Goal: Task Accomplishment & Management: Manage account settings

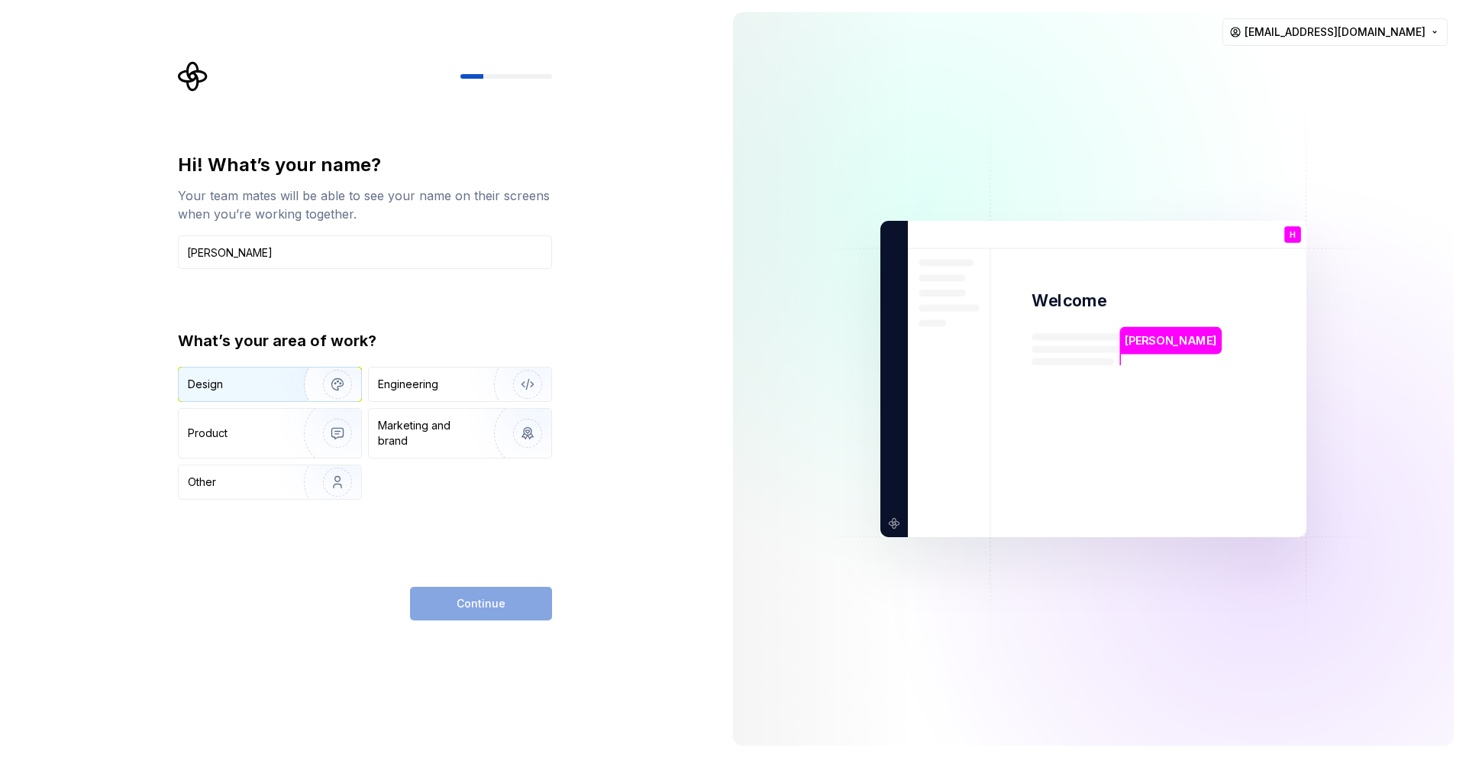
type input "[PERSON_NAME]"
click at [293, 382] on img "button" at bounding box center [328, 384] width 98 height 102
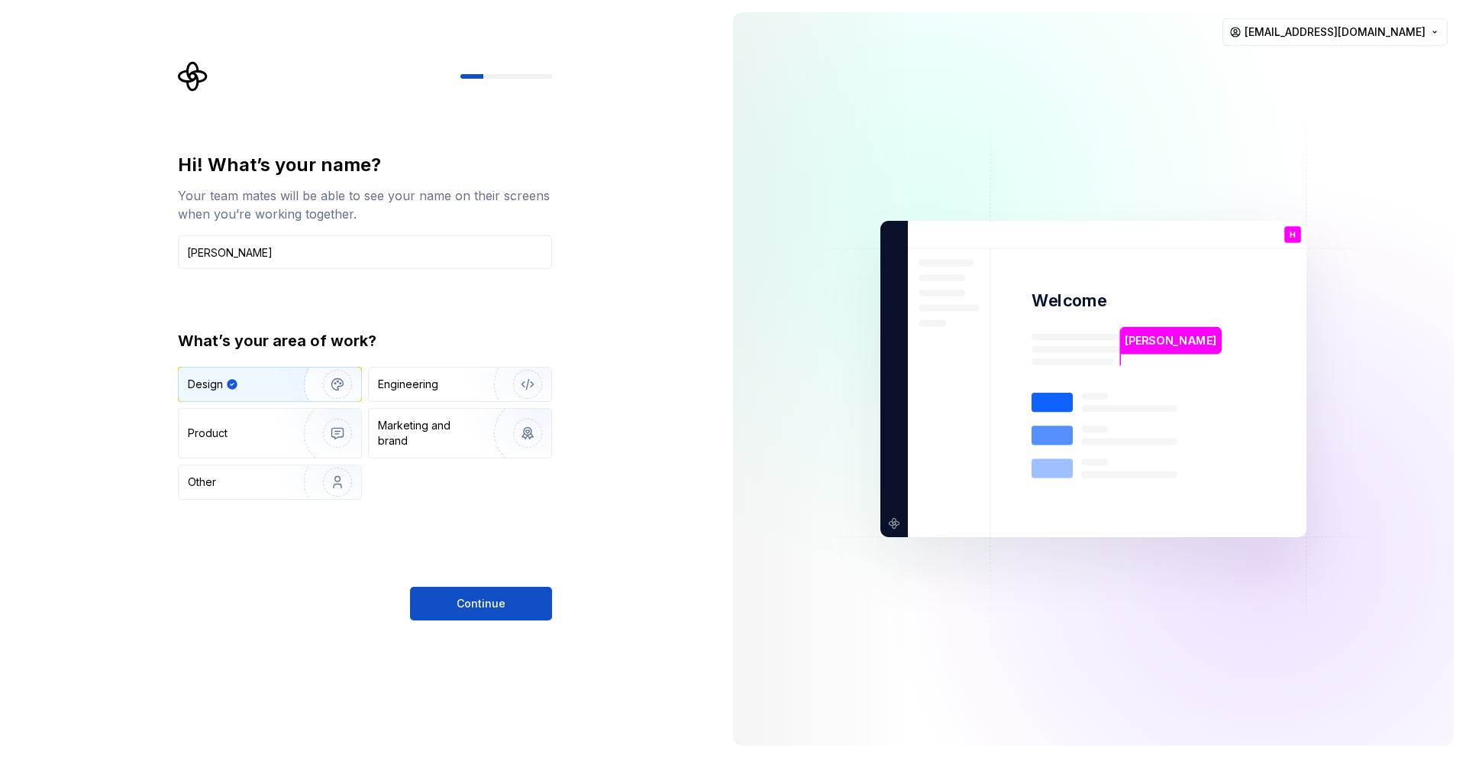
drag, startPoint x: 480, startPoint y: 606, endPoint x: 539, endPoint y: 618, distance: 59.9
click at [480, 606] on span "Continue" at bounding box center [481, 603] width 49 height 15
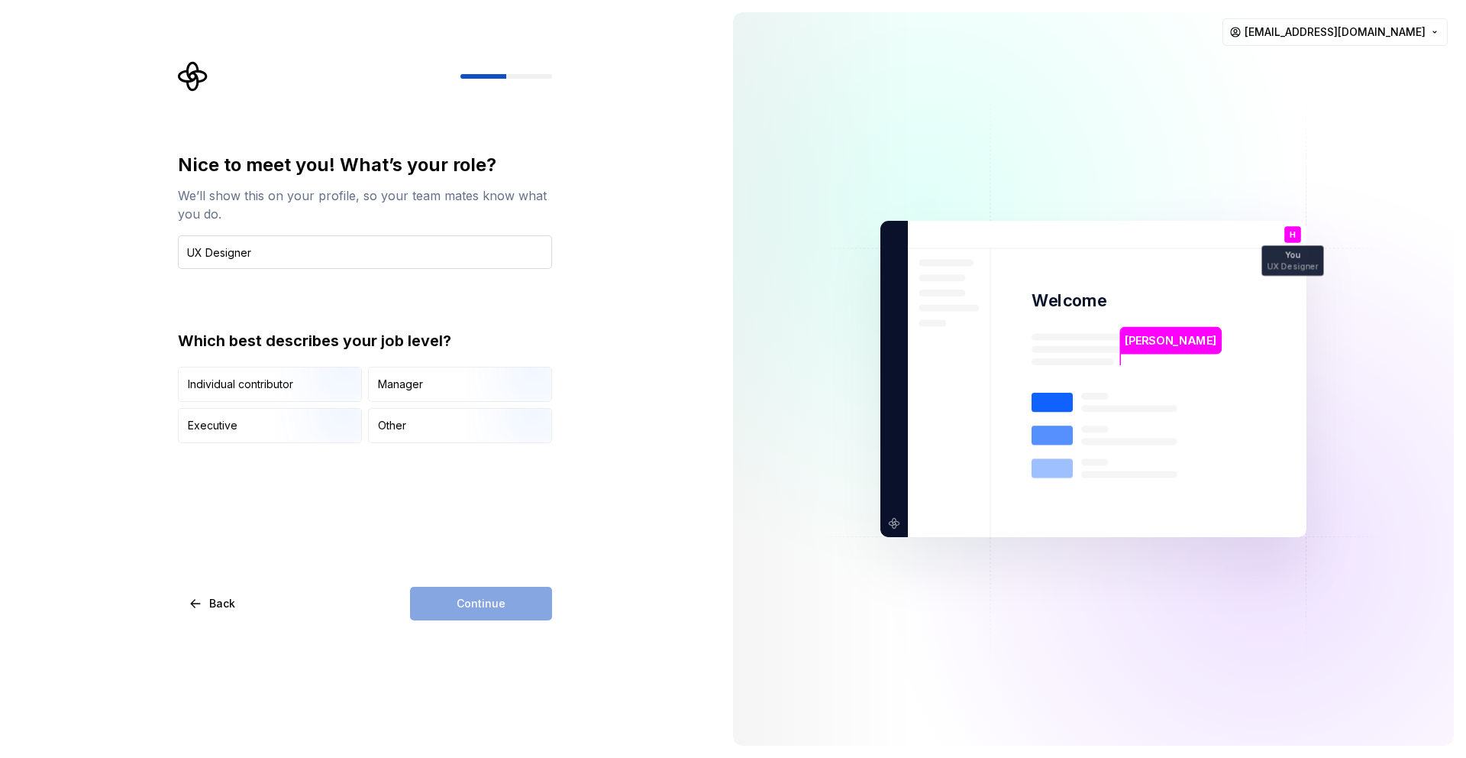
click at [192, 254] on input "UX Designer" at bounding box center [365, 252] width 374 height 34
type input "Interaction Designer"
click at [263, 383] on div "Individual contributor" at bounding box center [240, 384] width 105 height 15
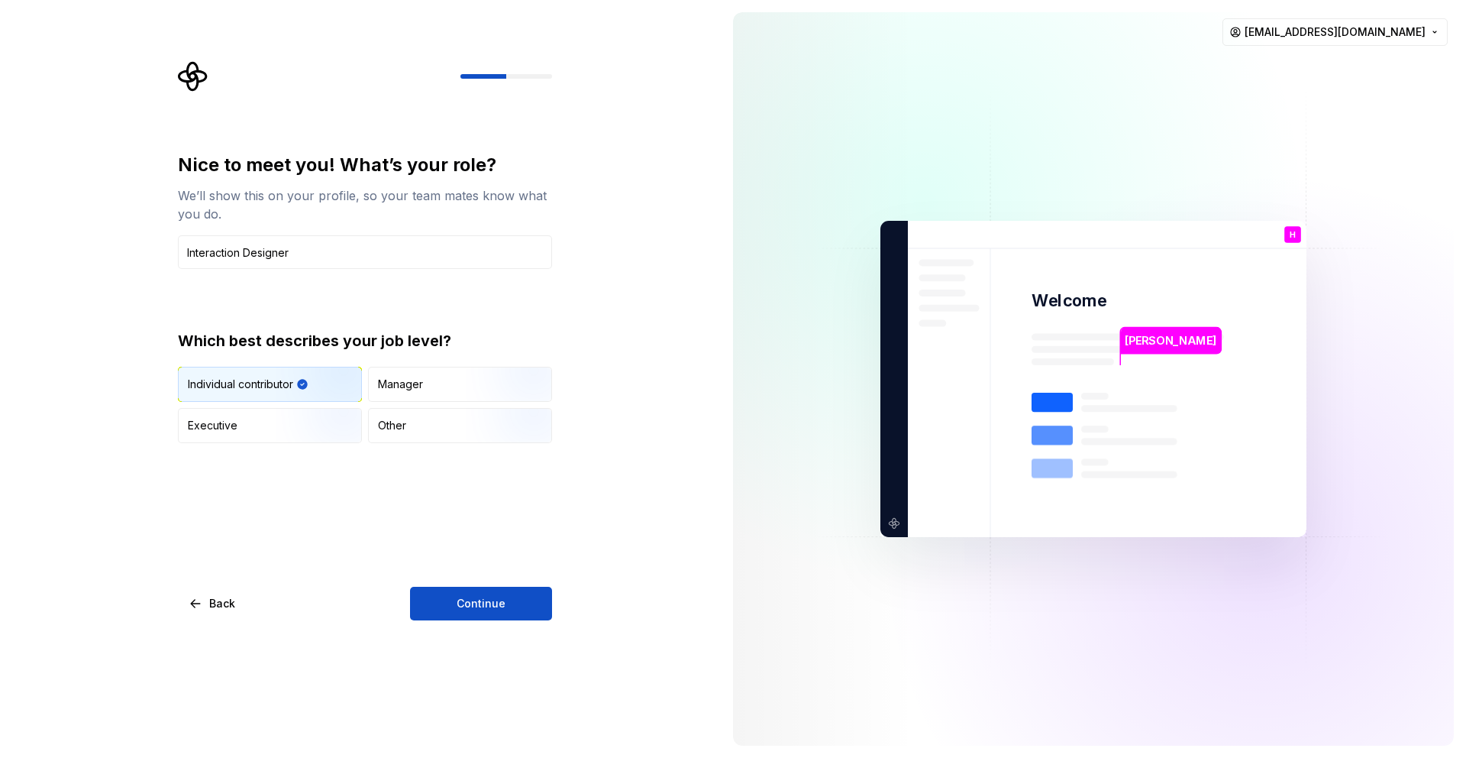
click at [462, 598] on span "Continue" at bounding box center [481, 603] width 49 height 15
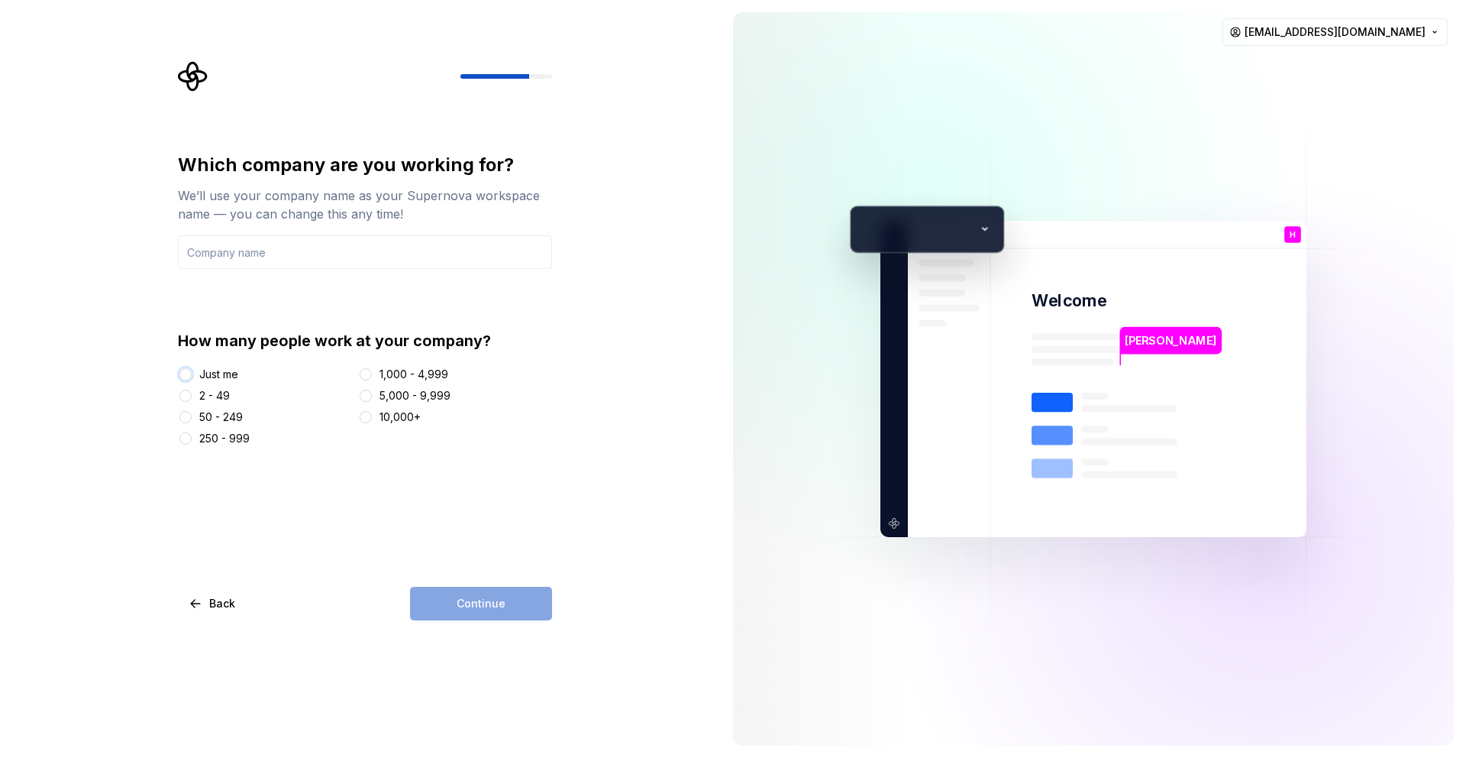
click at [191, 375] on button "Just me" at bounding box center [185, 374] width 12 height 12
click at [231, 247] on input "text" at bounding box center [365, 252] width 374 height 34
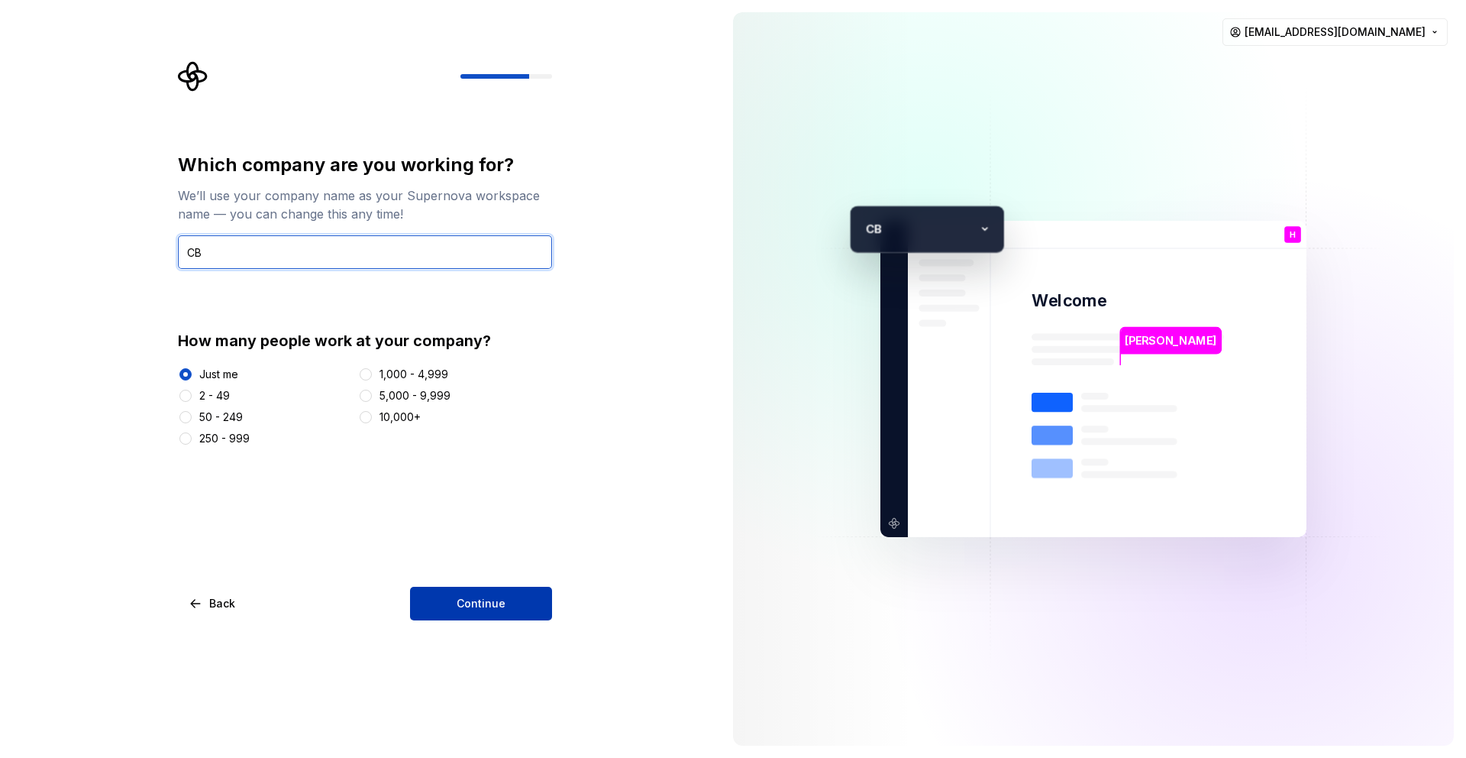
type input "CB"
click at [466, 601] on span "Continue" at bounding box center [481, 603] width 49 height 15
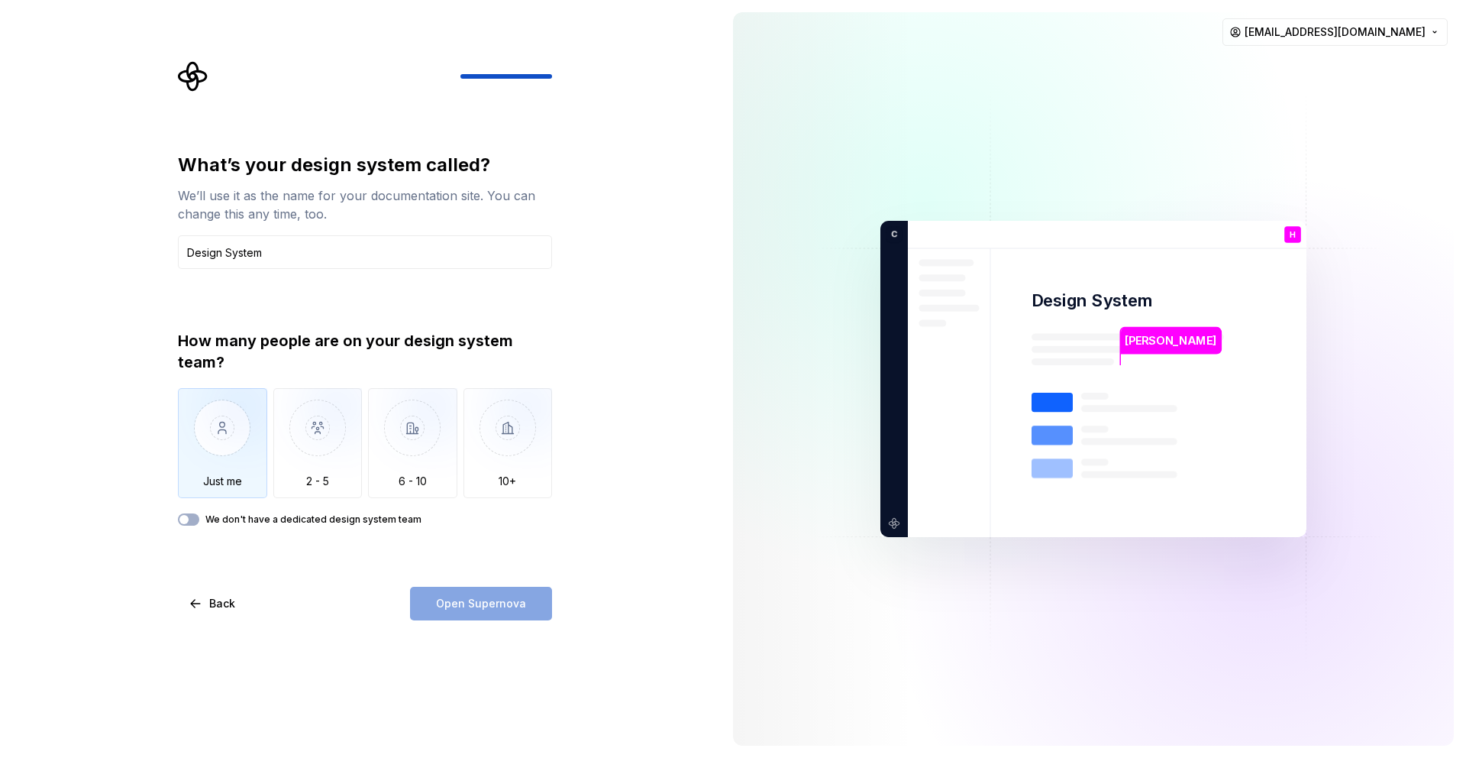
type input "Design System"
click at [203, 412] on img "button" at bounding box center [222, 439] width 89 height 102
click at [472, 613] on button "Open Supernova" at bounding box center [481, 604] width 142 height 34
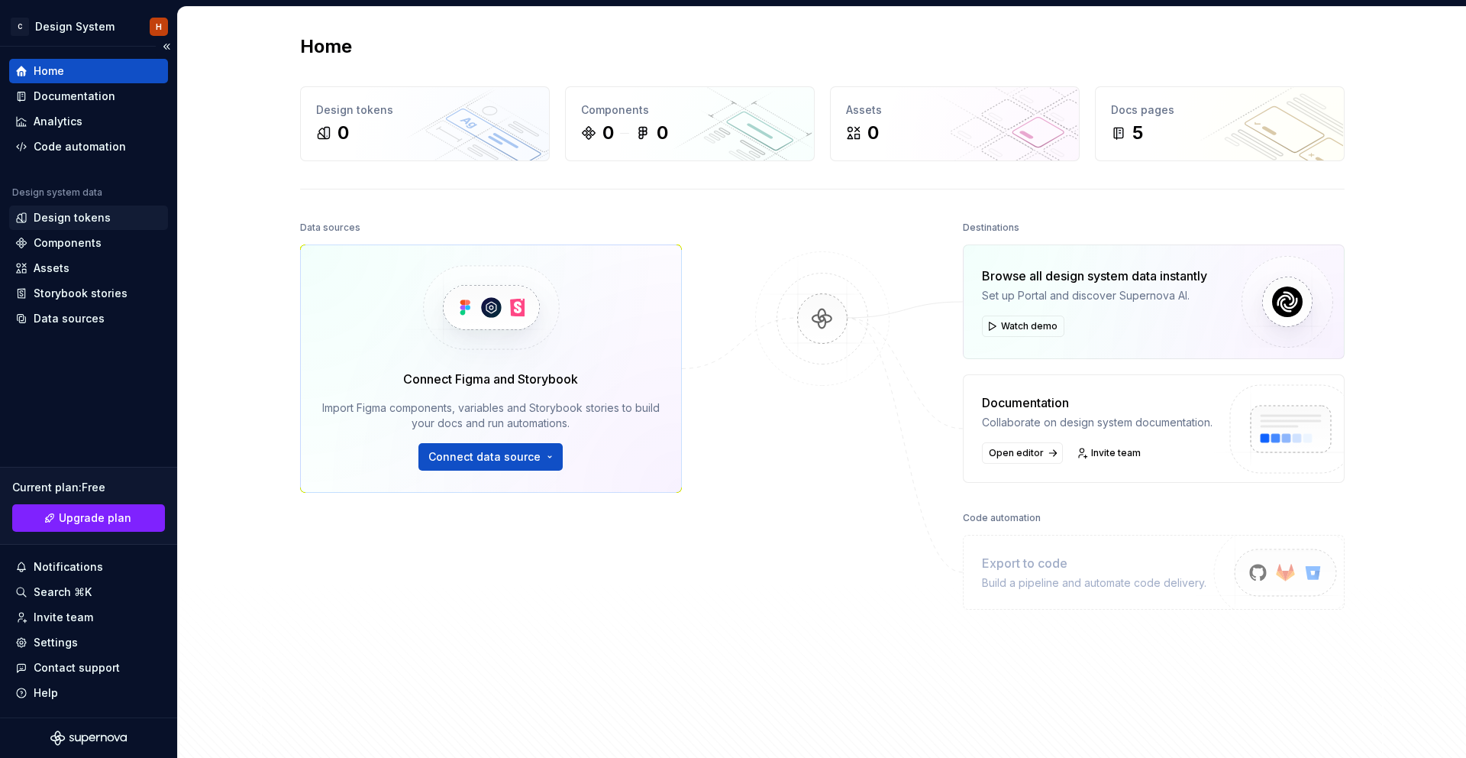
click at [84, 222] on div "Design tokens" at bounding box center [72, 217] width 77 height 15
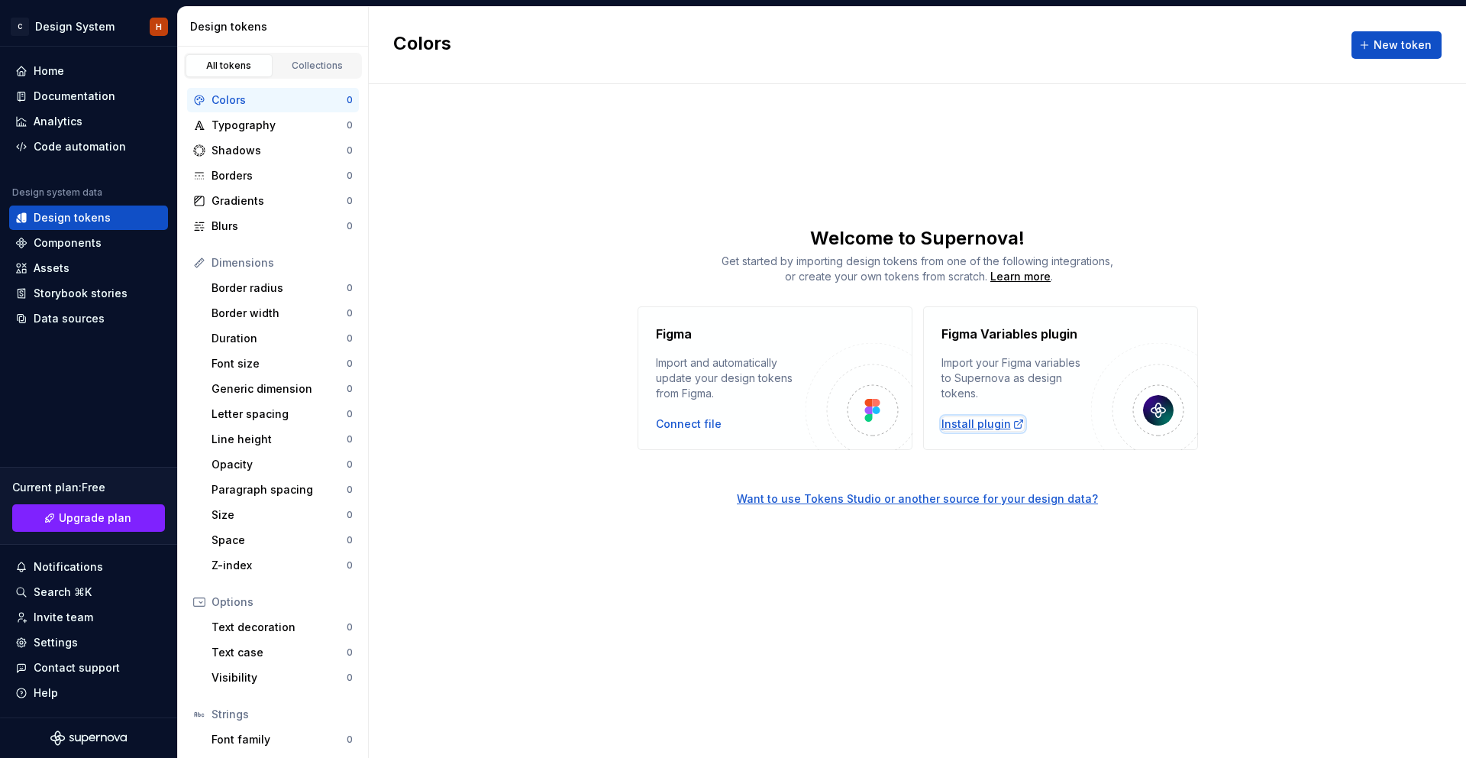
click at [993, 422] on div "Install plugin" at bounding box center [983, 423] width 83 height 15
click at [99, 242] on div "Components" at bounding box center [88, 242] width 147 height 15
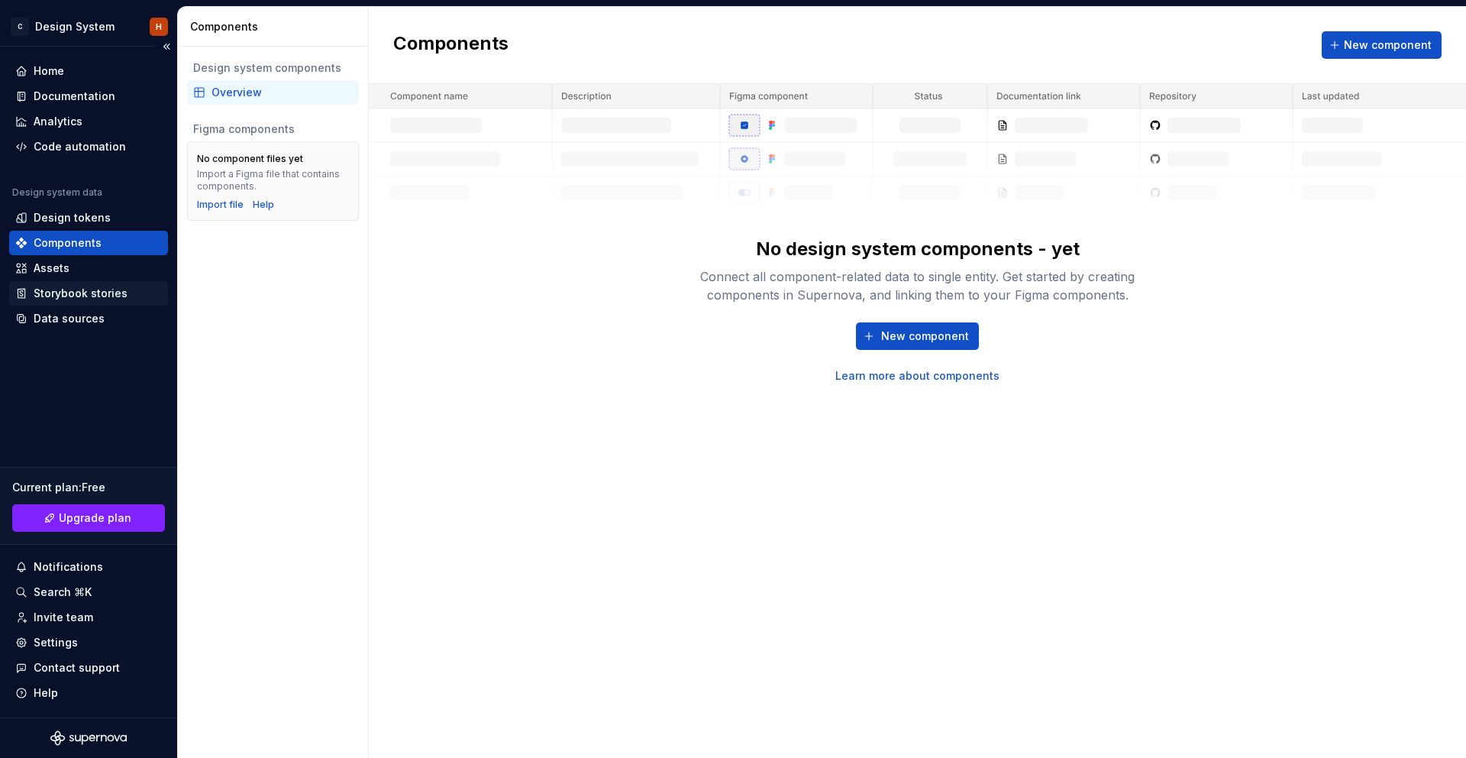
click at [82, 299] on div "Storybook stories" at bounding box center [81, 293] width 94 height 15
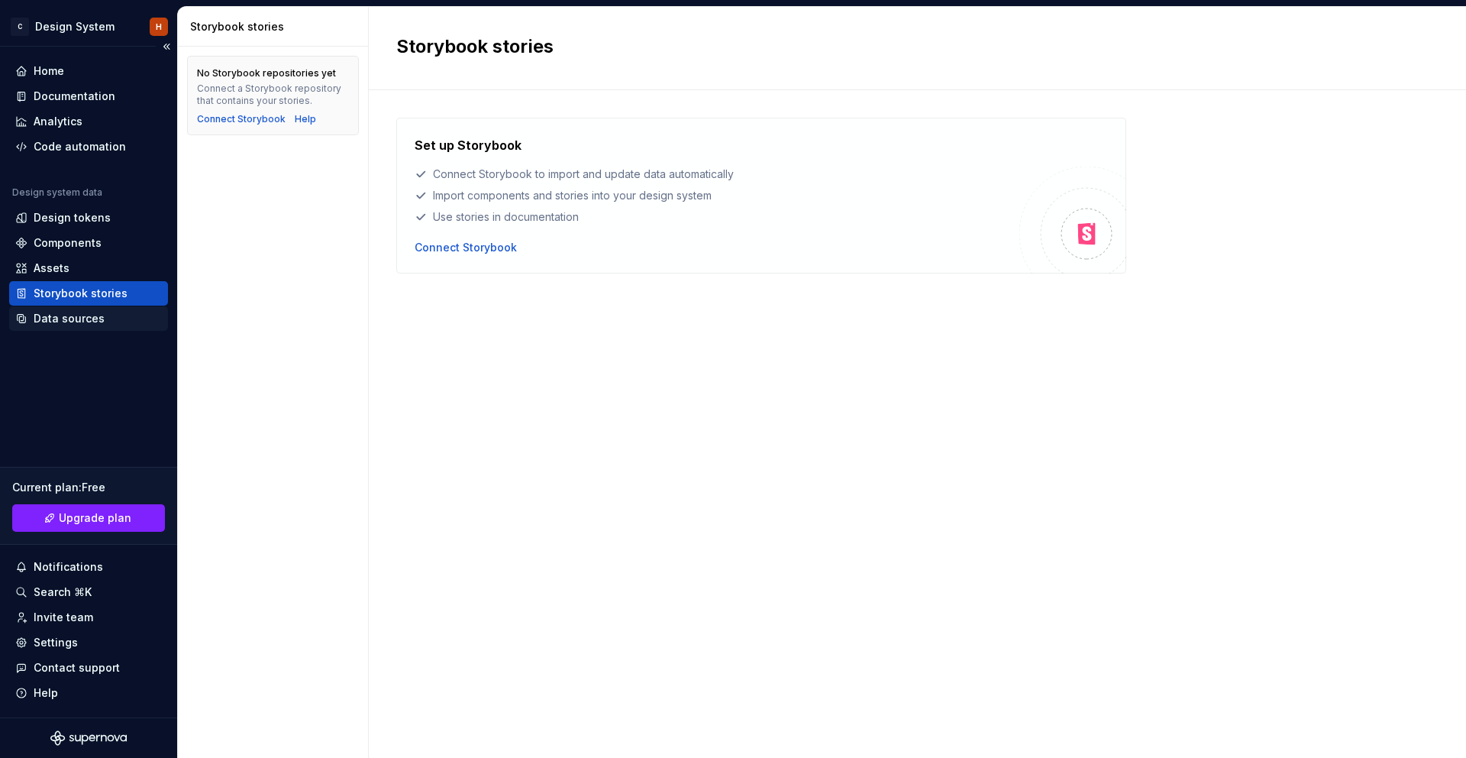
click at [92, 313] on div "Data sources" at bounding box center [69, 318] width 71 height 15
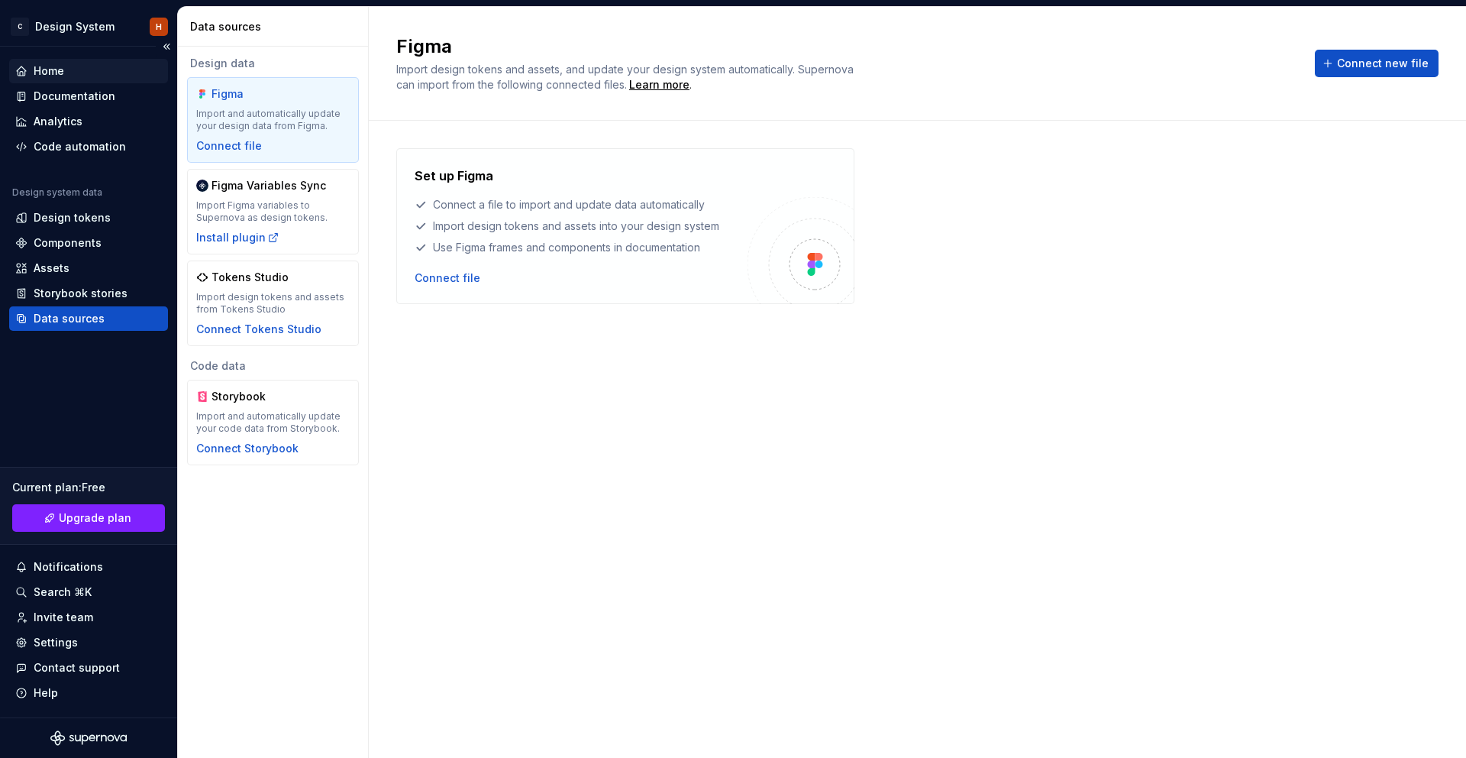
click at [98, 65] on div "Home" at bounding box center [88, 70] width 147 height 15
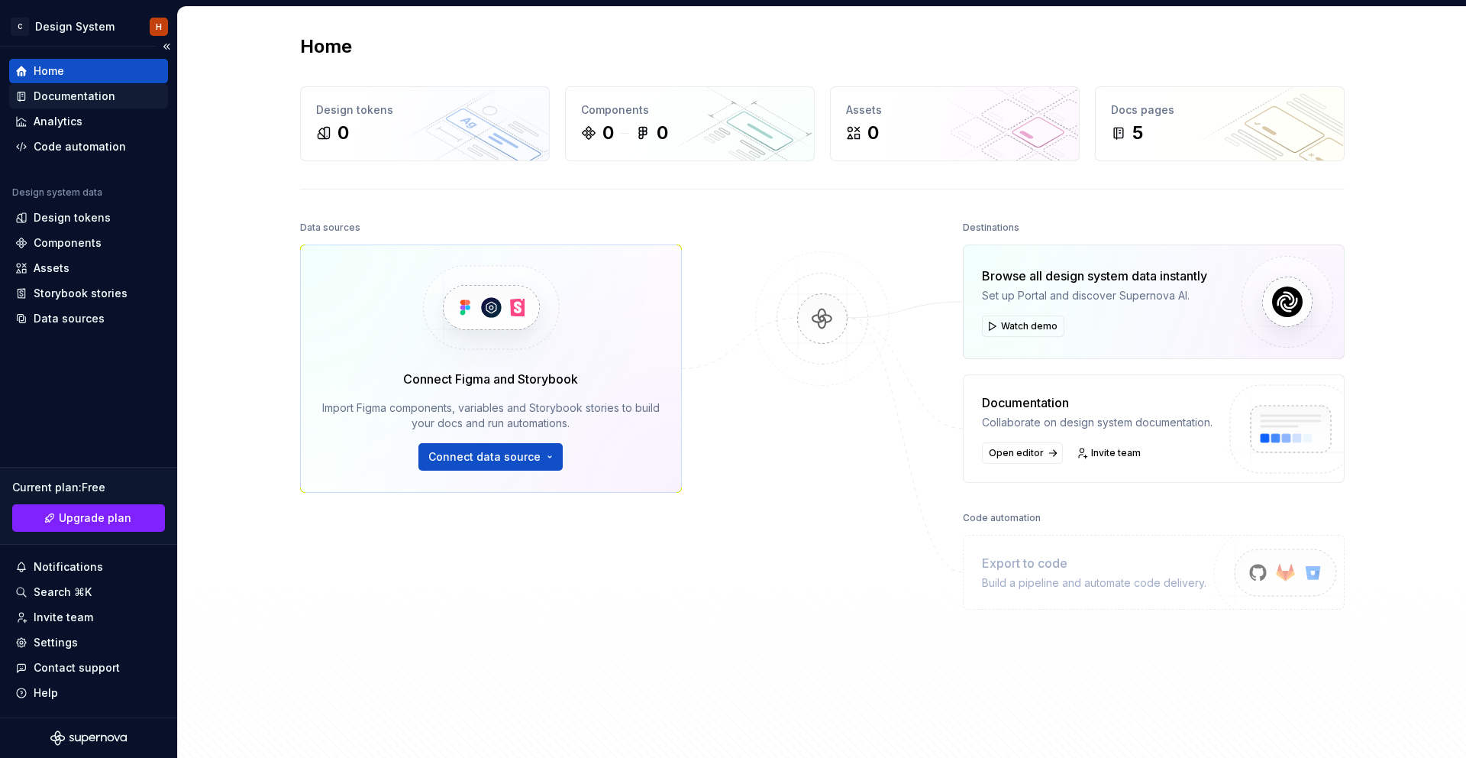
click at [90, 98] on div "Documentation" at bounding box center [75, 96] width 82 height 15
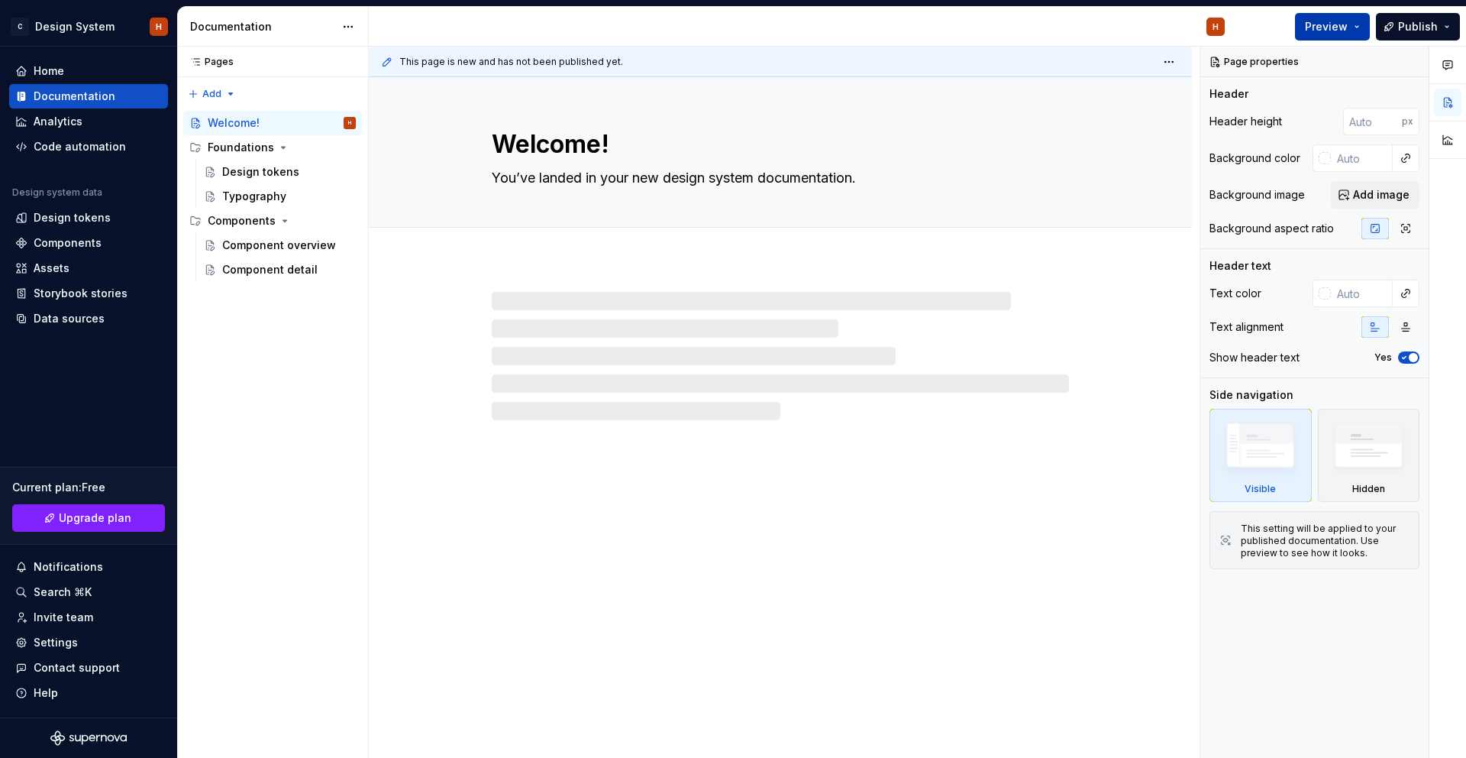
click at [1320, 26] on span "Preview" at bounding box center [1326, 26] width 43 height 15
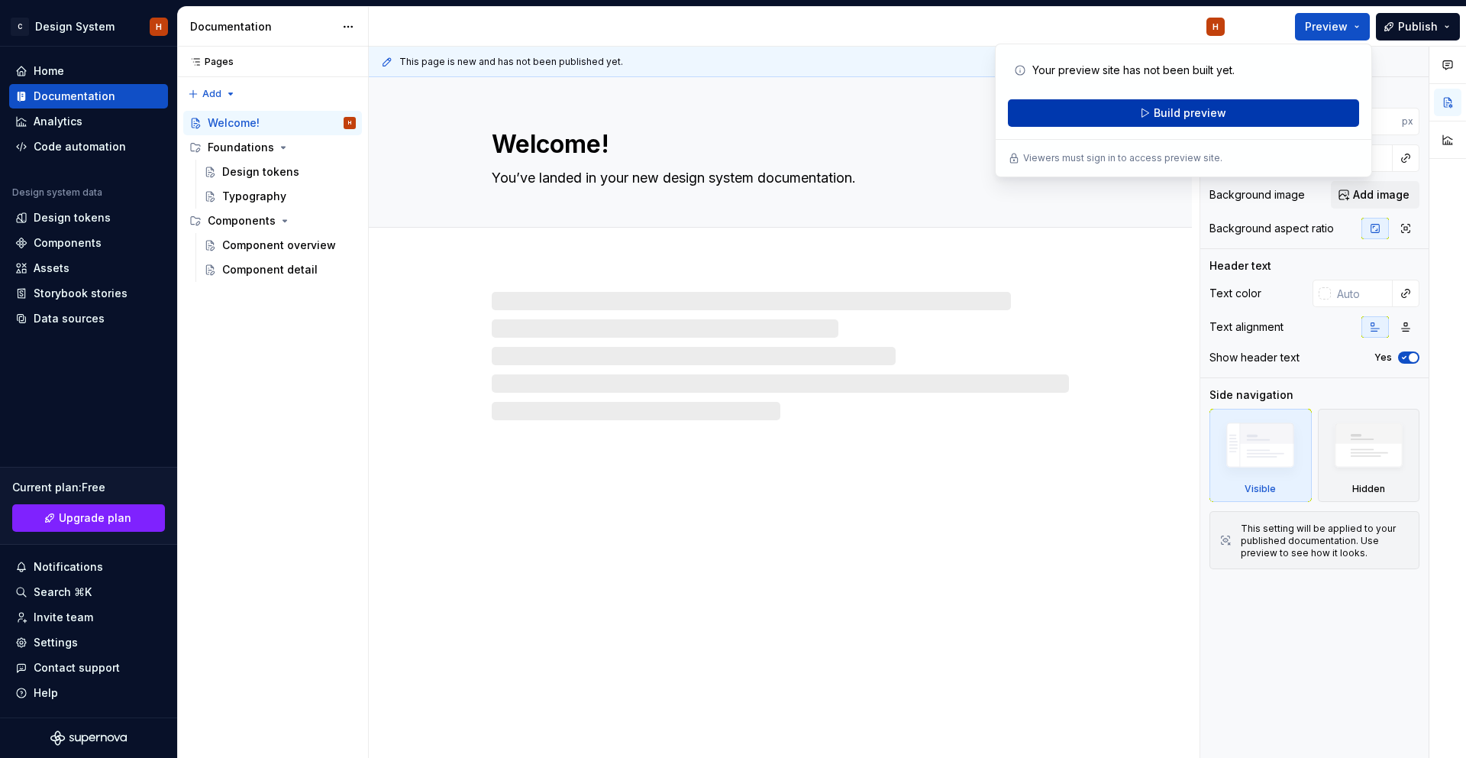
click at [1174, 105] on span "Build preview" at bounding box center [1190, 112] width 73 height 15
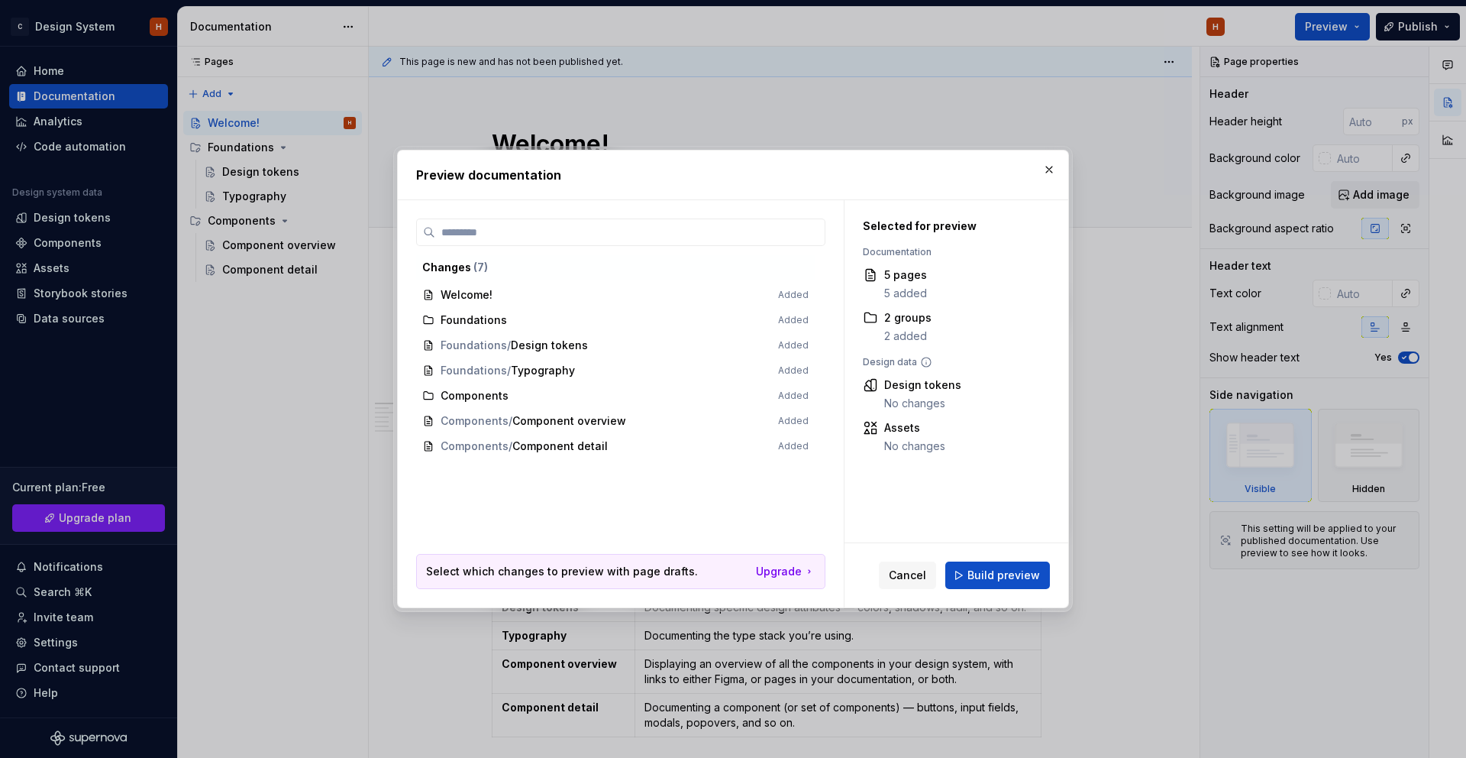
click at [1016, 571] on span "Build preview" at bounding box center [1004, 574] width 73 height 15
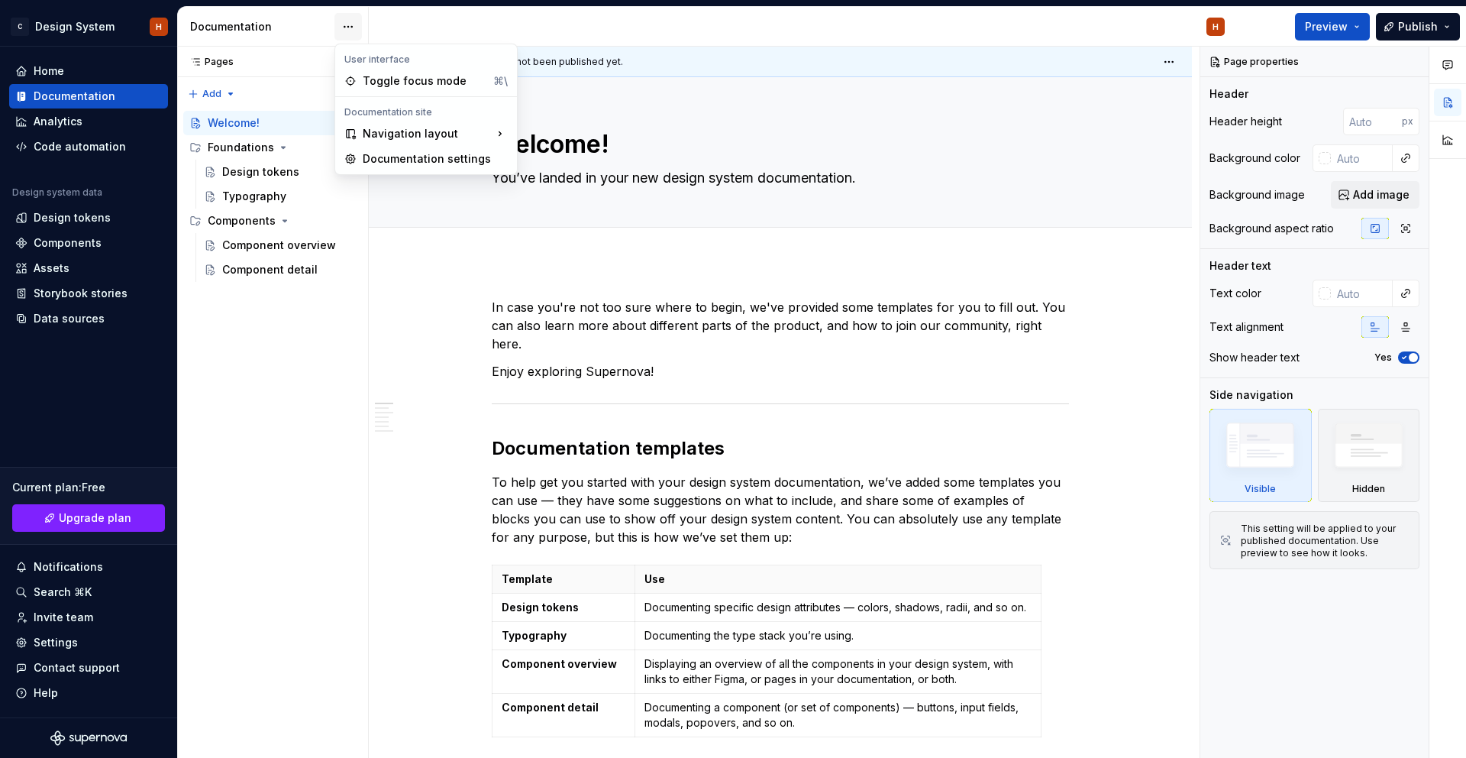
click at [346, 31] on html "C Design System H Home Documentation Analytics Code automation Design system da…" at bounding box center [733, 379] width 1466 height 758
click at [381, 79] on div "Toggle focus mode" at bounding box center [425, 80] width 124 height 15
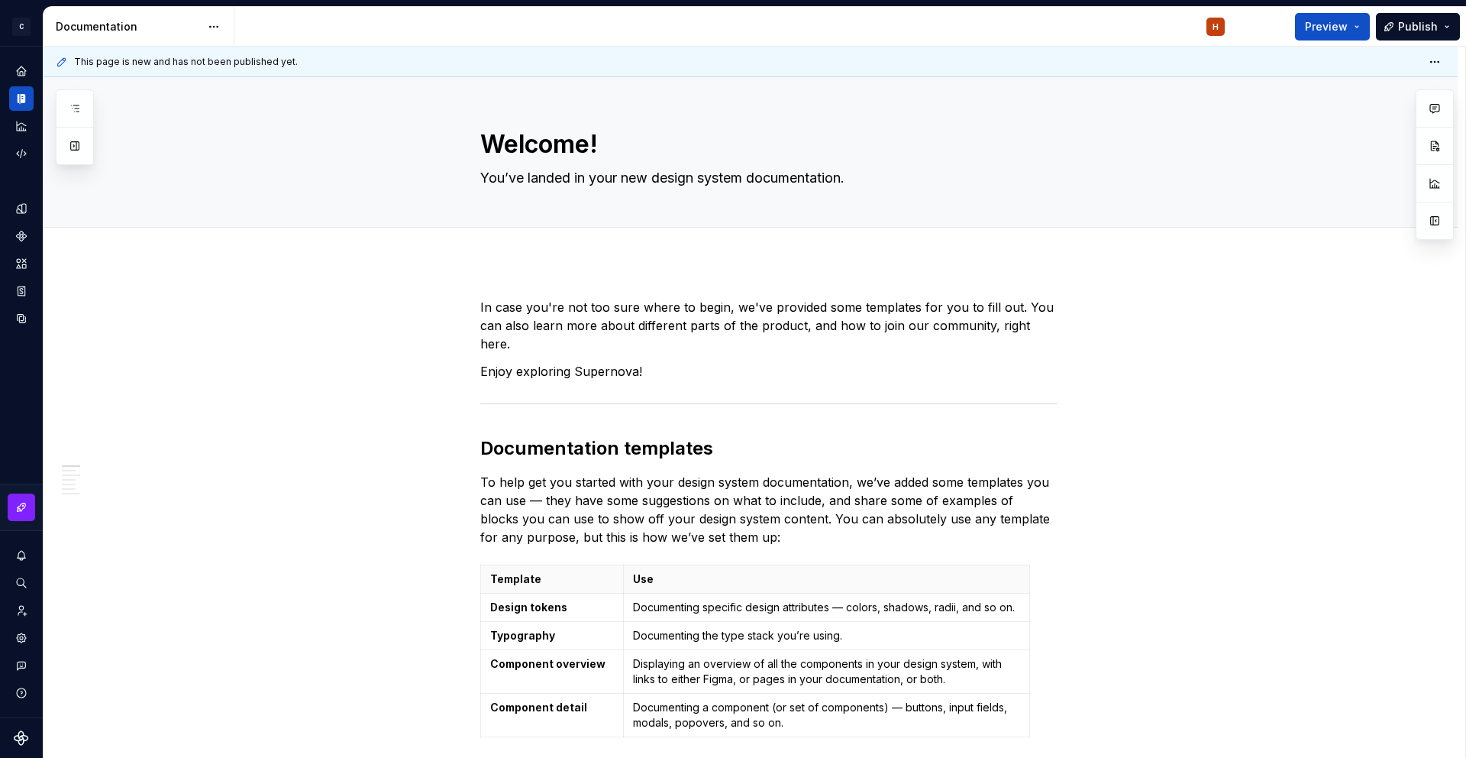
click at [221, 24] on html "C Design System H Design system data Documentation H Preview Publish Pages Add …" at bounding box center [733, 379] width 1466 height 758
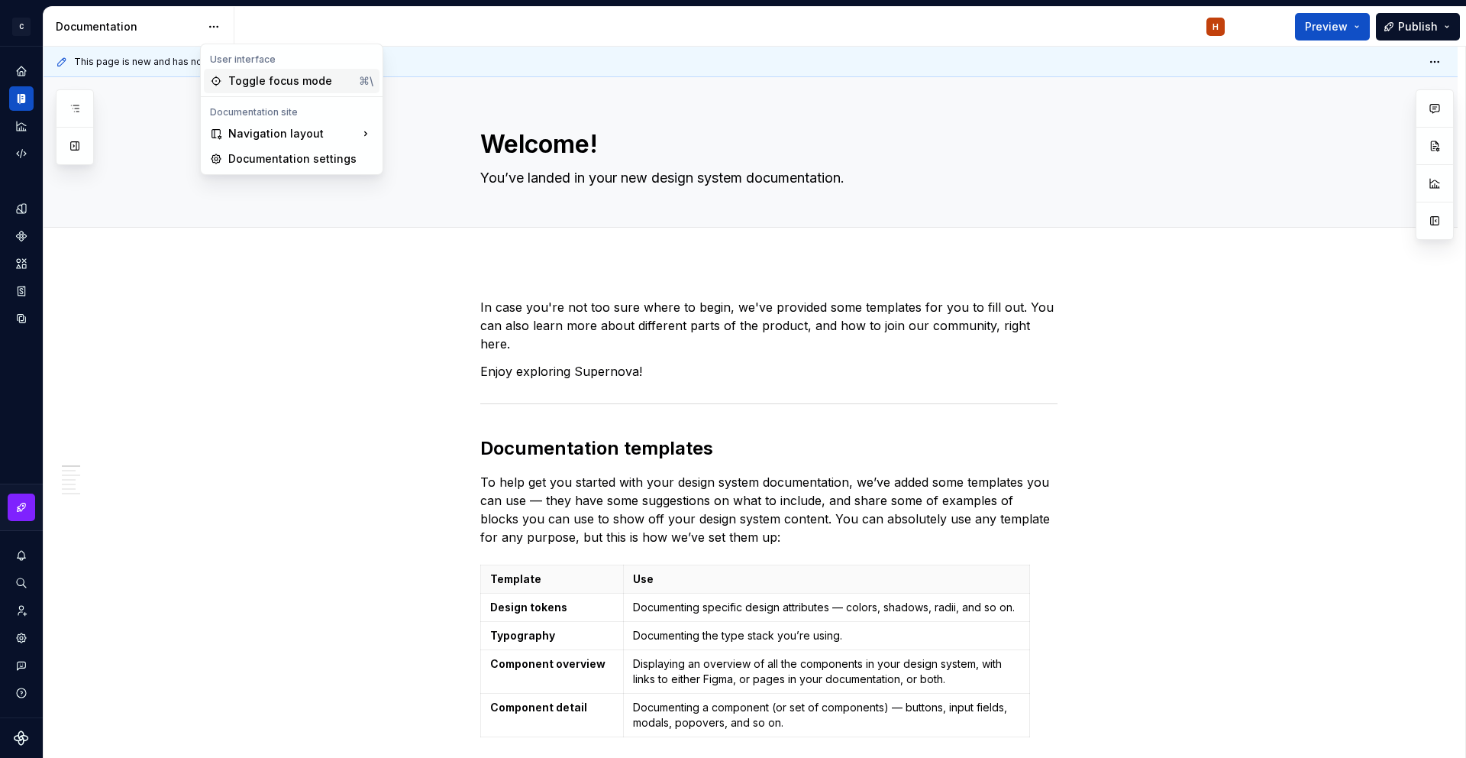
click at [251, 87] on div "Toggle focus mode" at bounding box center [290, 80] width 124 height 15
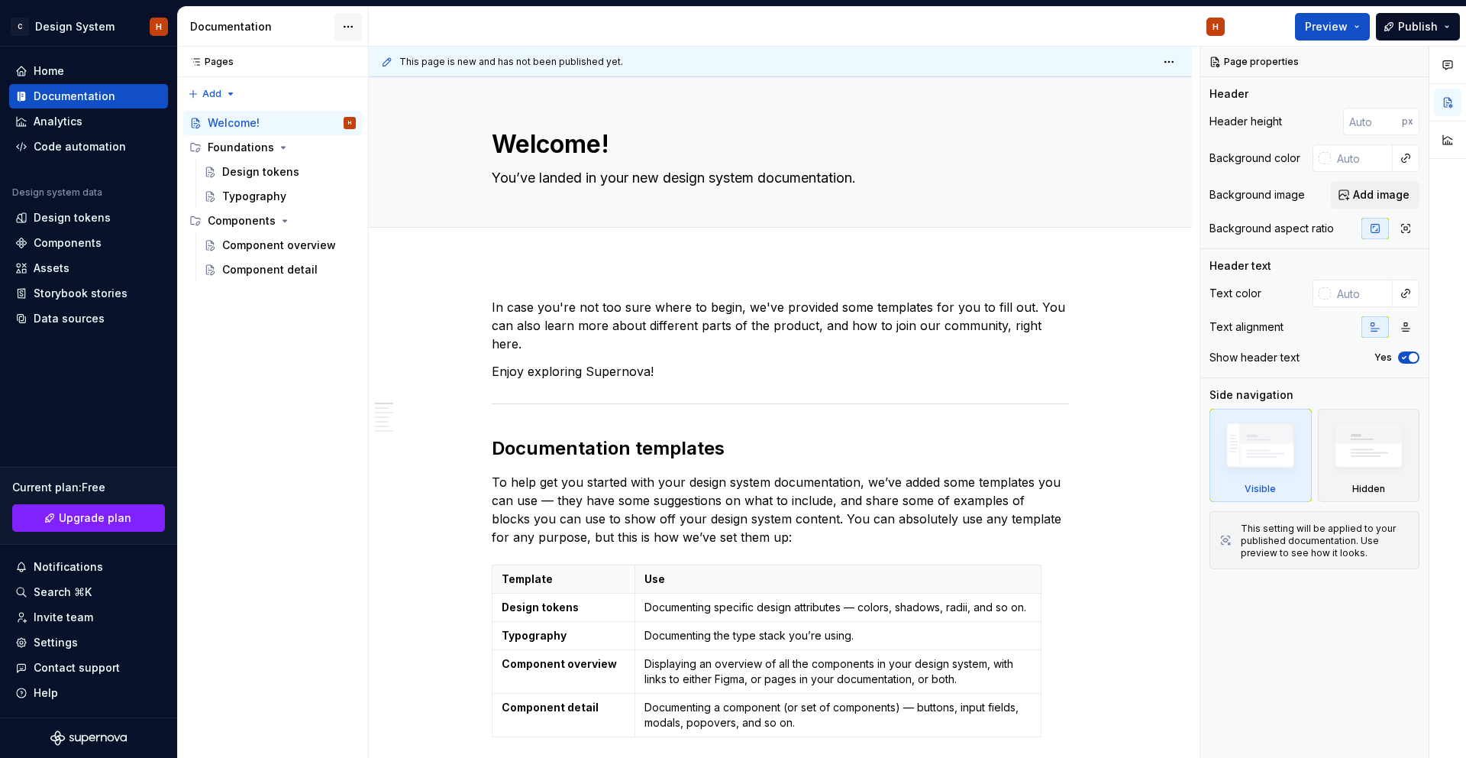
drag, startPoint x: 332, startPoint y: 24, endPoint x: 342, endPoint y: 24, distance: 10.0
click at [340, 24] on div "Documentation" at bounding box center [273, 27] width 191 height 40
click at [342, 24] on html "C Design System H Home Documentation Analytics Code automation Design system da…" at bounding box center [733, 379] width 1466 height 758
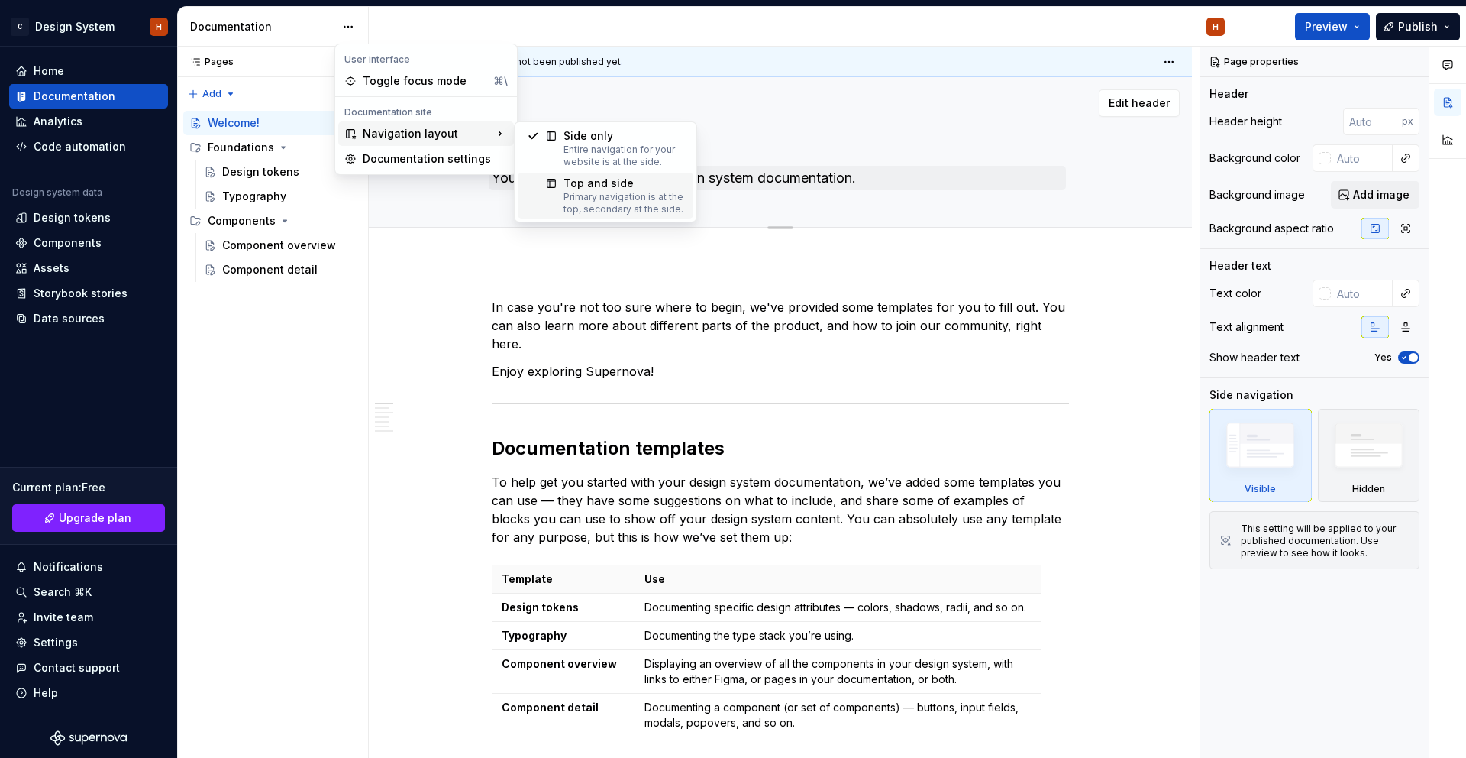
click at [593, 188] on div "Top and side" at bounding box center [624, 183] width 121 height 15
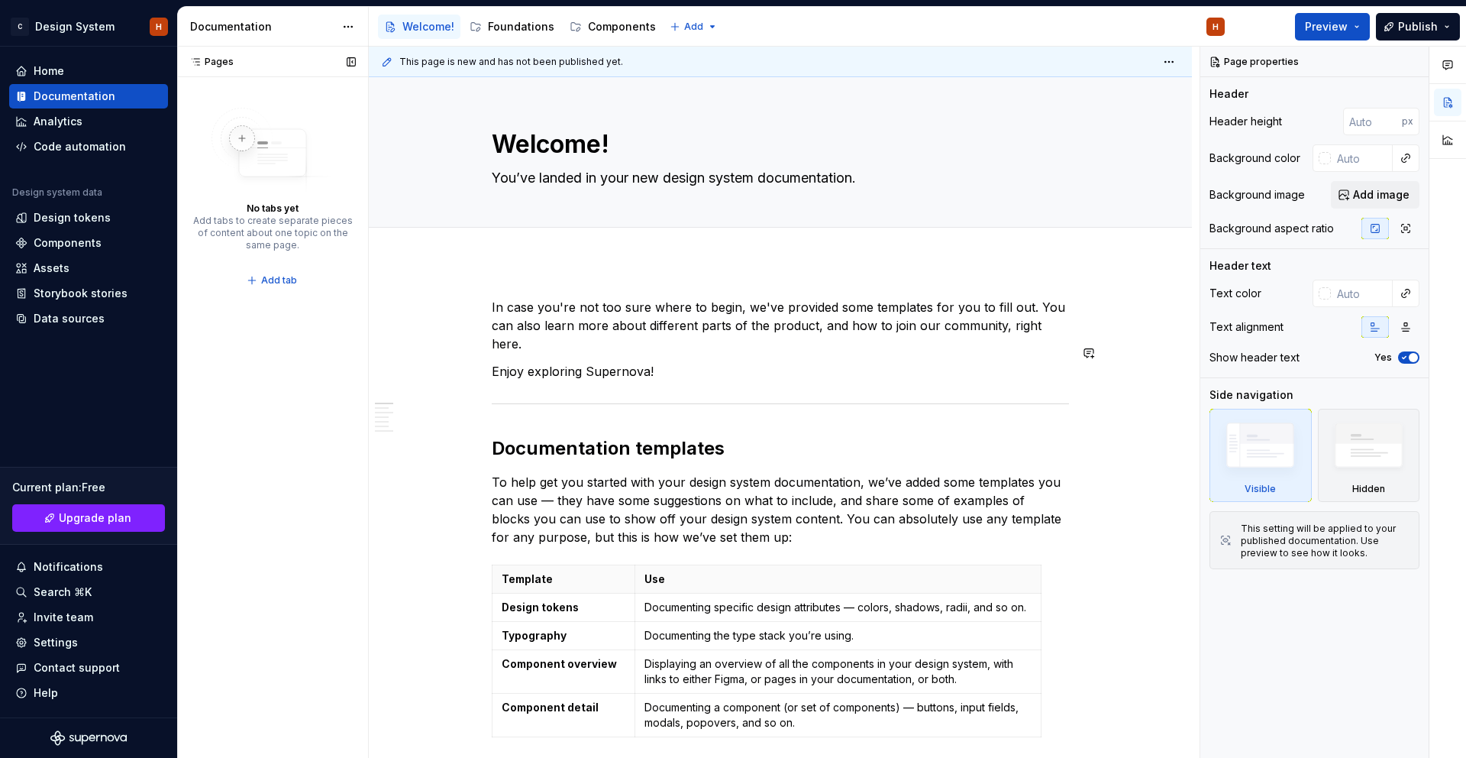
type textarea "*"
click at [77, 150] on div "Code automation" at bounding box center [80, 146] width 92 height 15
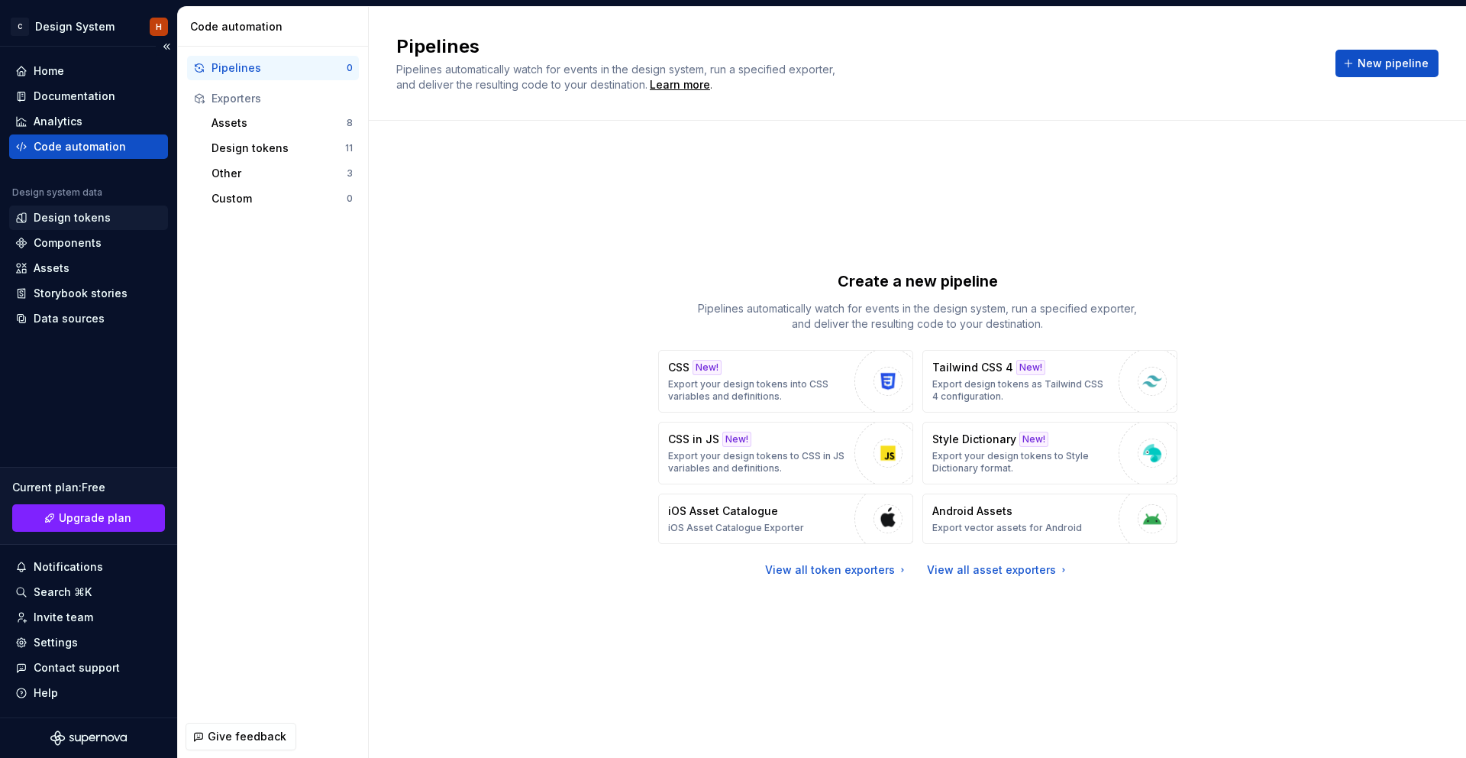
click at [92, 212] on div "Design tokens" at bounding box center [72, 217] width 77 height 15
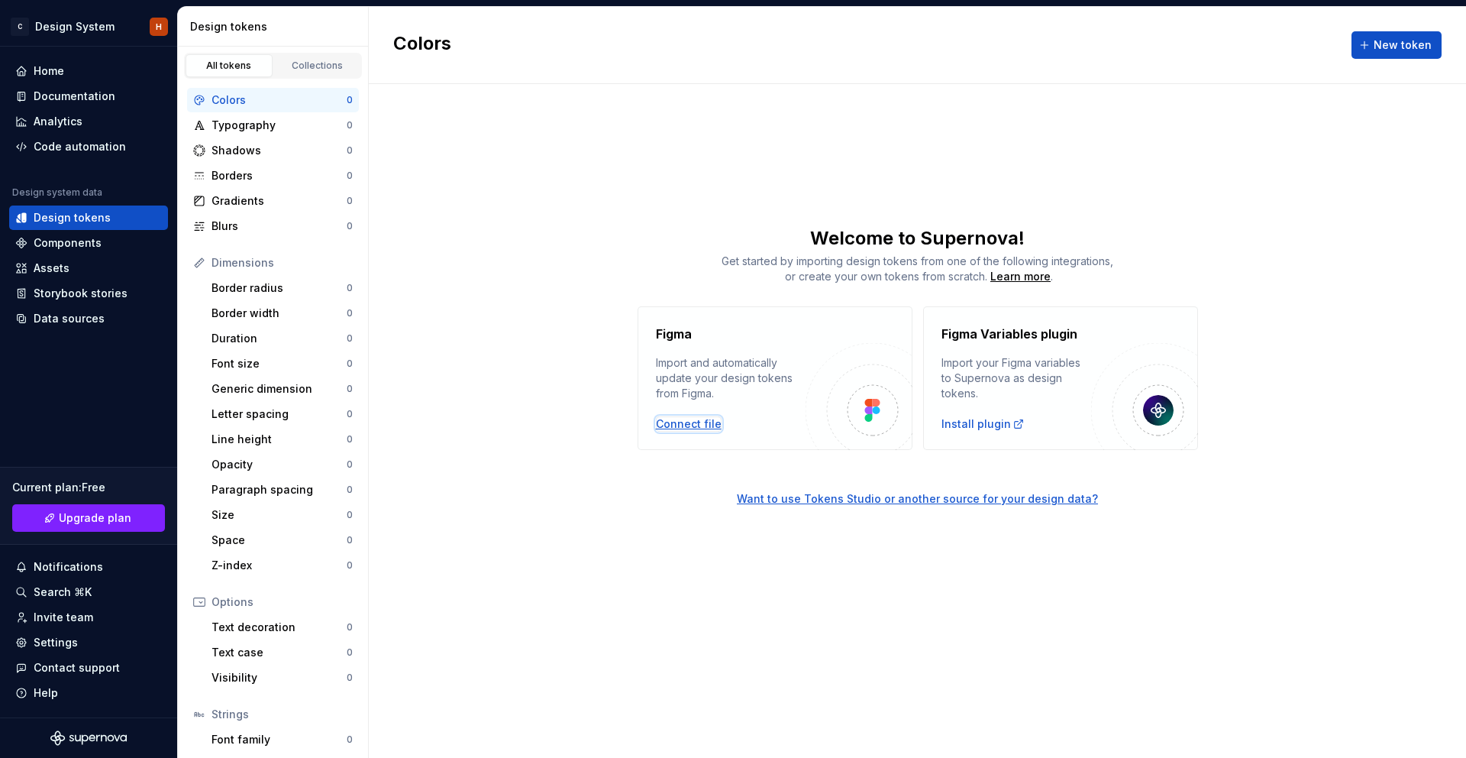
click at [693, 418] on div "Connect file" at bounding box center [689, 423] width 66 height 15
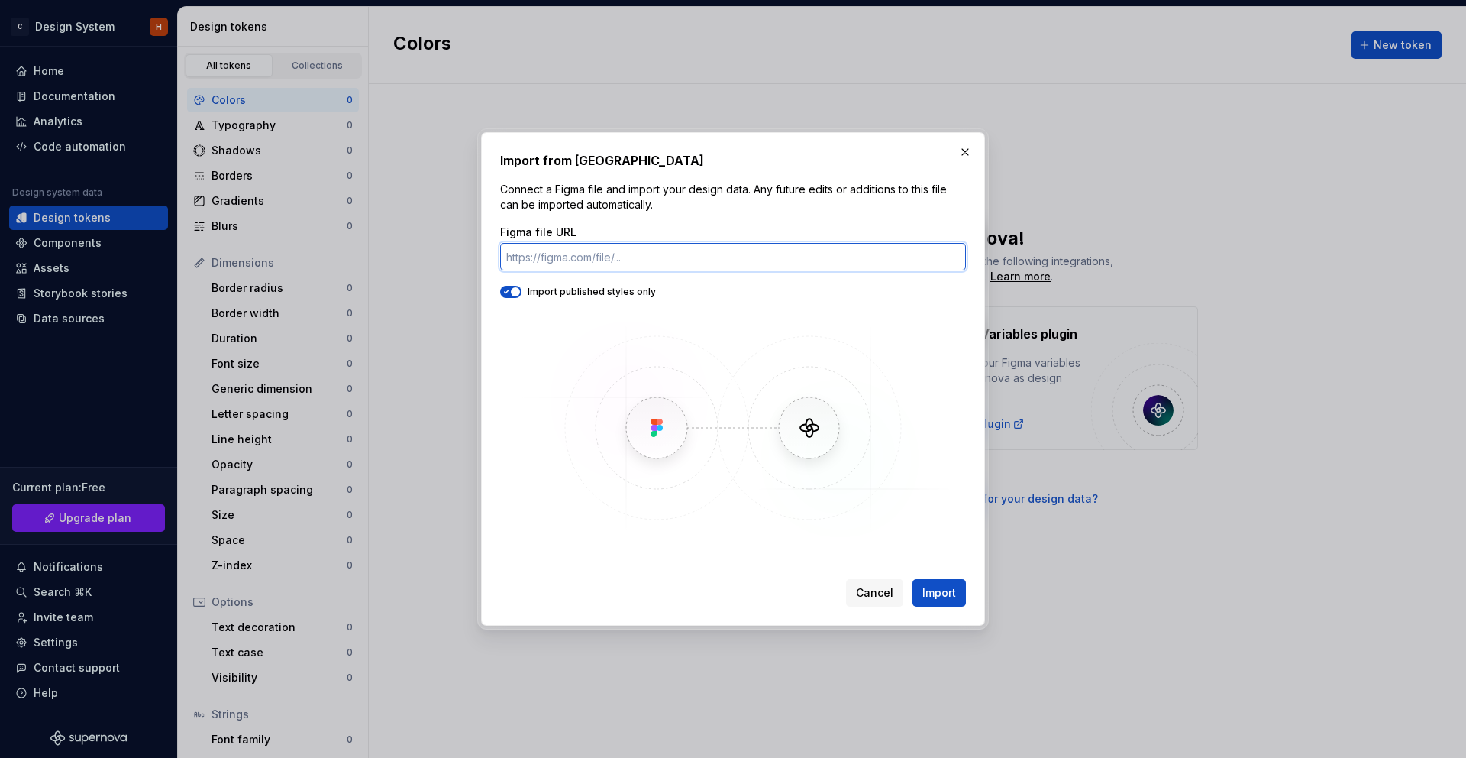
paste input "https://www.figma.com/design/UCZAAguHrA7PP1VeVK0Xaw/DS-Foundations-2.0?m=auto&n…"
type input "https://www.figma.com/design/UCZAAguHrA7PP1VeVK0Xaw/DS-Foundations-2.0?m=auto&n…"
click at [939, 589] on span "Import" at bounding box center [940, 592] width 34 height 15
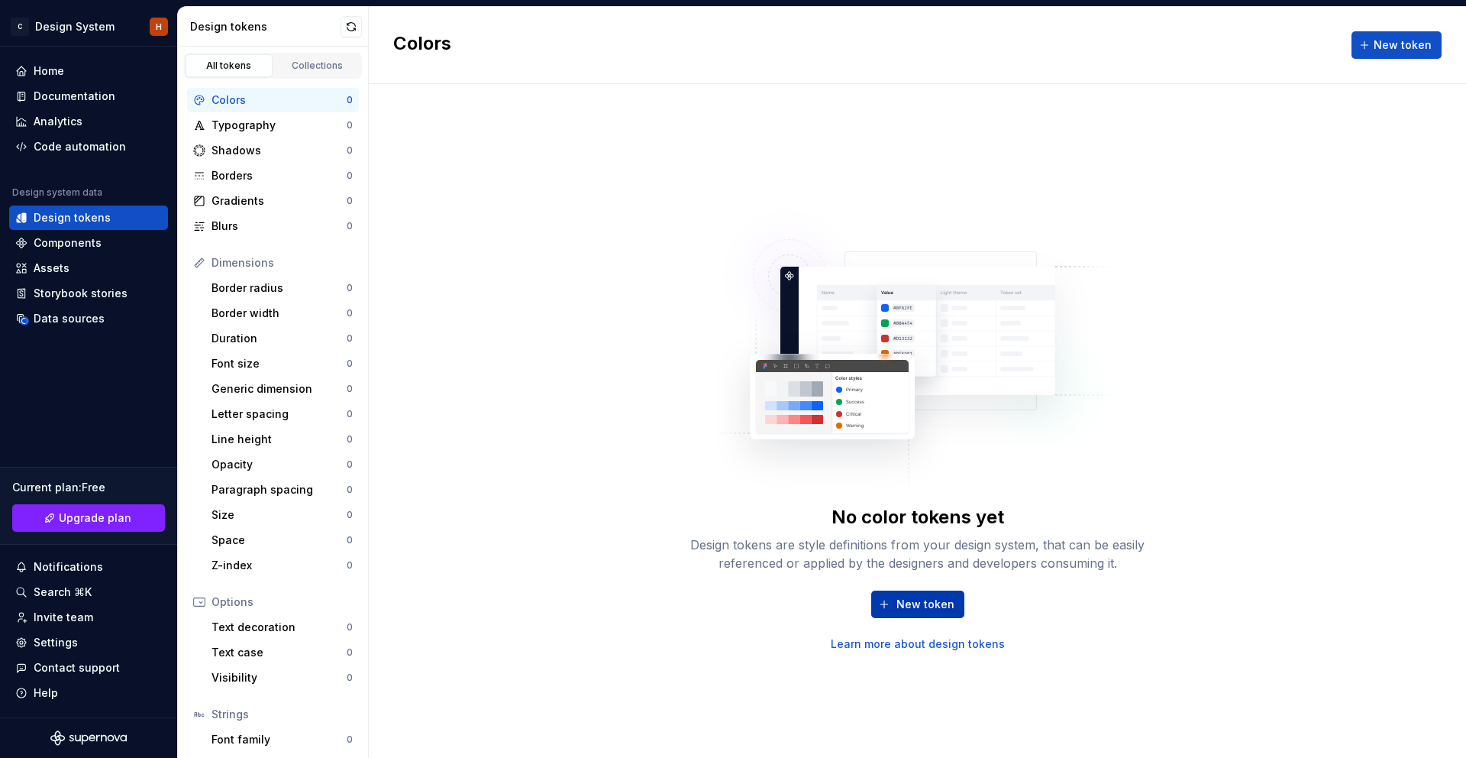
click at [928, 601] on span "New token" at bounding box center [926, 603] width 58 height 15
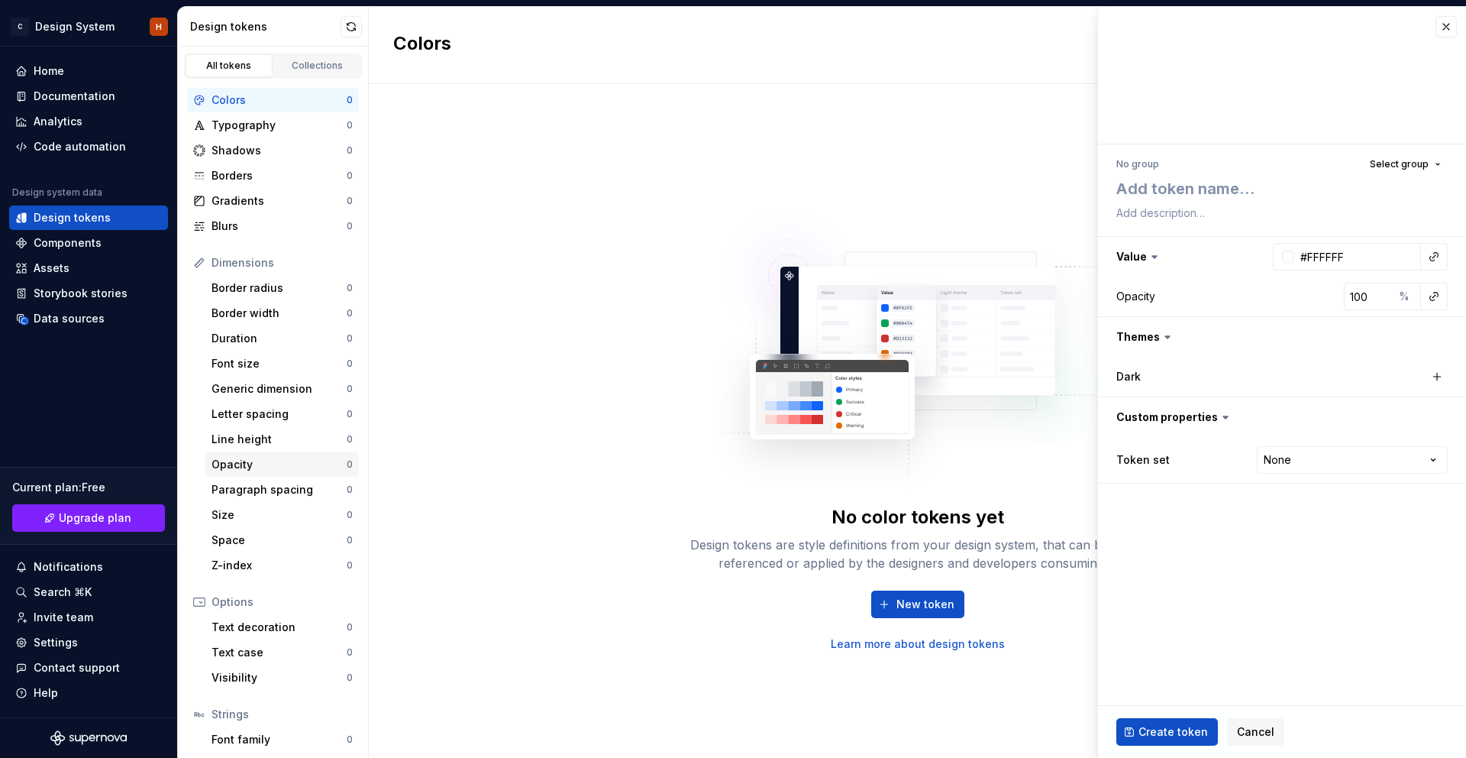
scroll to position [79, 0]
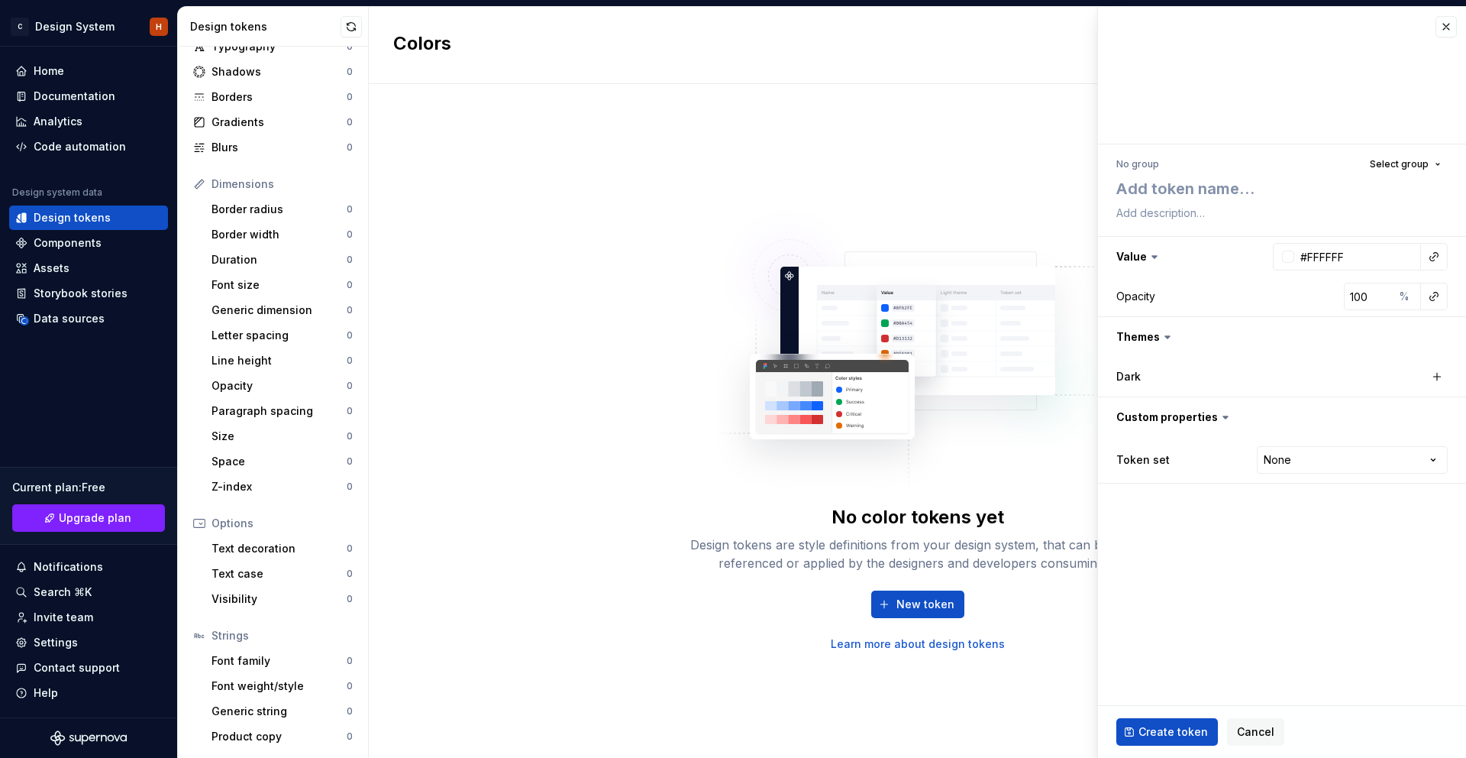
click at [1230, 733] on button "Cancel" at bounding box center [1255, 731] width 57 height 27
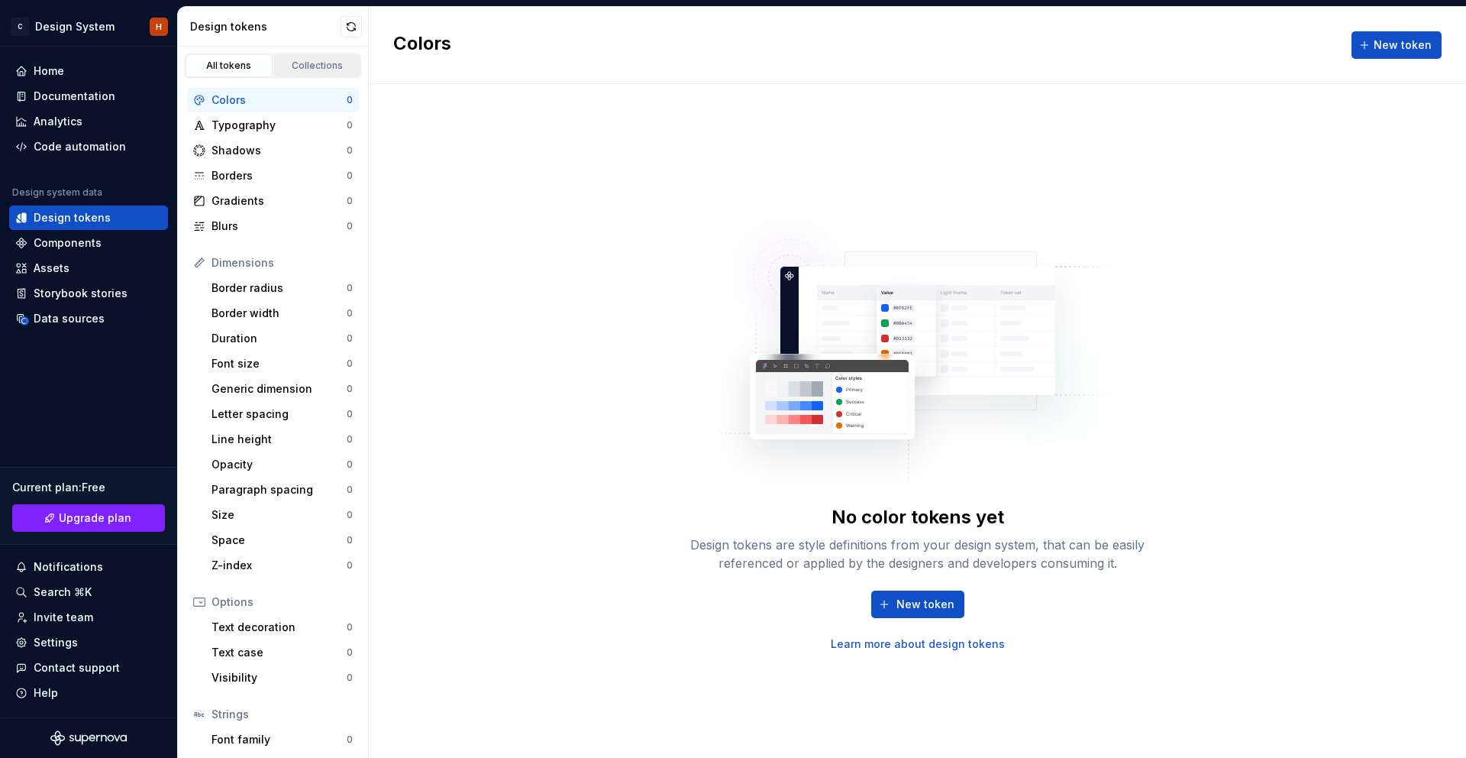
click at [326, 66] on div "Collections" at bounding box center [318, 66] width 76 height 12
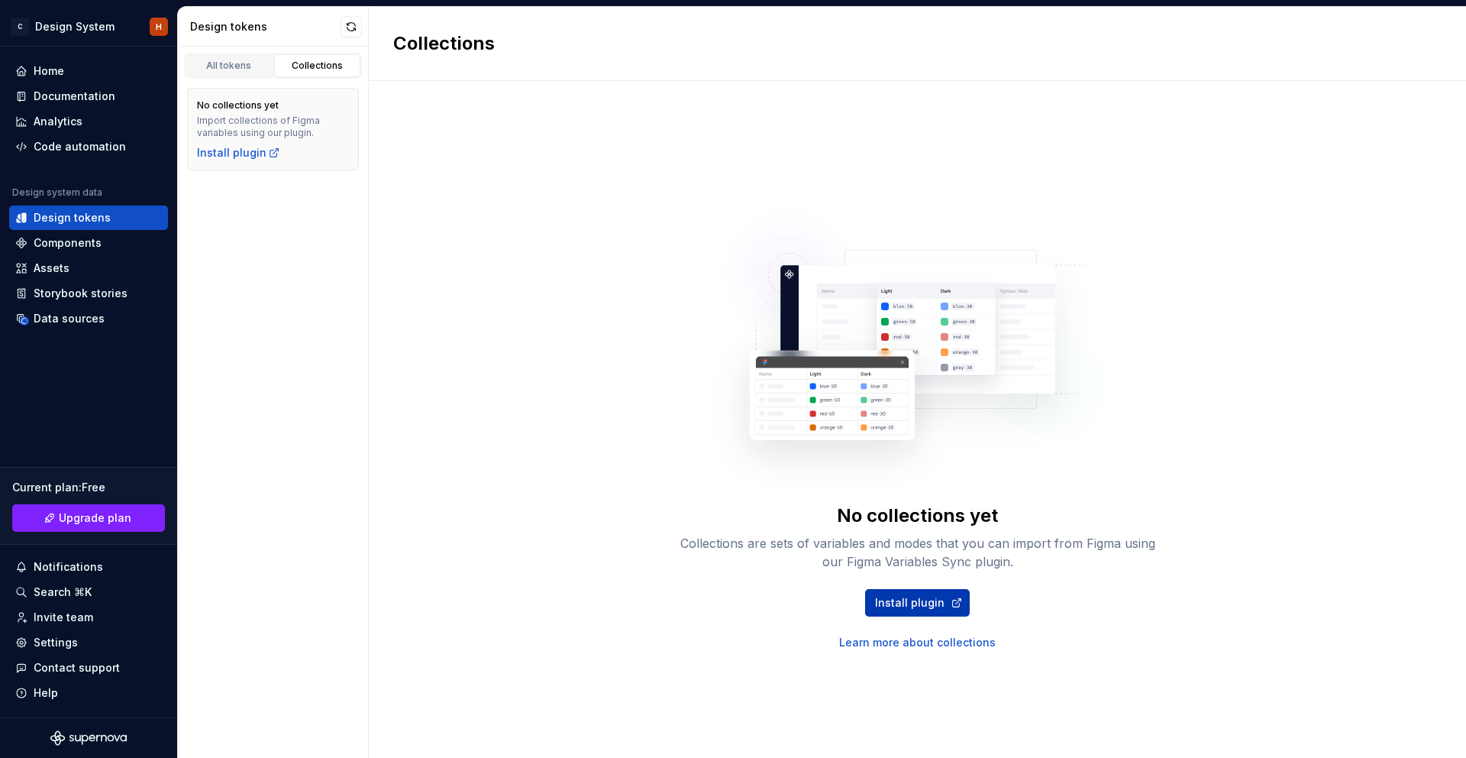
click at [915, 608] on span "Install plugin" at bounding box center [910, 602] width 70 height 15
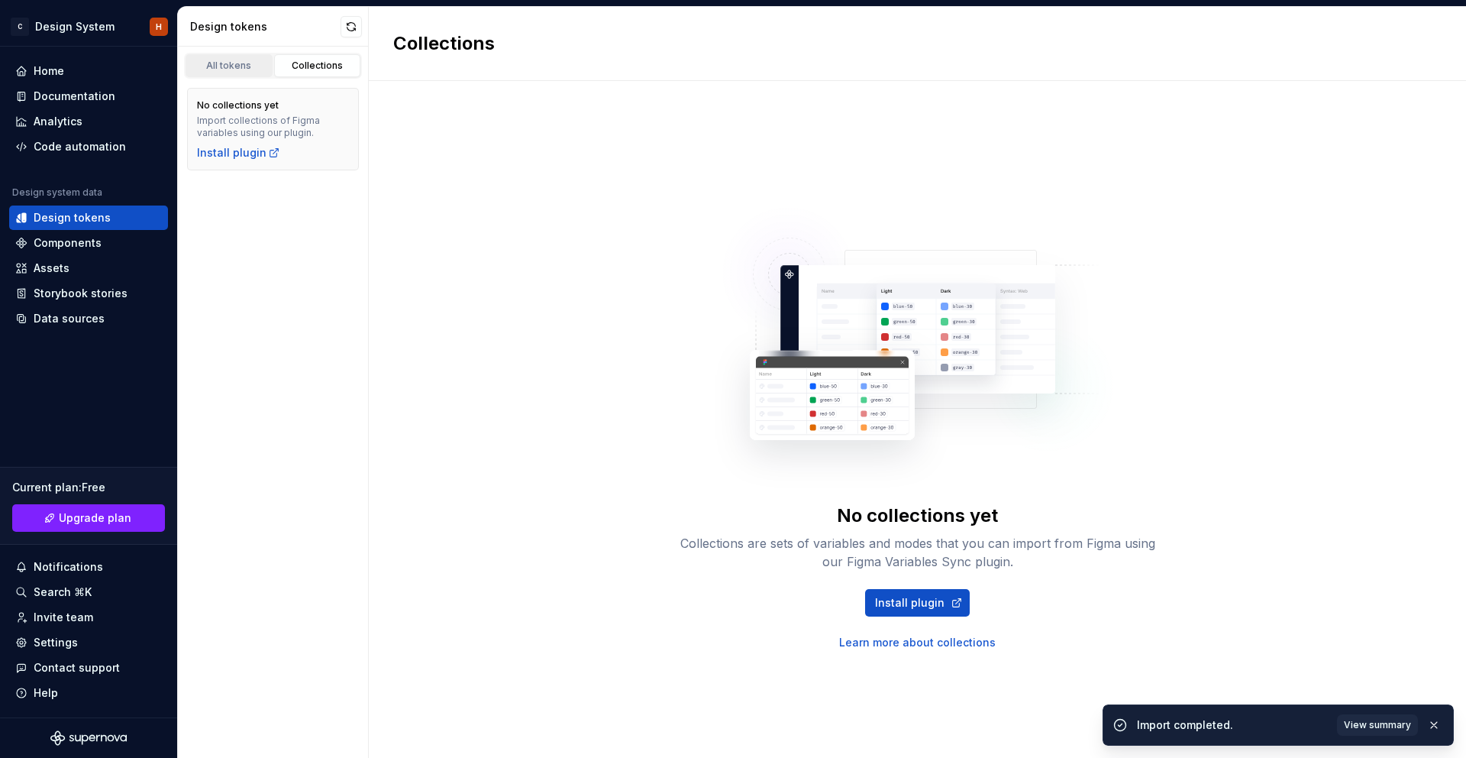
click at [231, 60] on div "All tokens" at bounding box center [229, 66] width 76 height 12
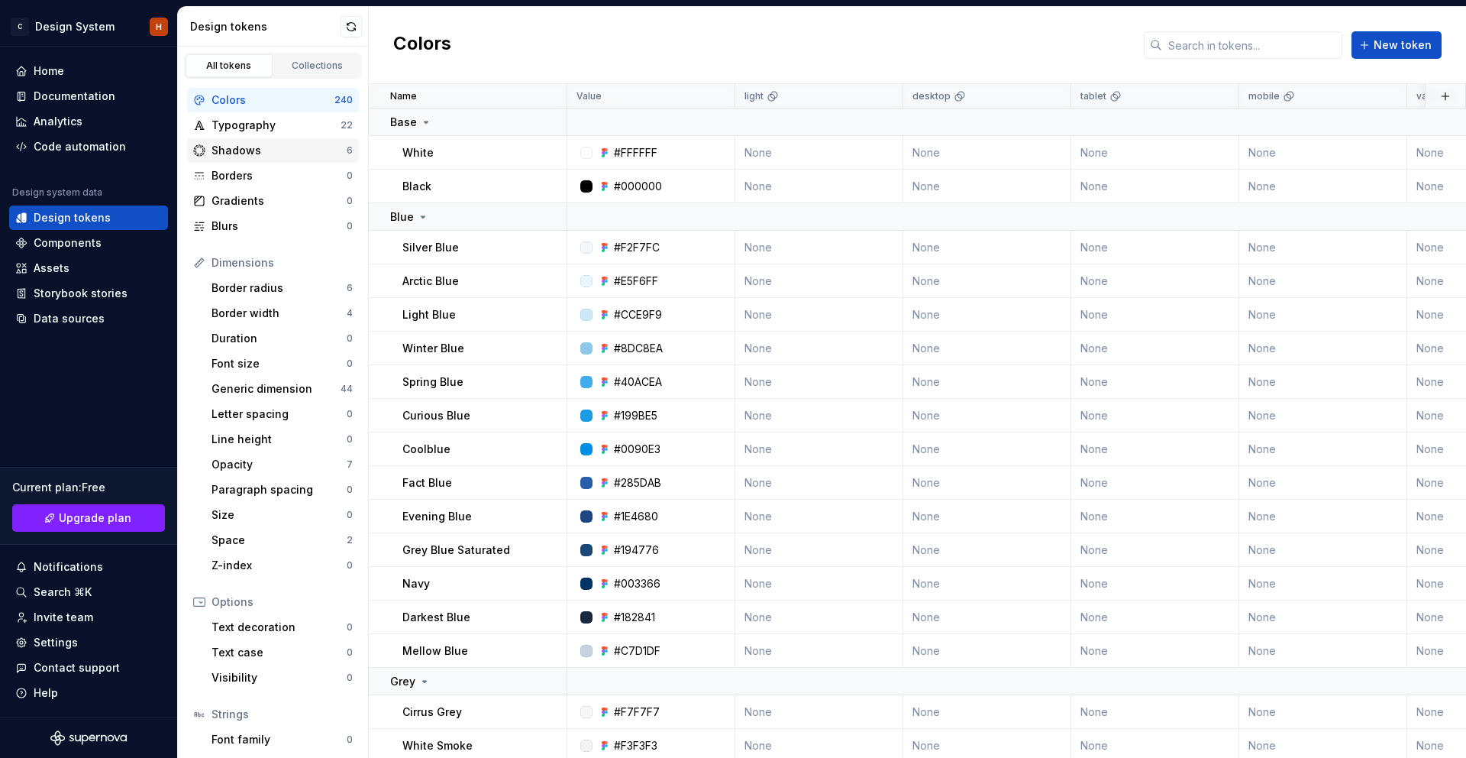
click at [267, 155] on div "Shadows" at bounding box center [279, 150] width 135 height 15
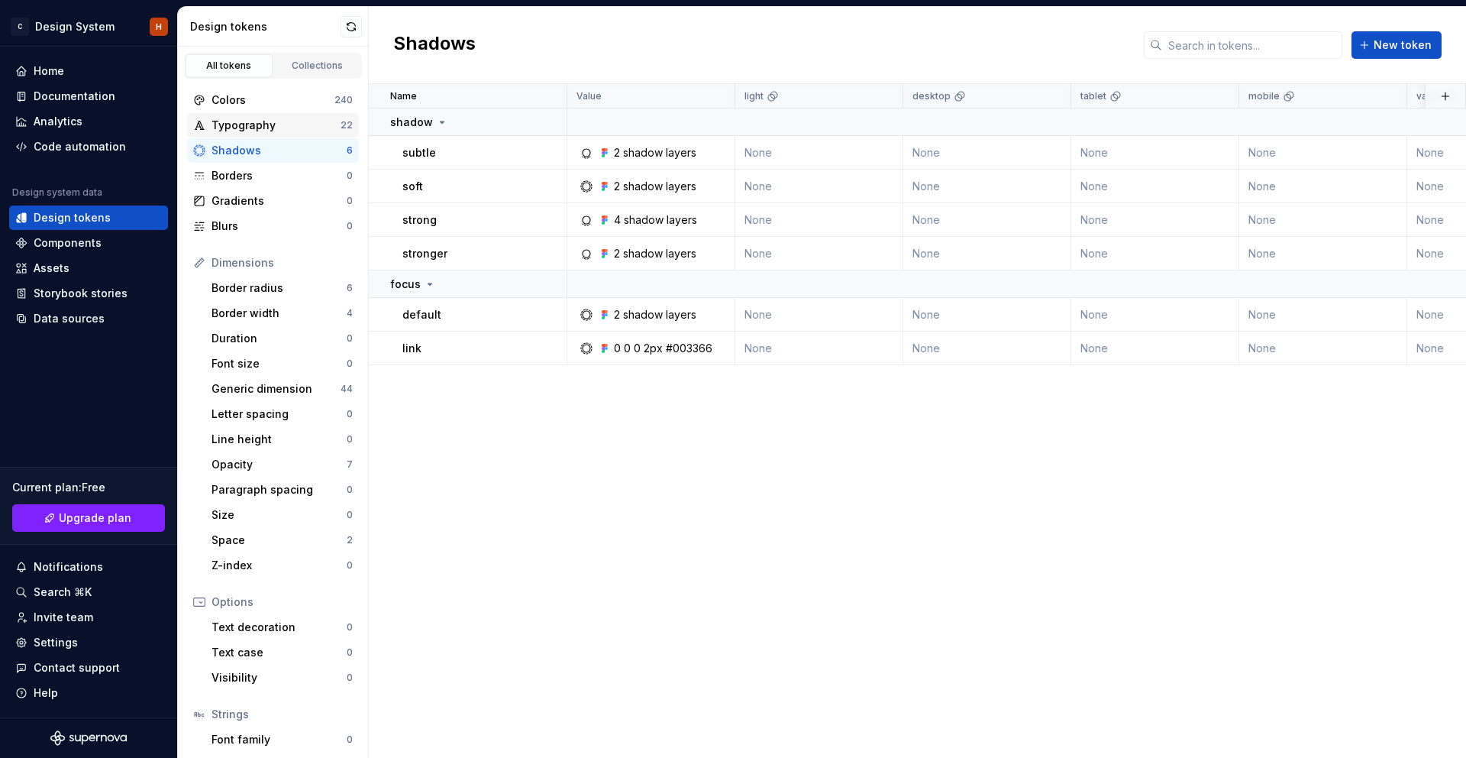
click at [262, 121] on div "Typography" at bounding box center [276, 125] width 129 height 15
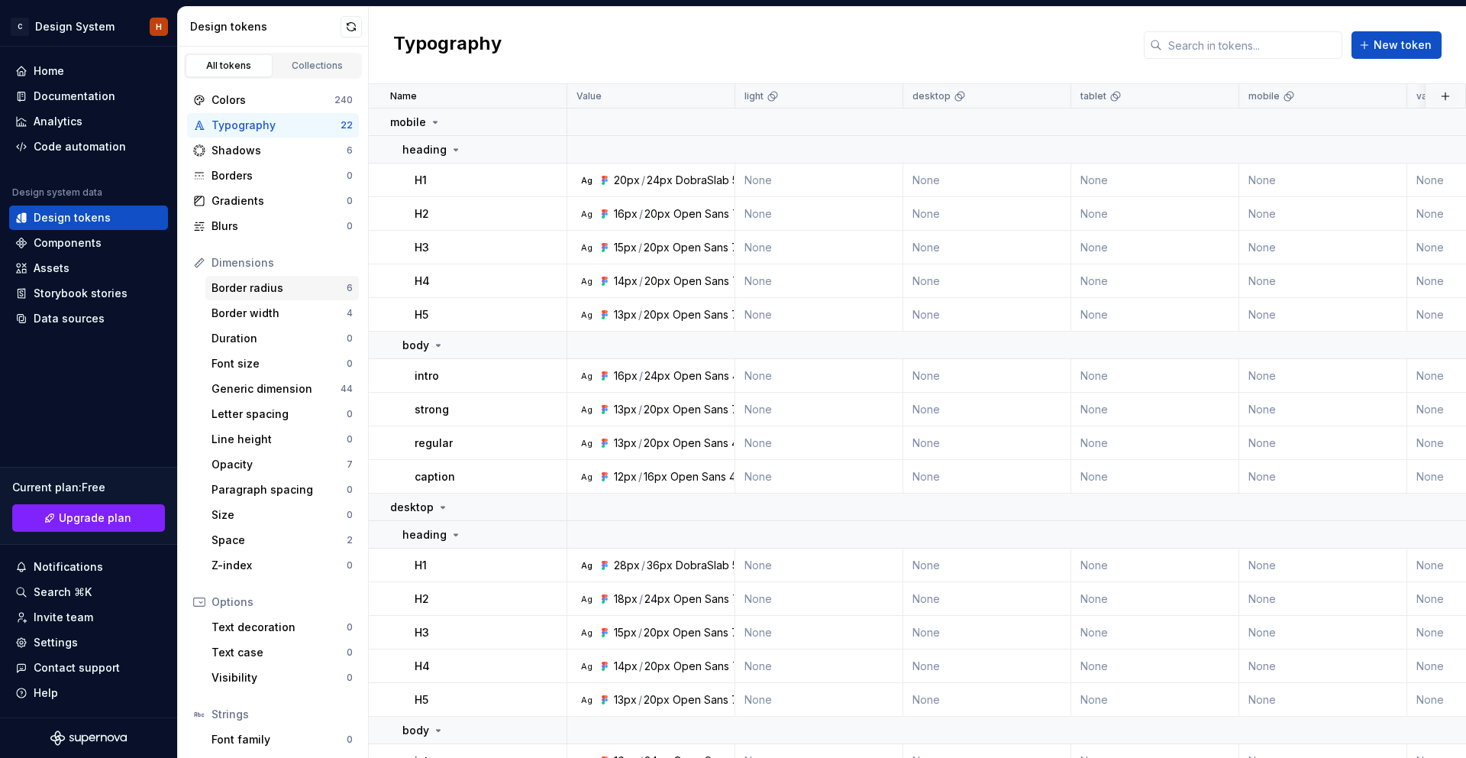
click at [283, 284] on div "Border radius" at bounding box center [279, 287] width 135 height 15
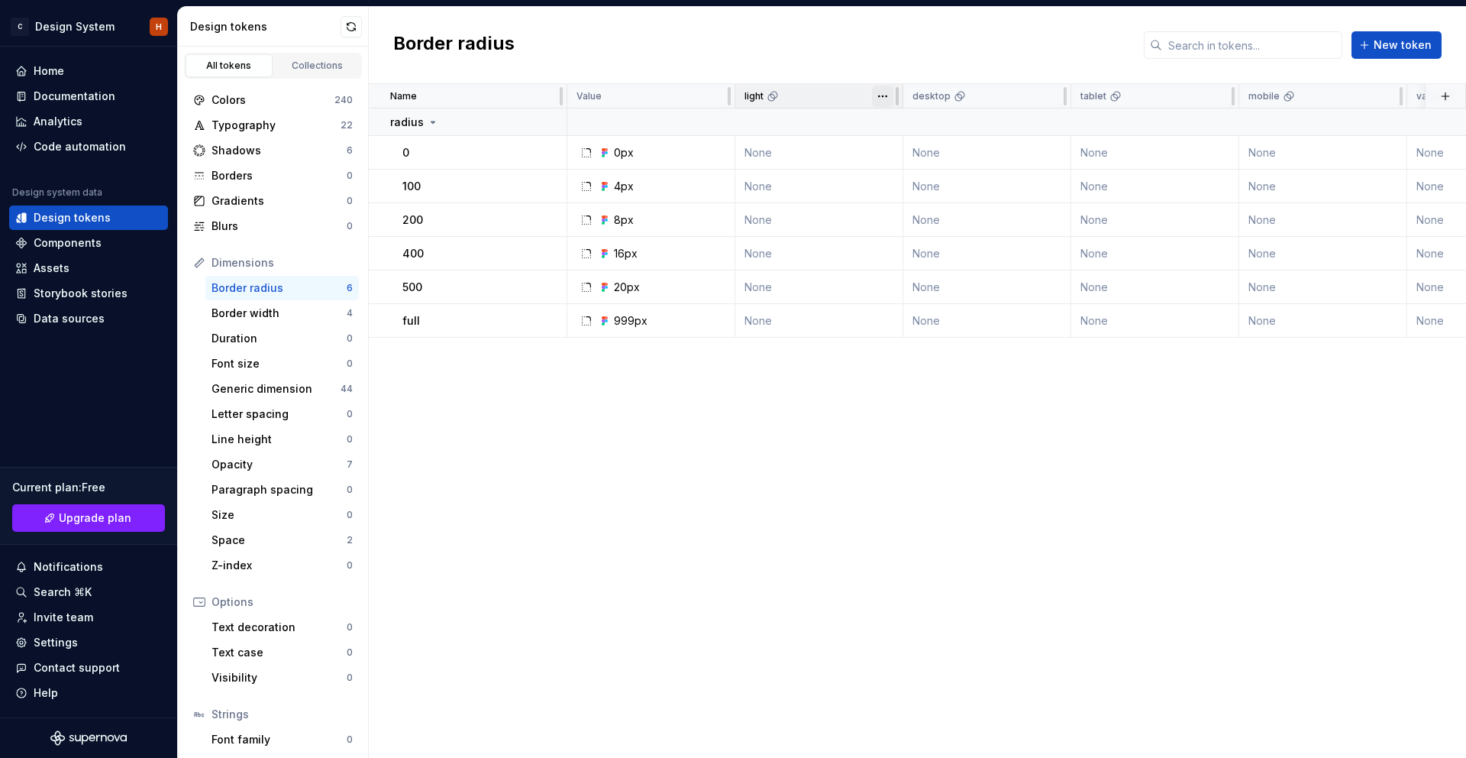
drag, startPoint x: 819, startPoint y: 95, endPoint x: 884, endPoint y: 96, distance: 64.9
click at [884, 96] on html "C Design System H Home Documentation Analytics Code automation Design system da…" at bounding box center [733, 379] width 1466 height 758
click at [700, 434] on html "C Design System H Home Documentation Analytics Code automation Design system da…" at bounding box center [733, 379] width 1466 height 758
click at [278, 312] on div "Border width" at bounding box center [279, 313] width 135 height 15
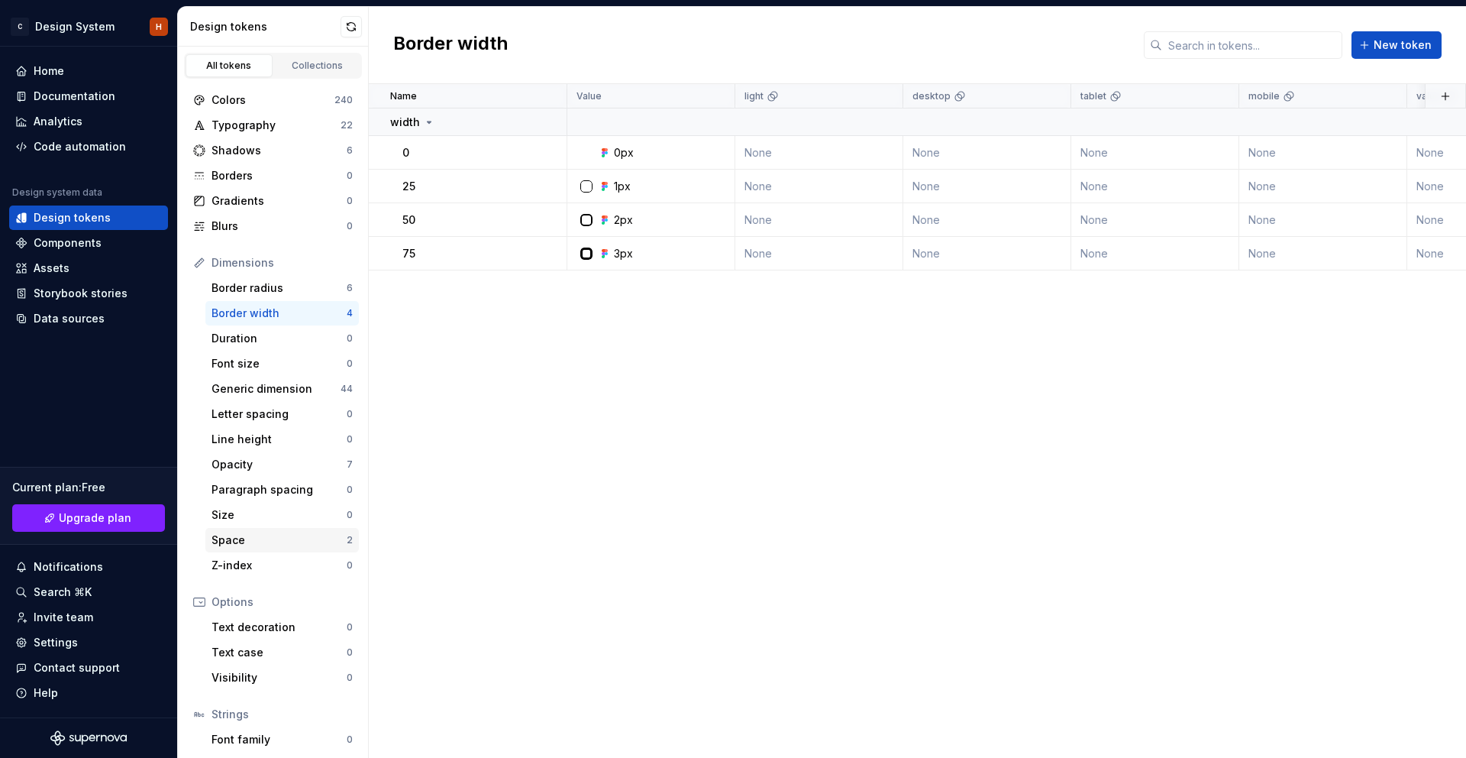
click at [286, 542] on div "Space" at bounding box center [279, 539] width 135 height 15
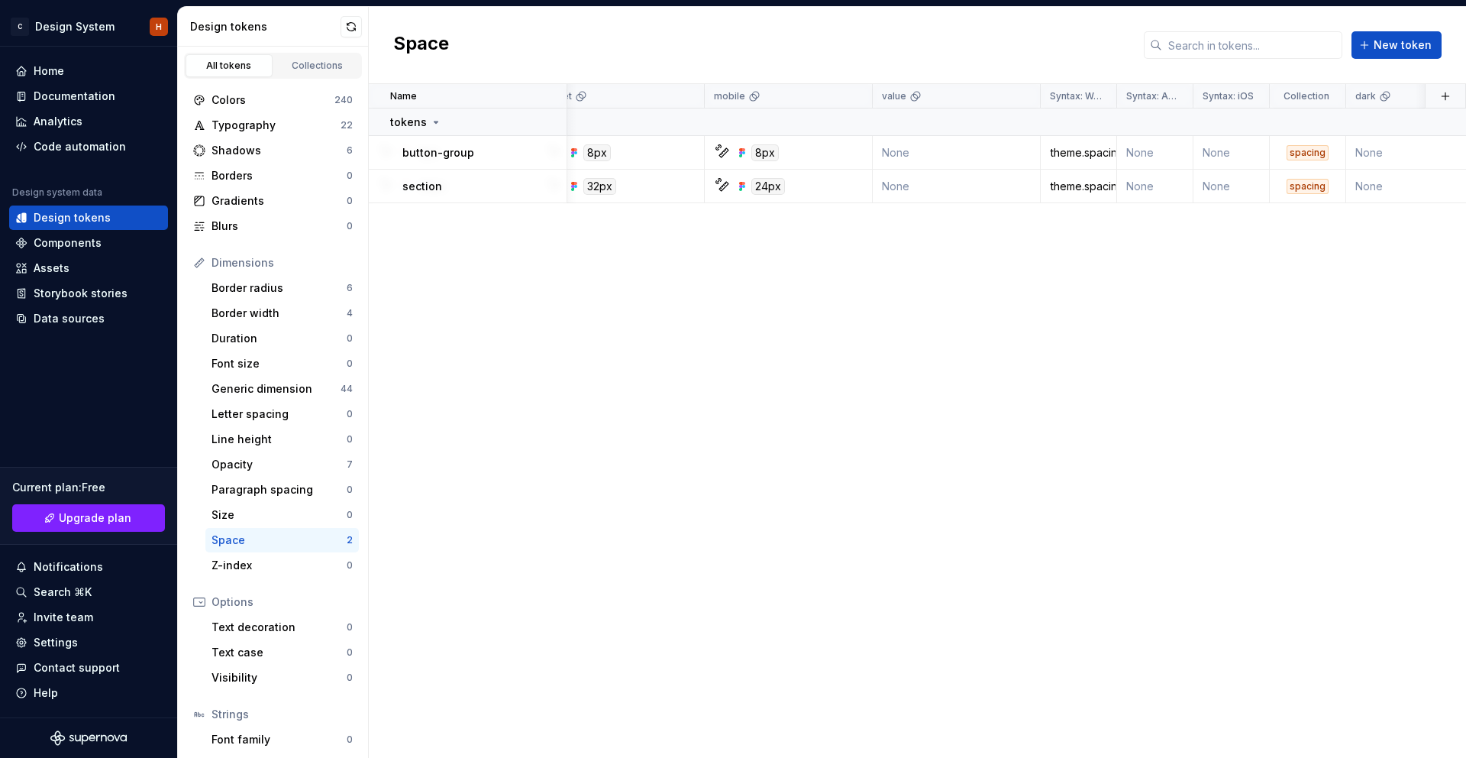
scroll to position [0, 745]
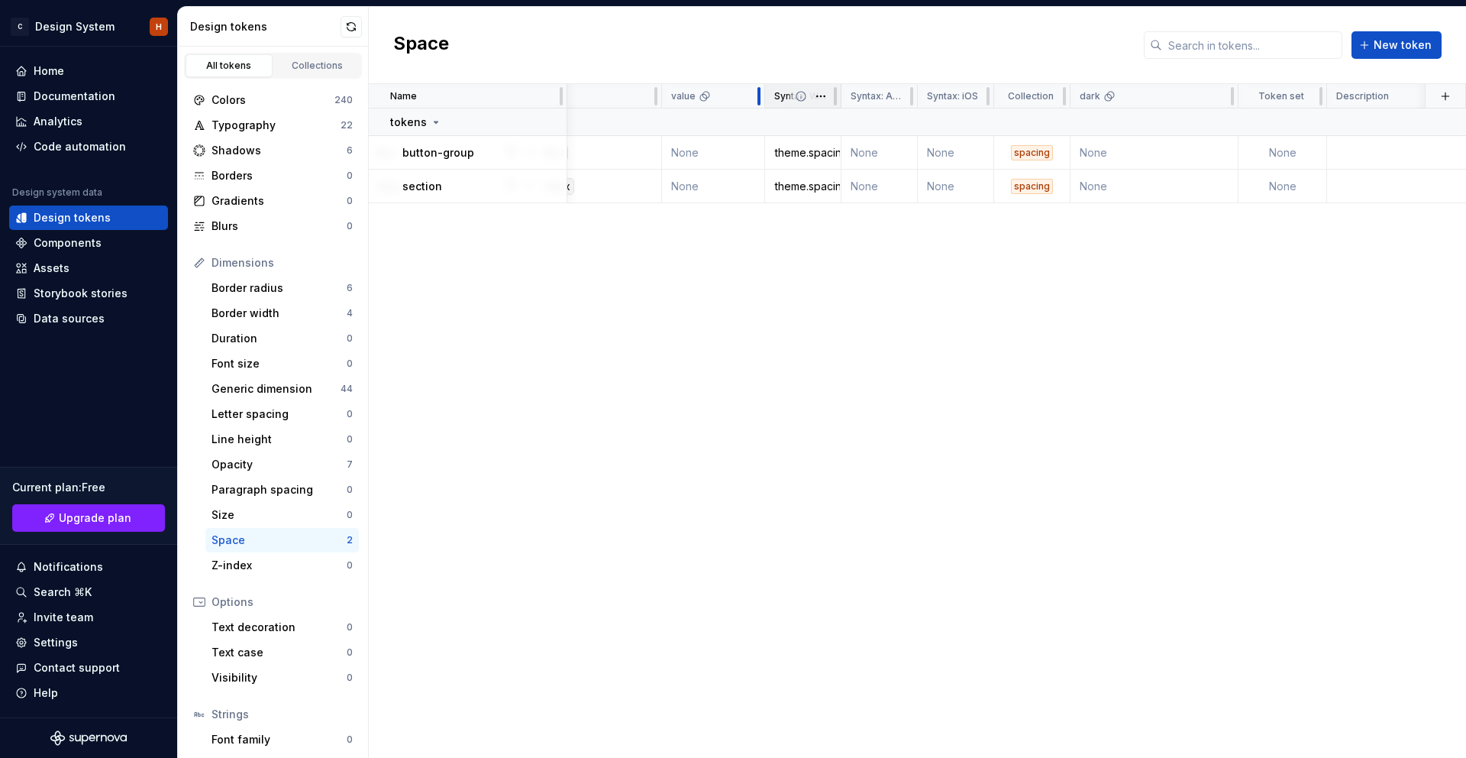
drag, startPoint x: 828, startPoint y: 96, endPoint x: 768, endPoint y: 96, distance: 60.3
click at [762, 97] on div at bounding box center [759, 96] width 12 height 24
drag, startPoint x: 840, startPoint y: 93, endPoint x: 900, endPoint y: 96, distance: 59.7
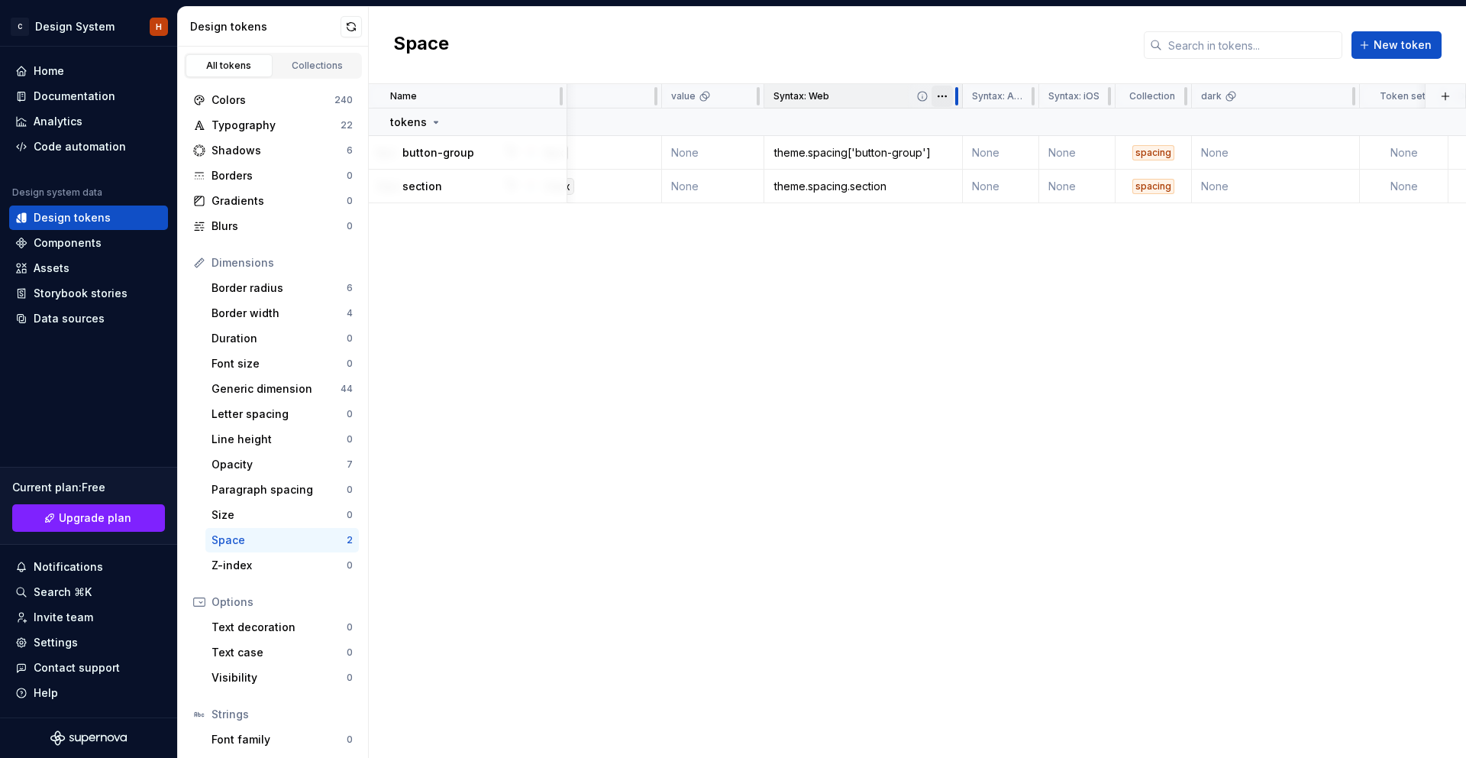
drag, startPoint x: 837, startPoint y: 94, endPoint x: 959, endPoint y: 98, distance: 122.3
click at [959, 98] on div at bounding box center [957, 96] width 12 height 24
drag, startPoint x: 1044, startPoint y: 94, endPoint x: 1080, endPoint y: 98, distance: 36.1
click at [1080, 98] on div at bounding box center [1077, 96] width 12 height 24
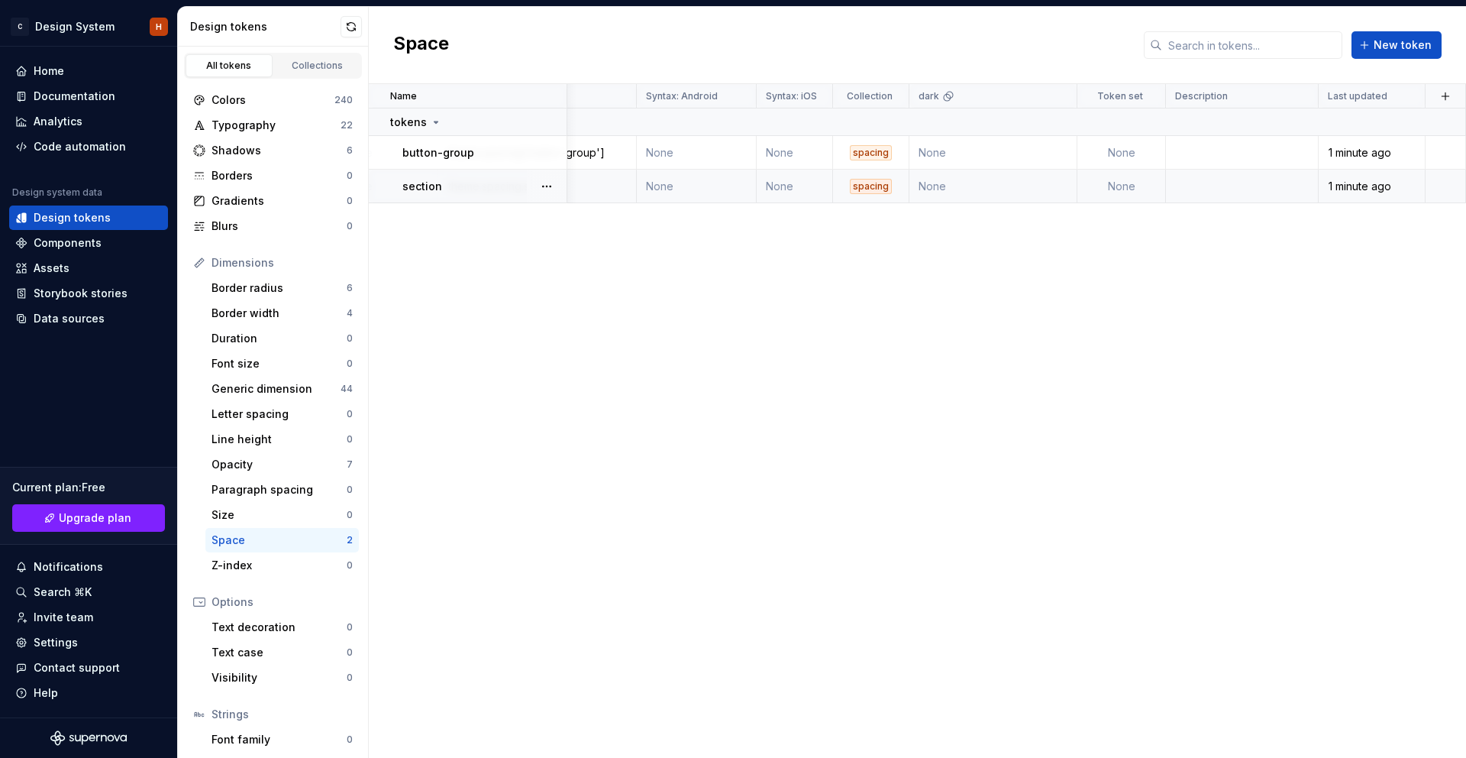
scroll to position [0, 1072]
click at [302, 72] on link "Collections" at bounding box center [317, 65] width 87 height 23
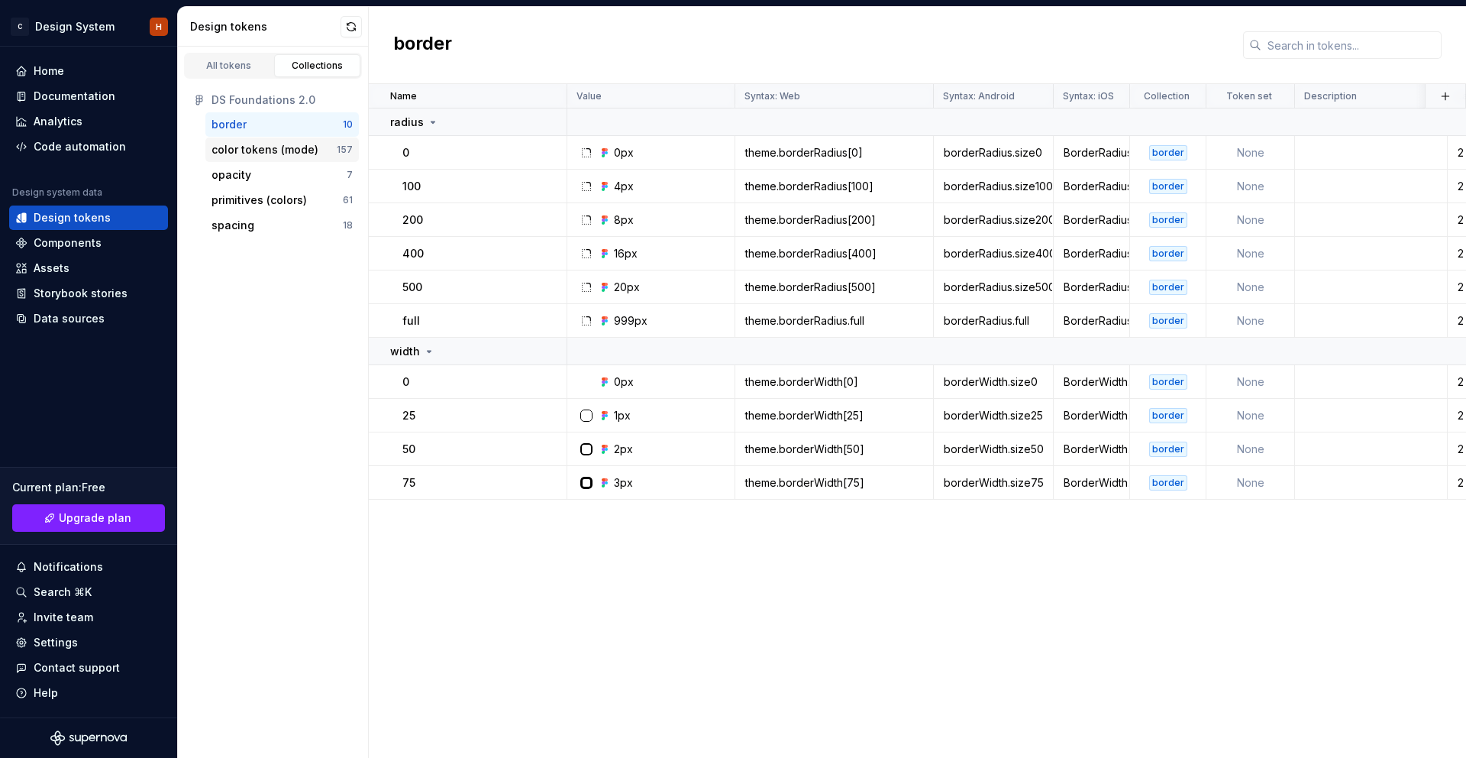
click at [259, 147] on div "color tokens (mode)" at bounding box center [265, 149] width 107 height 15
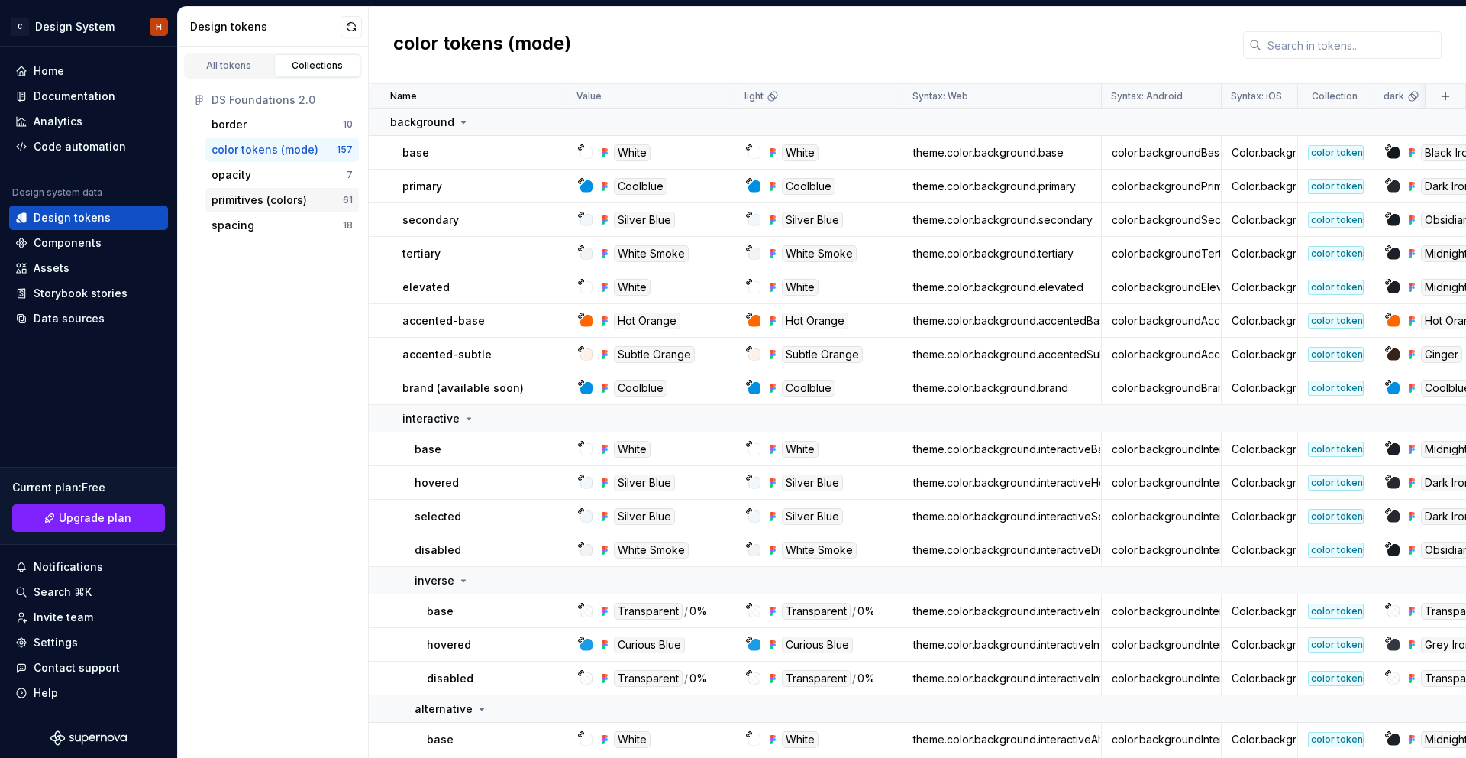
click at [262, 196] on div "primitives (colors)" at bounding box center [259, 199] width 95 height 15
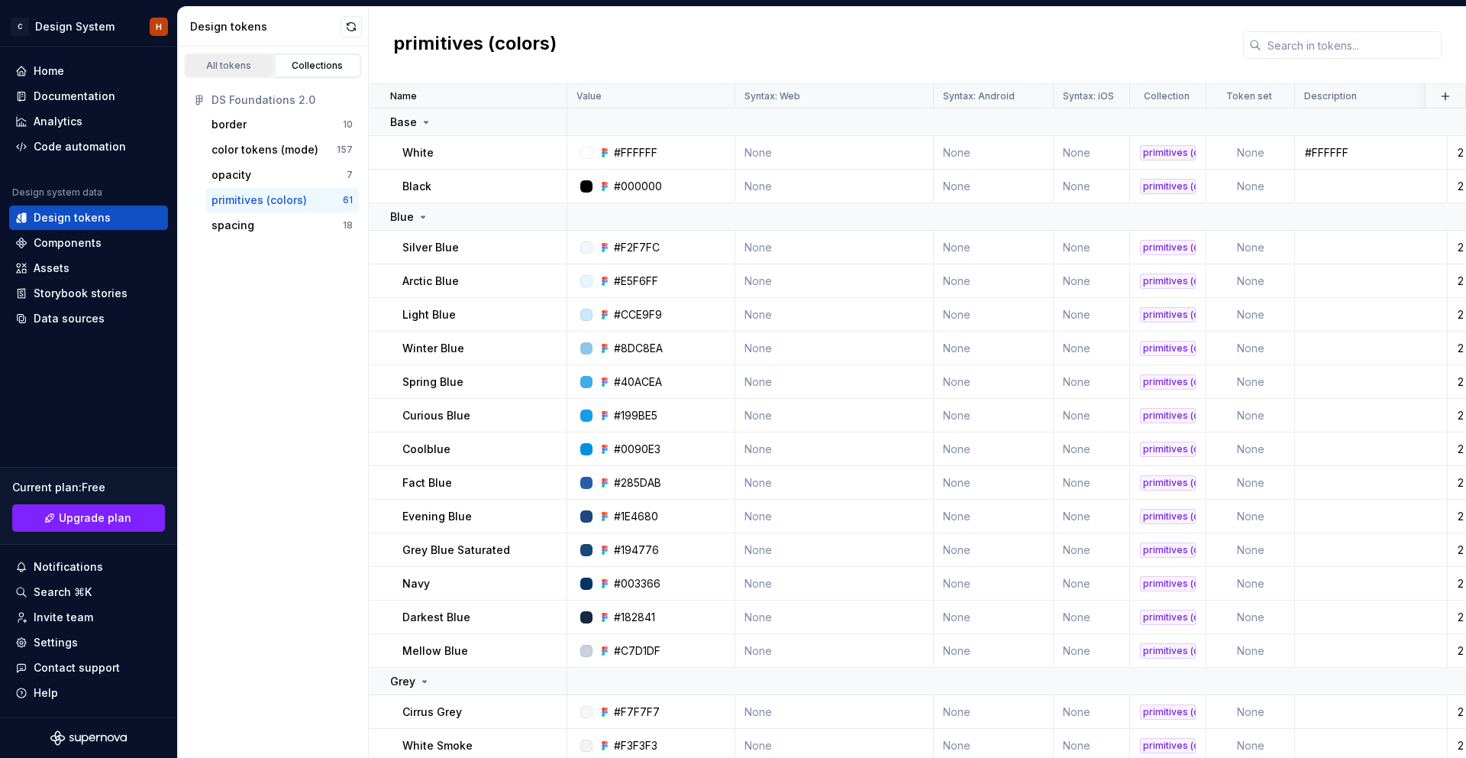
click at [233, 66] on div "All tokens" at bounding box center [229, 66] width 76 height 12
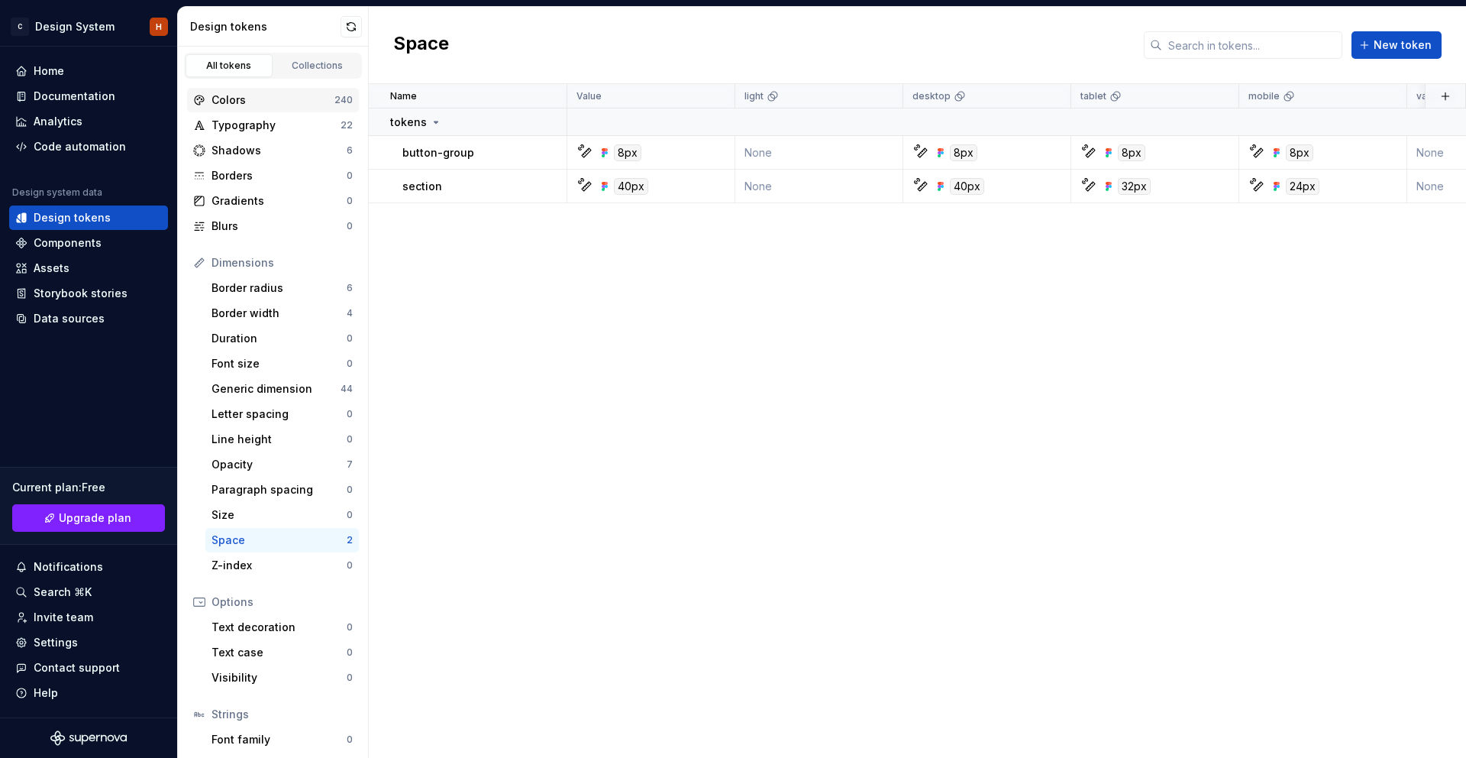
click at [267, 94] on div "Colors" at bounding box center [273, 99] width 123 height 15
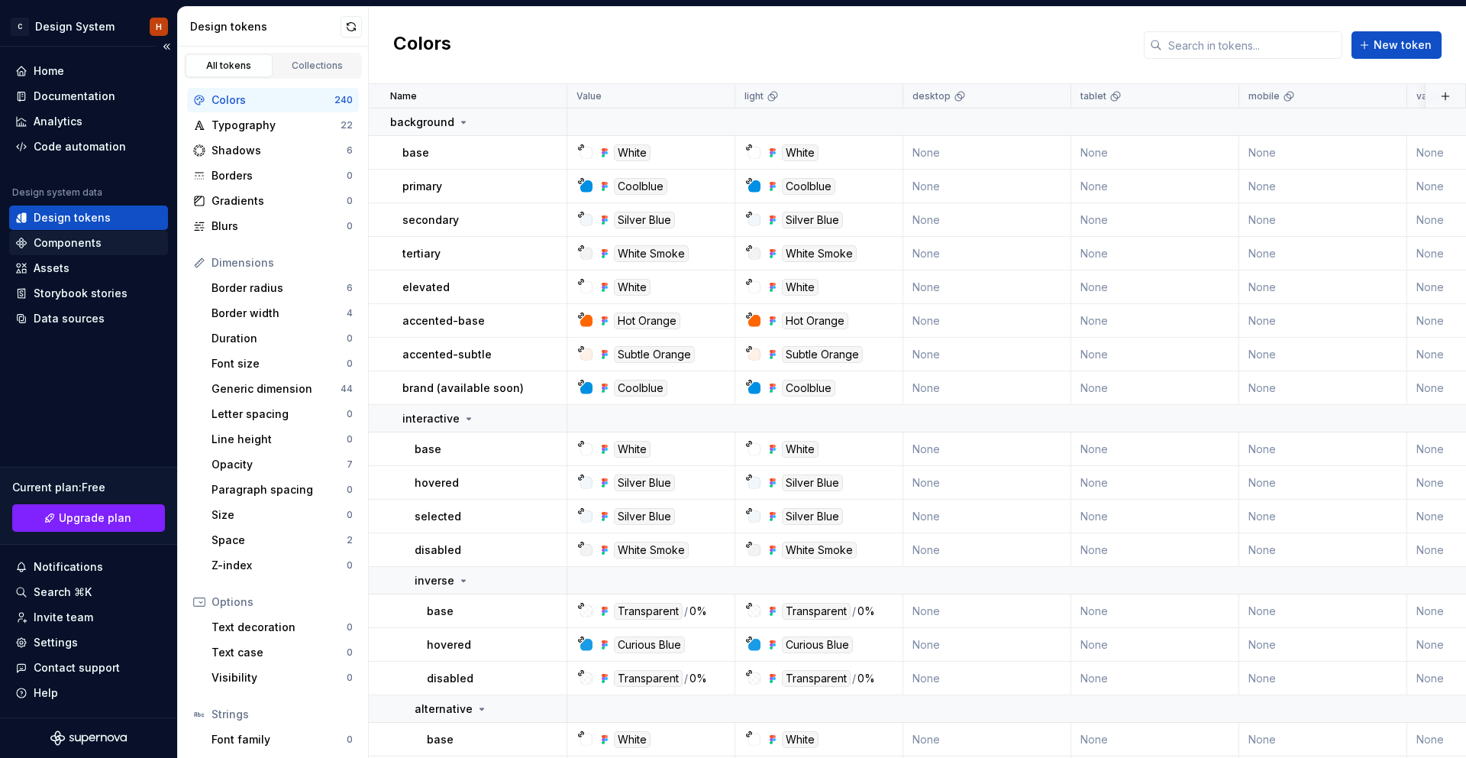
click at [102, 236] on div "Components" at bounding box center [88, 242] width 147 height 15
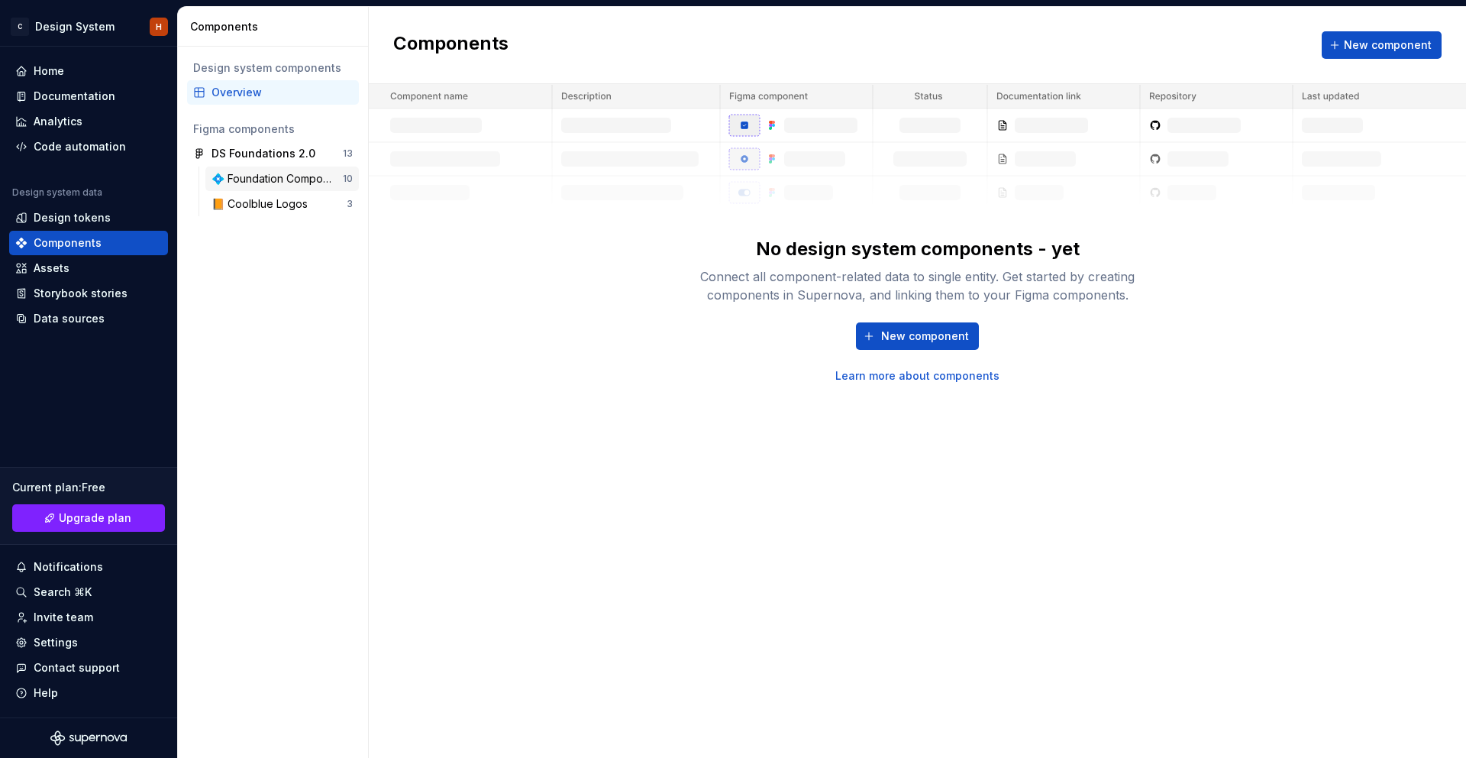
click at [288, 176] on div "💠 Foundation Components" at bounding box center [277, 178] width 131 height 15
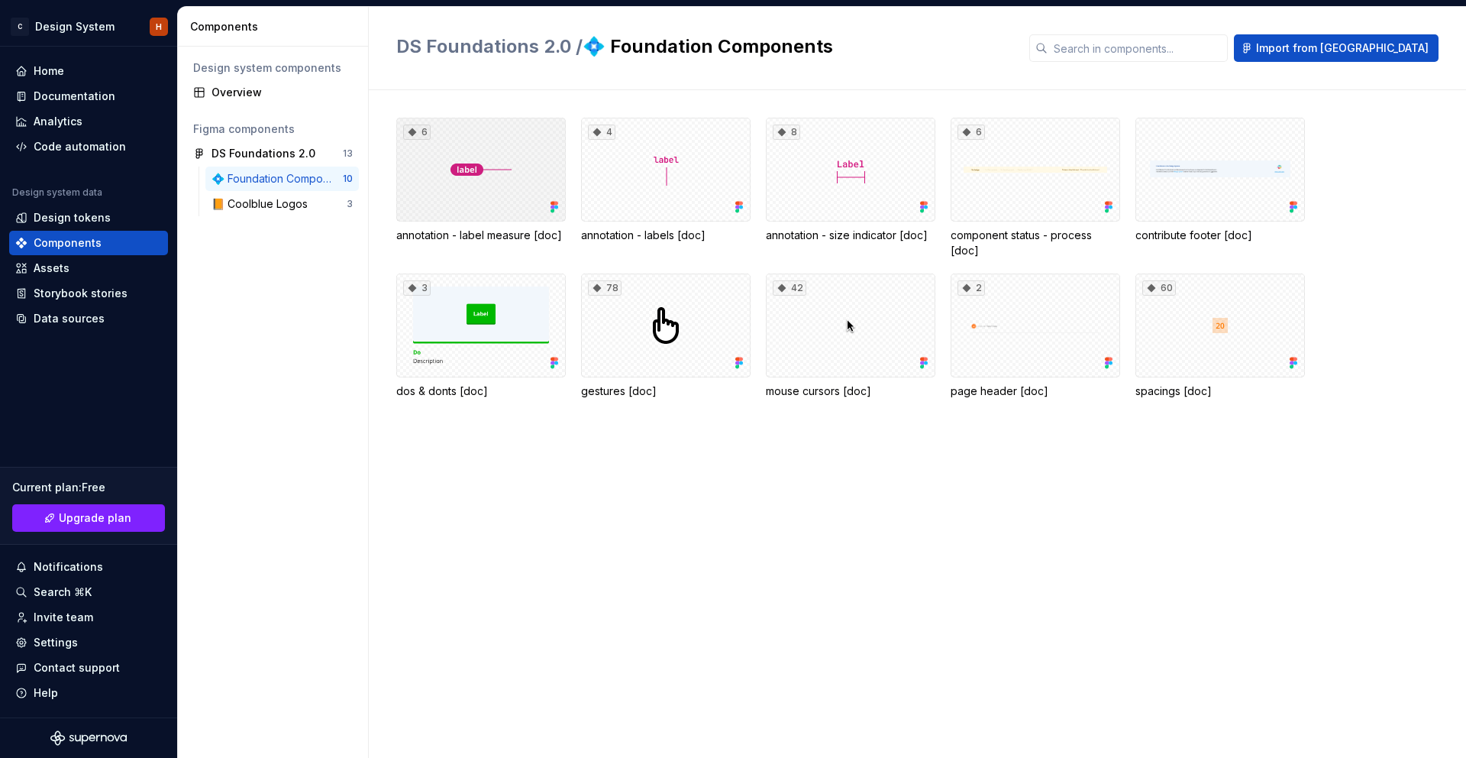
click at [470, 190] on div "6" at bounding box center [481, 170] width 170 height 104
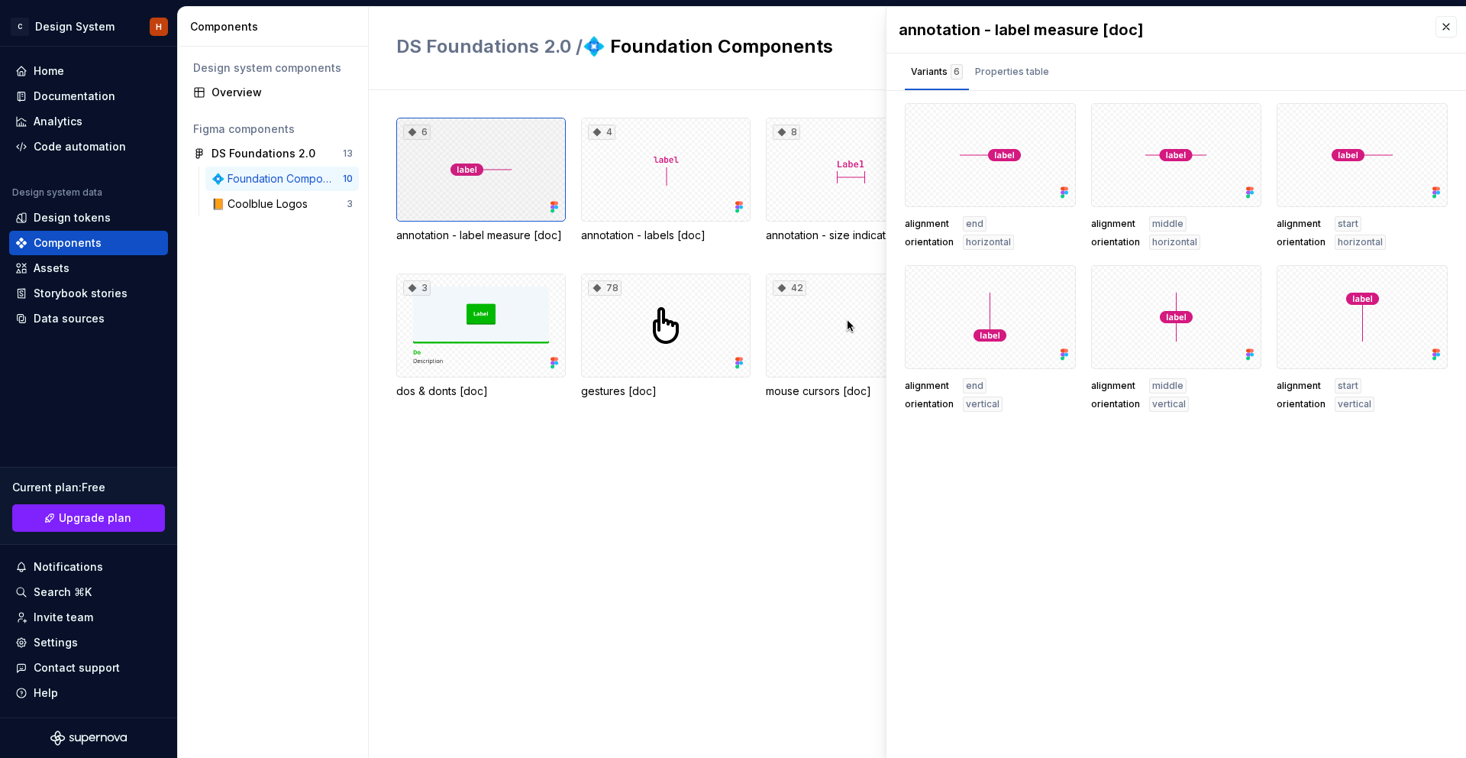
click at [461, 193] on div "6" at bounding box center [481, 170] width 170 height 104
click at [1447, 29] on button "button" at bounding box center [1446, 26] width 21 height 21
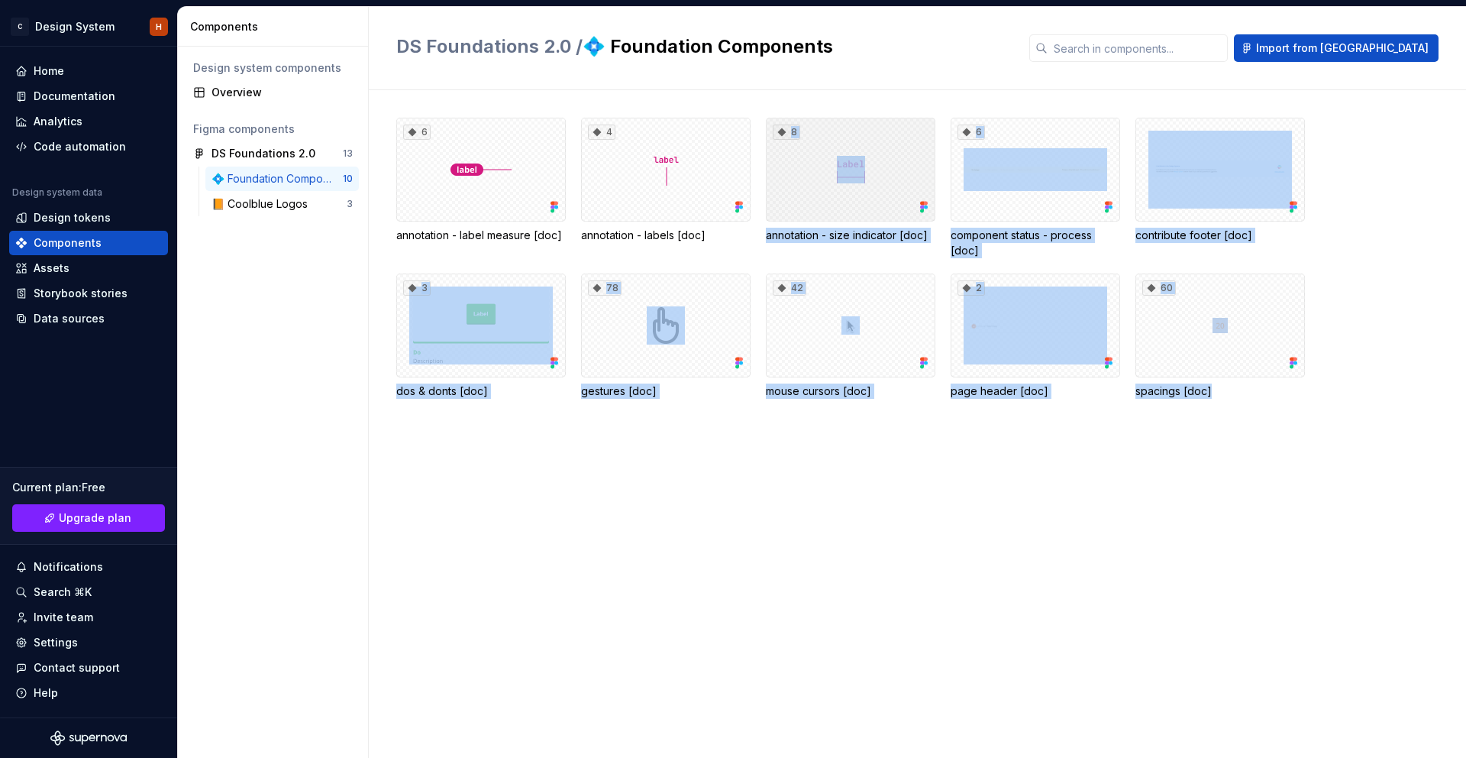
drag, startPoint x: 1321, startPoint y: 539, endPoint x: 785, endPoint y: 214, distance: 626.5
click at [785, 214] on div "6 annotation - label measure [doc] 4 annotation - labels [doc] 8 annotation - s…" at bounding box center [931, 424] width 1070 height 668
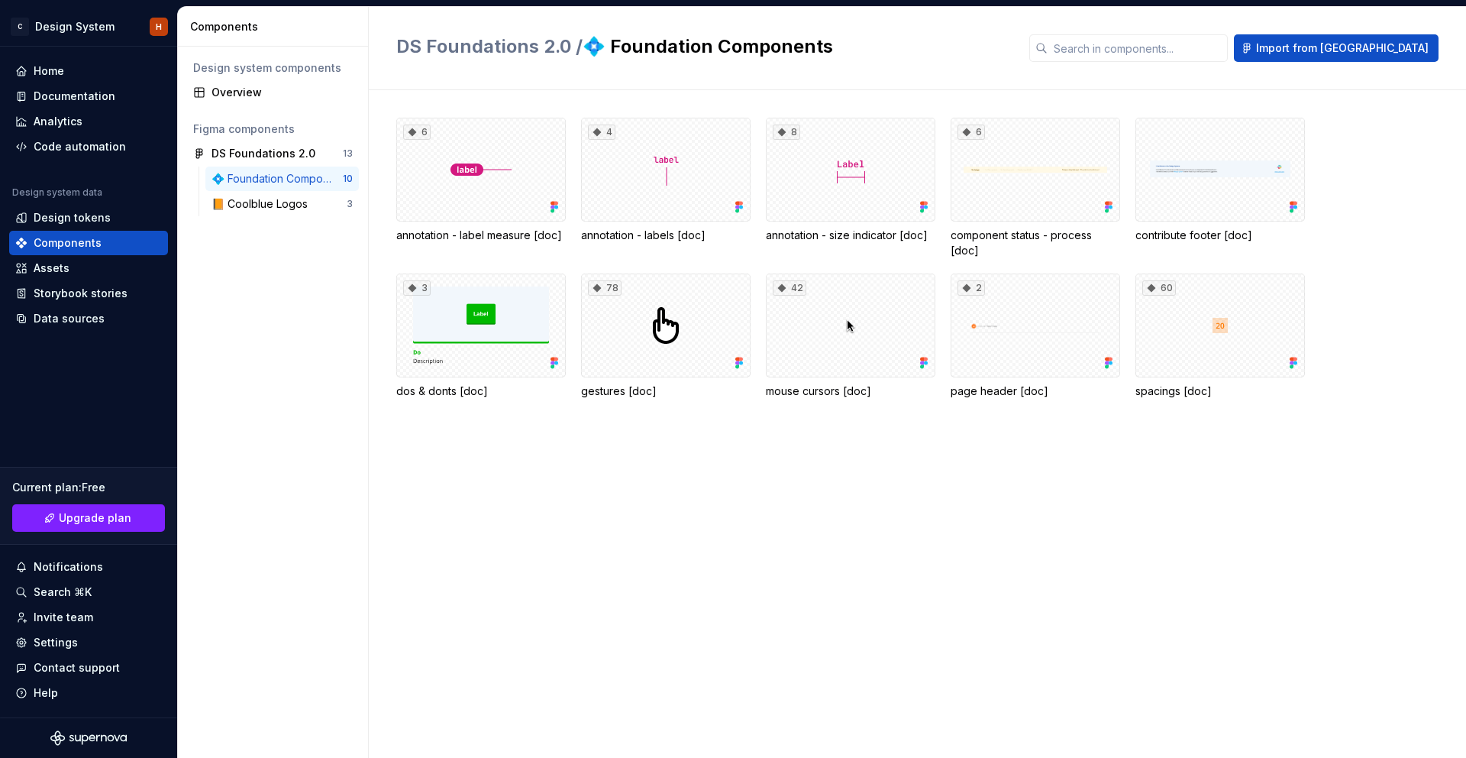
drag, startPoint x: 897, startPoint y: 458, endPoint x: 872, endPoint y: 451, distance: 26.3
click at [897, 458] on div "6 annotation - label measure [doc] 4 annotation - labels [doc] 8 annotation - s…" at bounding box center [931, 424] width 1070 height 668
click at [351, 154] on button "button" at bounding box center [346, 153] width 21 height 21
click at [244, 153] on div "DS Foundations 2.0" at bounding box center [264, 153] width 104 height 15
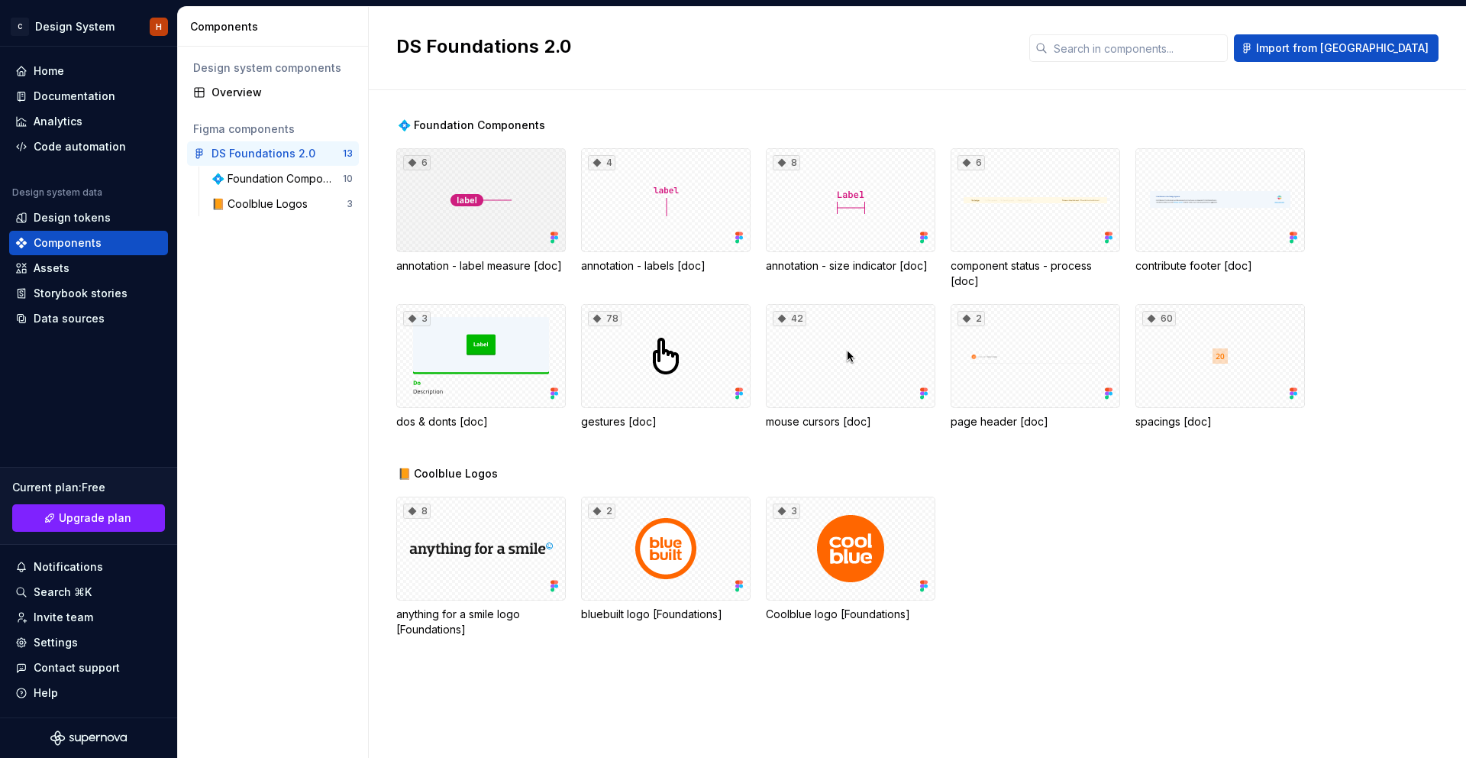
click at [467, 176] on div "6" at bounding box center [481, 200] width 170 height 104
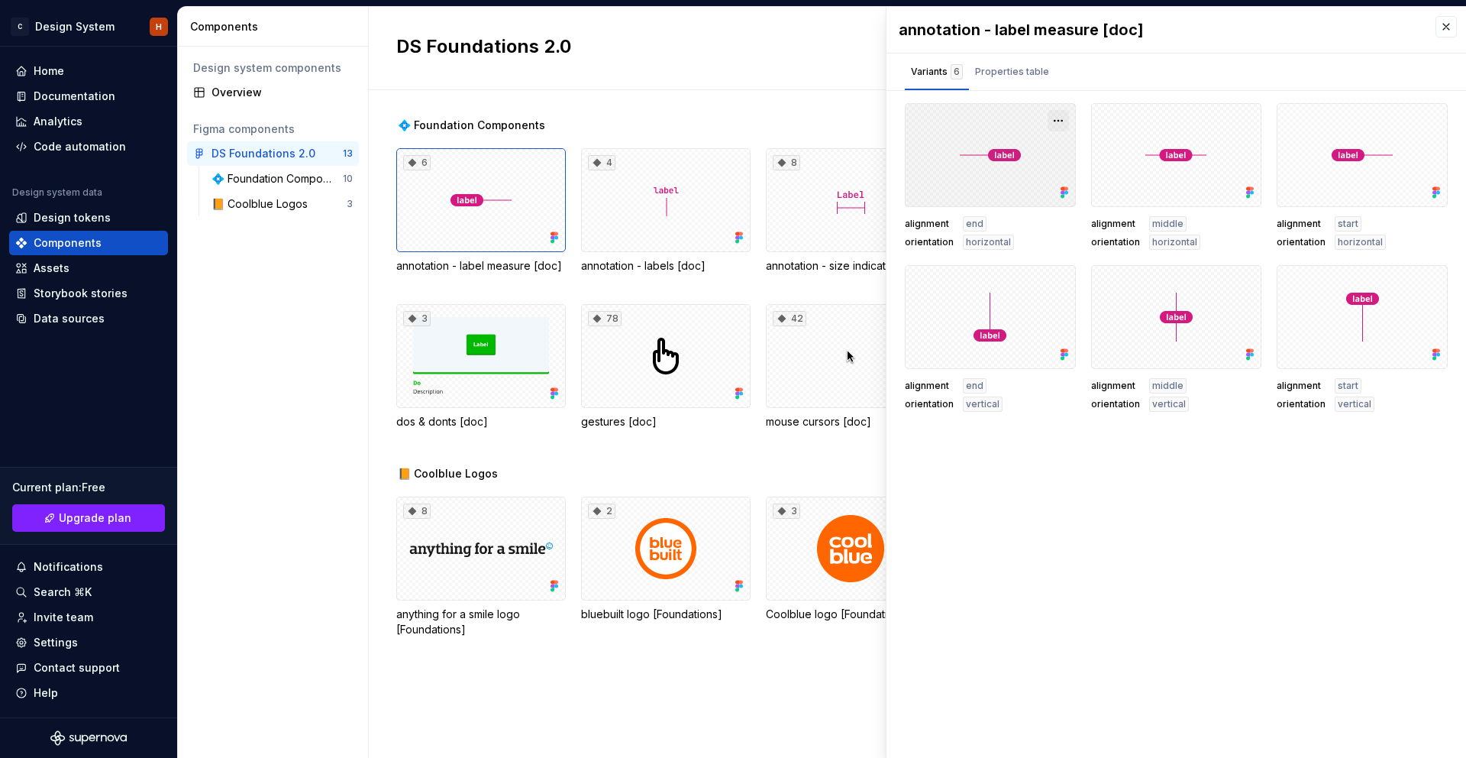
click at [1056, 123] on button "button" at bounding box center [1058, 120] width 21 height 21
click at [604, 103] on div "💠 Foundation Components 6 annotation - label measure [doc] 4 annotation - label…" at bounding box center [931, 424] width 1070 height 668
click at [248, 85] on div "Overview" at bounding box center [282, 92] width 141 height 15
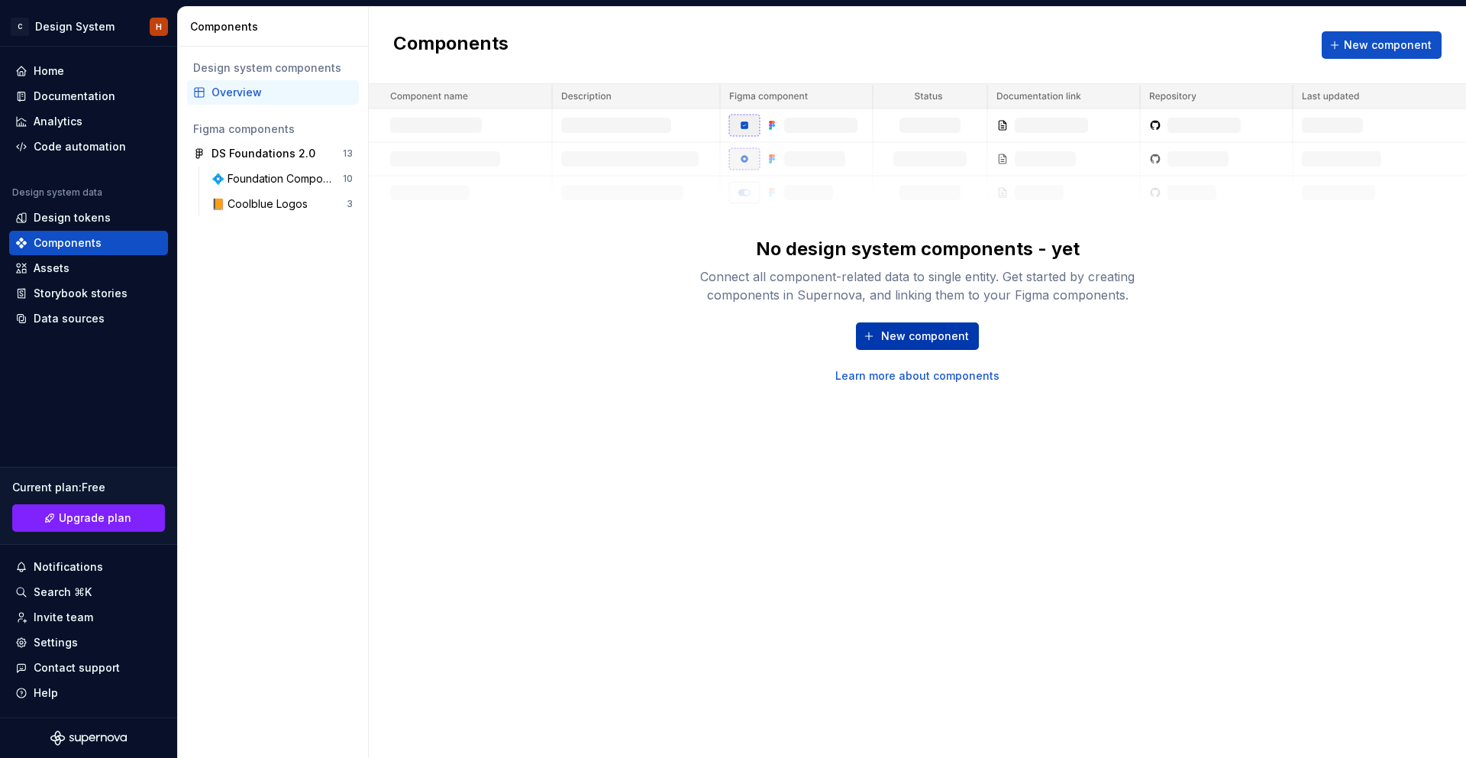
click at [934, 334] on span "New component" at bounding box center [925, 335] width 88 height 15
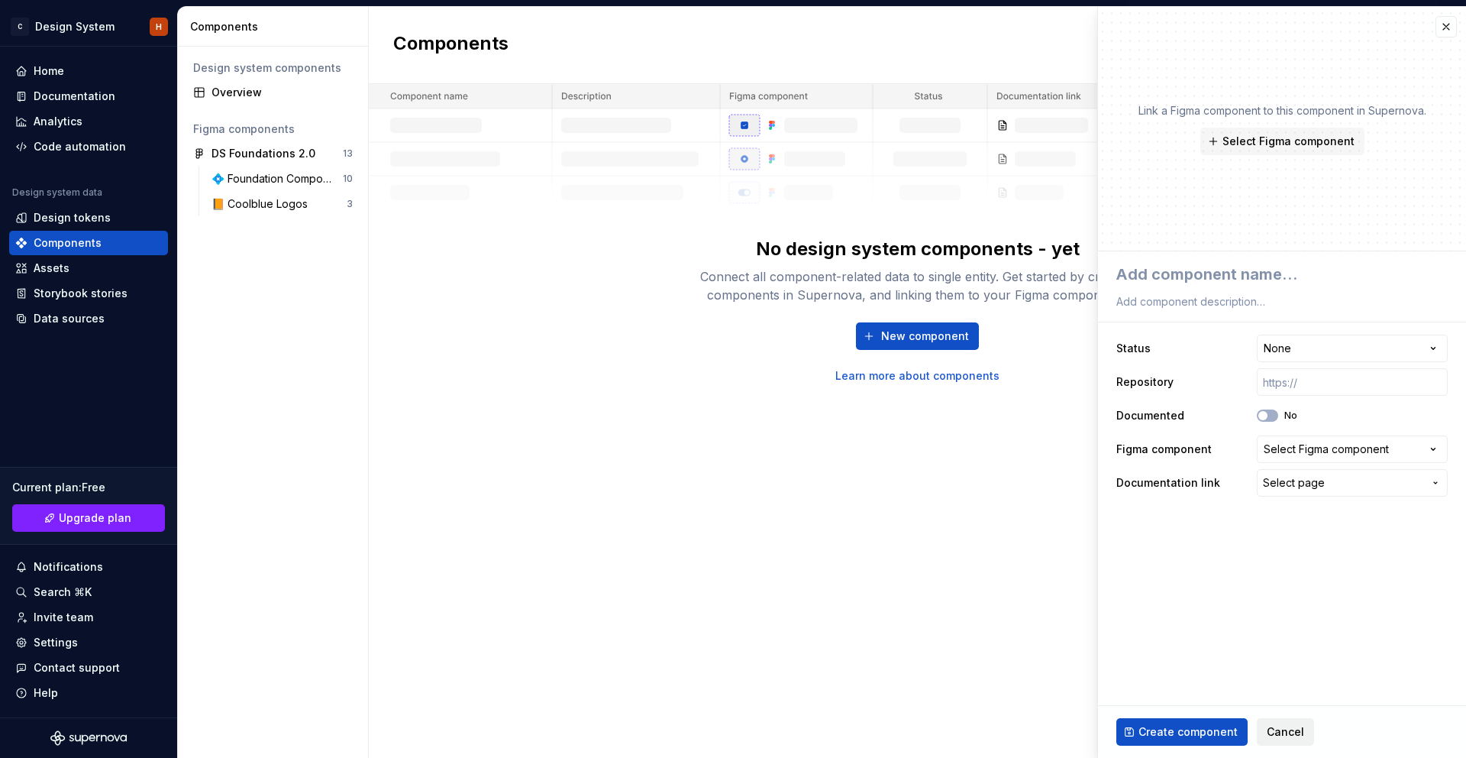
click at [1271, 735] on span "Cancel" at bounding box center [1285, 731] width 37 height 15
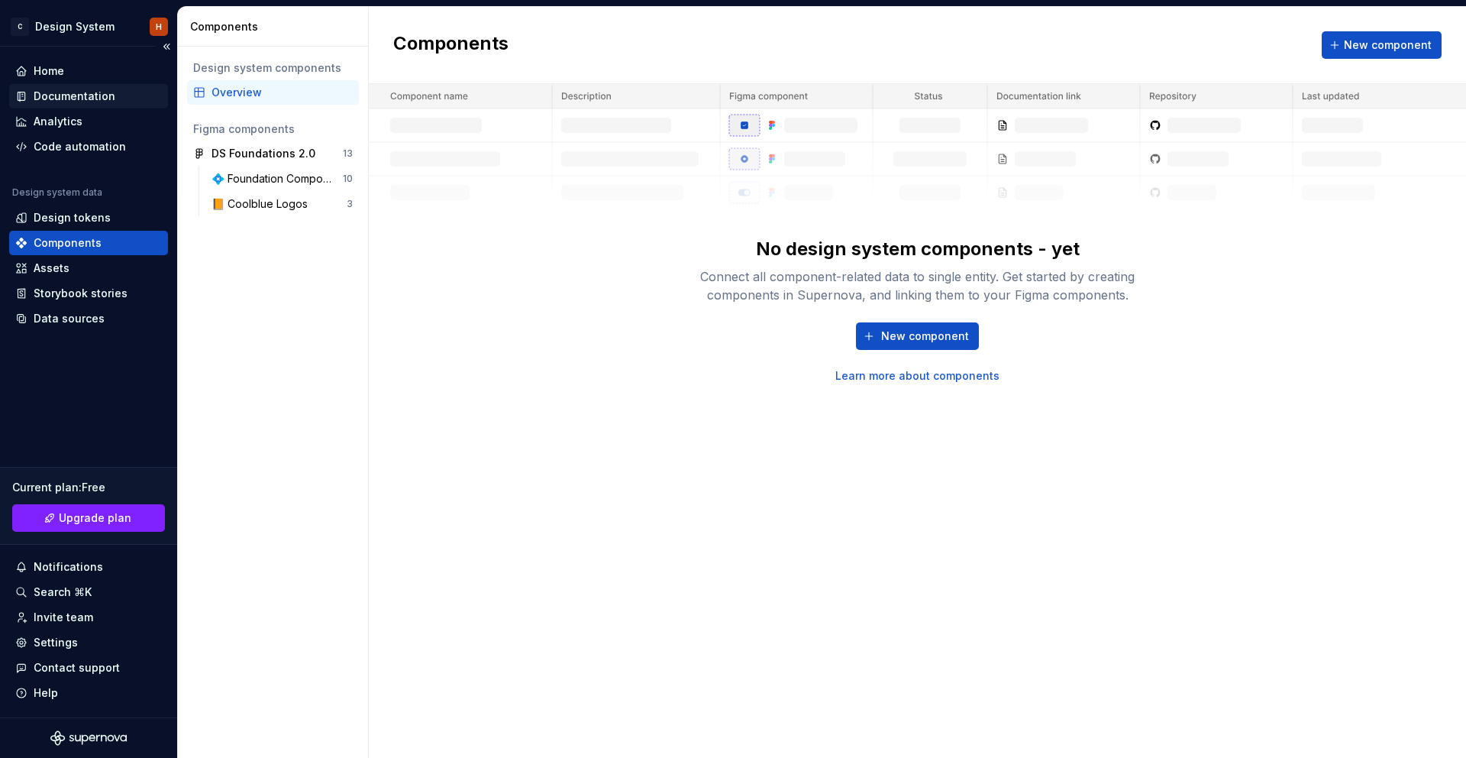
click at [95, 89] on div "Documentation" at bounding box center [75, 96] width 82 height 15
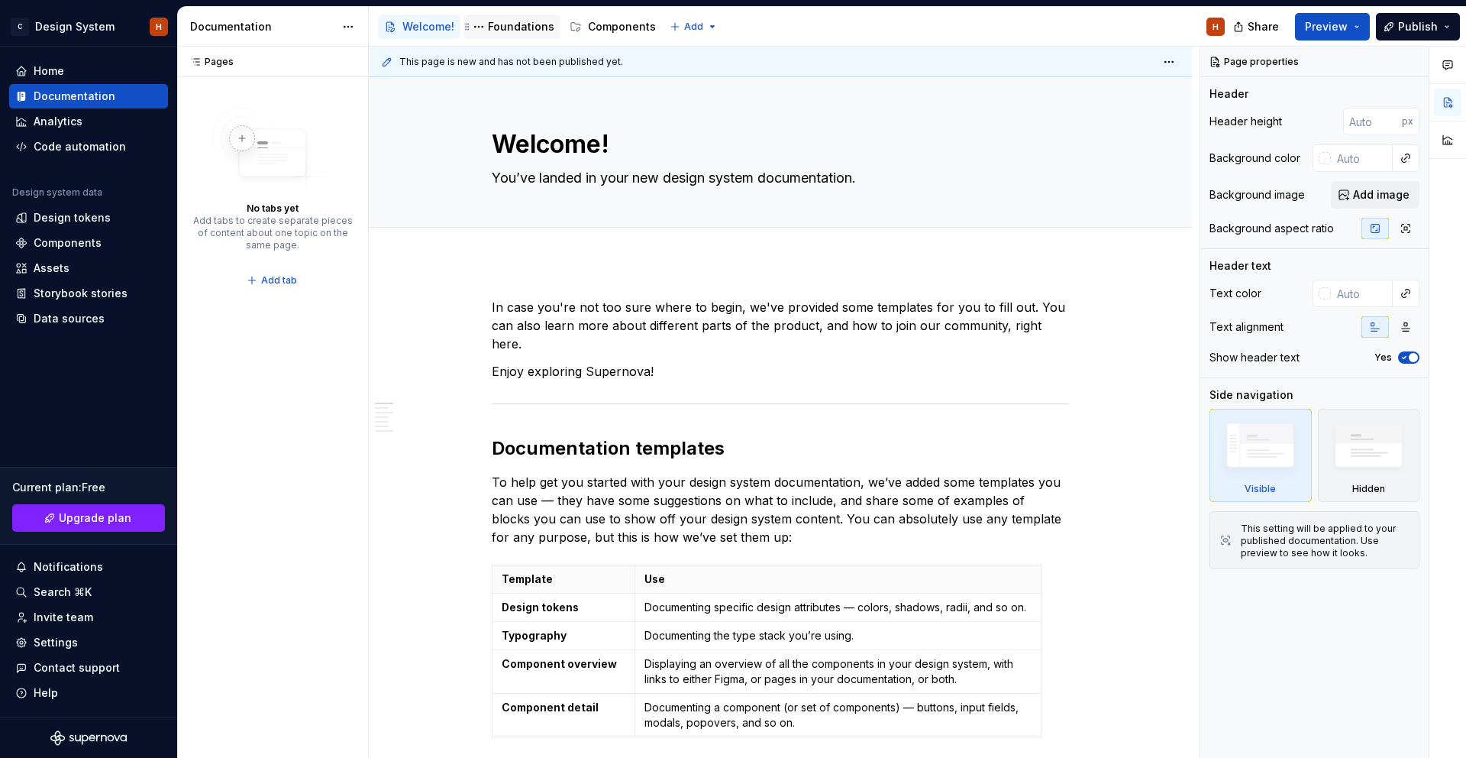
click at [516, 30] on div "Foundations" at bounding box center [521, 26] width 66 height 15
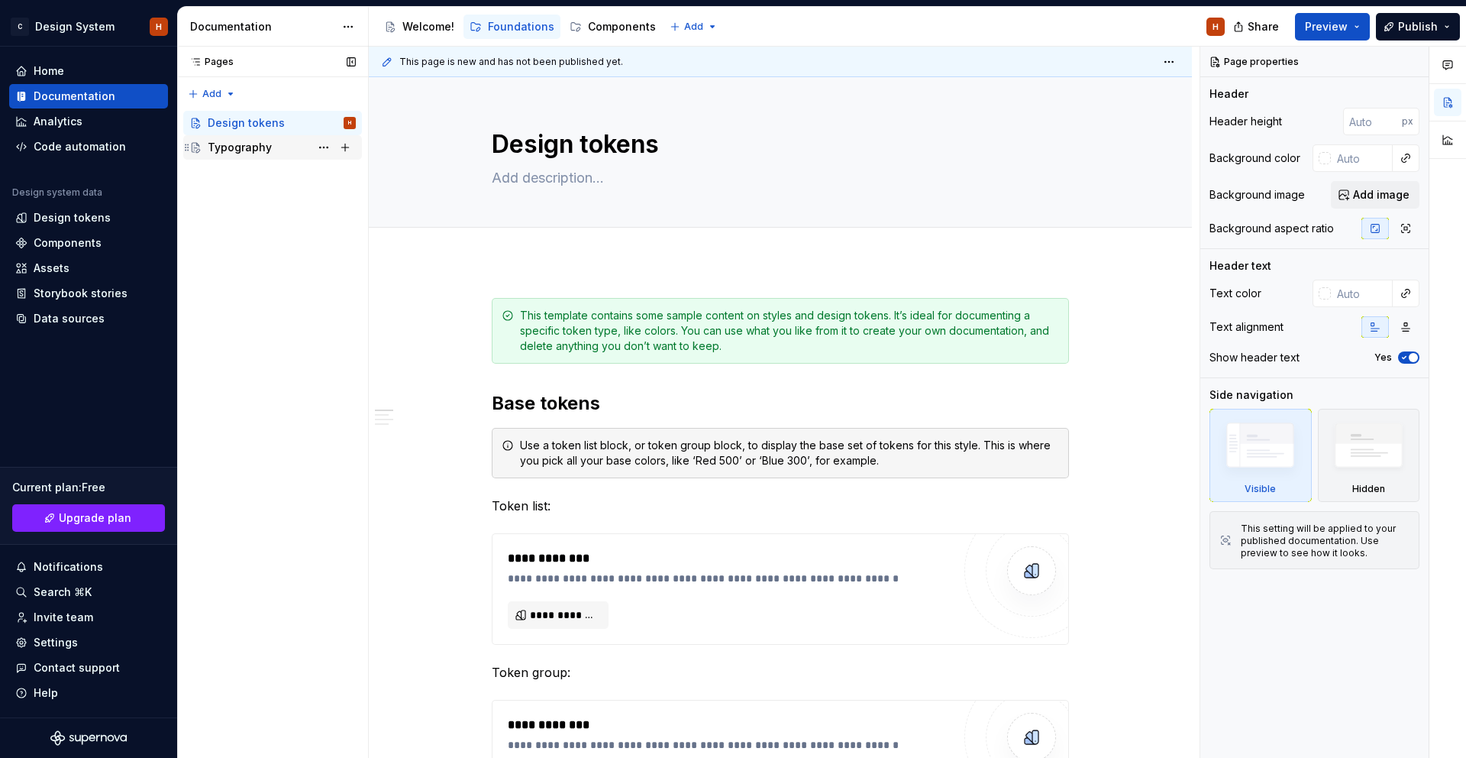
click at [263, 143] on div "Typography" at bounding box center [240, 147] width 64 height 15
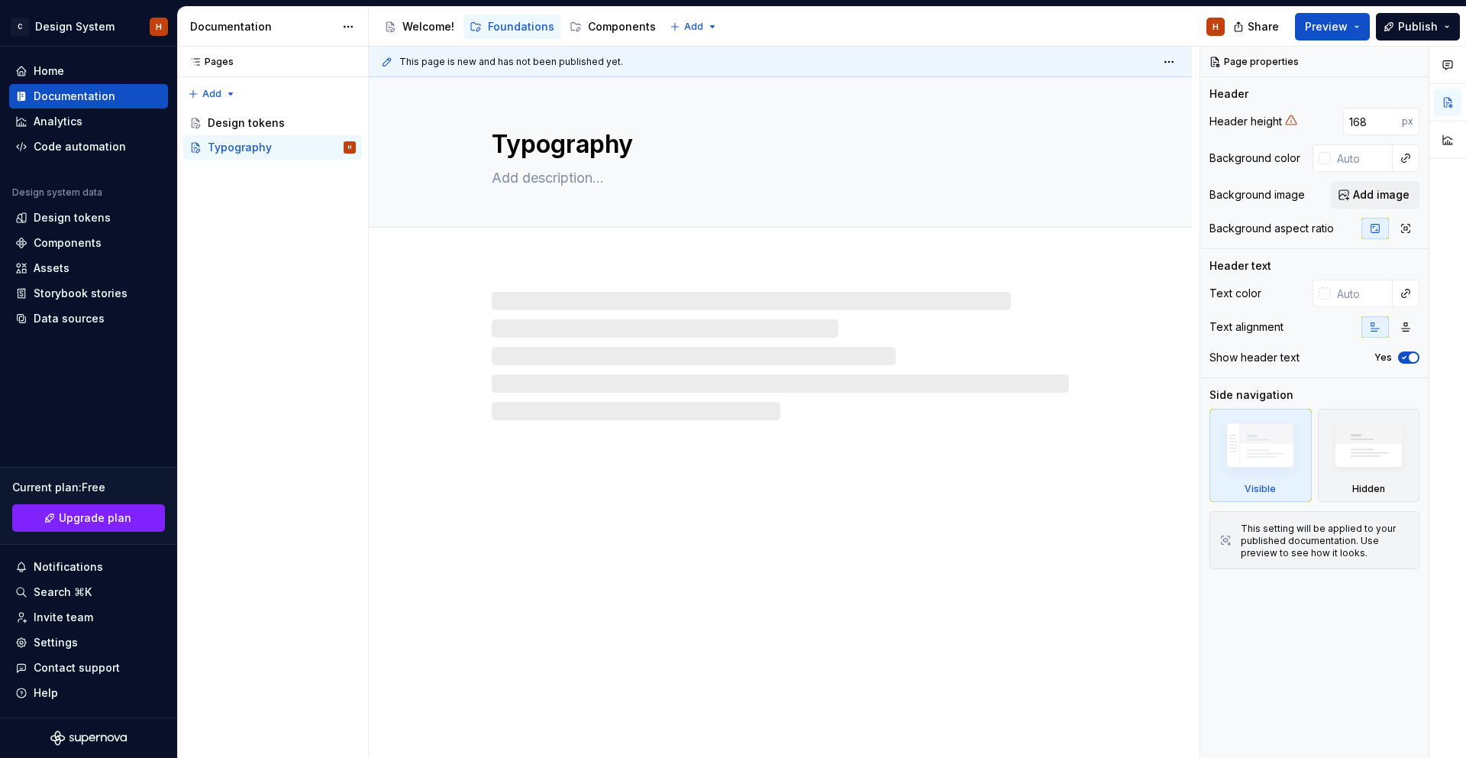
click at [690, 358] on div at bounding box center [780, 356] width 577 height 128
click at [415, 26] on div "Welcome!" at bounding box center [428, 26] width 52 height 15
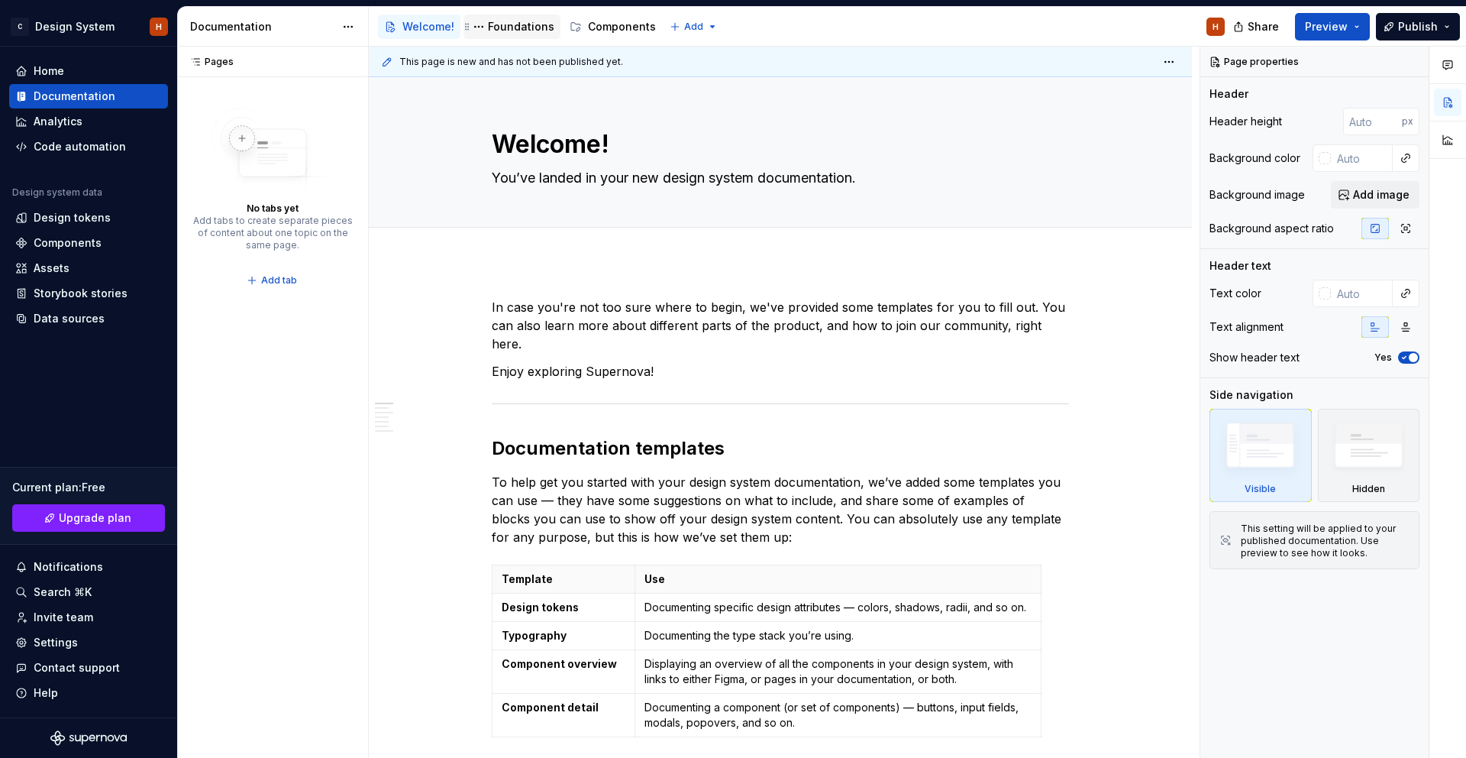
click at [525, 26] on div "Foundations" at bounding box center [521, 26] width 66 height 15
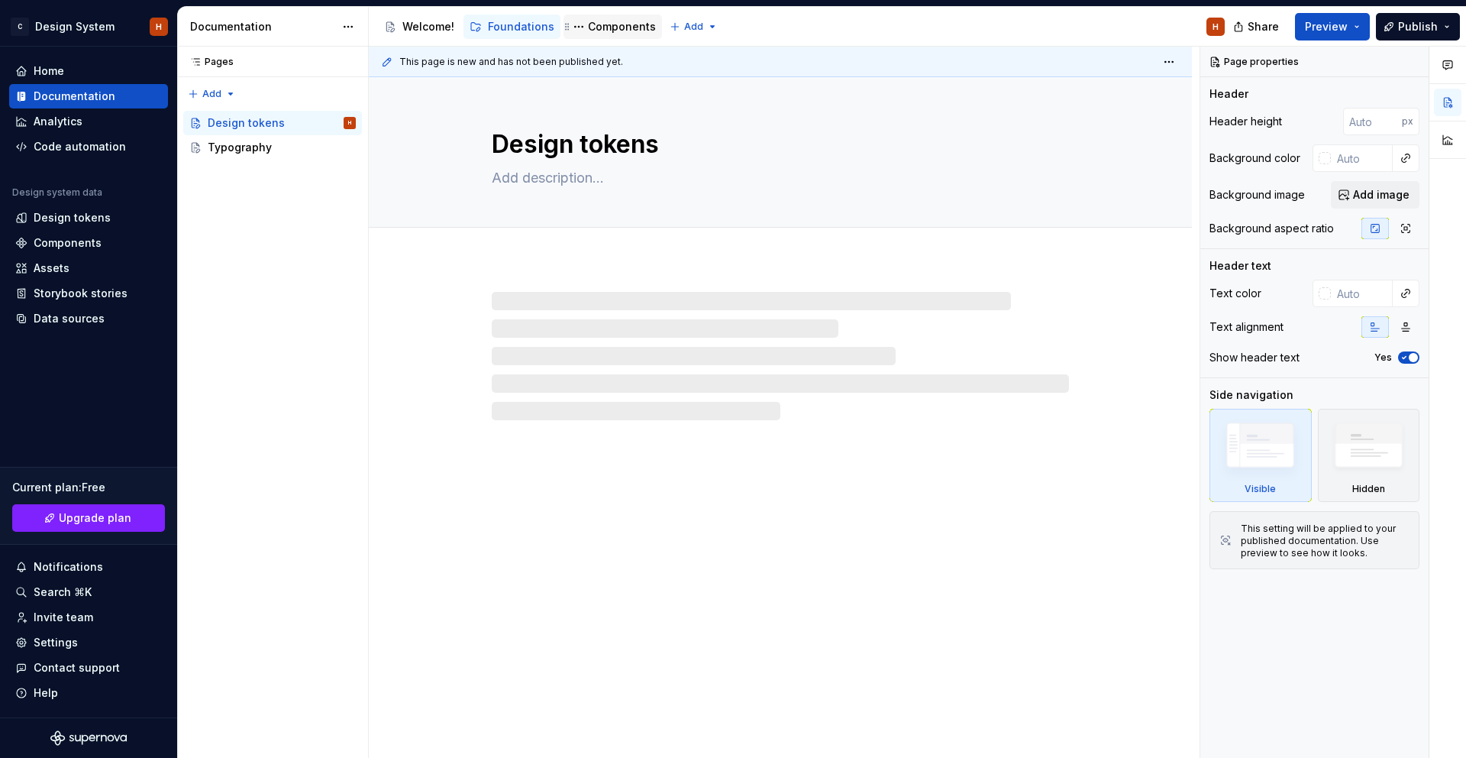
click at [615, 27] on div "Components" at bounding box center [622, 26] width 68 height 15
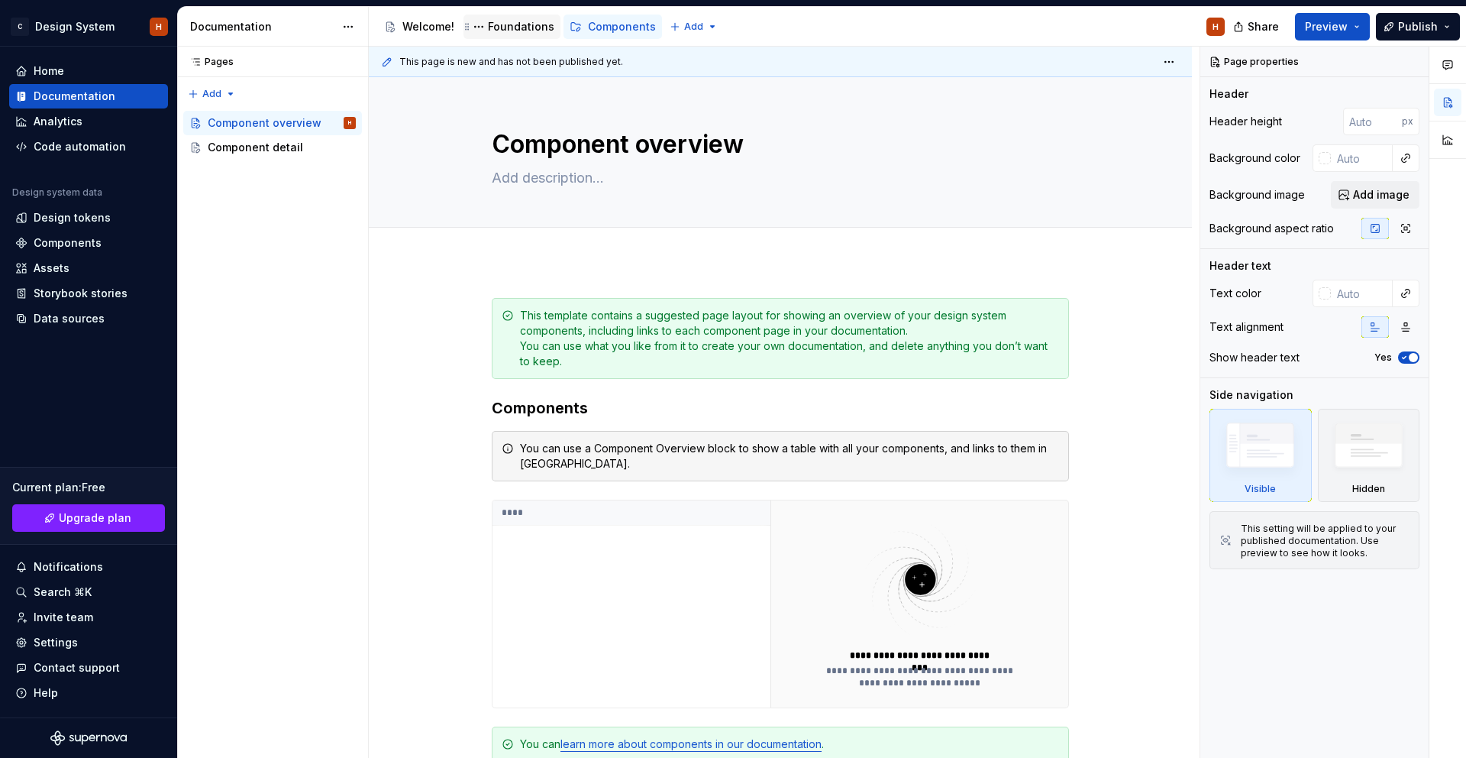
click at [520, 24] on div "Foundations" at bounding box center [521, 26] width 66 height 15
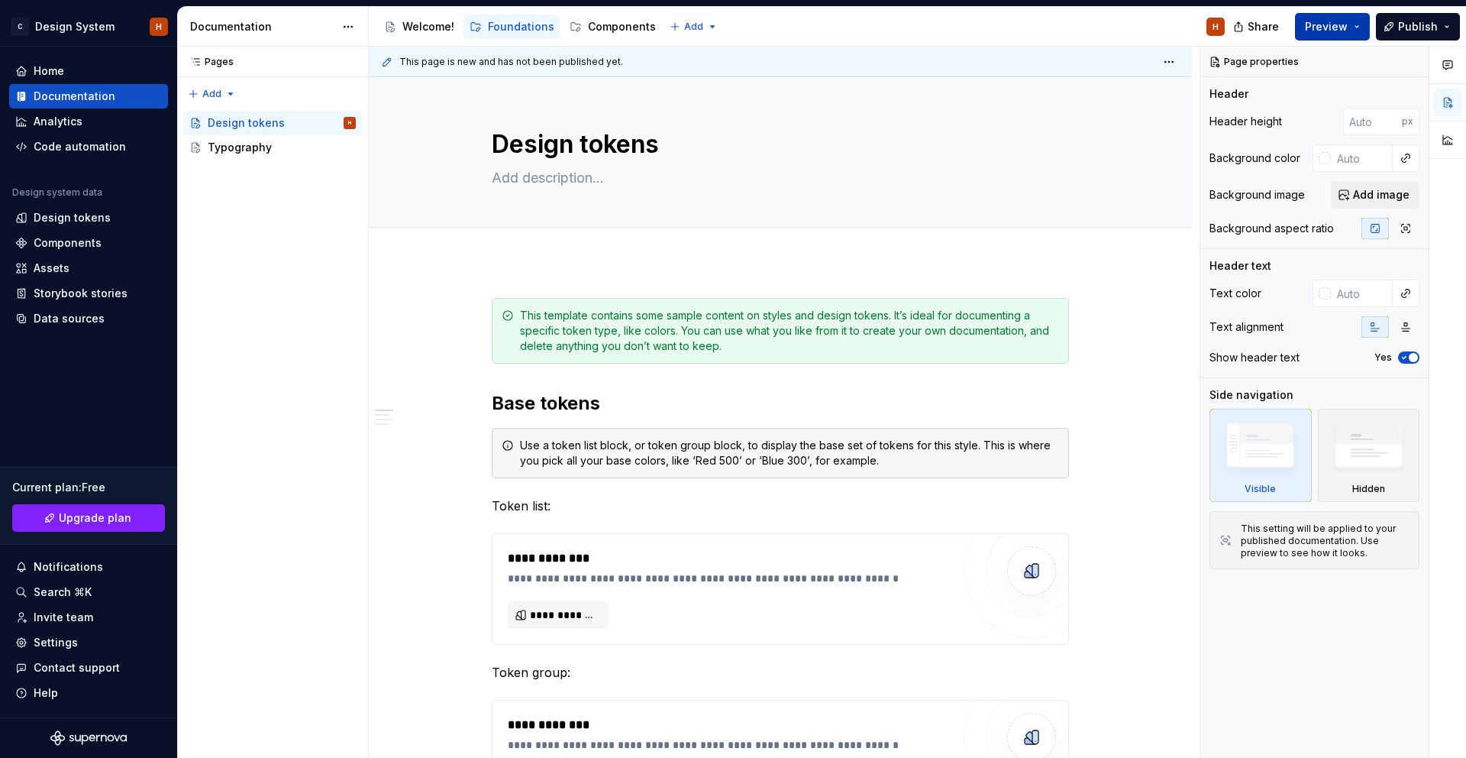
click at [1329, 31] on span "Preview" at bounding box center [1326, 26] width 43 height 15
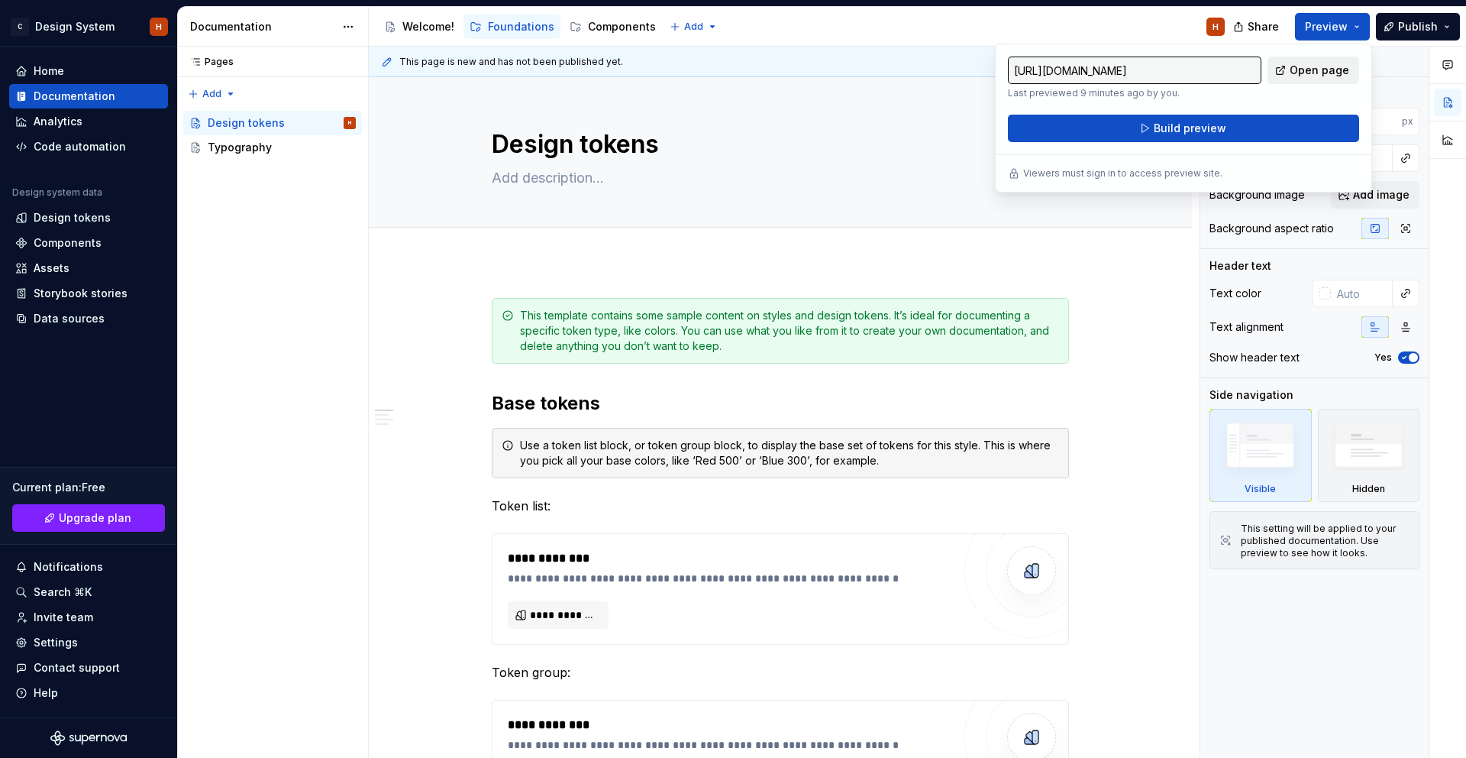
click at [1309, 72] on span "Open page" at bounding box center [1320, 70] width 60 height 15
type textarea "*"
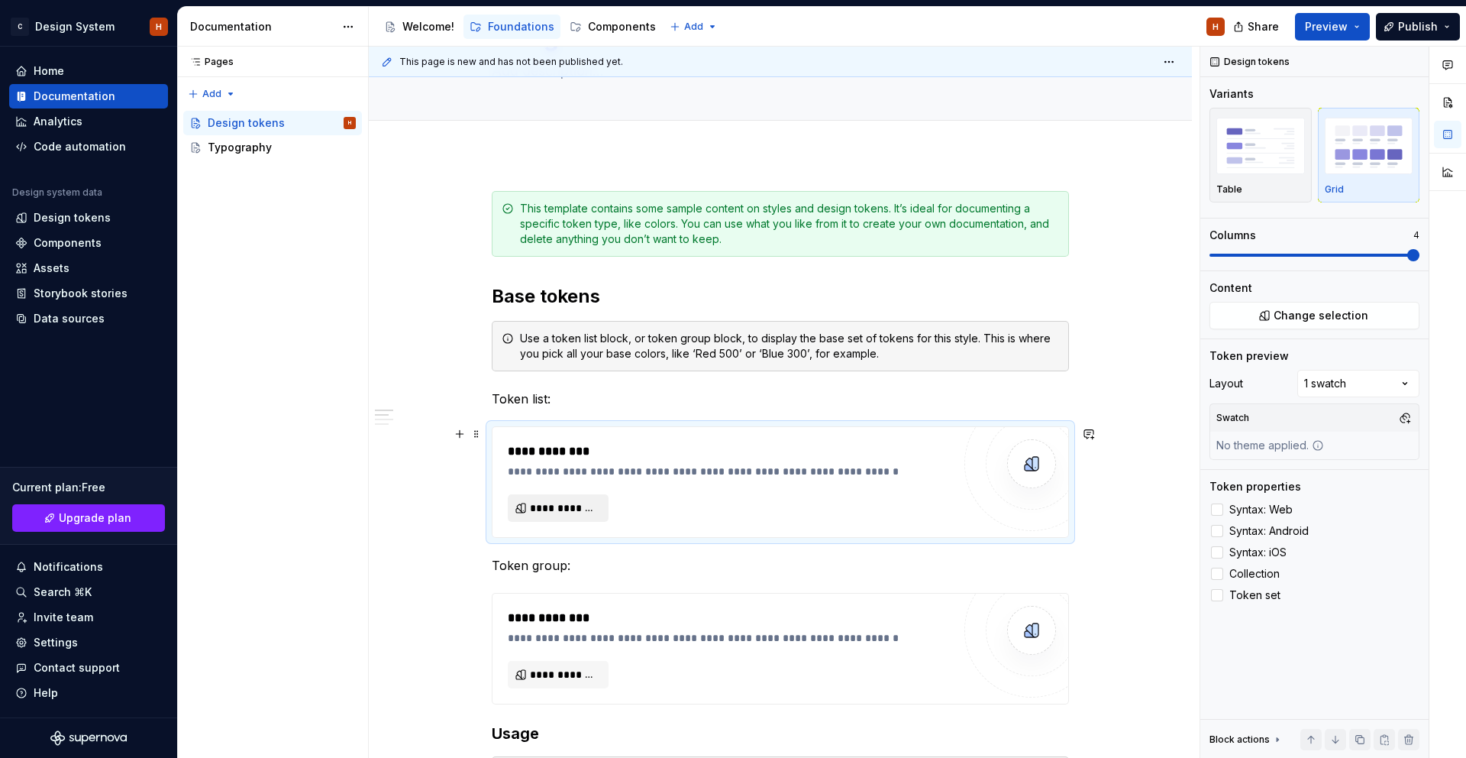
click at [559, 506] on span "**********" at bounding box center [564, 507] width 69 height 15
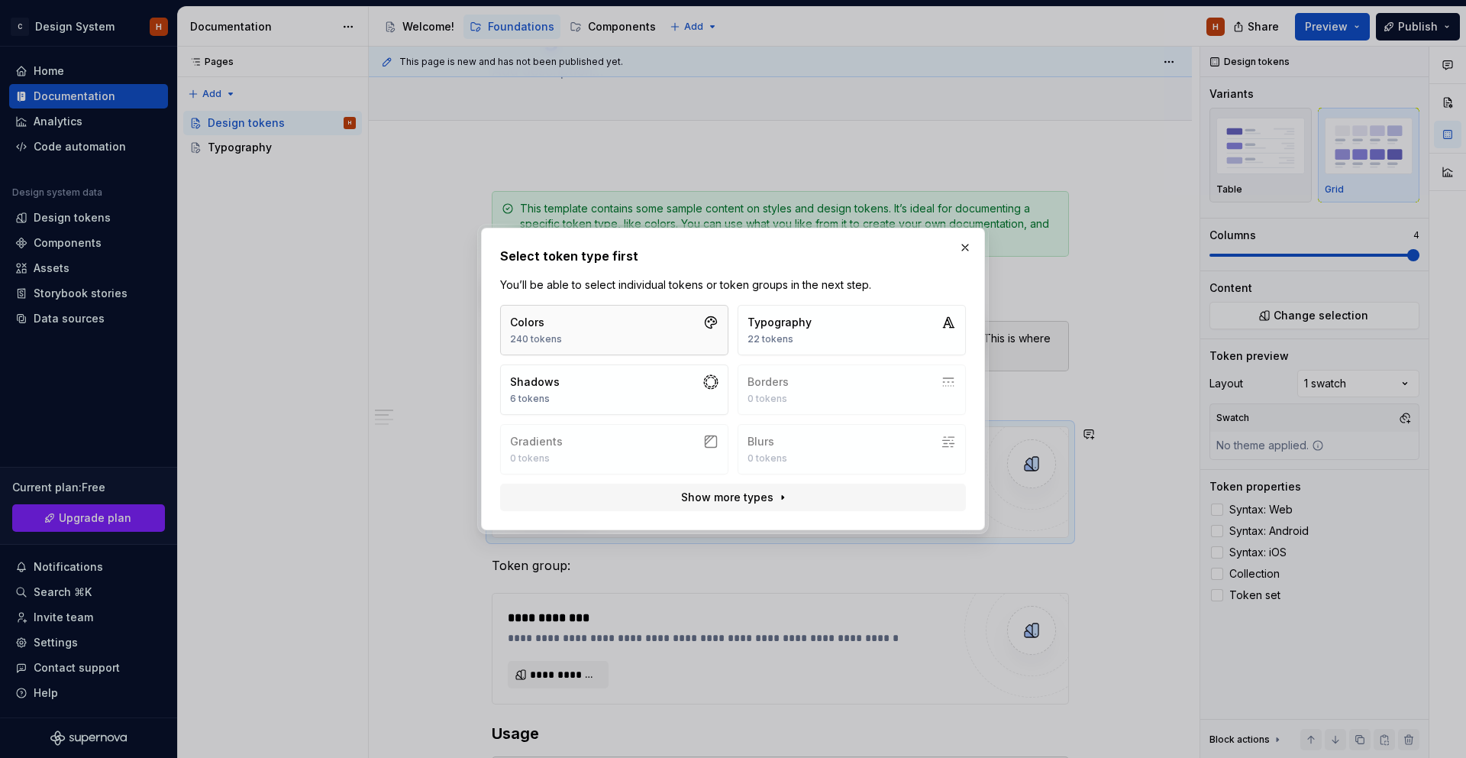
click at [697, 336] on button "Colors 240 tokens" at bounding box center [614, 330] width 228 height 50
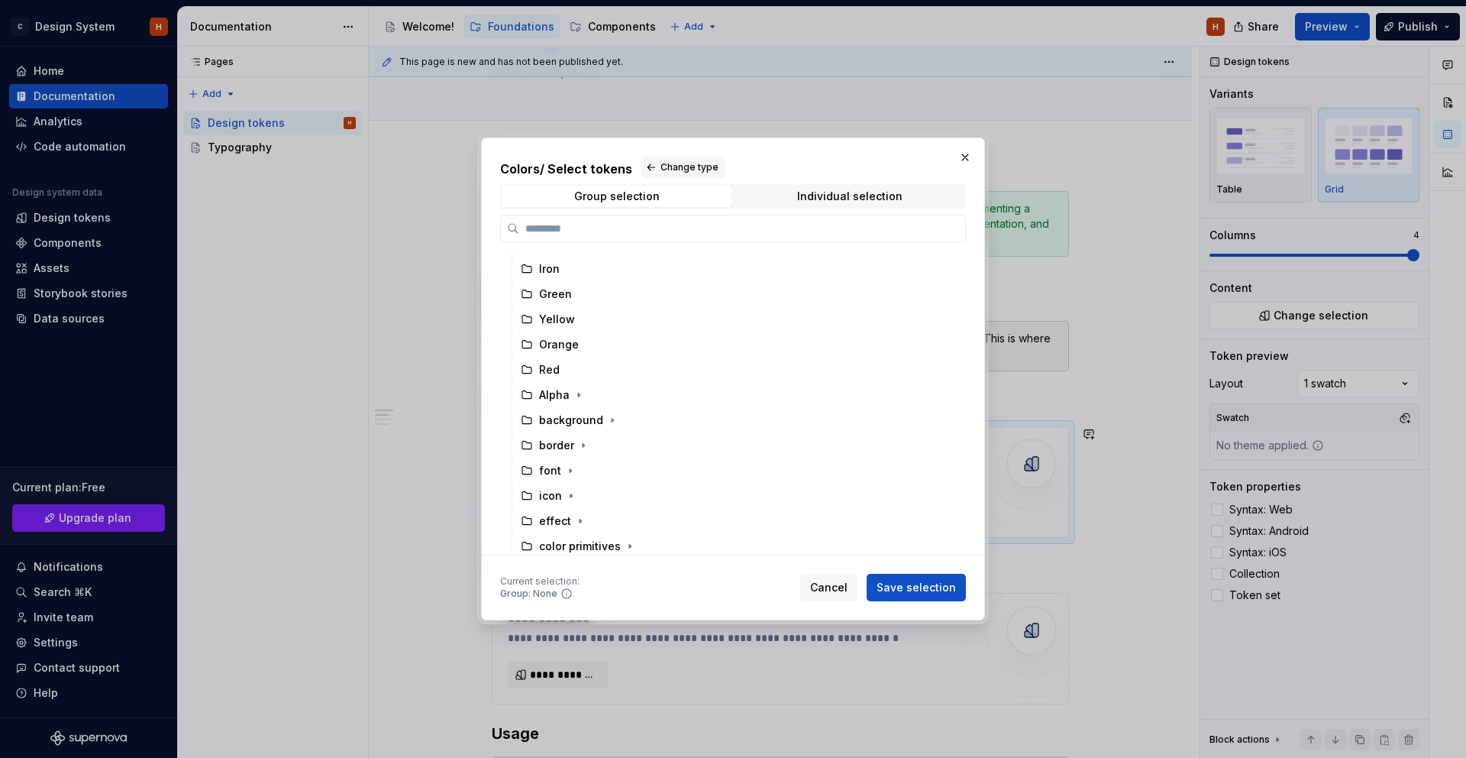
scroll to position [96, 0]
click at [605, 419] on button "button" at bounding box center [612, 419] width 15 height 15
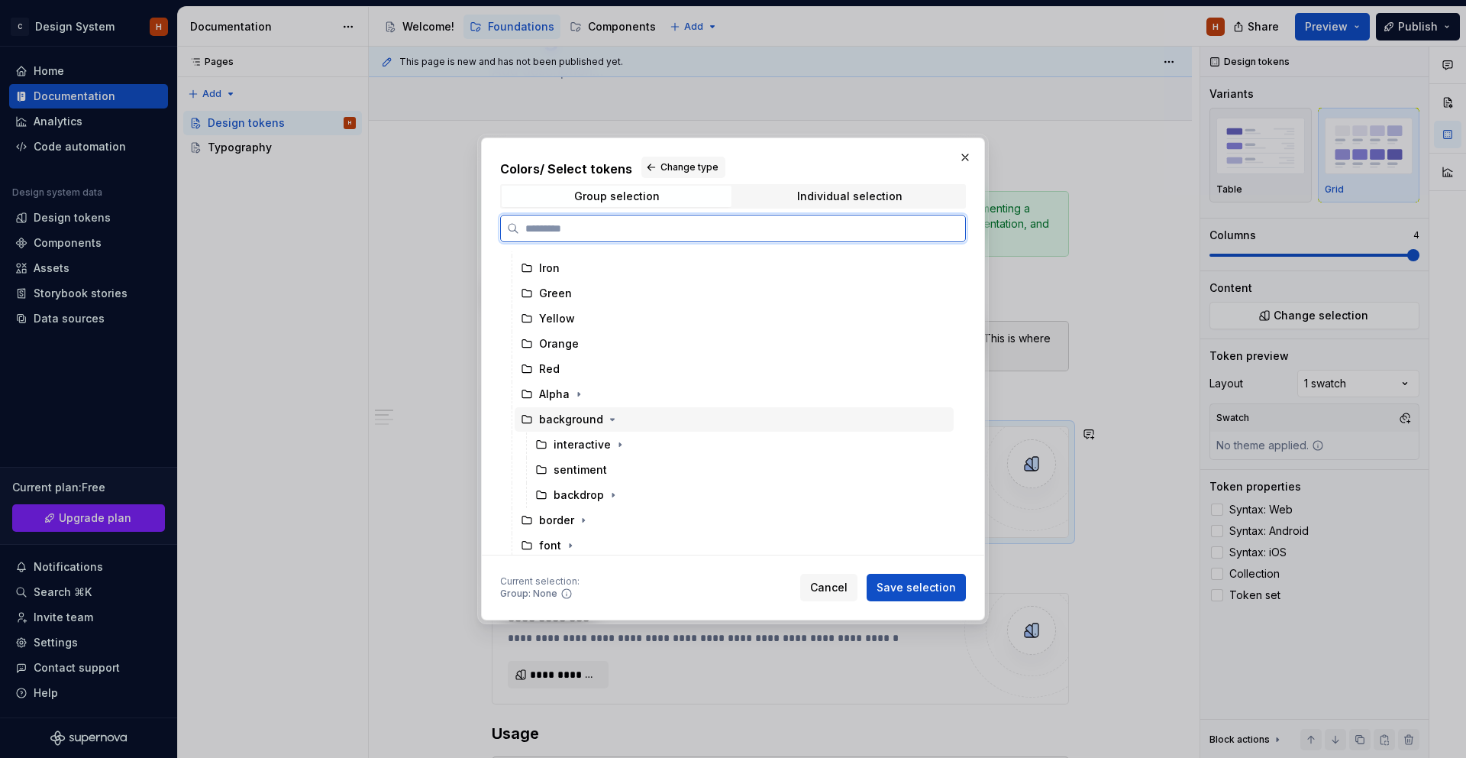
click at [559, 419] on div "background" at bounding box center [571, 419] width 64 height 15
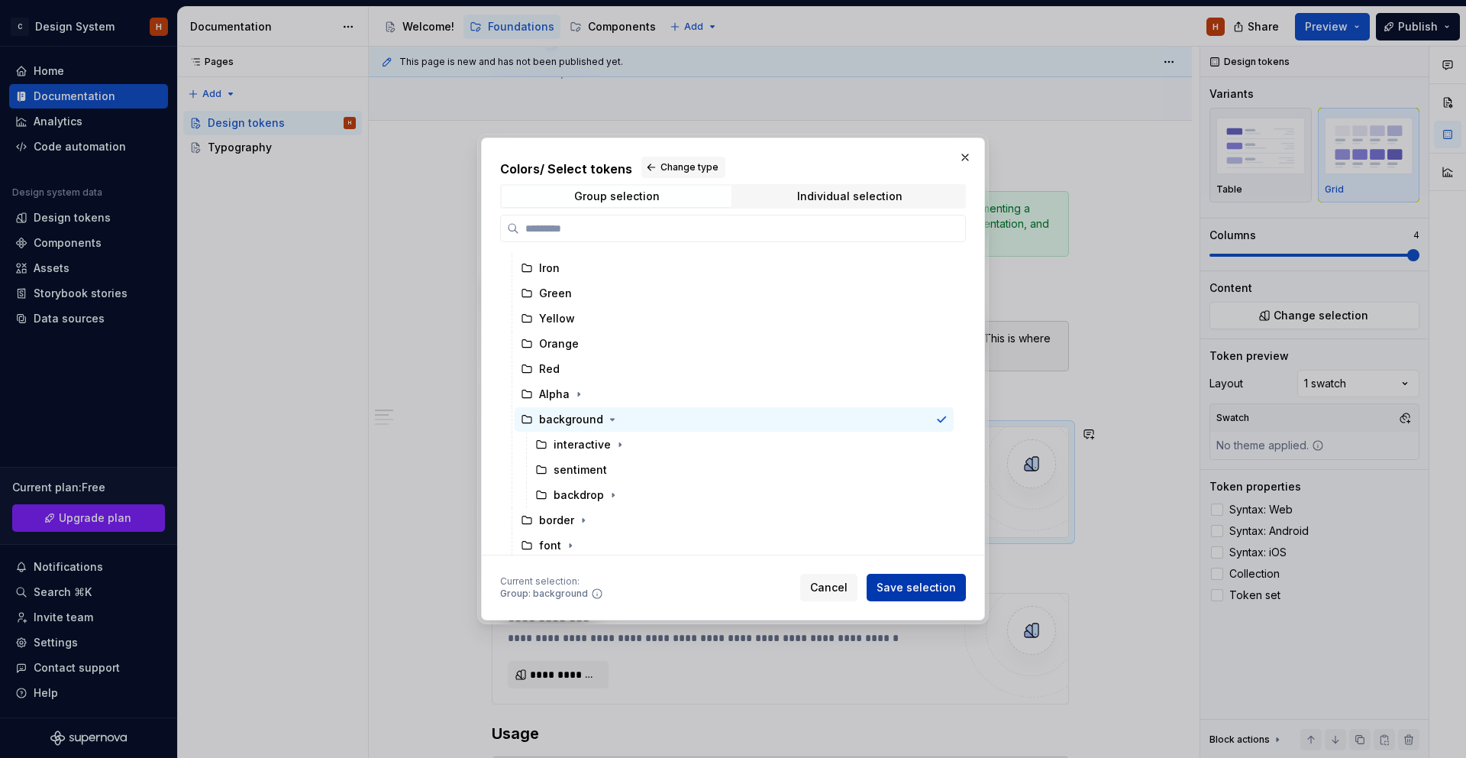
click at [942, 596] on button "Save selection" at bounding box center [916, 587] width 99 height 27
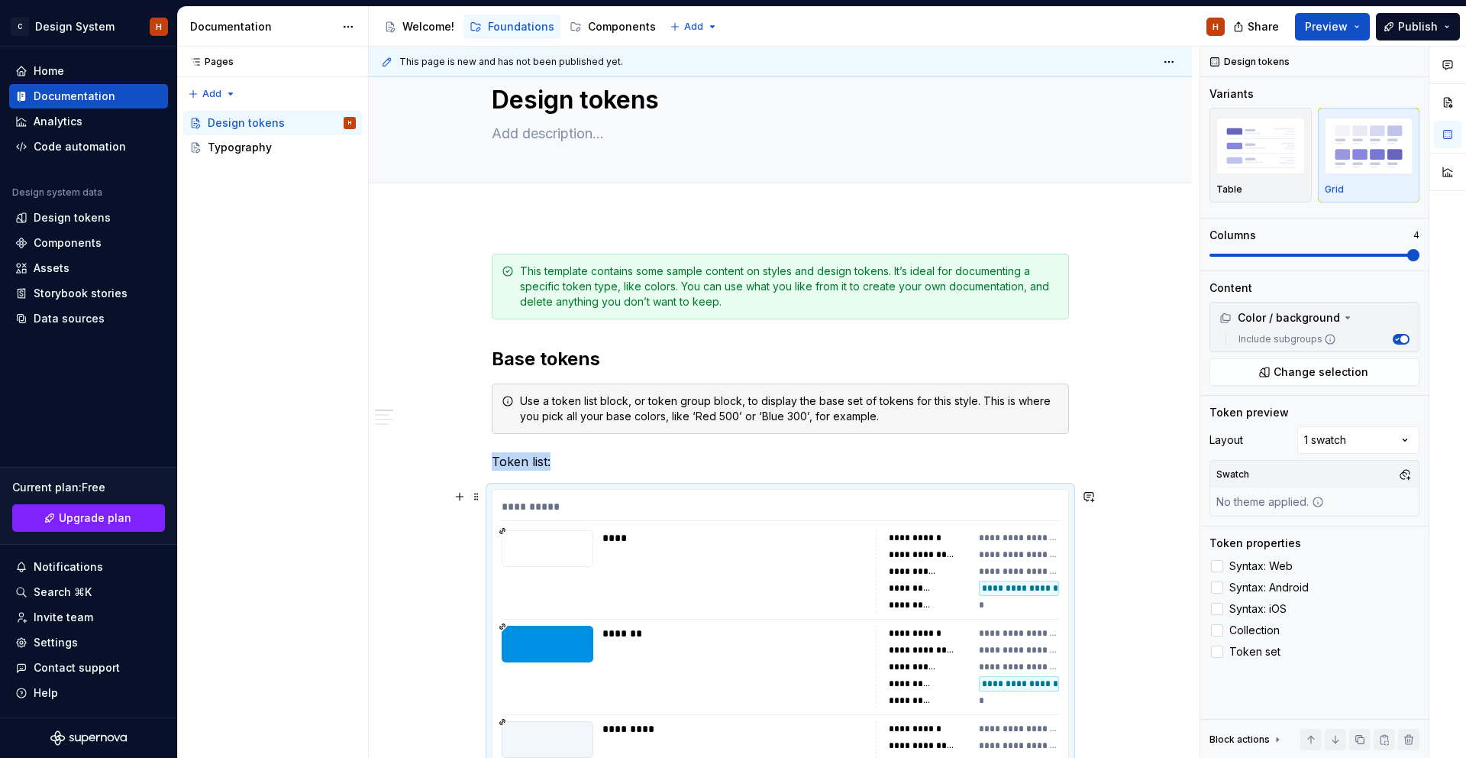
scroll to position [49, 0]
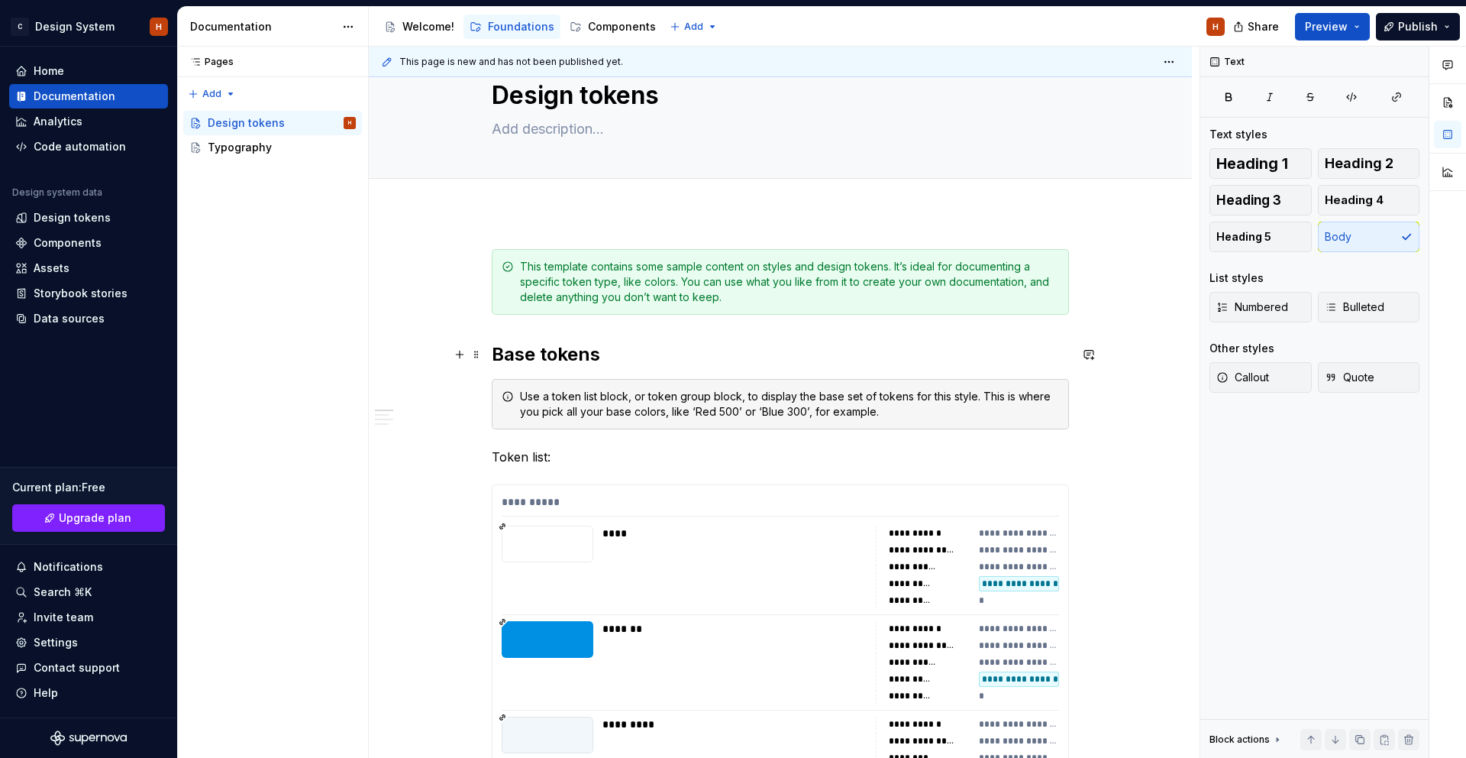
click at [526, 359] on h2 "Base tokens" at bounding box center [780, 354] width 577 height 24
drag, startPoint x: 1122, startPoint y: 406, endPoint x: 1109, endPoint y: 402, distance: 13.5
click at [1121, 406] on div "**********" at bounding box center [784, 403] width 831 height 712
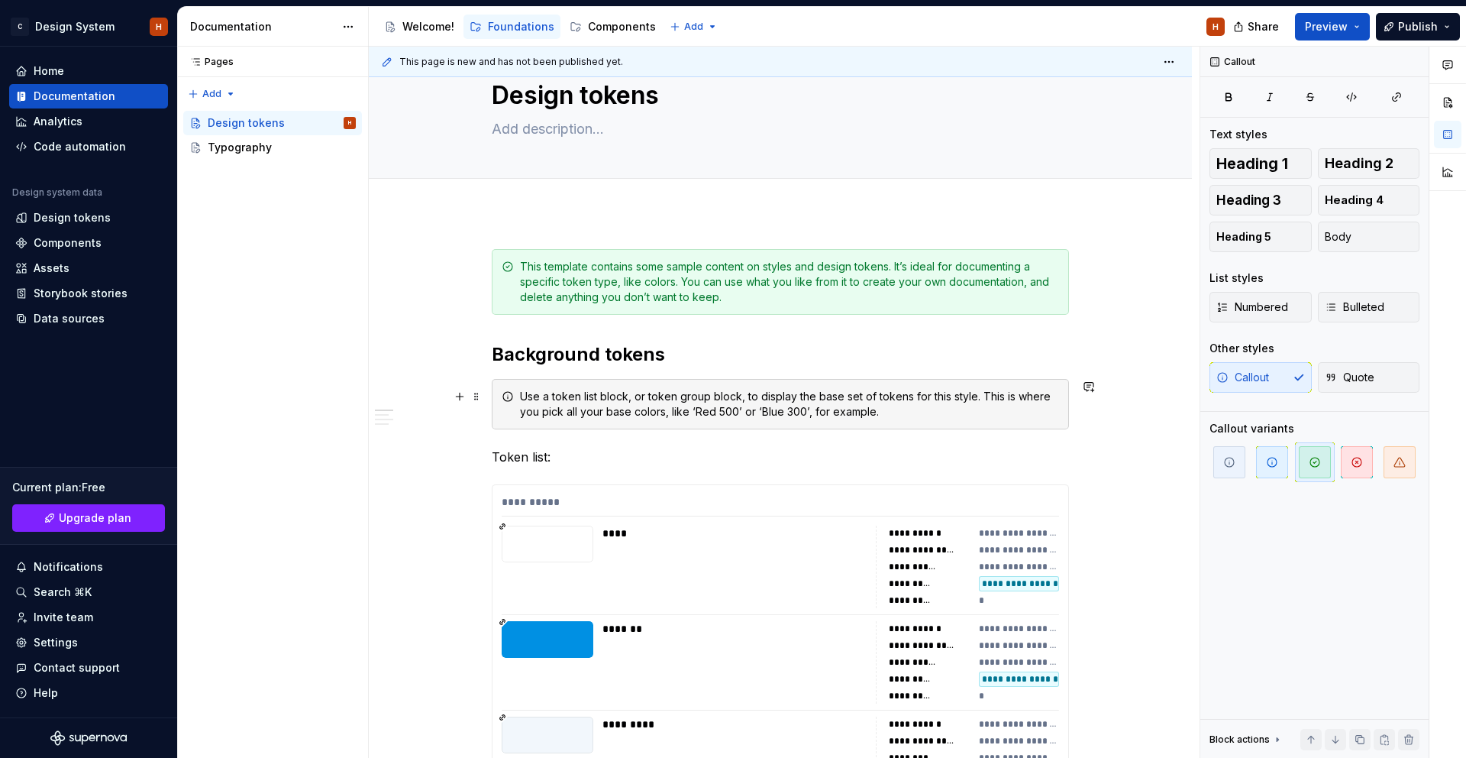
click at [1059, 396] on div "Use a token list block, or token group block, to display the base set of tokens…" at bounding box center [789, 404] width 539 height 31
click at [478, 397] on span at bounding box center [476, 396] width 12 height 21
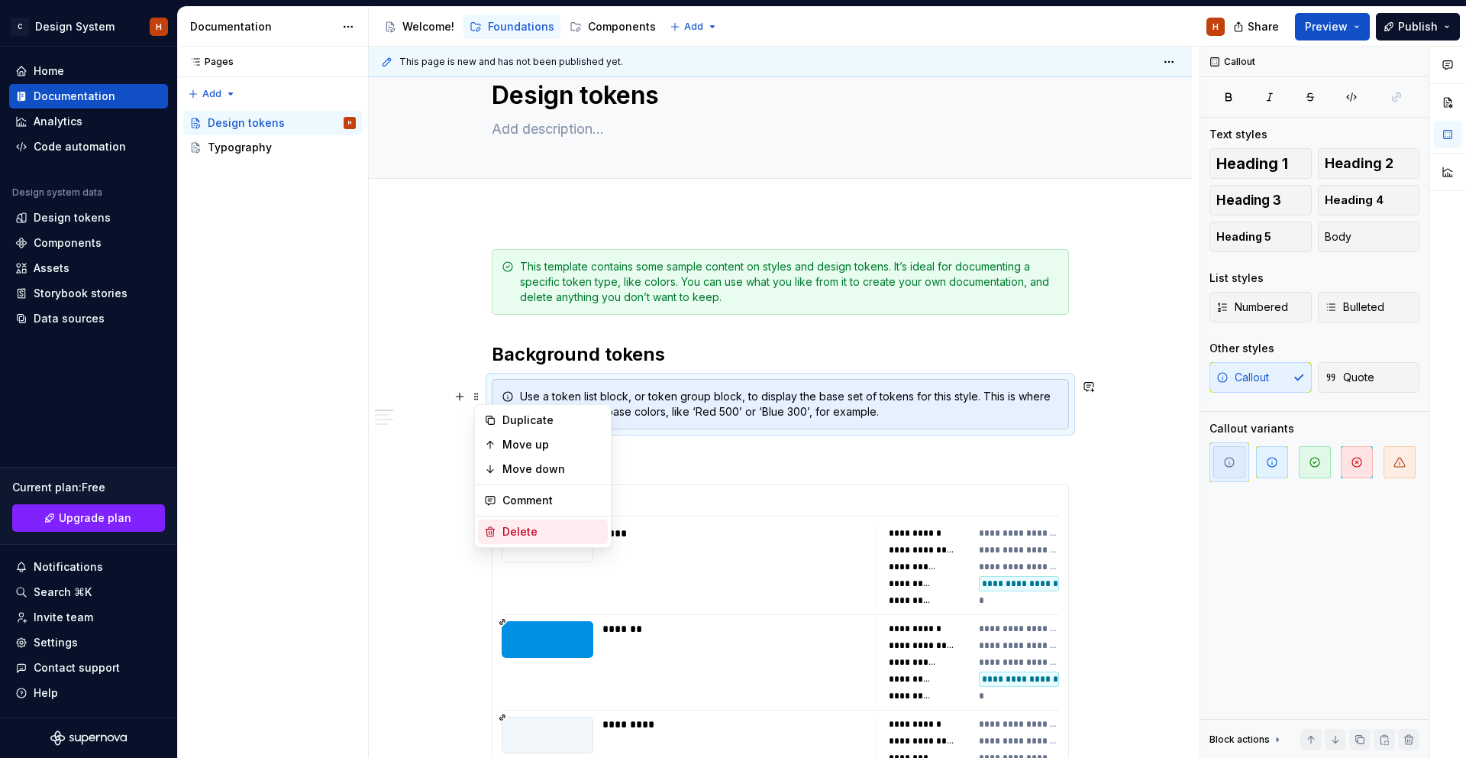
click at [529, 524] on div "Delete" at bounding box center [552, 531] width 99 height 15
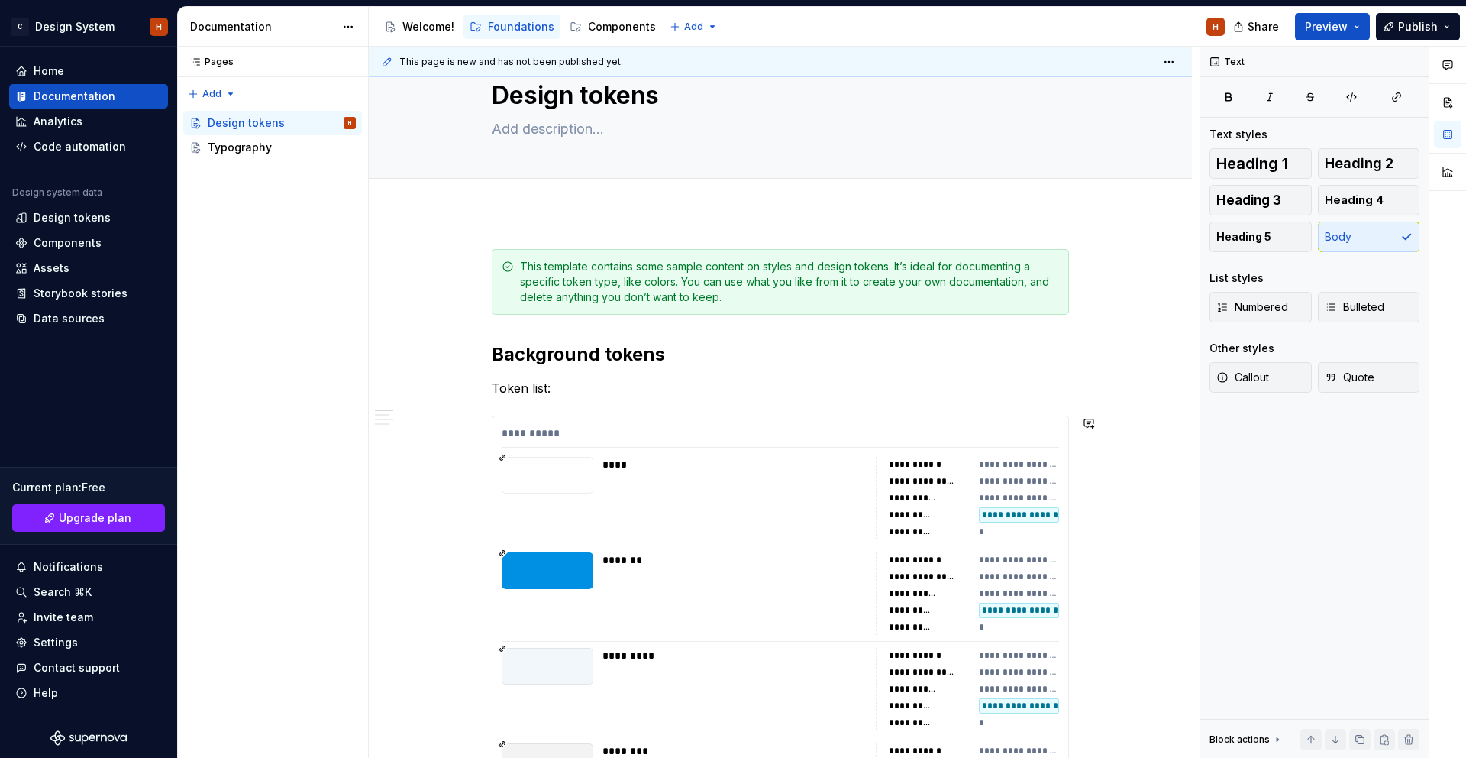
click at [574, 390] on p "Token list:" at bounding box center [780, 388] width 577 height 18
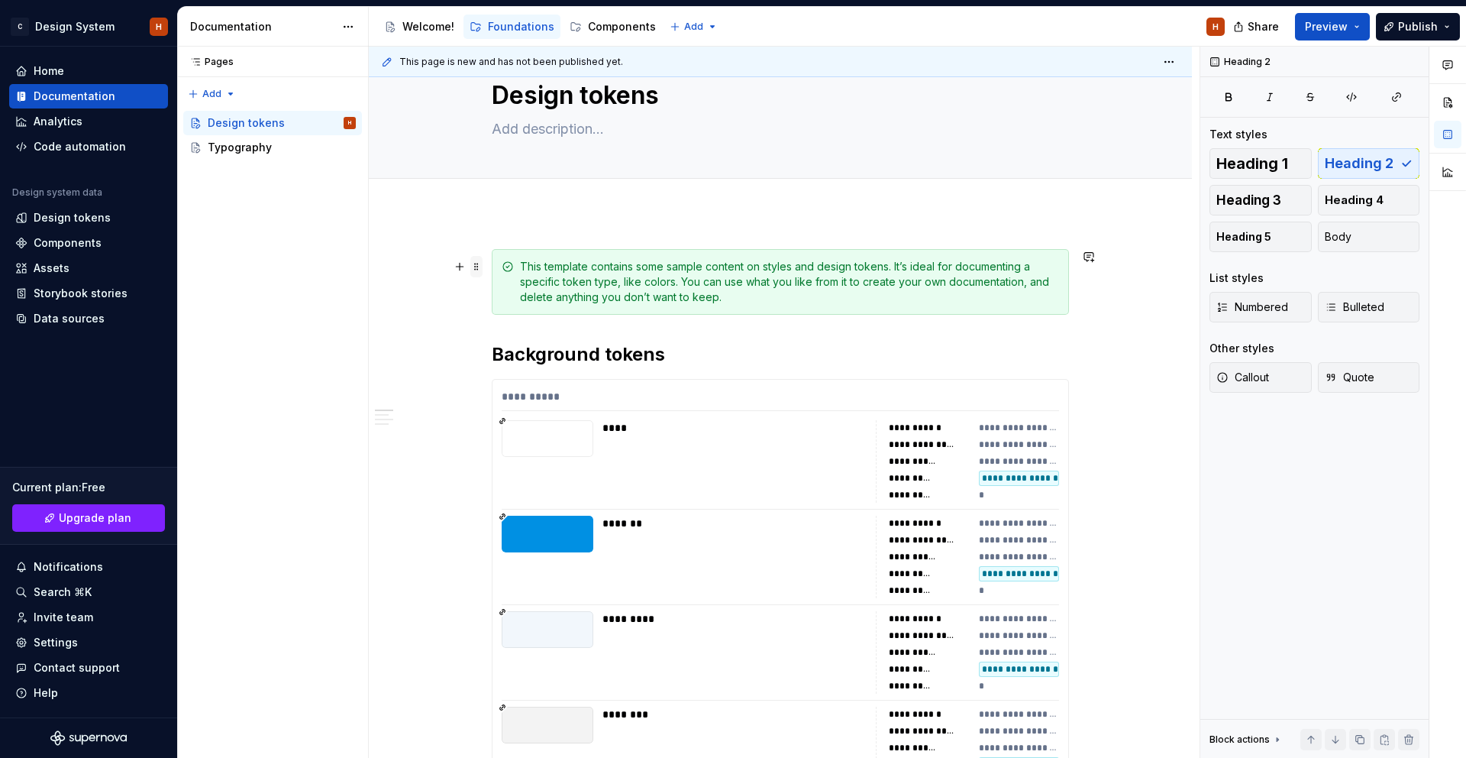
click at [478, 265] on span at bounding box center [476, 266] width 12 height 21
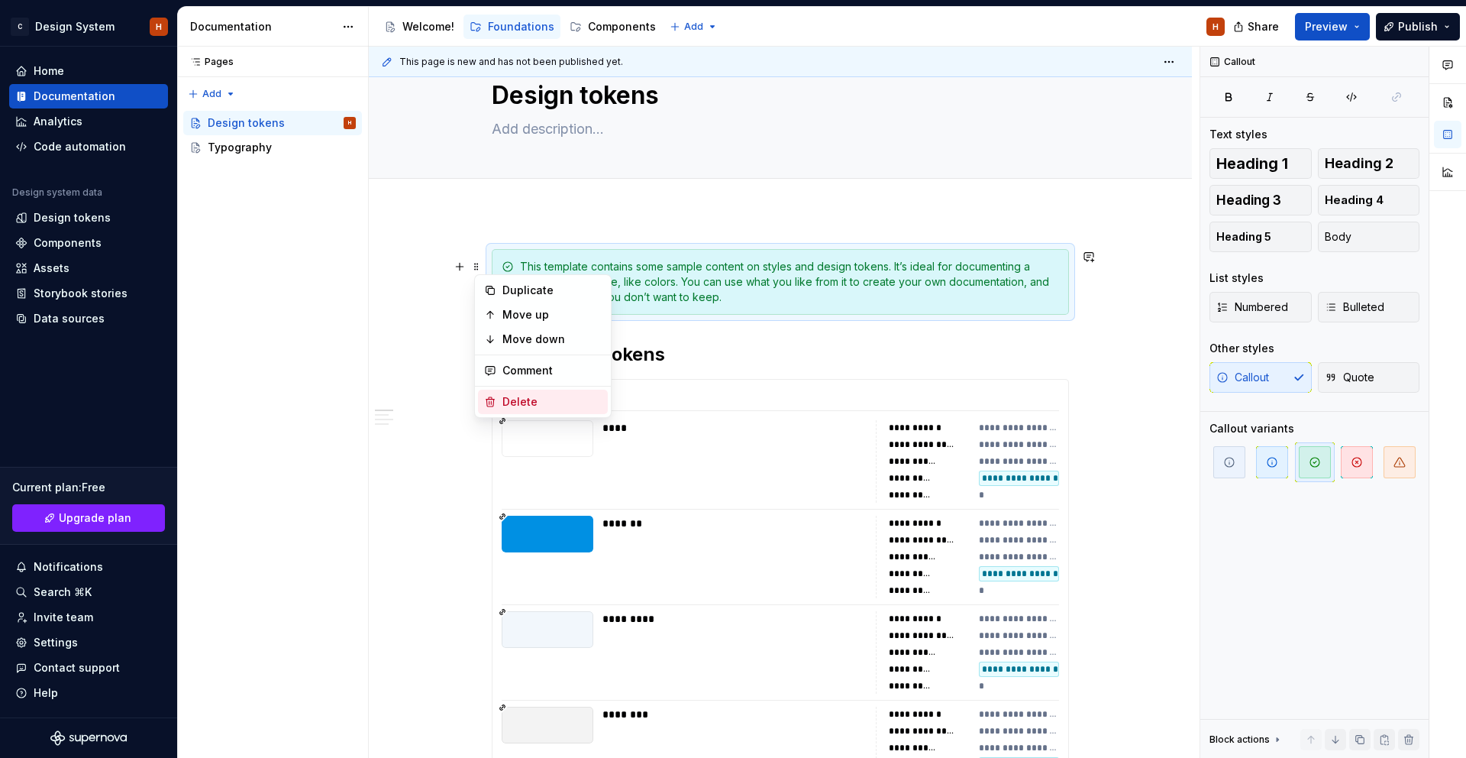
click at [492, 394] on div "Delete" at bounding box center [543, 402] width 130 height 24
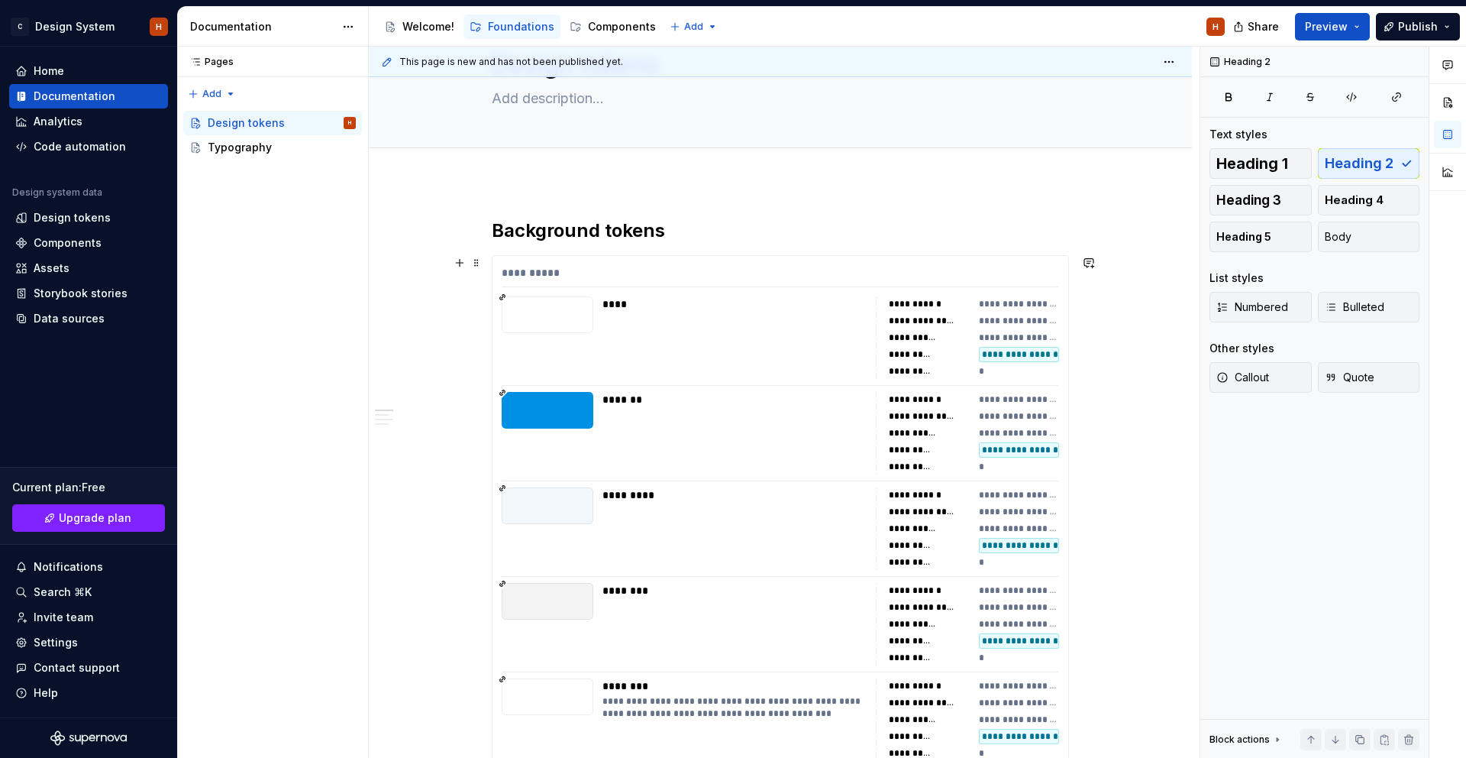
scroll to position [102, 0]
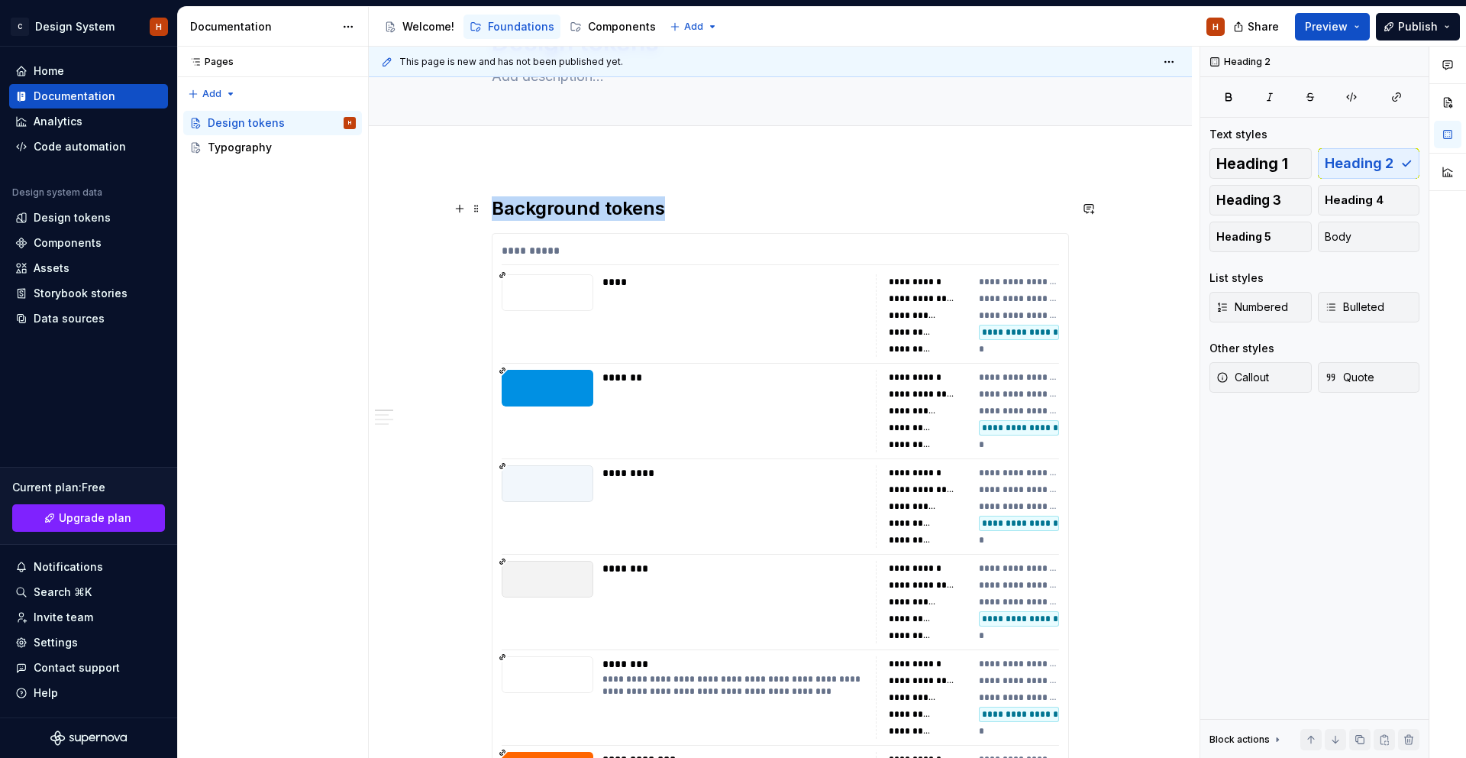
click at [634, 213] on h2 "Background tokens" at bounding box center [780, 208] width 577 height 24
click at [961, 157] on div "Add tab" at bounding box center [780, 143] width 823 height 34
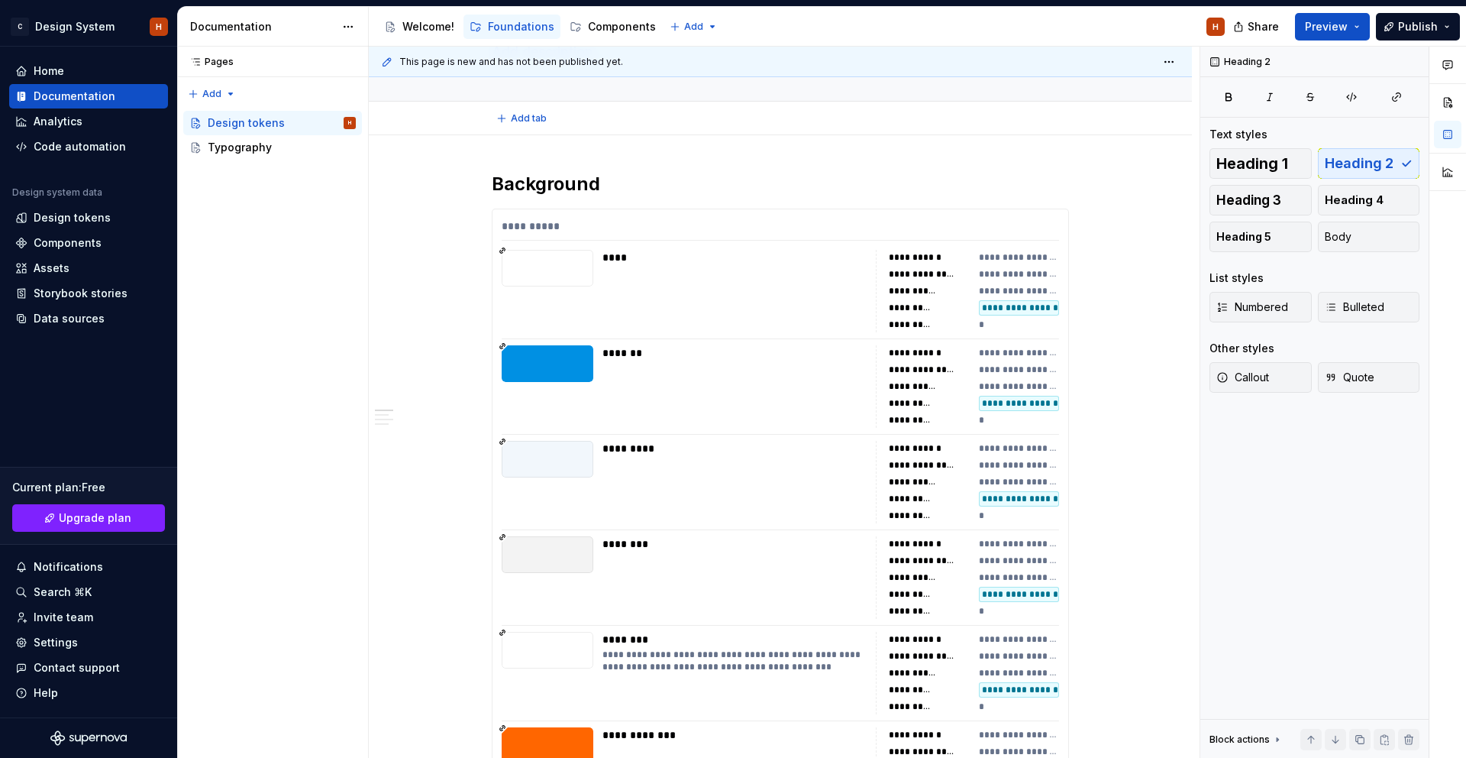
scroll to position [137, 0]
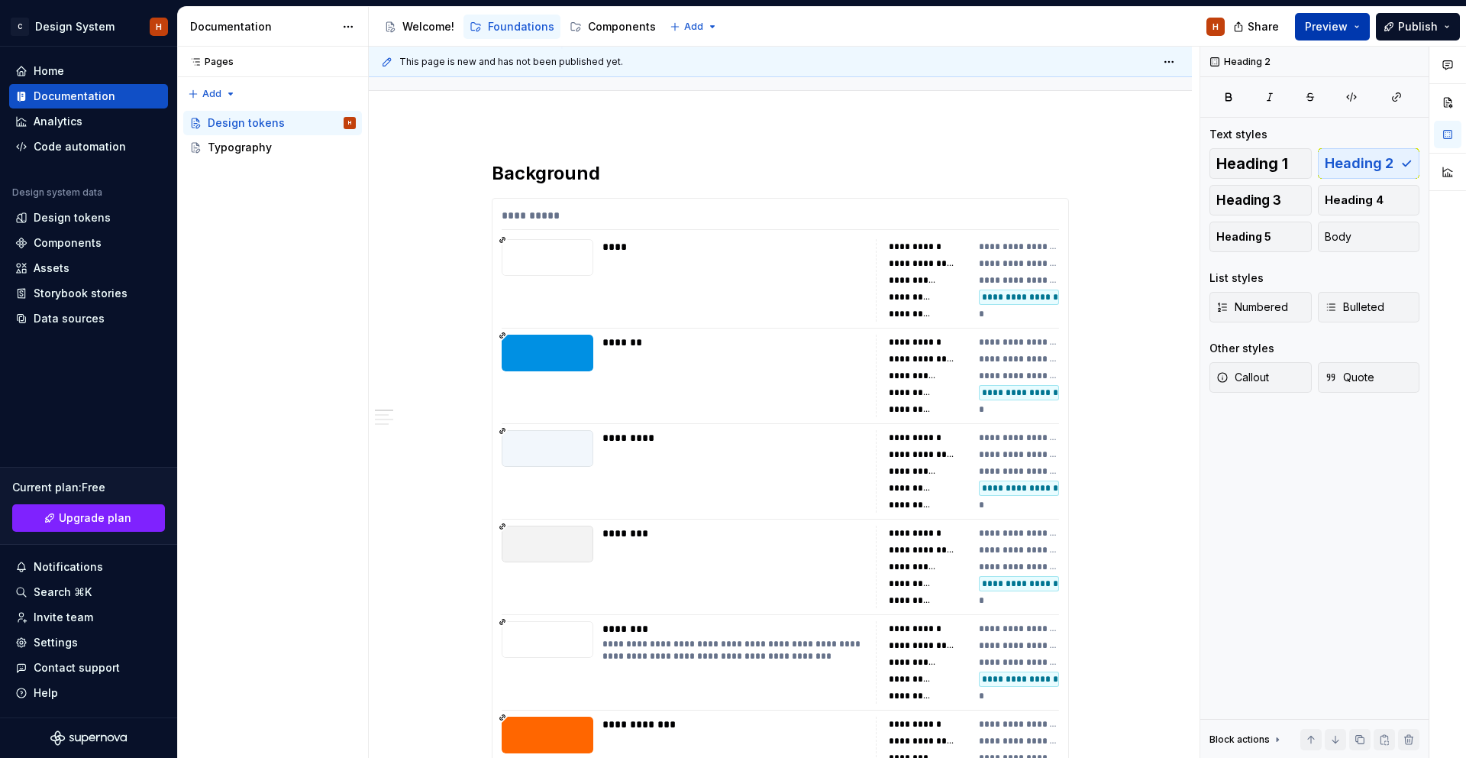
click at [1316, 27] on span "Preview" at bounding box center [1326, 26] width 43 height 15
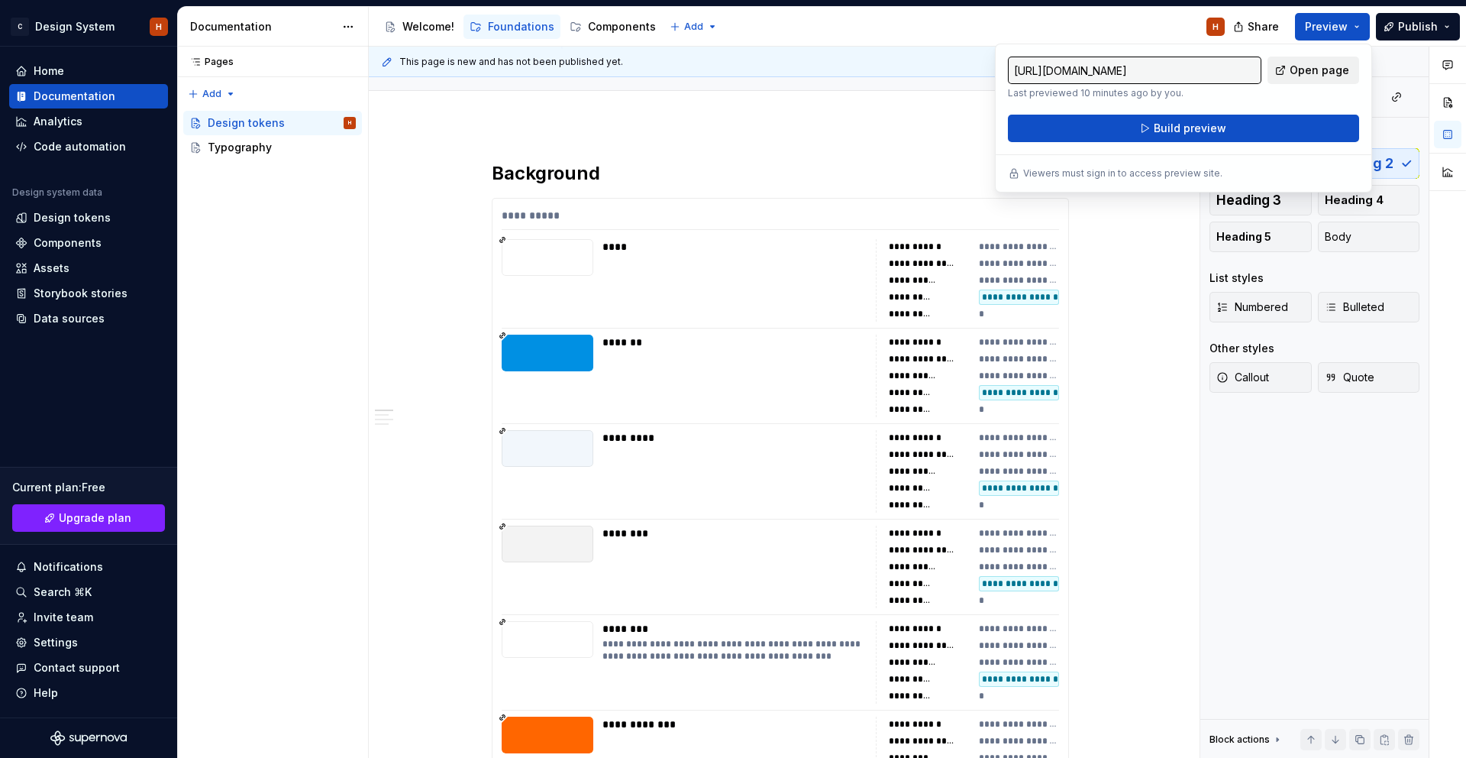
click at [1320, 68] on span "Open page" at bounding box center [1320, 70] width 60 height 15
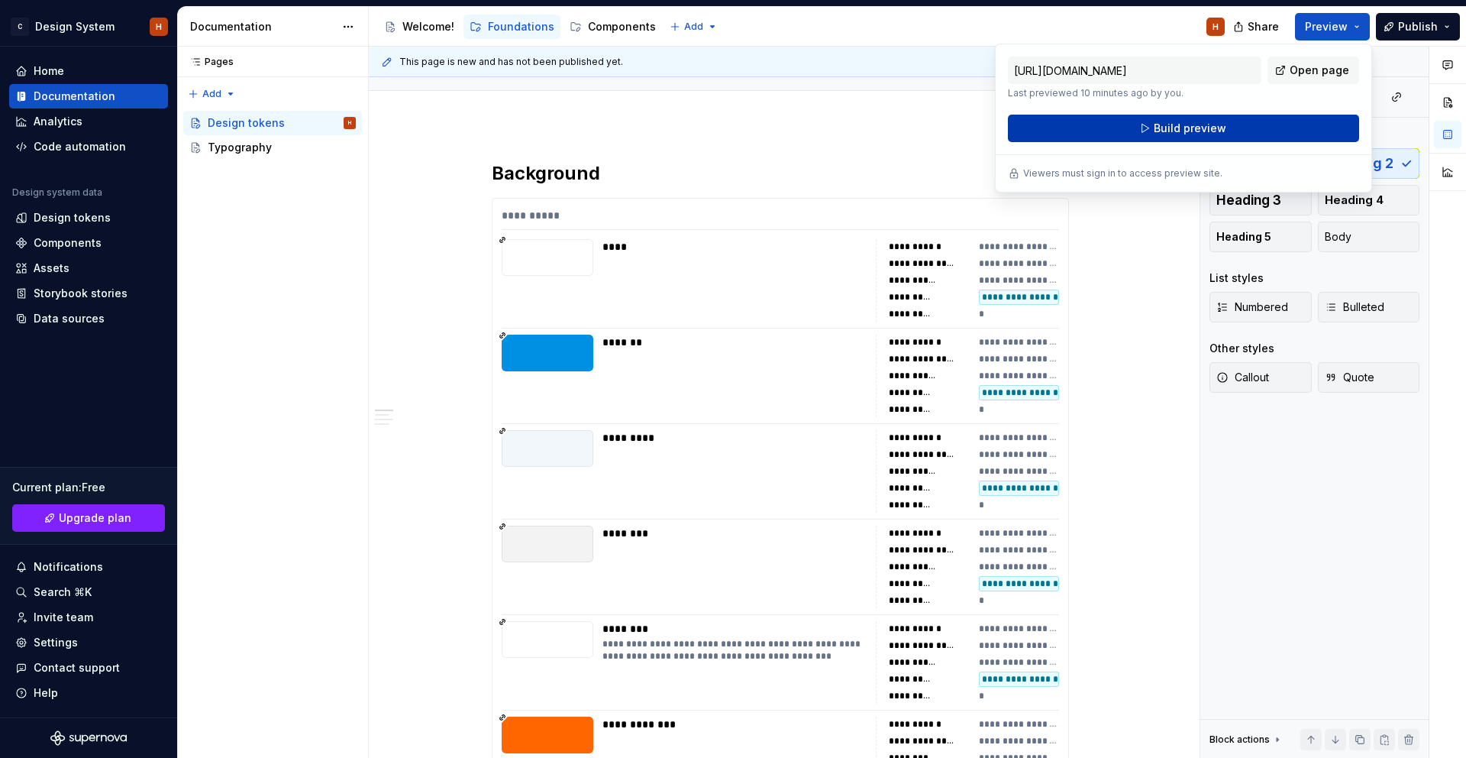
click at [1172, 132] on span "Build preview" at bounding box center [1190, 128] width 73 height 15
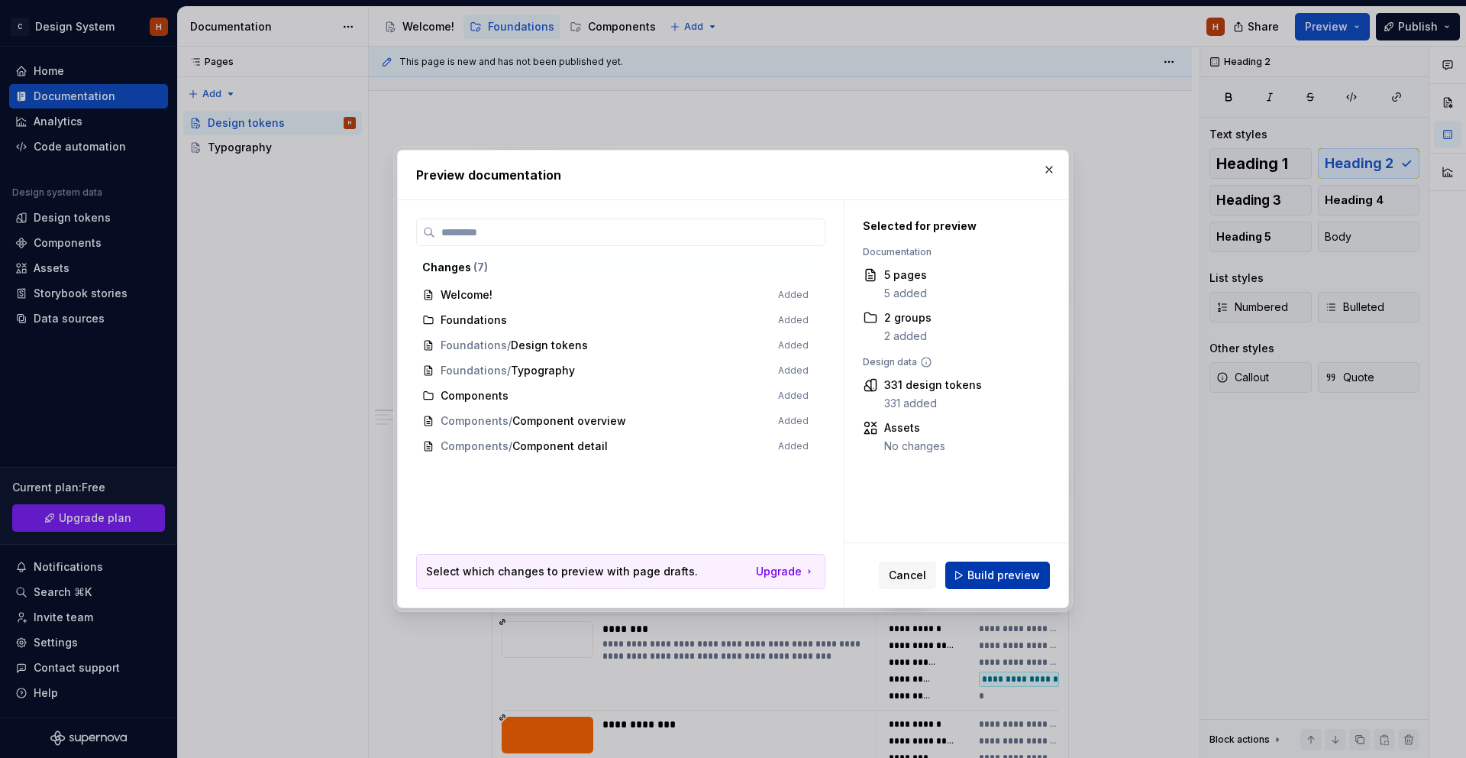
click at [1001, 567] on span "Build preview" at bounding box center [1004, 574] width 73 height 15
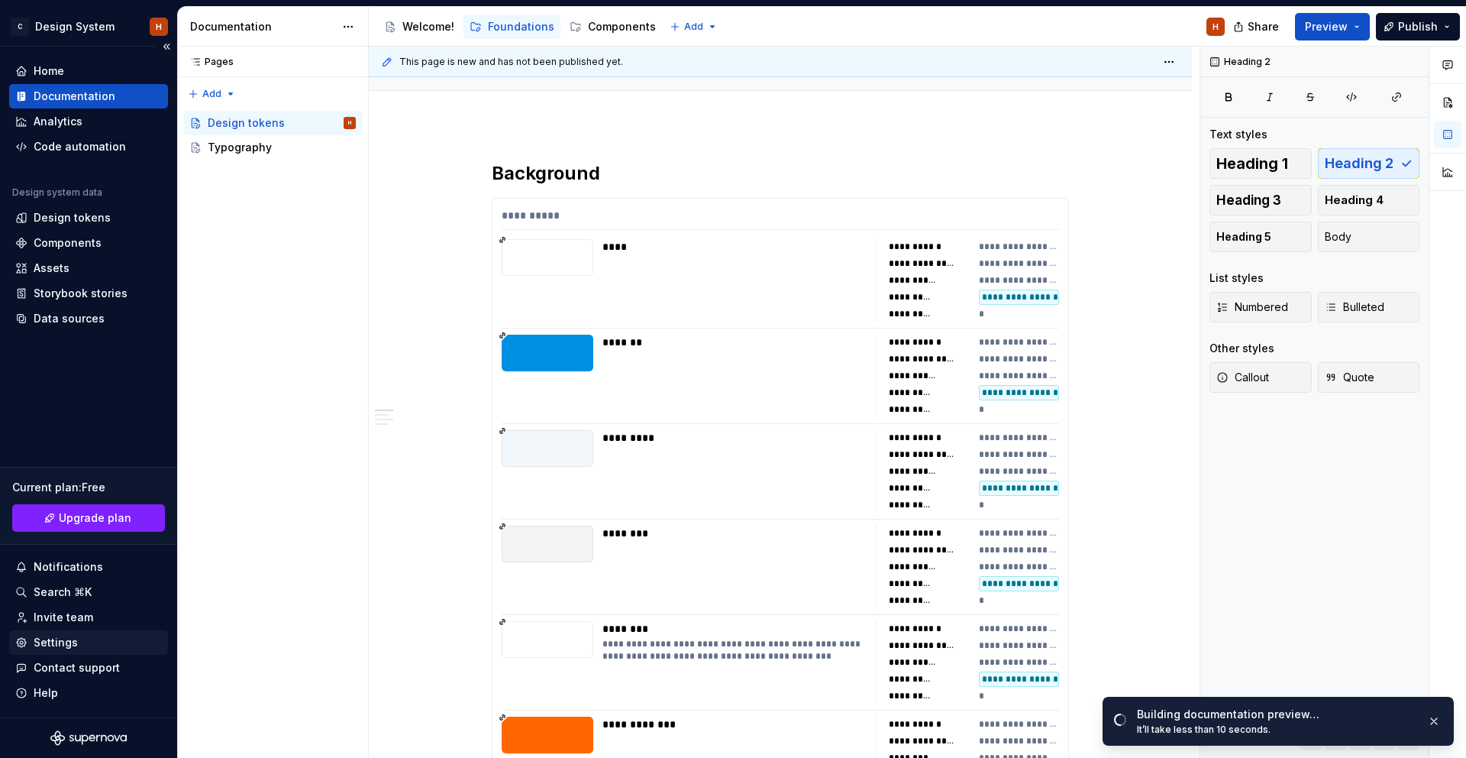
click at [44, 638] on div "Settings" at bounding box center [56, 642] width 44 height 15
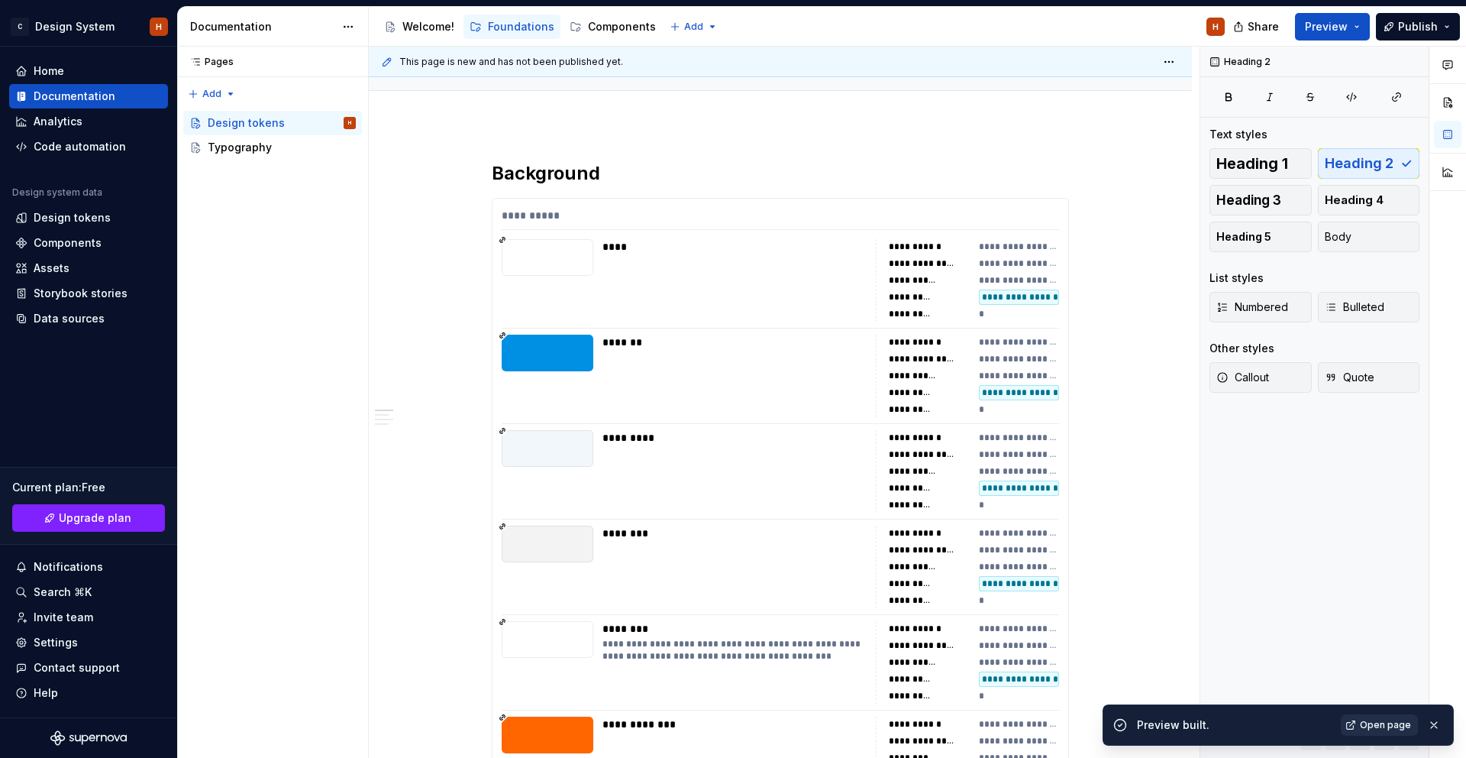
click at [1385, 727] on span "Open page" at bounding box center [1385, 725] width 51 height 12
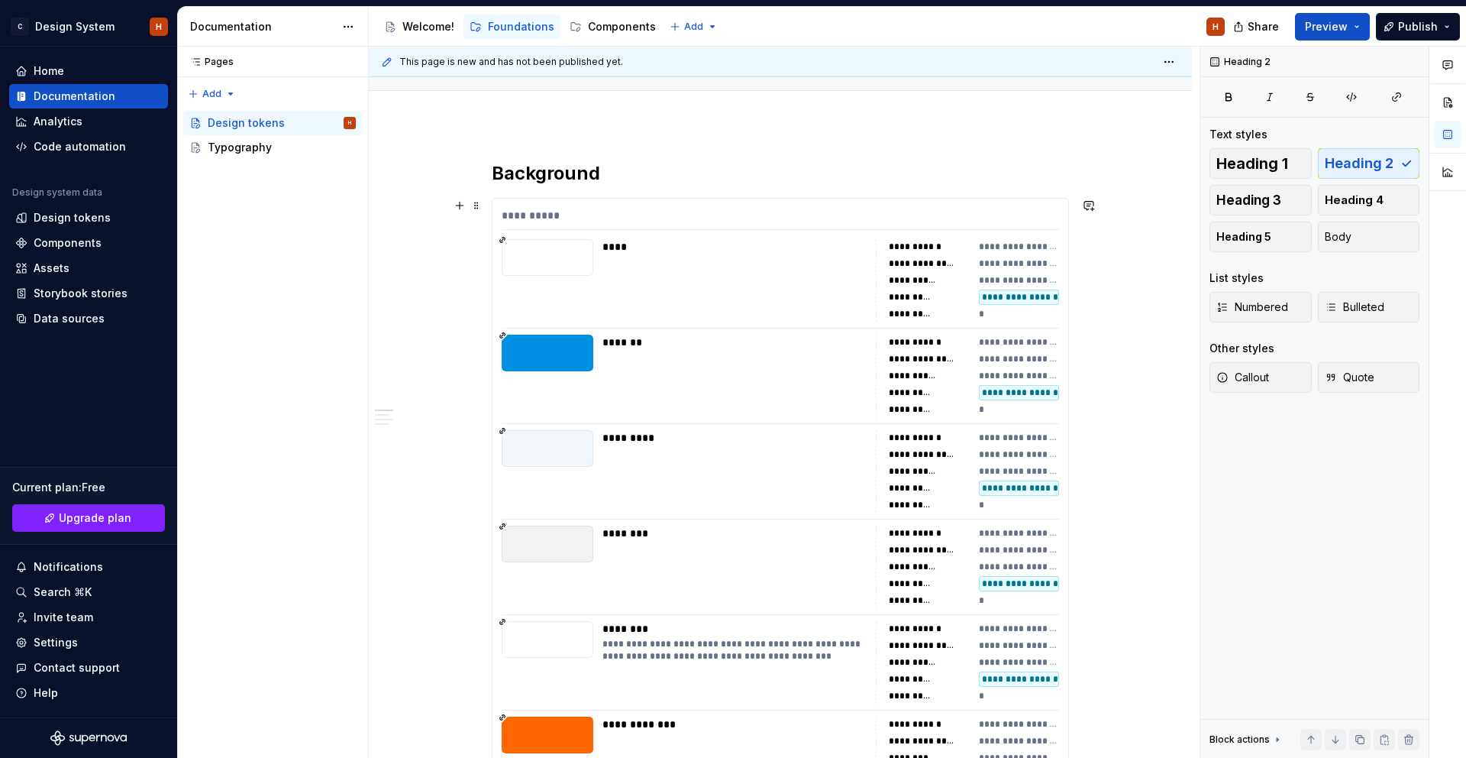
click at [984, 241] on div "**********" at bounding box center [1019, 247] width 81 height 12
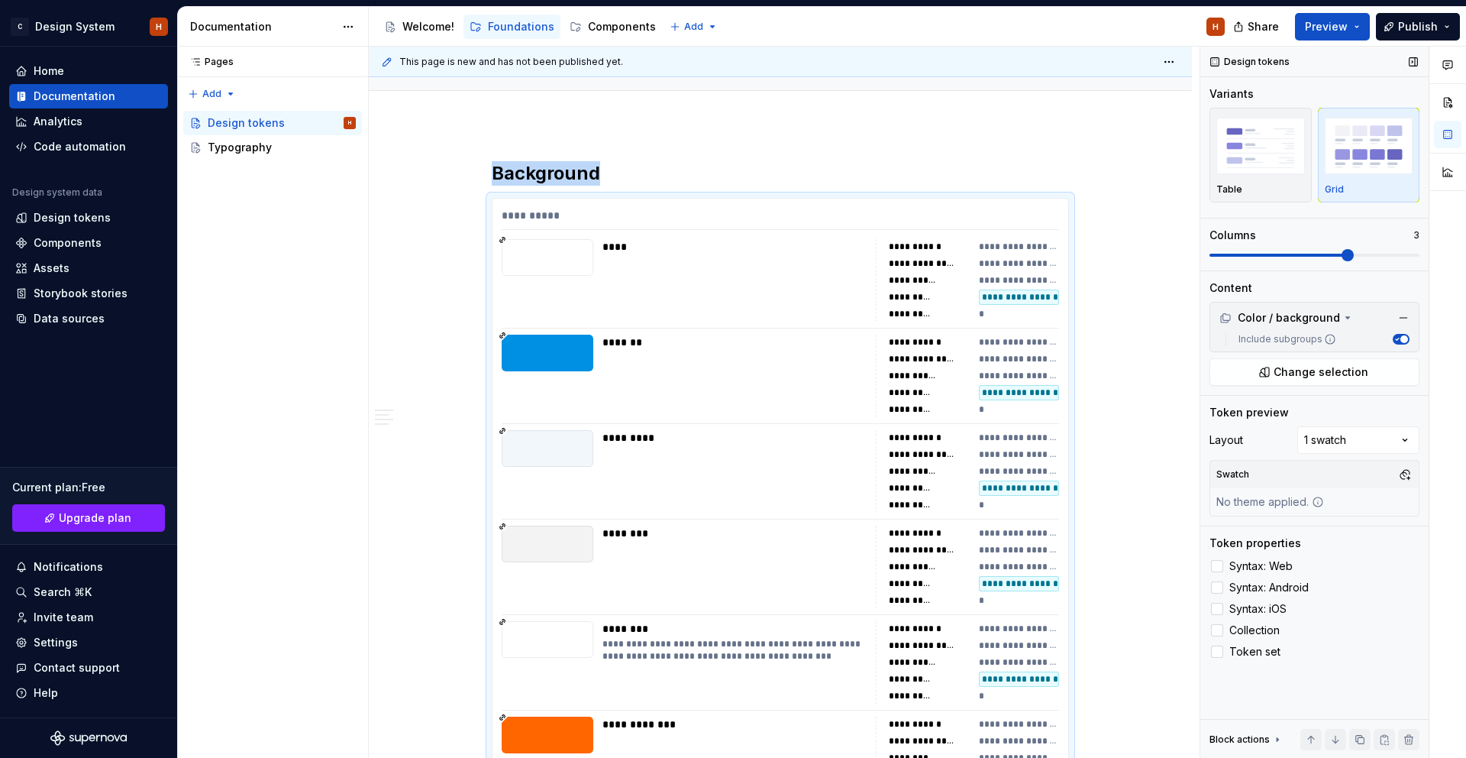
scroll to position [288, 0]
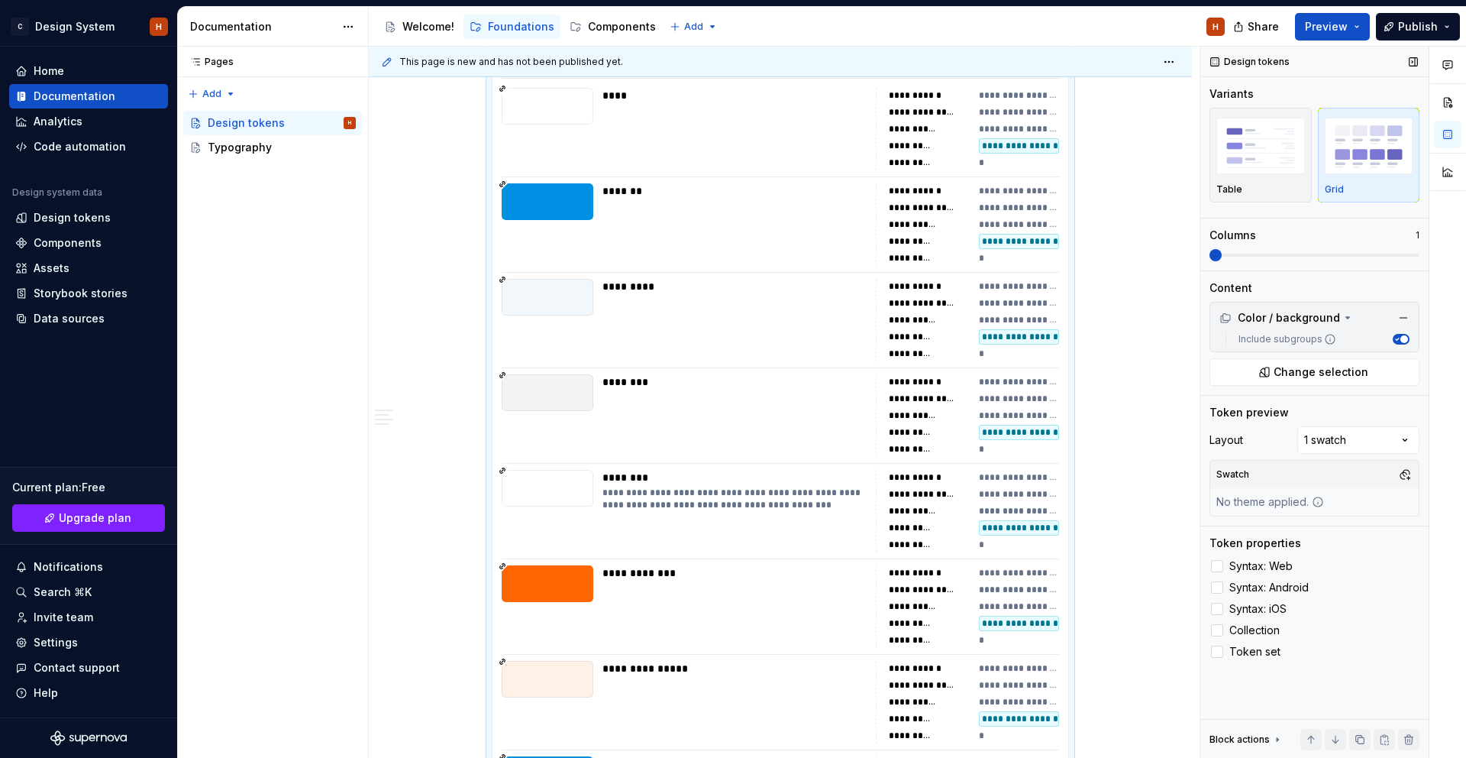
click at [1222, 251] on span at bounding box center [1216, 255] width 12 height 12
click at [1426, 256] on div "Design tokens Variants Table Grid Columns 4 Content Color / background Include …" at bounding box center [1315, 403] width 228 height 712
click at [1280, 170] on img "button" at bounding box center [1261, 146] width 89 height 56
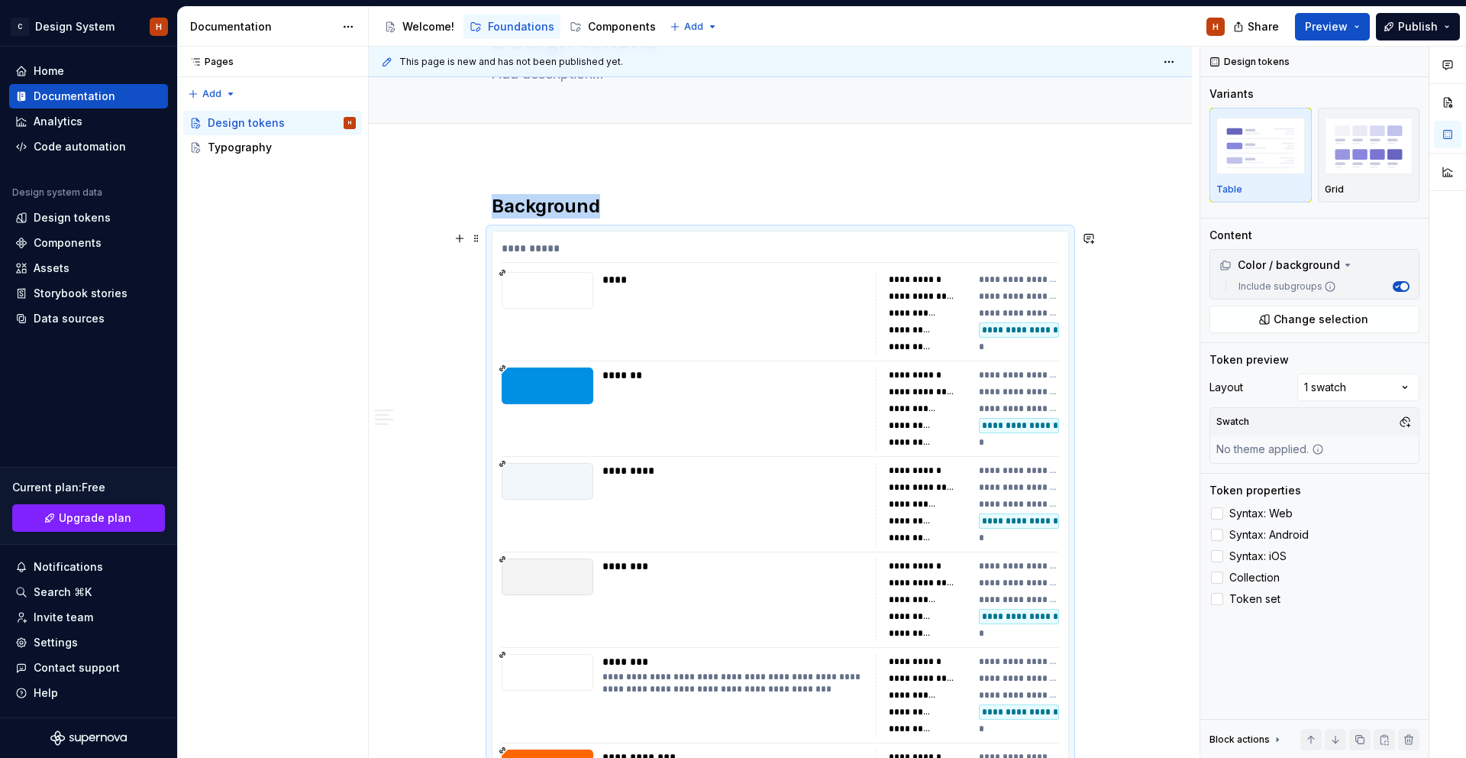
scroll to position [0, 0]
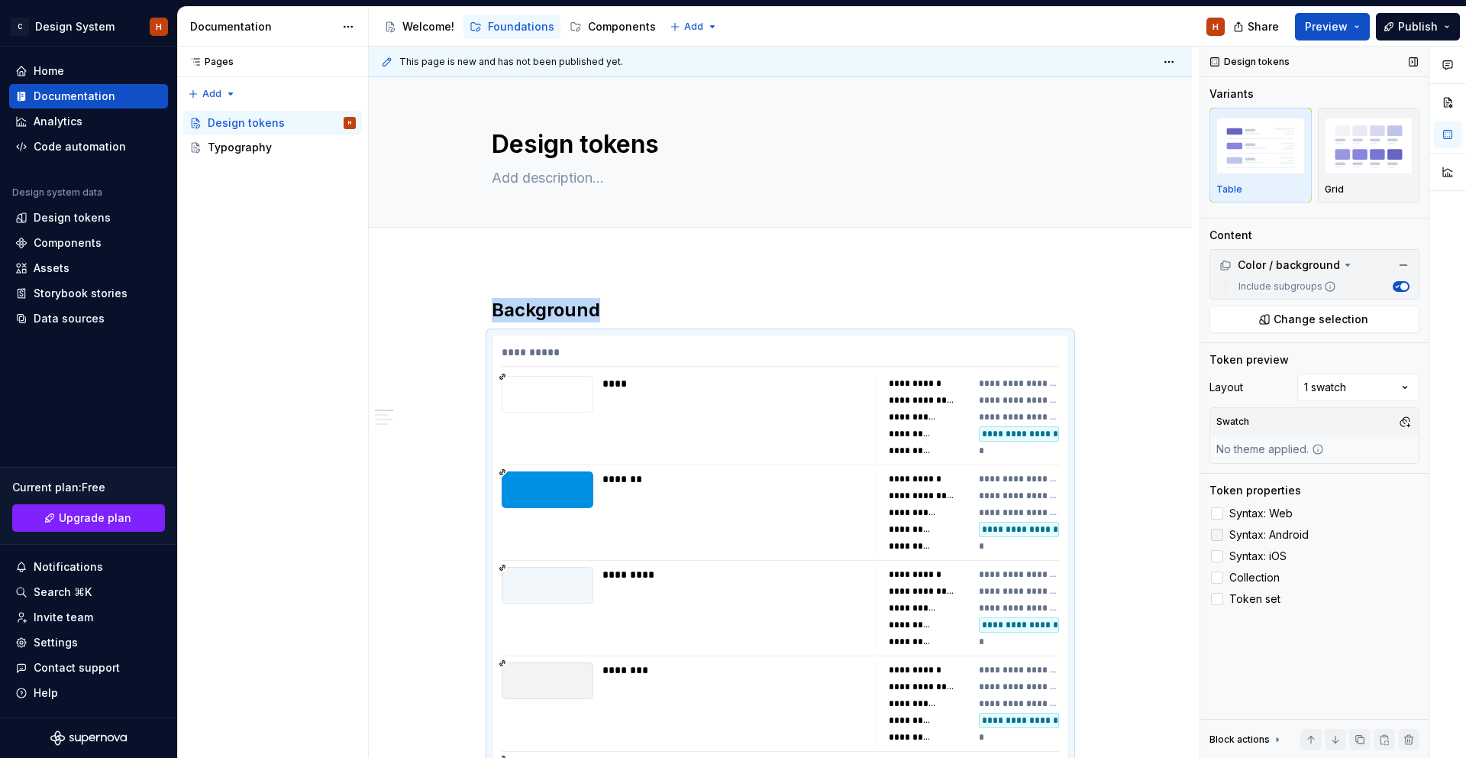
click at [1217, 513] on icon at bounding box center [1217, 513] width 0 height 0
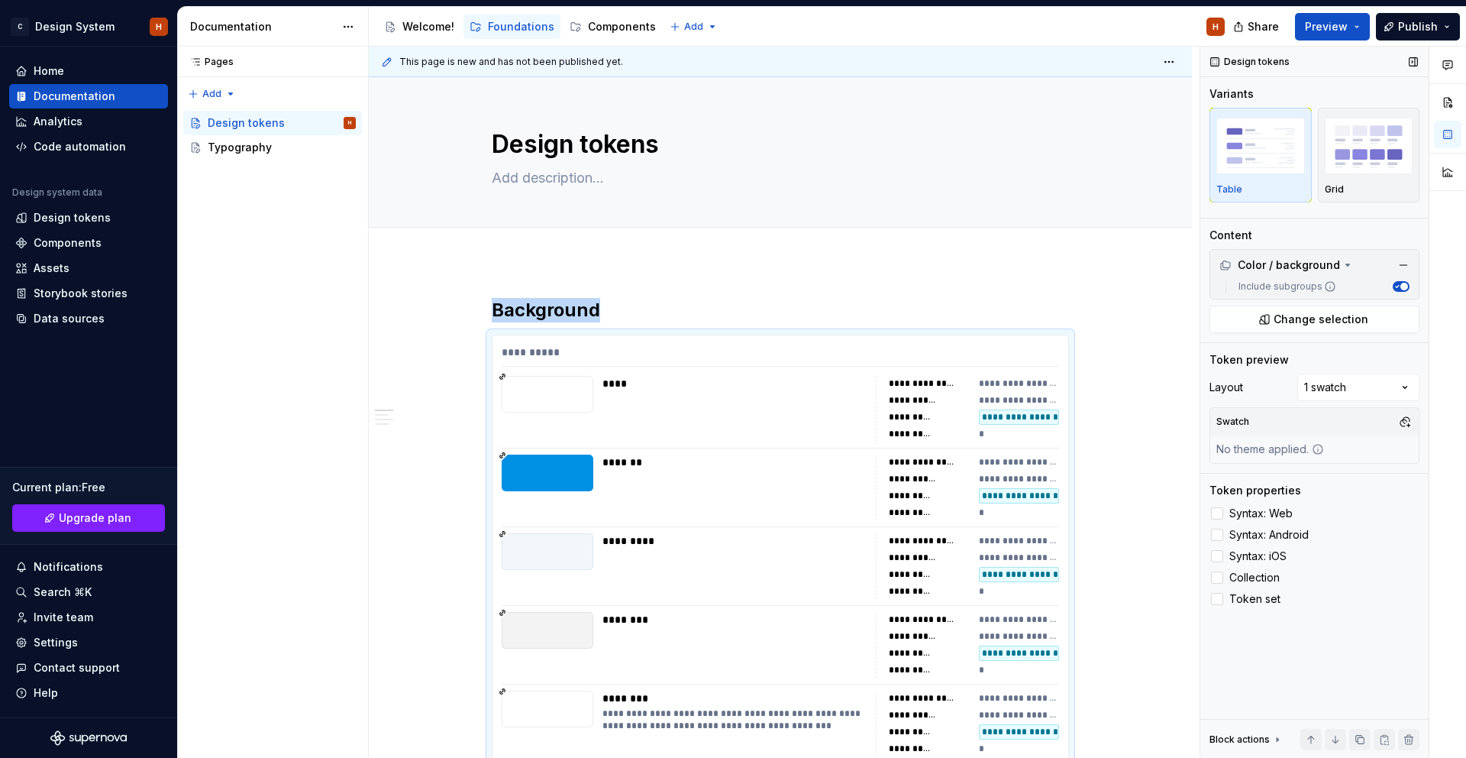
drag, startPoint x: 1216, startPoint y: 572, endPoint x: 1216, endPoint y: 587, distance: 15.3
click at [1217, 577] on icon at bounding box center [1217, 577] width 0 height 0
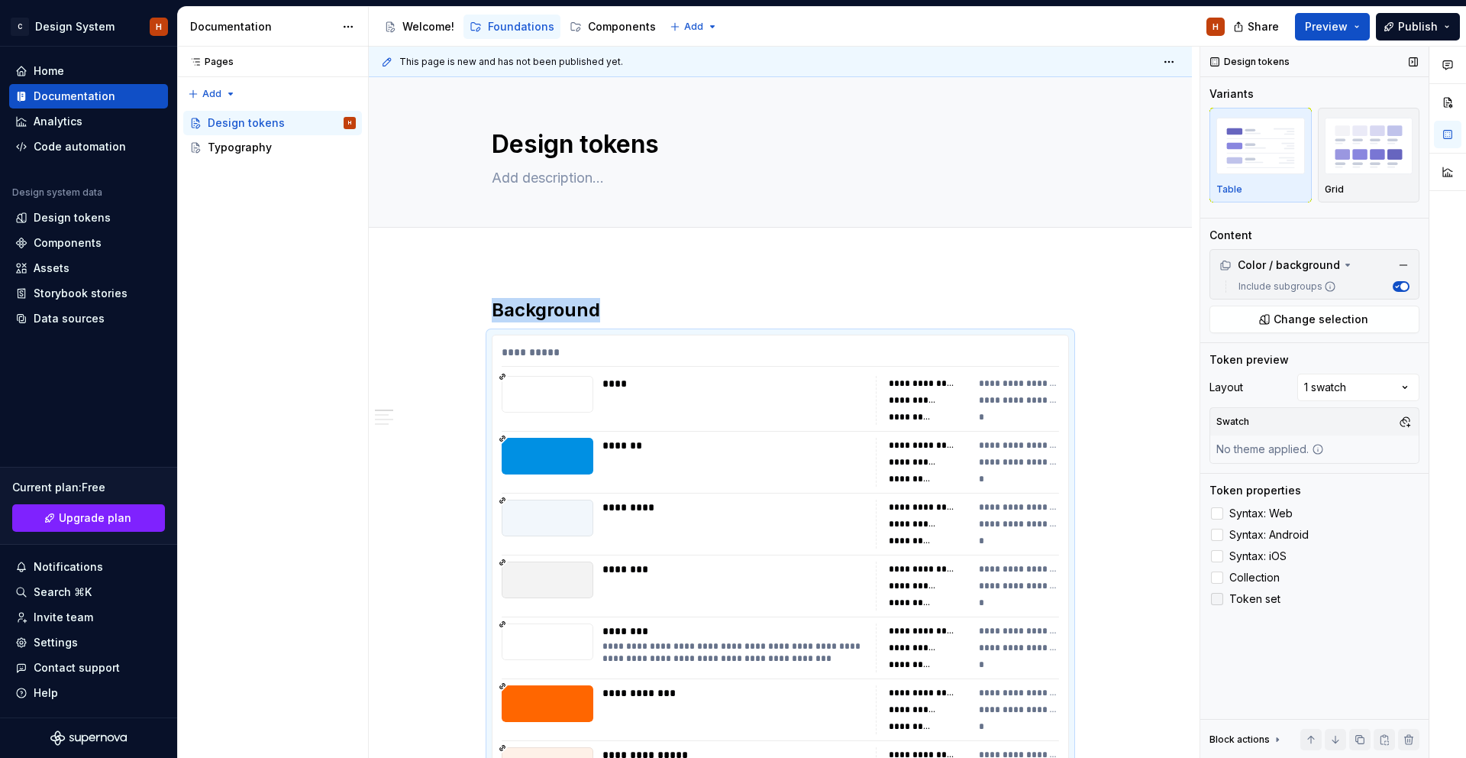
click at [1217, 599] on icon at bounding box center [1217, 599] width 0 height 0
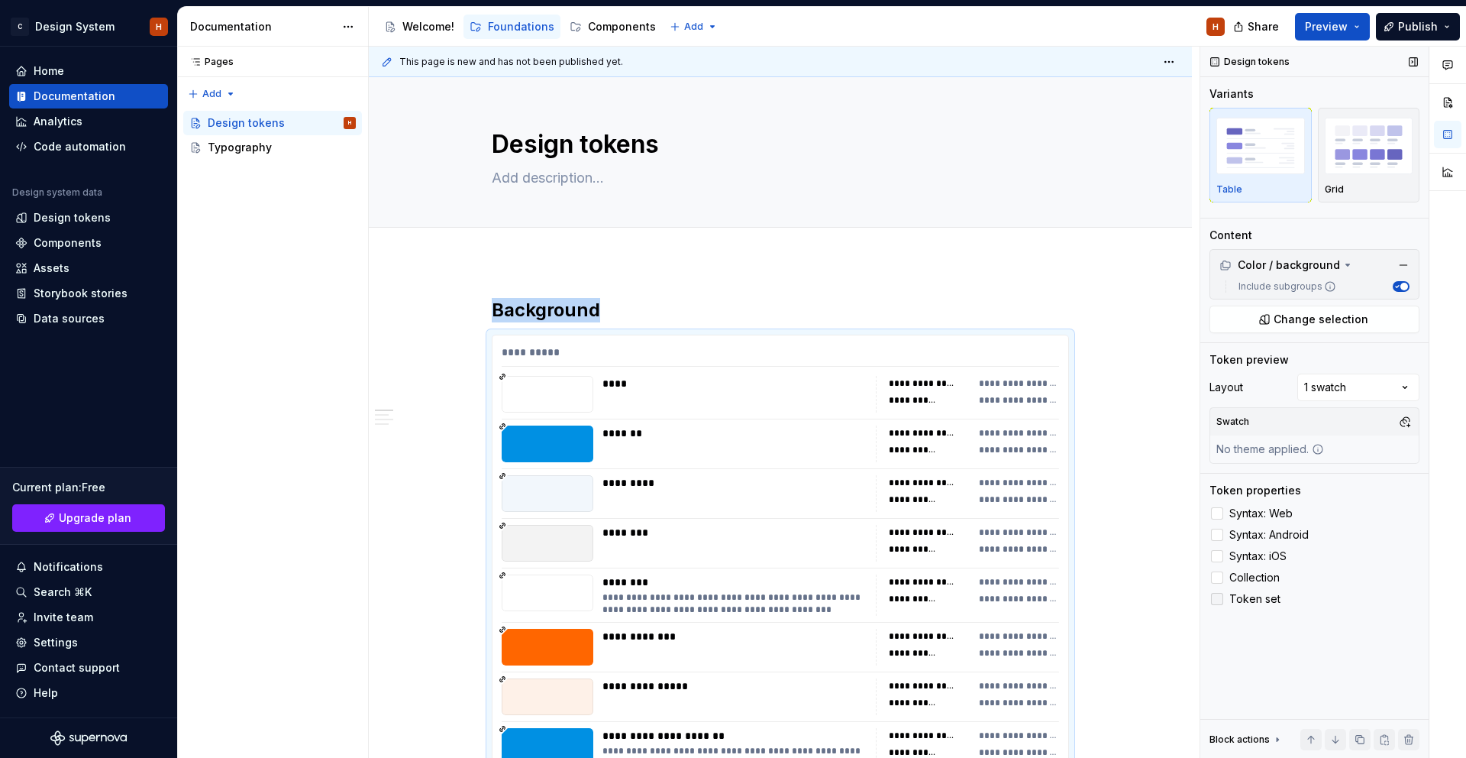
click at [1215, 597] on div at bounding box center [1217, 599] width 12 height 12
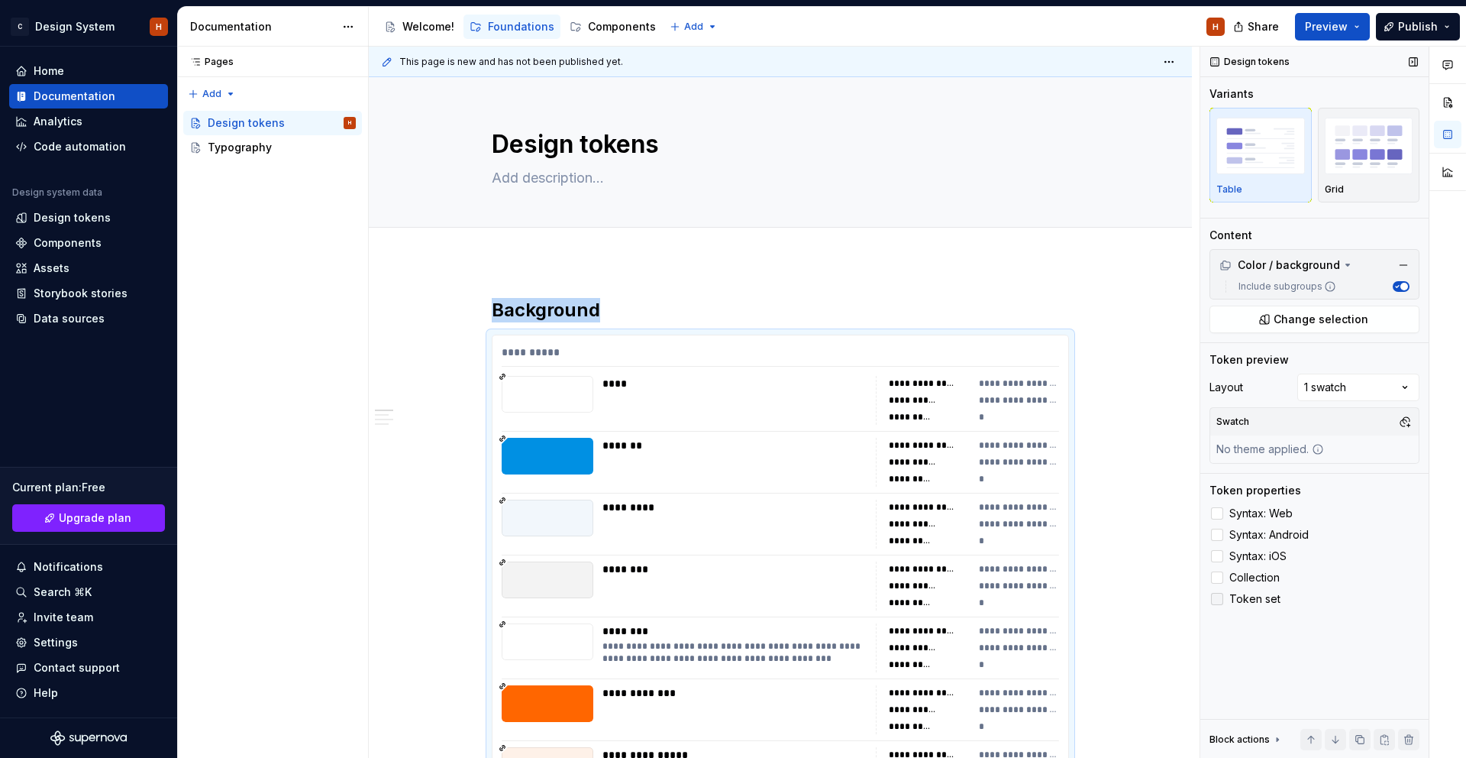
click at [1217, 599] on icon at bounding box center [1217, 599] width 0 height 0
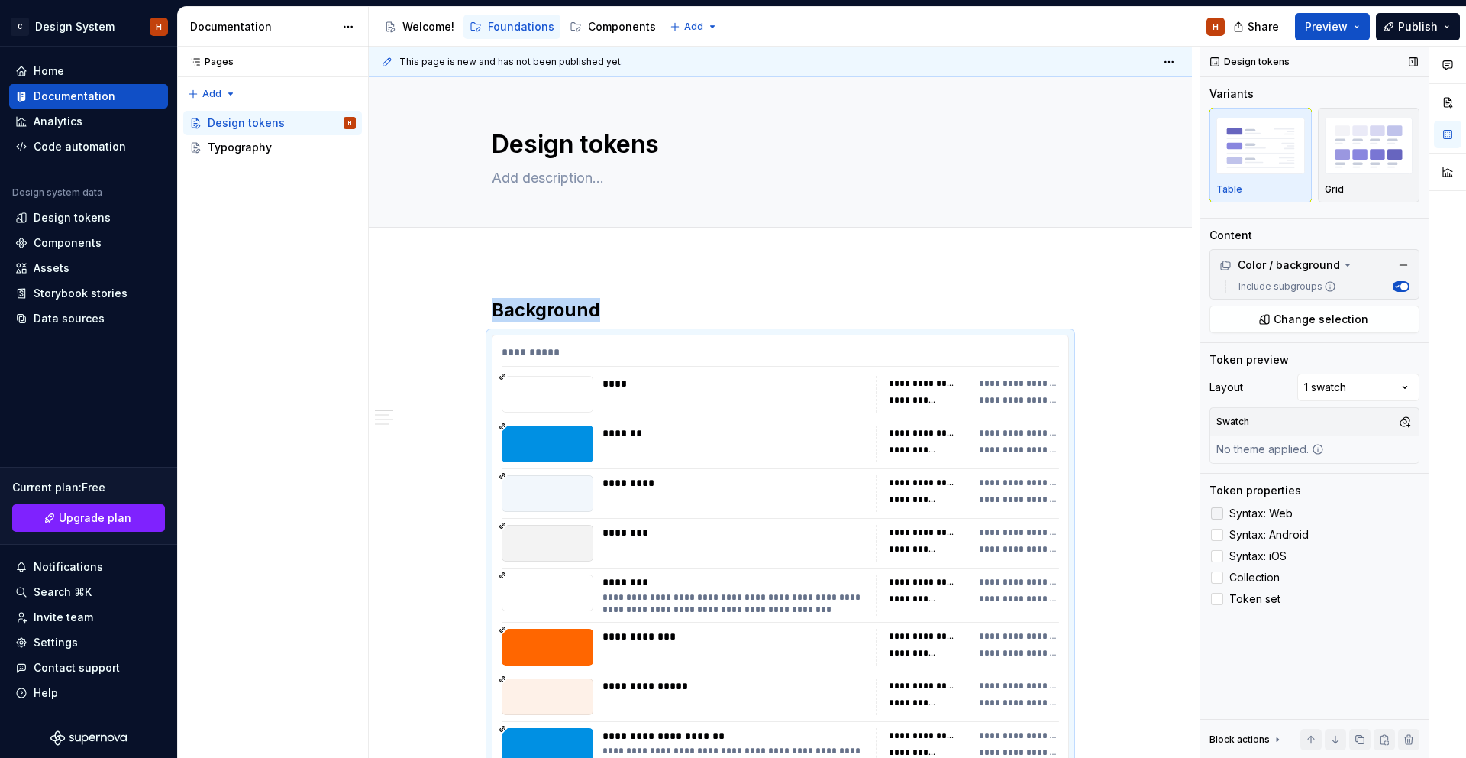
click at [1217, 513] on div at bounding box center [1217, 513] width 12 height 12
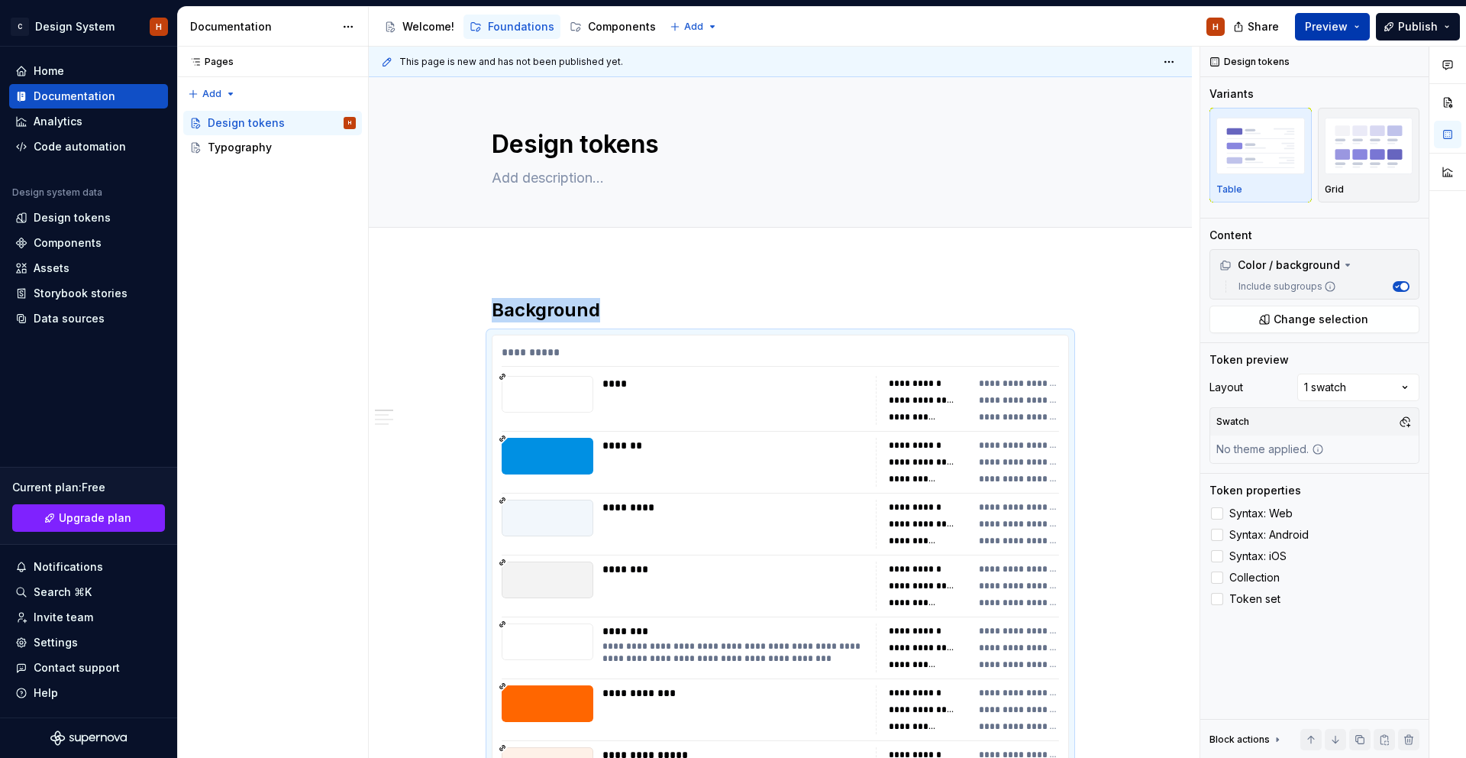
click at [1349, 39] on button "Preview" at bounding box center [1332, 26] width 75 height 27
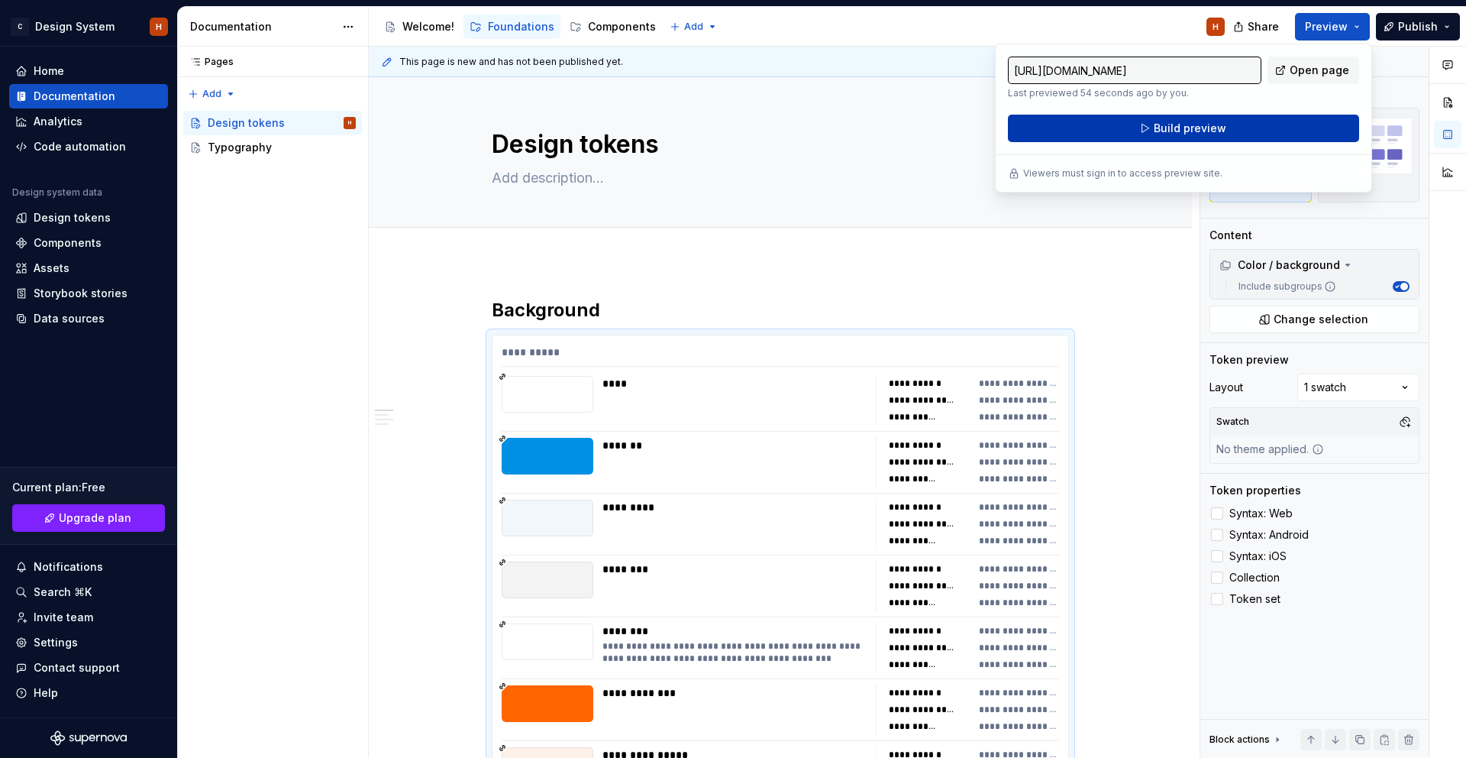
click at [1262, 129] on button "Build preview" at bounding box center [1183, 128] width 351 height 27
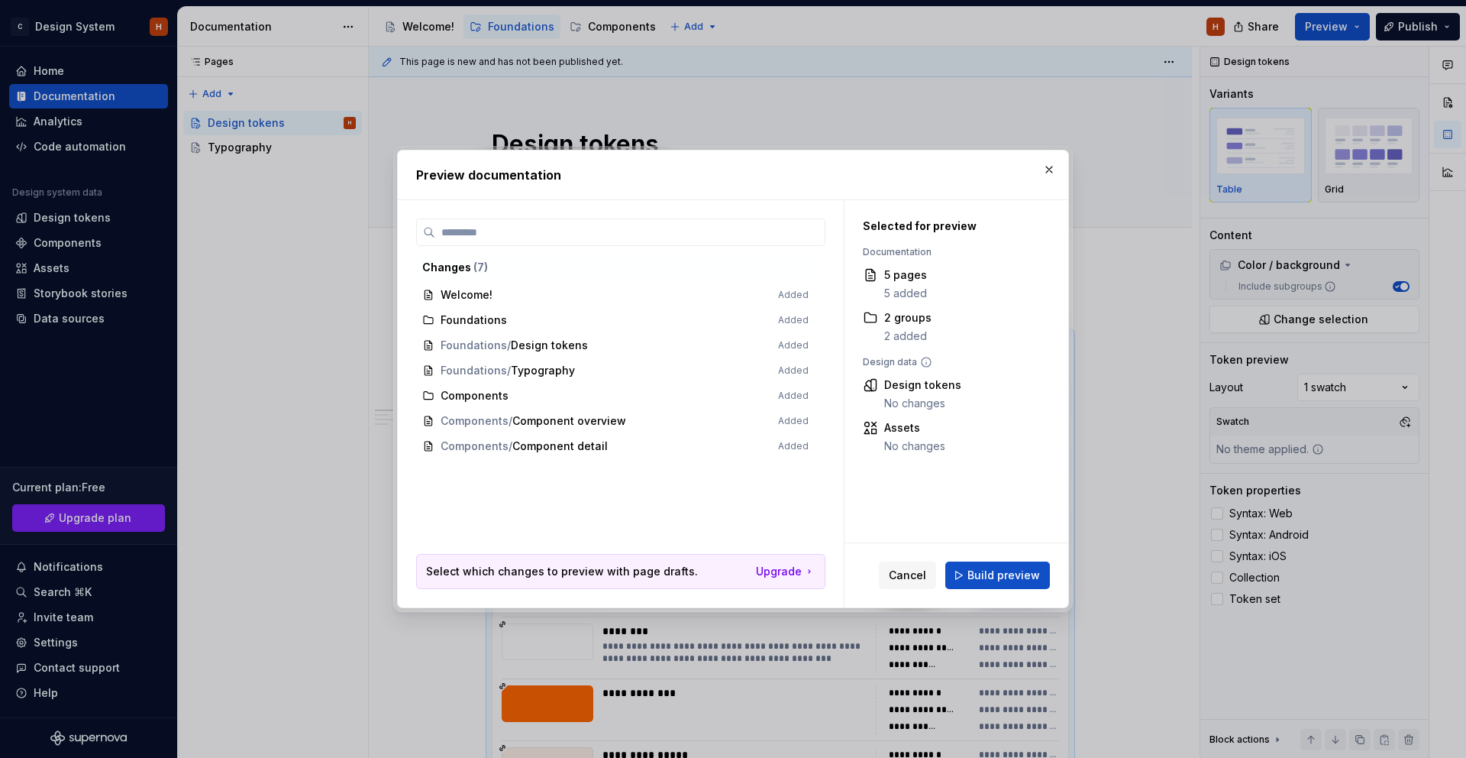
click at [1001, 580] on span "Build preview" at bounding box center [1004, 574] width 73 height 15
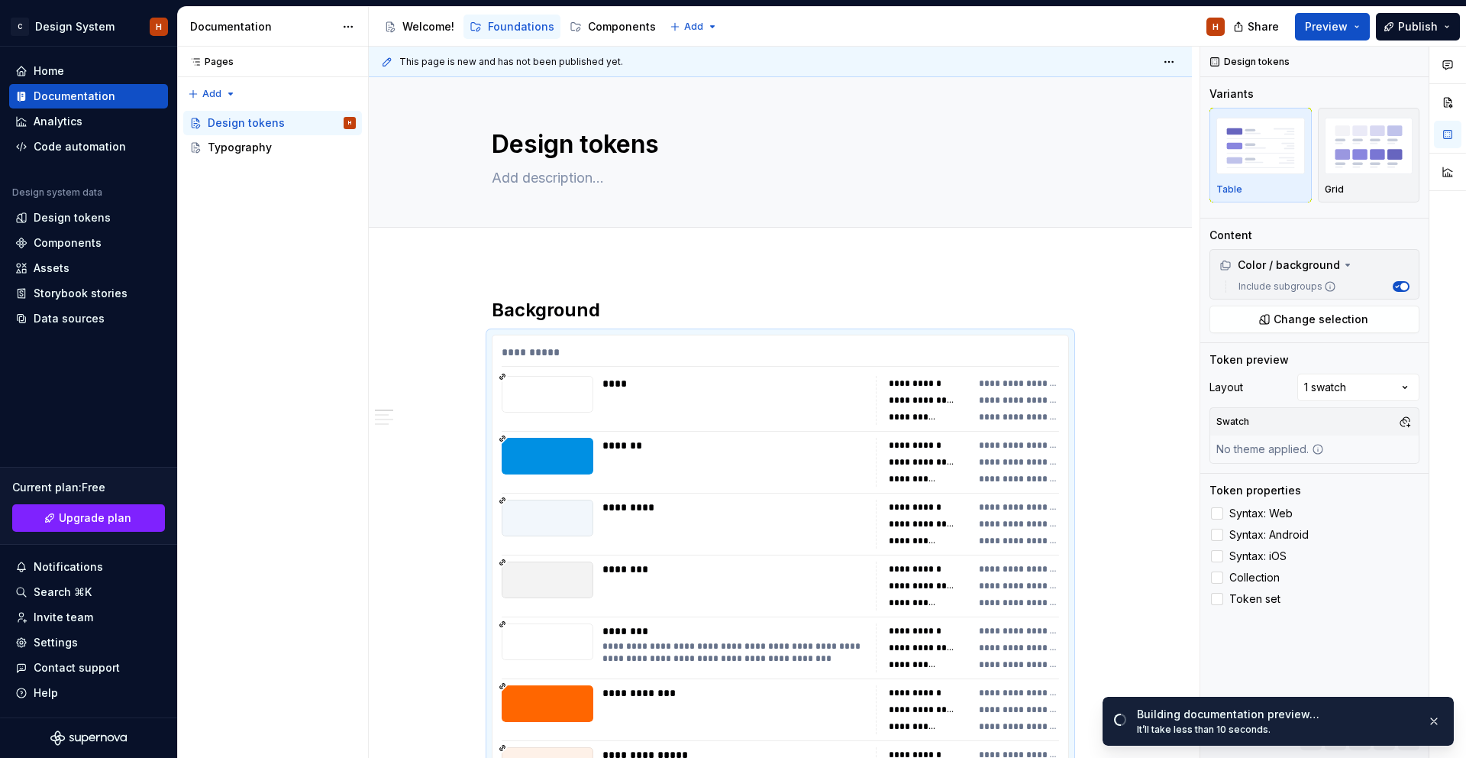
click at [1379, 383] on div "Comments Open comments No comments yet Select ‘Comment’ from the block context …" at bounding box center [1334, 403] width 266 height 712
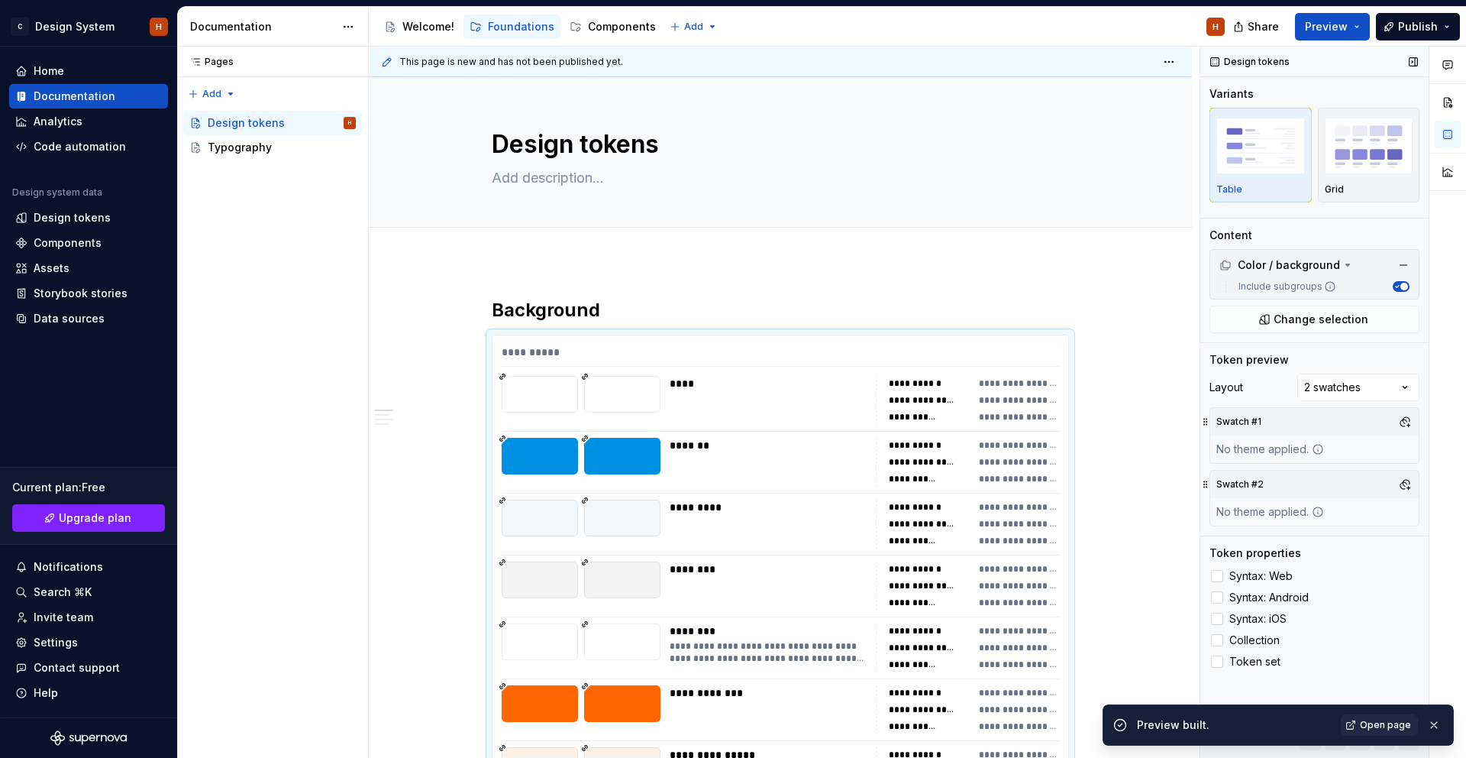
click at [1275, 510] on div "No theme applied." at bounding box center [1271, 511] width 120 height 27
click at [1403, 483] on button "button" at bounding box center [1405, 484] width 21 height 21
click at [1304, 545] on div "dark" at bounding box center [1333, 542] width 145 height 15
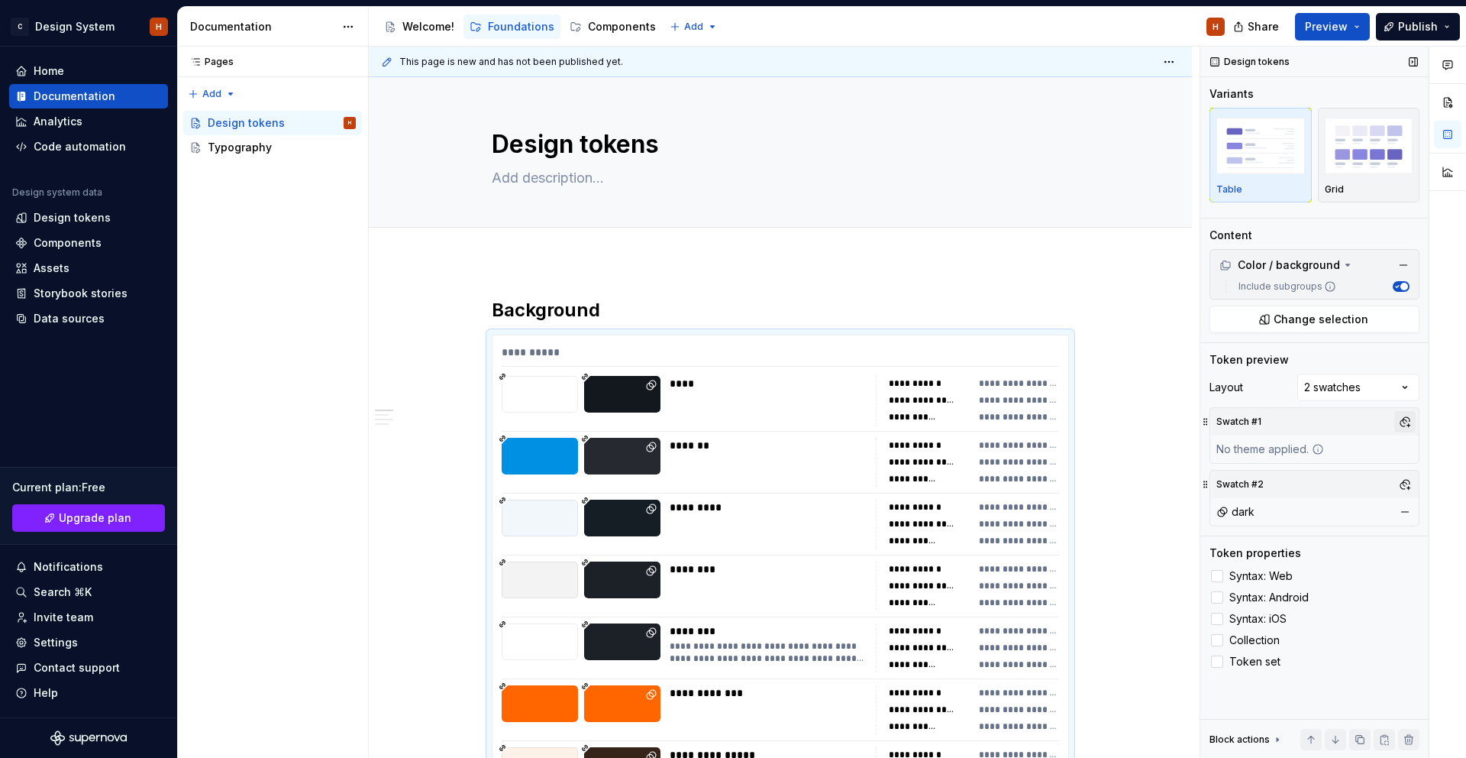
click at [1407, 423] on div "Comments Open comments No comments yet Select ‘Comment’ from the block context …" at bounding box center [1334, 403] width 266 height 712
click at [1404, 424] on button "button" at bounding box center [1405, 421] width 21 height 21
drag, startPoint x: 1306, startPoint y: 480, endPoint x: 1297, endPoint y: 505, distance: 26.8
click at [1297, 505] on div "dark light desktop tablet mobile value" at bounding box center [1325, 540] width 176 height 147
click at [1297, 505] on div "light" at bounding box center [1333, 503] width 145 height 15
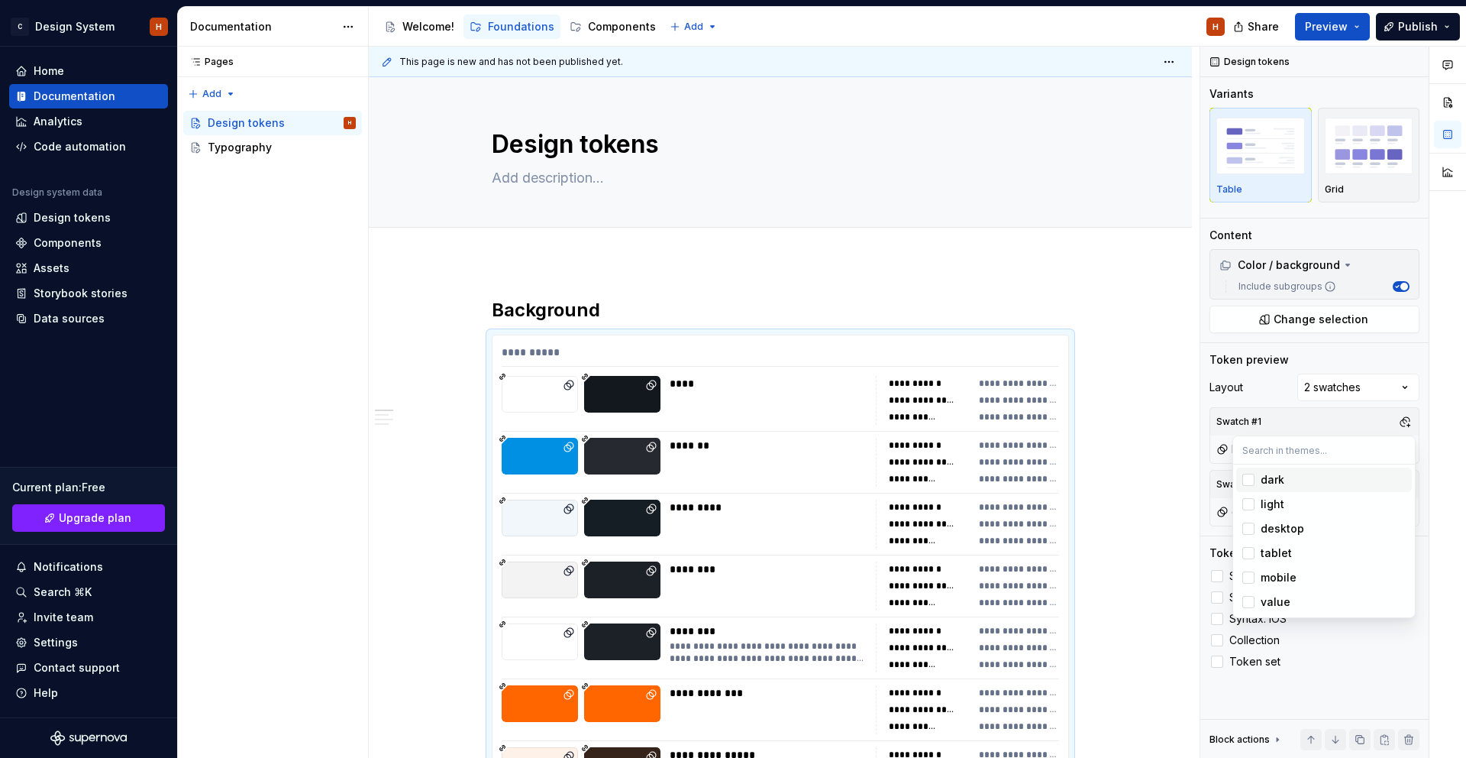
click at [1128, 294] on html "C Design System H Home Documentation Analytics Code automation Design system da…" at bounding box center [733, 379] width 1466 height 758
click at [1336, 390] on div "Comments Open comments No comments yet Select ‘Comment’ from the block context …" at bounding box center [1334, 403] width 266 height 712
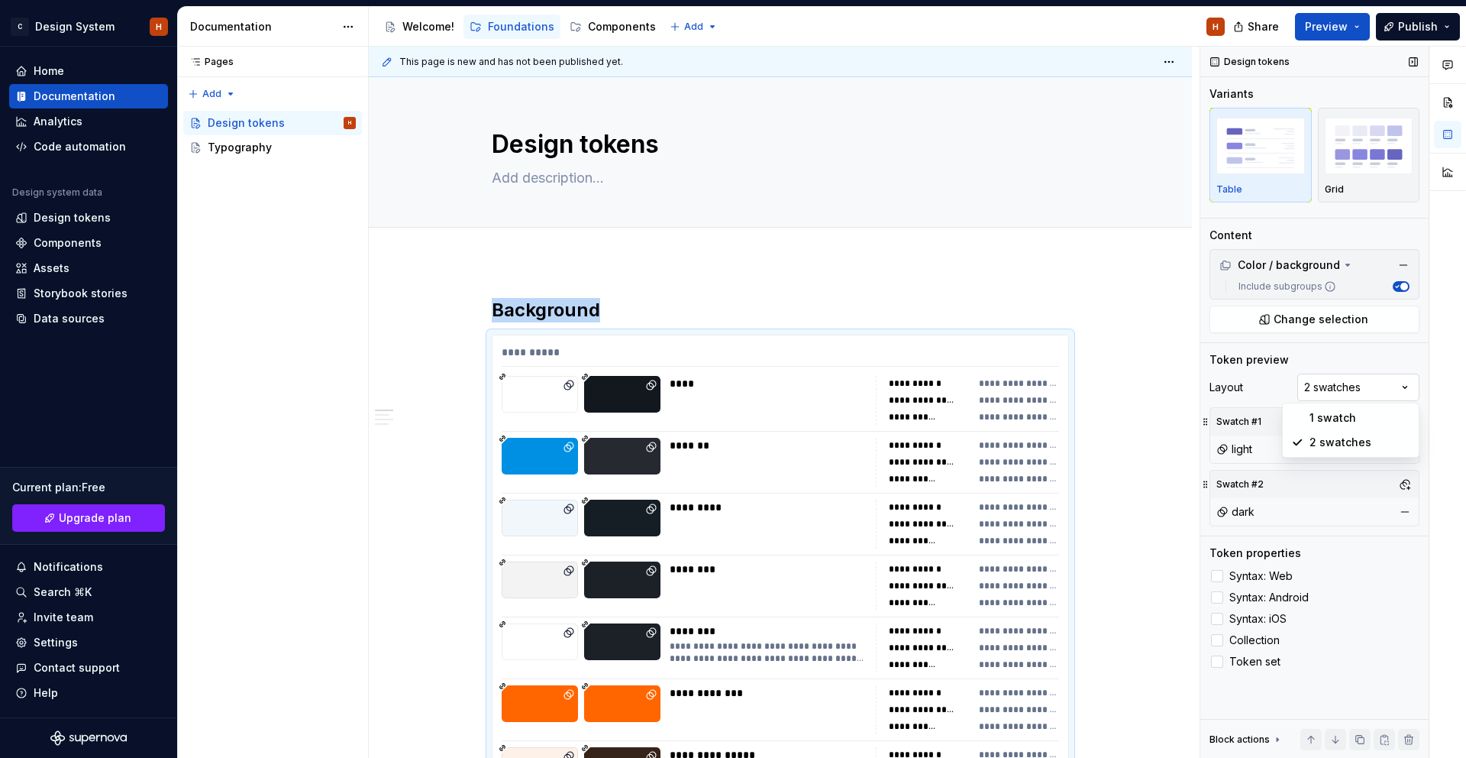
click at [1336, 390] on div "Comments Open comments No comments yet Select ‘Comment’ from the block context …" at bounding box center [1334, 403] width 266 height 712
click at [1348, 25] on span "Preview" at bounding box center [1326, 26] width 43 height 15
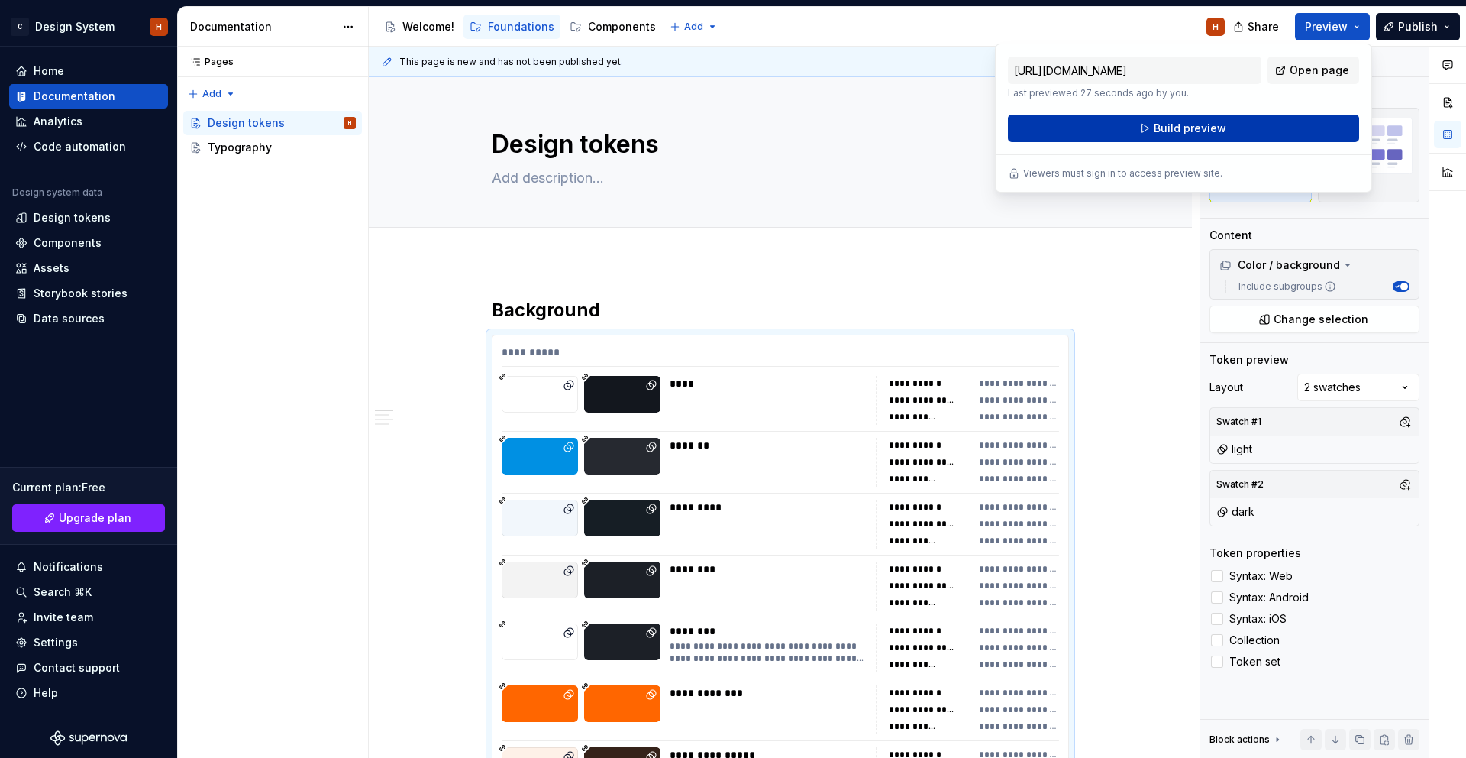
click at [1218, 130] on span "Build preview" at bounding box center [1190, 128] width 73 height 15
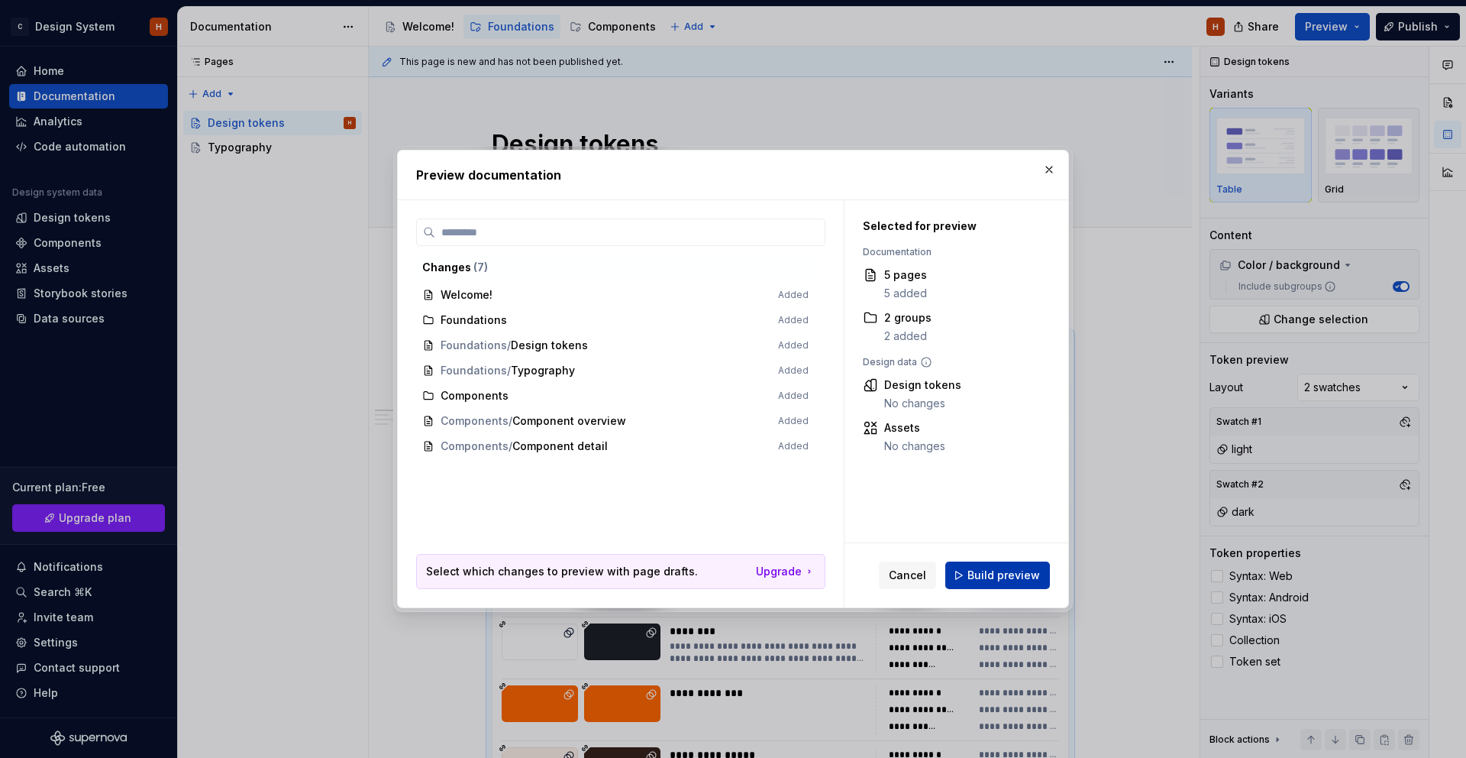
click at [956, 577] on button "Build preview" at bounding box center [998, 574] width 105 height 27
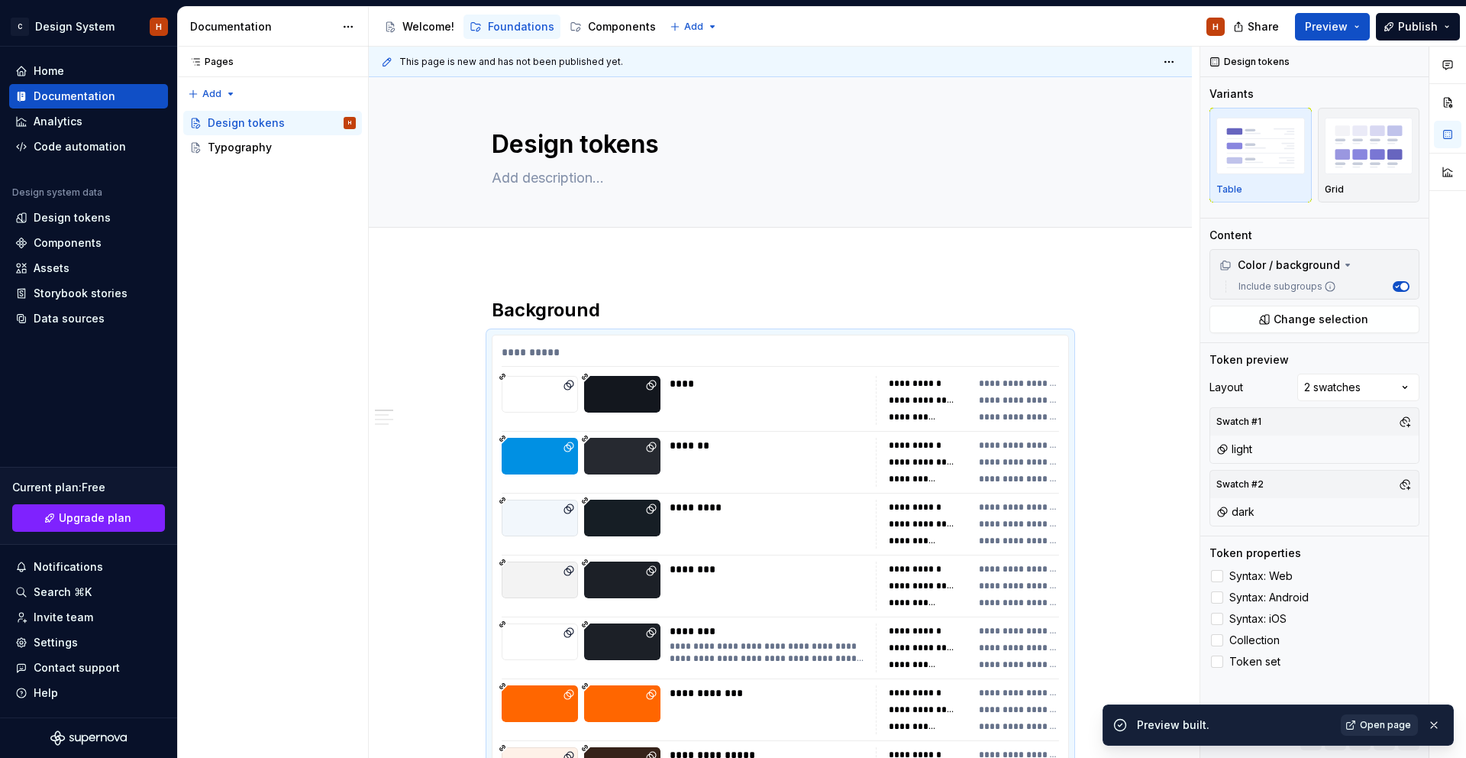
click at [1392, 726] on span "Open page" at bounding box center [1385, 725] width 51 height 12
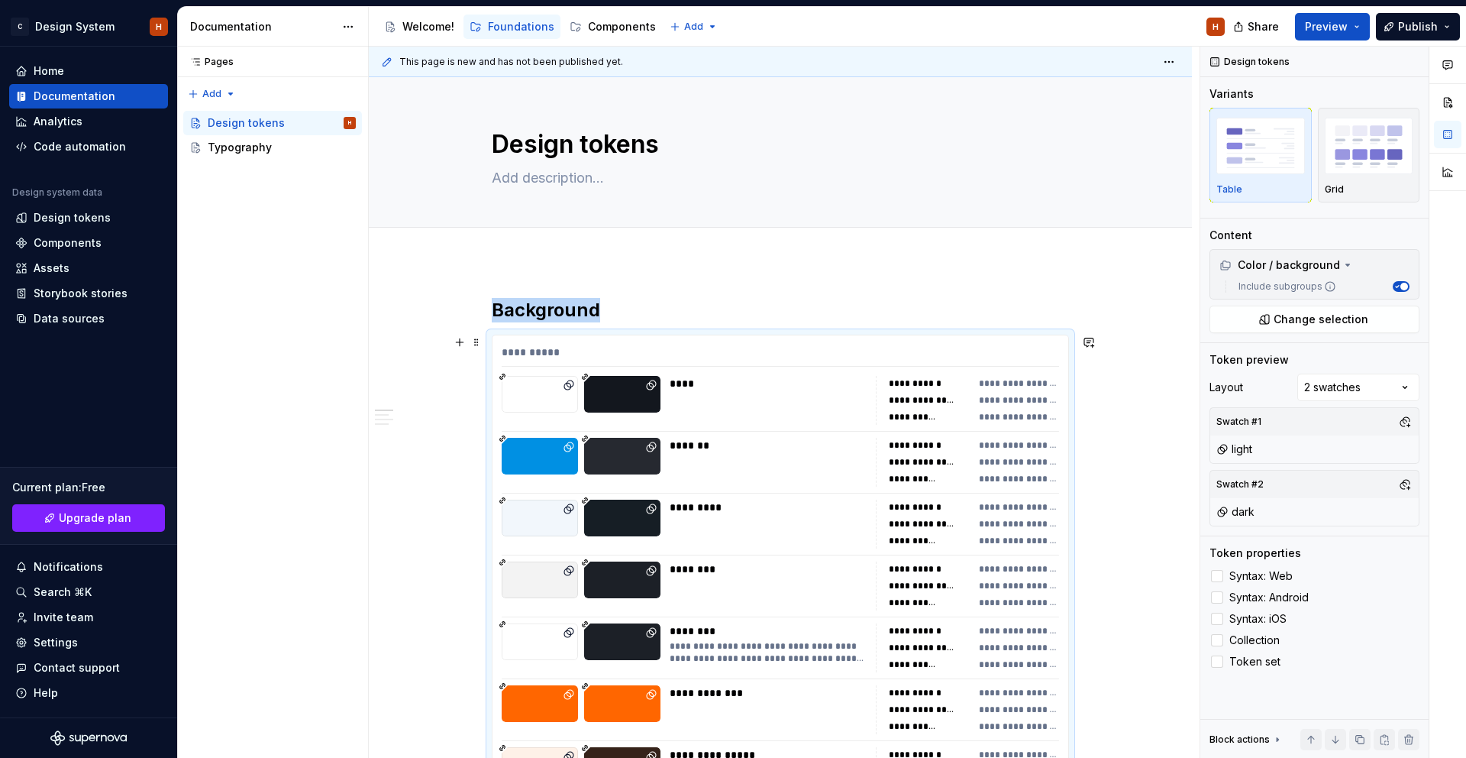
click at [880, 397] on div "**********" at bounding box center [967, 400] width 183 height 49
click at [1369, 221] on div "Design tokens Variants Table Grid Content Color / background Include subgroups …" at bounding box center [1315, 403] width 228 height 712
click at [776, 348] on div "**********" at bounding box center [781, 355] width 558 height 22
drag, startPoint x: 958, startPoint y: 342, endPoint x: 958, endPoint y: 334, distance: 8.4
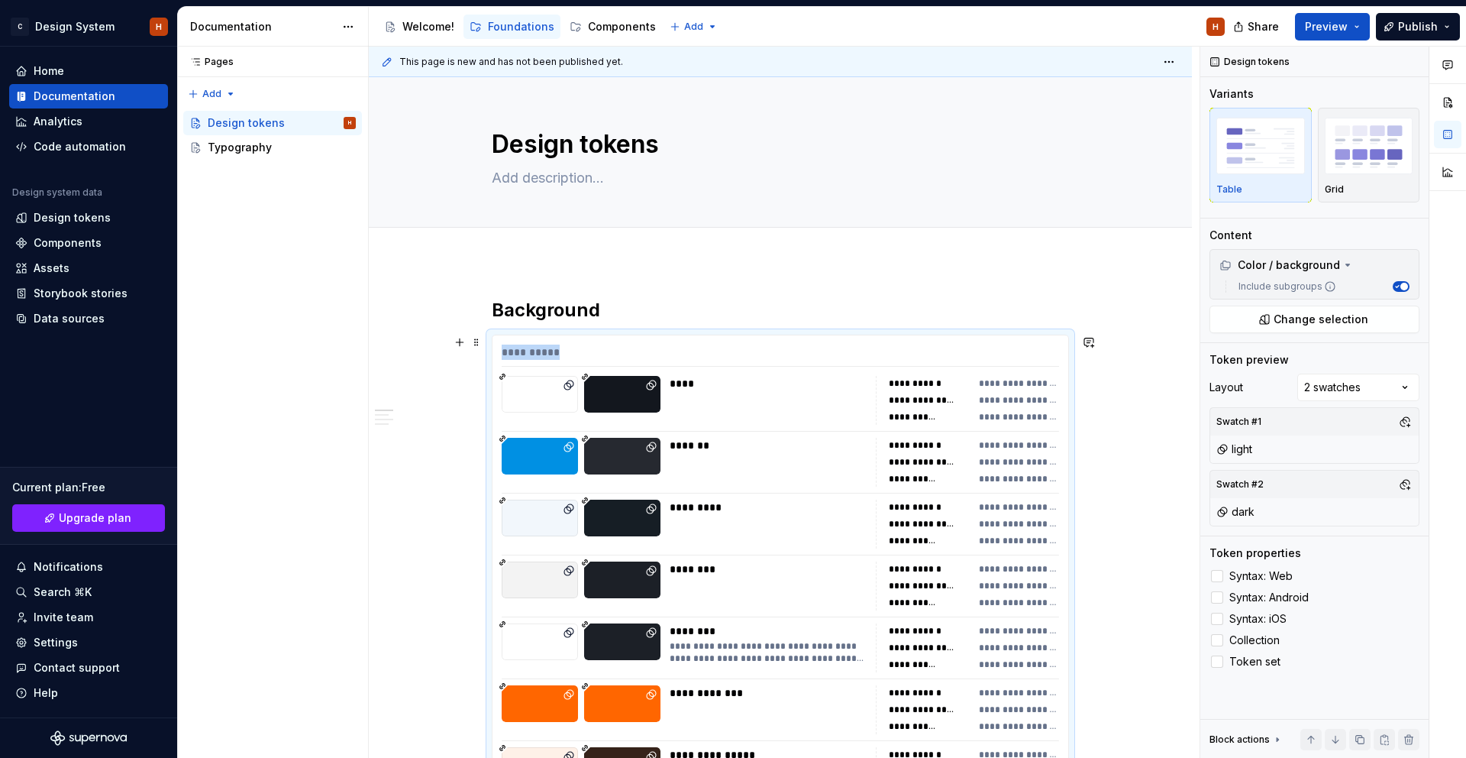
click at [884, 385] on div "**********" at bounding box center [967, 400] width 183 height 49
drag, startPoint x: 940, startPoint y: 373, endPoint x: 980, endPoint y: 376, distance: 39.8
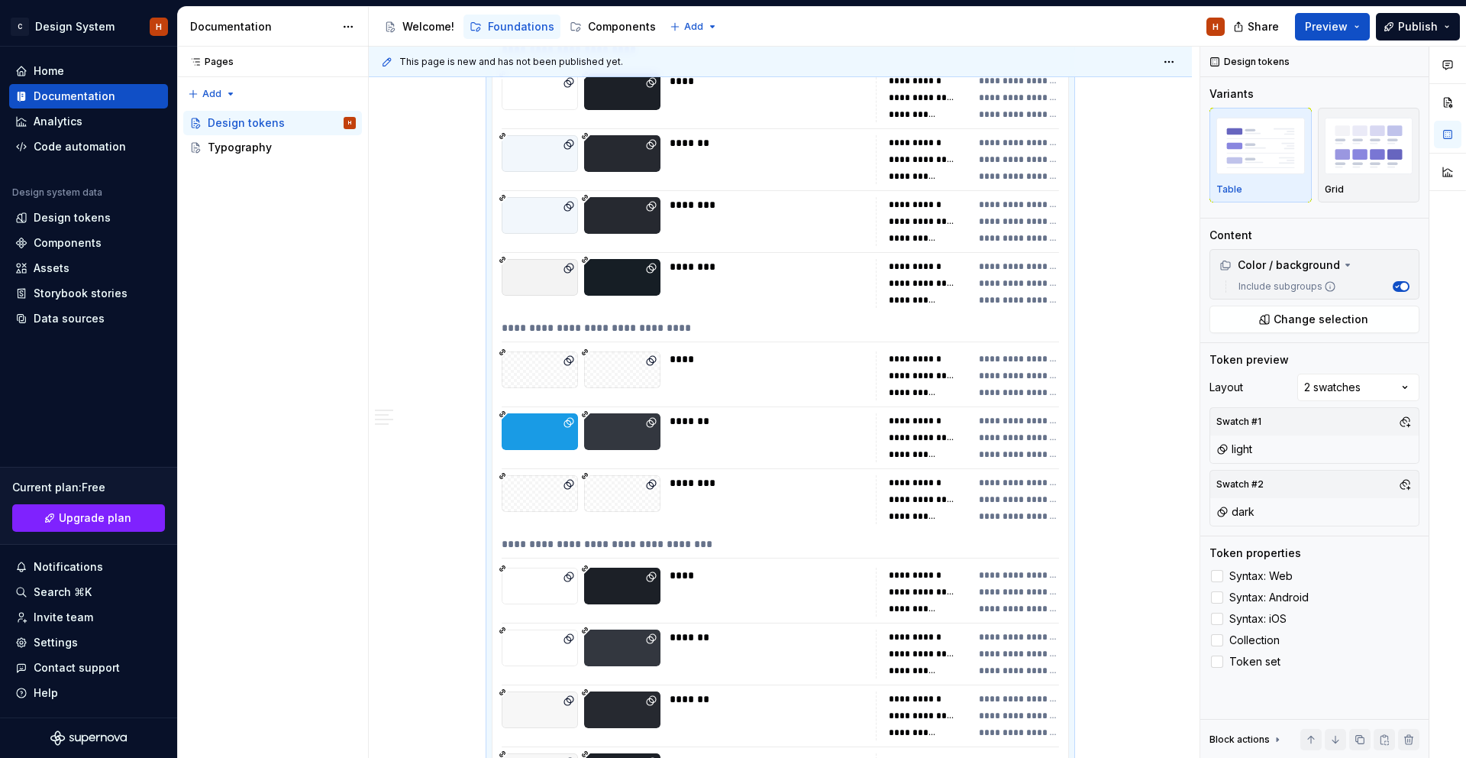
scroll to position [971, 0]
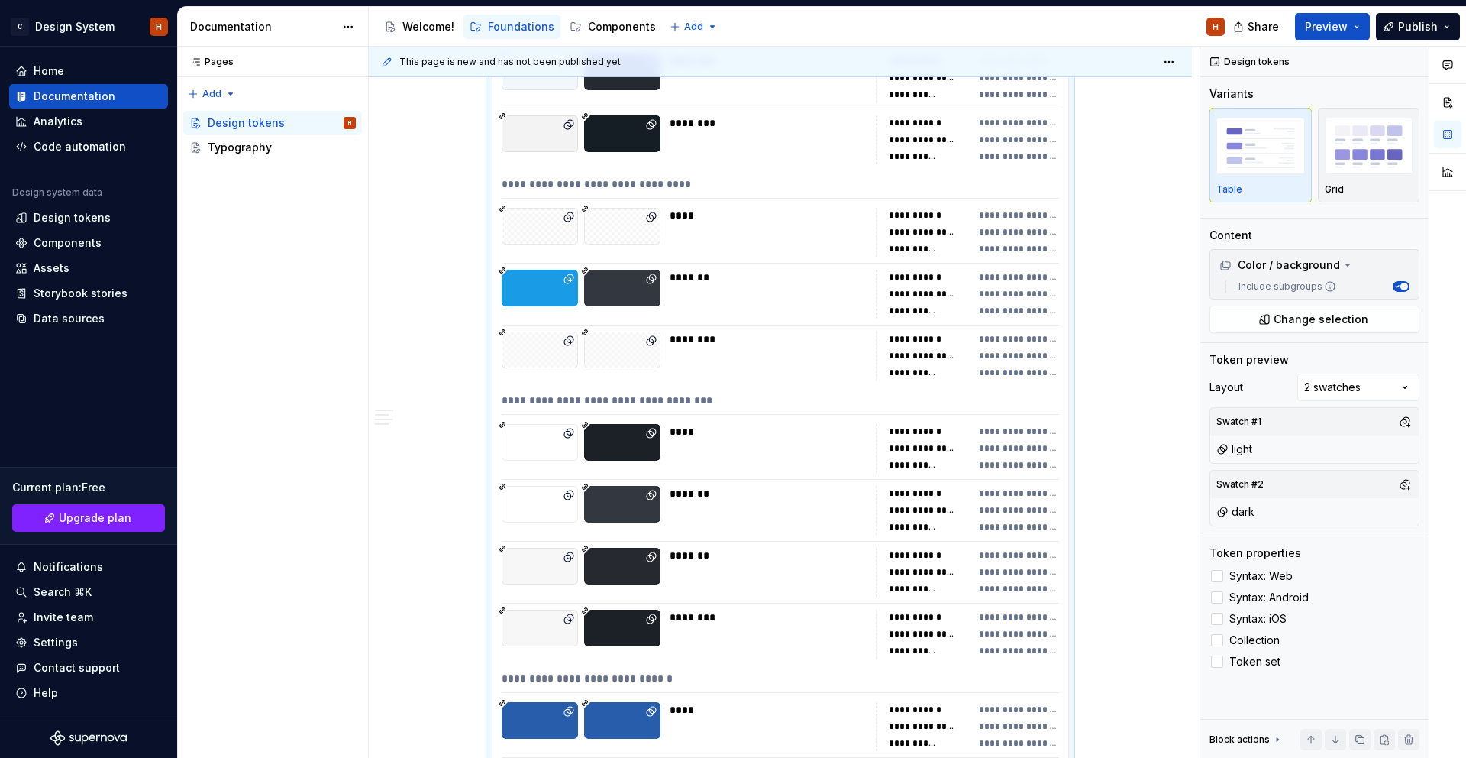
click at [615, 397] on div "**********" at bounding box center [781, 404] width 558 height 22
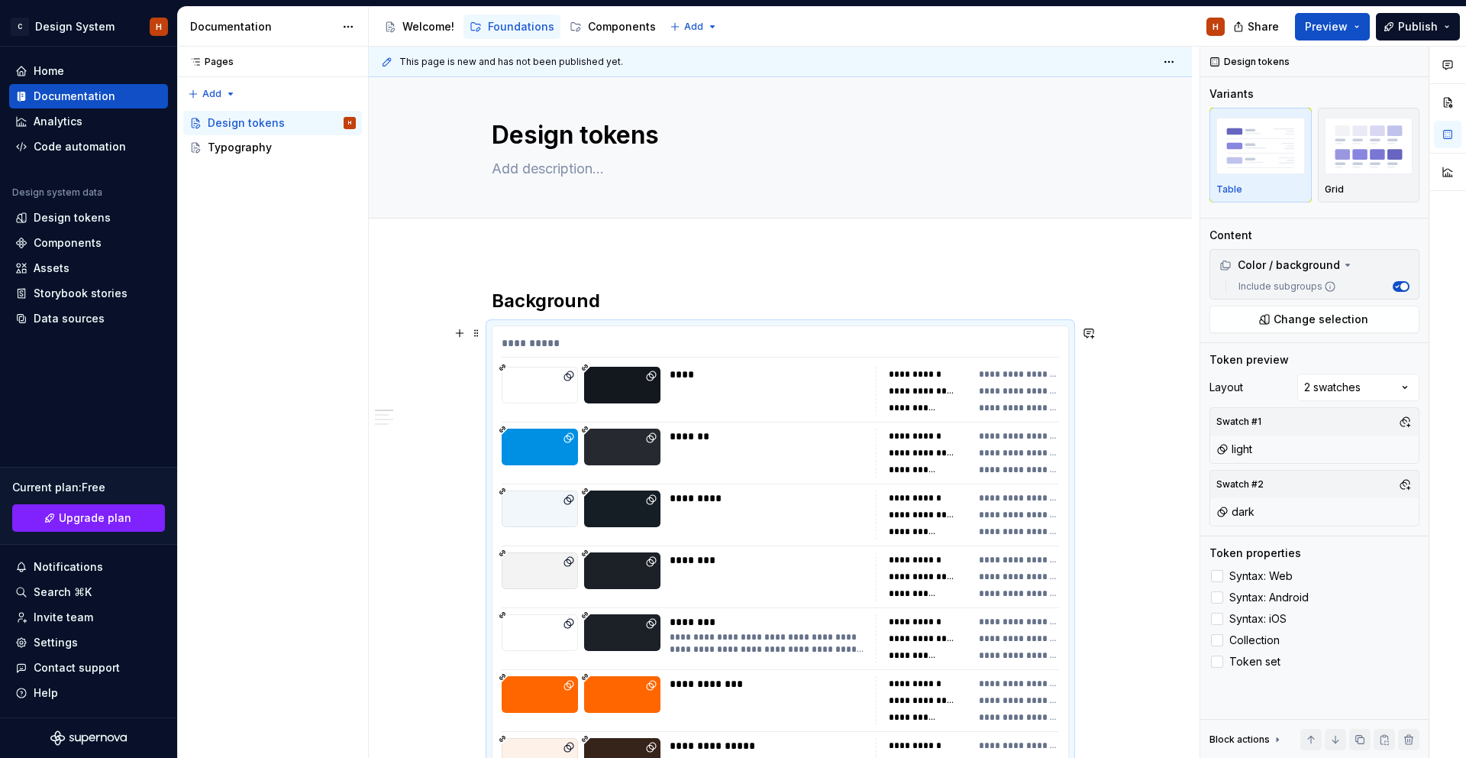
scroll to position [0, 0]
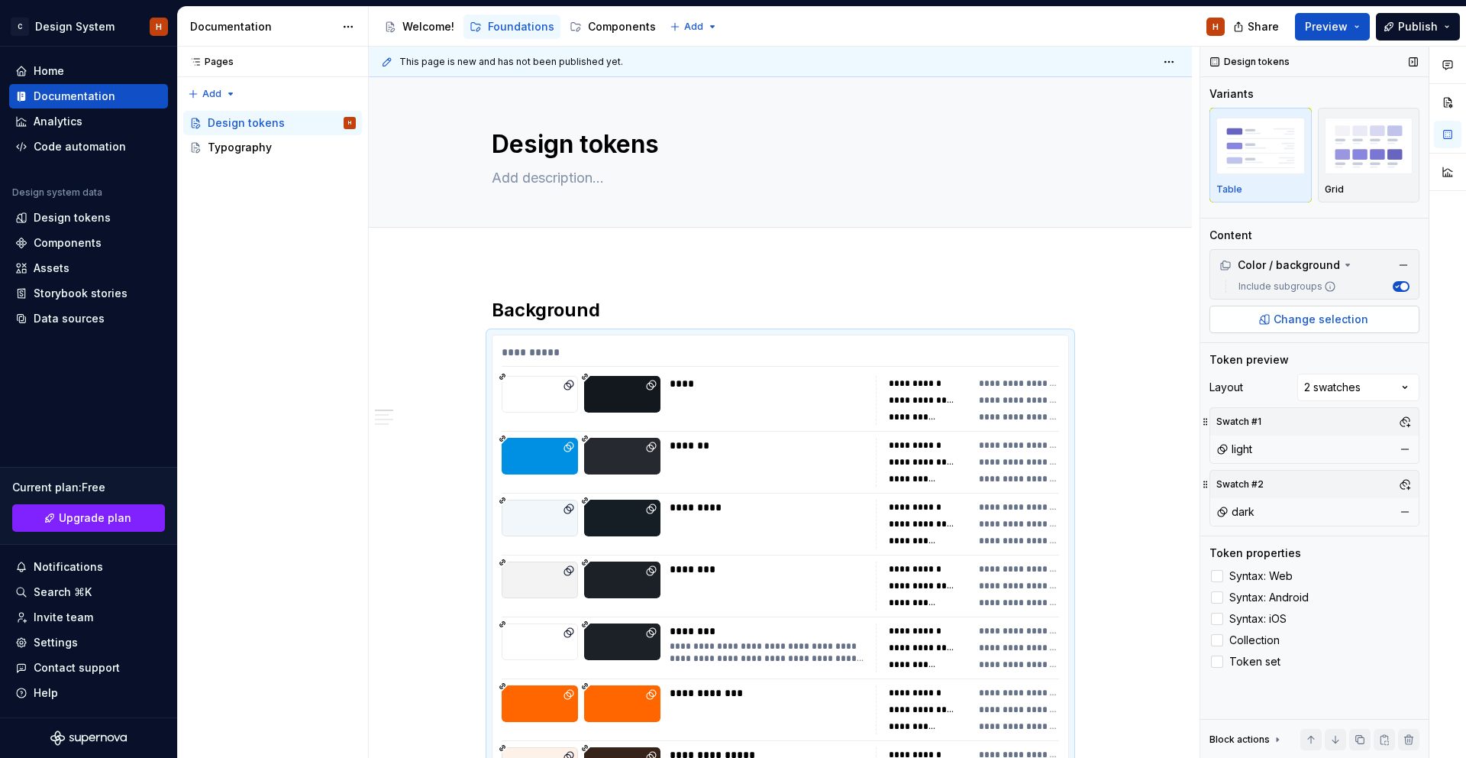
click at [1317, 317] on span "Change selection" at bounding box center [1321, 319] width 95 height 15
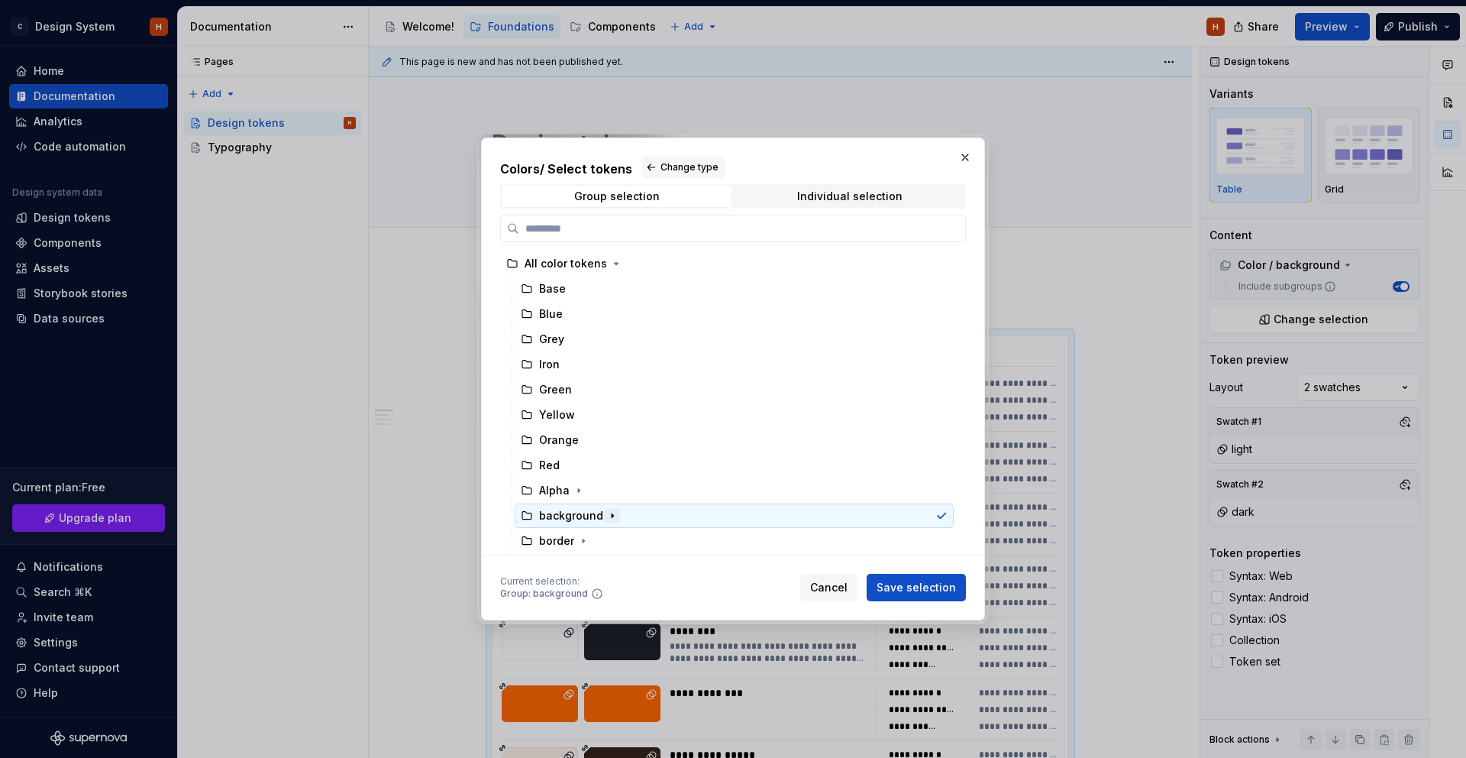
click at [608, 514] on icon "button" at bounding box center [612, 515] width 12 height 12
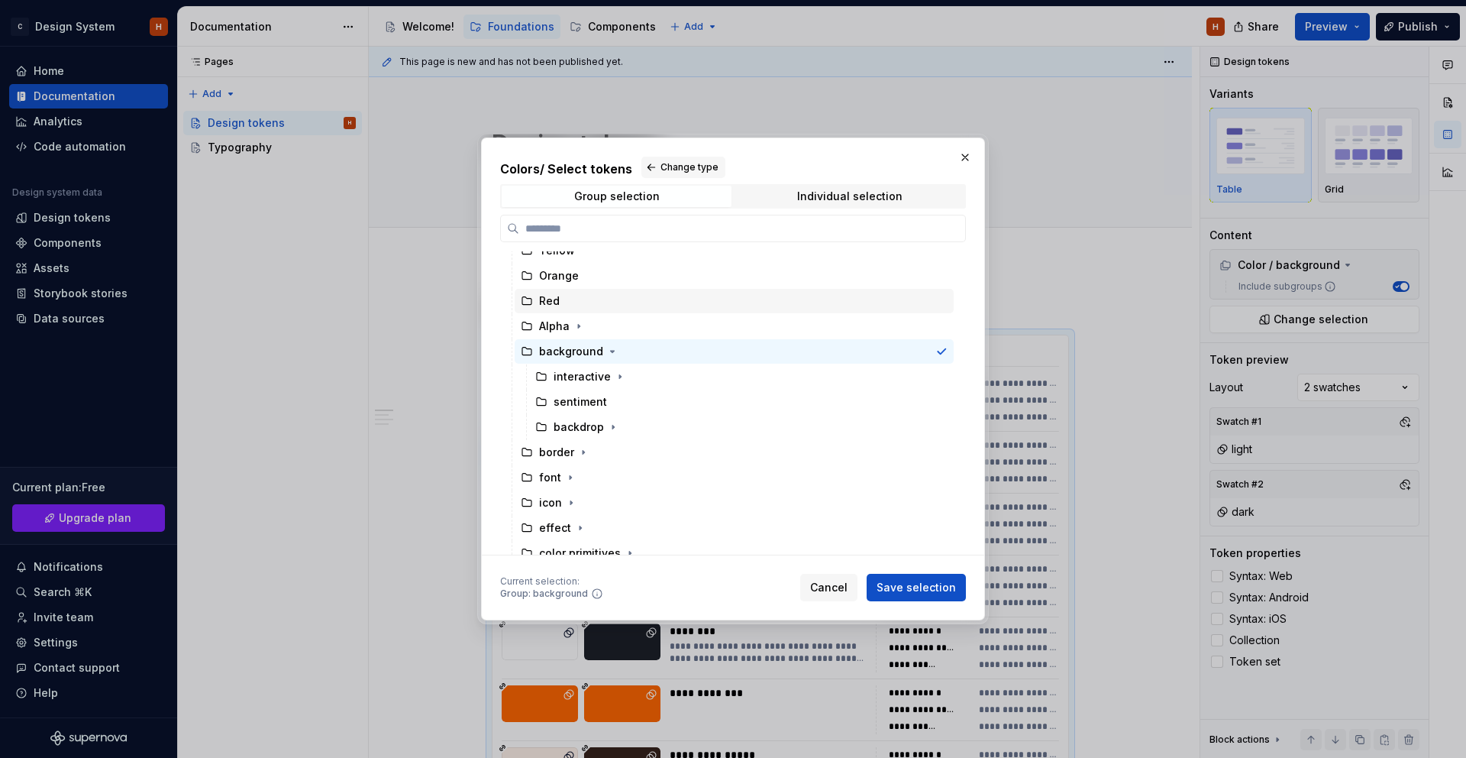
scroll to position [176, 0]
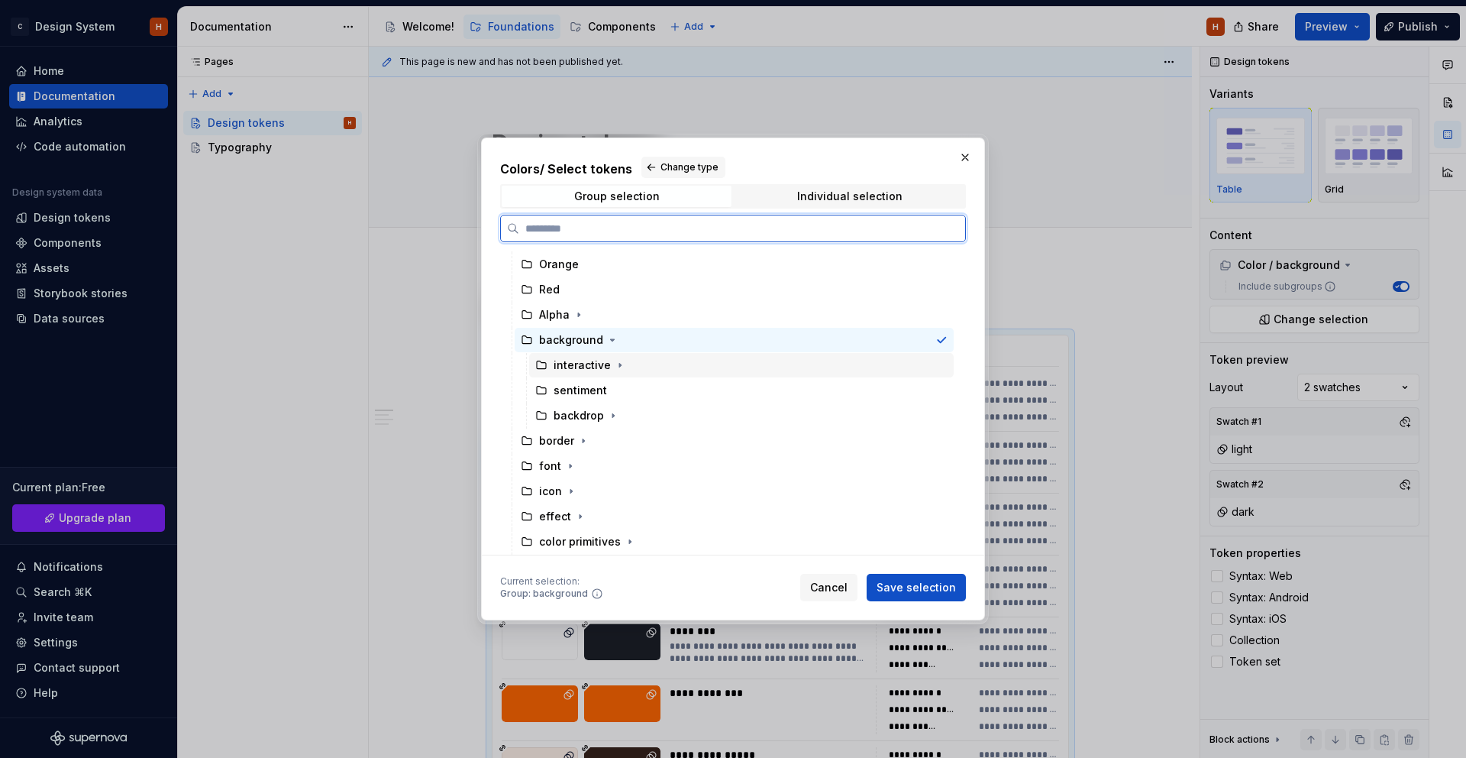
click at [573, 367] on div "interactive" at bounding box center [582, 364] width 57 height 15
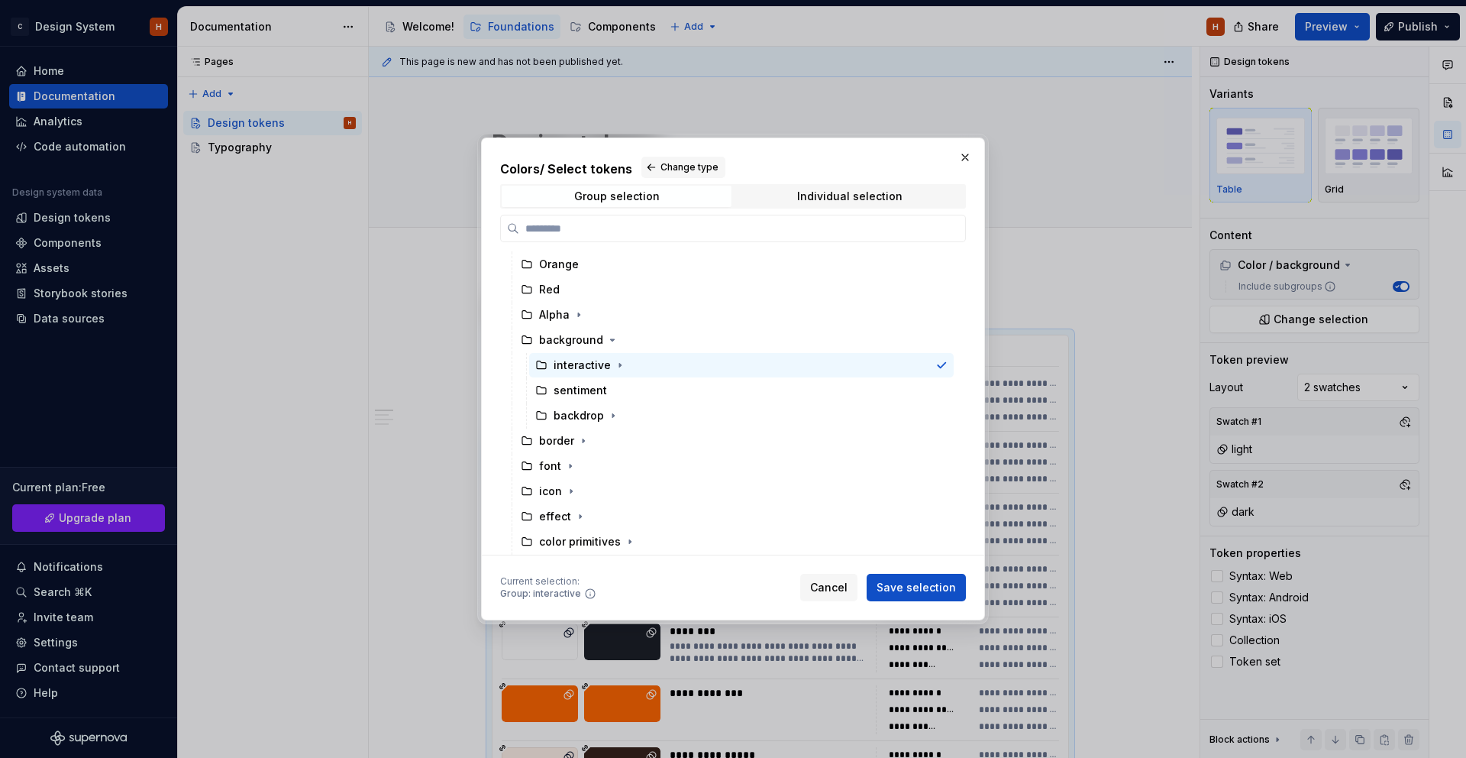
click at [930, 589] on span "Save selection" at bounding box center [916, 587] width 79 height 15
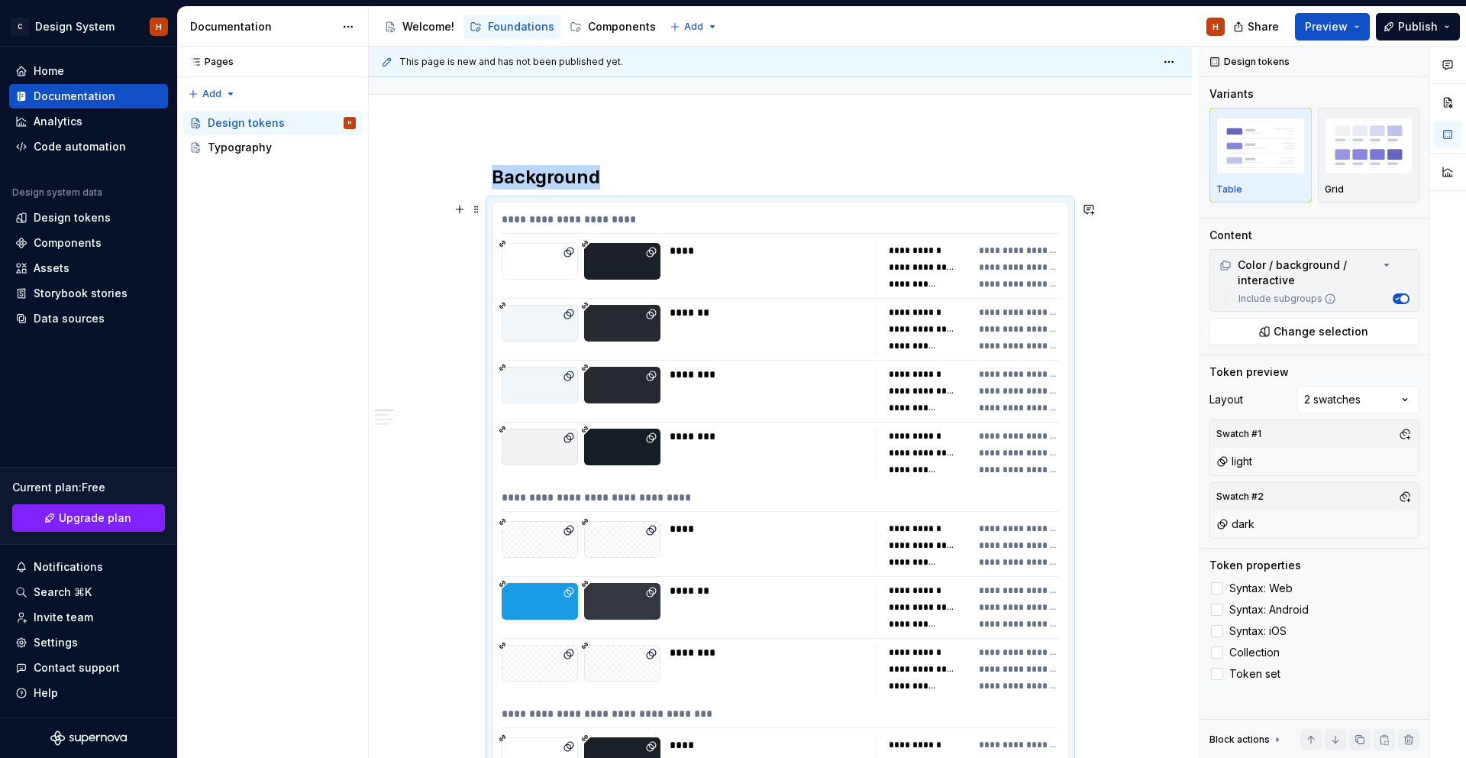
scroll to position [33, 0]
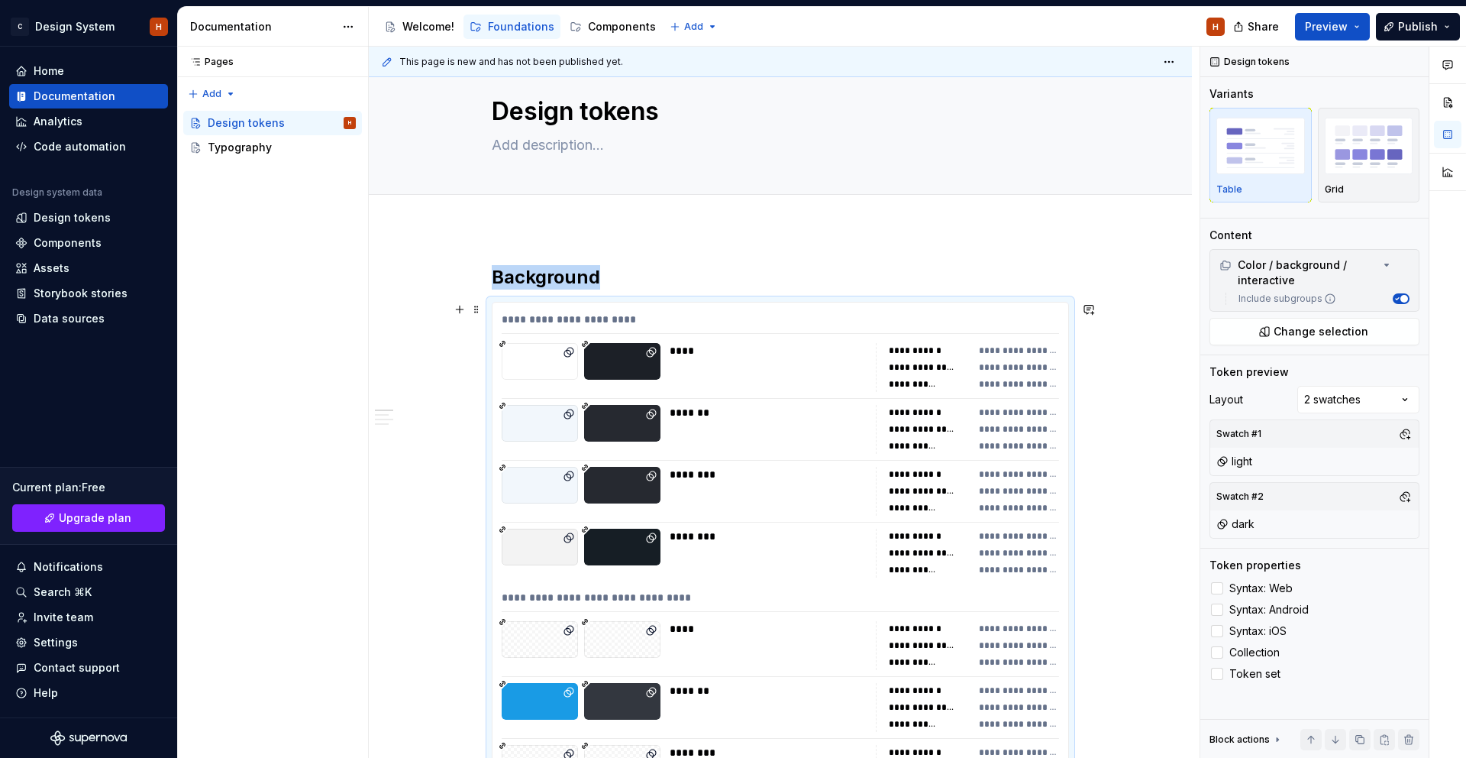
click at [600, 327] on div "**********" at bounding box center [781, 323] width 558 height 22
click at [618, 279] on h2 "Background" at bounding box center [780, 277] width 577 height 24
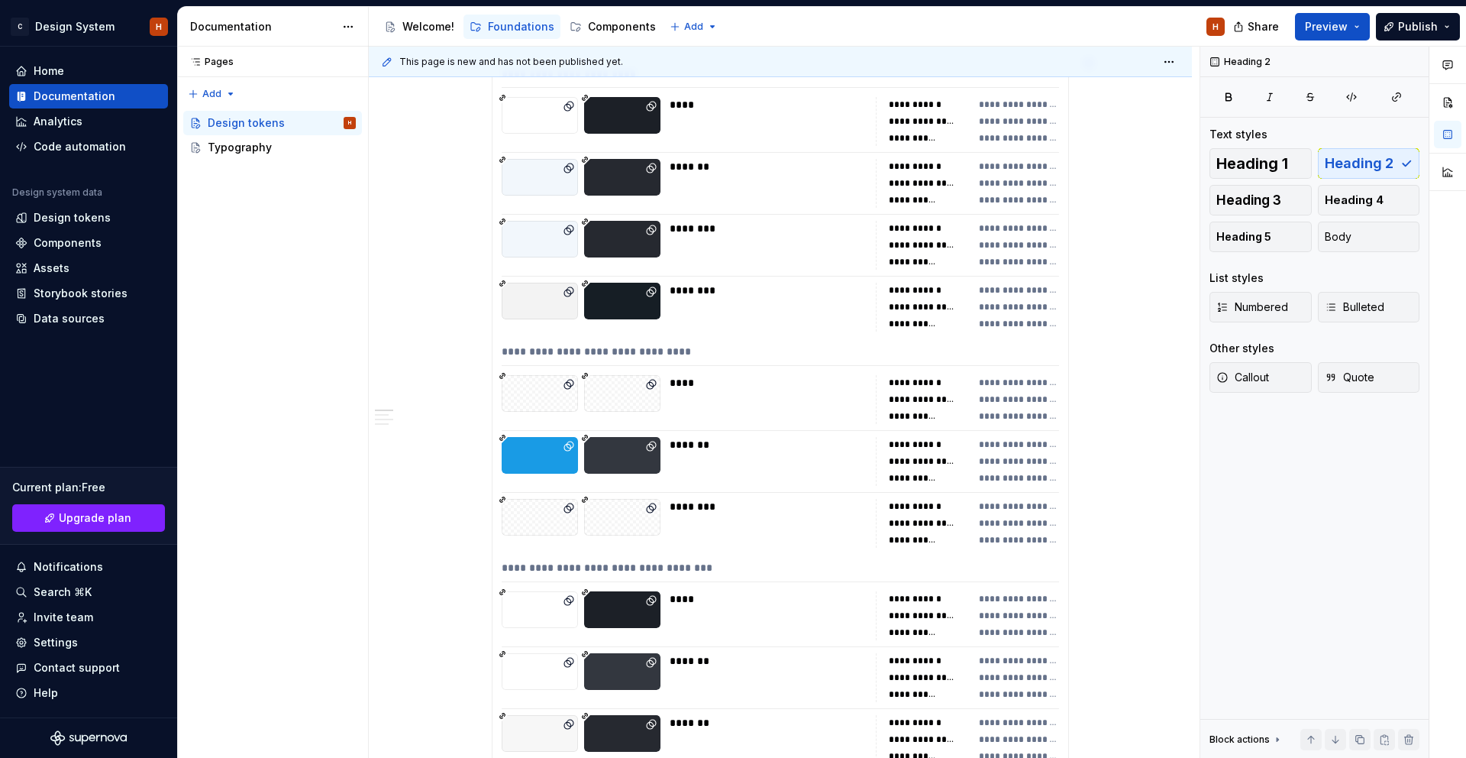
scroll to position [0, 0]
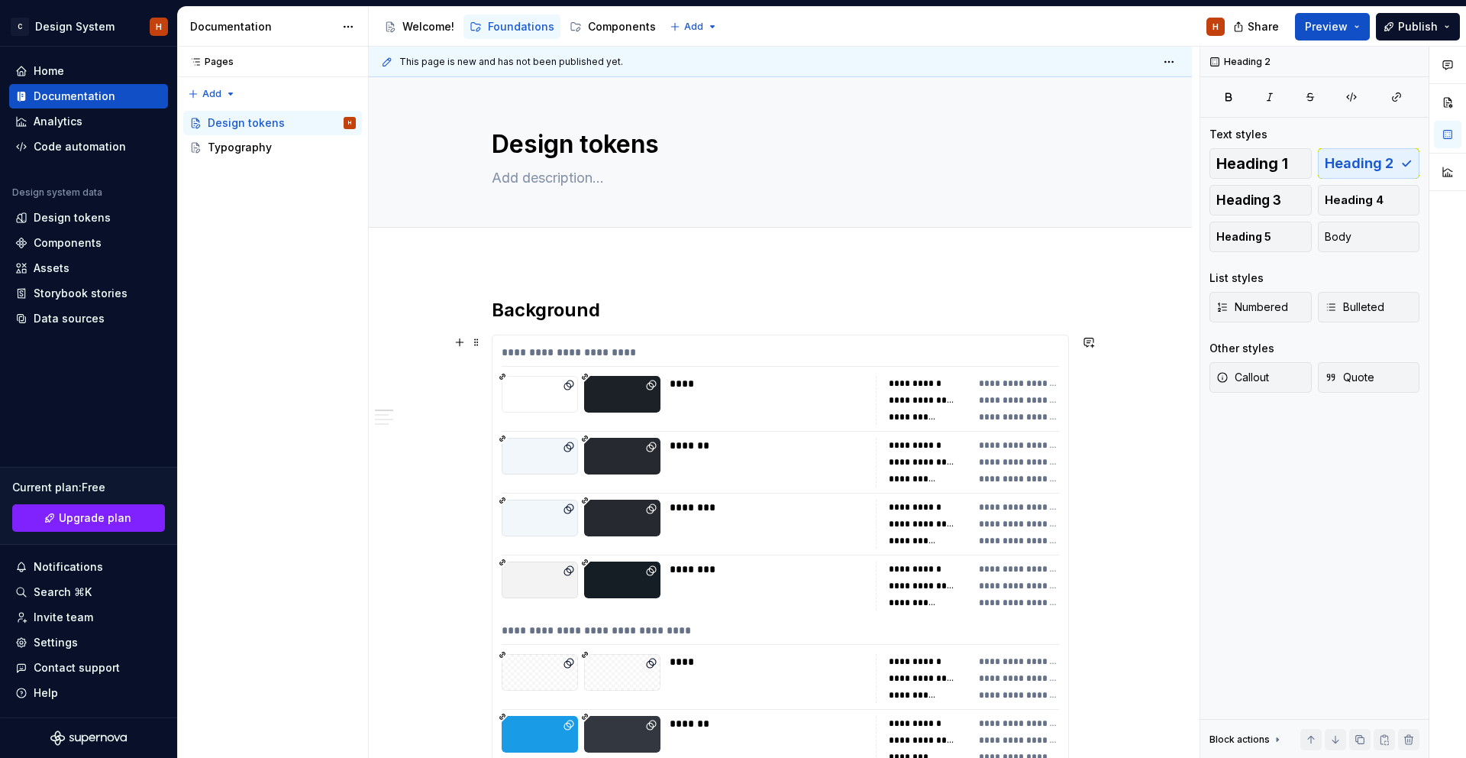
click at [771, 348] on div "**********" at bounding box center [781, 355] width 558 height 22
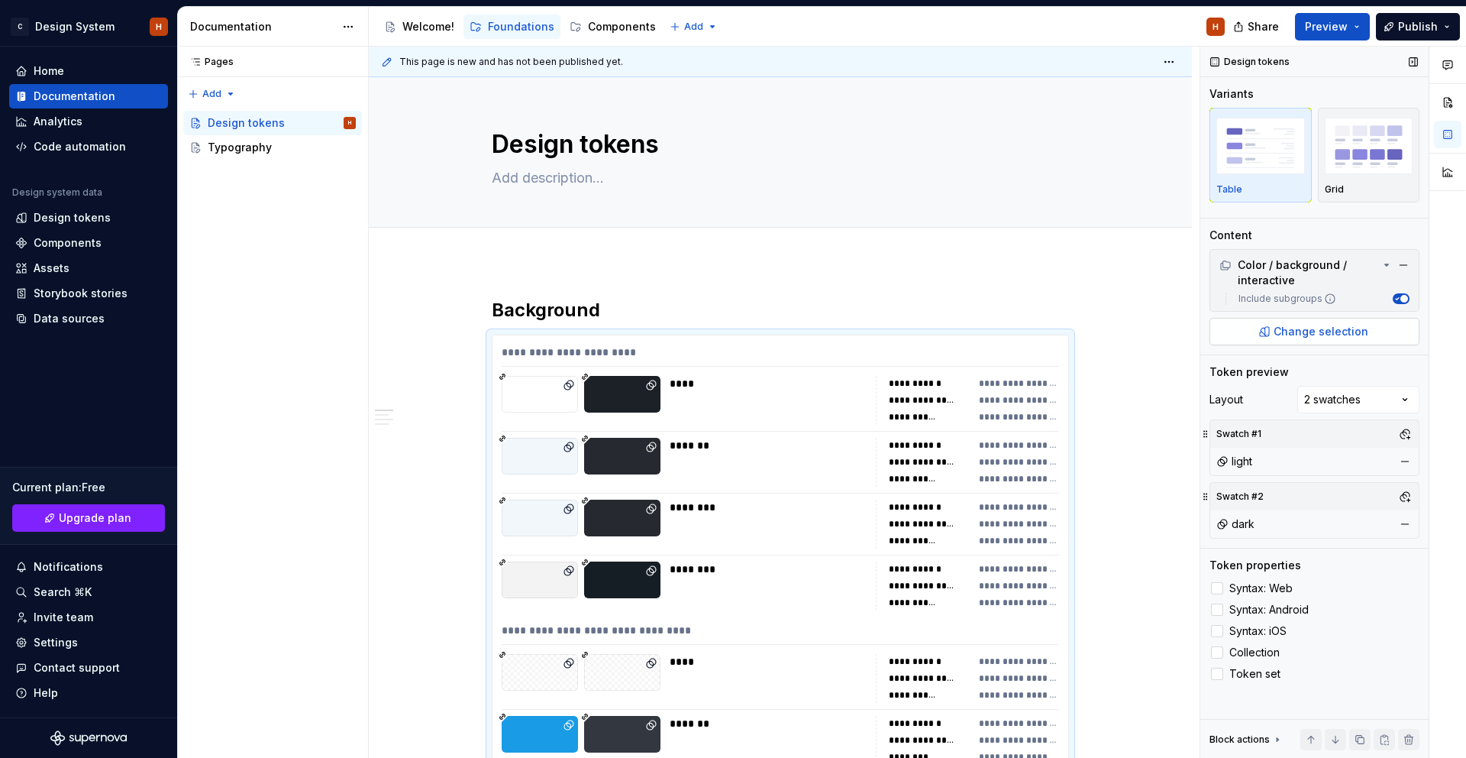
click at [1340, 331] on span "Change selection" at bounding box center [1321, 331] width 95 height 15
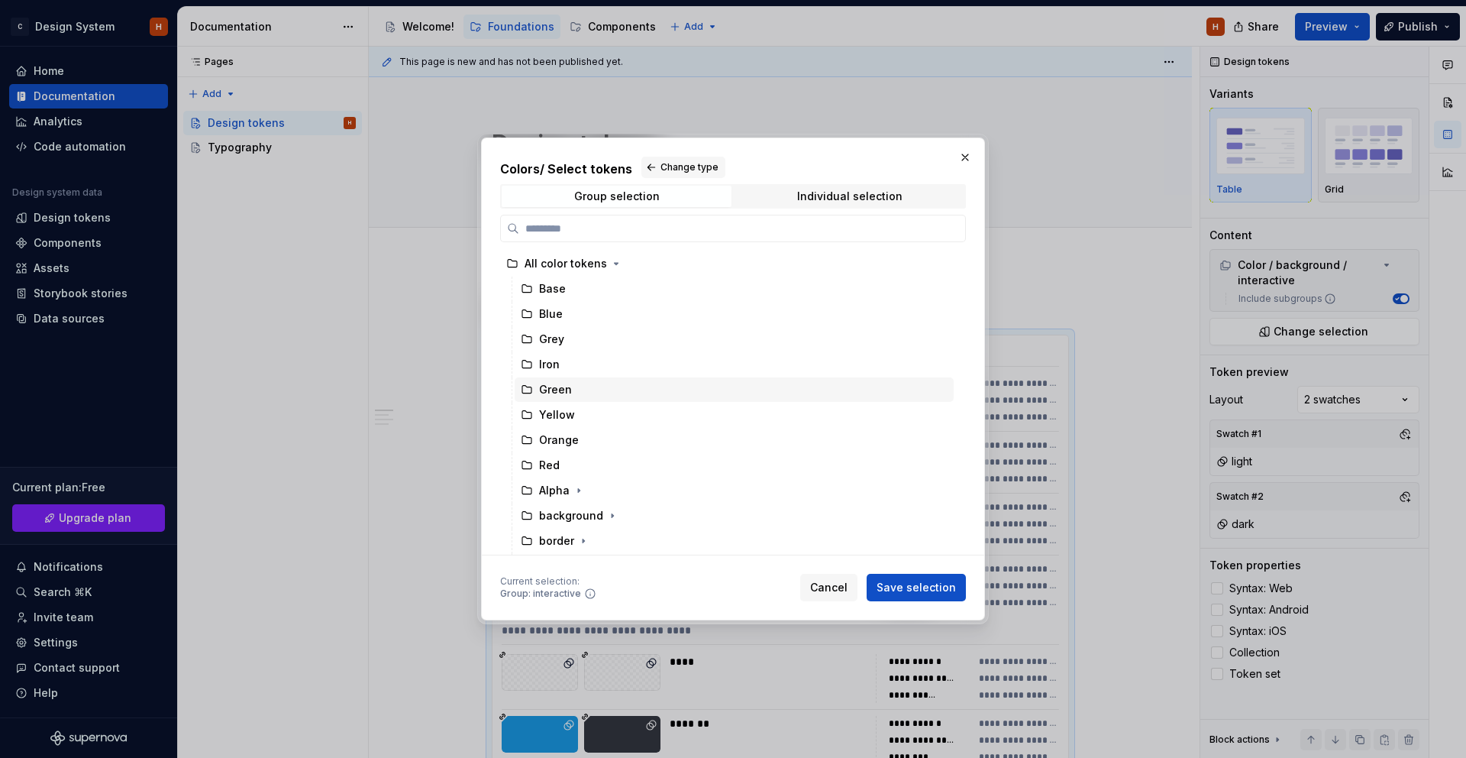
scroll to position [100, 0]
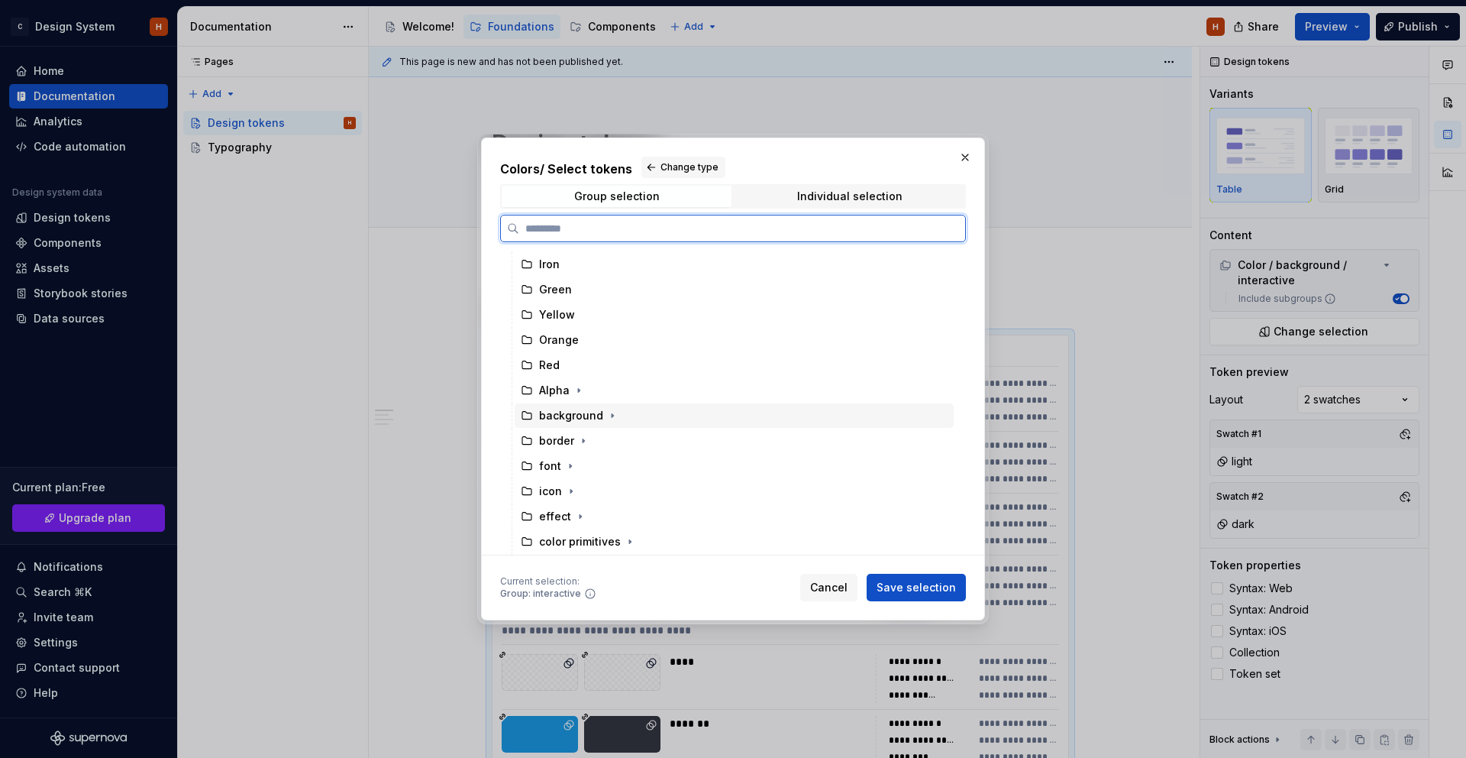
click at [637, 425] on div "background" at bounding box center [734, 415] width 439 height 24
drag, startPoint x: 914, startPoint y: 593, endPoint x: 1191, endPoint y: 509, distance: 289.0
click at [914, 593] on span "Save selection" at bounding box center [916, 587] width 79 height 15
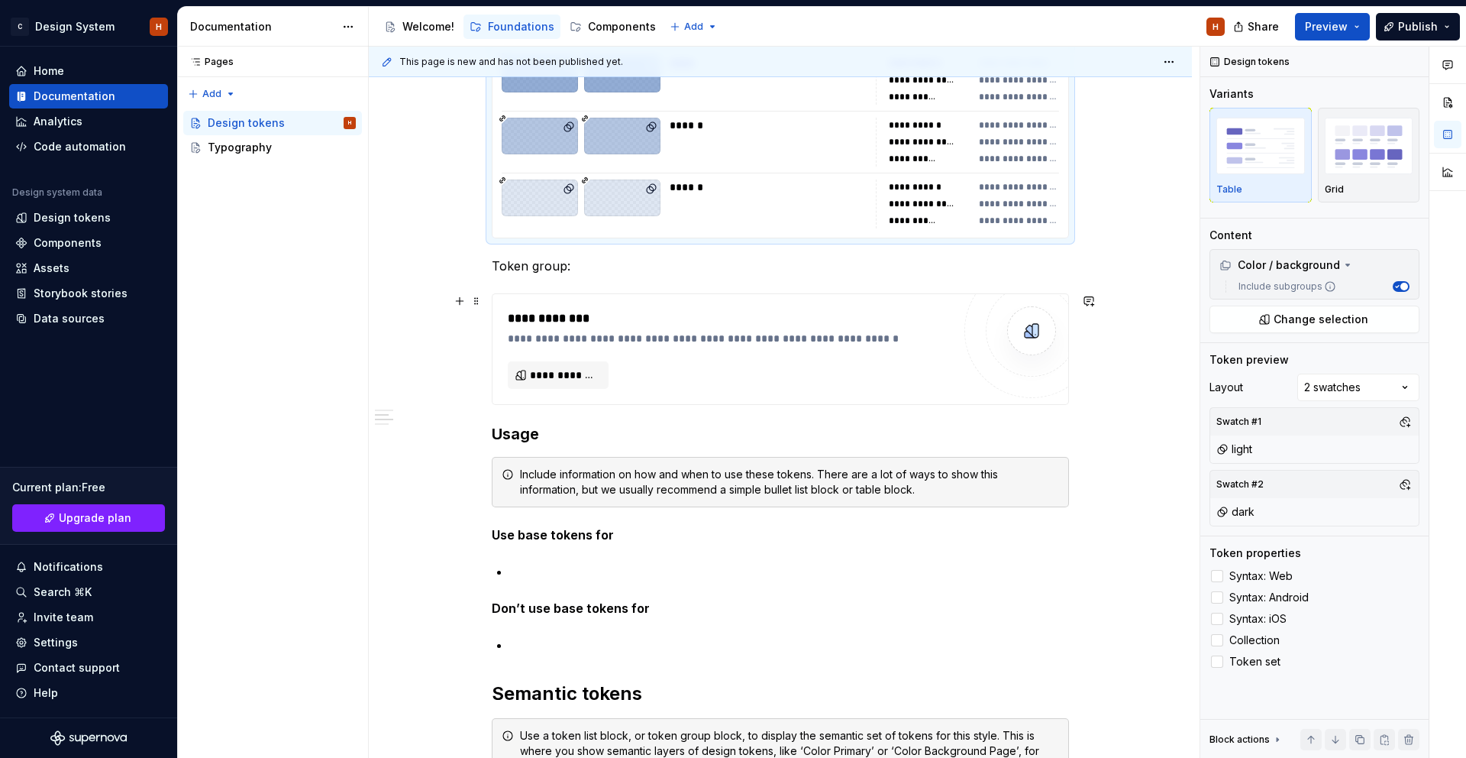
scroll to position [3682, 0]
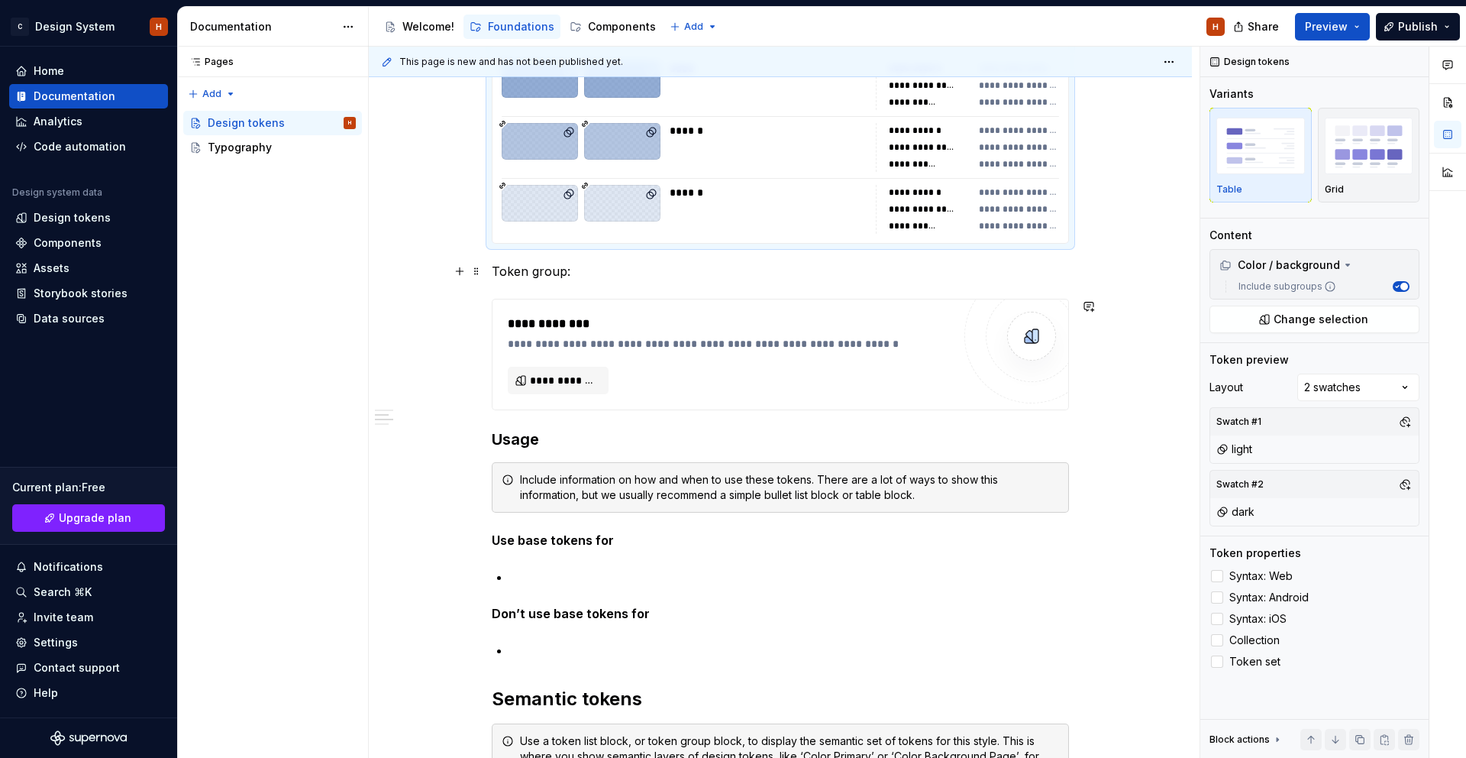
click at [574, 280] on p "Token group:" at bounding box center [780, 271] width 577 height 18
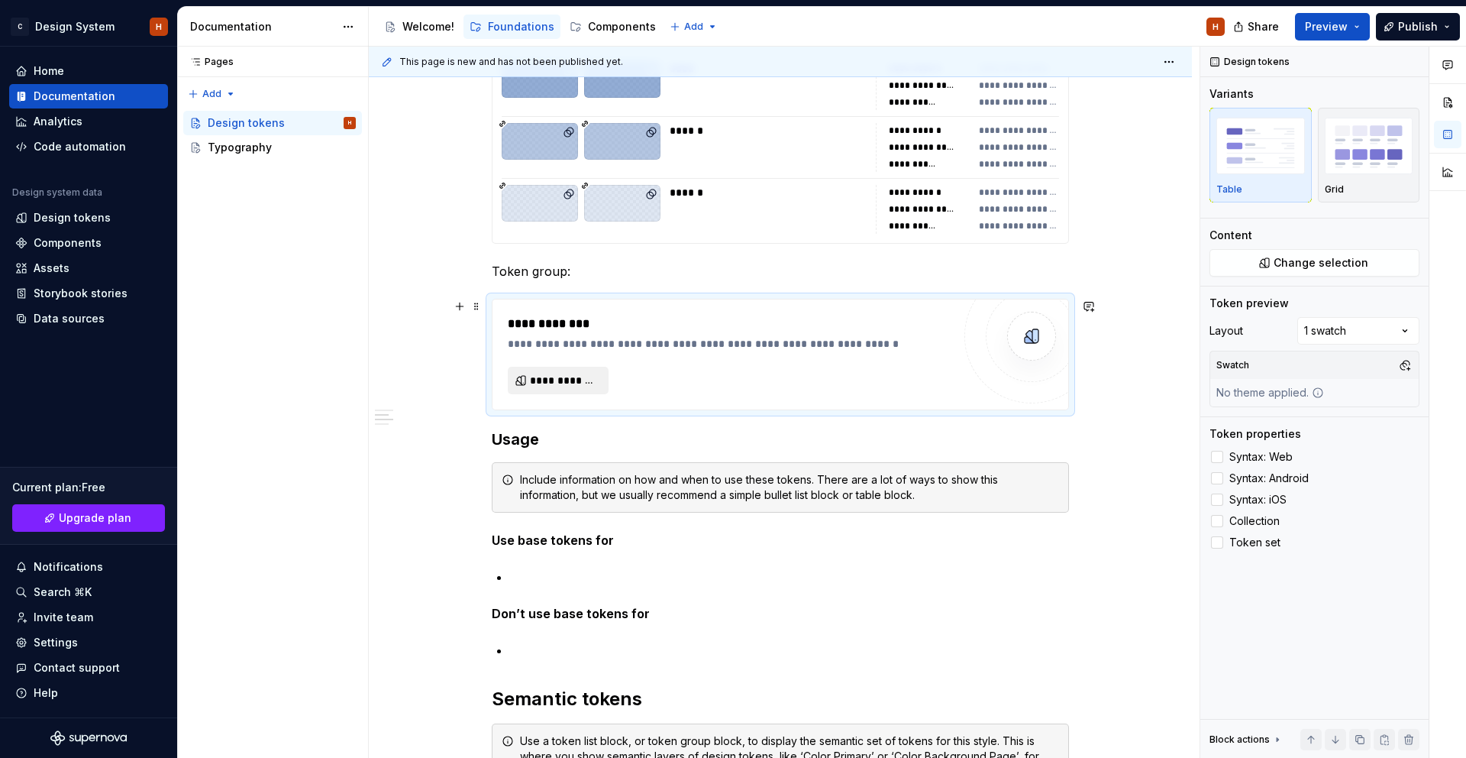
click at [568, 380] on span "**********" at bounding box center [564, 380] width 69 height 15
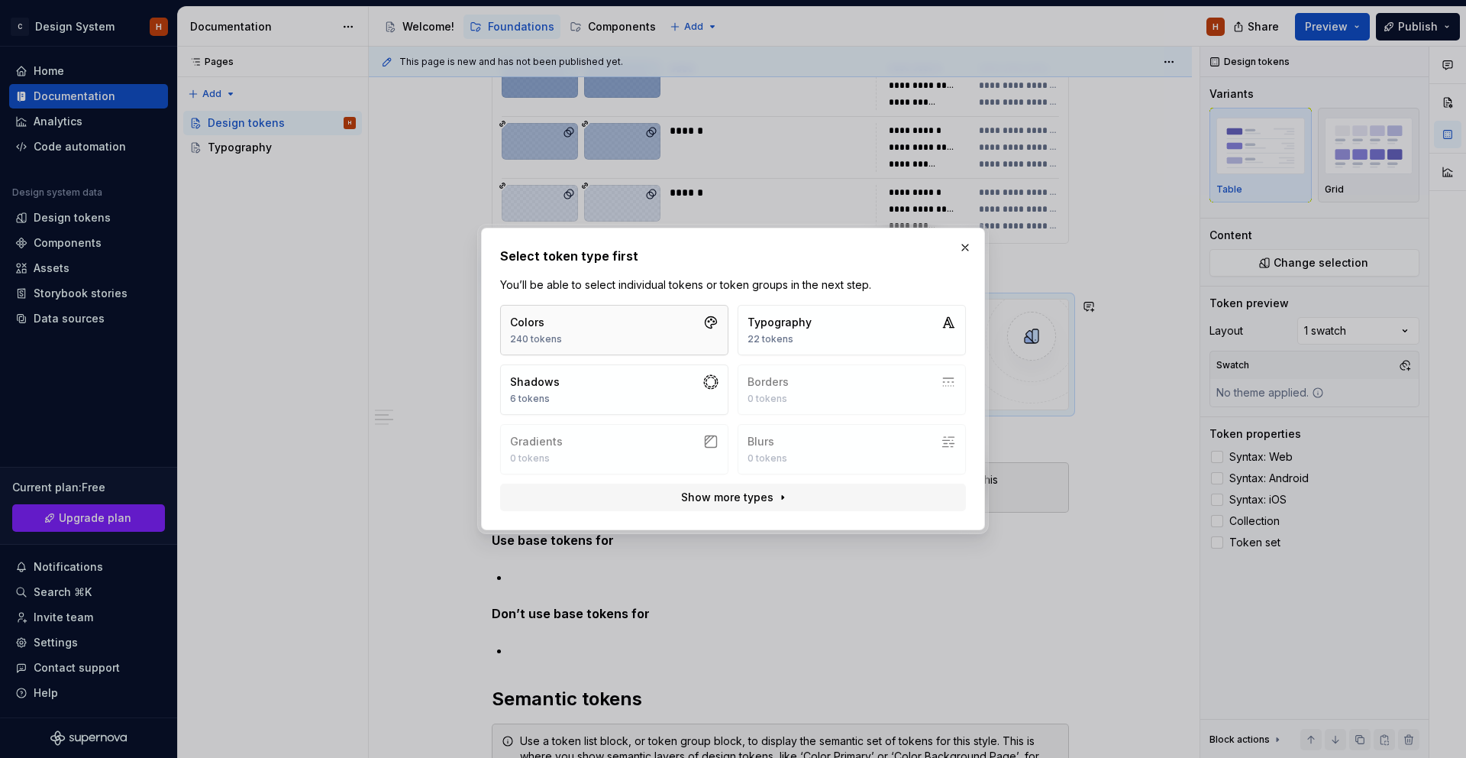
click at [593, 338] on button "Colors 240 tokens" at bounding box center [614, 330] width 228 height 50
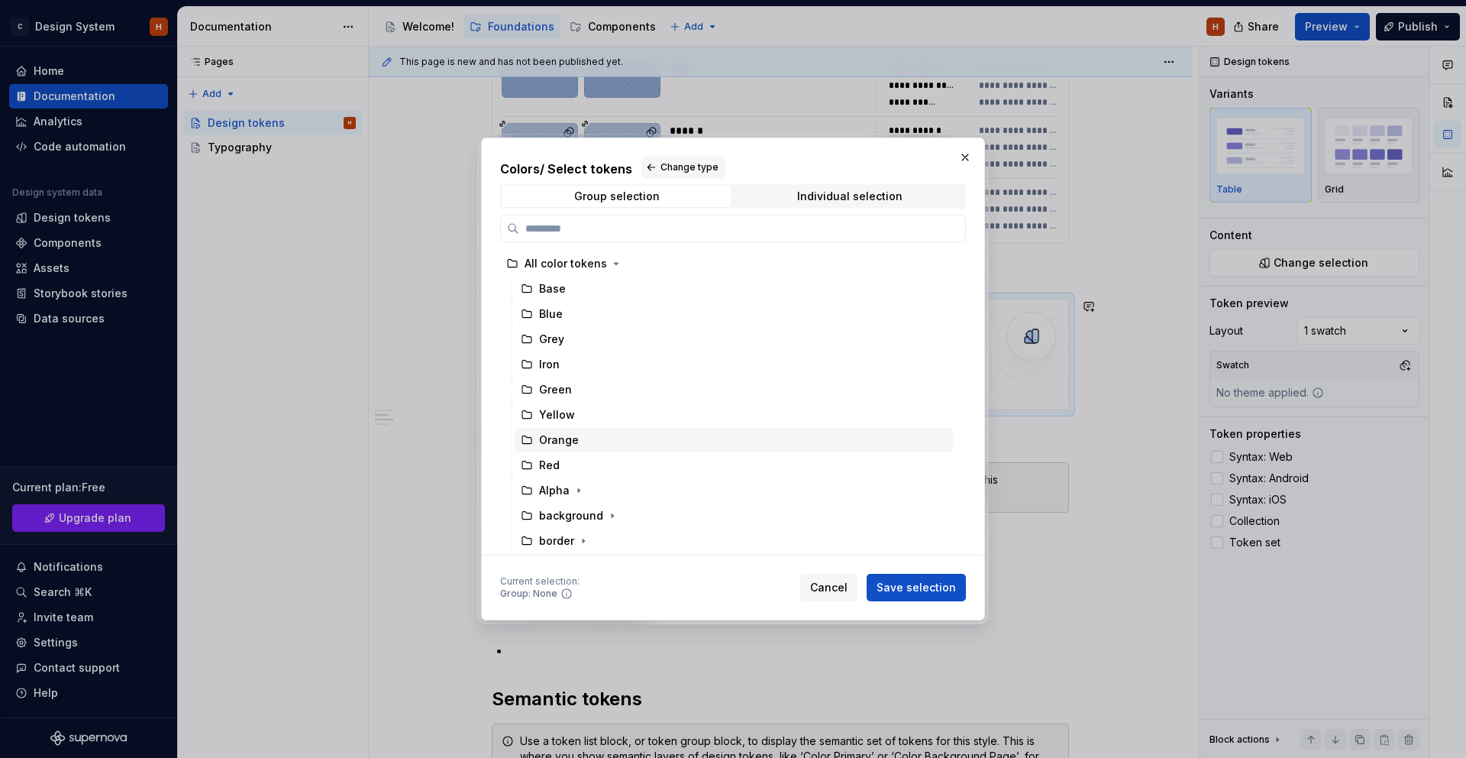
scroll to position [100, 0]
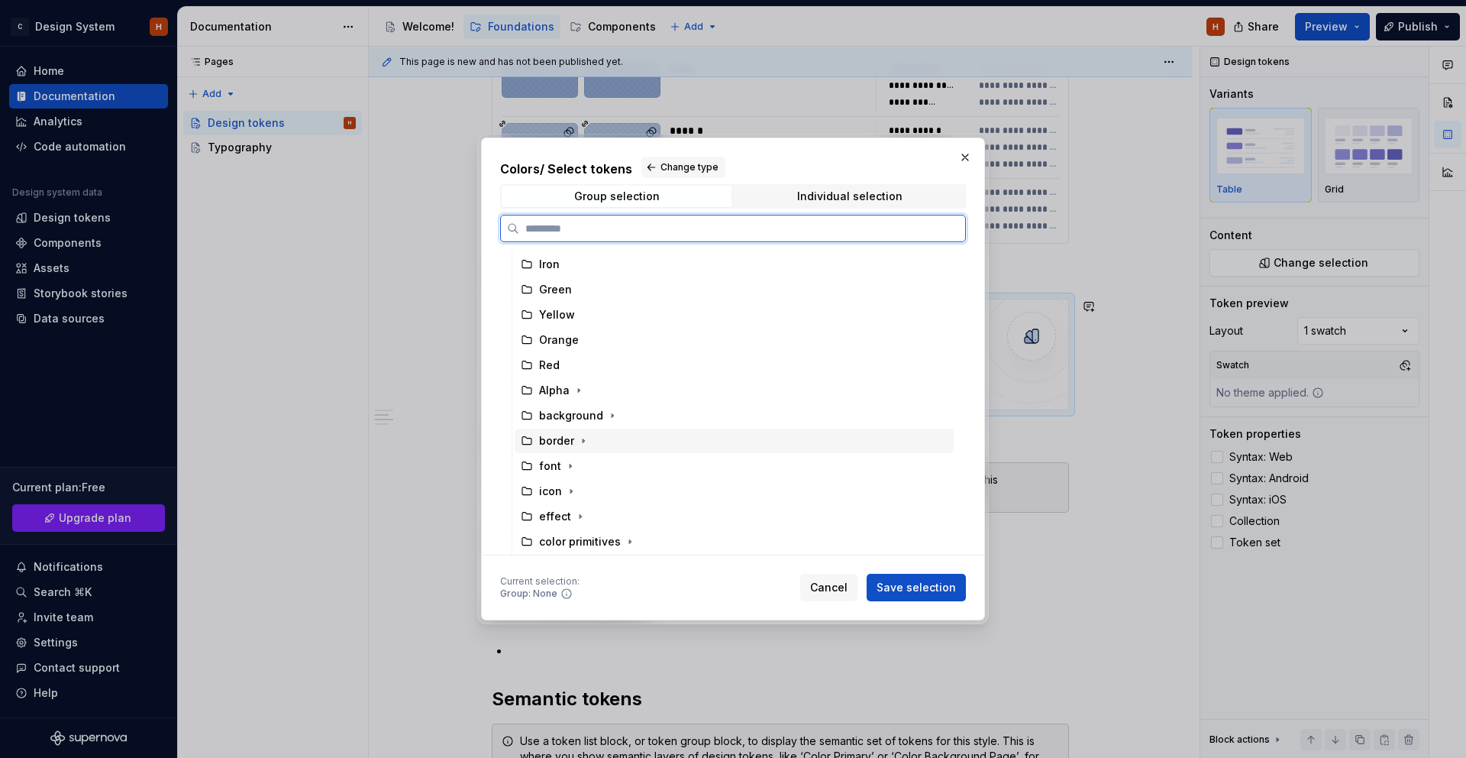
click at [561, 442] on div "border" at bounding box center [556, 440] width 35 height 15
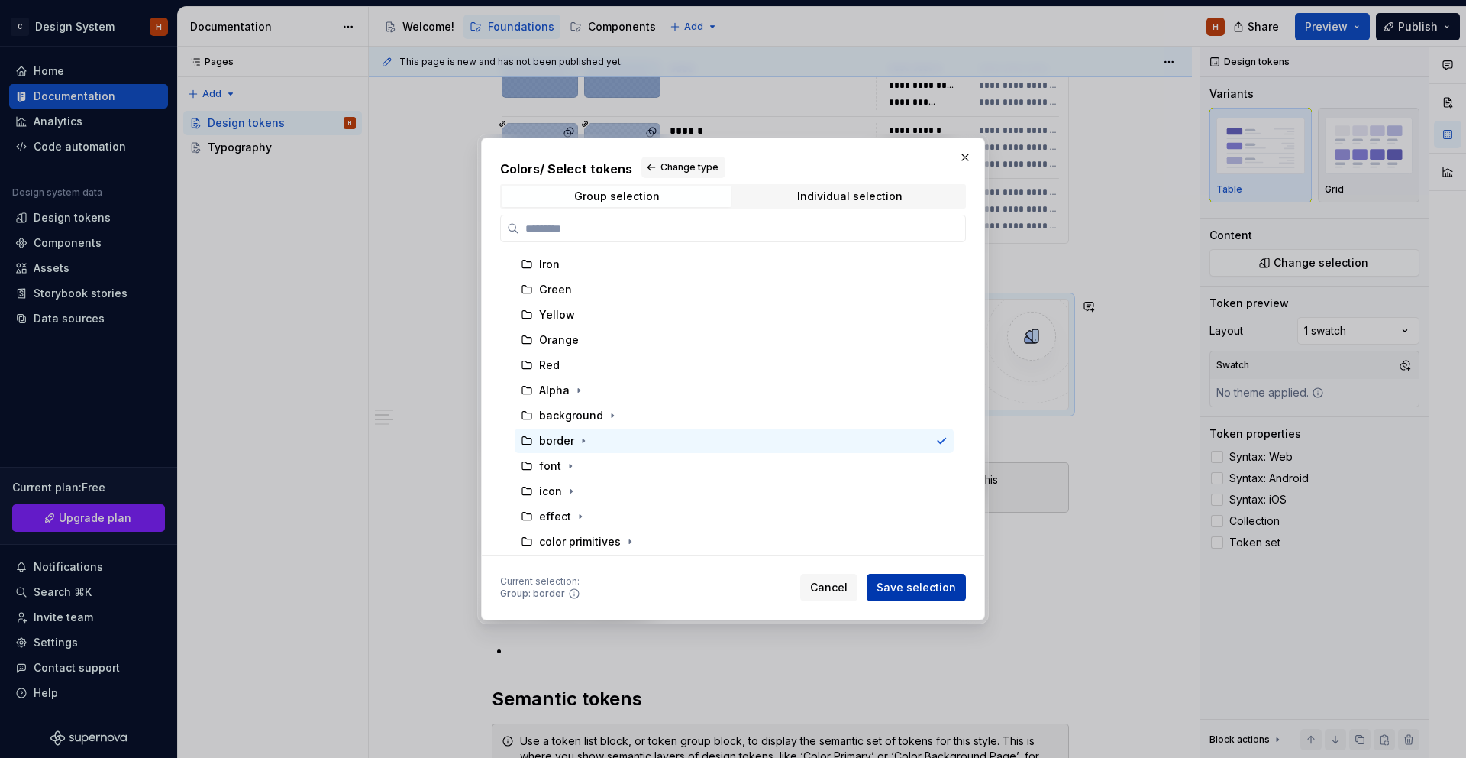
click at [907, 576] on button "Save selection" at bounding box center [916, 587] width 99 height 27
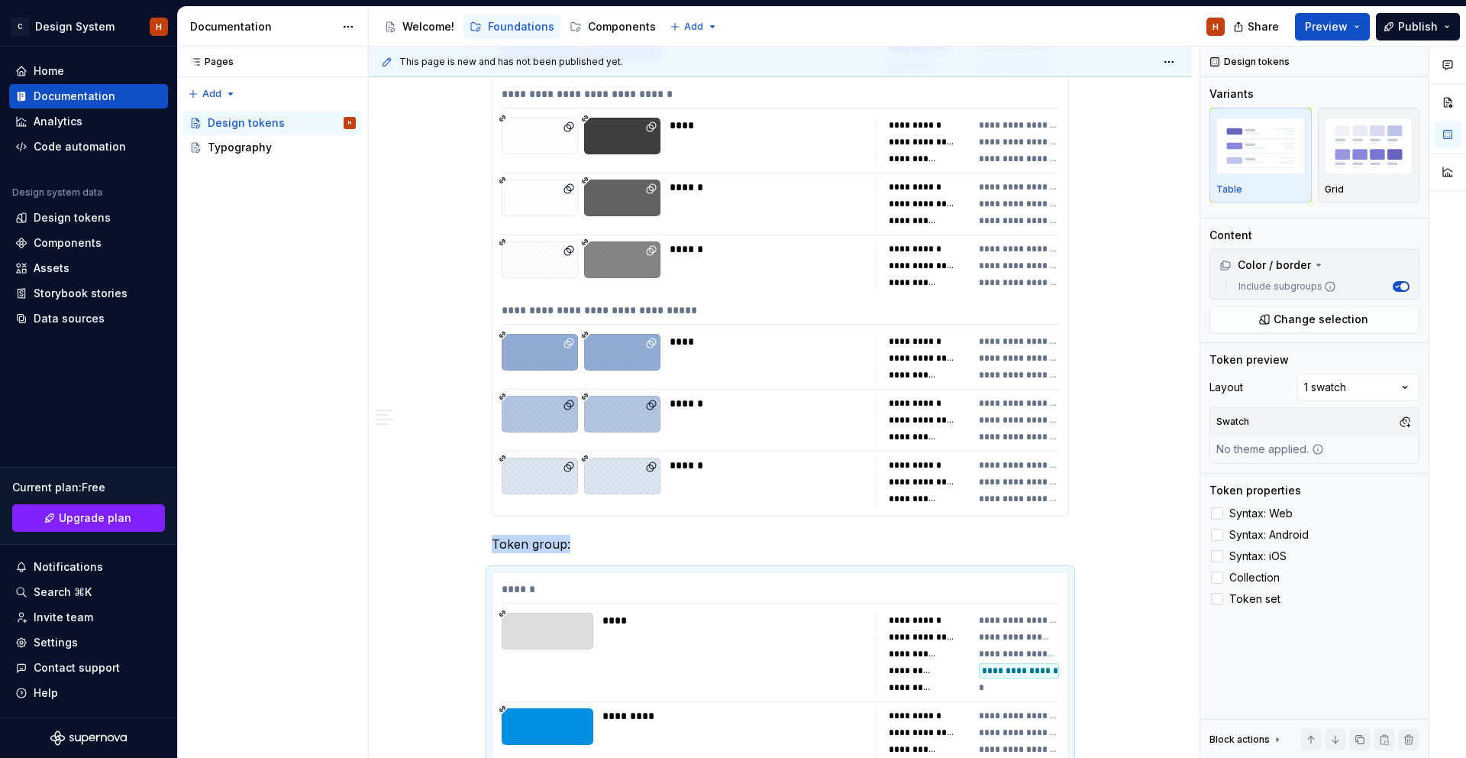
scroll to position [3556, 0]
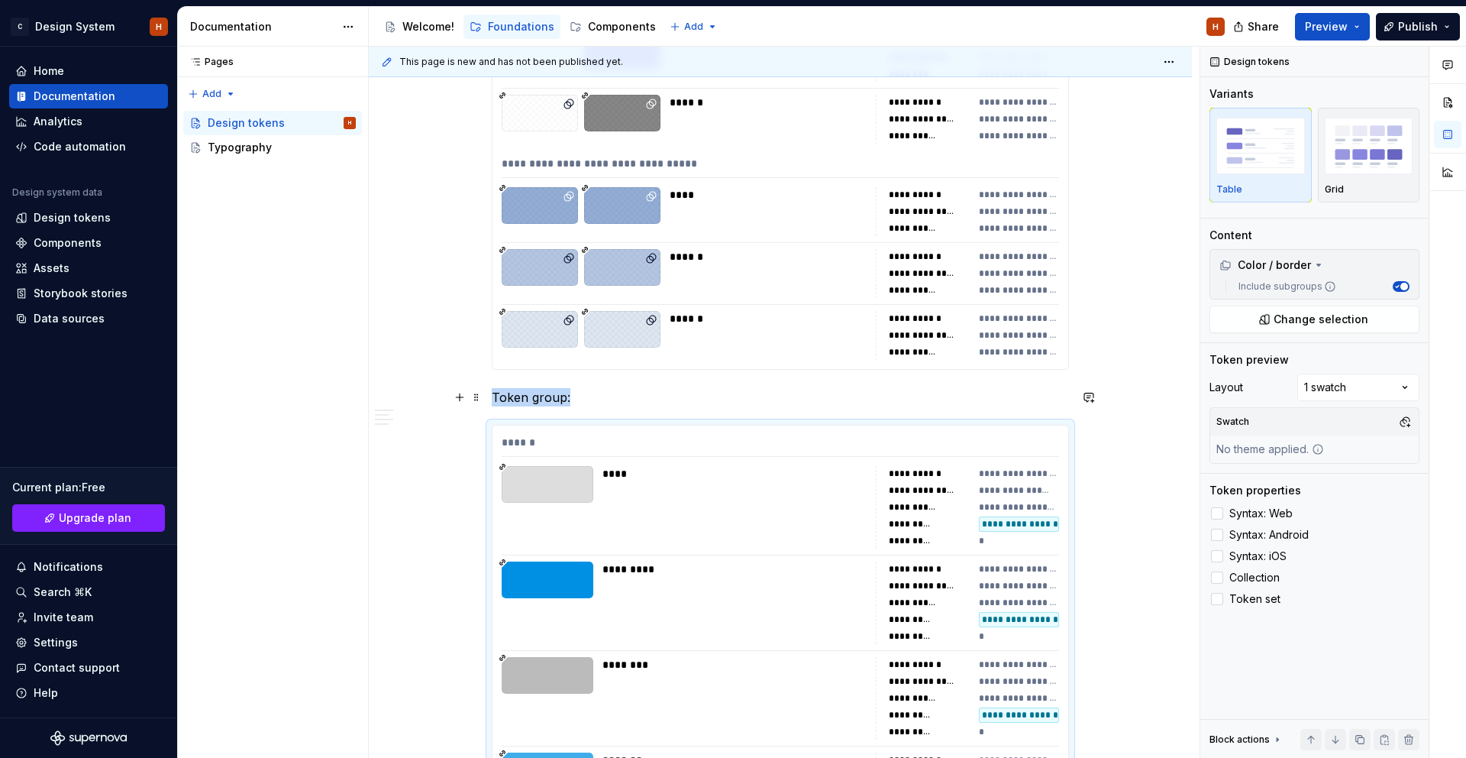
drag, startPoint x: 601, startPoint y: 402, endPoint x: 621, endPoint y: 379, distance: 30.9
click at [601, 402] on p "Token group:" at bounding box center [780, 397] width 577 height 18
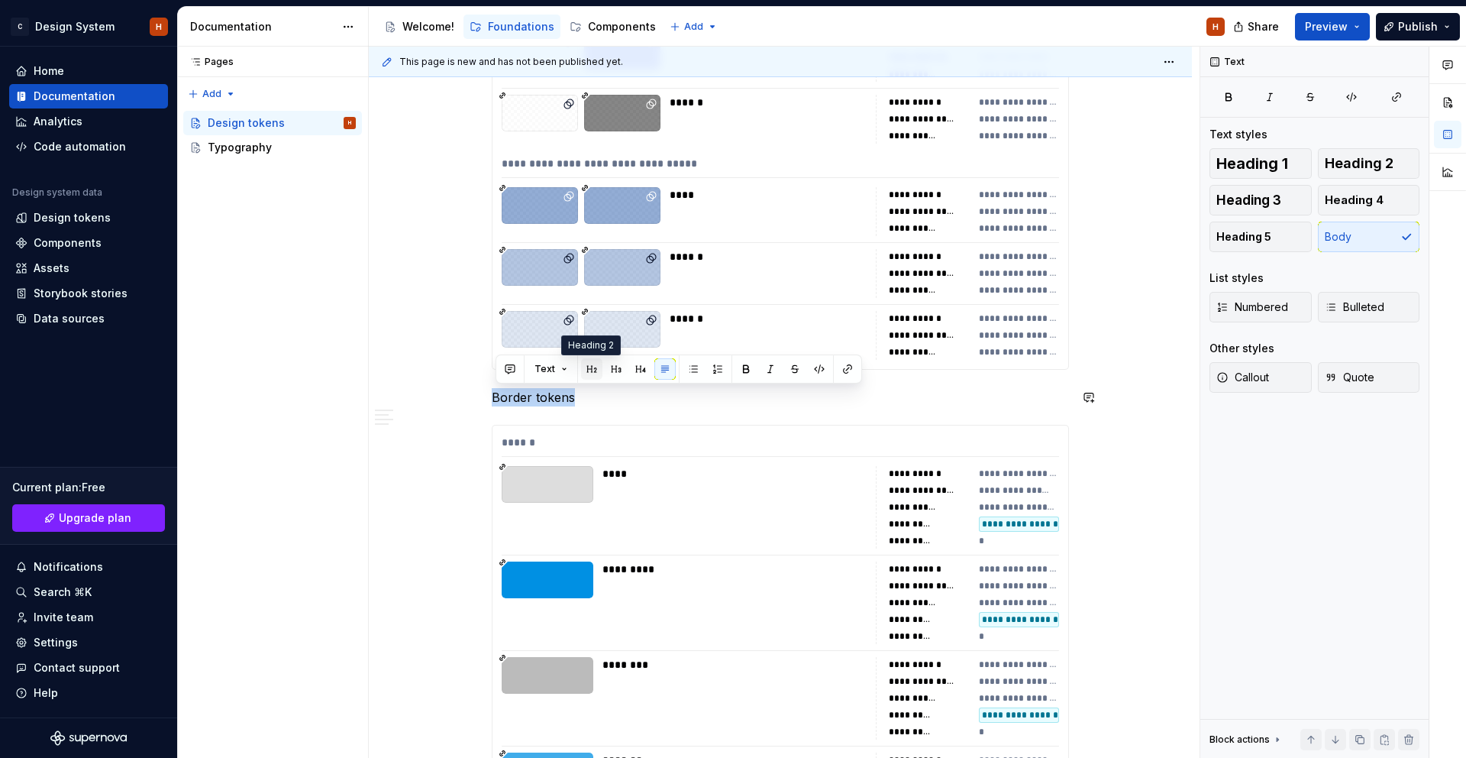
click at [597, 371] on button "button" at bounding box center [591, 368] width 21 height 21
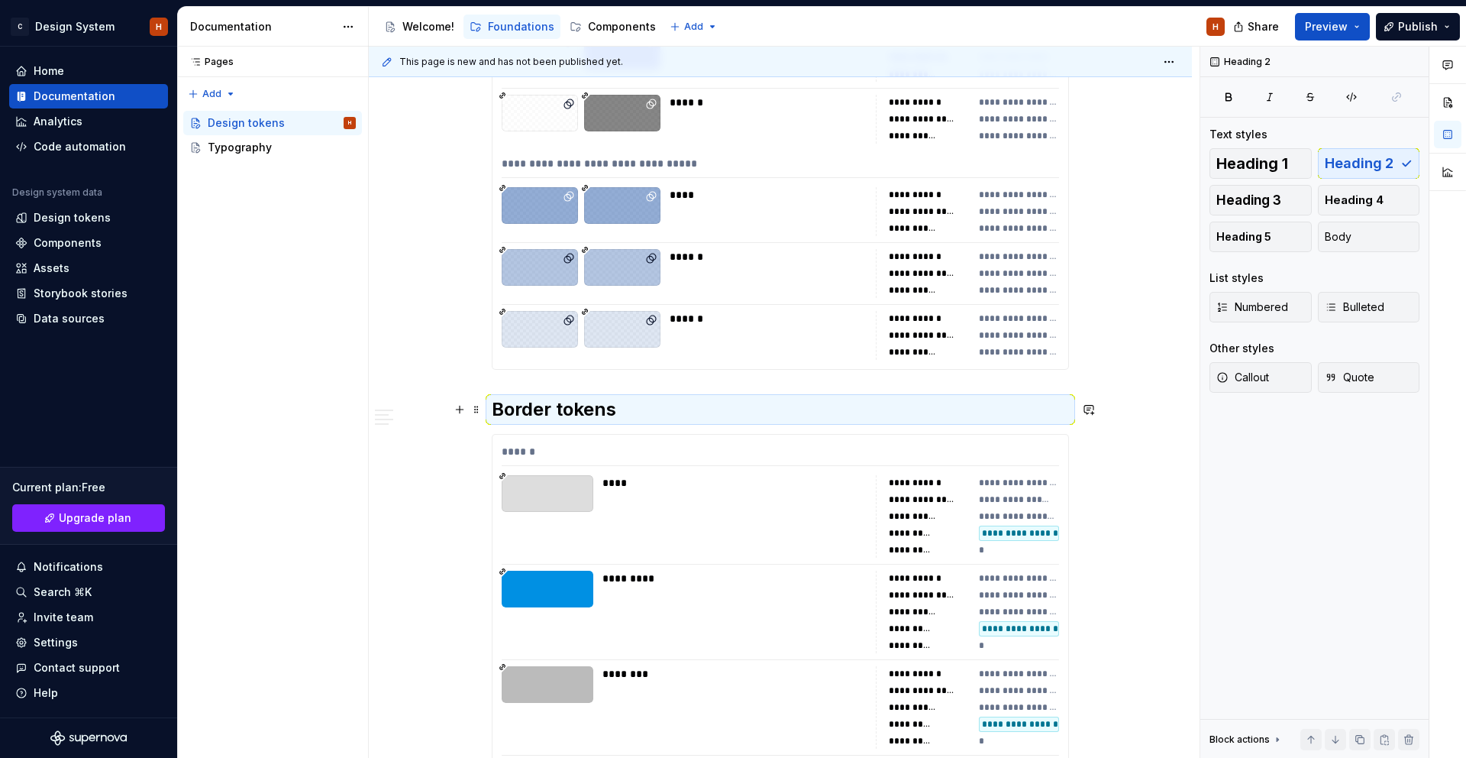
click at [1100, 393] on div "**********" at bounding box center [780, 434] width 823 height 7459
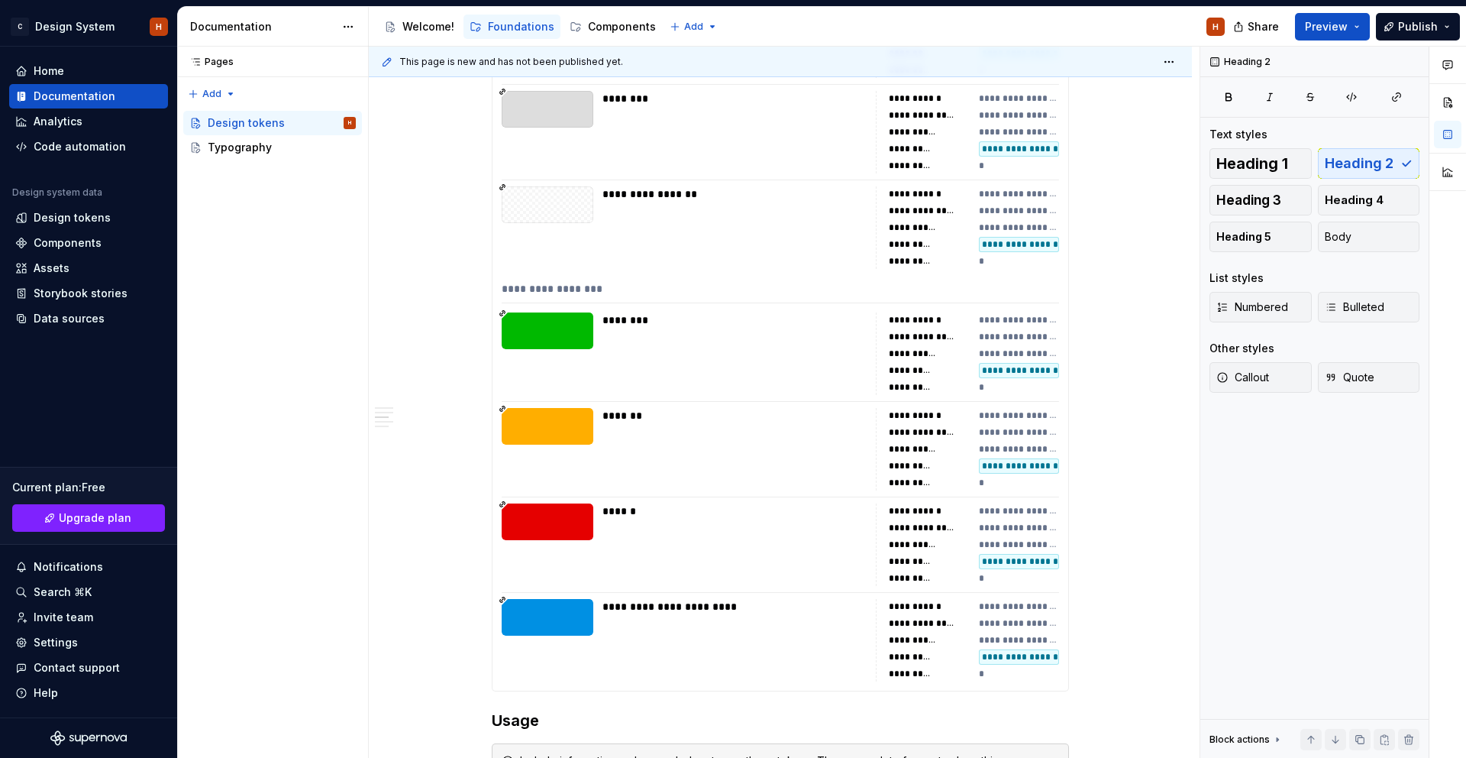
scroll to position [5870, 0]
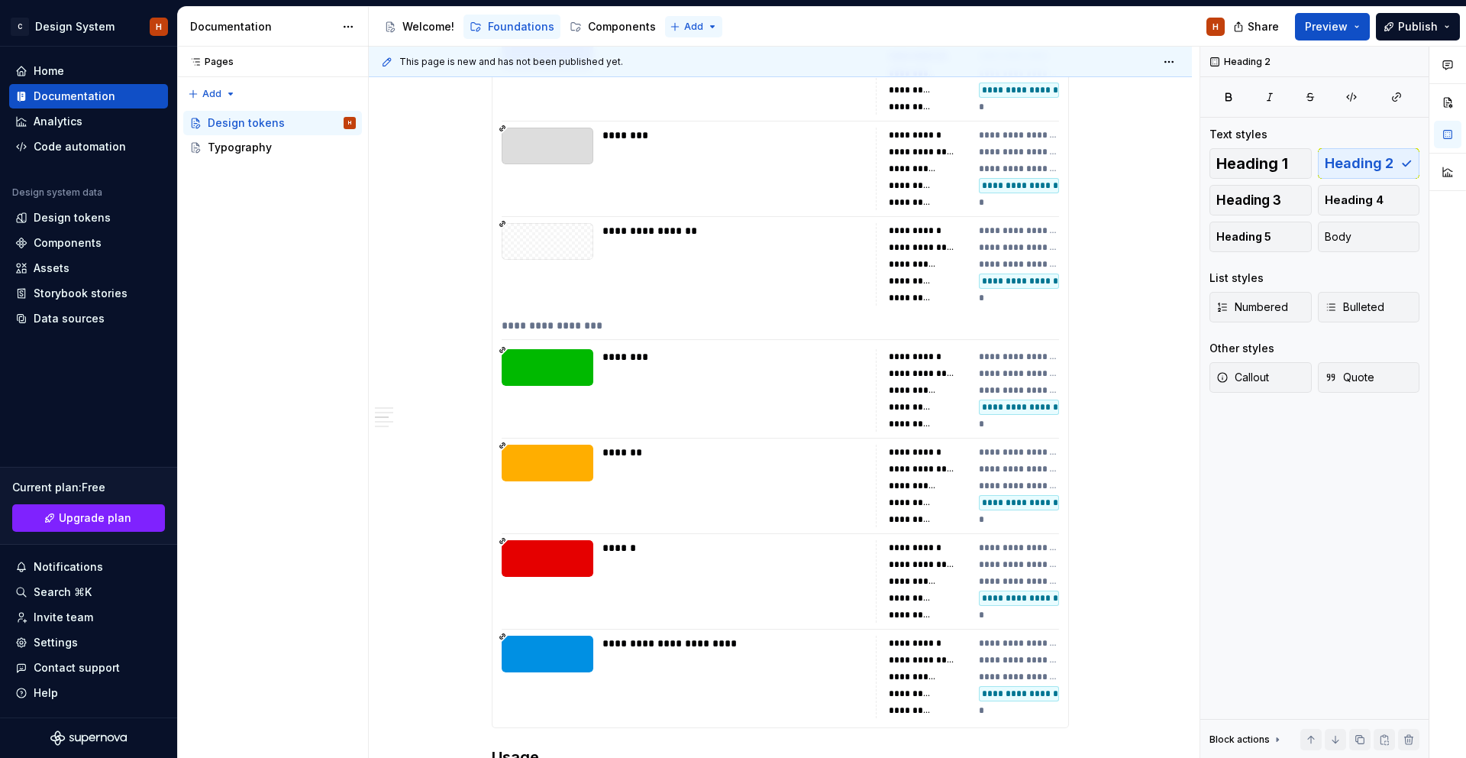
click at [677, 27] on html "C Design System H Home Documentation Analytics Code automation Design system da…" at bounding box center [733, 379] width 1466 height 758
click at [109, 315] on div "Data sources" at bounding box center [88, 318] width 147 height 15
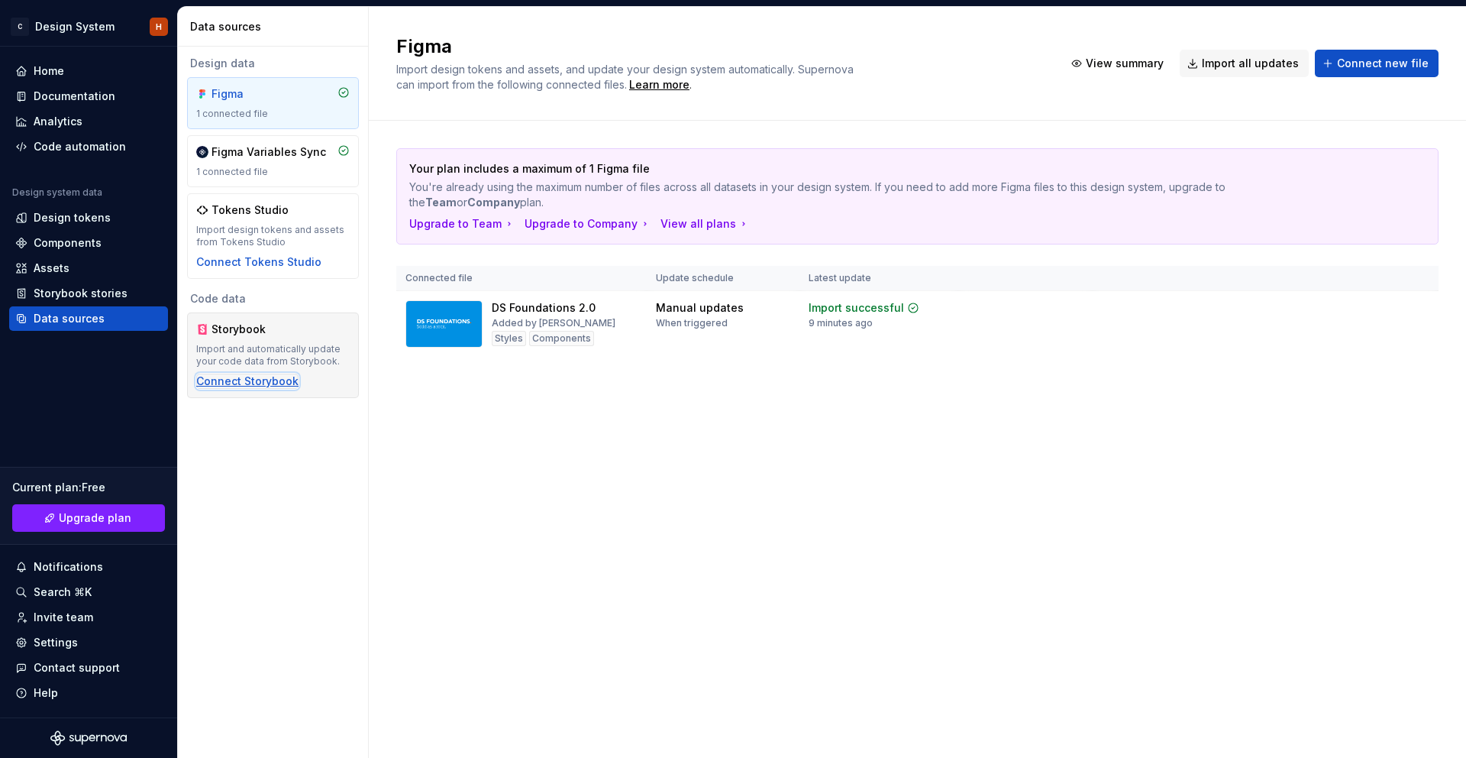
click at [273, 380] on div "Connect Storybook" at bounding box center [247, 380] width 102 height 15
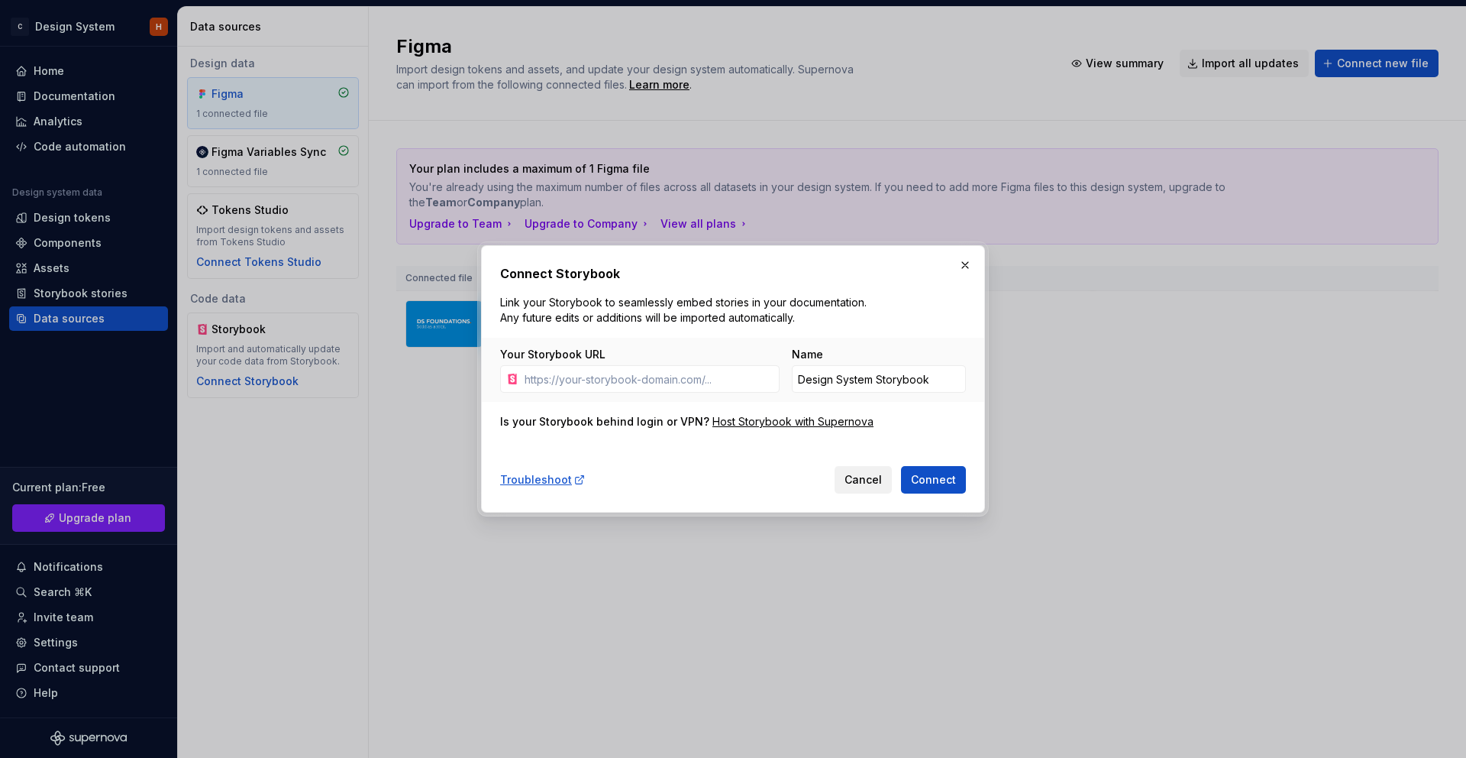
click at [856, 480] on span "Cancel" at bounding box center [863, 479] width 37 height 15
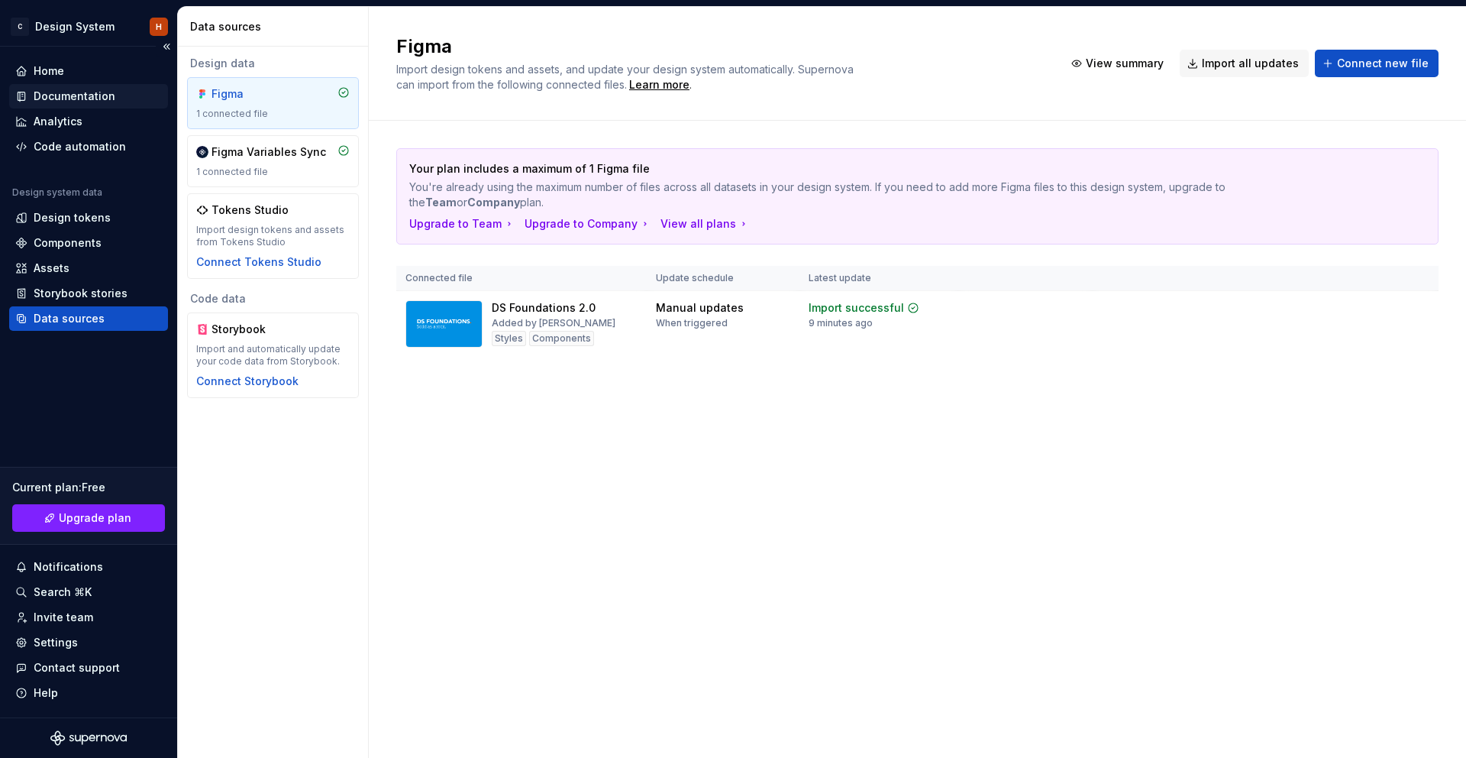
click at [71, 96] on div "Documentation" at bounding box center [75, 96] width 82 height 15
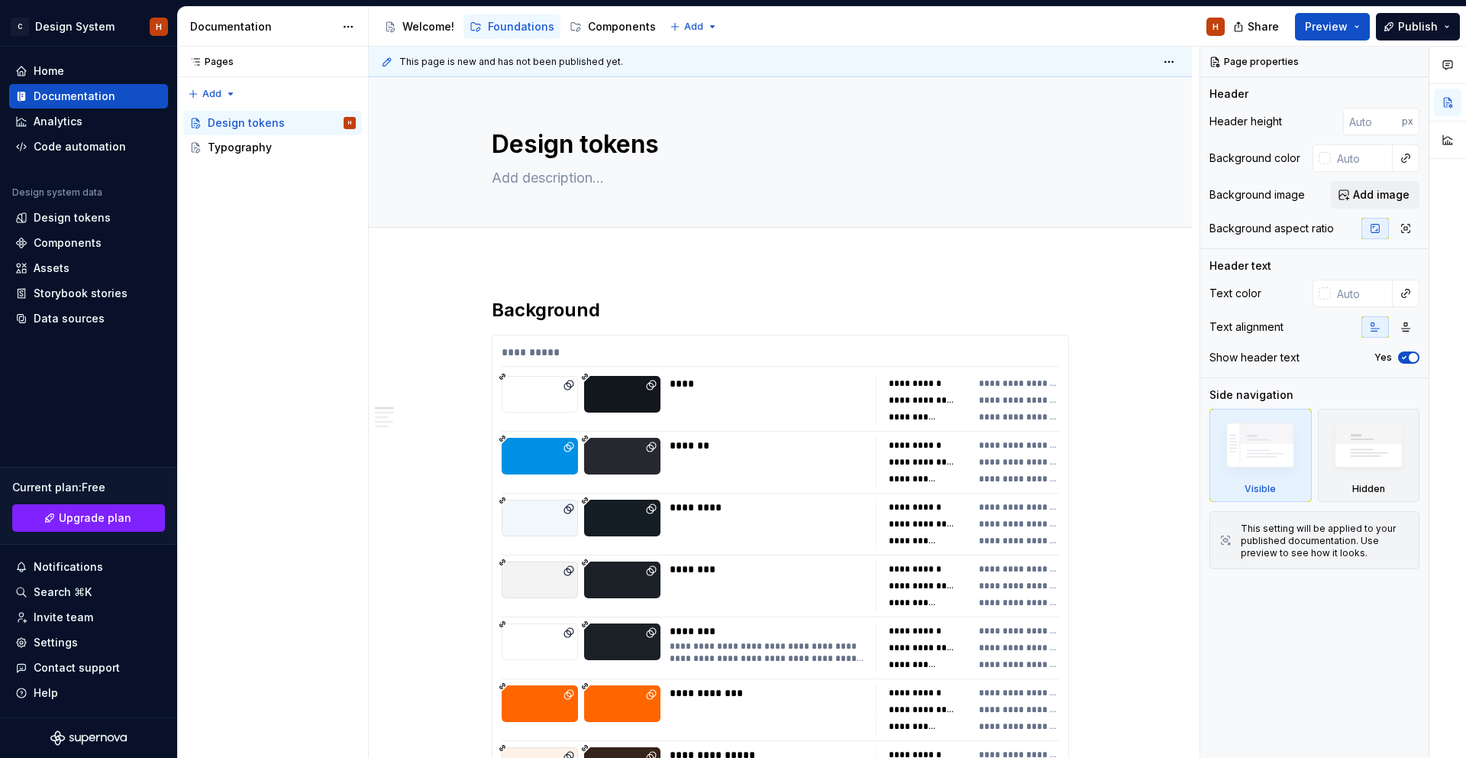
click at [826, 26] on div "Accessibility guide for tree Page tree. Navigate the tree with the arrow keys. …" at bounding box center [803, 27] width 868 height 40
click at [346, 27] on html "C Design System H Home Documentation Analytics Code automation Design system da…" at bounding box center [733, 379] width 1466 height 758
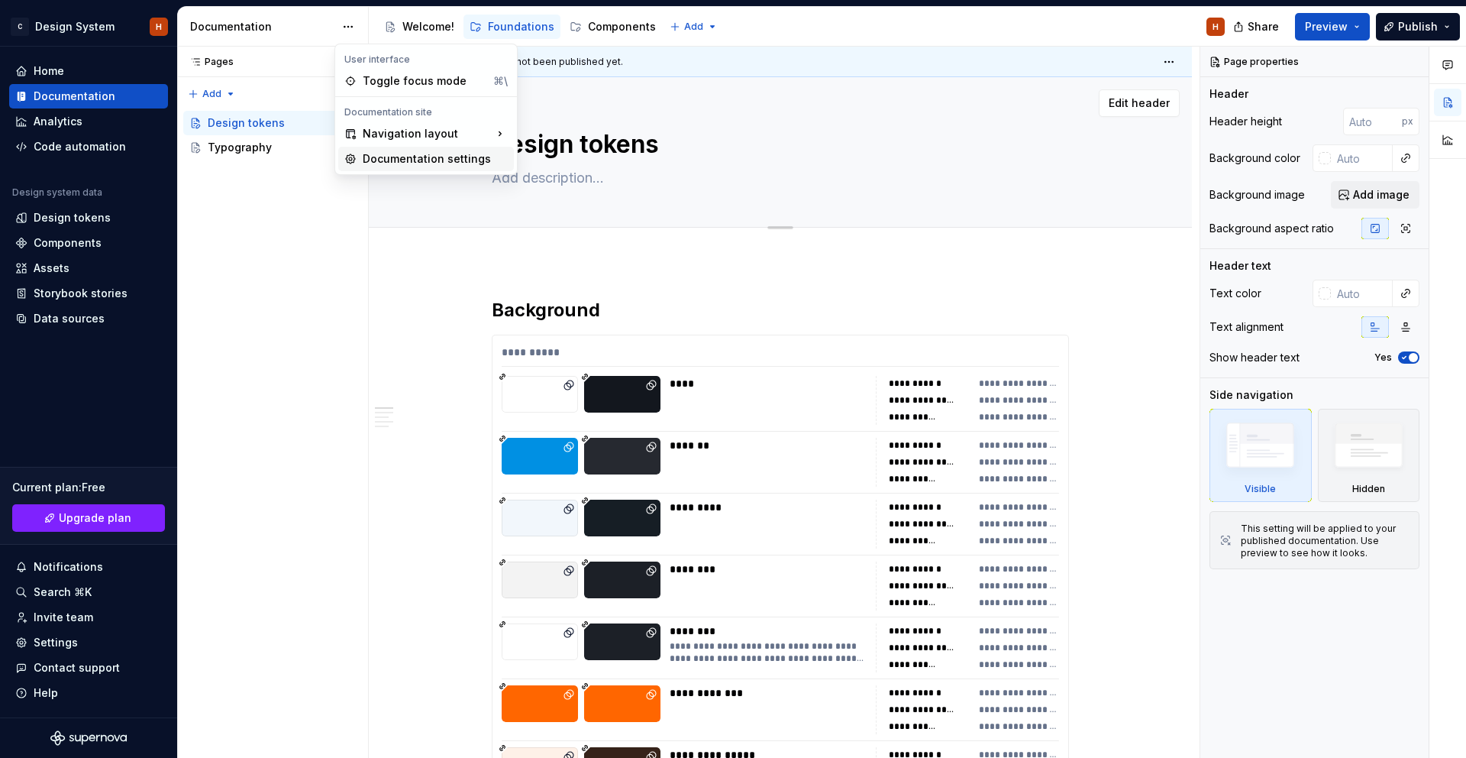
click at [387, 157] on div "Documentation settings" at bounding box center [435, 158] width 145 height 15
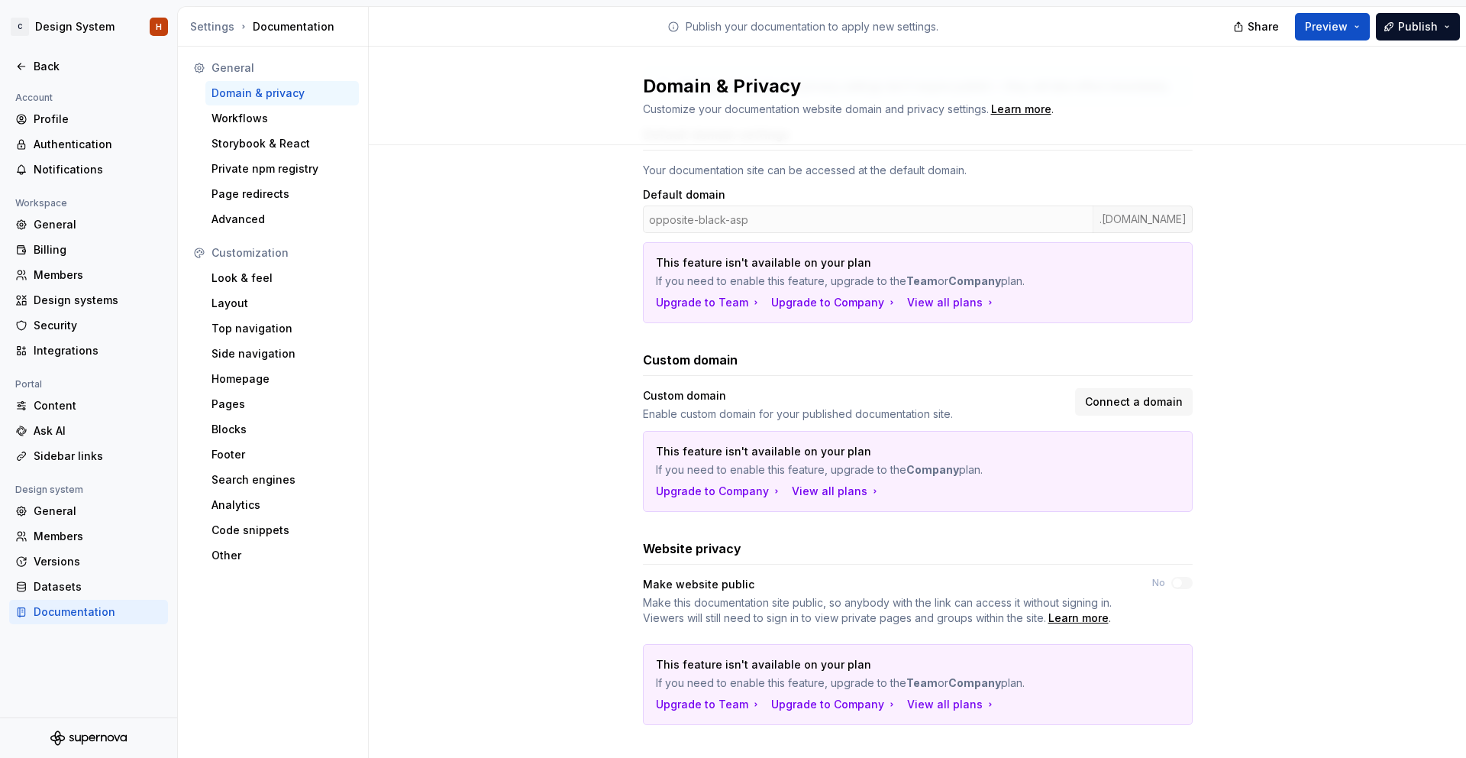
scroll to position [125, 0]
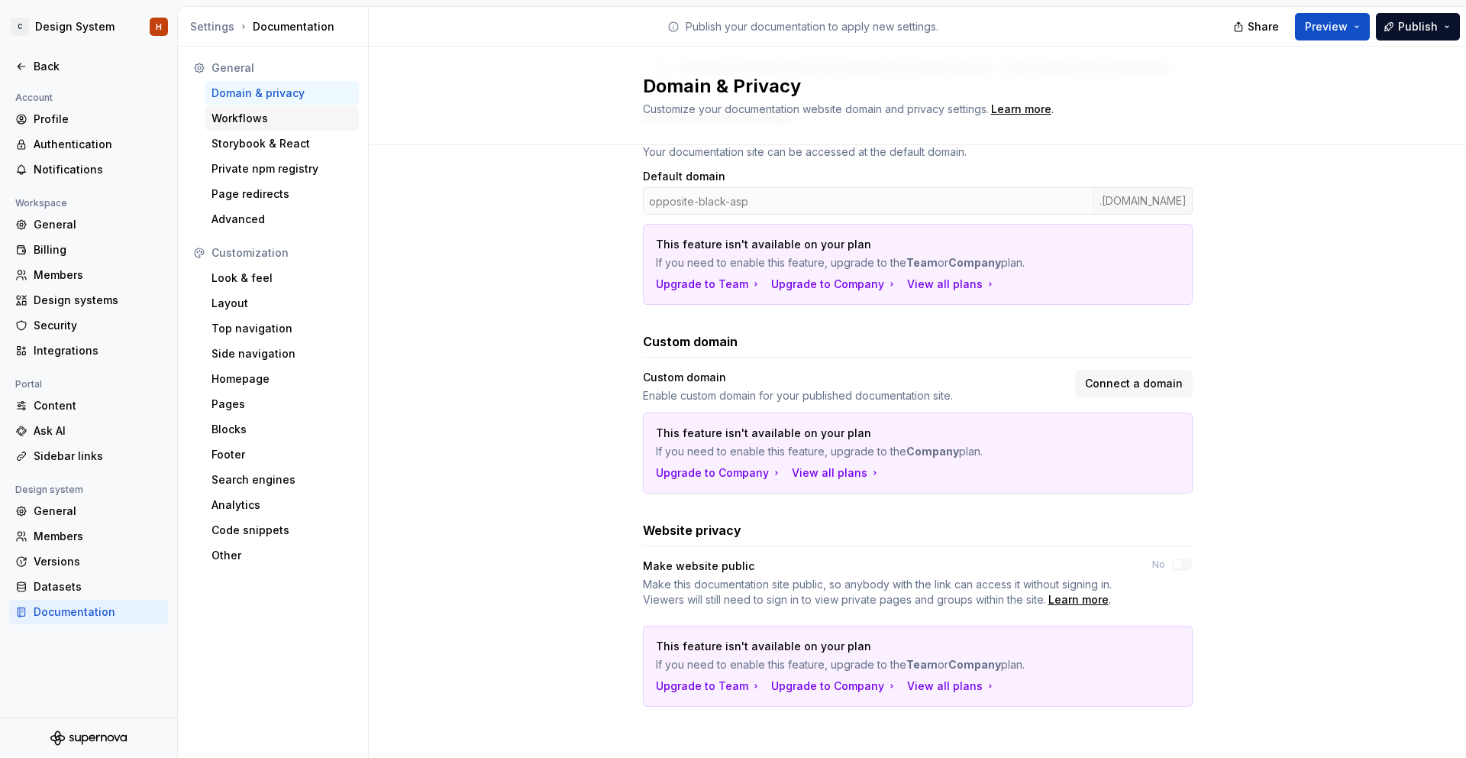
click at [251, 114] on div "Workflows" at bounding box center [282, 118] width 141 height 15
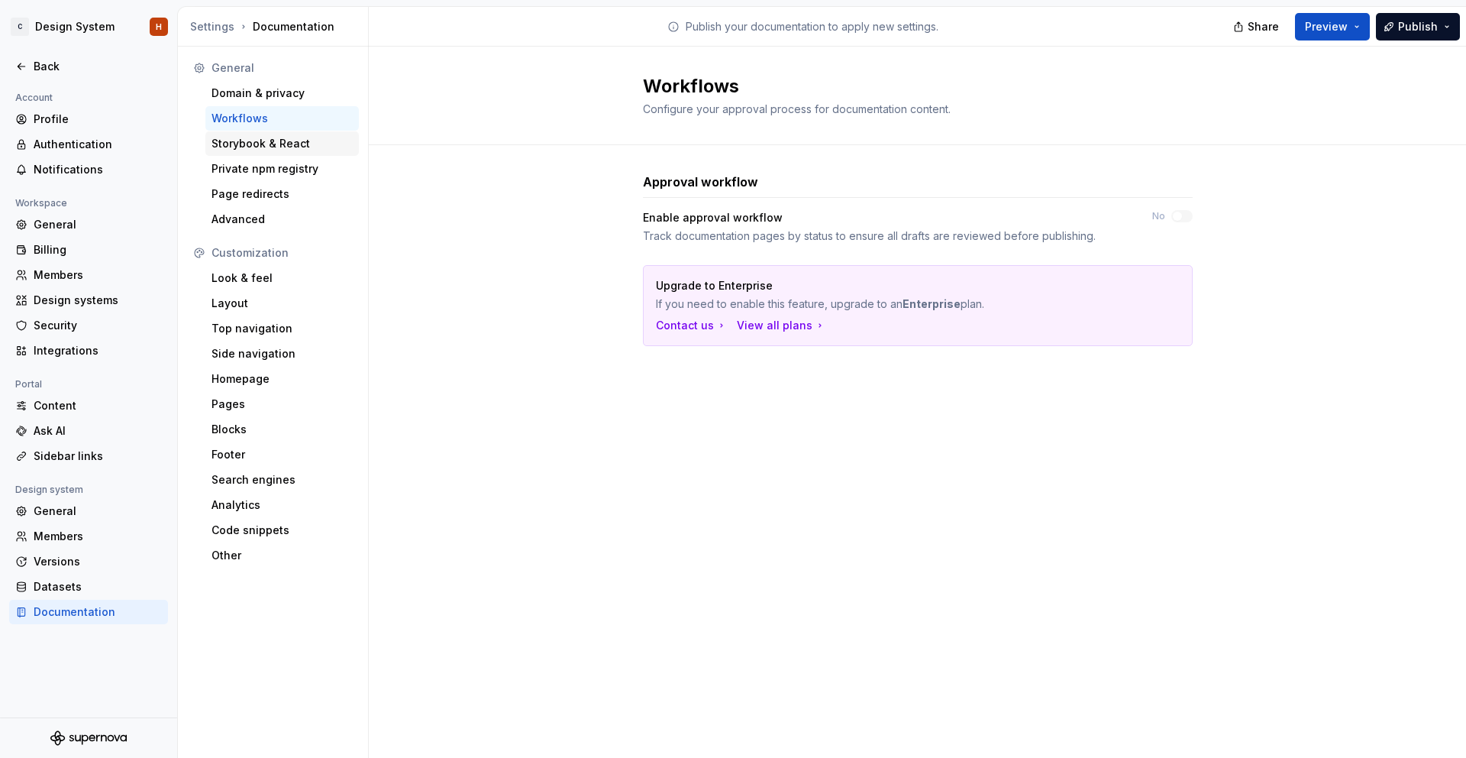
click at [271, 139] on div "Storybook & React" at bounding box center [282, 143] width 141 height 15
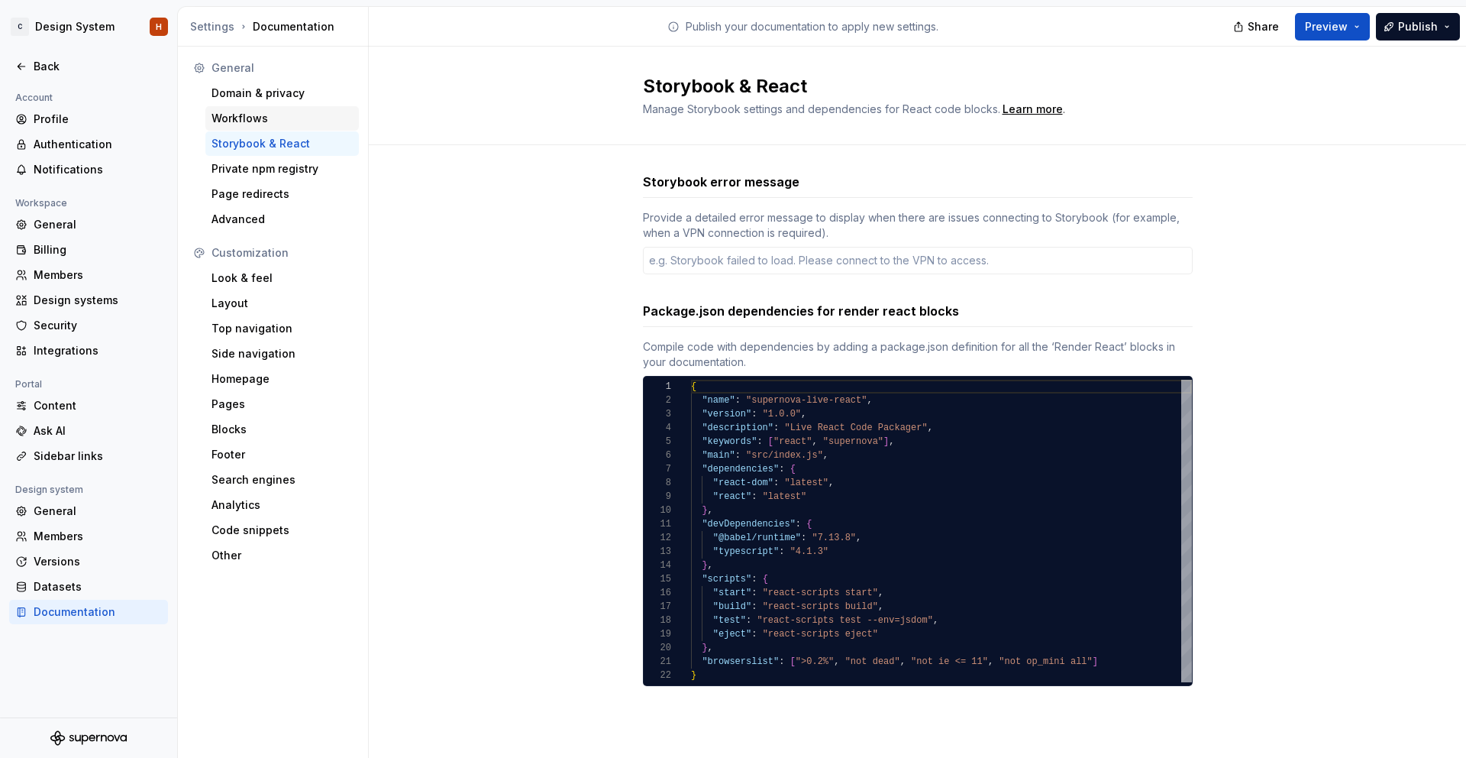
click at [267, 116] on div "Workflows" at bounding box center [282, 118] width 141 height 15
type textarea "*"
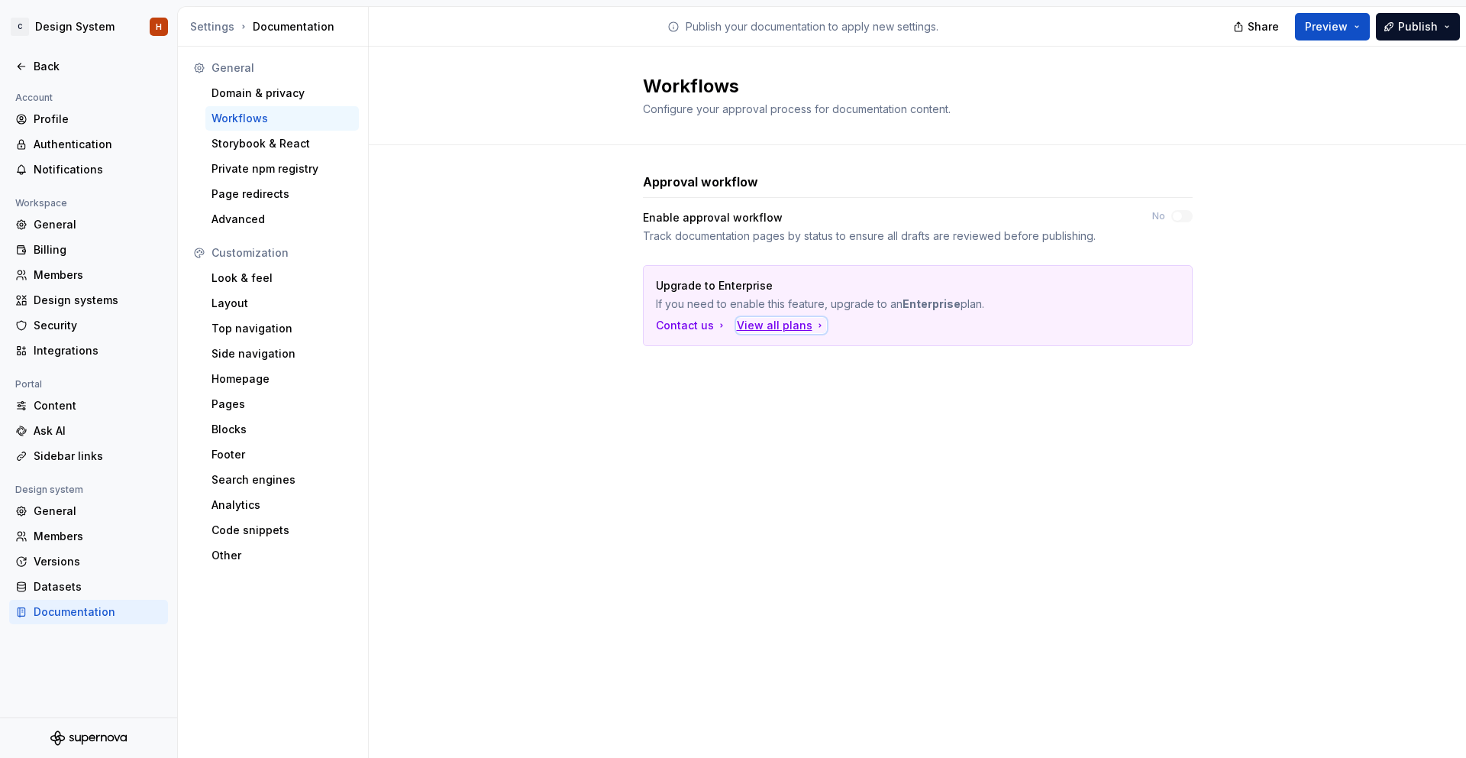
click at [770, 326] on div "View all plans" at bounding box center [781, 325] width 89 height 15
click at [282, 140] on div "Storybook & React" at bounding box center [282, 143] width 141 height 15
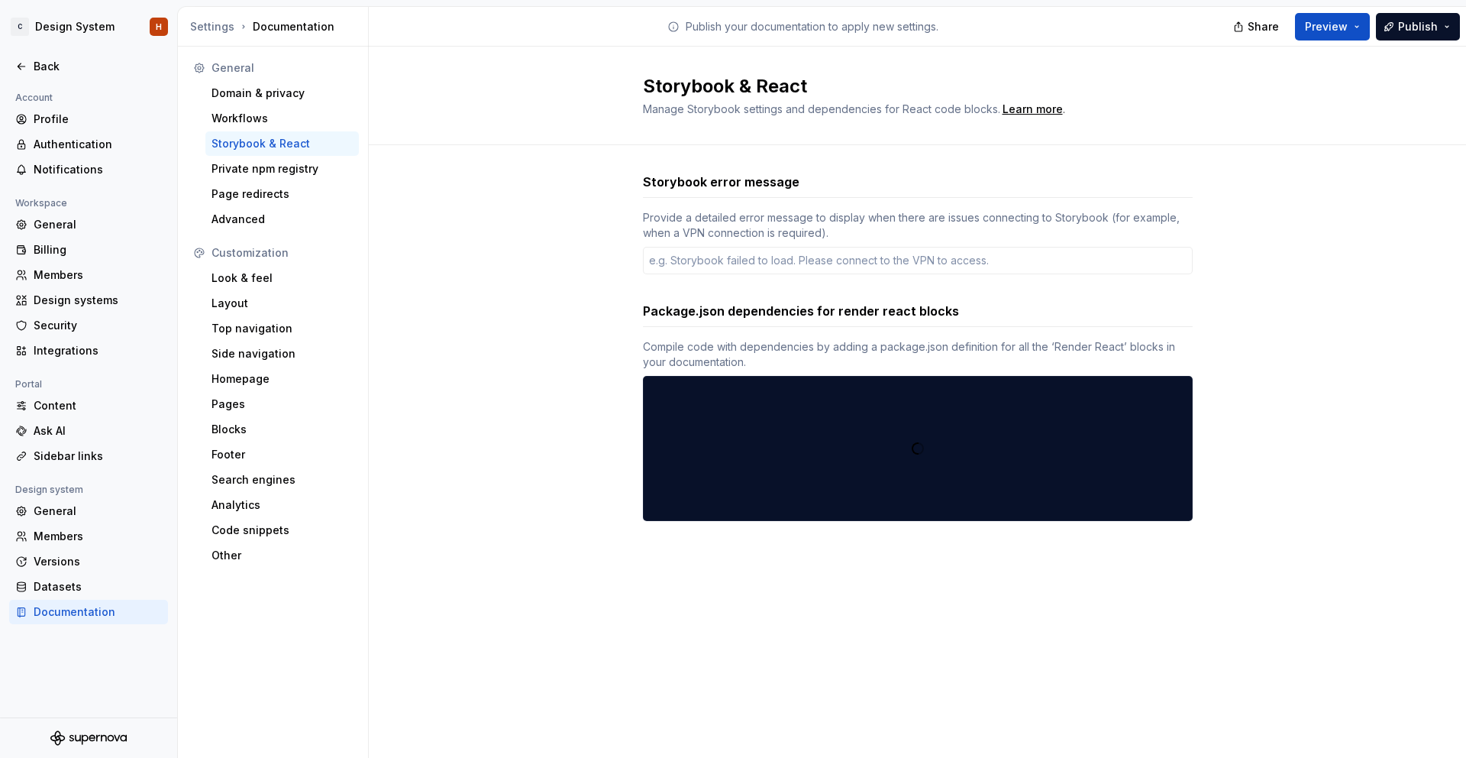
type textarea "*"
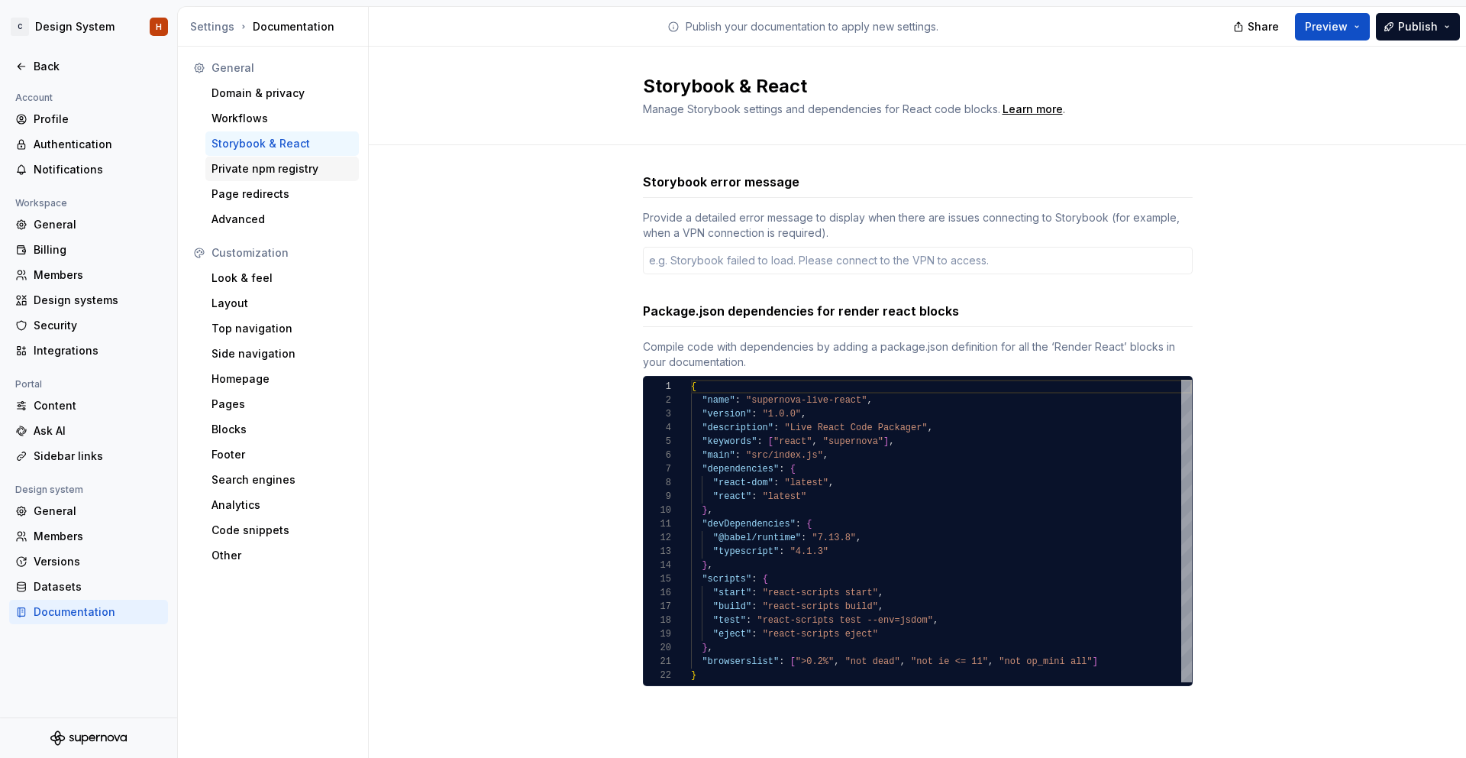
click at [285, 167] on div "Private npm registry" at bounding box center [282, 168] width 141 height 15
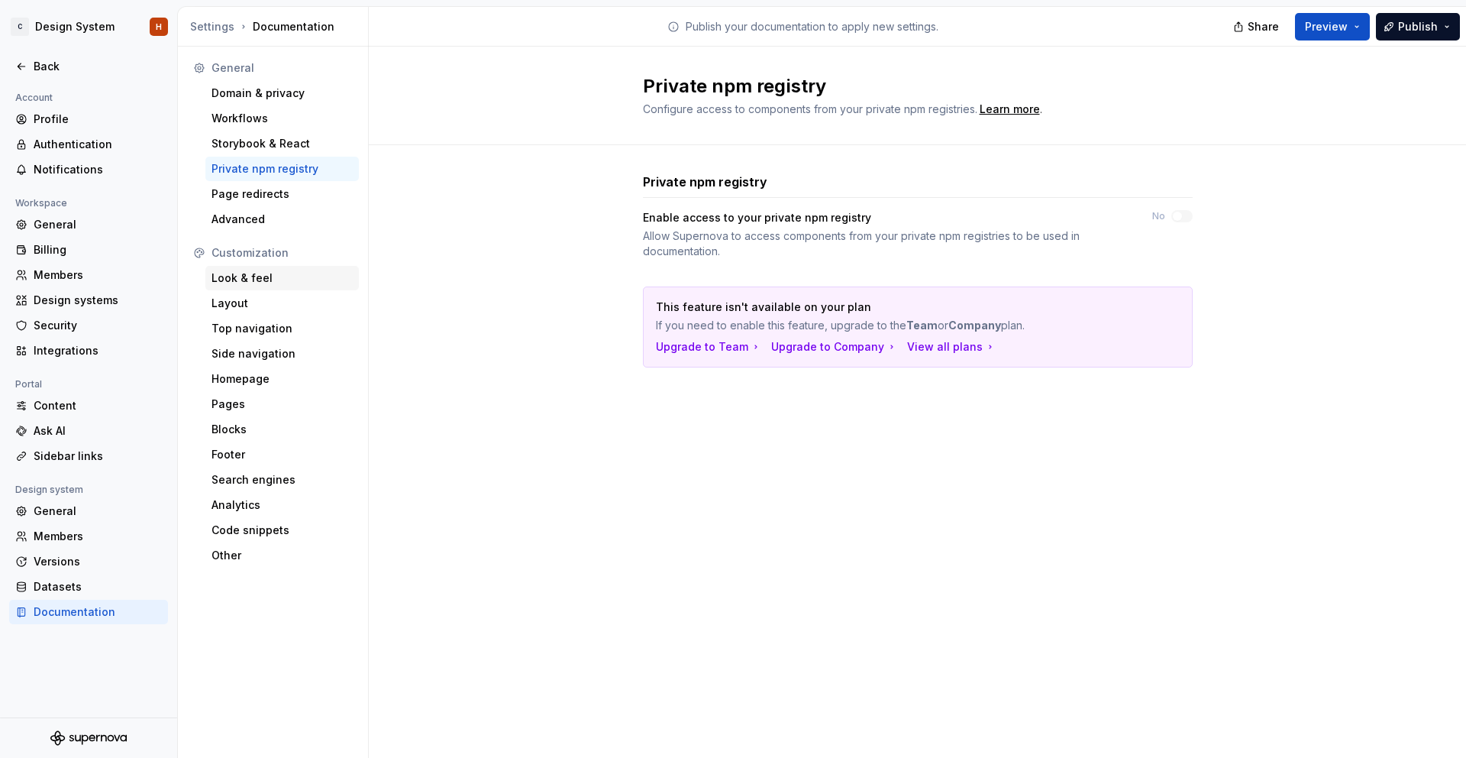
click at [296, 282] on div "Look & feel" at bounding box center [282, 277] width 141 height 15
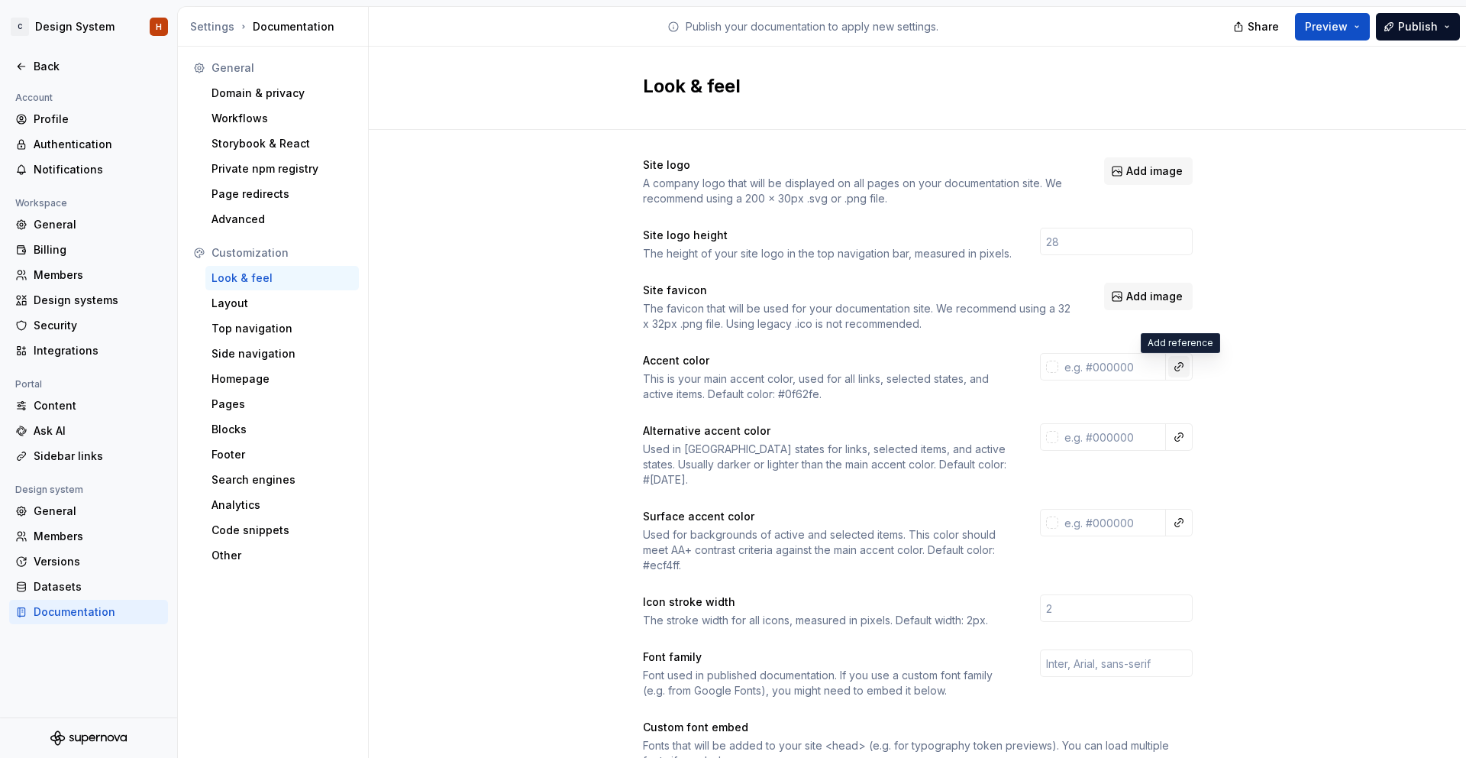
click at [1179, 367] on button "button" at bounding box center [1179, 366] width 21 height 21
click at [1143, 368] on html "C Design System H Back Account Profile Authentication Notifications Workspace G…" at bounding box center [733, 379] width 1466 height 758
click at [1052, 365] on div at bounding box center [1052, 366] width 12 height 12
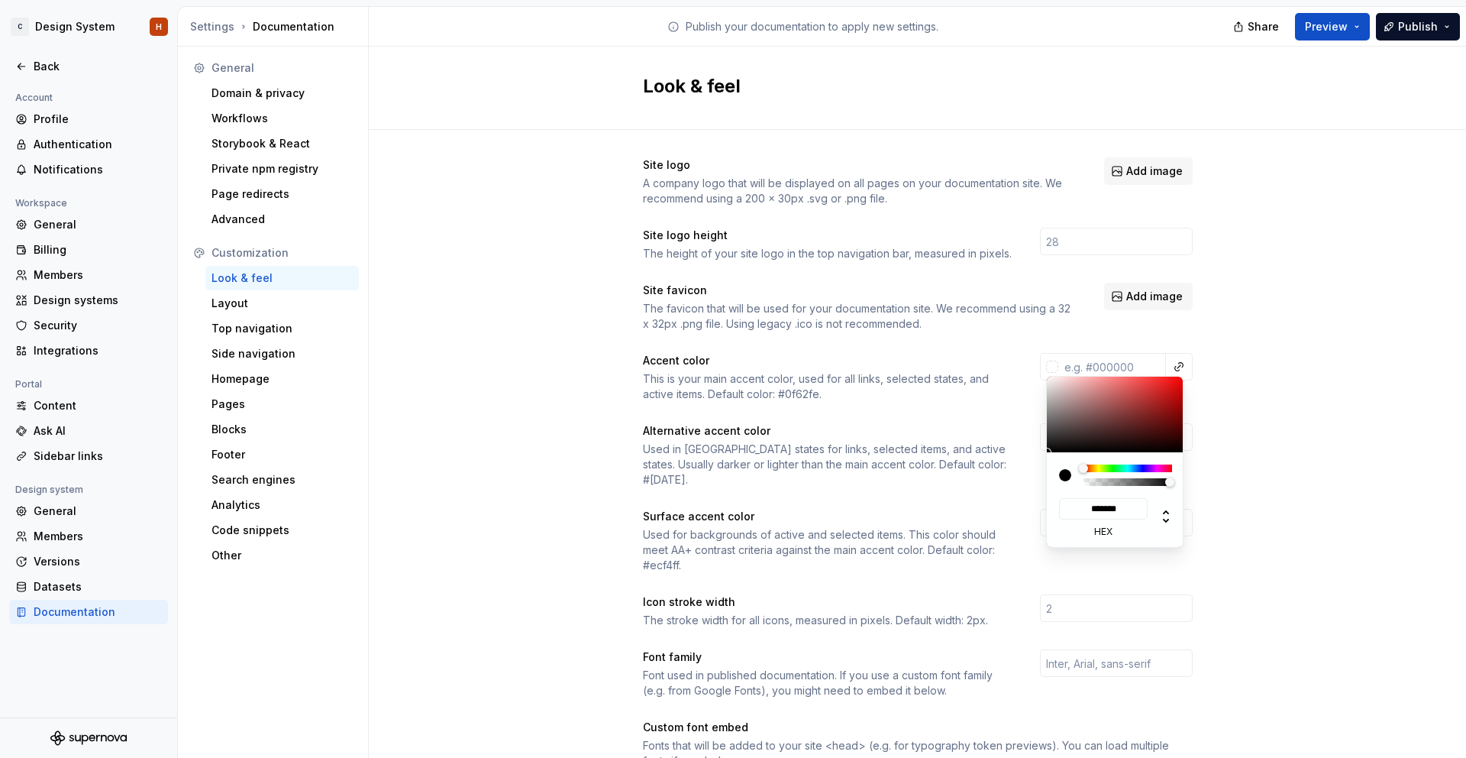
drag, startPoint x: 1224, startPoint y: 362, endPoint x: 1200, endPoint y: 364, distance: 24.5
click at [1224, 362] on html "C Design System H Back Account Profile Authentication Notifications Workspace G…" at bounding box center [733, 379] width 1466 height 758
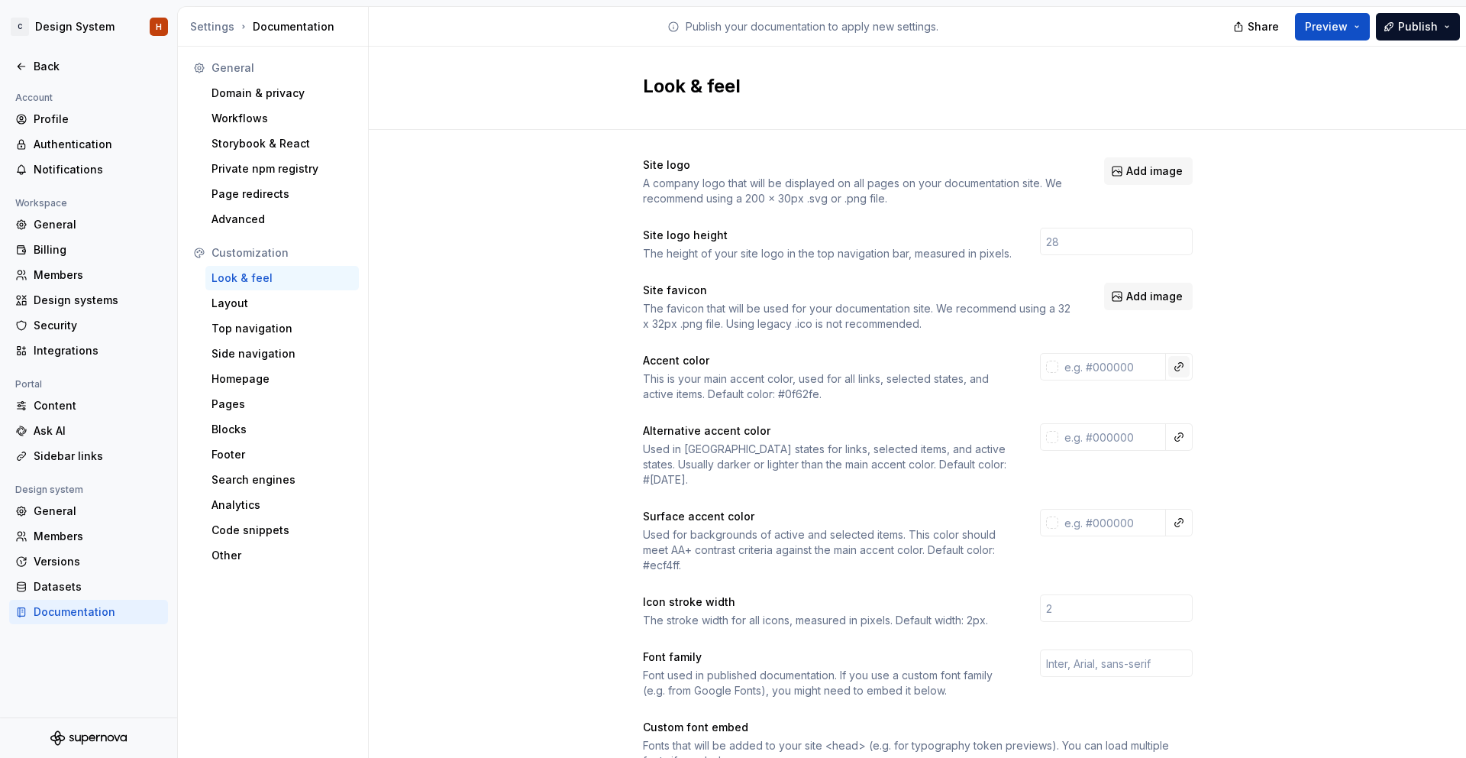
click at [1182, 365] on button "button" at bounding box center [1179, 366] width 21 height 21
click at [1182, 365] on html "C Design System H Back Account Profile Authentication Notifications Workspace G…" at bounding box center [733, 379] width 1466 height 758
click at [1246, 345] on div "Site logo A company logo that will be displayed on all pages on your documentat…" at bounding box center [918, 693] width 1098 height 1126
click at [99, 305] on div "Design systems" at bounding box center [98, 300] width 128 height 15
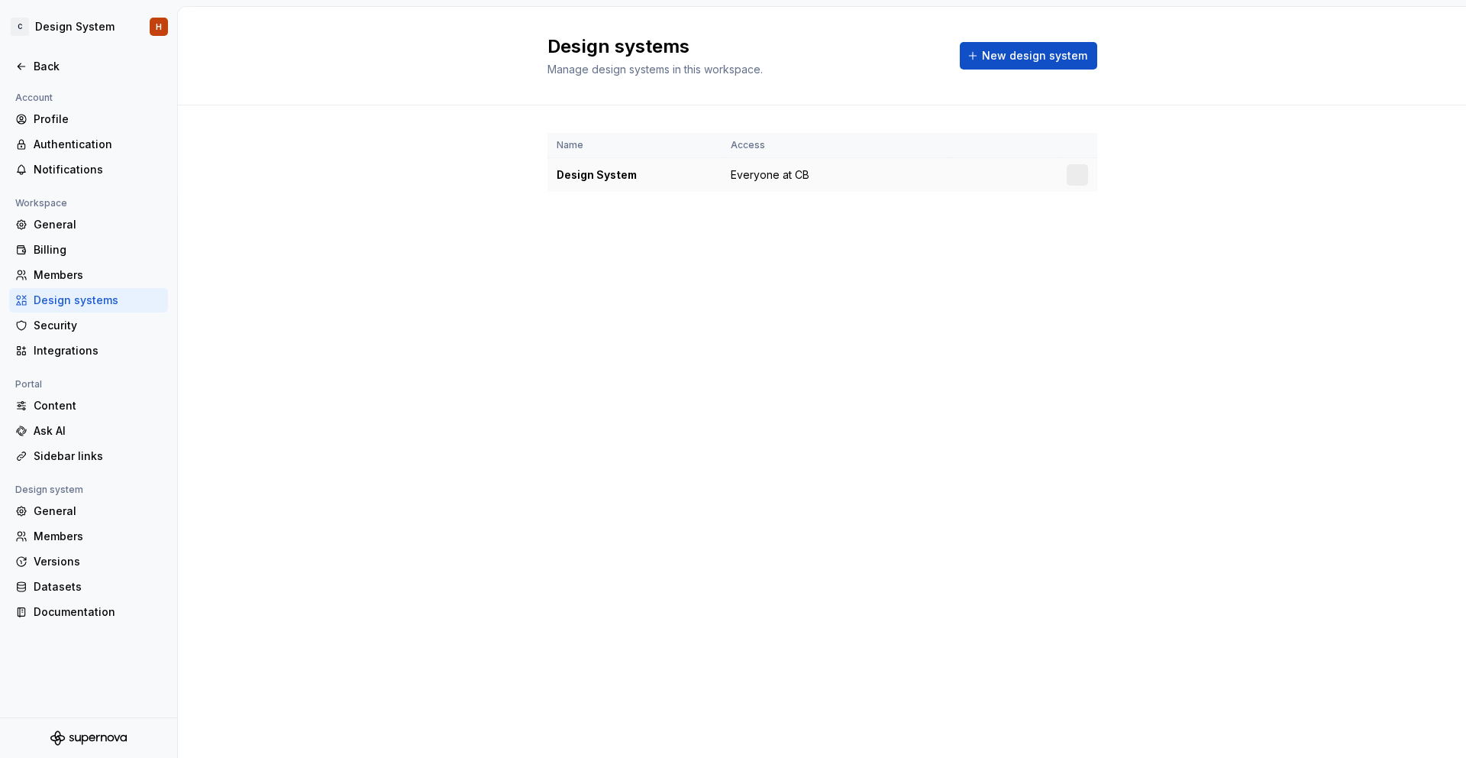
click at [785, 180] on span "Everyone at CB" at bounding box center [770, 174] width 79 height 15
drag, startPoint x: 868, startPoint y: 175, endPoint x: 850, endPoint y: 177, distance: 17.7
click at [868, 175] on td "Everyone at CB" at bounding box center [836, 175] width 228 height 34
click at [92, 224] on div "General" at bounding box center [98, 224] width 128 height 15
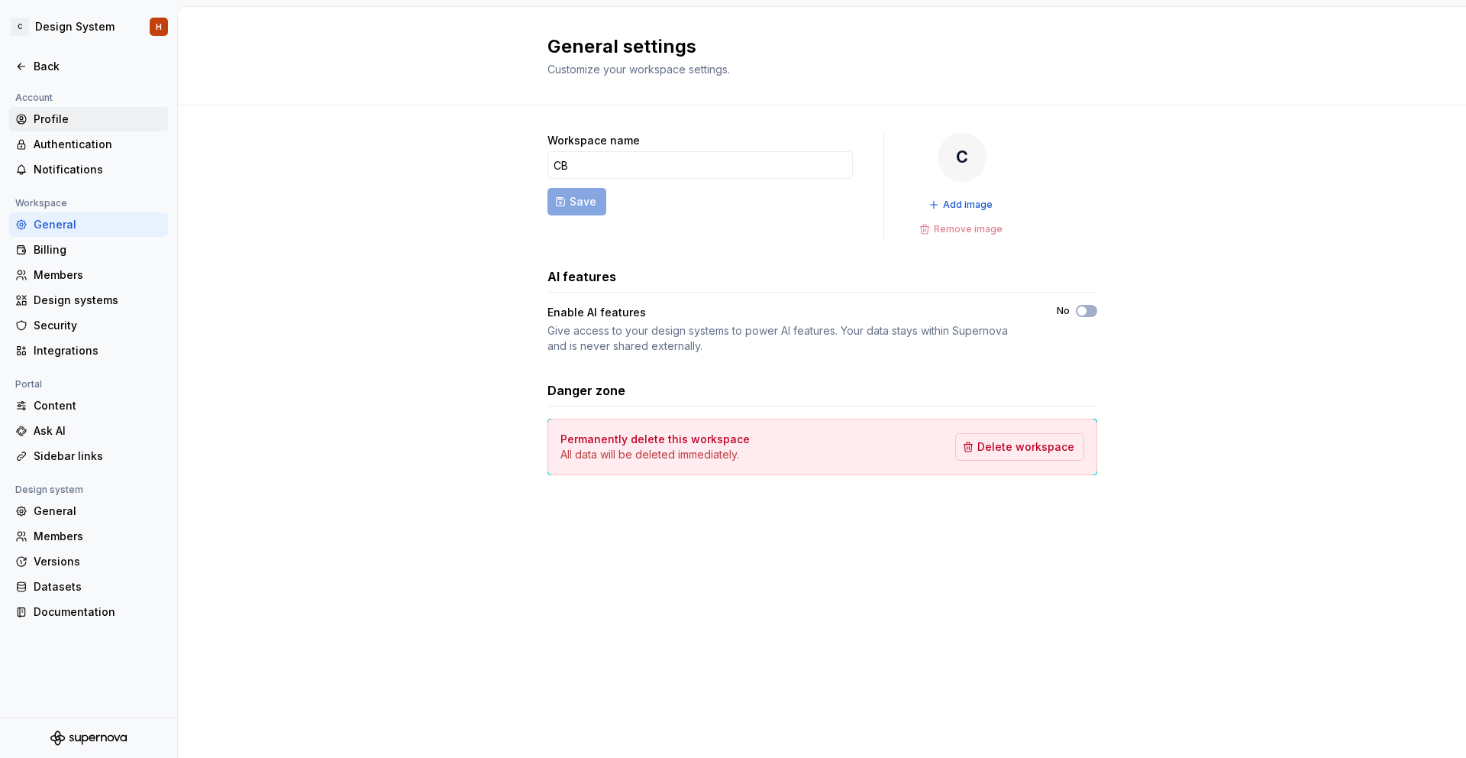
click at [70, 129] on div "Profile" at bounding box center [88, 119] width 159 height 24
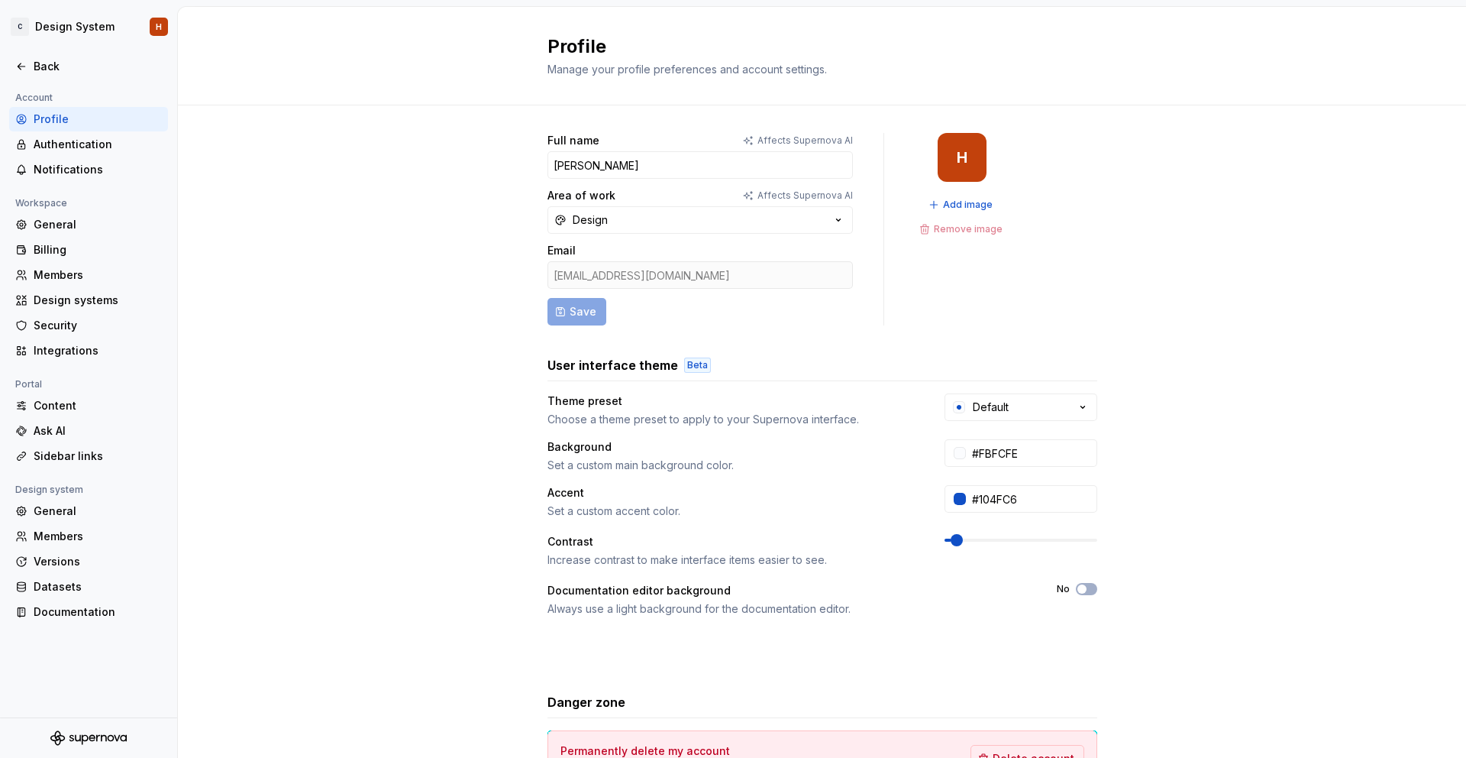
scroll to position [118, 0]
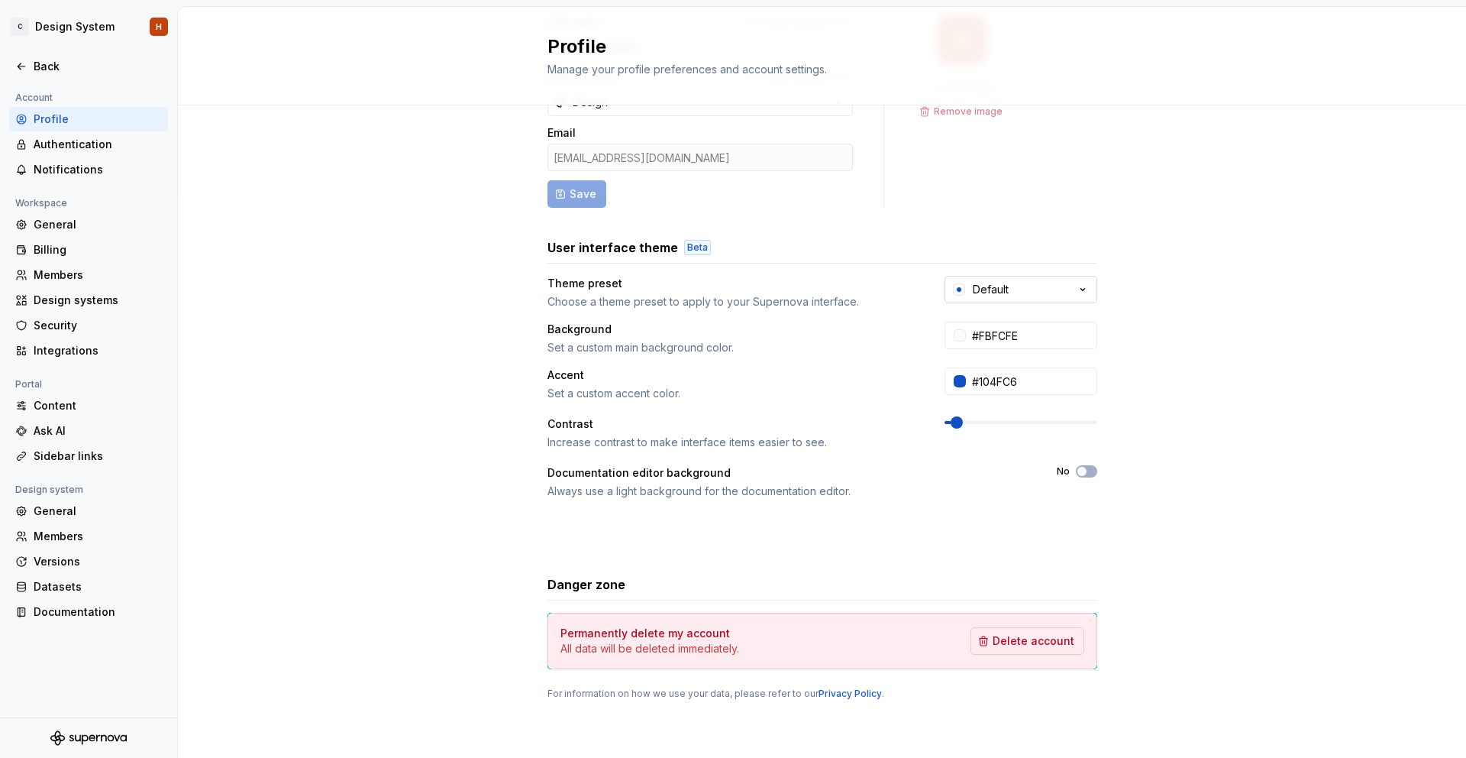
click at [1059, 283] on button "Default" at bounding box center [1021, 289] width 153 height 27
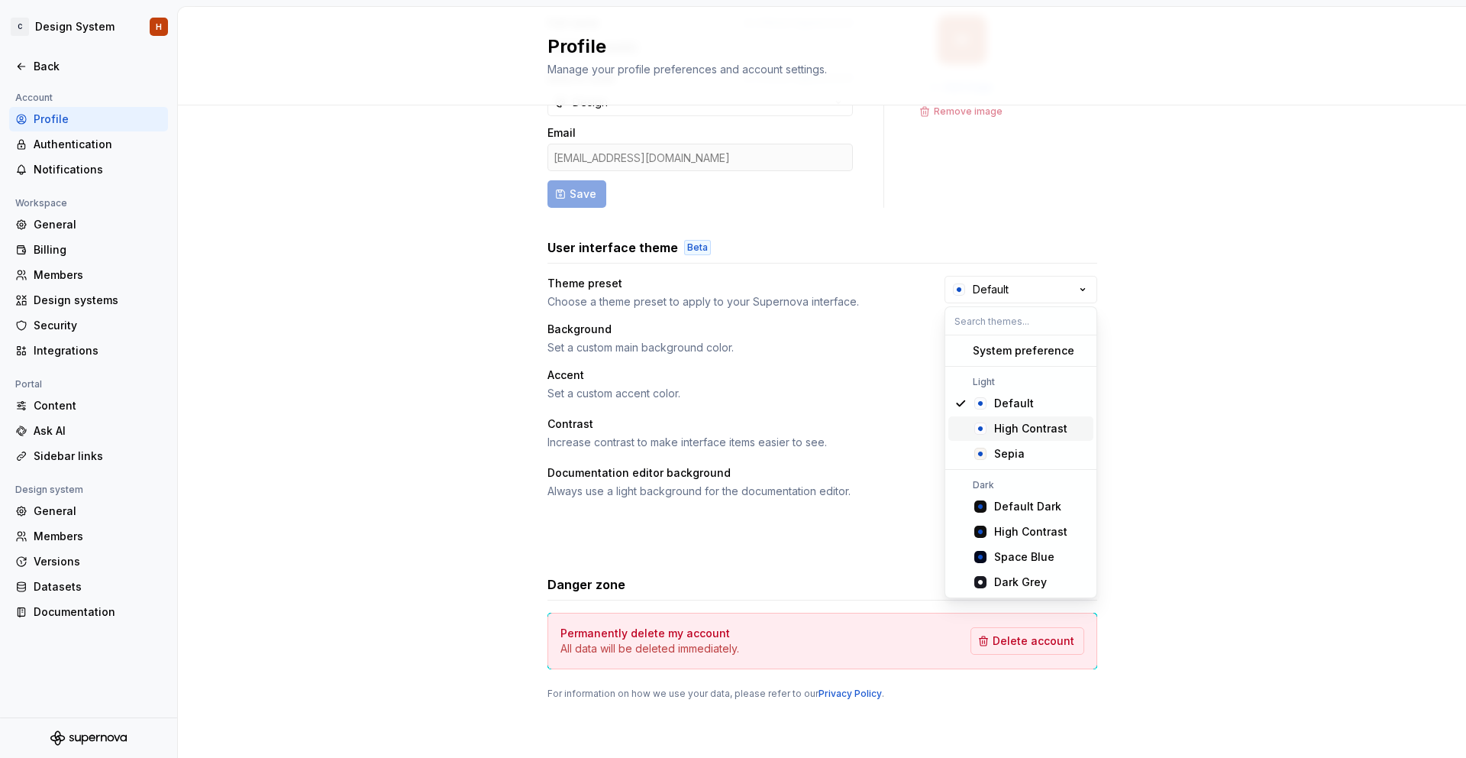
click at [1041, 425] on div "High Contrast" at bounding box center [1030, 428] width 73 height 15
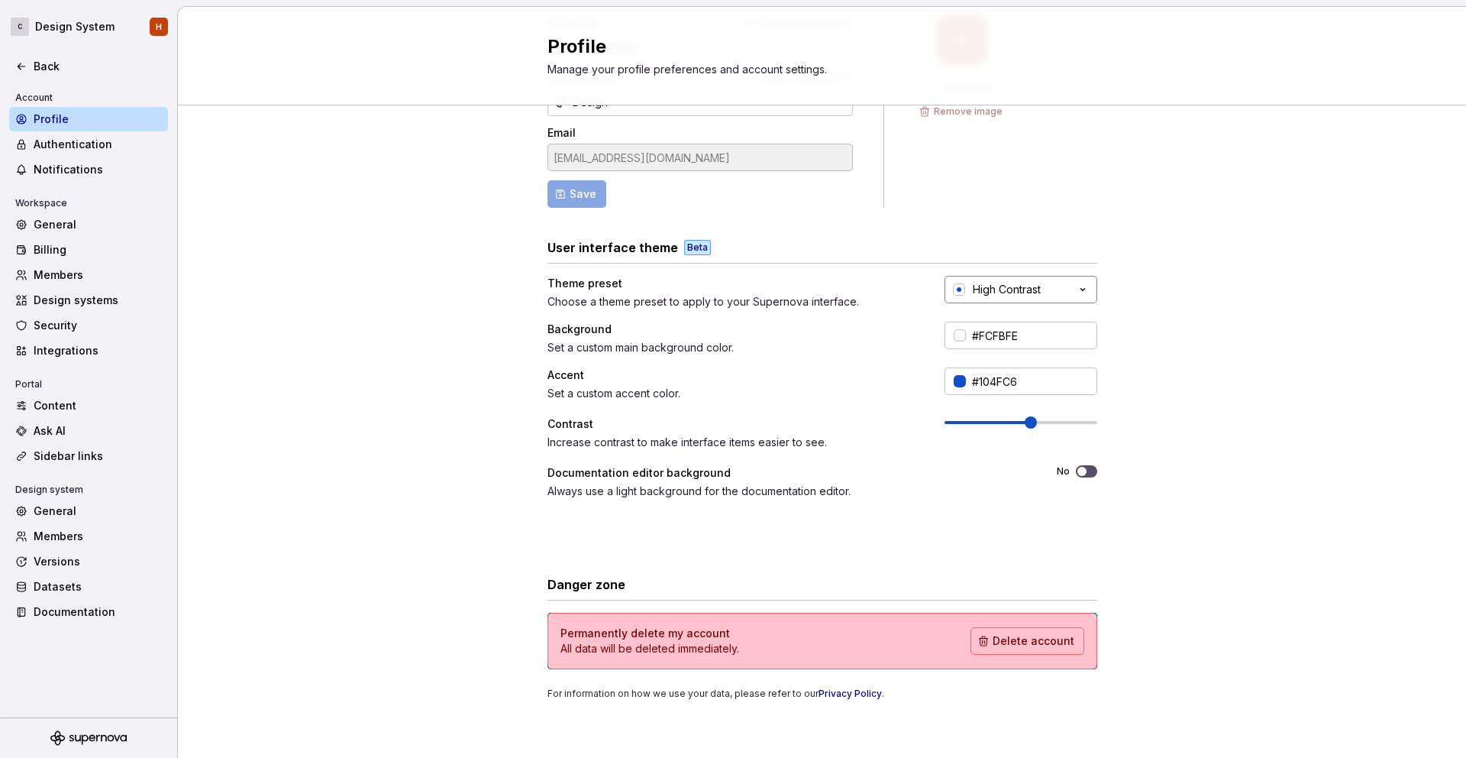
click at [1033, 290] on div "High Contrast" at bounding box center [1007, 289] width 68 height 15
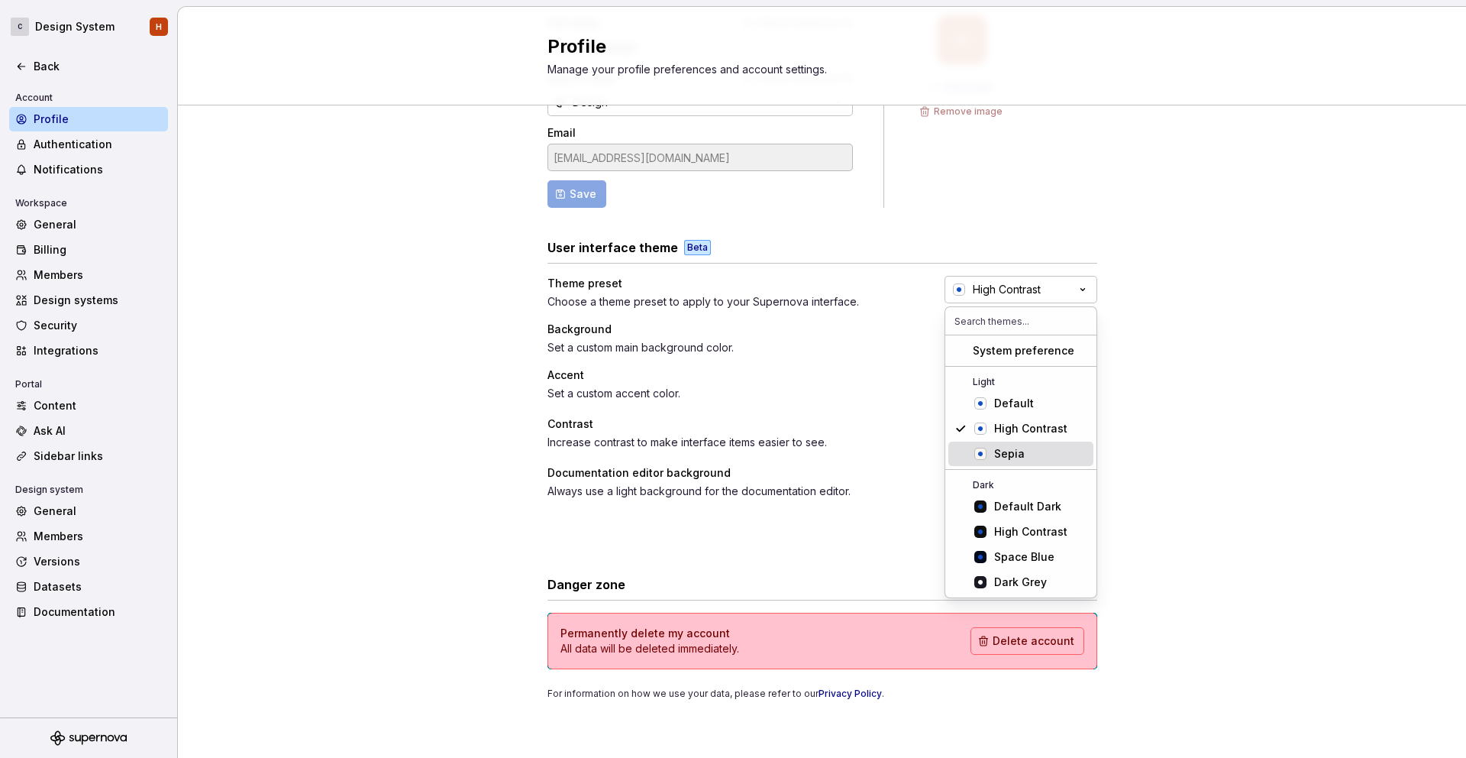
click at [1002, 455] on div "Sepia" at bounding box center [1009, 453] width 31 height 15
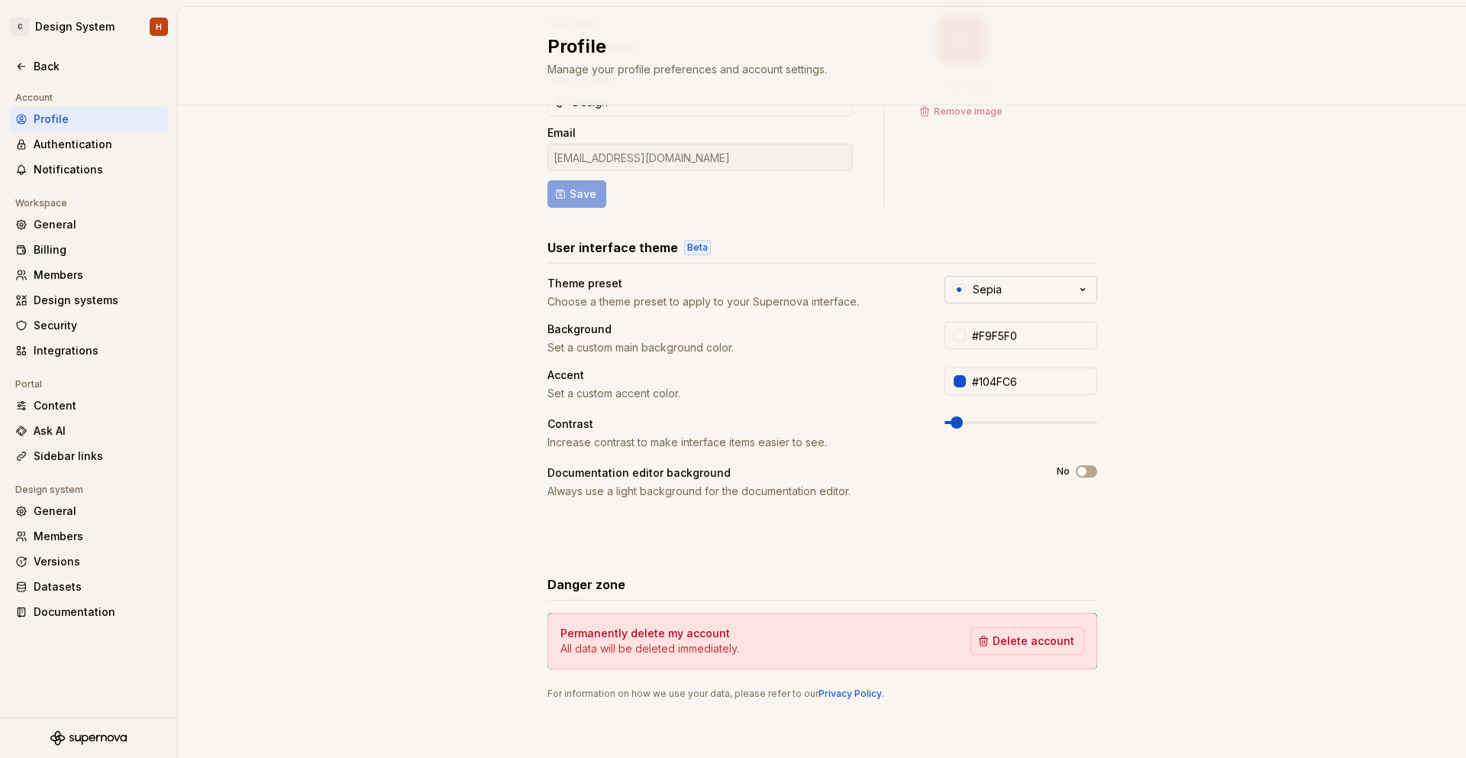
click at [1027, 296] on button "Sepia" at bounding box center [1021, 289] width 153 height 27
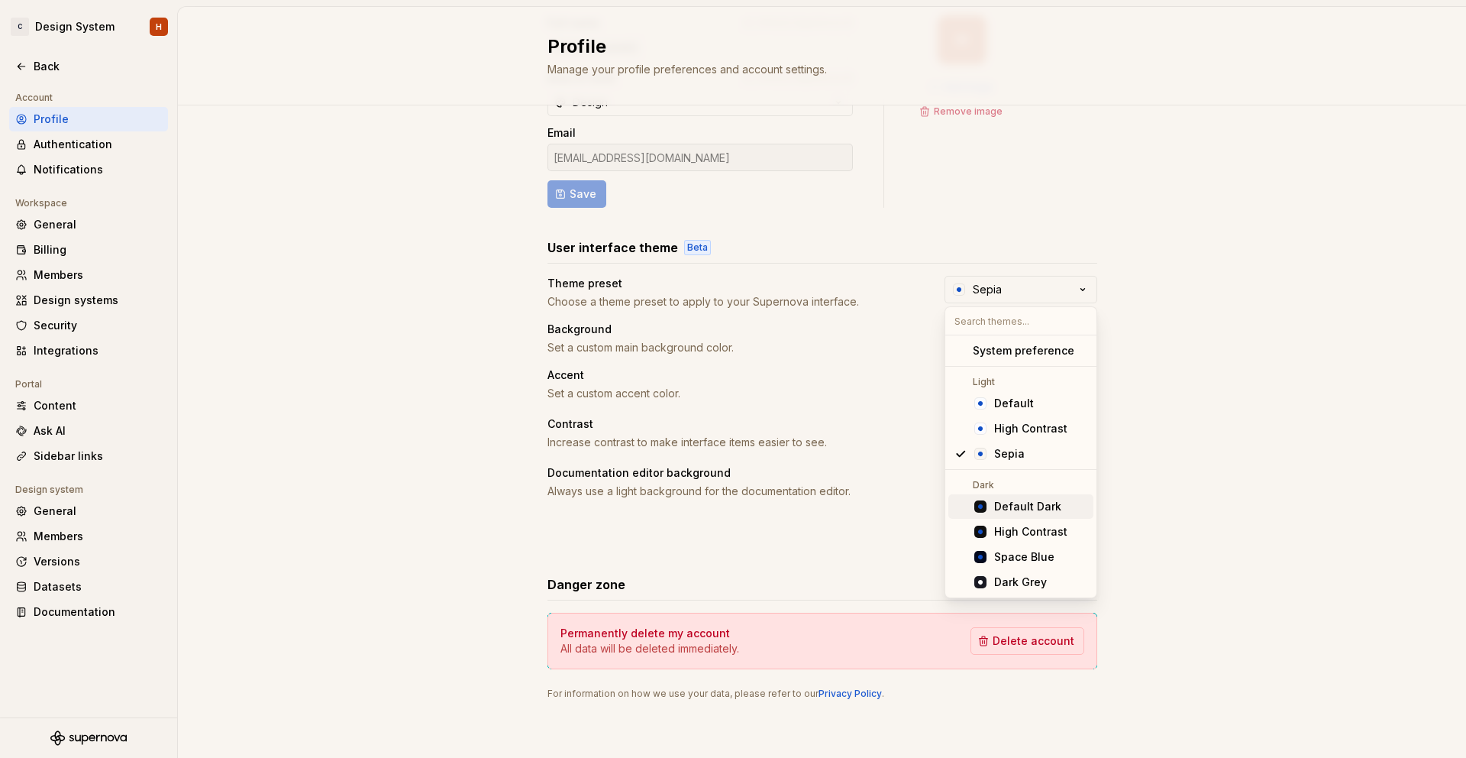
click at [1005, 504] on div "Default Dark" at bounding box center [1027, 506] width 67 height 15
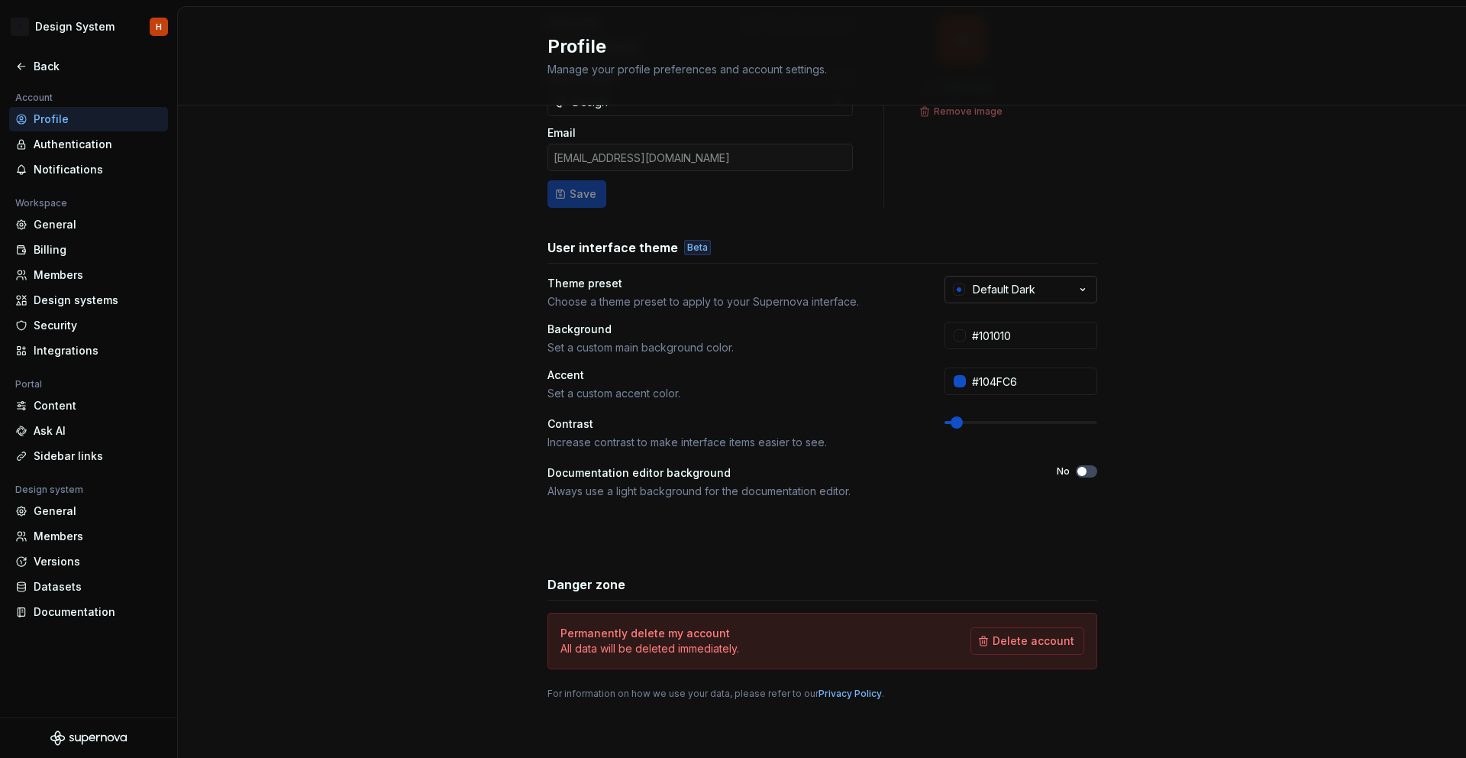
click at [1039, 283] on button "Default Dark" at bounding box center [1021, 289] width 153 height 27
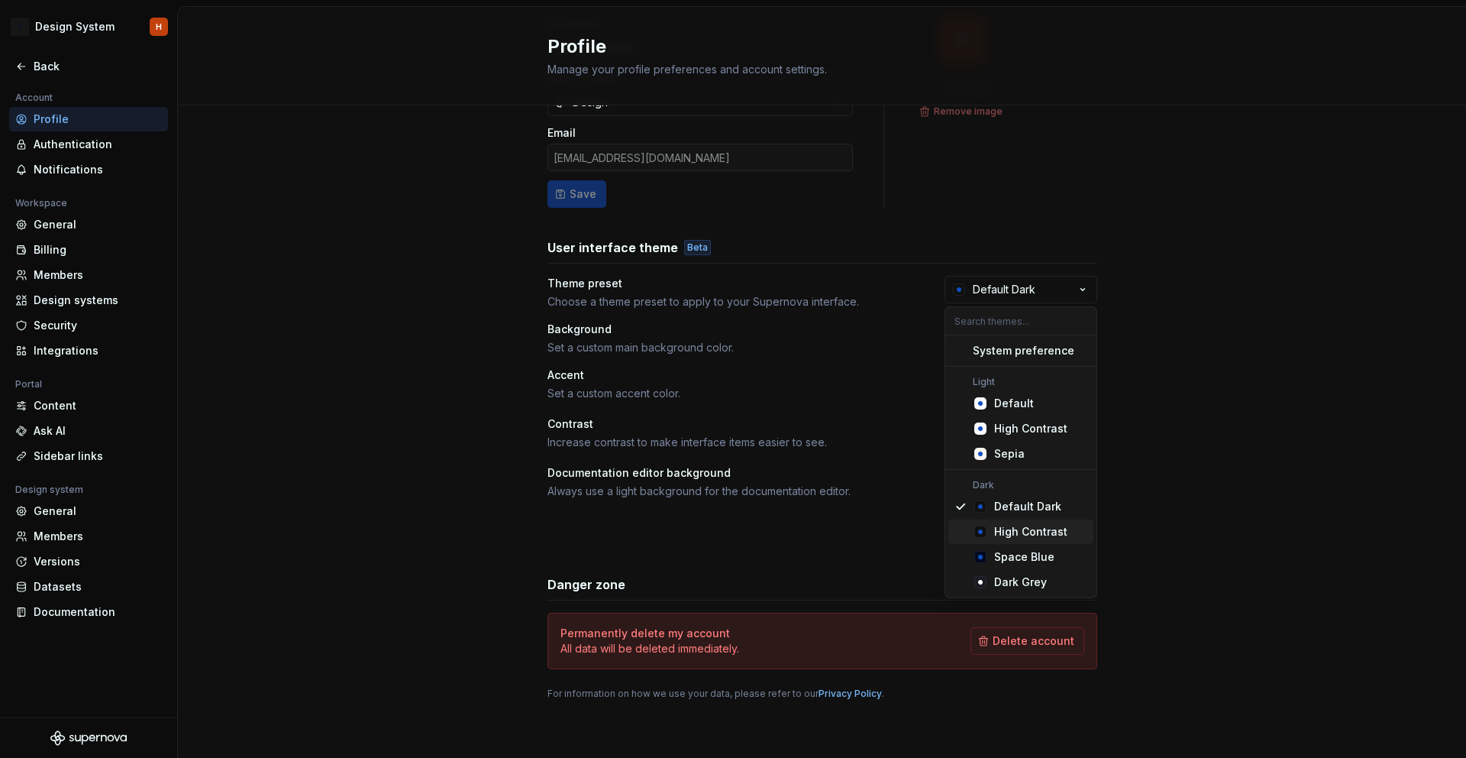
click at [1054, 532] on div "High Contrast" at bounding box center [1030, 531] width 73 height 15
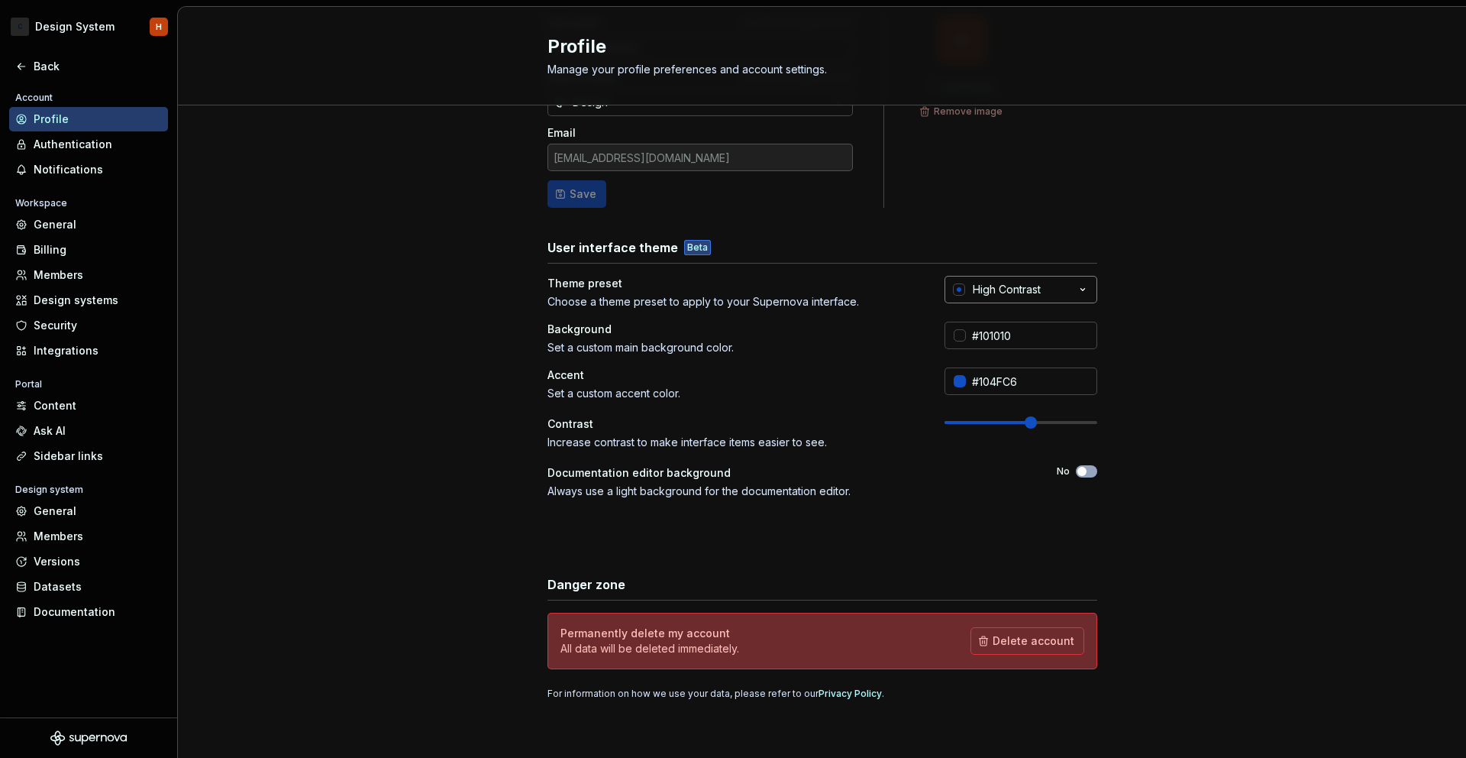
click at [1009, 291] on div "High Contrast" at bounding box center [1007, 289] width 68 height 15
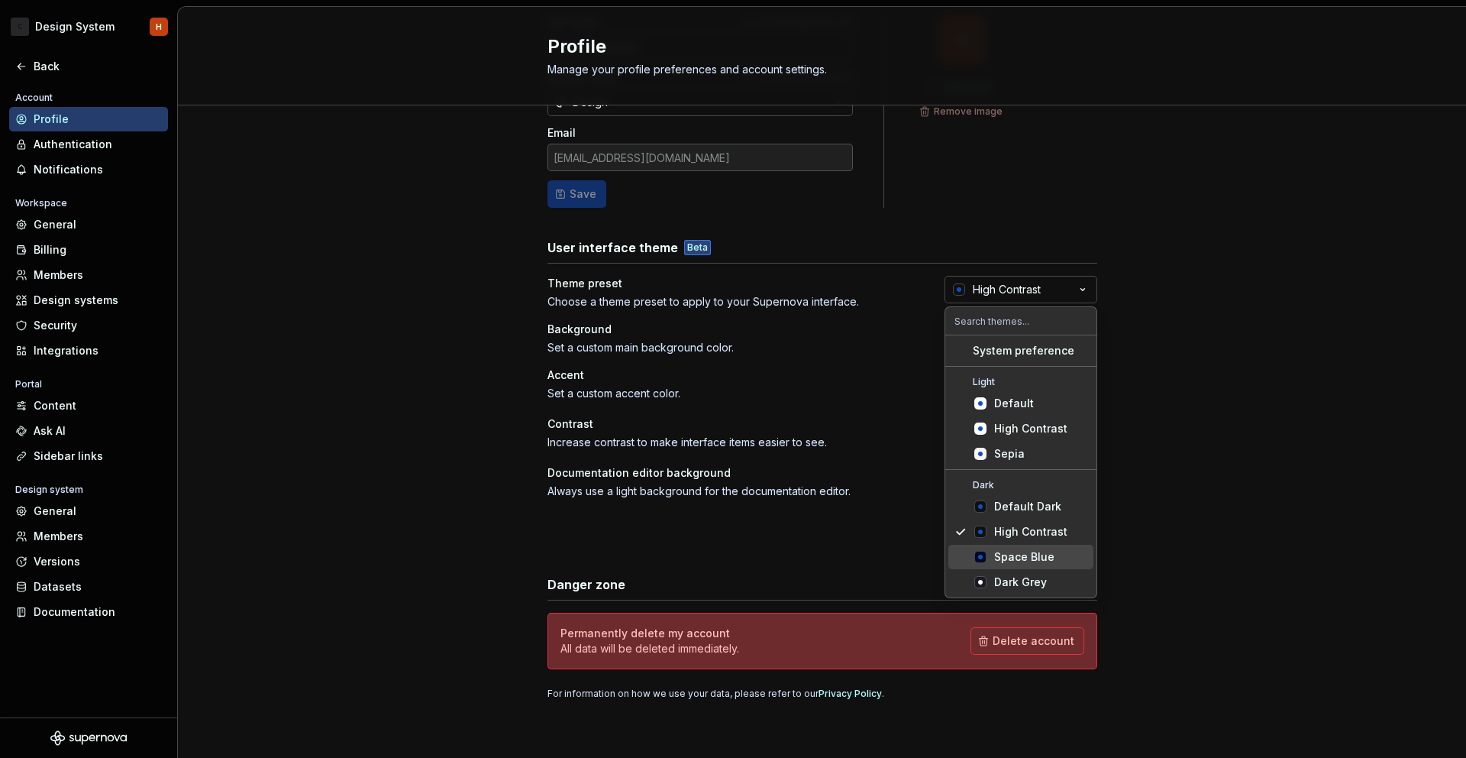
click at [1023, 564] on div "Space Blue" at bounding box center [1024, 556] width 60 height 15
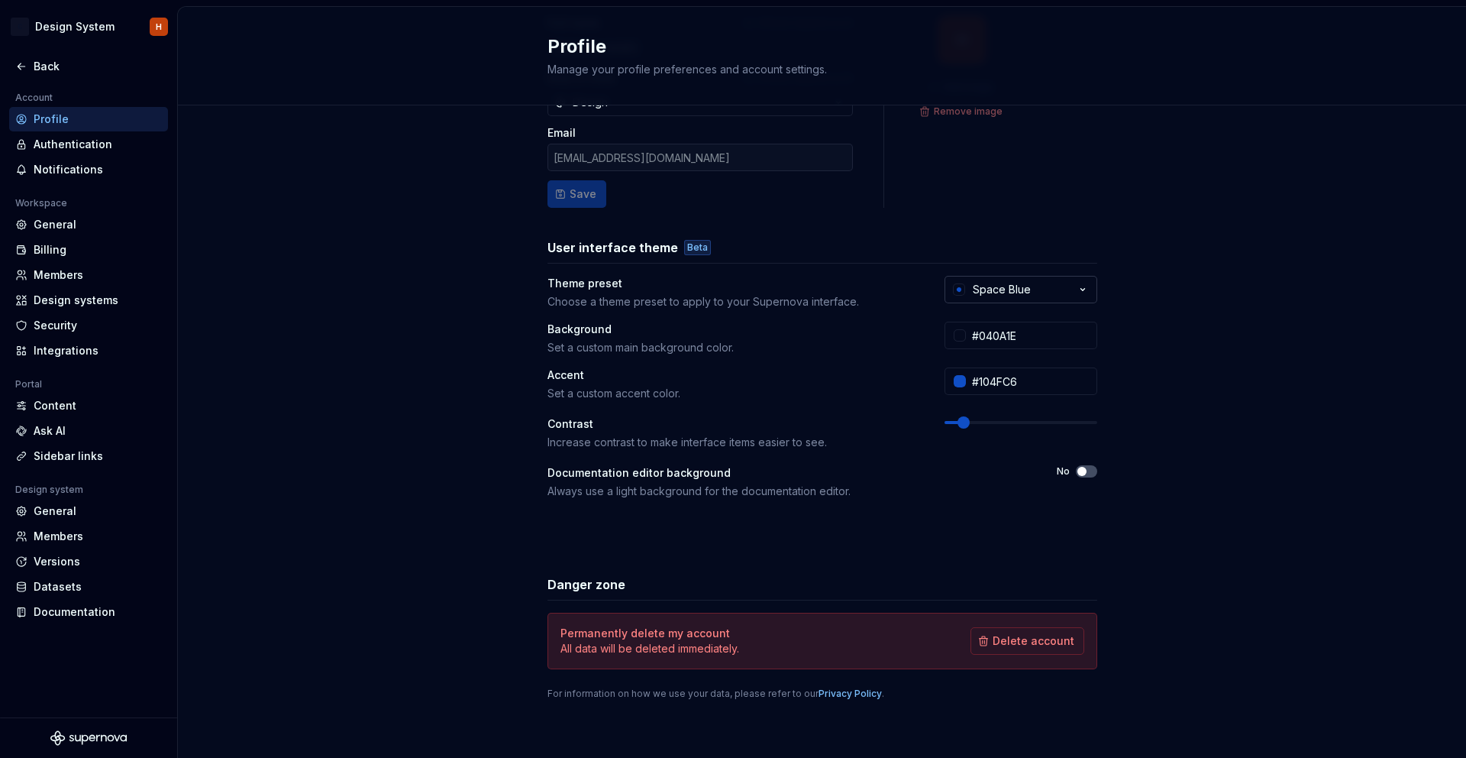
click at [997, 289] on div "Space Blue" at bounding box center [1002, 289] width 58 height 15
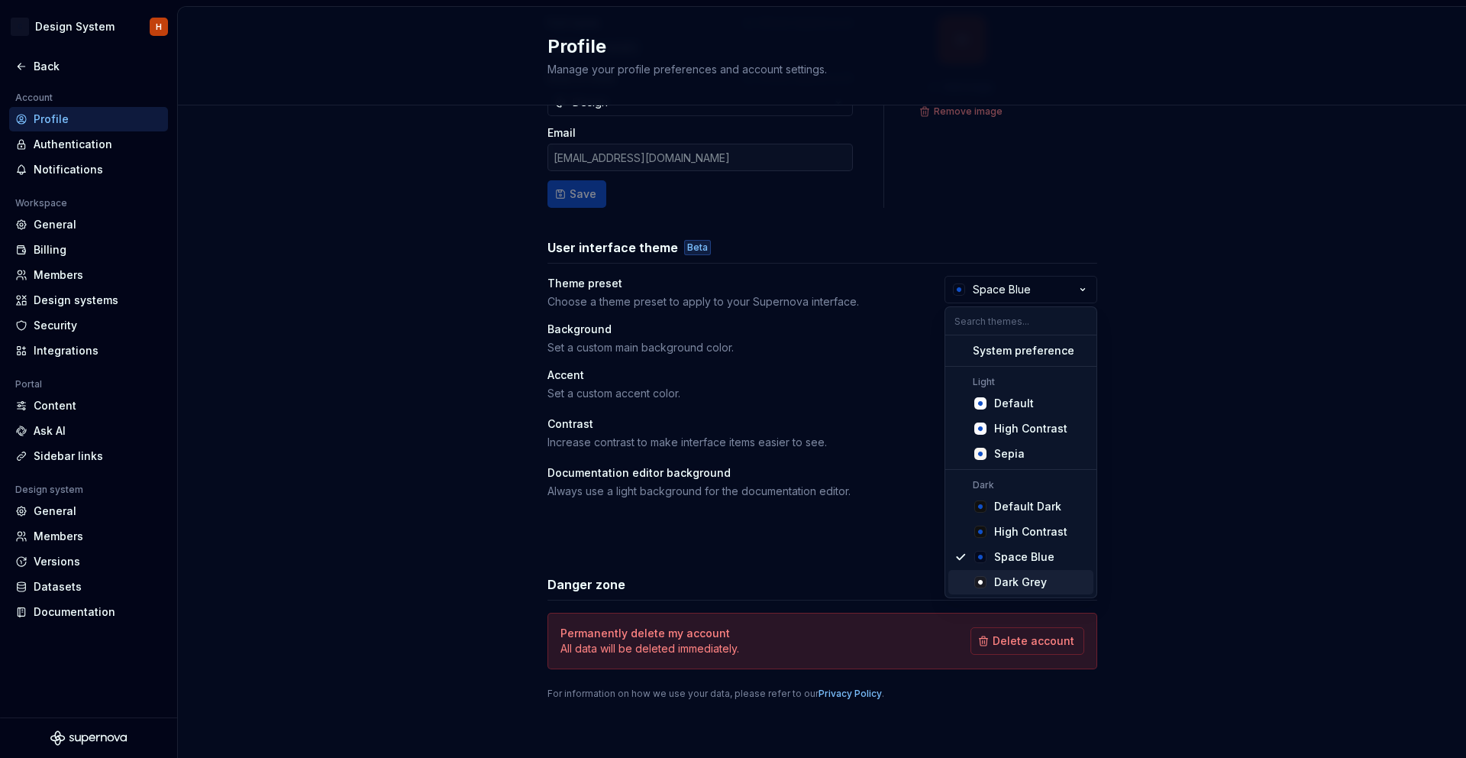
click at [1043, 577] on div "Dark Grey" at bounding box center [1020, 581] width 53 height 15
type input "#191A23"
type input "#FFFFFF"
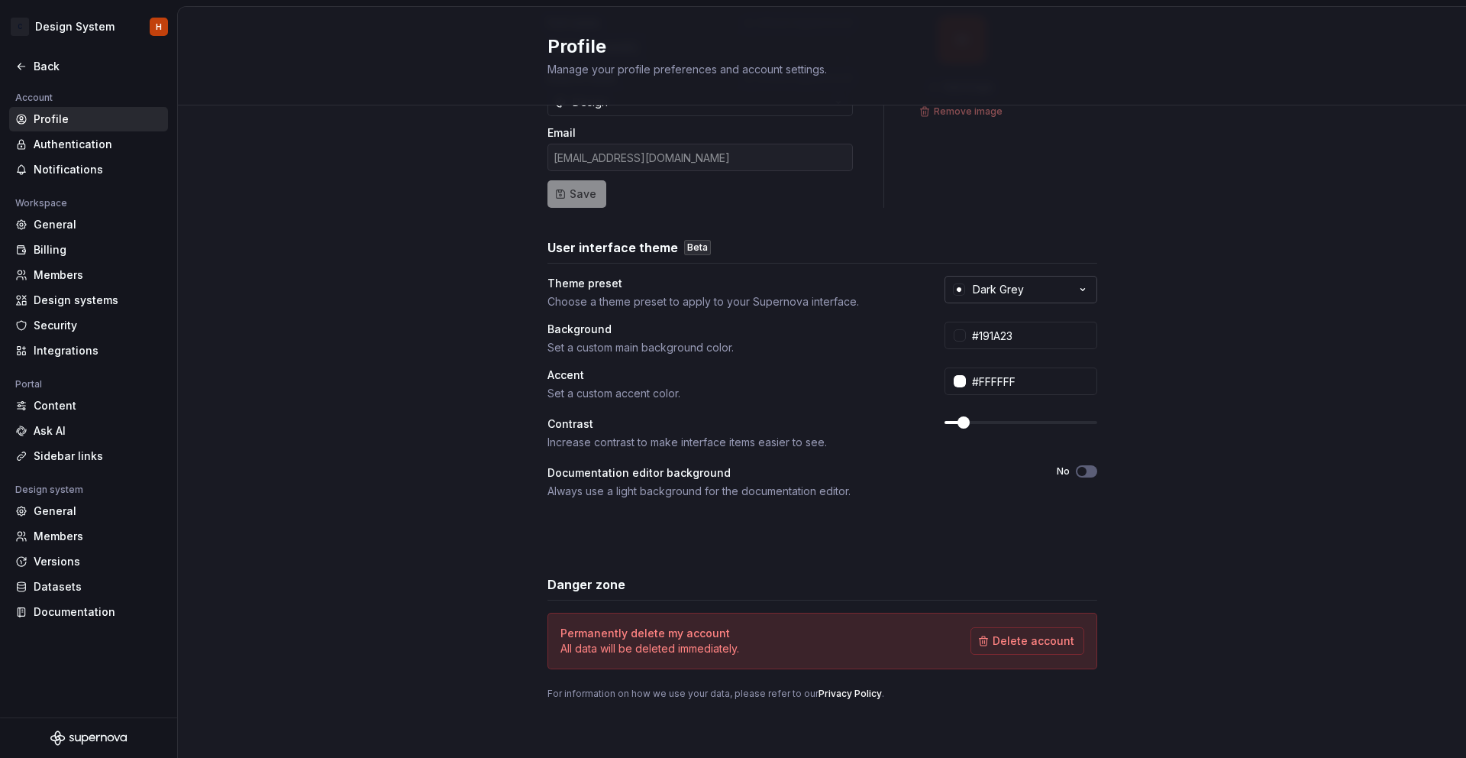
click at [1023, 289] on div "Dark Grey" at bounding box center [998, 289] width 51 height 15
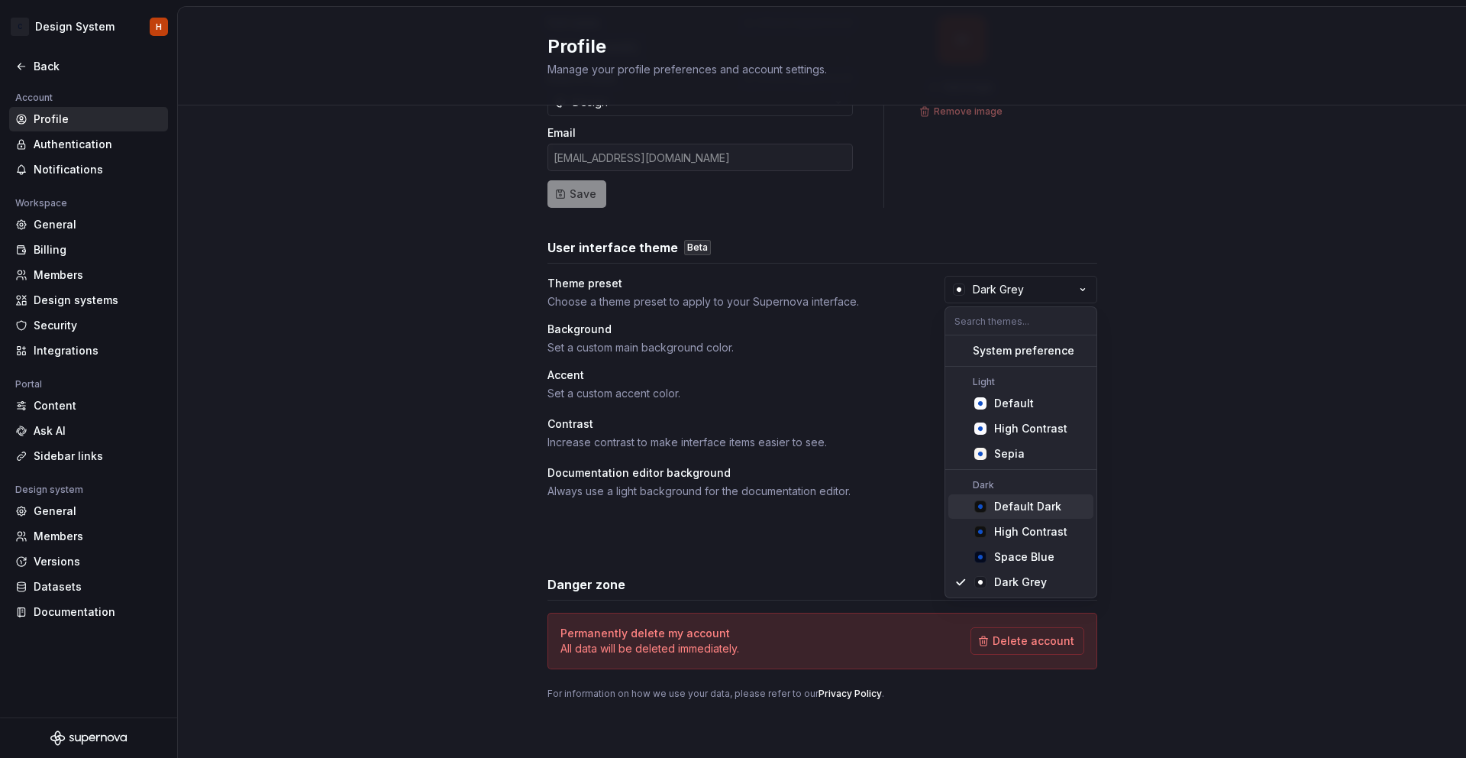
click at [1002, 513] on div "Default Dark" at bounding box center [1027, 506] width 67 height 15
type input "#101010"
type input "#104FC6"
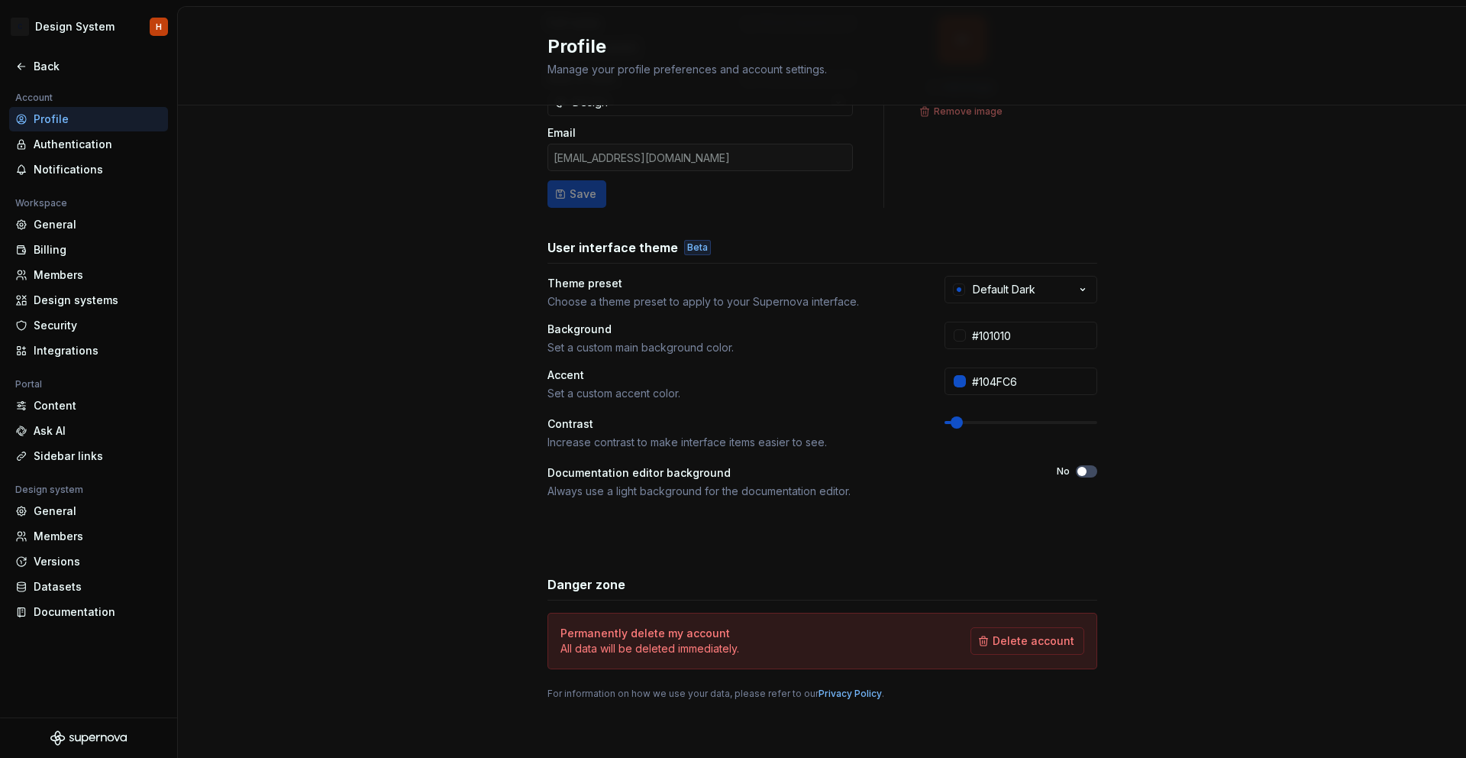
drag, startPoint x: 1007, startPoint y: 291, endPoint x: 1006, endPoint y: 303, distance: 12.3
click at [1007, 291] on div "Default Dark" at bounding box center [1004, 289] width 63 height 15
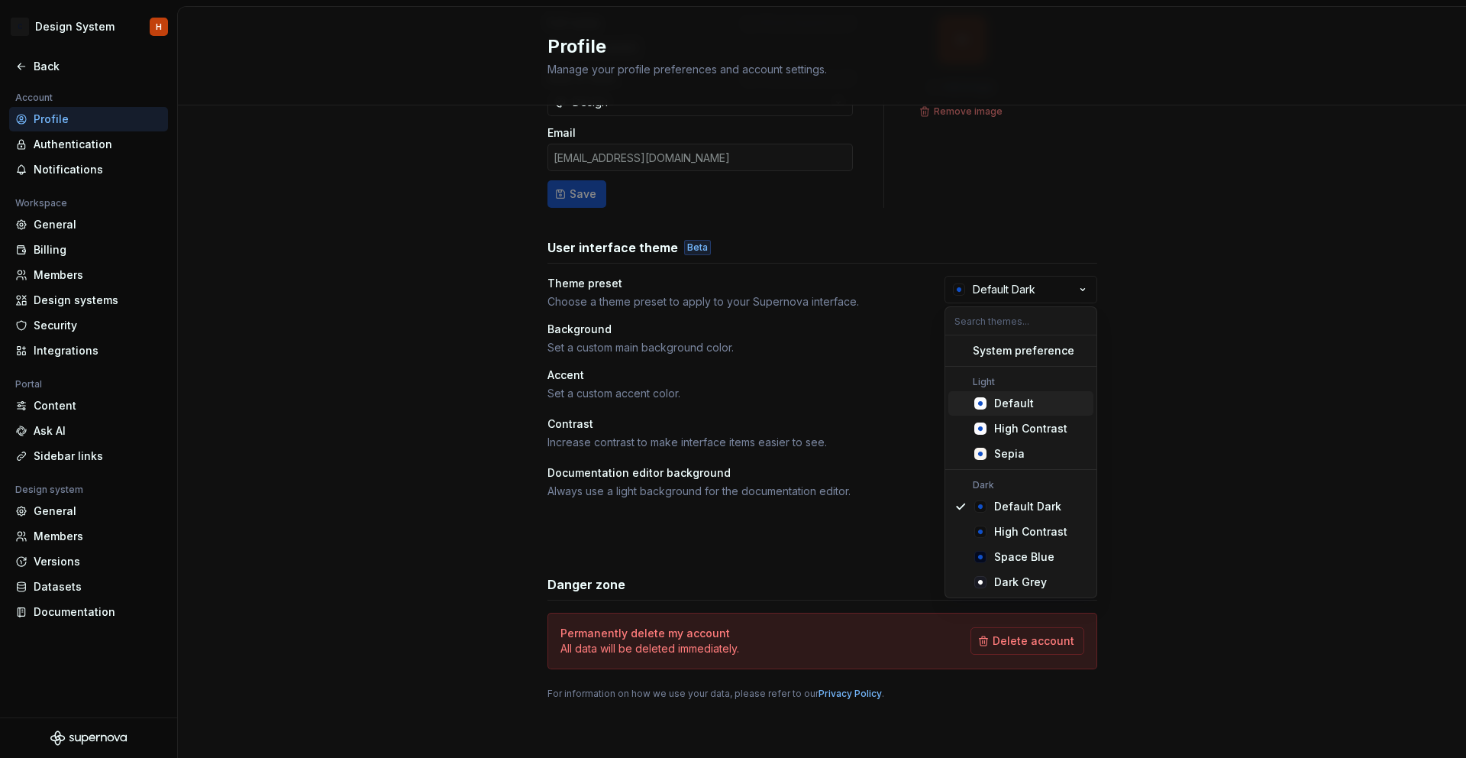
click at [1014, 403] on div "Default" at bounding box center [1014, 403] width 40 height 15
type input "#FBFCFE"
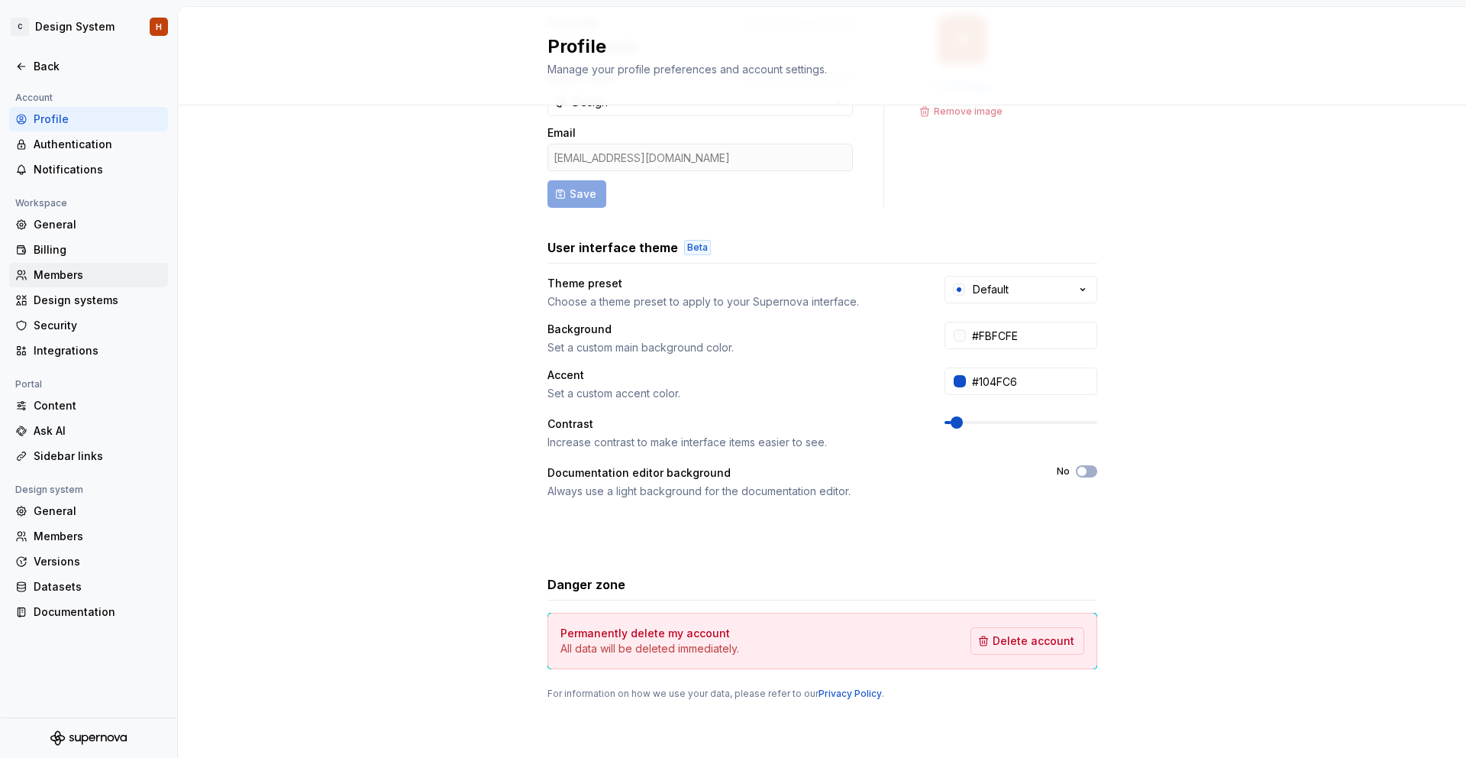
drag, startPoint x: 319, startPoint y: 276, endPoint x: 146, endPoint y: 278, distance: 173.4
click at [319, 276] on div "Full name Affects Supernova AI Hugo Area of work Affects Supernova AI Design Em…" at bounding box center [822, 373] width 1288 height 770
click at [89, 604] on div "Documentation" at bounding box center [98, 611] width 128 height 15
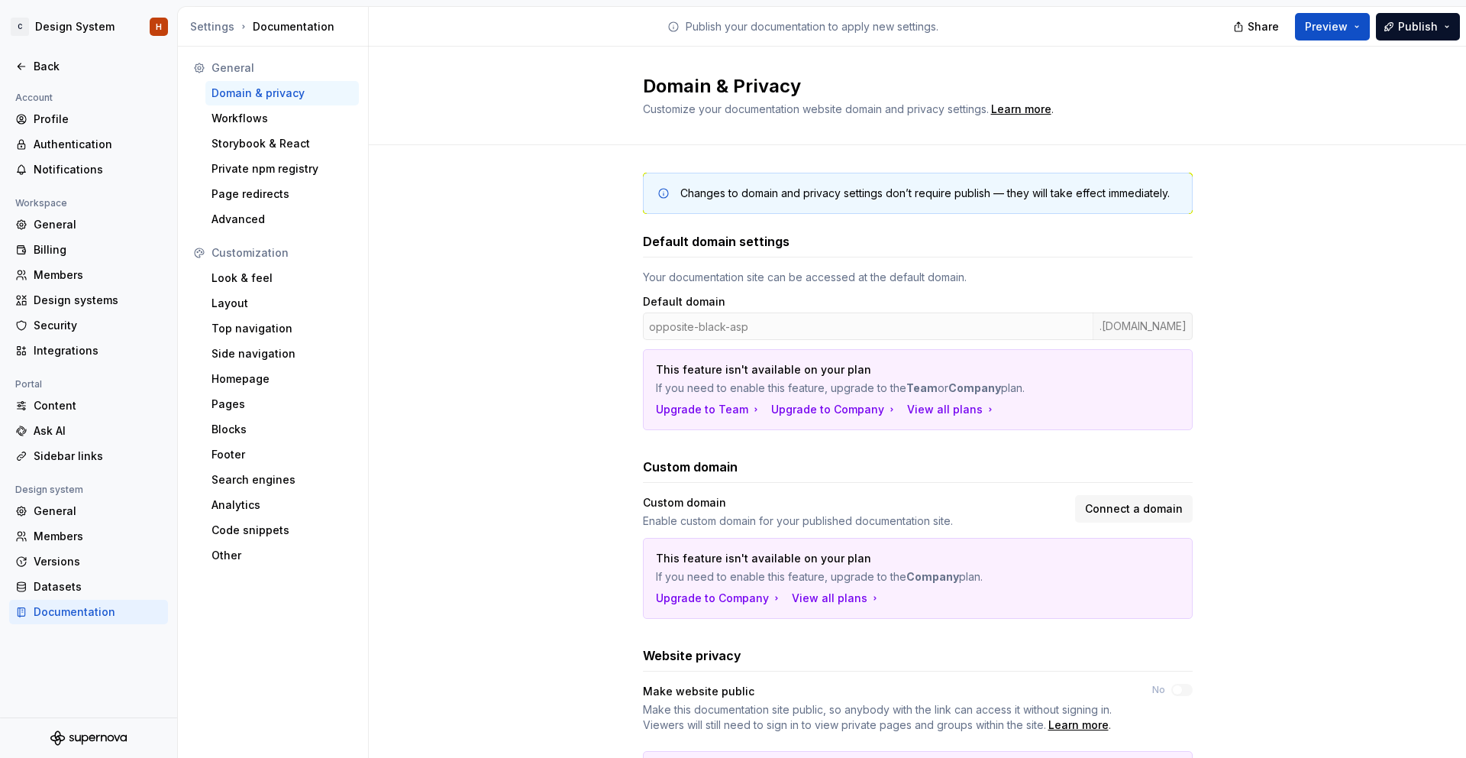
scroll to position [125, 0]
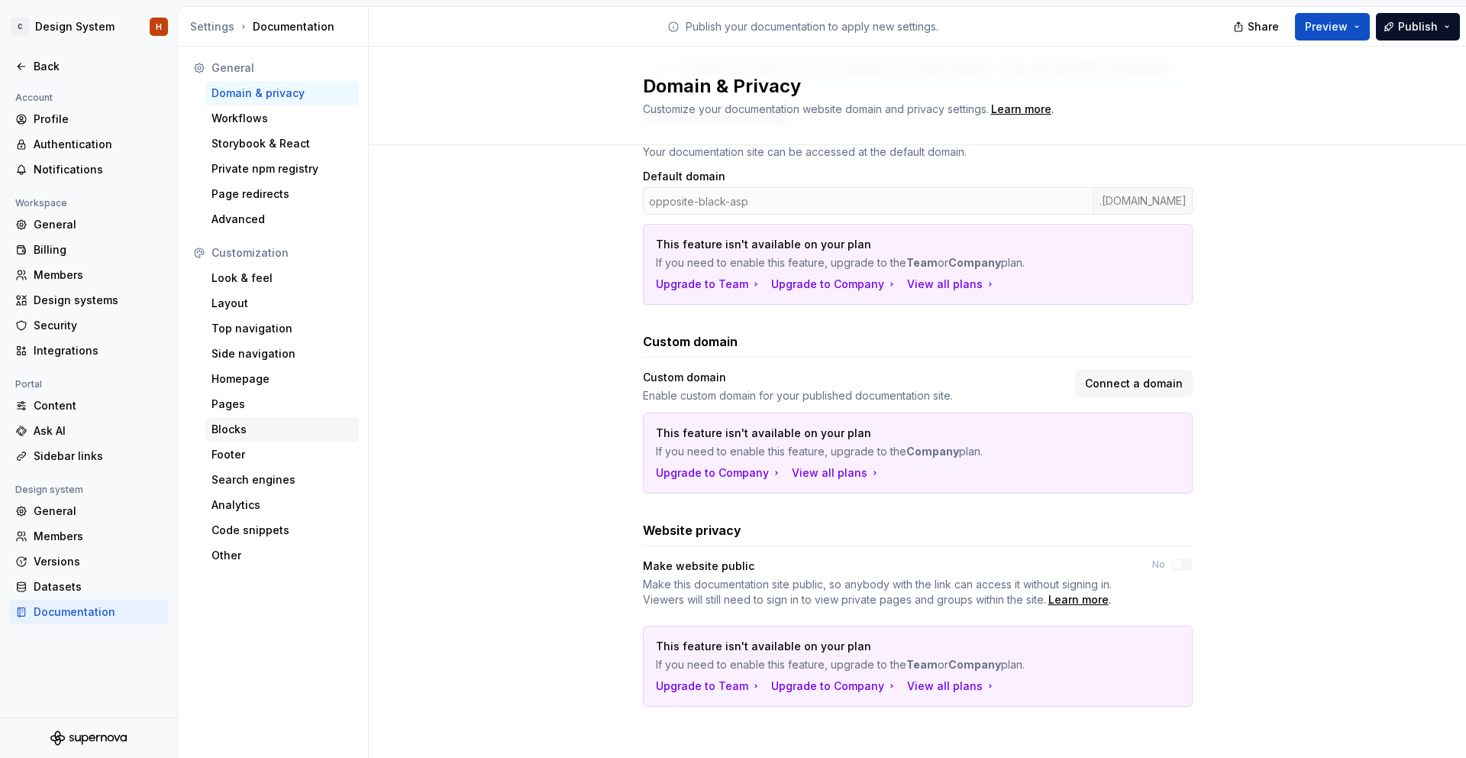
click at [268, 432] on div "Blocks" at bounding box center [282, 429] width 141 height 15
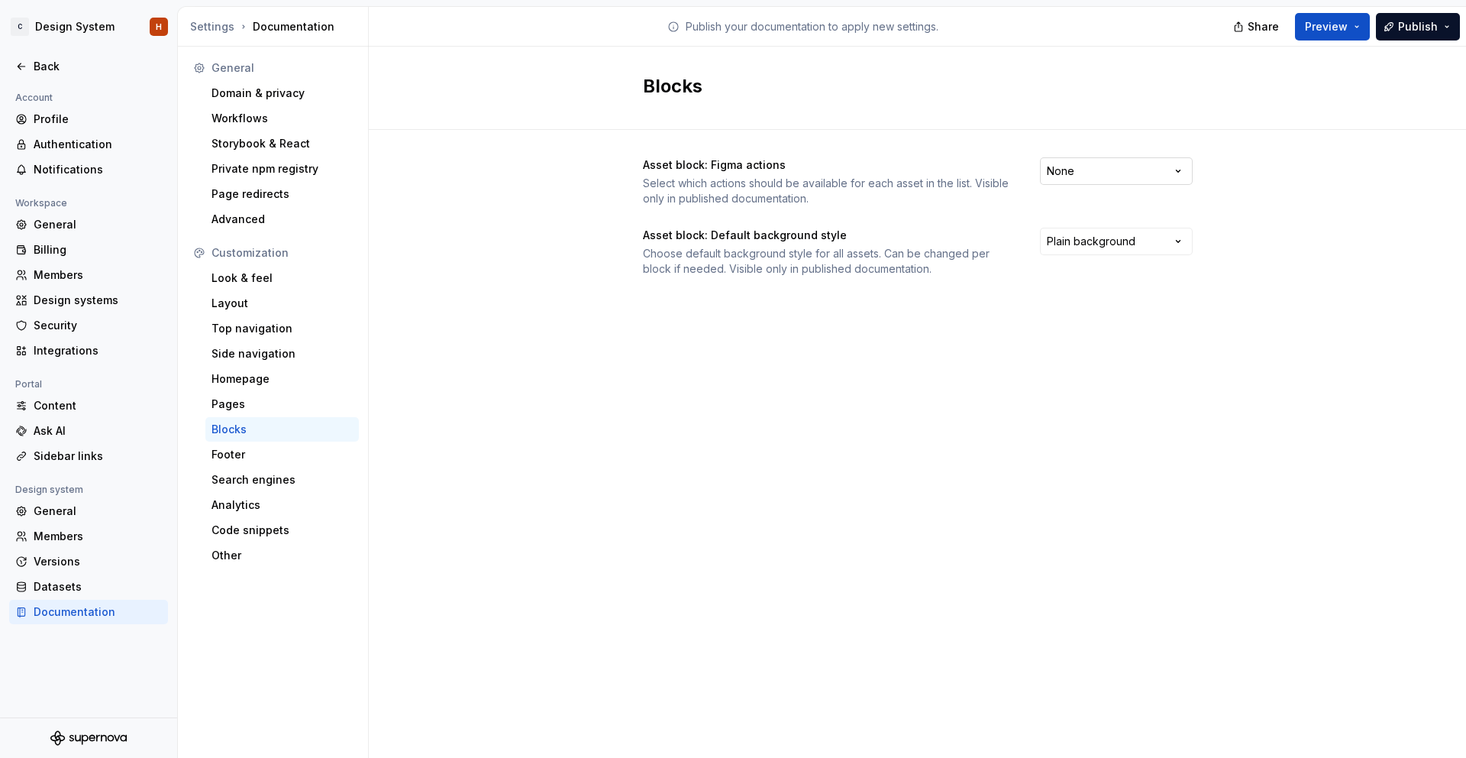
click at [1133, 175] on html "C Design System H Back Account Profile Authentication Notifications Workspace G…" at bounding box center [733, 379] width 1466 height 758
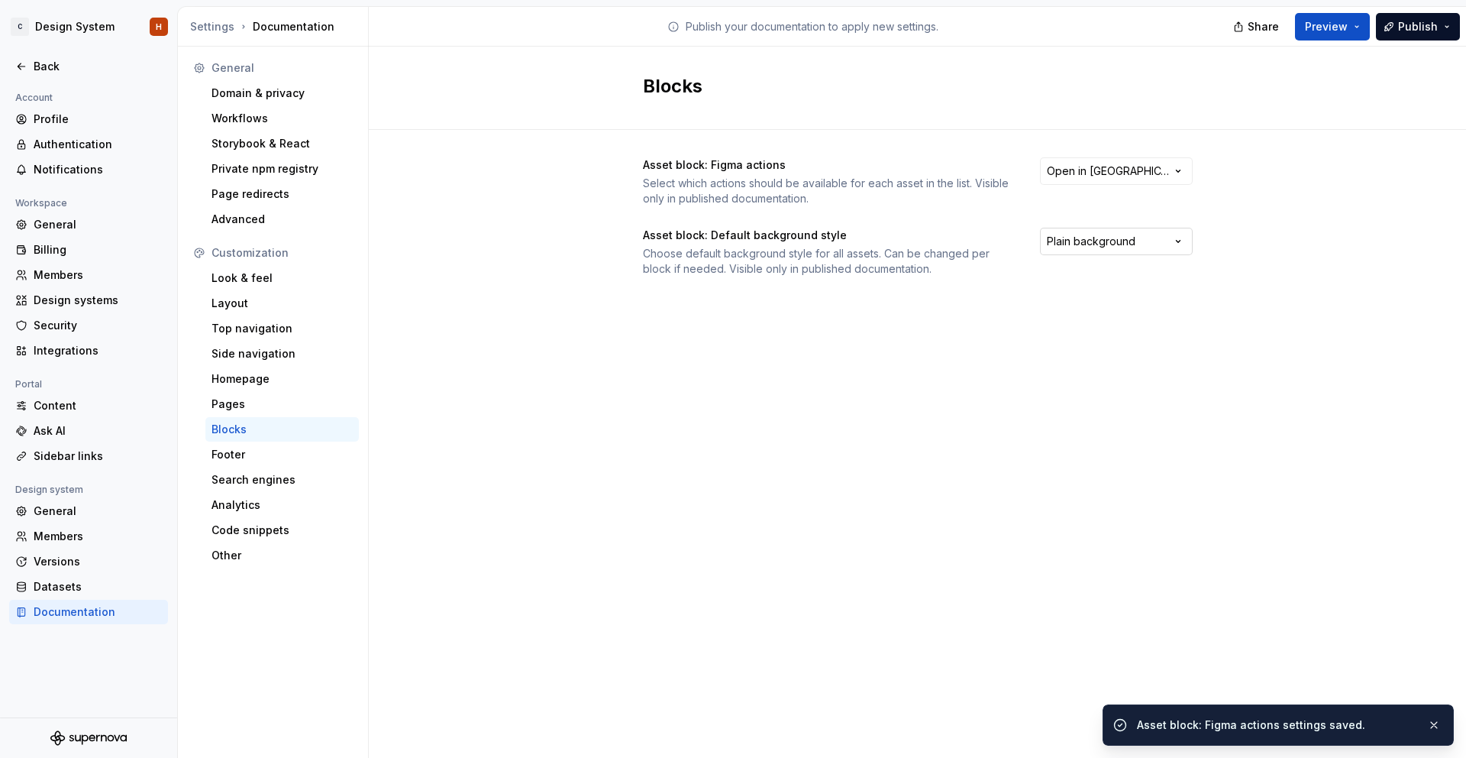
click at [1102, 247] on html "C Design System H Back Account Profile Authentication Notifications Workspace G…" at bounding box center [733, 379] width 1466 height 758
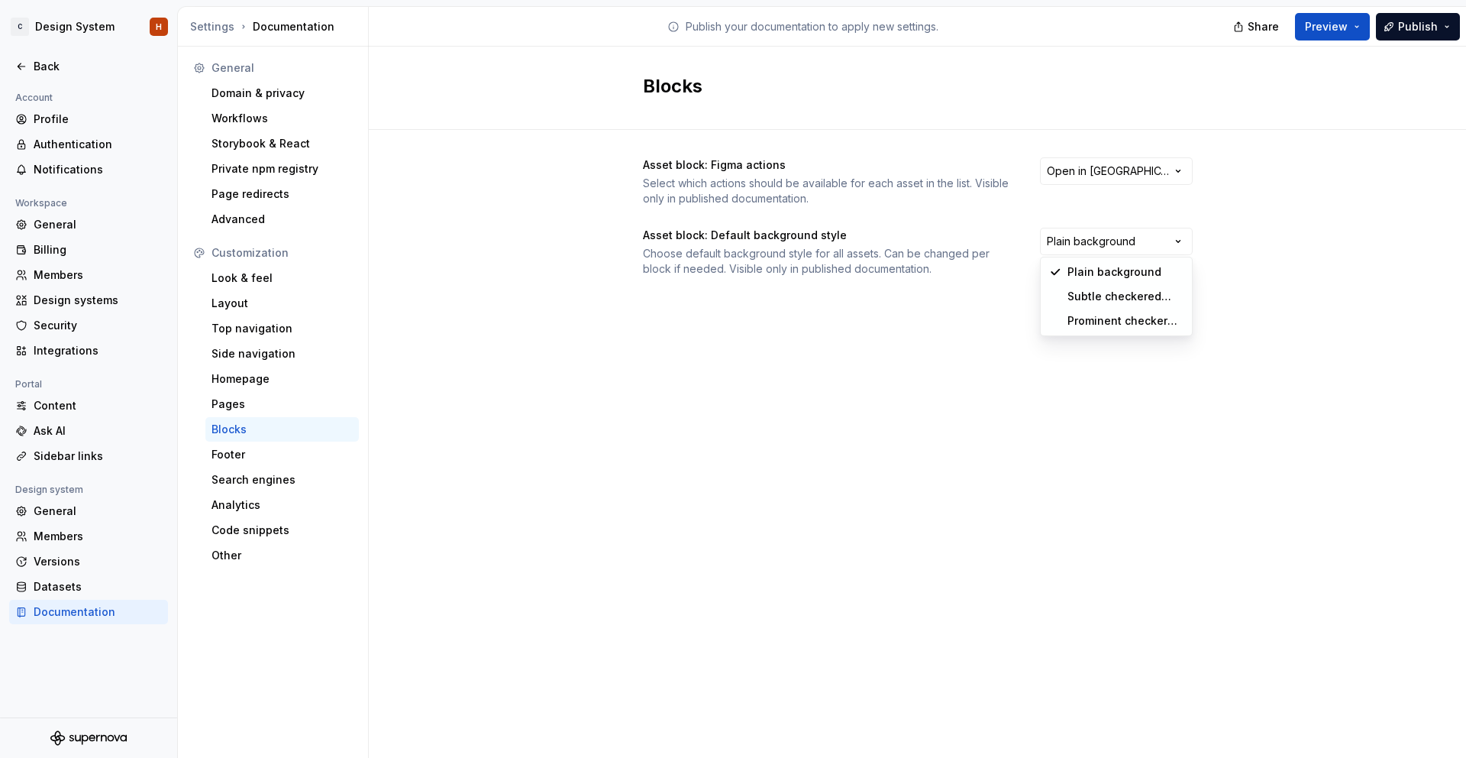
click at [1285, 263] on html "C Design System H Back Account Profile Authentication Notifications Workspace G…" at bounding box center [733, 379] width 1466 height 758
click at [293, 398] on div "Pages" at bounding box center [282, 403] width 141 height 15
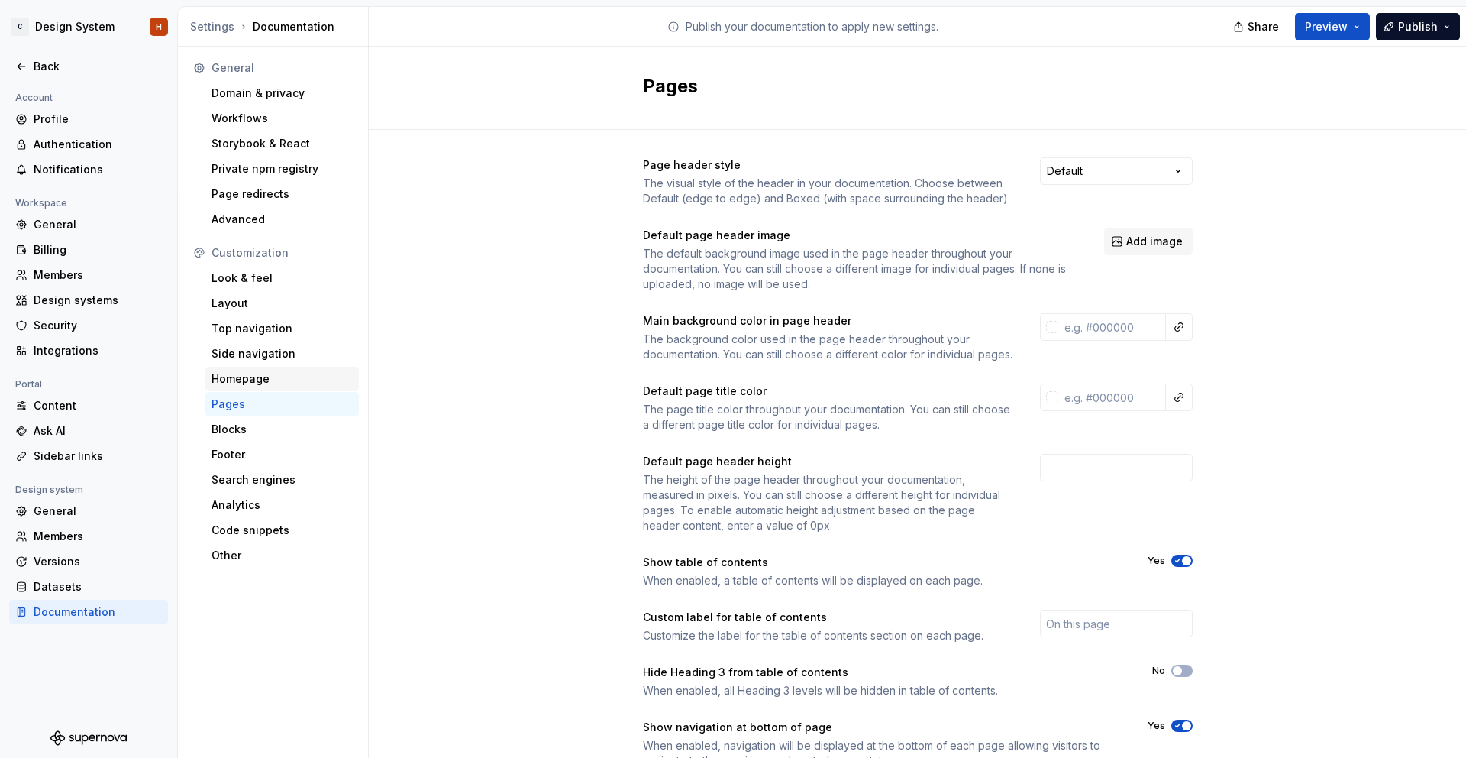
click at [291, 379] on div "Homepage" at bounding box center [282, 378] width 141 height 15
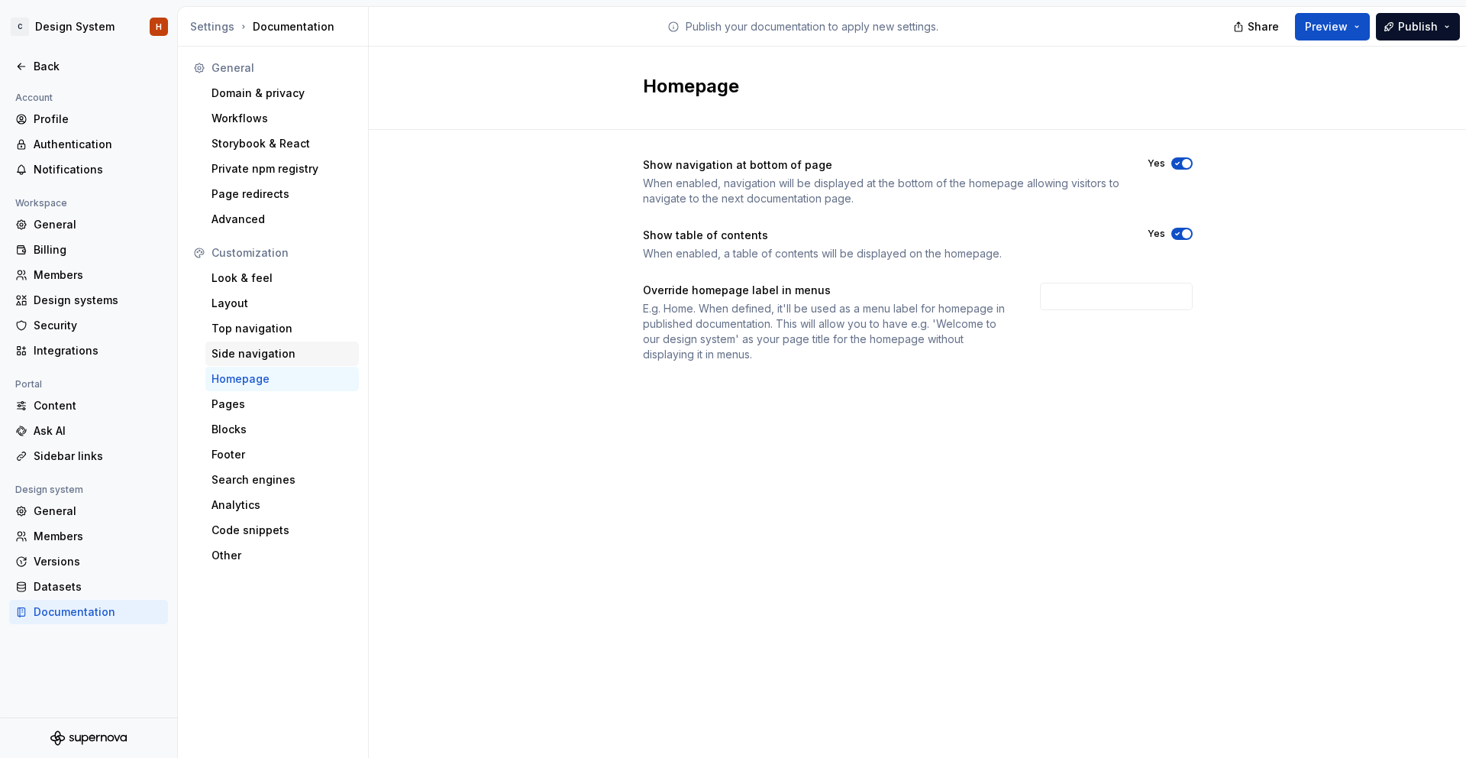
click at [276, 351] on div "Side navigation" at bounding box center [282, 353] width 141 height 15
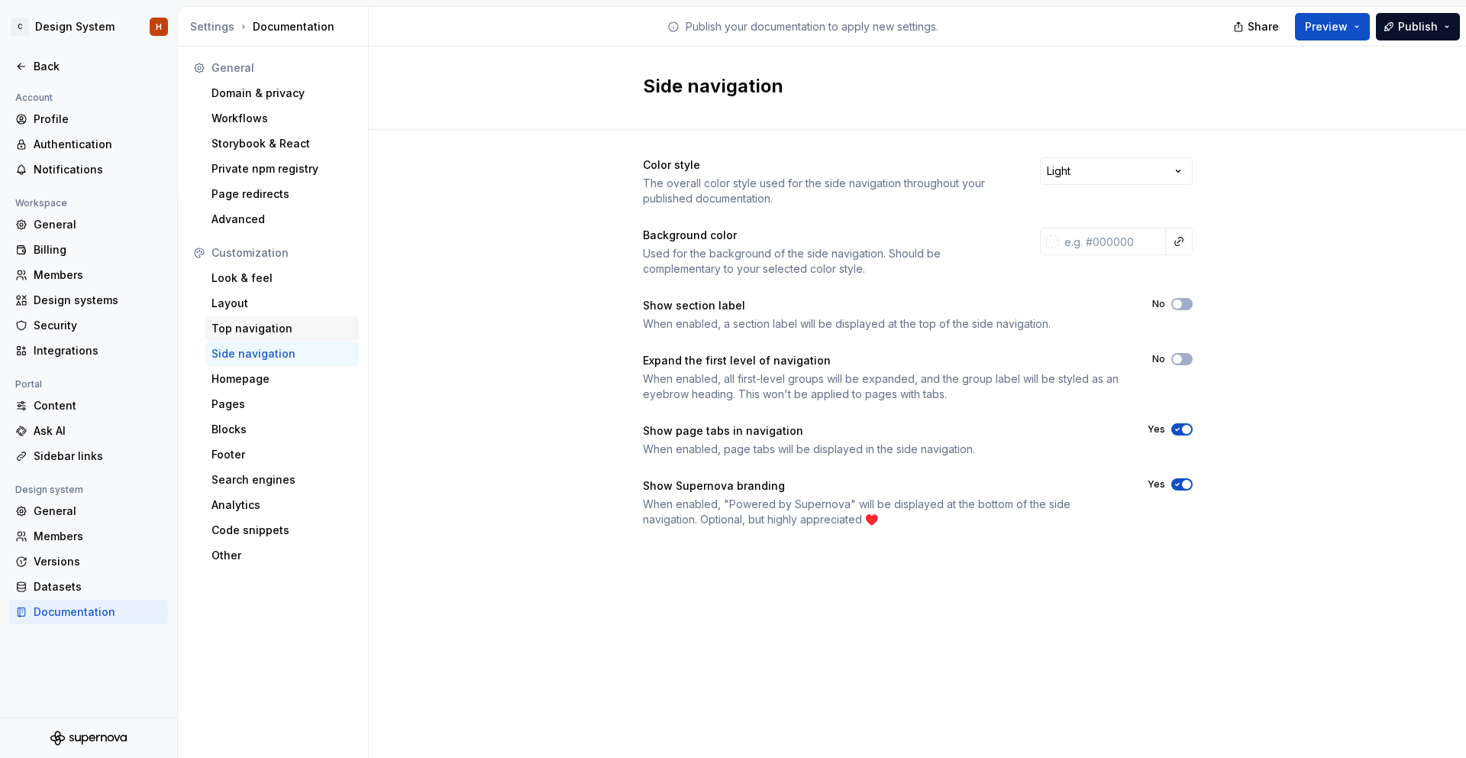
click at [336, 328] on div "Top navigation" at bounding box center [282, 328] width 141 height 15
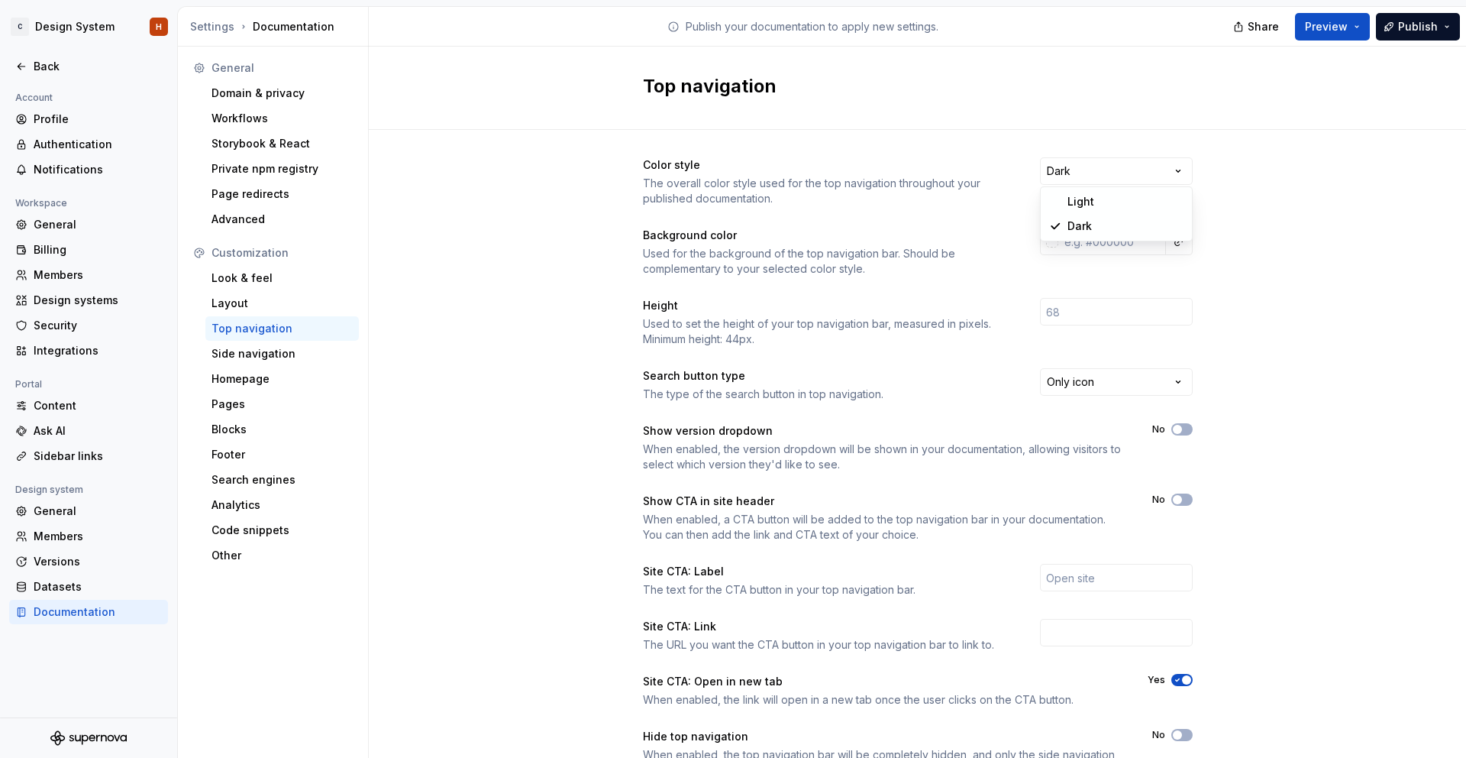
click at [1139, 176] on html "C Design System H Back Account Profile Authentication Notifications Workspace G…" at bounding box center [733, 379] width 1466 height 758
drag, startPoint x: 1139, startPoint y: 176, endPoint x: 1167, endPoint y: 175, distance: 28.3
click at [1139, 176] on html "C Design System H Back Account Profile Authentication Notifications Workspace G…" at bounding box center [733, 379] width 1466 height 758
click at [1110, 241] on input "text" at bounding box center [1113, 241] width 108 height 27
paste input "0090E3"
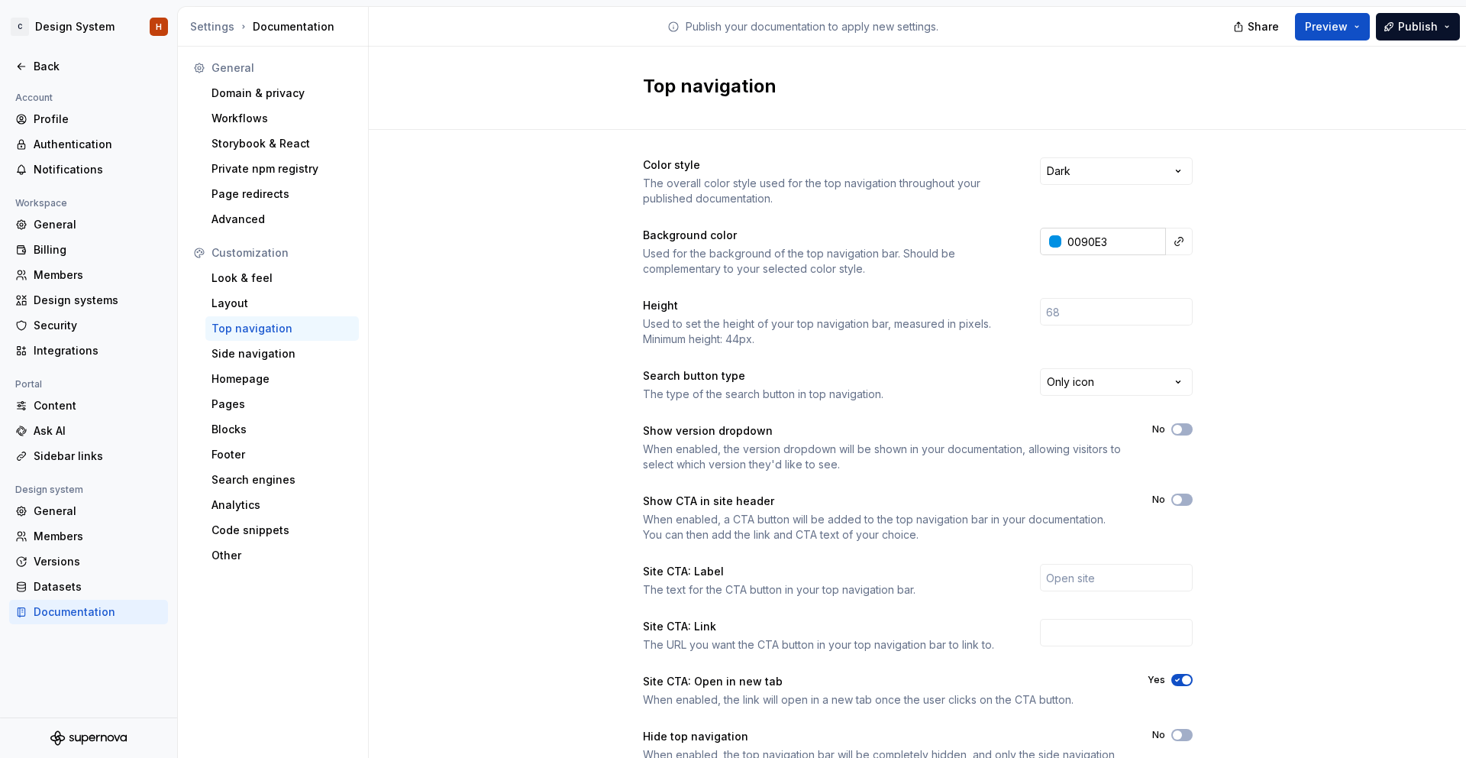
type input "#0090E3"
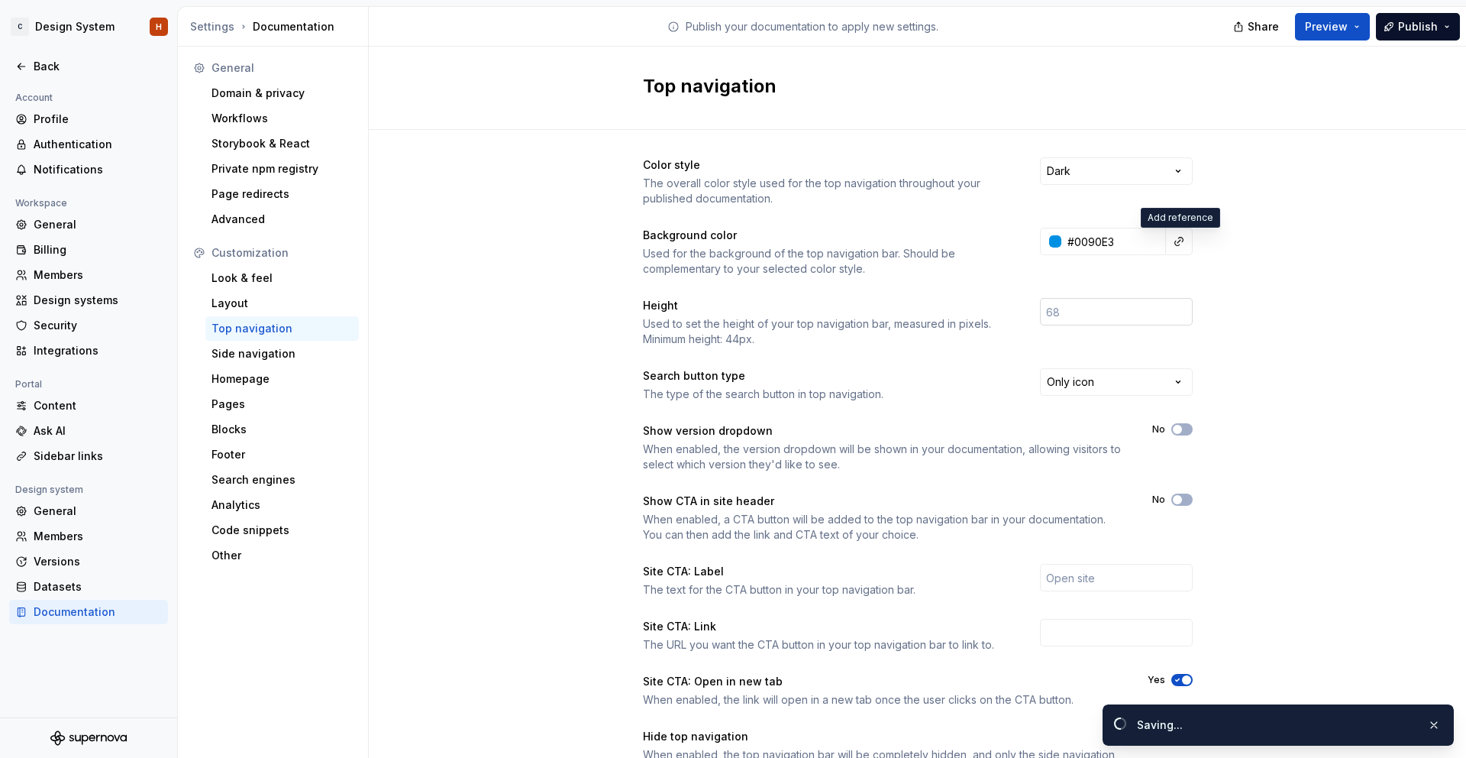
type input "#0090e3ff"
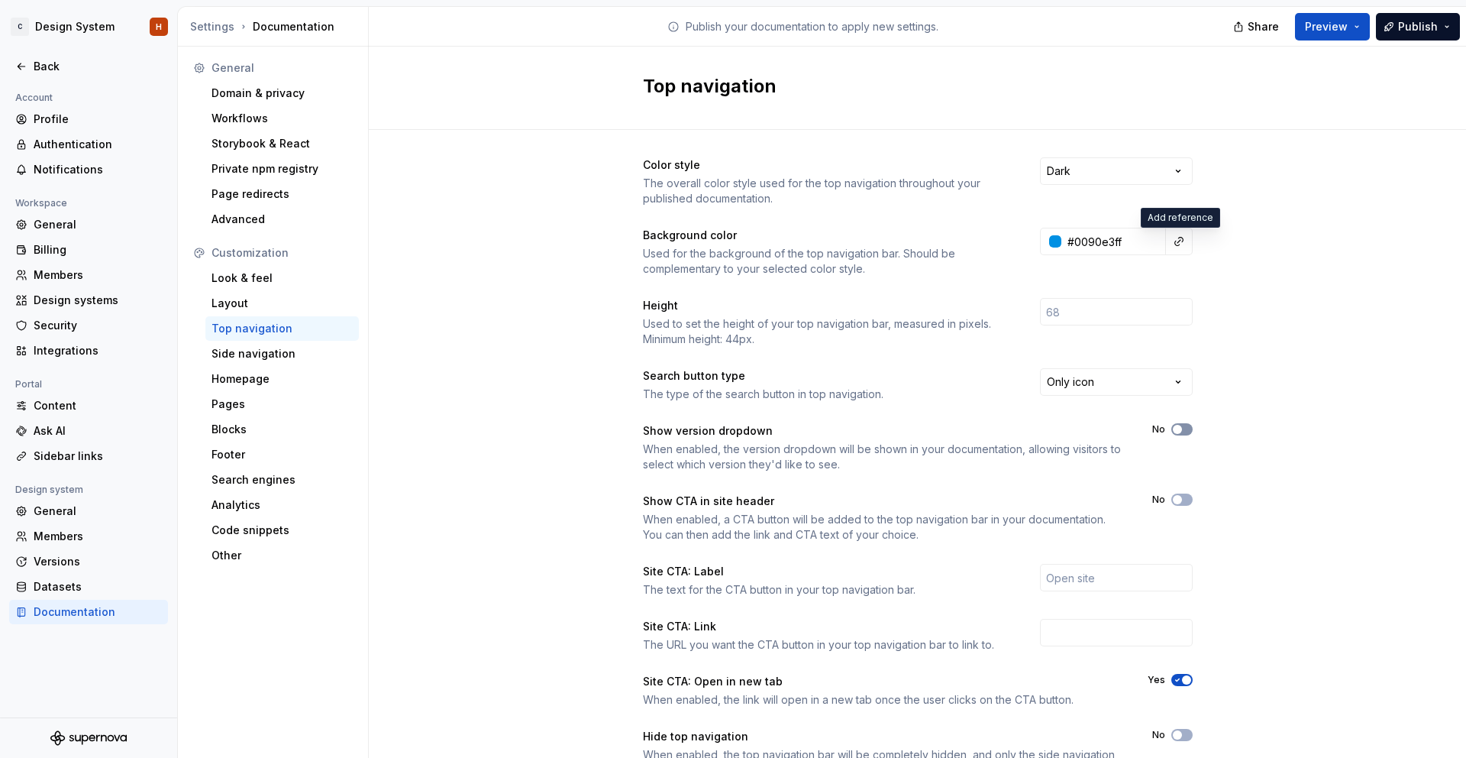
click at [1186, 435] on div "Show version dropdown When enabled, the version dropdown will be shown in your …" at bounding box center [918, 447] width 550 height 49
click at [1186, 432] on button "No" at bounding box center [1182, 429] width 21 height 12
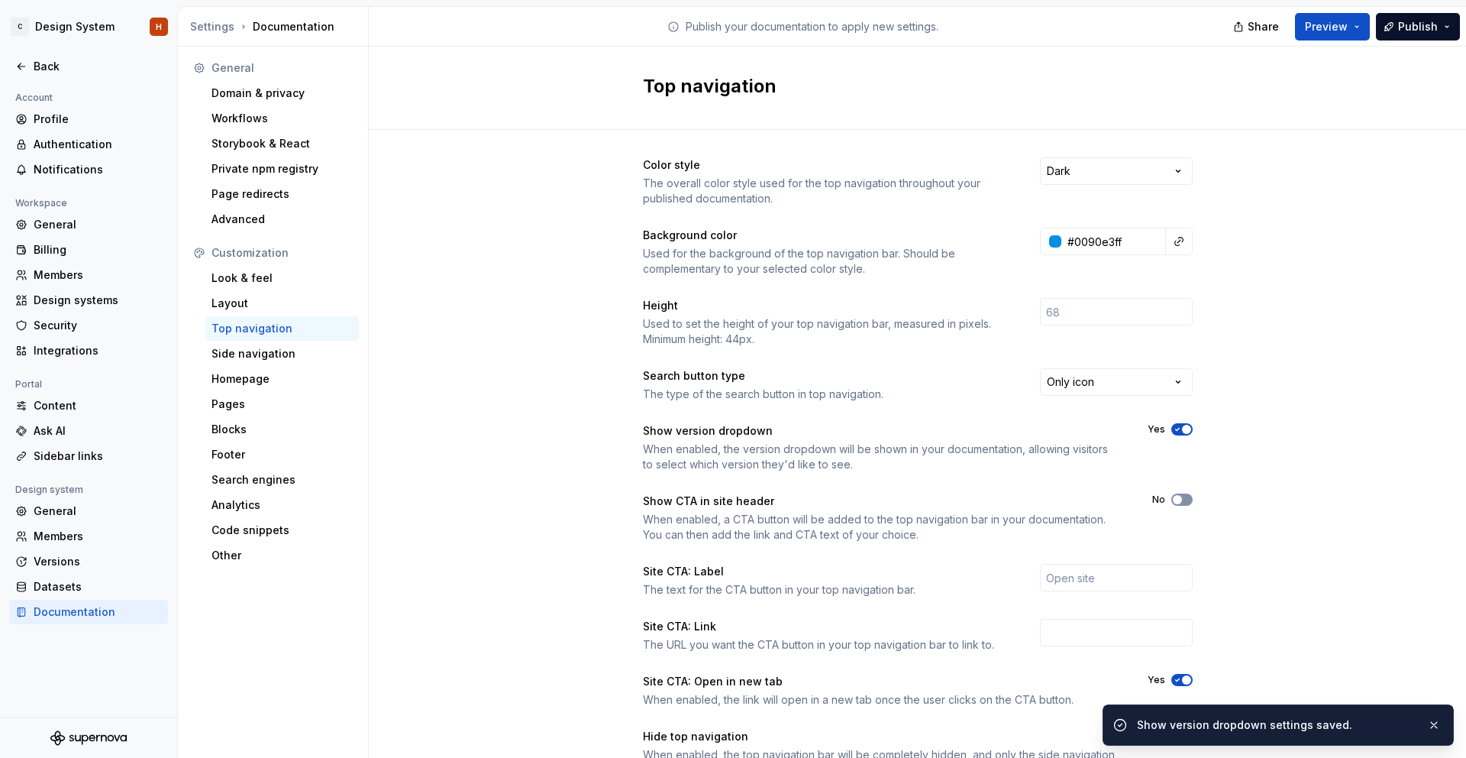
click at [1182, 503] on icon "button" at bounding box center [1178, 499] width 12 height 9
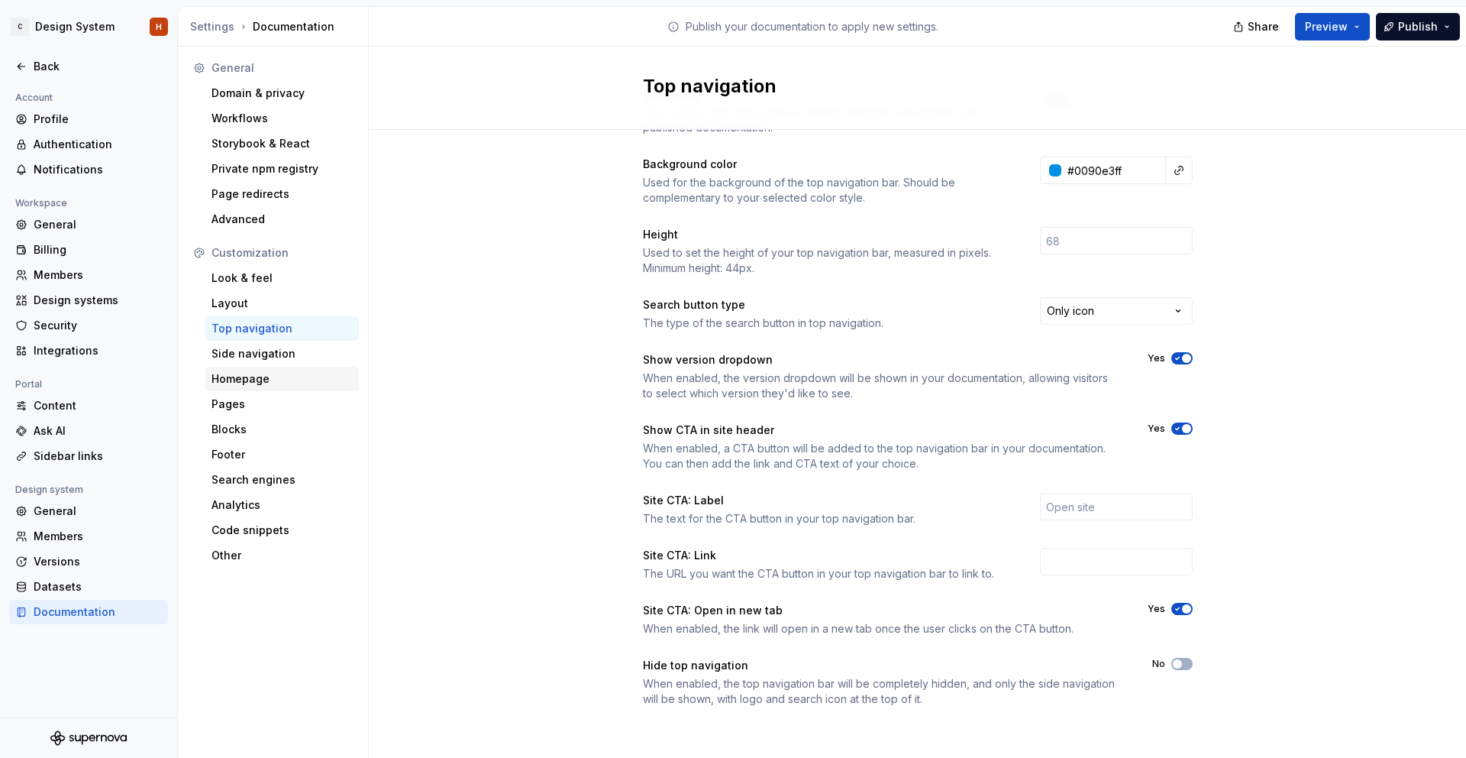
click at [258, 373] on div "Homepage" at bounding box center [282, 378] width 141 height 15
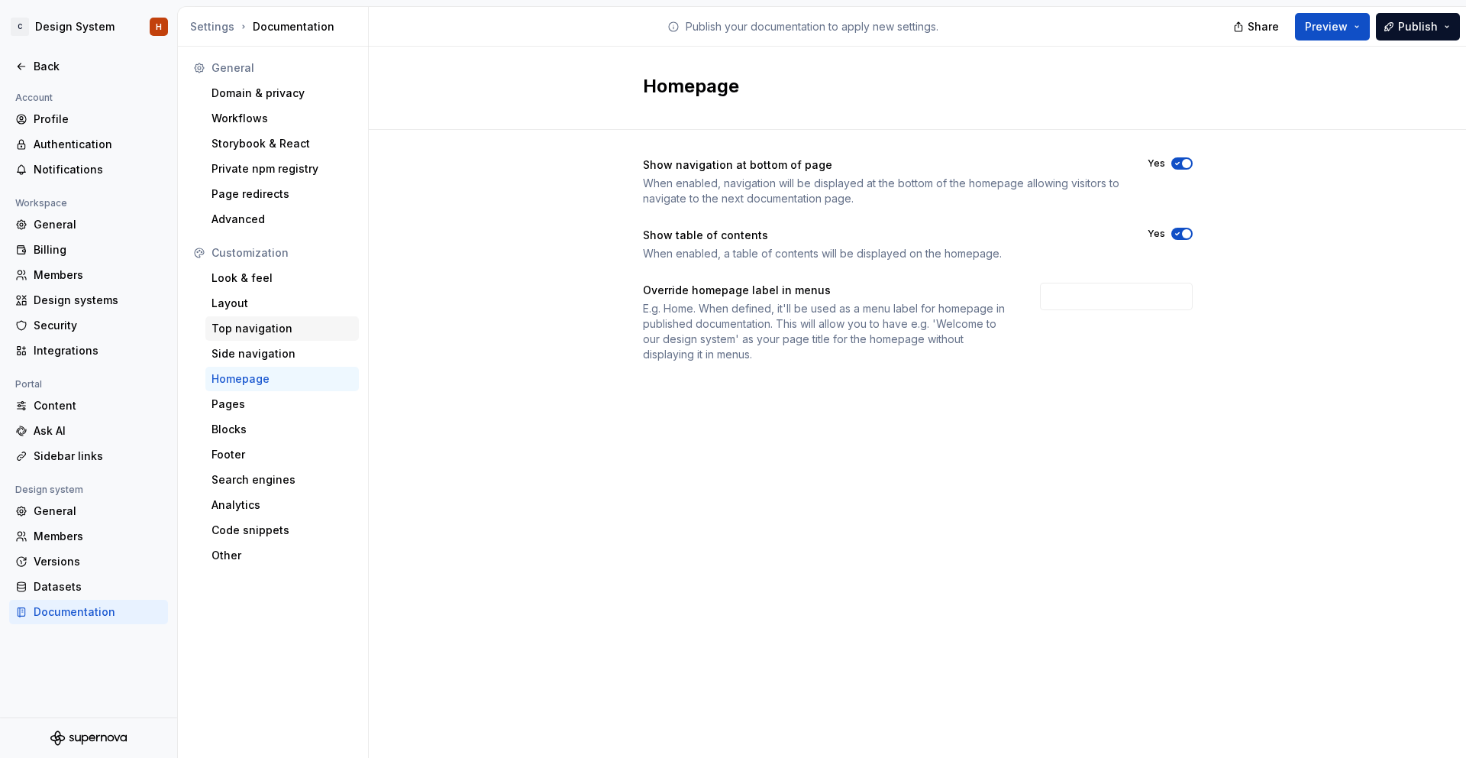
drag, startPoint x: 265, startPoint y: 353, endPoint x: 266, endPoint y: 333, distance: 19.9
click at [265, 353] on div "Side navigation" at bounding box center [282, 353] width 141 height 15
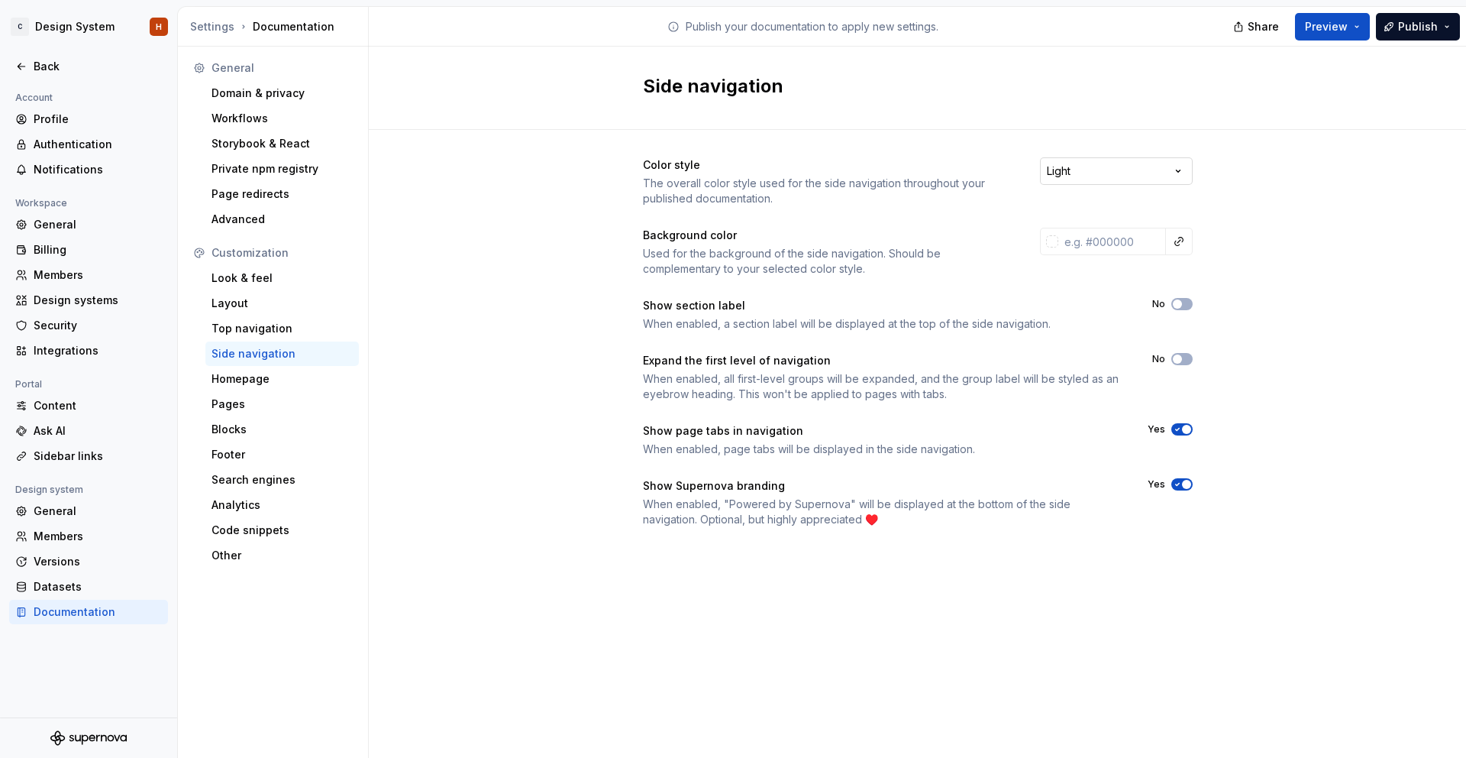
drag, startPoint x: 1138, startPoint y: 189, endPoint x: 1150, endPoint y: 171, distance: 21.4
click at [1139, 187] on div "Color style The overall color style used for the side navigation throughout you…" at bounding box center [918, 181] width 550 height 49
click at [1150, 171] on html "C Design System H Back Account Profile Authentication Notifications Workspace G…" at bounding box center [733, 379] width 1466 height 758
drag, startPoint x: 1114, startPoint y: 225, endPoint x: 1133, endPoint y: 220, distance: 18.9
click at [251, 322] on div "Top navigation" at bounding box center [282, 328] width 141 height 15
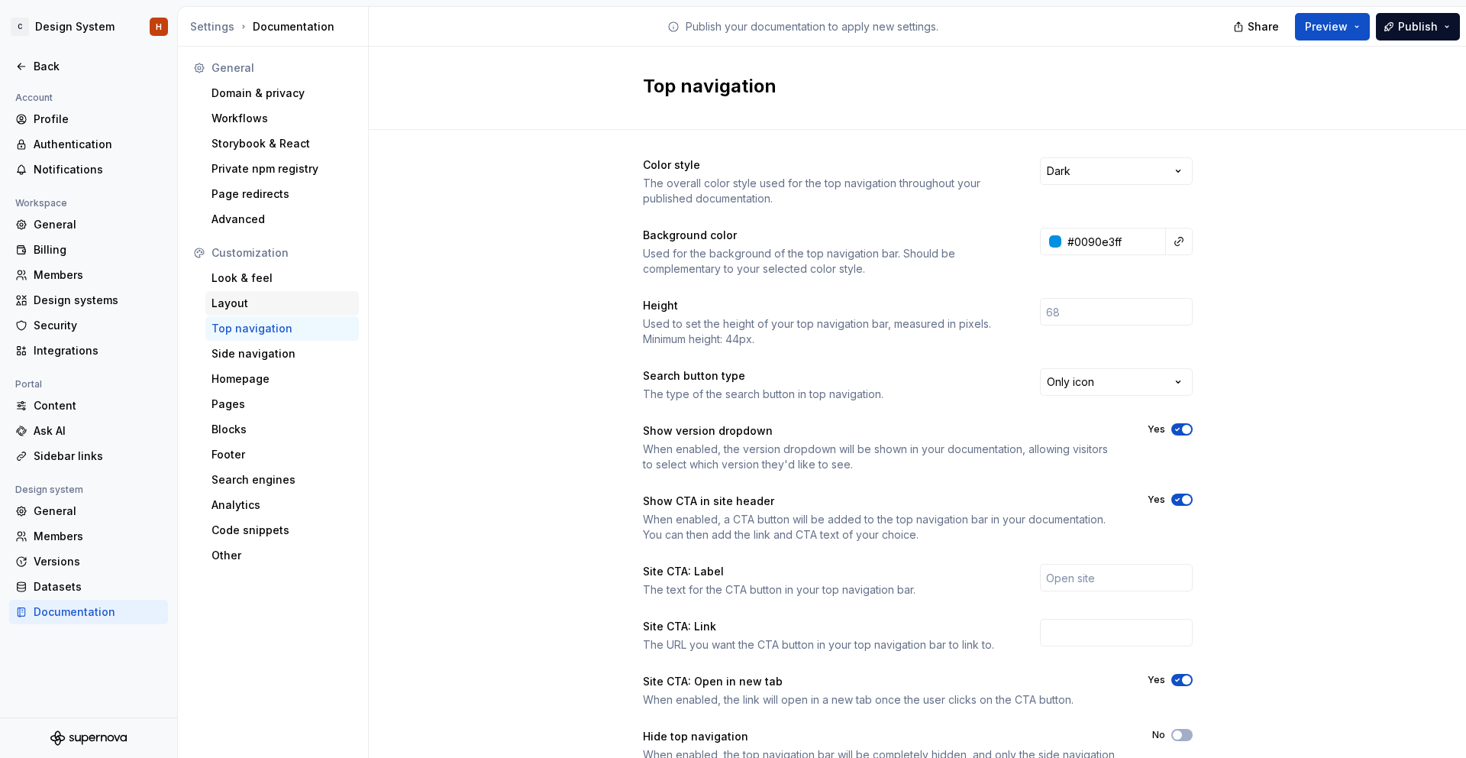
click at [311, 303] on div "Layout" at bounding box center [282, 303] width 141 height 15
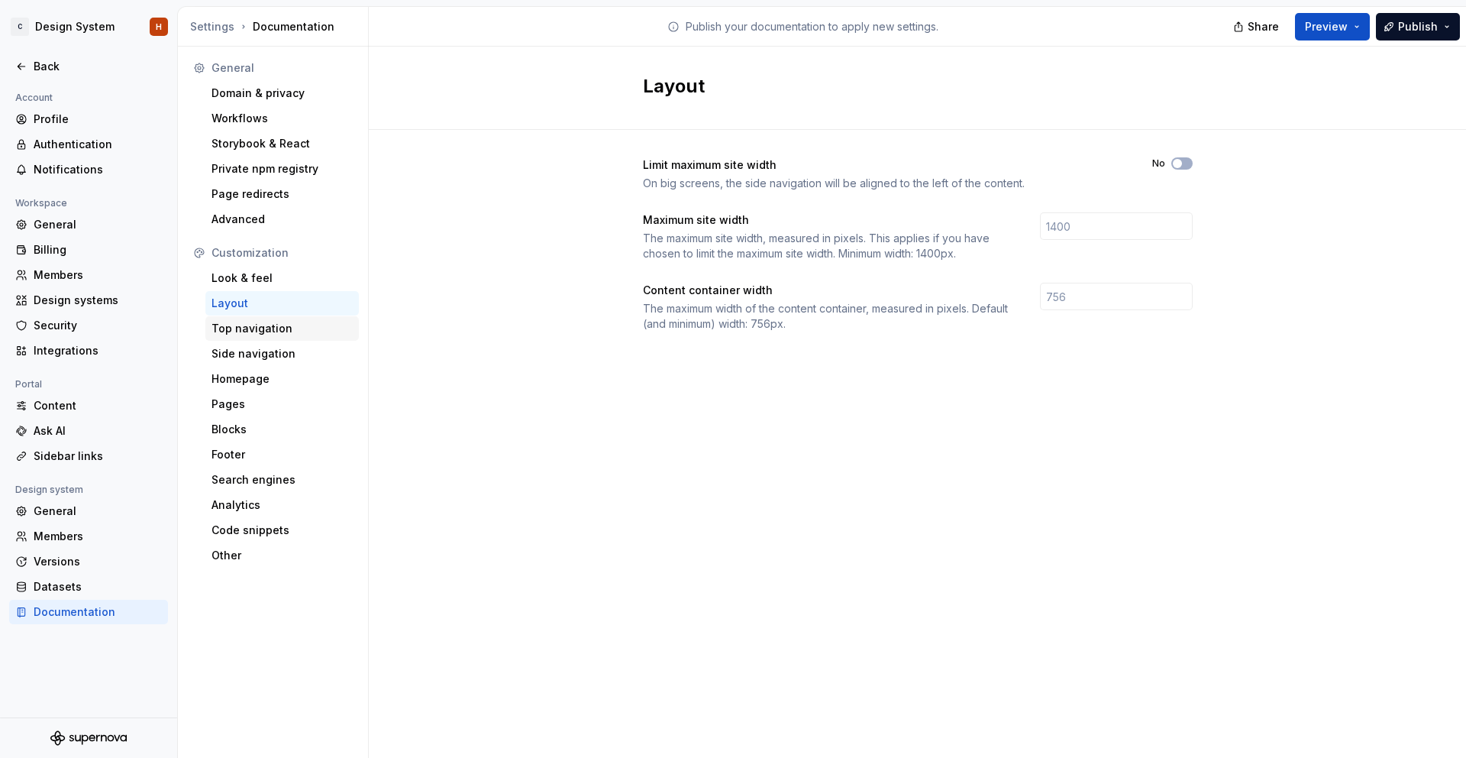
click at [221, 323] on div "Top navigation" at bounding box center [282, 328] width 141 height 15
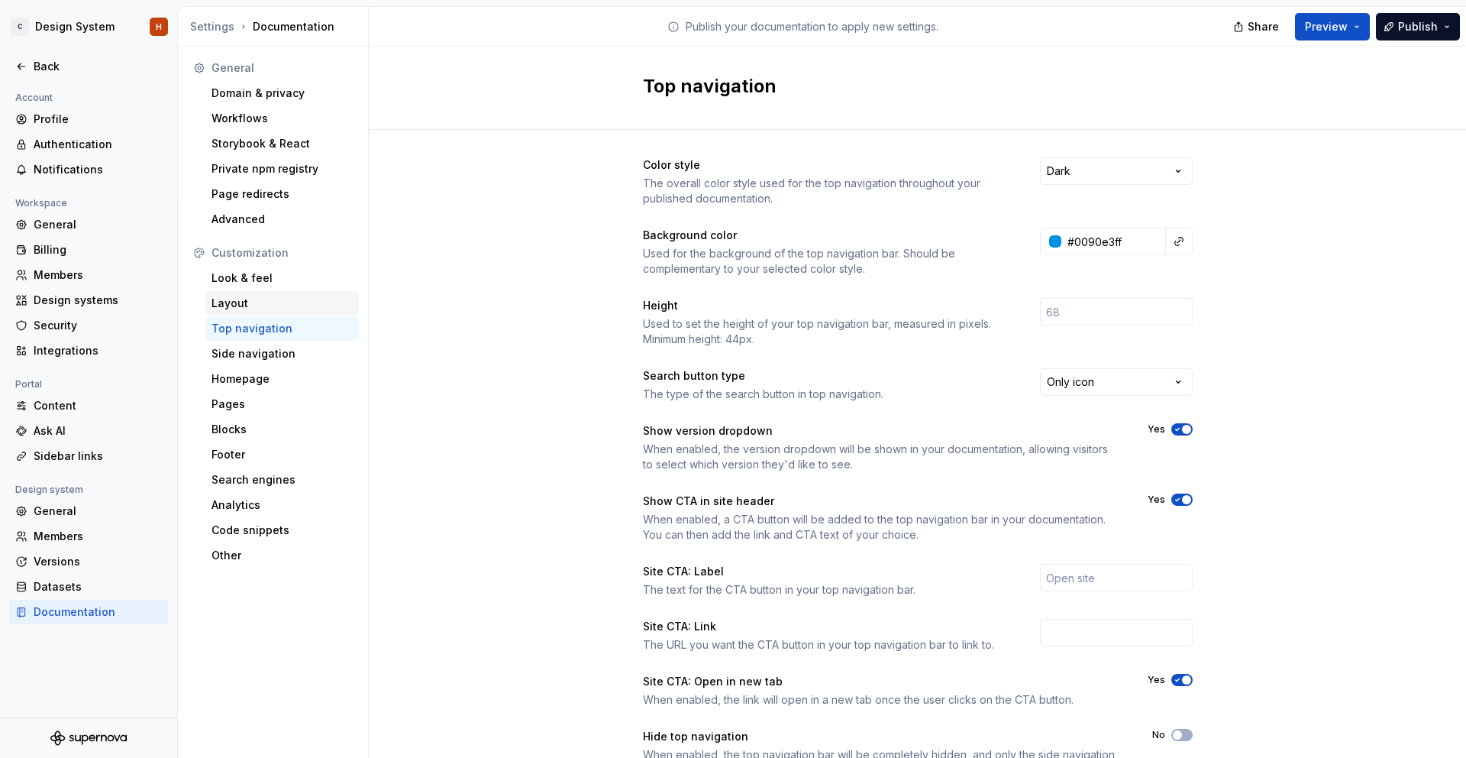
drag, startPoint x: 221, startPoint y: 322, endPoint x: 236, endPoint y: 312, distance: 17.6
click at [221, 322] on div "Top navigation" at bounding box center [282, 328] width 141 height 15
drag, startPoint x: 248, startPoint y: 302, endPoint x: 263, endPoint y: 292, distance: 18.0
click at [248, 302] on div "Layout" at bounding box center [282, 303] width 141 height 15
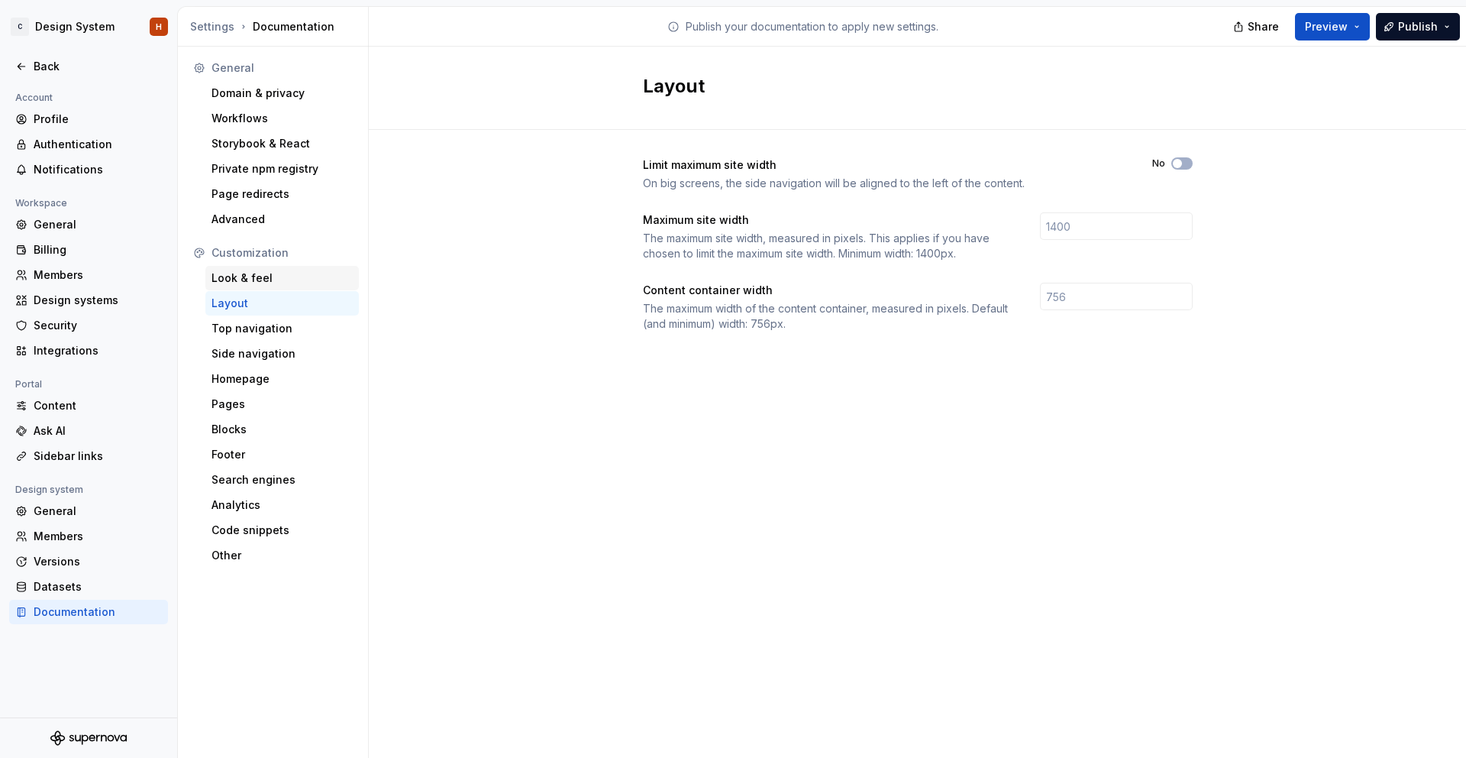
click at [269, 281] on div "Look & feel" at bounding box center [282, 277] width 141 height 15
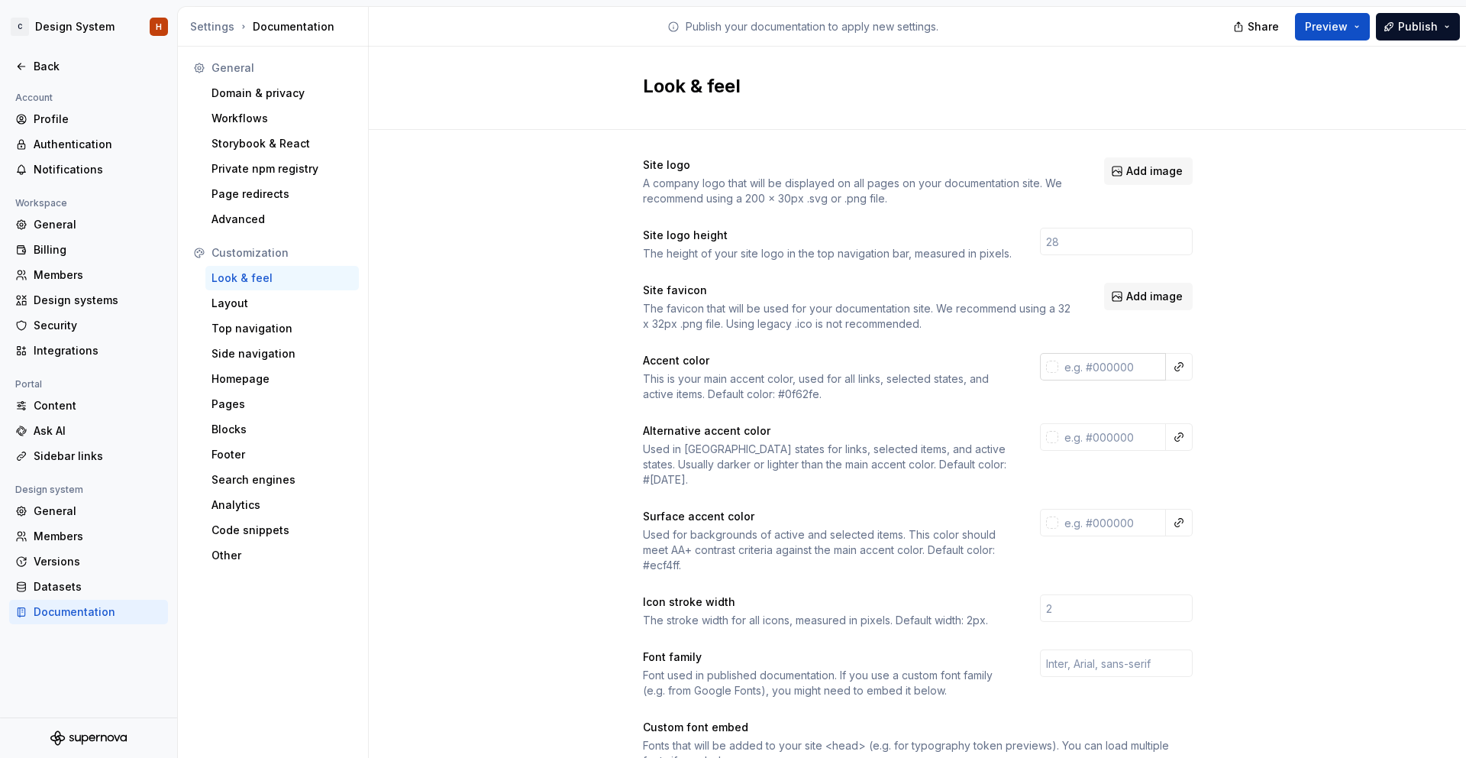
click at [1107, 364] on input "text" at bounding box center [1113, 366] width 108 height 27
paste input "0090E3"
type input "#0090E3"
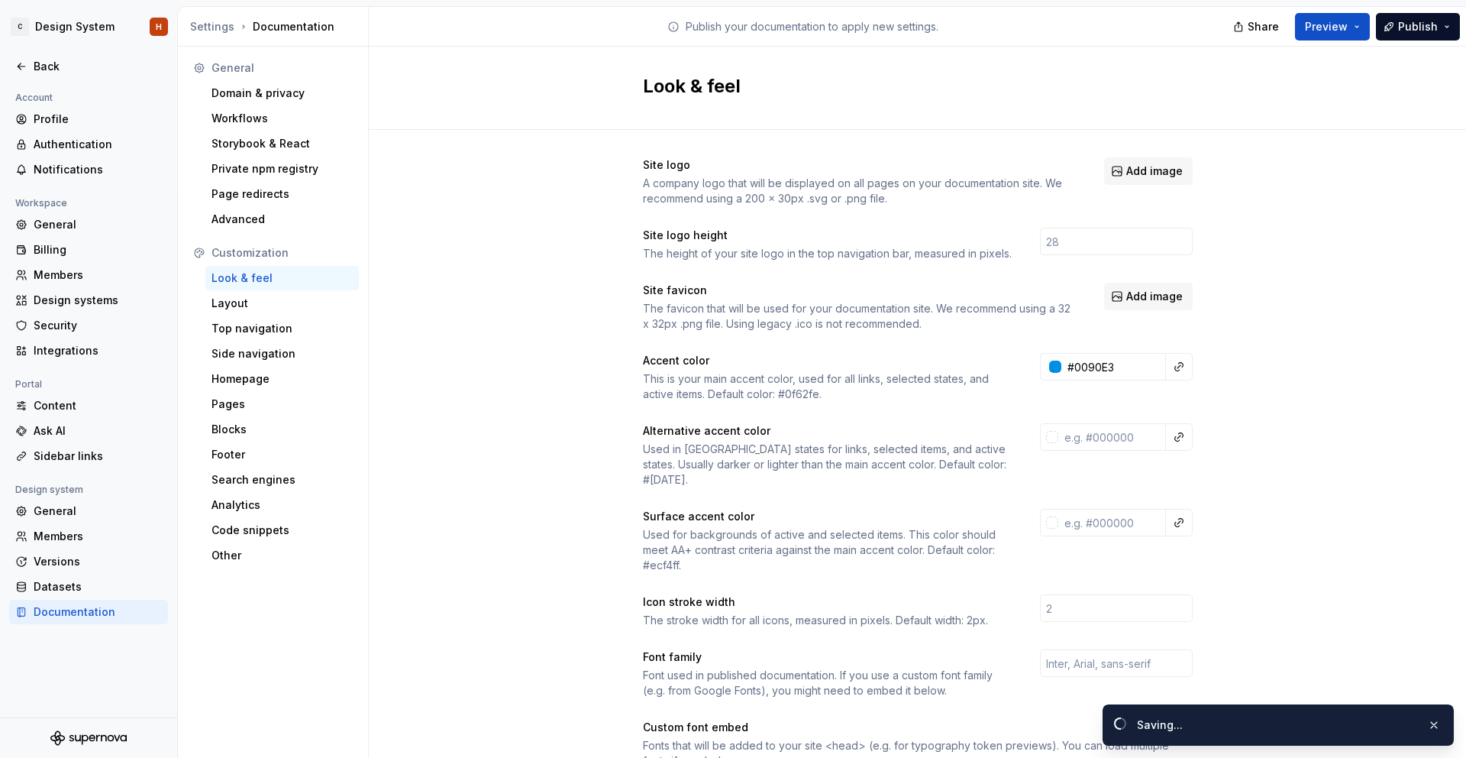
type input "#0090e3ff"
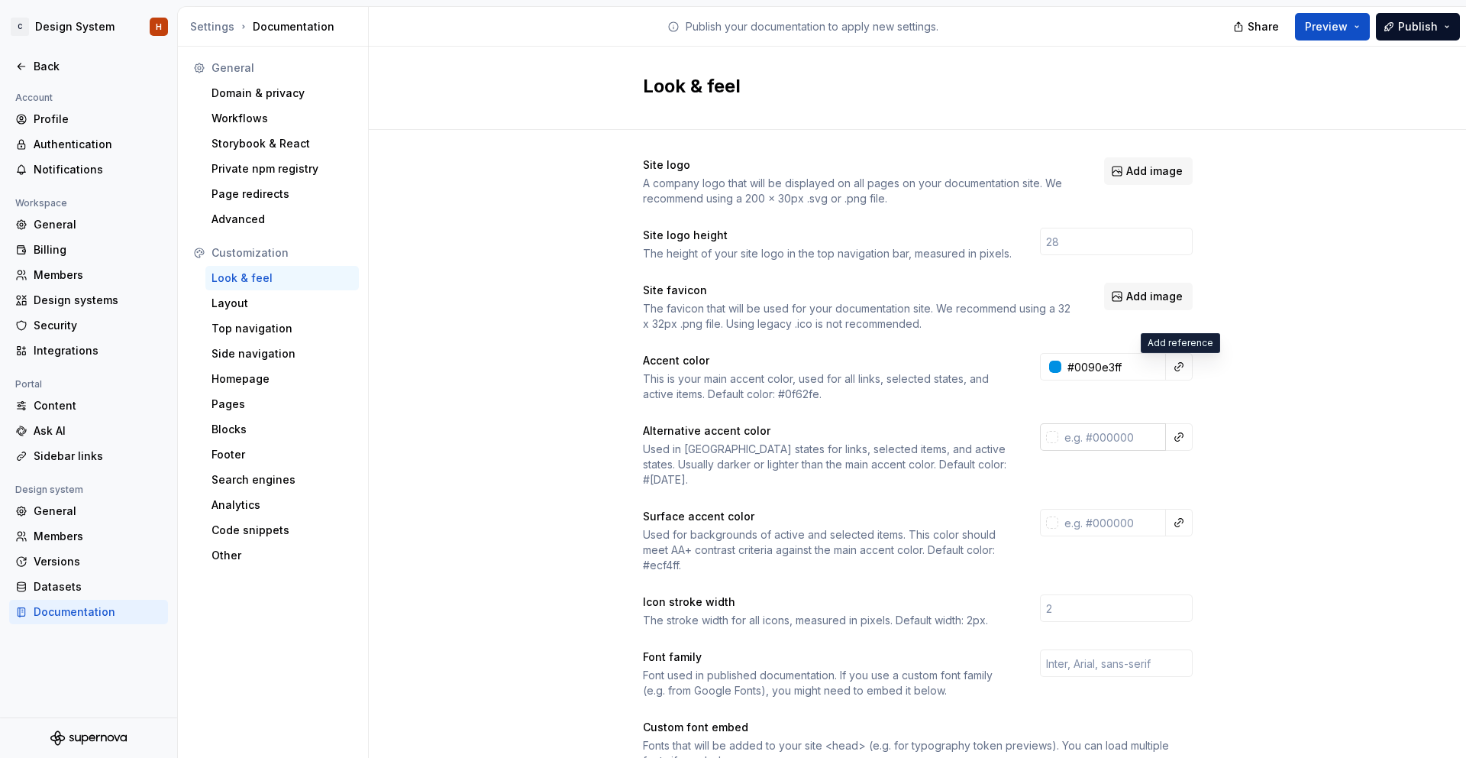
click at [1106, 435] on input "text" at bounding box center [1113, 436] width 108 height 27
paste input "285DAB"
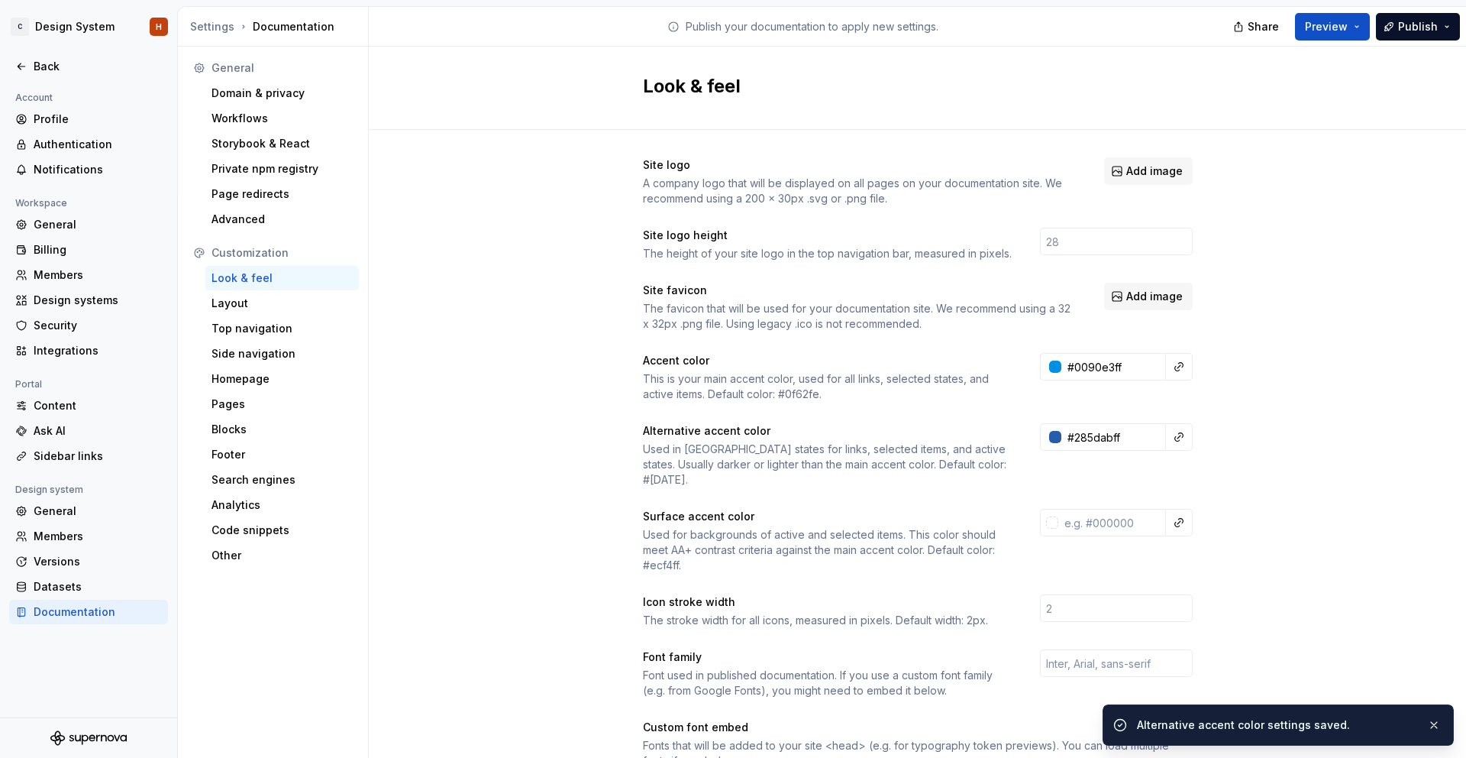
type input "#285DABFF"
click at [1243, 462] on div "Site logo A company logo that will be displayed on all pages on your documentat…" at bounding box center [918, 693] width 1098 height 1126
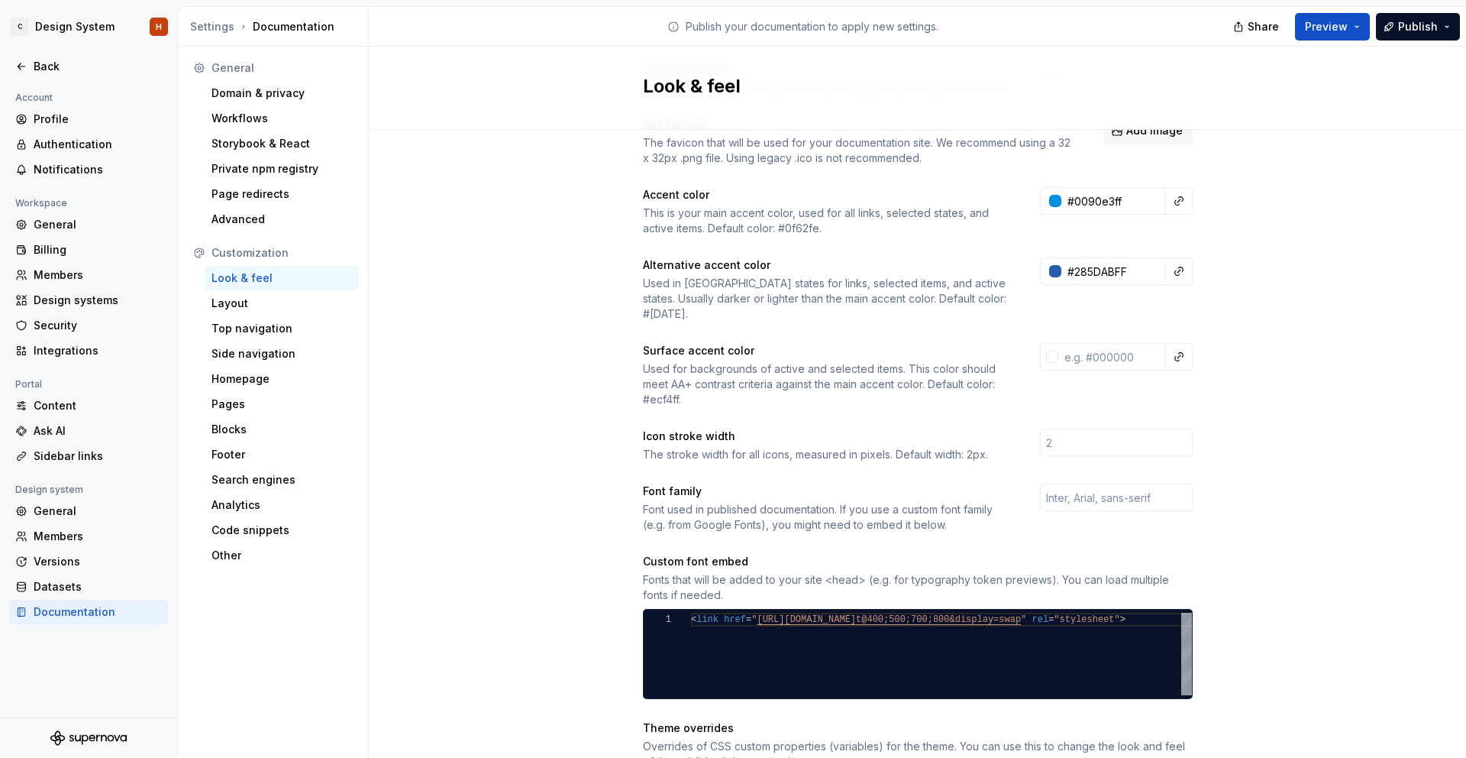
scroll to position [167, 0]
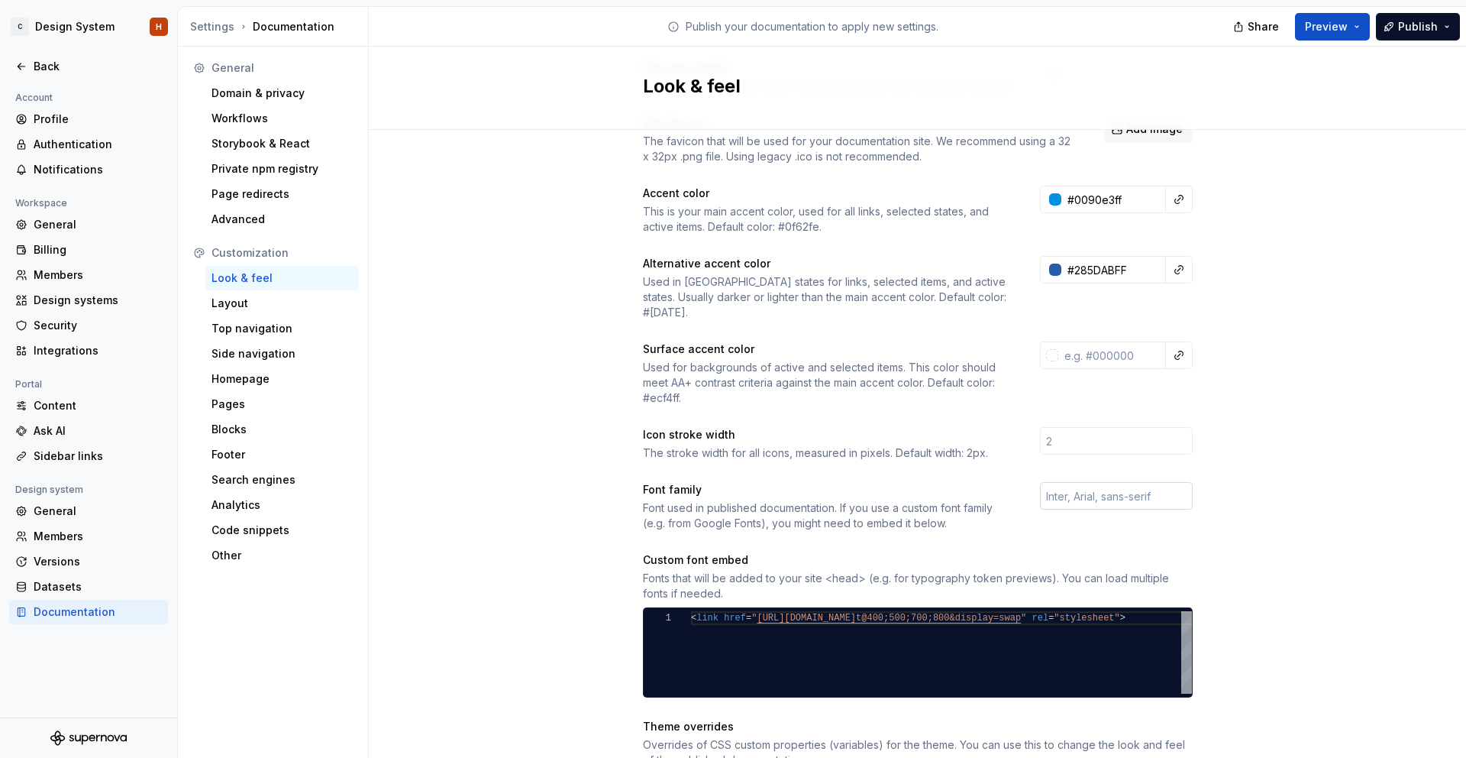
drag, startPoint x: 1132, startPoint y: 482, endPoint x: 1125, endPoint y: 475, distance: 9.7
click at [1132, 482] on input "text" at bounding box center [1116, 495] width 153 height 27
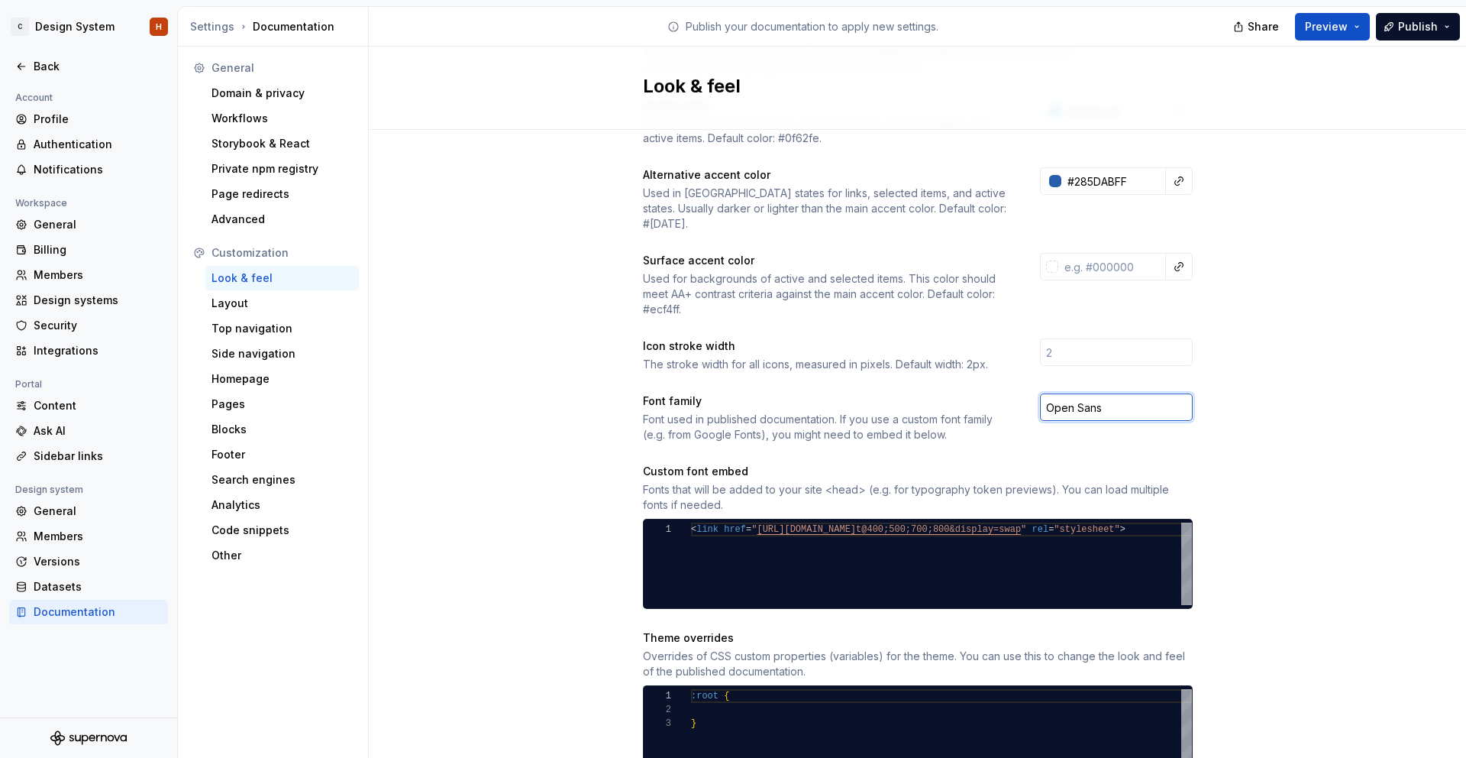
scroll to position [276, 0]
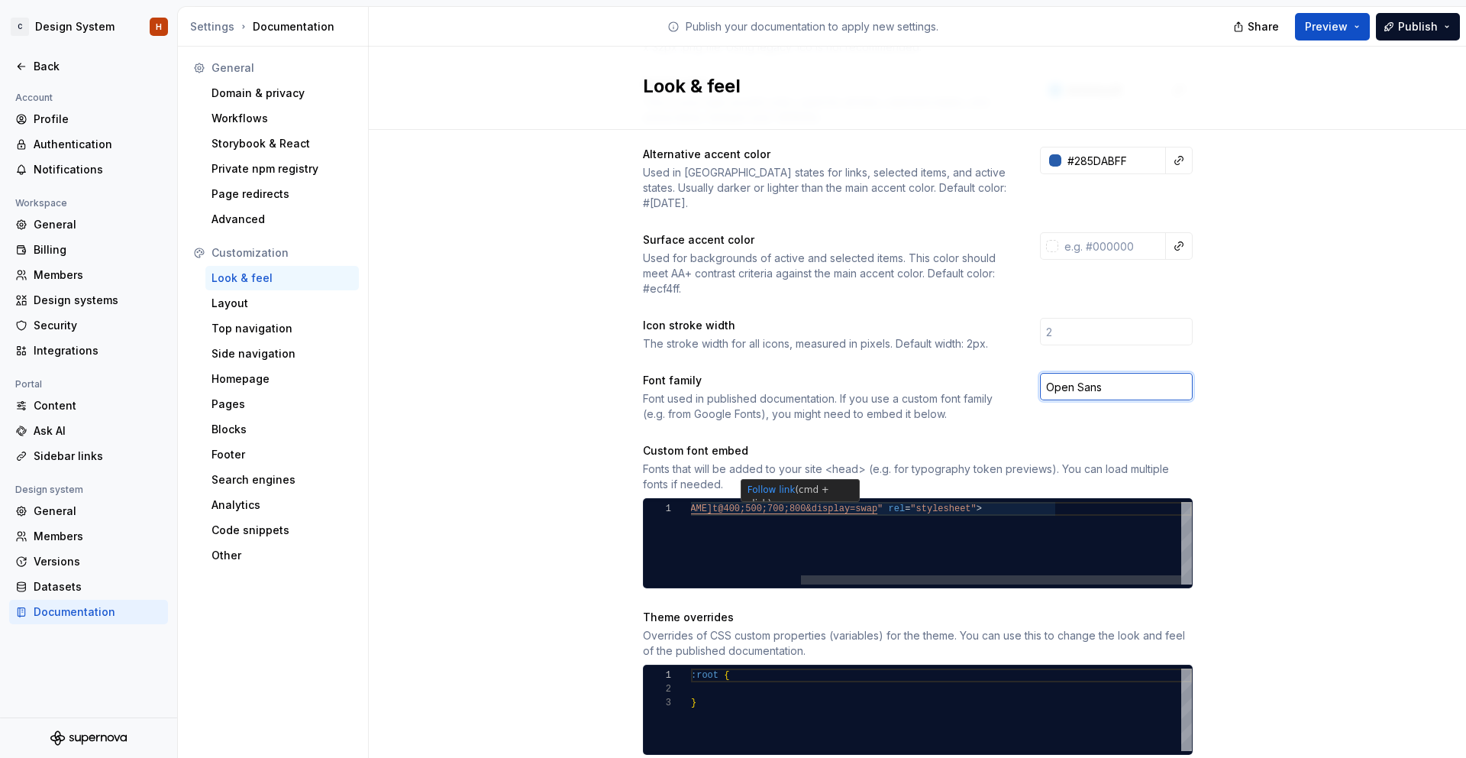
type input "Open Sans"
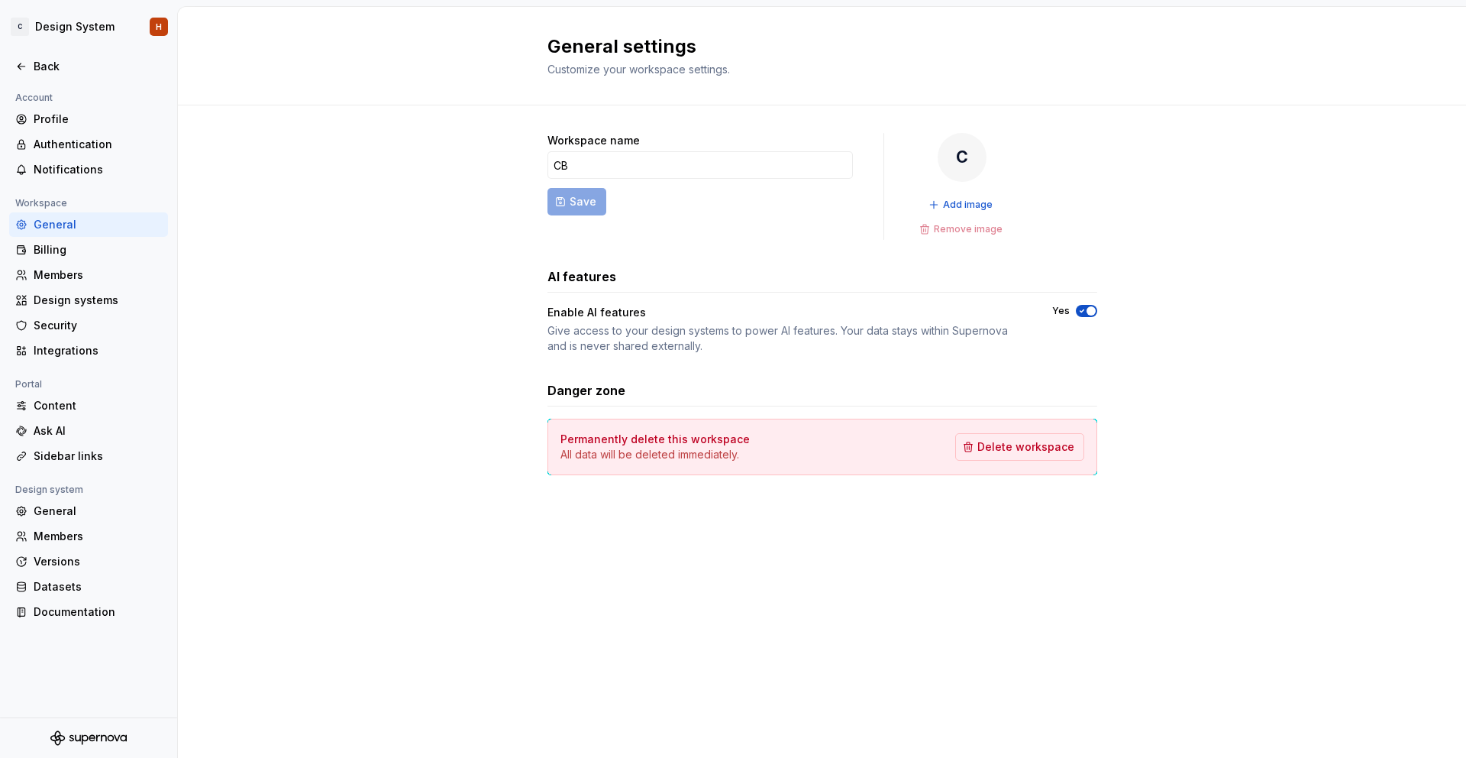
click at [1085, 310] on icon "button" at bounding box center [1082, 310] width 12 height 9
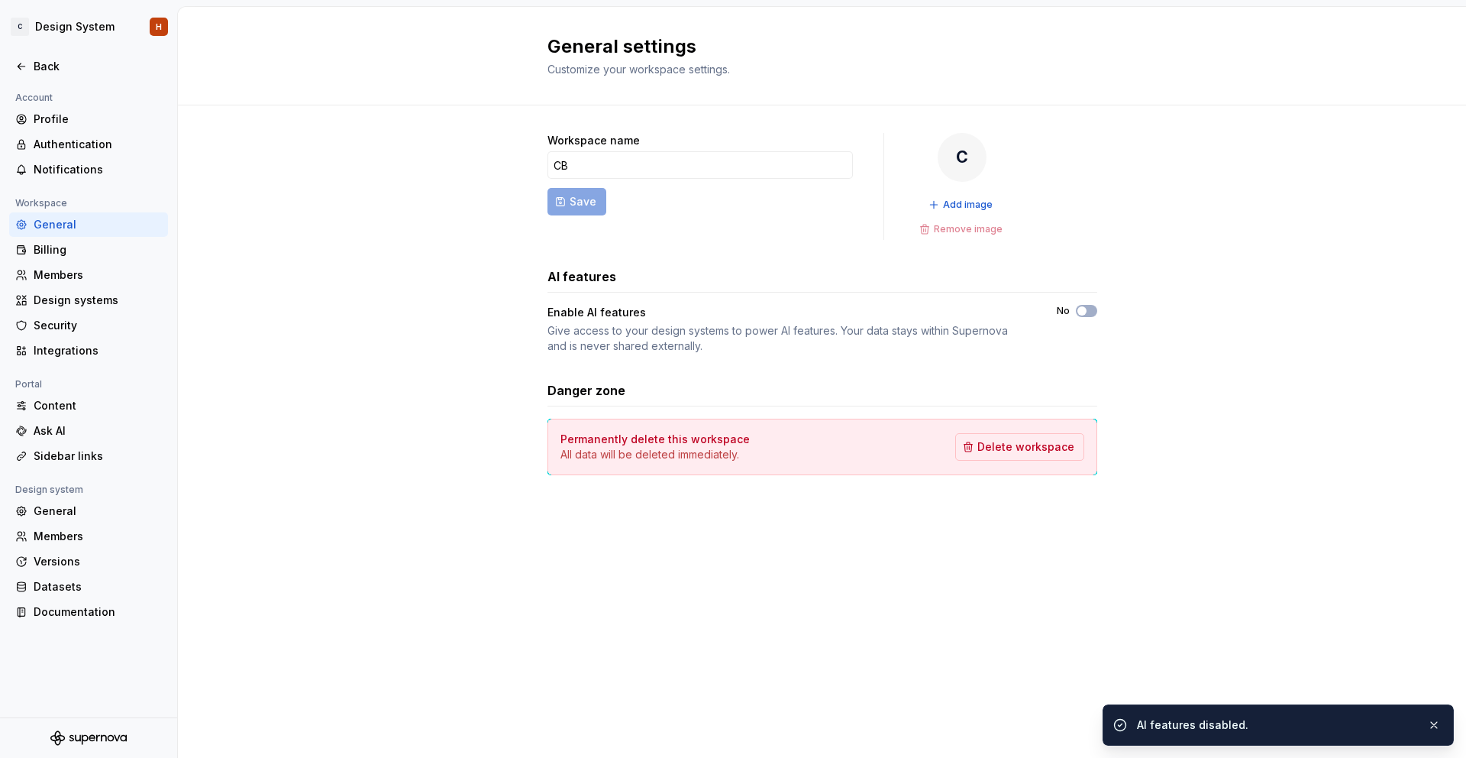
click at [1190, 311] on div "Workspace name CB Save C Add image Remove image AI features Enable AI features …" at bounding box center [822, 319] width 1288 height 428
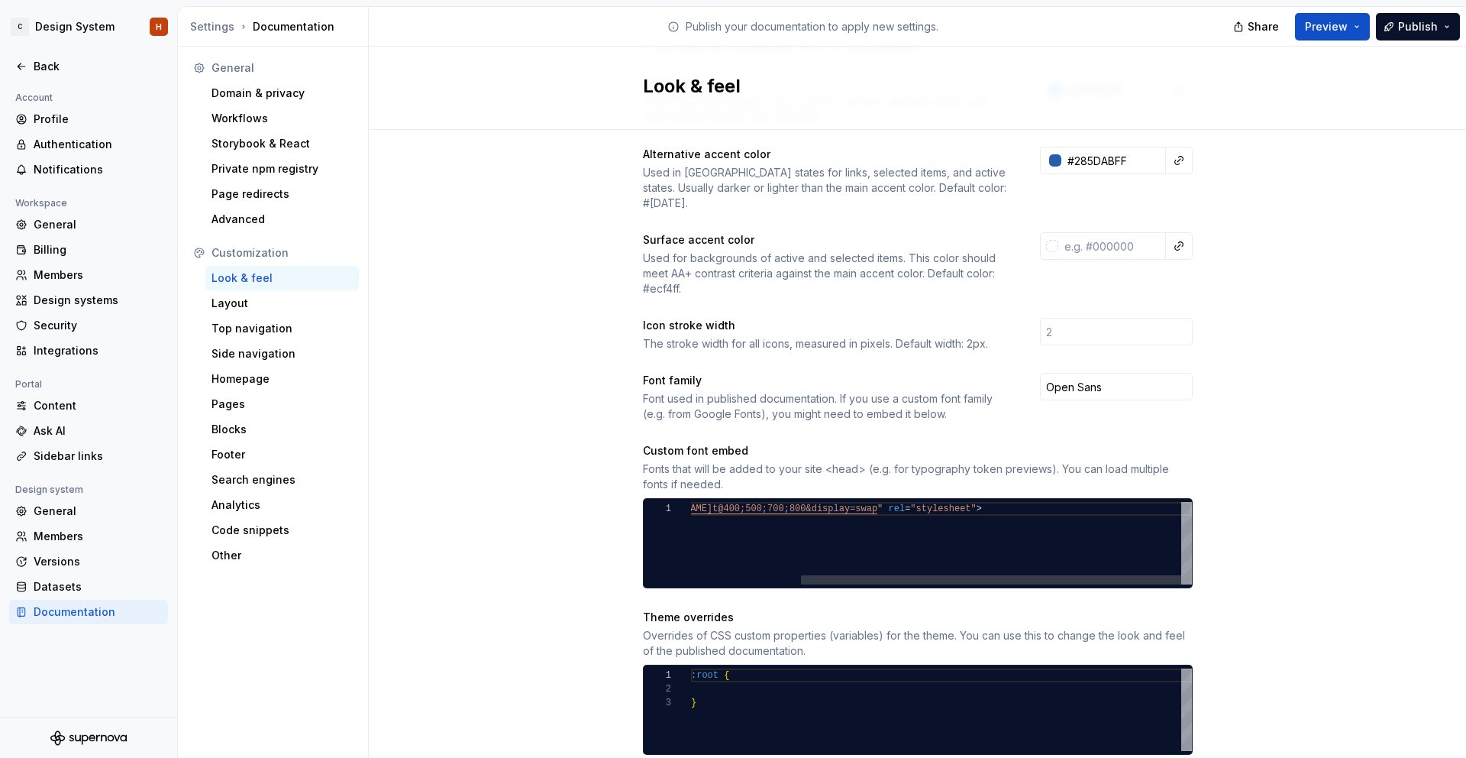
scroll to position [0, 612]
click at [1017, 506] on div "< link href = " https://fonts.googleapis.com/css2?family=Inter:wgh t@400;500;70…" at bounding box center [870, 543] width 645 height 82
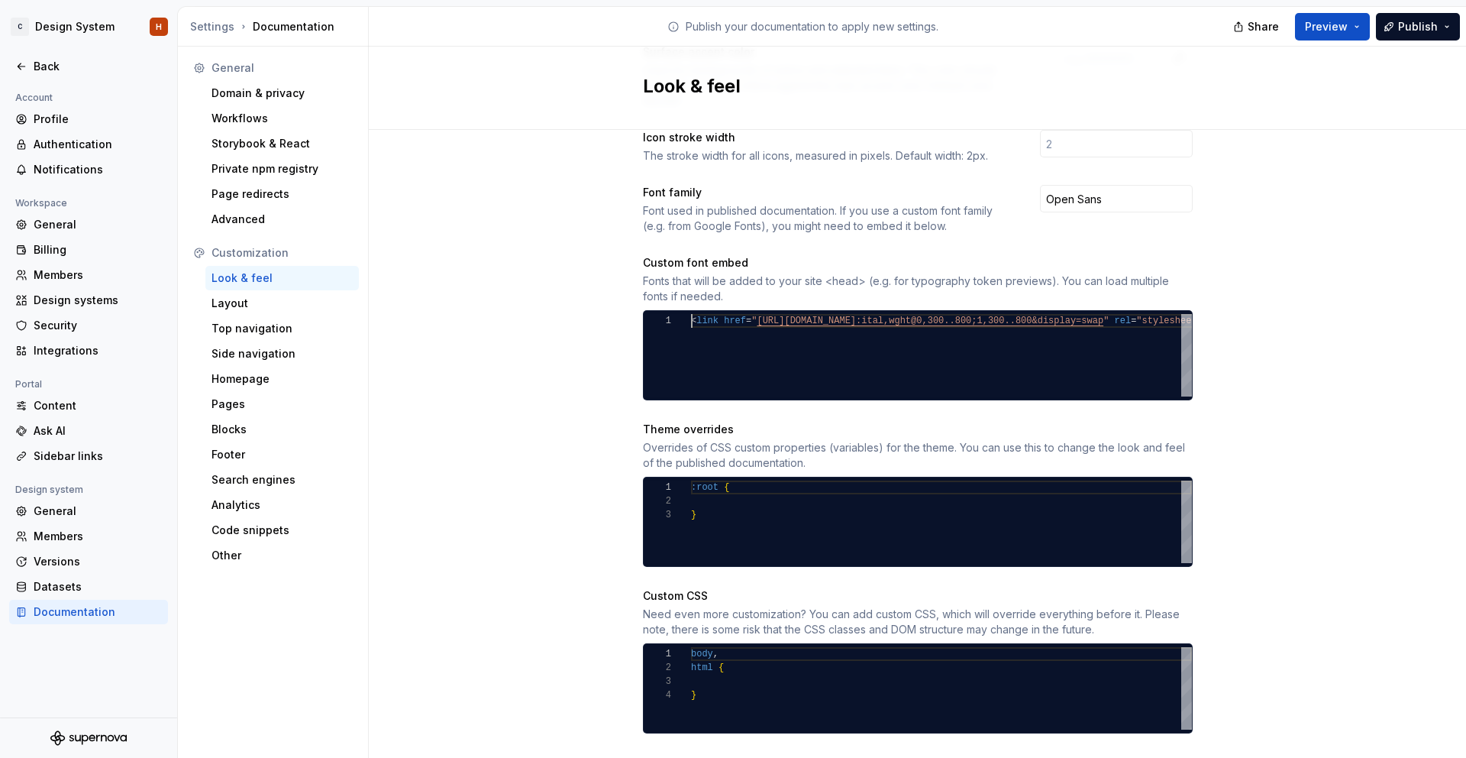
scroll to position [476, 0]
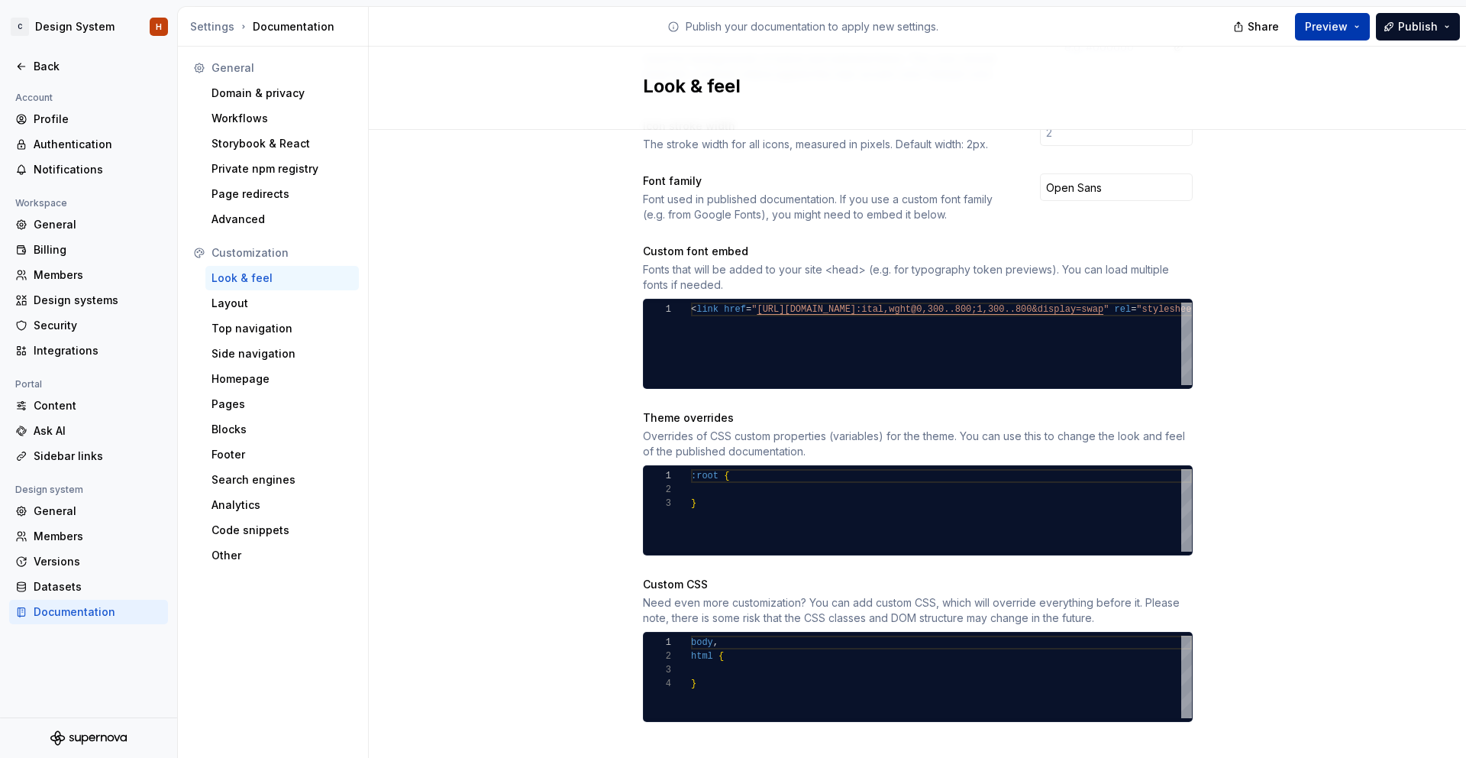
type textarea "**********"
click at [1327, 23] on span "Preview" at bounding box center [1326, 26] width 43 height 15
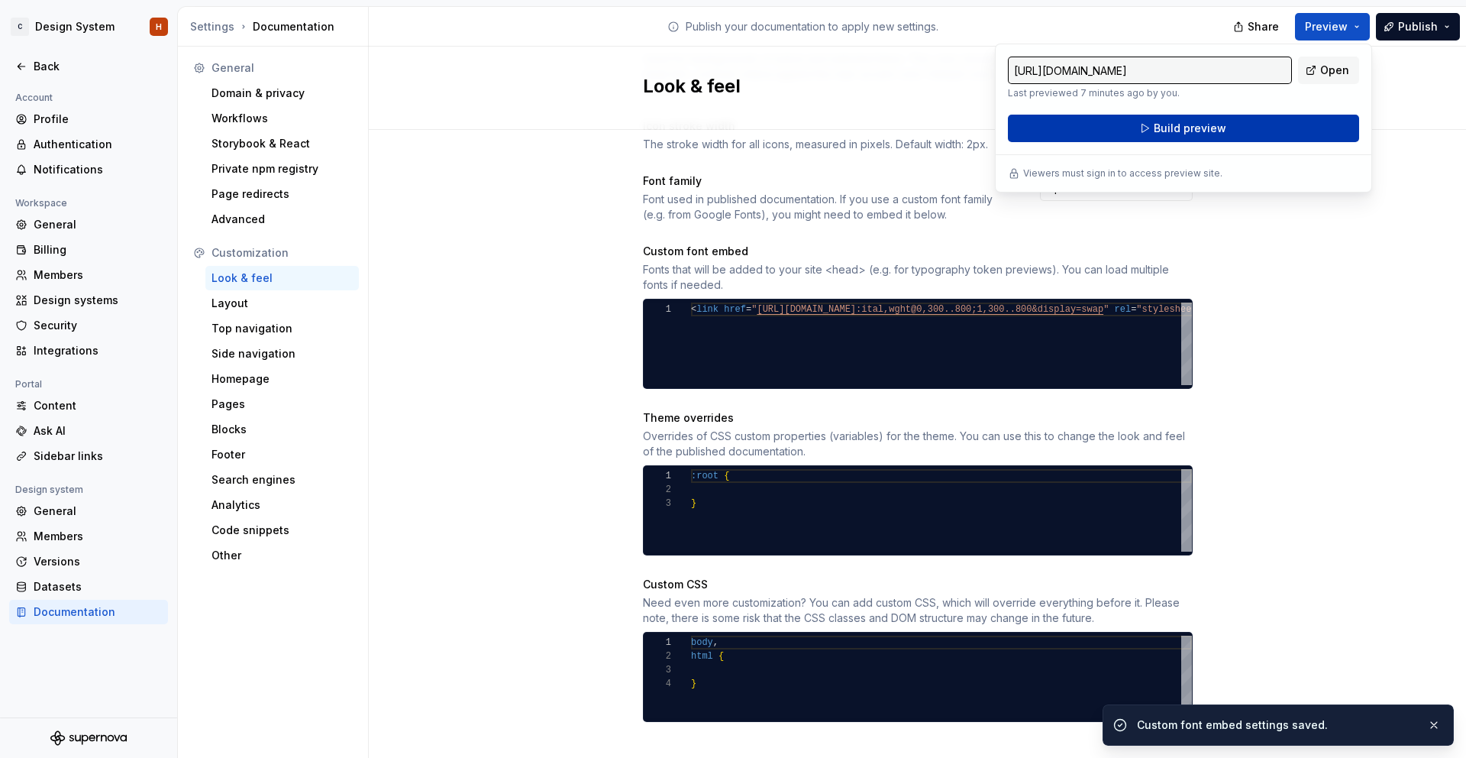
click at [1259, 131] on button "Build preview" at bounding box center [1183, 128] width 351 height 27
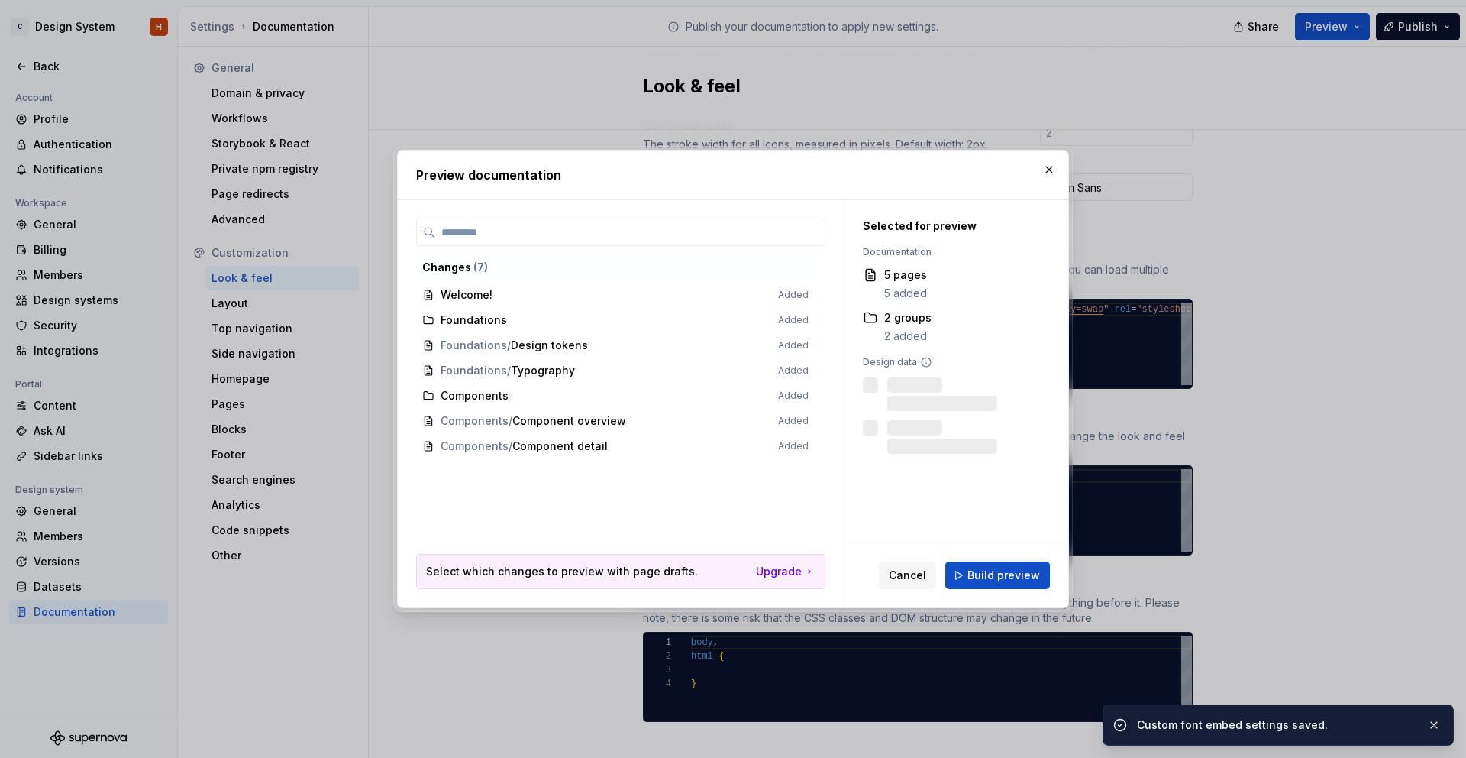
click at [986, 580] on span "Build preview" at bounding box center [1004, 574] width 73 height 15
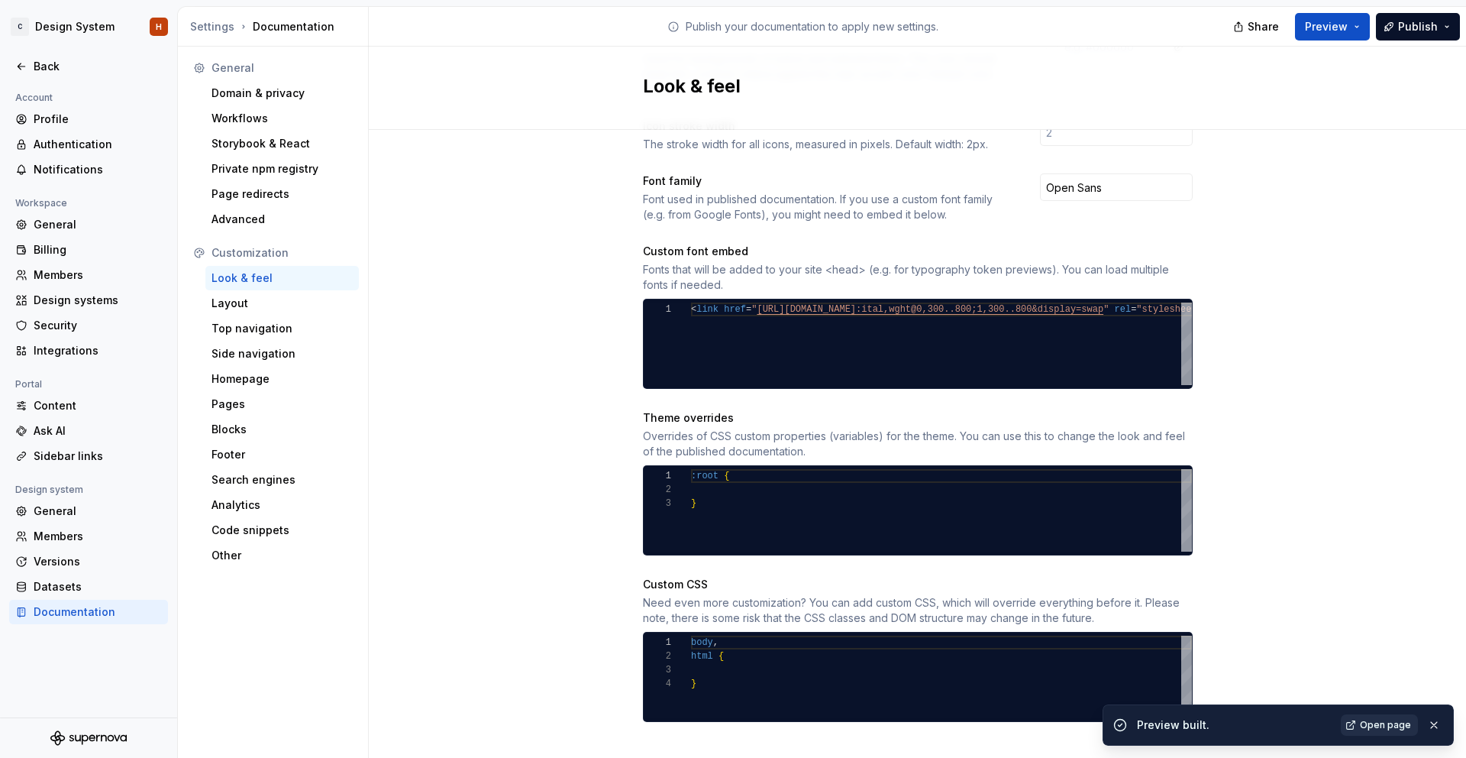
click at [1362, 718] on link "Open page" at bounding box center [1379, 724] width 77 height 21
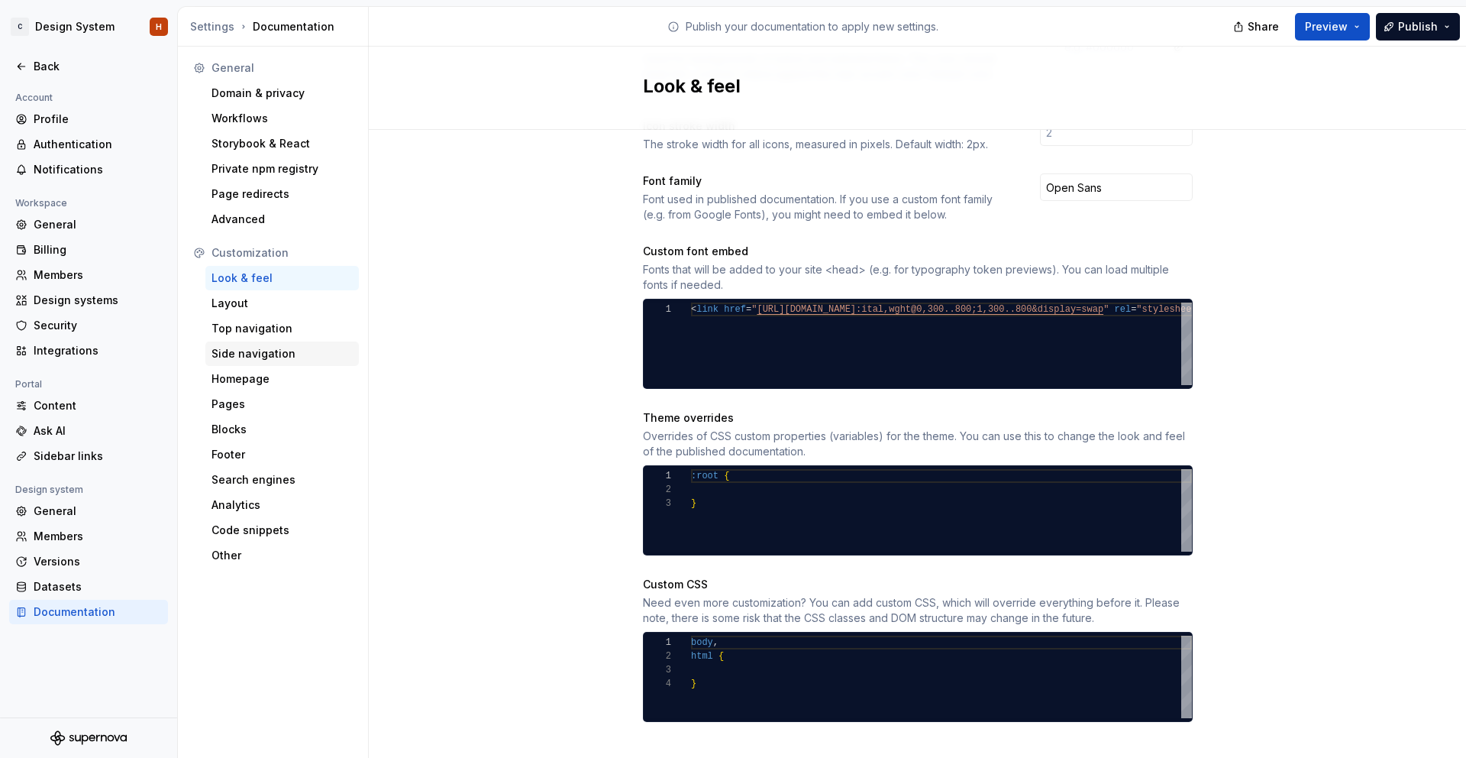
drag, startPoint x: 295, startPoint y: 299, endPoint x: 285, endPoint y: 346, distance: 48.4
click at [295, 299] on div "Layout" at bounding box center [282, 303] width 141 height 15
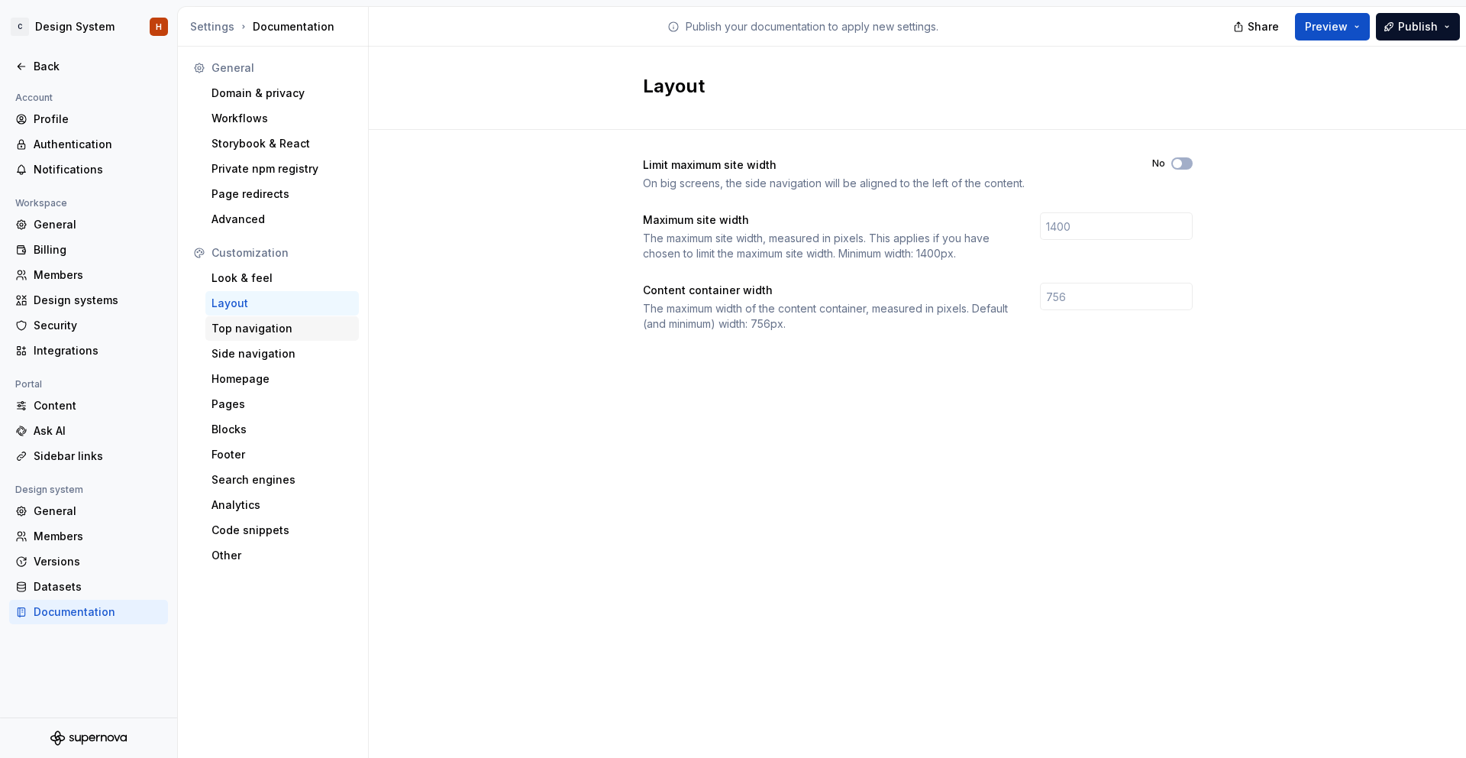
click at [284, 328] on div "Top navigation" at bounding box center [282, 328] width 141 height 15
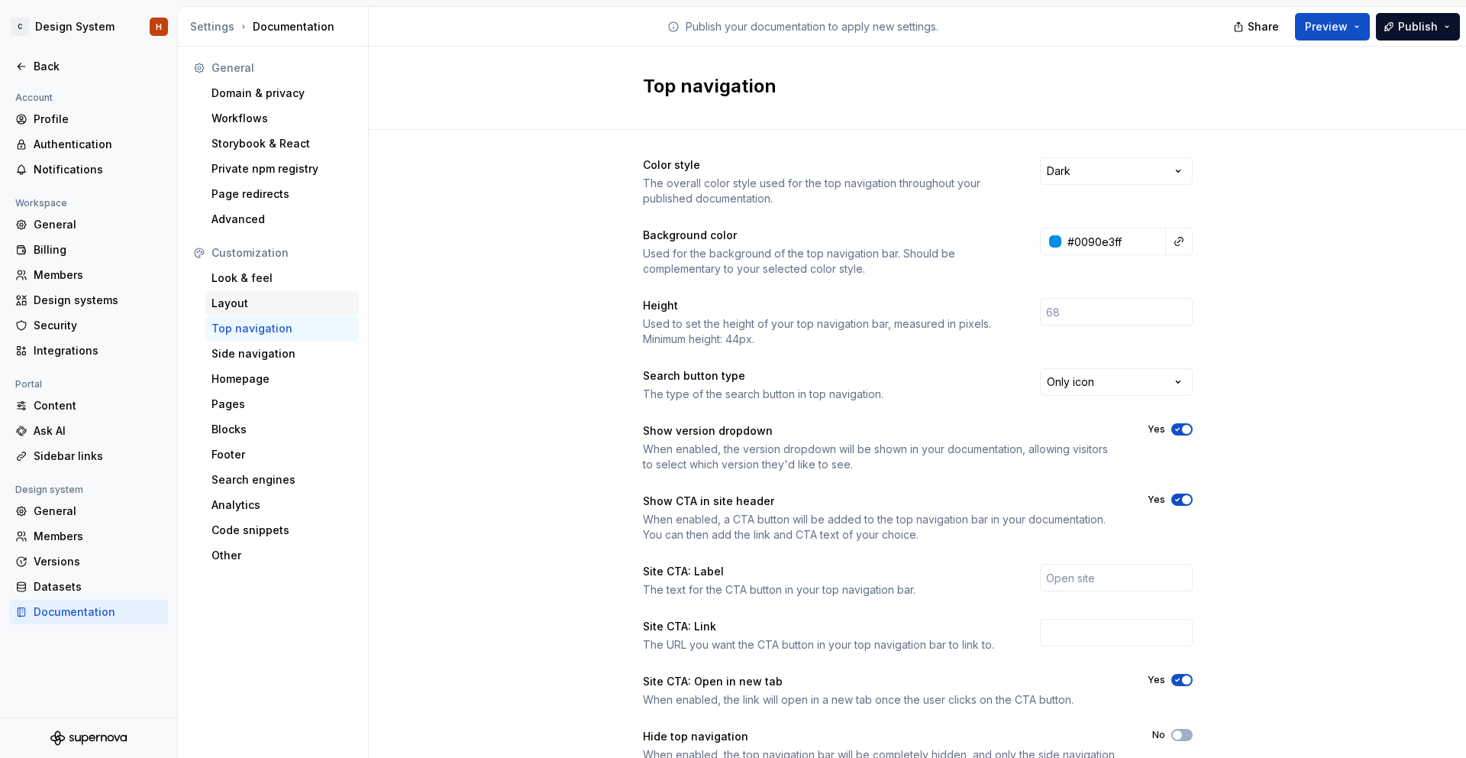
click at [267, 285] on div "Look & feel" at bounding box center [282, 277] width 141 height 15
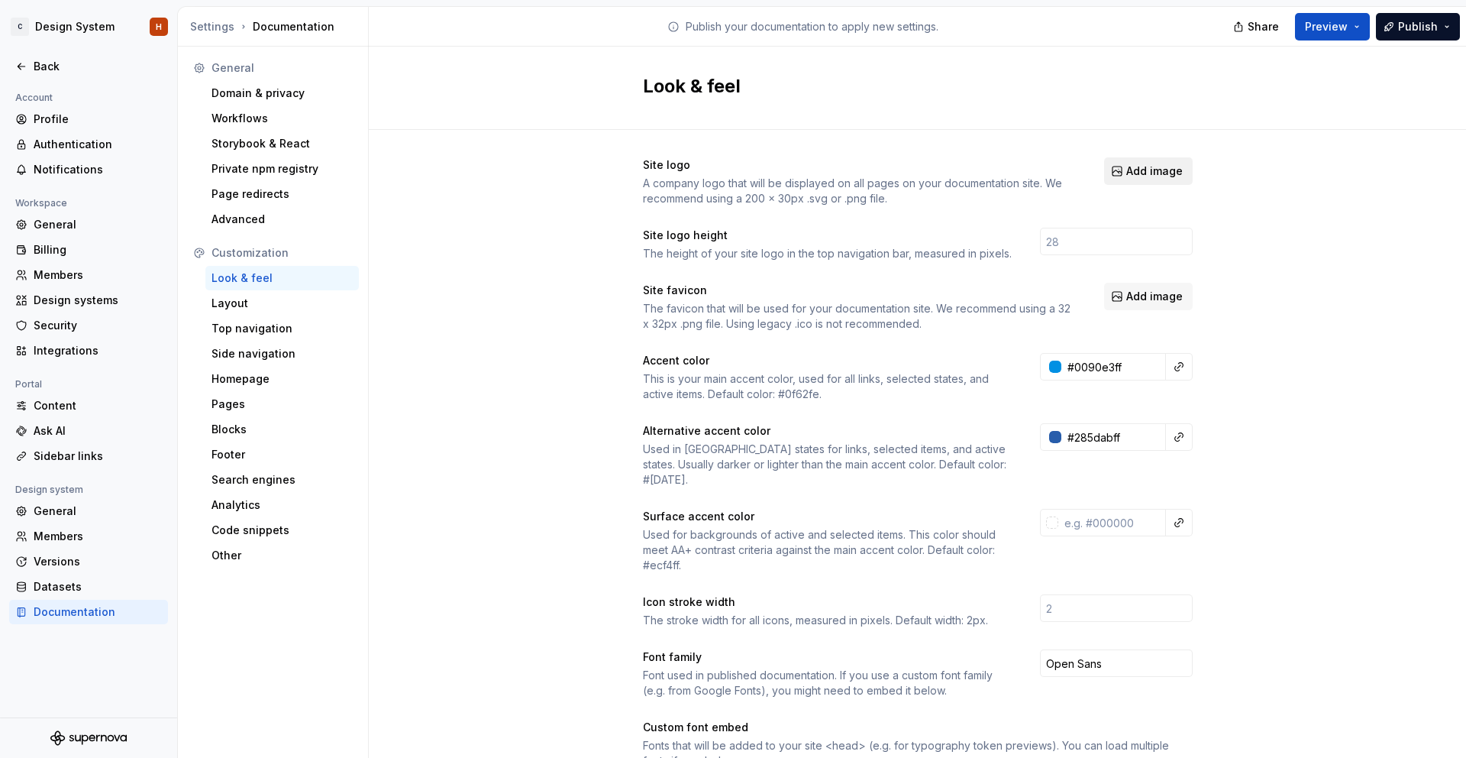
click at [1141, 170] on span "Add image" at bounding box center [1155, 170] width 57 height 15
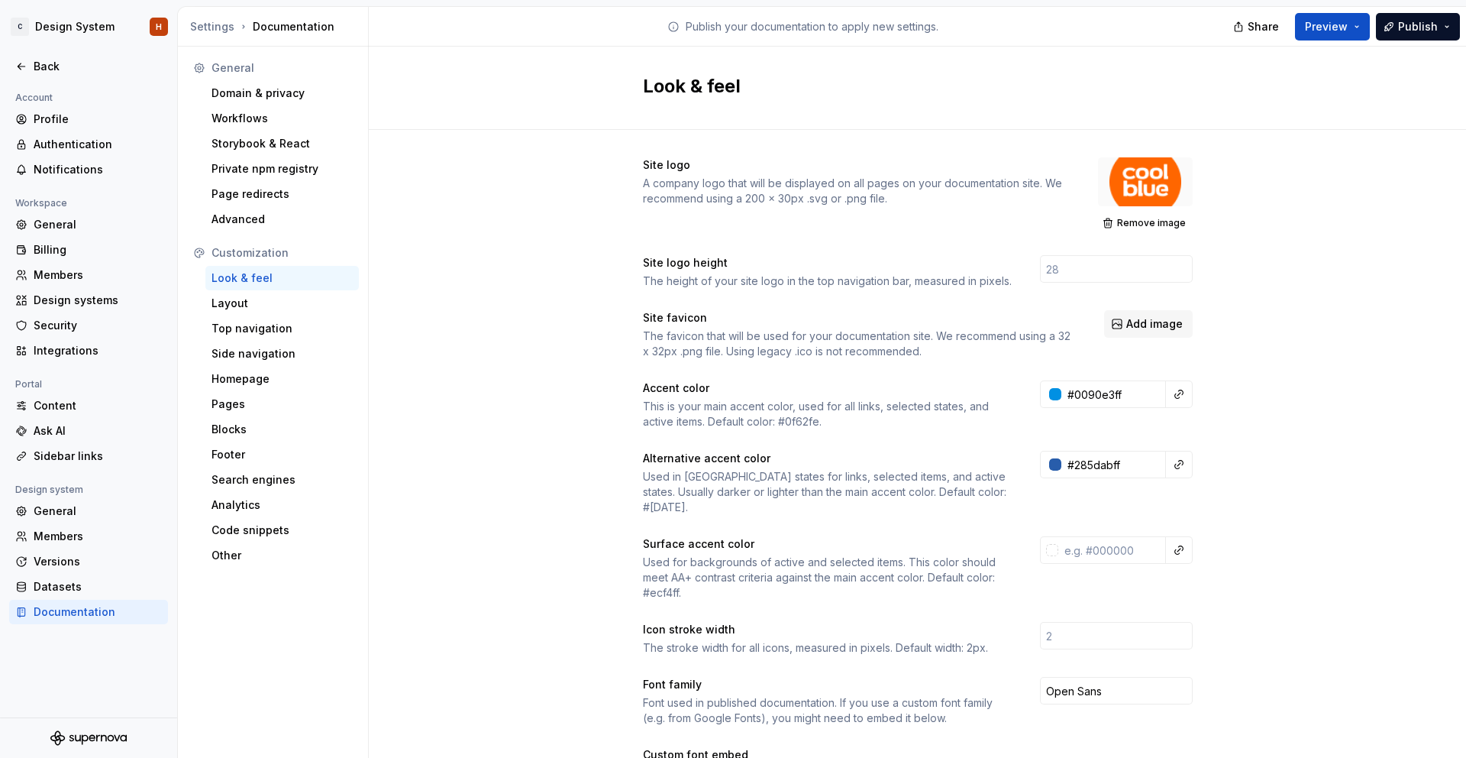
click at [1077, 283] on div "Site logo height The height of your site logo in the top navigation bar, measur…" at bounding box center [918, 272] width 550 height 34
click at [1073, 262] on input "number" at bounding box center [1116, 268] width 153 height 27
type input "56"
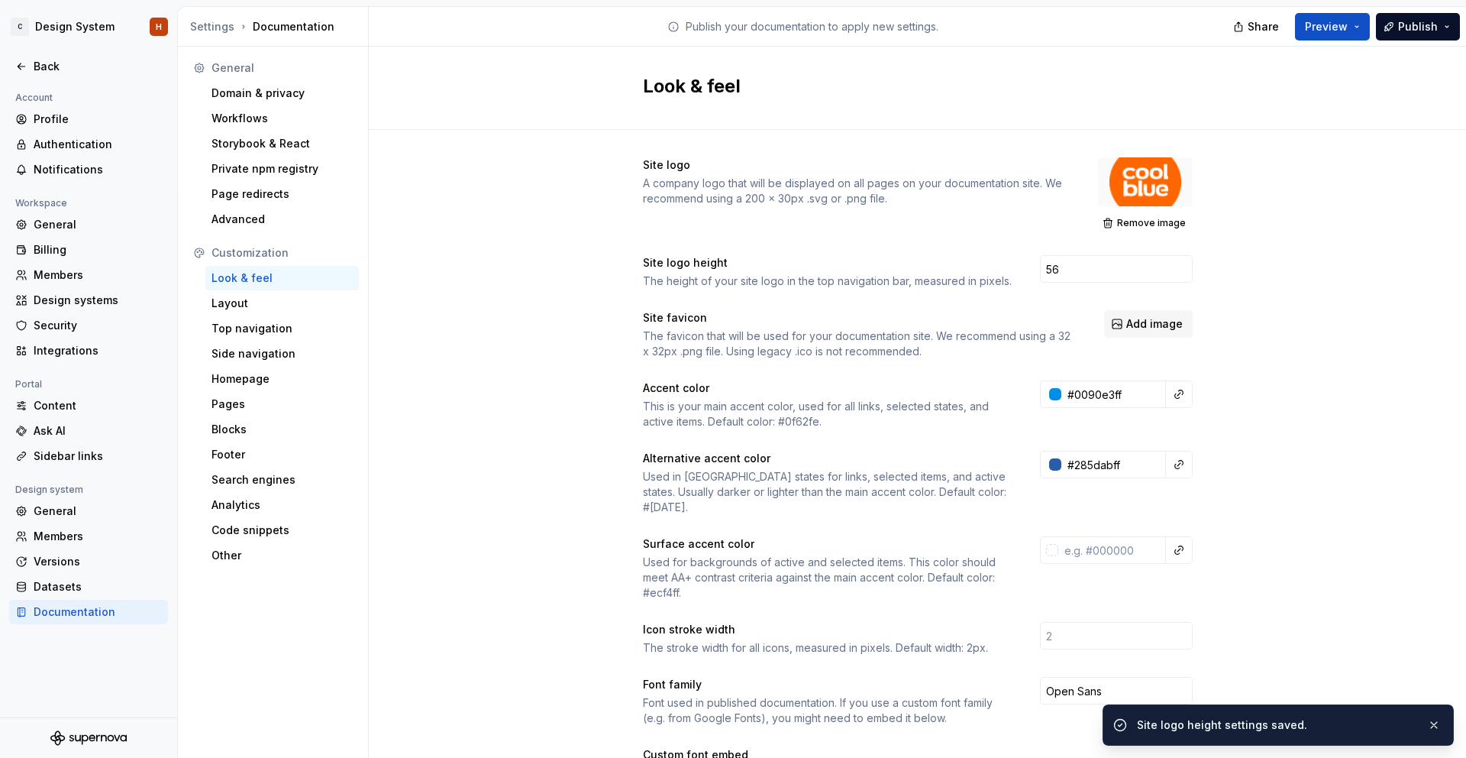
click at [1228, 276] on div "Site logo A company logo that will be displayed on all pages on your documentat…" at bounding box center [918, 706] width 1098 height 1153
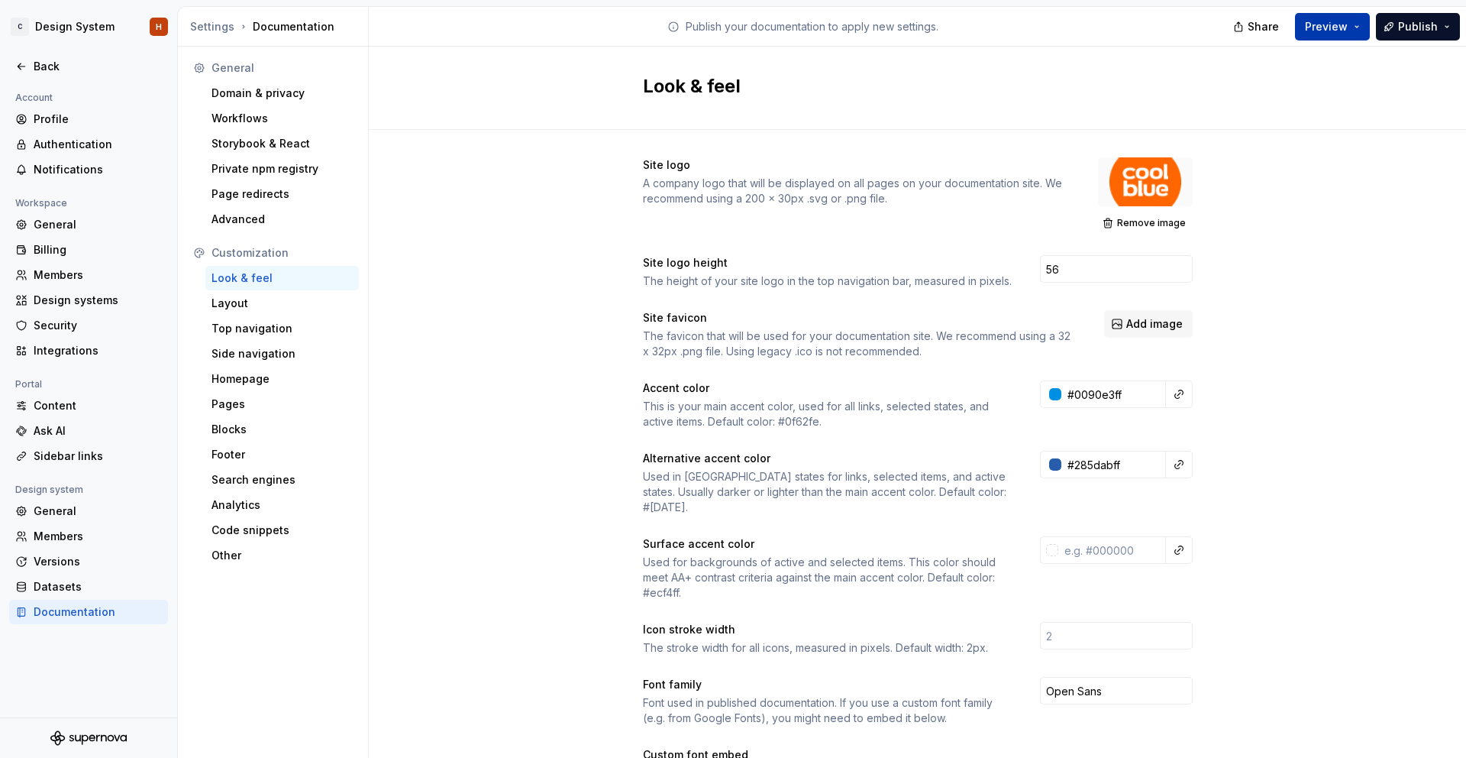
click at [1328, 13] on button "Preview" at bounding box center [1332, 26] width 75 height 27
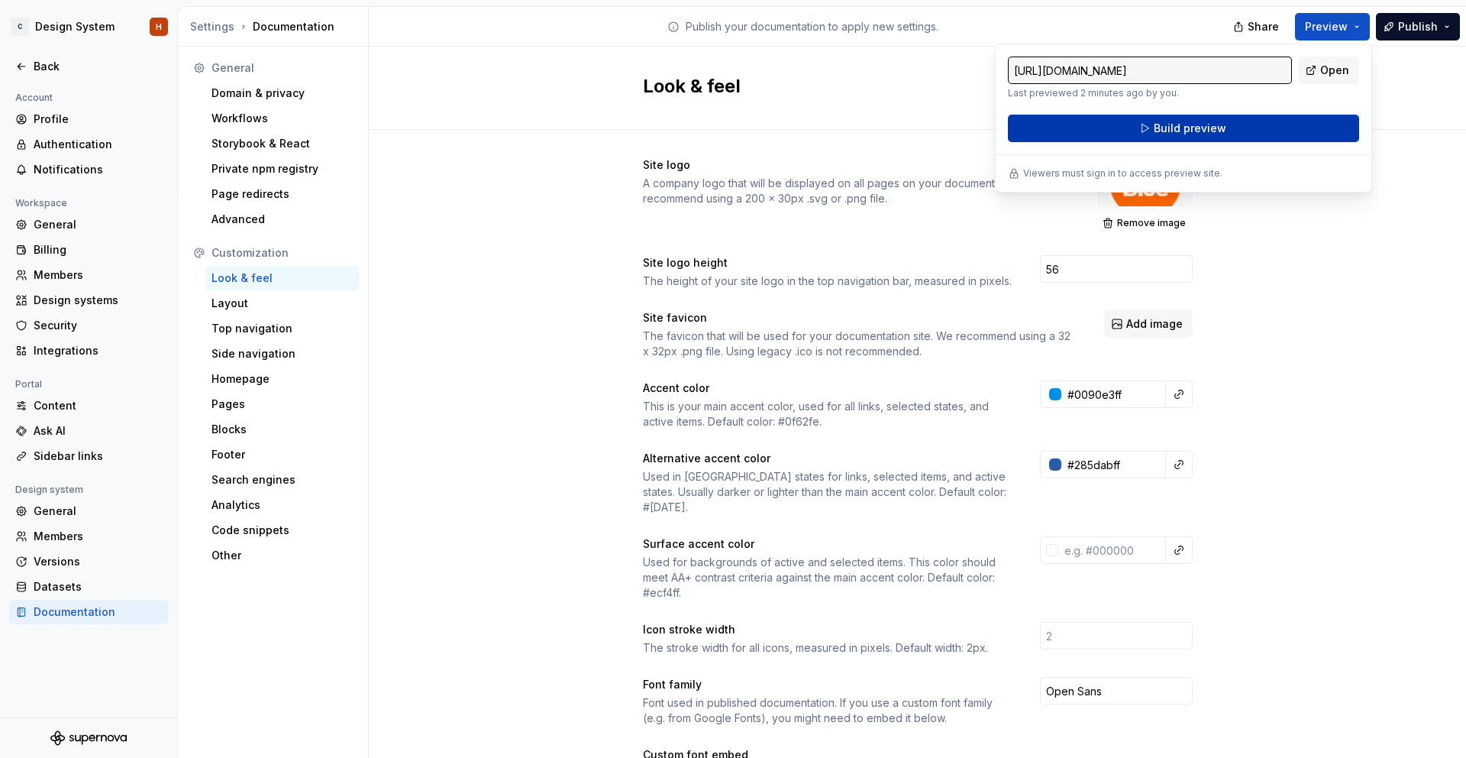
click at [1242, 132] on button "Build preview" at bounding box center [1183, 128] width 351 height 27
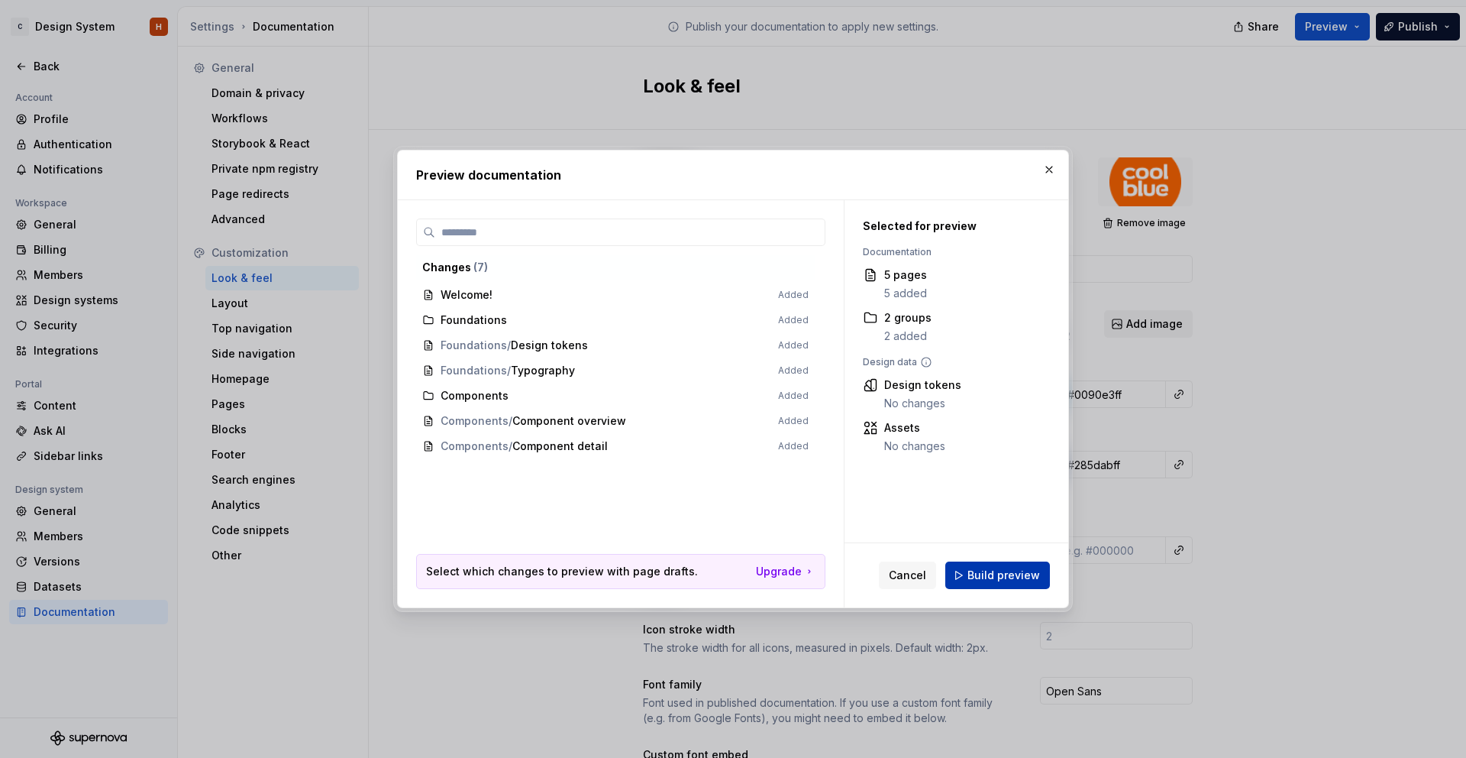
click at [977, 570] on span "Build preview" at bounding box center [1004, 574] width 73 height 15
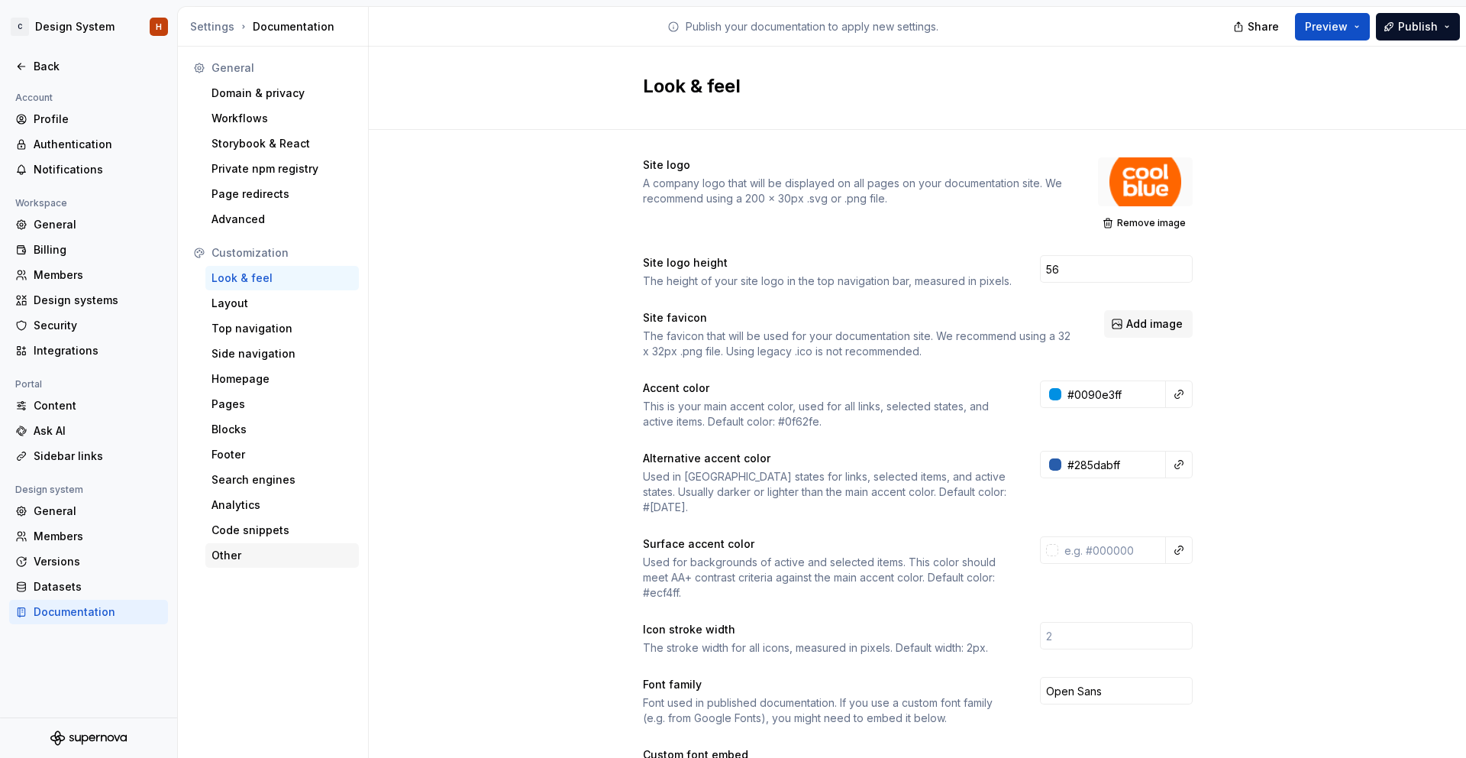
drag, startPoint x: 243, startPoint y: 557, endPoint x: 246, endPoint y: 548, distance: 8.9
click at [243, 557] on div "Other" at bounding box center [282, 555] width 141 height 15
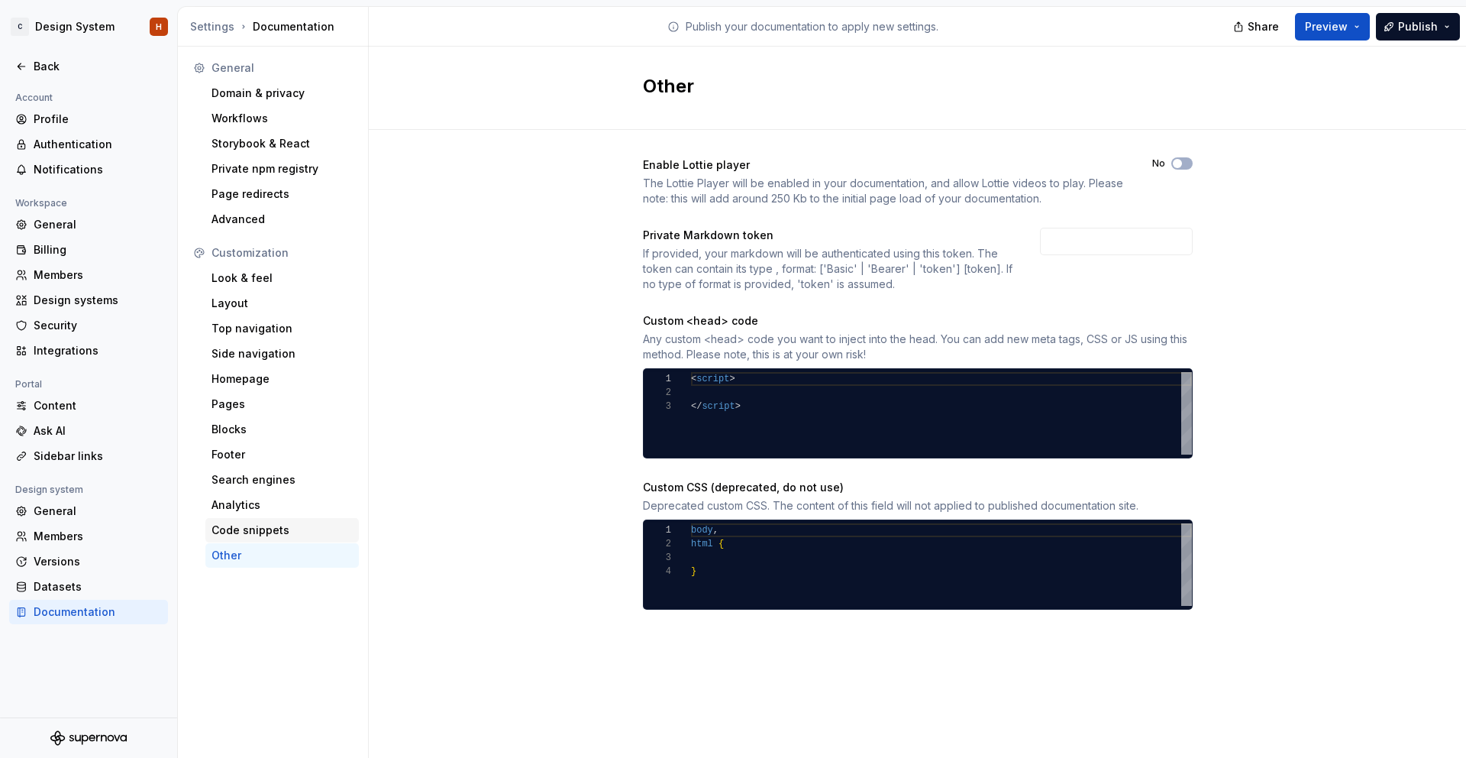
click at [256, 532] on div "Code snippets" at bounding box center [282, 529] width 141 height 15
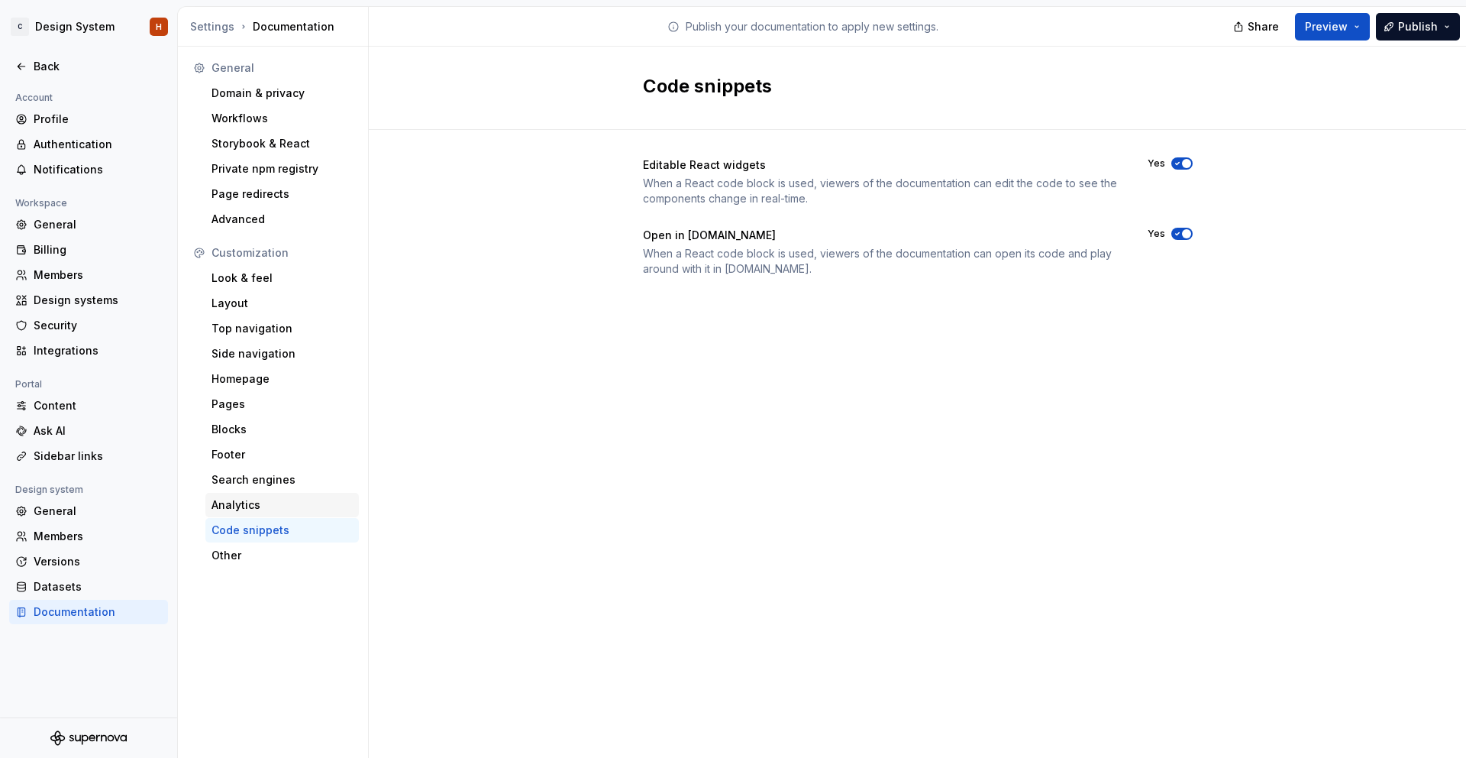
click at [257, 506] on div "Analytics" at bounding box center [282, 504] width 141 height 15
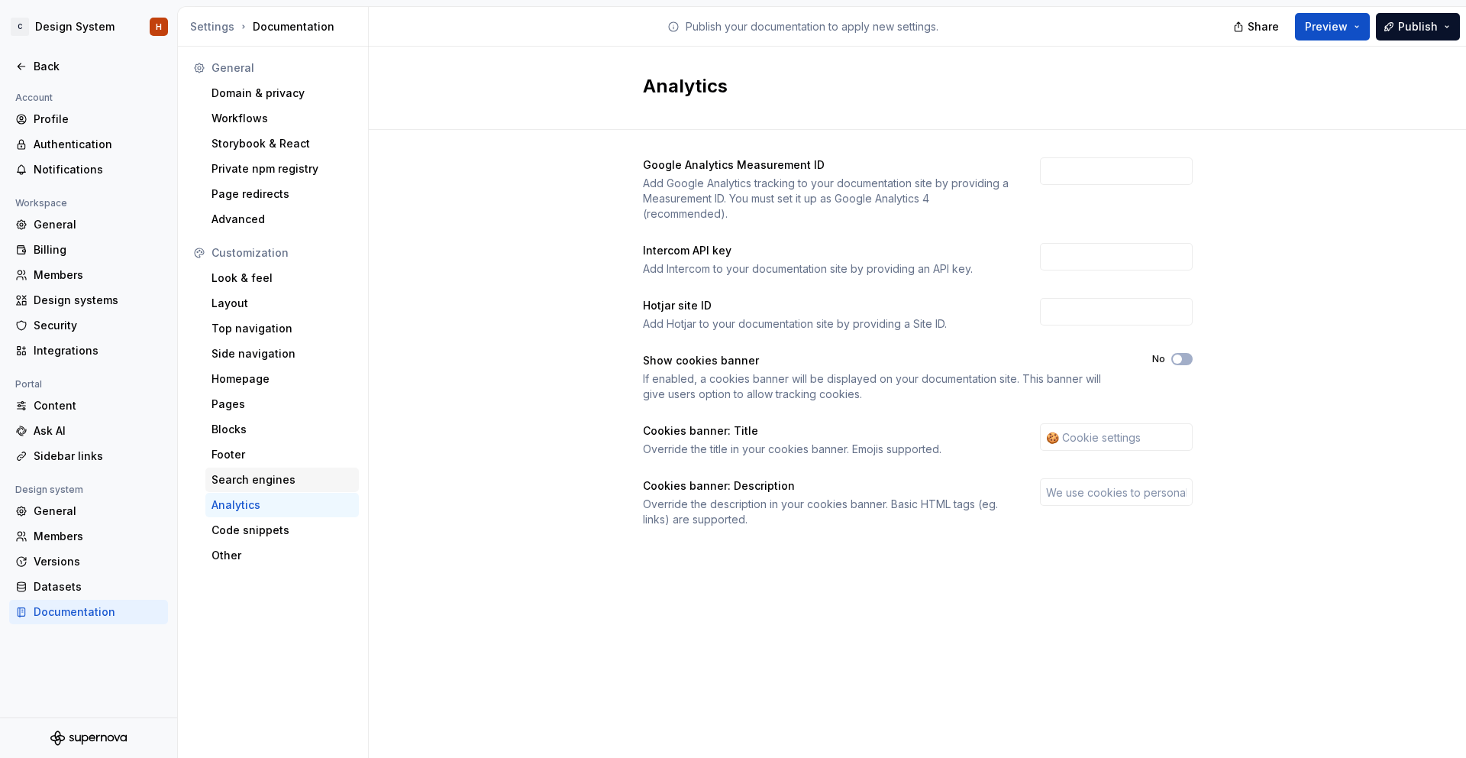
click at [258, 487] on div "Search engines" at bounding box center [282, 479] width 141 height 15
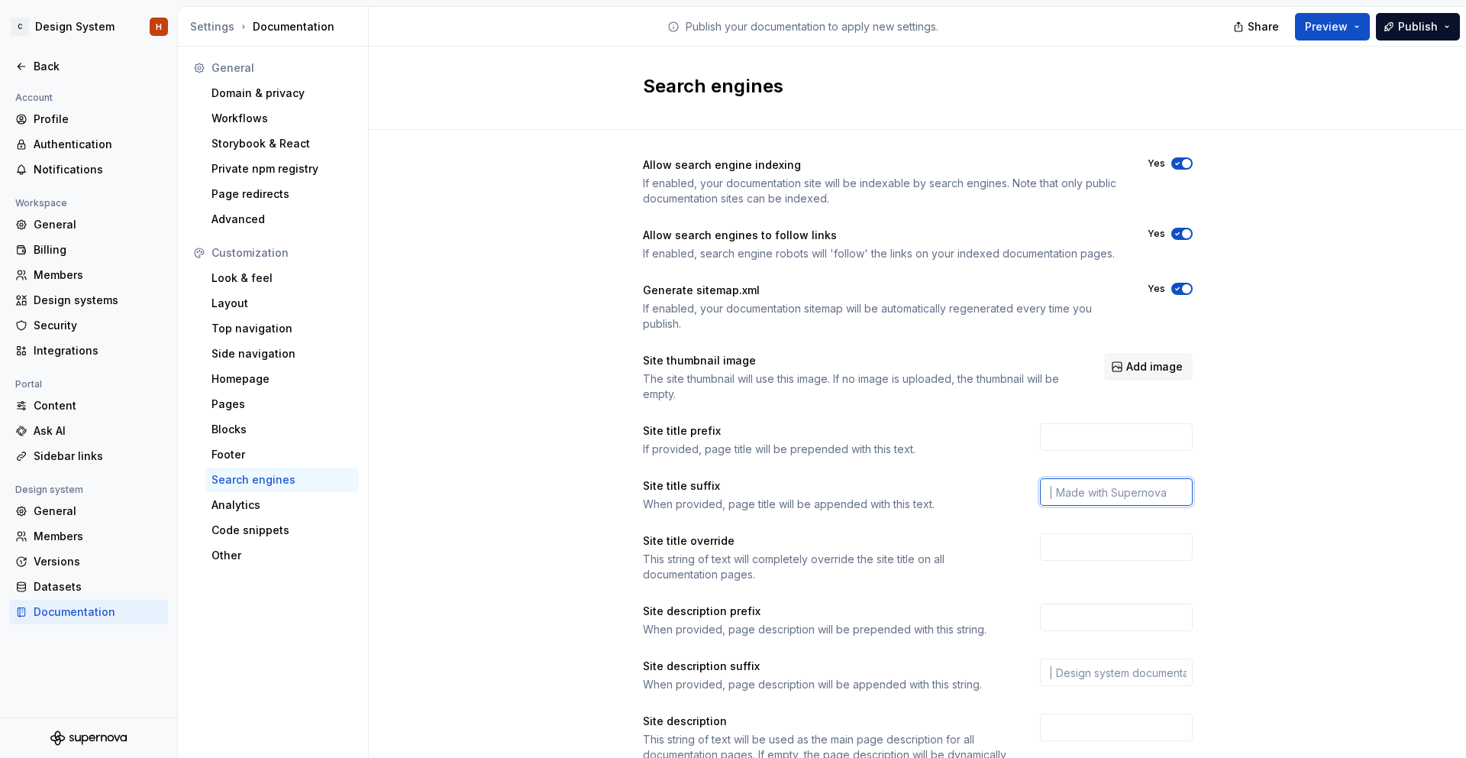
click at [1163, 486] on input "text" at bounding box center [1116, 491] width 153 height 27
click at [273, 438] on div "Blocks" at bounding box center [282, 429] width 154 height 24
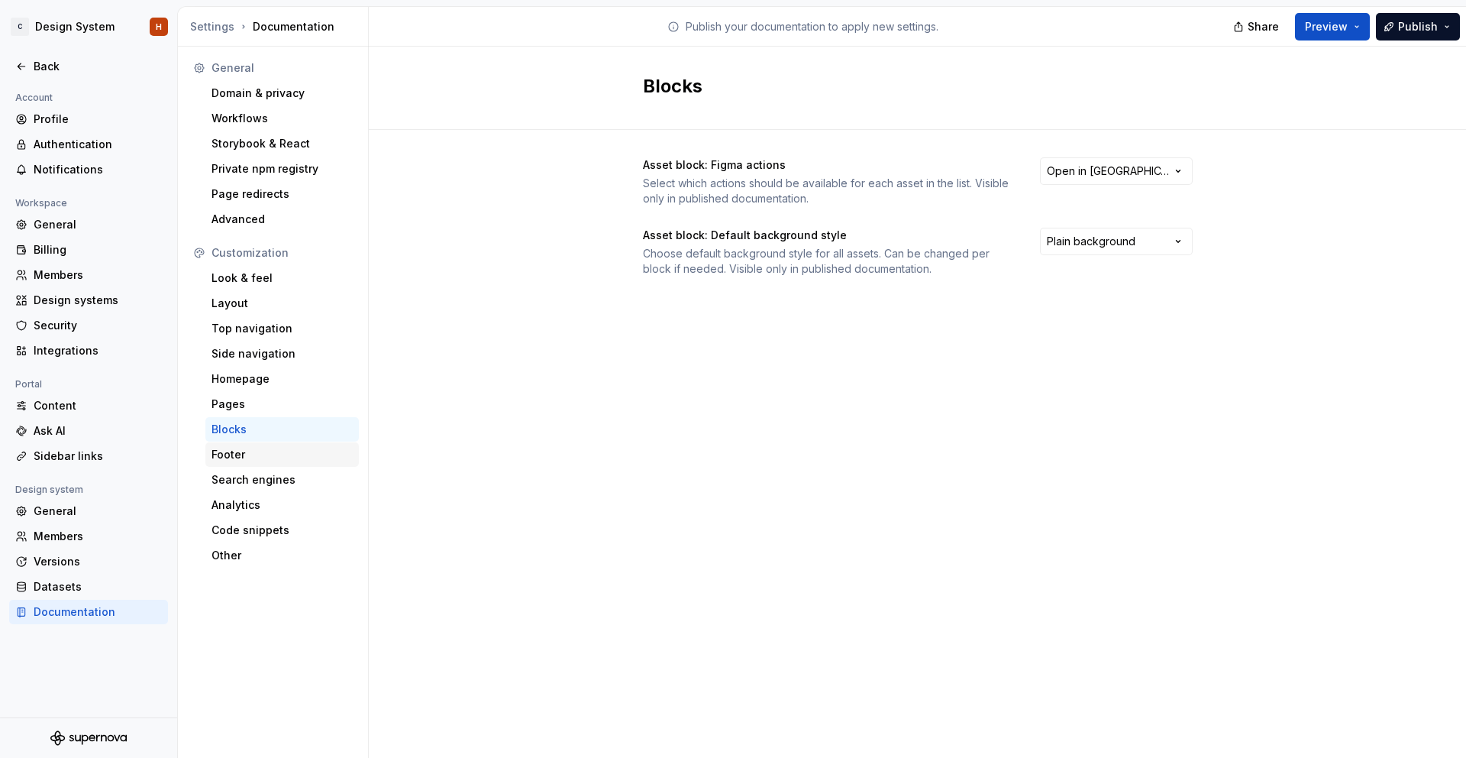
click at [272, 453] on div "Footer" at bounding box center [282, 454] width 141 height 15
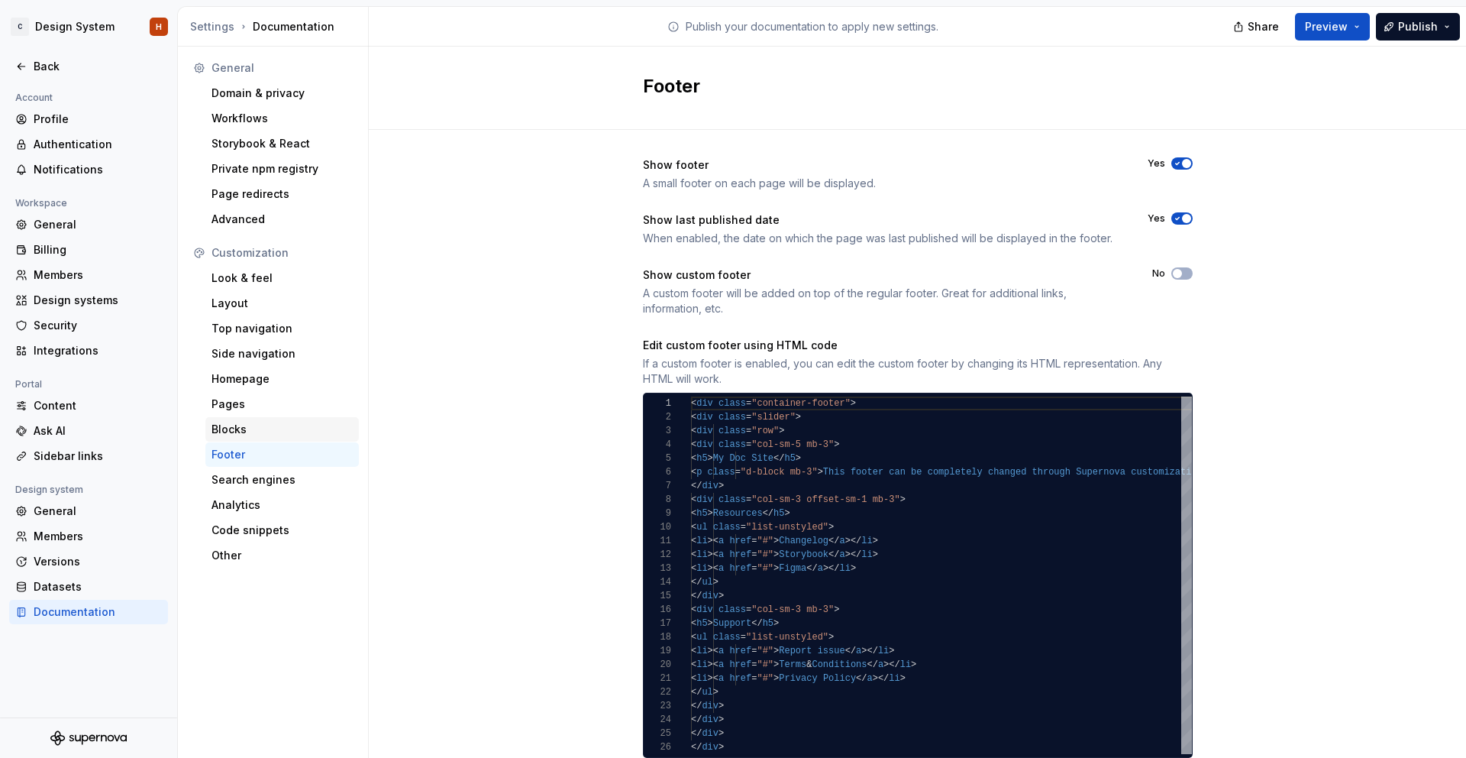
click at [266, 432] on div "Blocks" at bounding box center [282, 429] width 141 height 15
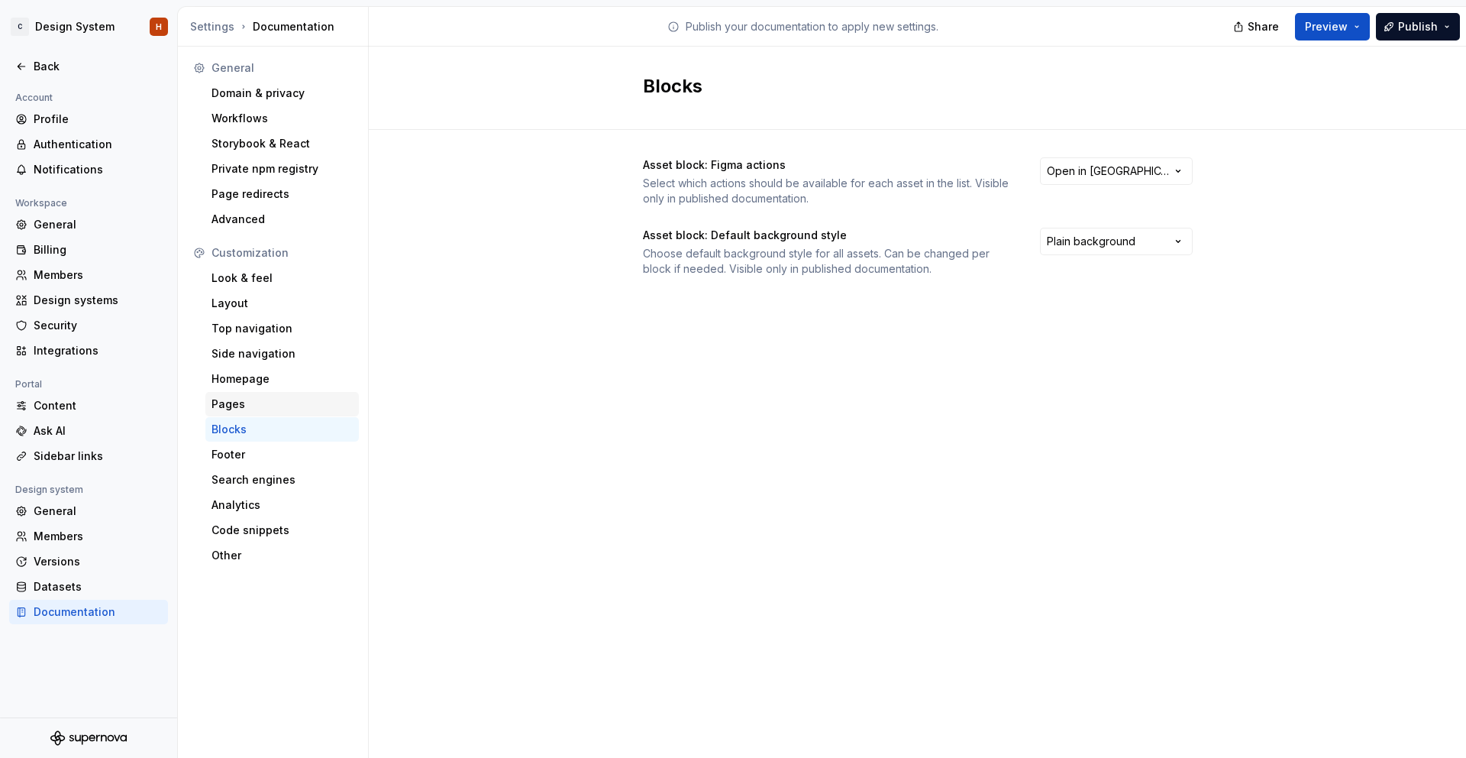
click at [276, 405] on div "Pages" at bounding box center [282, 403] width 141 height 15
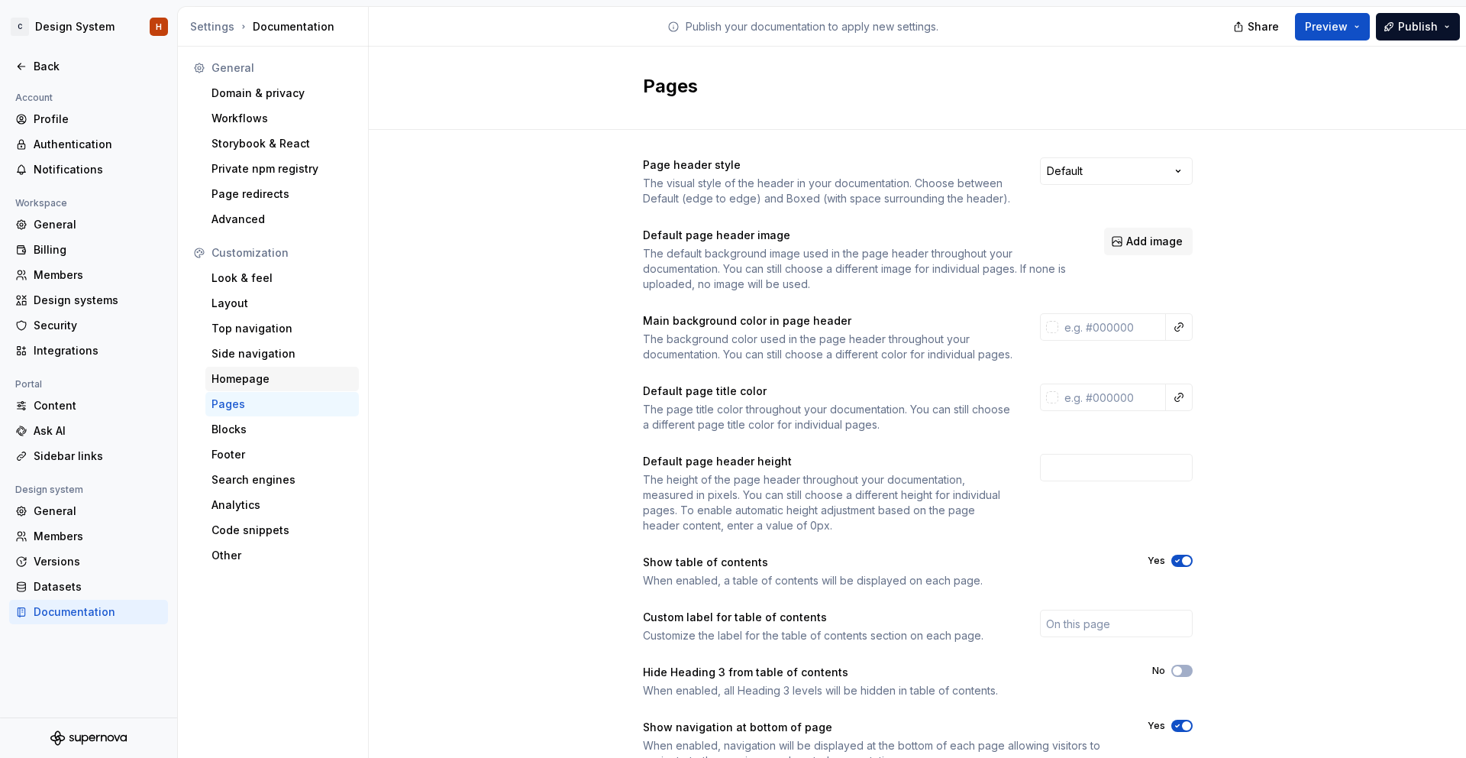
click at [283, 375] on div "Homepage" at bounding box center [282, 378] width 141 height 15
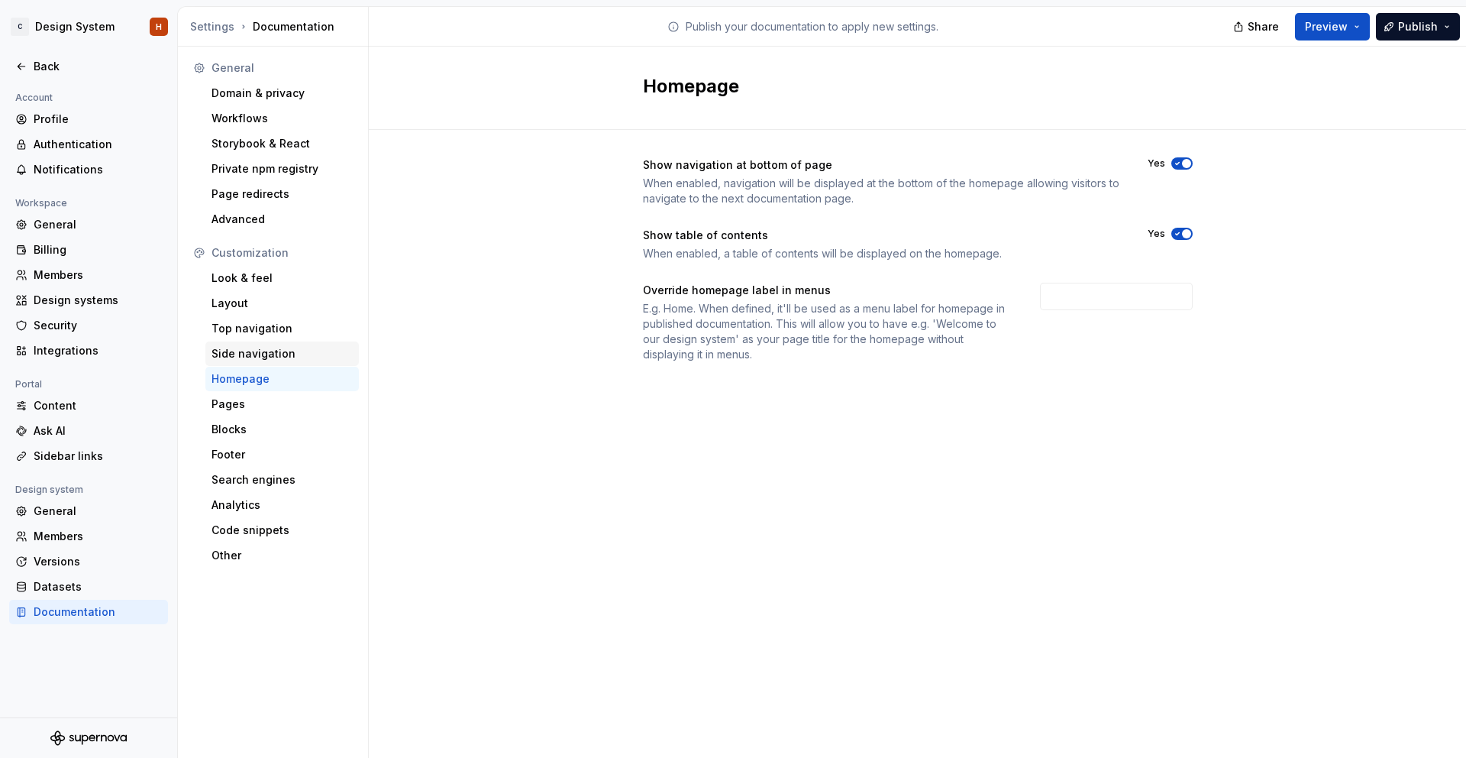
click at [306, 353] on div "Side navigation" at bounding box center [282, 353] width 141 height 15
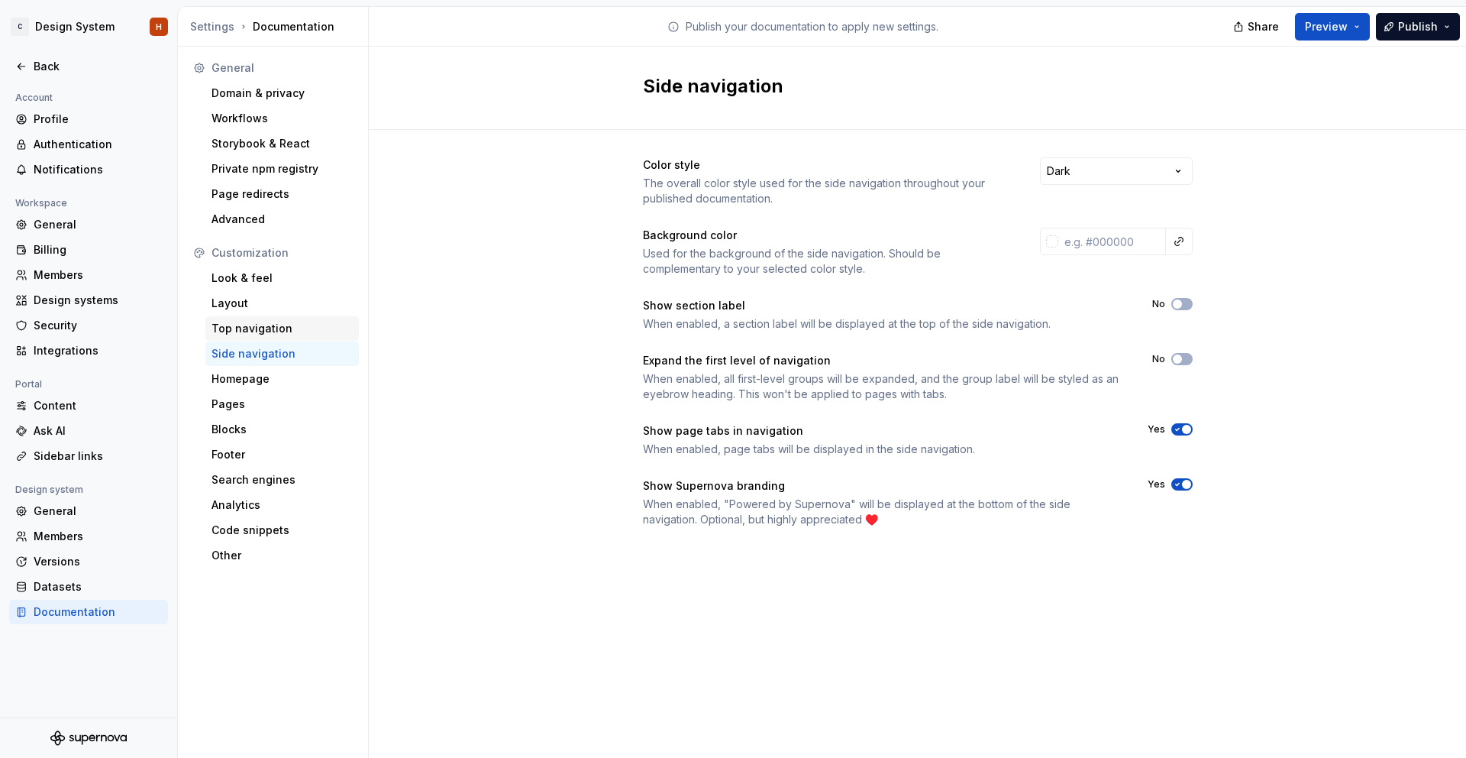
click at [301, 326] on div "Top navigation" at bounding box center [282, 328] width 141 height 15
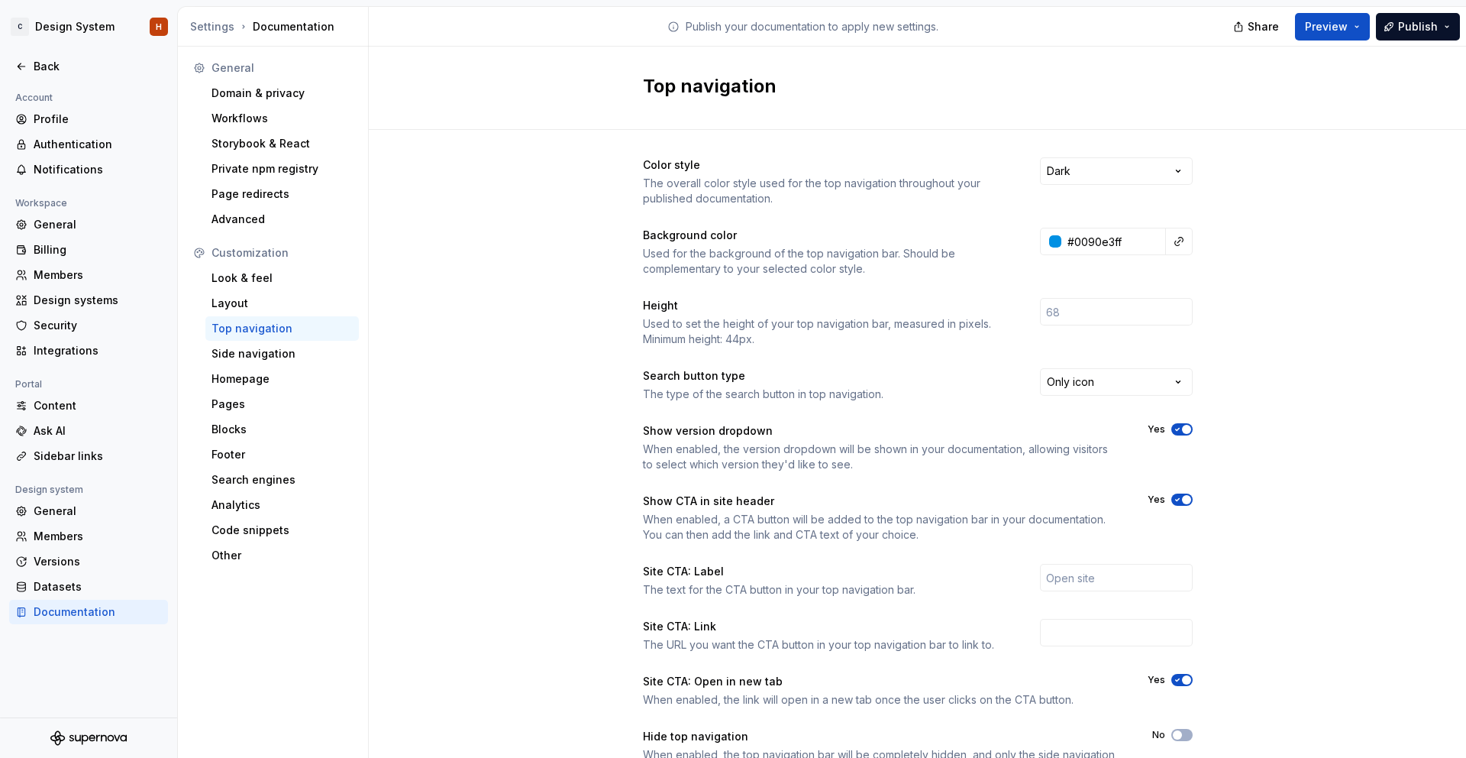
click at [1182, 500] on span "button" at bounding box center [1186, 499] width 9 height 9
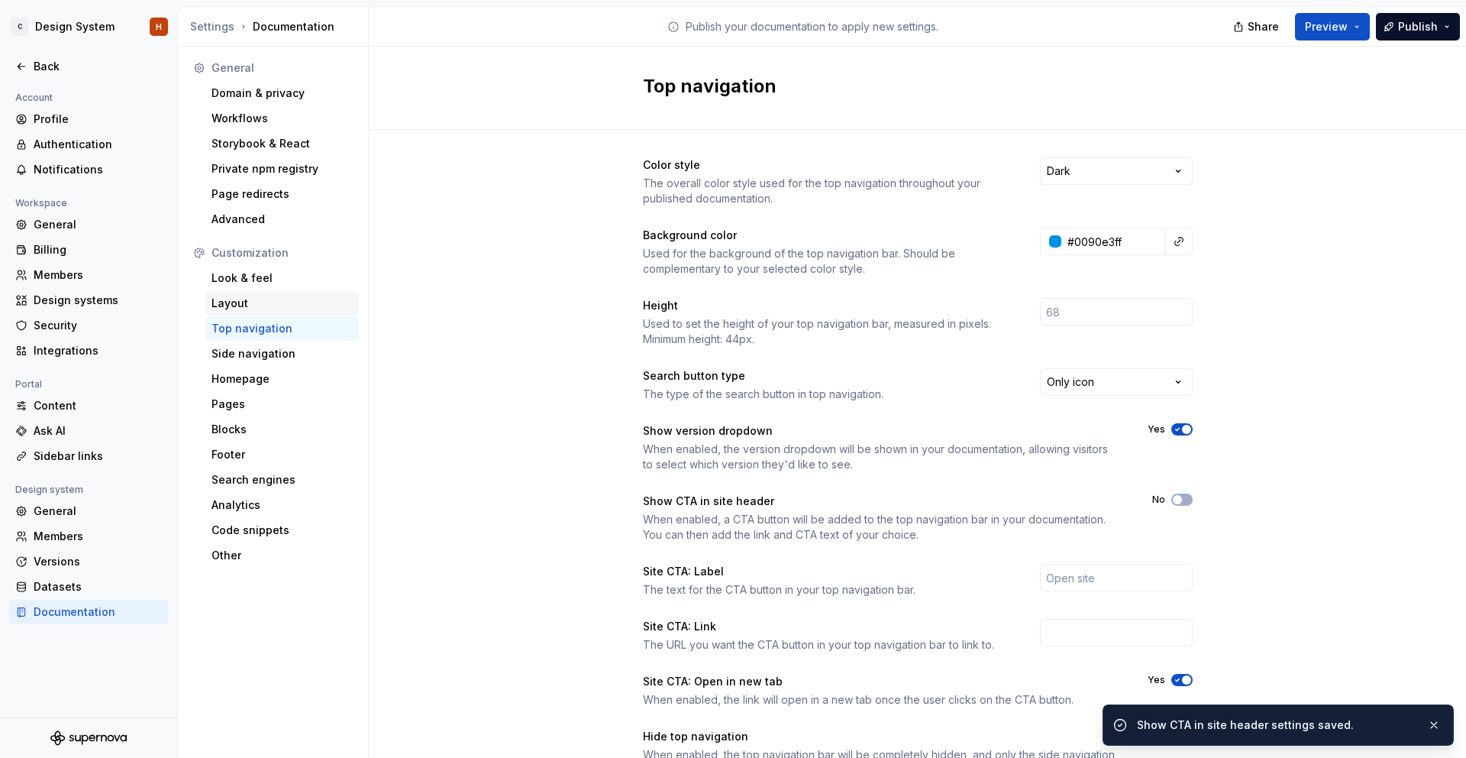
click at [241, 302] on div "Layout" at bounding box center [282, 303] width 141 height 15
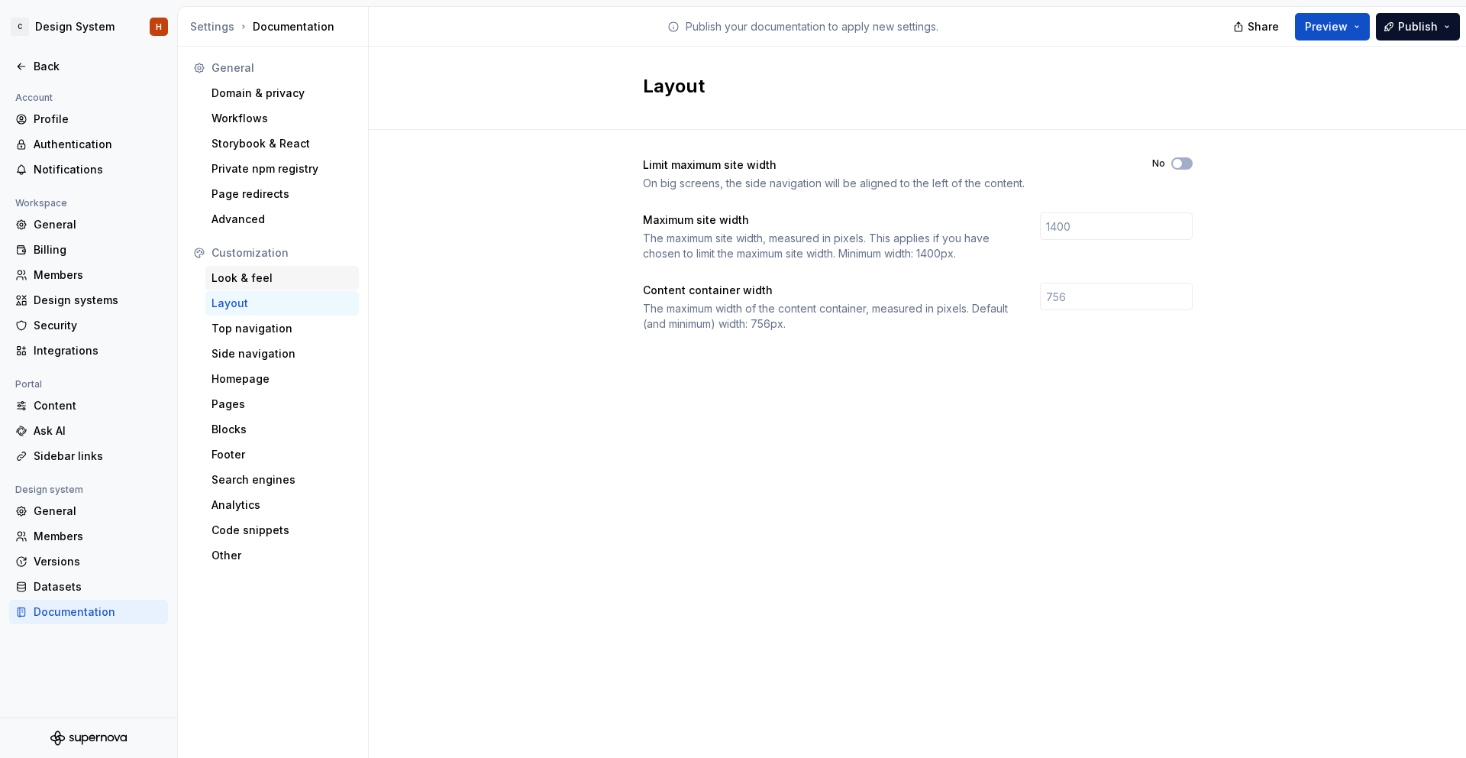
click at [270, 280] on div "Look & feel" at bounding box center [282, 277] width 141 height 15
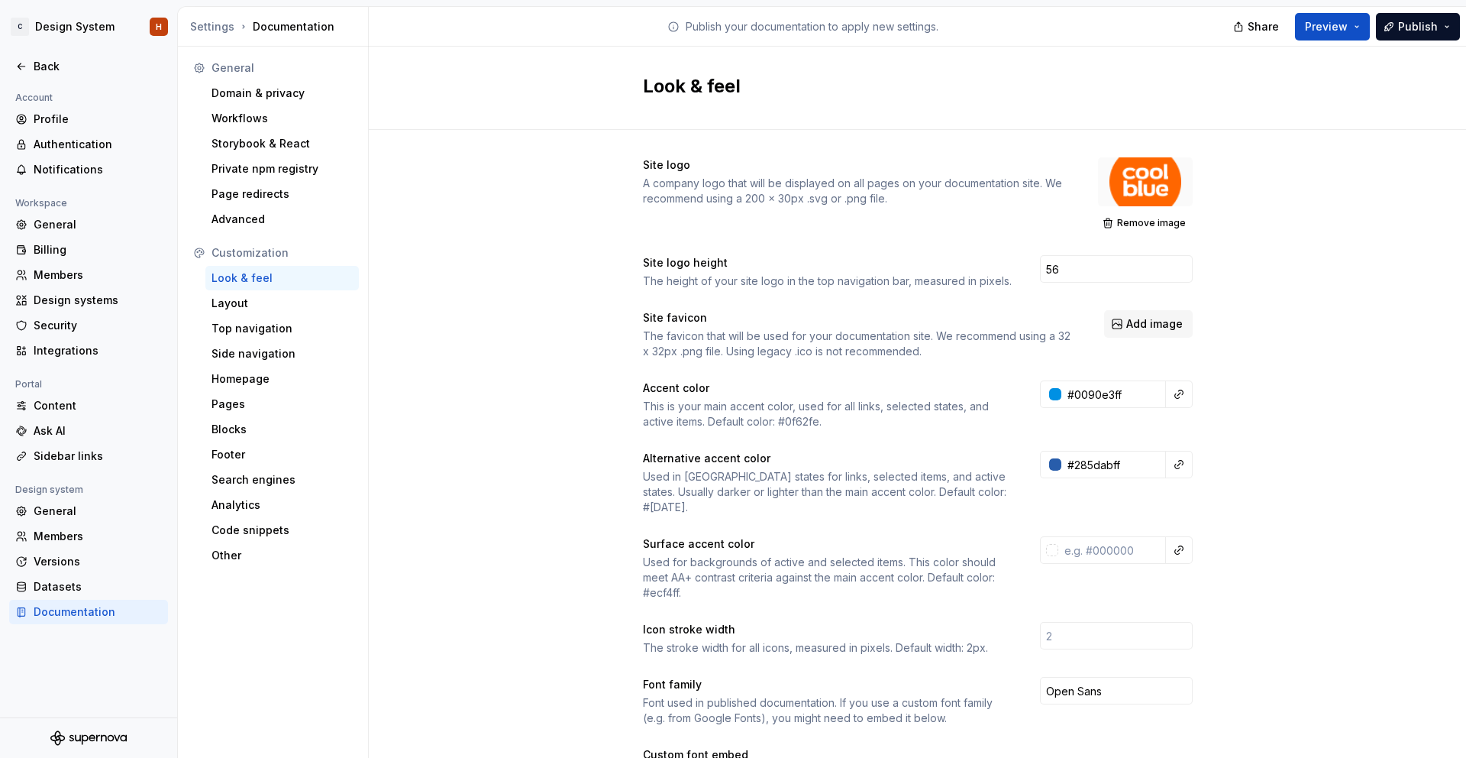
drag, startPoint x: 1152, startPoint y: 219, endPoint x: 1149, endPoint y: 212, distance: 8.0
click at [1152, 219] on span "Remove image" at bounding box center [1151, 223] width 69 height 12
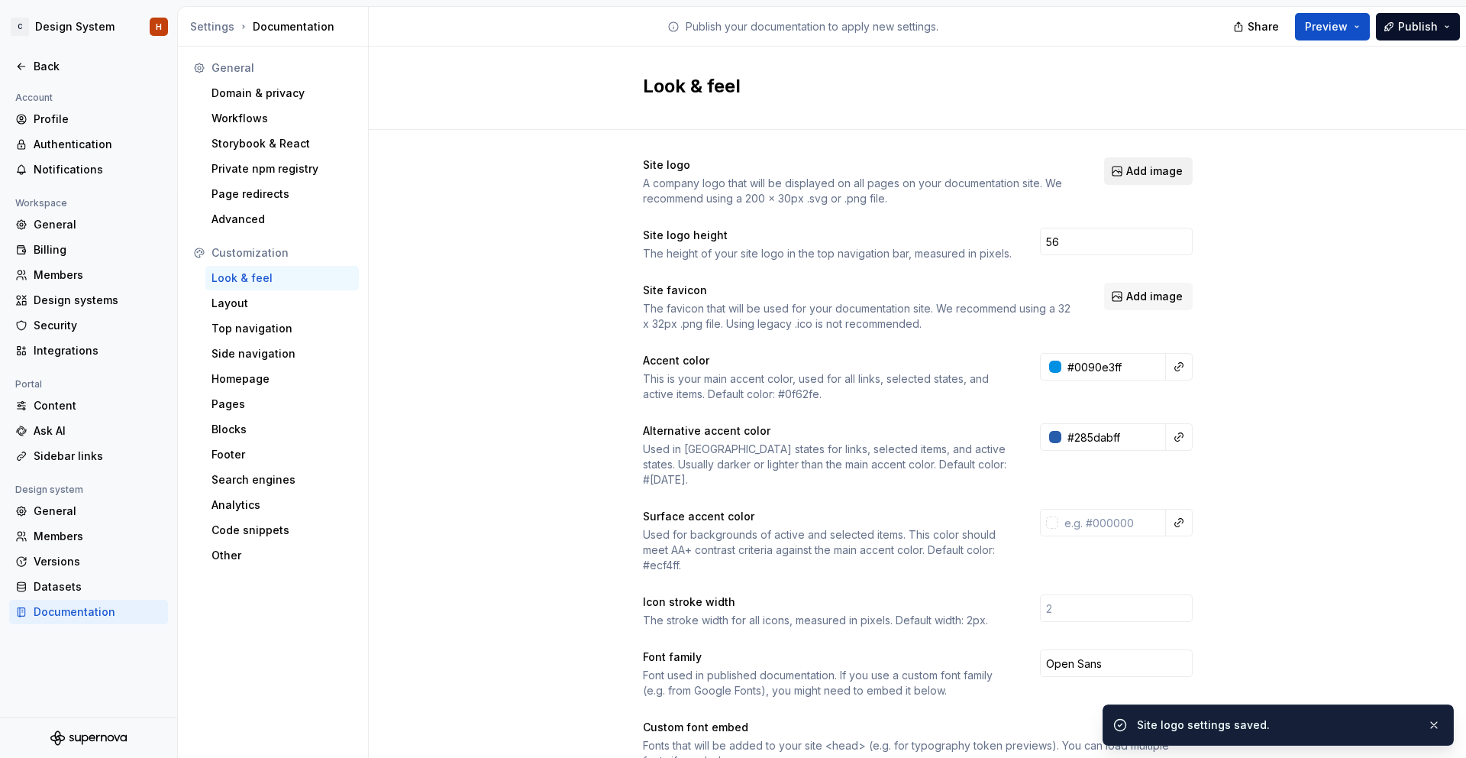
click at [1155, 179] on button "Add image" at bounding box center [1148, 170] width 89 height 27
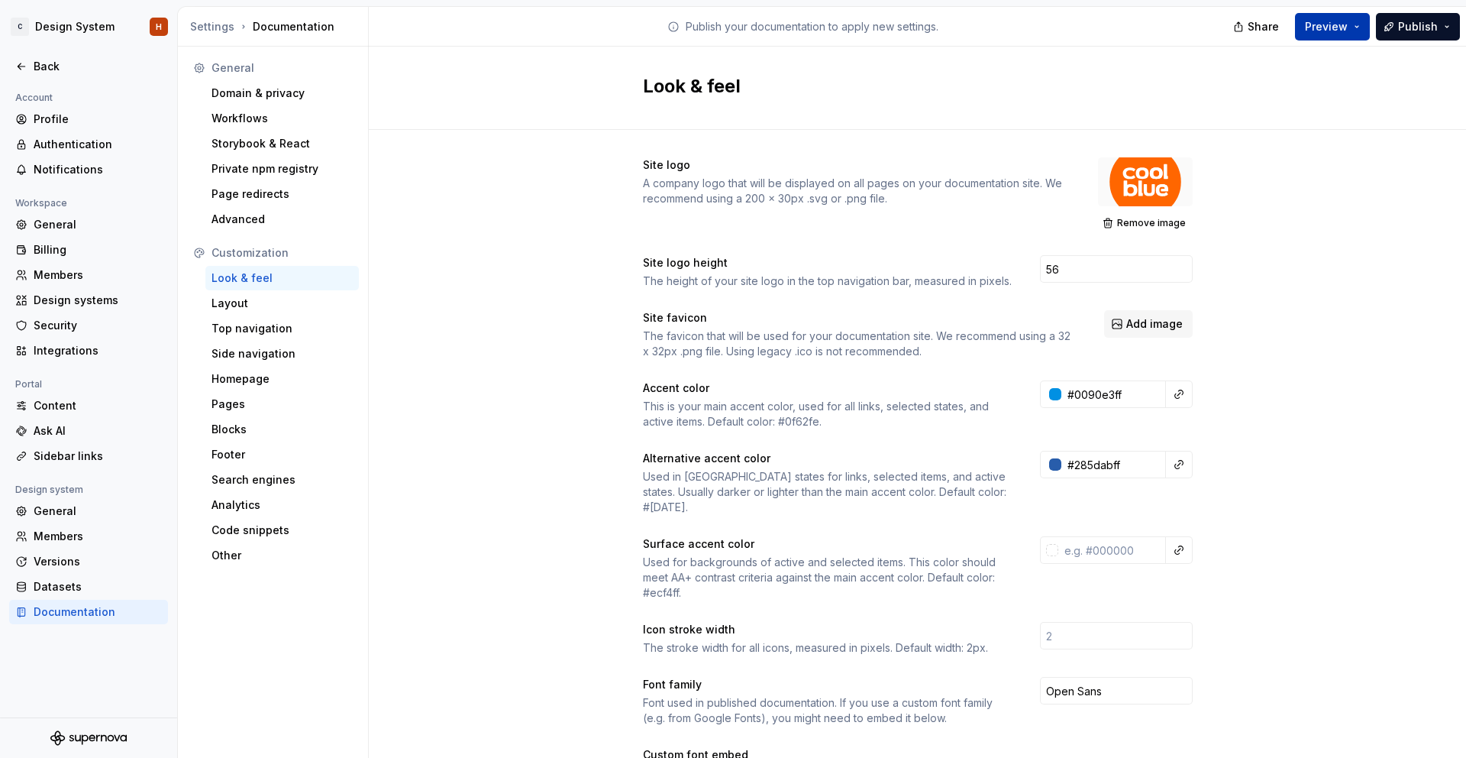
click at [1350, 37] on button "Preview" at bounding box center [1332, 26] width 75 height 27
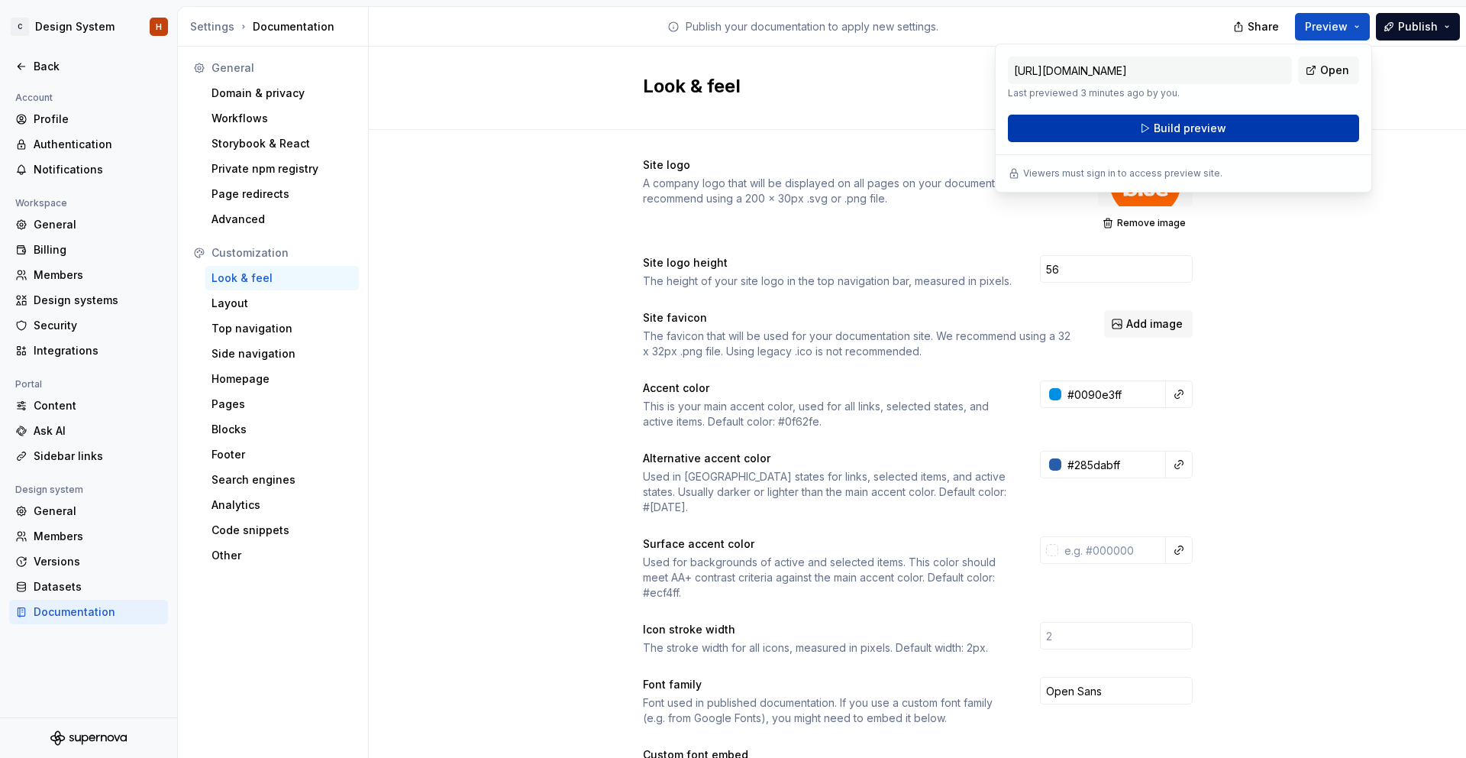
click at [1300, 125] on button "Build preview" at bounding box center [1183, 128] width 351 height 27
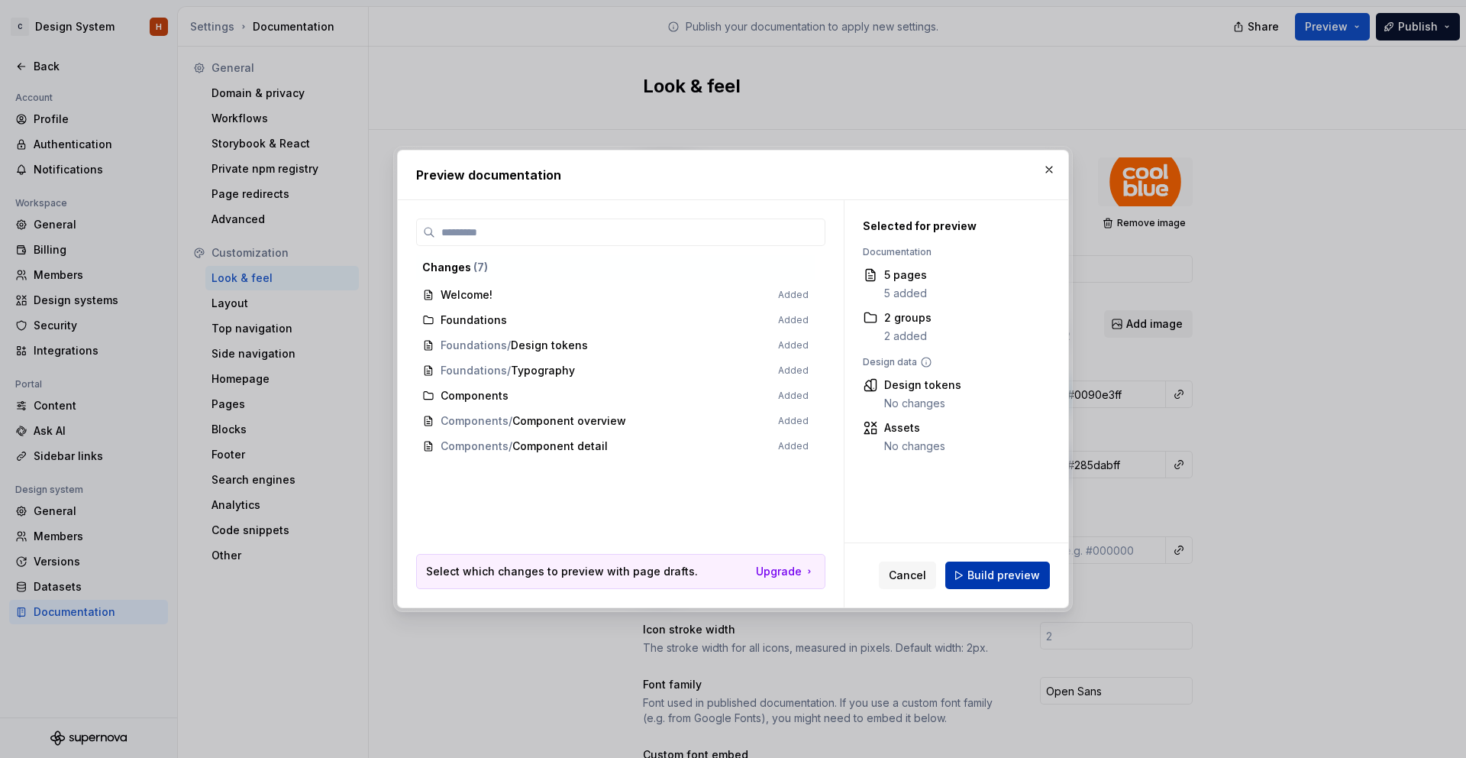
click at [965, 572] on button "Build preview" at bounding box center [998, 574] width 105 height 27
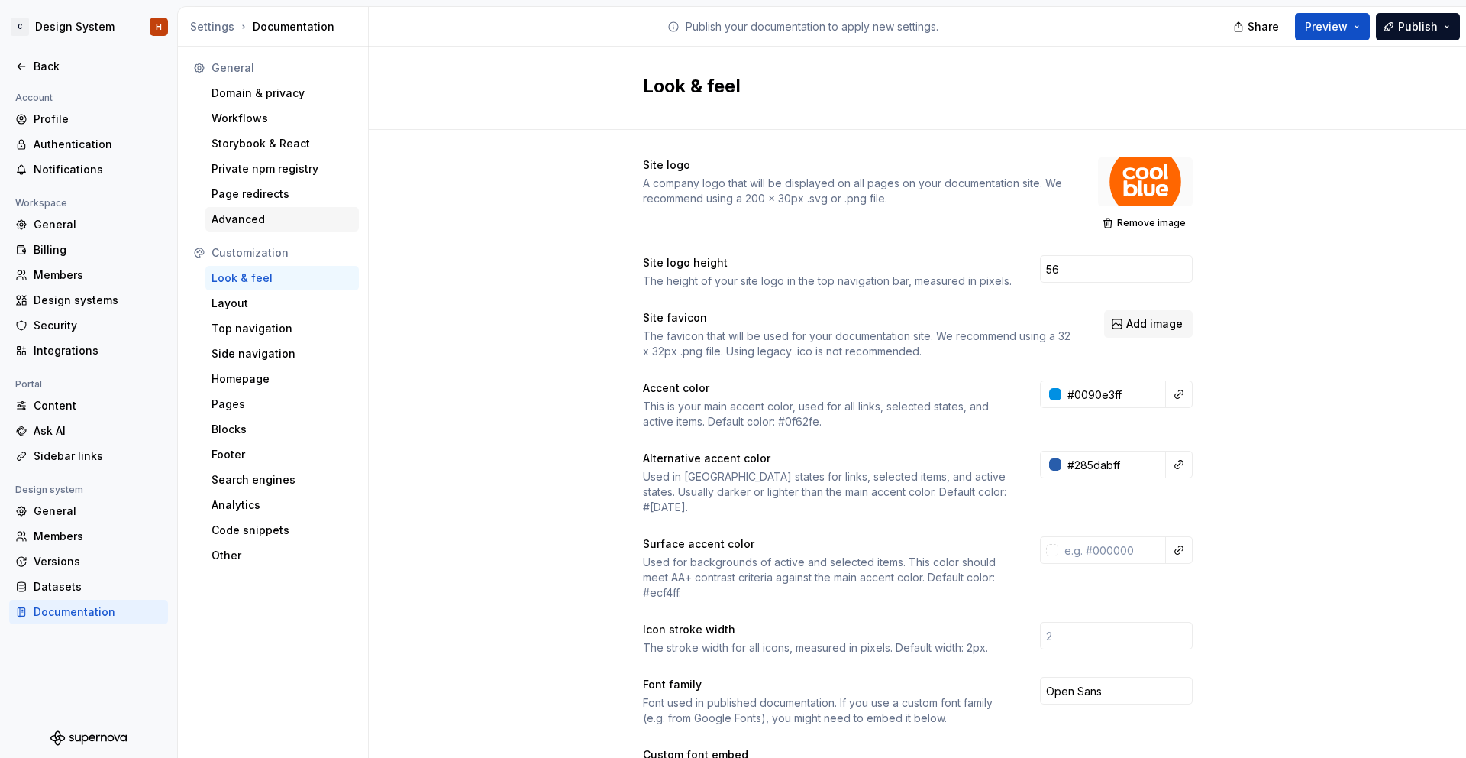
click at [250, 222] on div "Advanced" at bounding box center [282, 219] width 141 height 15
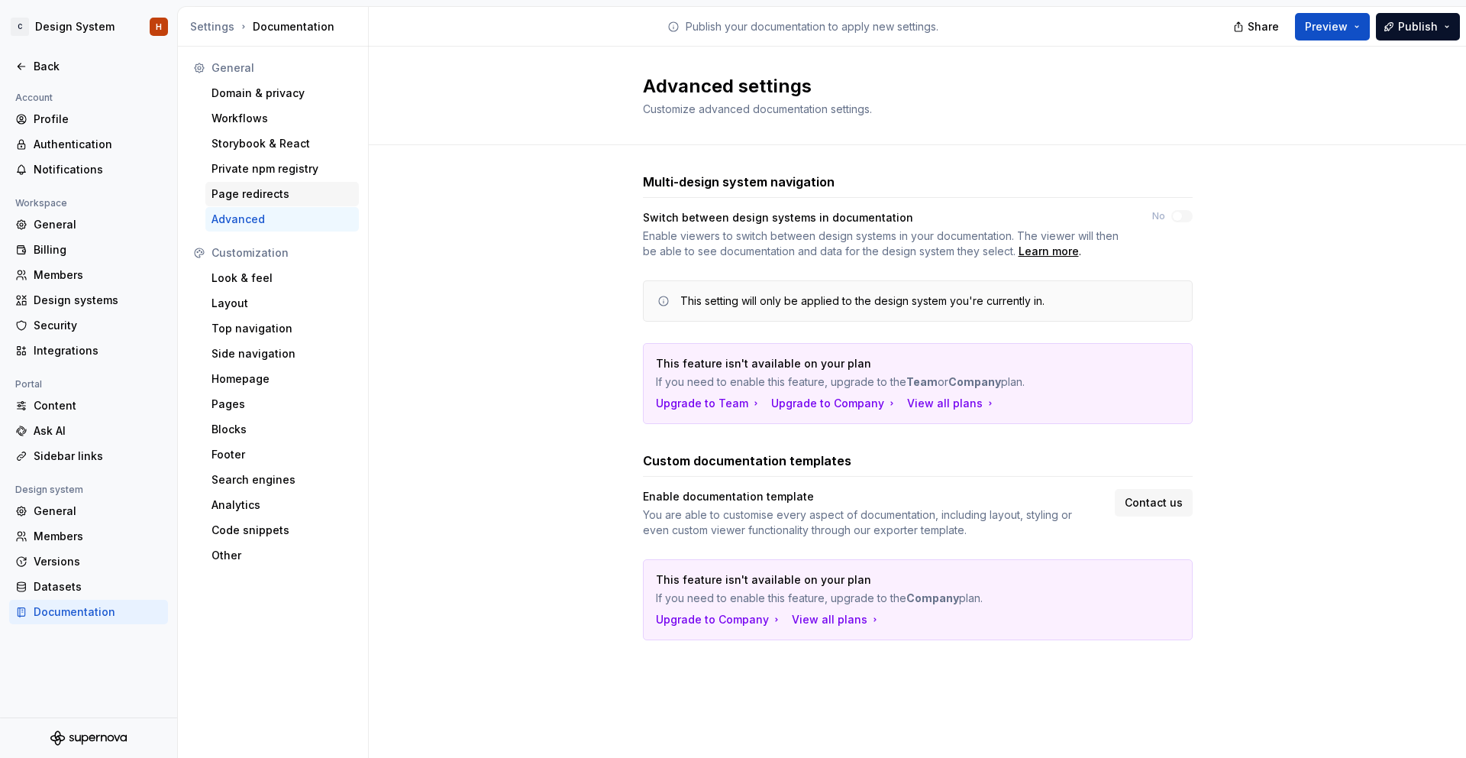
click at [256, 192] on div "Page redirects" at bounding box center [282, 193] width 141 height 15
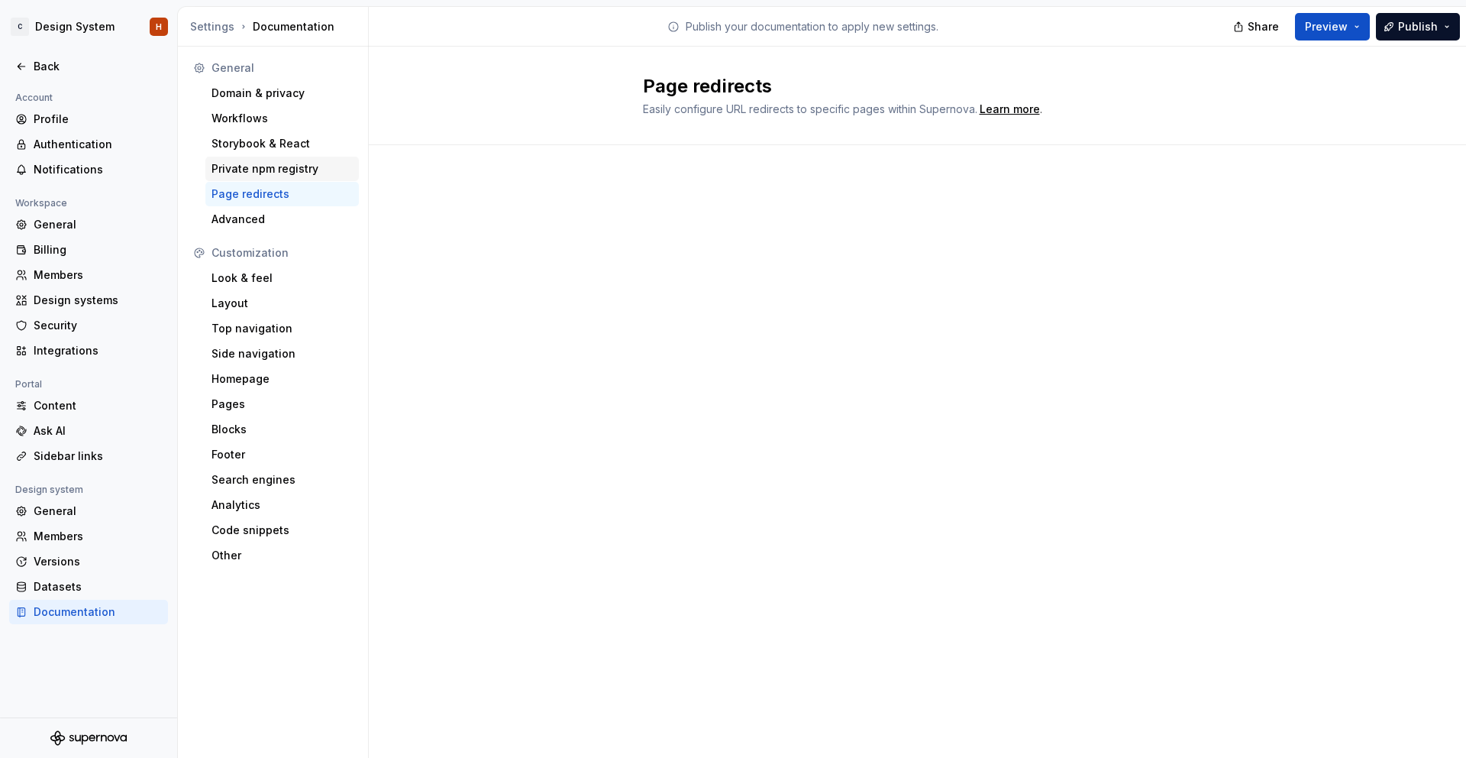
click at [257, 176] on div "Private npm registry" at bounding box center [282, 169] width 154 height 24
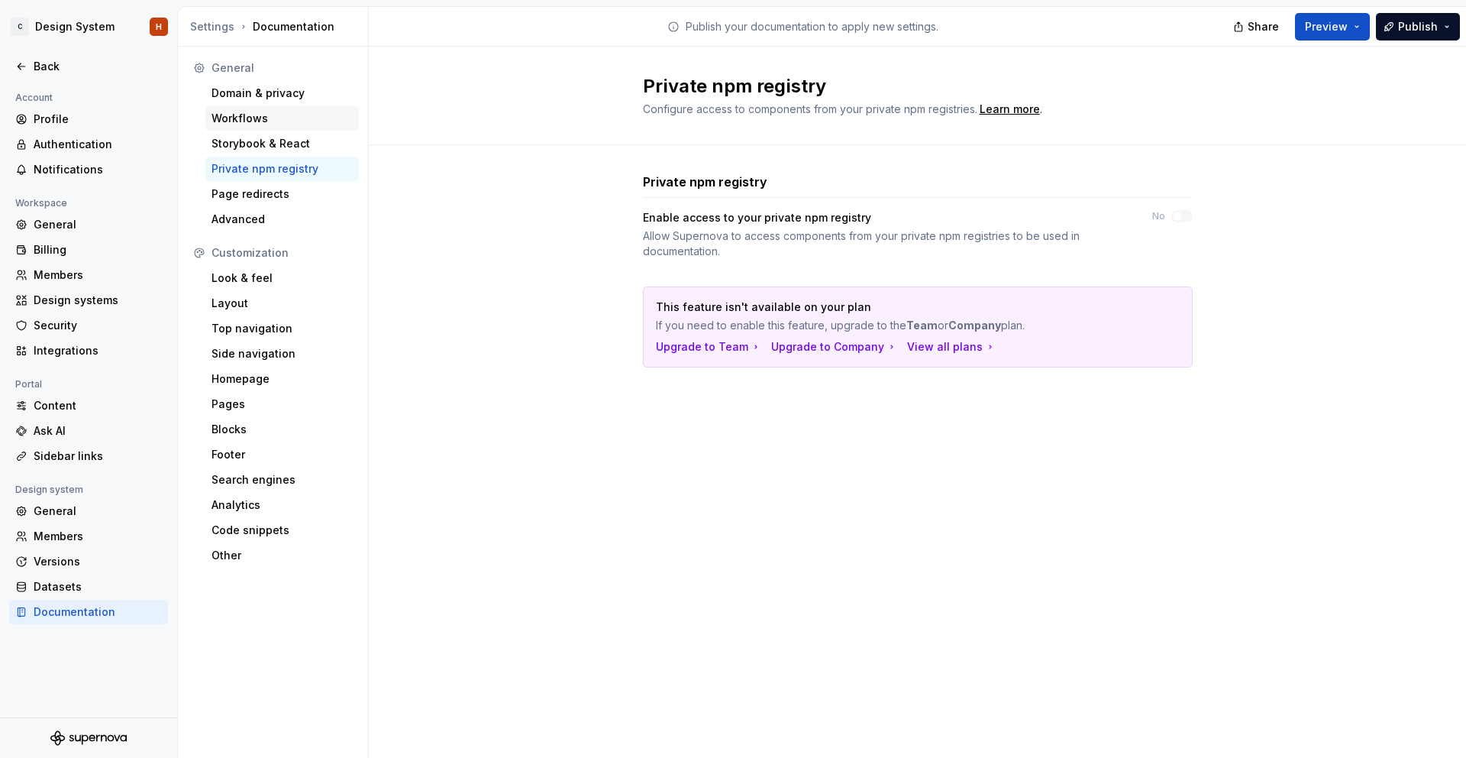
click at [258, 108] on div "Workflows" at bounding box center [282, 118] width 154 height 24
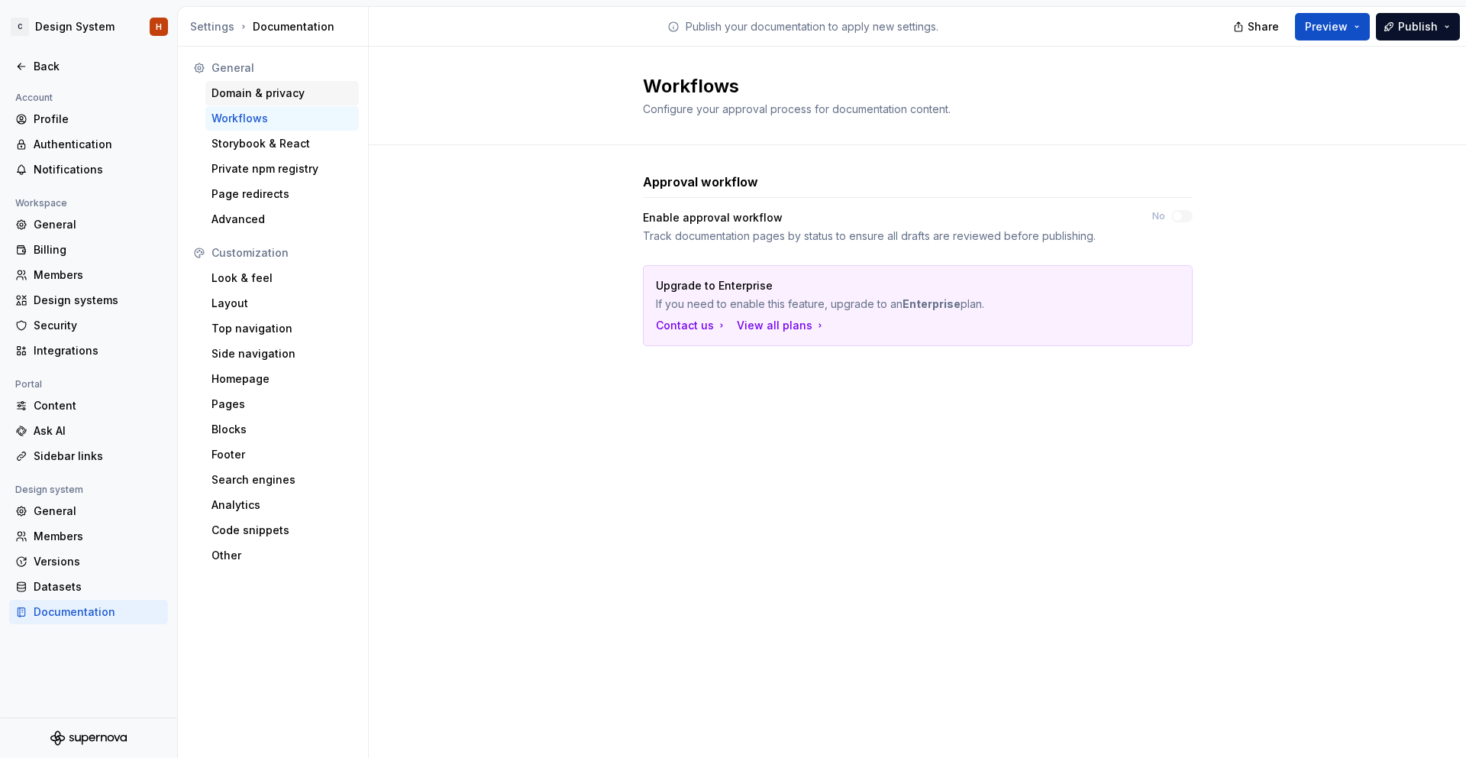
click at [260, 86] on div "Domain & privacy" at bounding box center [282, 93] width 141 height 15
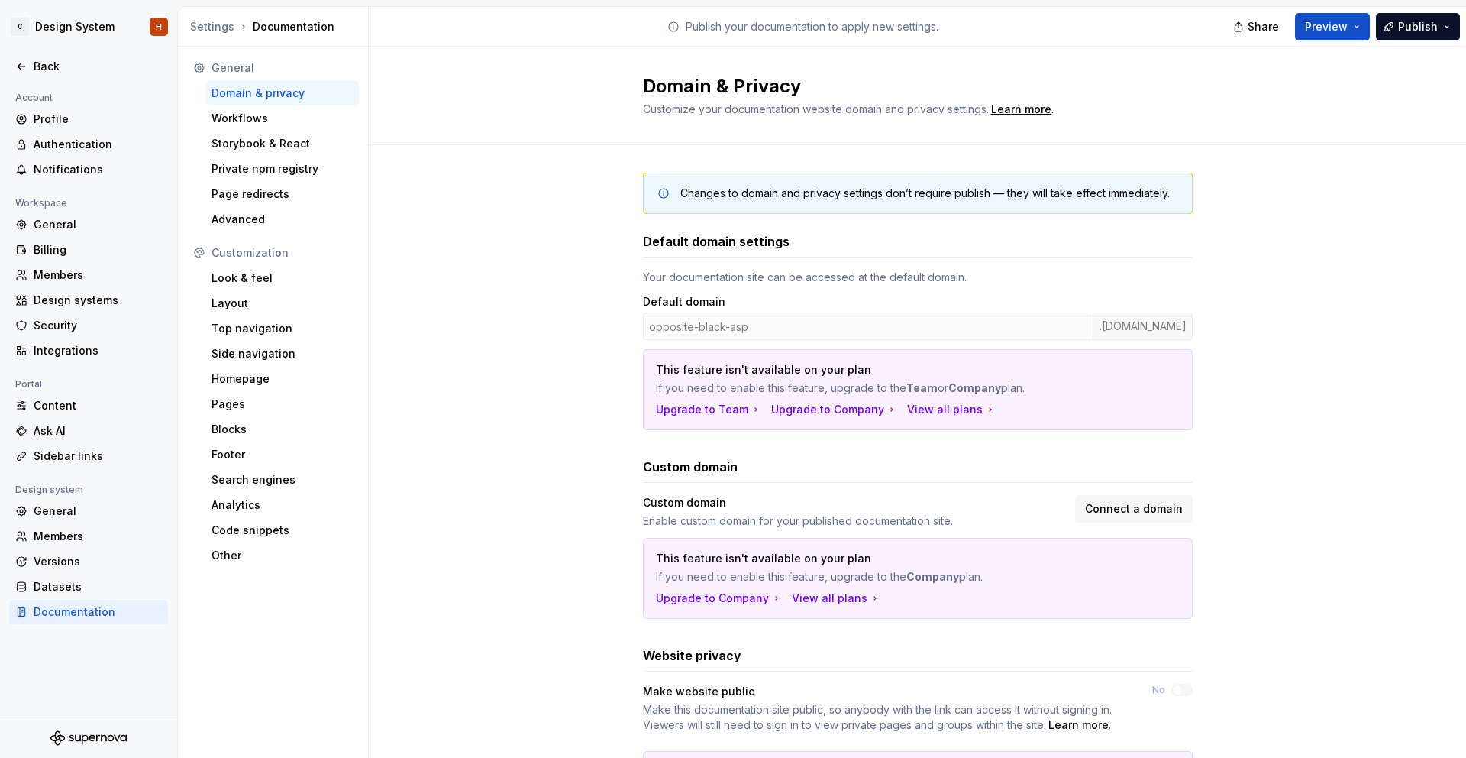
click at [270, 263] on div "Customization" at bounding box center [273, 253] width 172 height 24
click at [270, 273] on div "Look & feel" at bounding box center [282, 277] width 141 height 15
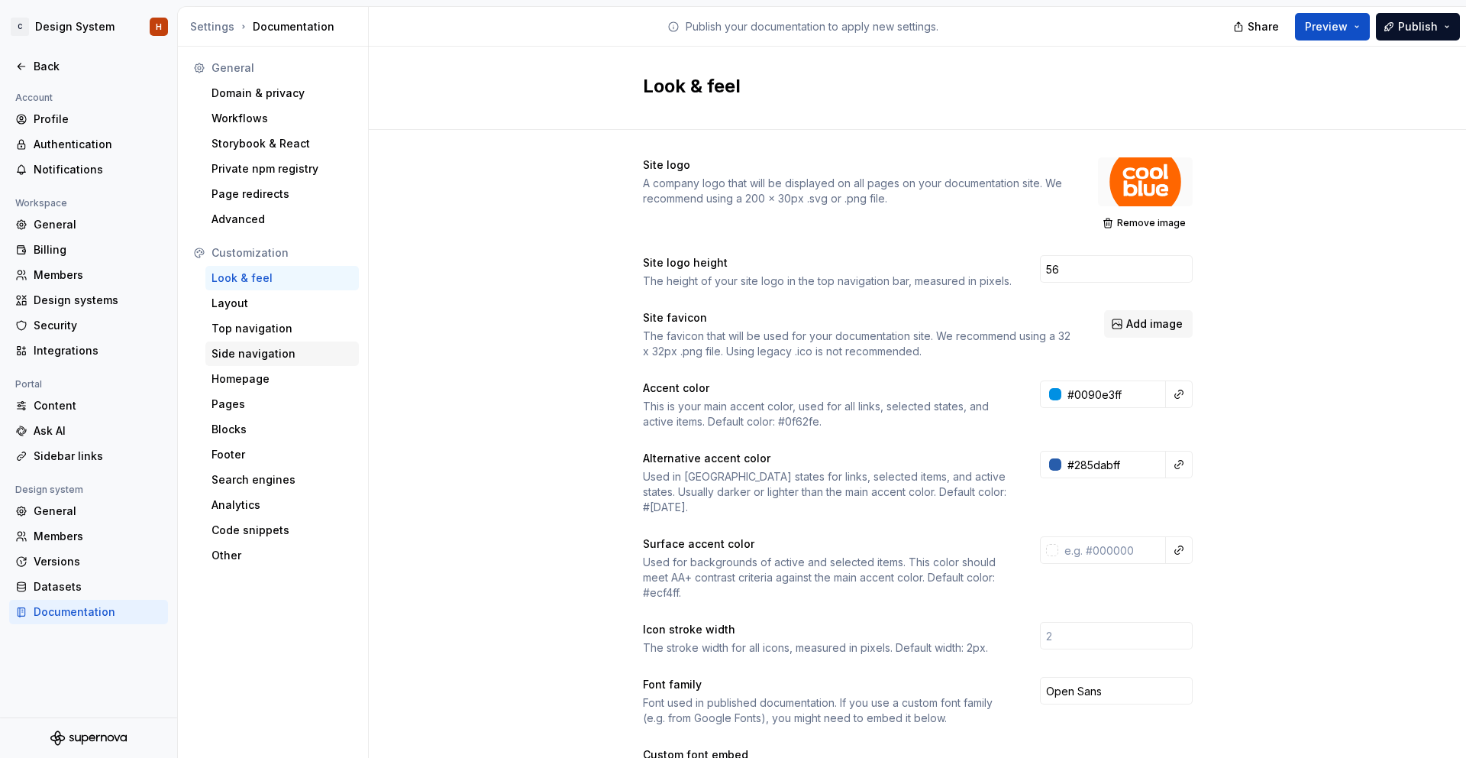
click at [283, 343] on div "Side navigation" at bounding box center [282, 353] width 154 height 24
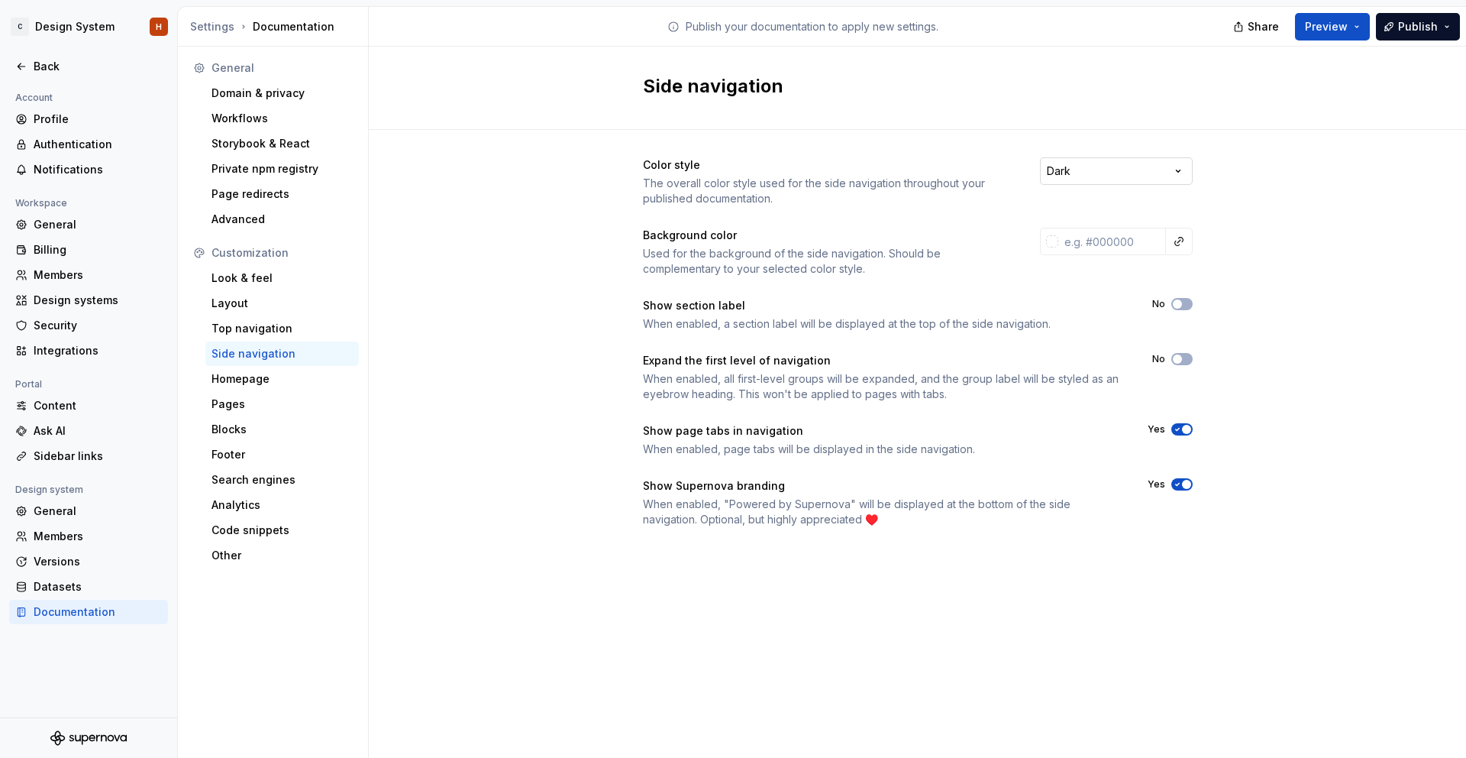
click at [1140, 183] on html "C Design System H Back Account Profile Authentication Notifications Workspace G…" at bounding box center [733, 379] width 1466 height 758
click at [1098, 241] on input "text" at bounding box center [1113, 241] width 108 height 27
paste input "F2F7FC"
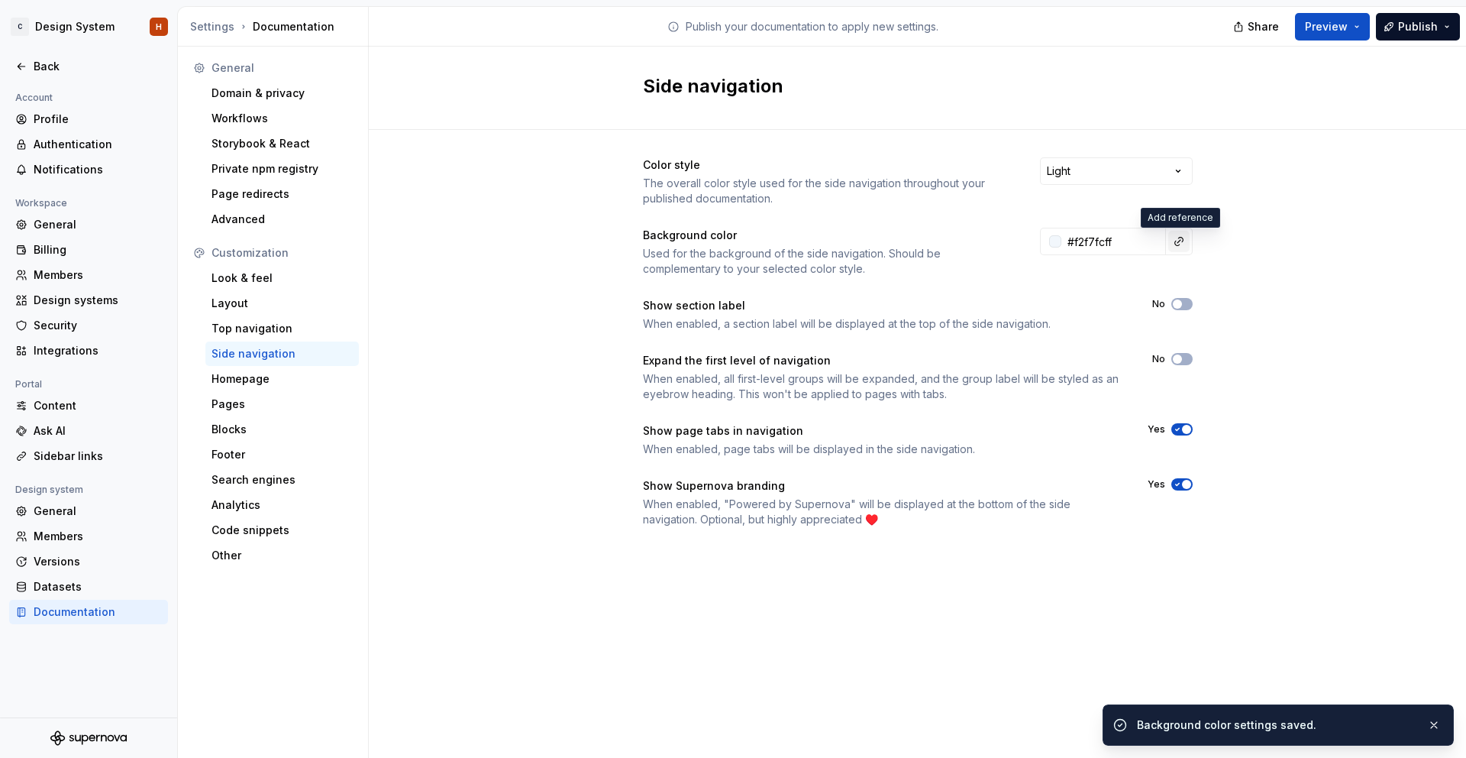
type input "#F2F7FCFF"
click at [1182, 244] on button "button" at bounding box center [1179, 241] width 21 height 21
click at [1237, 242] on html "C Design System H Back Account Profile Authentication Notifications Workspace G…" at bounding box center [733, 379] width 1466 height 758
click at [1341, 34] on button "Preview" at bounding box center [1332, 26] width 75 height 27
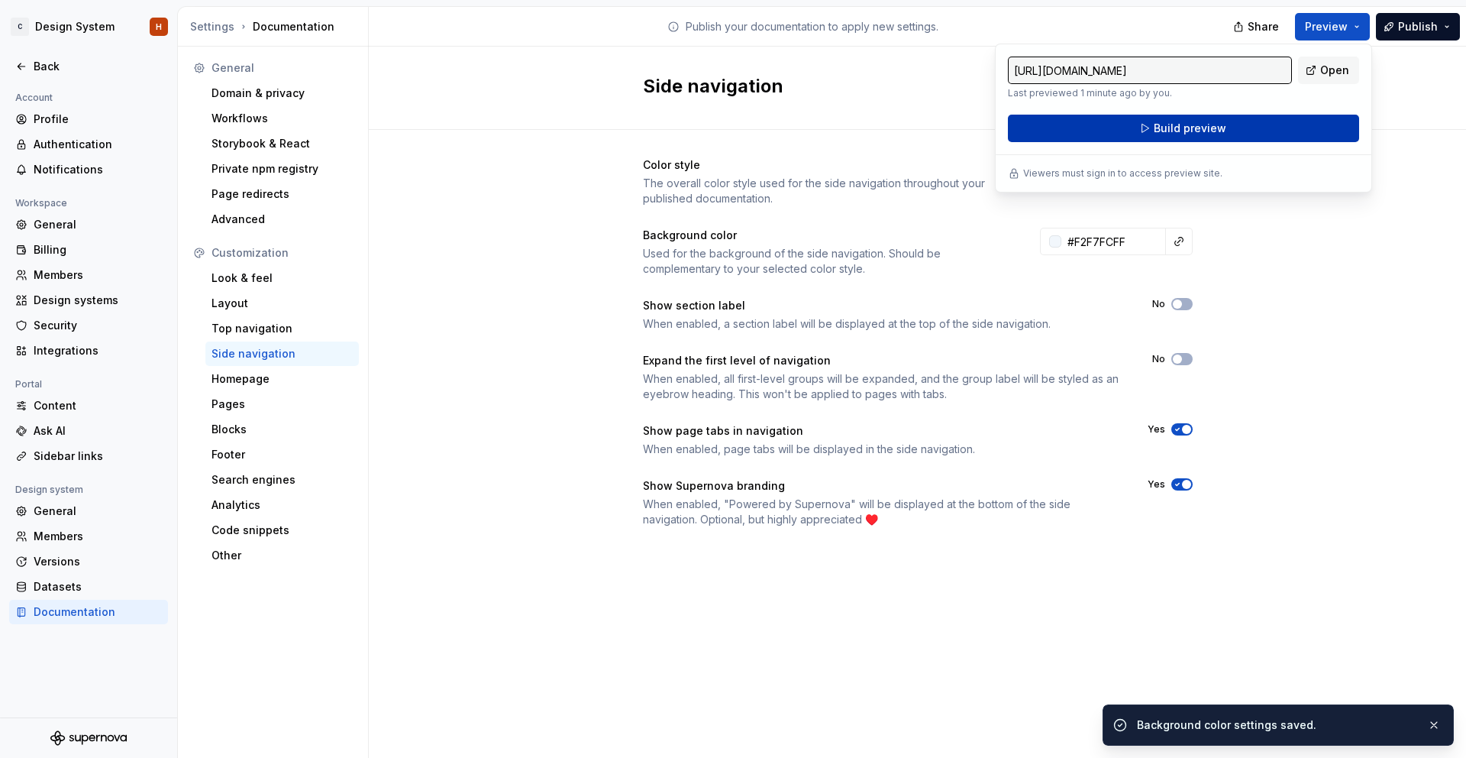
click at [1288, 123] on button "Build preview" at bounding box center [1183, 128] width 351 height 27
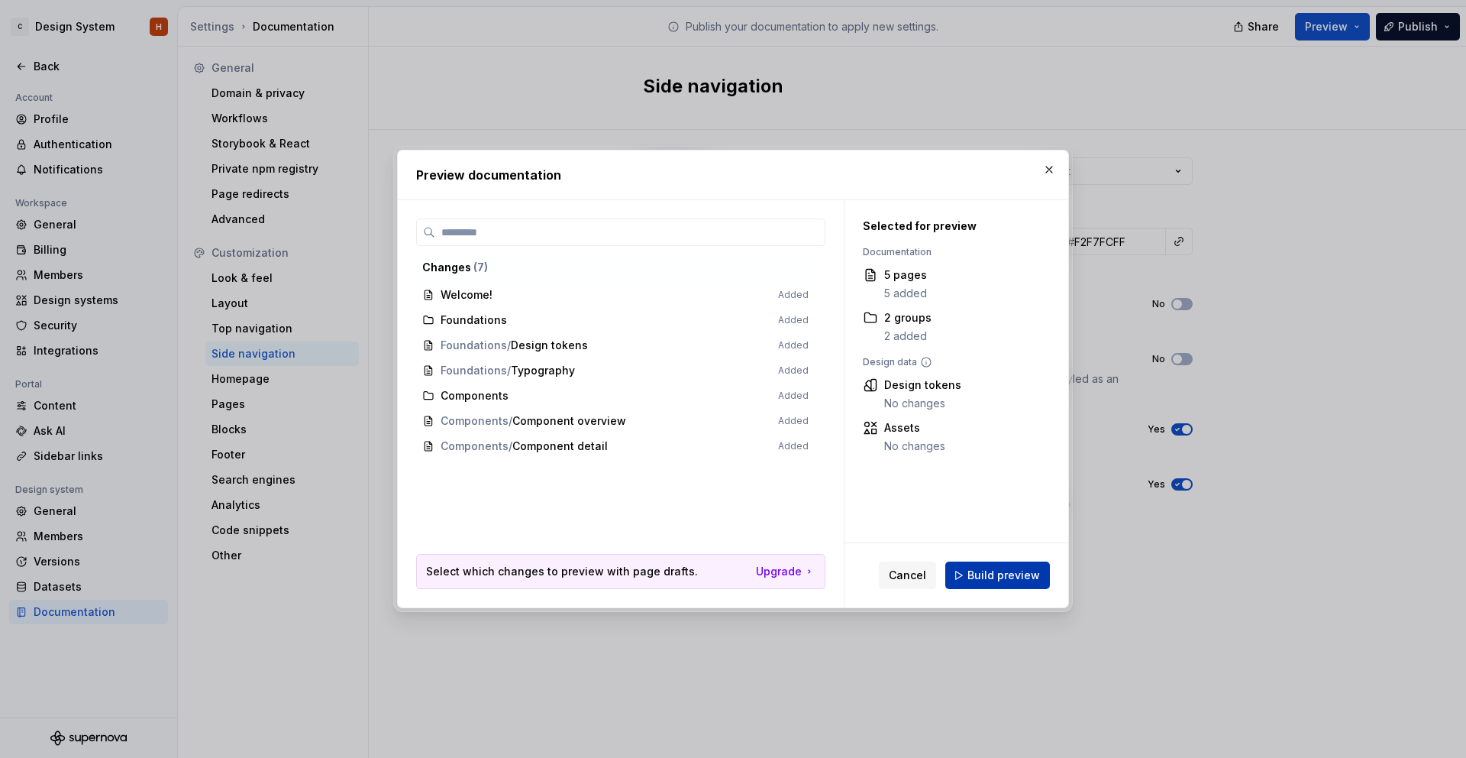
click at [981, 575] on span "Build preview" at bounding box center [1004, 574] width 73 height 15
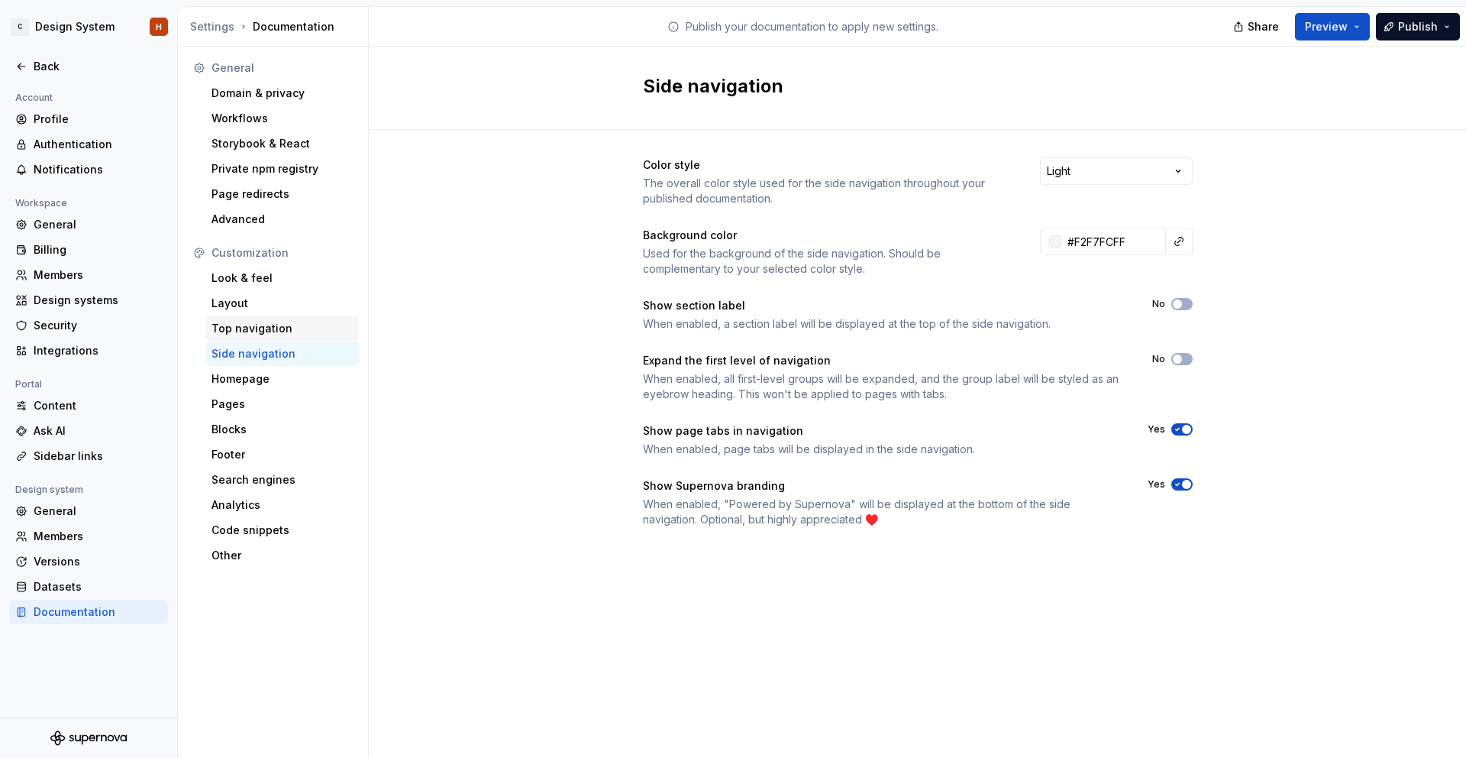
click at [286, 325] on div "Top navigation" at bounding box center [282, 328] width 141 height 15
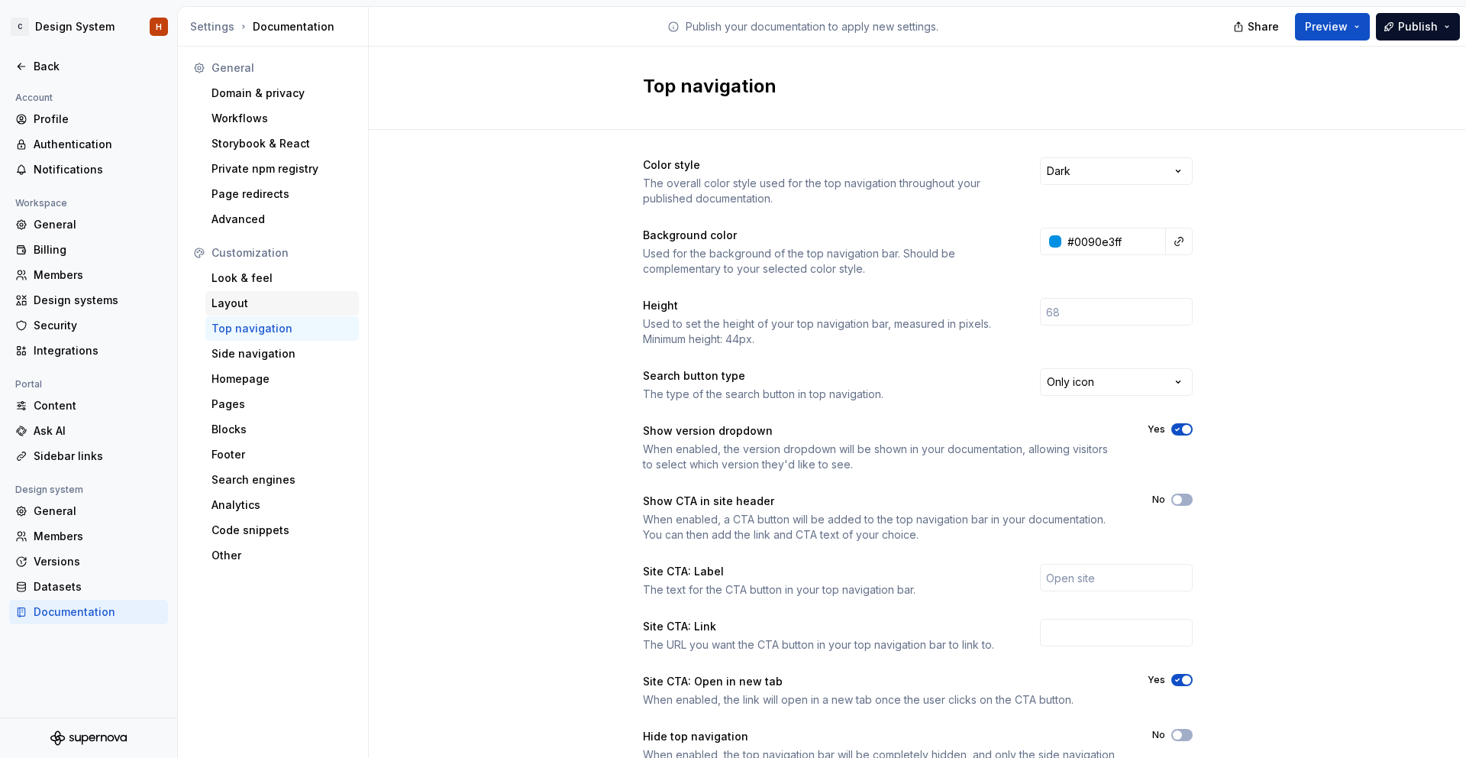
click at [272, 304] on div "Layout" at bounding box center [282, 303] width 141 height 15
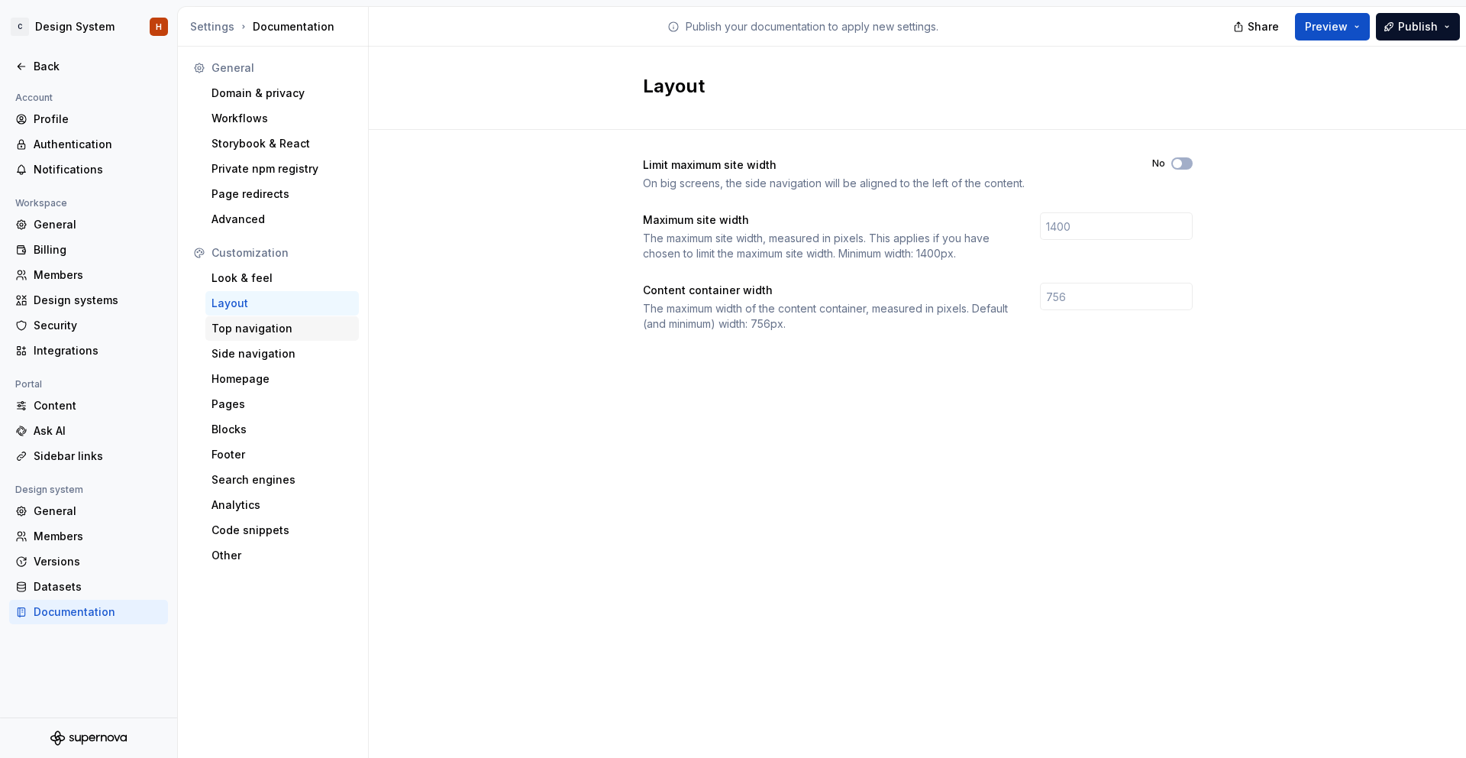
drag, startPoint x: 276, startPoint y: 326, endPoint x: 277, endPoint y: 308, distance: 18.3
click at [276, 326] on div "Top navigation" at bounding box center [282, 328] width 141 height 15
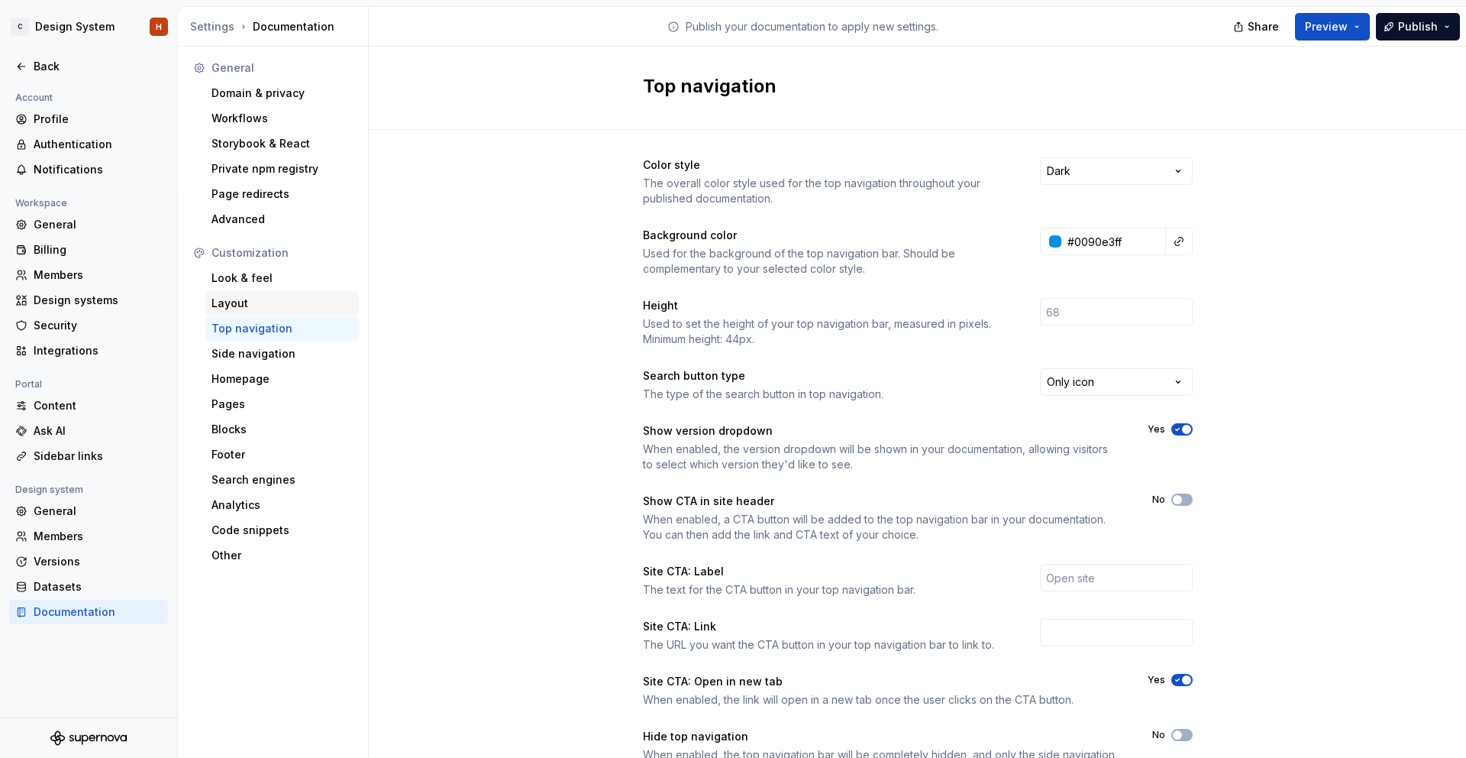
click at [276, 301] on div "Layout" at bounding box center [282, 303] width 141 height 15
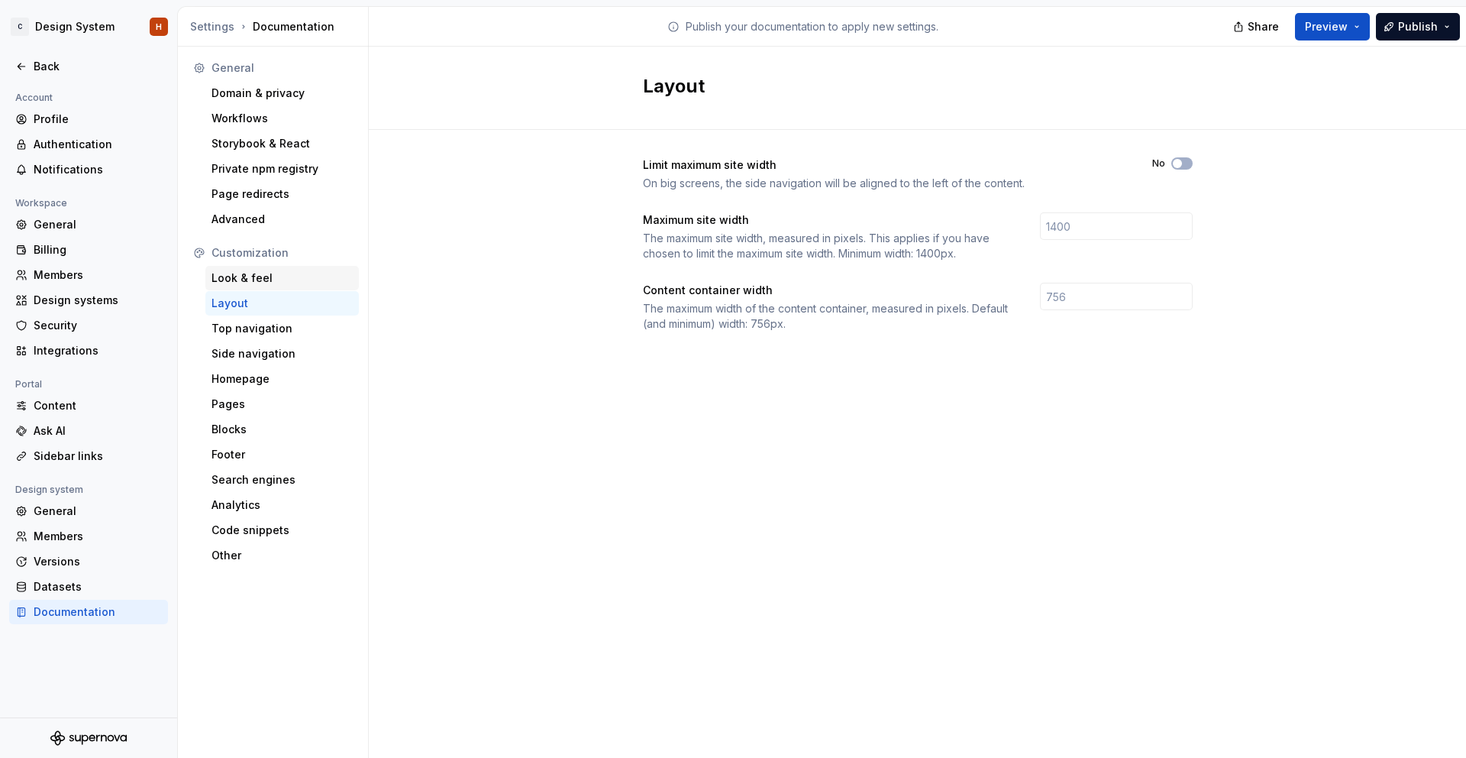
click at [282, 278] on div "Look & feel" at bounding box center [282, 277] width 141 height 15
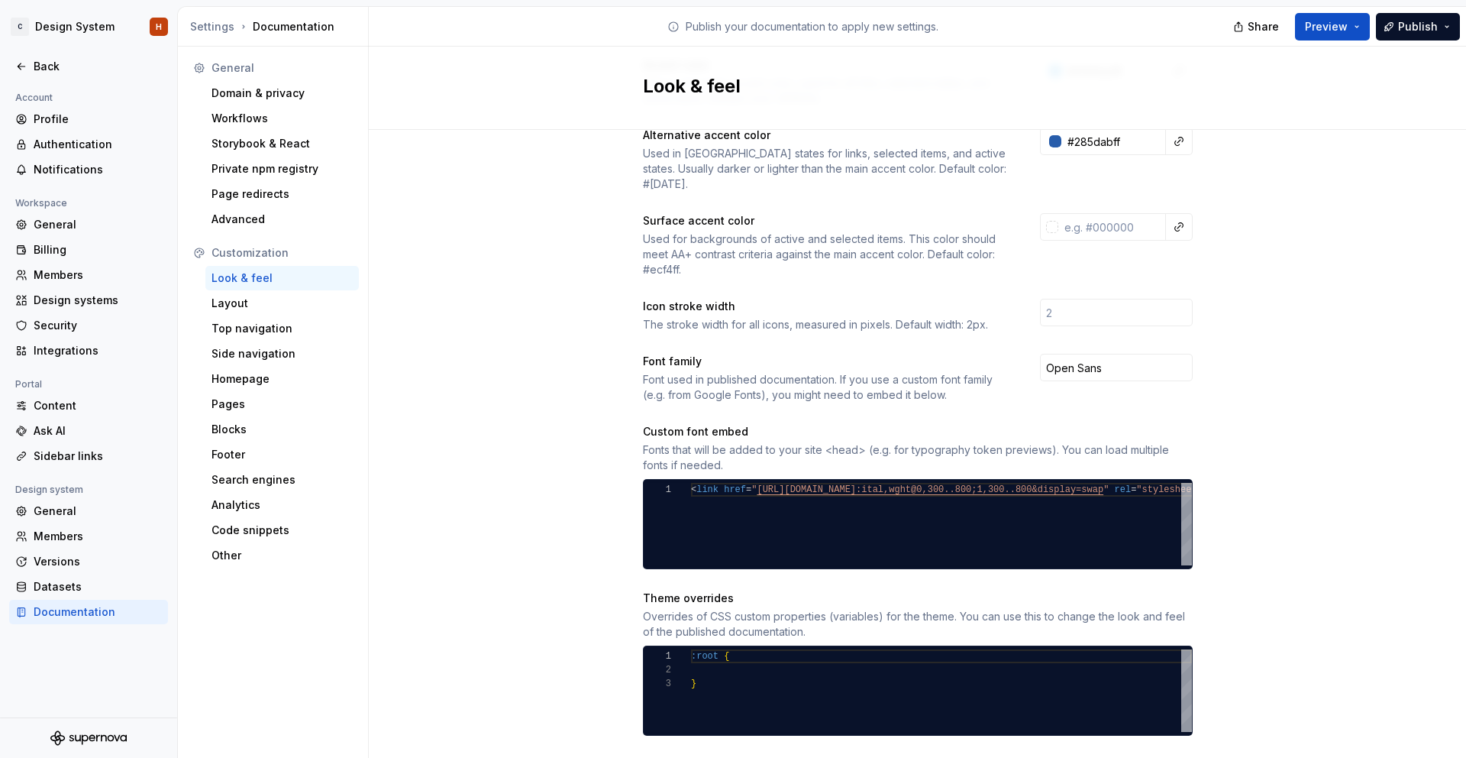
scroll to position [503, 0]
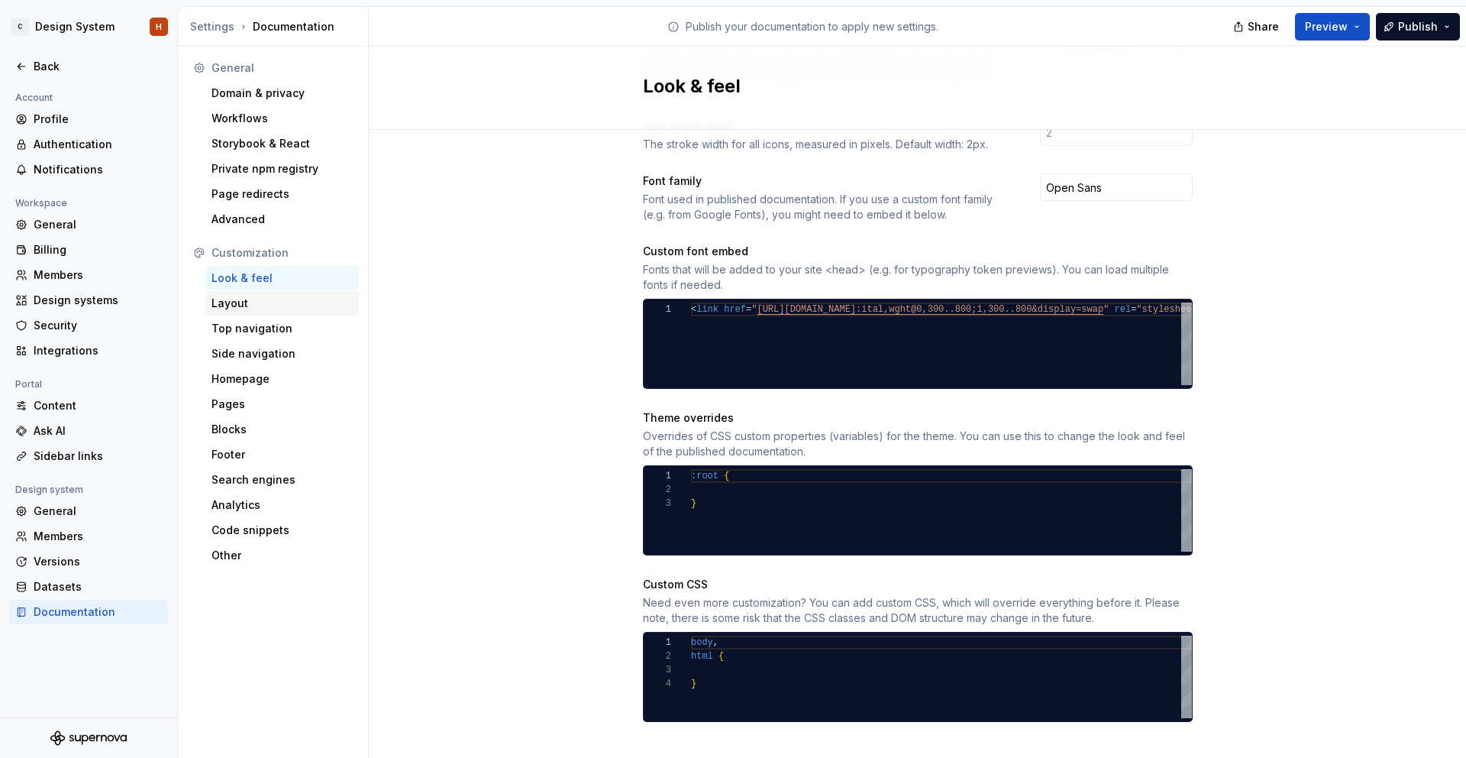
click at [270, 306] on div "Layout" at bounding box center [282, 303] width 141 height 15
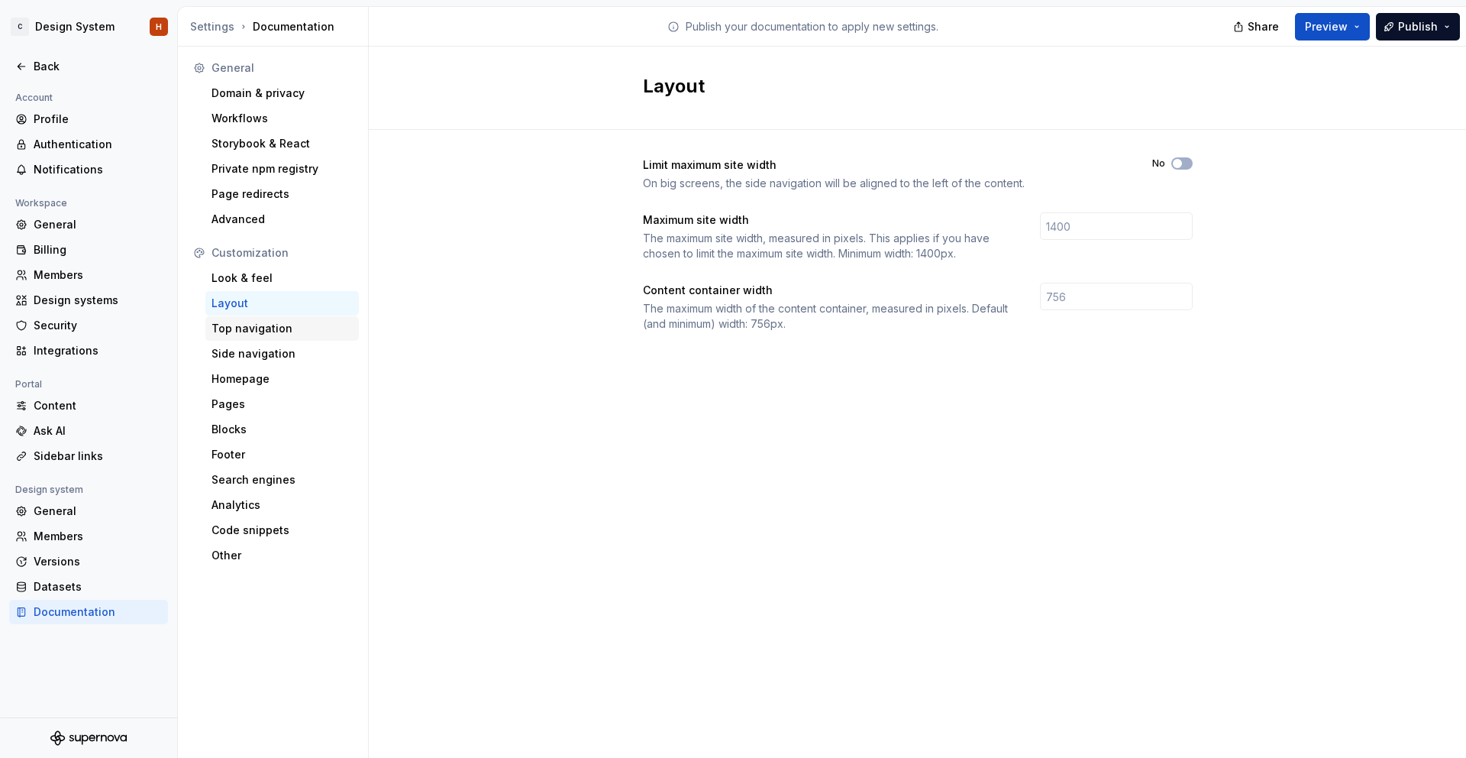
click at [267, 326] on div "Top navigation" at bounding box center [282, 328] width 141 height 15
click at [272, 270] on div "Look & feel" at bounding box center [282, 277] width 141 height 15
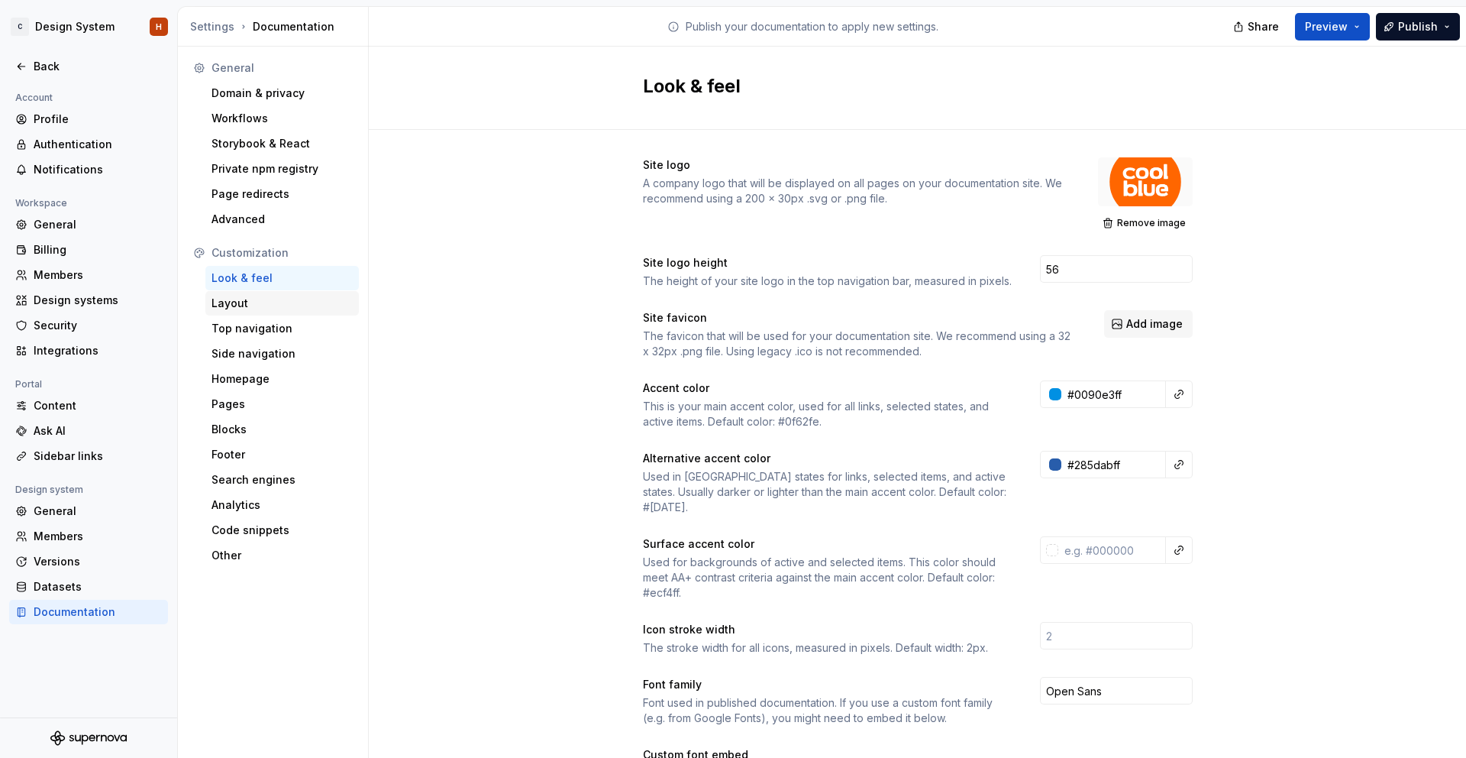
drag, startPoint x: 270, startPoint y: 306, endPoint x: 270, endPoint y: 268, distance: 38.2
click at [270, 306] on div "Layout" at bounding box center [282, 303] width 141 height 15
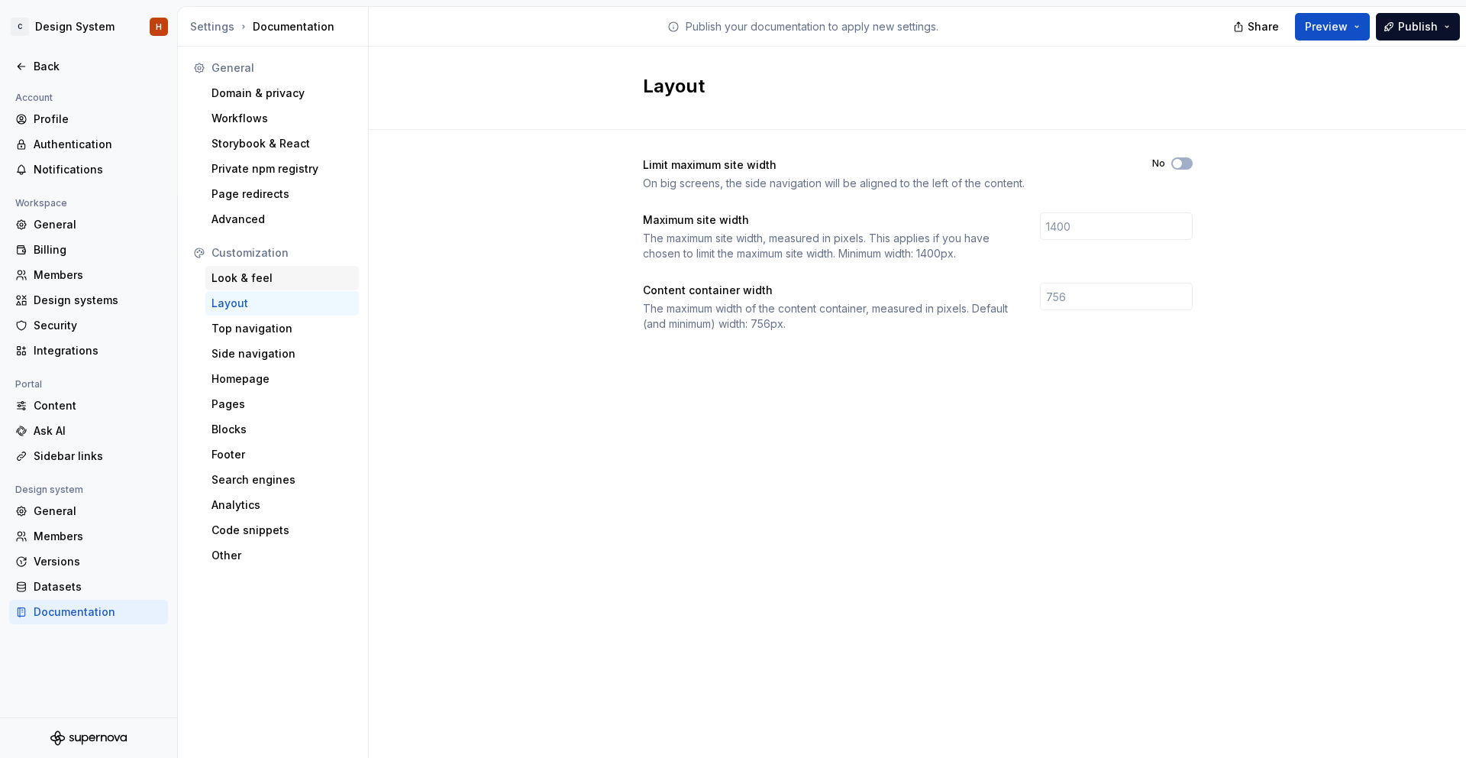
click at [269, 276] on div "Look & feel" at bounding box center [282, 277] width 141 height 15
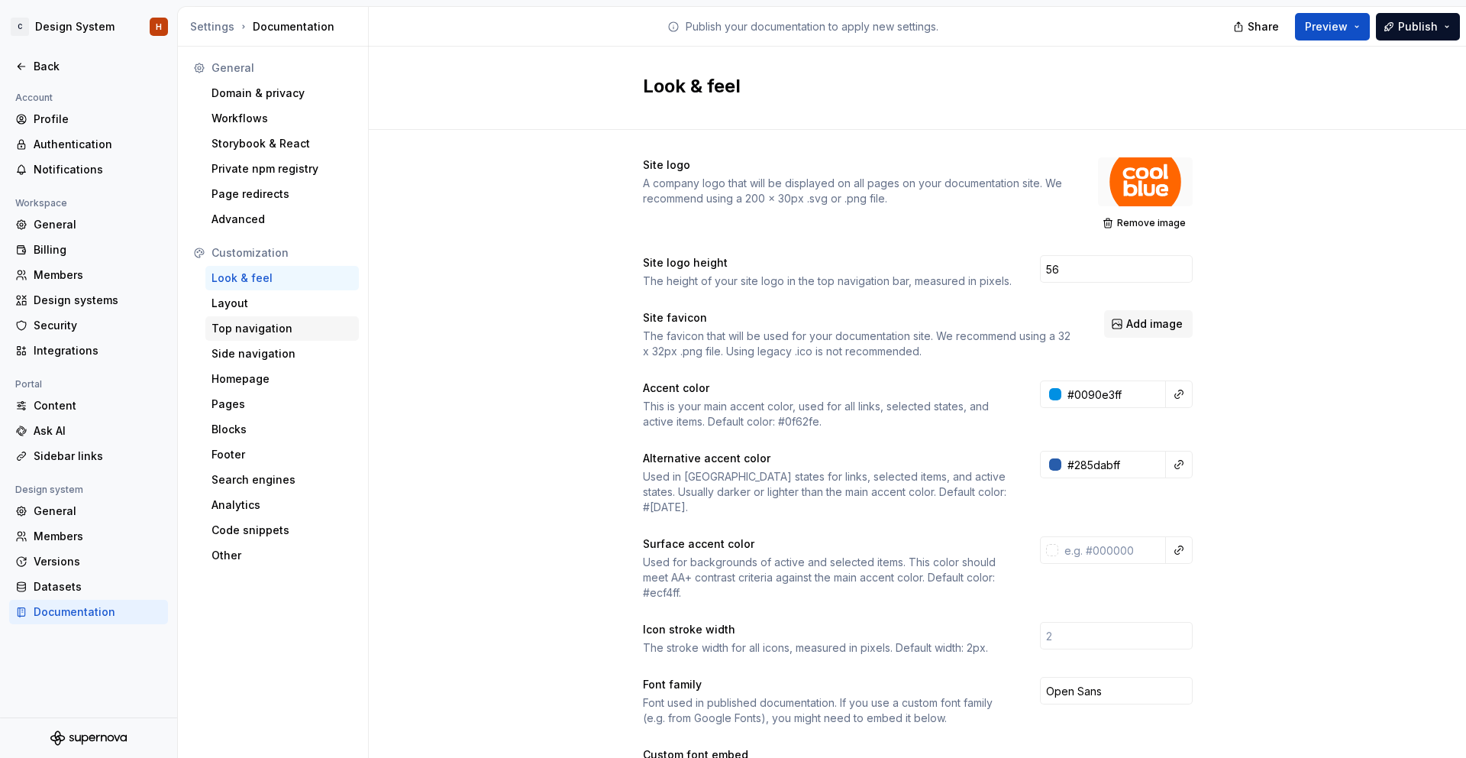
click at [265, 331] on div "Top navigation" at bounding box center [282, 328] width 141 height 15
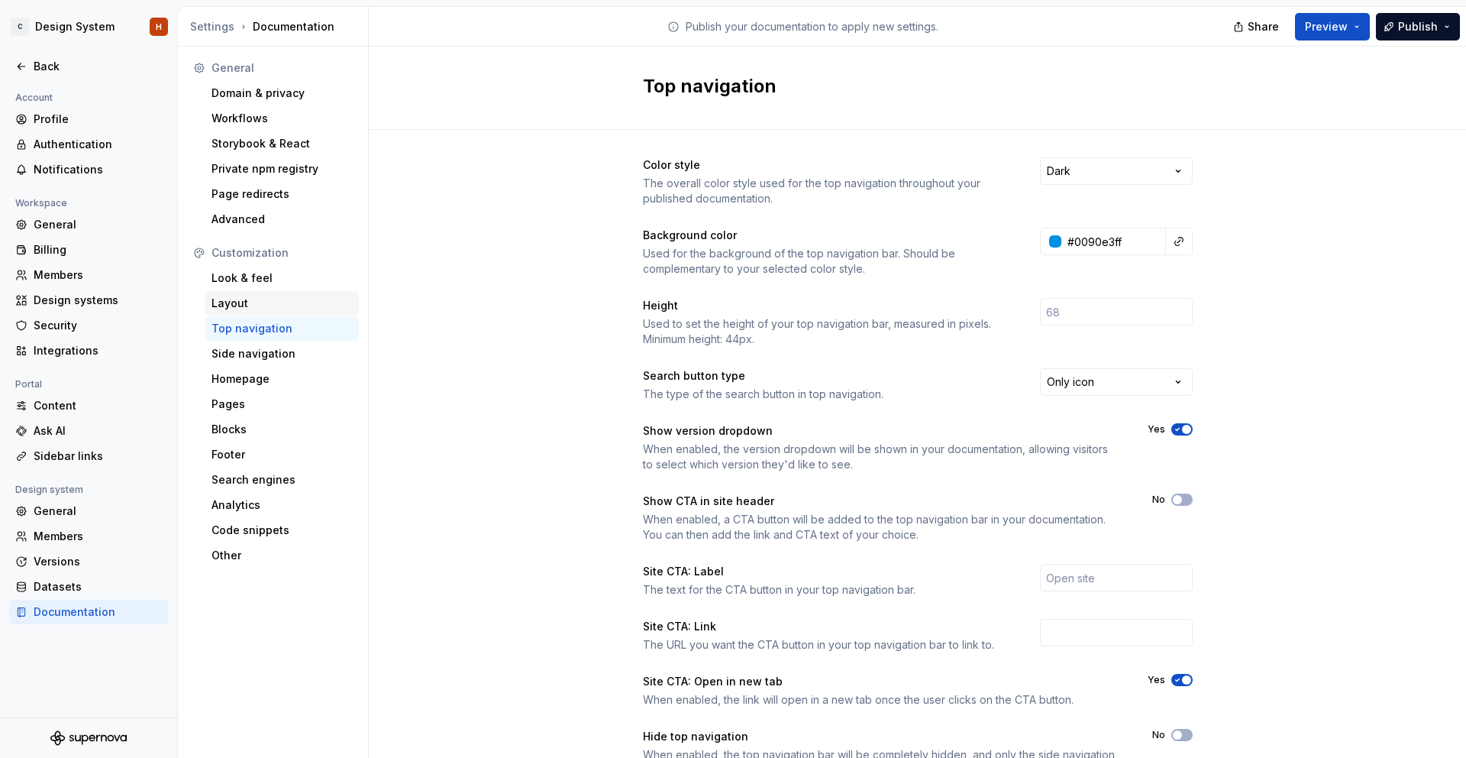
click at [265, 296] on div "Layout" at bounding box center [282, 303] width 141 height 15
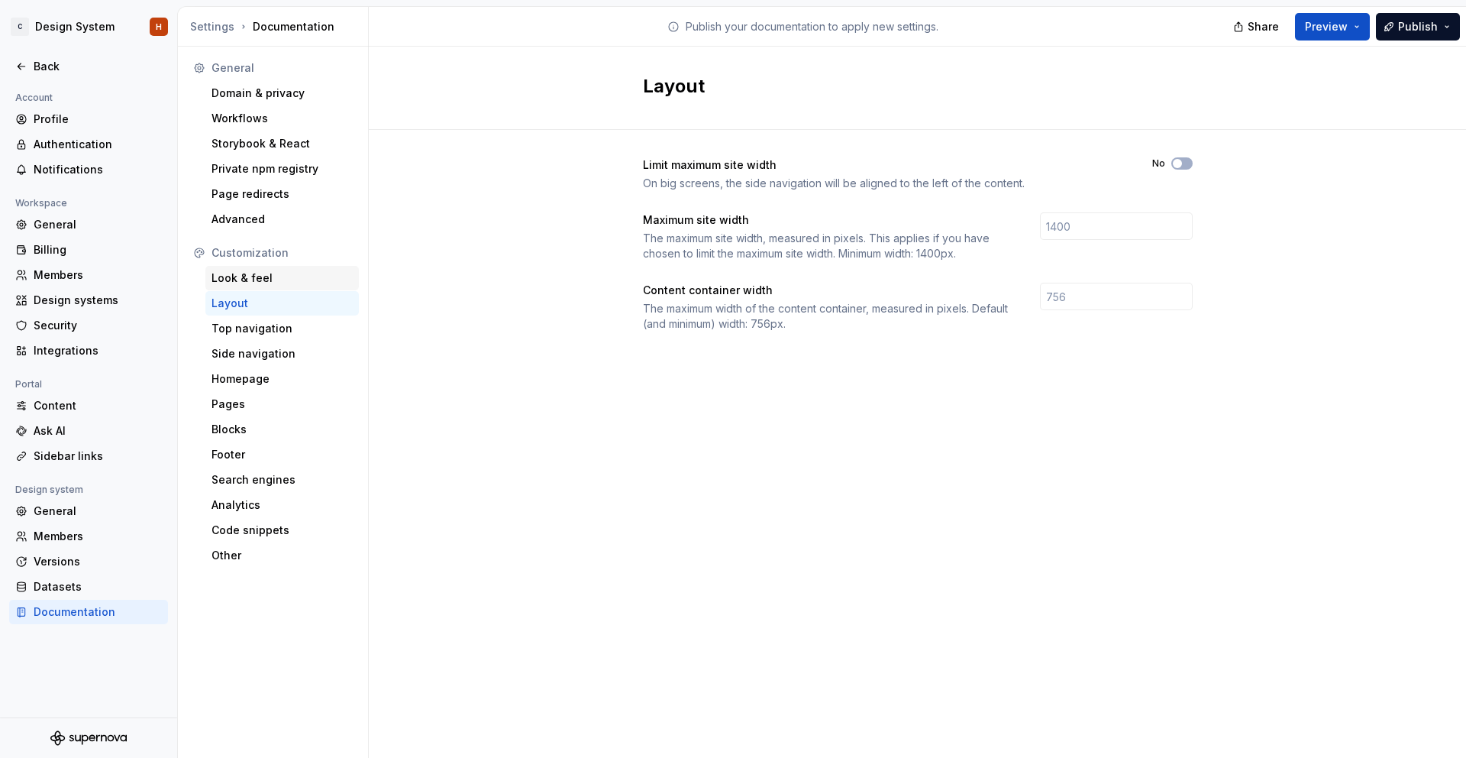
click at [267, 280] on div "Look & feel" at bounding box center [282, 277] width 141 height 15
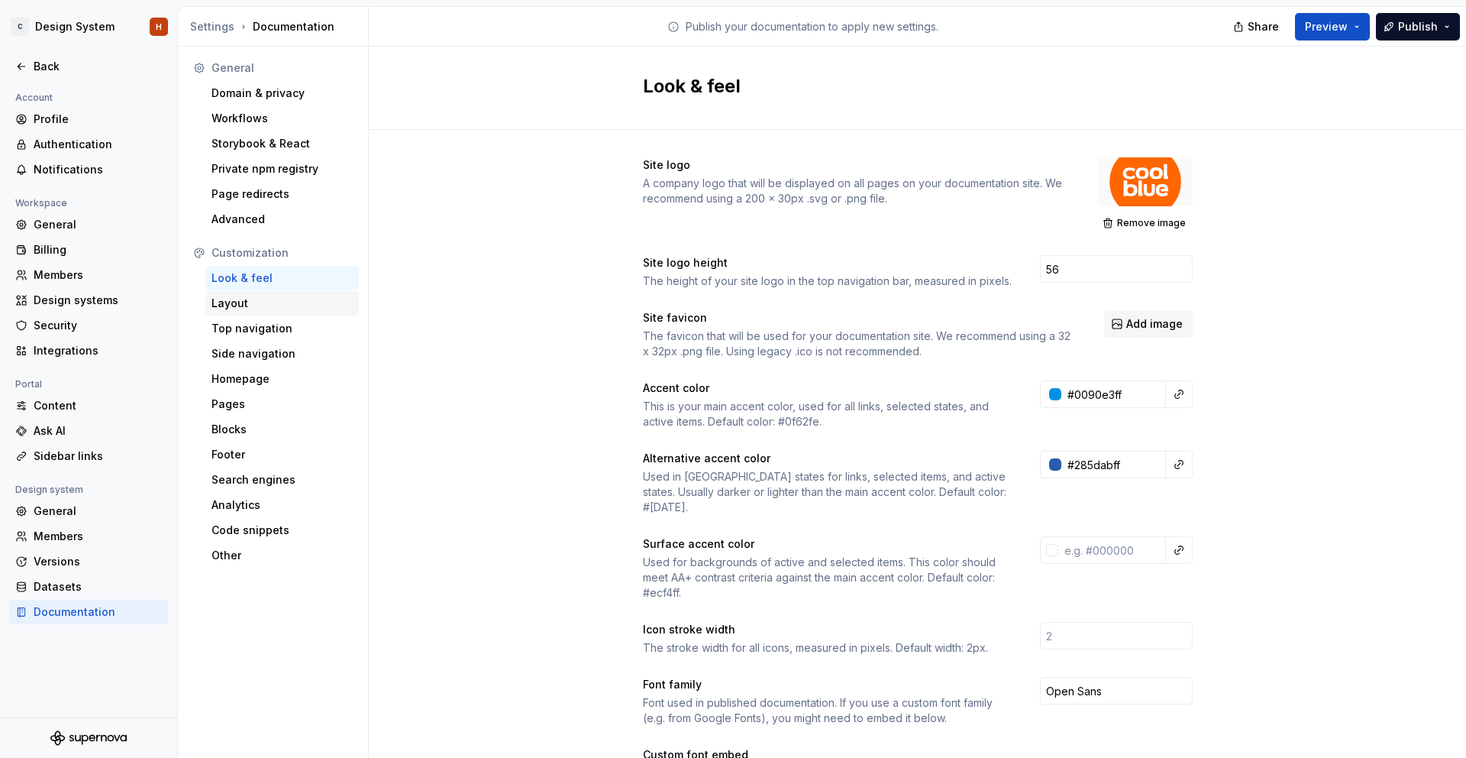
click at [286, 316] on div "Top navigation" at bounding box center [282, 328] width 154 height 24
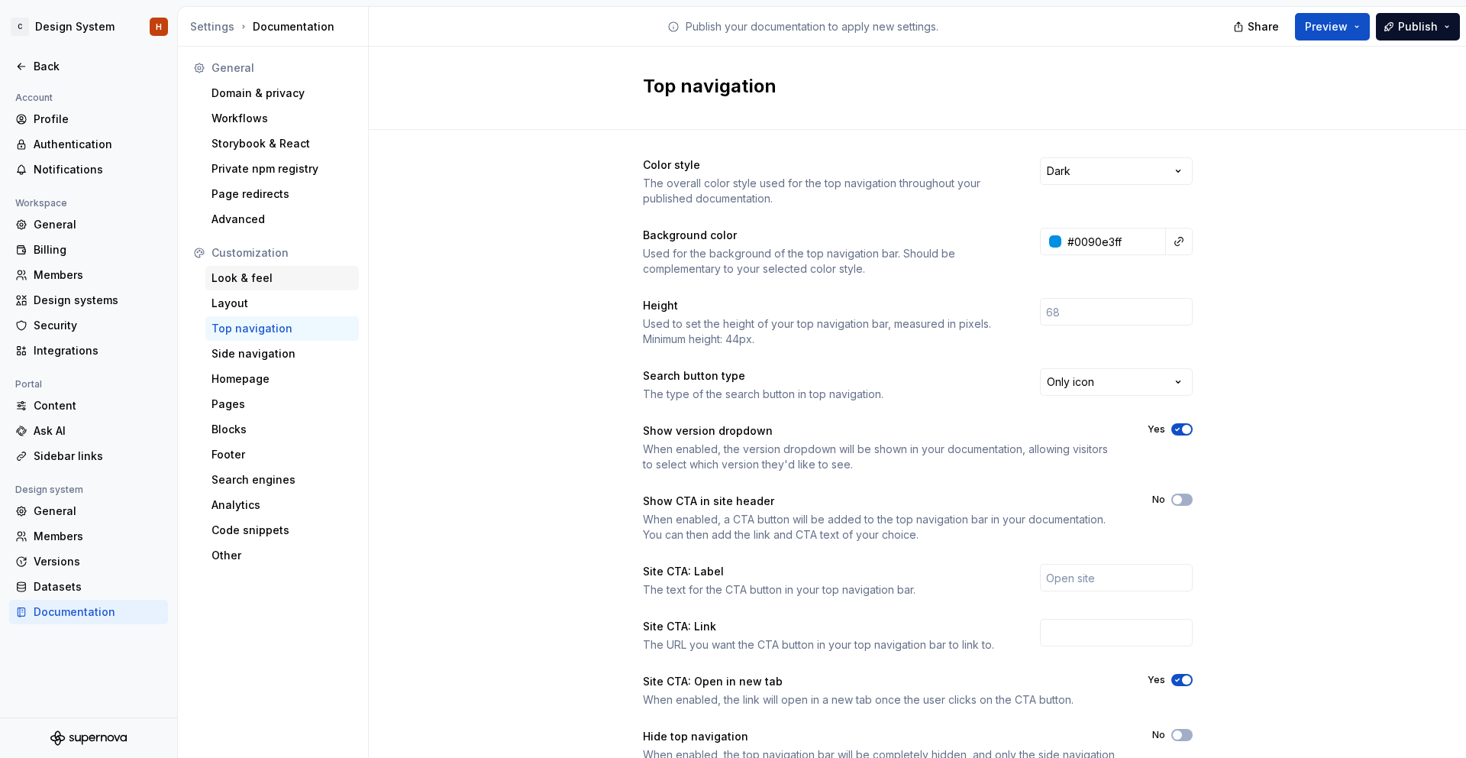
drag, startPoint x: 289, startPoint y: 274, endPoint x: 287, endPoint y: 289, distance: 15.4
click at [289, 274] on div "Look & feel" at bounding box center [282, 277] width 141 height 15
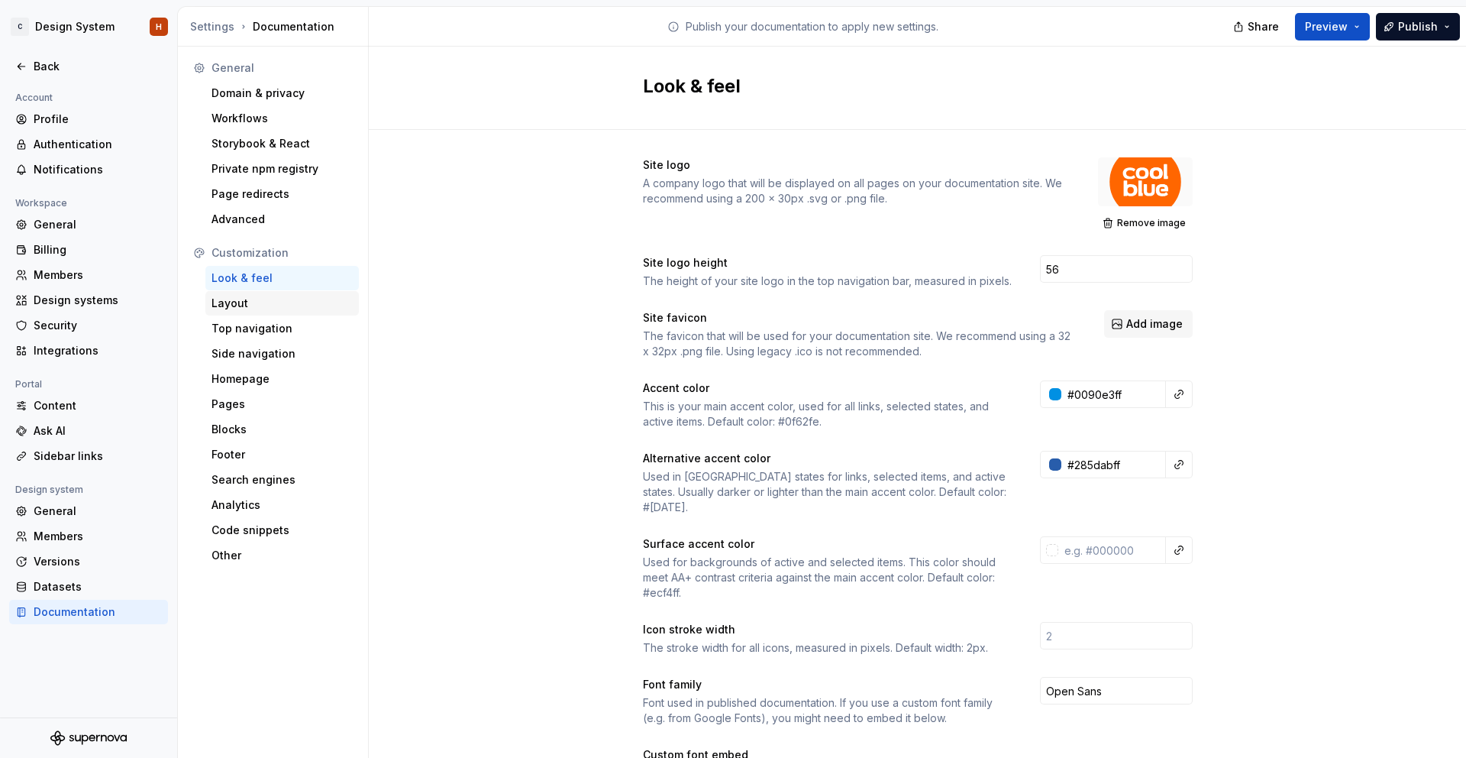
click at [286, 299] on div "Layout" at bounding box center [282, 303] width 141 height 15
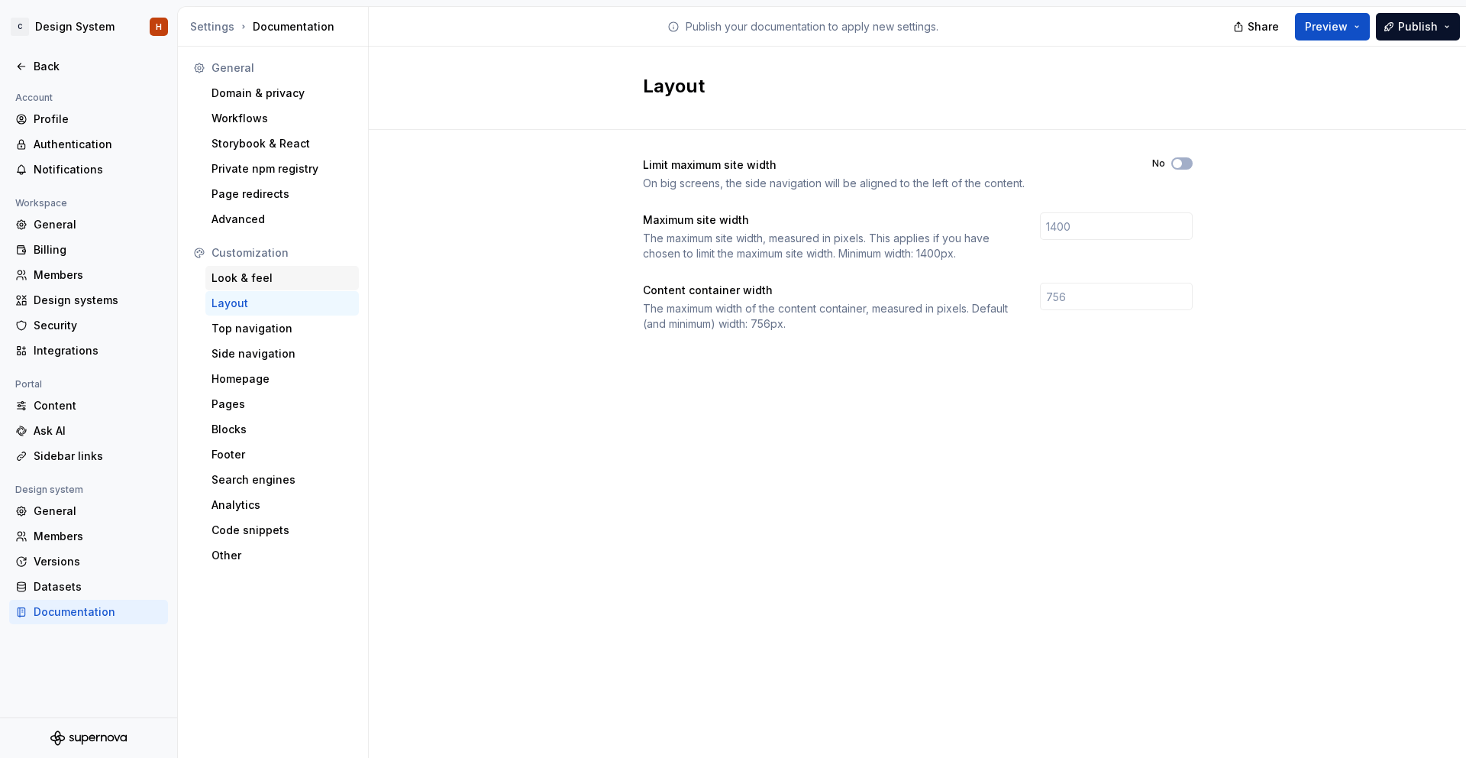
click at [285, 283] on div "Look & feel" at bounding box center [282, 277] width 141 height 15
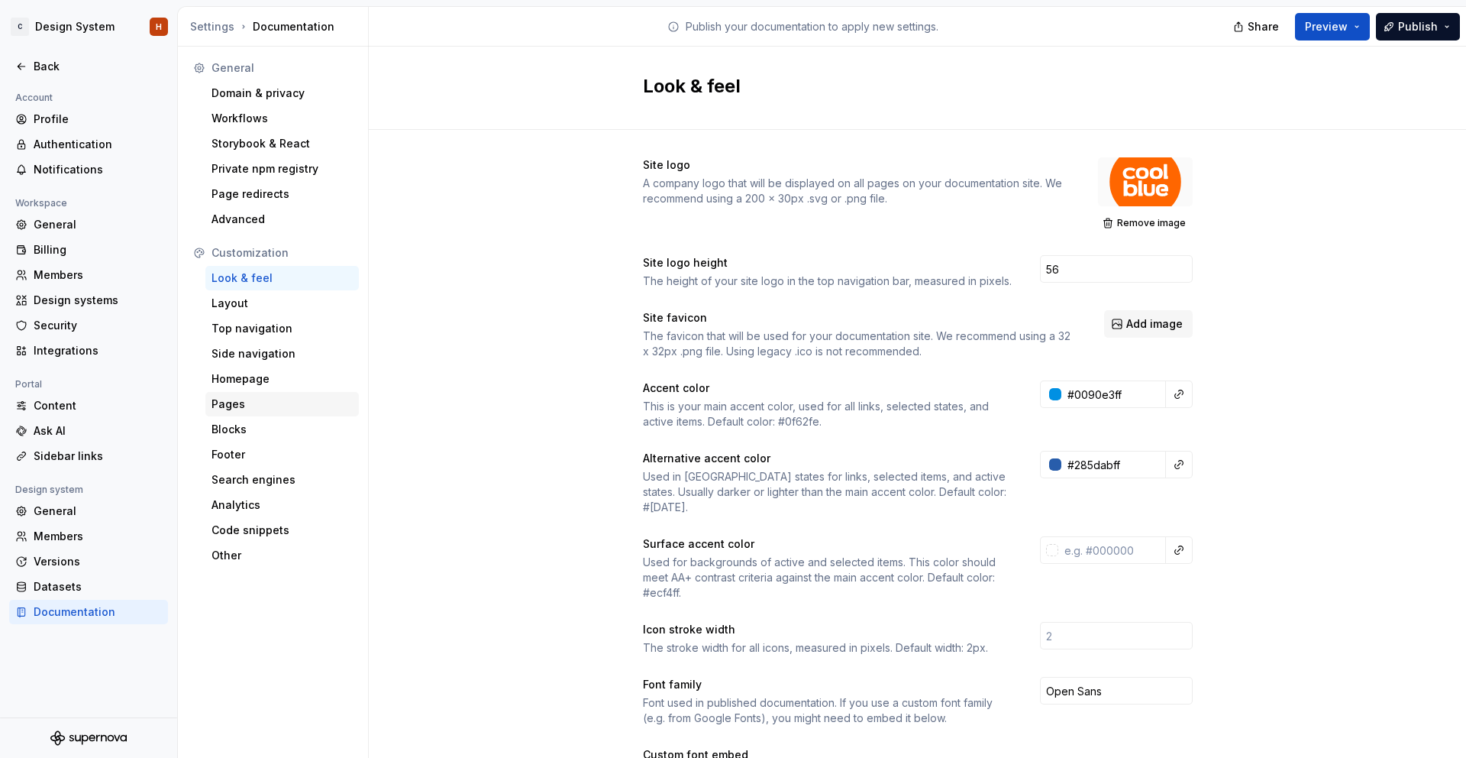
click at [258, 407] on div "Pages" at bounding box center [282, 403] width 141 height 15
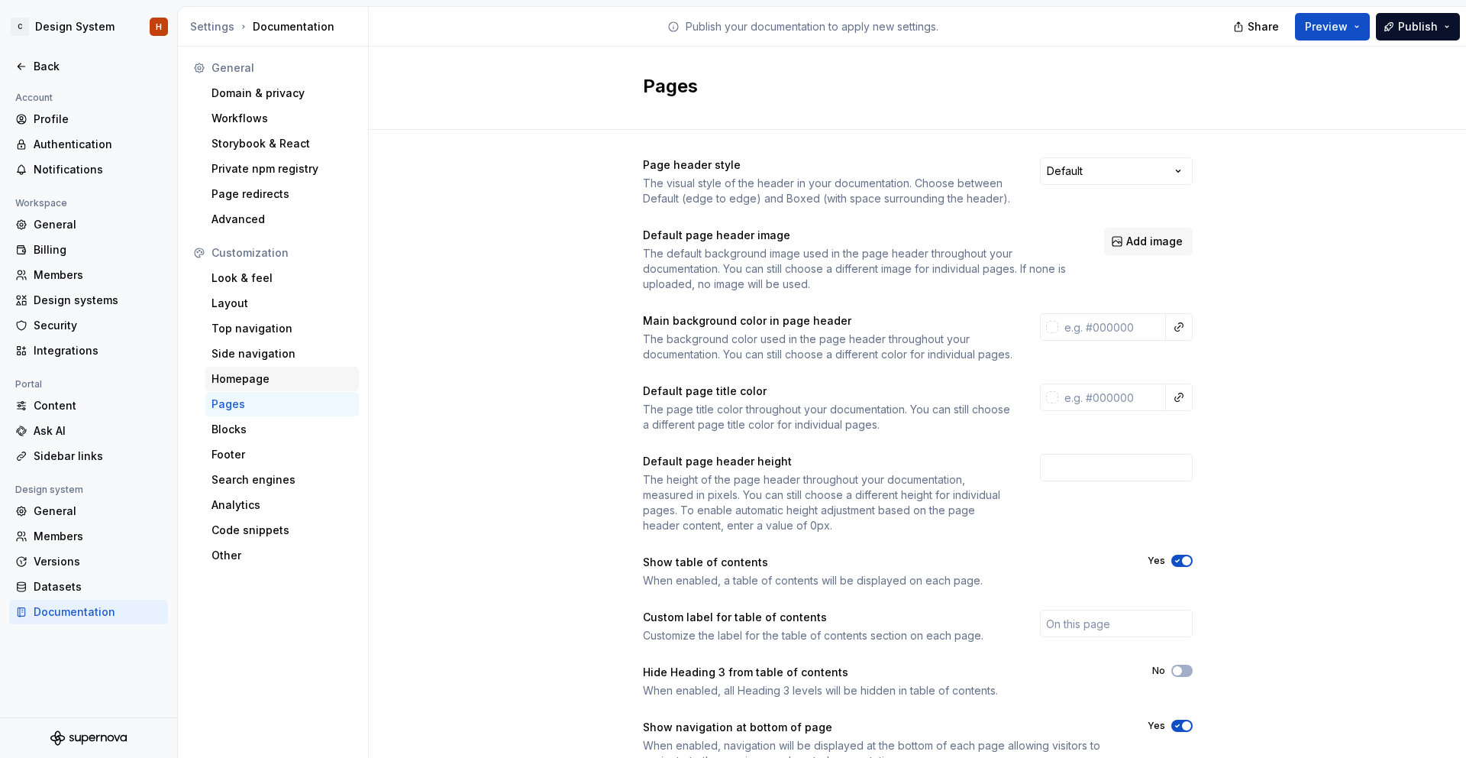
click at [262, 383] on div "Homepage" at bounding box center [282, 378] width 141 height 15
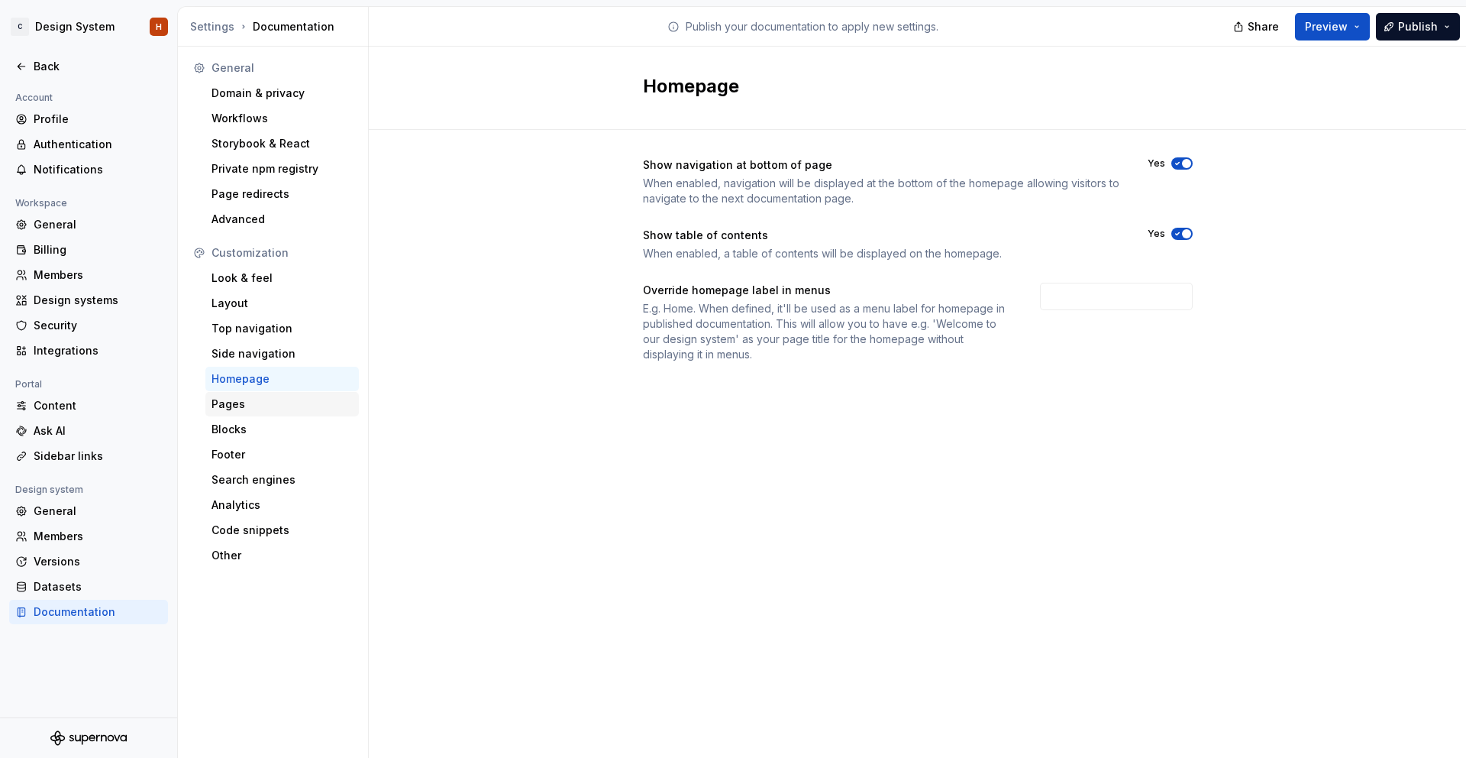
click at [257, 409] on div "Pages" at bounding box center [282, 403] width 141 height 15
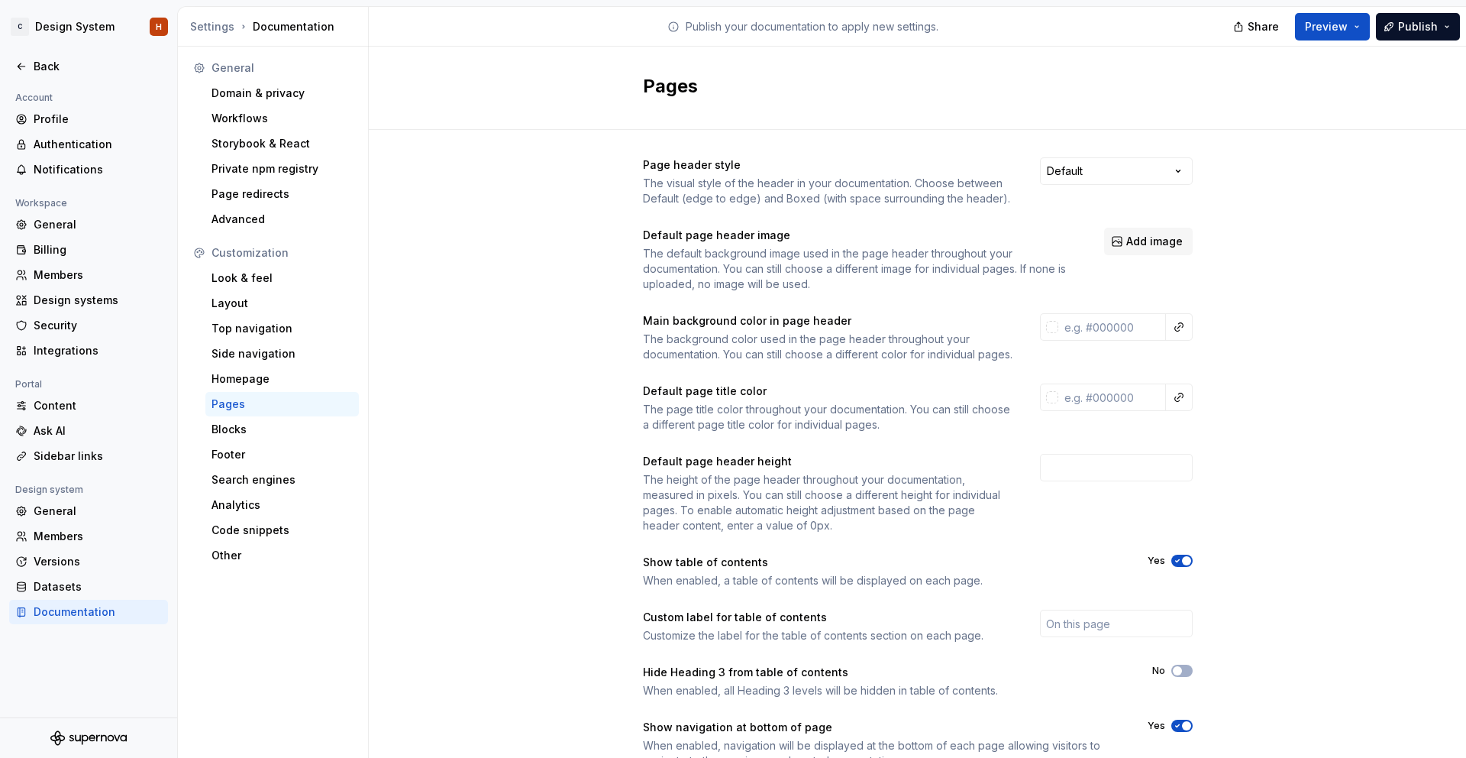
scroll to position [77, 0]
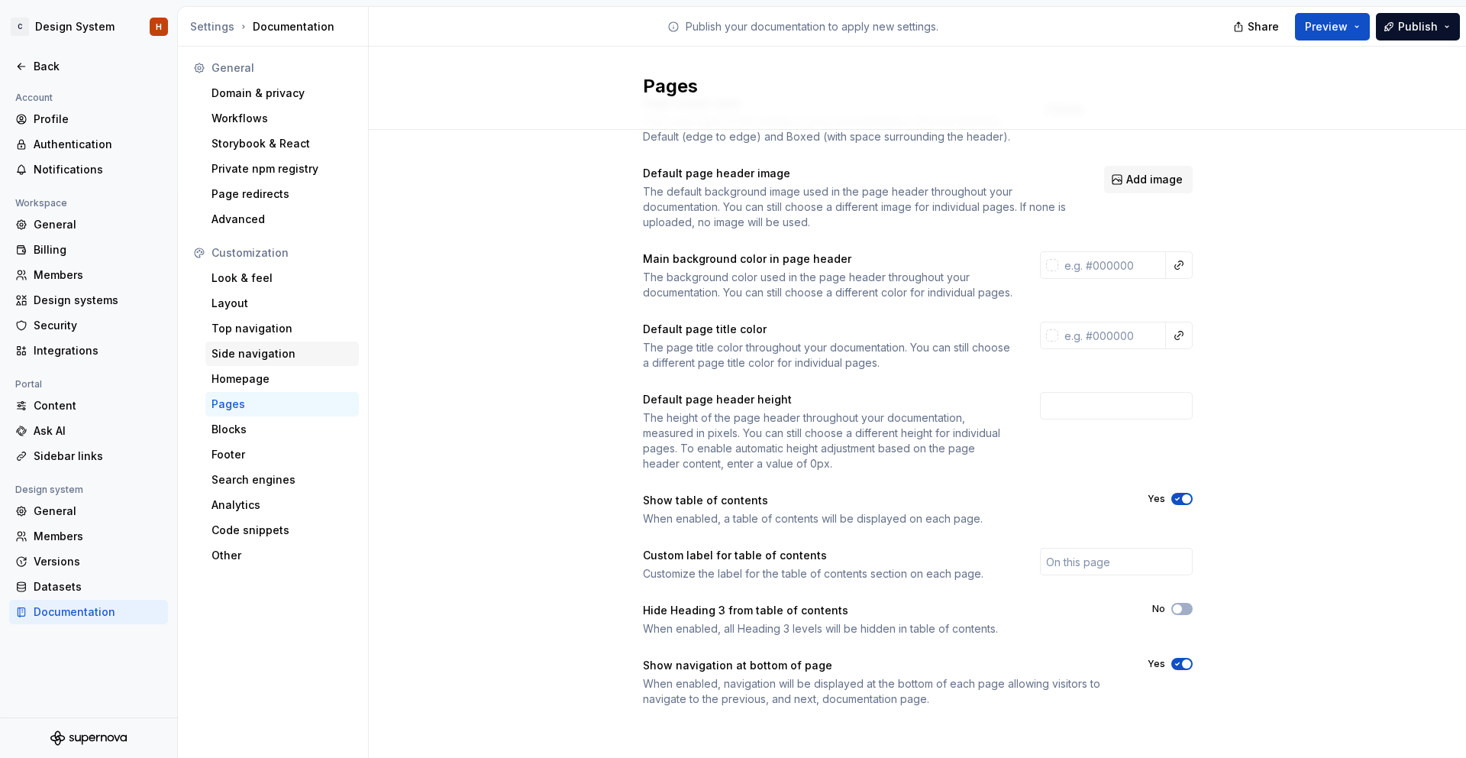
click at [290, 354] on div "Side navigation" at bounding box center [282, 353] width 141 height 15
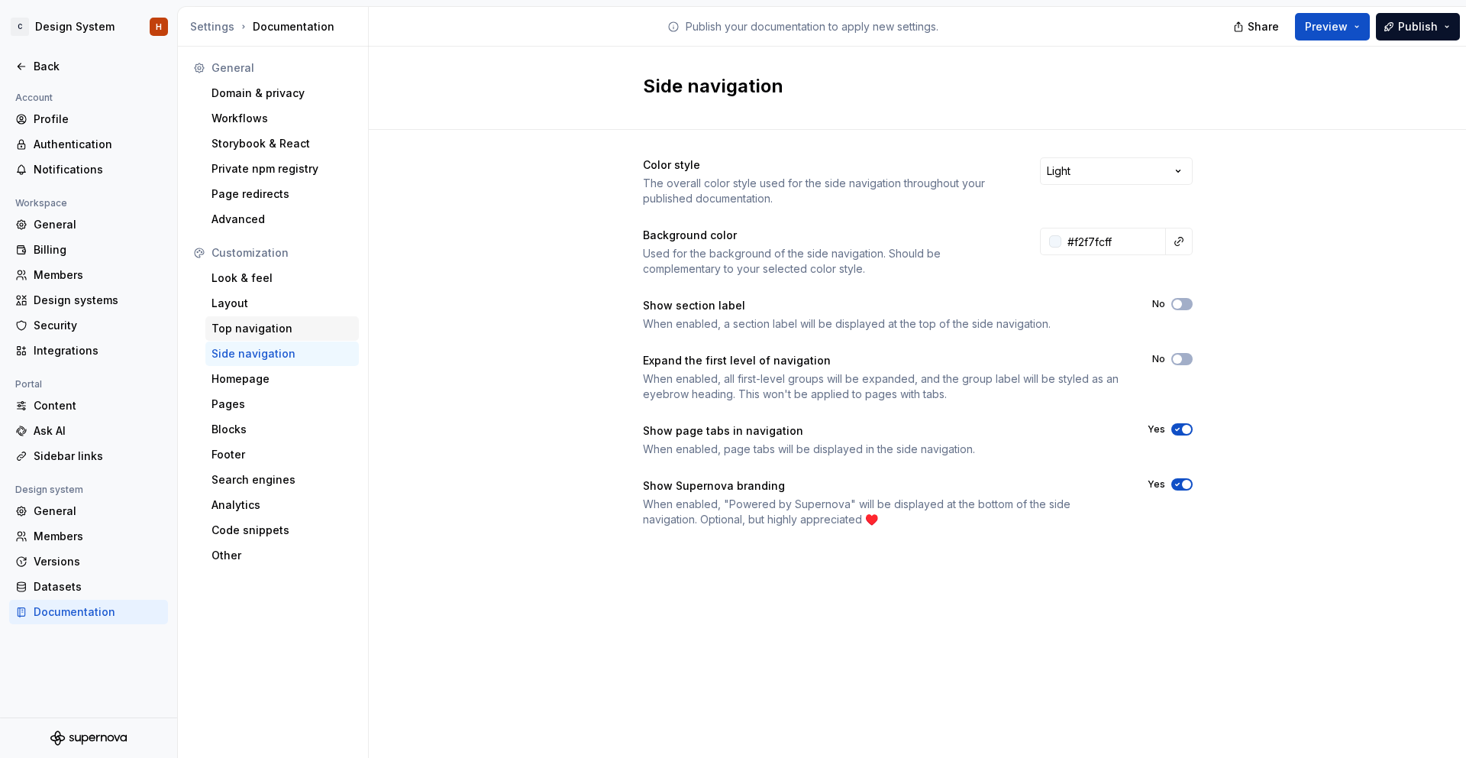
click at [287, 325] on div "Top navigation" at bounding box center [282, 328] width 141 height 15
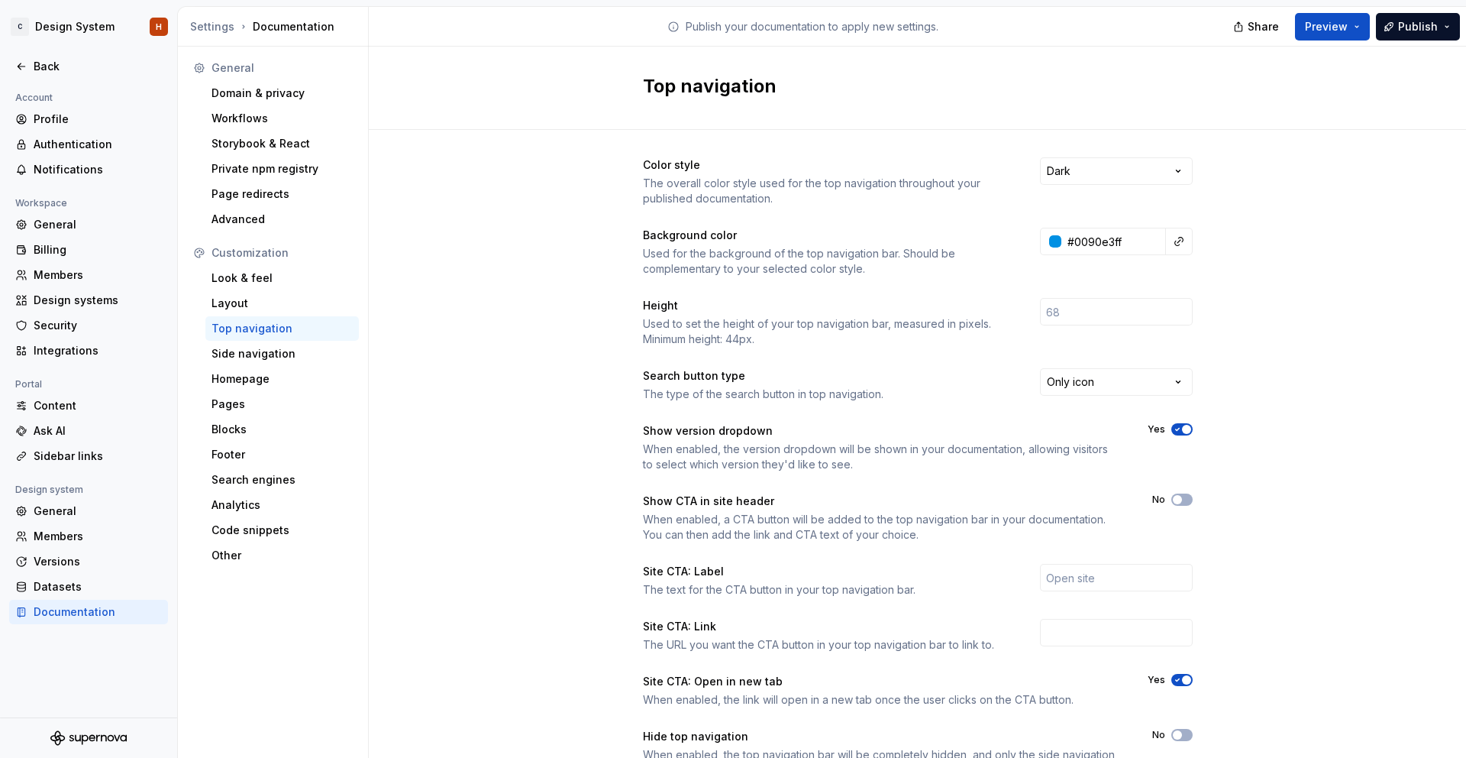
click at [1172, 423] on div "Yes" at bounding box center [1170, 429] width 45 height 12
drag, startPoint x: 1179, startPoint y: 428, endPoint x: 1207, endPoint y: 438, distance: 30.0
click at [1180, 428] on icon "button" at bounding box center [1178, 429] width 12 height 9
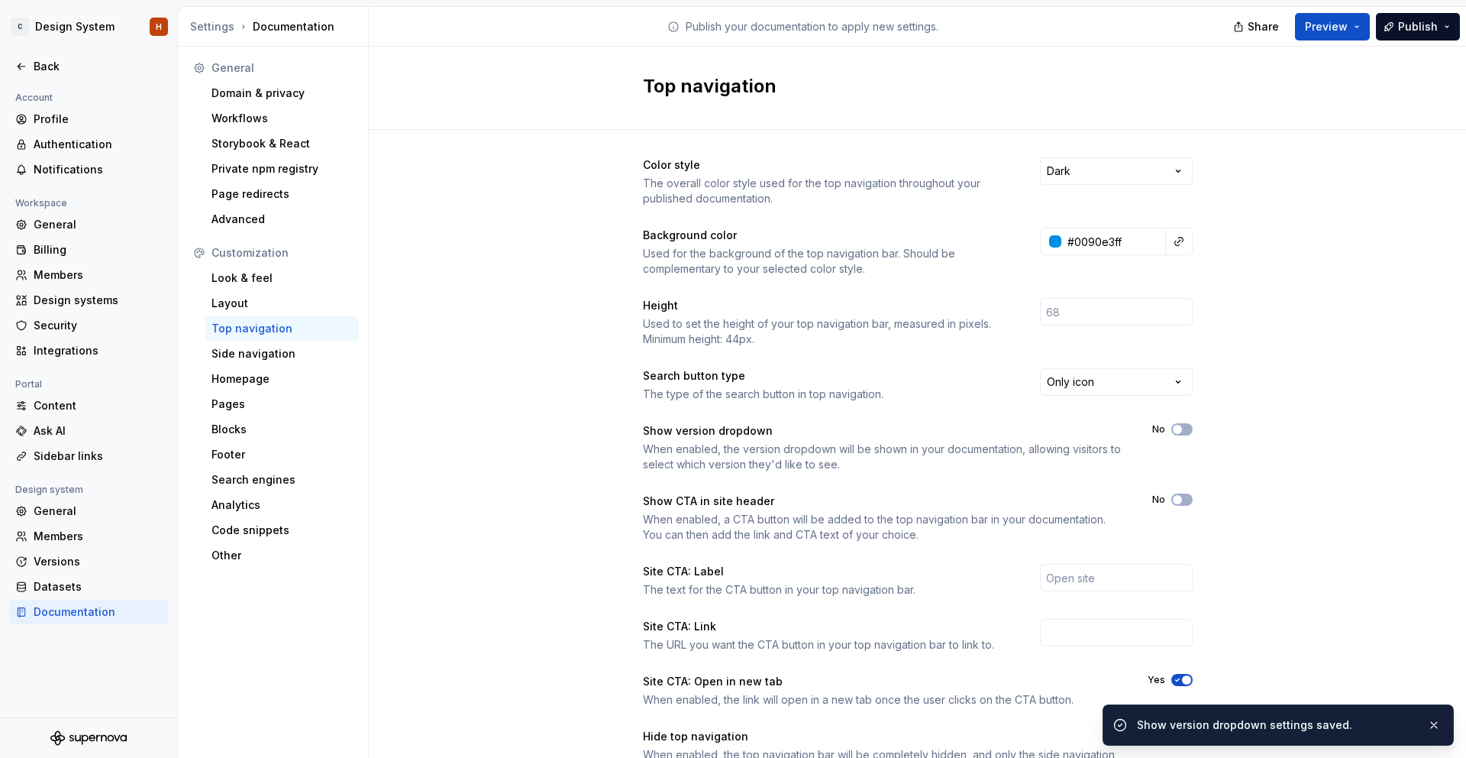
scroll to position [71, 0]
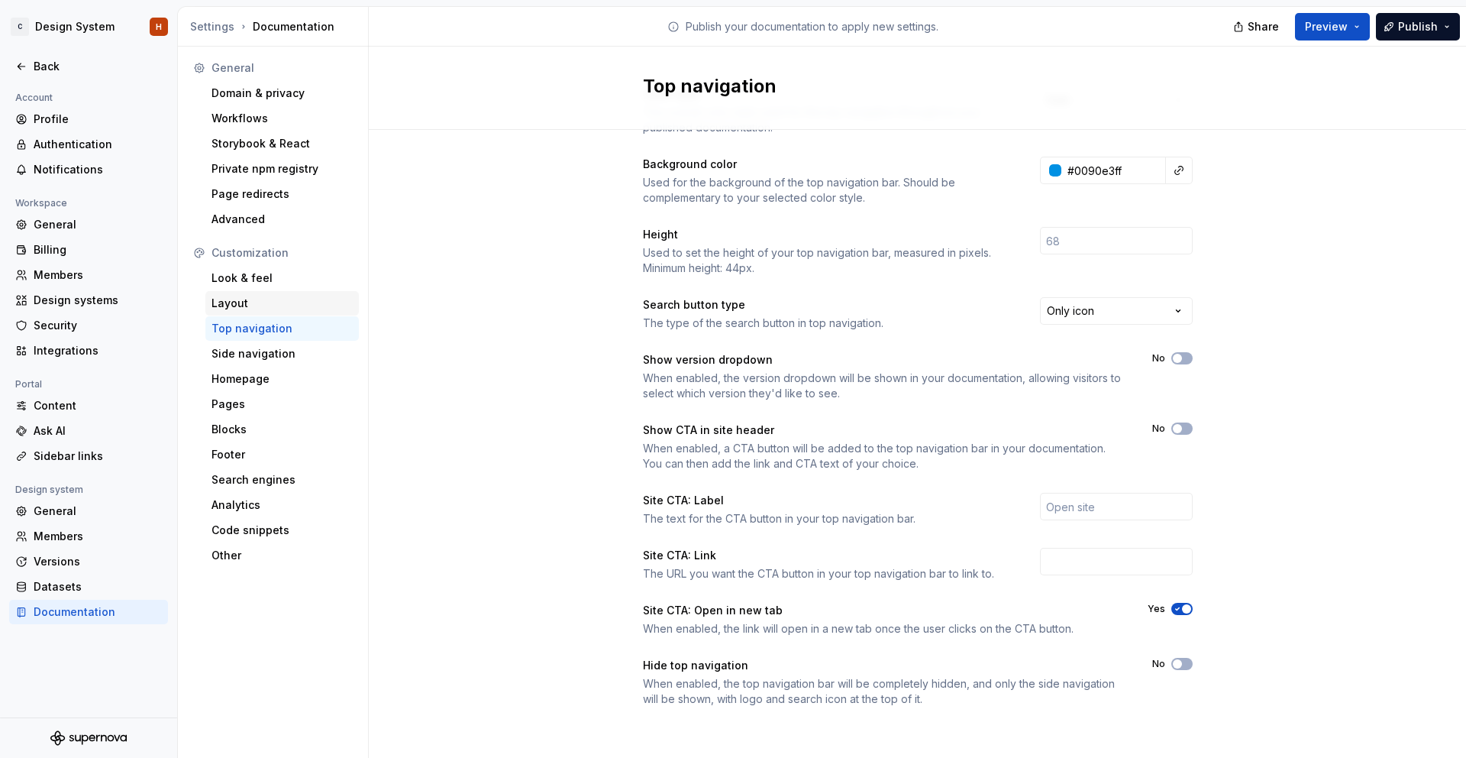
click at [333, 309] on div "Layout" at bounding box center [282, 303] width 141 height 15
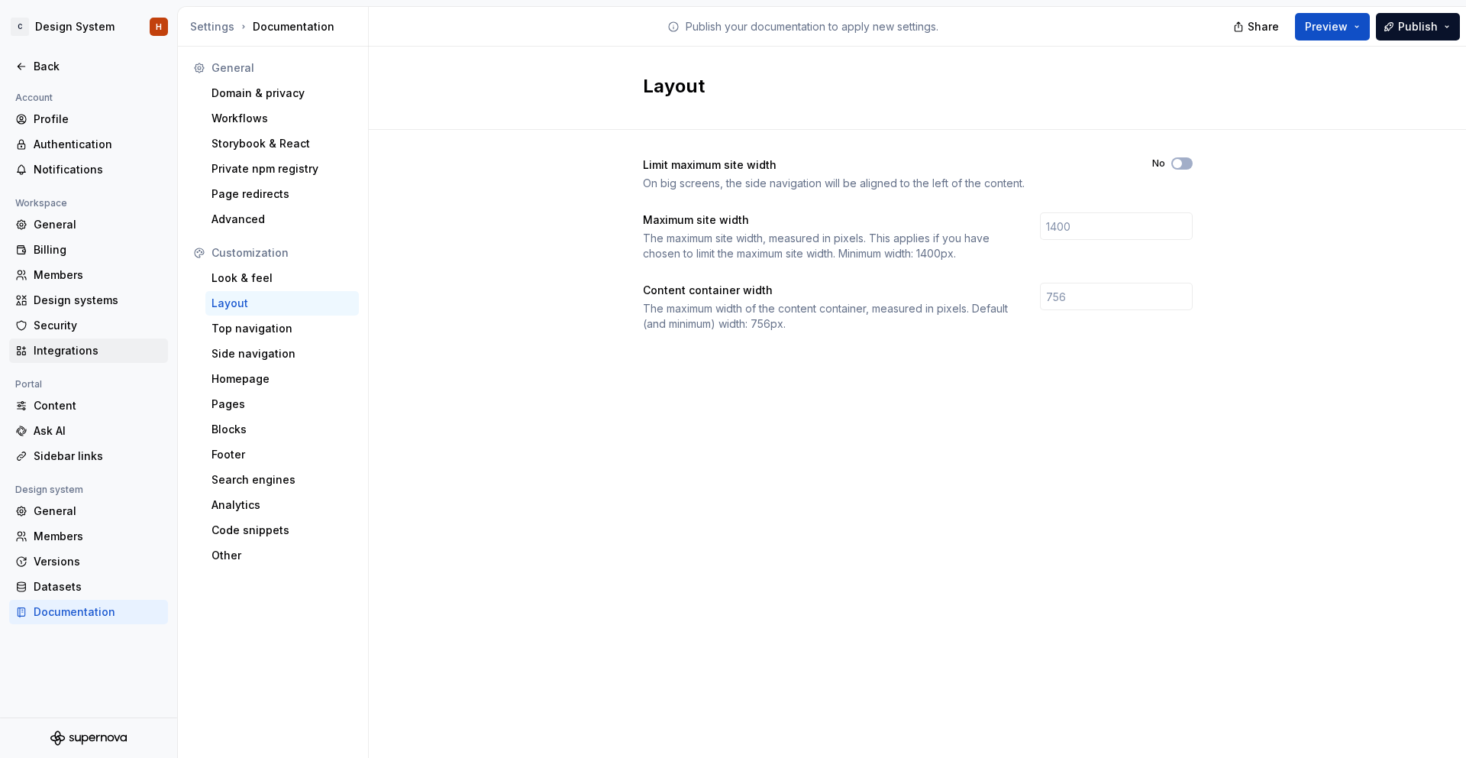
click at [128, 348] on div "Integrations" at bounding box center [98, 350] width 128 height 15
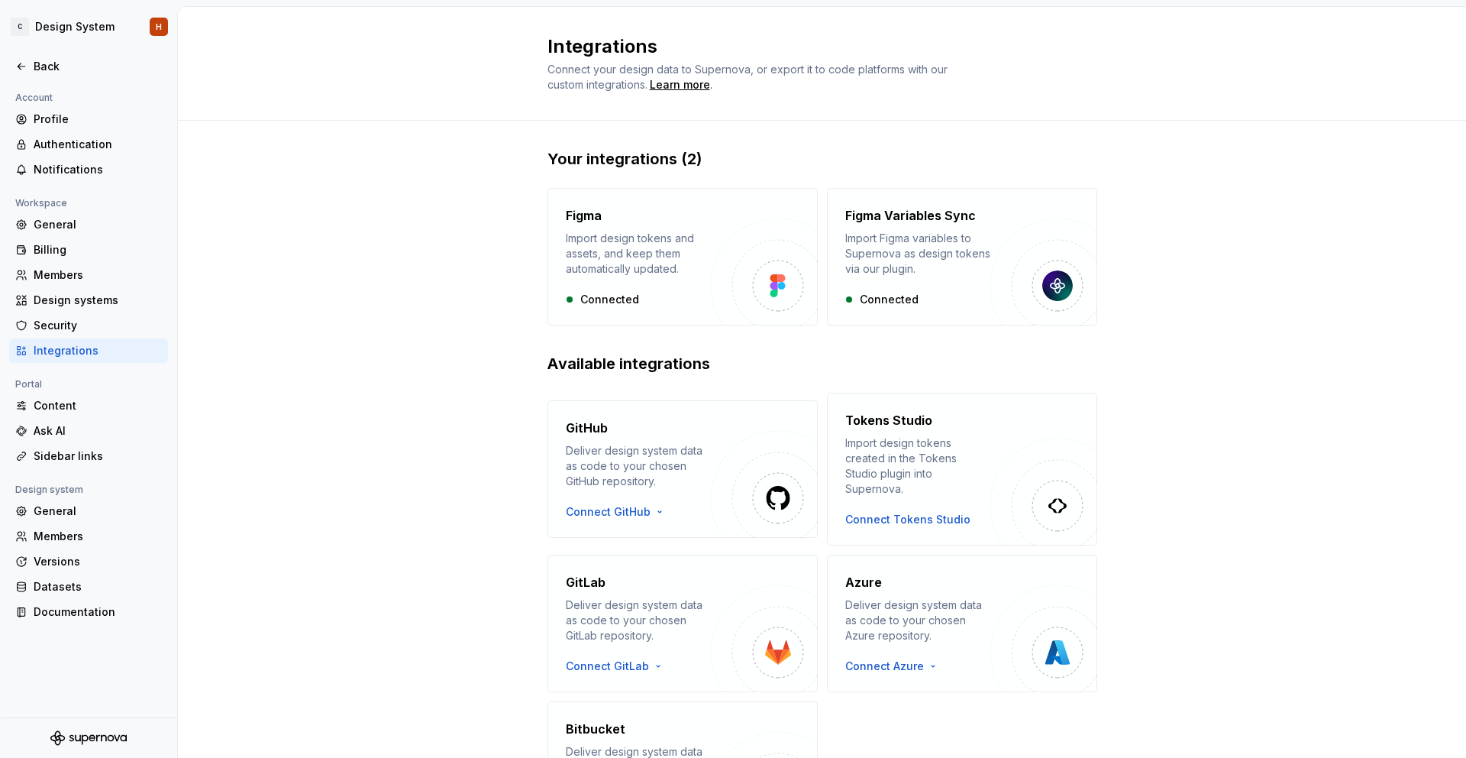
scroll to position [2, 0]
click at [79, 263] on div "Members" at bounding box center [88, 275] width 159 height 24
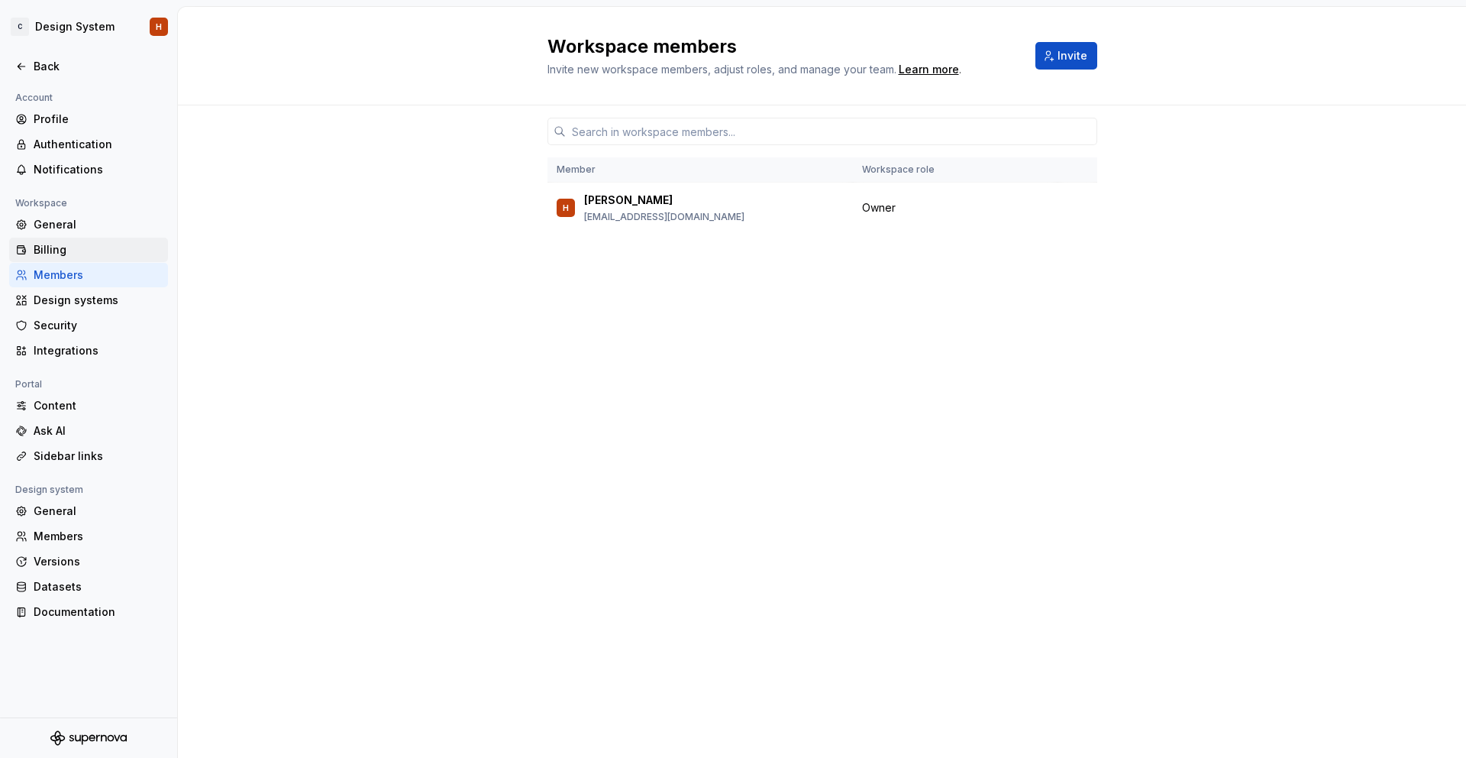
click at [86, 247] on div "Billing" at bounding box center [98, 249] width 128 height 15
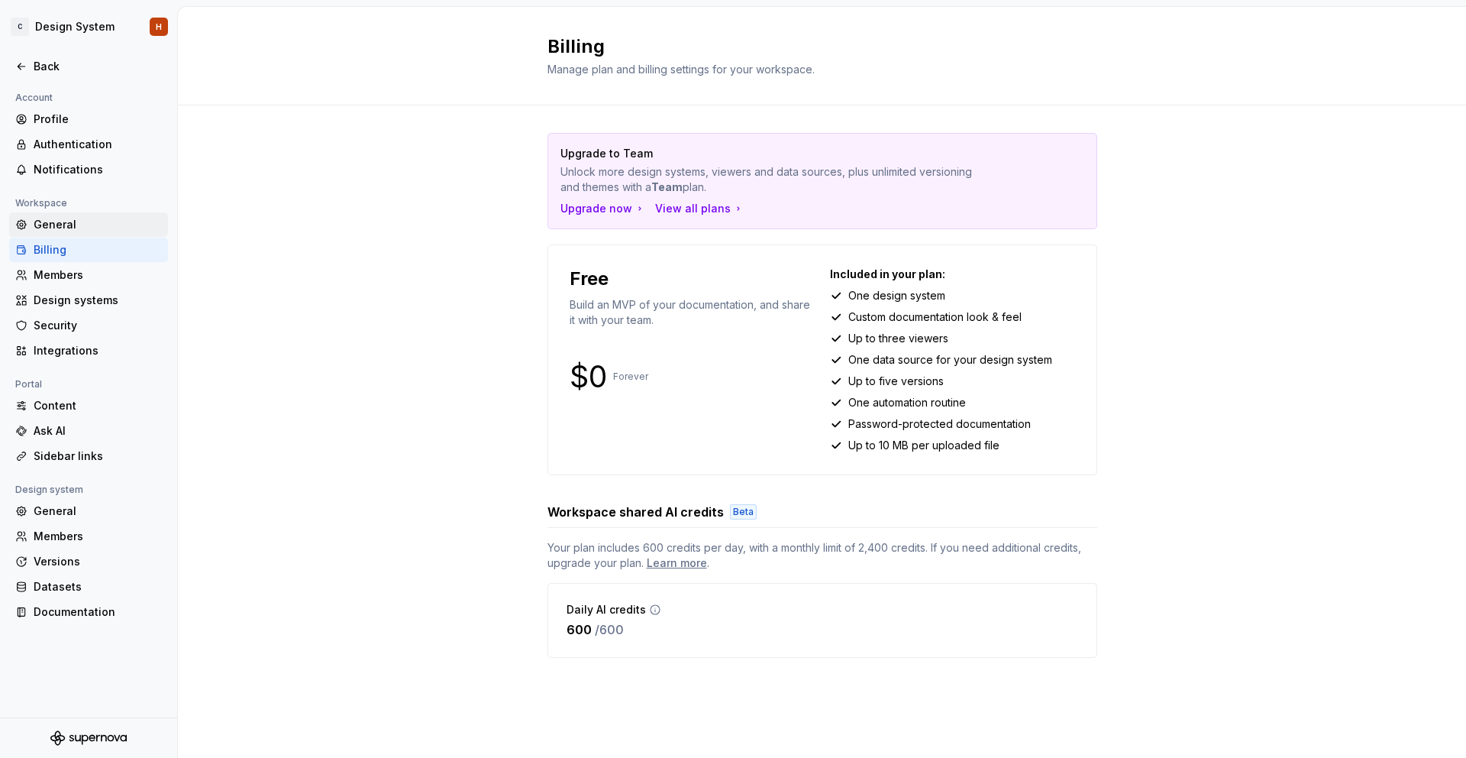
click at [87, 227] on div "General" at bounding box center [98, 224] width 128 height 15
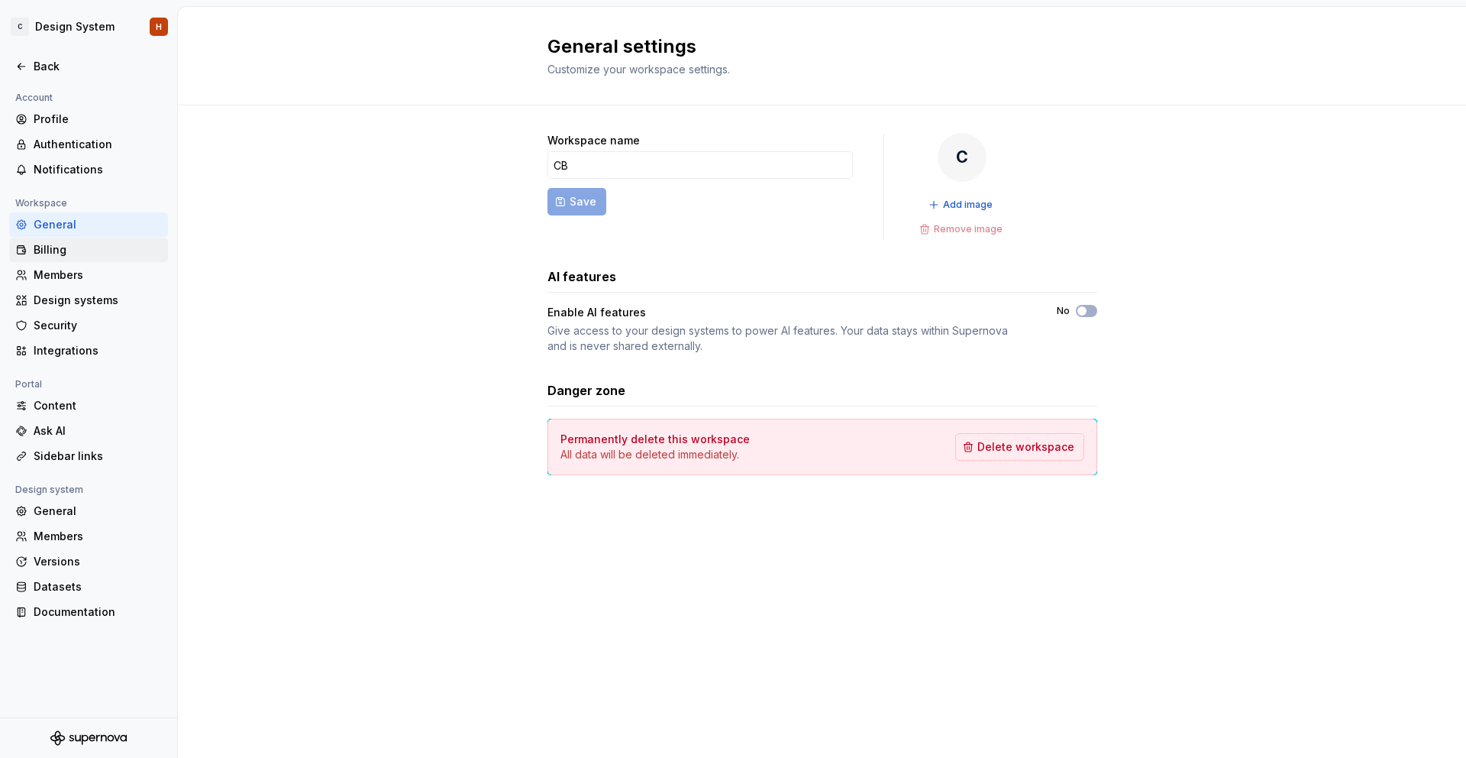
click at [75, 246] on div "Billing" at bounding box center [98, 249] width 128 height 15
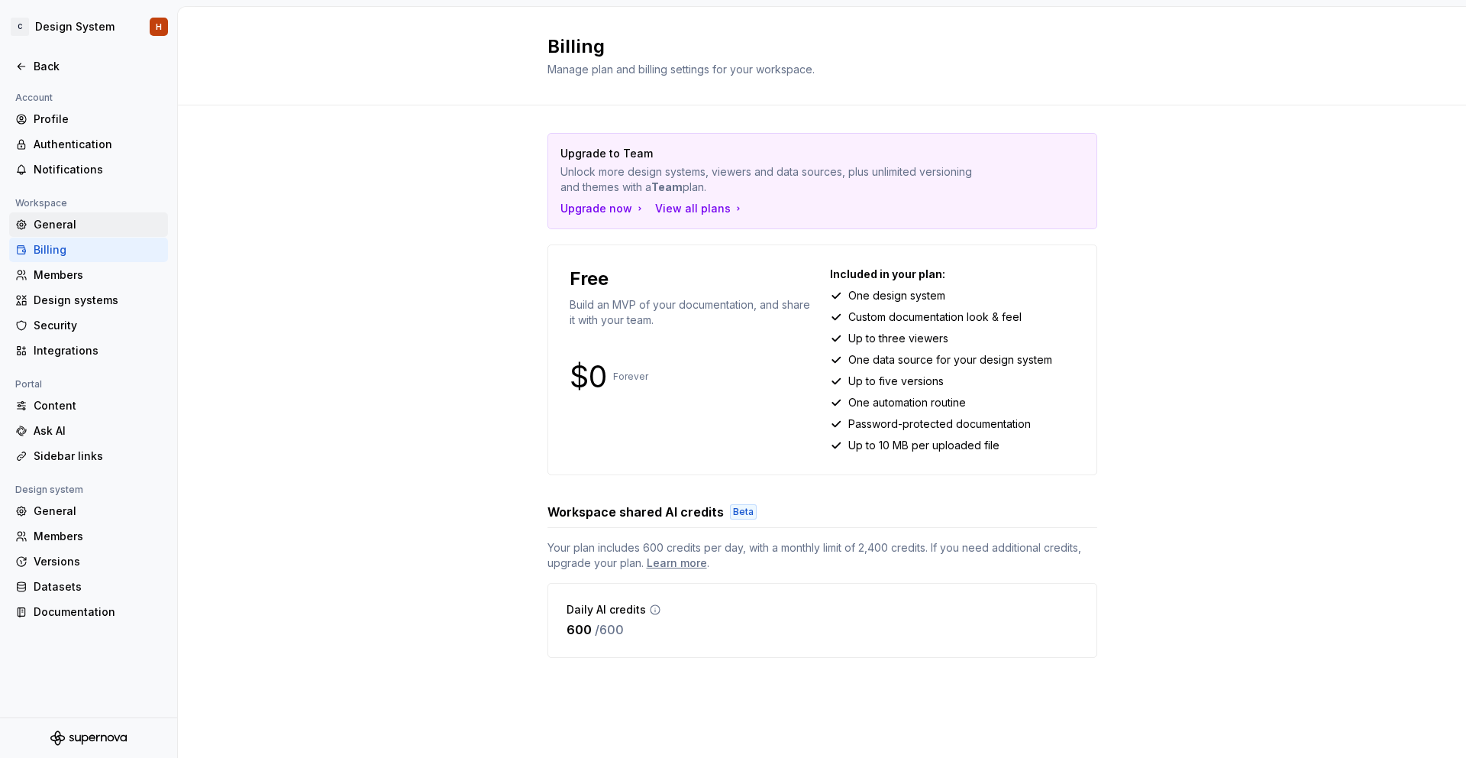
click at [82, 222] on div "General" at bounding box center [98, 224] width 128 height 15
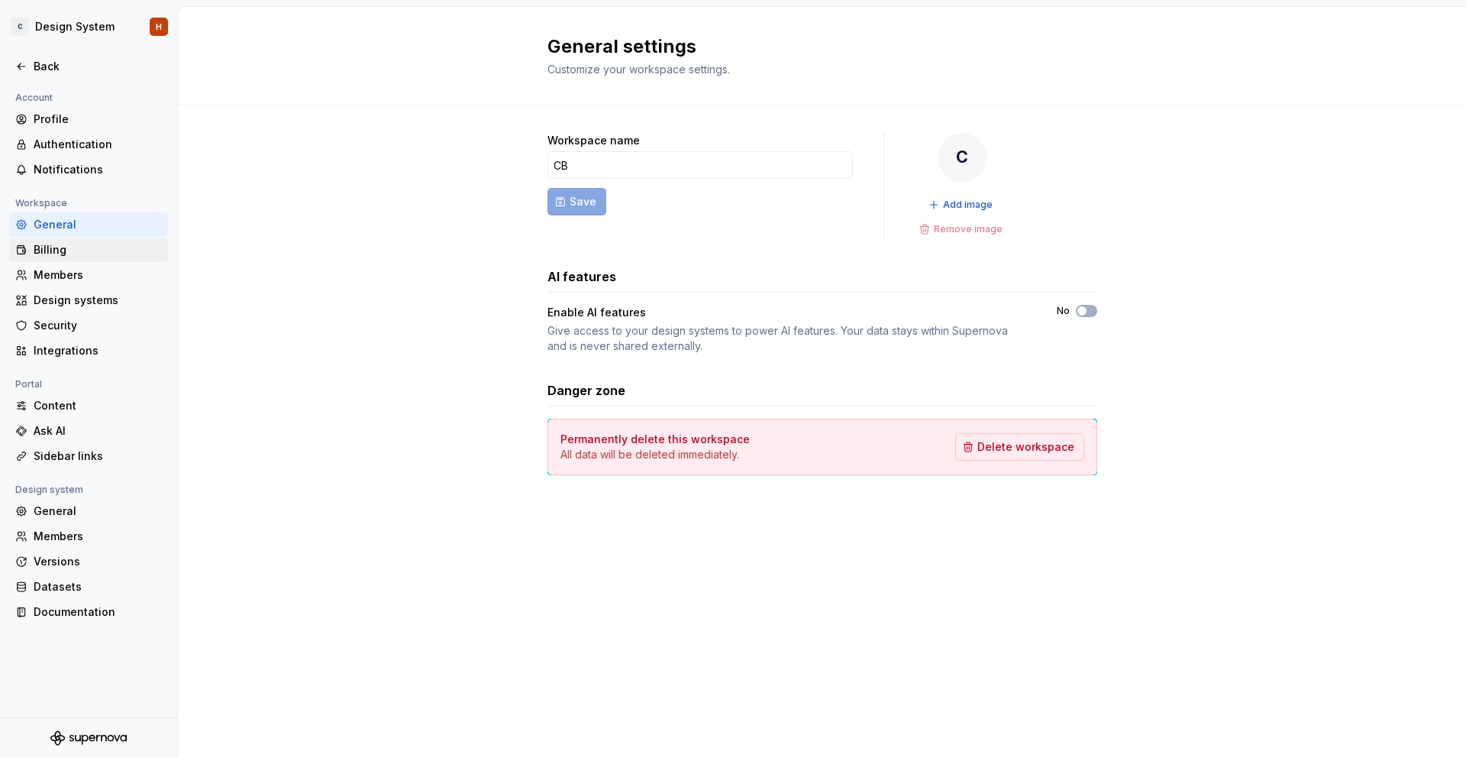
click at [75, 255] on div "Billing" at bounding box center [98, 249] width 128 height 15
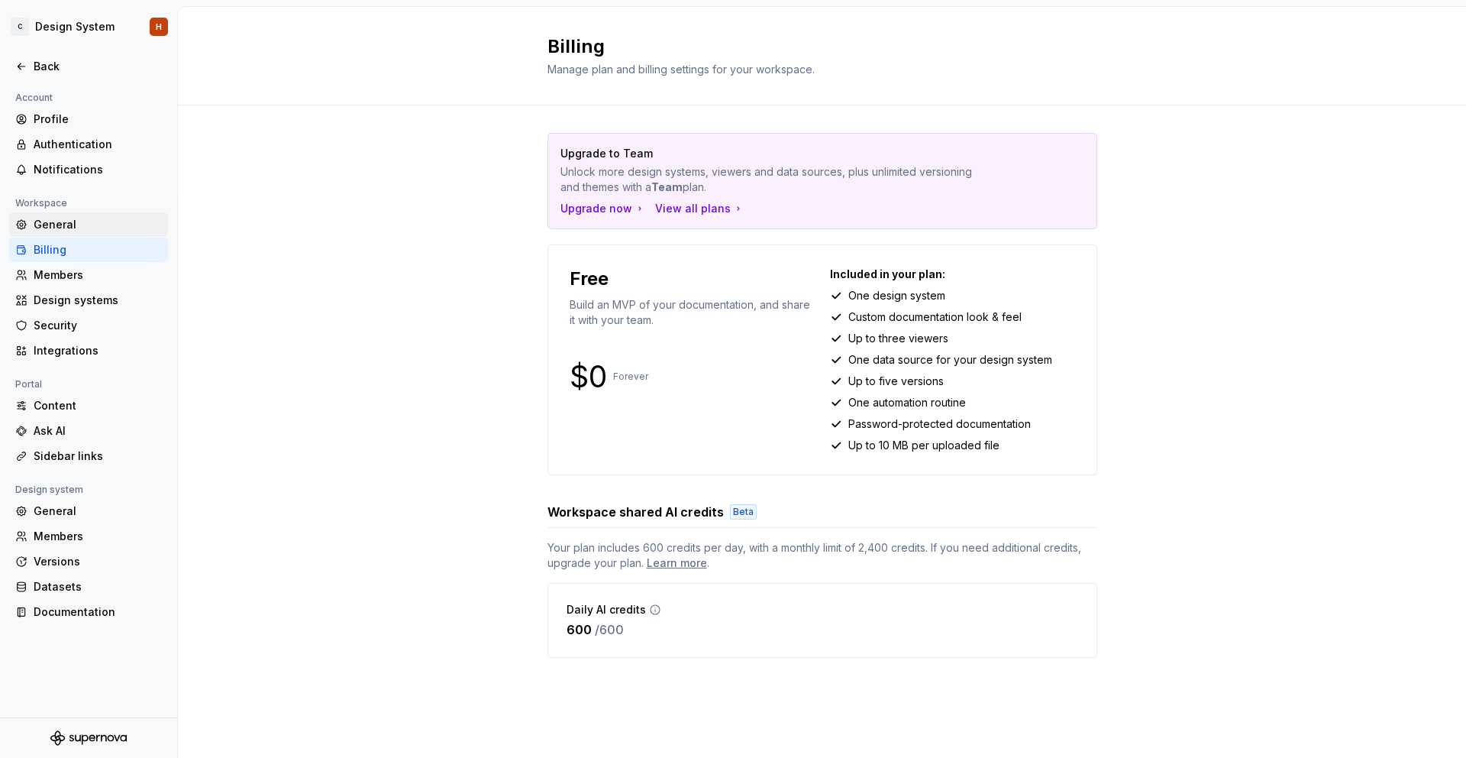
click at [79, 233] on div "General" at bounding box center [88, 224] width 159 height 24
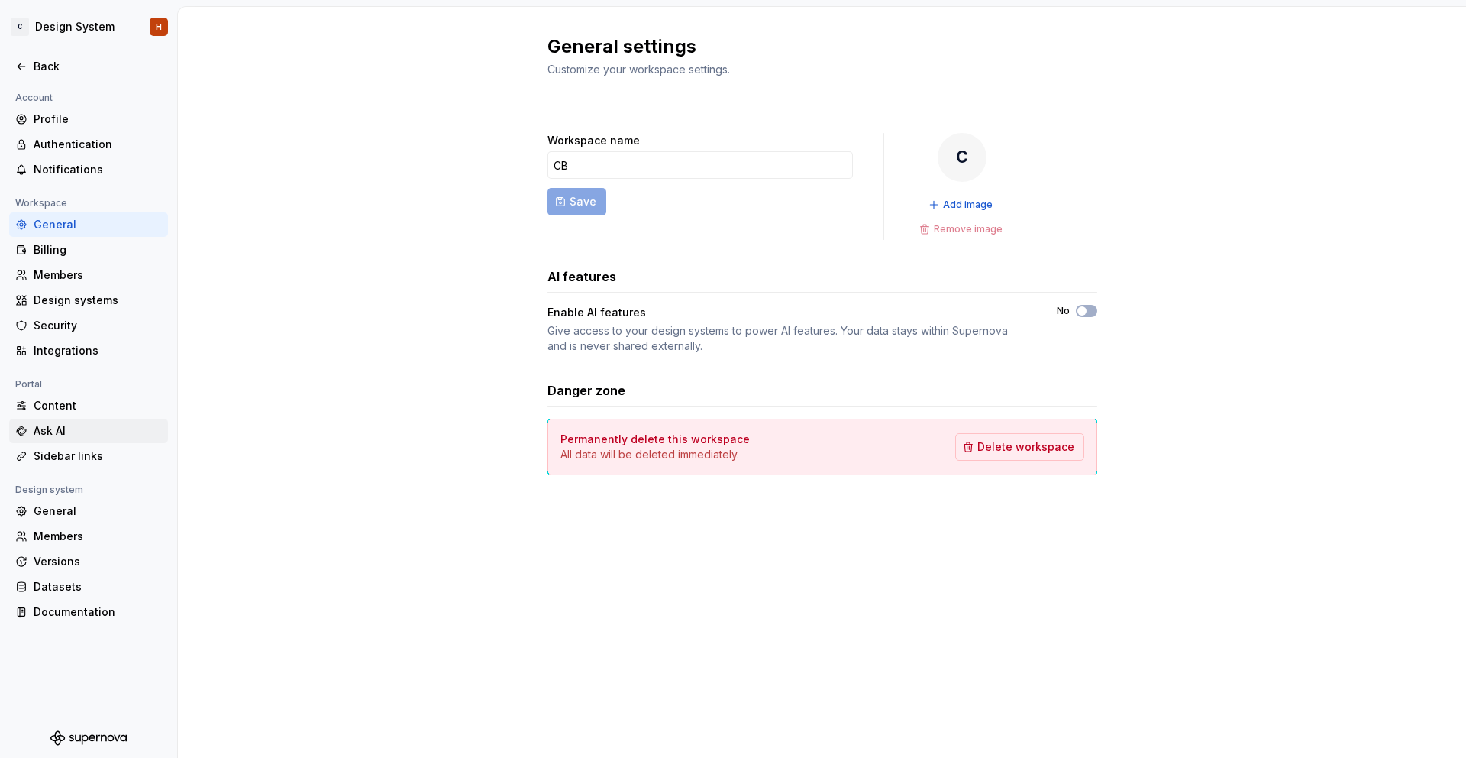
click at [70, 429] on div "Ask AI" at bounding box center [98, 430] width 128 height 15
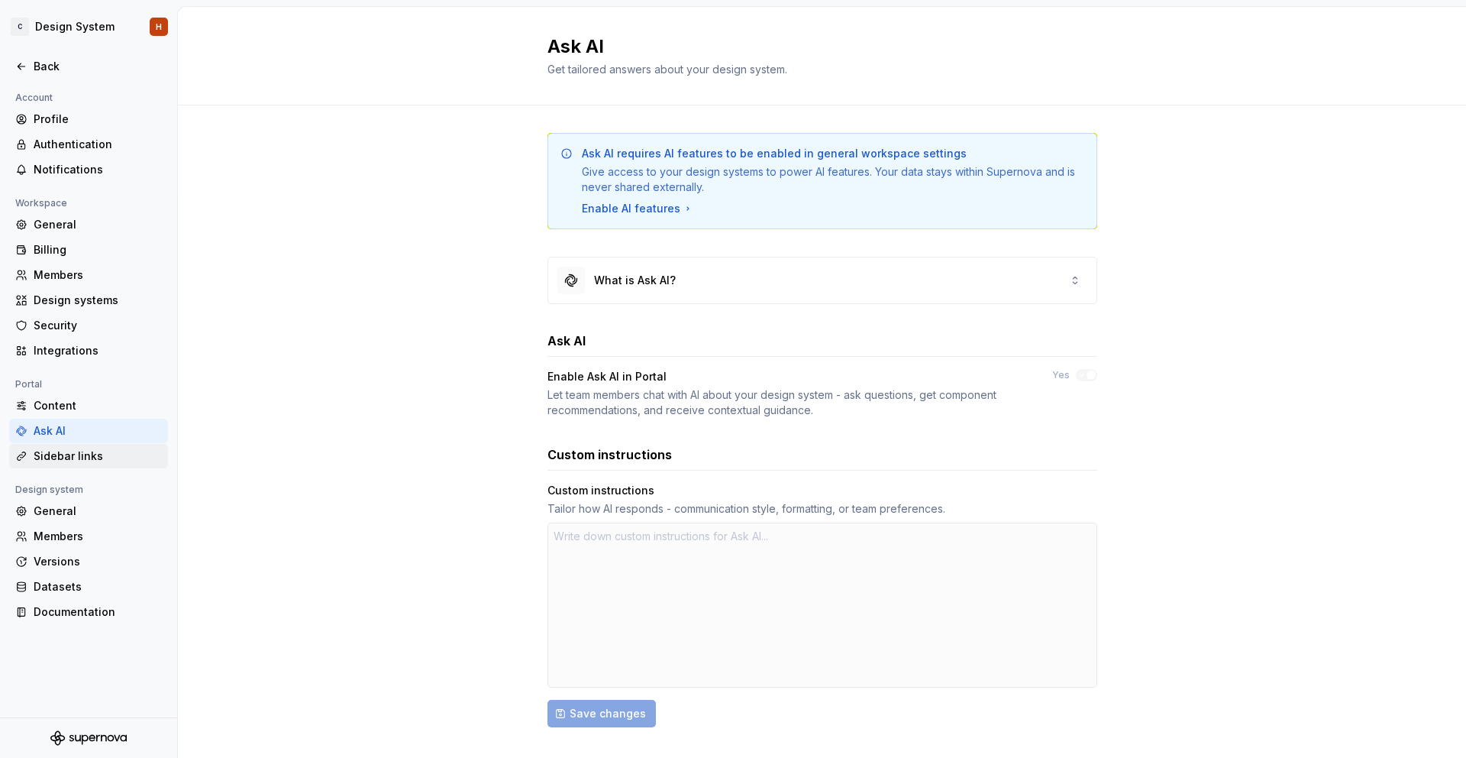
click at [108, 457] on div "Sidebar links" at bounding box center [98, 455] width 128 height 15
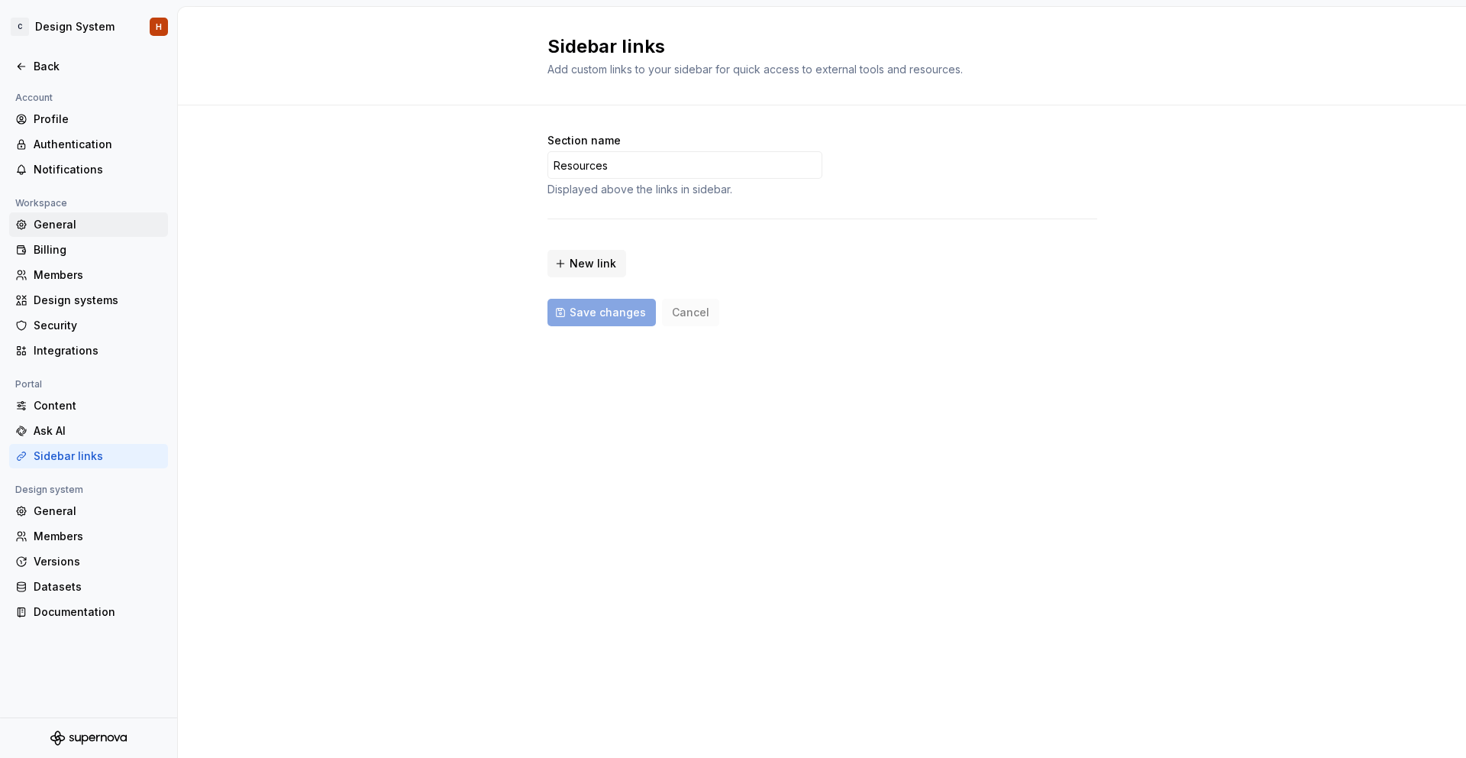
click at [100, 219] on div "General" at bounding box center [98, 224] width 128 height 15
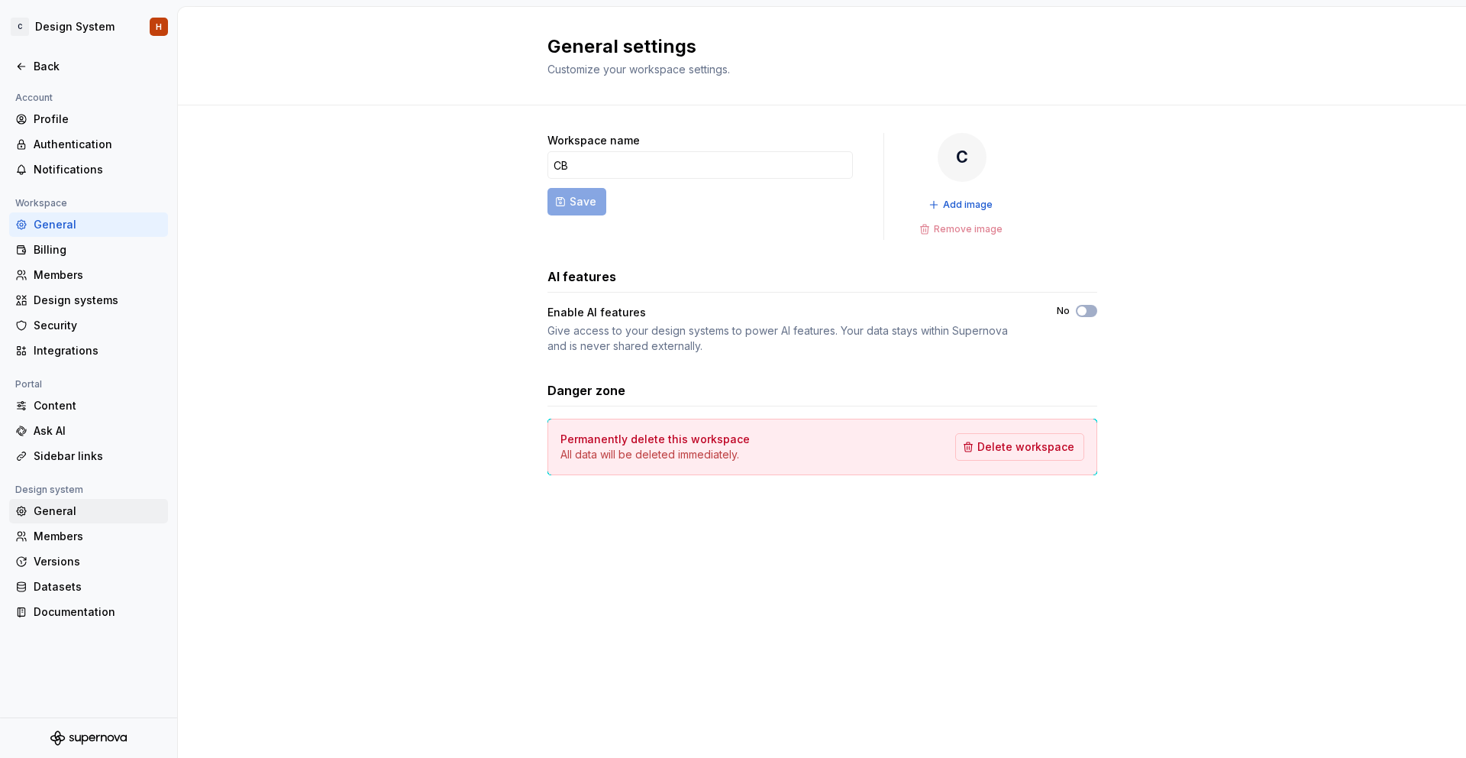
click at [80, 510] on div "General" at bounding box center [98, 510] width 128 height 15
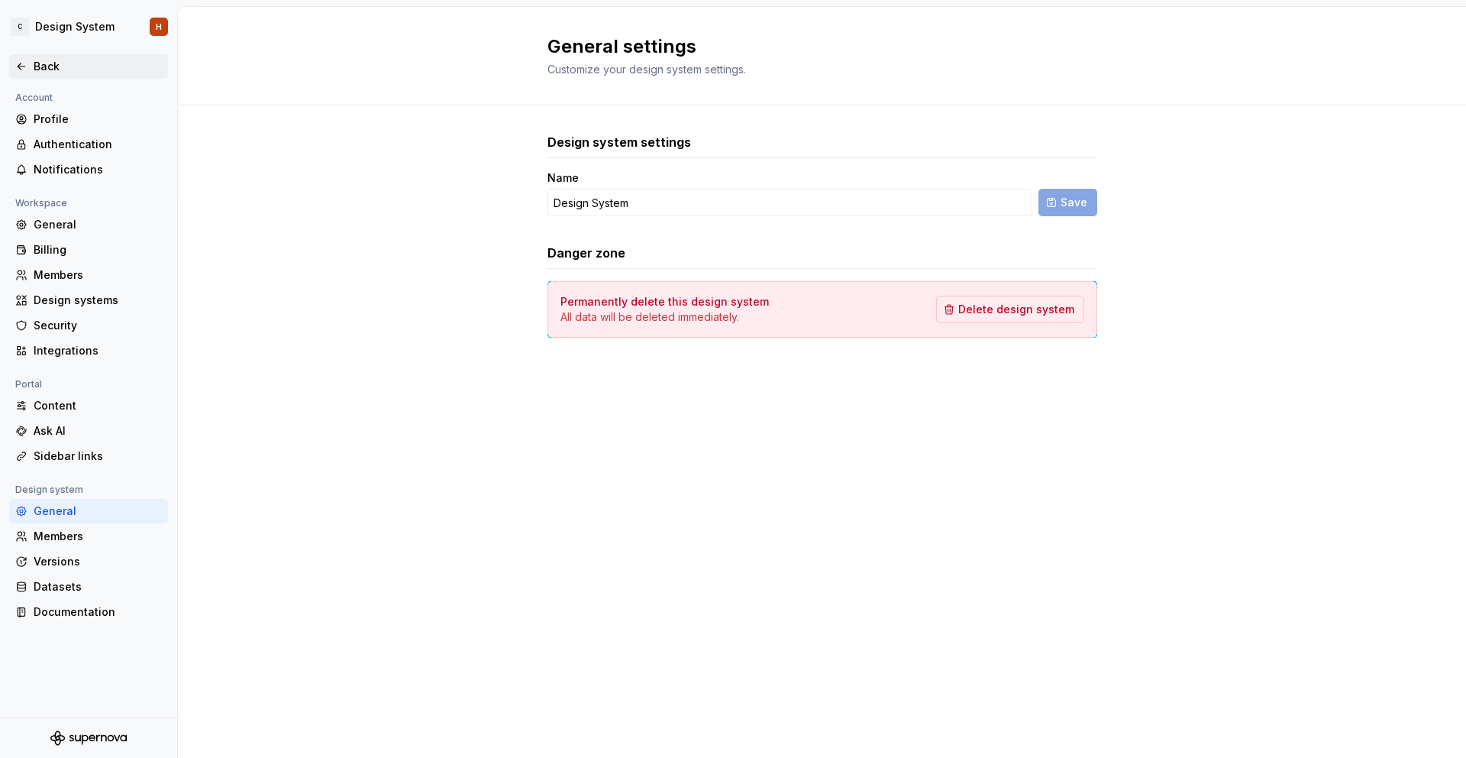
click at [39, 71] on div "Back" at bounding box center [98, 66] width 128 height 15
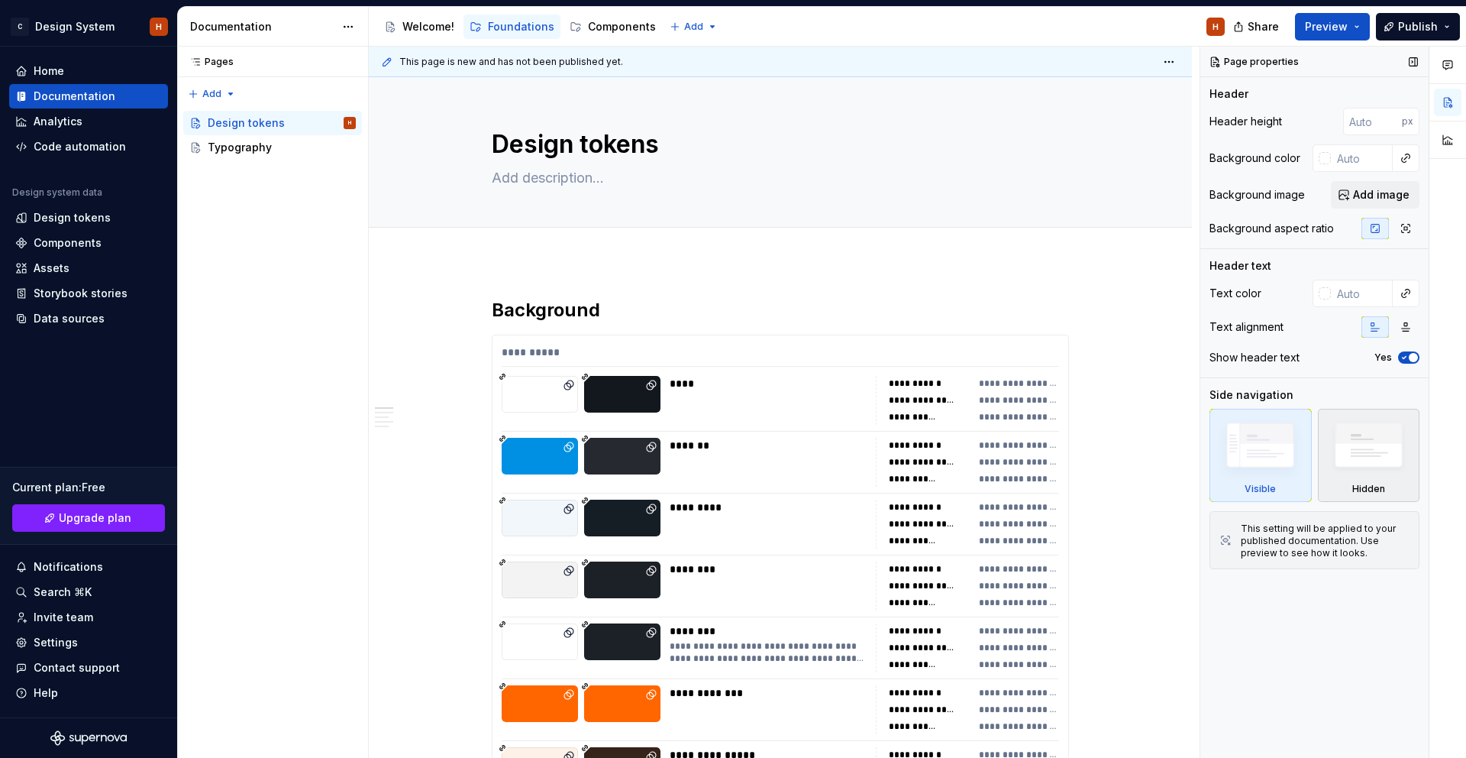
drag, startPoint x: 1379, startPoint y: 463, endPoint x: 1356, endPoint y: 461, distance: 23.0
click at [1379, 463] on img at bounding box center [1369, 448] width 88 height 67
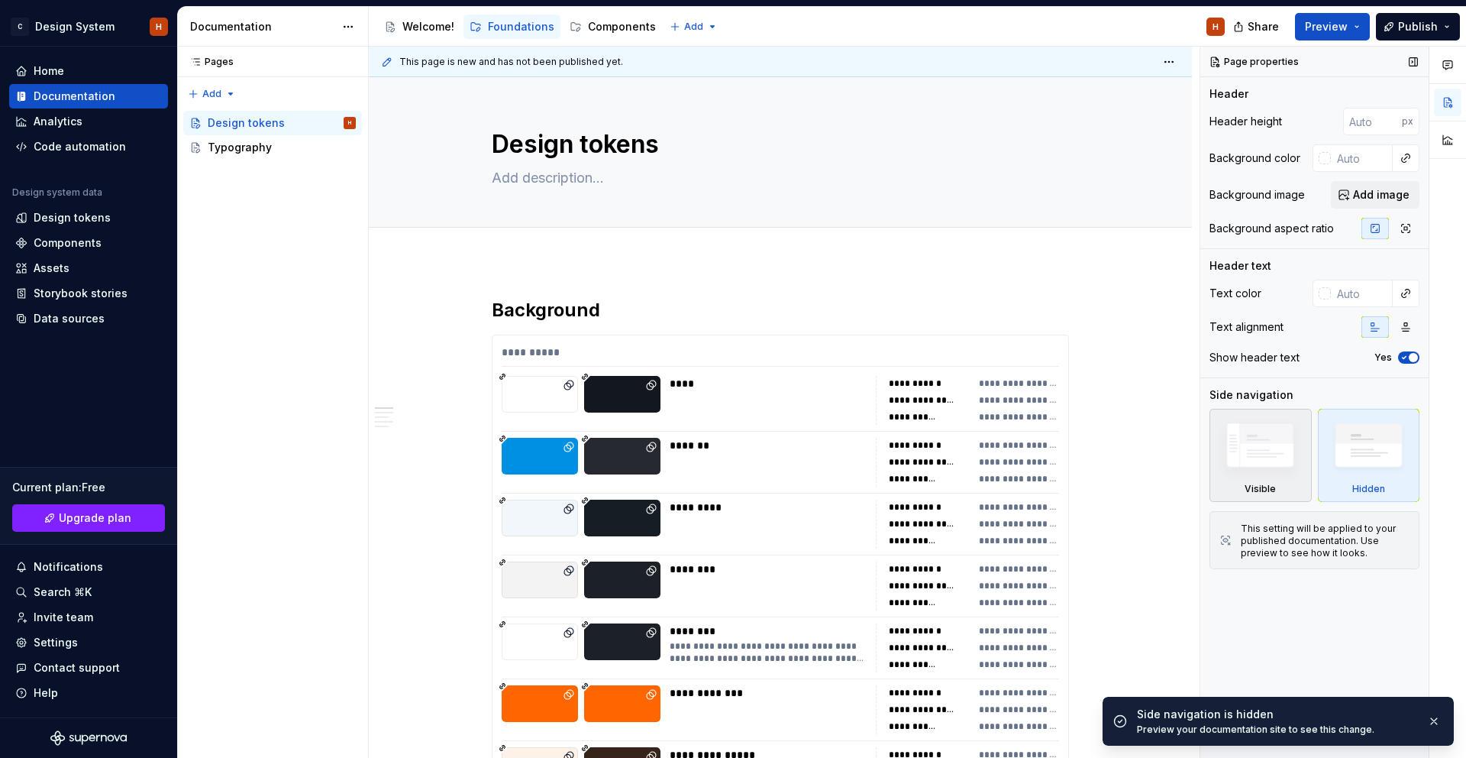
click at [1297, 455] on img at bounding box center [1261, 448] width 88 height 66
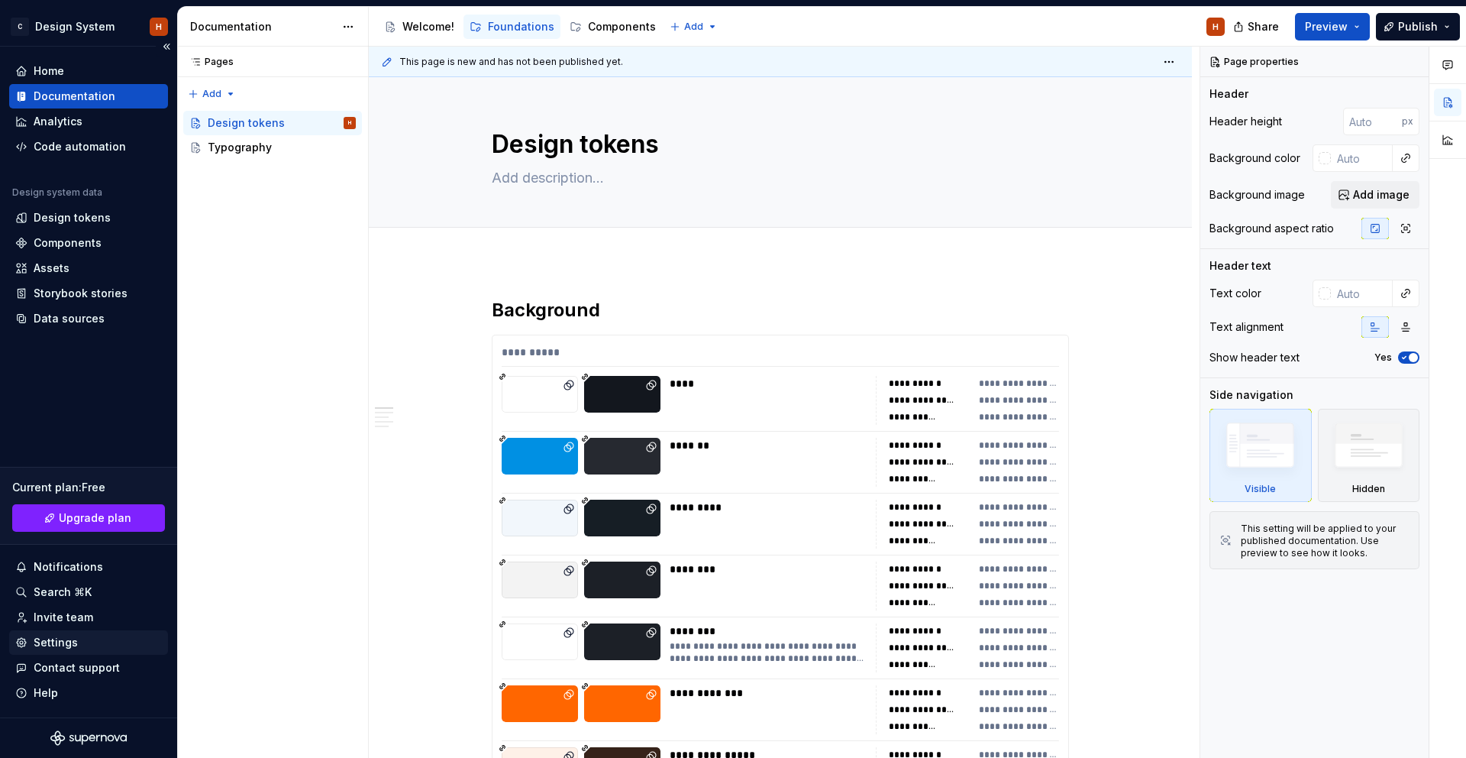
click at [85, 642] on div "Settings" at bounding box center [88, 642] width 147 height 15
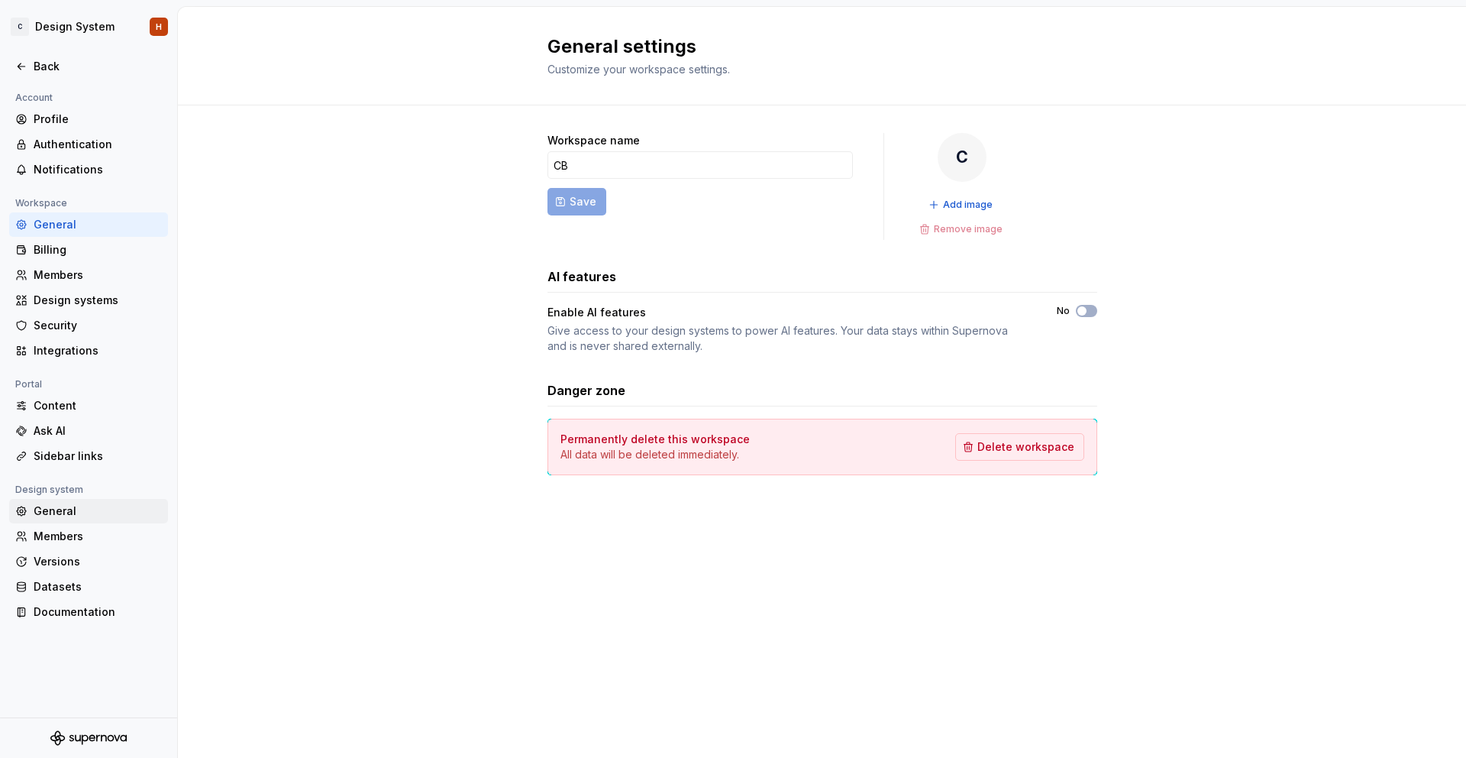
click at [91, 515] on div "General" at bounding box center [98, 510] width 128 height 15
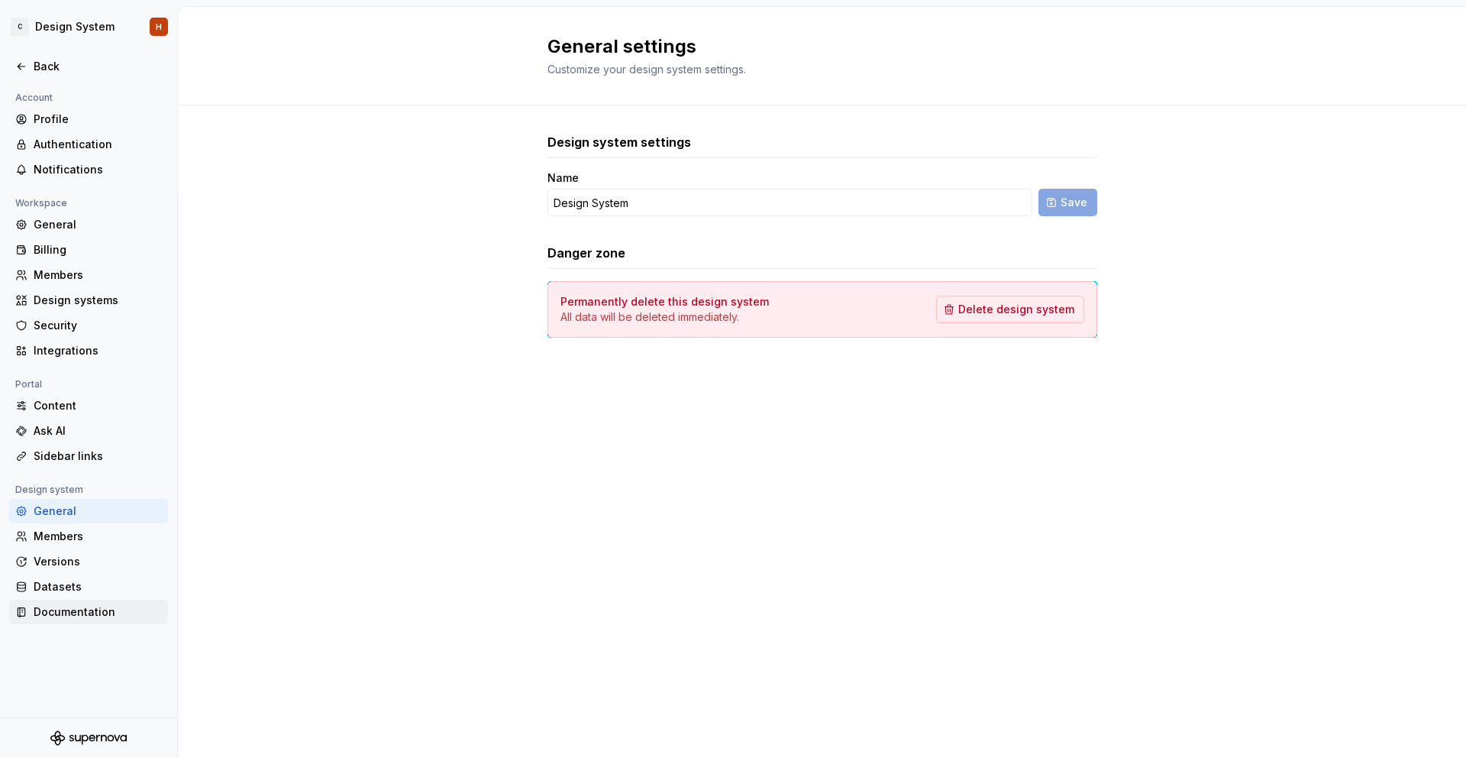
click at [72, 622] on div "Documentation" at bounding box center [88, 612] width 159 height 24
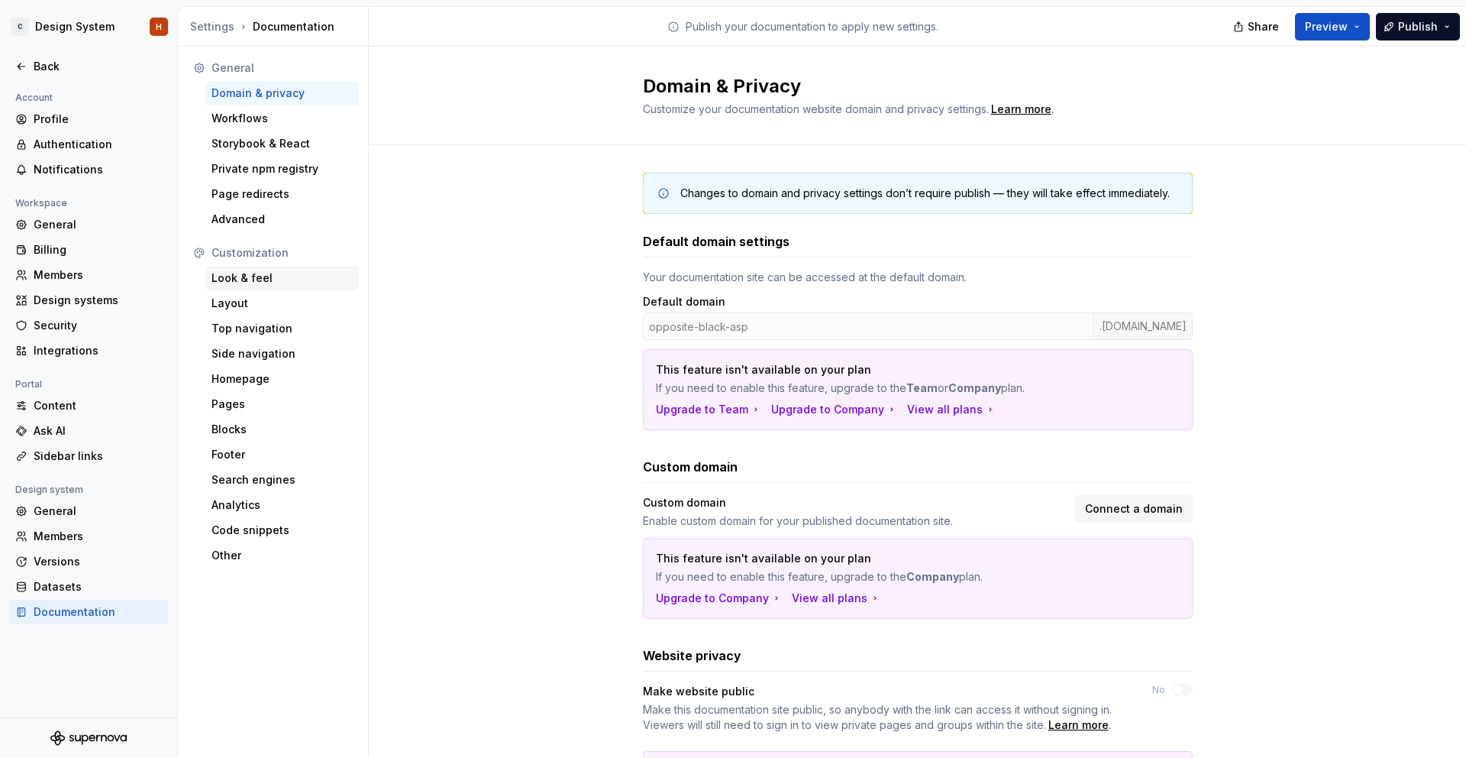
click at [278, 276] on div "Look & feel" at bounding box center [282, 277] width 141 height 15
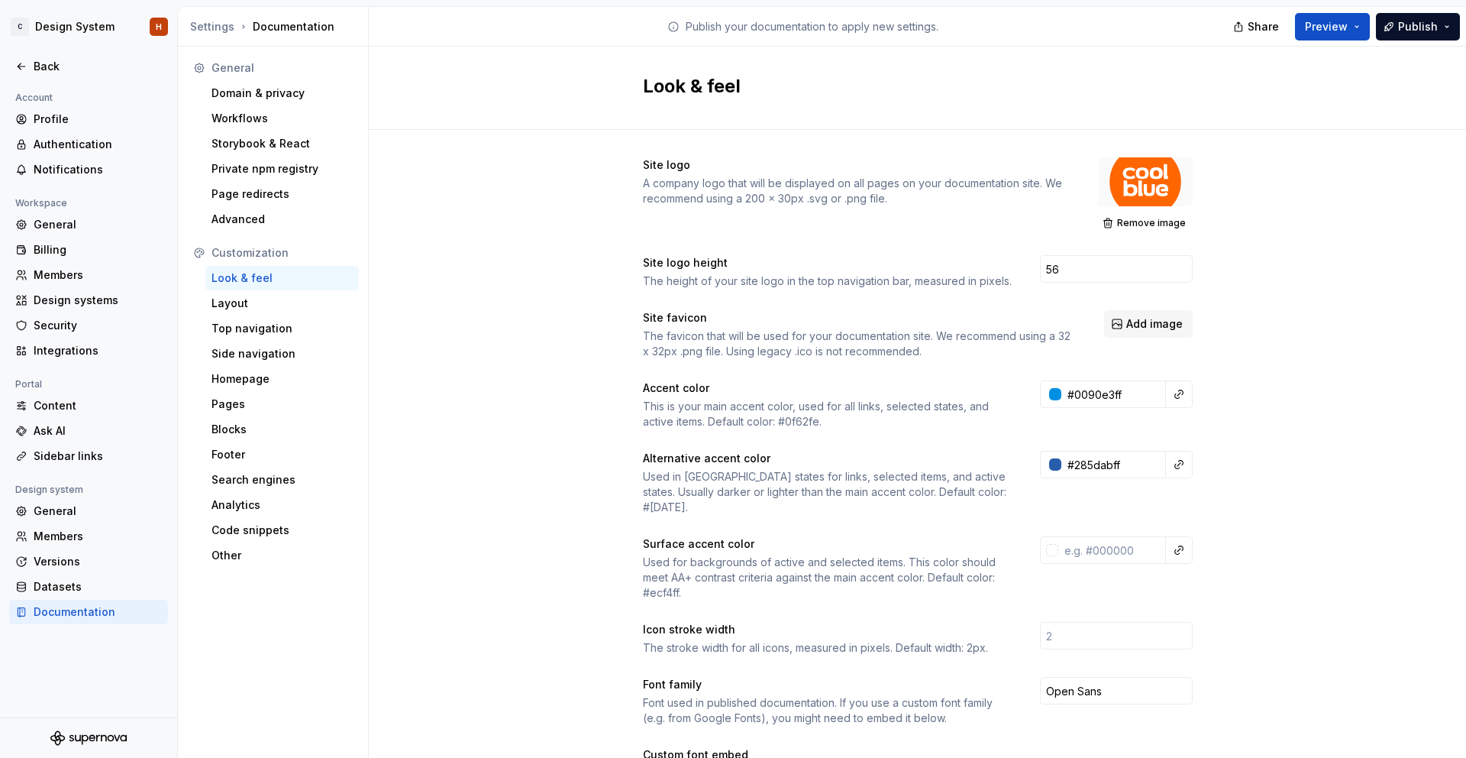
click at [1153, 226] on span "Remove image" at bounding box center [1151, 223] width 69 height 12
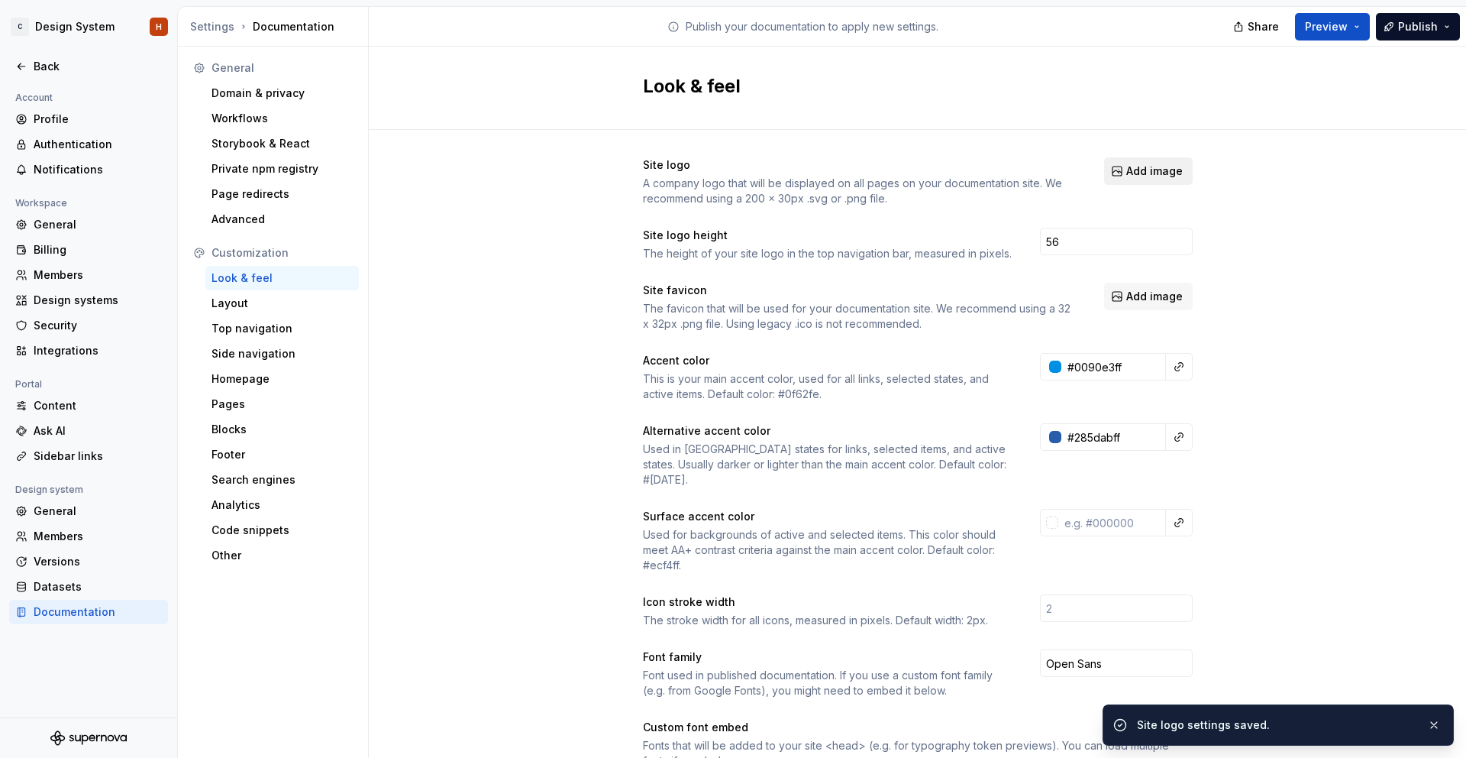
click at [1149, 172] on span "Add image" at bounding box center [1155, 170] width 57 height 15
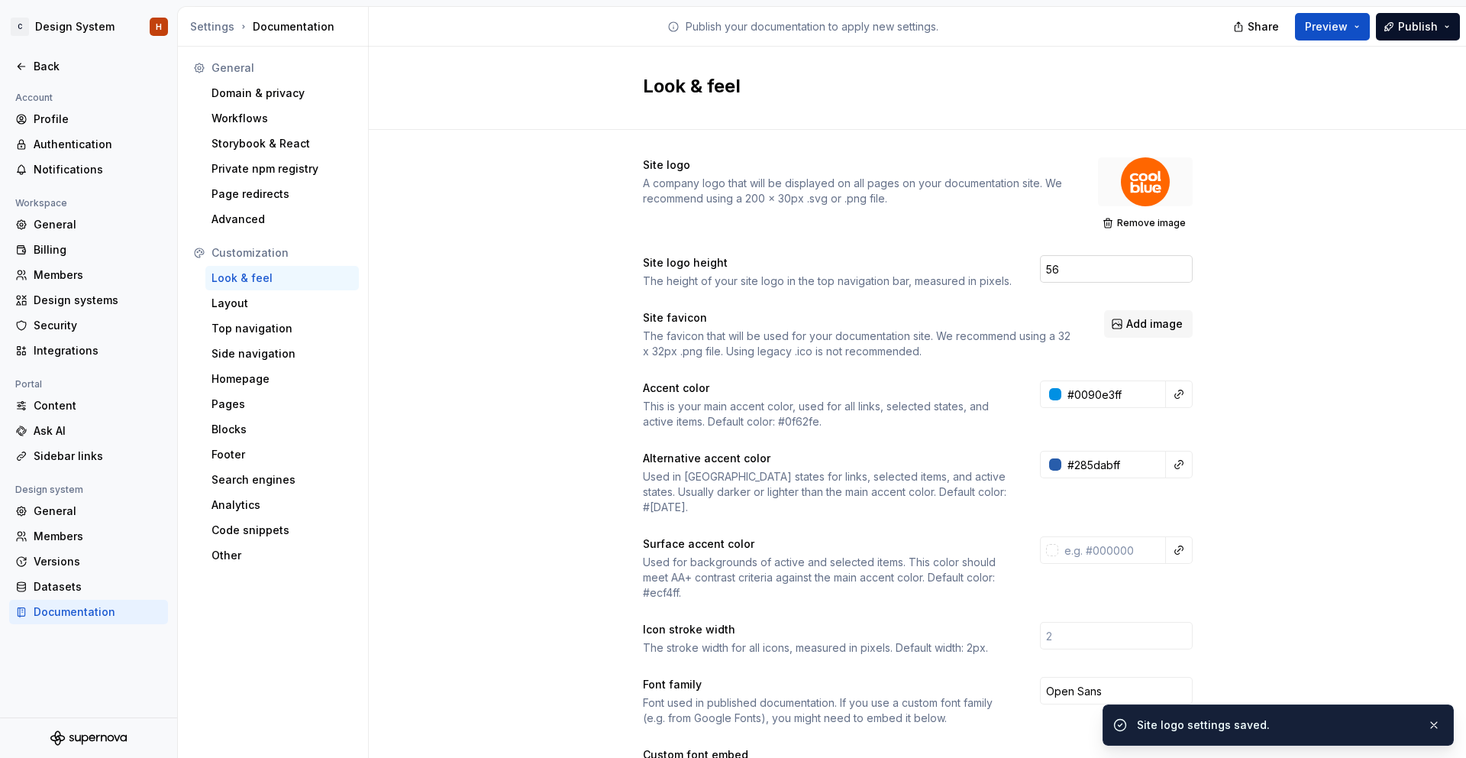
click at [1085, 278] on input "56" at bounding box center [1116, 268] width 153 height 27
click at [1085, 277] on input "56" at bounding box center [1116, 268] width 153 height 27
click at [1318, 27] on span "Preview" at bounding box center [1326, 26] width 43 height 15
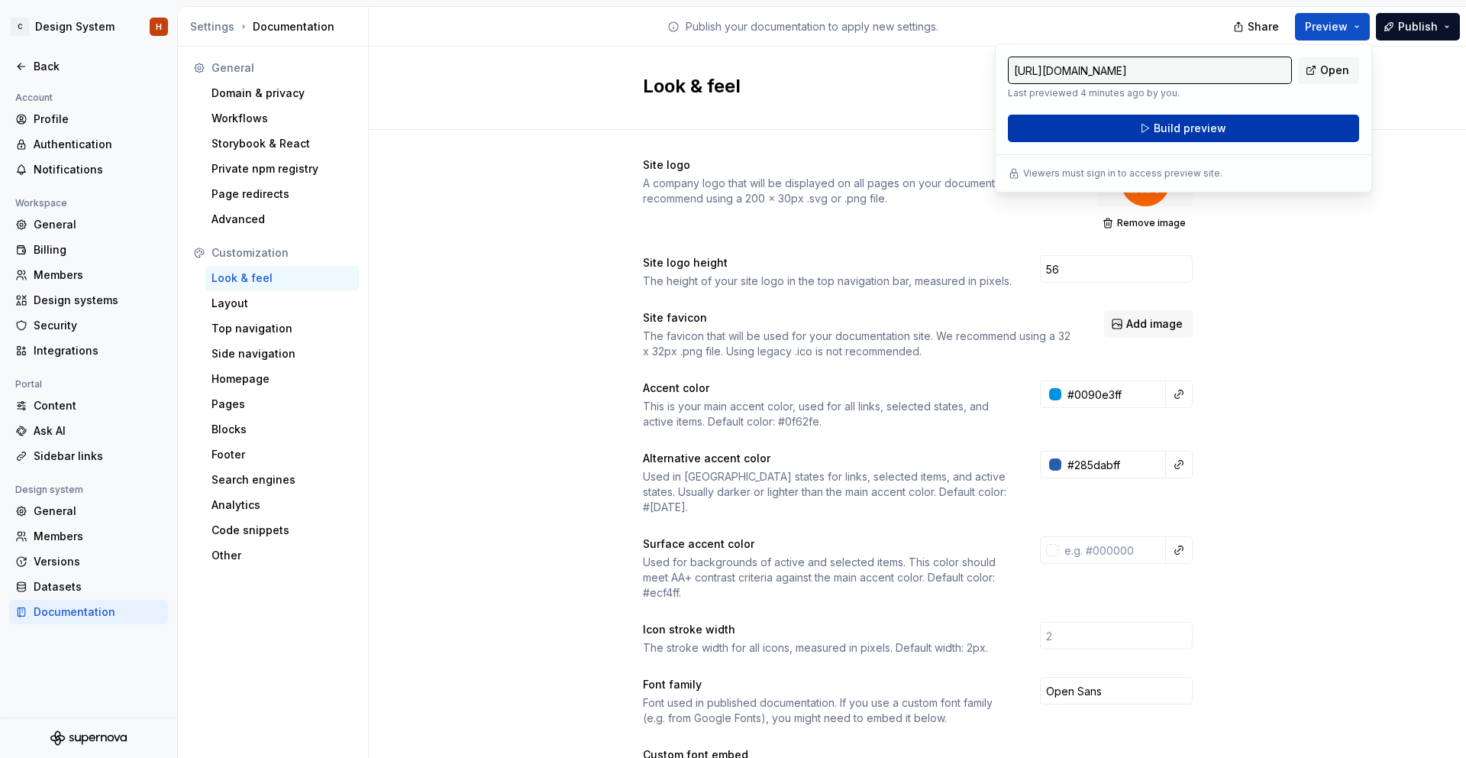
click at [1235, 124] on button "Build preview" at bounding box center [1183, 128] width 351 height 27
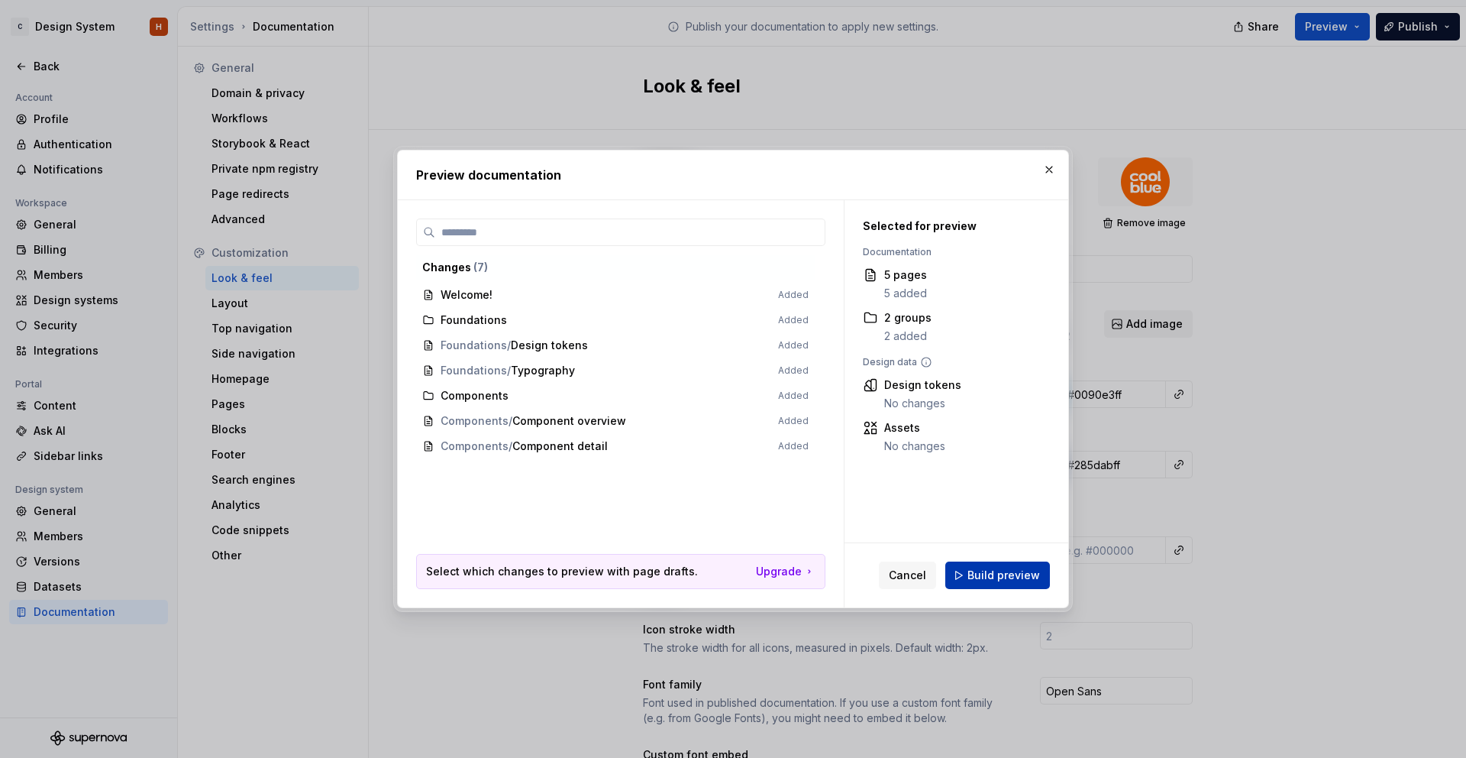
click at [1005, 576] on span "Build preview" at bounding box center [1004, 574] width 73 height 15
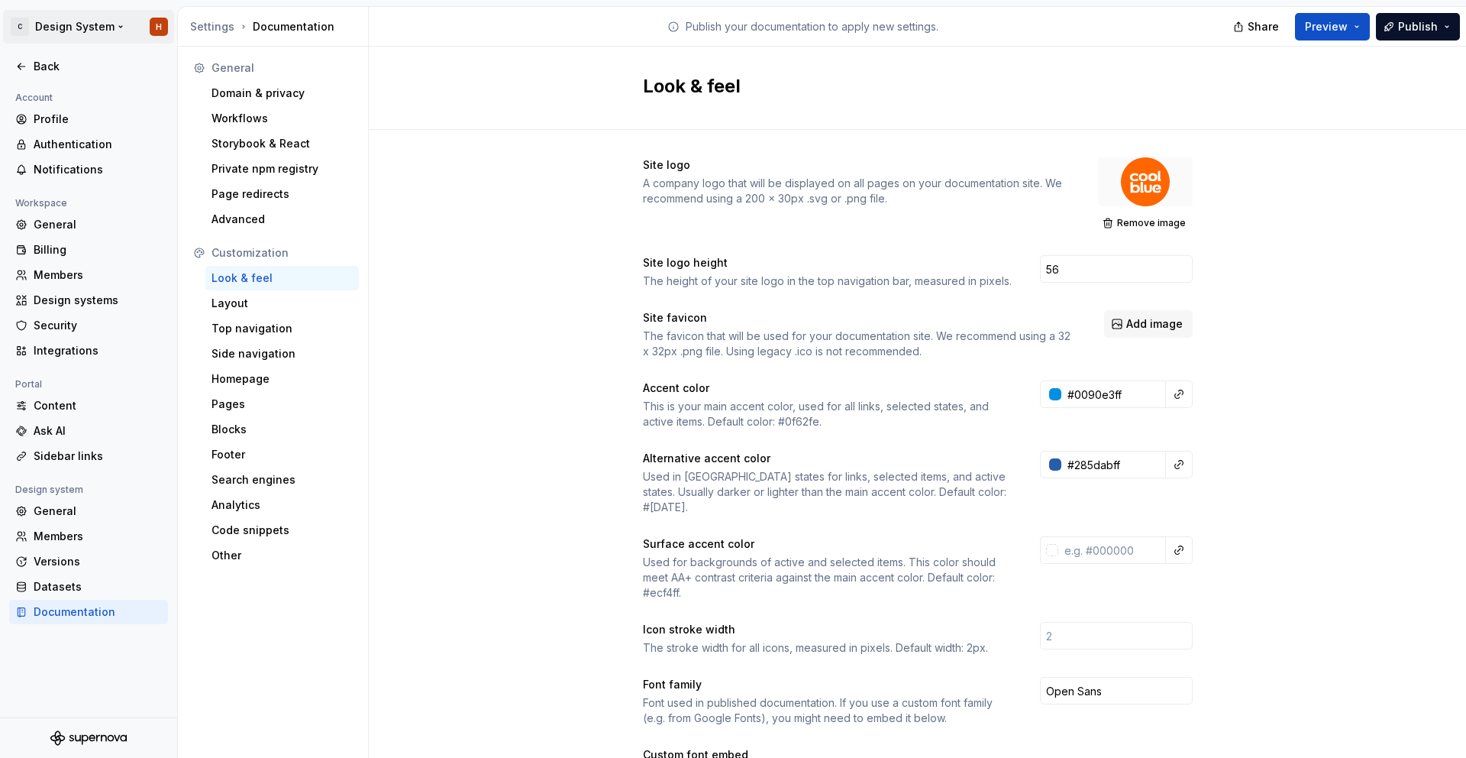
click at [70, 31] on html "C Design System H Back Account Profile Authentication Notifications Workspace G…" at bounding box center [733, 379] width 1466 height 758
drag, startPoint x: 68, startPoint y: 33, endPoint x: 57, endPoint y: 70, distance: 38.4
click at [68, 33] on html "C Design System H Back Account Profile Authentication Notifications Workspace G…" at bounding box center [733, 379] width 1466 height 758
click at [57, 70] on div "Back" at bounding box center [98, 66] width 128 height 15
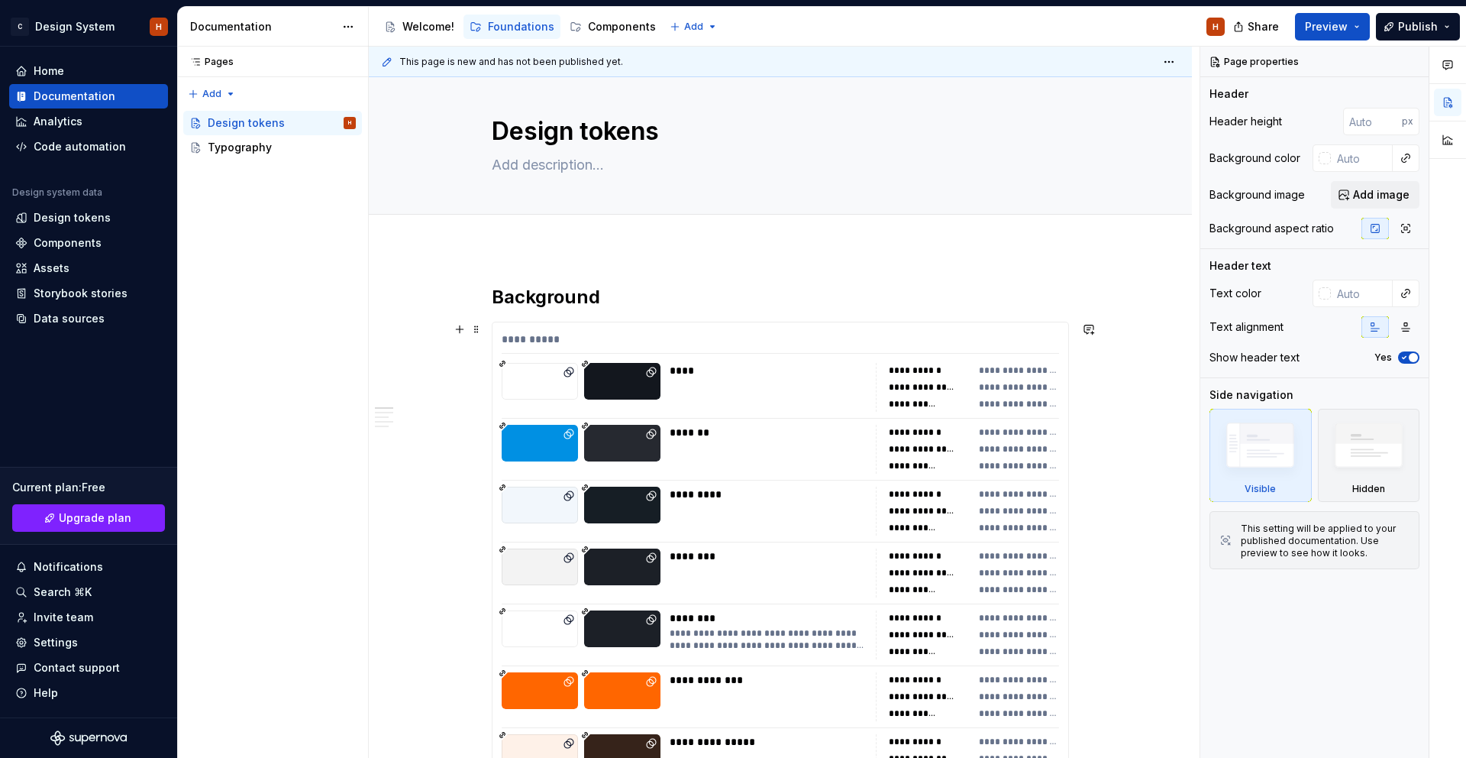
scroll to position [18, 0]
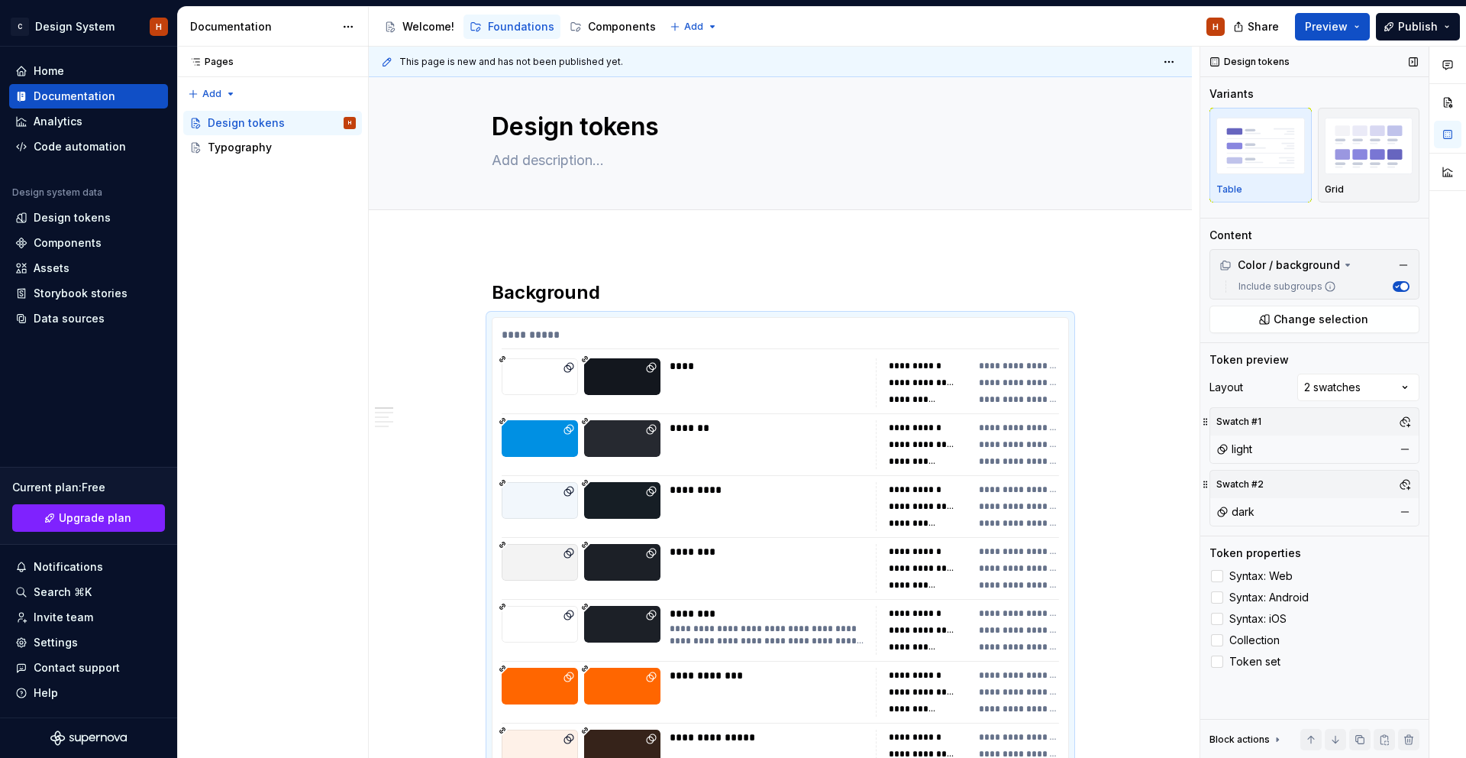
click at [1407, 289] on button "Include subgroups" at bounding box center [1401, 286] width 17 height 11
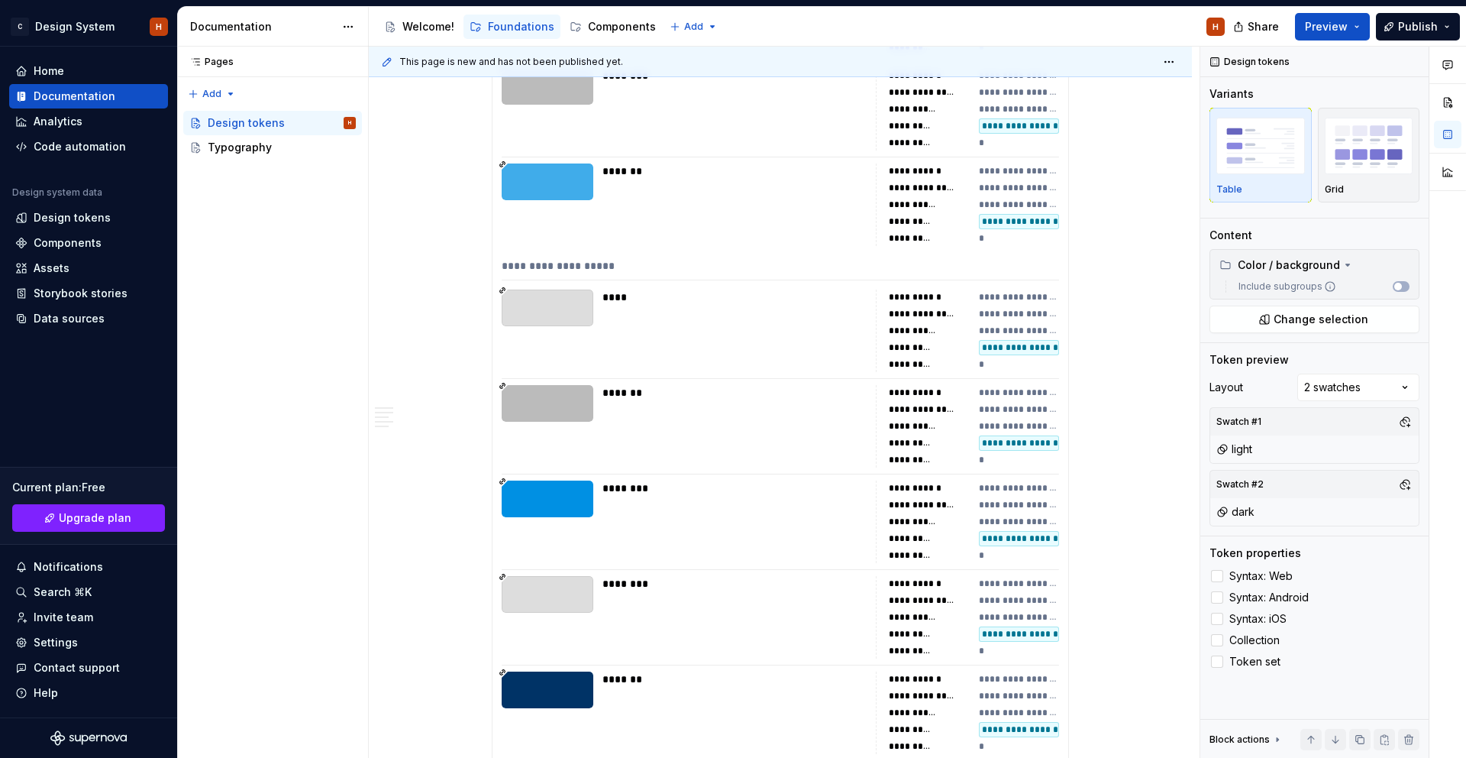
scroll to position [1143, 0]
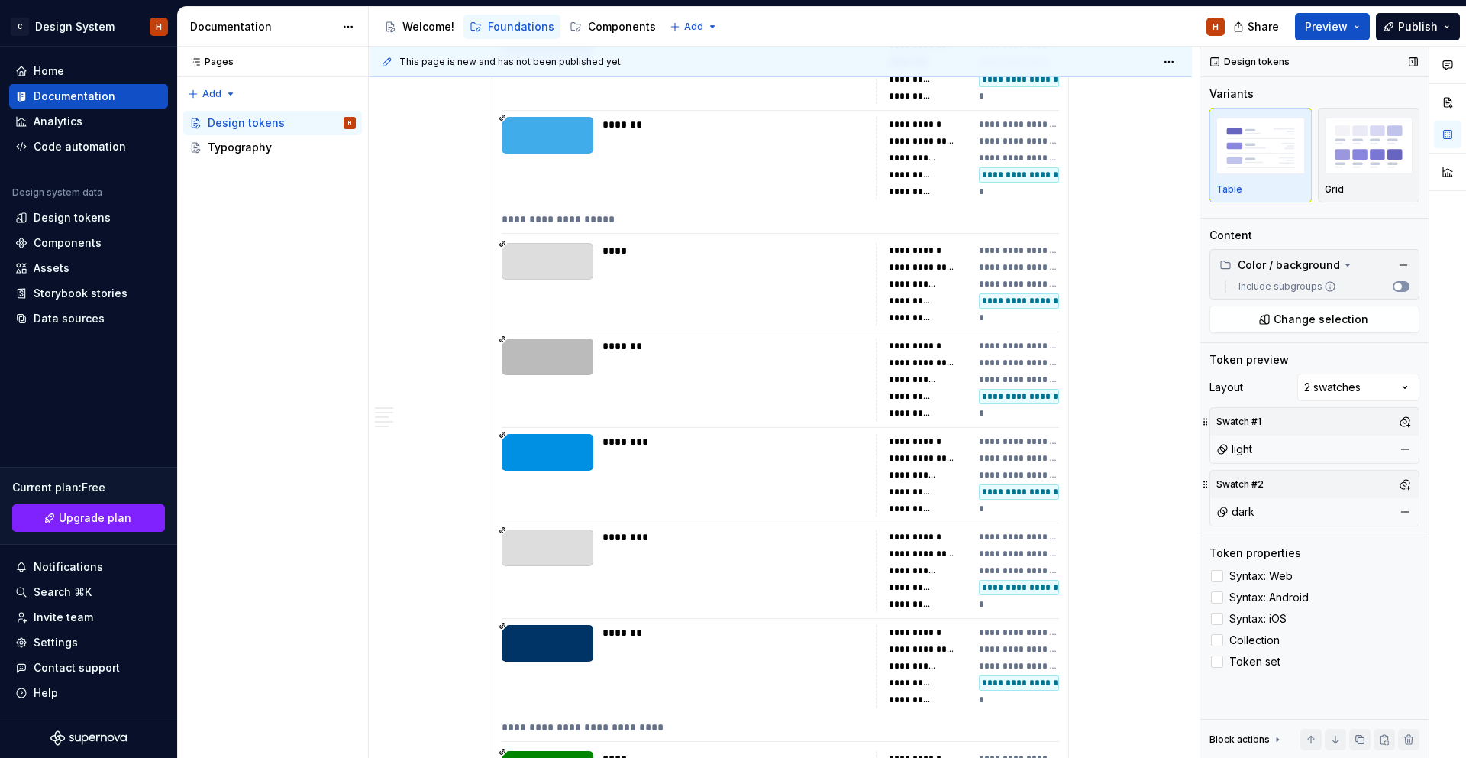
click at [1411, 286] on div "Include subgroups" at bounding box center [1315, 286] width 202 height 18
drag, startPoint x: 1406, startPoint y: 285, endPoint x: 955, endPoint y: 264, distance: 451.8
click at [1405, 286] on button "Include subgroups" at bounding box center [1401, 286] width 17 height 11
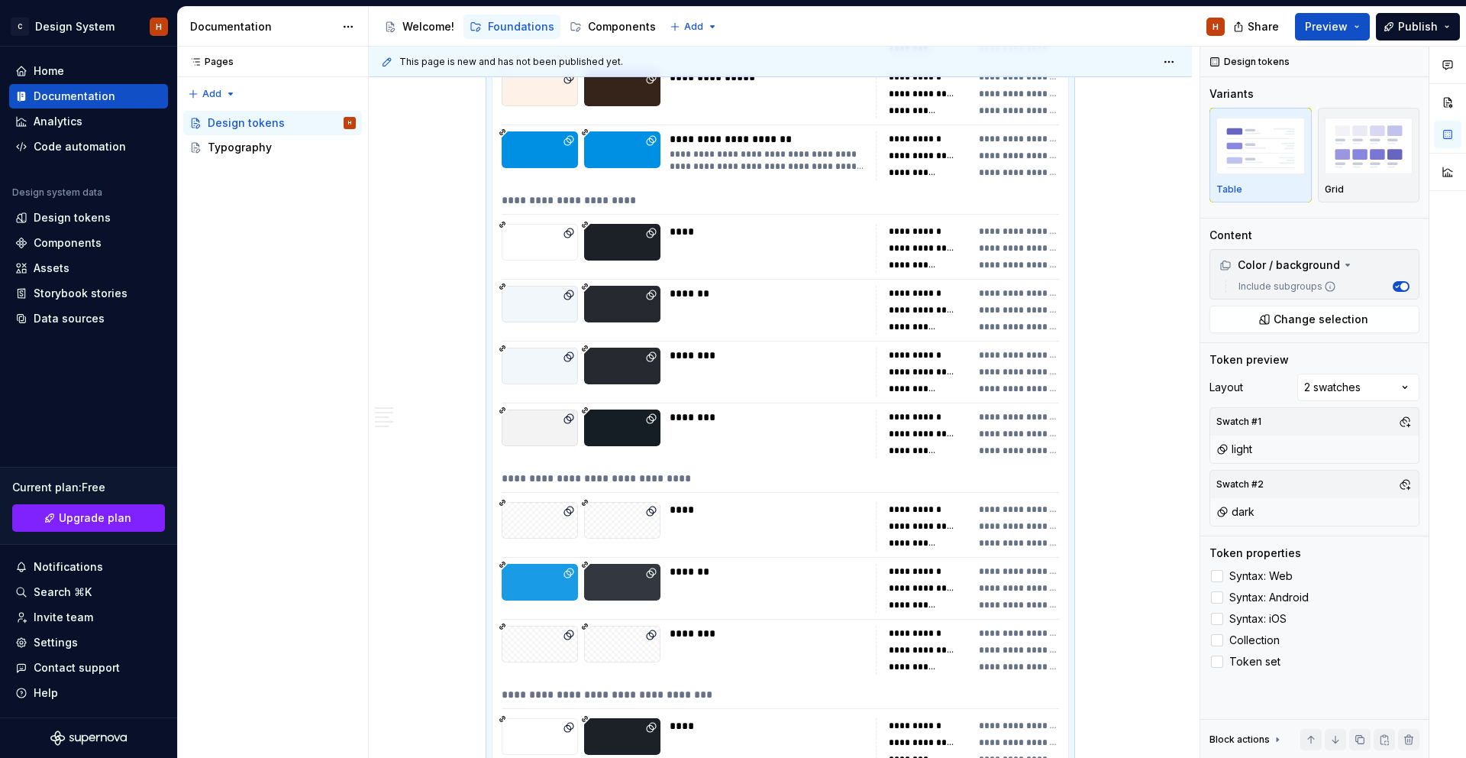
scroll to position [633, 0]
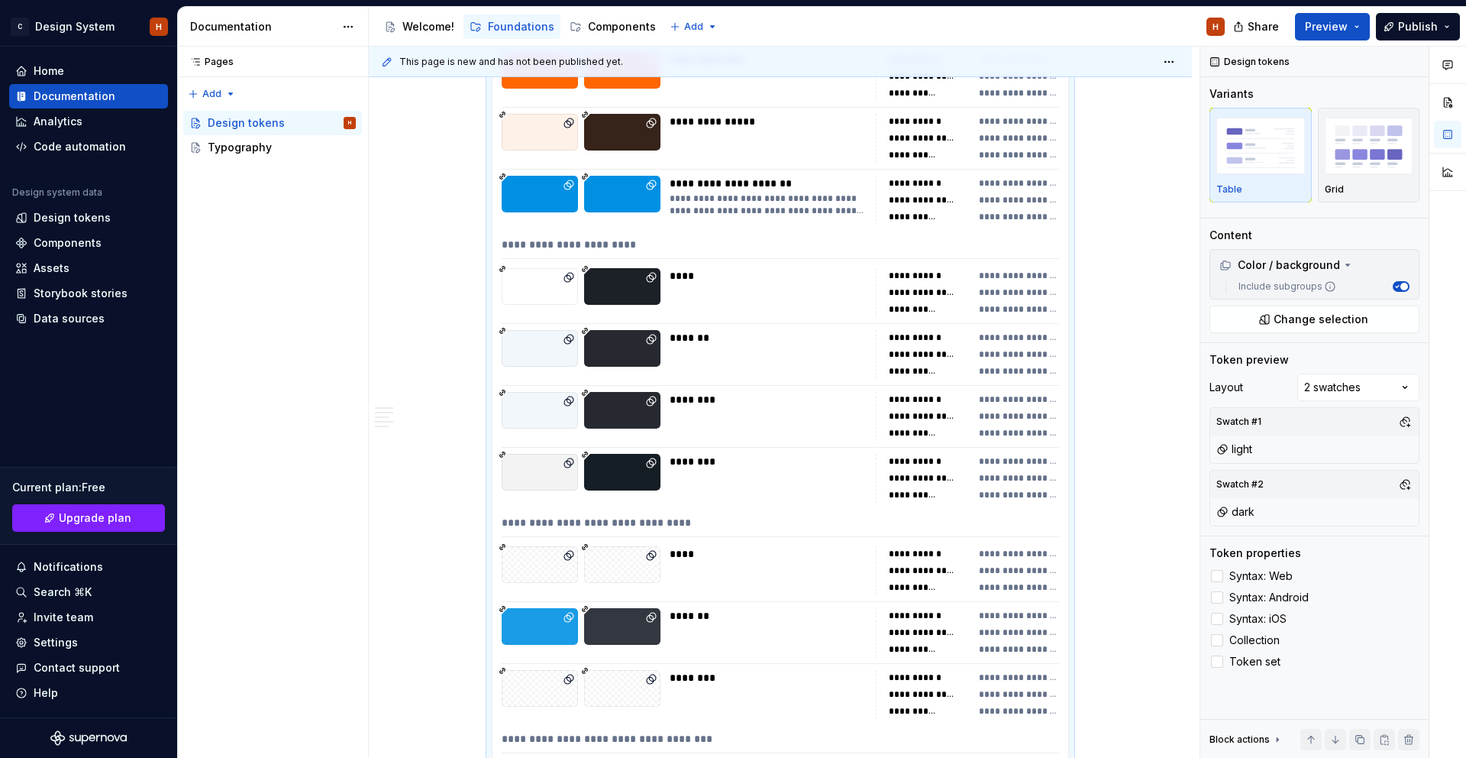
click at [751, 202] on div "**********" at bounding box center [768, 204] width 197 height 24
click at [1404, 286] on span "button" at bounding box center [1405, 287] width 8 height 8
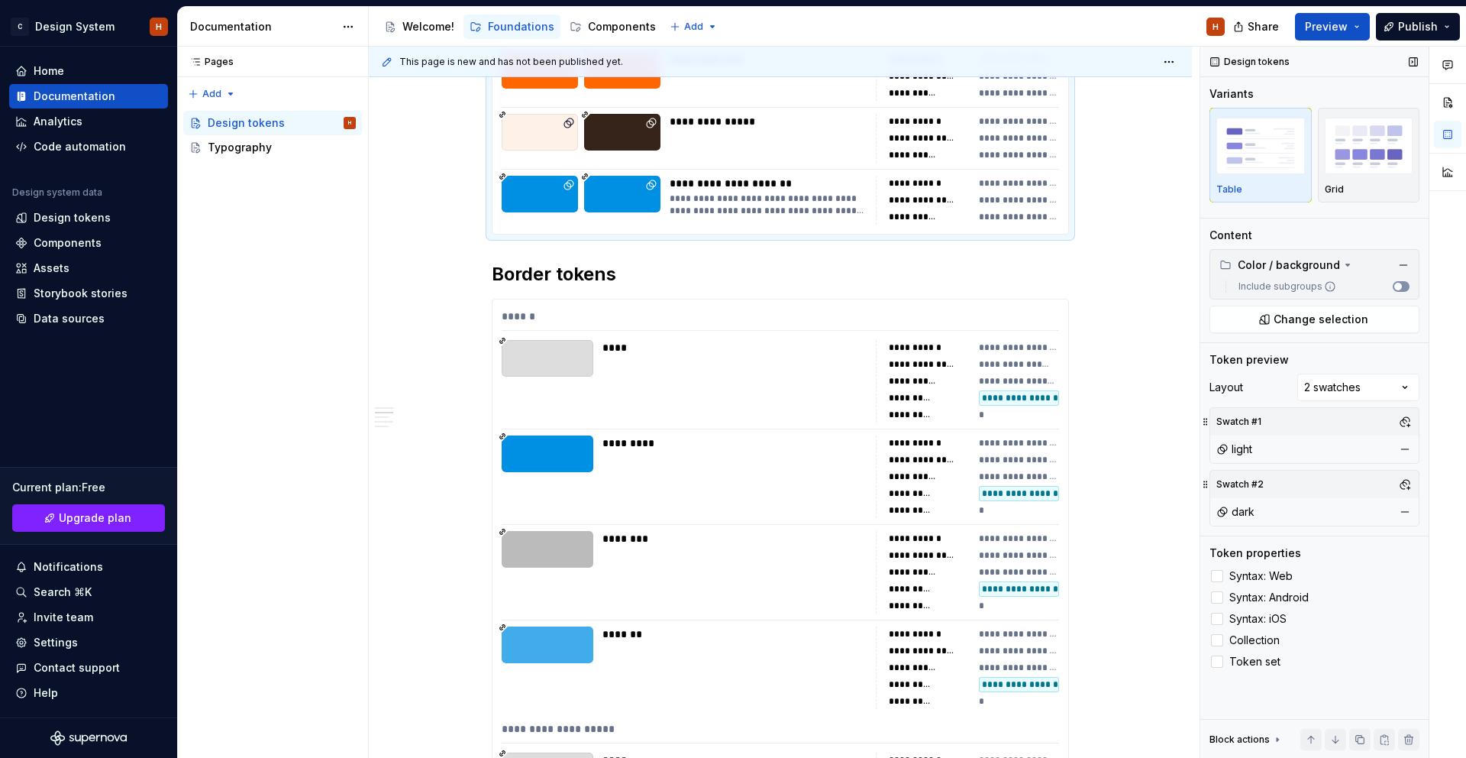
click at [1404, 286] on button "Include subgroups" at bounding box center [1401, 286] width 17 height 11
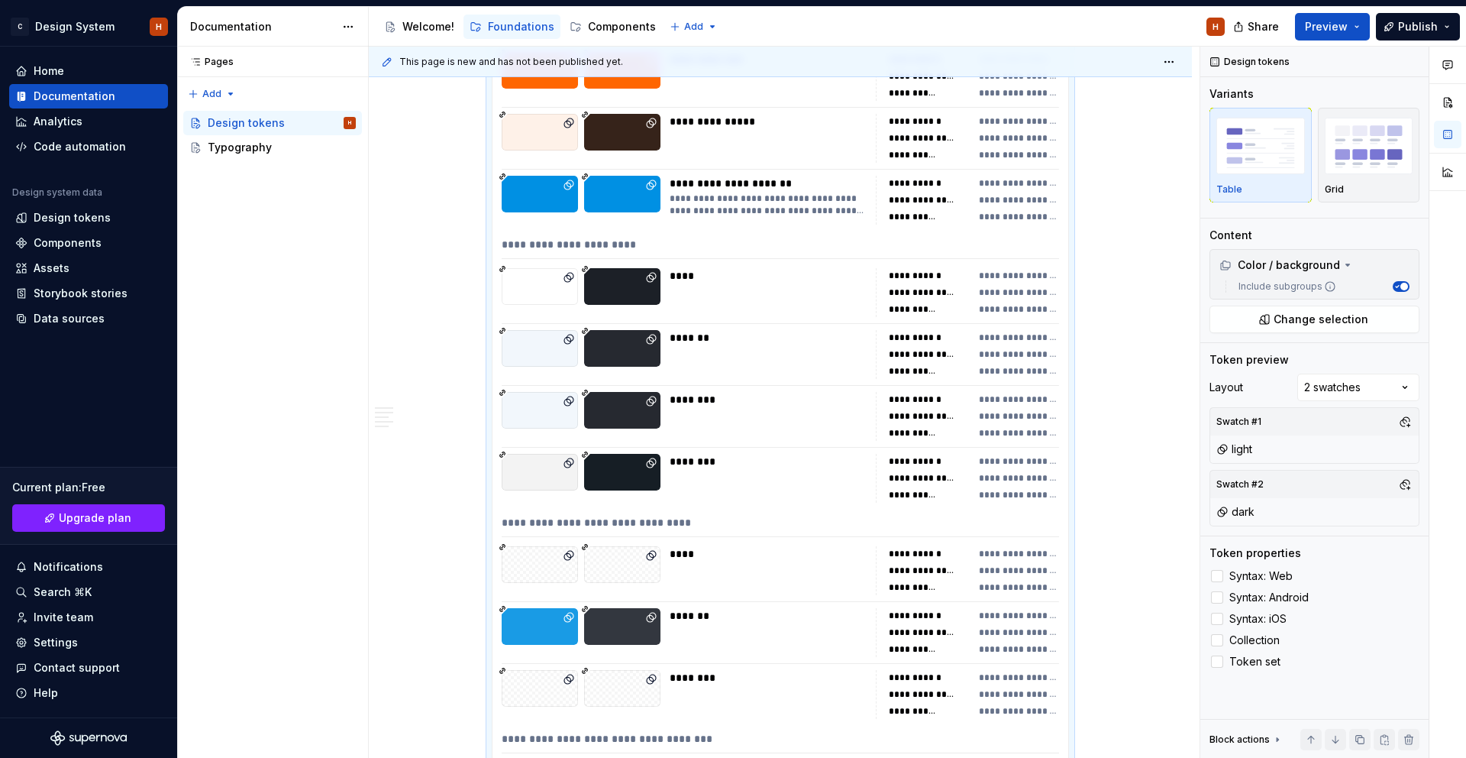
scroll to position [630, 0]
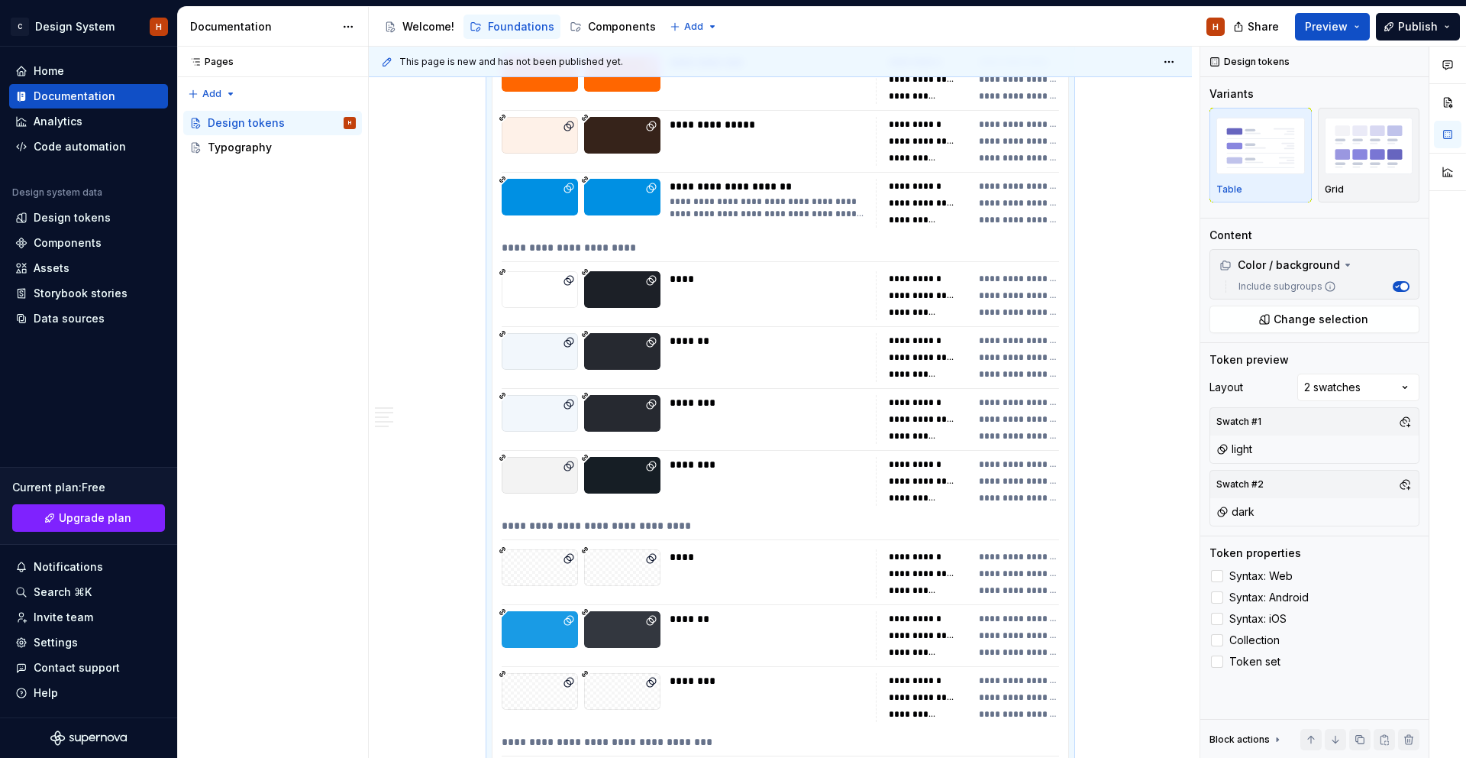
click at [753, 200] on div "**********" at bounding box center [768, 208] width 197 height 24
click at [1275, 738] on icon at bounding box center [1278, 739] width 12 height 12
drag, startPoint x: 1274, startPoint y: 577, endPoint x: 1286, endPoint y: 590, distance: 18.4
click at [1274, 577] on icon at bounding box center [1278, 580] width 12 height 12
drag, startPoint x: 1268, startPoint y: 573, endPoint x: 1266, endPoint y: 593, distance: 19.9
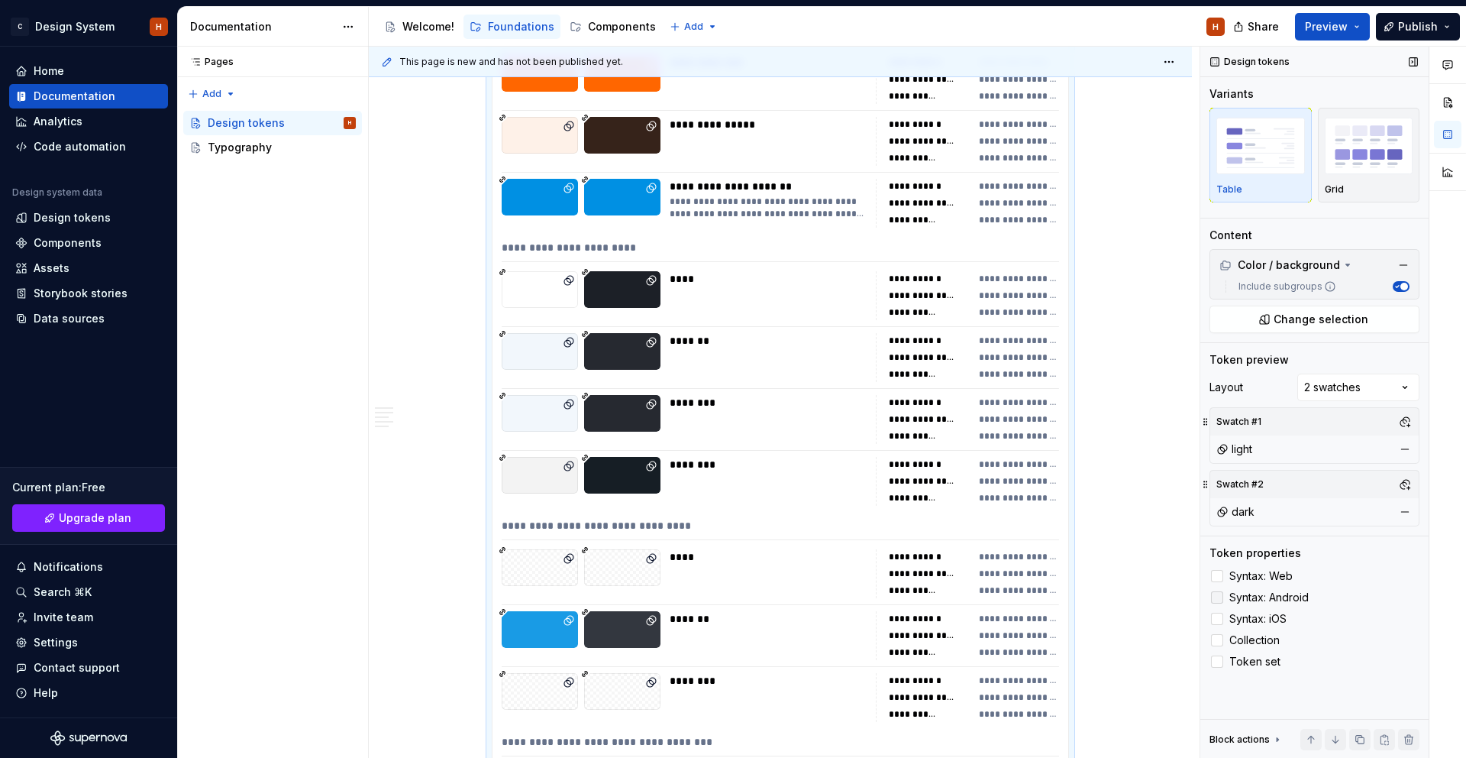
click at [1268, 573] on span "Syntax: Web" at bounding box center [1261, 576] width 63 height 12
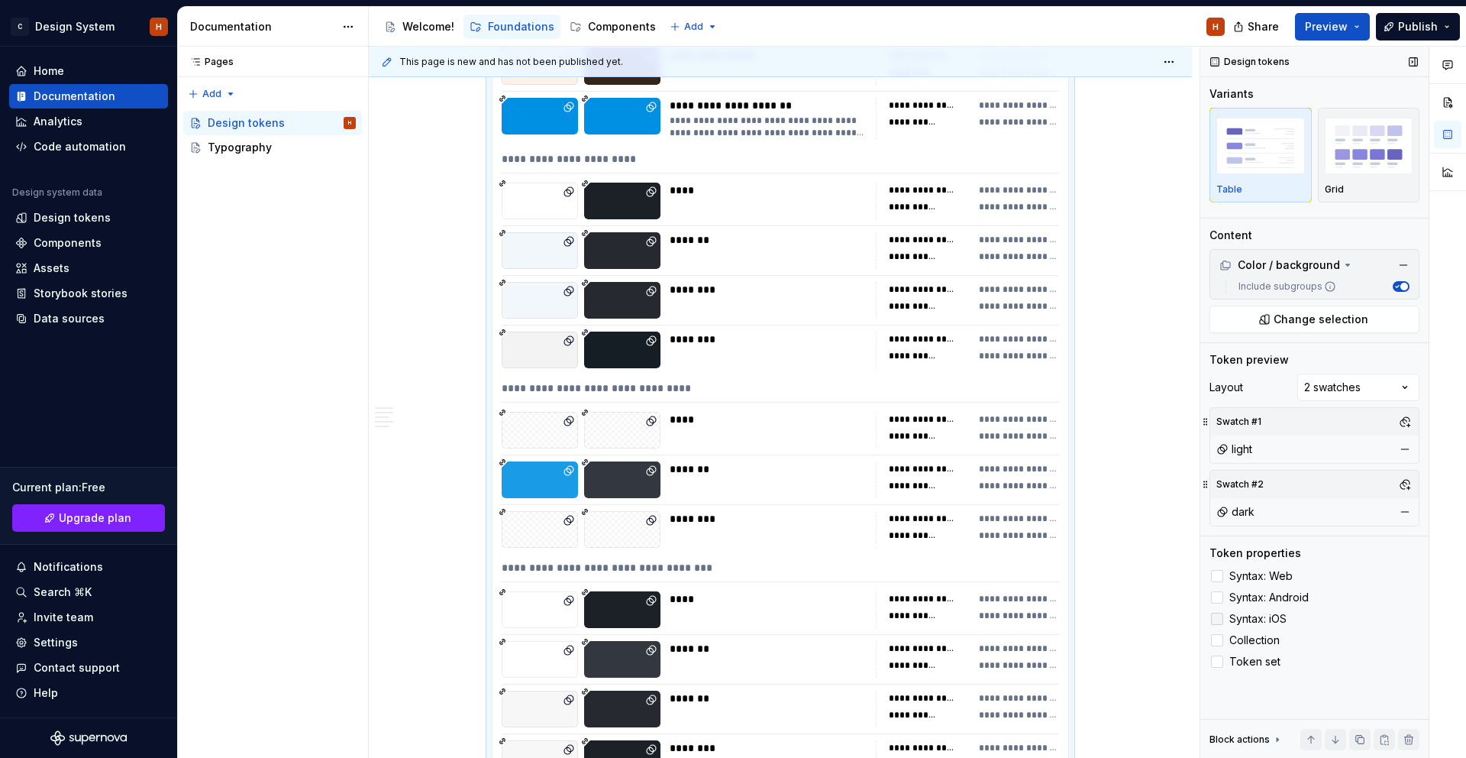
click at [1266, 593] on span "Syntax: Android" at bounding box center [1269, 597] width 79 height 12
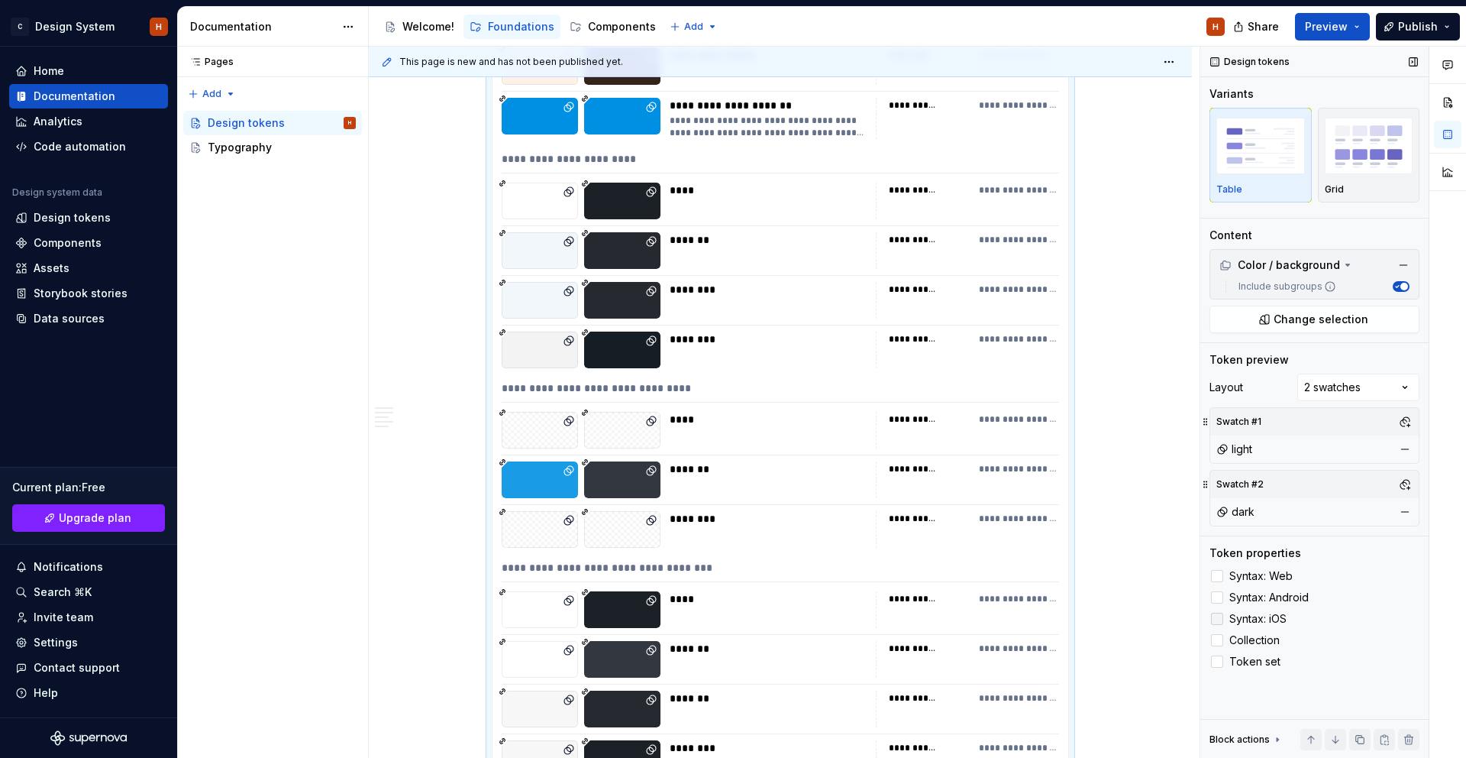
click at [1262, 613] on span "Syntax: iOS" at bounding box center [1258, 619] width 57 height 12
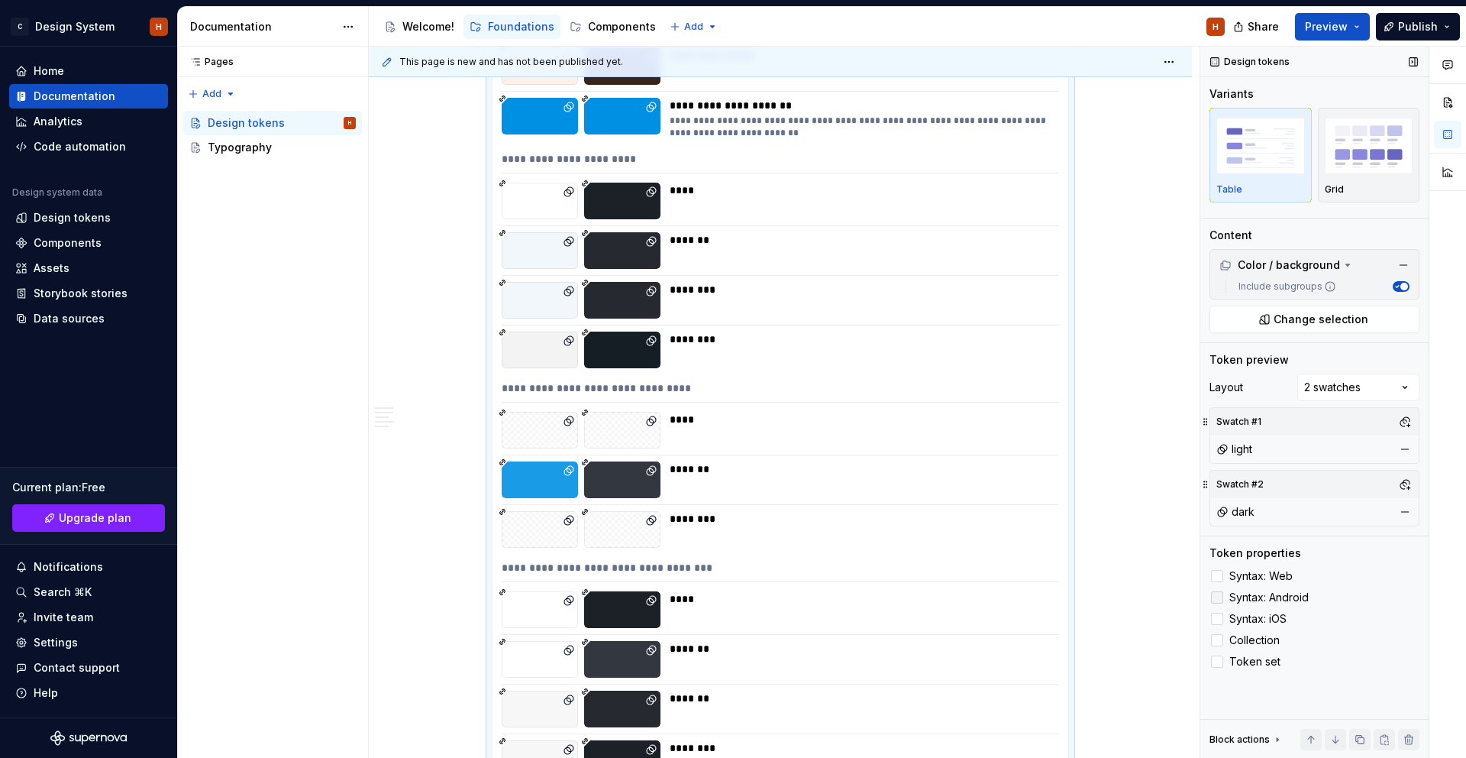
drag, startPoint x: 1261, startPoint y: 613, endPoint x: 1263, endPoint y: 602, distance: 11.7
click at [1261, 613] on span "Syntax: iOS" at bounding box center [1258, 619] width 57 height 12
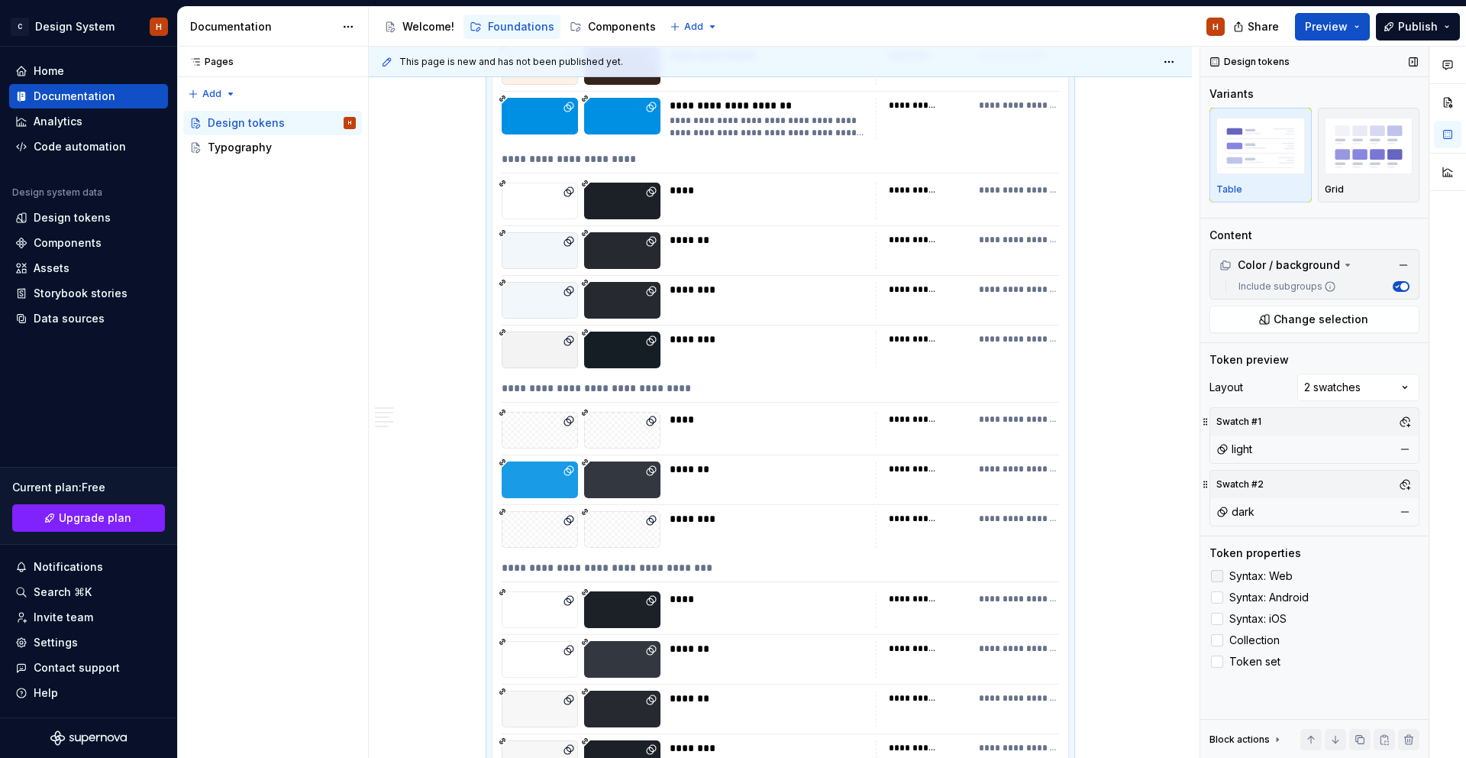
drag, startPoint x: 1264, startPoint y: 597, endPoint x: 1265, endPoint y: 580, distance: 17.6
click at [1264, 596] on span "Syntax: Android" at bounding box center [1269, 597] width 79 height 12
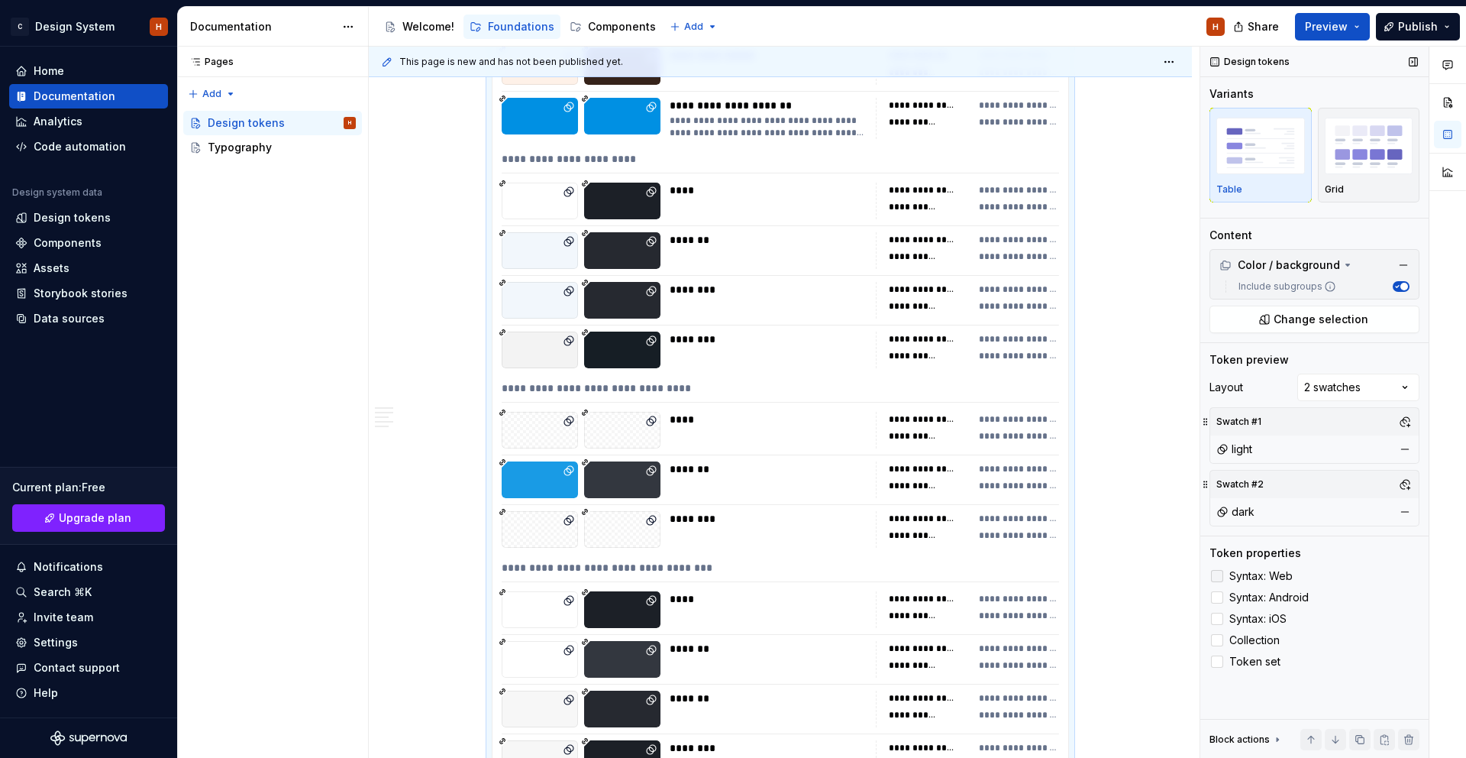
click at [1265, 580] on span "Syntax: Web" at bounding box center [1261, 576] width 63 height 12
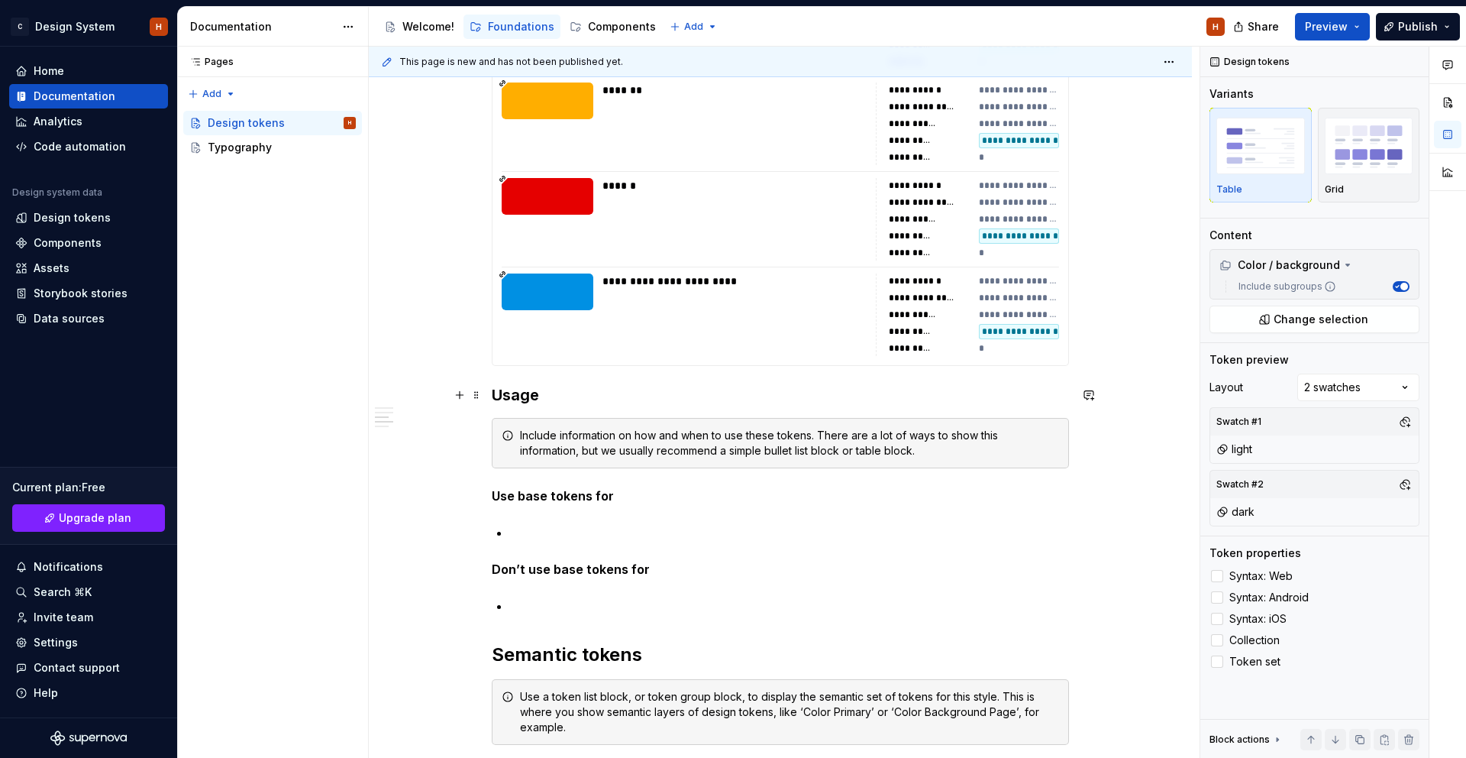
scroll to position [6231, 0]
click at [464, 394] on button "button" at bounding box center [459, 395] width 21 height 21
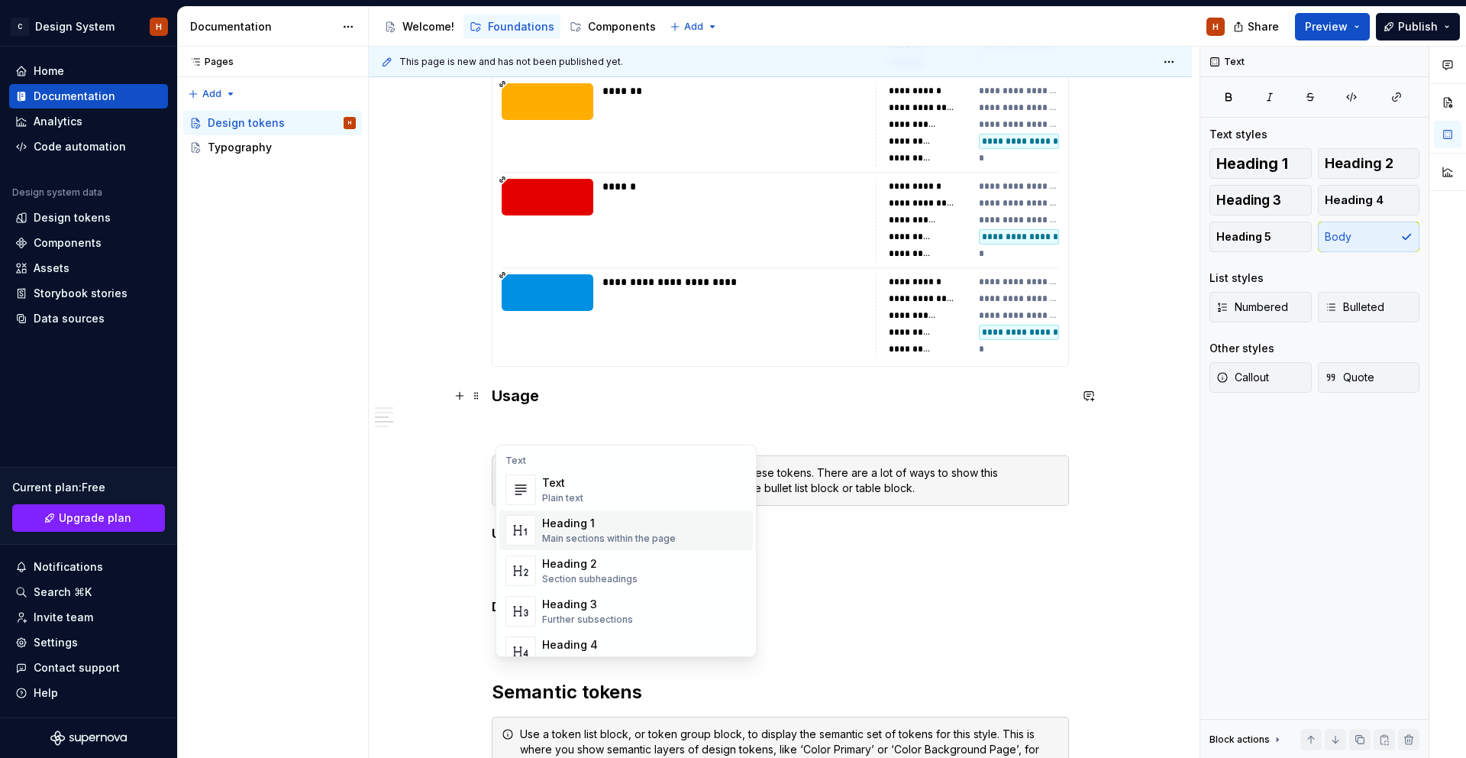
click at [604, 523] on div "Heading 1" at bounding box center [609, 523] width 134 height 15
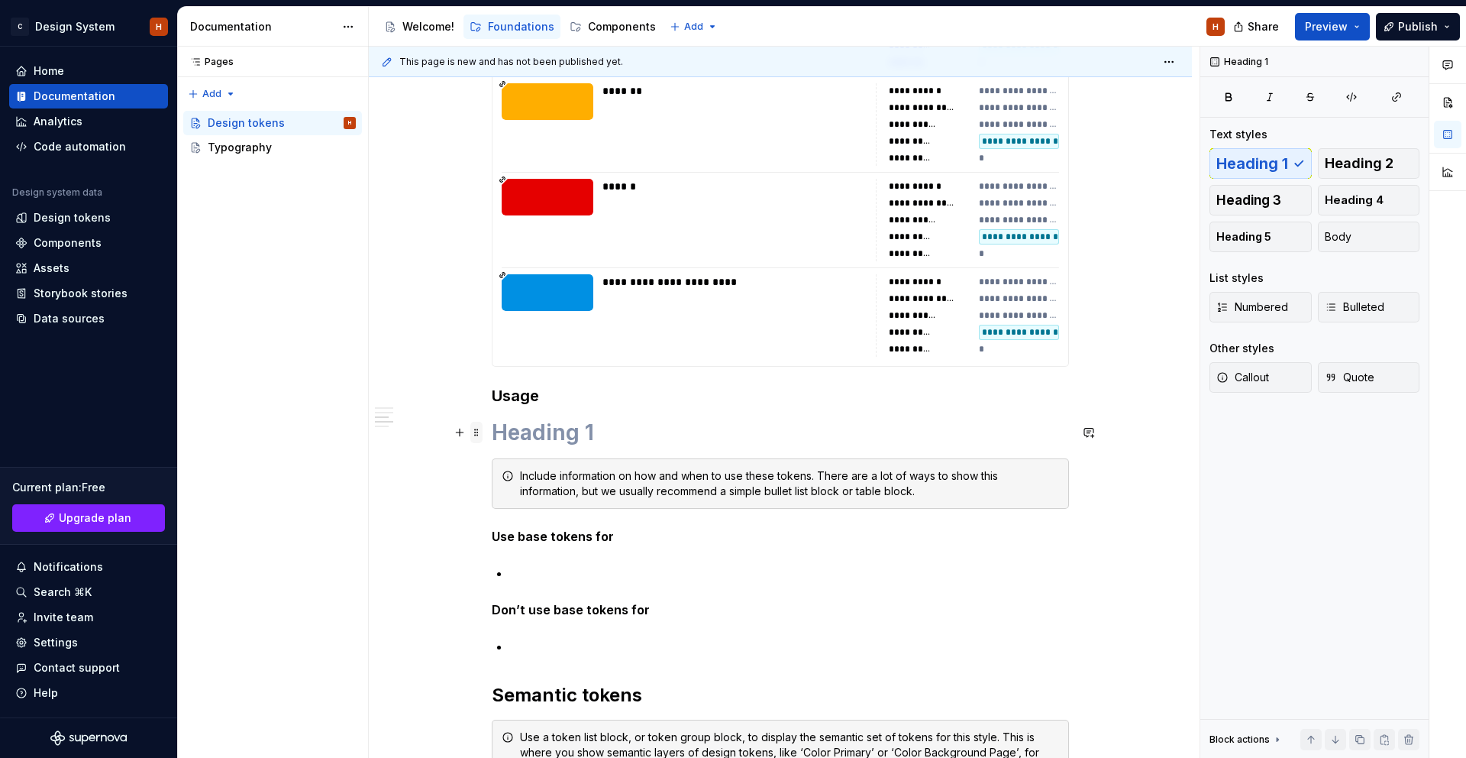
click at [474, 428] on span at bounding box center [476, 432] width 12 height 21
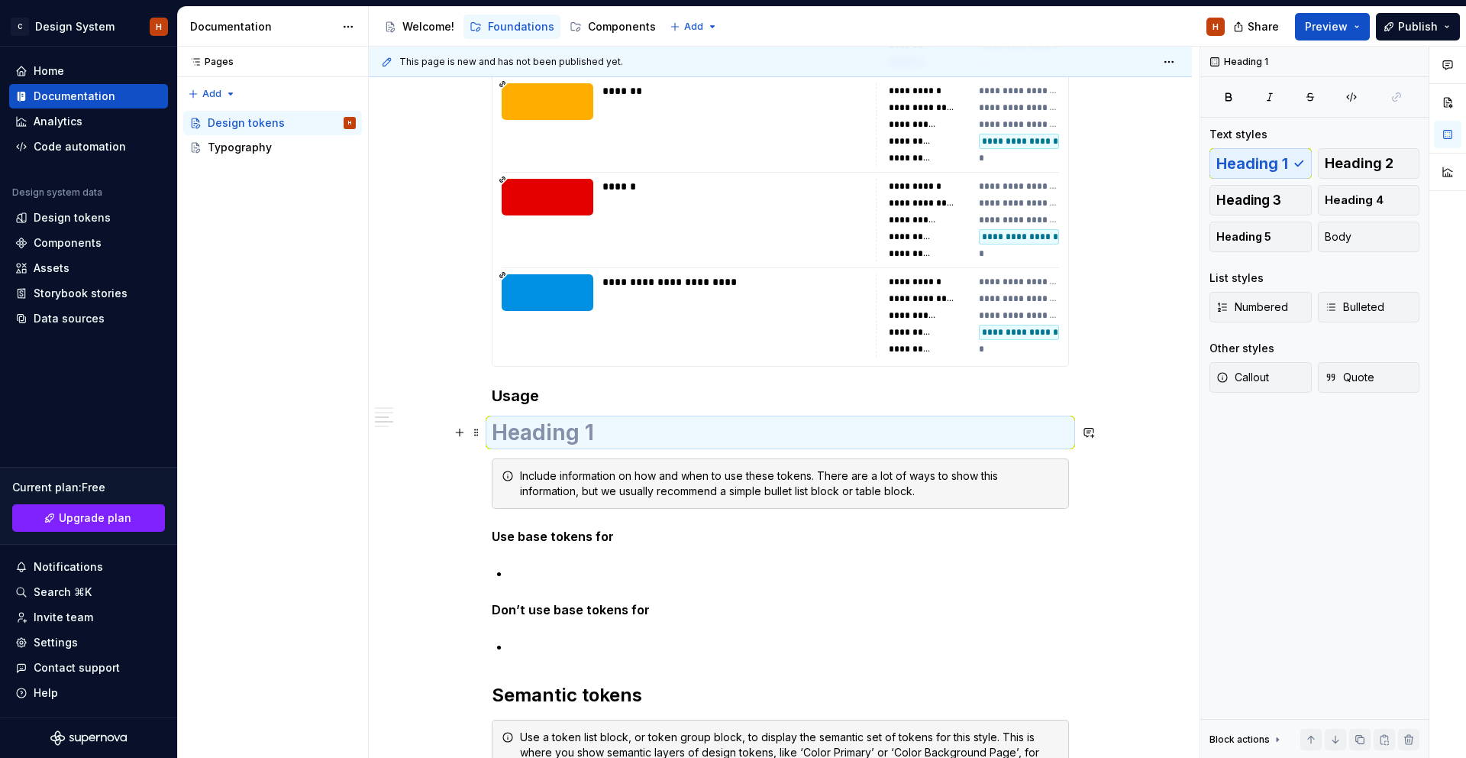
click at [590, 419] on h1 at bounding box center [780, 432] width 577 height 27
type textarea "*"
click at [584, 428] on h1 at bounding box center [780, 432] width 577 height 27
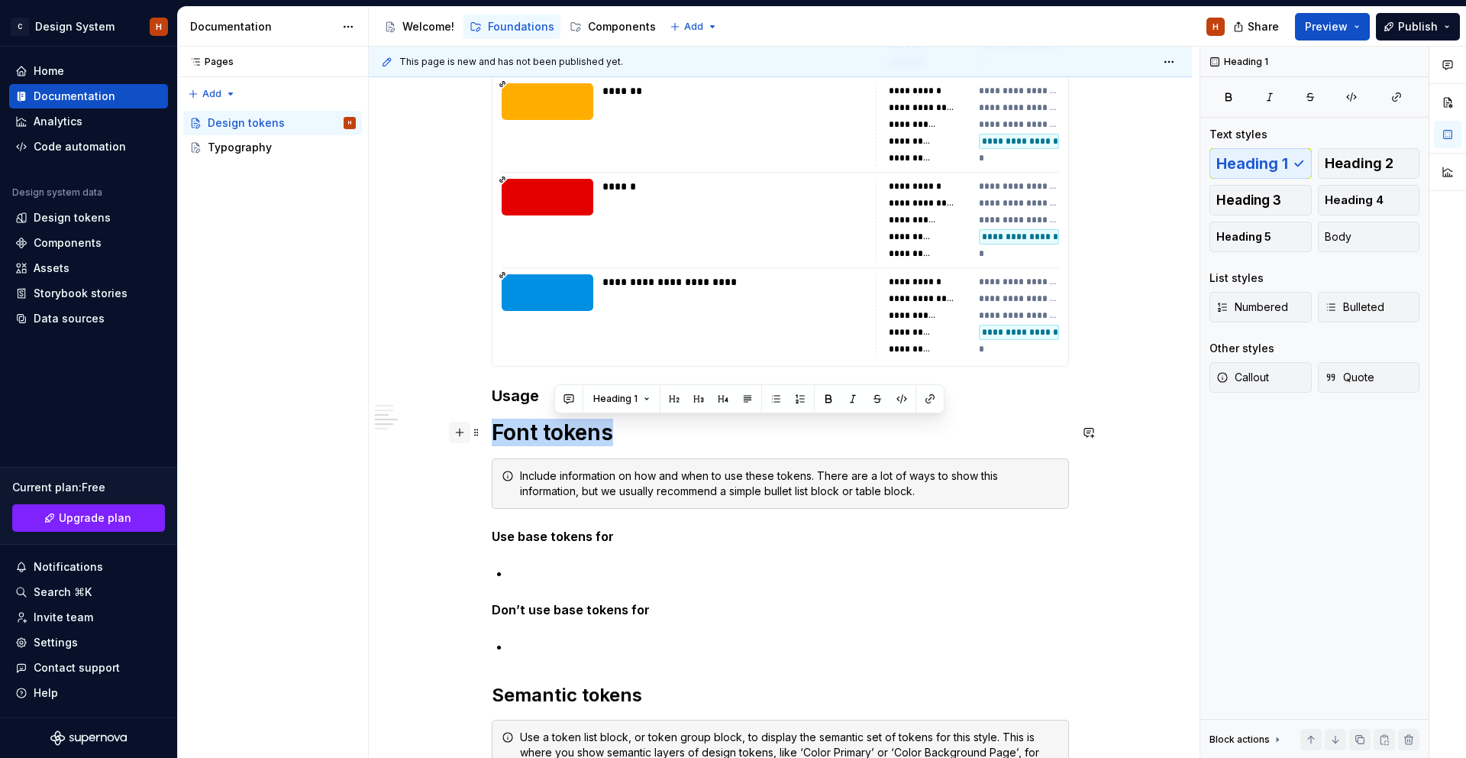
drag, startPoint x: 554, startPoint y: 432, endPoint x: 467, endPoint y: 432, distance: 87.1
click at [613, 400] on button "button" at bounding box center [615, 398] width 21 height 21
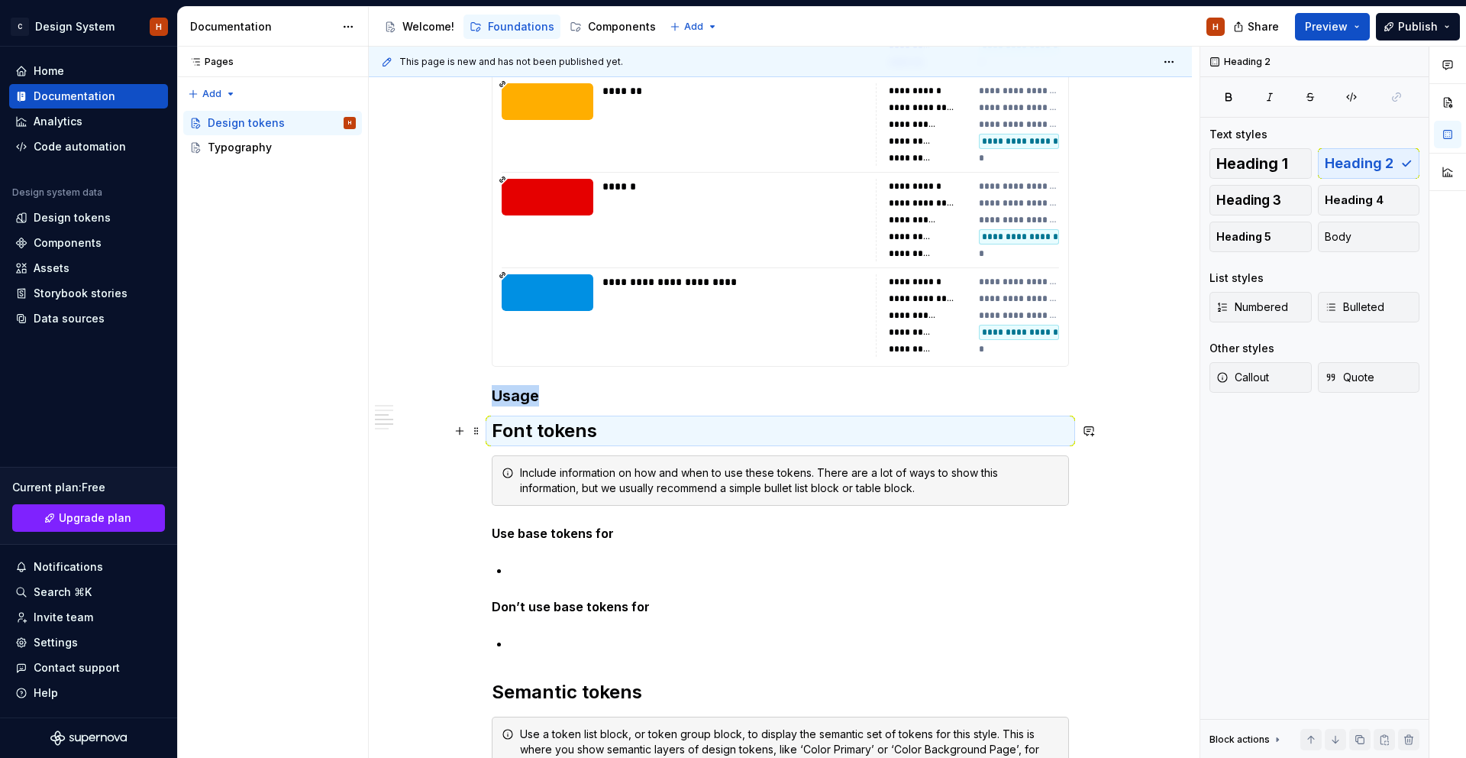
click at [615, 432] on h2 "Font tokens" at bounding box center [780, 431] width 577 height 24
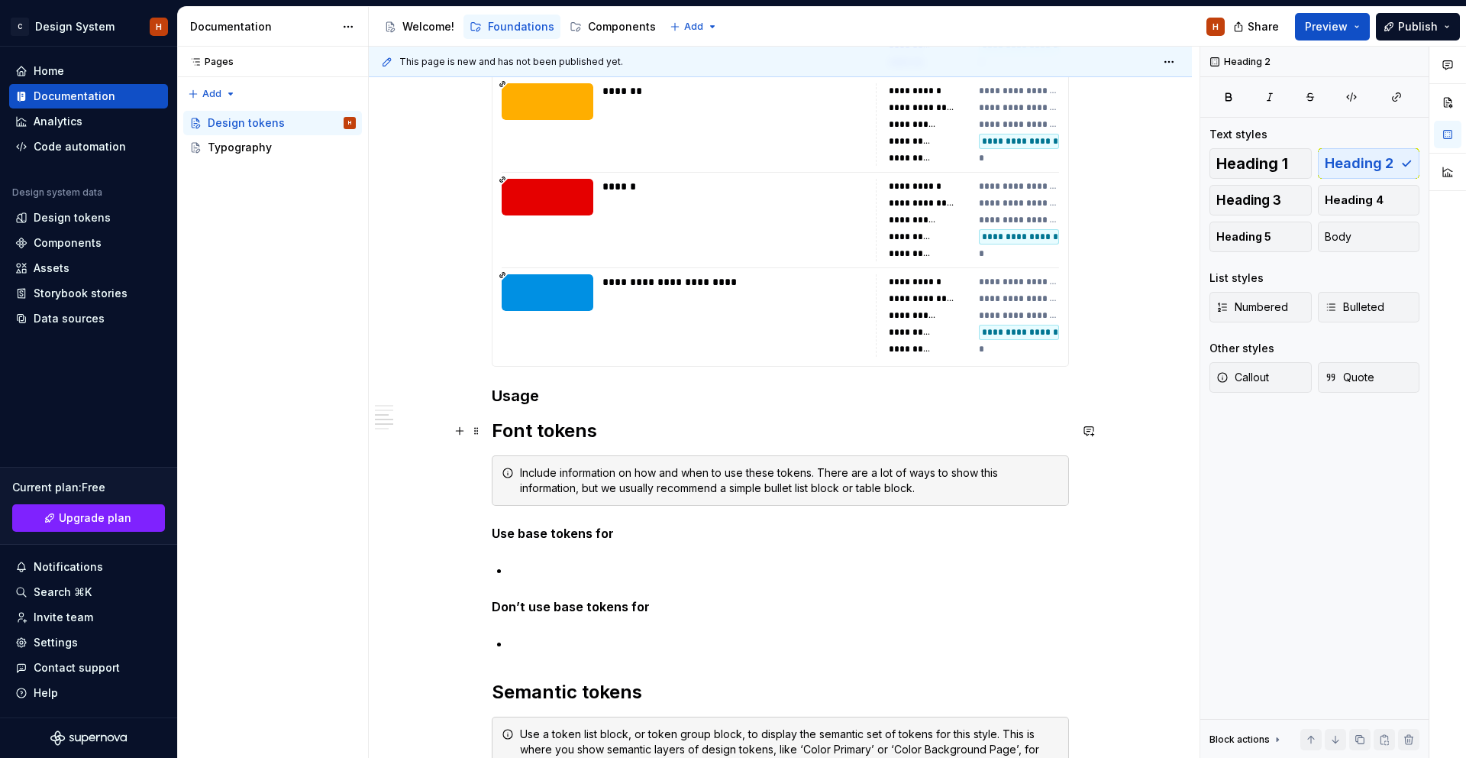
click at [614, 432] on h2 "Font tokens" at bounding box center [780, 431] width 577 height 24
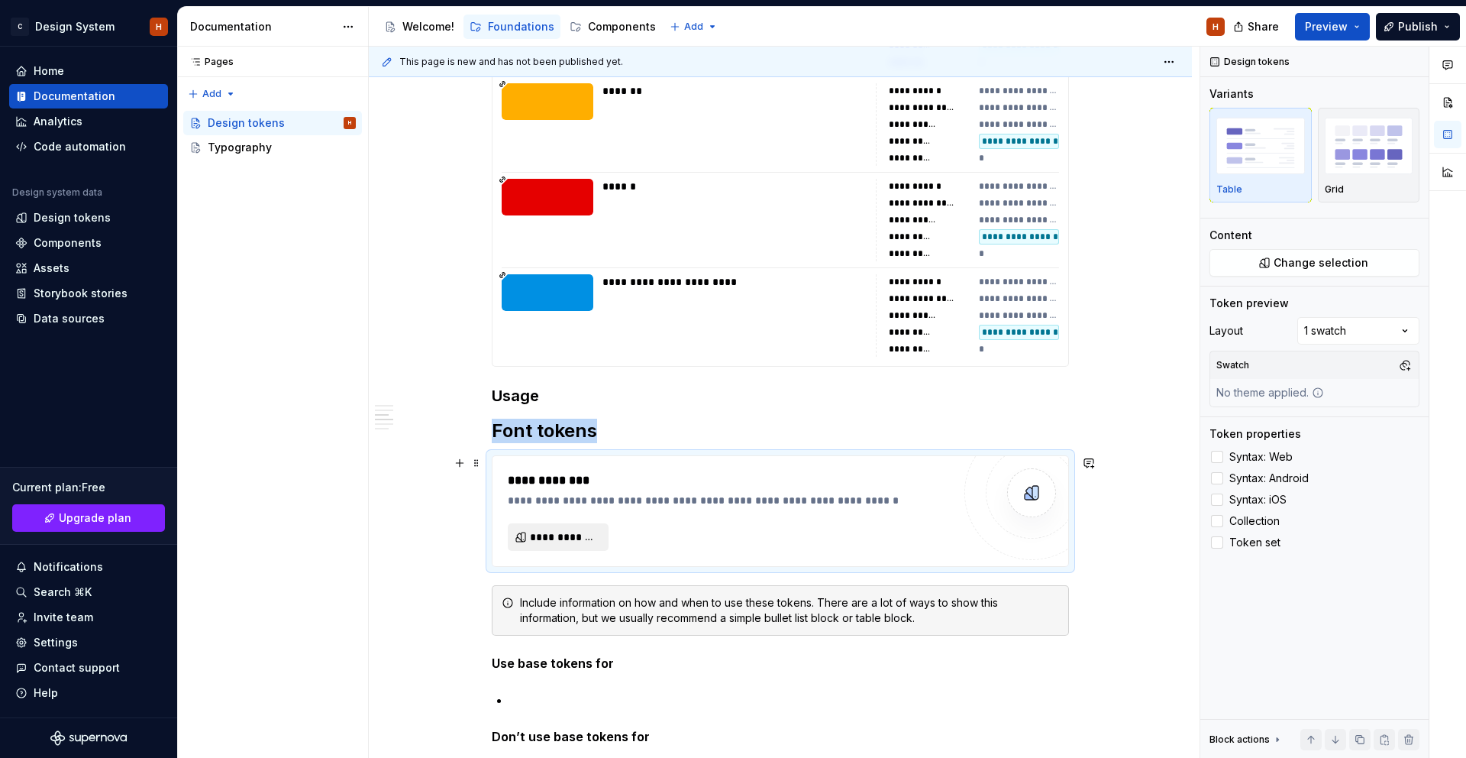
click at [588, 542] on span "**********" at bounding box center [564, 536] width 69 height 15
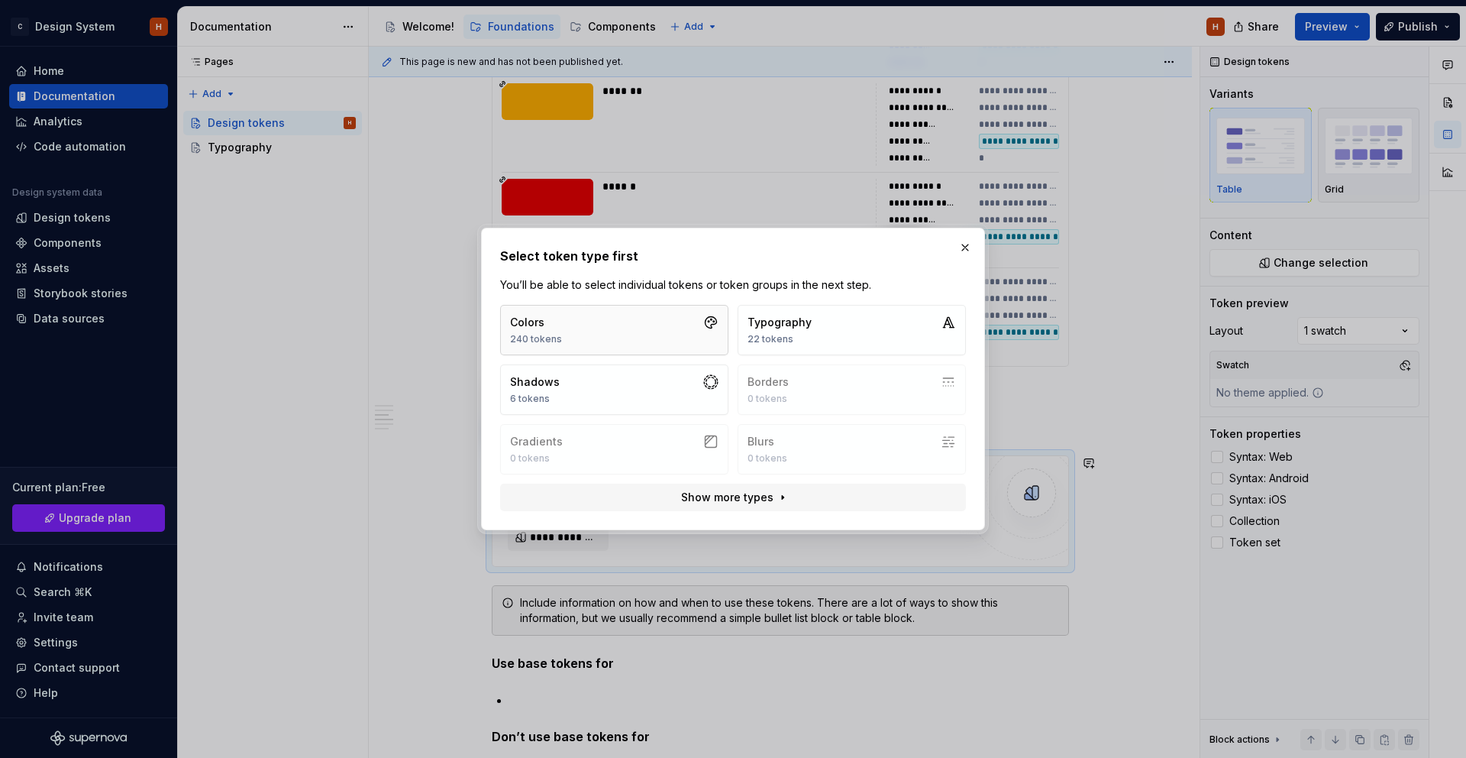
click at [616, 328] on button "Colors 240 tokens" at bounding box center [614, 330] width 228 height 50
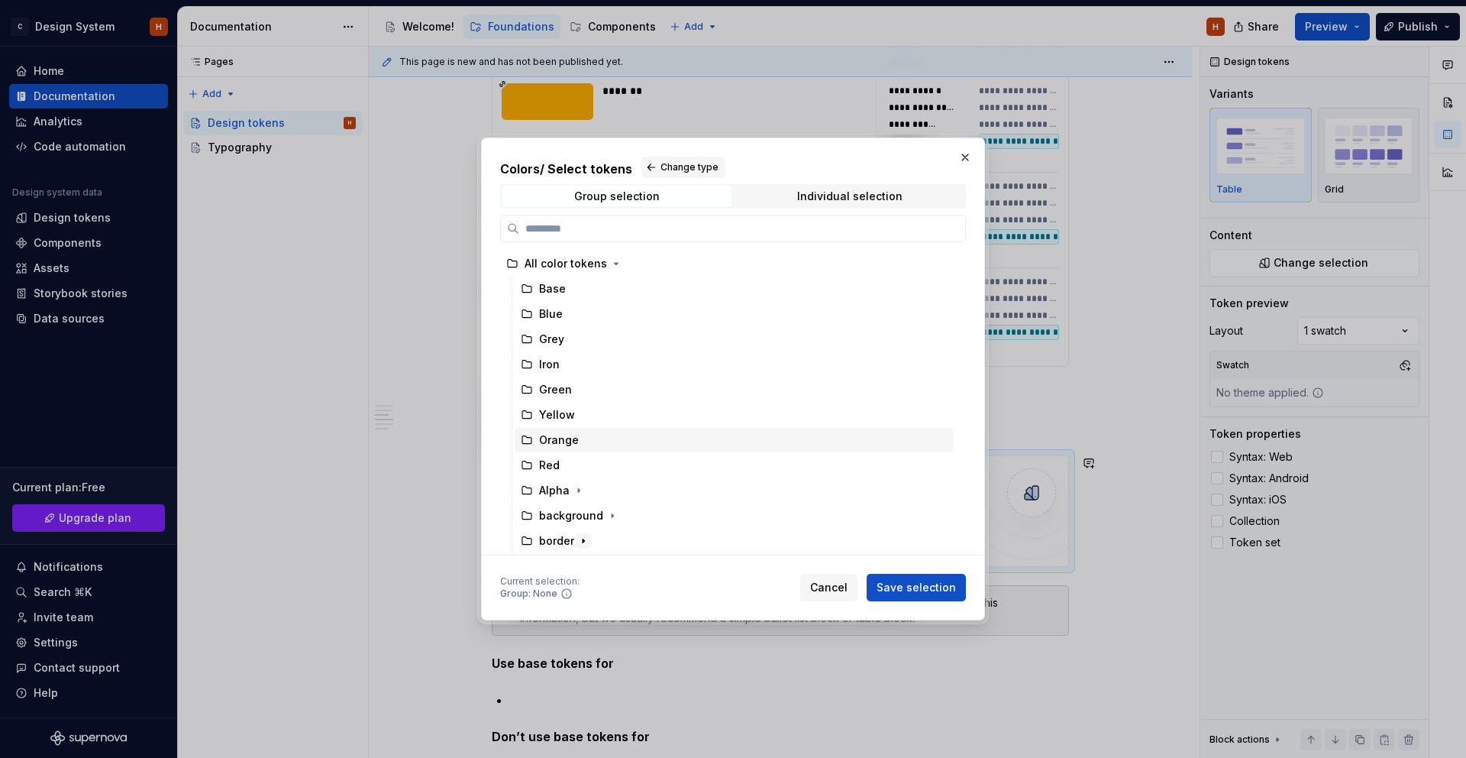
scroll to position [100, 0]
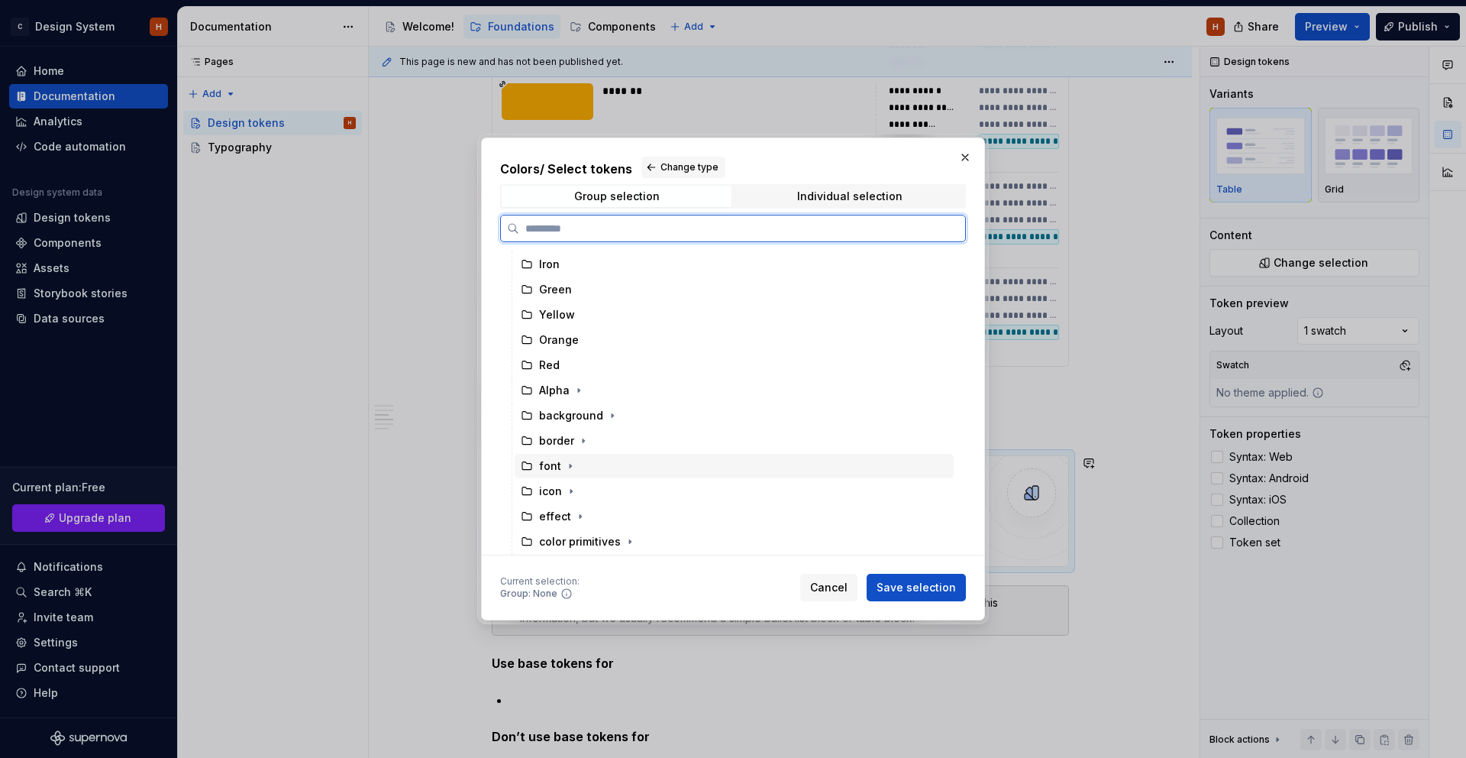
click at [540, 466] on div "font" at bounding box center [550, 465] width 22 height 15
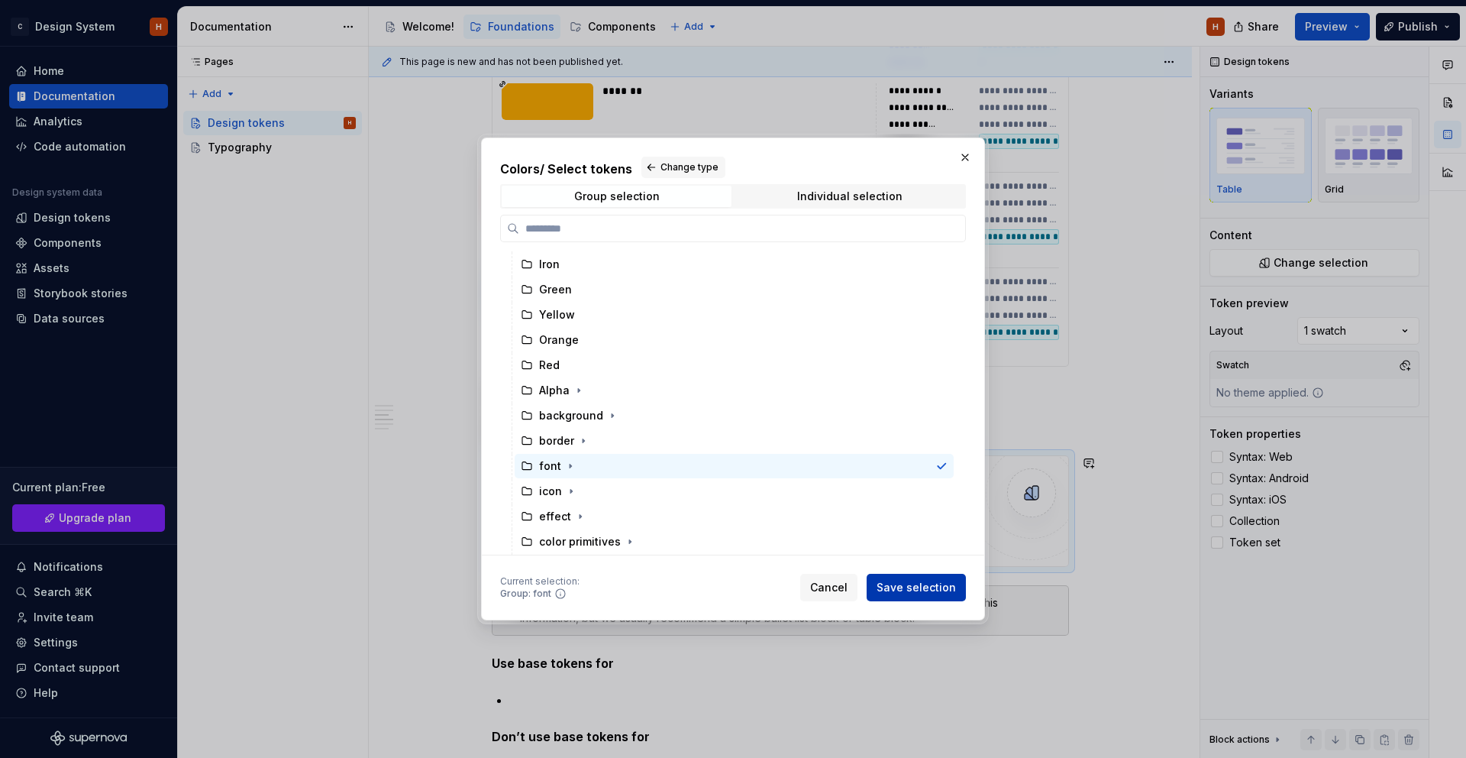
click at [923, 593] on span "Save selection" at bounding box center [916, 587] width 79 height 15
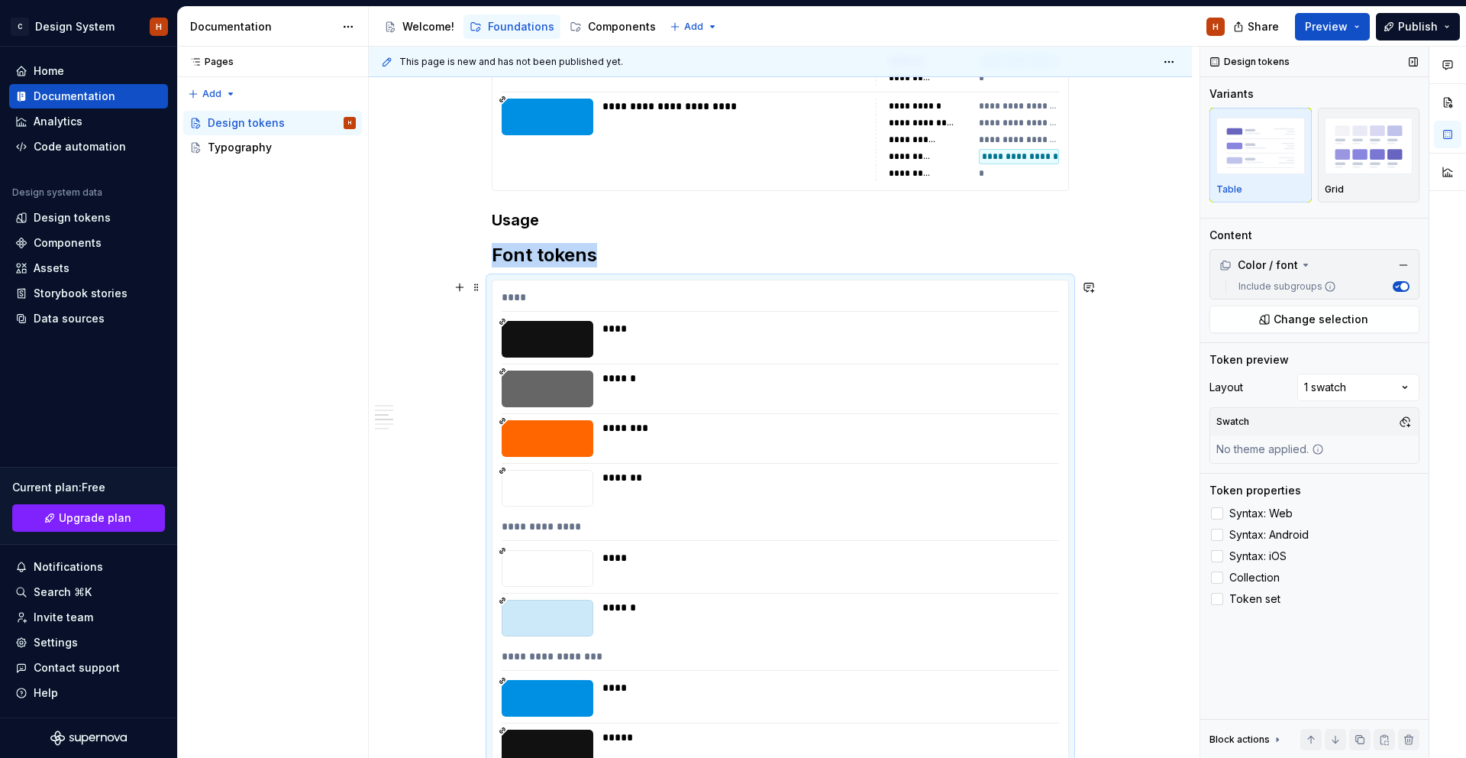
scroll to position [6448, 0]
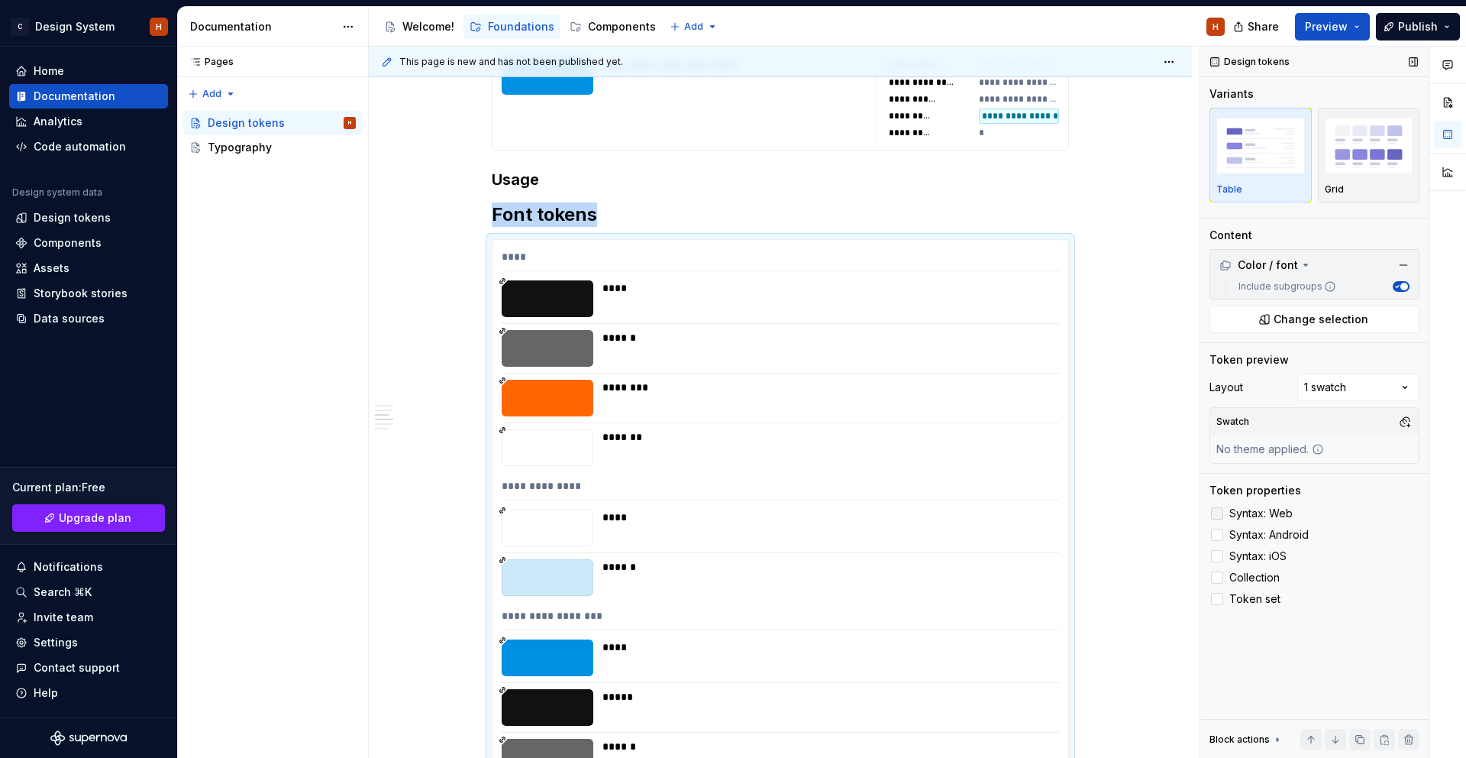
click at [1254, 507] on span "Syntax: Web" at bounding box center [1261, 513] width 63 height 12
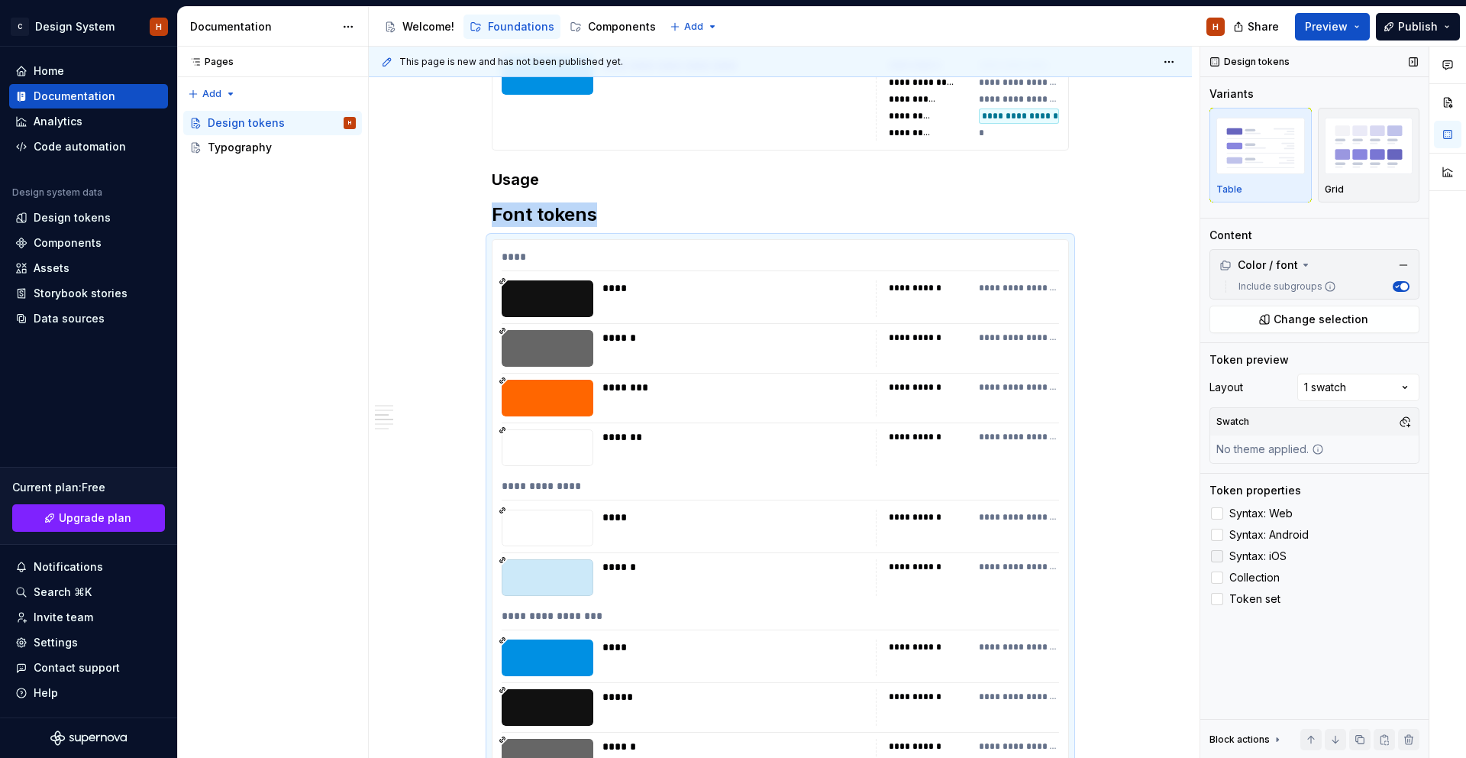
drag, startPoint x: 1251, startPoint y: 529, endPoint x: 1251, endPoint y: 547, distance: 18.3
click at [1251, 529] on span "Syntax: Android" at bounding box center [1269, 535] width 79 height 12
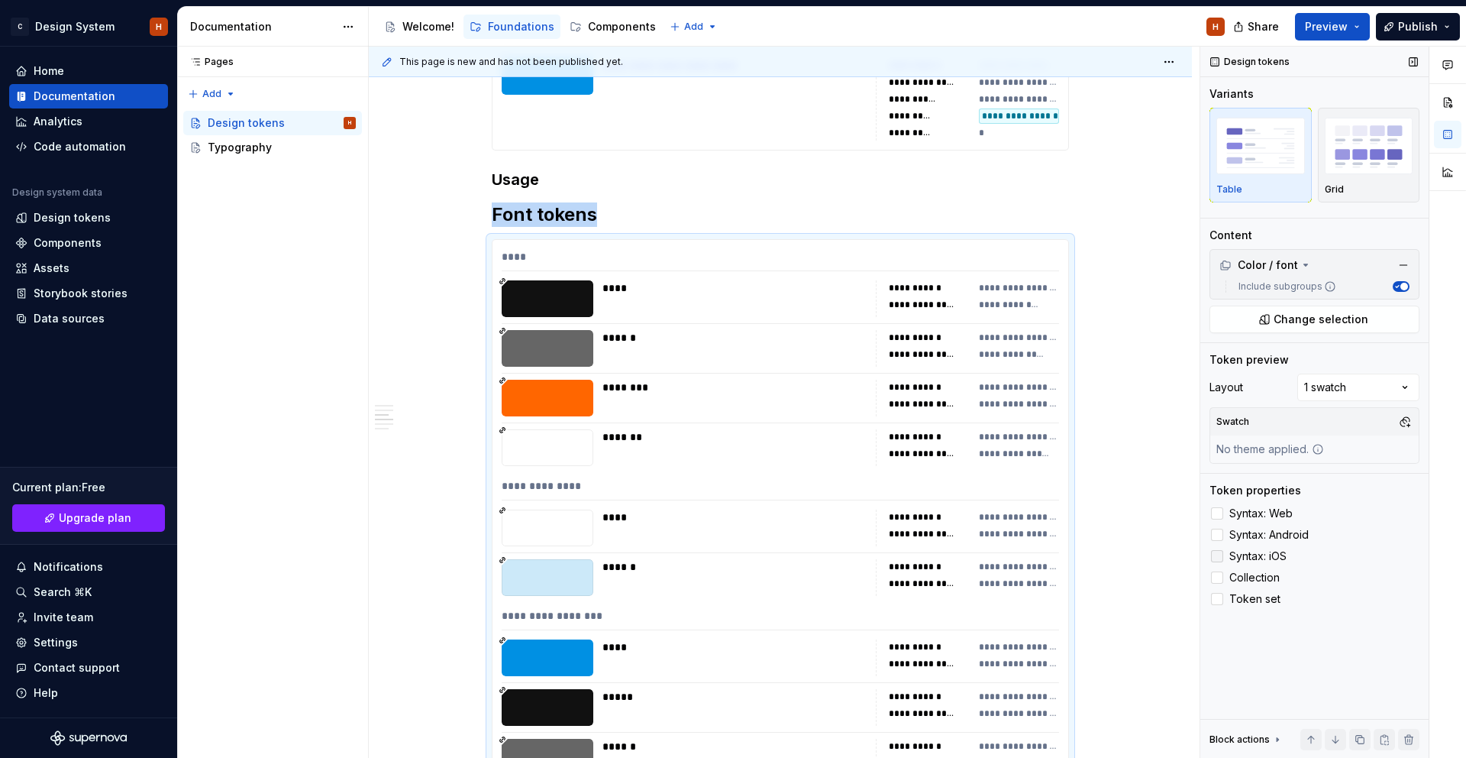
click at [1251, 551] on span "Syntax: iOS" at bounding box center [1258, 556] width 57 height 12
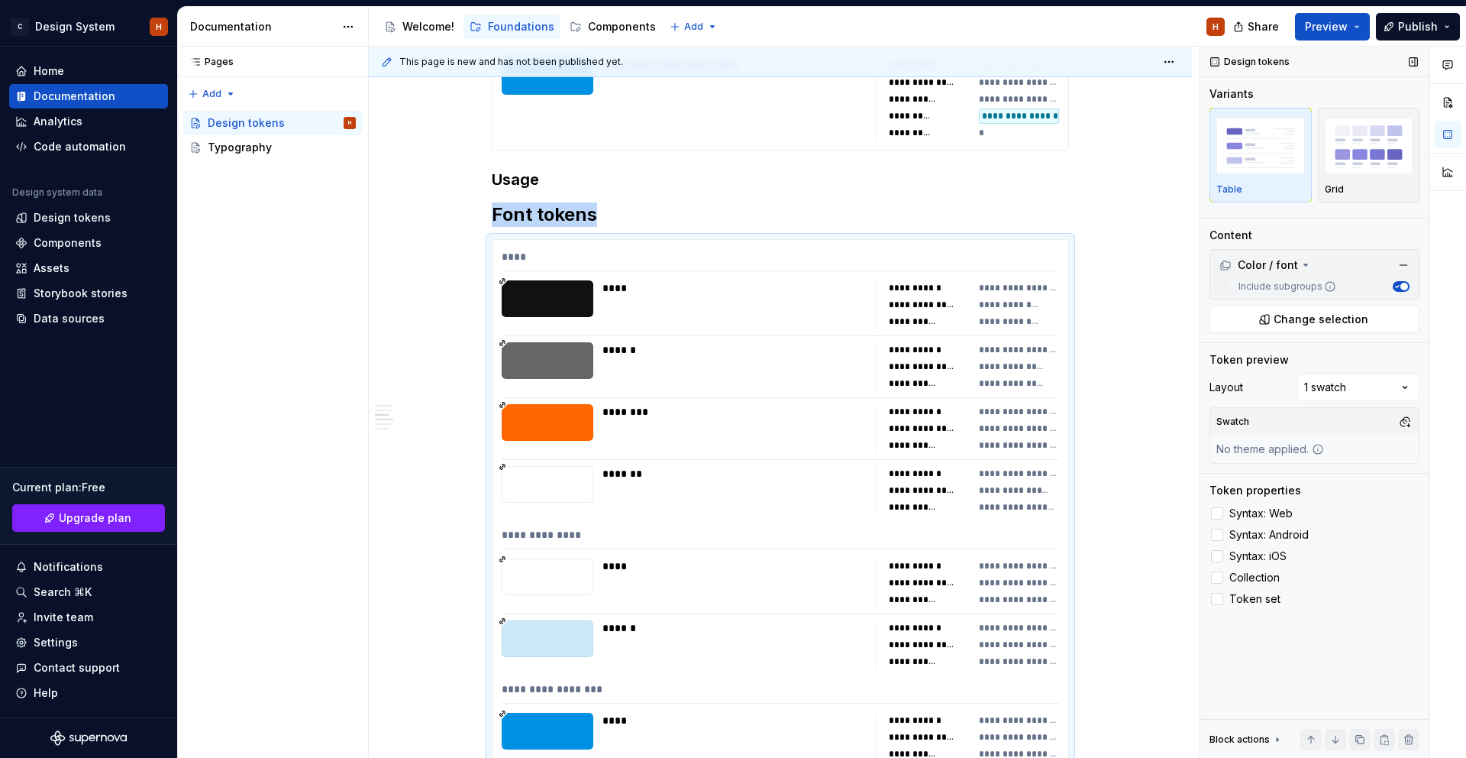
click at [1267, 511] on span "Syntax: Web" at bounding box center [1261, 513] width 63 height 12
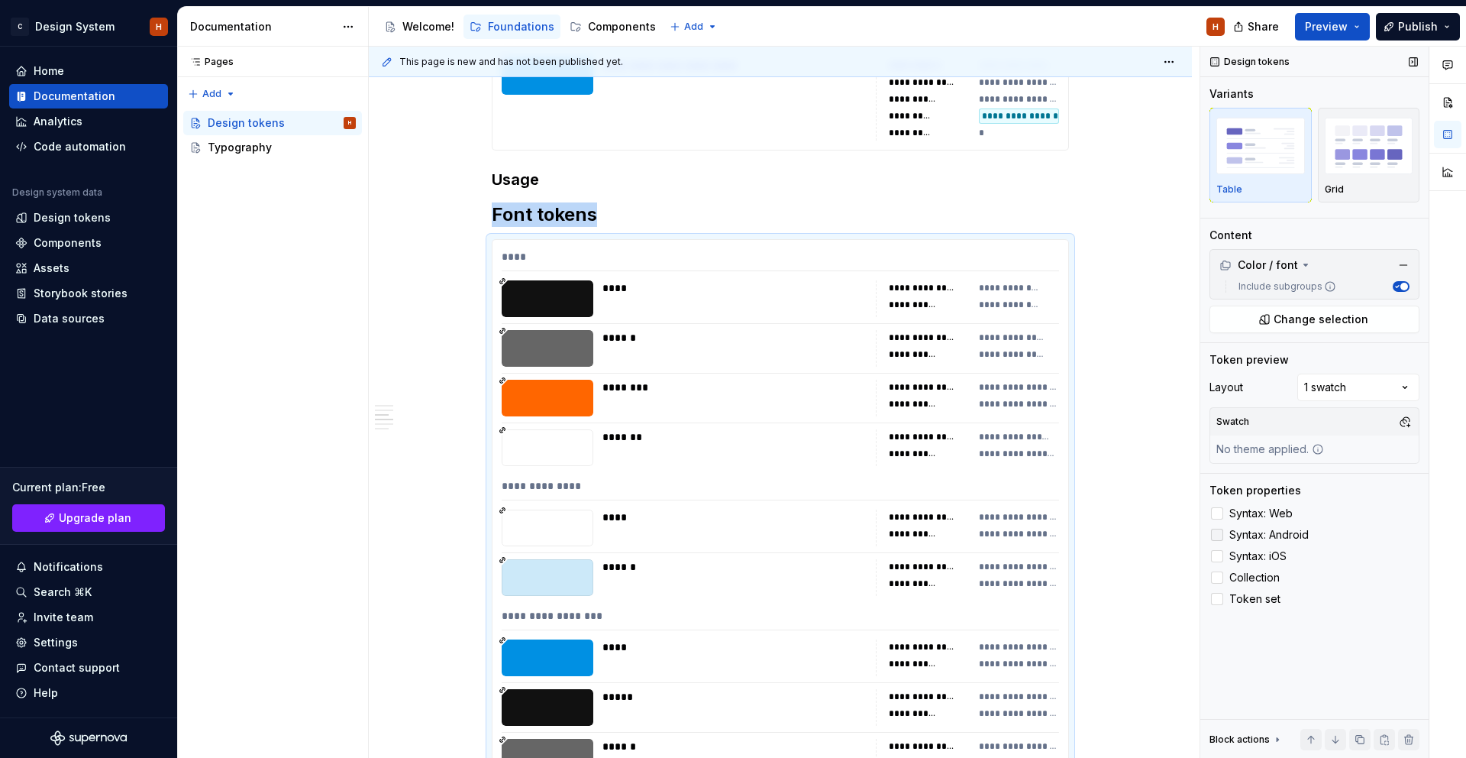
drag, startPoint x: 1263, startPoint y: 534, endPoint x: 1259, endPoint y: 542, distance: 9.2
click at [1263, 533] on span "Syntax: Android" at bounding box center [1269, 535] width 79 height 12
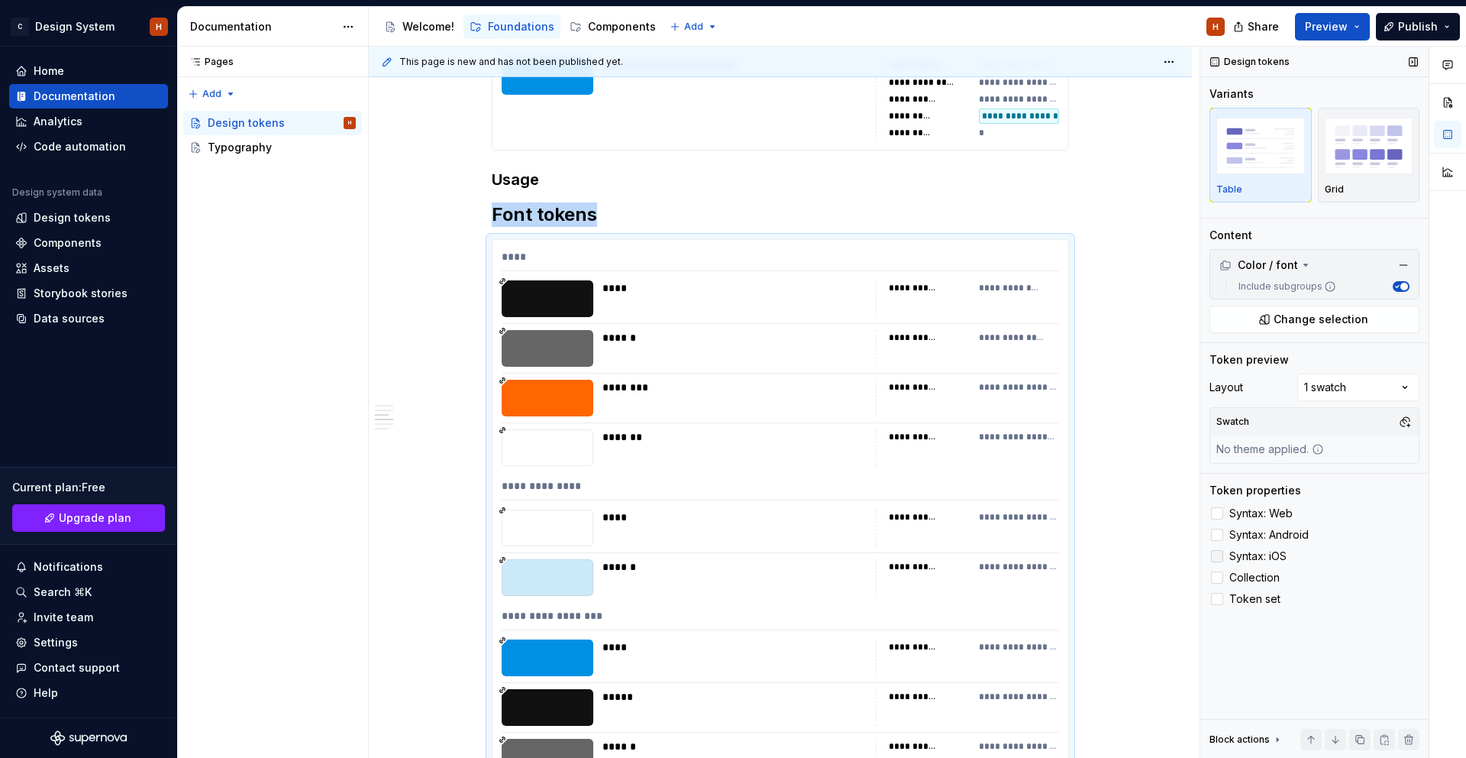
click at [1256, 547] on label "Syntax: iOS" at bounding box center [1315, 556] width 210 height 18
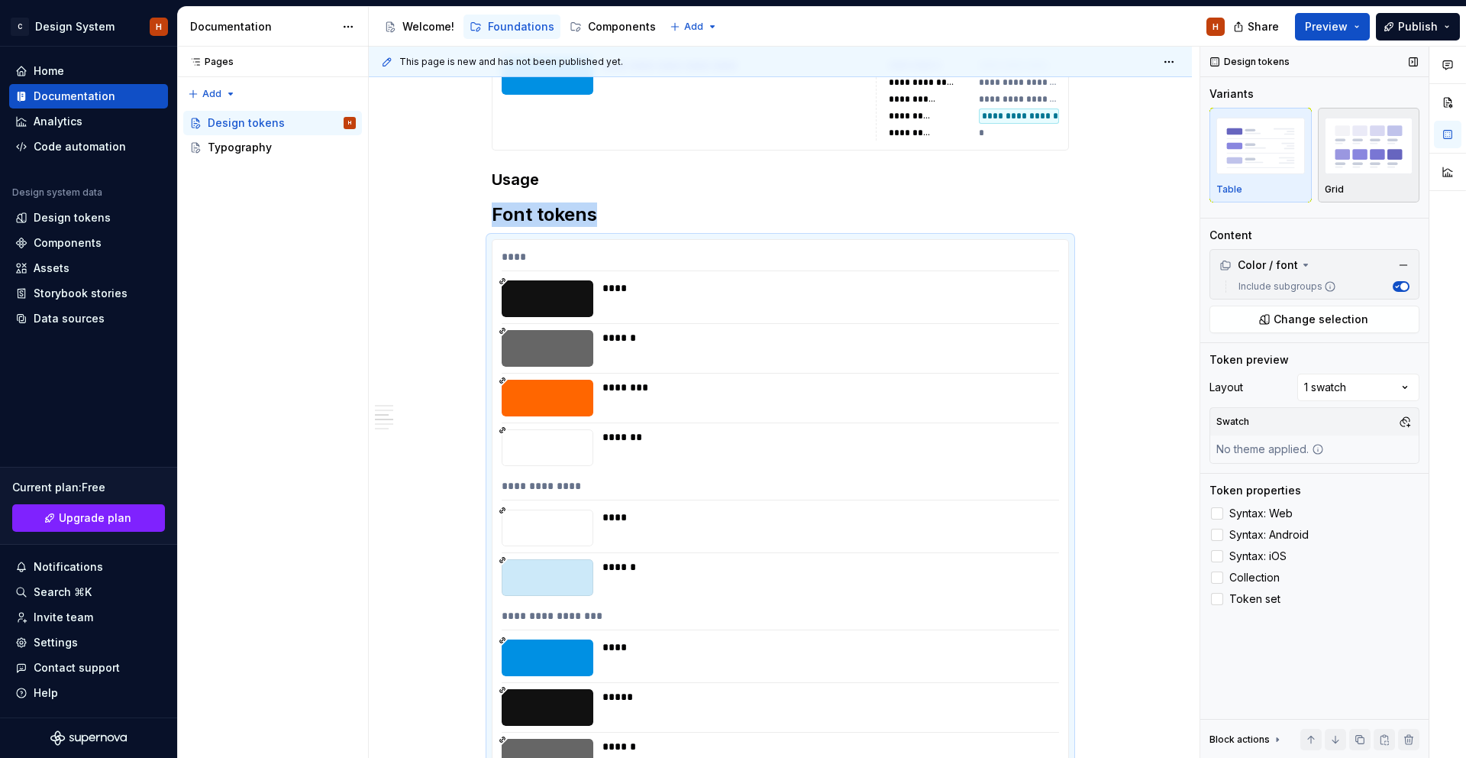
click at [1364, 144] on img "button" at bounding box center [1369, 146] width 89 height 56
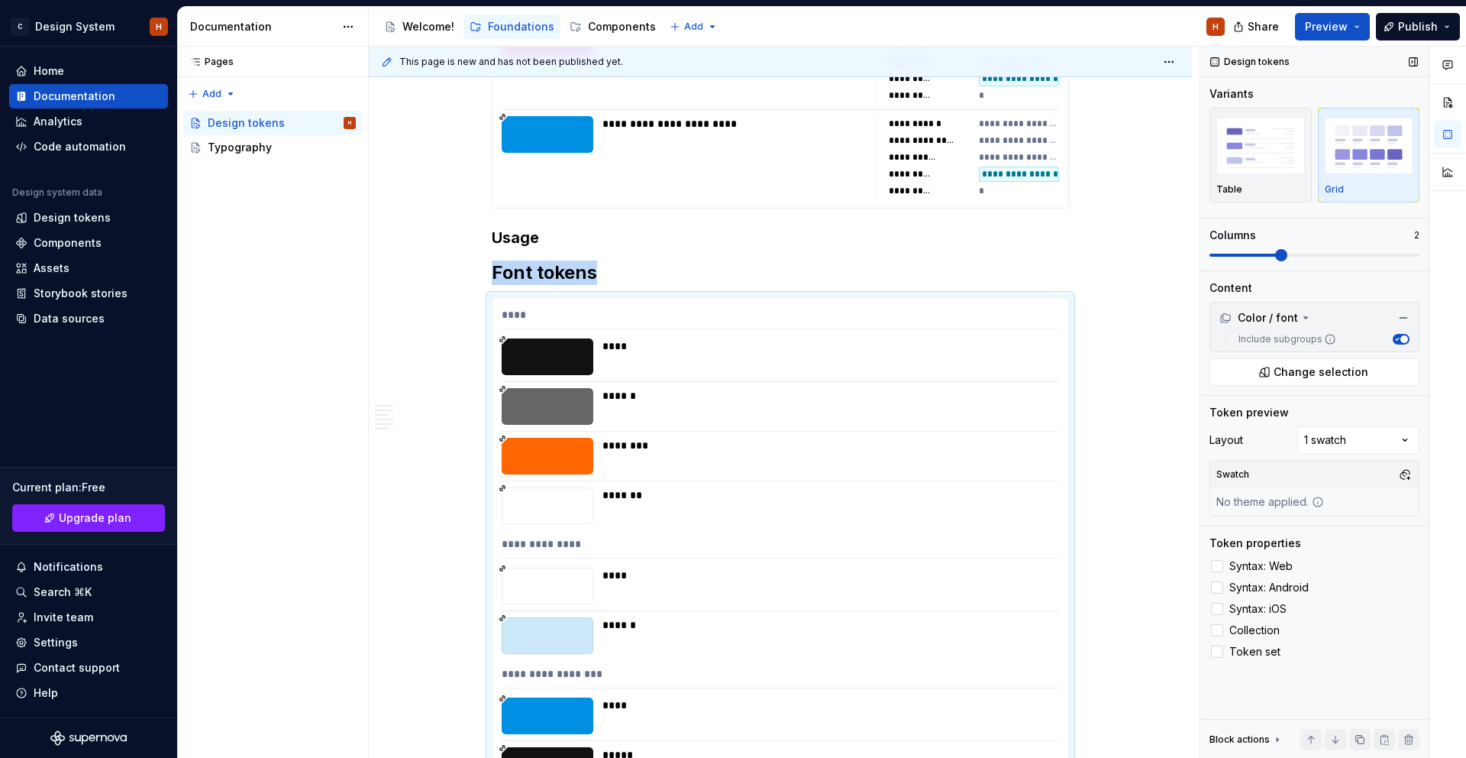
scroll to position [6640, 0]
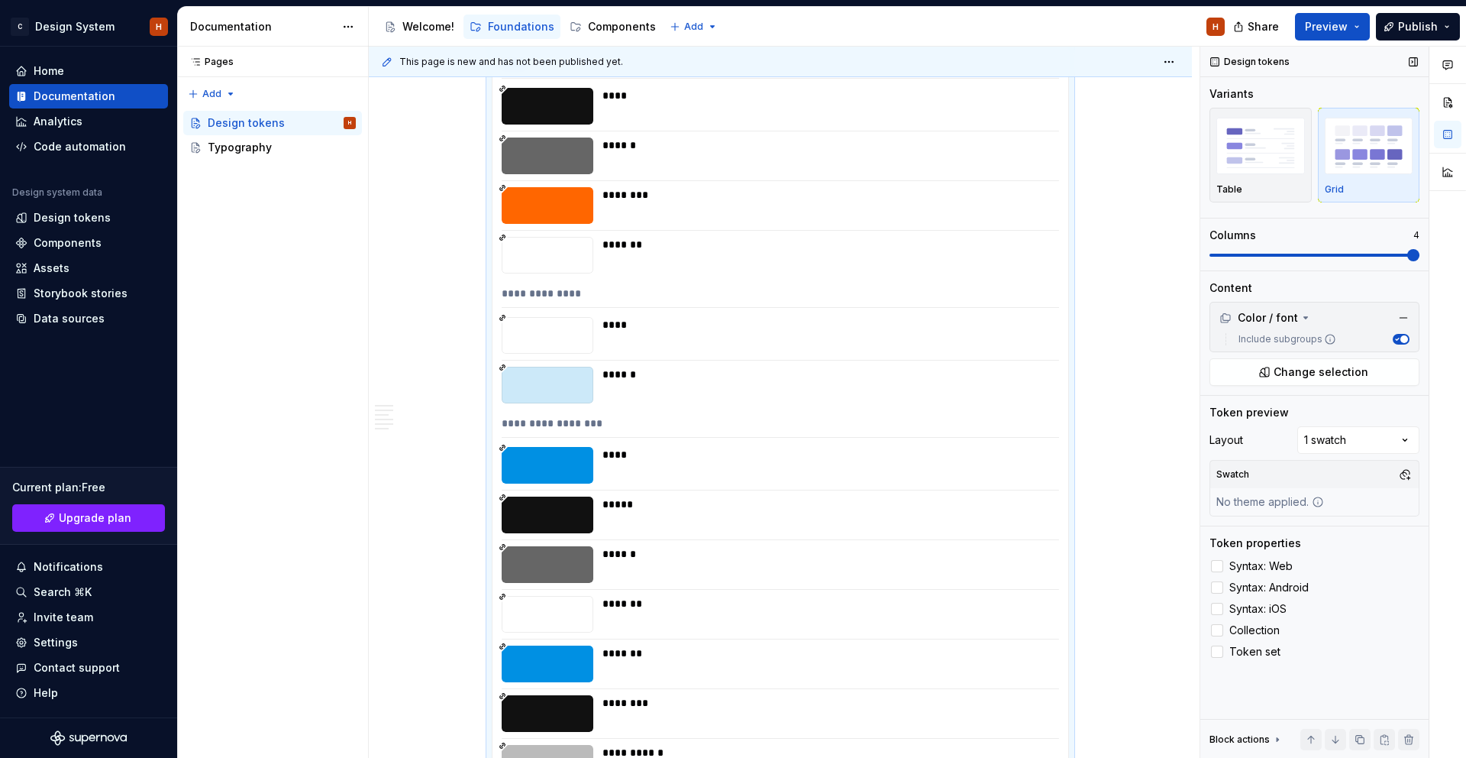
click at [1418, 251] on span at bounding box center [1414, 255] width 12 height 12
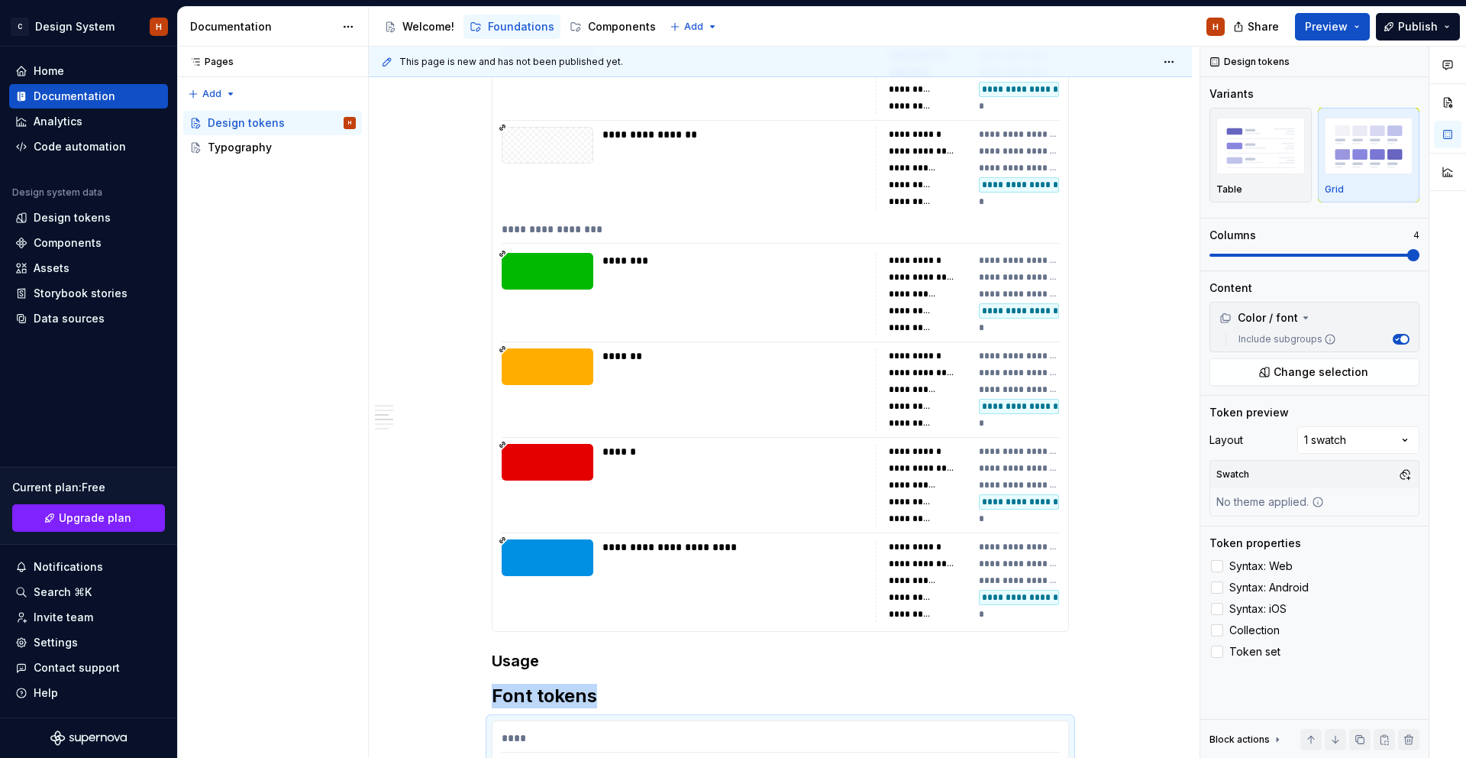
scroll to position [6349, 0]
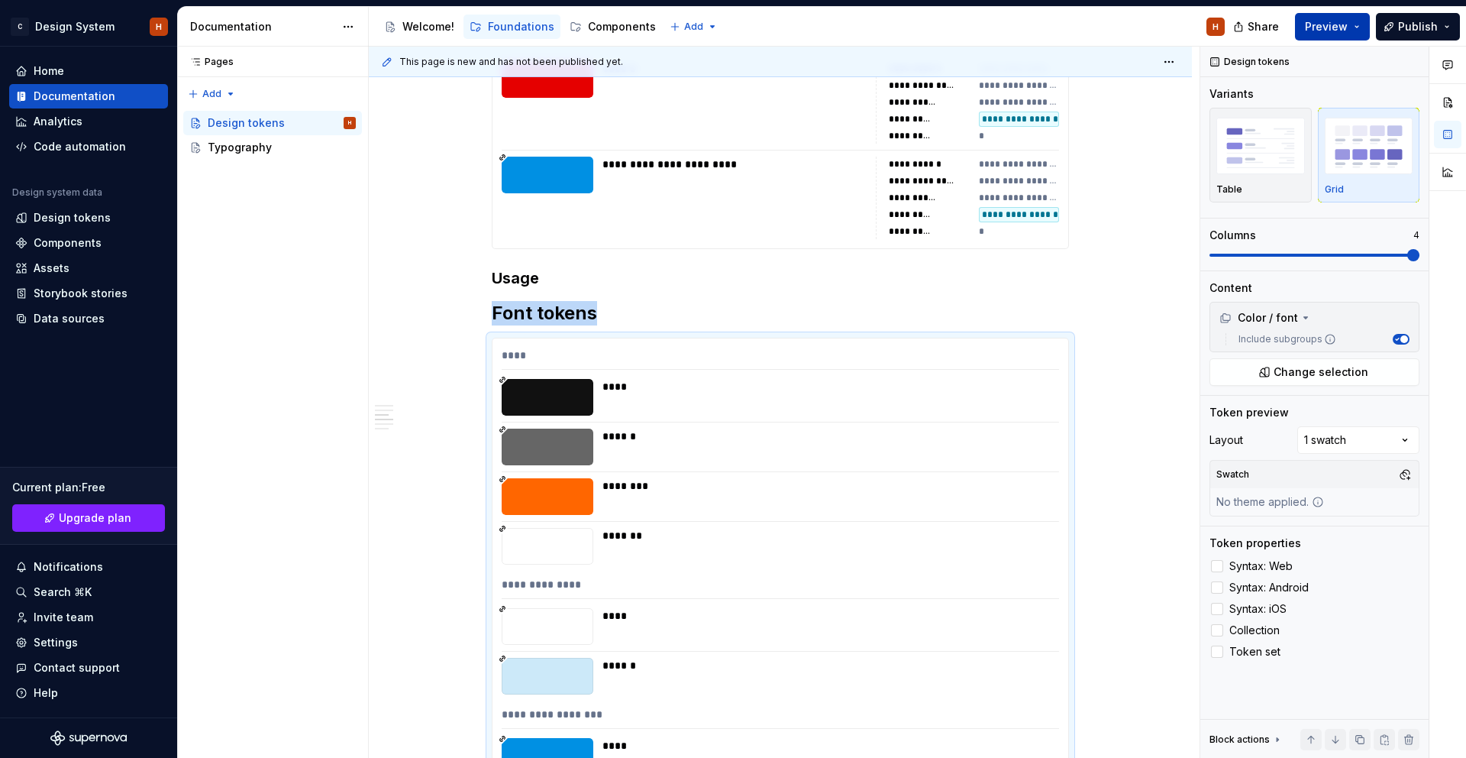
click at [1317, 34] on button "Preview" at bounding box center [1332, 26] width 75 height 27
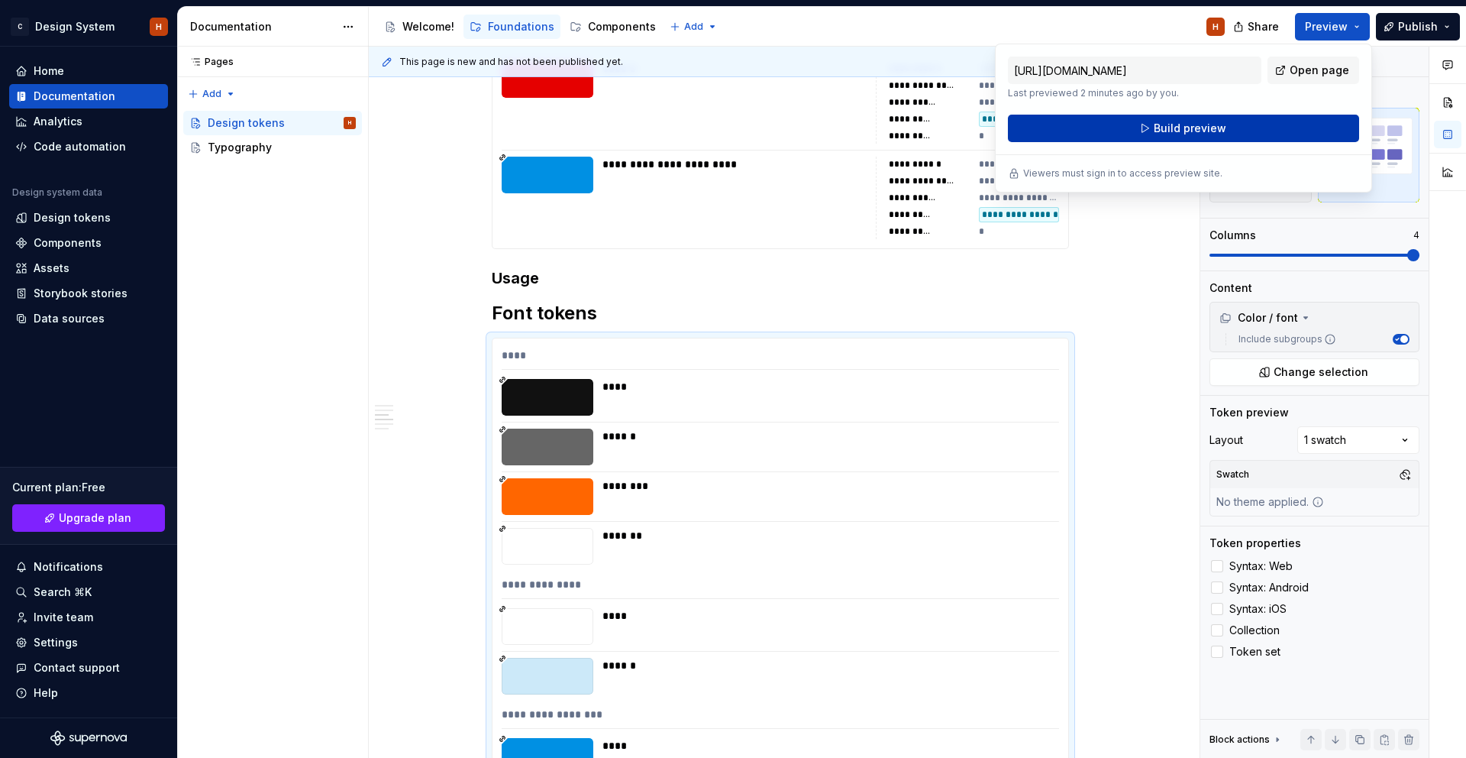
click at [1265, 128] on button "Build preview" at bounding box center [1183, 128] width 351 height 27
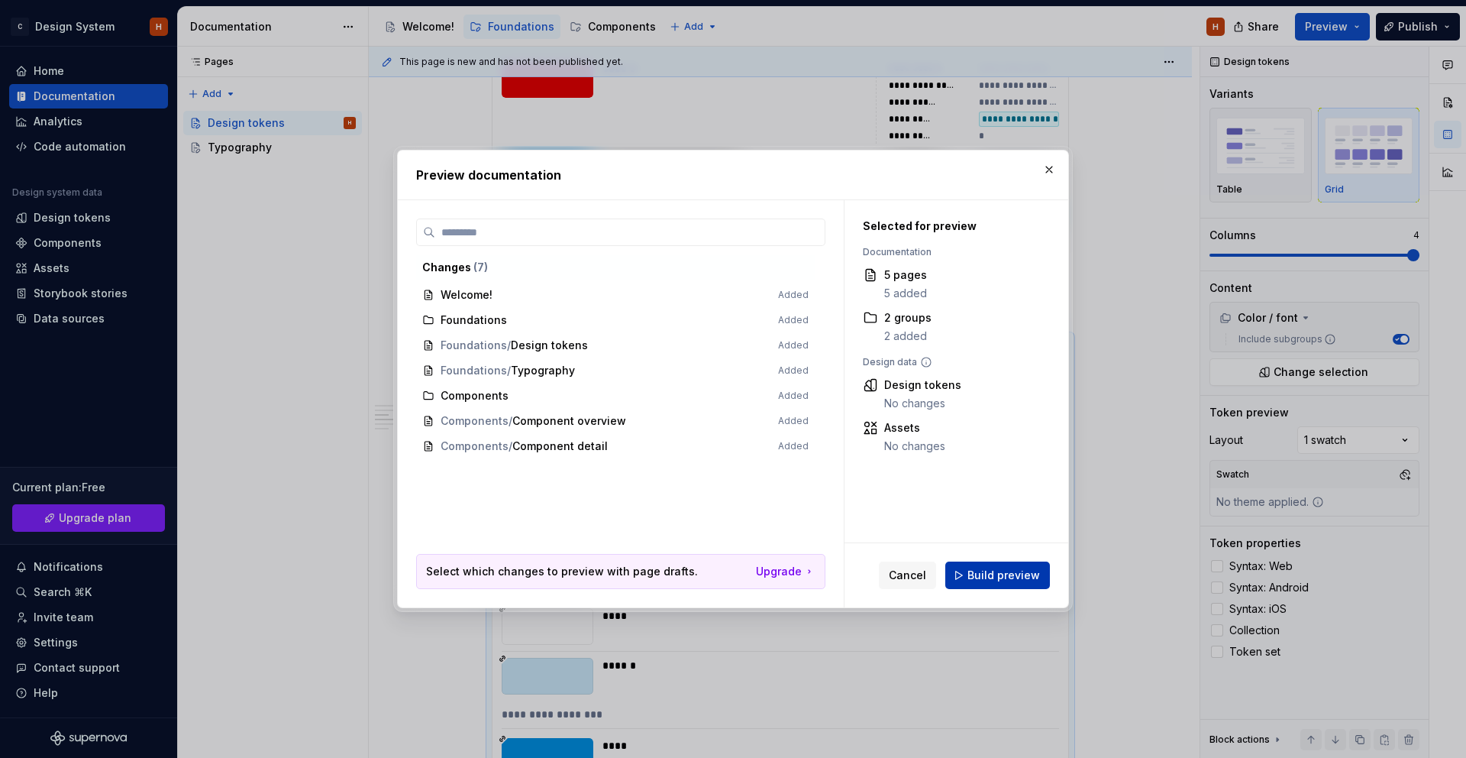
click at [997, 577] on span "Build preview" at bounding box center [1004, 574] width 73 height 15
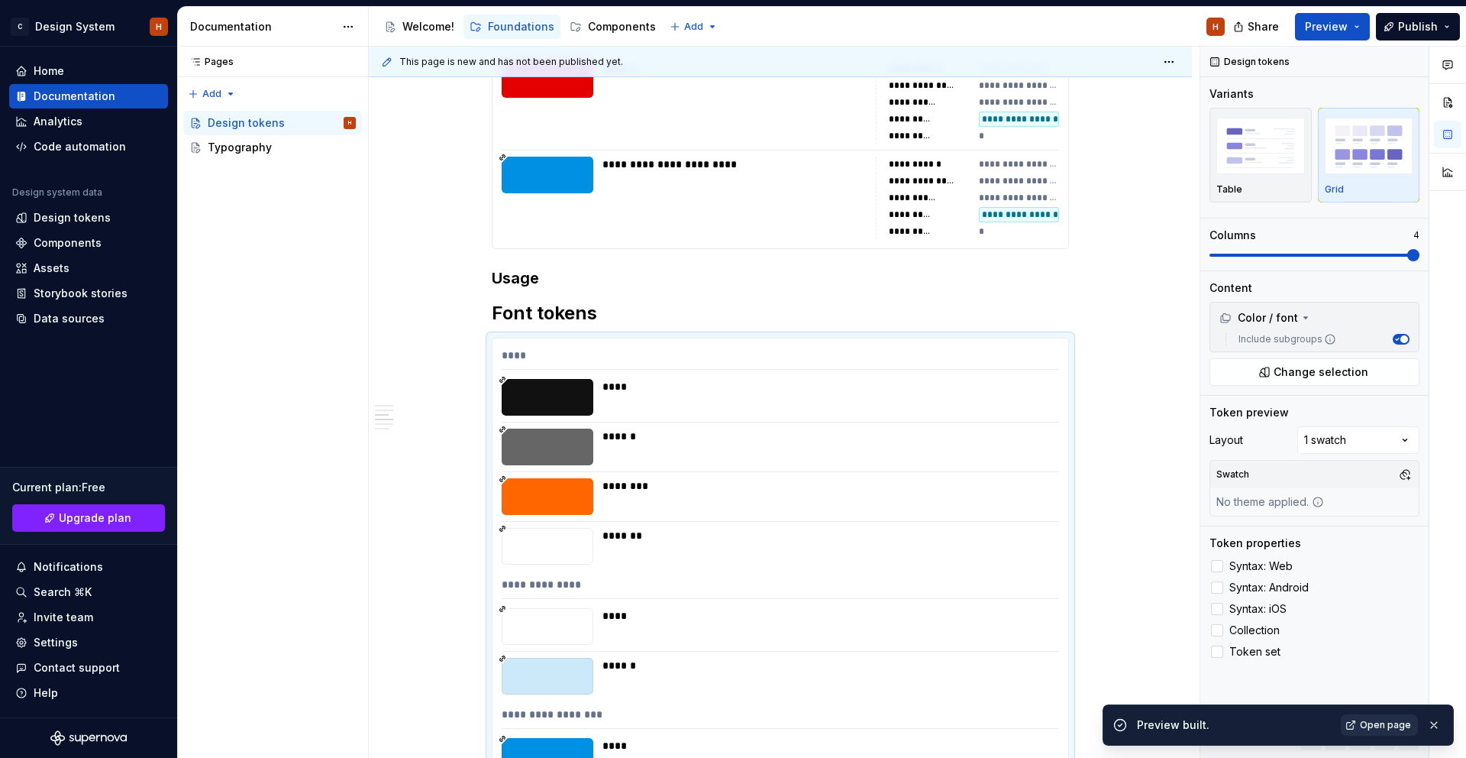
click at [1380, 724] on span "Open page" at bounding box center [1385, 725] width 51 height 12
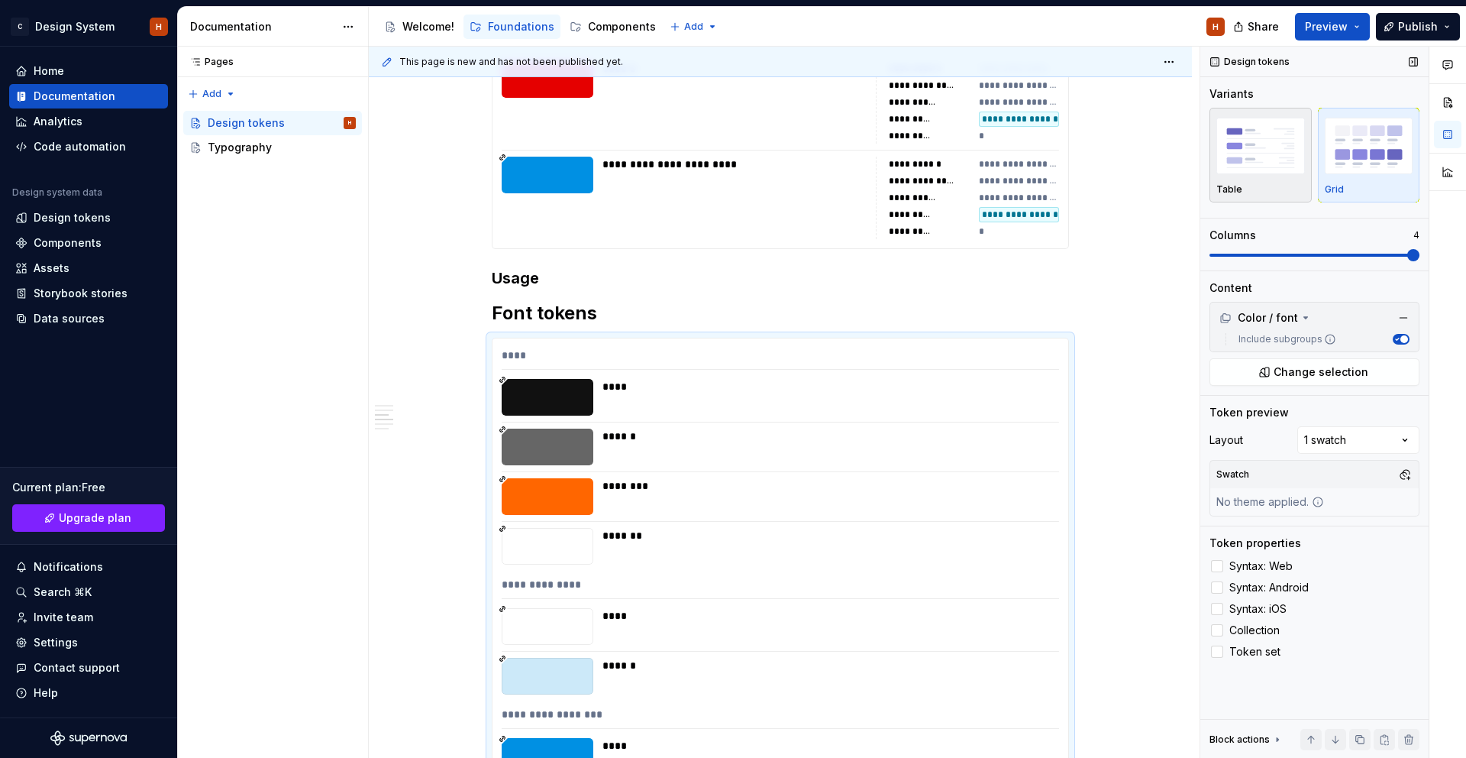
click at [1274, 125] on img "button" at bounding box center [1261, 146] width 89 height 56
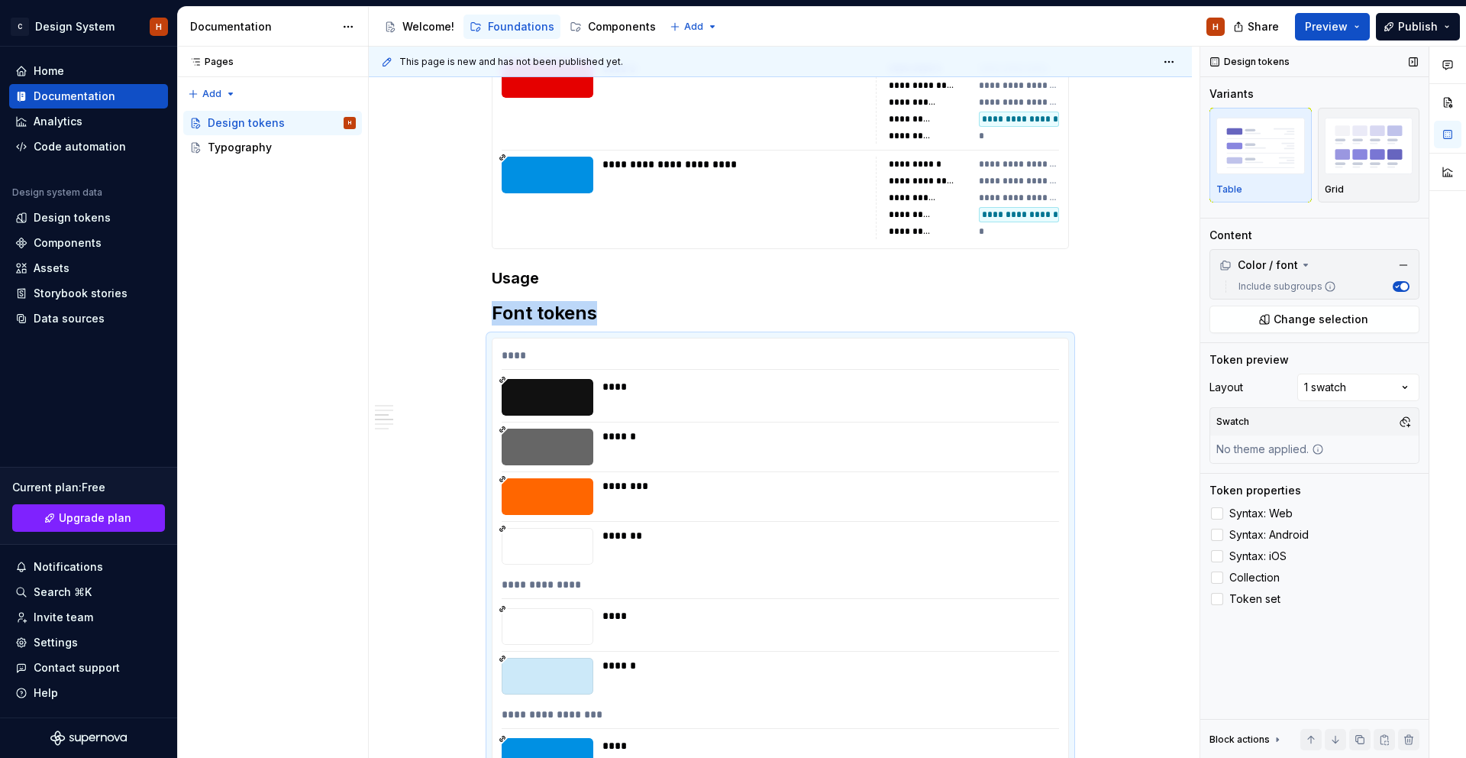
scroll to position [6640, 0]
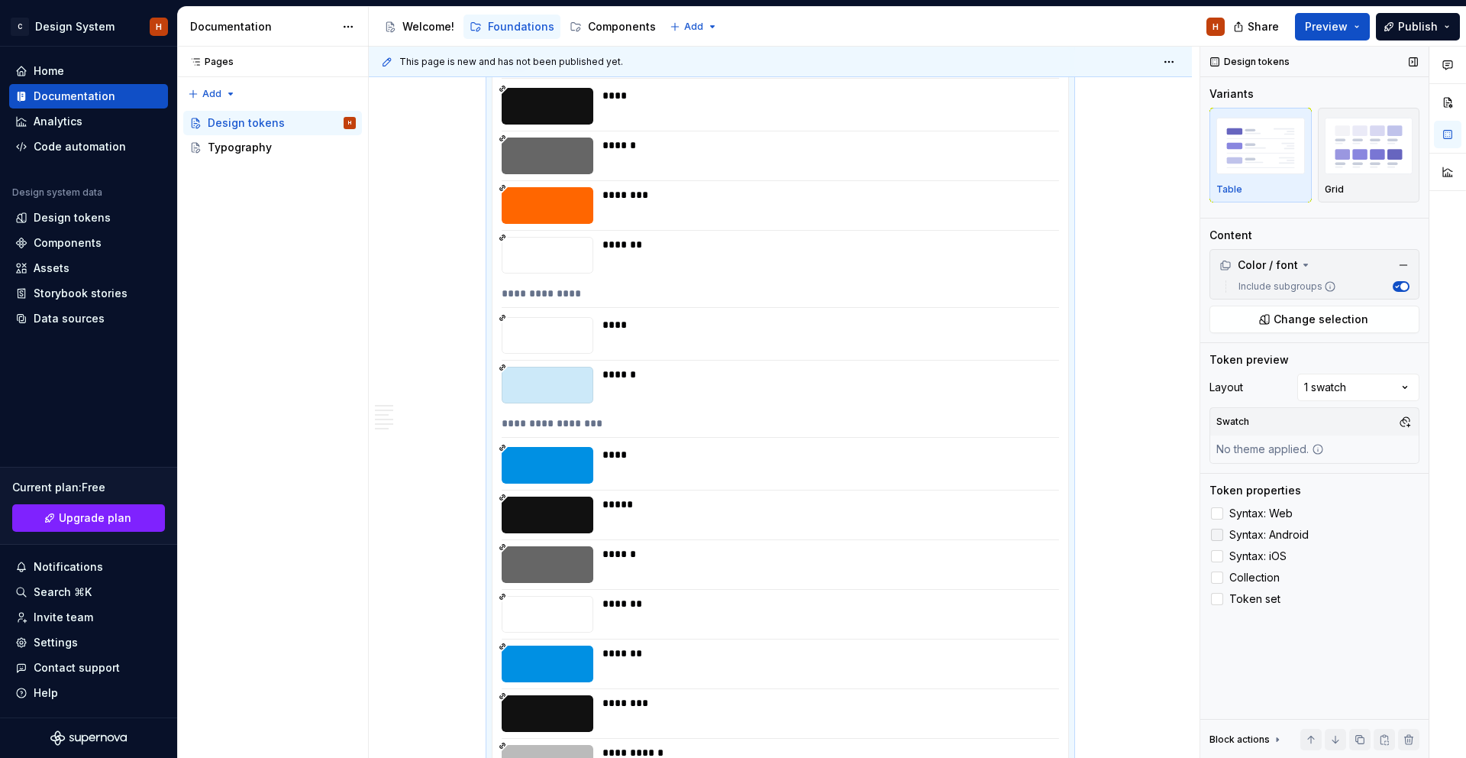
drag, startPoint x: 1237, startPoint y: 505, endPoint x: 1240, endPoint y: 529, distance: 24.7
click at [1237, 506] on label "Syntax: Web" at bounding box center [1315, 513] width 210 height 18
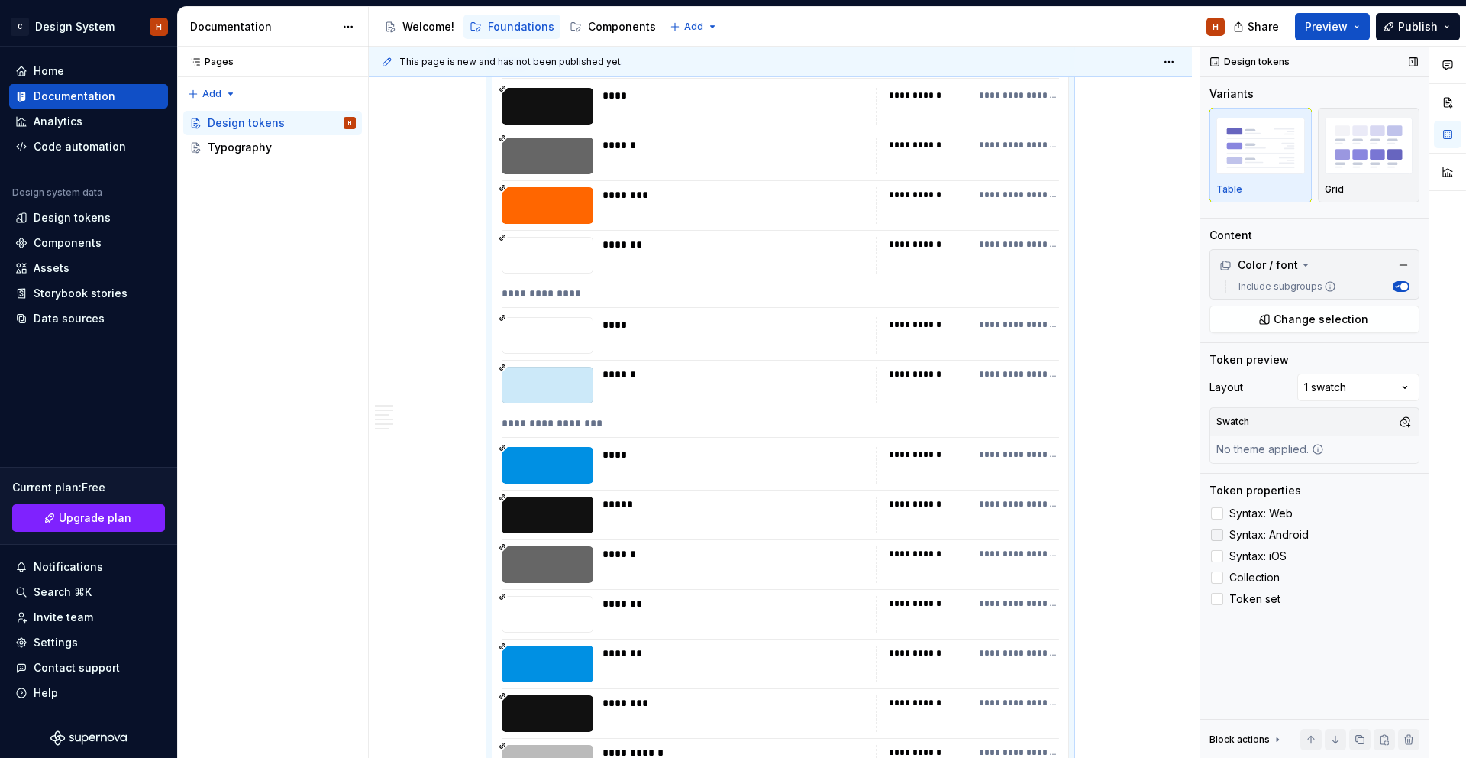
click at [1240, 537] on span "Syntax: Android" at bounding box center [1269, 535] width 79 height 12
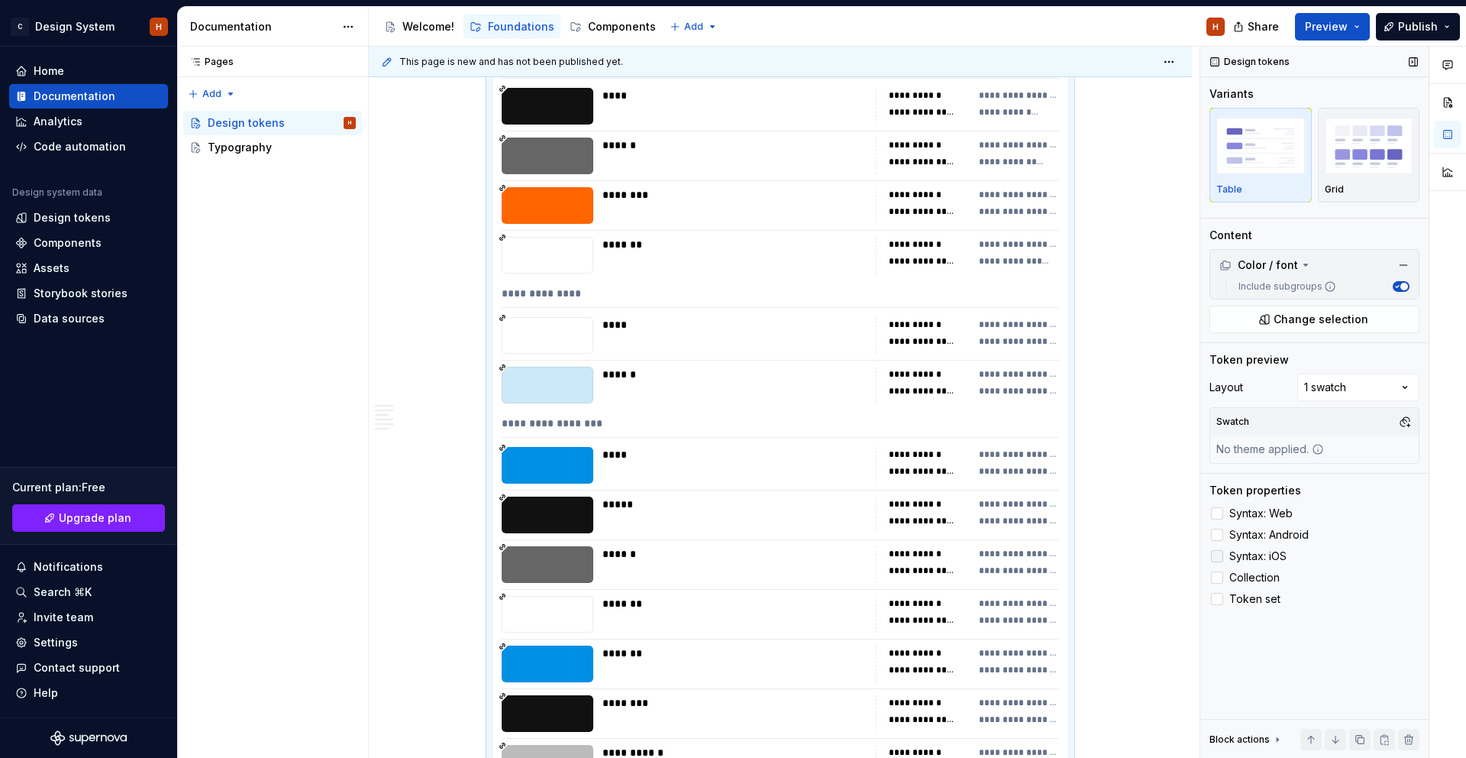
click at [1237, 554] on span "Syntax: iOS" at bounding box center [1258, 556] width 57 height 12
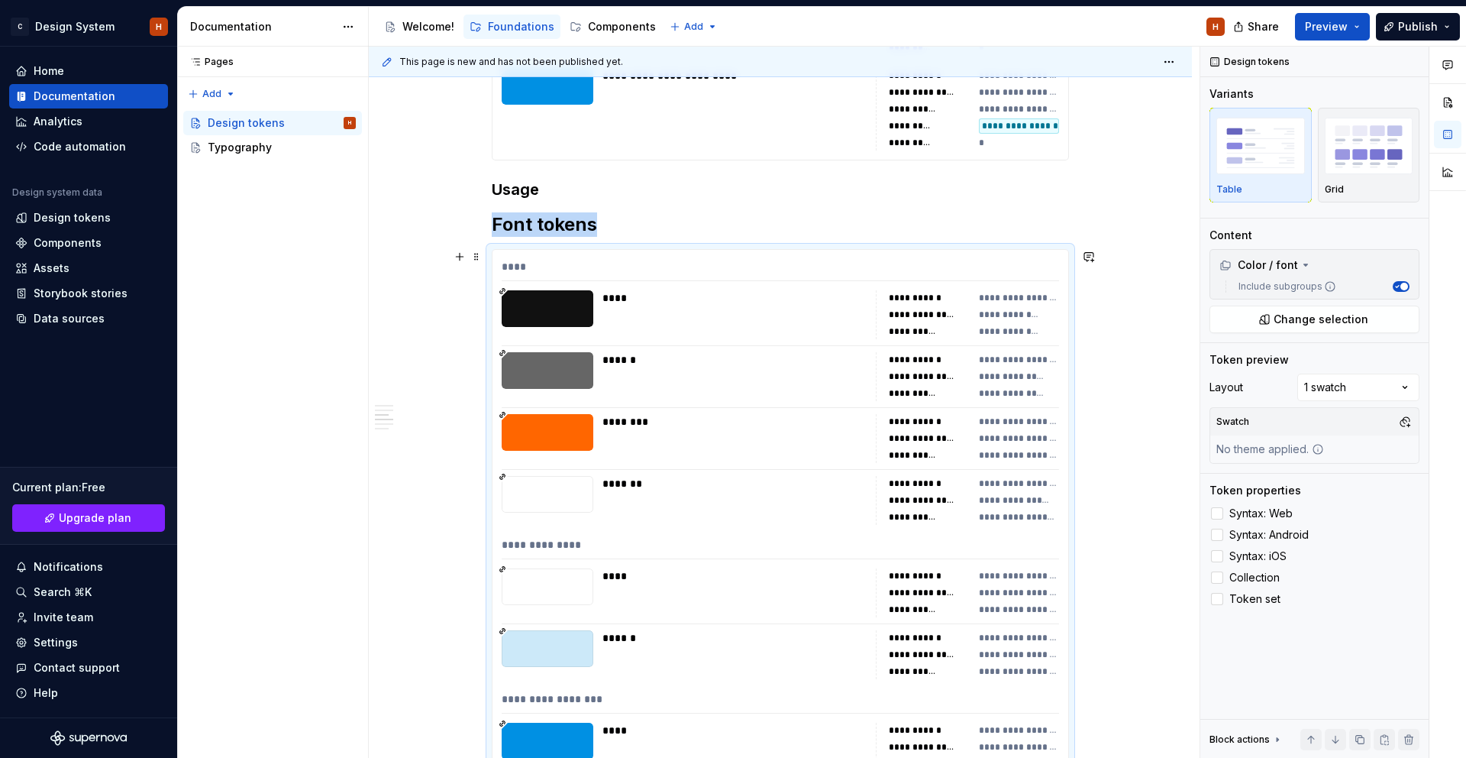
scroll to position [6428, 0]
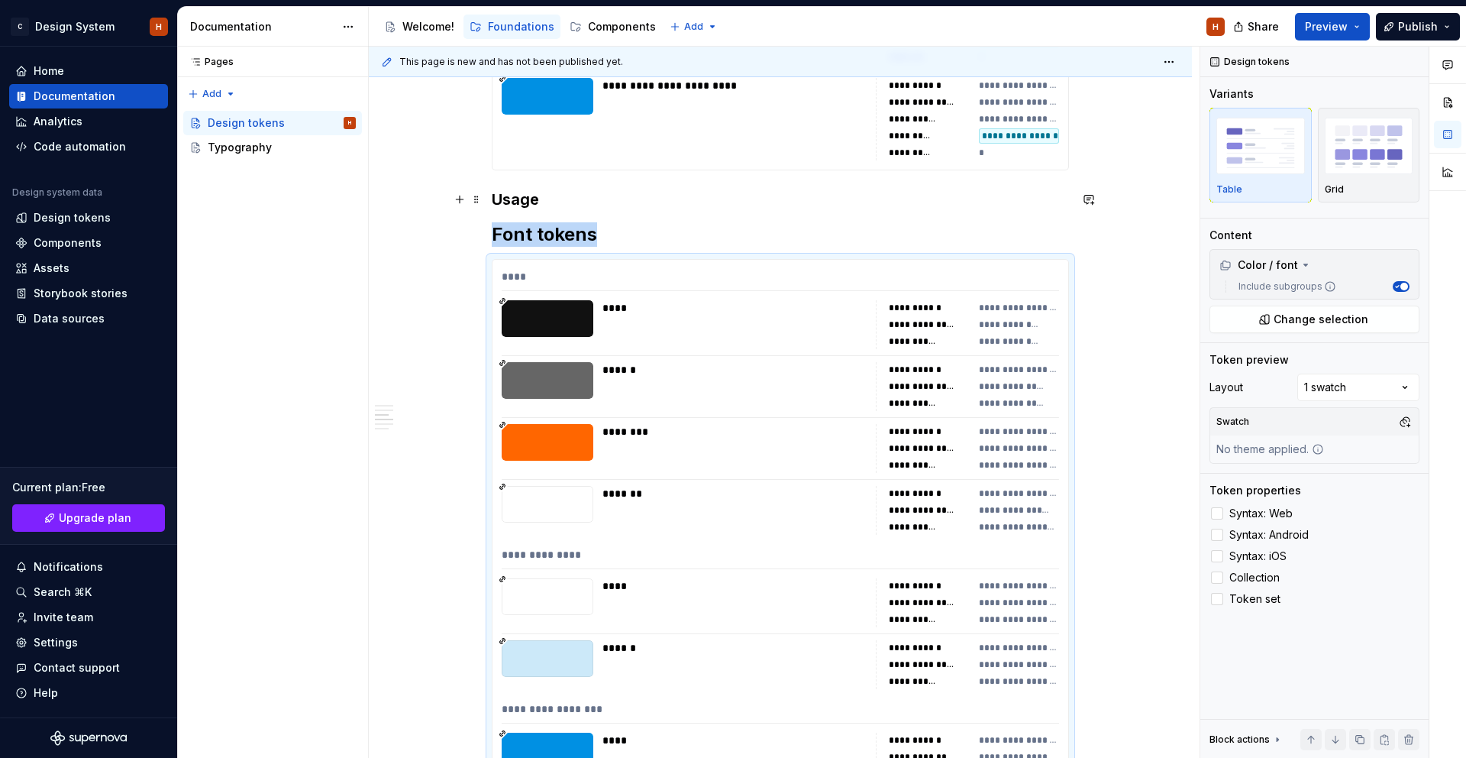
click at [526, 198] on h3 "Usage" at bounding box center [780, 199] width 577 height 21
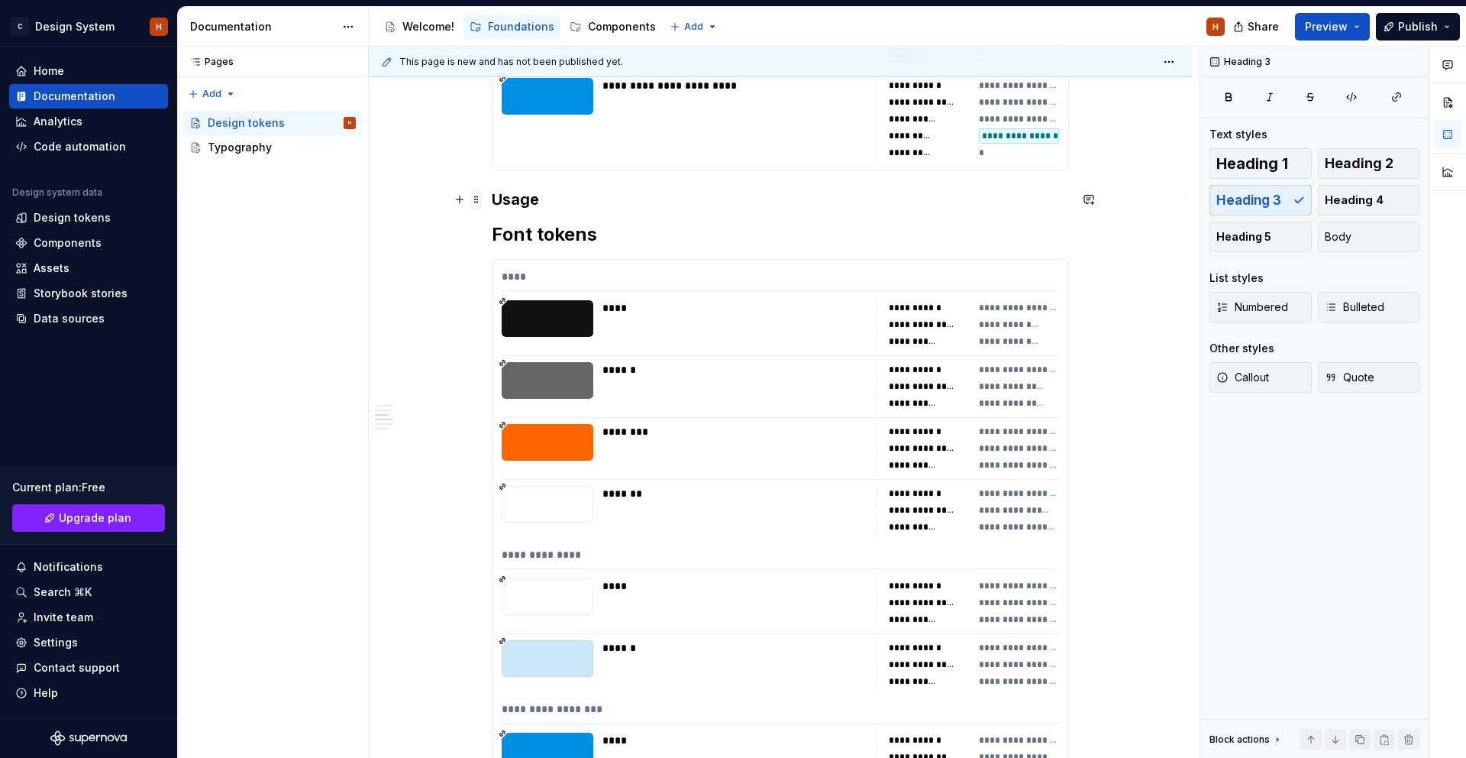
click at [478, 199] on span at bounding box center [476, 199] width 12 height 21
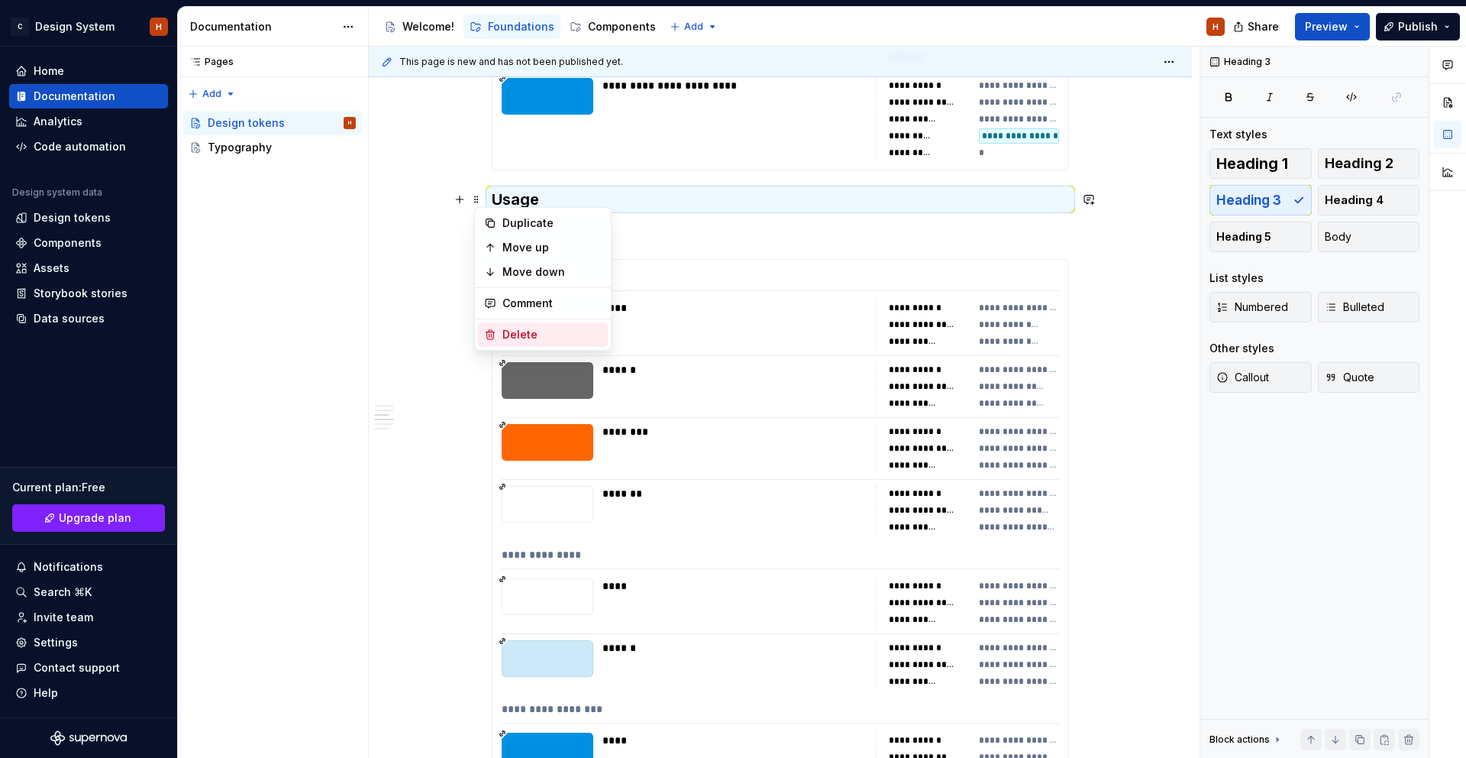
click at [505, 330] on div "Delete" at bounding box center [552, 334] width 99 height 15
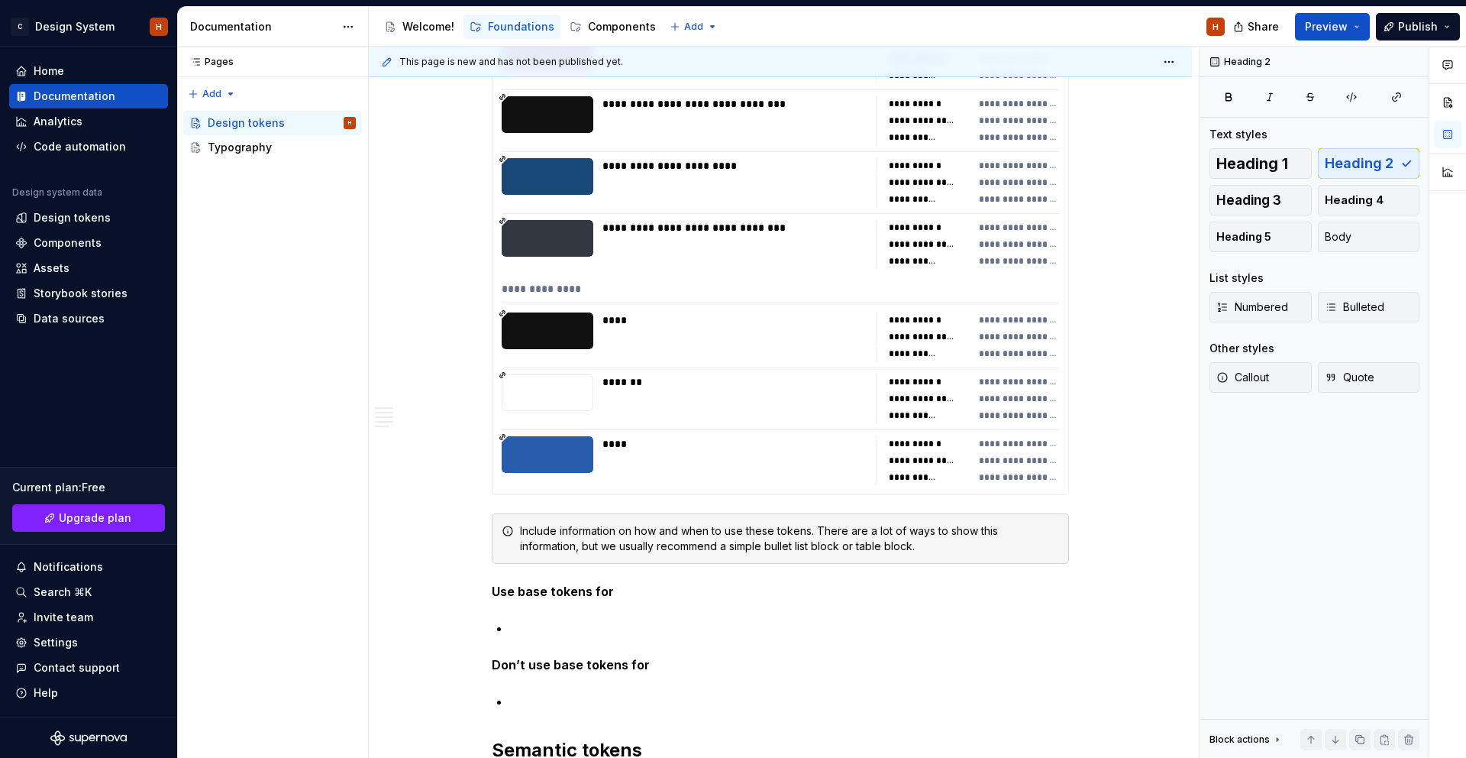
scroll to position [8188, 0]
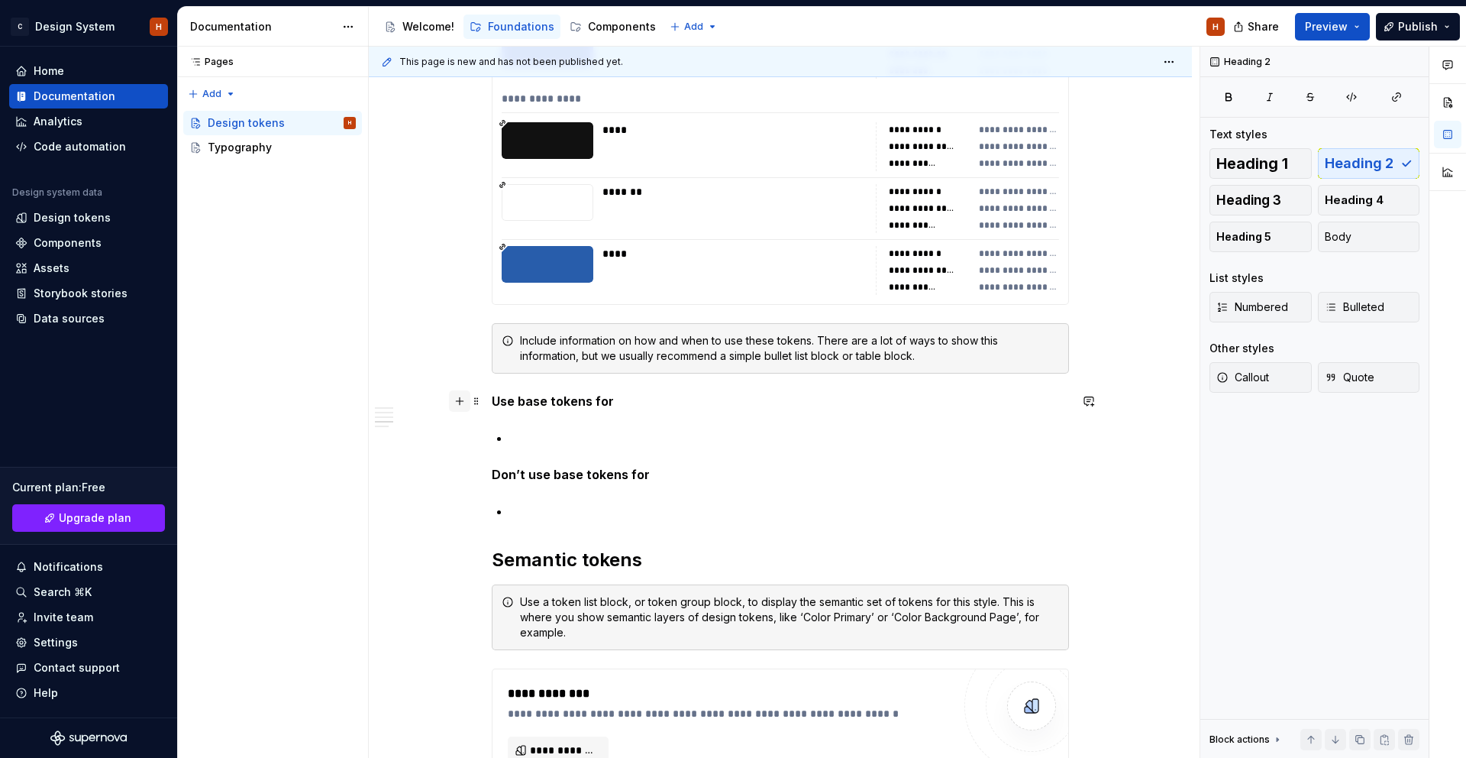
click at [467, 401] on button "button" at bounding box center [459, 400] width 21 height 21
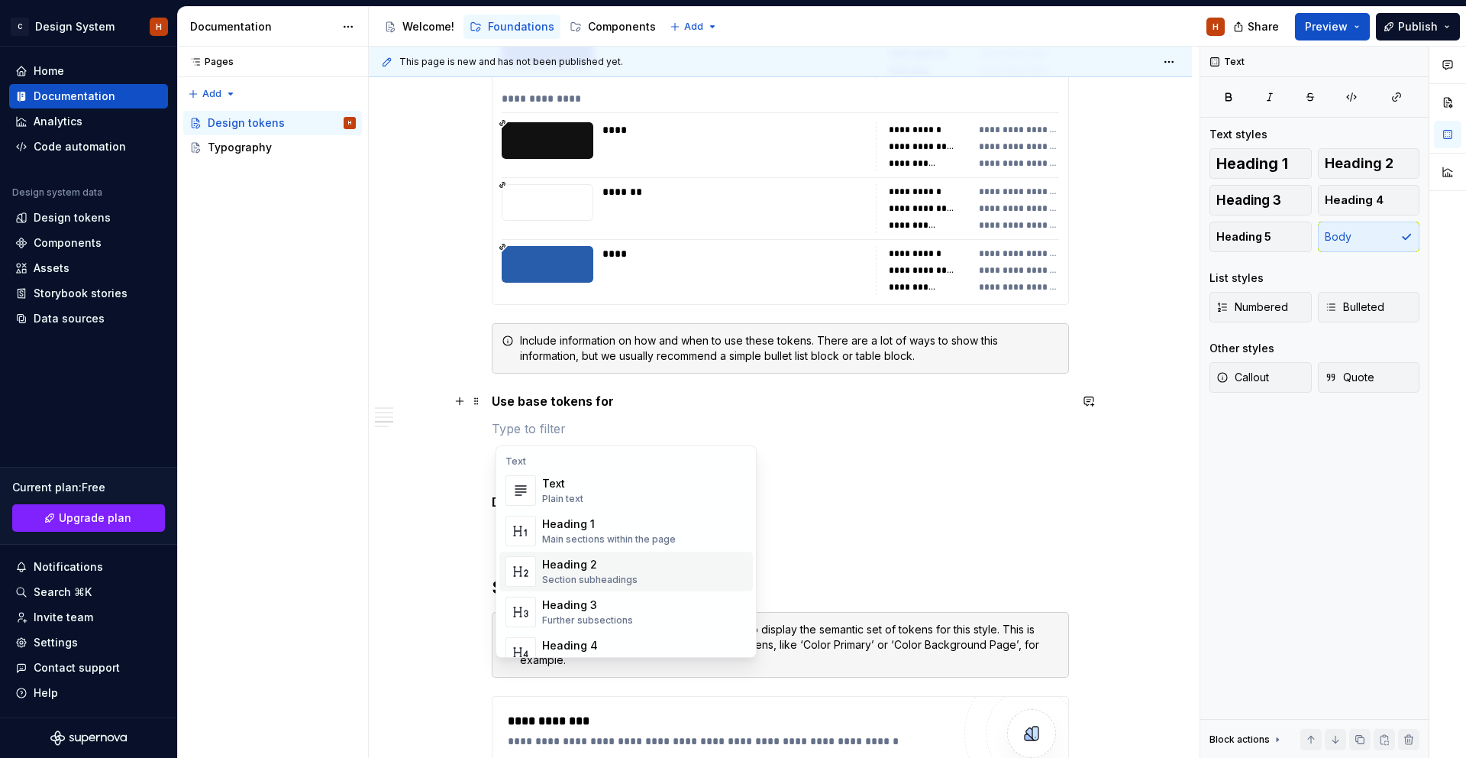
click at [590, 561] on div "Heading 2" at bounding box center [589, 564] width 95 height 15
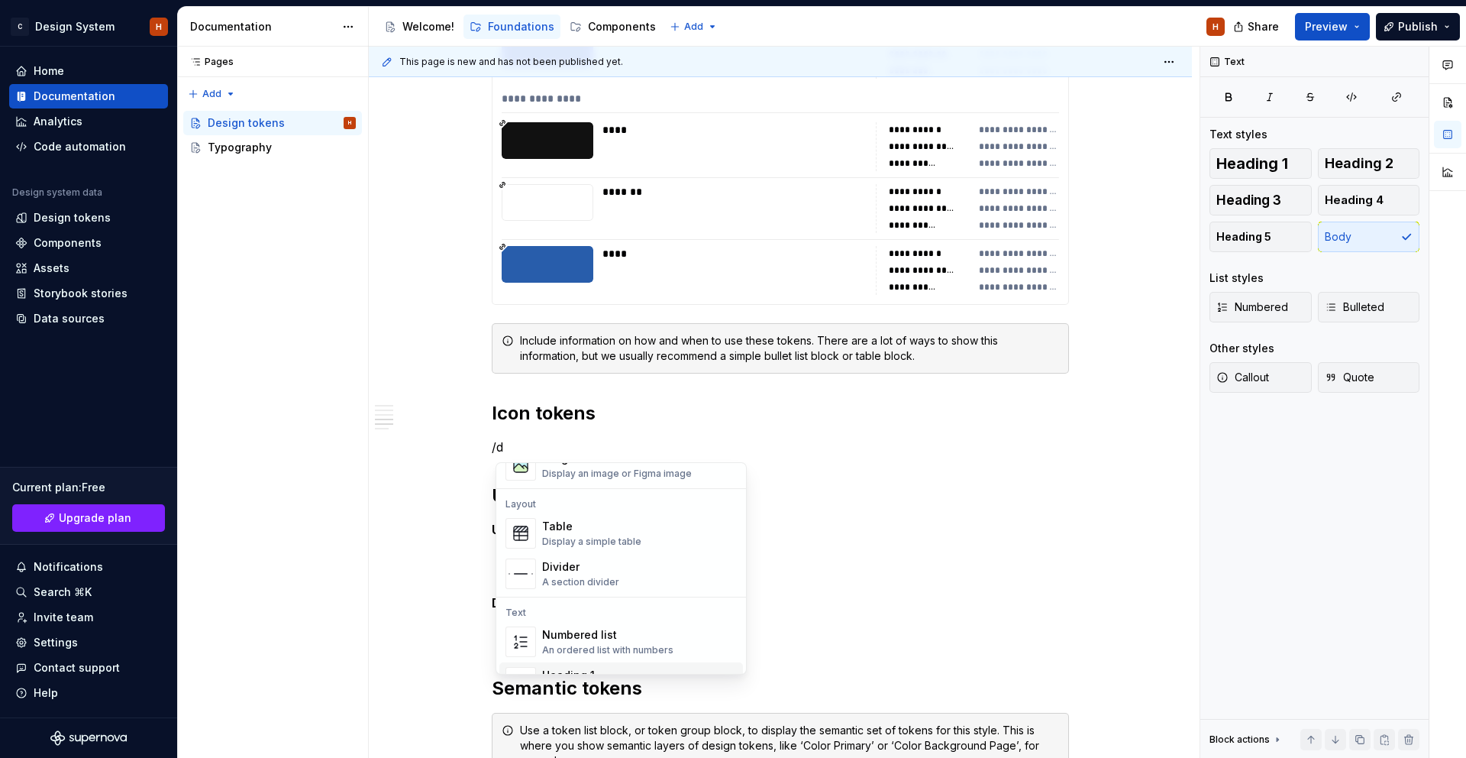
scroll to position [610, 0]
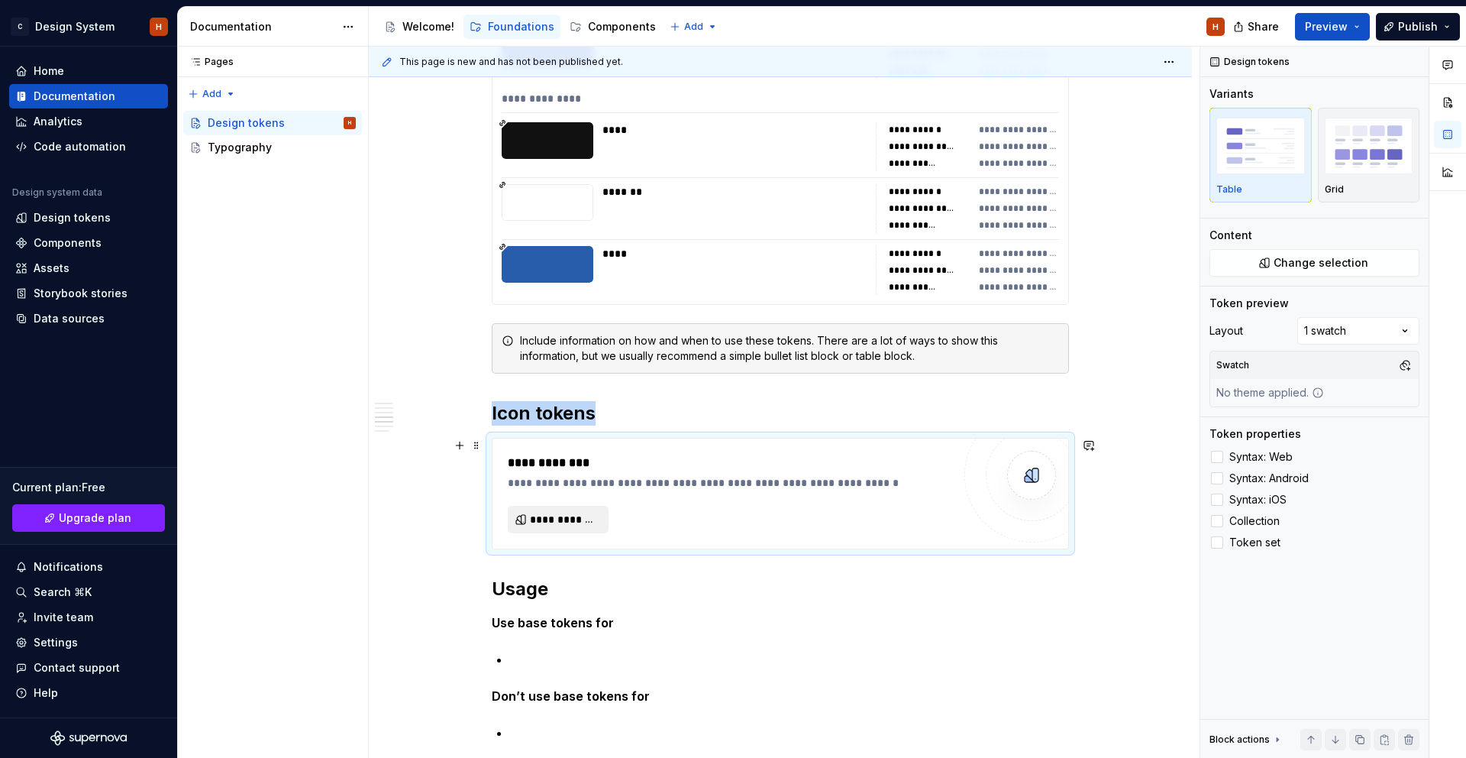
click at [607, 511] on button "**********" at bounding box center [558, 519] width 101 height 27
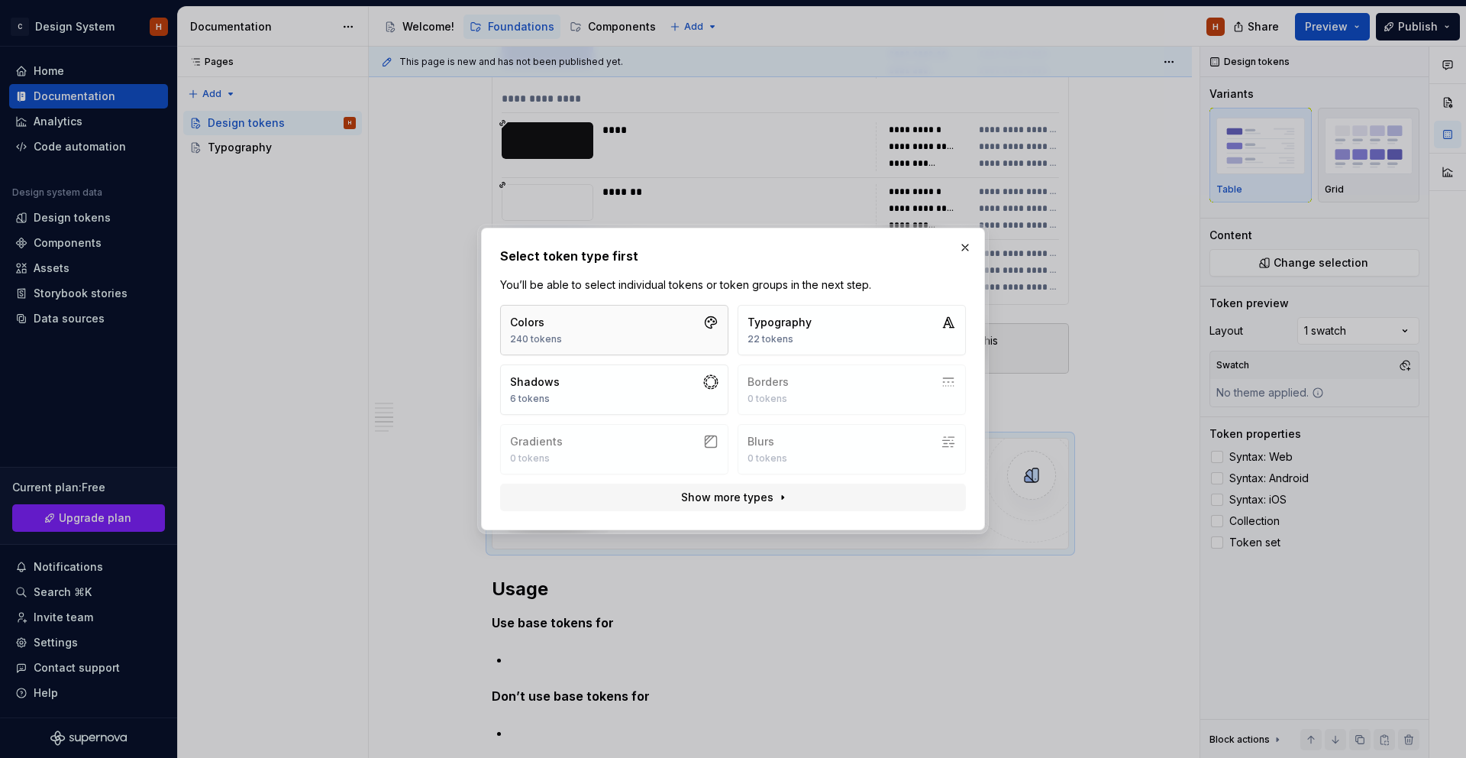
click at [543, 337] on div "240 tokens" at bounding box center [536, 339] width 52 height 12
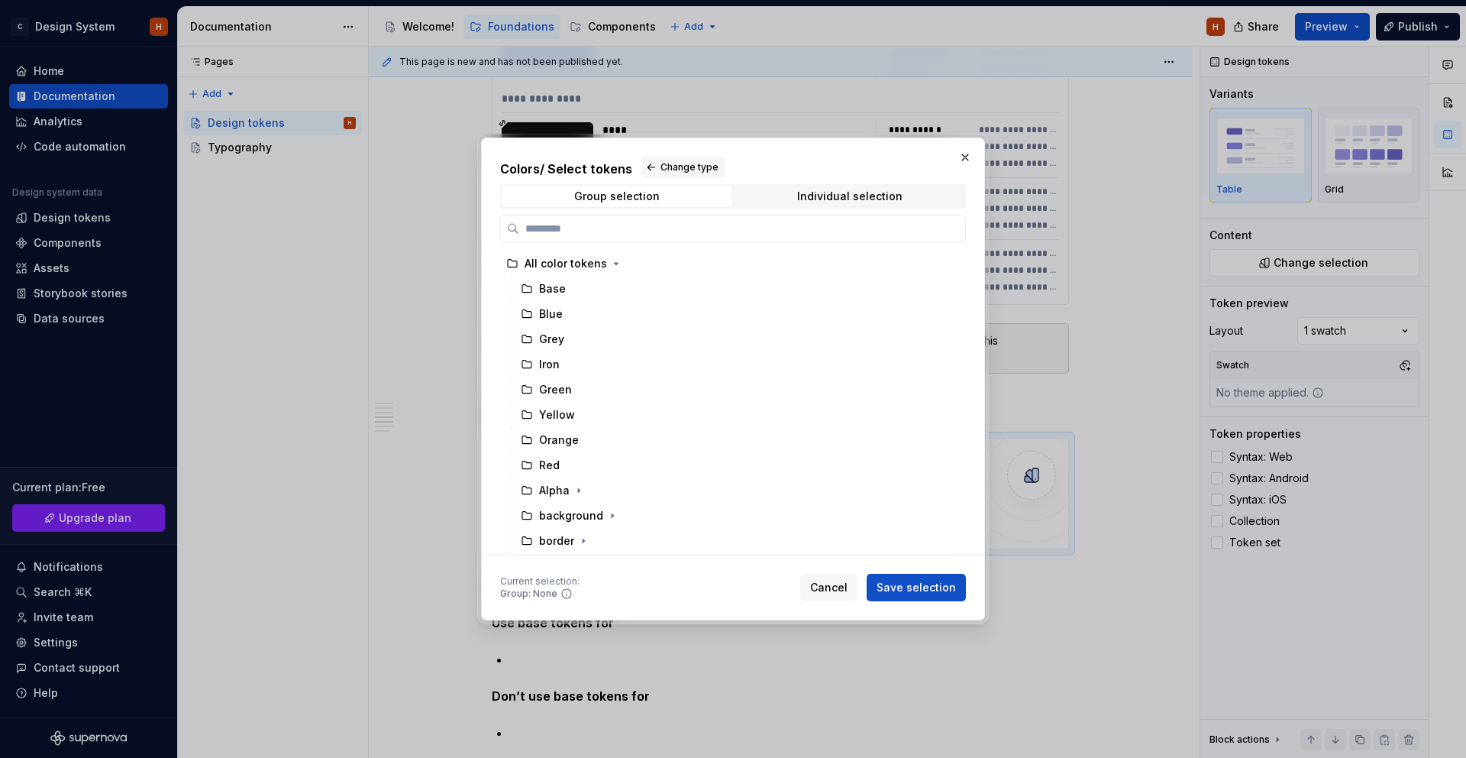
scroll to position [100, 0]
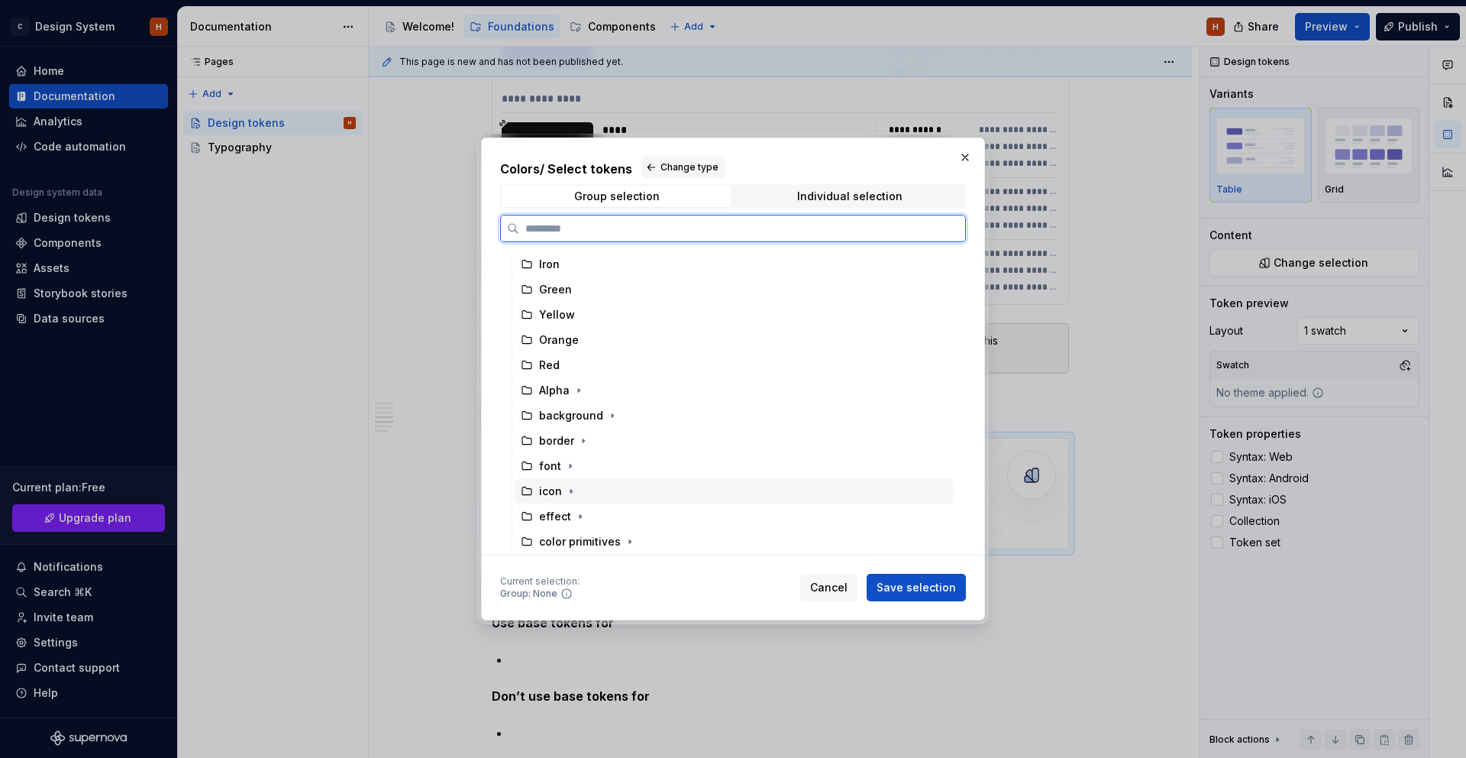
click at [549, 487] on div "icon" at bounding box center [550, 490] width 23 height 15
drag, startPoint x: 915, startPoint y: 587, endPoint x: 358, endPoint y: 483, distance: 566.4
click at [915, 587] on span "Save selection" at bounding box center [916, 587] width 79 height 15
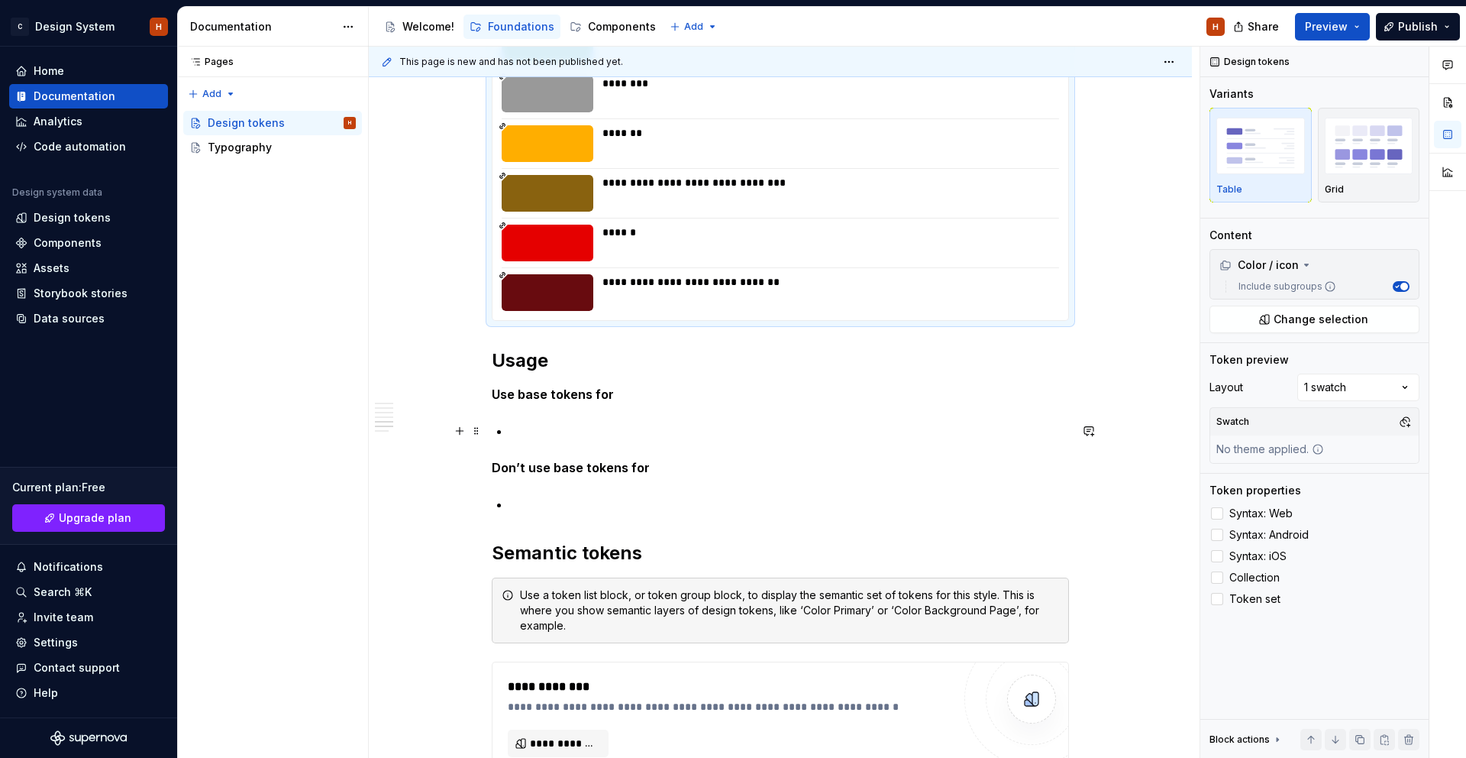
scroll to position [9125, 0]
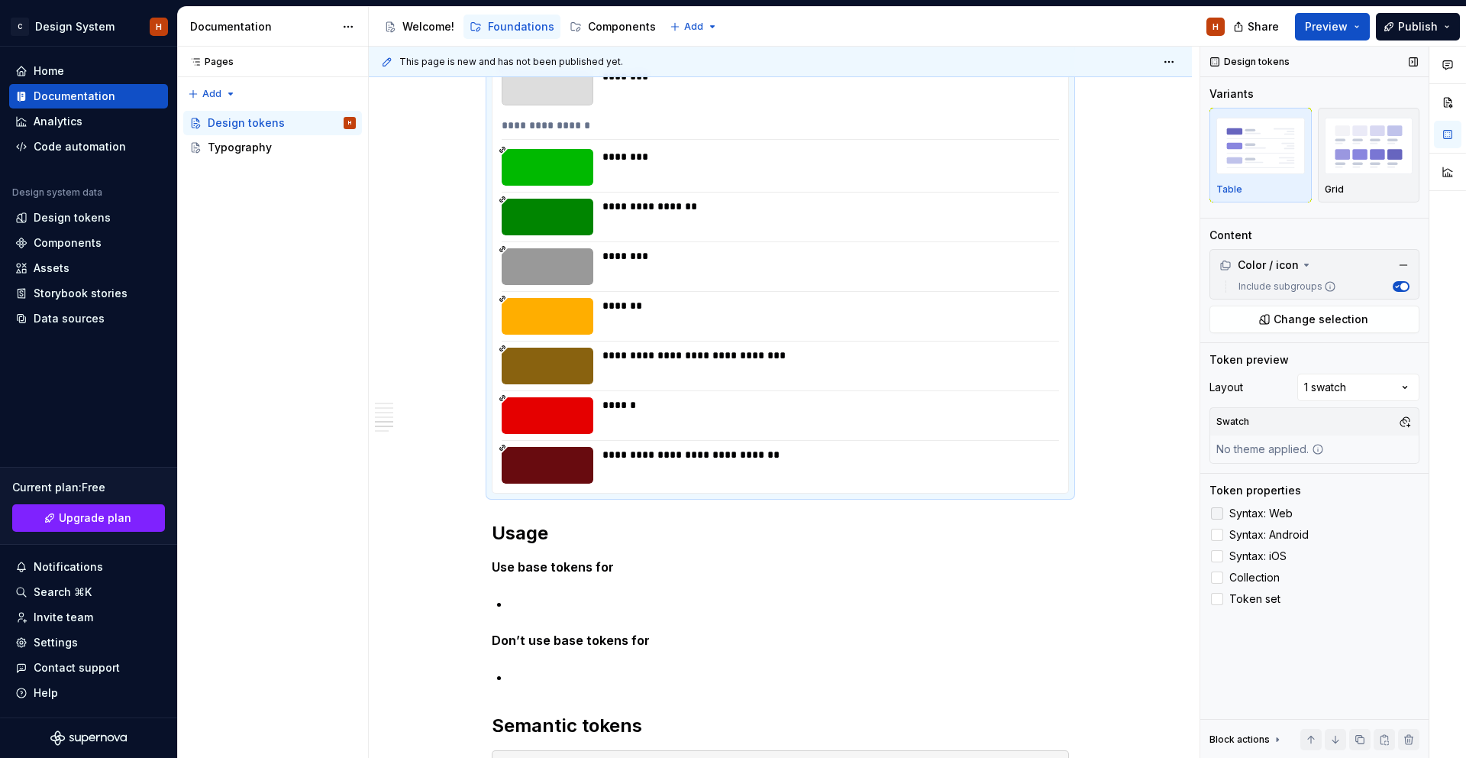
click at [1275, 510] on span "Syntax: Web" at bounding box center [1261, 513] width 63 height 12
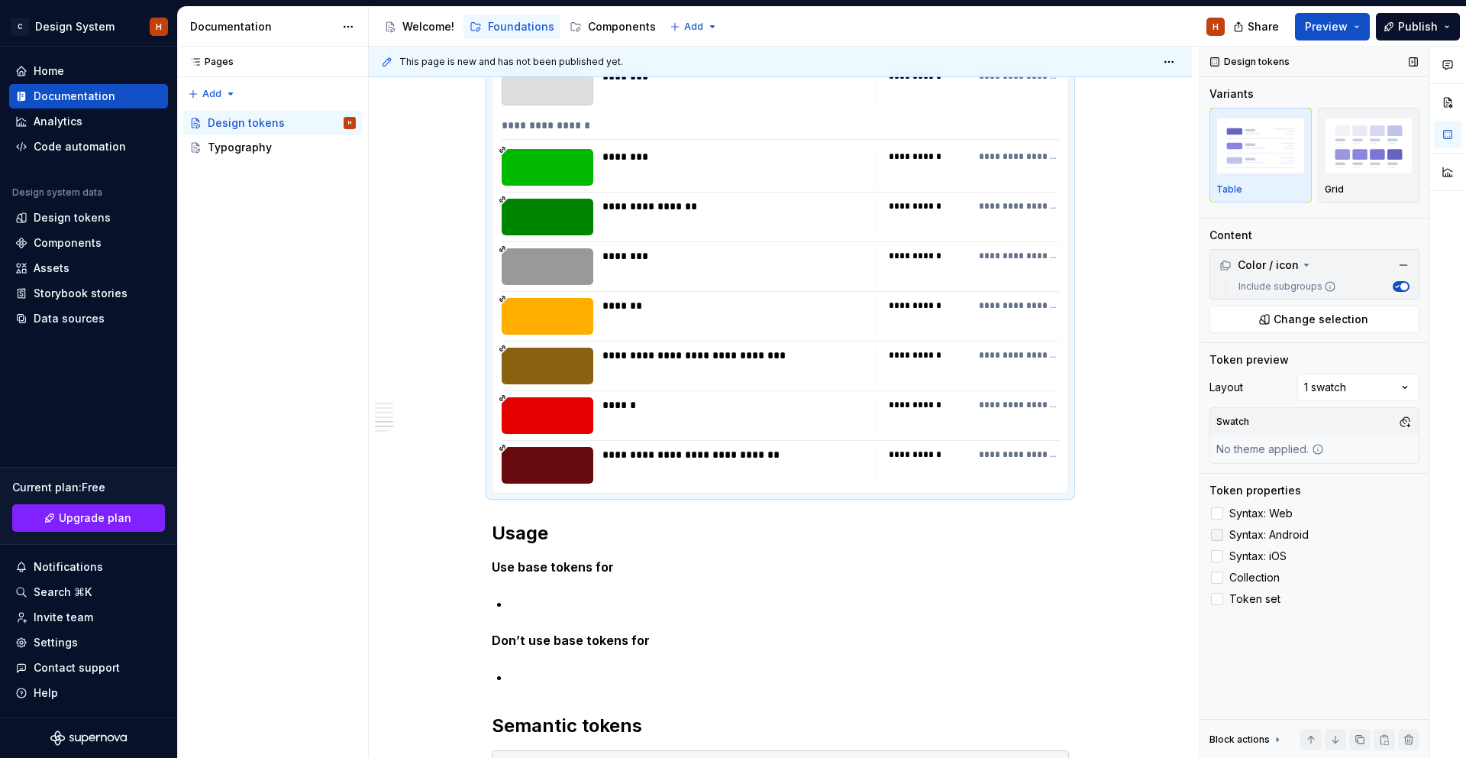
click at [1273, 532] on span "Syntax: Android" at bounding box center [1269, 535] width 79 height 12
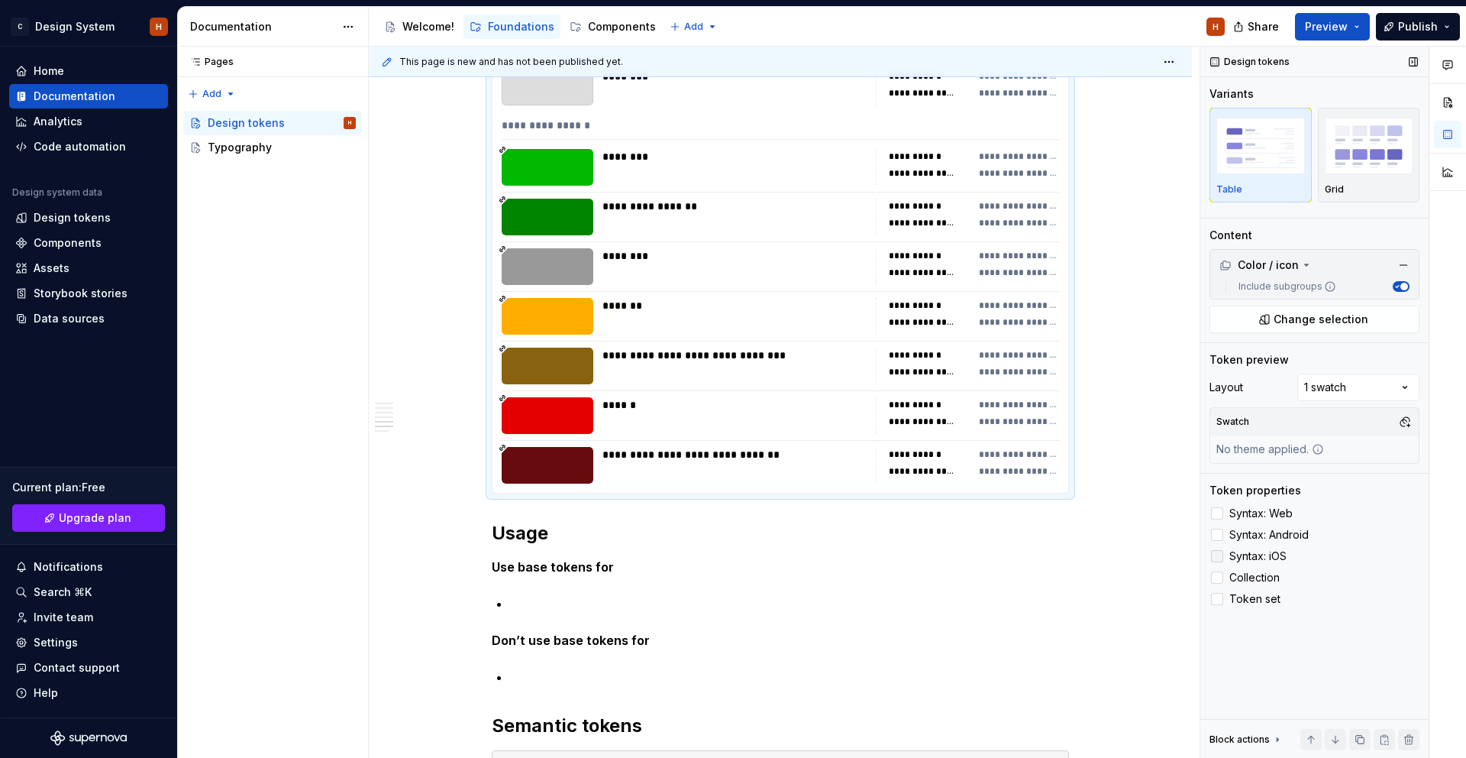
click at [1267, 555] on span "Syntax: iOS" at bounding box center [1258, 556] width 57 height 12
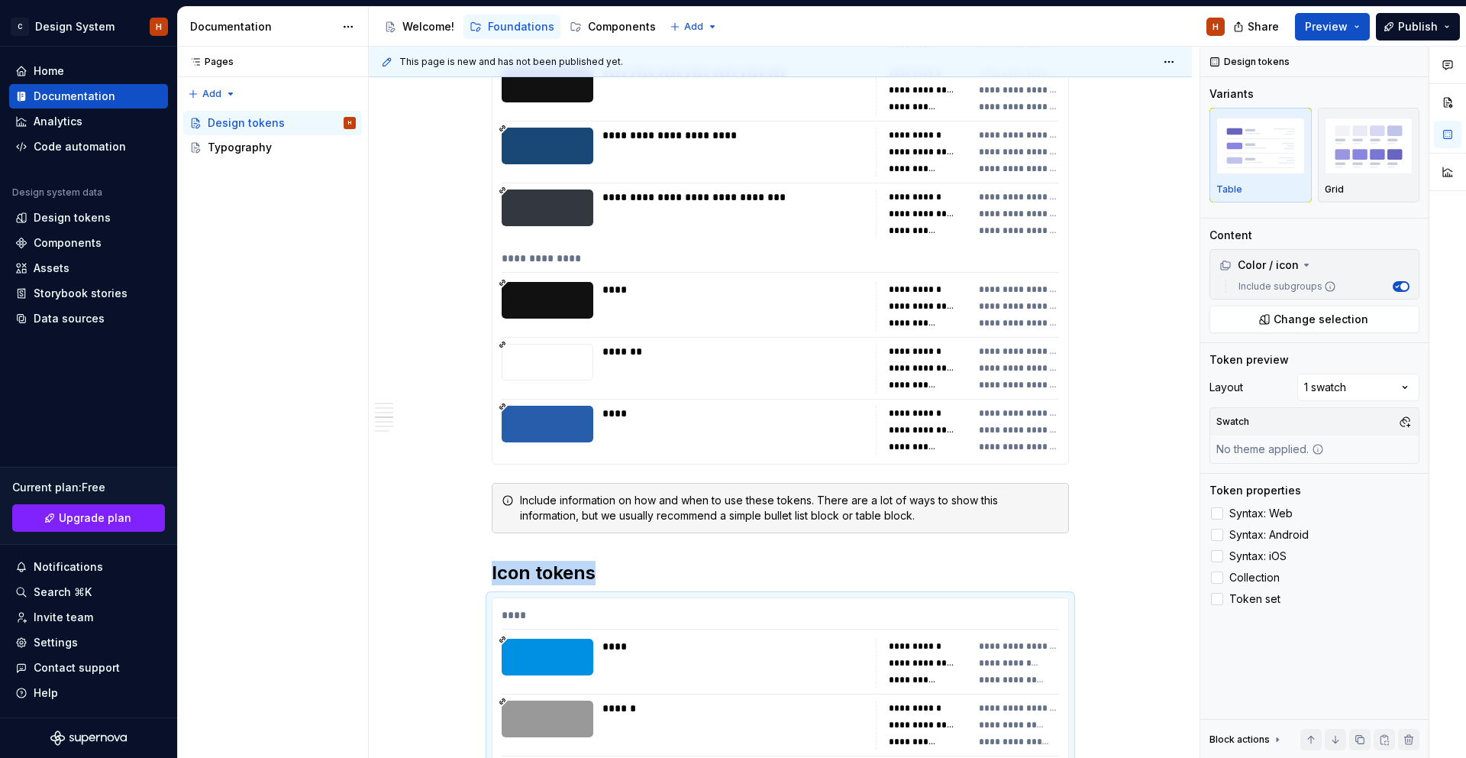
scroll to position [8110, 0]
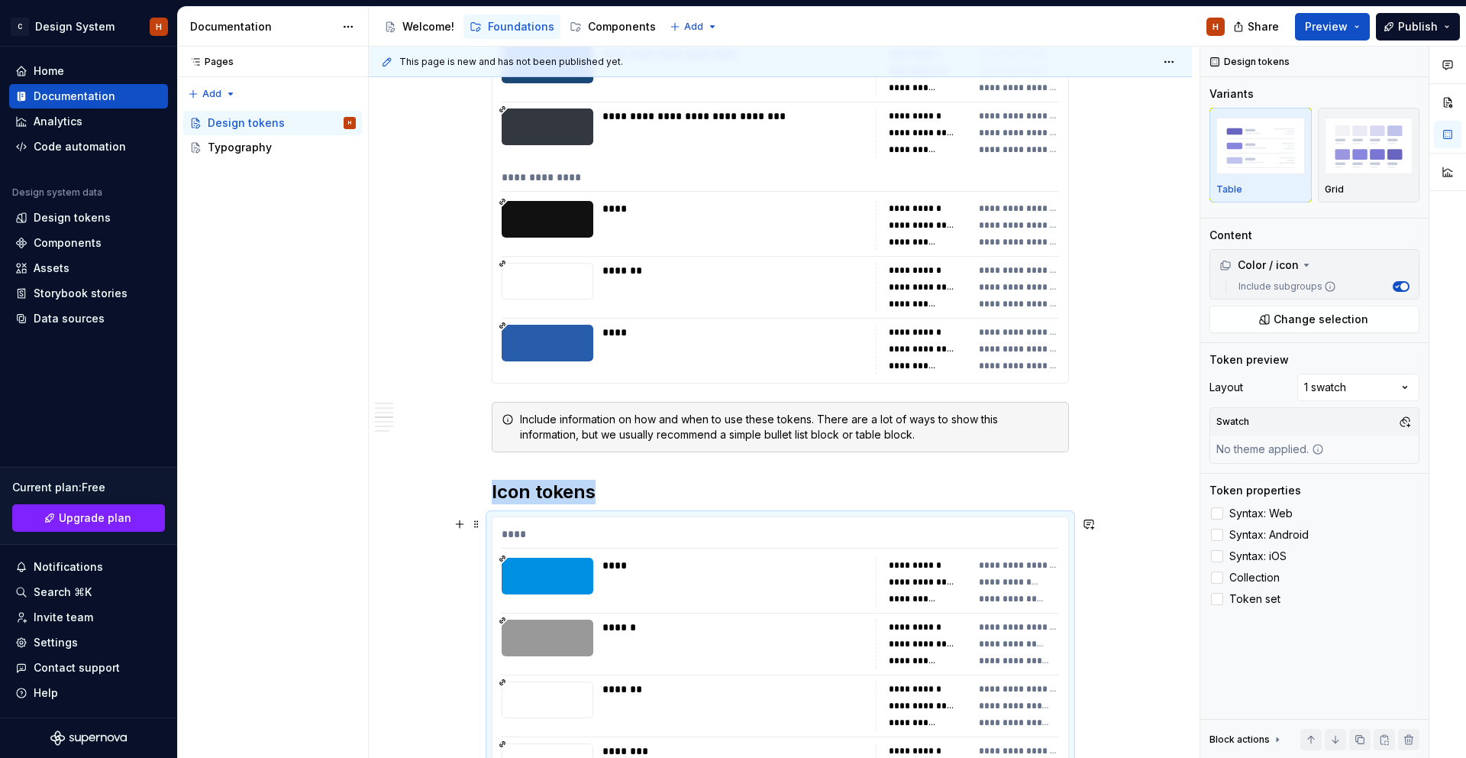
click at [559, 577] on div at bounding box center [548, 576] width 92 height 37
click at [480, 421] on span at bounding box center [476, 419] width 12 height 21
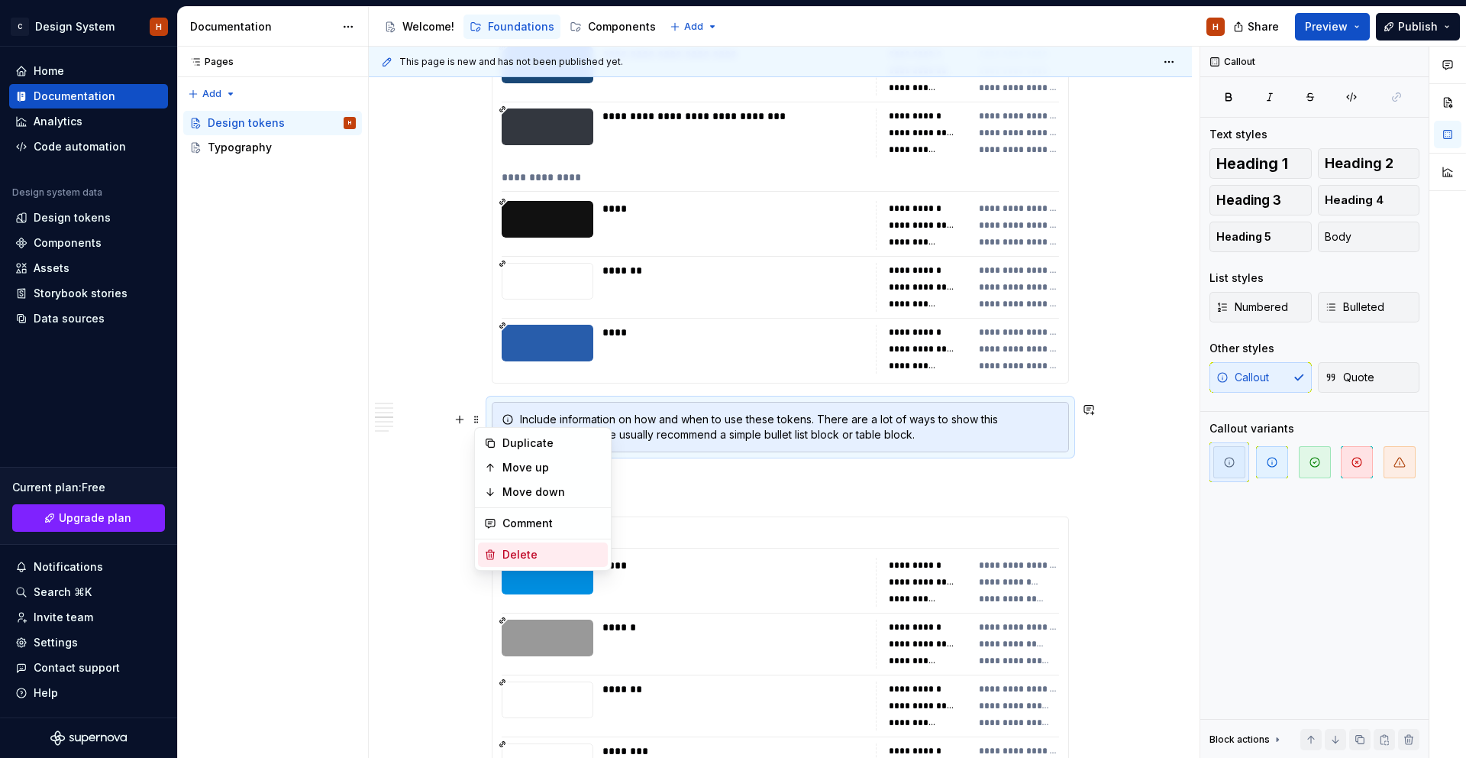
drag, startPoint x: 509, startPoint y: 553, endPoint x: 511, endPoint y: 541, distance: 12.3
click at [509, 553] on div "Delete" at bounding box center [552, 554] width 99 height 15
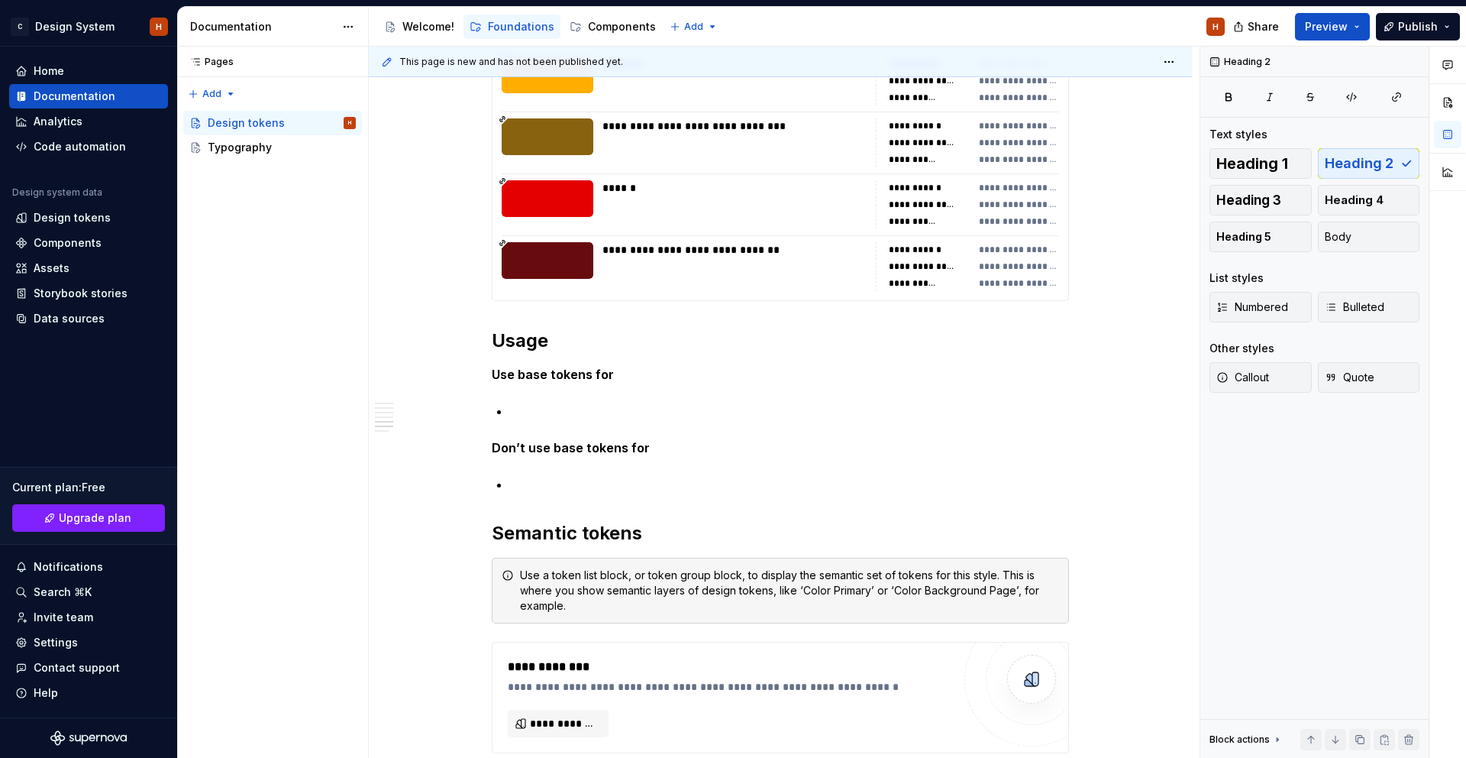
scroll to position [9275, 0]
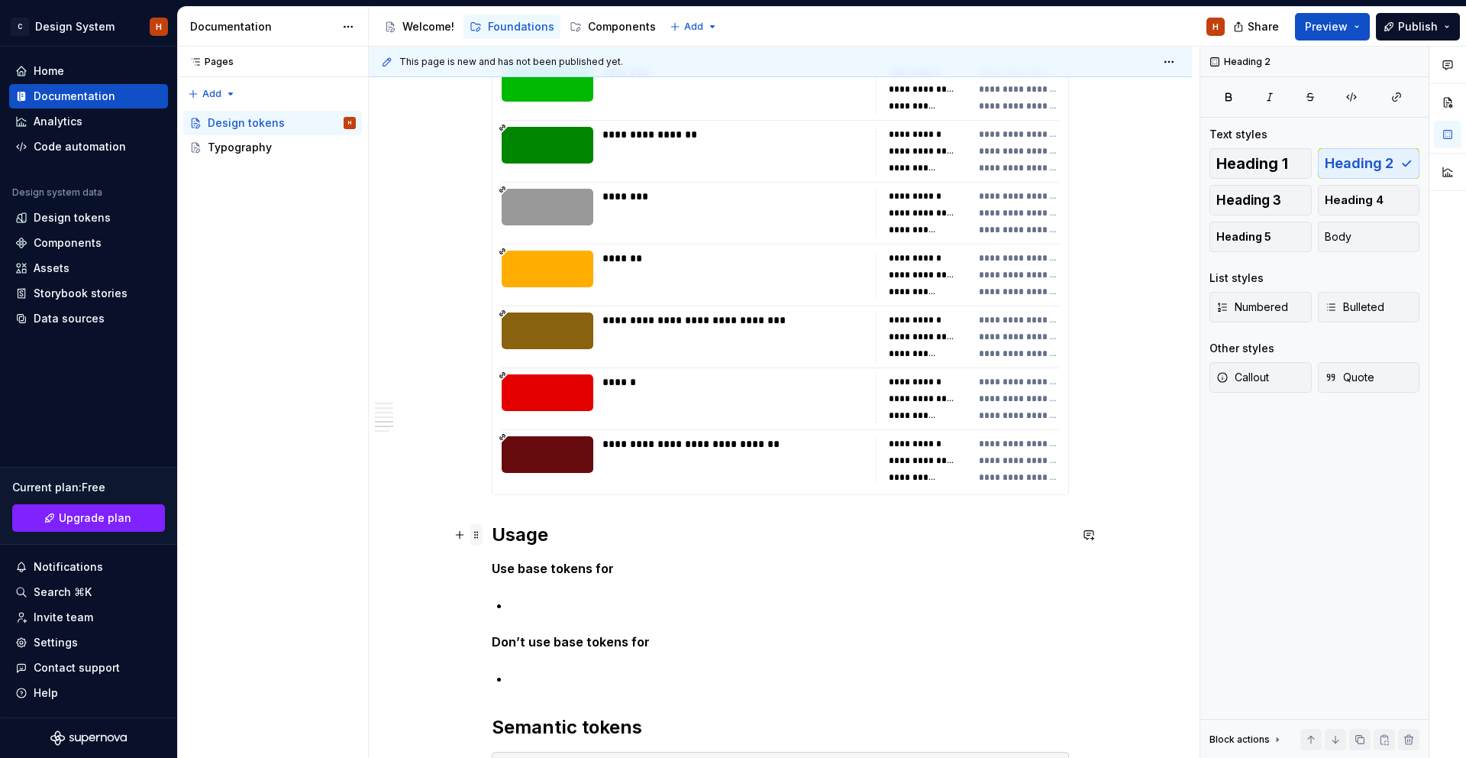
click at [483, 532] on span at bounding box center [476, 534] width 12 height 21
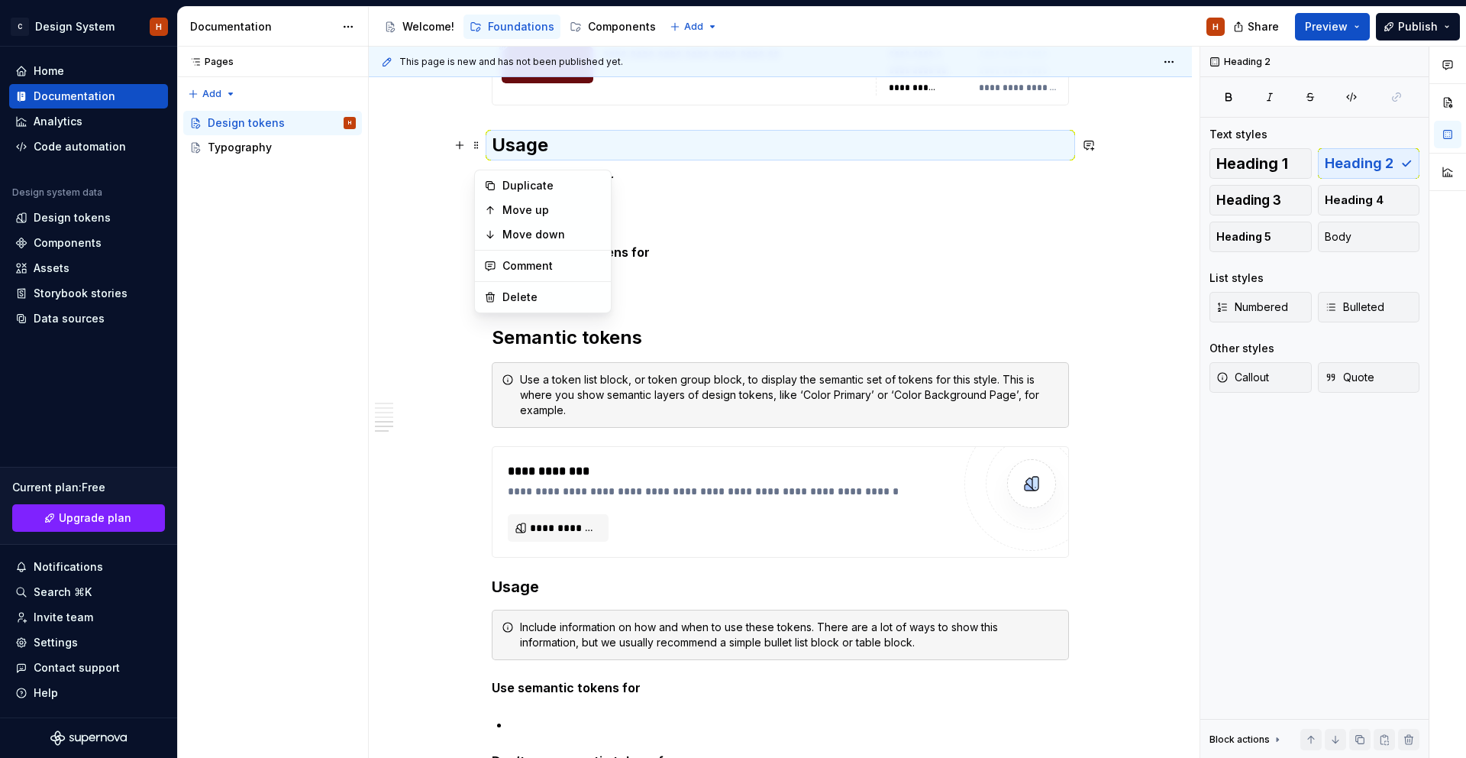
scroll to position [9520, 0]
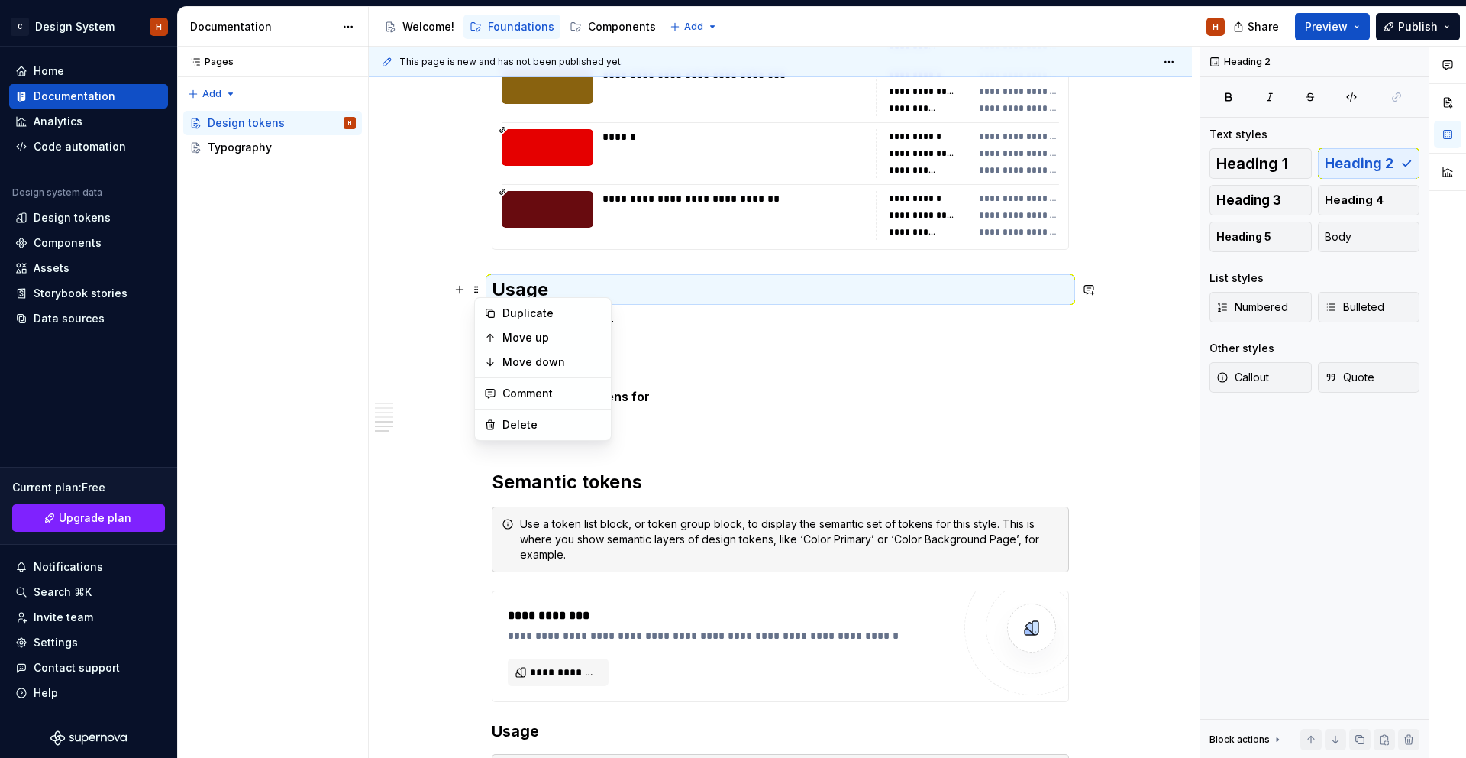
click at [969, 280] on h2 "Usage" at bounding box center [780, 289] width 577 height 24
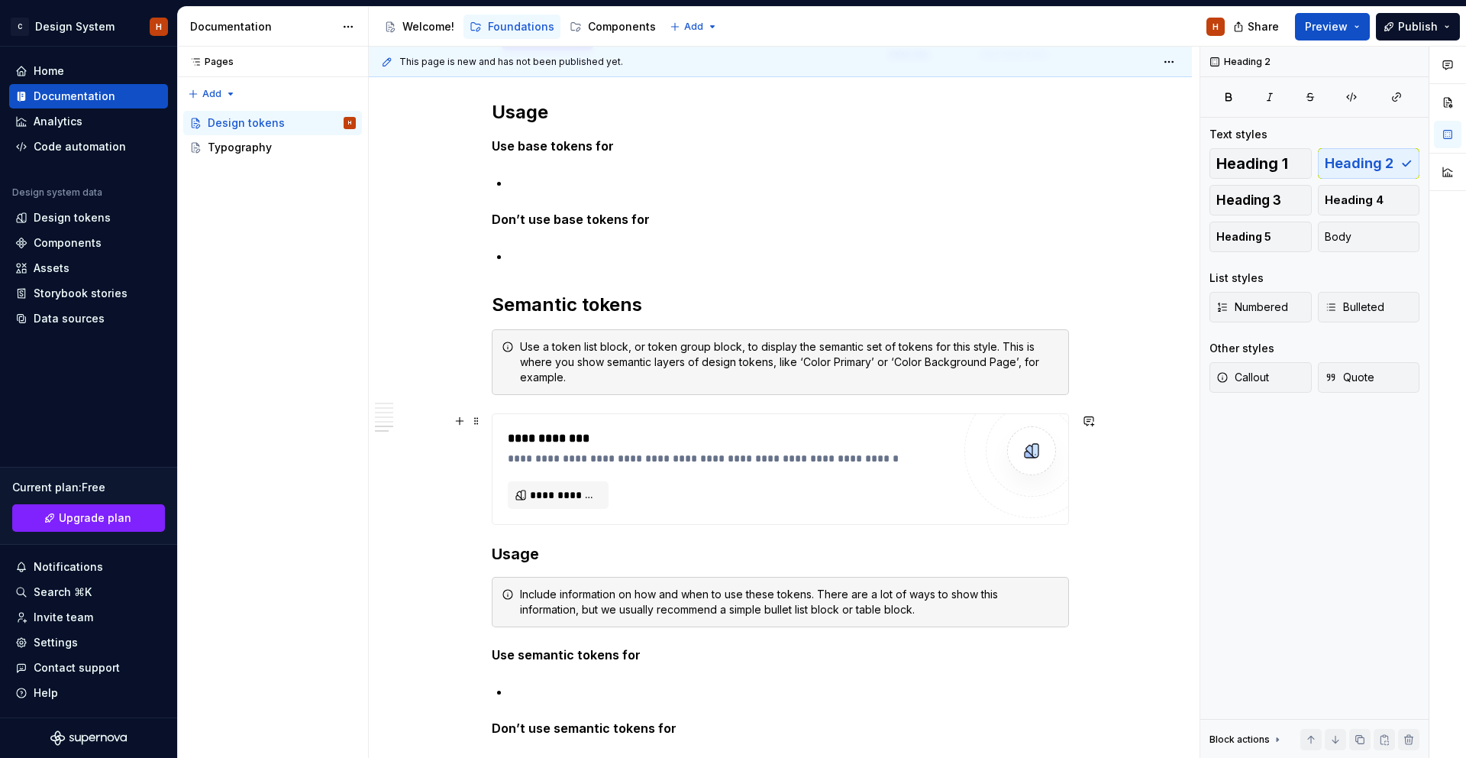
scroll to position [9862, 0]
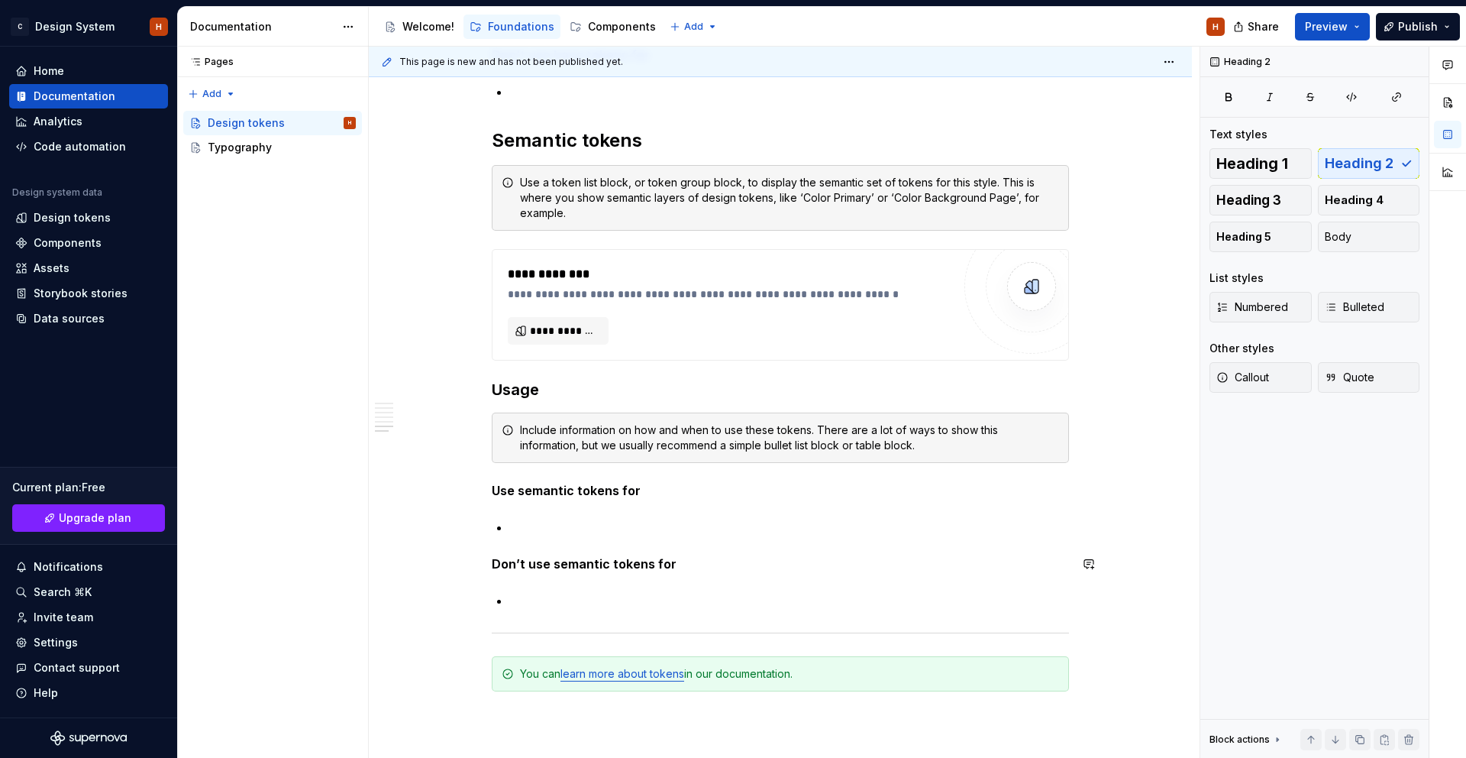
click at [698, 596] on p at bounding box center [789, 600] width 559 height 18
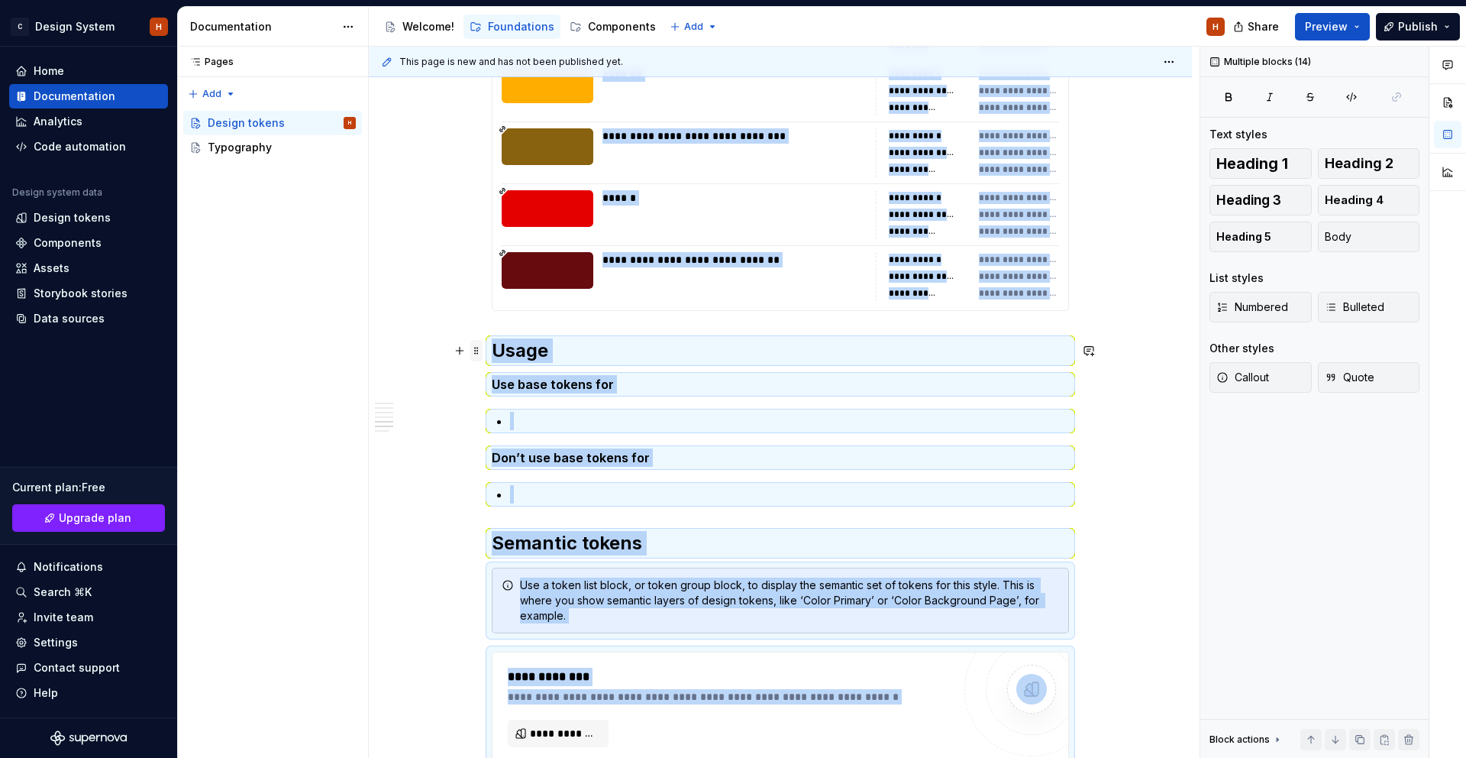
scroll to position [9460, 0]
click at [479, 351] on span at bounding box center [476, 349] width 12 height 21
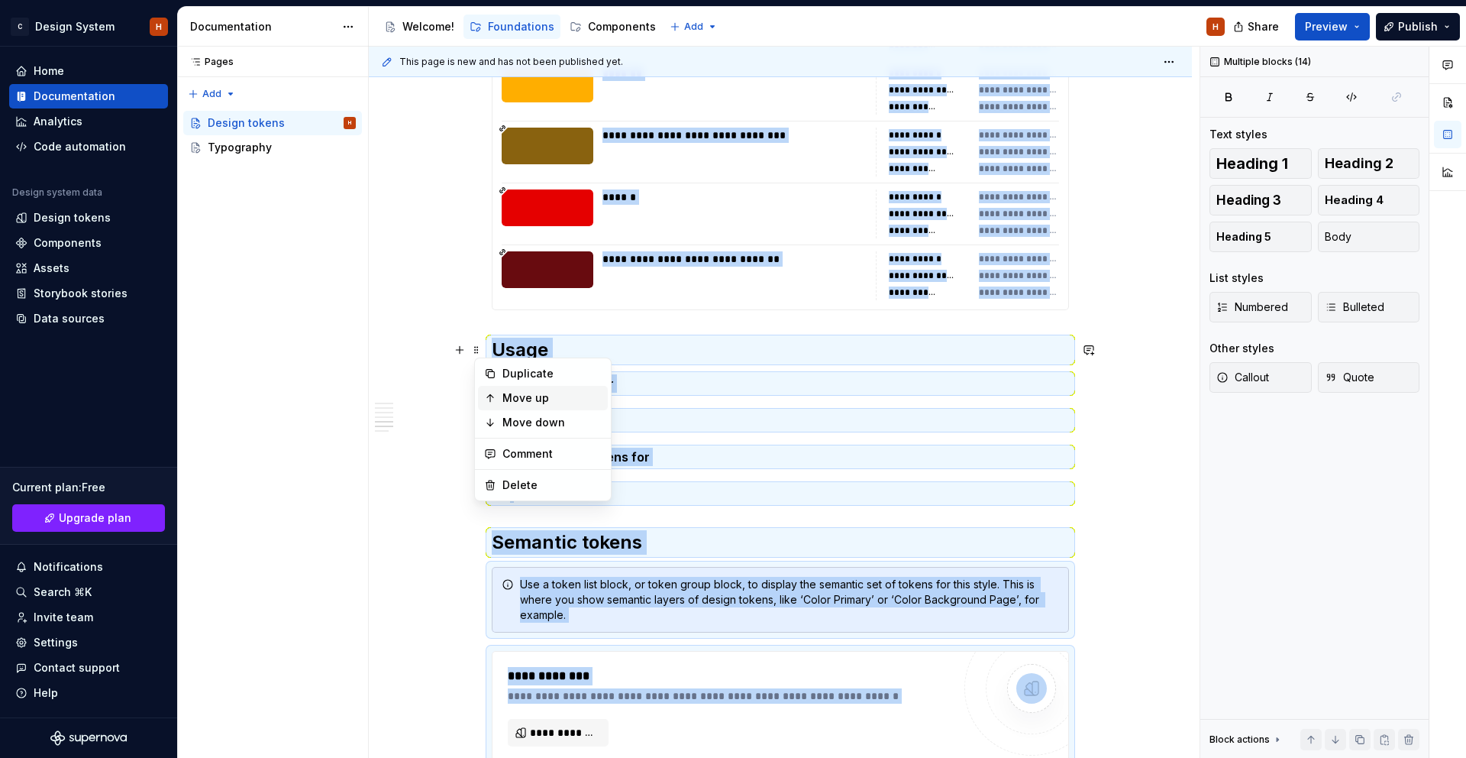
click at [531, 393] on div "Move up" at bounding box center [552, 397] width 99 height 15
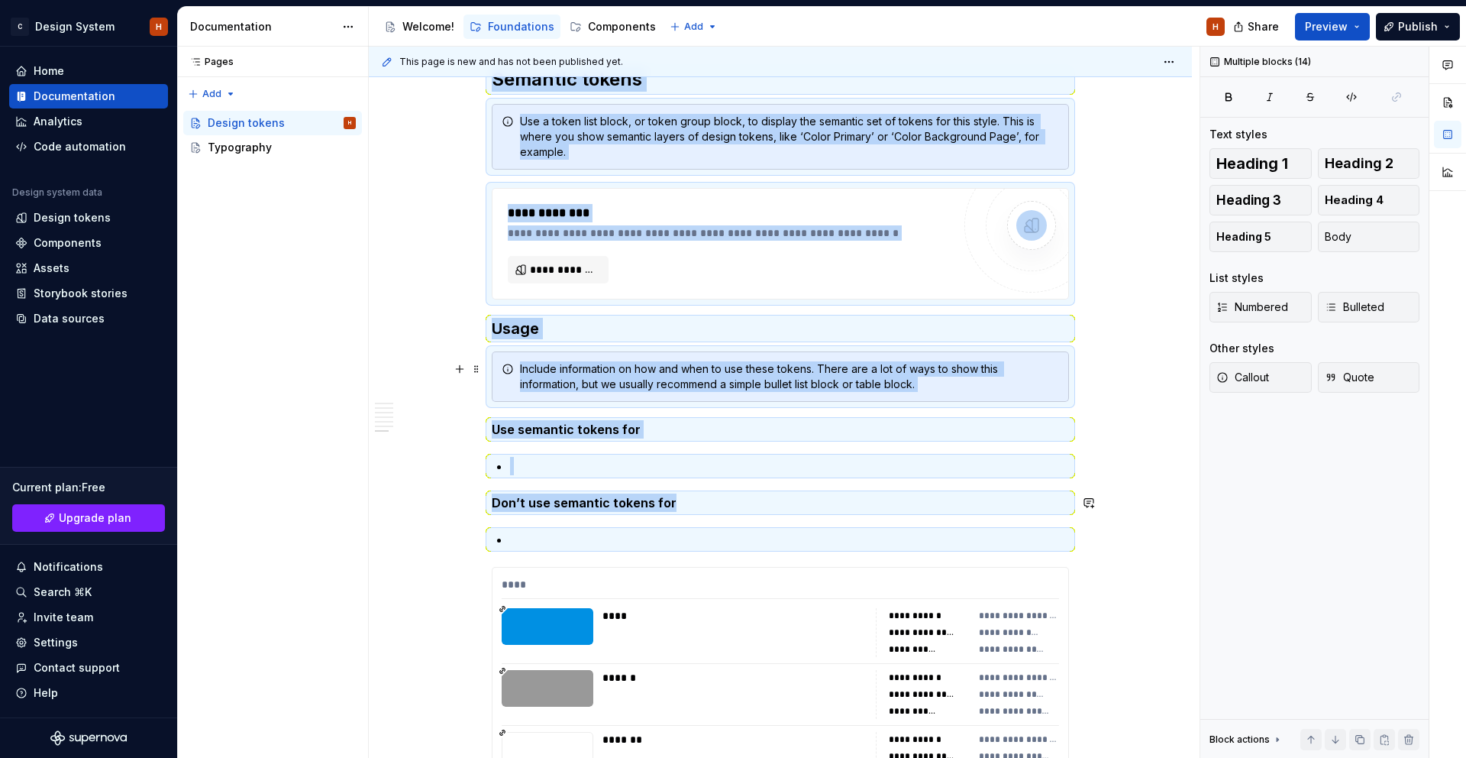
scroll to position [8627, 0]
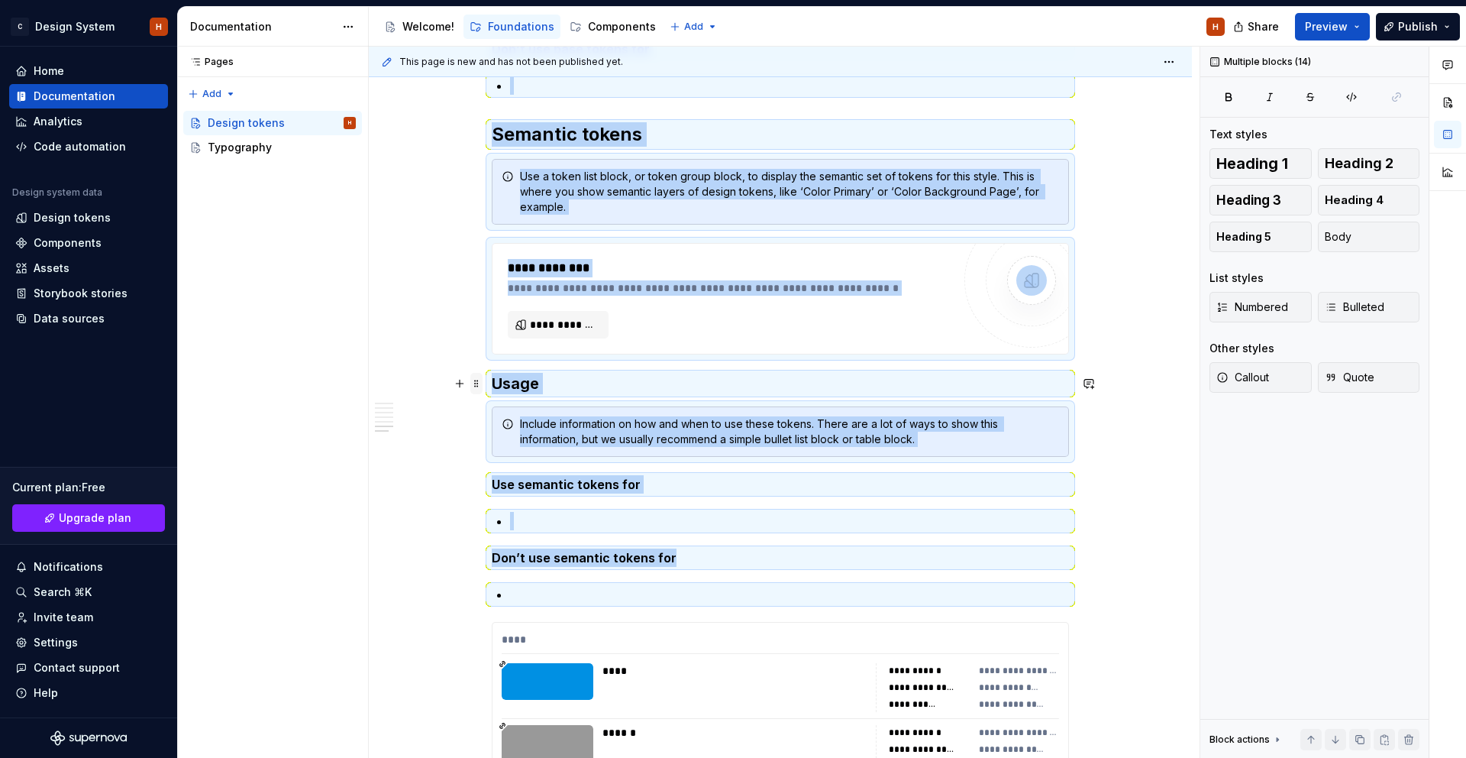
click at [483, 385] on span at bounding box center [476, 383] width 12 height 21
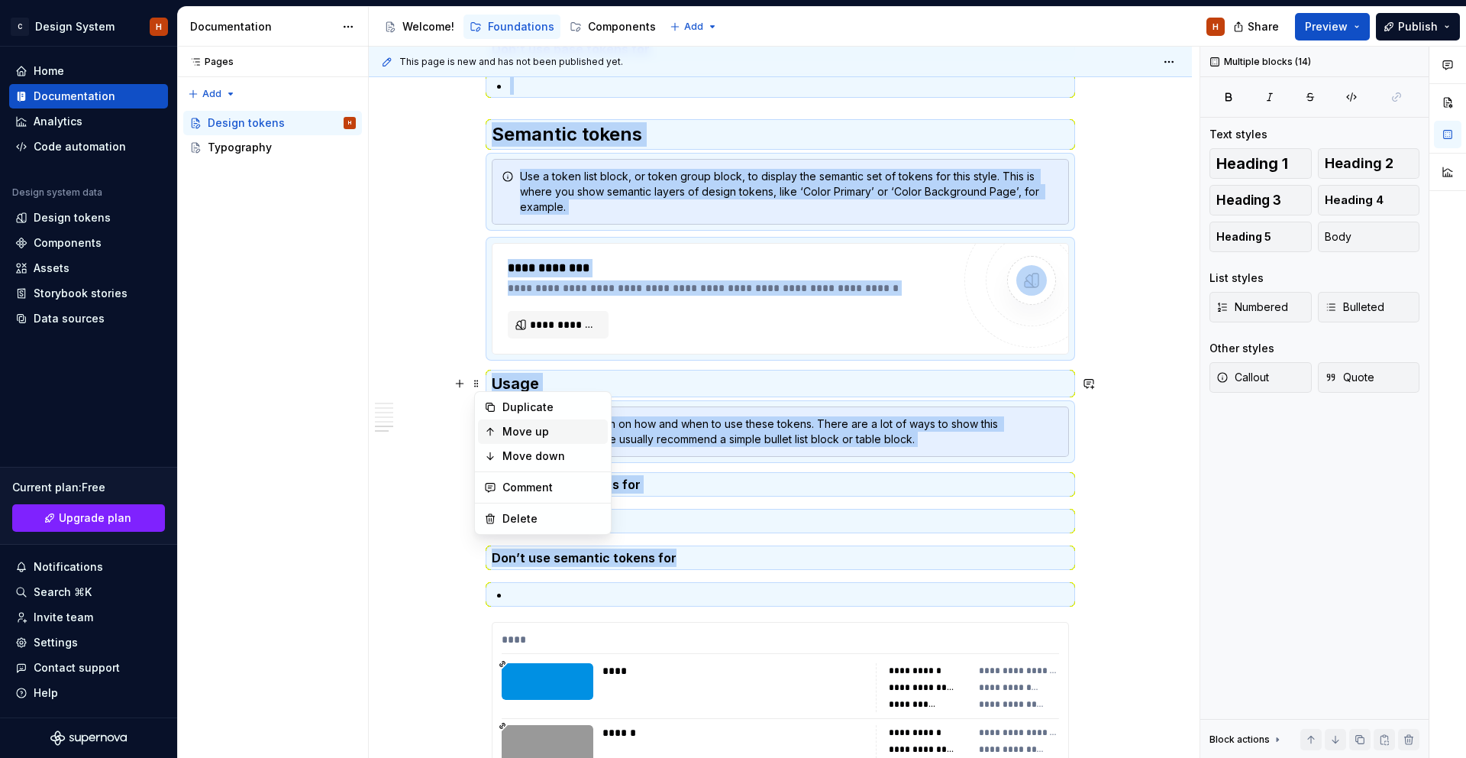
click at [506, 428] on div "Move up" at bounding box center [552, 431] width 99 height 15
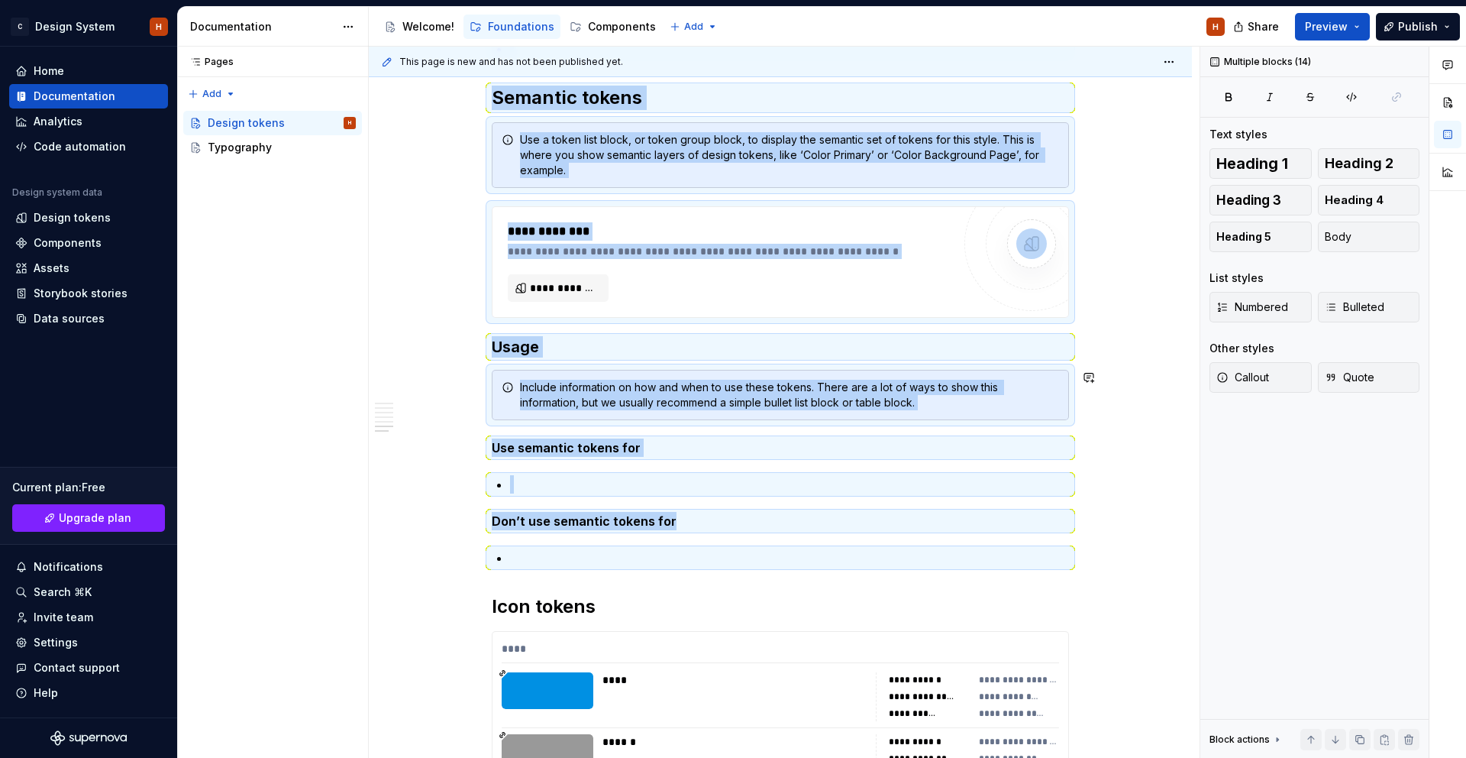
scroll to position [8591, 0]
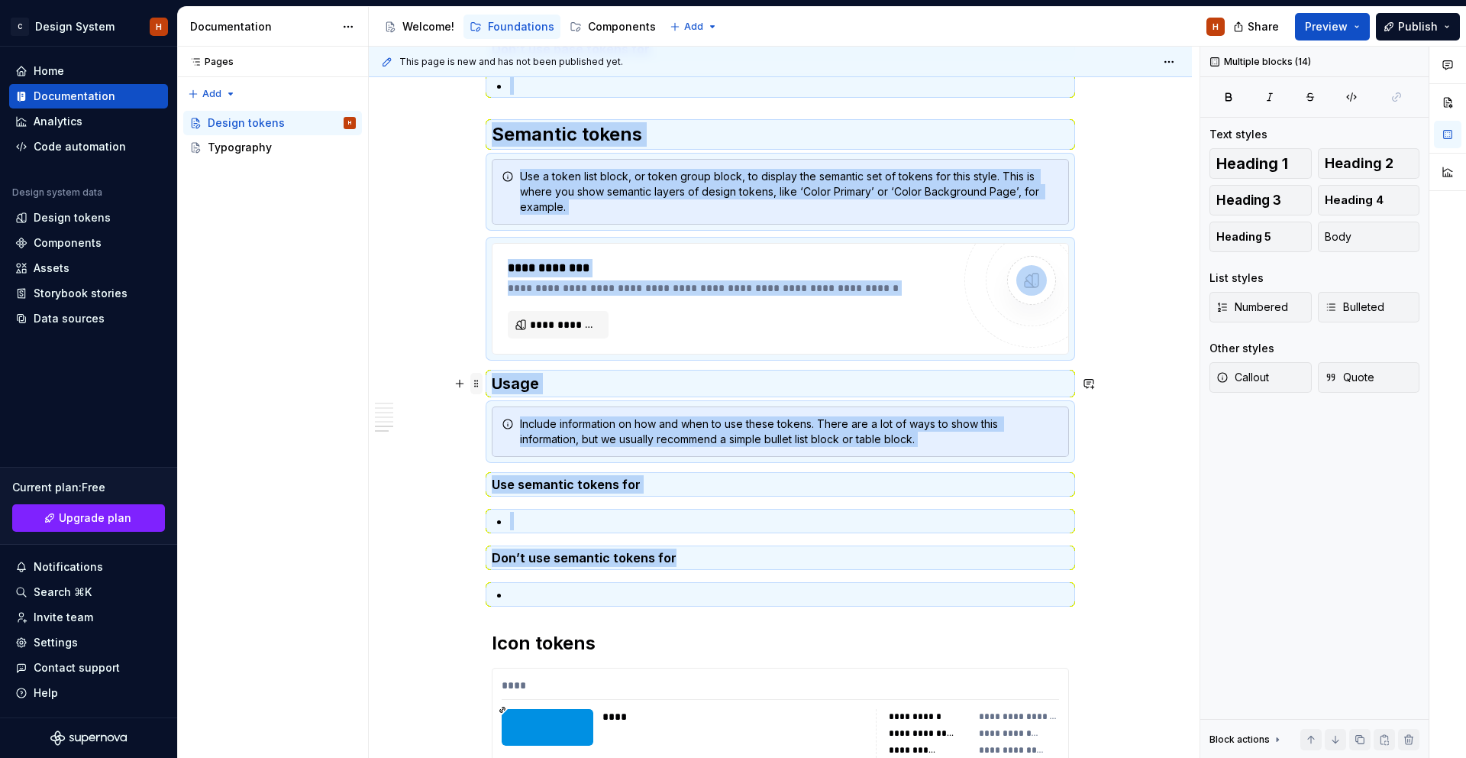
click at [480, 389] on span at bounding box center [476, 383] width 12 height 21
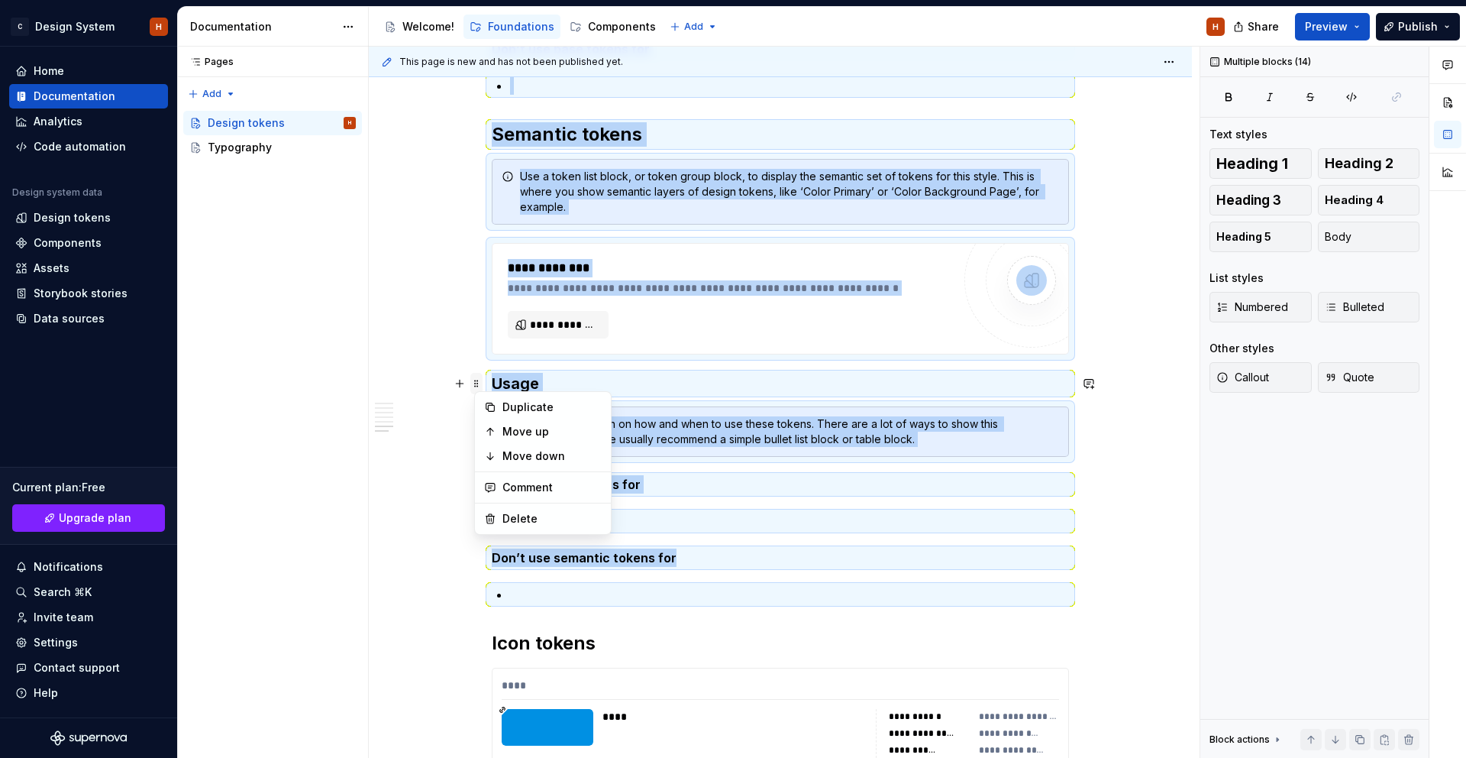
click at [496, 426] on div "Move up" at bounding box center [543, 431] width 130 height 24
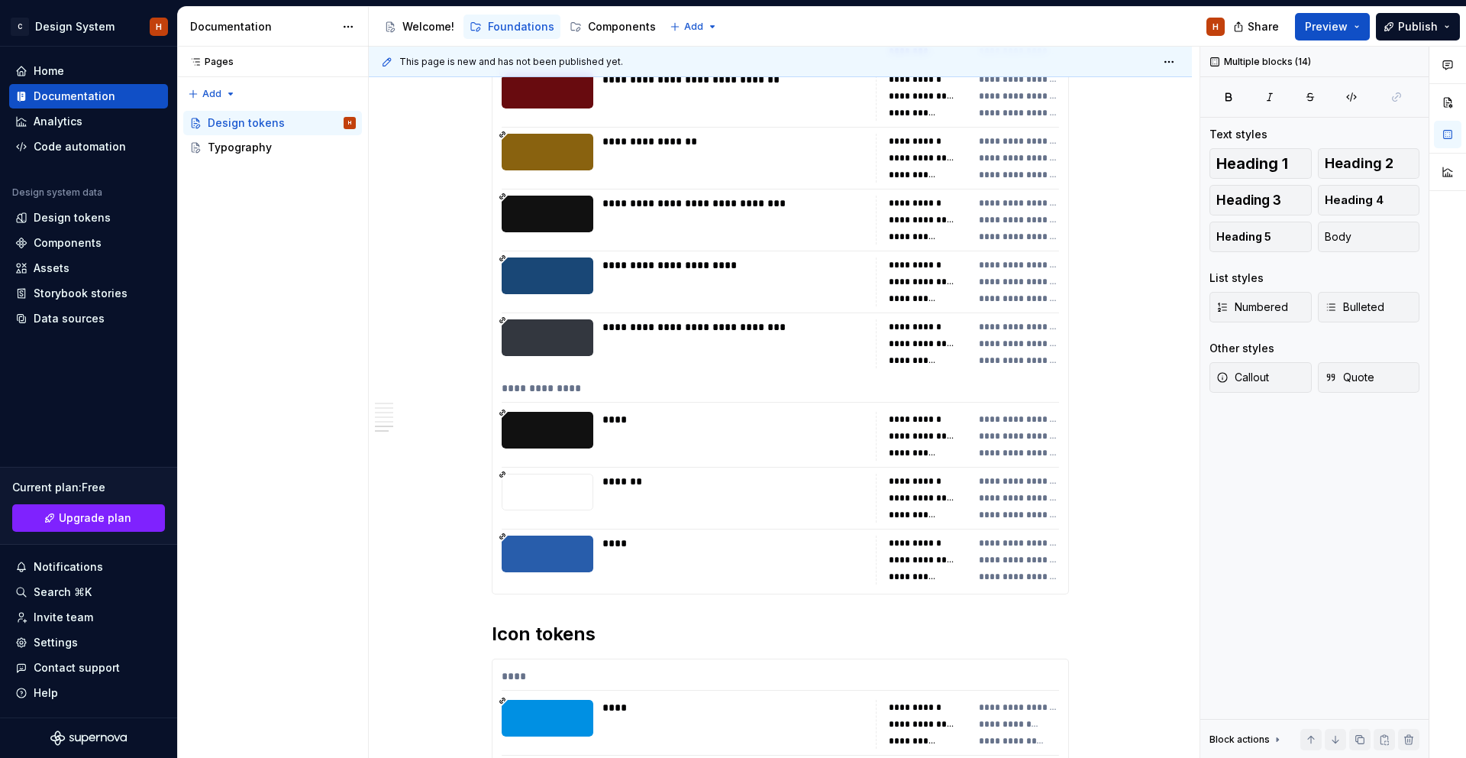
scroll to position [6732, 0]
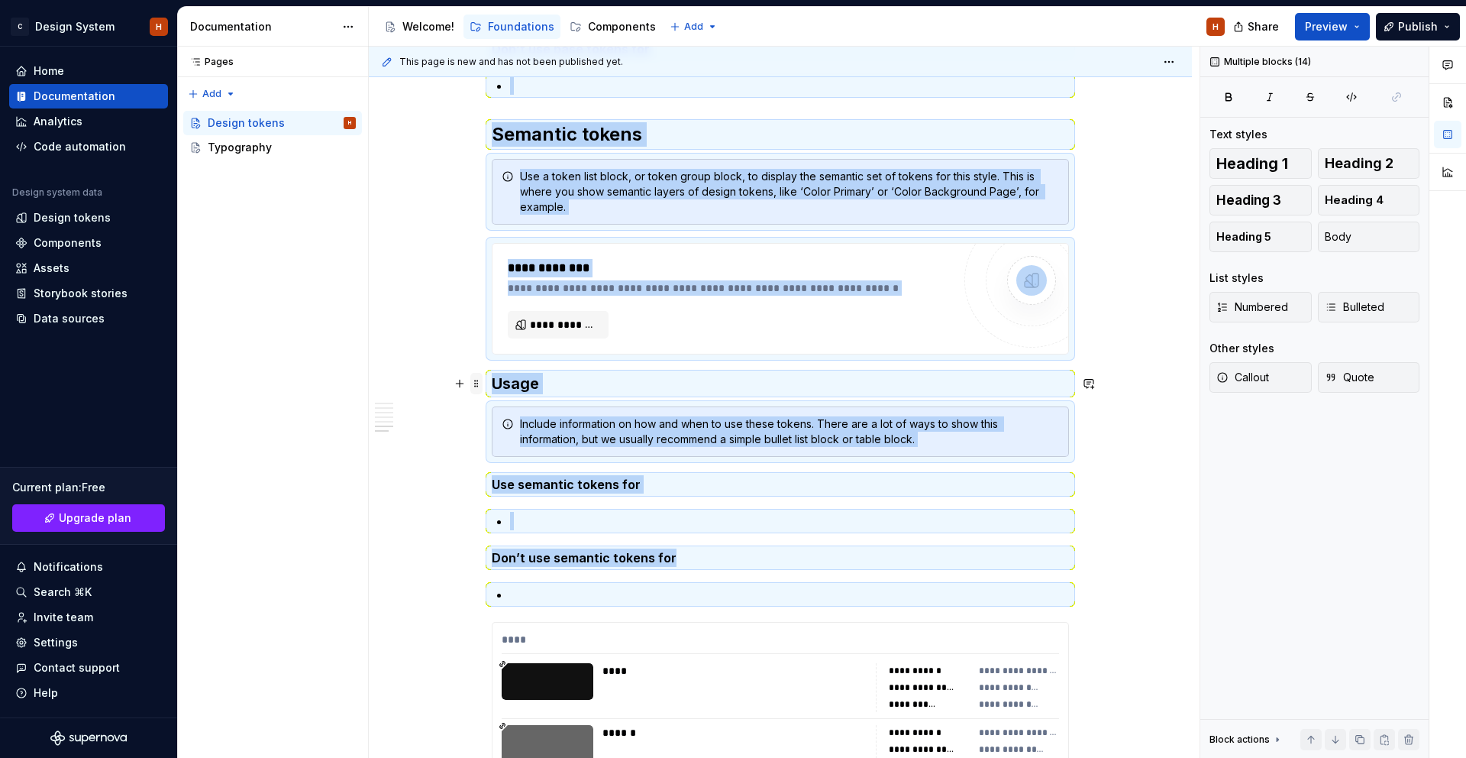
click at [481, 385] on span at bounding box center [476, 383] width 12 height 21
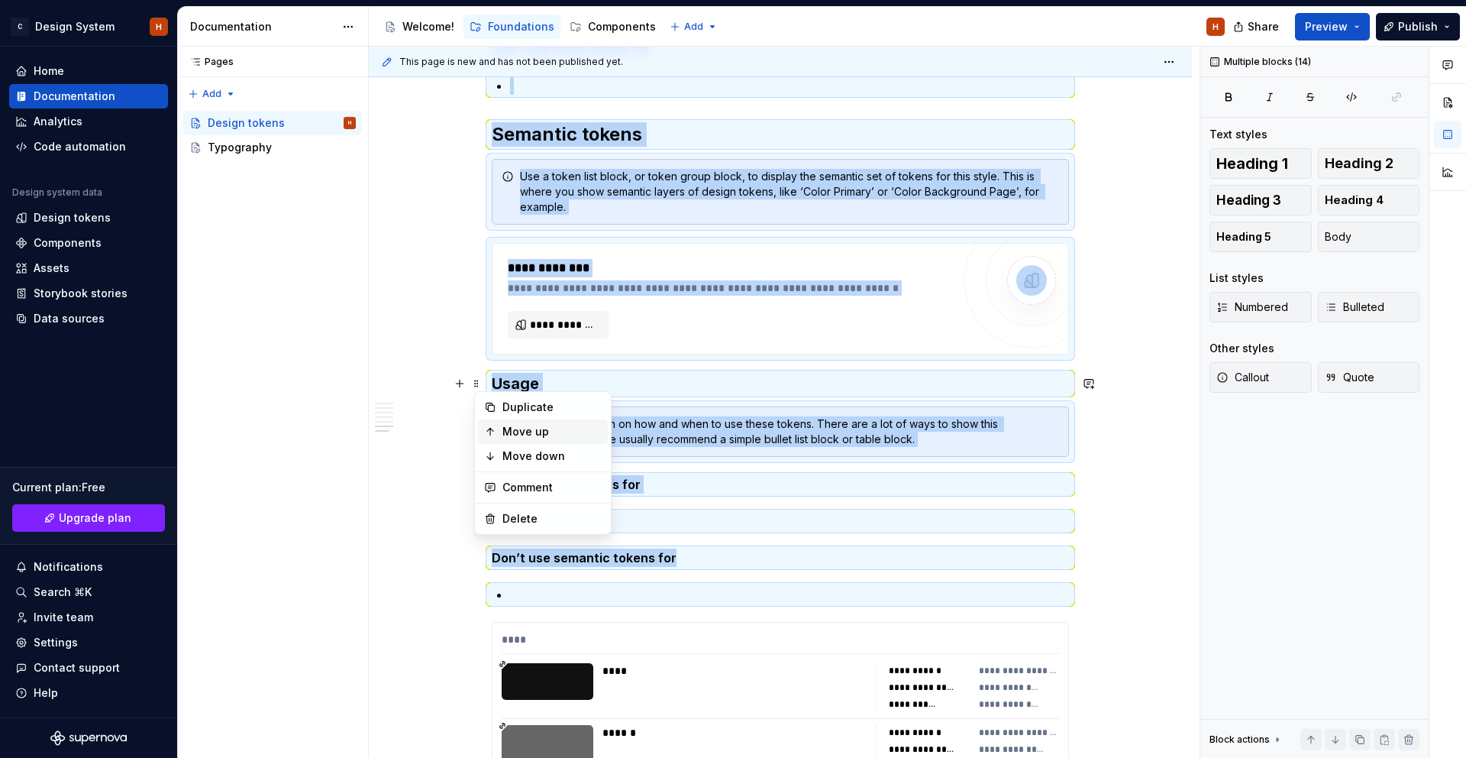
click at [509, 435] on div "Move up" at bounding box center [552, 431] width 99 height 15
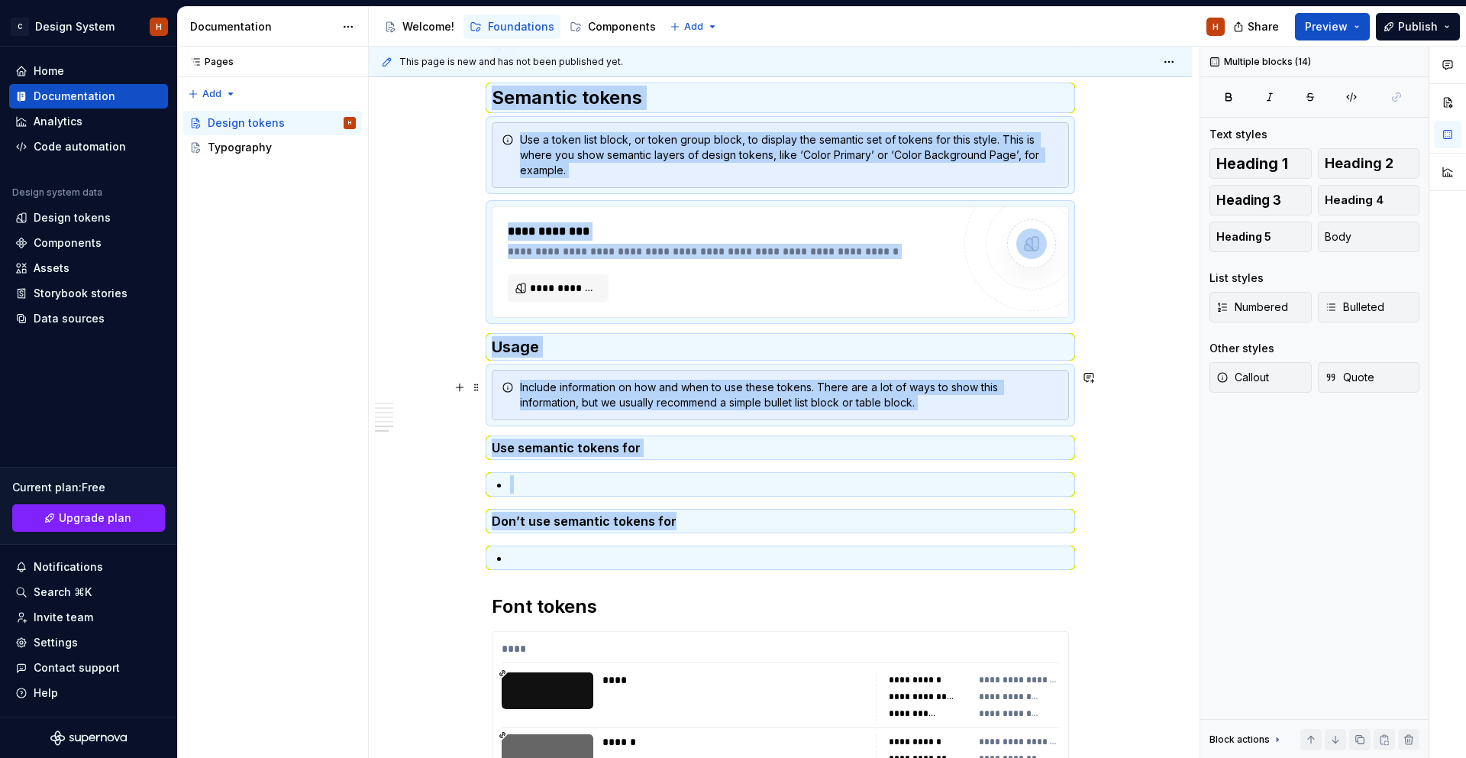
scroll to position [6696, 0]
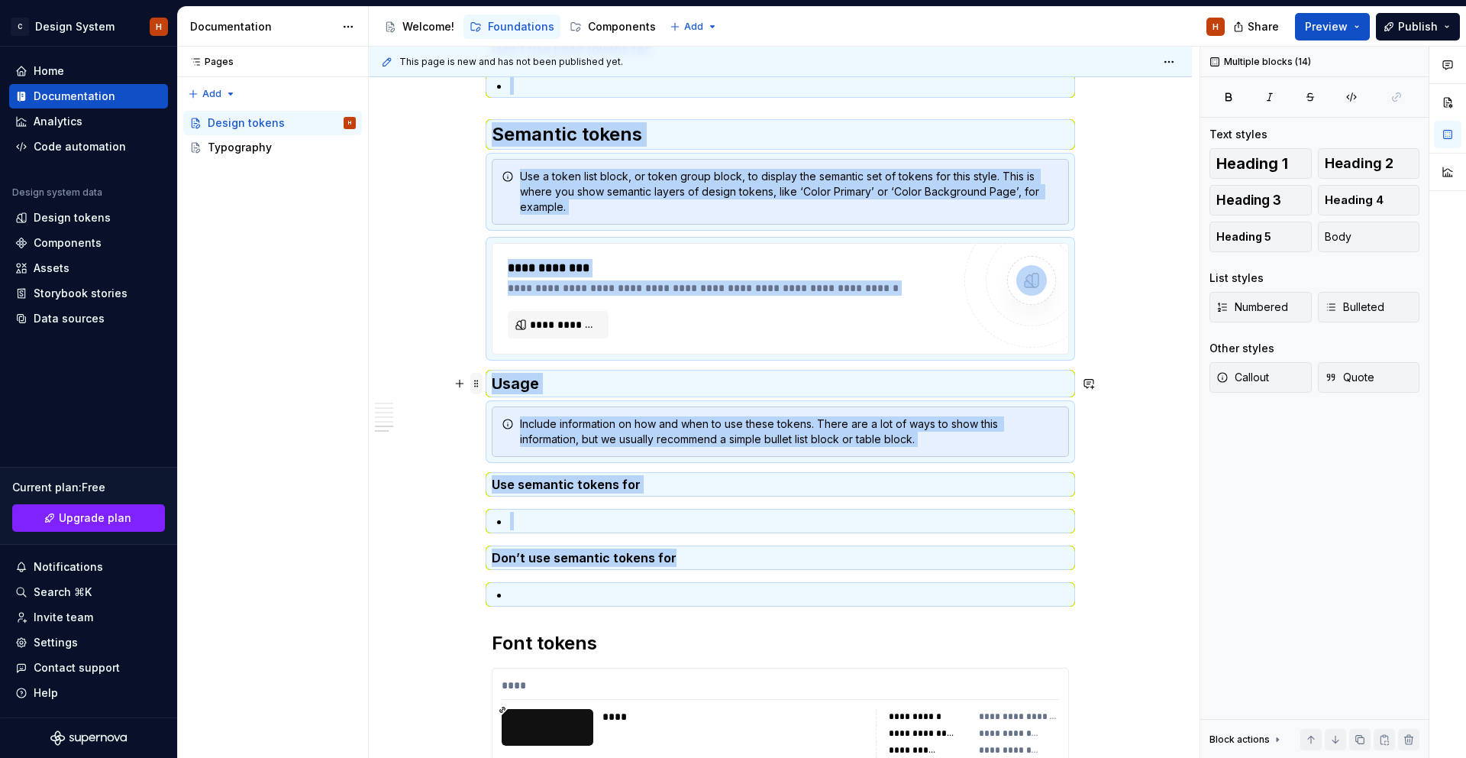
click at [481, 386] on span at bounding box center [476, 383] width 12 height 21
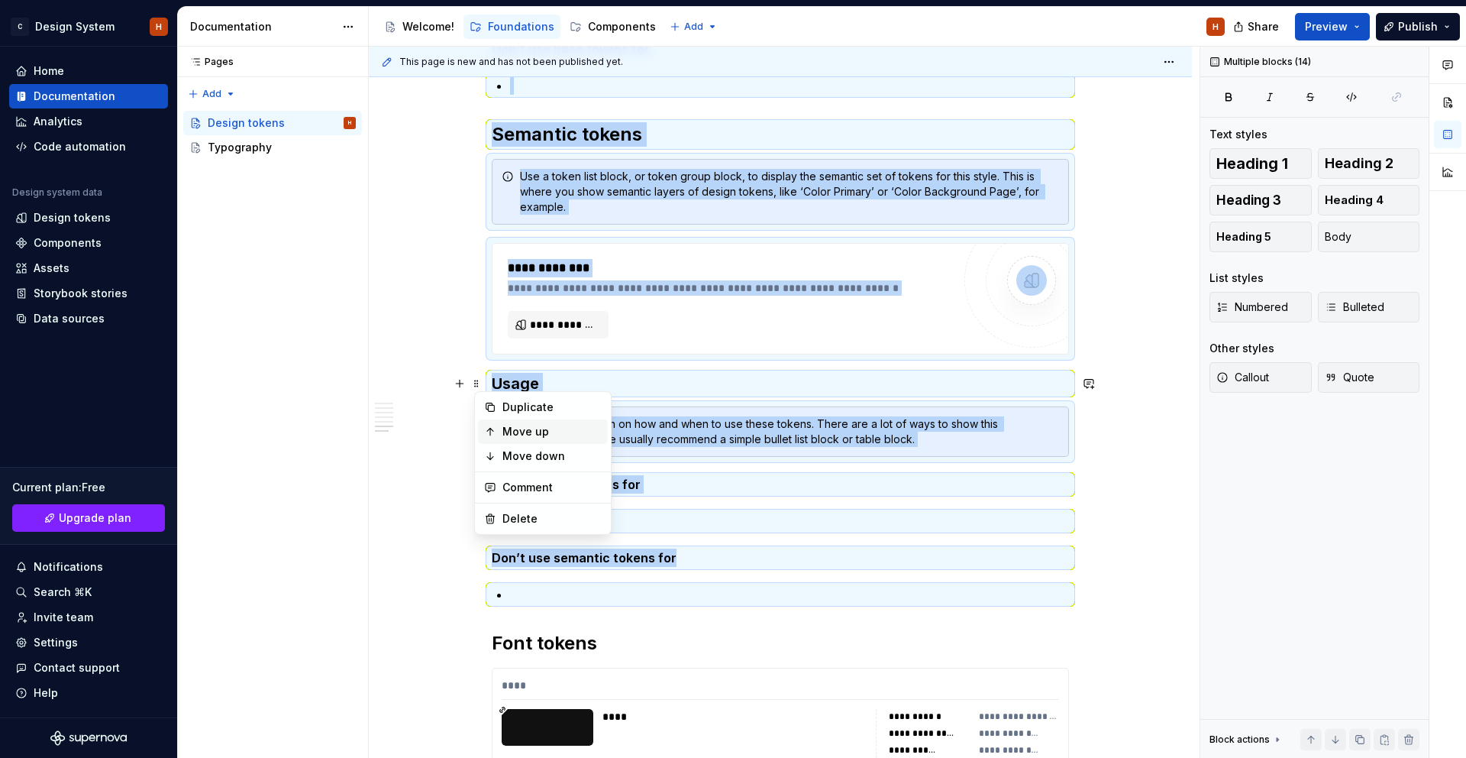
drag, startPoint x: 506, startPoint y: 429, endPoint x: 493, endPoint y: 400, distance: 31.5
click at [506, 429] on div "Move up" at bounding box center [552, 431] width 99 height 15
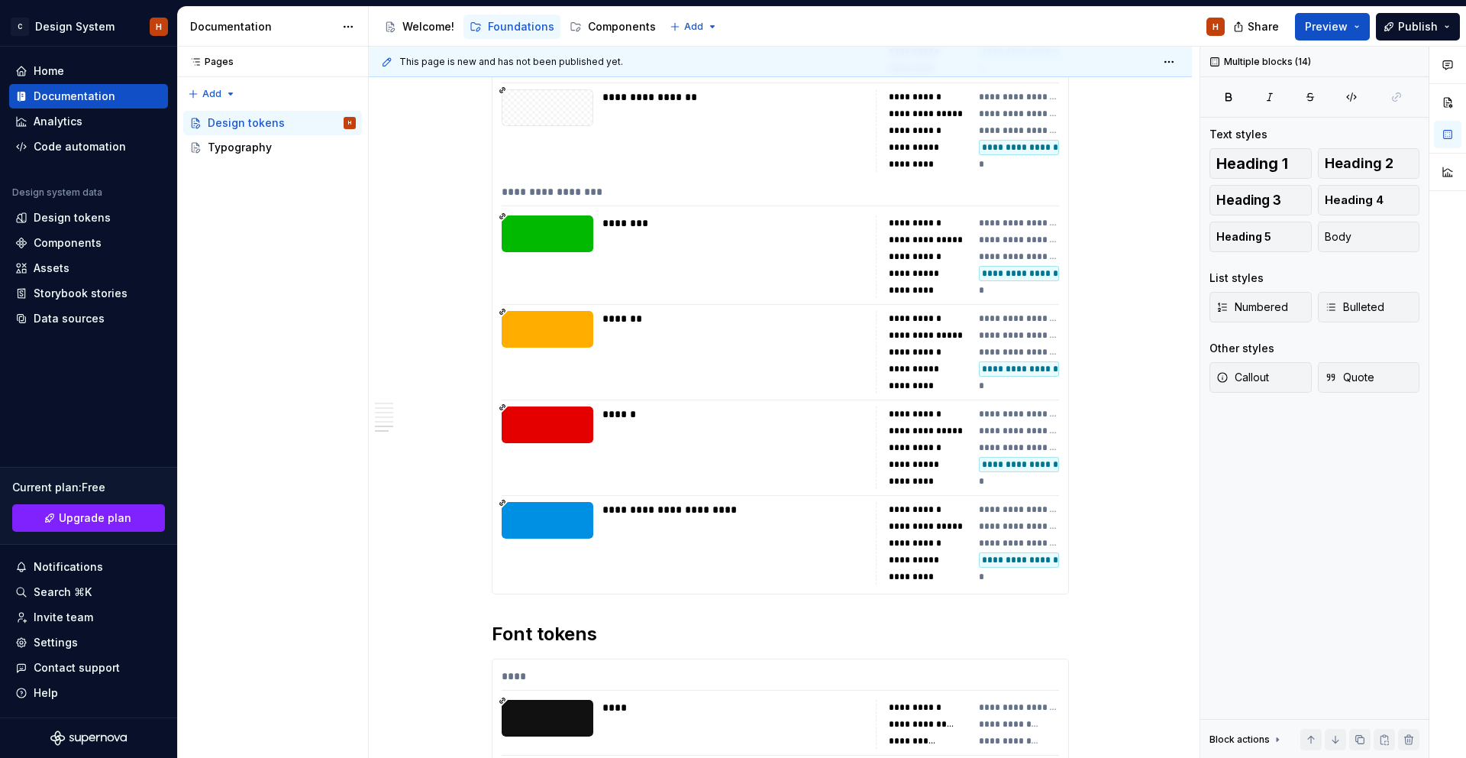
scroll to position [4060, 0]
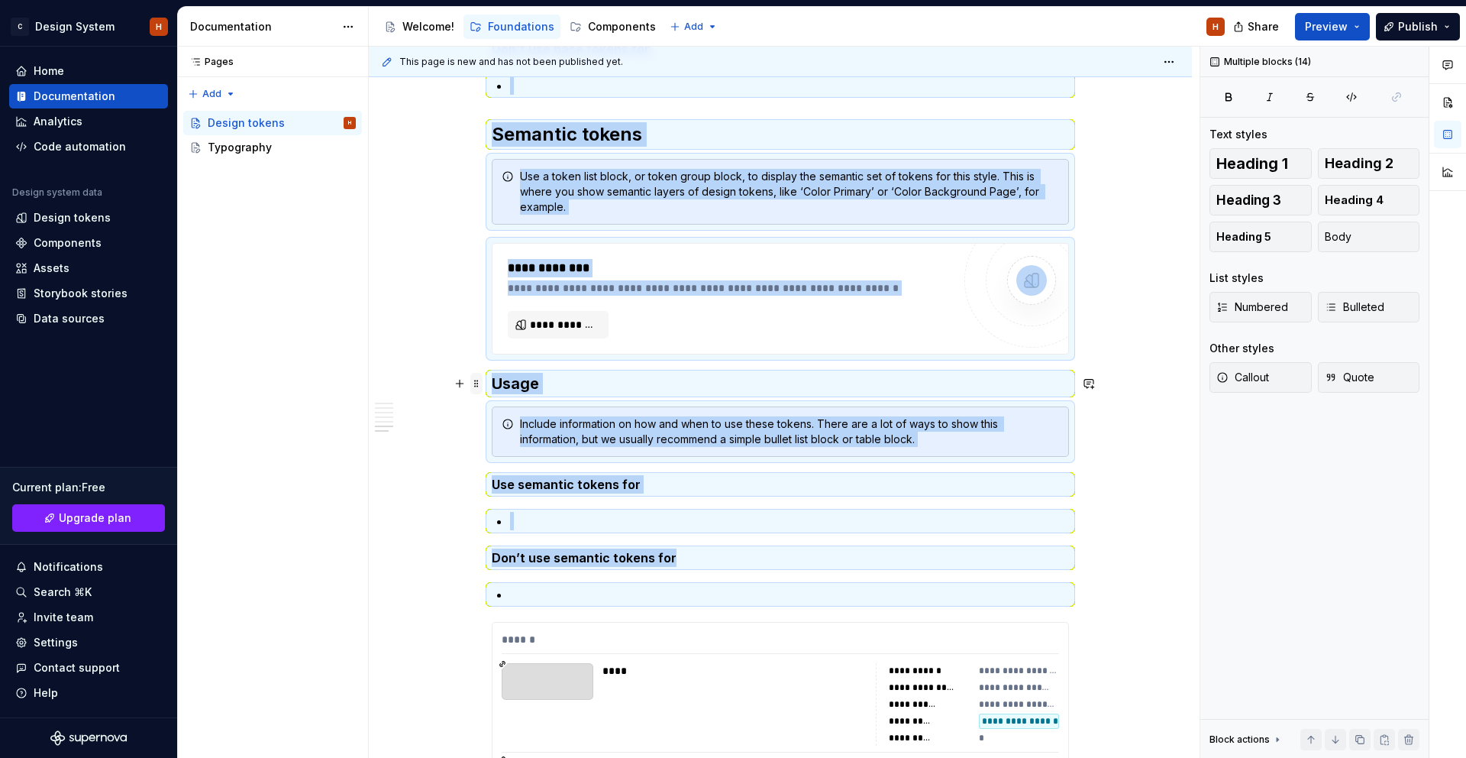
click at [483, 385] on span at bounding box center [476, 383] width 12 height 21
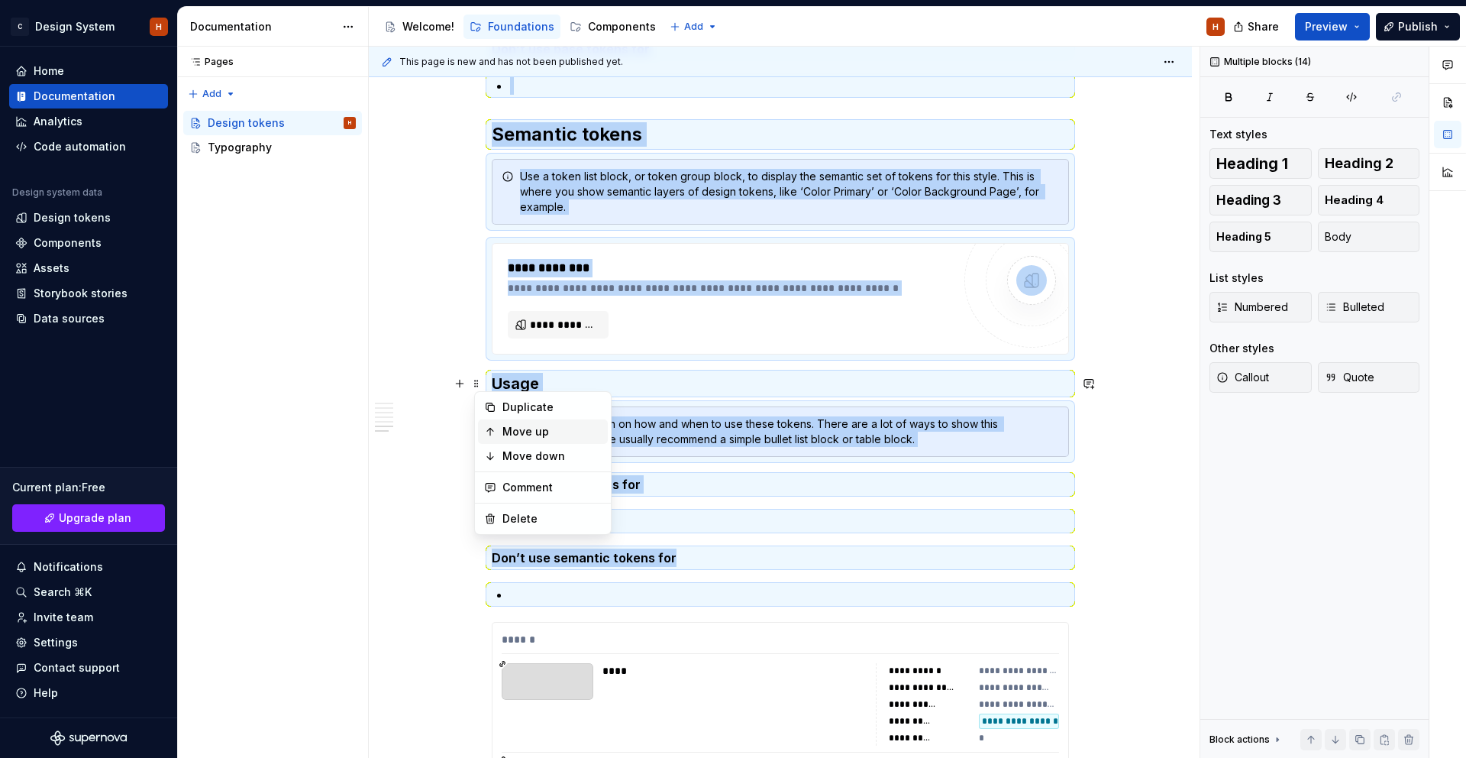
drag, startPoint x: 511, startPoint y: 432, endPoint x: 499, endPoint y: 408, distance: 26.3
click at [511, 432] on div "Move up" at bounding box center [552, 431] width 99 height 15
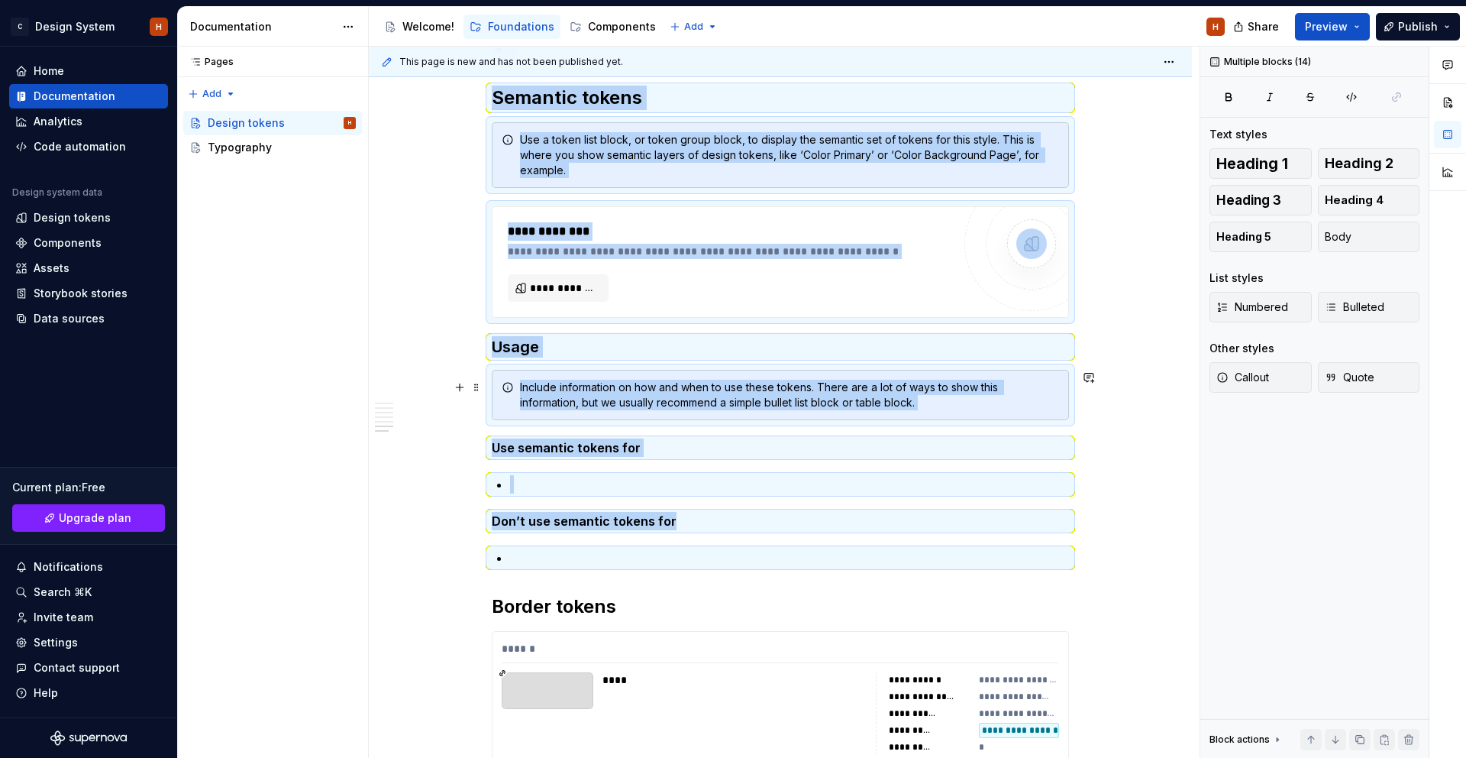
scroll to position [4023, 0]
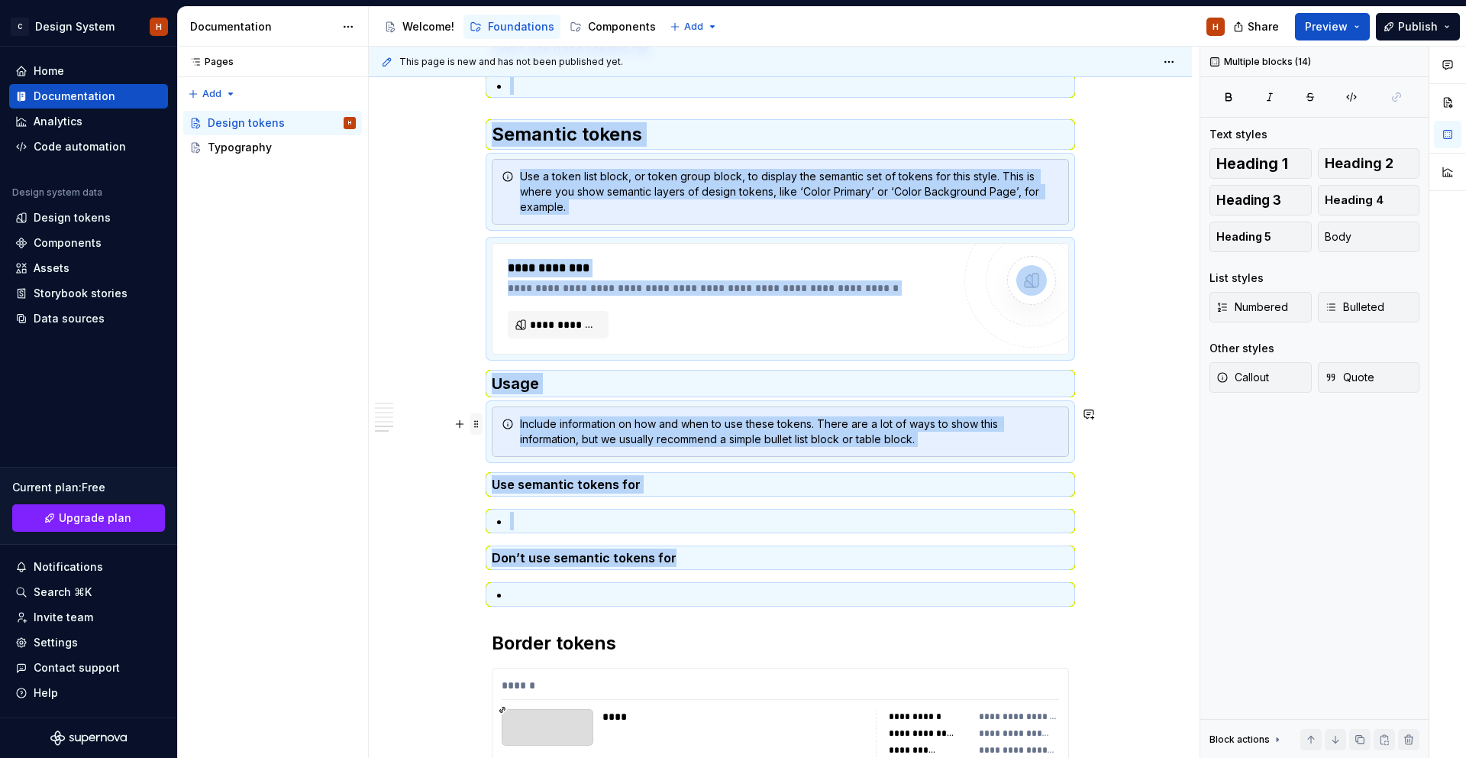
click at [476, 422] on span at bounding box center [476, 423] width 12 height 21
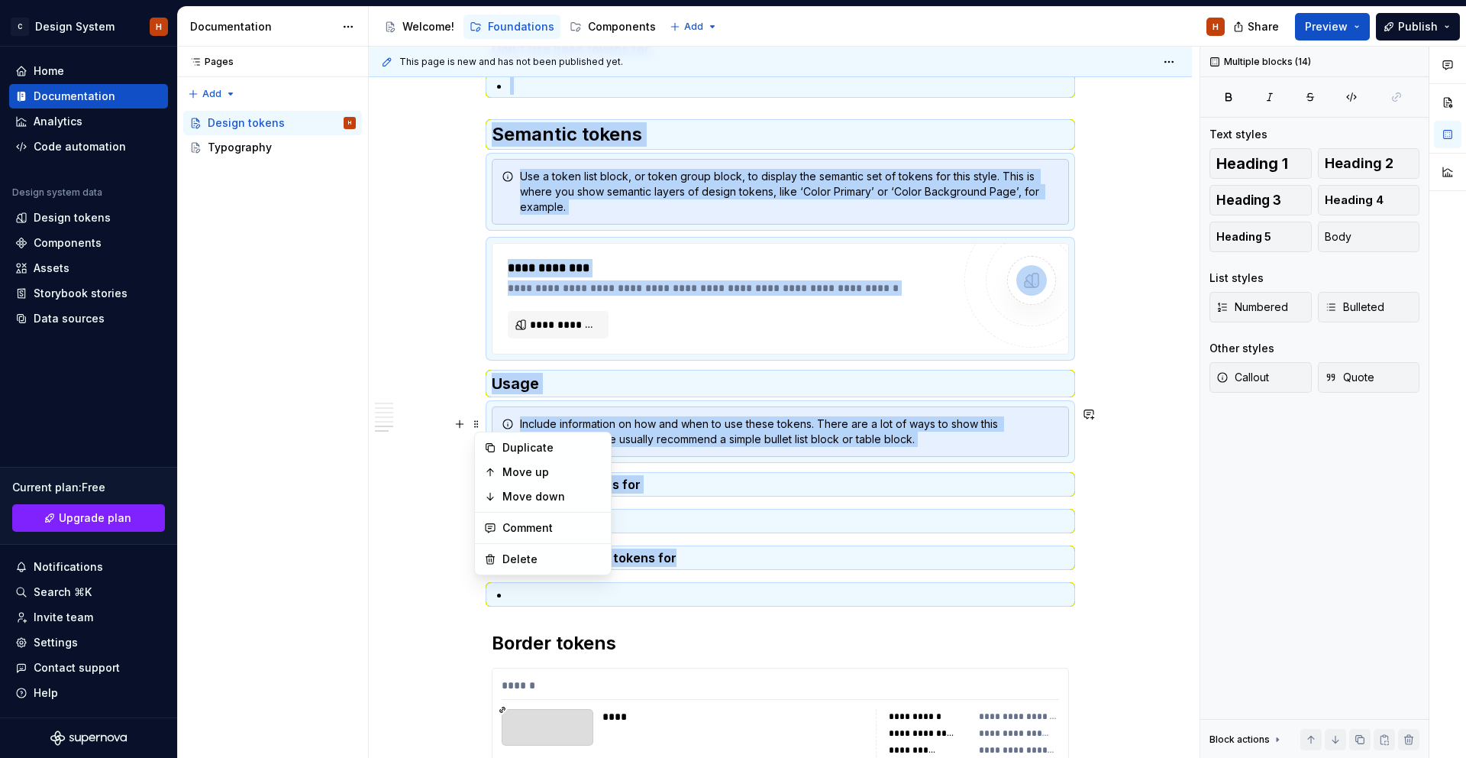
click at [521, 474] on div "Move up" at bounding box center [552, 471] width 99 height 15
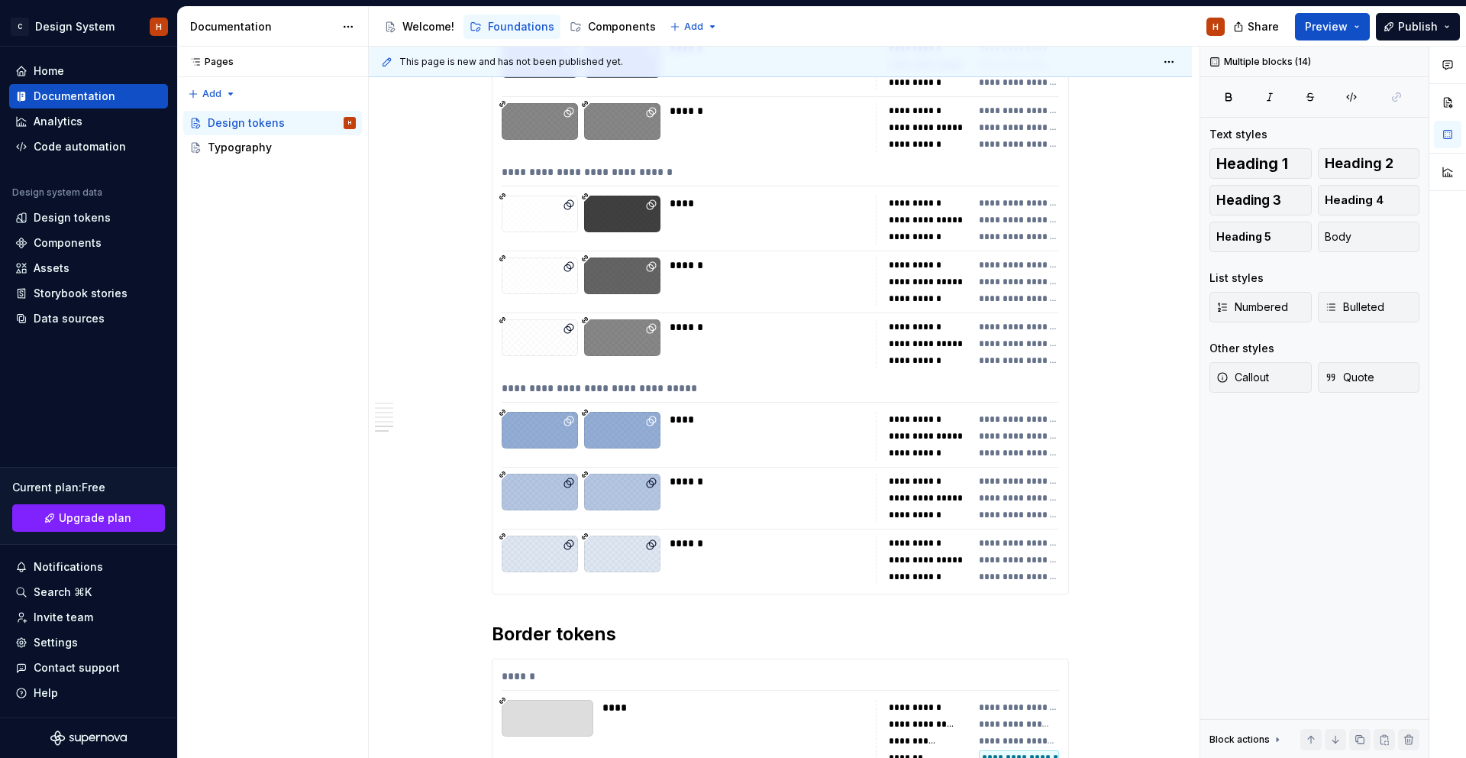
scroll to position [405, 0]
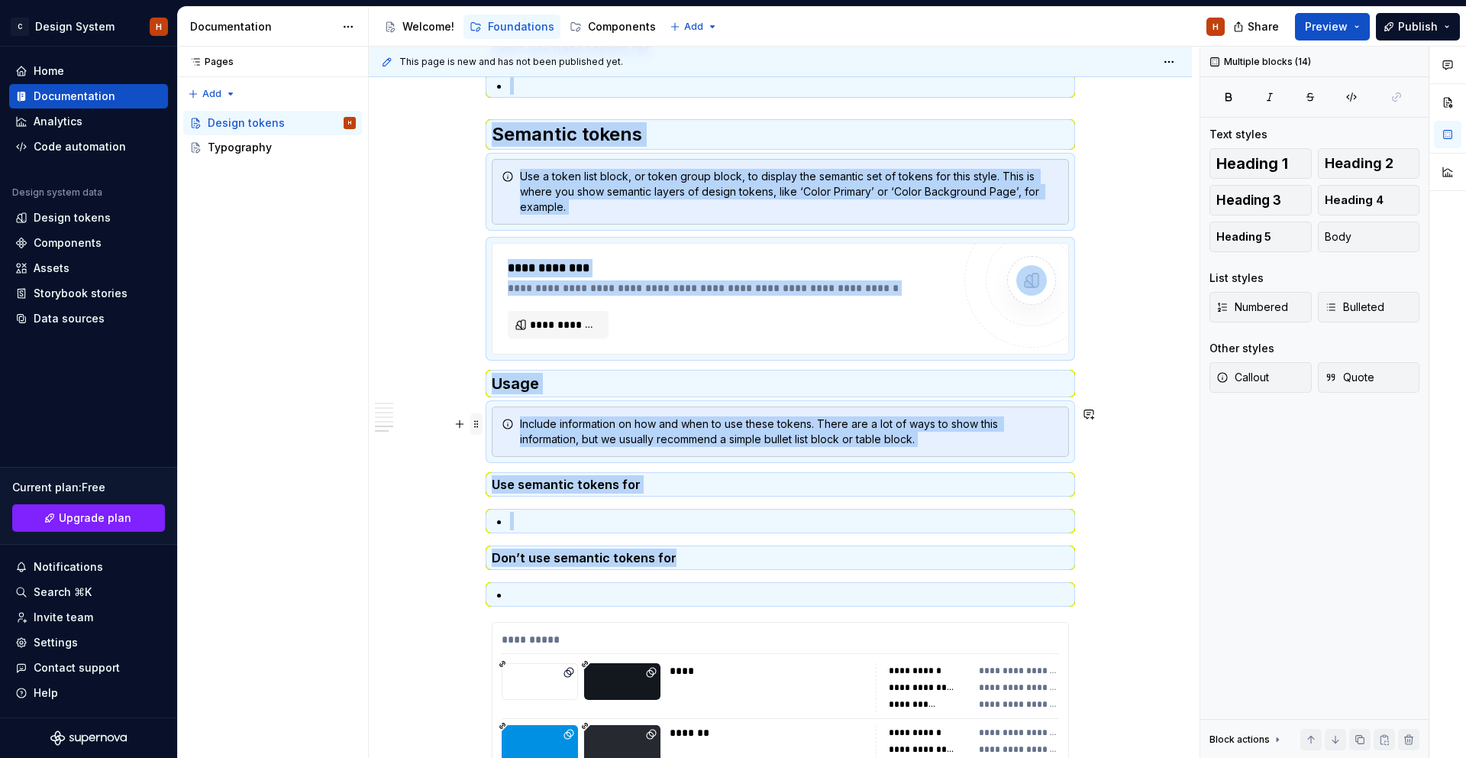
click at [480, 423] on span at bounding box center [476, 423] width 12 height 21
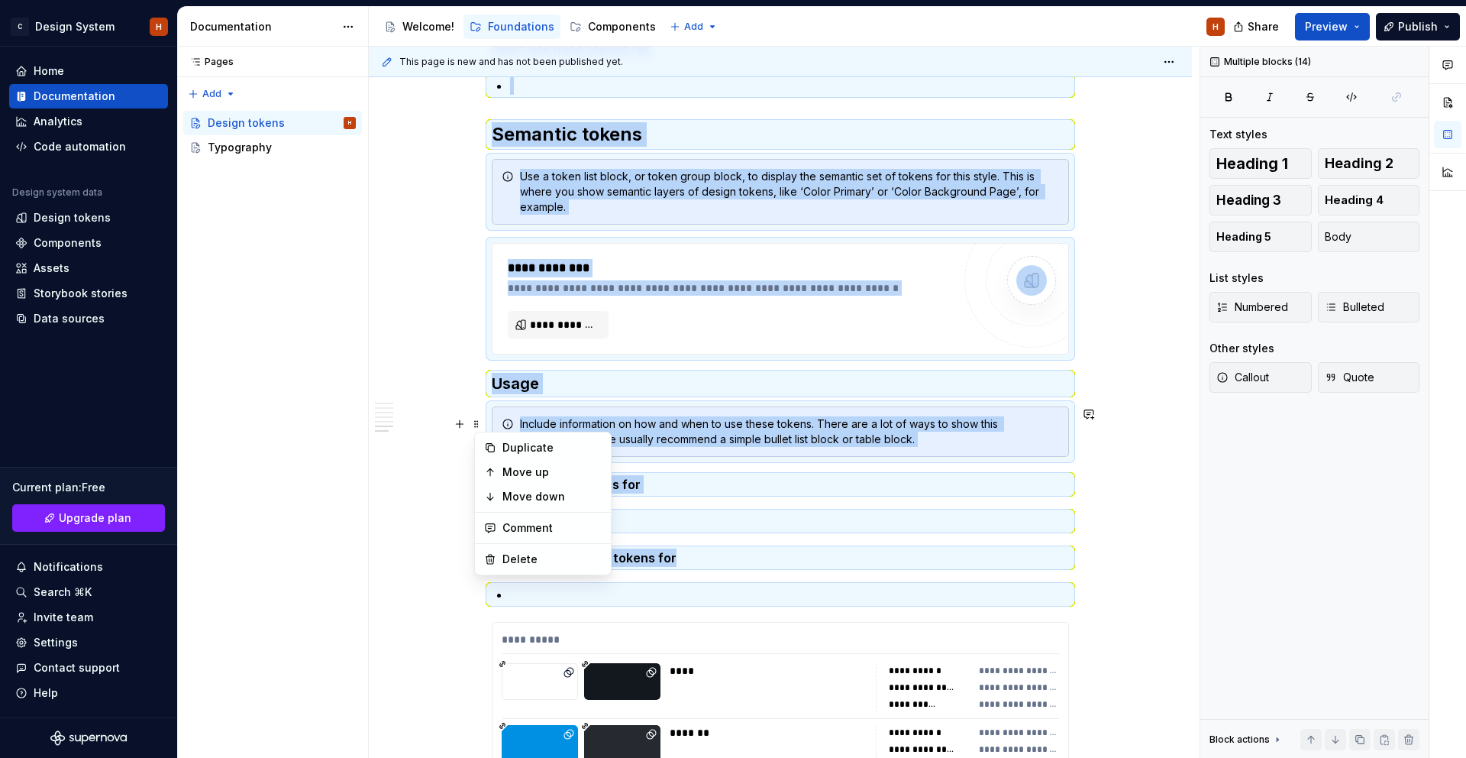
drag, startPoint x: 521, startPoint y: 464, endPoint x: 508, endPoint y: 435, distance: 31.8
click at [521, 464] on div "Move up" at bounding box center [552, 471] width 99 height 15
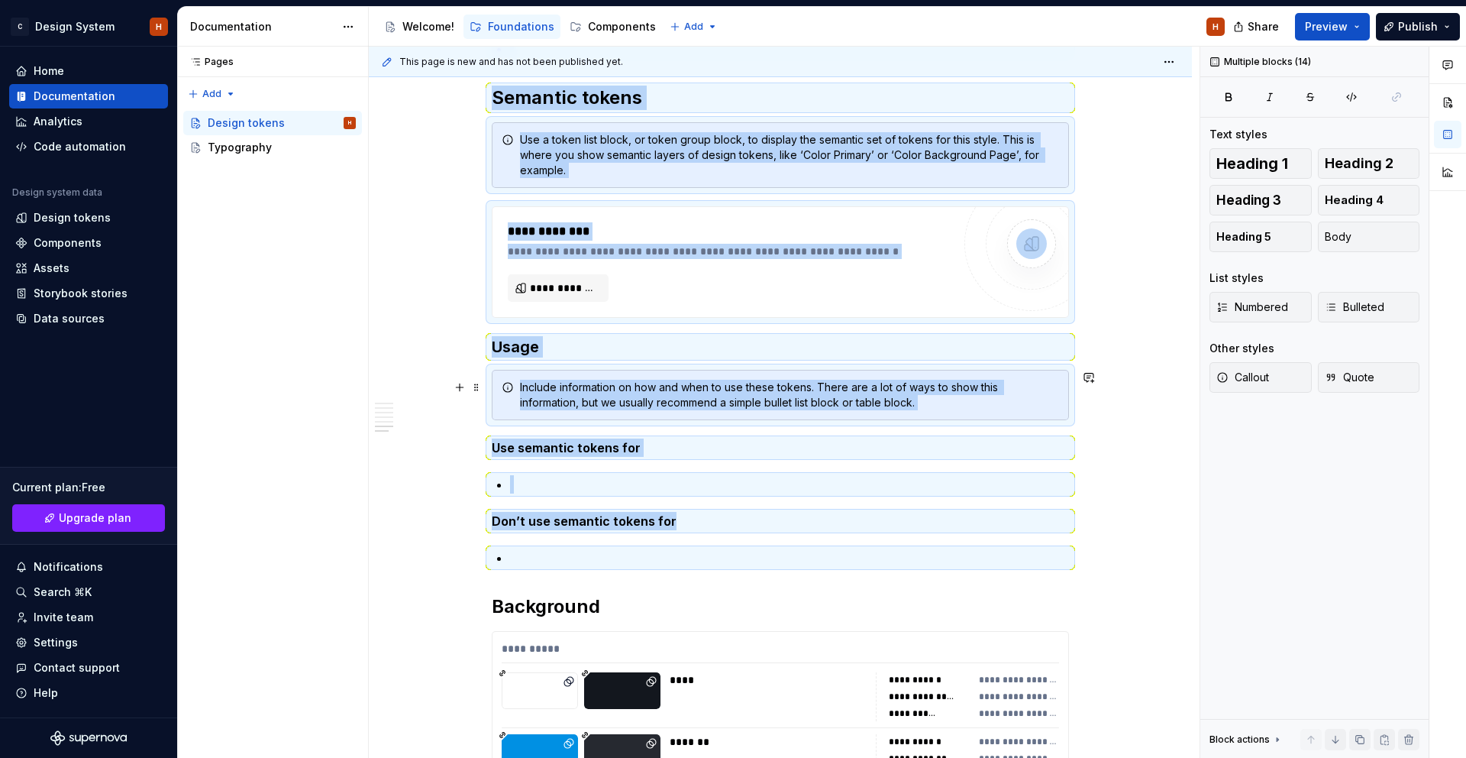
scroll to position [368, 0]
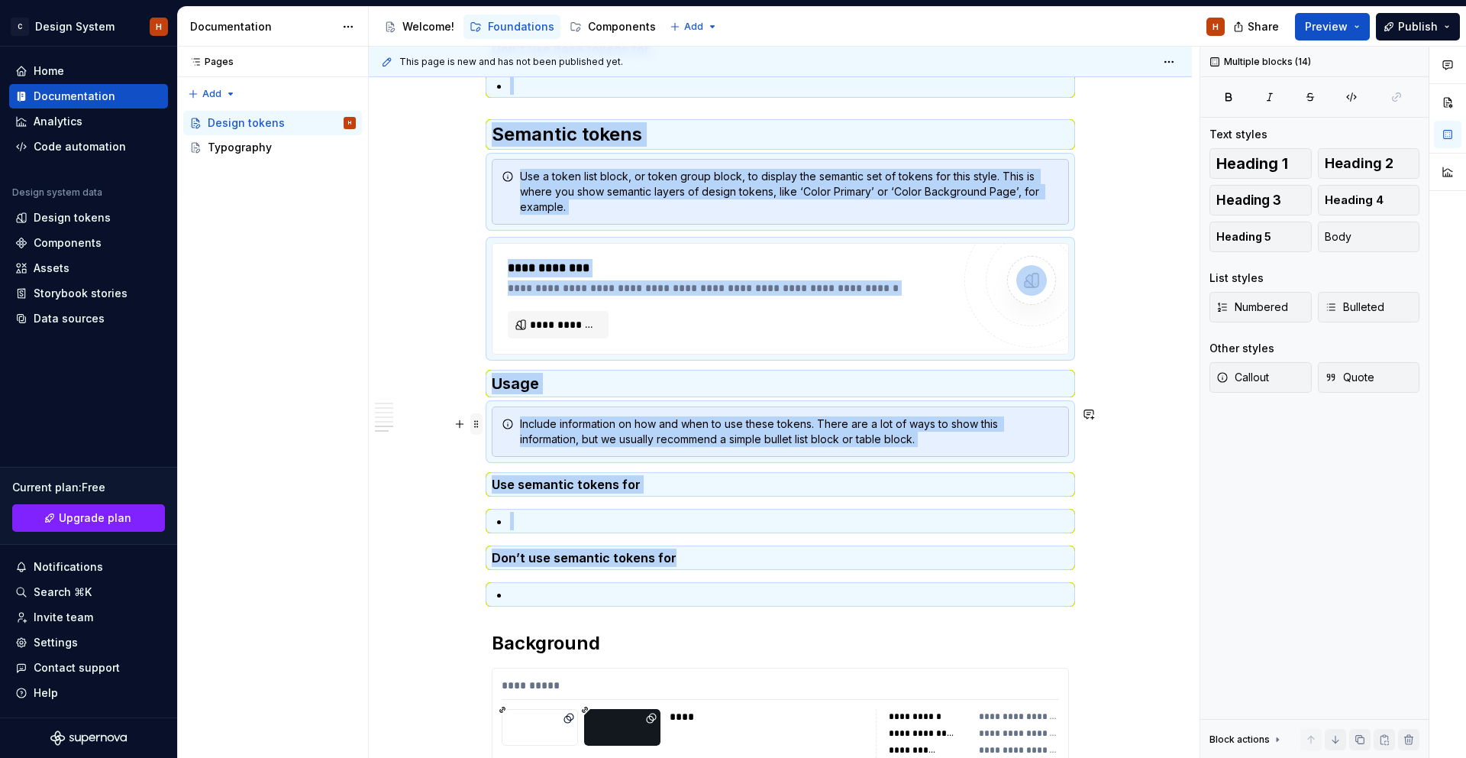
click at [483, 424] on span at bounding box center [476, 423] width 12 height 21
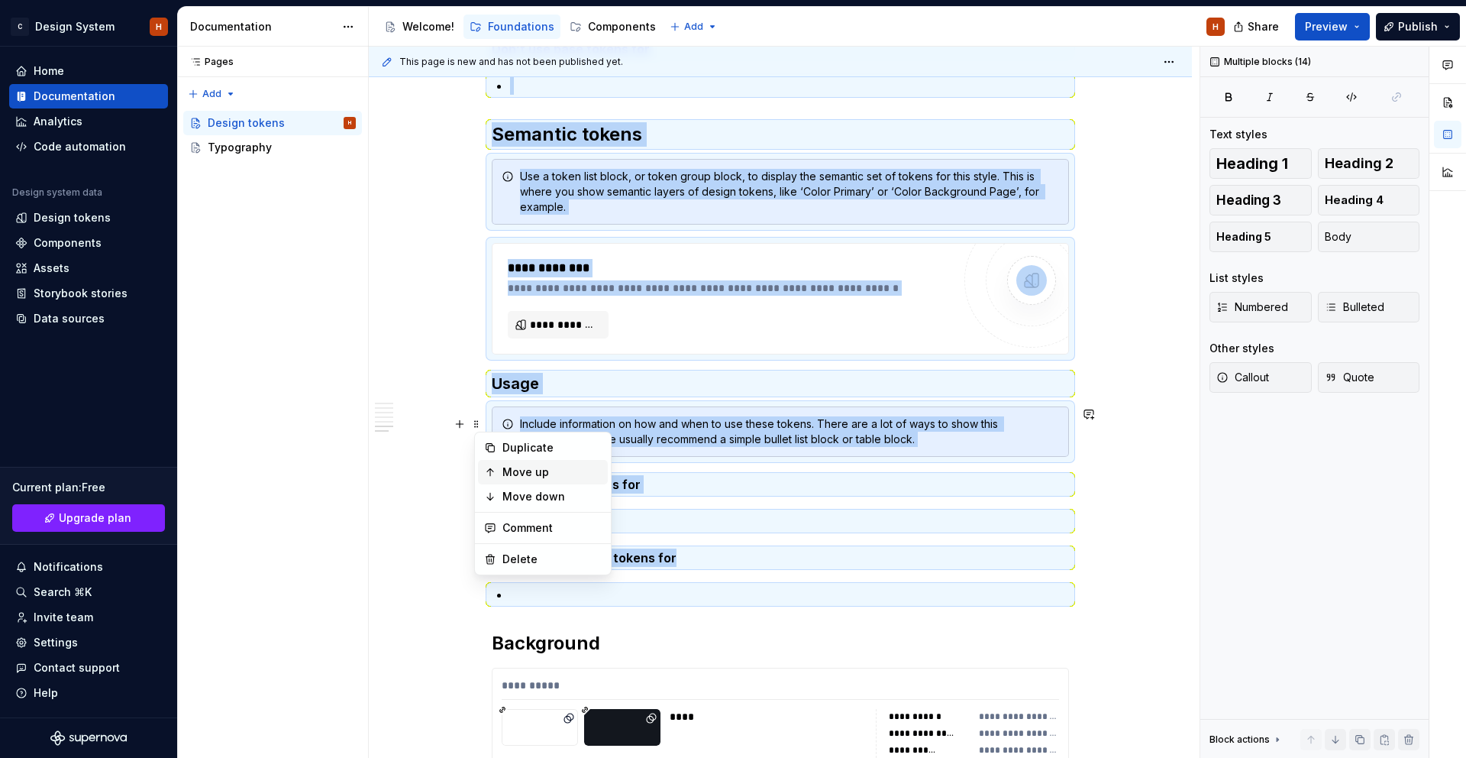
drag, startPoint x: 518, startPoint y: 468, endPoint x: 503, endPoint y: 447, distance: 25.8
click at [518, 468] on div "Move up" at bounding box center [552, 471] width 99 height 15
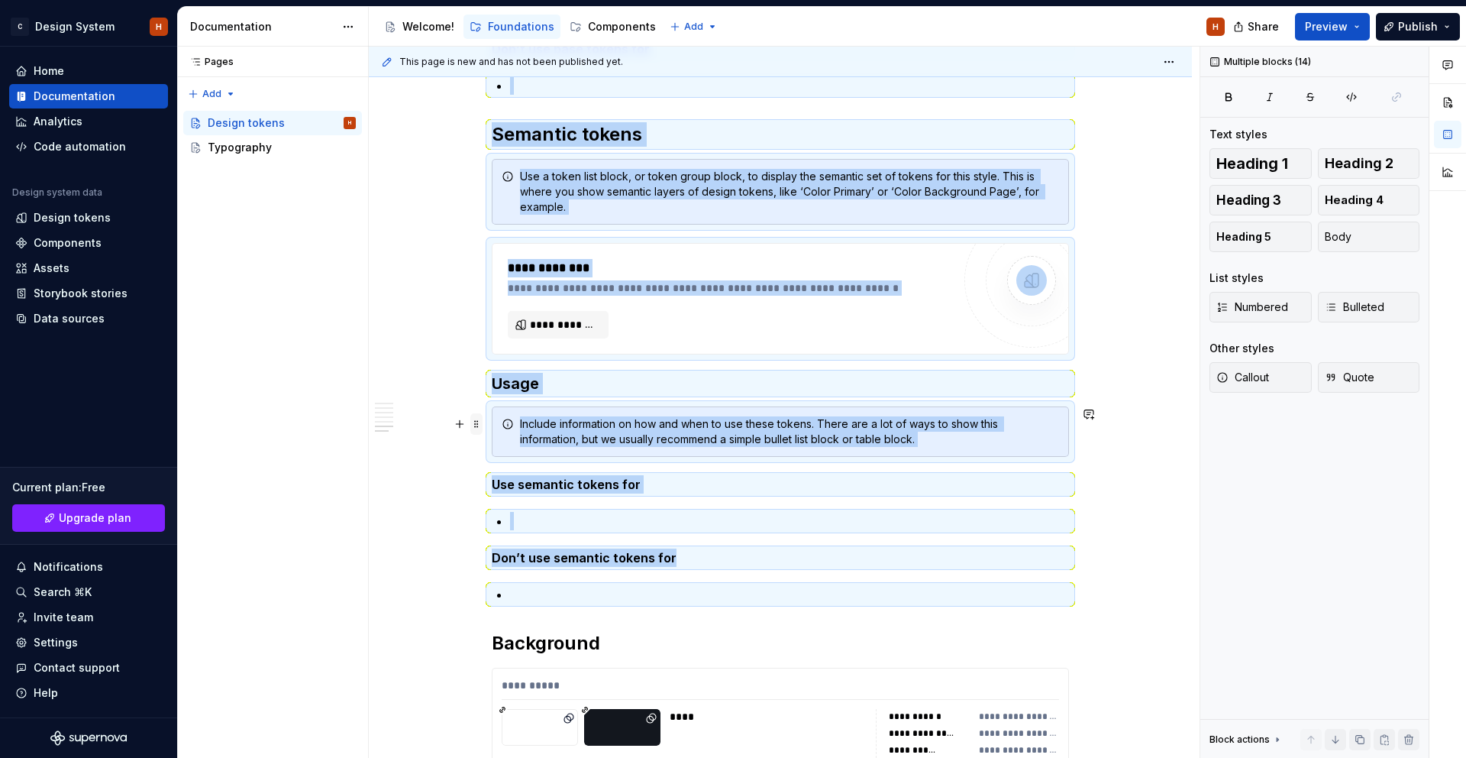
click at [483, 428] on span at bounding box center [476, 423] width 12 height 21
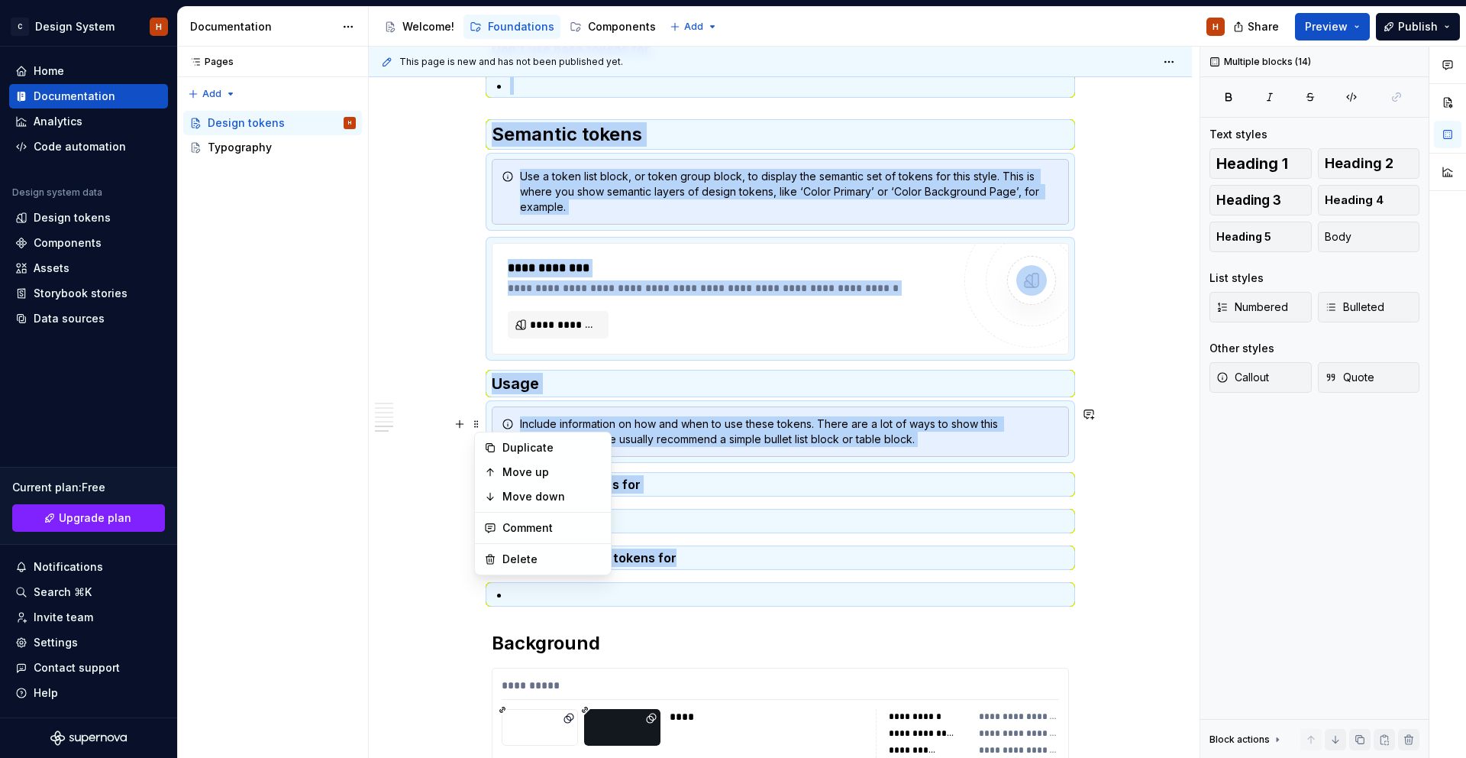
drag, startPoint x: 525, startPoint y: 477, endPoint x: 515, endPoint y: 460, distance: 19.5
click at [525, 477] on div "Move up" at bounding box center [552, 471] width 99 height 15
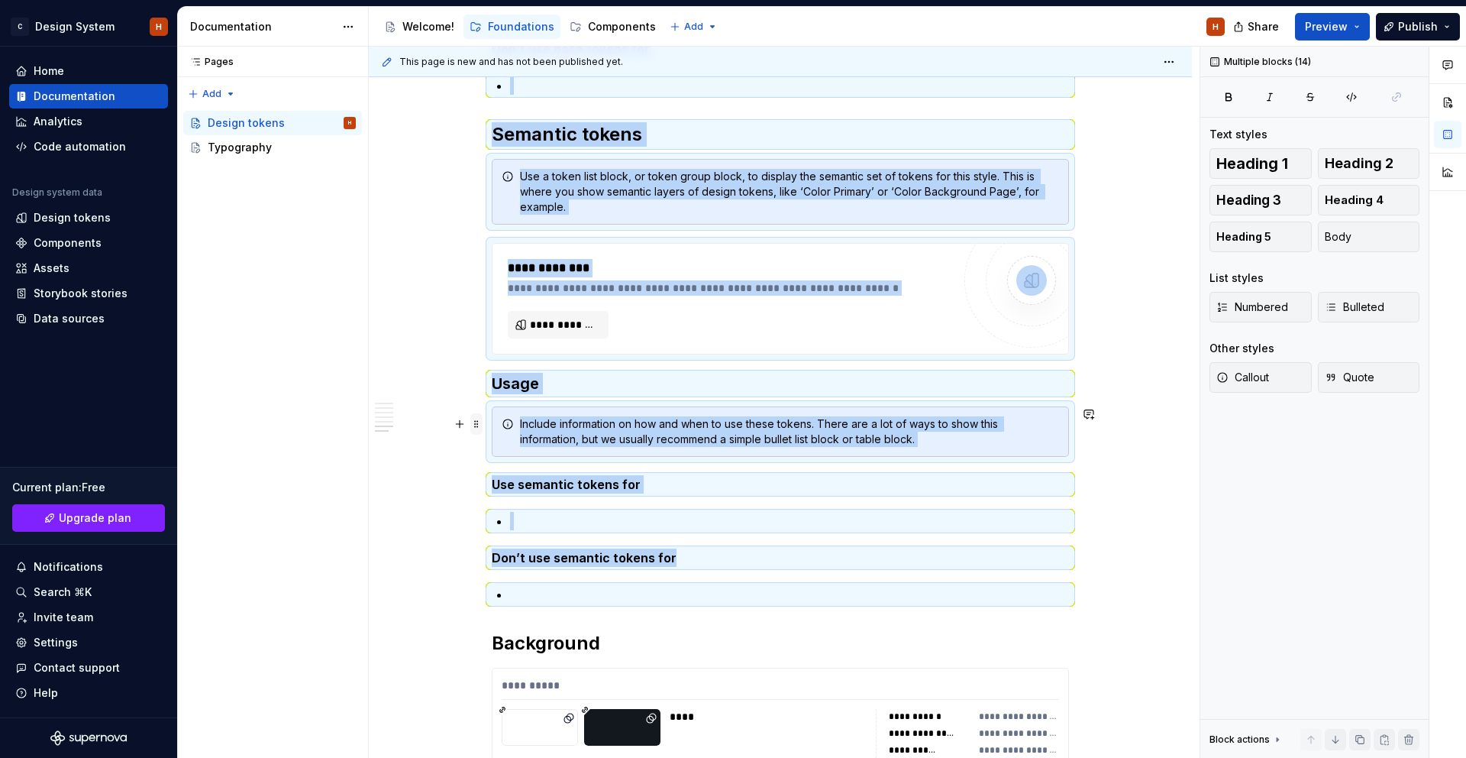
click at [483, 428] on span at bounding box center [476, 423] width 12 height 21
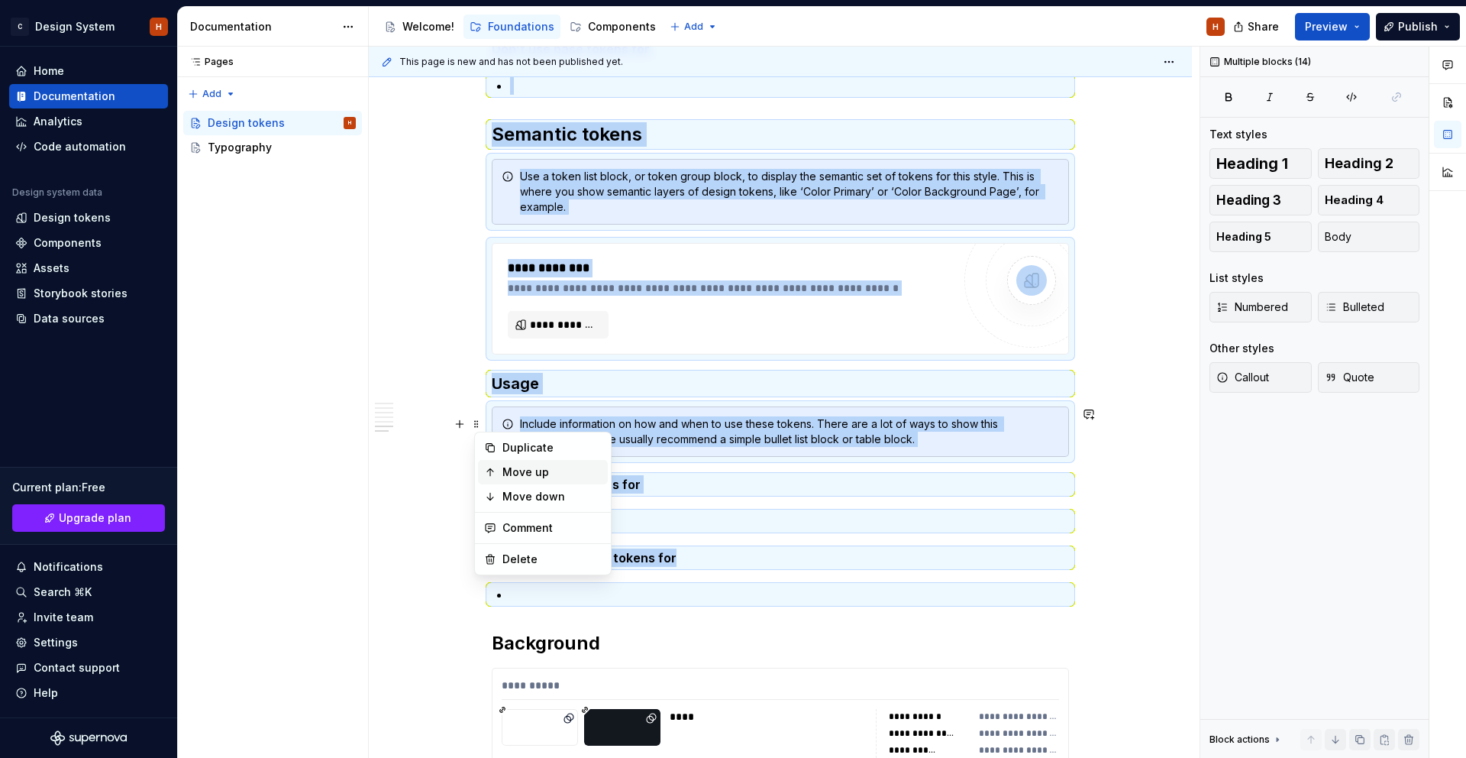
click at [525, 470] on div "Move up" at bounding box center [552, 471] width 99 height 15
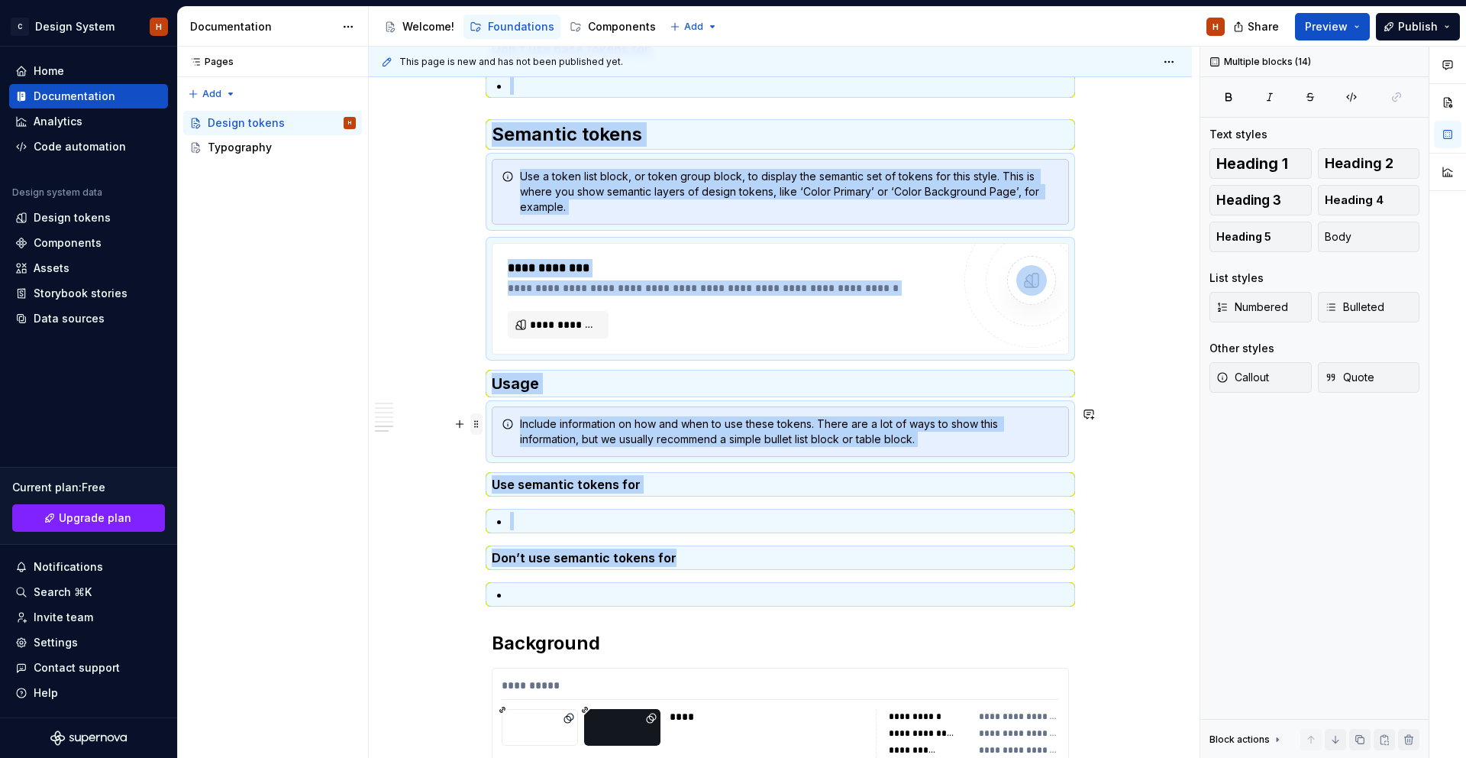
click at [483, 428] on span at bounding box center [476, 423] width 12 height 21
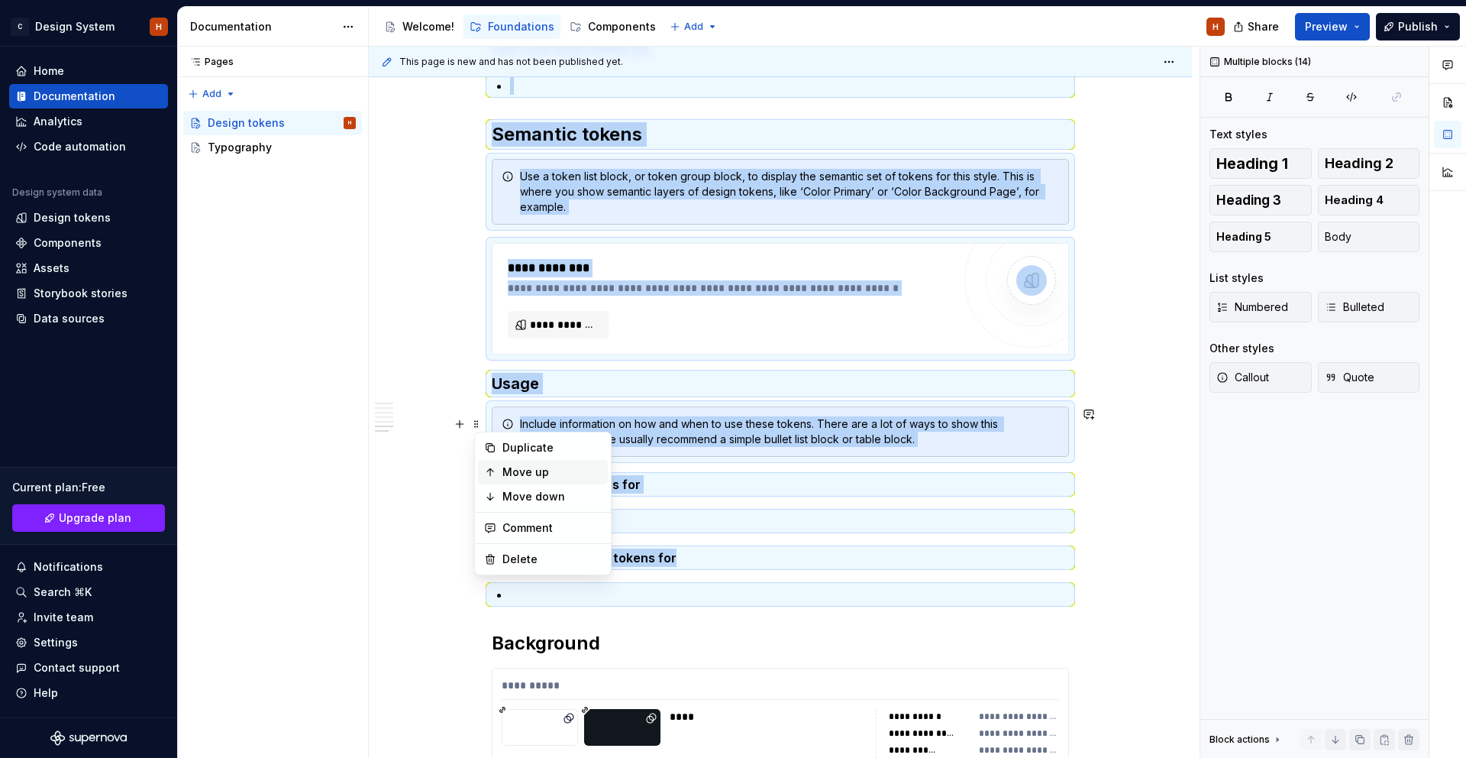
click at [537, 467] on div "Move up" at bounding box center [552, 471] width 99 height 15
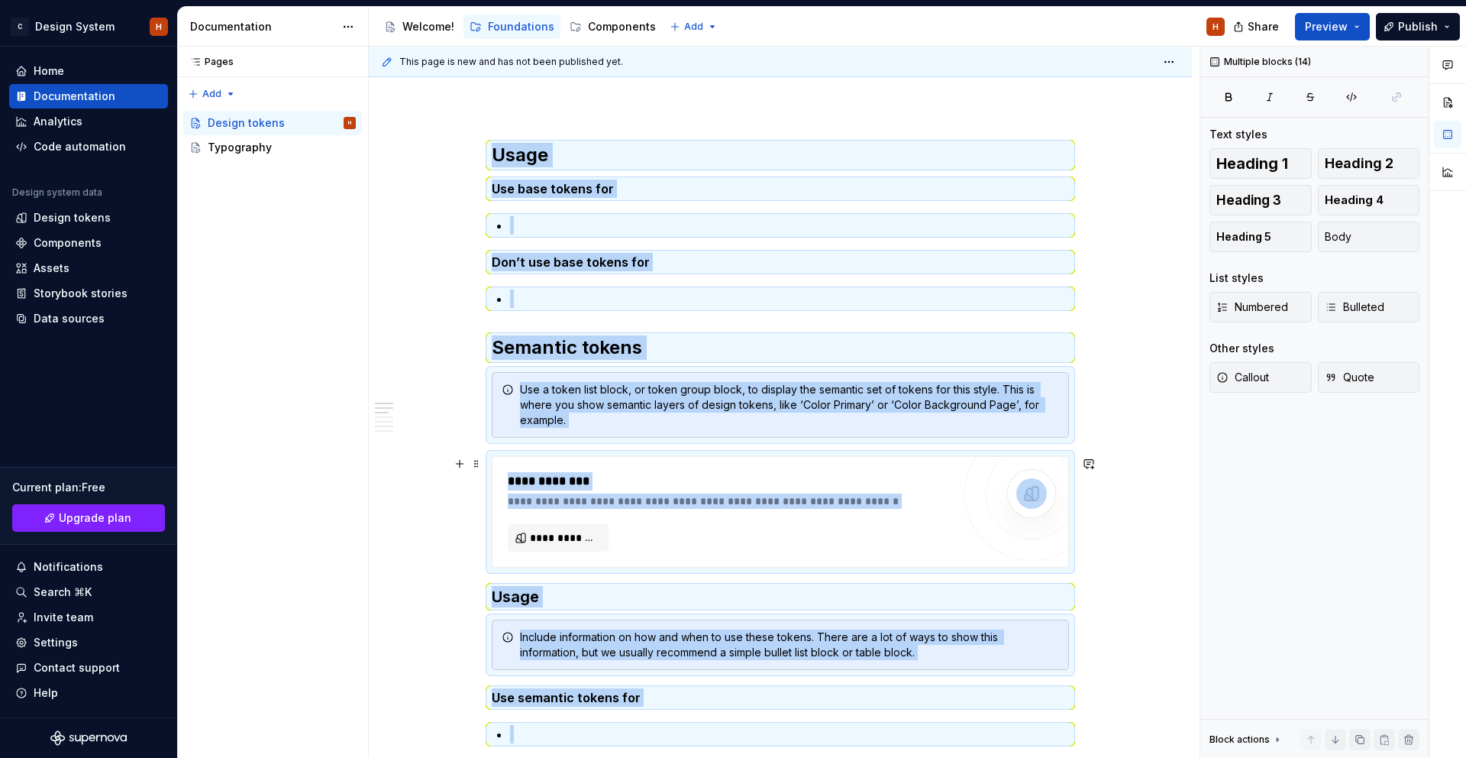
scroll to position [0, 0]
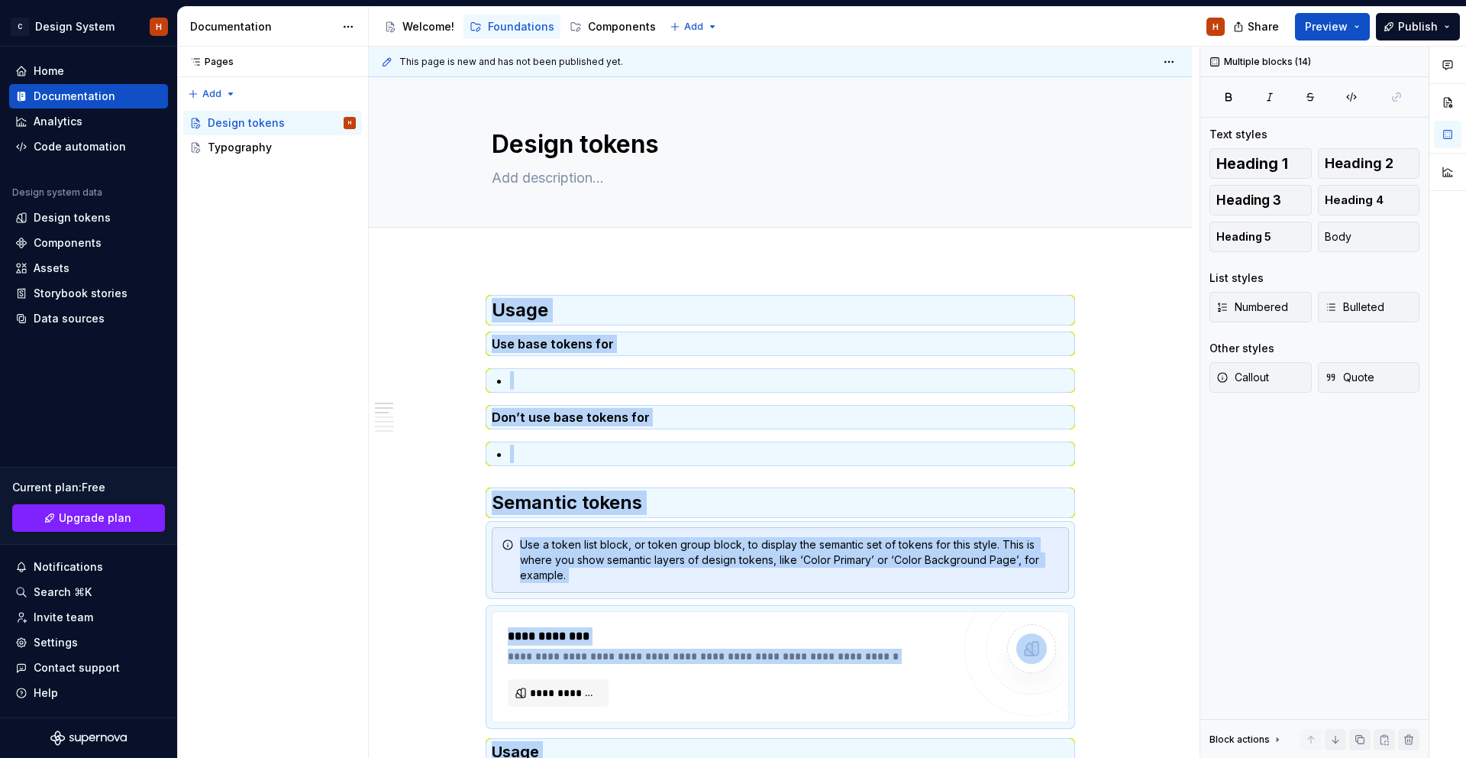
click at [577, 274] on div "**********" at bounding box center [784, 403] width 831 height 712
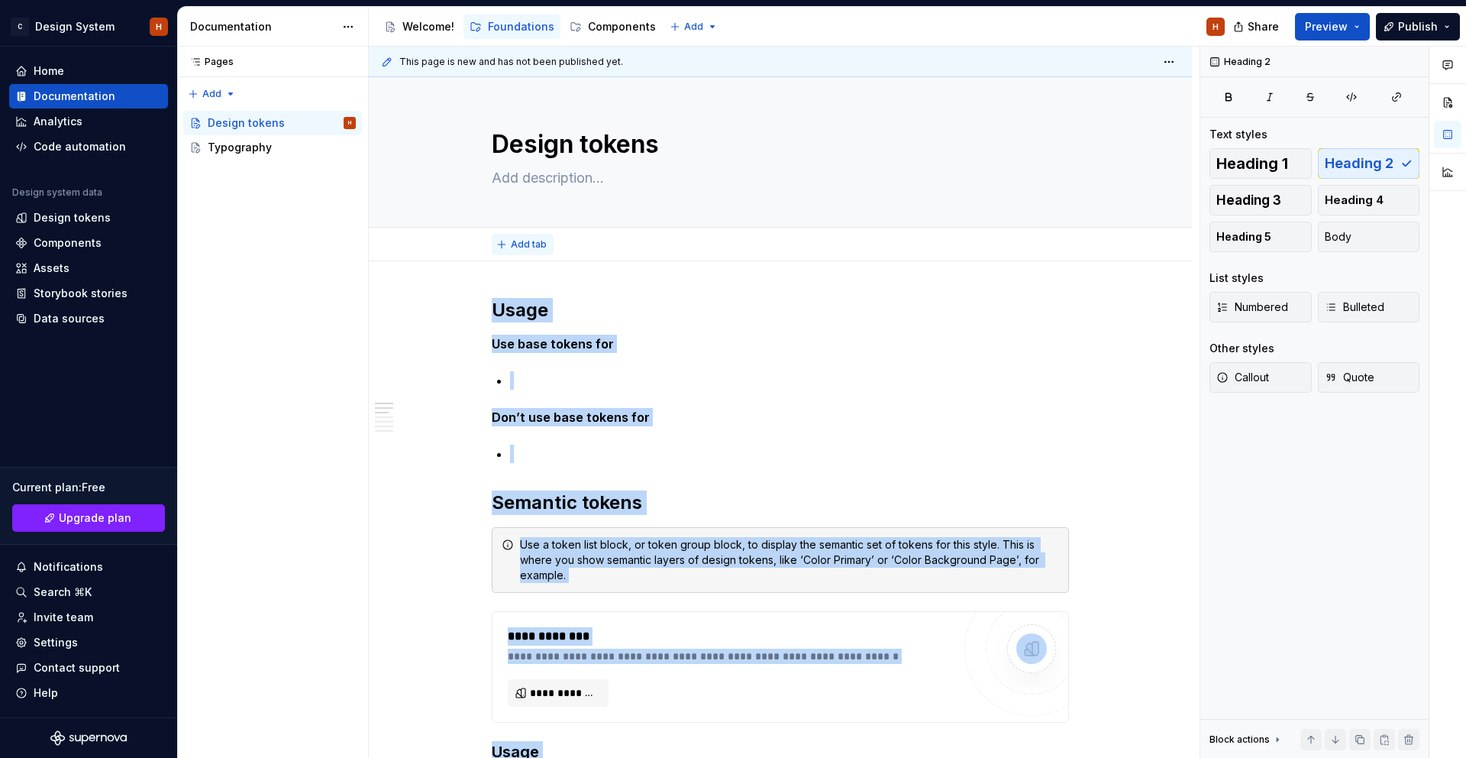
click at [531, 245] on span "Add tab" at bounding box center [529, 244] width 36 height 12
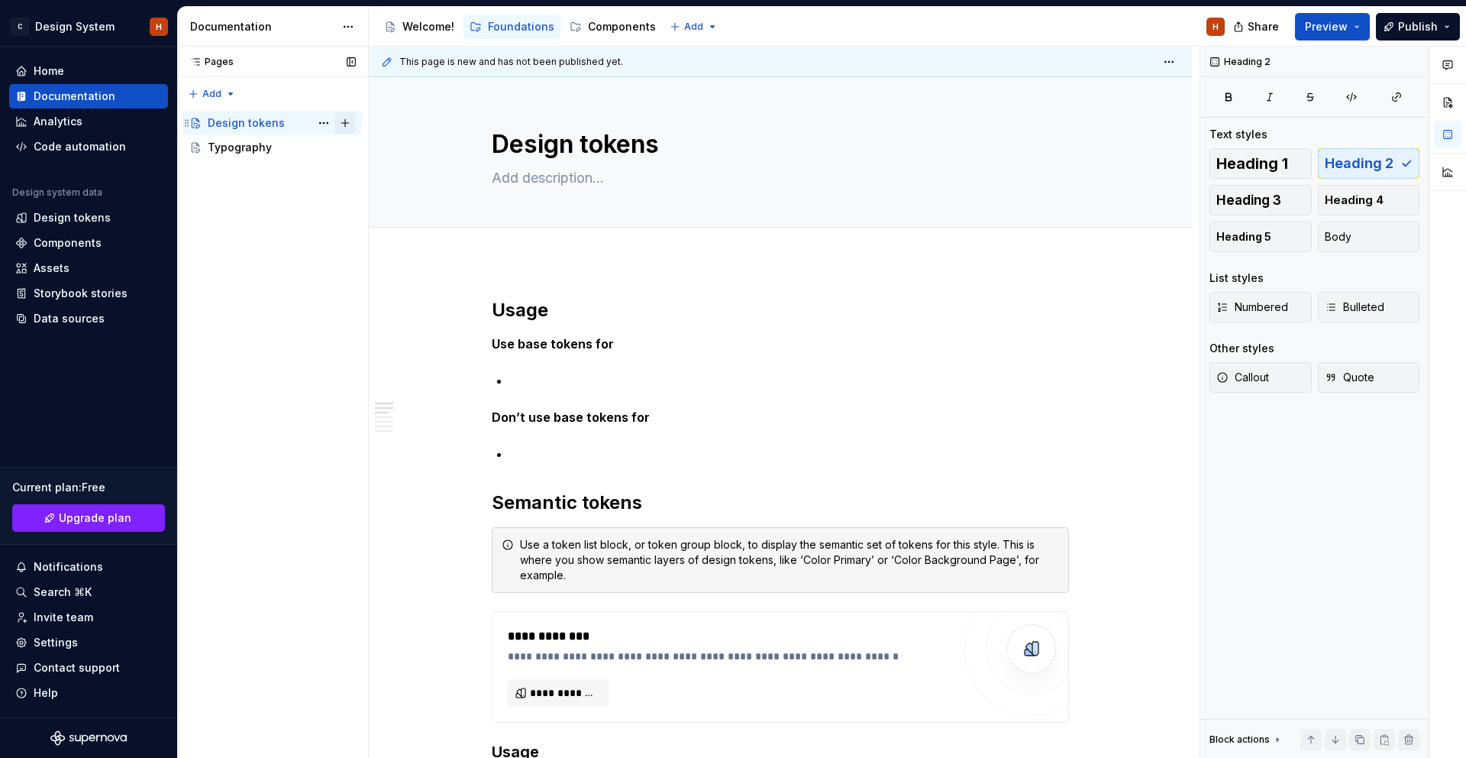
click at [348, 119] on button "Page tree" at bounding box center [345, 122] width 21 height 21
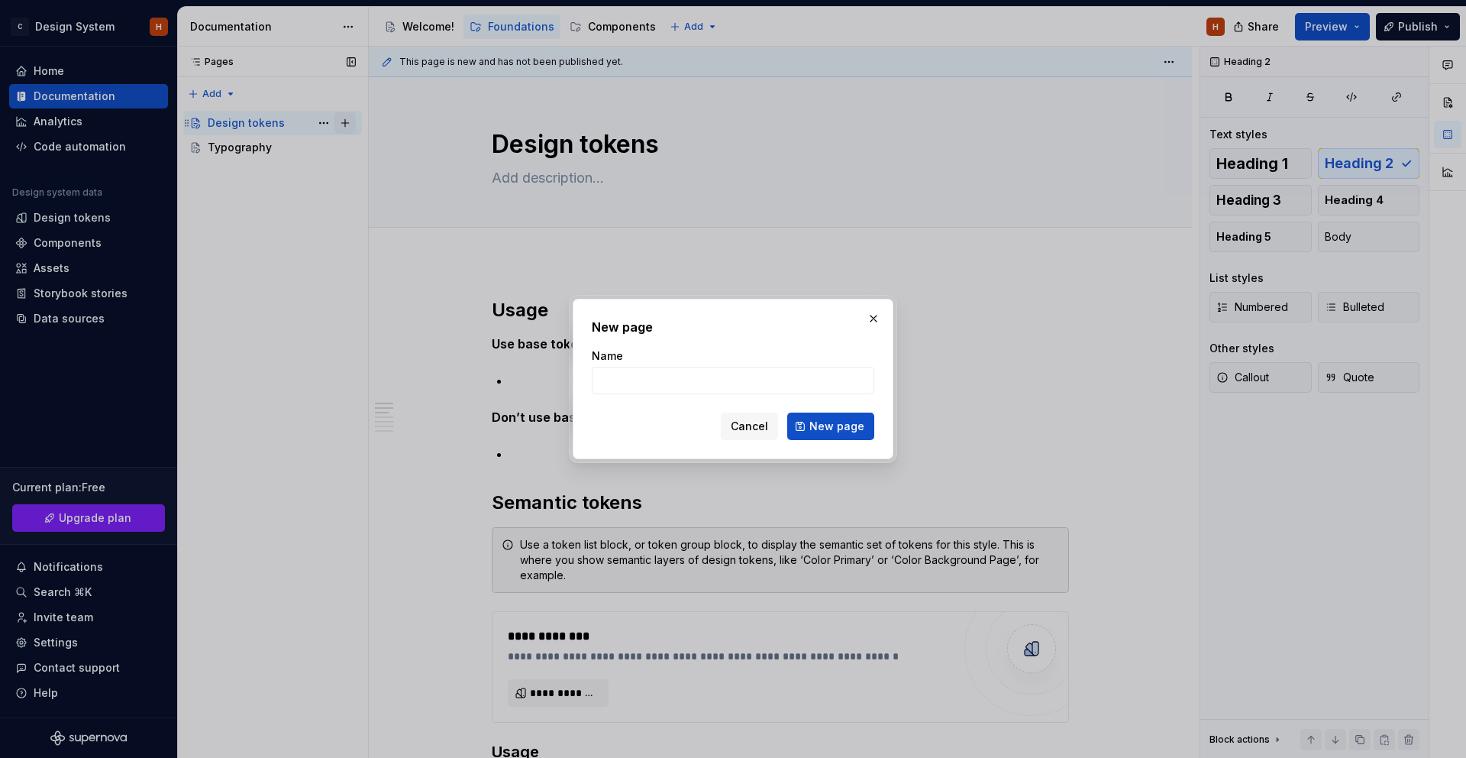
type textarea "*"
type input "Color (primitives)"
click button "New page" at bounding box center [830, 425] width 87 height 27
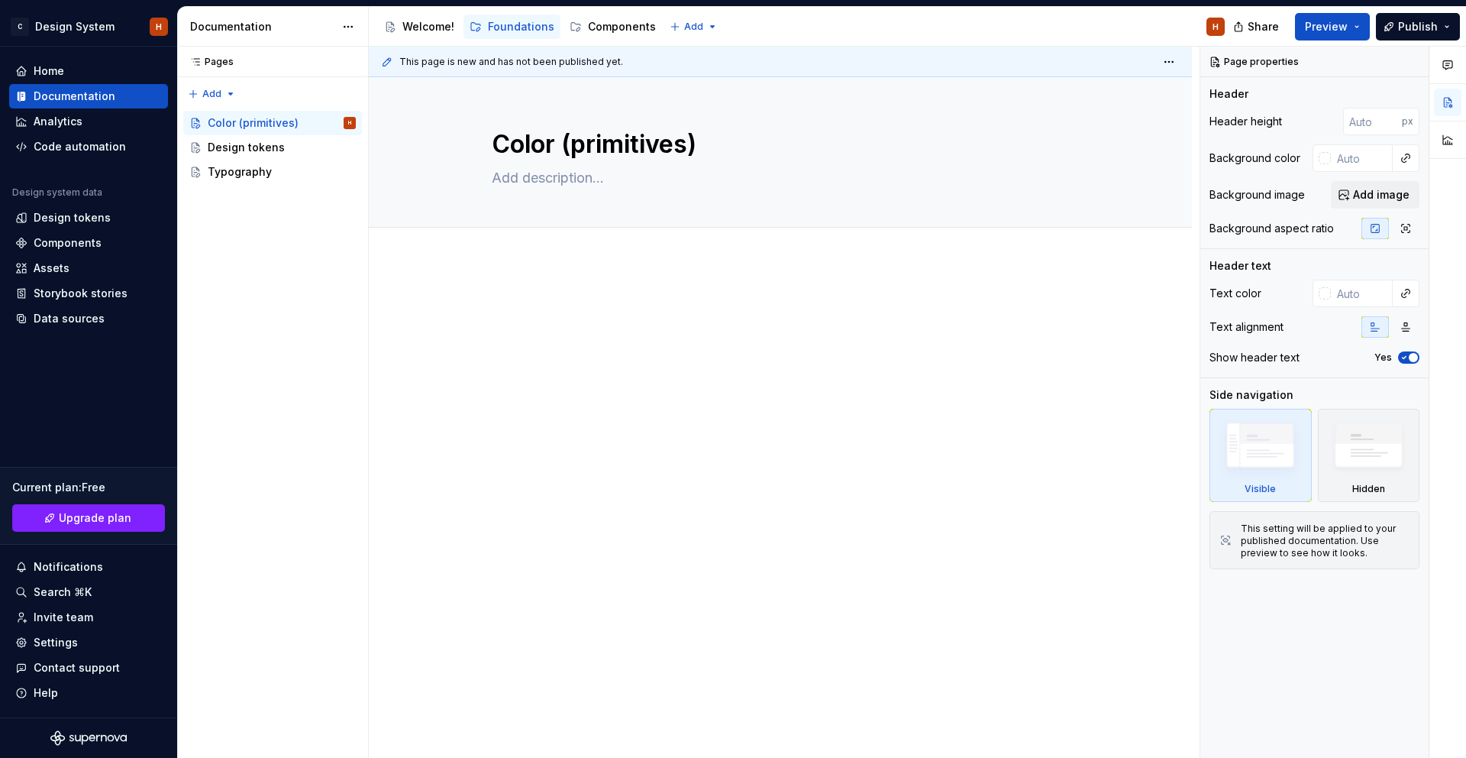
type textarea "*"
click at [586, 315] on p at bounding box center [780, 307] width 577 height 18
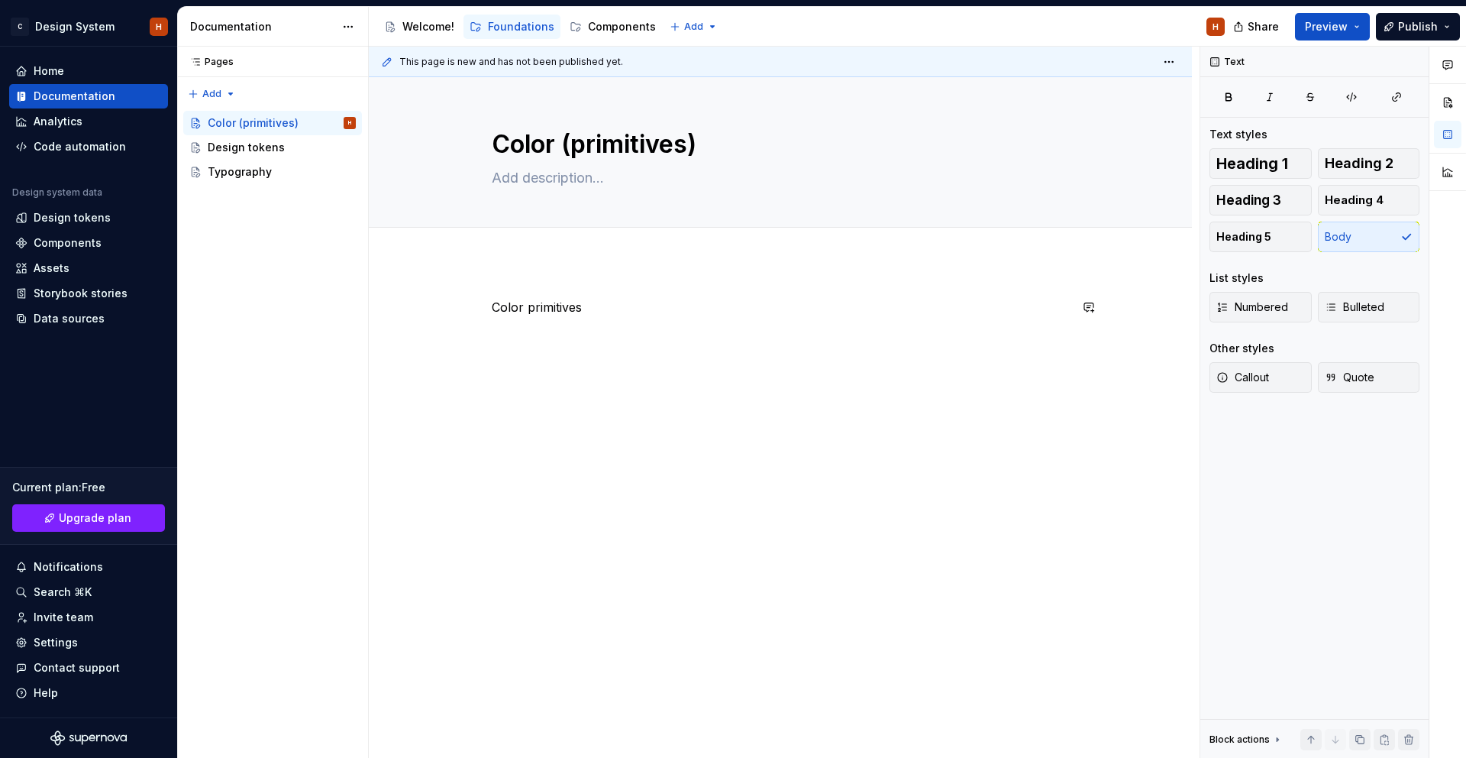
click at [668, 380] on div "Color primitives" at bounding box center [780, 431] width 823 height 341
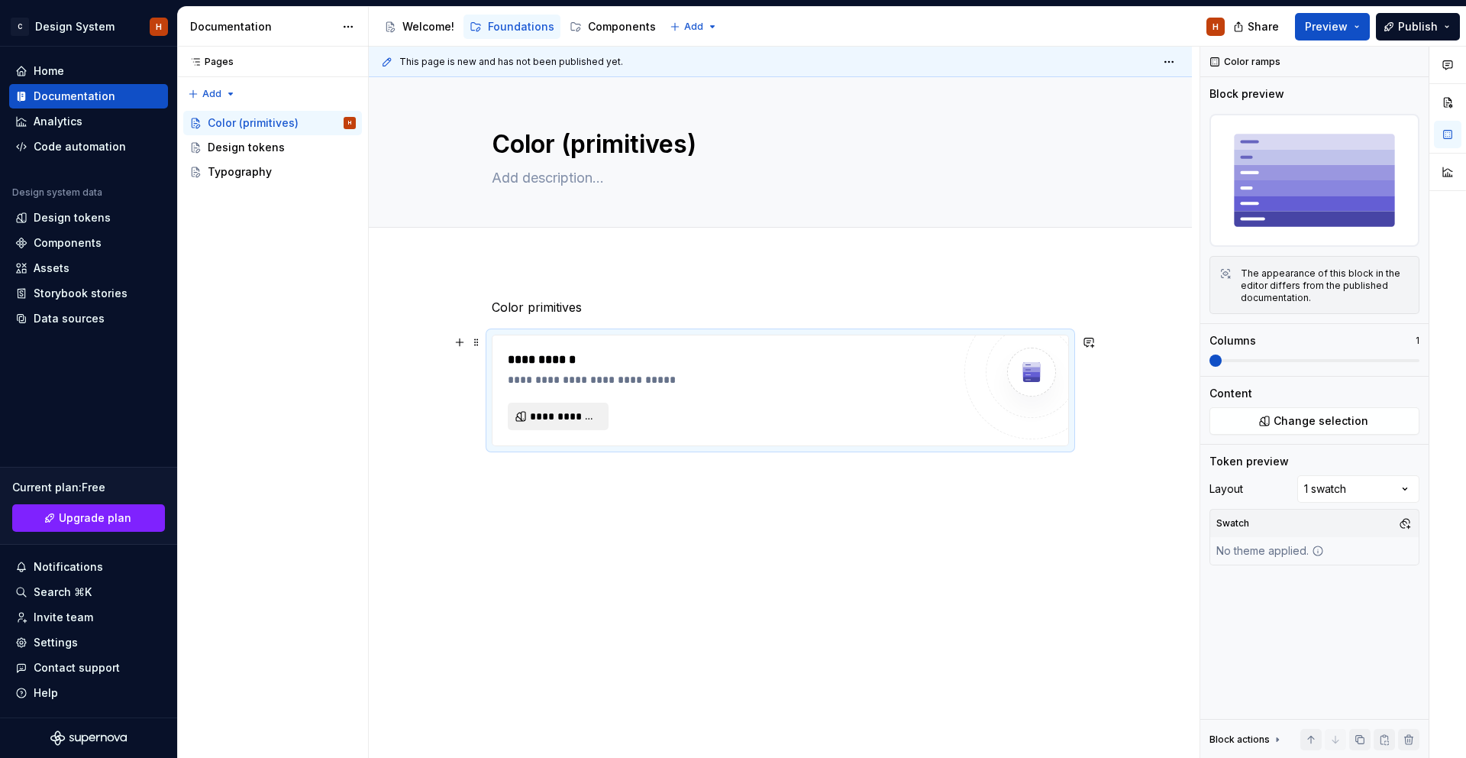
click at [584, 420] on span "**********" at bounding box center [564, 416] width 69 height 15
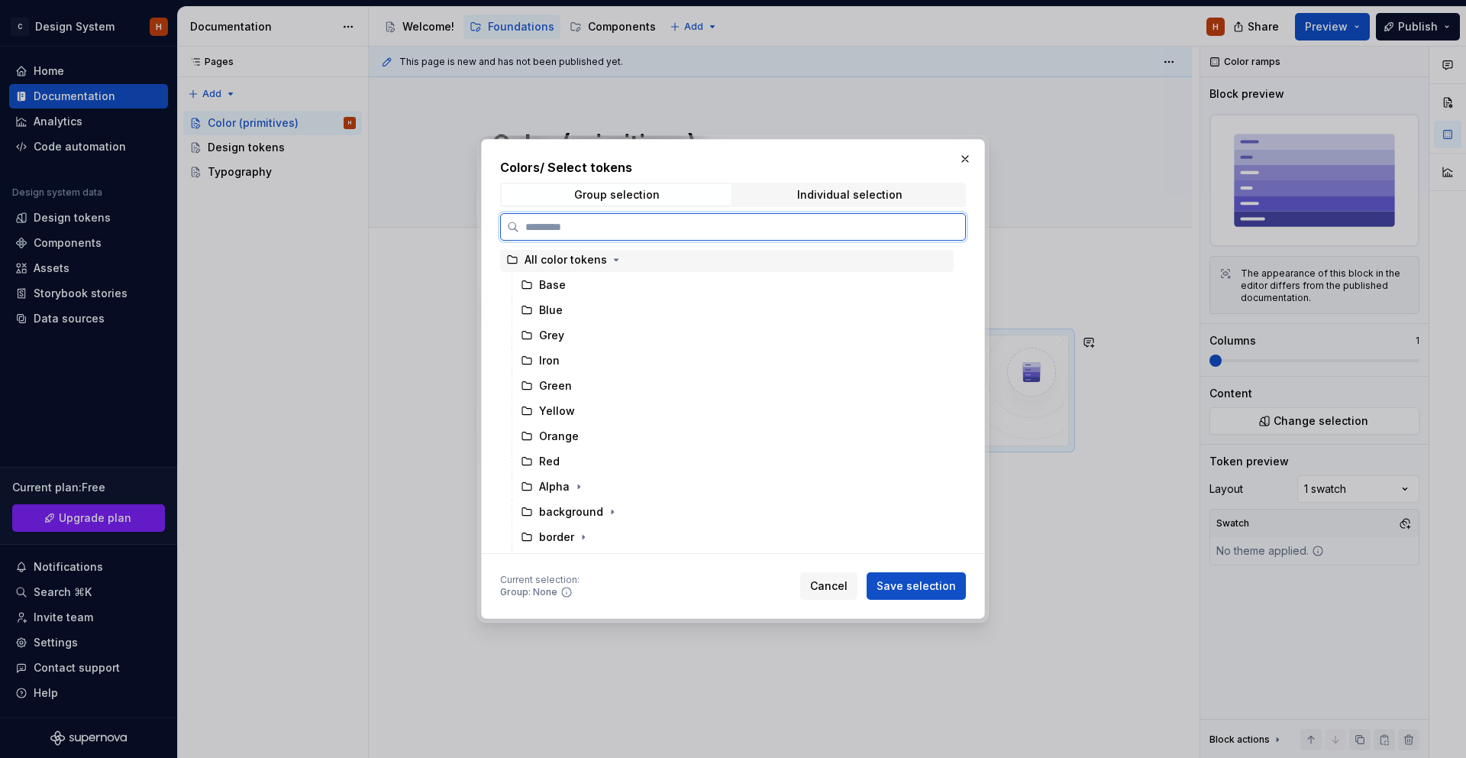
click at [571, 263] on div "All color tokens" at bounding box center [566, 259] width 82 height 15
drag, startPoint x: 571, startPoint y: 265, endPoint x: 571, endPoint y: 278, distance: 13.0
click at [571, 265] on div "All color tokens" at bounding box center [566, 259] width 82 height 15
click at [571, 278] on div "Base" at bounding box center [734, 282] width 439 height 24
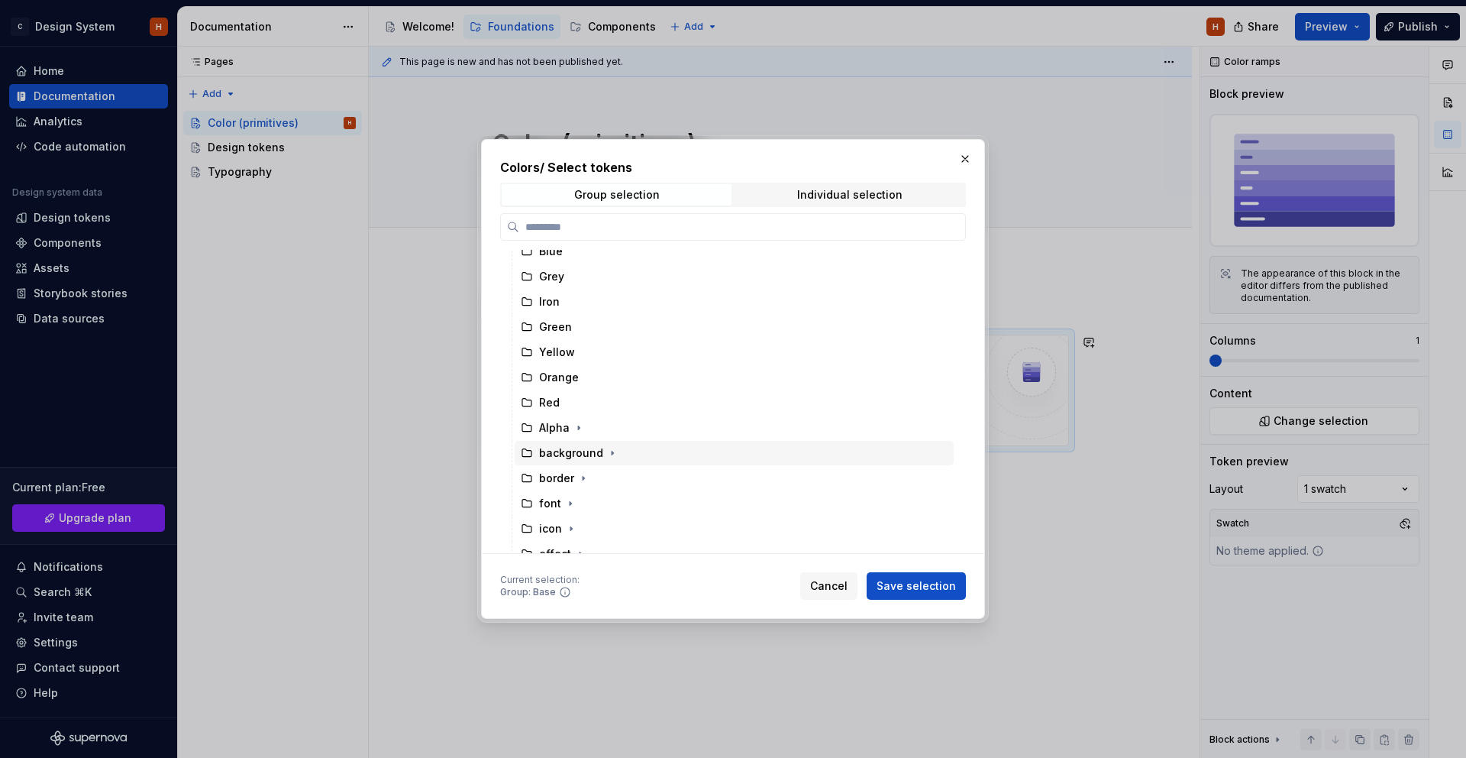
scroll to position [71, 0]
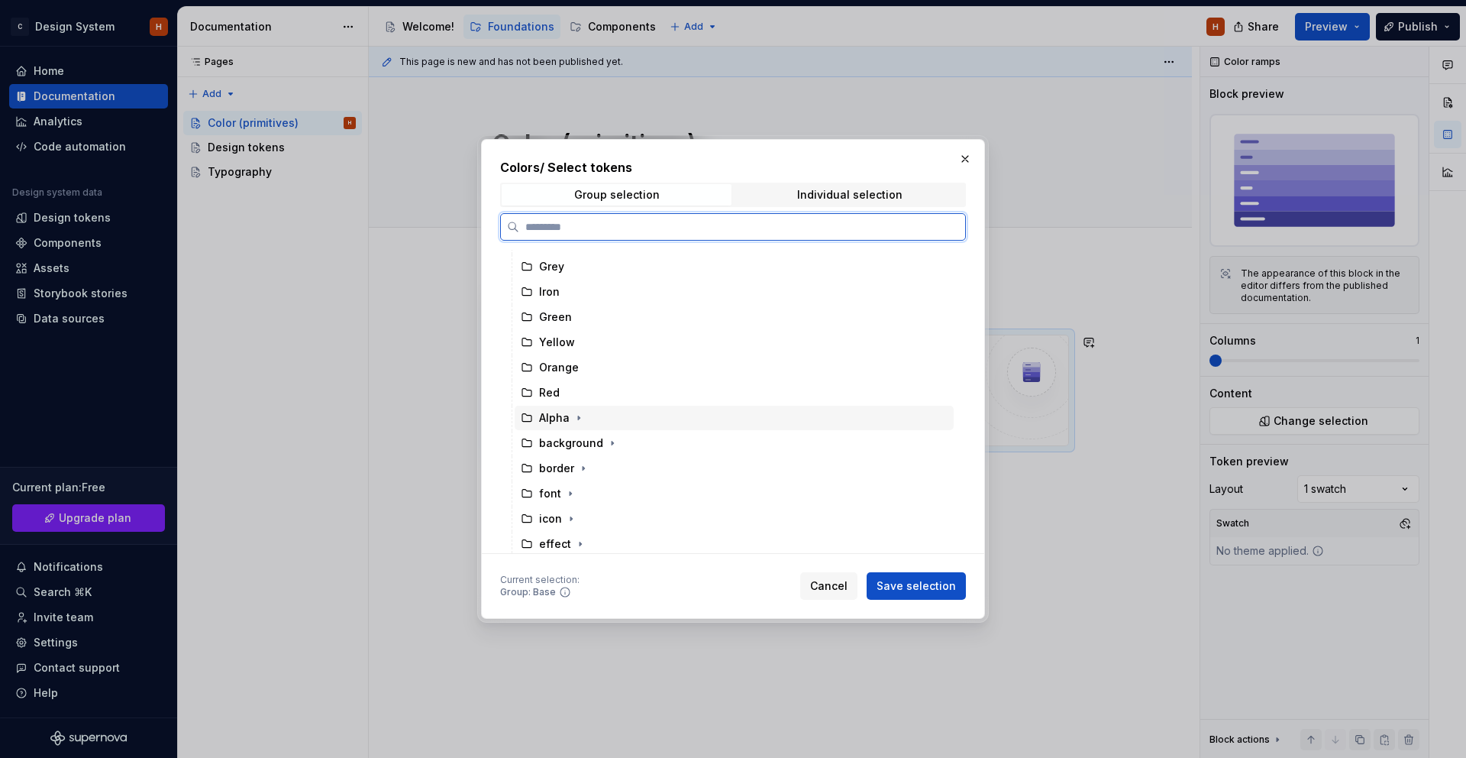
click at [595, 428] on div "Alpha" at bounding box center [734, 418] width 439 height 24
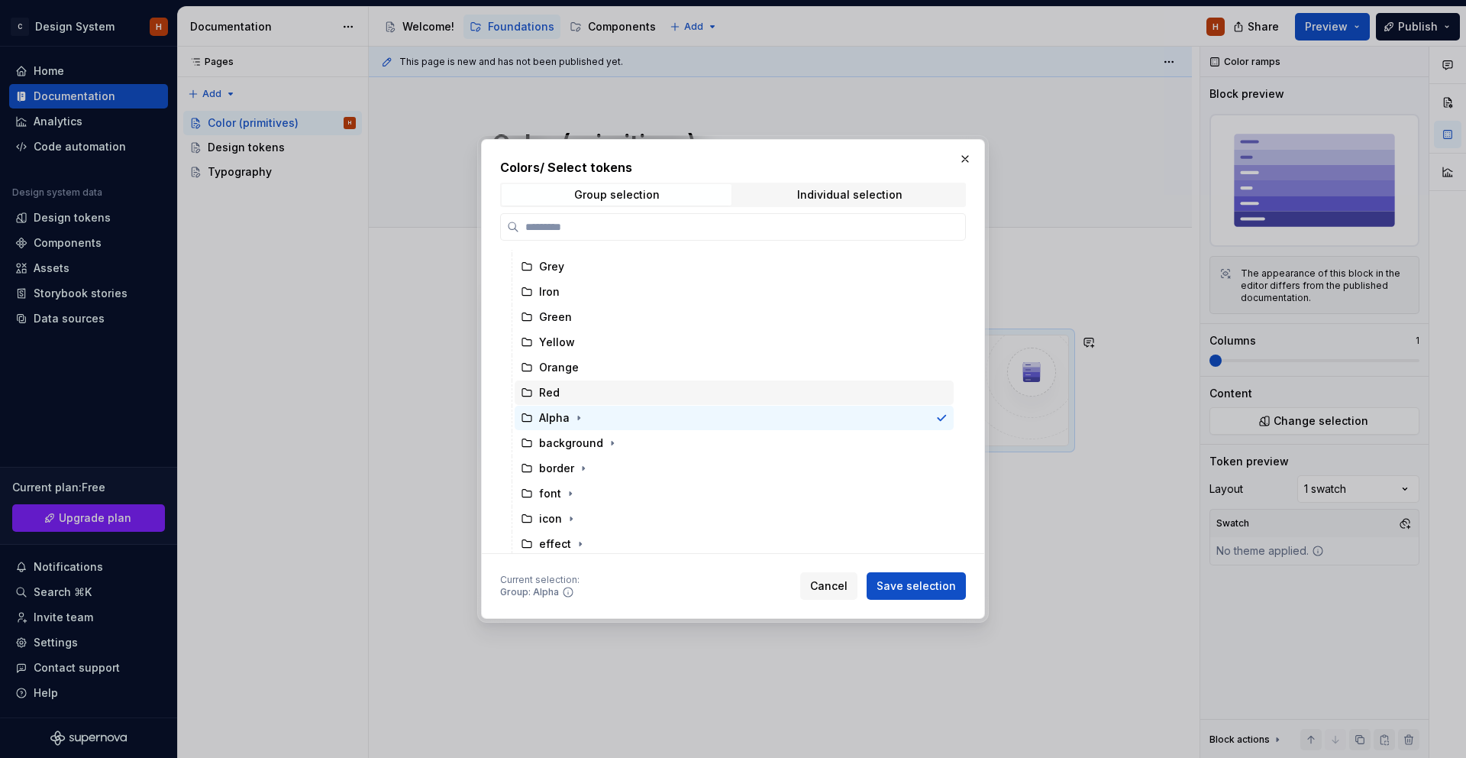
scroll to position [0, 0]
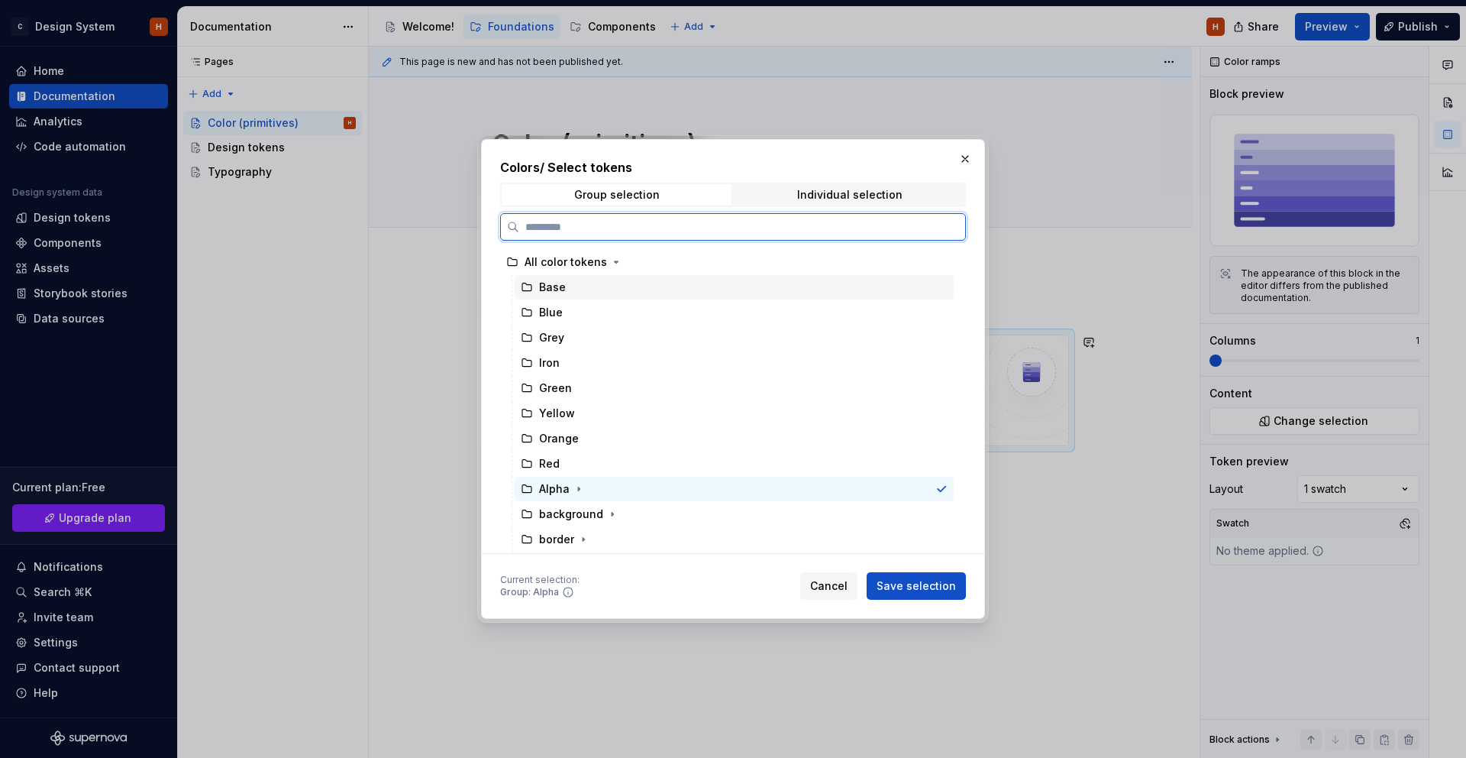
click at [567, 274] on div "All color tokens" at bounding box center [727, 262] width 454 height 25
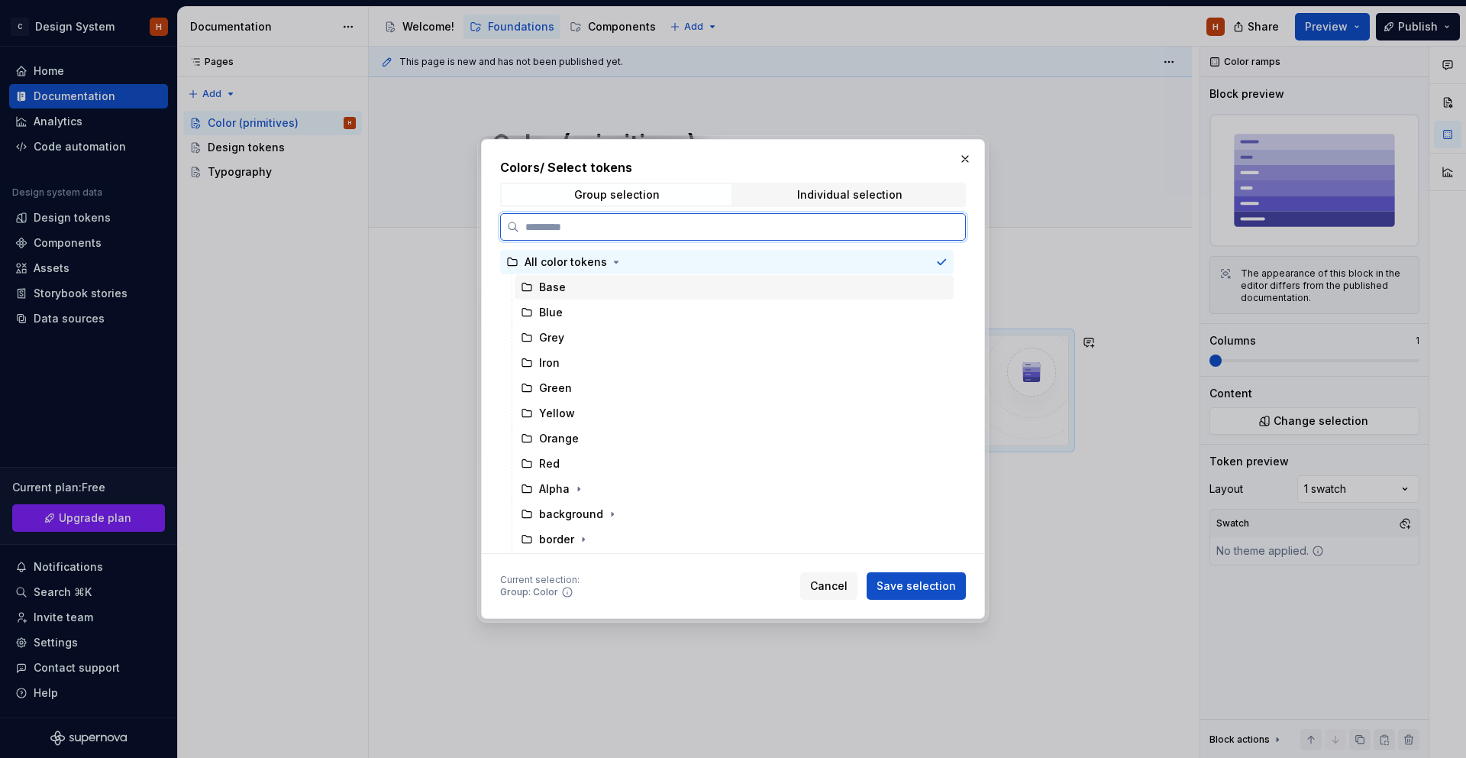
drag, startPoint x: 568, startPoint y: 289, endPoint x: 570, endPoint y: 300, distance: 10.8
click at [568, 289] on div "Base" at bounding box center [734, 287] width 439 height 24
drag, startPoint x: 571, startPoint y: 305, endPoint x: 574, endPoint y: 323, distance: 18.7
click at [571, 305] on div "Blue" at bounding box center [734, 312] width 439 height 24
click at [574, 291] on div "Base" at bounding box center [734, 287] width 439 height 24
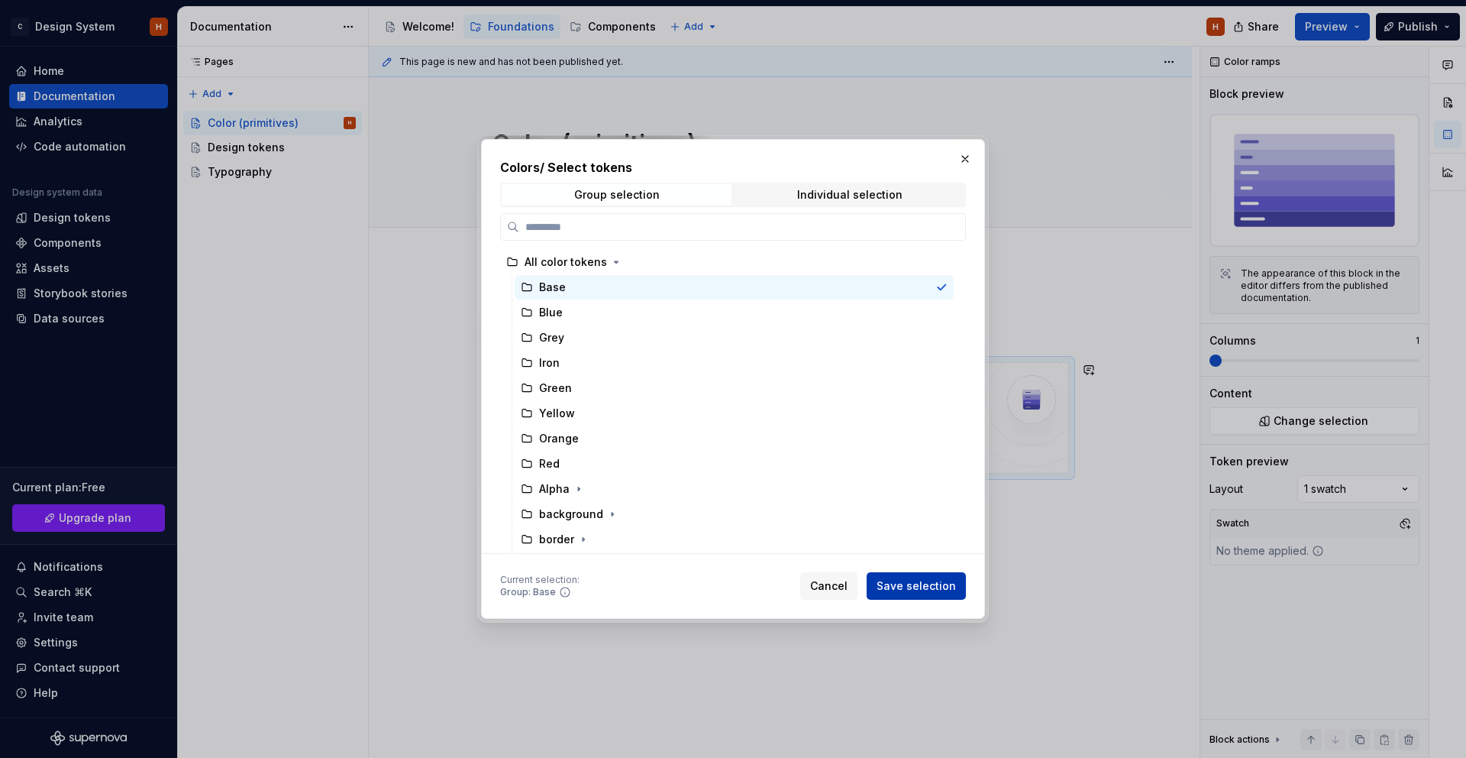
click at [906, 584] on span "Save selection" at bounding box center [916, 585] width 79 height 15
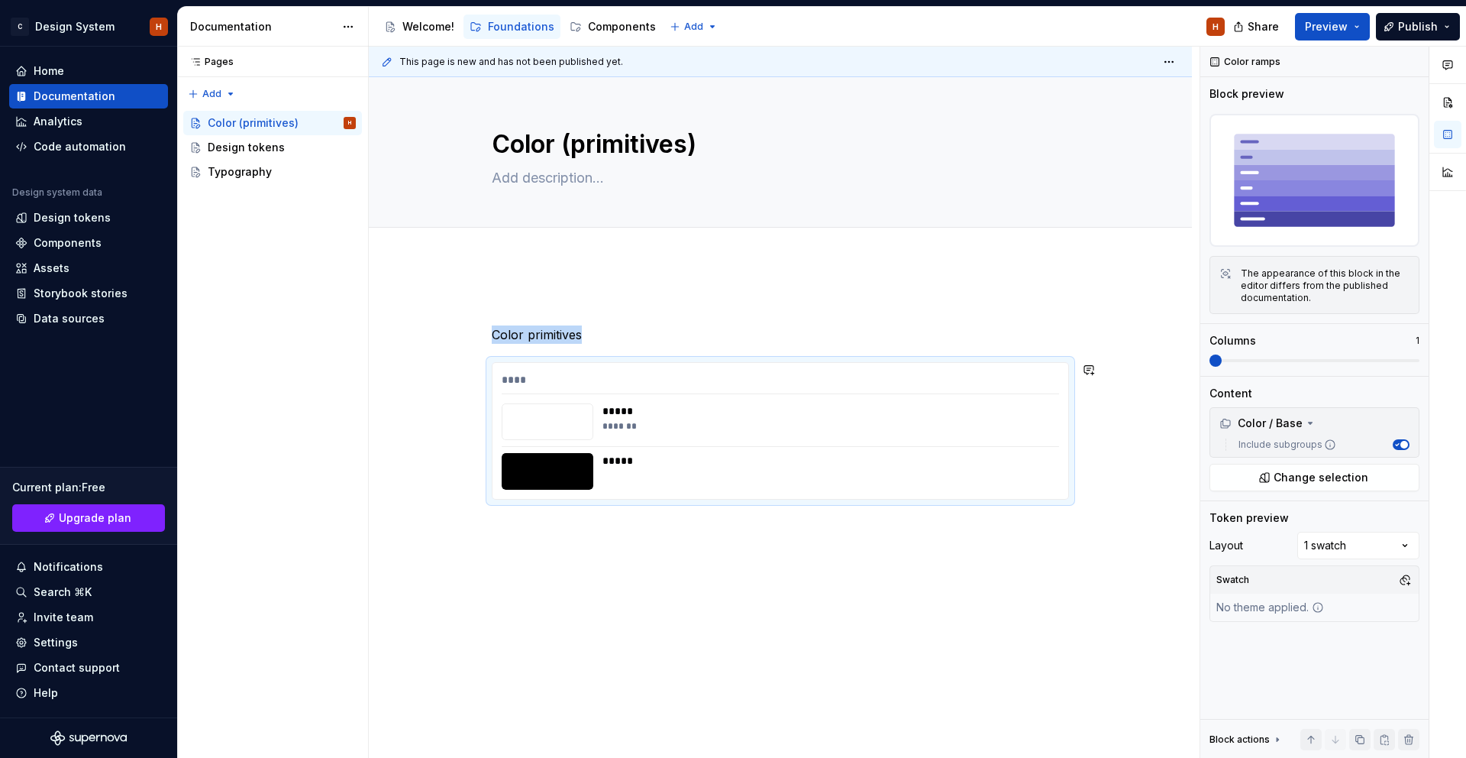
click at [519, 520] on div "Color primitives **** ***** ******* *****" at bounding box center [780, 503] width 823 height 484
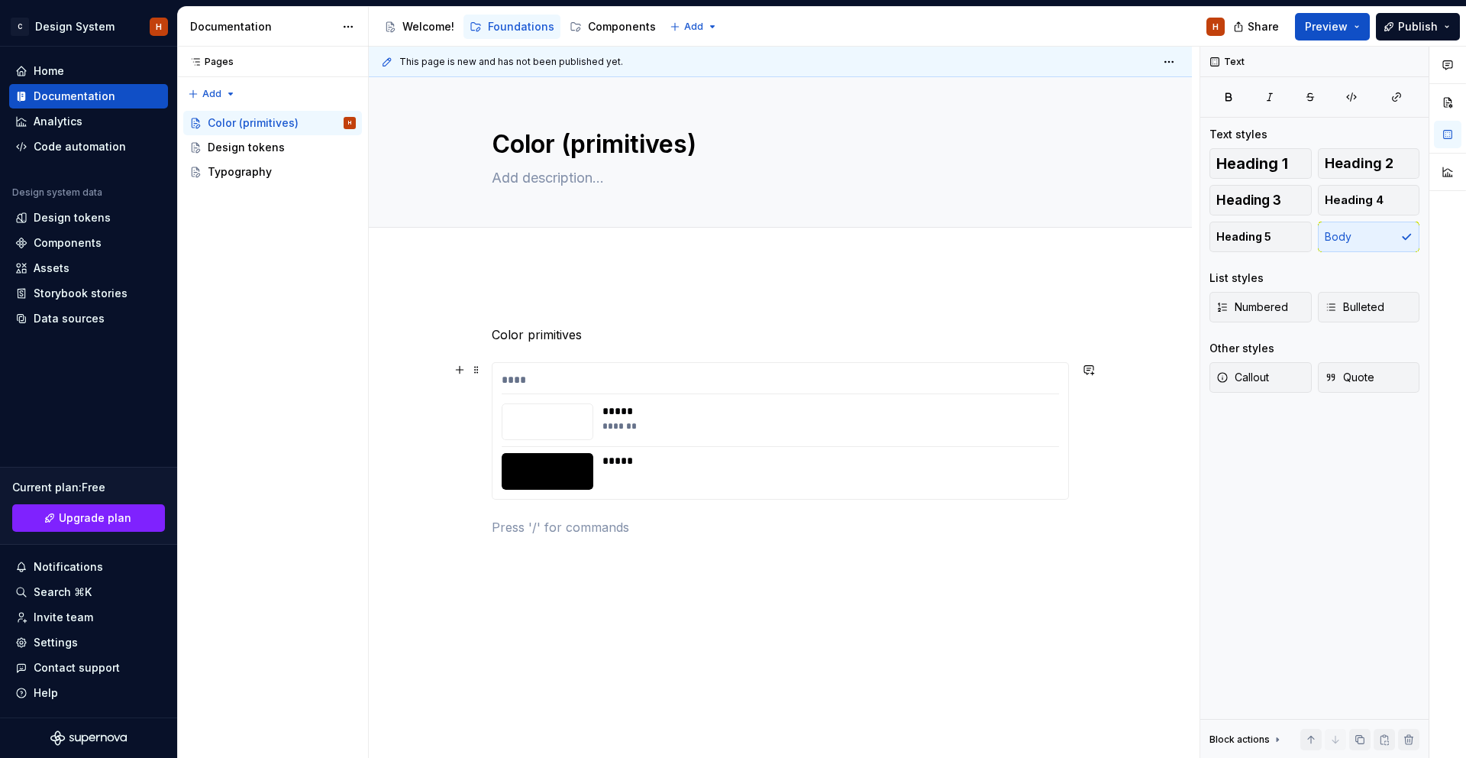
click at [791, 476] on div "*****" at bounding box center [827, 471] width 448 height 37
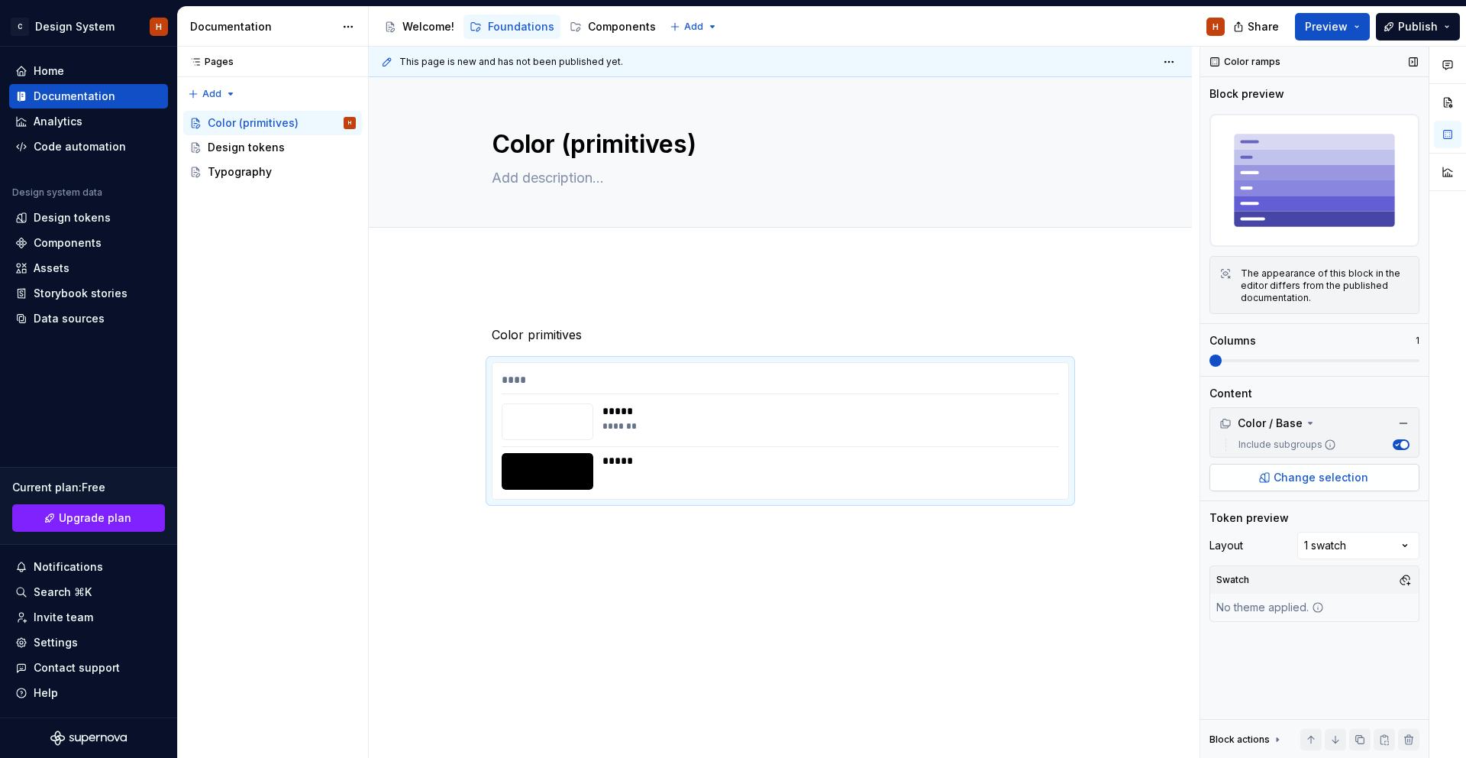
click at [1382, 464] on button "Change selection" at bounding box center [1315, 477] width 210 height 27
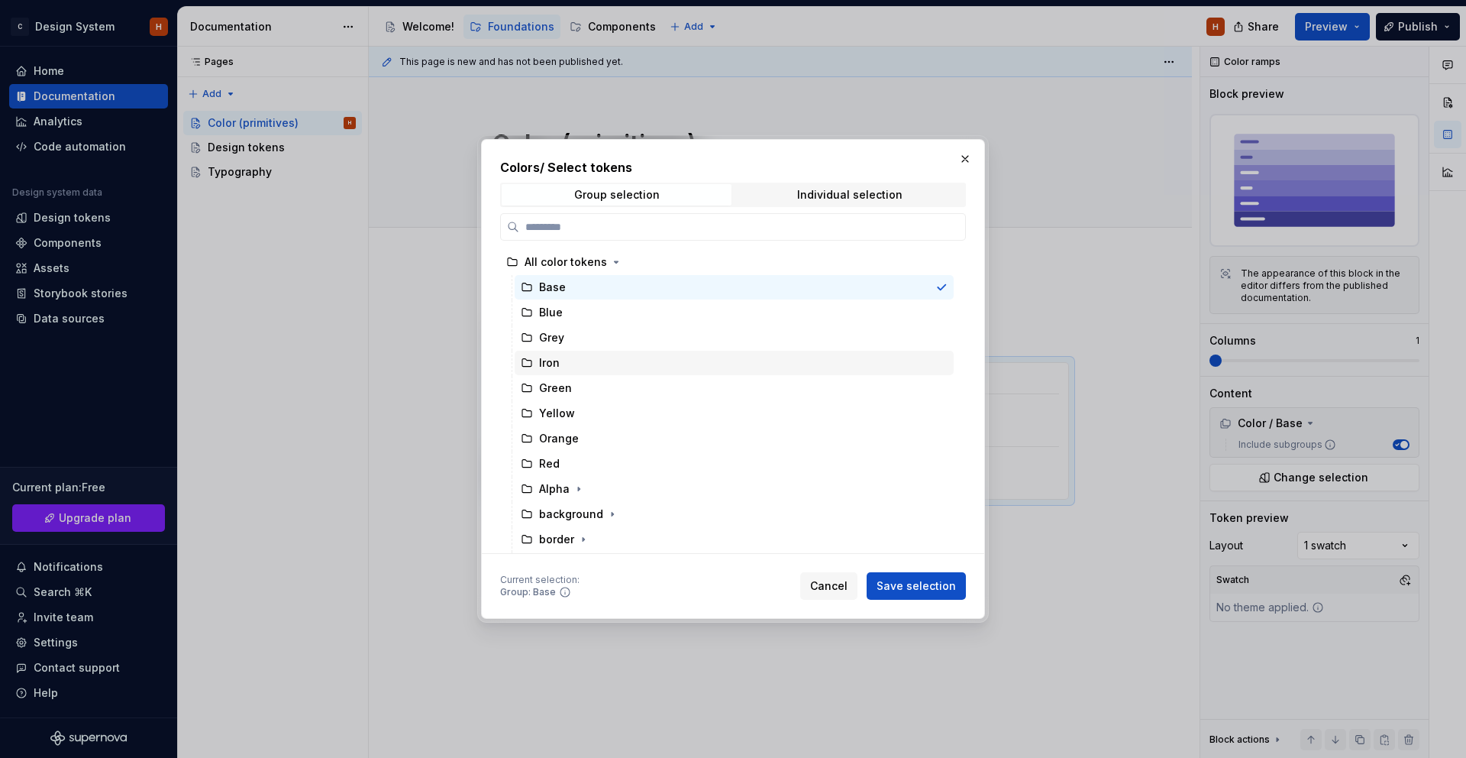
scroll to position [100, 0]
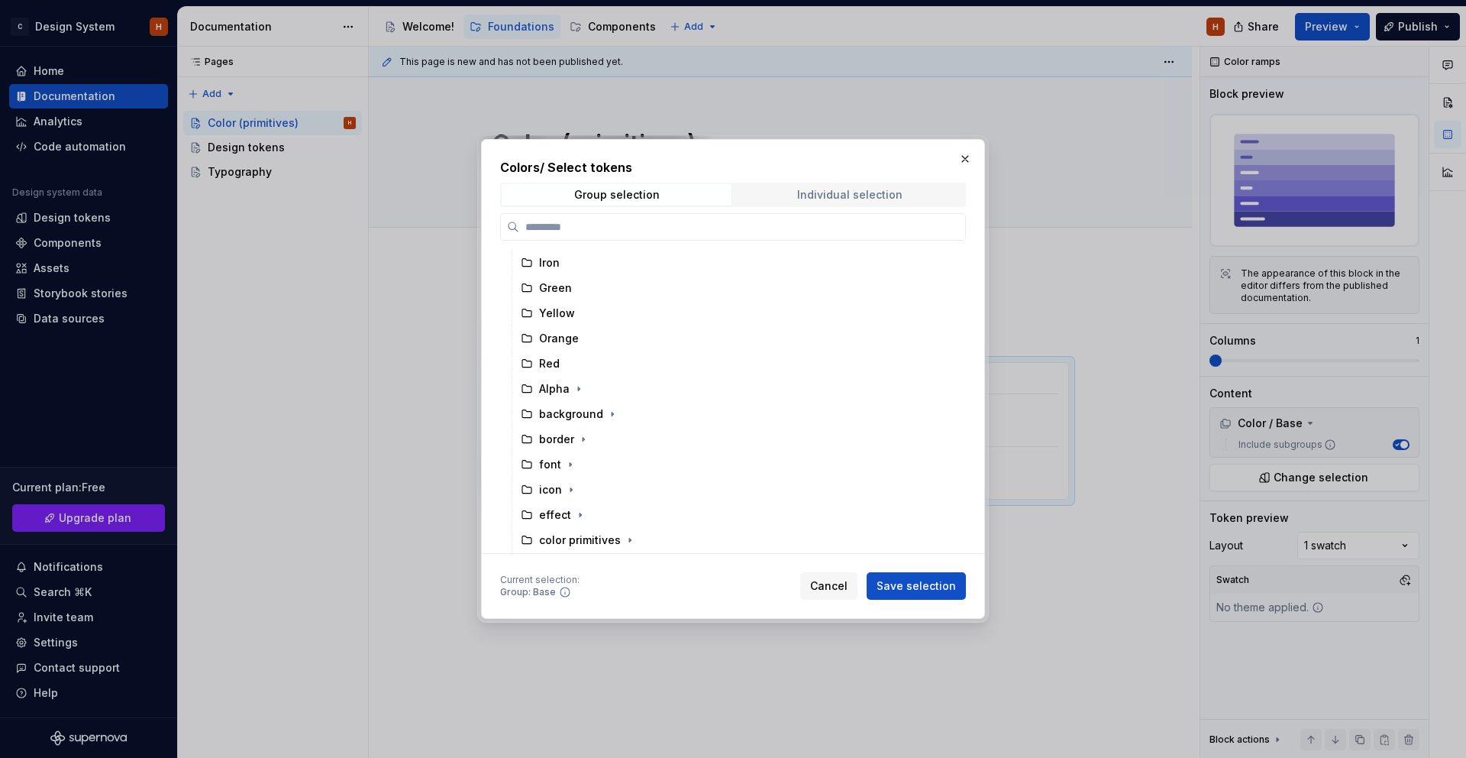
click at [835, 196] on div "Individual selection" at bounding box center [849, 195] width 105 height 12
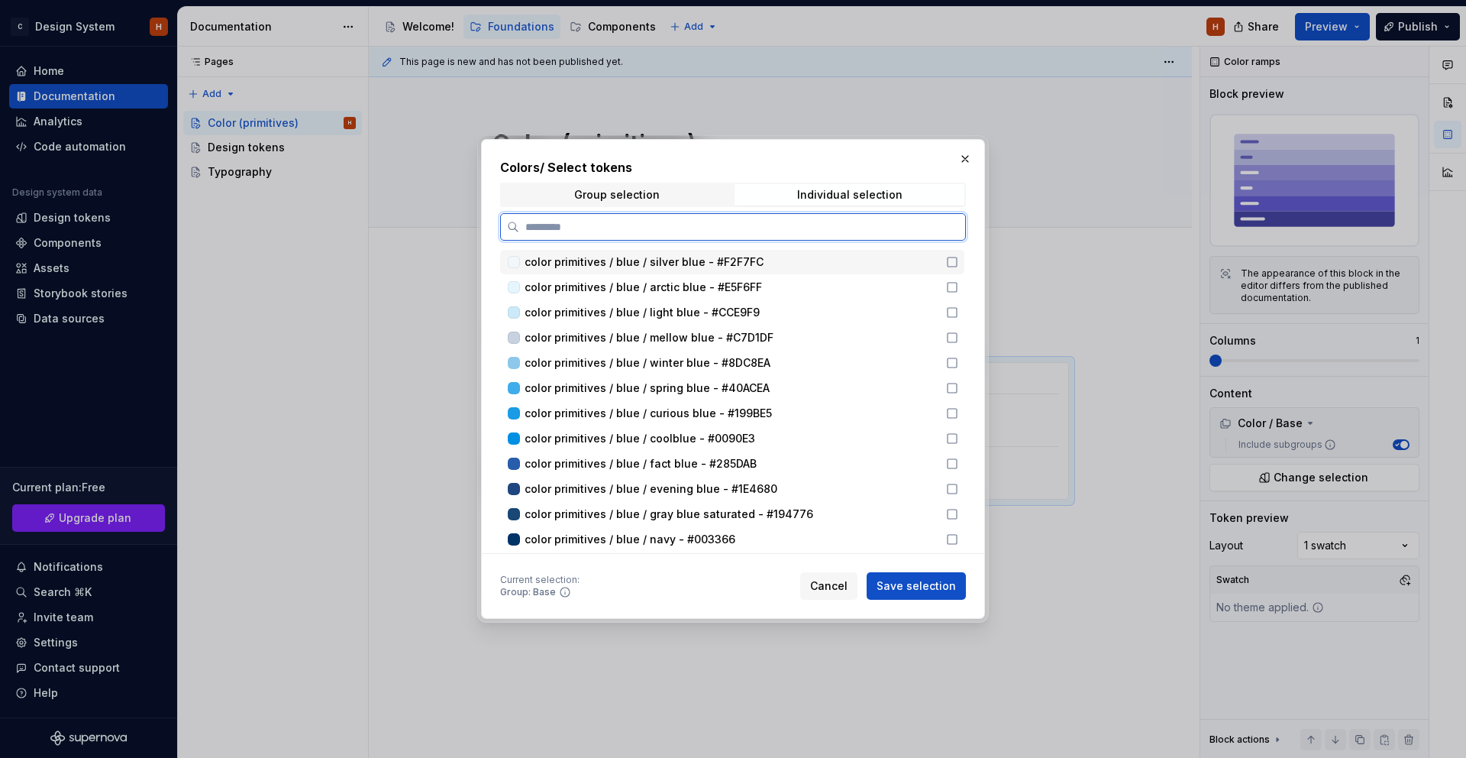
click at [763, 263] on span "color primitives / blue / silver blue - #F2F7FC" at bounding box center [731, 261] width 412 height 15
click at [781, 263] on span "color primitives / blue / silver blue - #F2F7FC" at bounding box center [731, 261] width 412 height 15
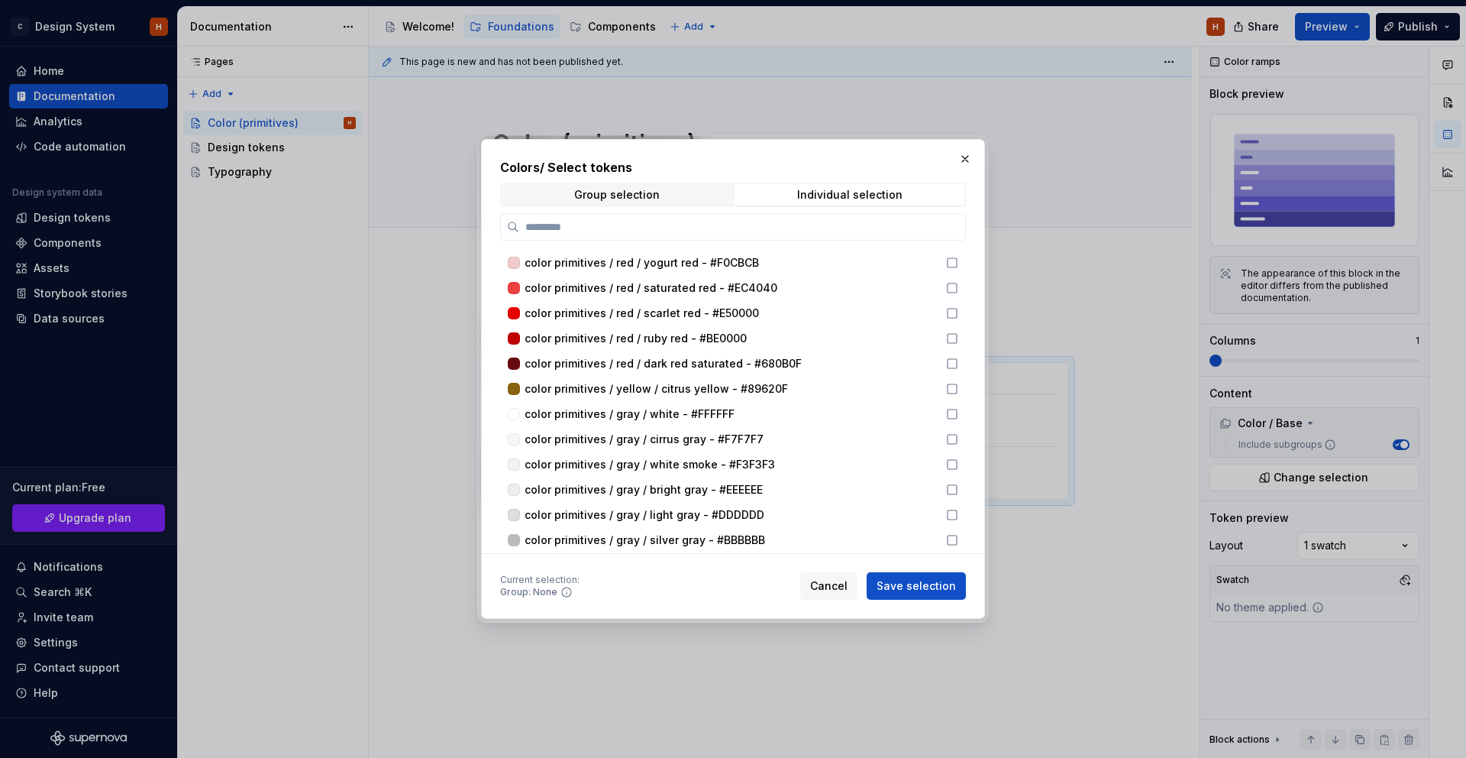
scroll to position [1070, 0]
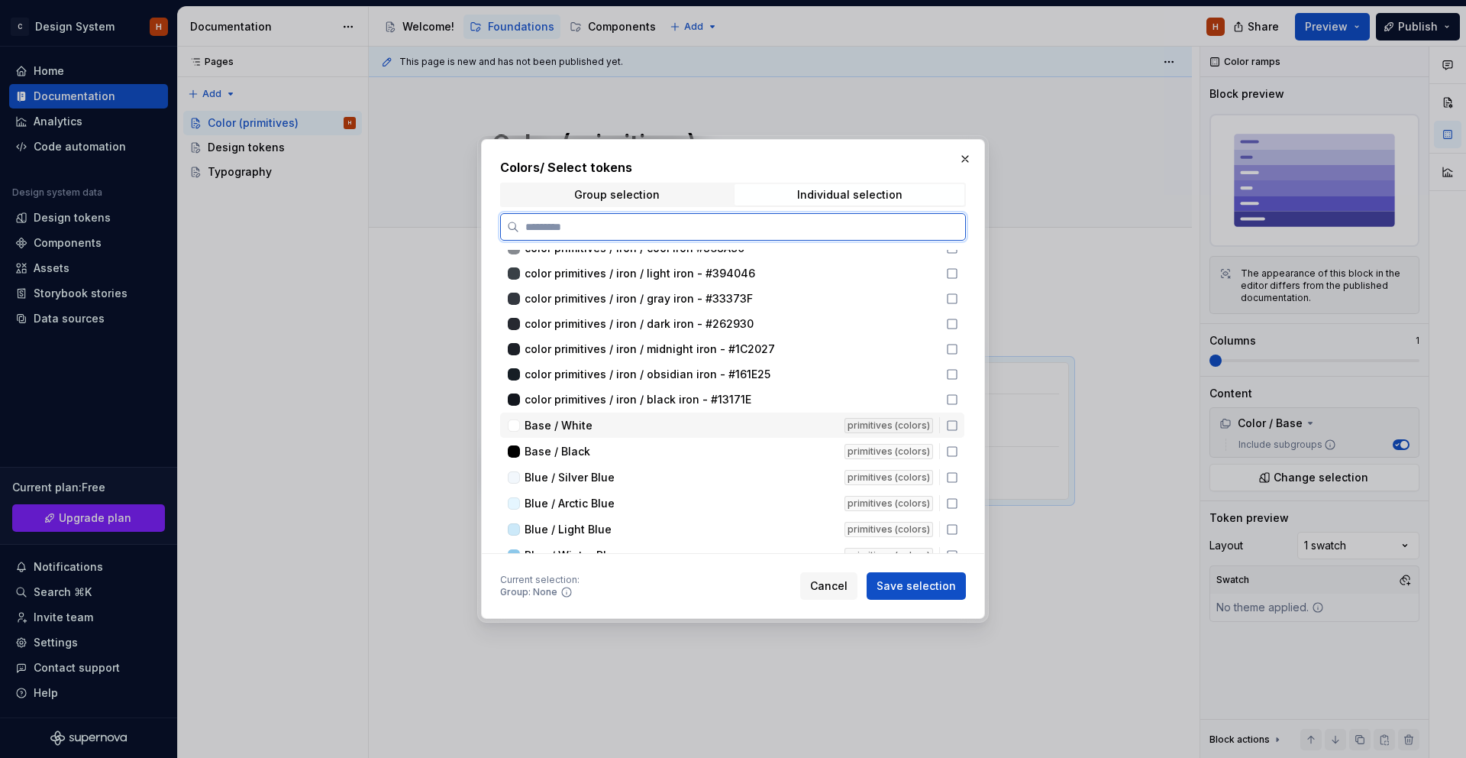
drag, startPoint x: 959, startPoint y: 427, endPoint x: 963, endPoint y: 451, distance: 24.9
click at [959, 428] on icon at bounding box center [952, 425] width 12 height 12
click at [959, 506] on icon at bounding box center [952, 503] width 12 height 12
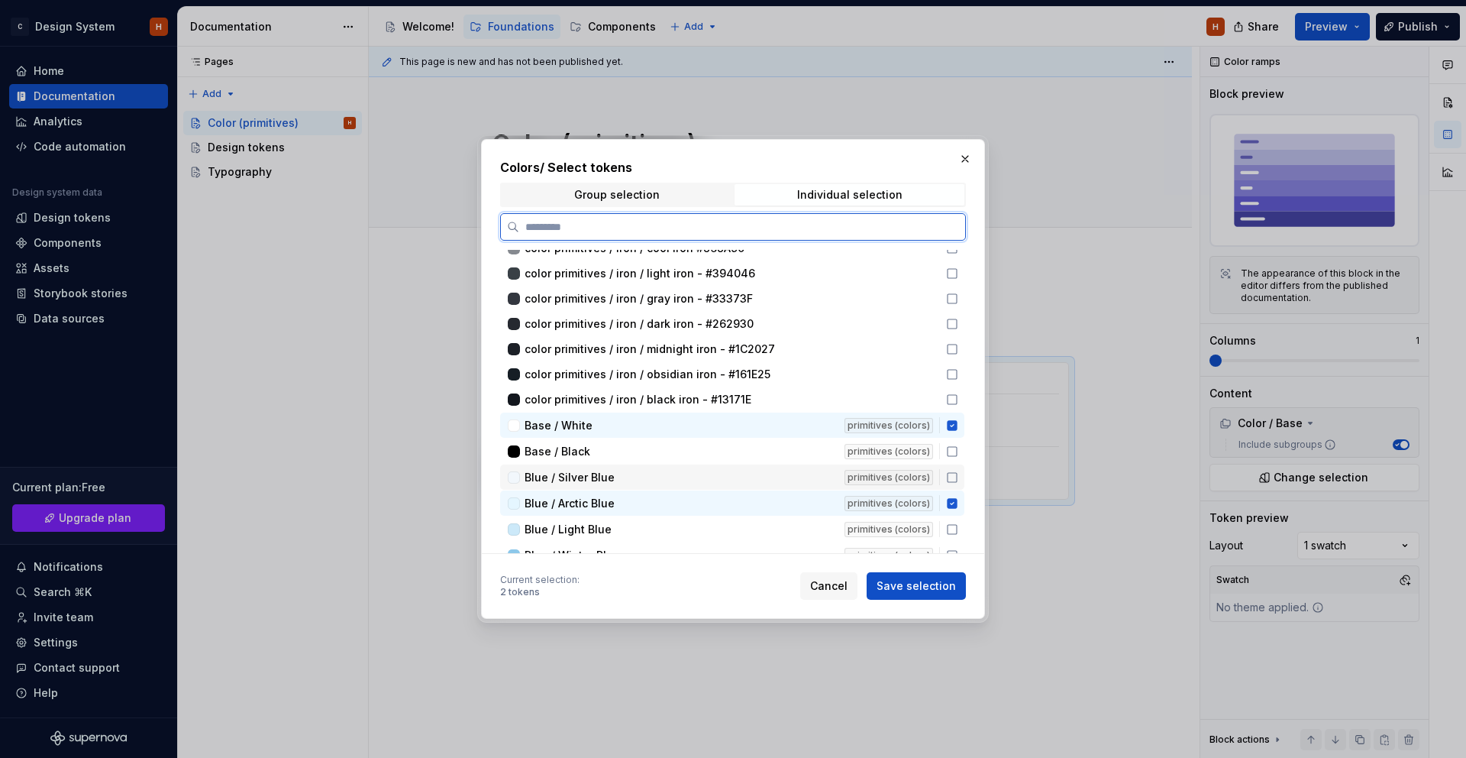
drag, startPoint x: 960, startPoint y: 480, endPoint x: 960, endPoint y: 461, distance: 18.3
click at [959, 480] on icon at bounding box center [952, 477] width 12 height 12
click at [959, 457] on div "Base / Black primitives (colors)" at bounding box center [732, 450] width 464 height 25
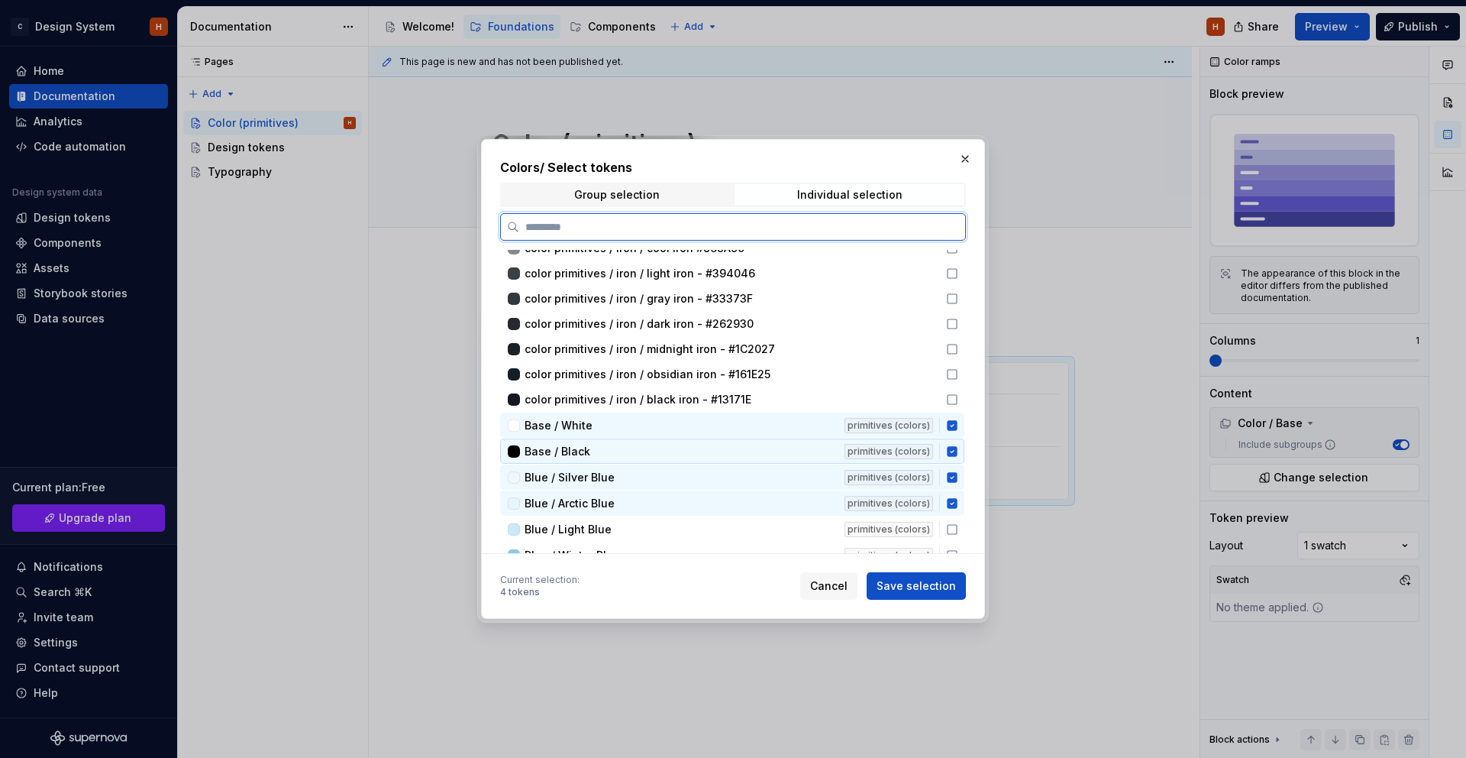
scroll to position [1208, 0]
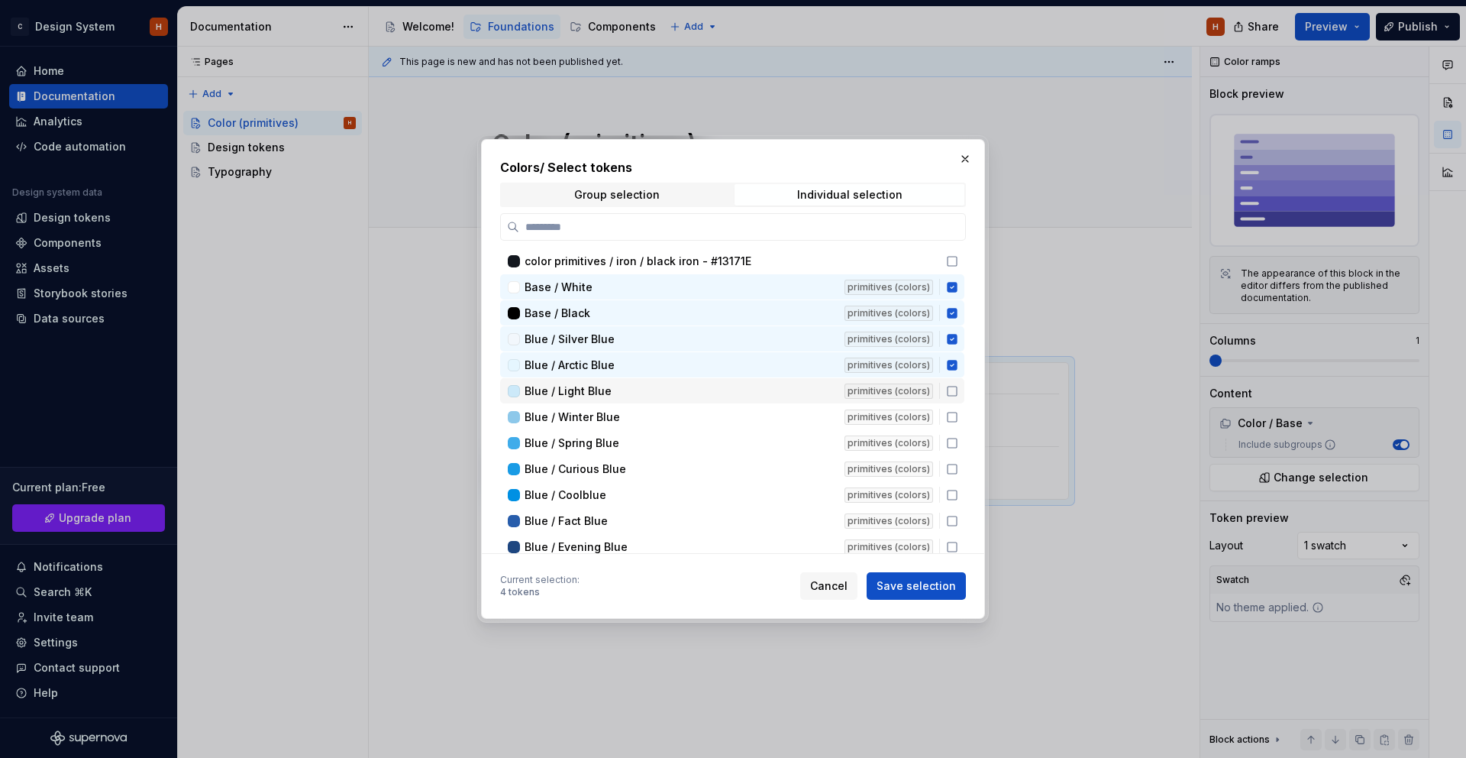
drag, startPoint x: 957, startPoint y: 394, endPoint x: 953, endPoint y: 422, distance: 28.5
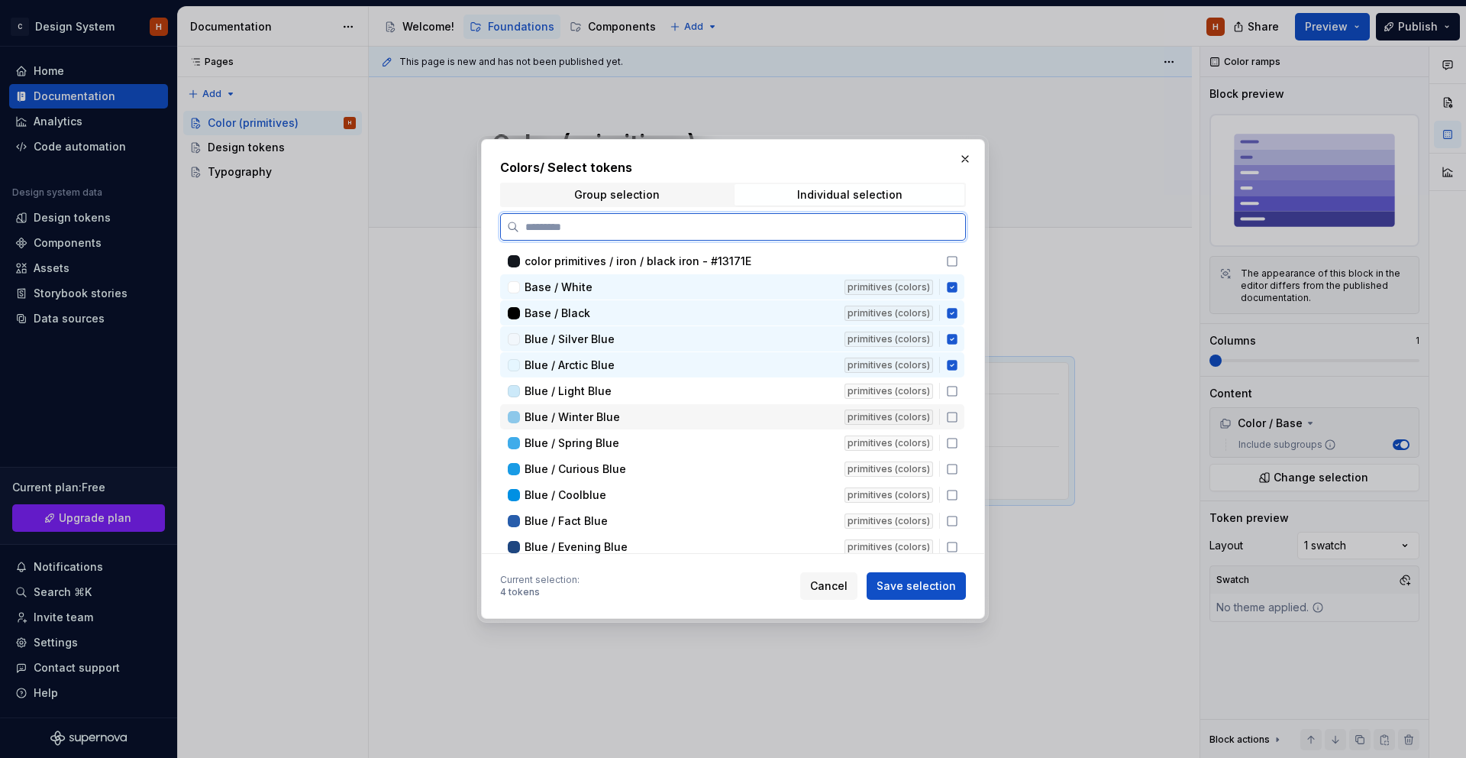
click at [953, 422] on icon at bounding box center [952, 417] width 12 height 12
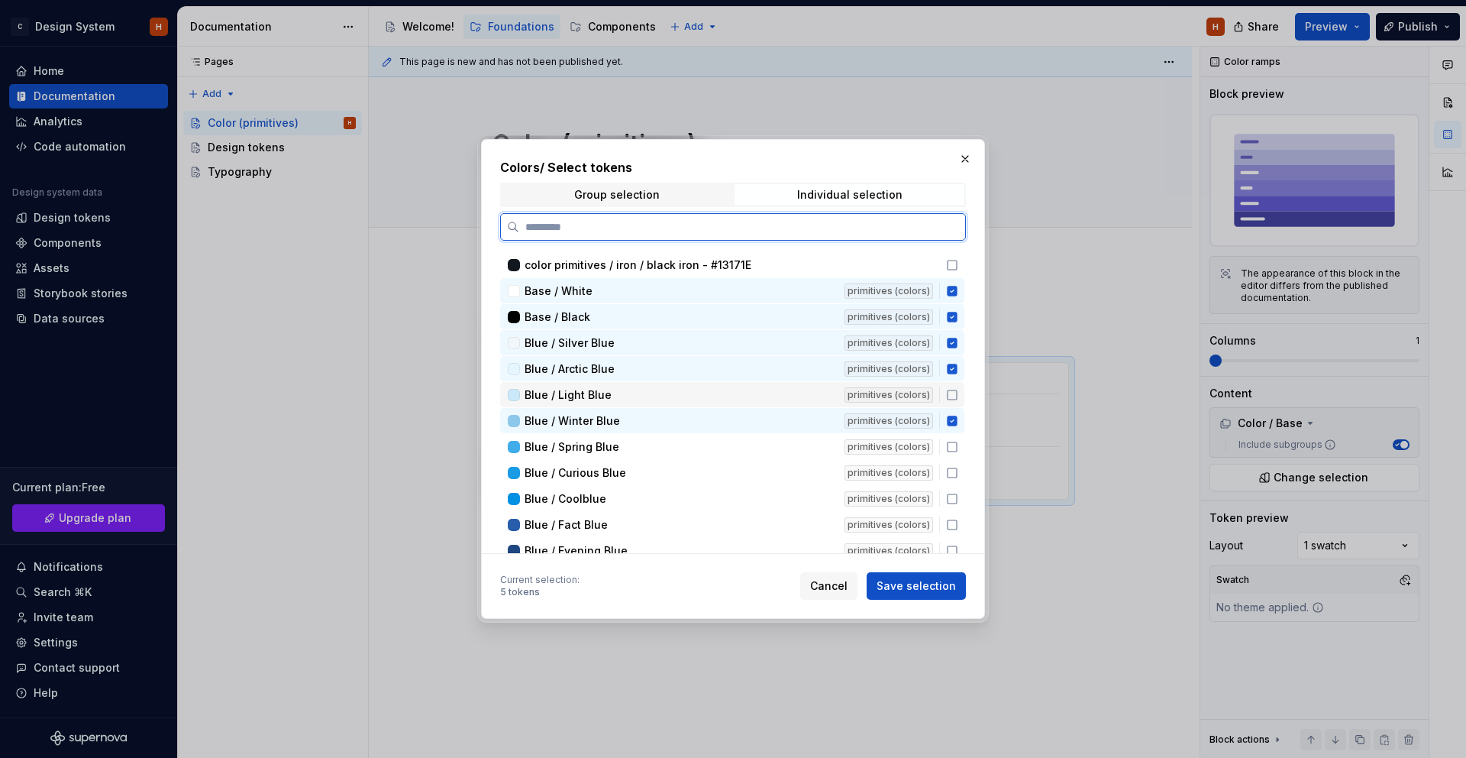
click at [958, 398] on icon at bounding box center [952, 395] width 12 height 12
drag, startPoint x: 960, startPoint y: 446, endPoint x: 962, endPoint y: 457, distance: 10.8
click at [959, 446] on icon at bounding box center [952, 448] width 12 height 12
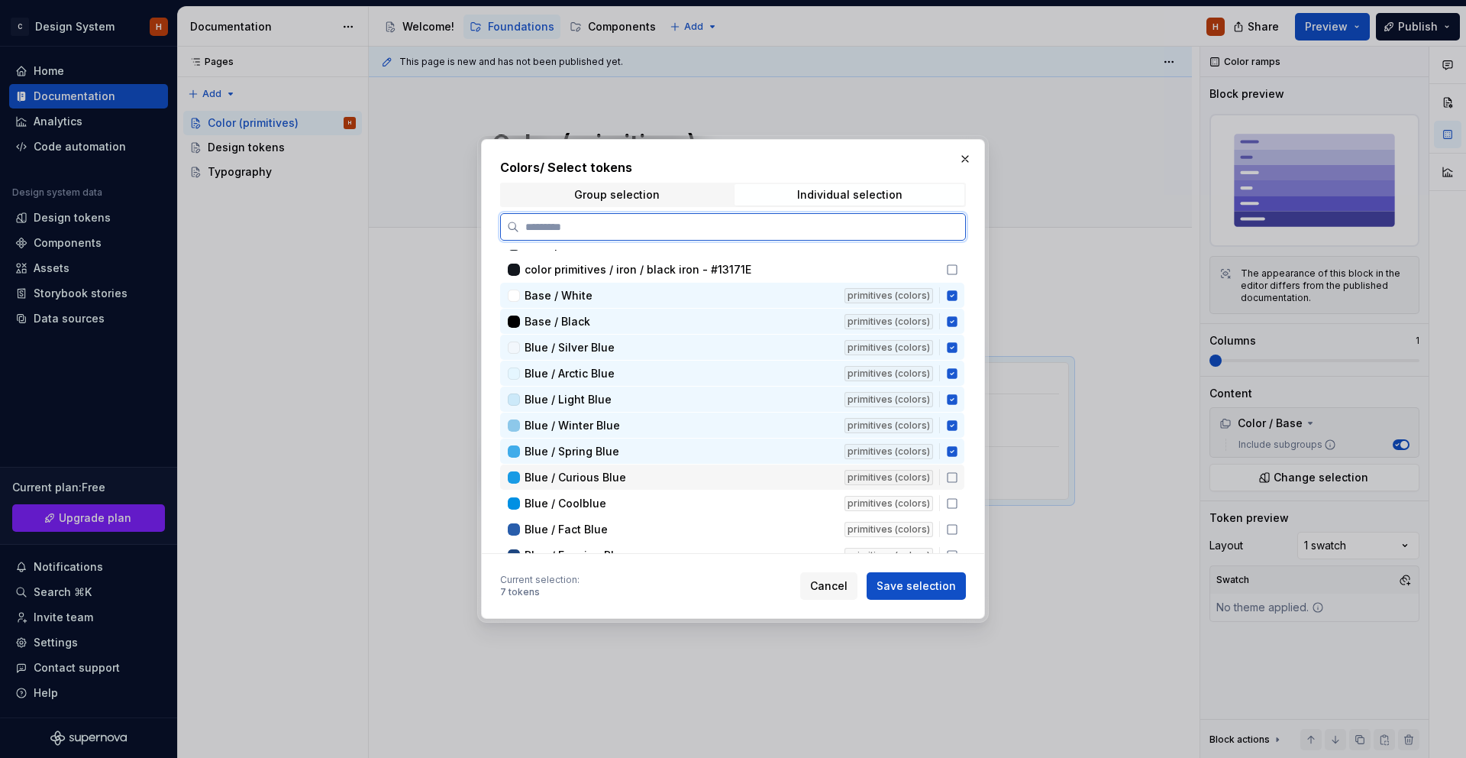
click at [959, 477] on icon at bounding box center [952, 477] width 12 height 12
drag, startPoint x: 962, startPoint y: 506, endPoint x: 962, endPoint y: 527, distance: 20.6
click at [959, 506] on icon at bounding box center [952, 503] width 12 height 12
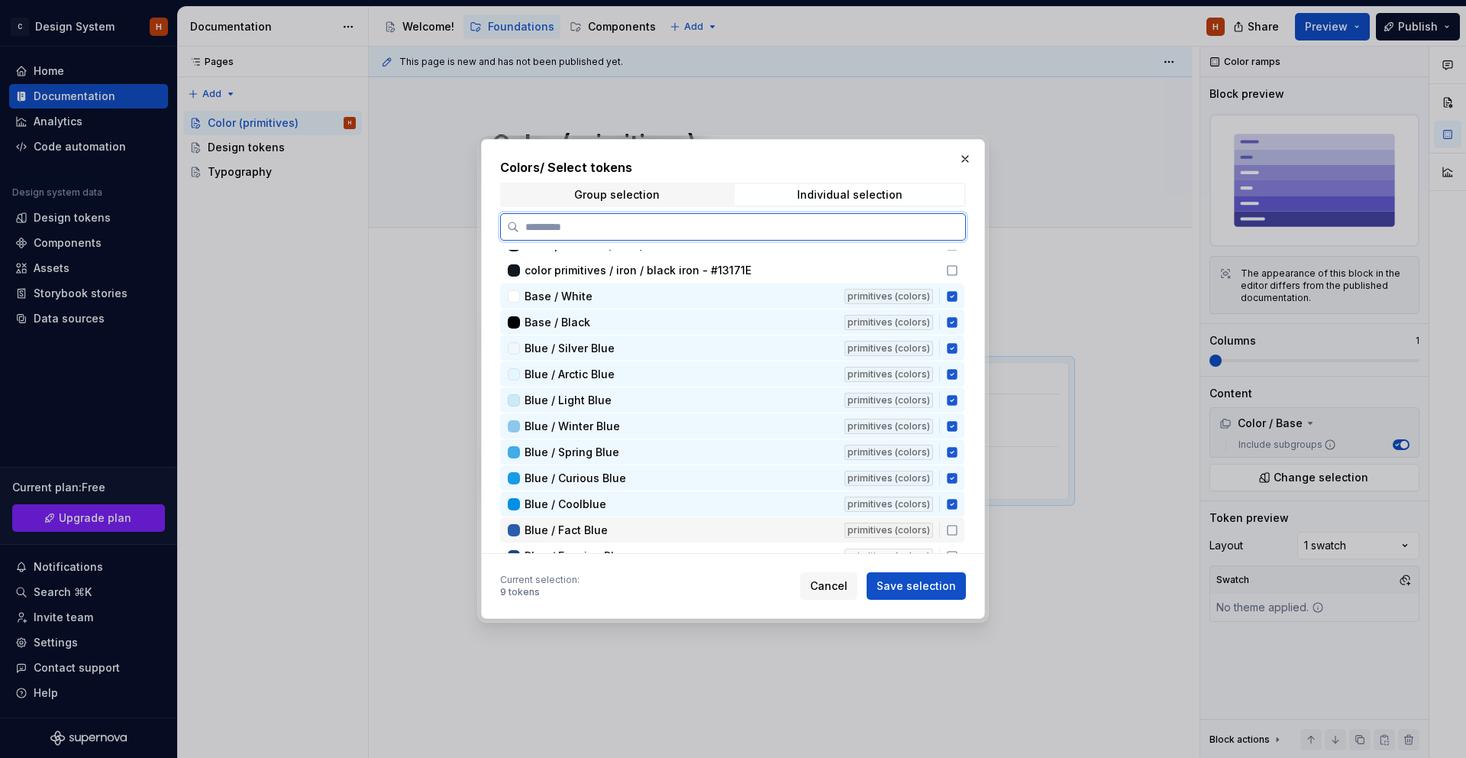
drag, startPoint x: 962, startPoint y: 529, endPoint x: 918, endPoint y: 456, distance: 85.3
click at [959, 524] on icon at bounding box center [952, 530] width 12 height 12
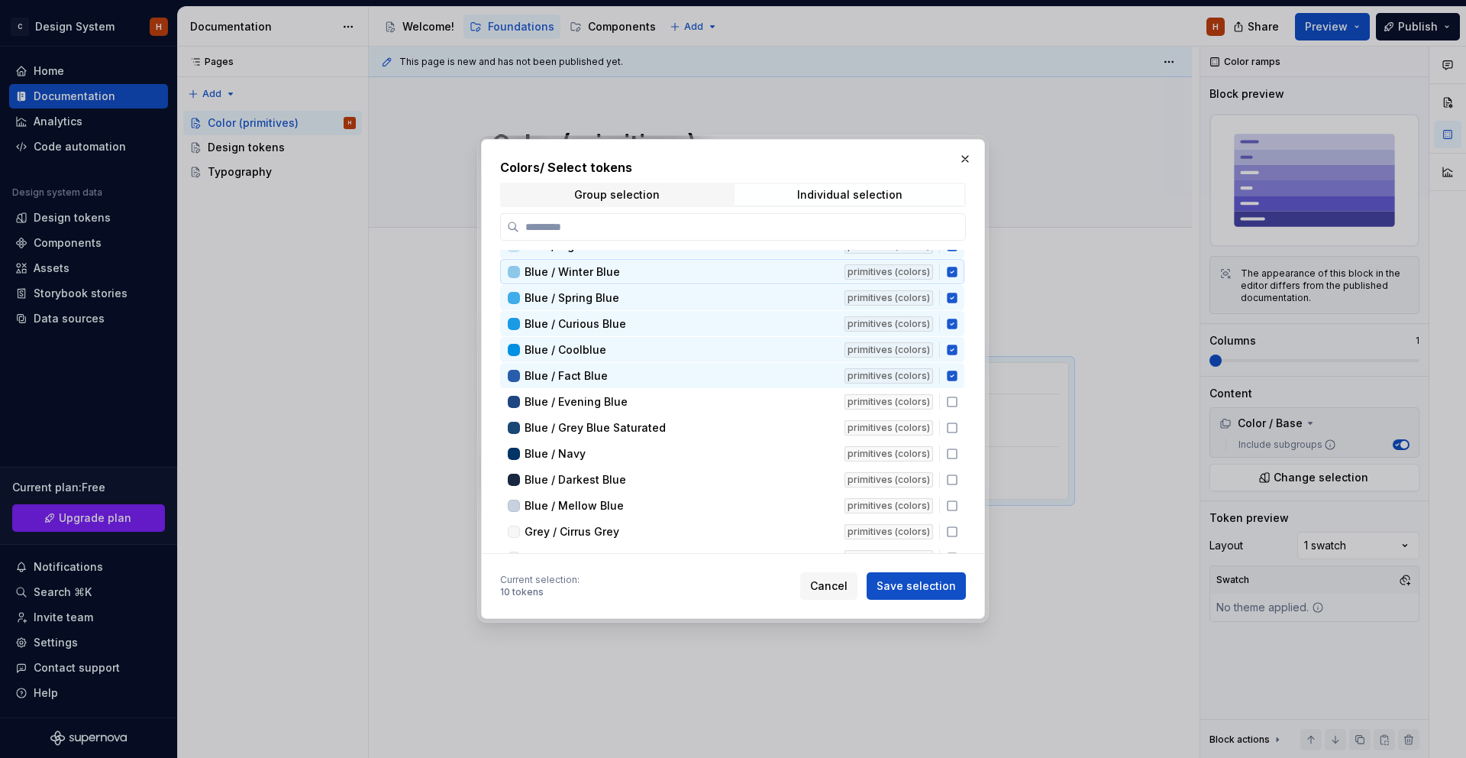
scroll to position [1379, 0]
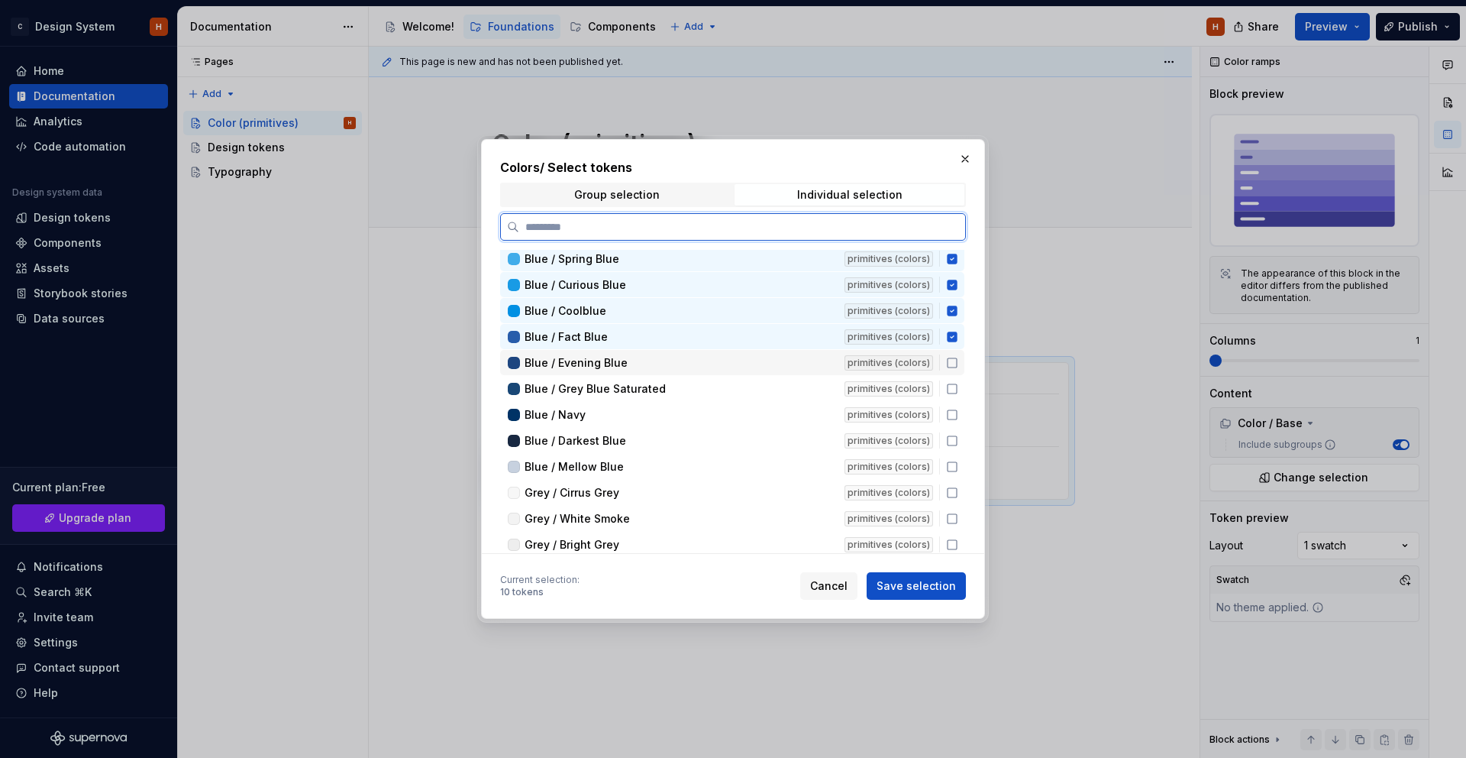
click at [956, 373] on div "Blue / Evening Blue primitives (colors)" at bounding box center [732, 362] width 464 height 25
click at [955, 388] on icon at bounding box center [952, 389] width 12 height 12
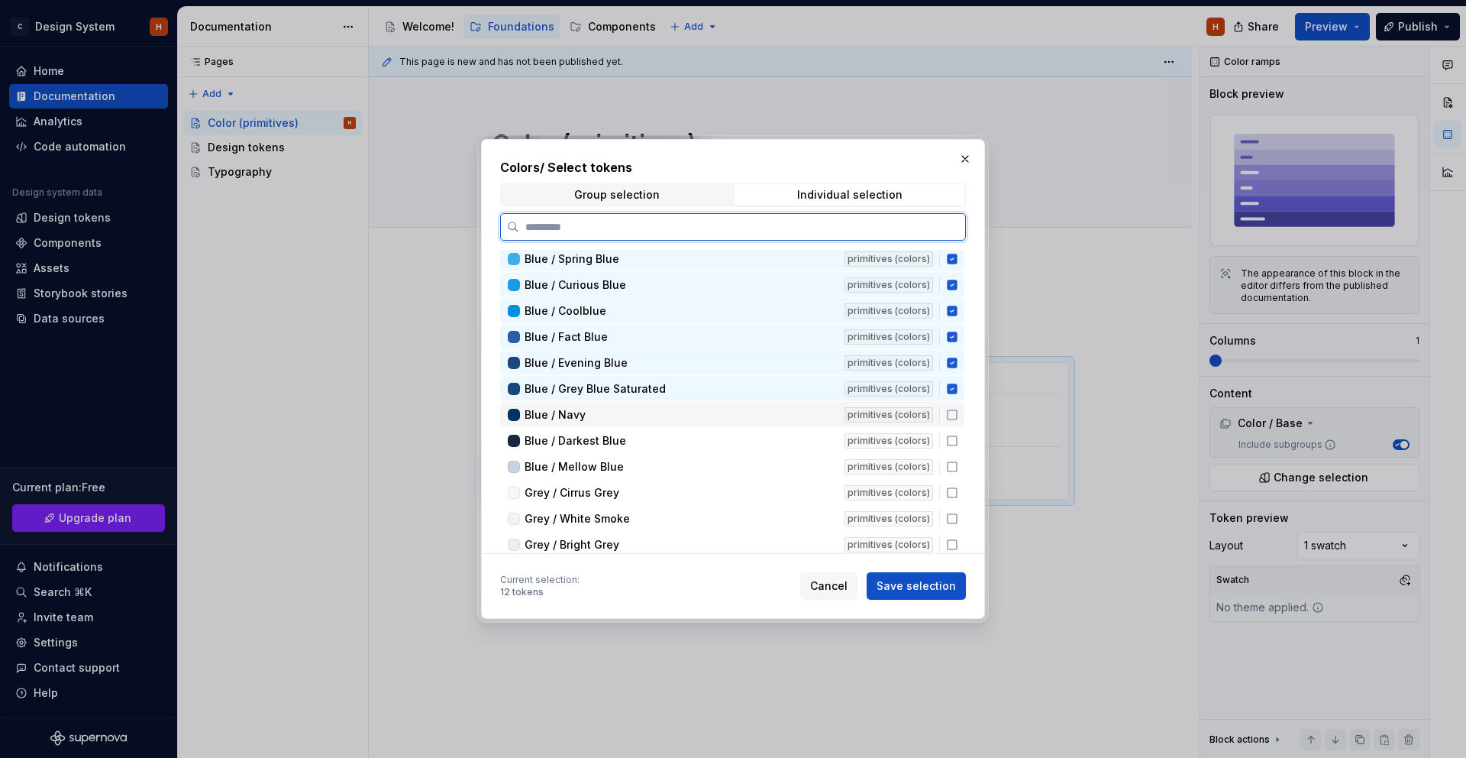
click at [946, 406] on div "primitives (colors)" at bounding box center [896, 414] width 102 height 16
drag, startPoint x: 958, startPoint y: 433, endPoint x: 959, endPoint y: 463, distance: 29.8
click at [959, 434] on div "Blue / Darkest Blue primitives (colors)" at bounding box center [732, 440] width 464 height 25
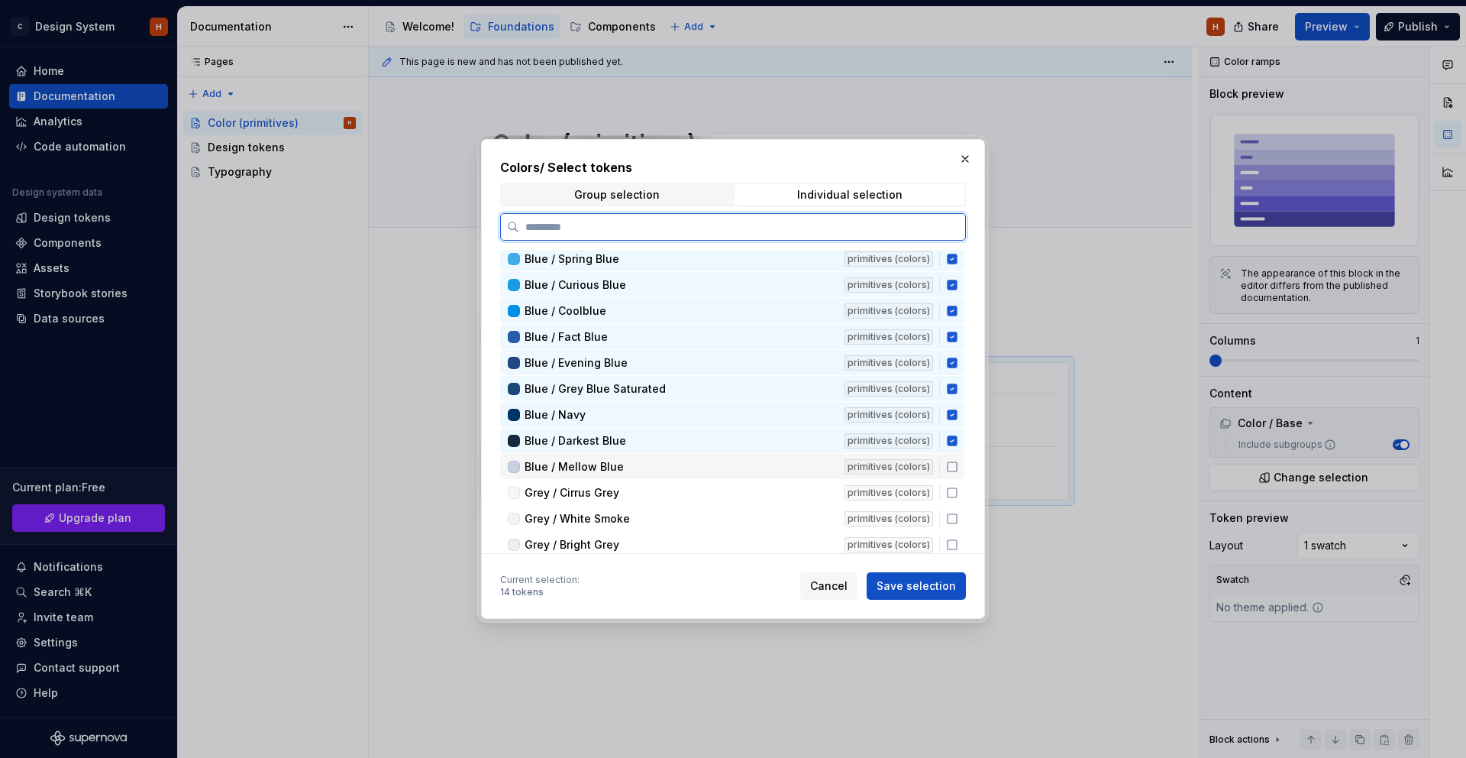
click at [959, 464] on icon at bounding box center [952, 467] width 12 height 12
click at [959, 482] on div "Grey / Cirrus Grey primitives (colors)" at bounding box center [732, 492] width 464 height 25
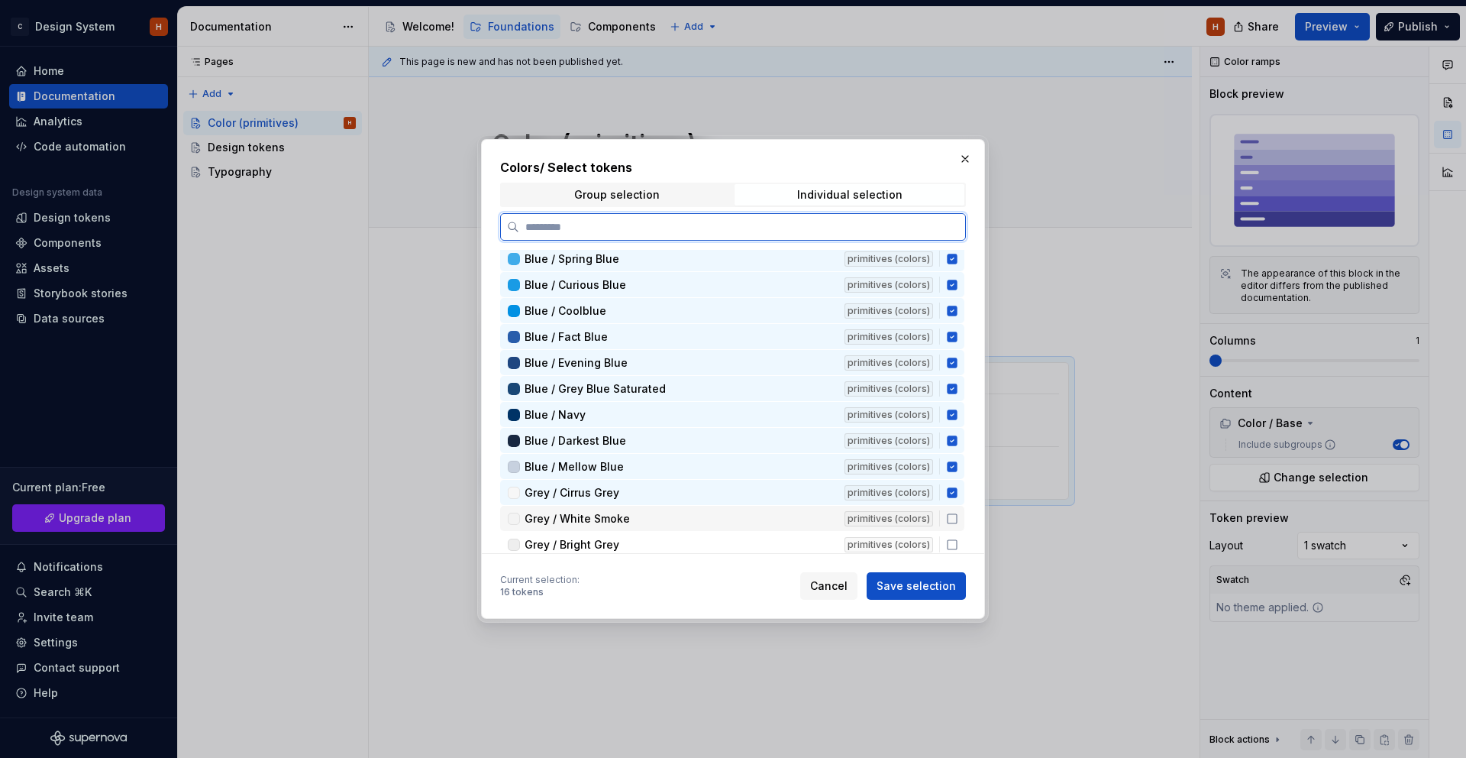
click at [959, 518] on icon at bounding box center [952, 518] width 12 height 12
click at [962, 532] on div "Grey / Bright Grey primitives (colors)" at bounding box center [732, 544] width 464 height 25
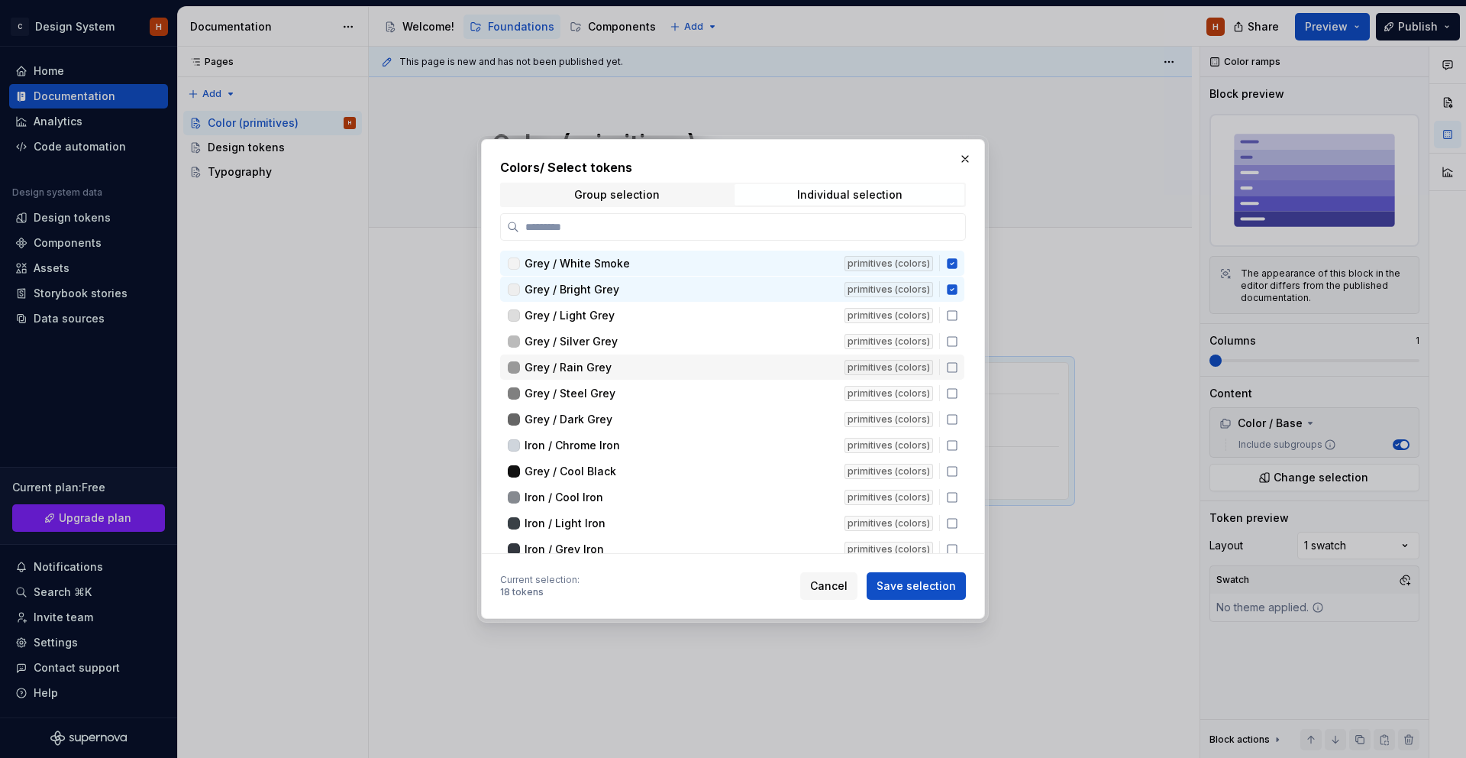
scroll to position [1669, 0]
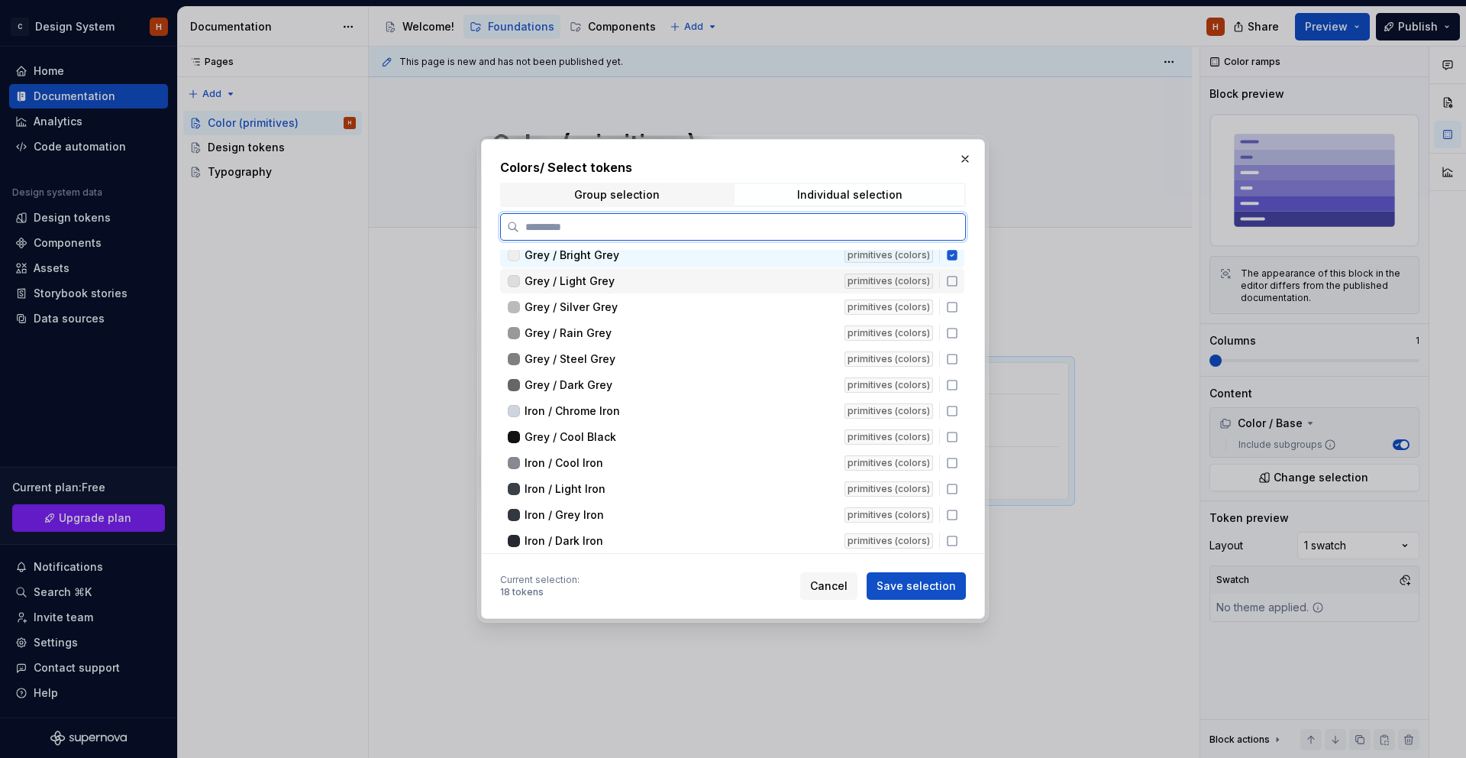
click at [959, 281] on icon at bounding box center [952, 281] width 12 height 12
click at [959, 305] on icon at bounding box center [952, 307] width 12 height 12
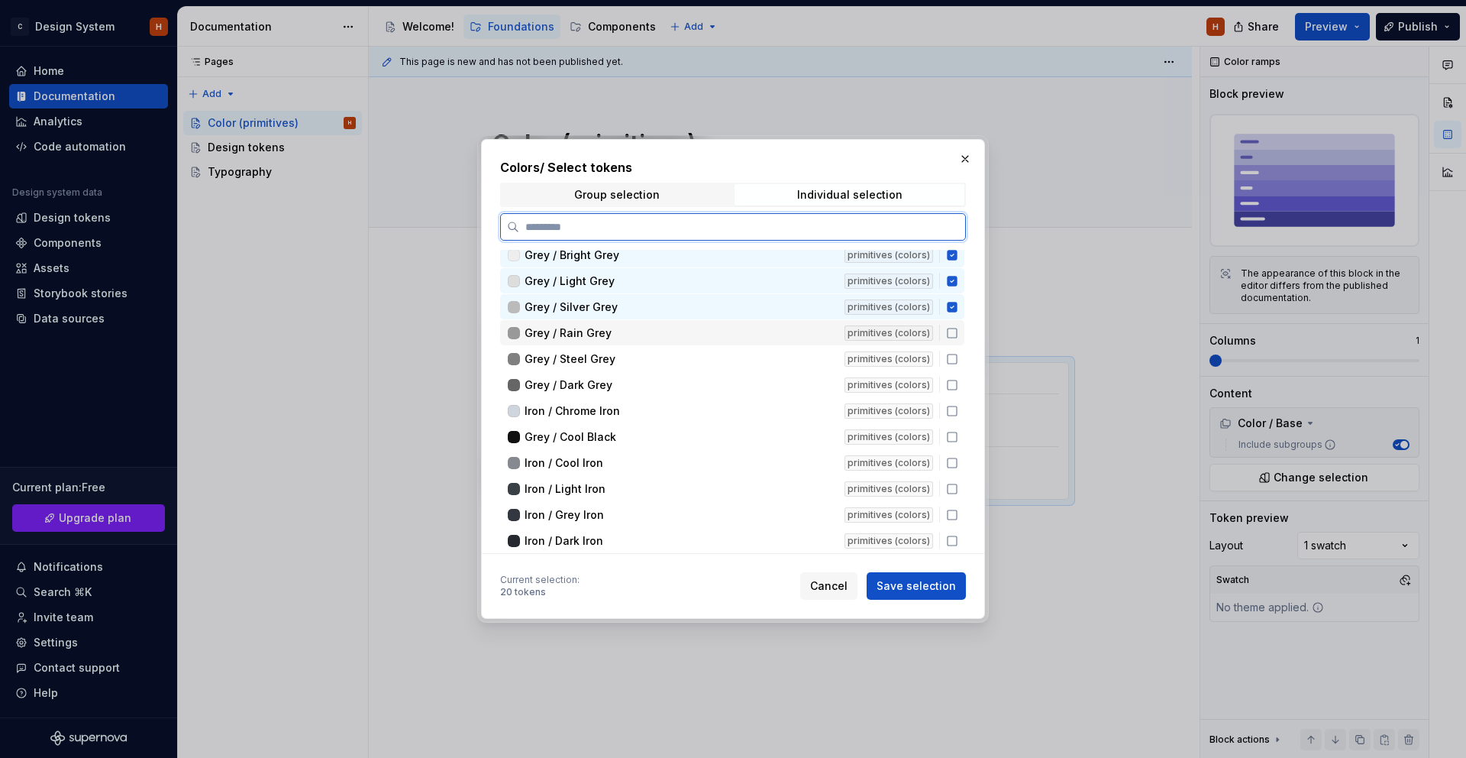
drag, startPoint x: 965, startPoint y: 331, endPoint x: 961, endPoint y: 360, distance: 30.0
click at [957, 331] on icon at bounding box center [952, 332] width 9 height 9
click at [959, 362] on icon at bounding box center [952, 359] width 12 height 12
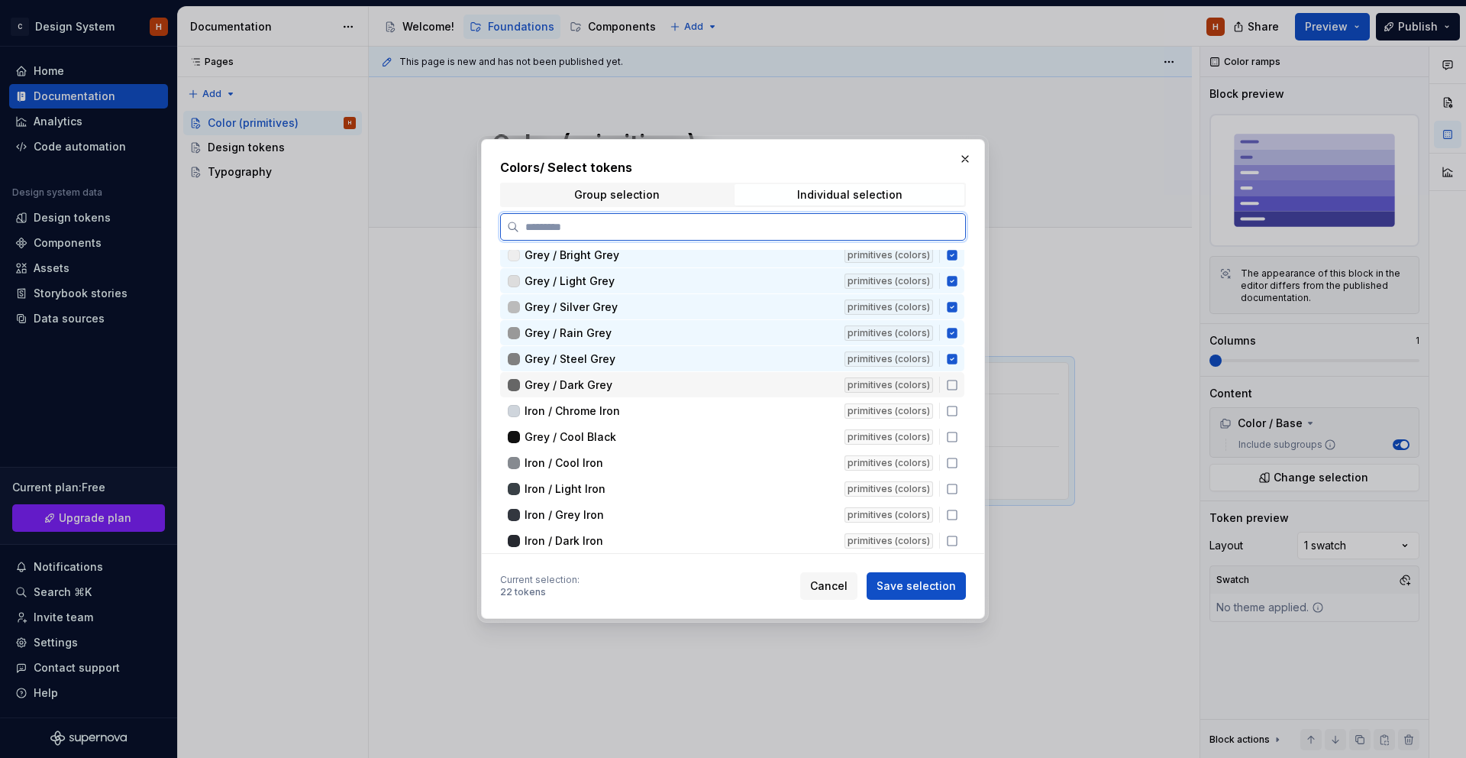
click at [965, 393] on div "Grey / Dark Grey primitives (colors)" at bounding box center [732, 384] width 464 height 25
click at [959, 411] on icon at bounding box center [952, 411] width 12 height 12
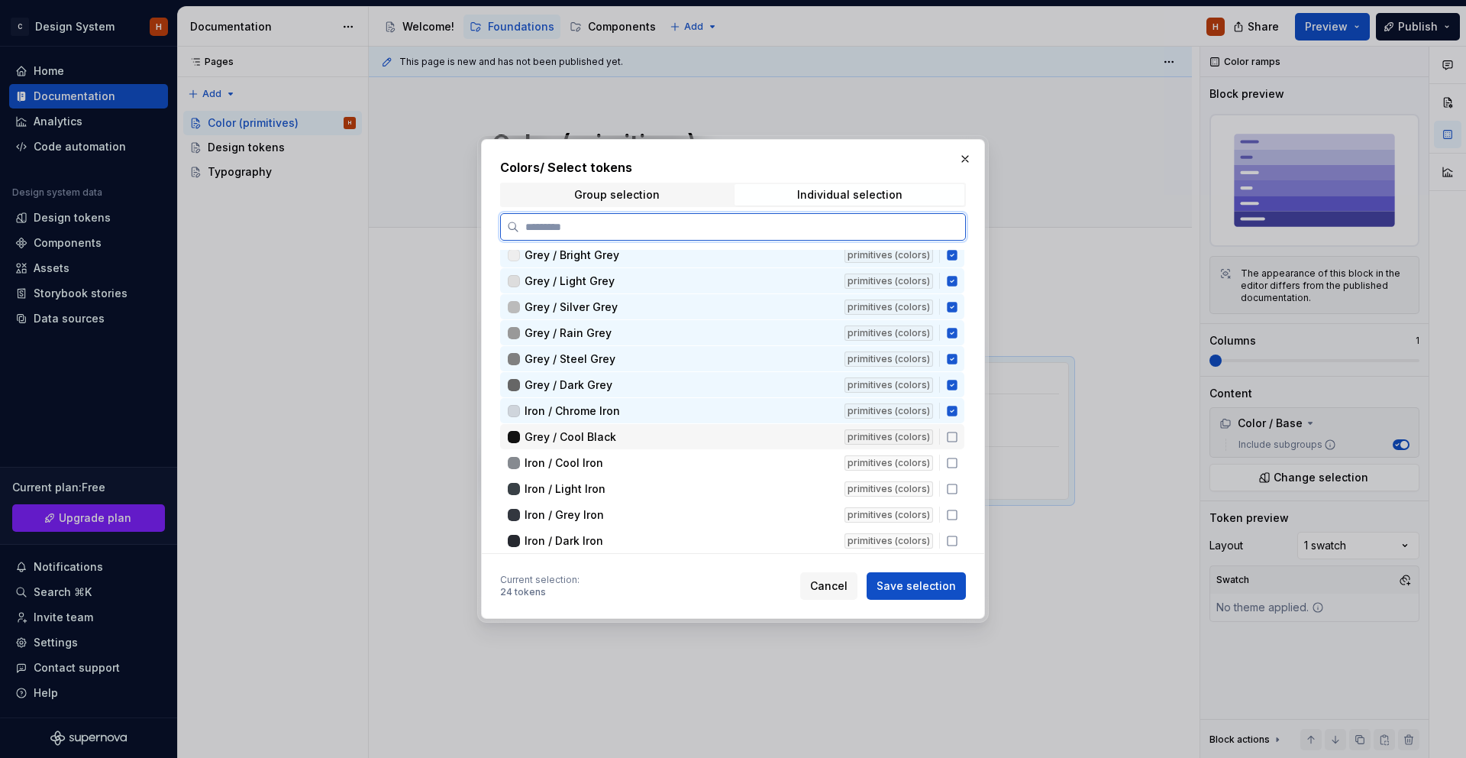
click at [959, 438] on icon at bounding box center [952, 437] width 12 height 12
click at [959, 461] on icon at bounding box center [952, 463] width 12 height 12
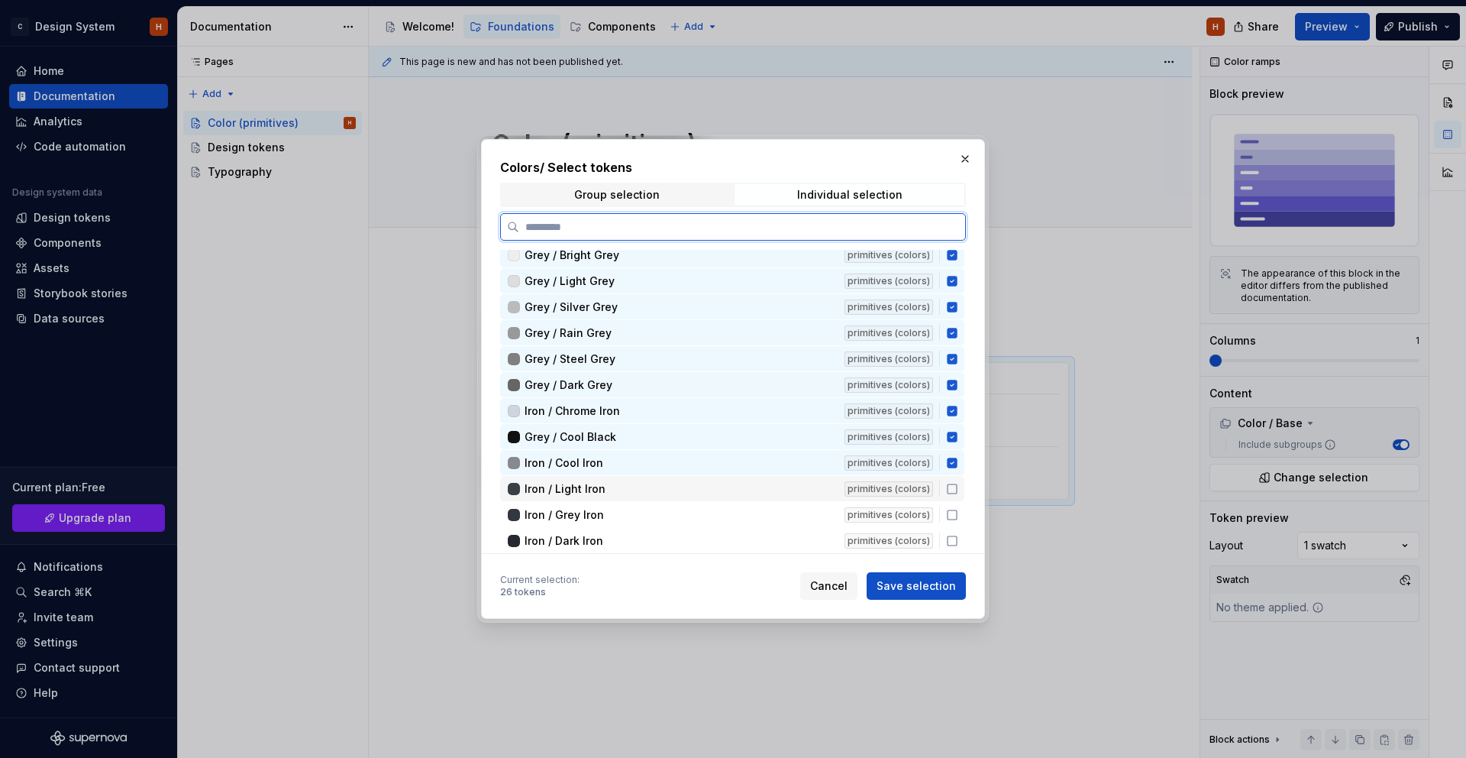
click at [955, 487] on icon at bounding box center [952, 488] width 9 height 9
drag, startPoint x: 959, startPoint y: 510, endPoint x: 965, endPoint y: 499, distance: 12.0
click at [959, 509] on icon at bounding box center [952, 515] width 12 height 12
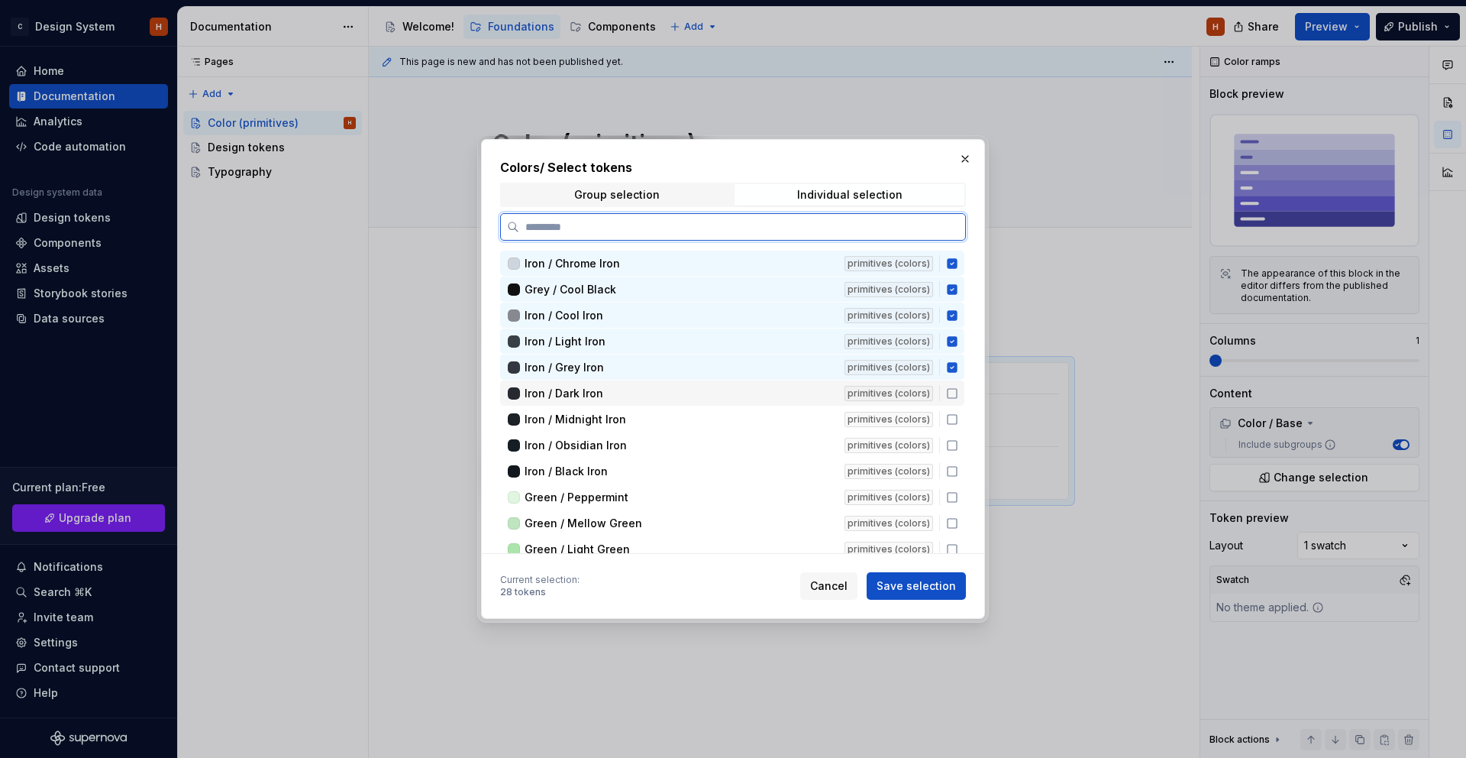
click at [959, 400] on div "Iron / Dark Iron primitives (colors)" at bounding box center [732, 392] width 464 height 25
click at [959, 418] on icon at bounding box center [952, 419] width 12 height 12
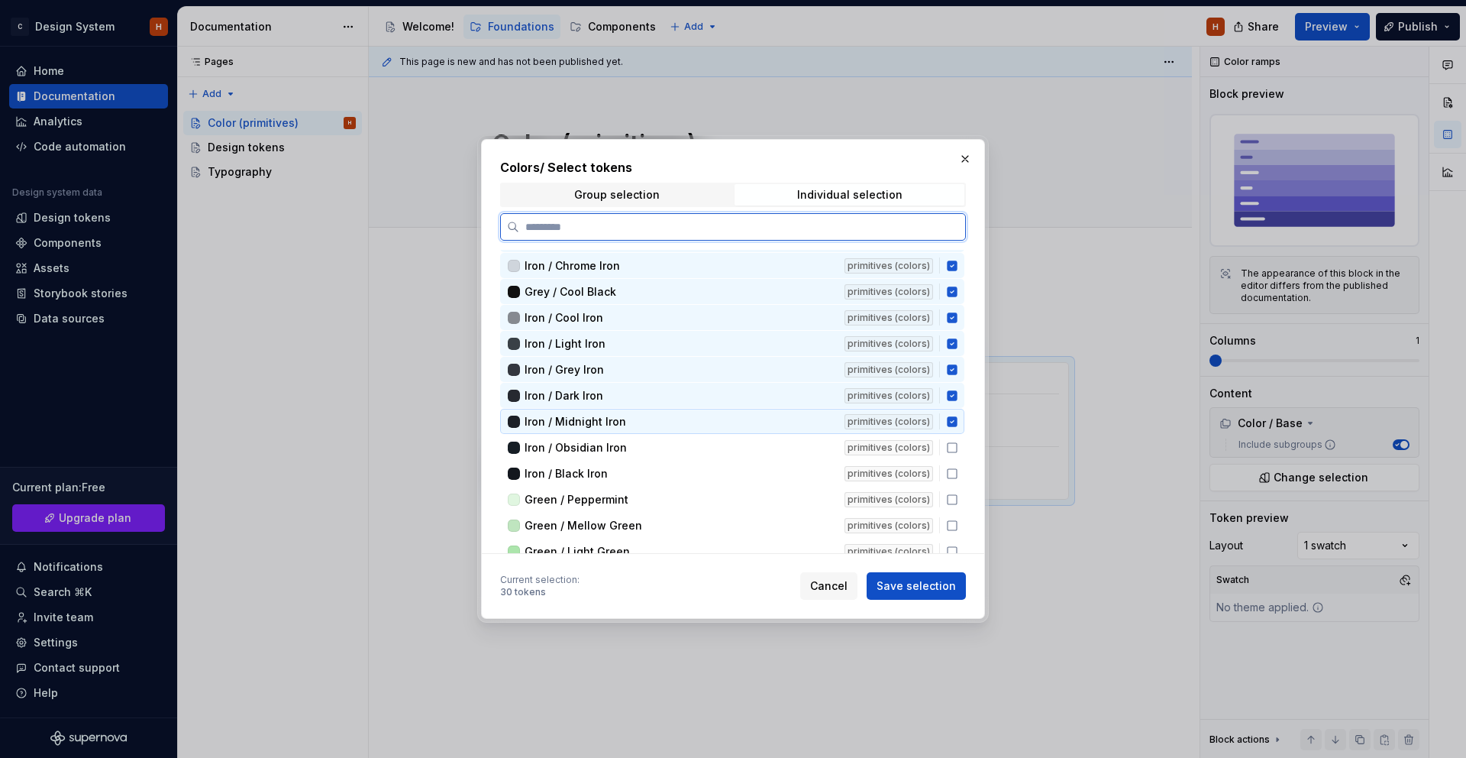
click at [959, 450] on icon at bounding box center [952, 447] width 12 height 12
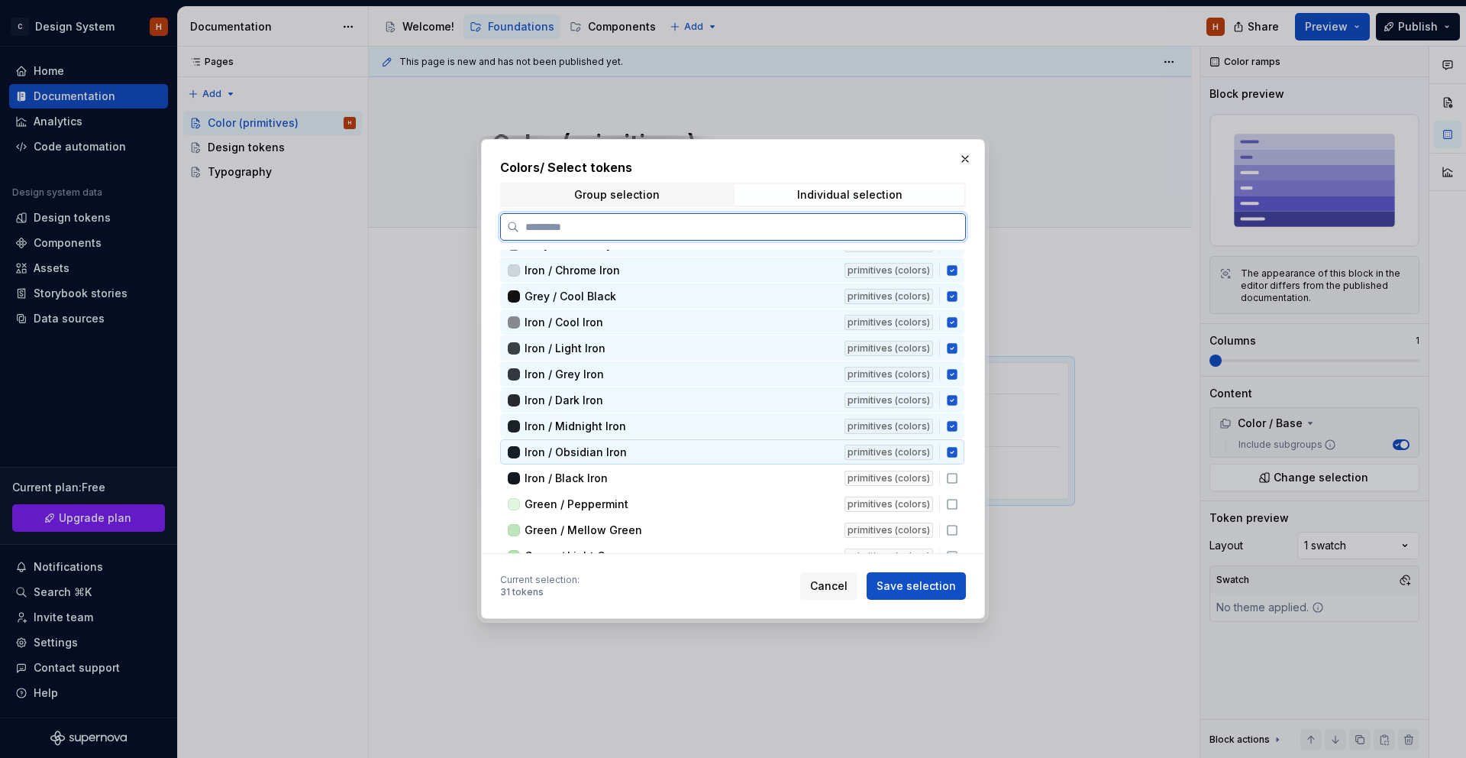
click at [959, 477] on icon at bounding box center [952, 478] width 12 height 12
click at [959, 499] on icon at bounding box center [952, 504] width 12 height 12
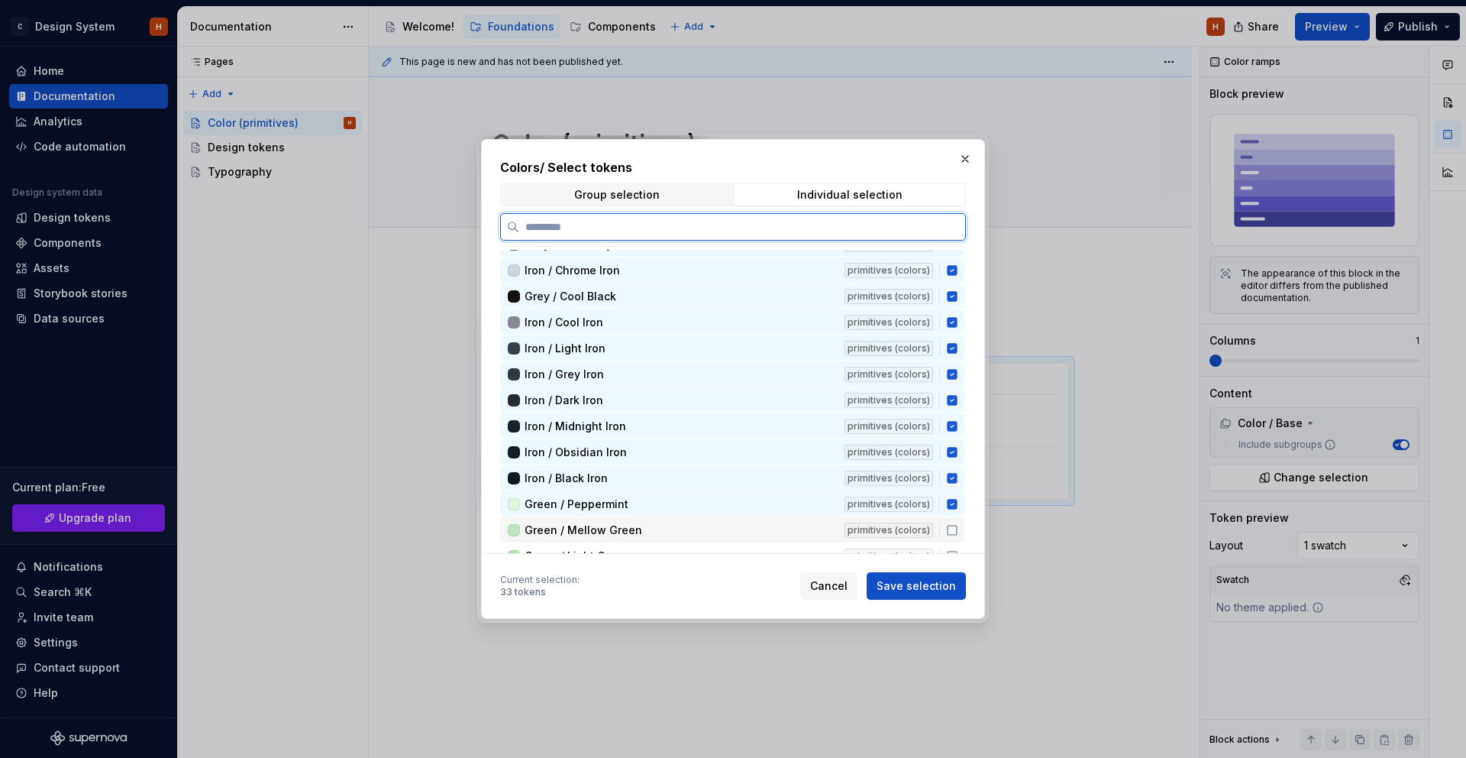
drag, startPoint x: 959, startPoint y: 535, endPoint x: 962, endPoint y: 448, distance: 86.4
click at [959, 529] on icon at bounding box center [952, 530] width 12 height 12
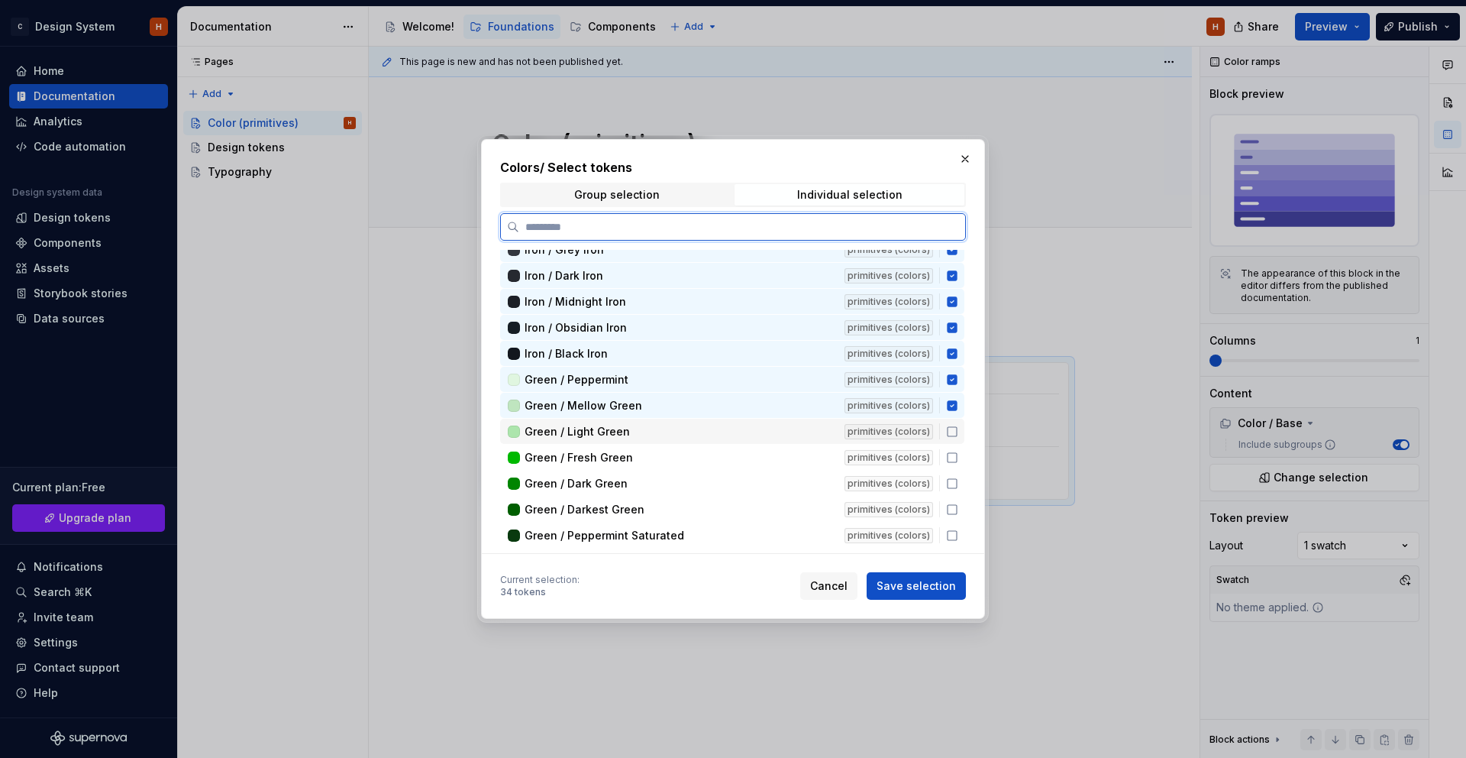
drag, startPoint x: 956, startPoint y: 425, endPoint x: 965, endPoint y: 443, distance: 20.2
click at [958, 425] on icon at bounding box center [952, 431] width 12 height 12
drag, startPoint x: 962, startPoint y: 452, endPoint x: 963, endPoint y: 483, distance: 30.6
click at [962, 452] on div "Green / Fresh Green primitives (colors)" at bounding box center [732, 457] width 464 height 25
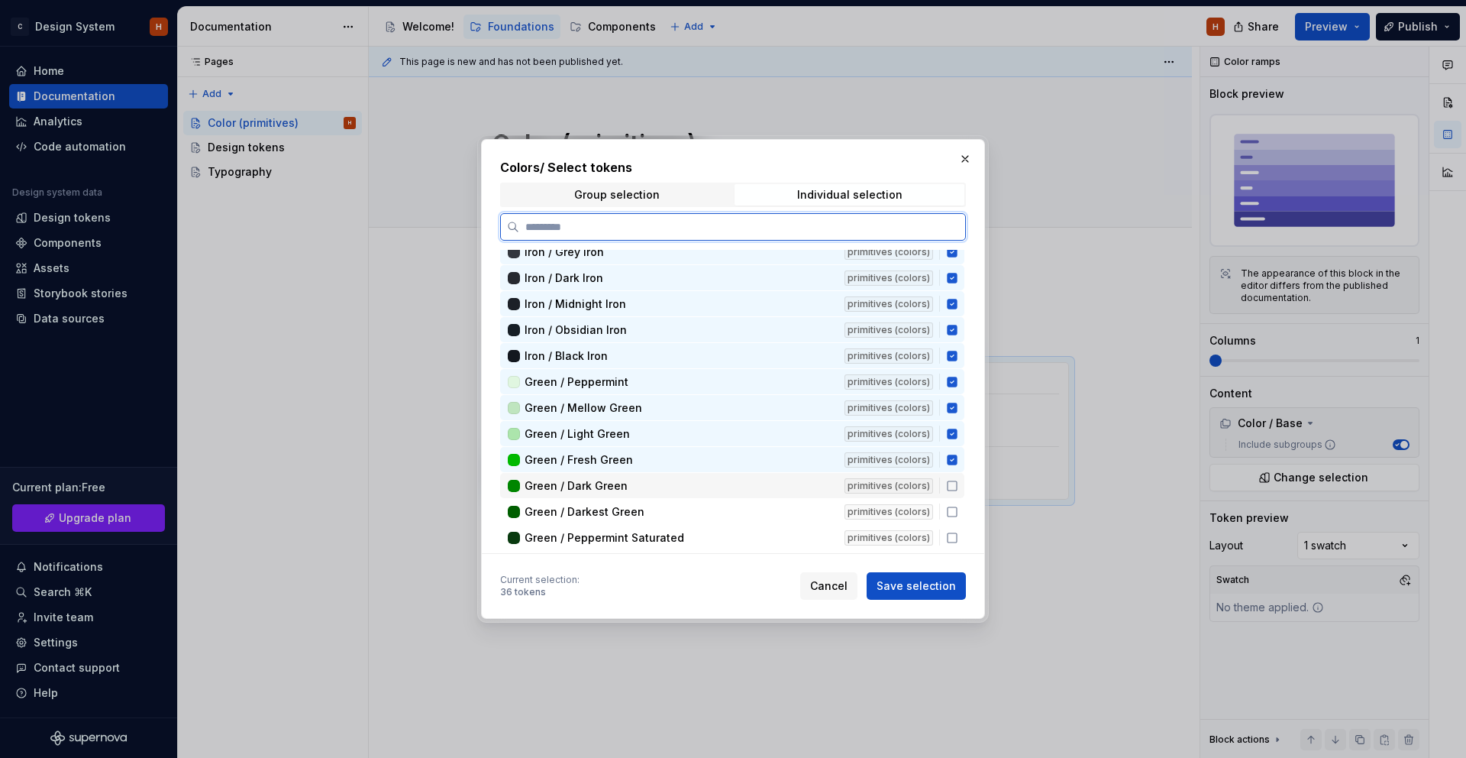
click at [959, 487] on icon at bounding box center [952, 486] width 12 height 12
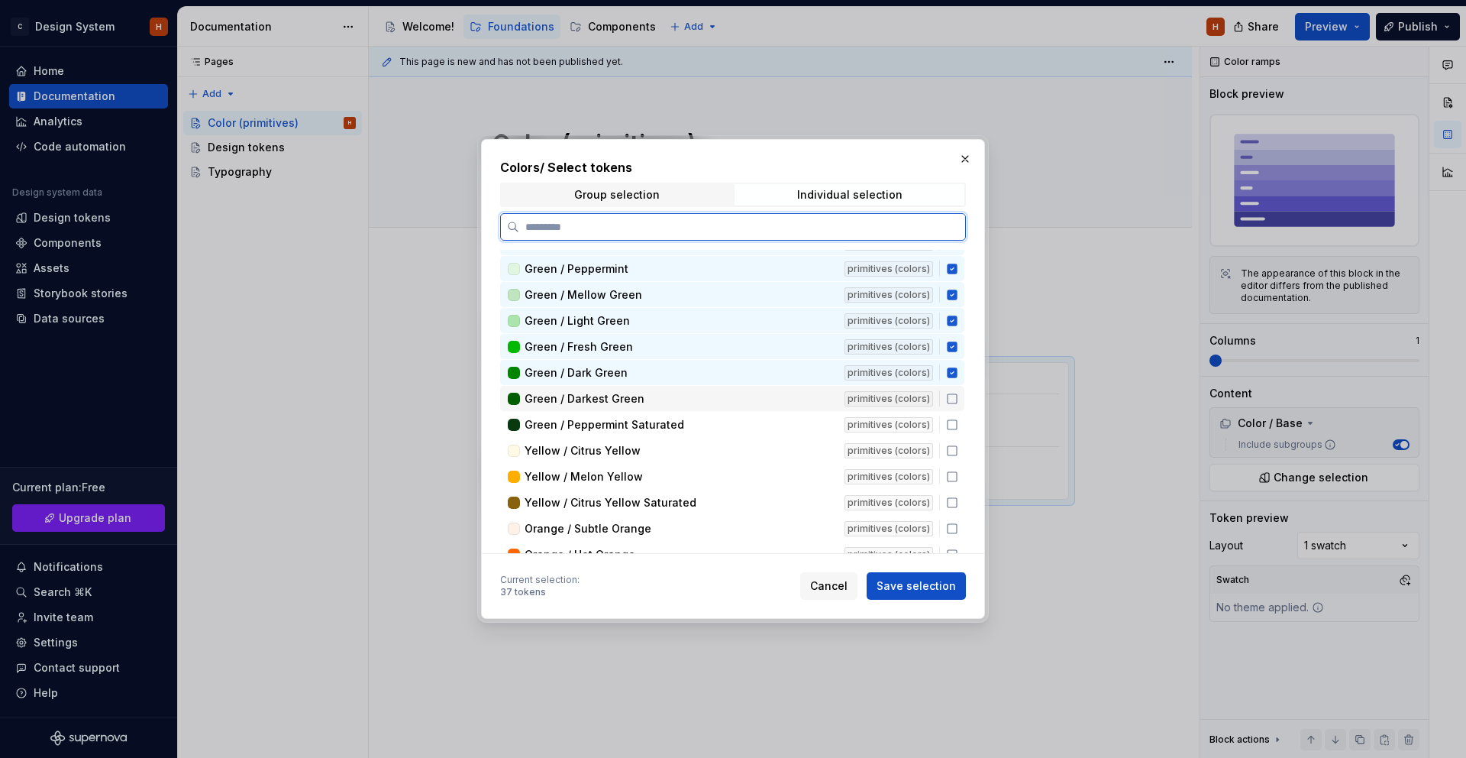
click at [958, 399] on icon at bounding box center [952, 399] width 12 height 12
click at [959, 427] on icon at bounding box center [952, 425] width 12 height 12
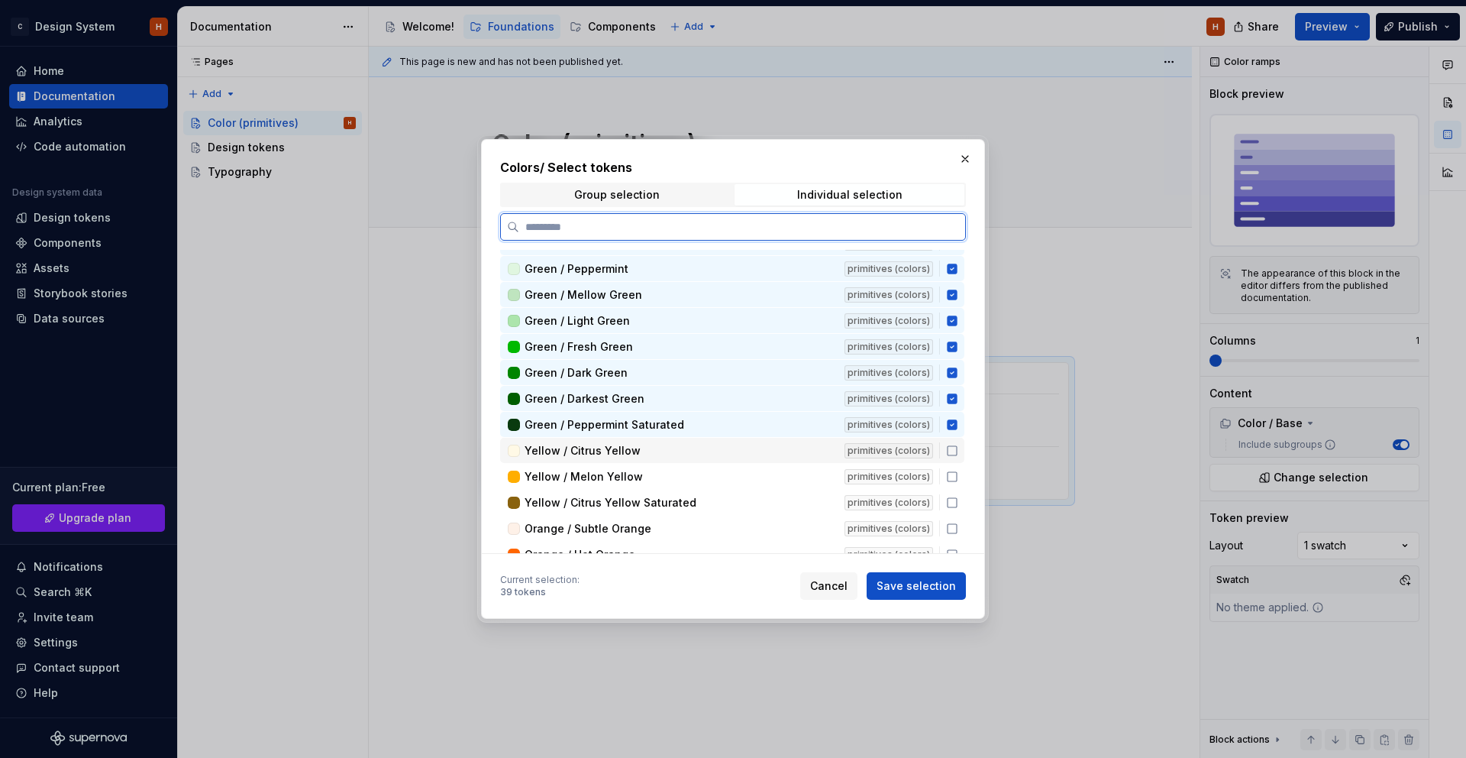
drag, startPoint x: 959, startPoint y: 457, endPoint x: 958, endPoint y: 478, distance: 20.6
click at [959, 457] on div "Yellow / Citrus Yellow primitives (colors)" at bounding box center [732, 450] width 464 height 25
click at [958, 483] on div "Yellow / Melon Yellow primitives (colors)" at bounding box center [732, 475] width 464 height 25
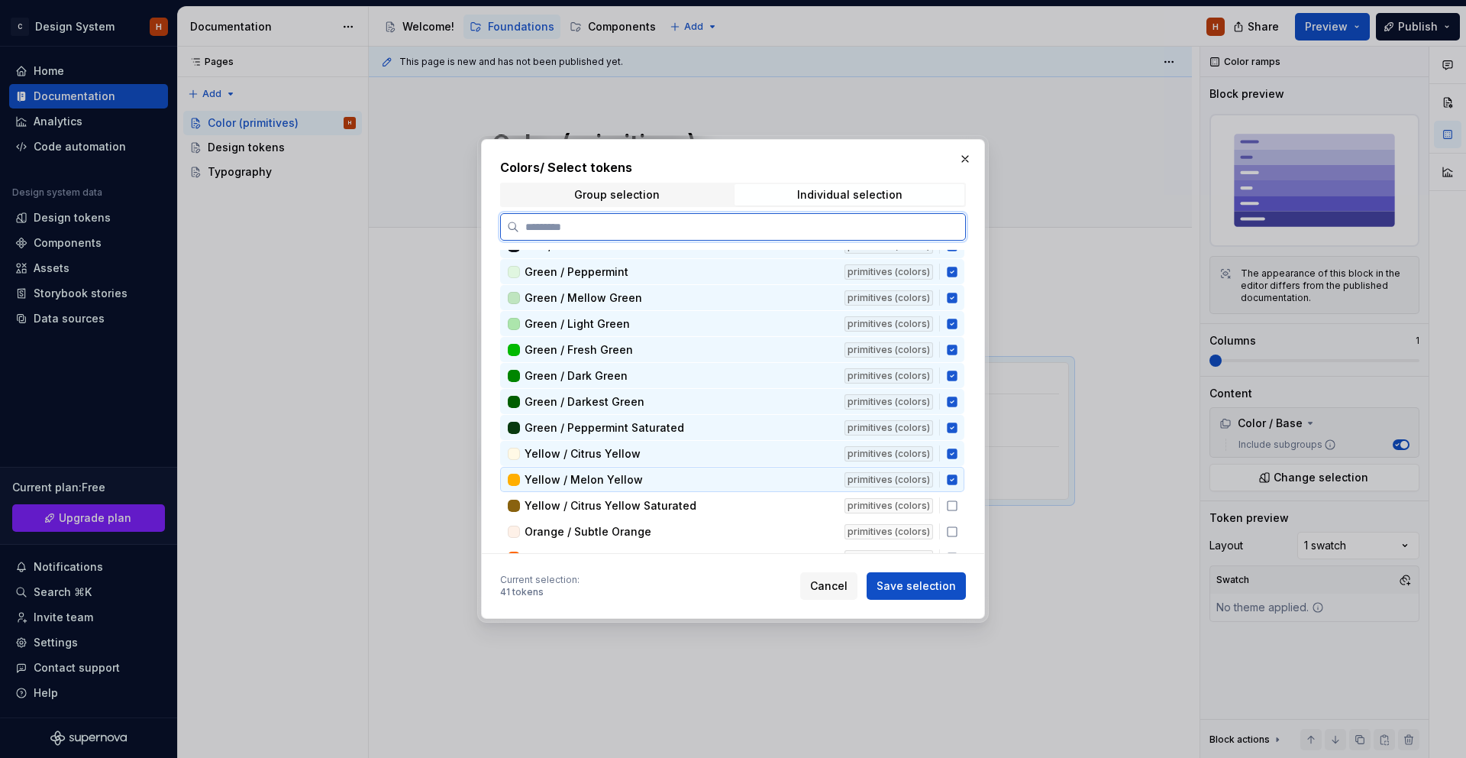
scroll to position [2030, 0]
drag, startPoint x: 959, startPoint y: 502, endPoint x: 961, endPoint y: 513, distance: 11.7
click at [959, 503] on icon at bounding box center [952, 505] width 12 height 12
drag, startPoint x: 961, startPoint y: 532, endPoint x: 957, endPoint y: 509, distance: 24.0
click at [959, 532] on icon at bounding box center [952, 531] width 12 height 12
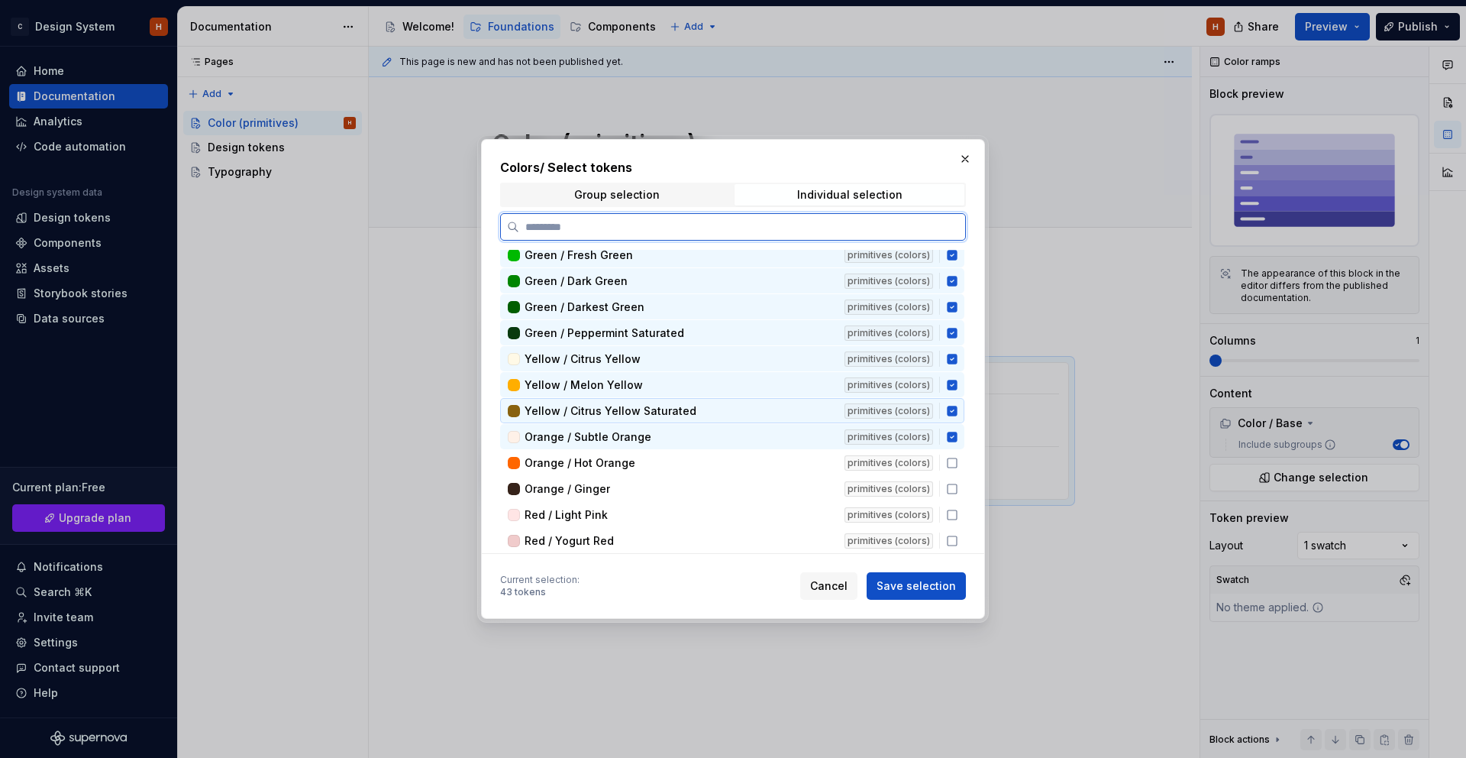
scroll to position [2238, 0]
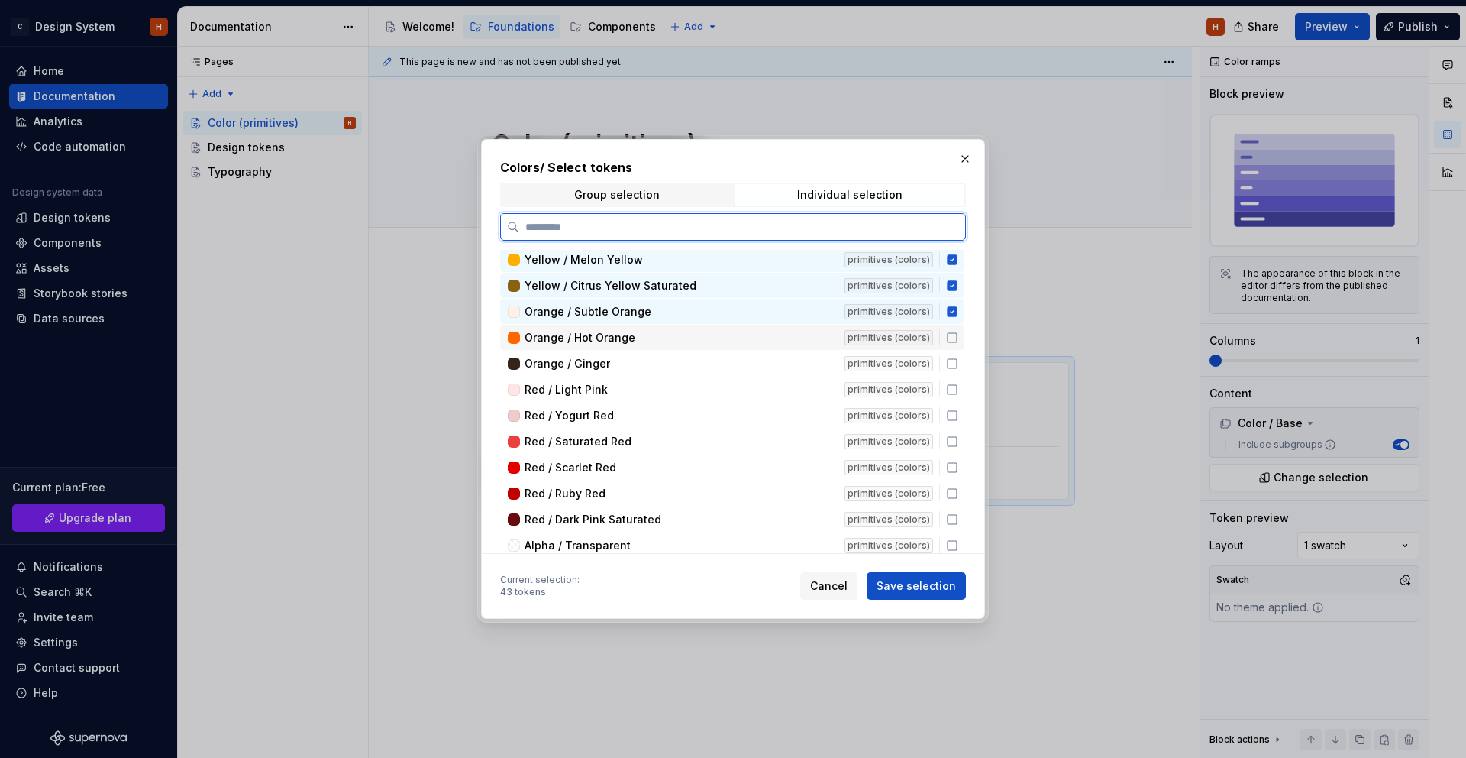
click at [959, 346] on div "Orange / Hot Orange primitives (colors)" at bounding box center [732, 337] width 464 height 25
click at [958, 369] on div "Orange / Ginger primitives (colors)" at bounding box center [732, 363] width 464 height 25
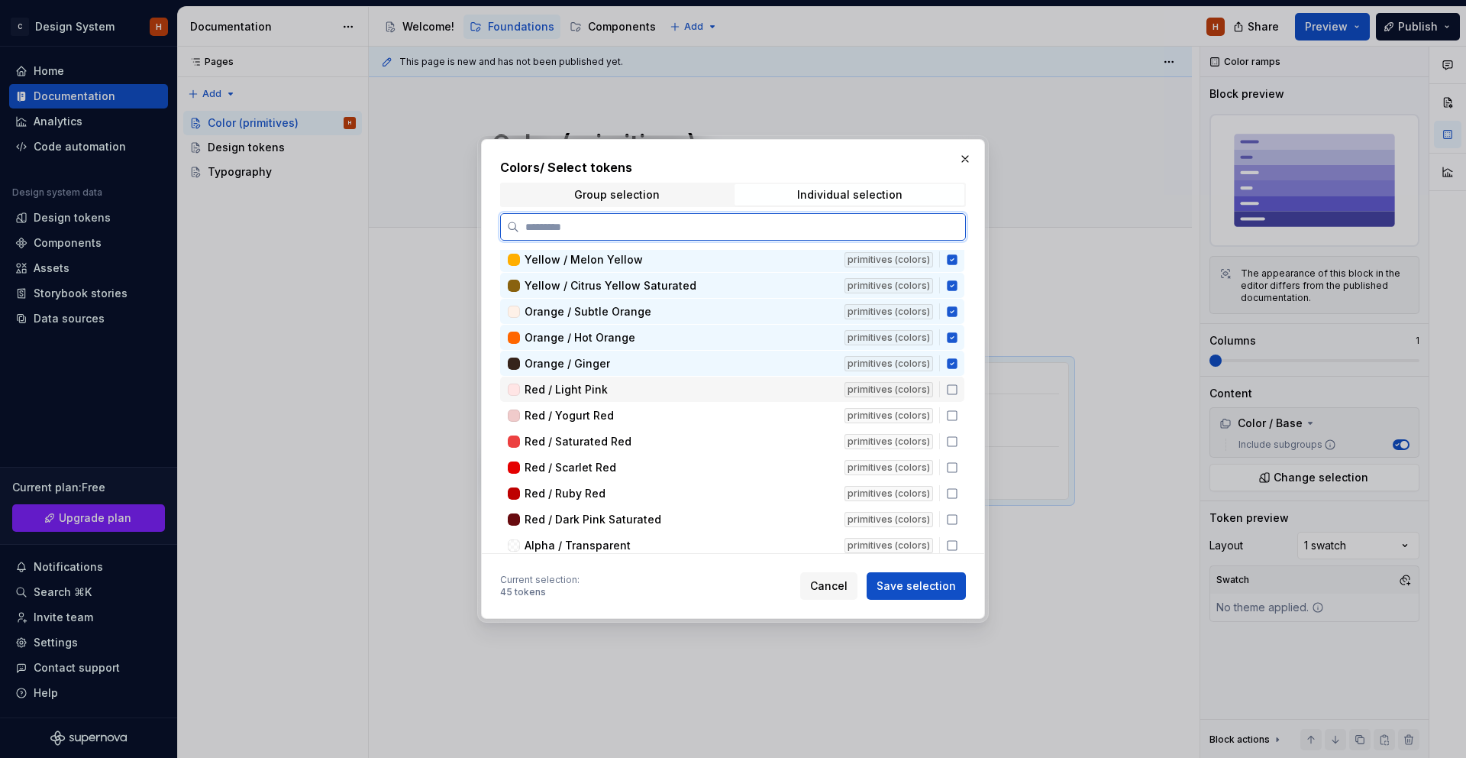
click at [959, 389] on icon at bounding box center [952, 389] width 12 height 12
click at [958, 409] on icon at bounding box center [952, 415] width 12 height 12
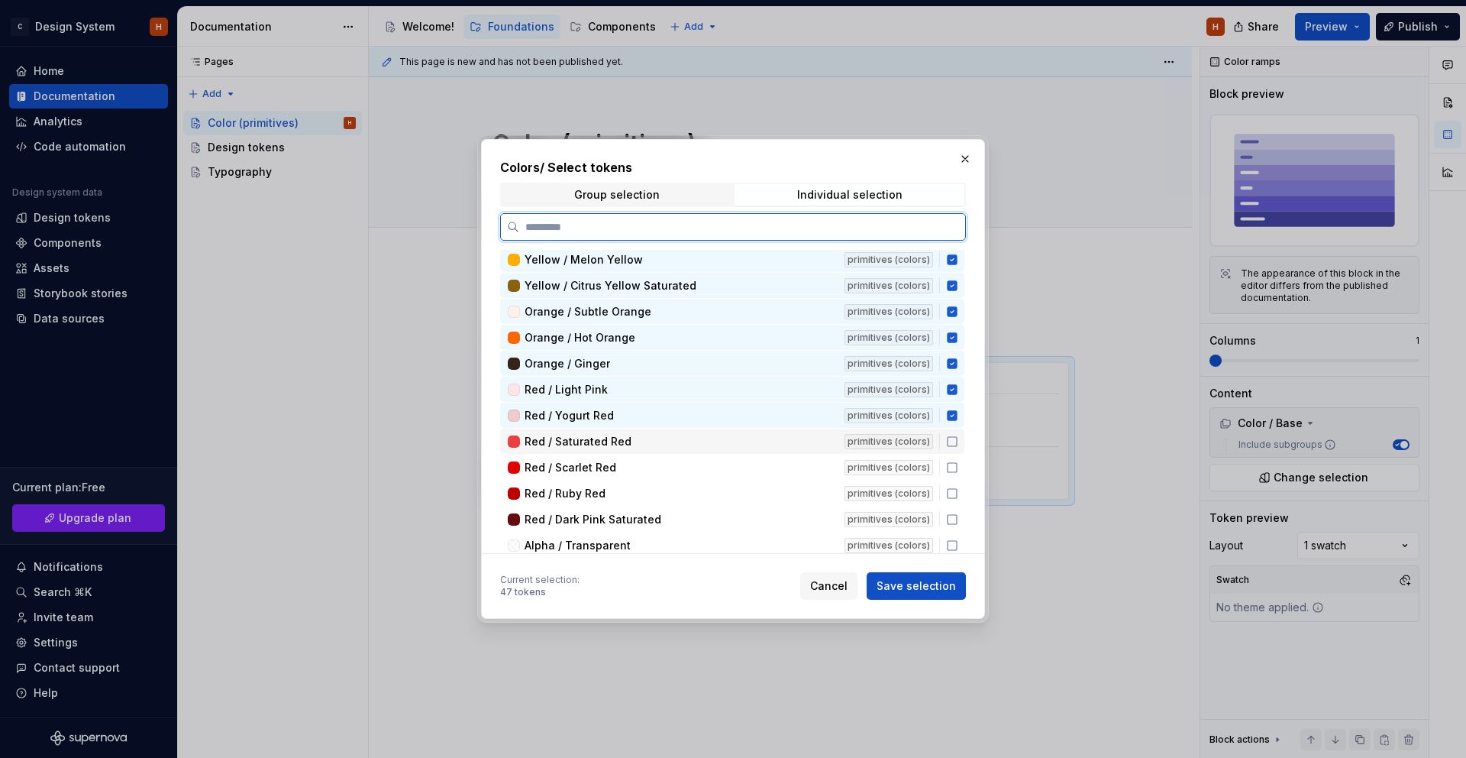
click at [959, 447] on div "Red / Saturated Red primitives (colors)" at bounding box center [732, 440] width 464 height 25
click at [959, 468] on icon at bounding box center [952, 467] width 12 height 12
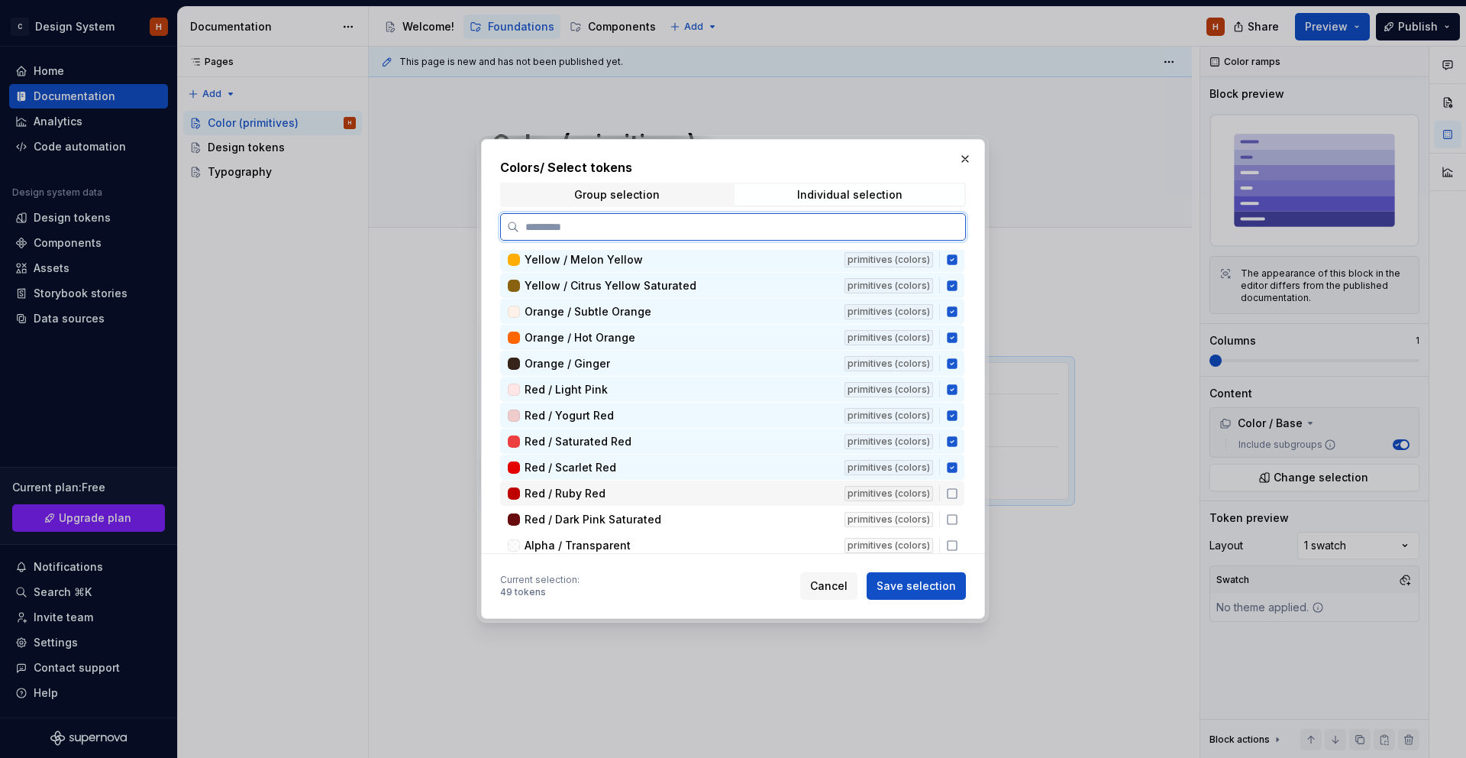
click at [959, 490] on icon at bounding box center [952, 493] width 12 height 12
drag, startPoint x: 959, startPoint y: 518, endPoint x: 959, endPoint y: 542, distance: 24.5
click at [959, 518] on icon at bounding box center [952, 519] width 12 height 12
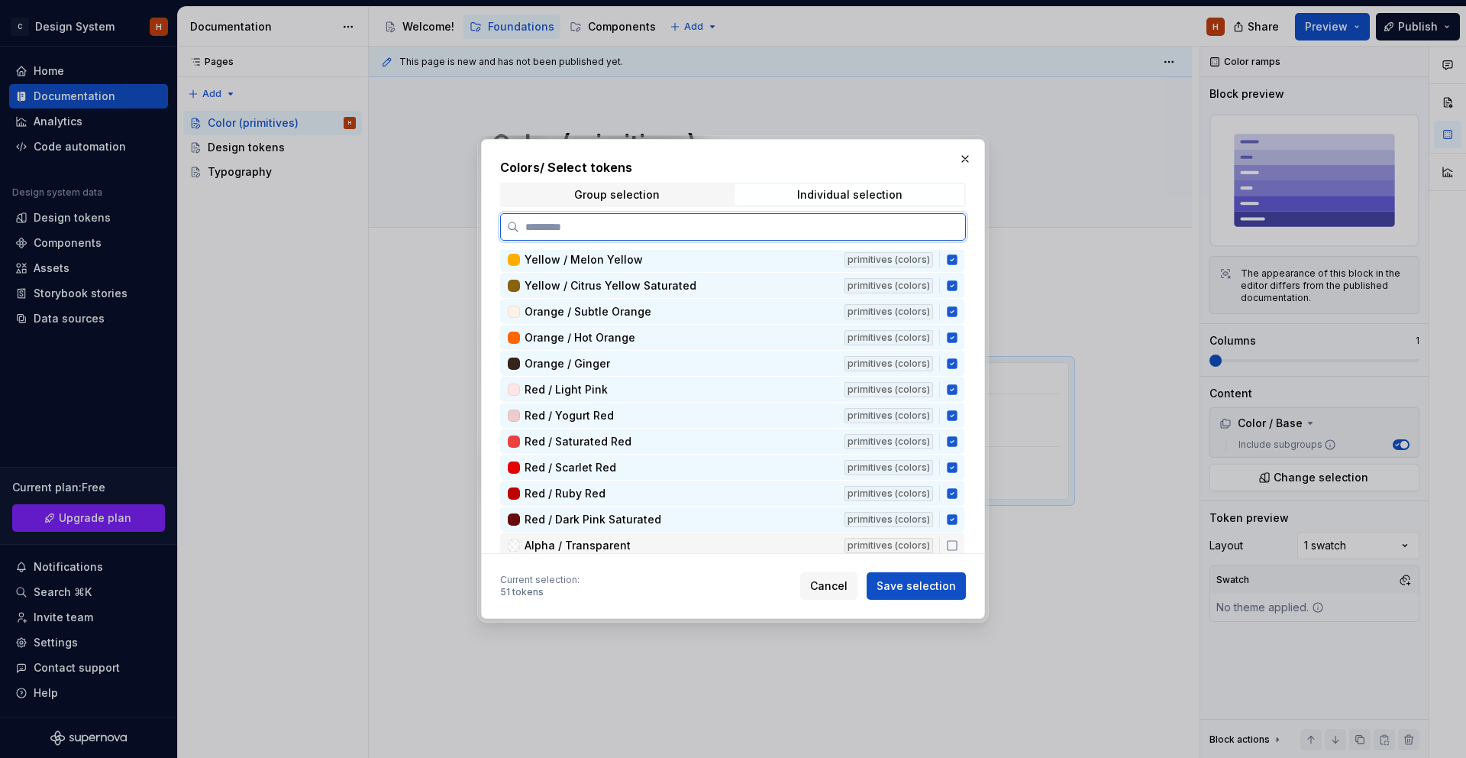
drag, startPoint x: 960, startPoint y: 545, endPoint x: 931, endPoint y: 462, distance: 87.4
click at [959, 539] on icon at bounding box center [952, 545] width 12 height 12
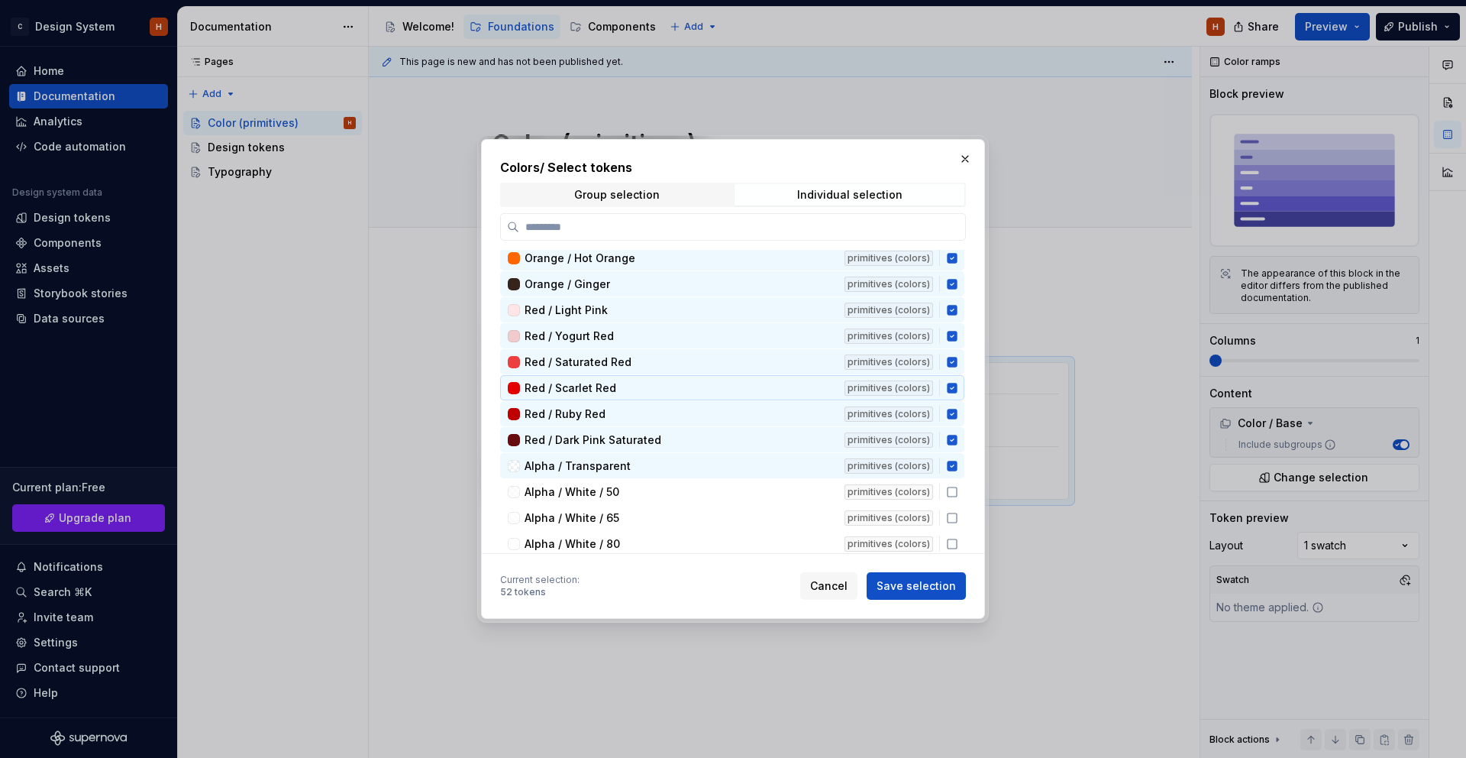
scroll to position [2360, 0]
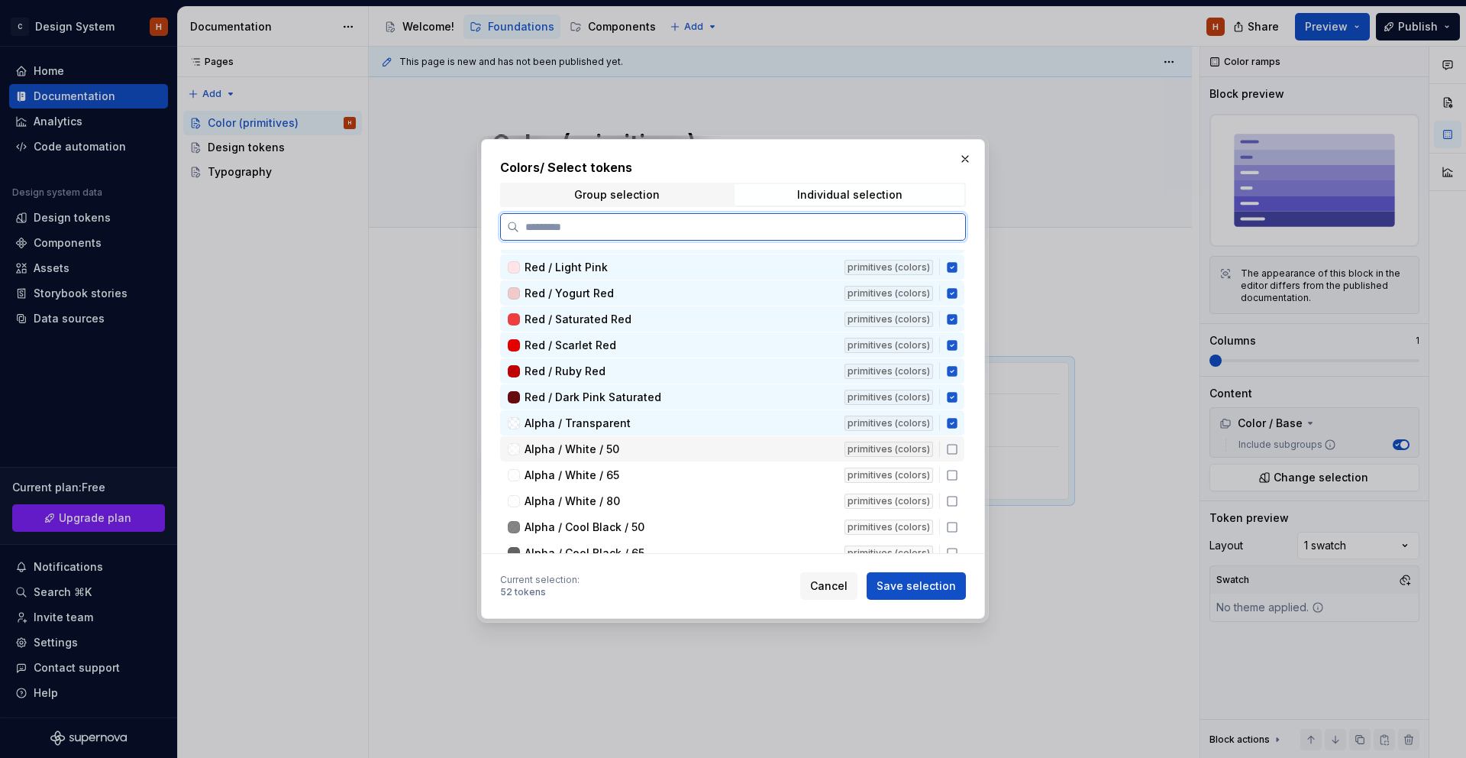
drag, startPoint x: 958, startPoint y: 450, endPoint x: 959, endPoint y: 474, distance: 24.5
click at [958, 450] on icon at bounding box center [952, 449] width 12 height 12
click at [959, 477] on icon at bounding box center [952, 475] width 12 height 12
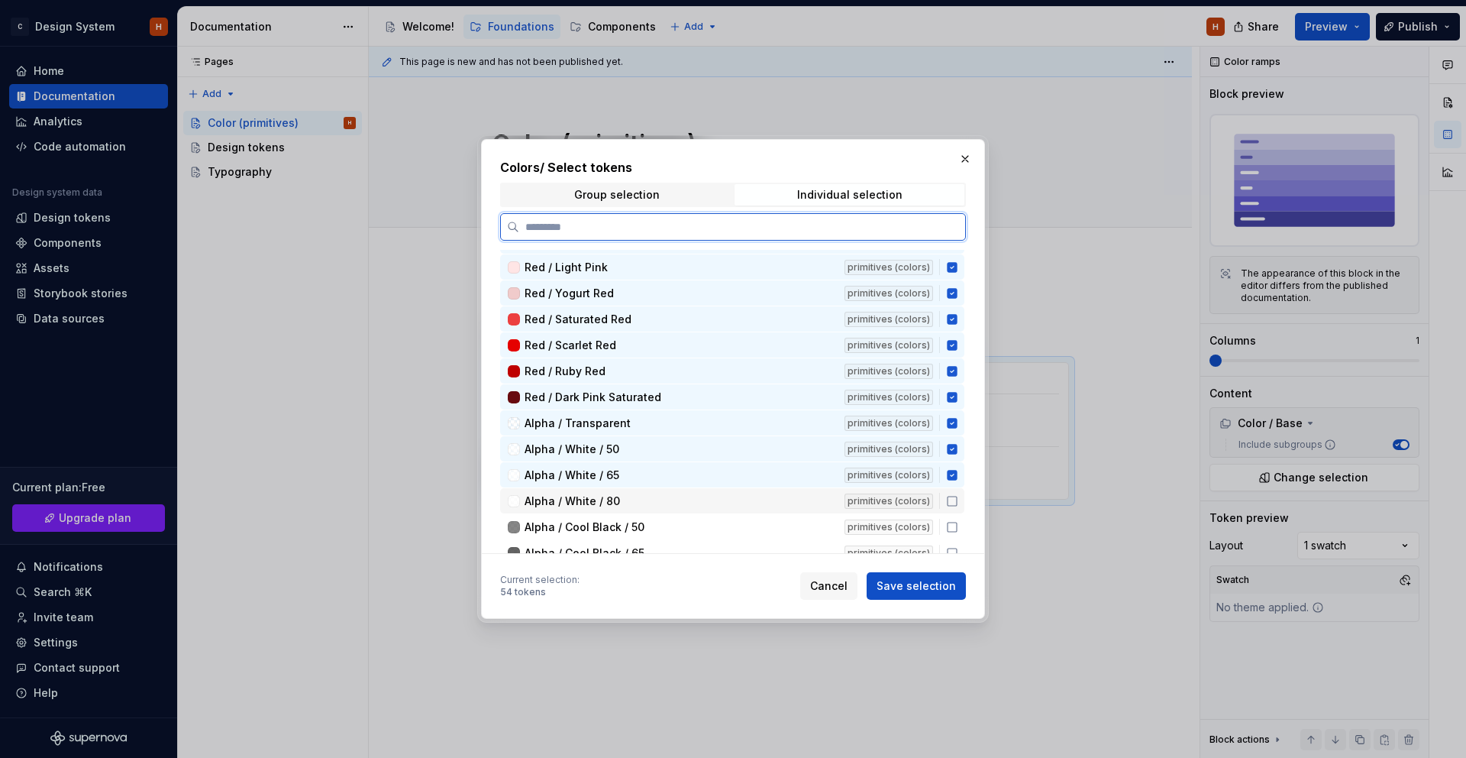
click at [959, 499] on icon at bounding box center [952, 501] width 12 height 12
drag, startPoint x: 961, startPoint y: 526, endPoint x: 952, endPoint y: 470, distance: 57.3
click at [959, 525] on icon at bounding box center [952, 527] width 12 height 12
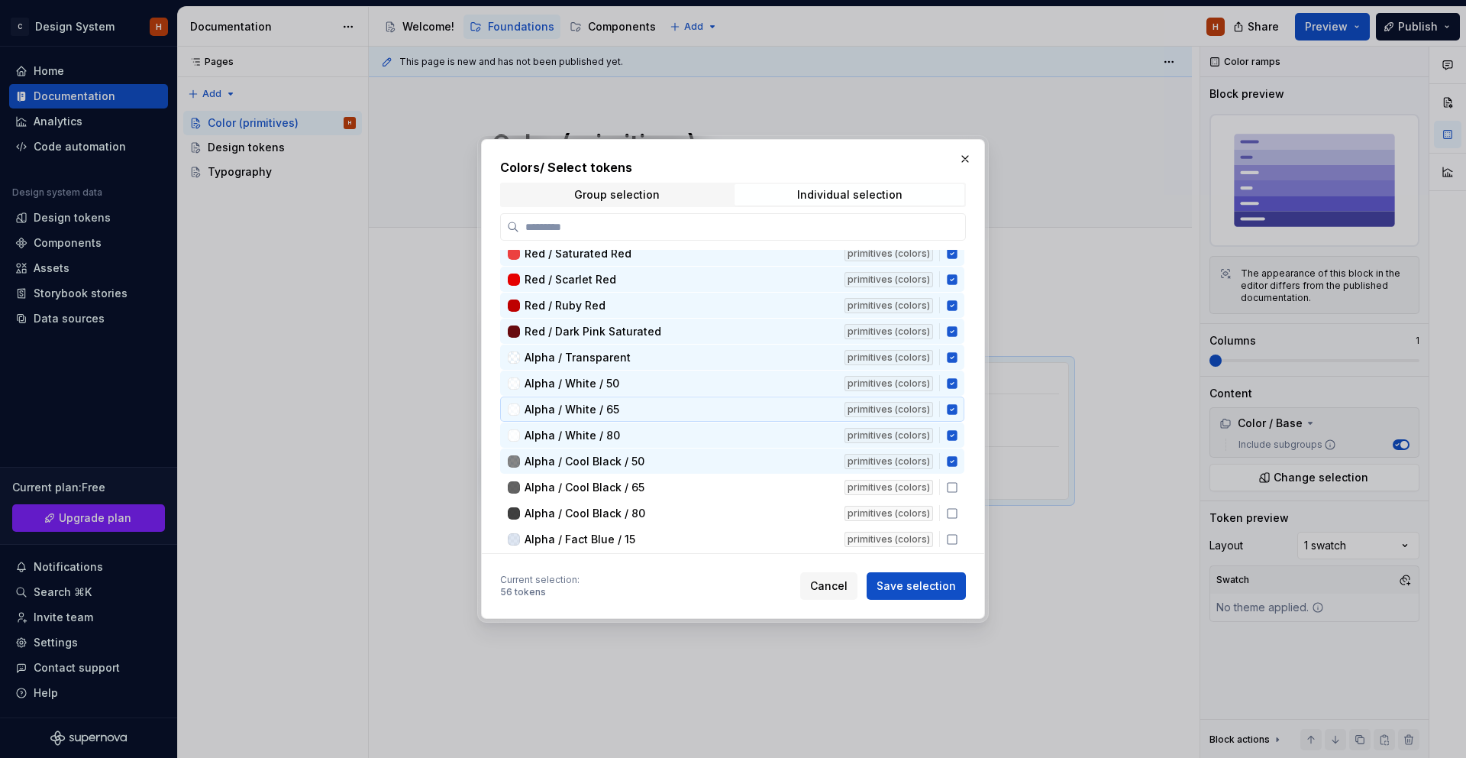
scroll to position [2505, 0]
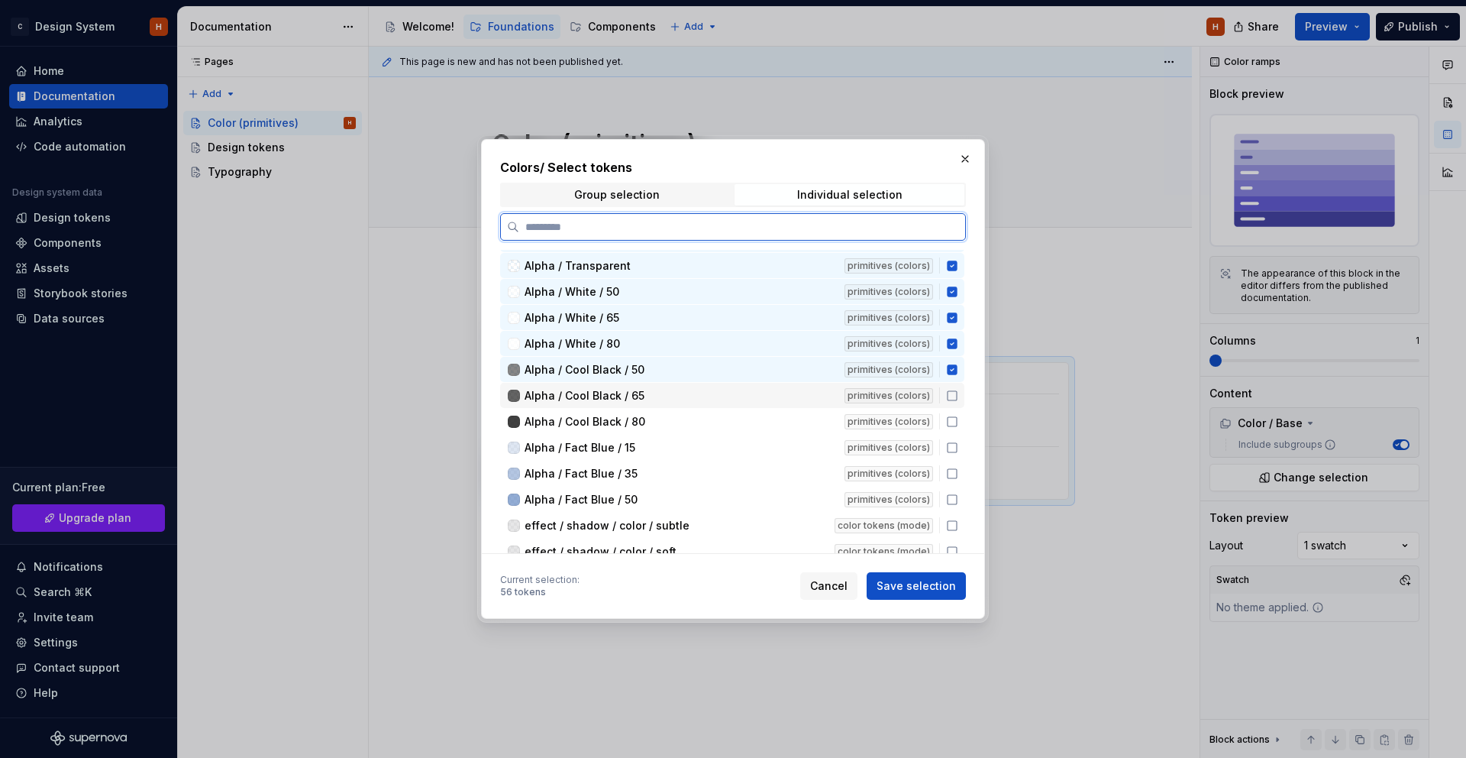
drag, startPoint x: 960, startPoint y: 396, endPoint x: 958, endPoint y: 412, distance: 16.2
click at [959, 396] on icon at bounding box center [952, 396] width 12 height 12
click at [955, 420] on icon at bounding box center [952, 421] width 9 height 9
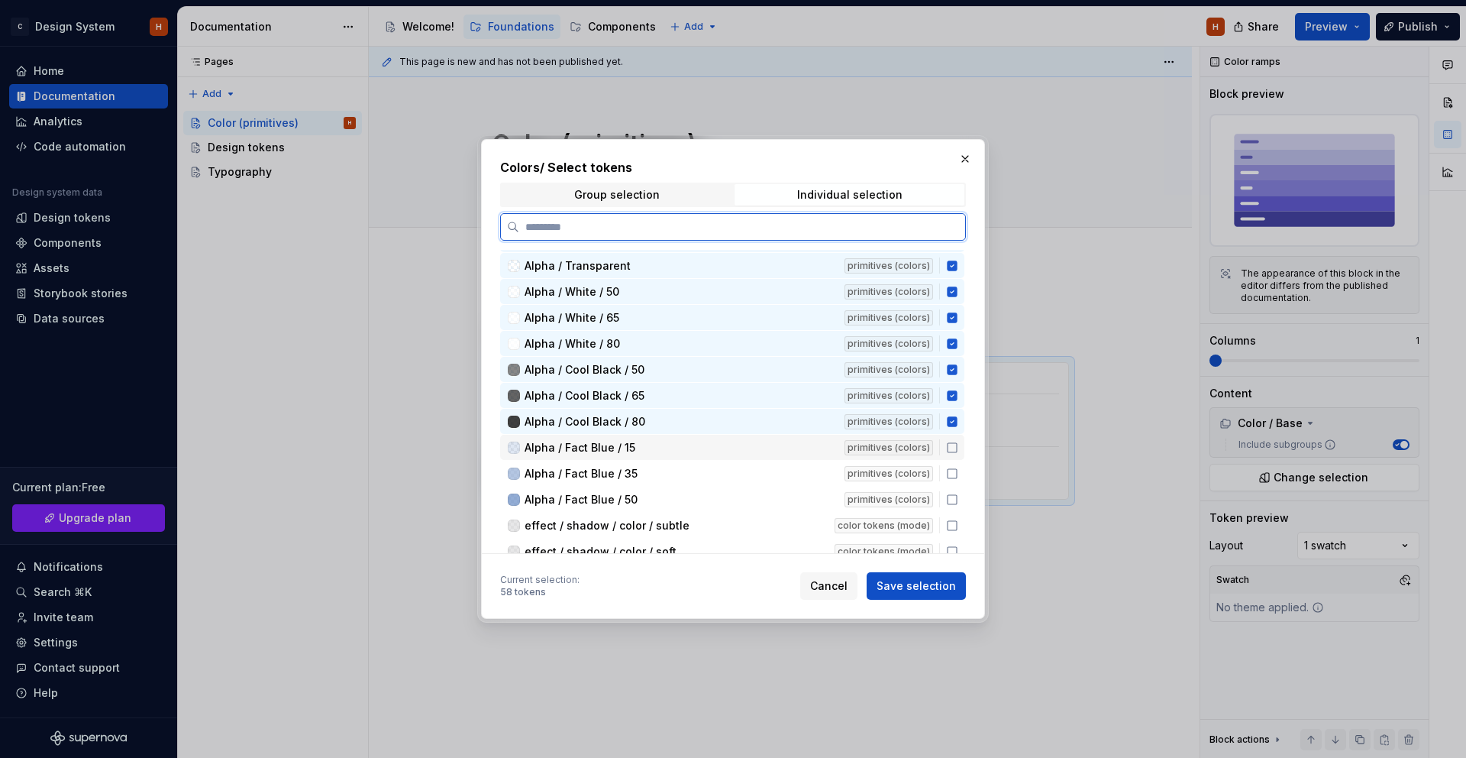
click at [956, 443] on icon at bounding box center [952, 447] width 12 height 12
click at [959, 474] on icon at bounding box center [952, 473] width 12 height 12
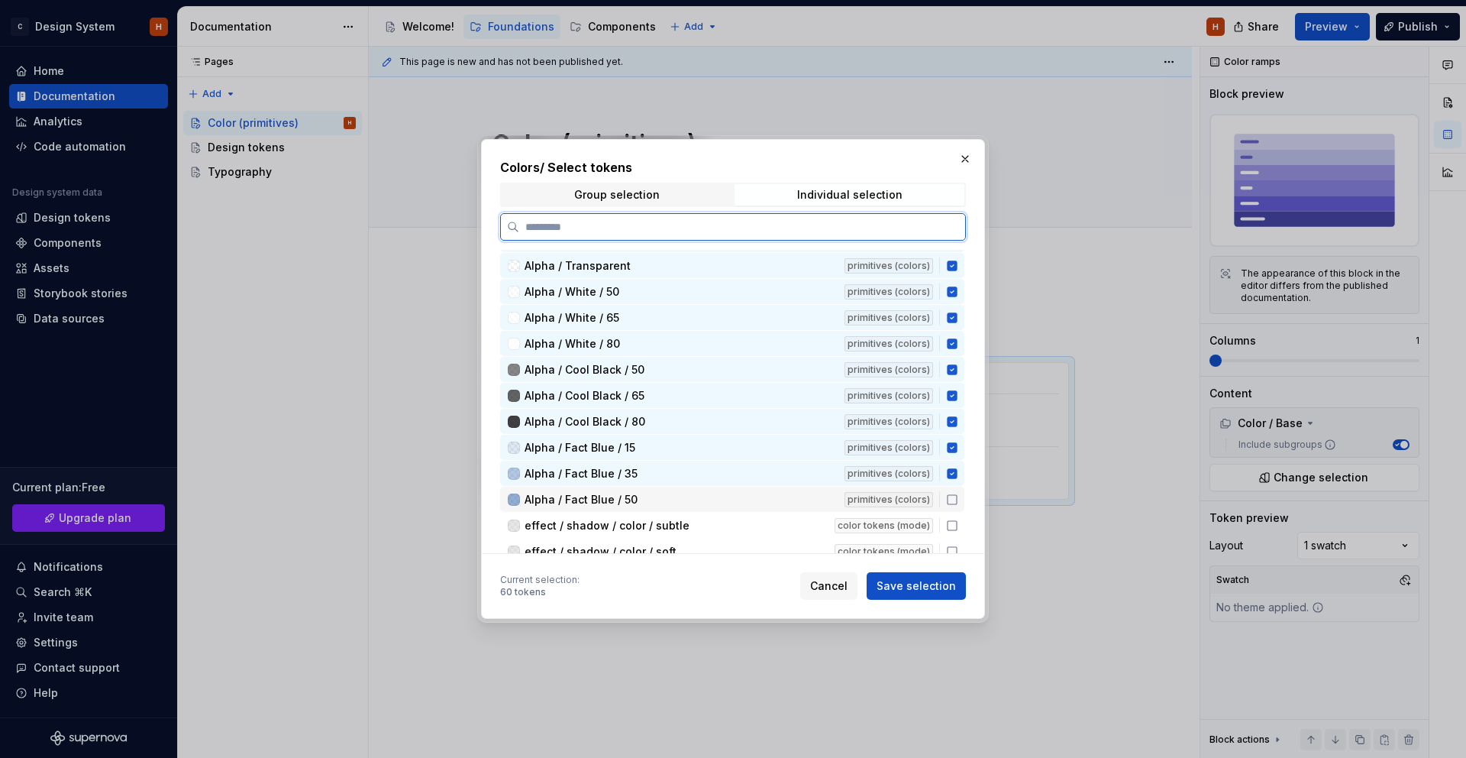
click at [959, 496] on icon at bounding box center [952, 499] width 12 height 12
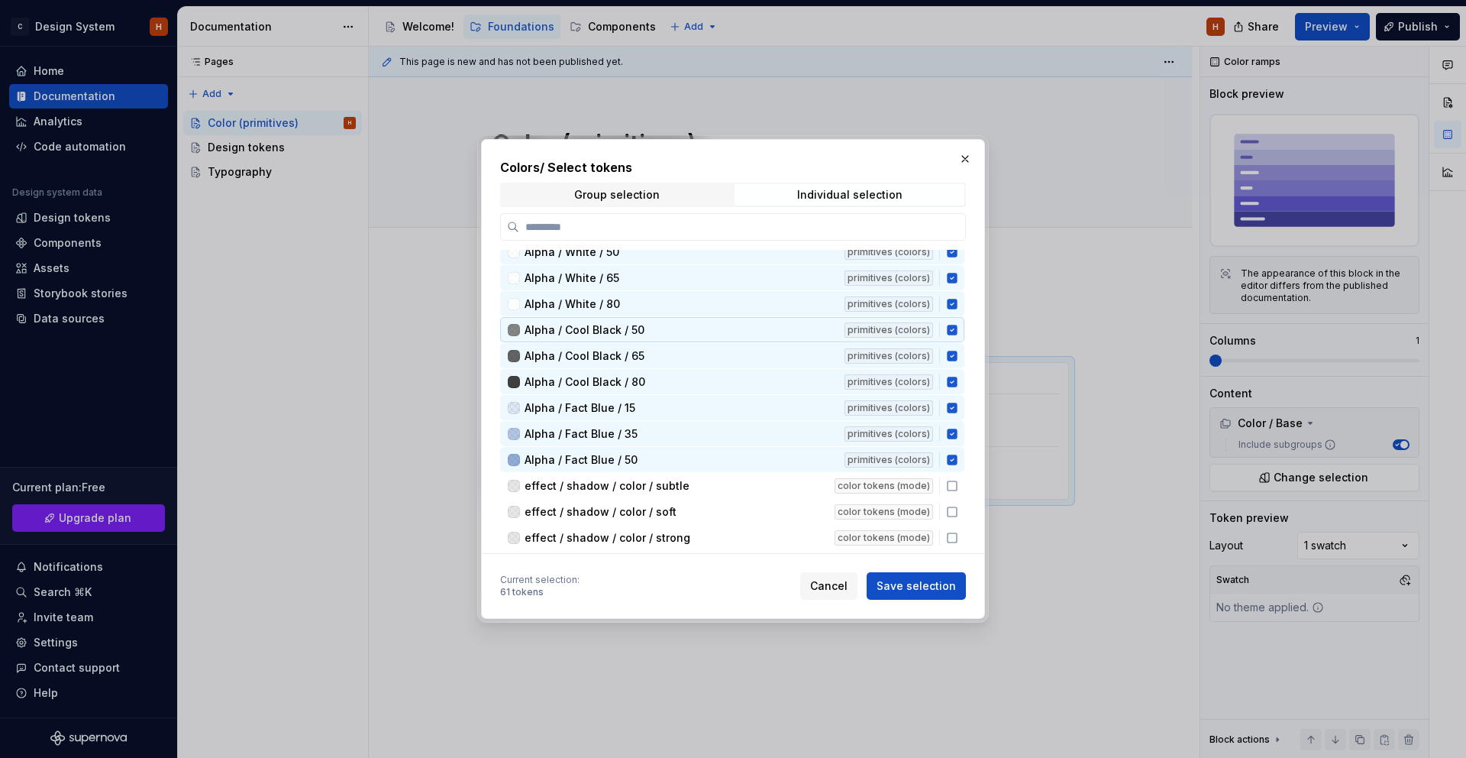
scroll to position [2547, 0]
click at [924, 584] on span "Save selection" at bounding box center [916, 585] width 79 height 15
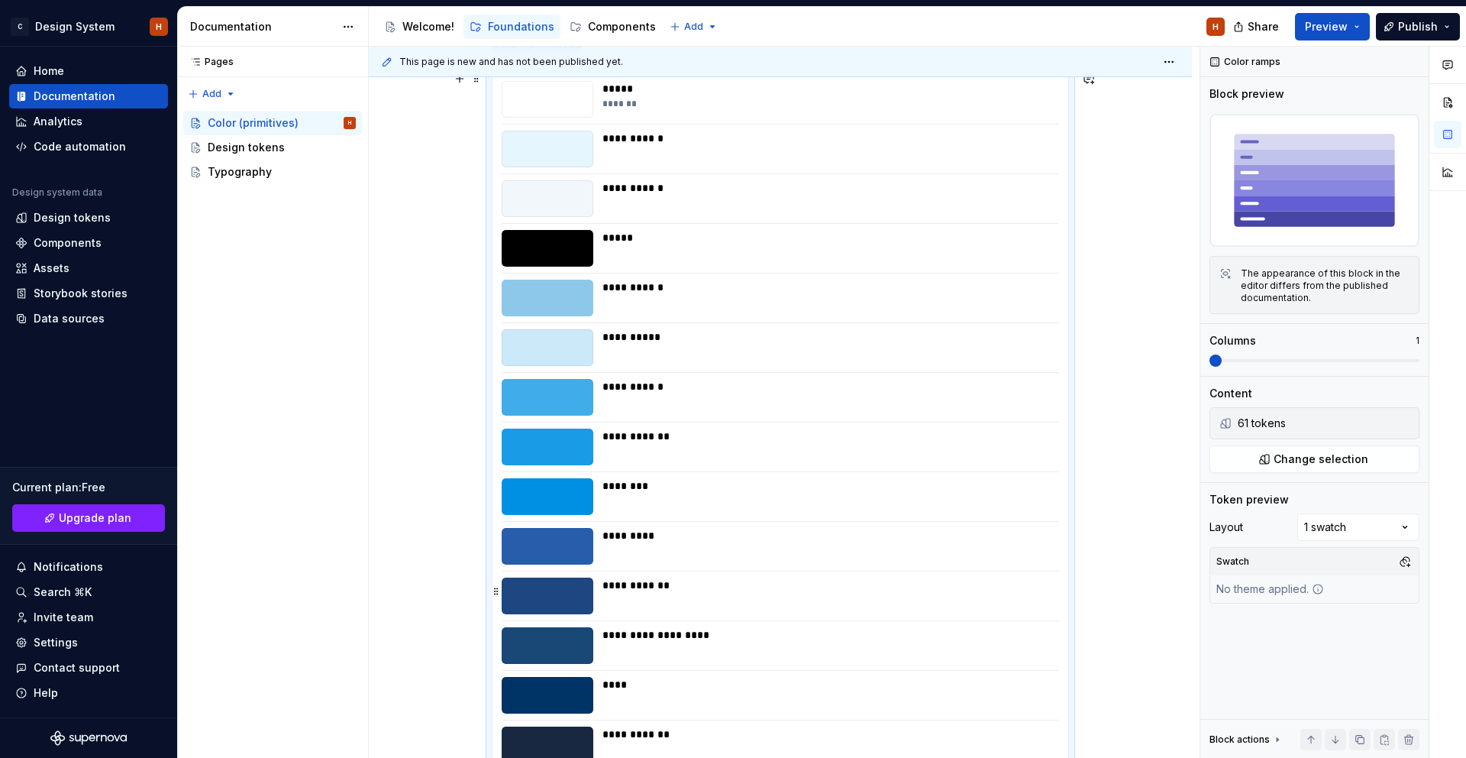
scroll to position [0, 0]
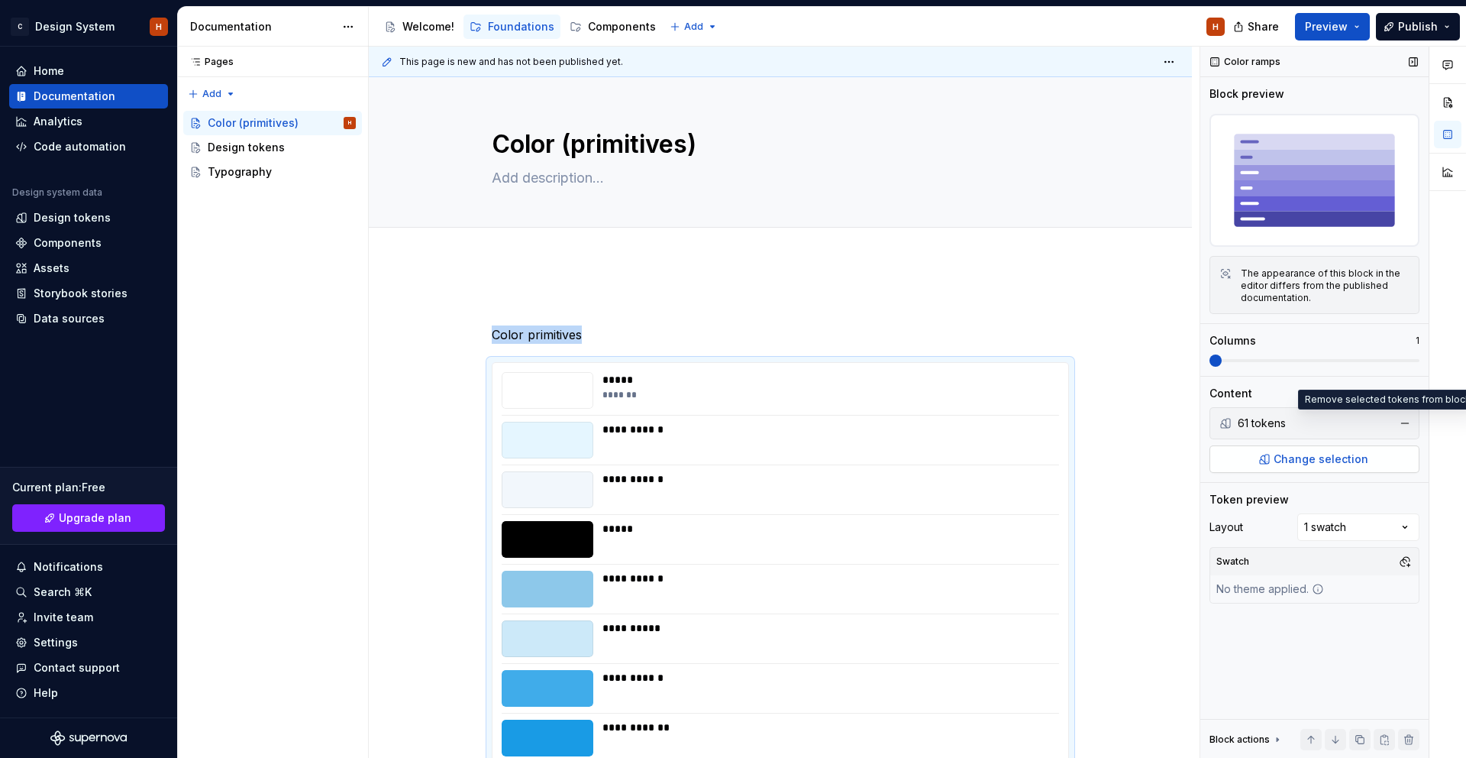
click at [1406, 420] on button "button" at bounding box center [1405, 422] width 21 height 21
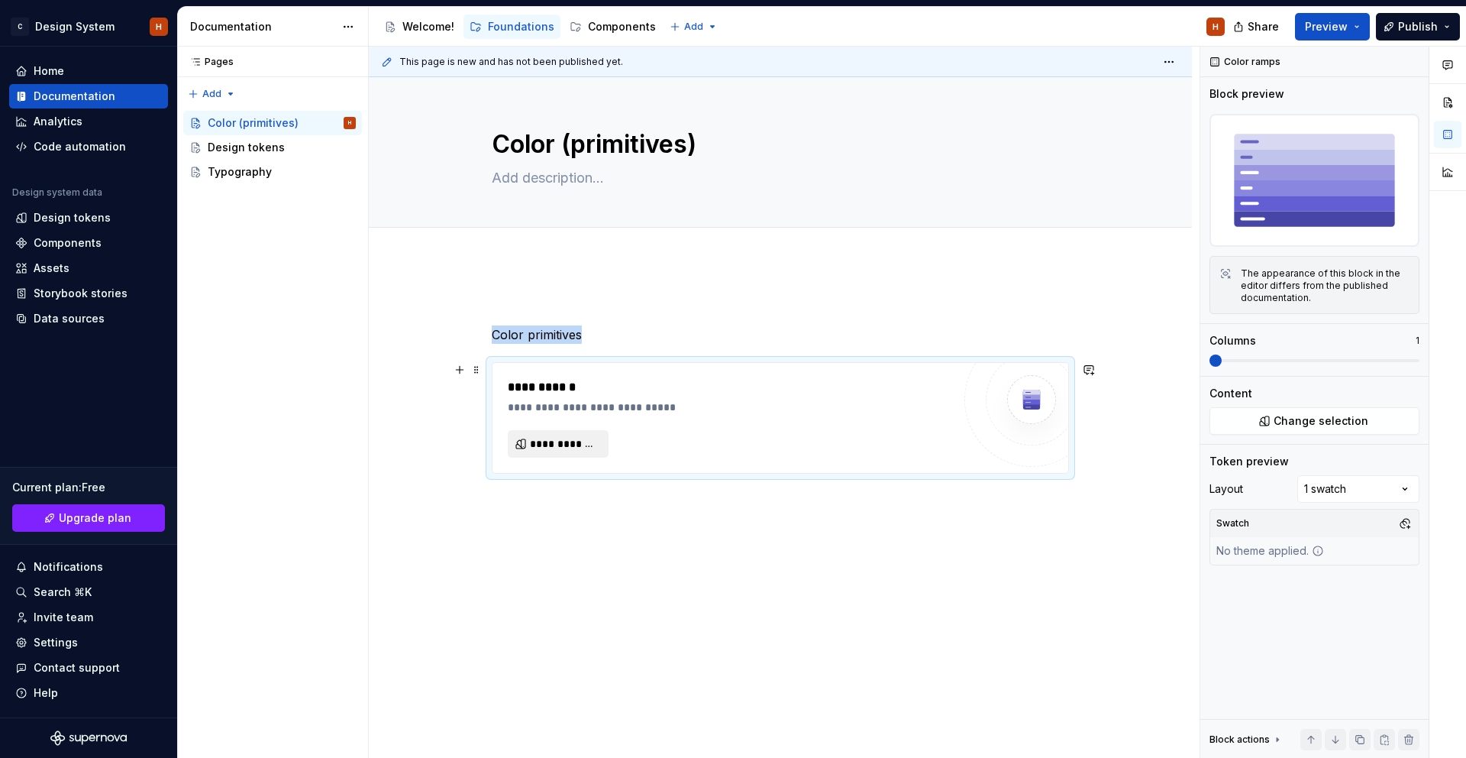
click at [576, 456] on button "**********" at bounding box center [558, 443] width 101 height 27
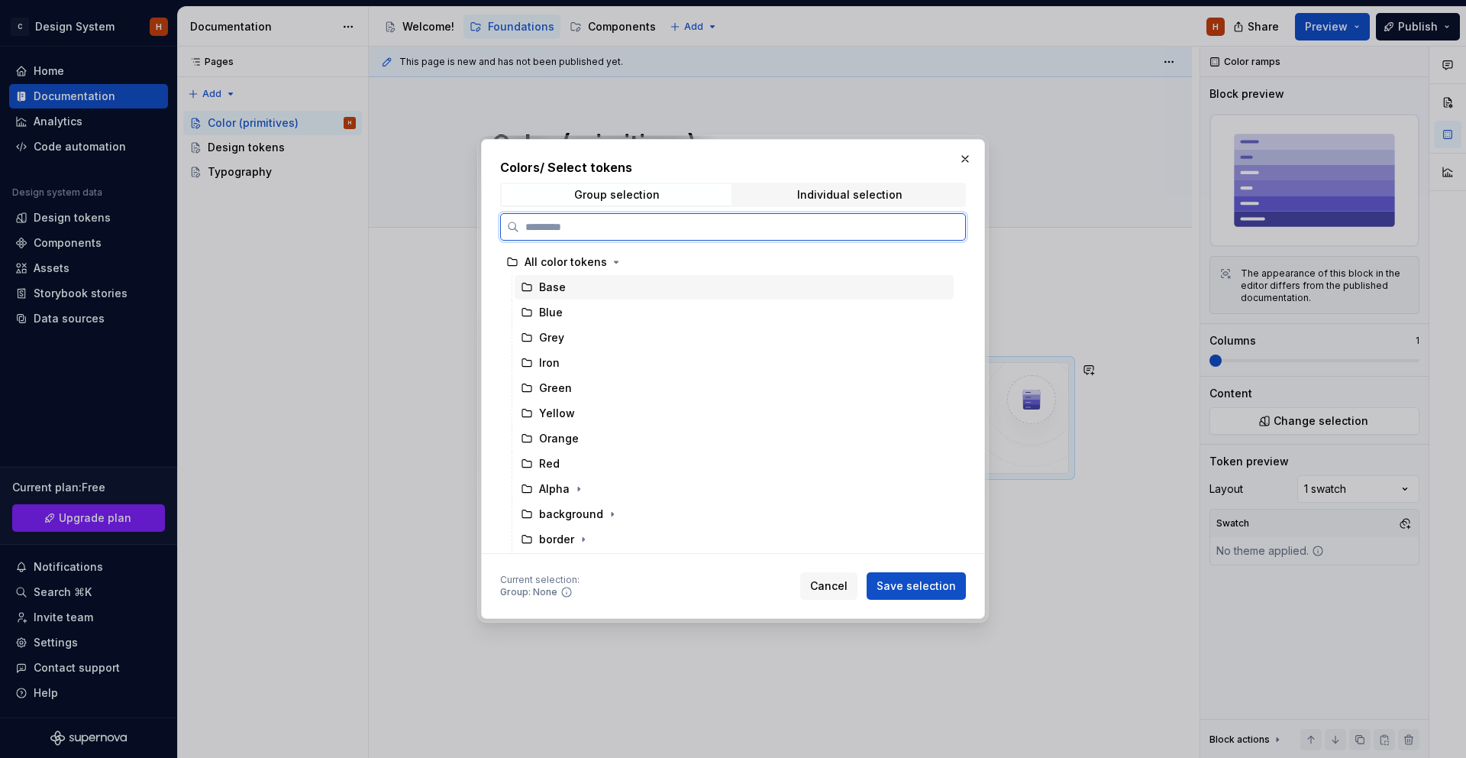
click at [596, 288] on div "Base" at bounding box center [734, 287] width 439 height 24
drag, startPoint x: 894, startPoint y: 582, endPoint x: 884, endPoint y: 556, distance: 27.5
click at [894, 581] on span "Save selection" at bounding box center [916, 585] width 79 height 15
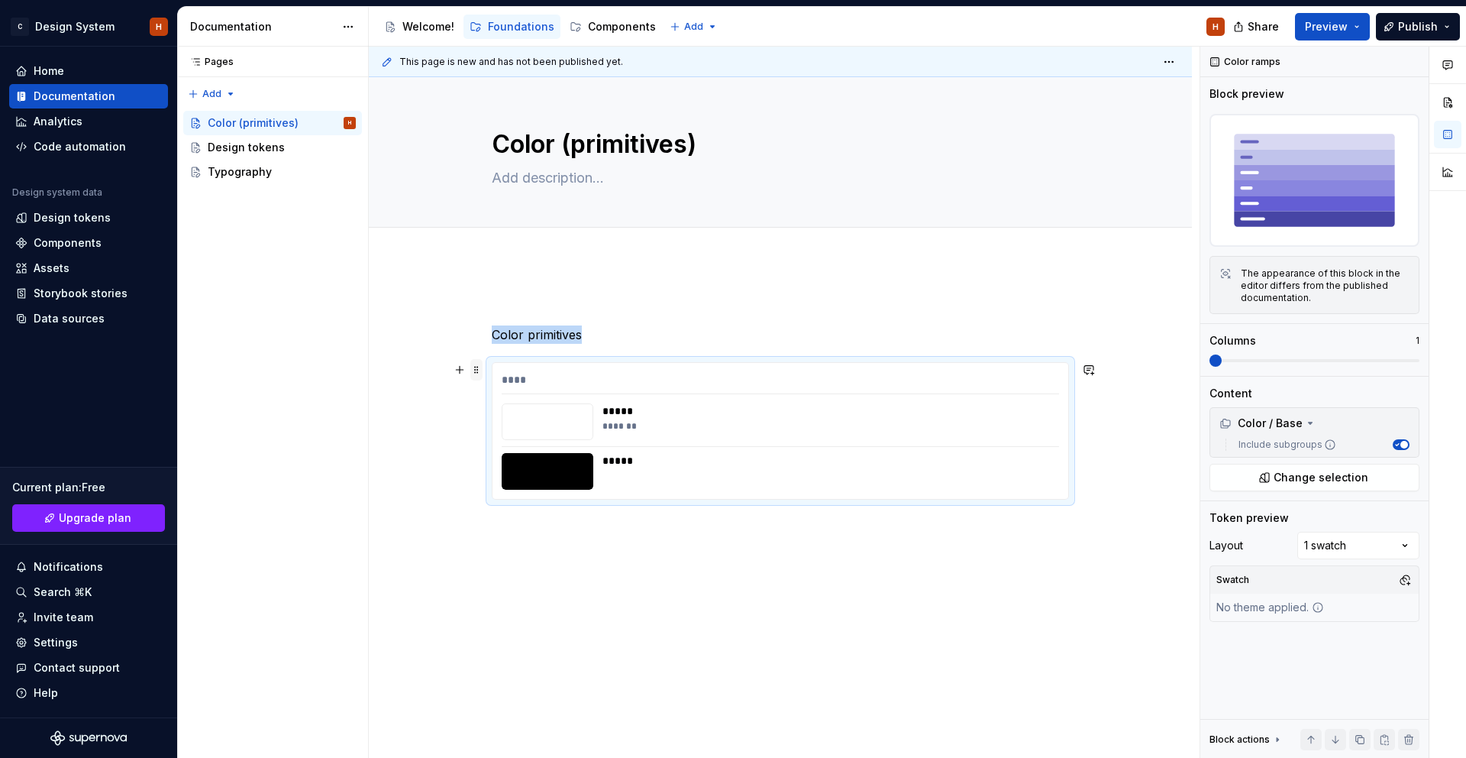
click at [478, 367] on span at bounding box center [476, 369] width 12 height 21
click at [527, 394] on div "Duplicate" at bounding box center [552, 393] width 99 height 15
click at [1304, 419] on icon at bounding box center [1310, 423] width 12 height 12
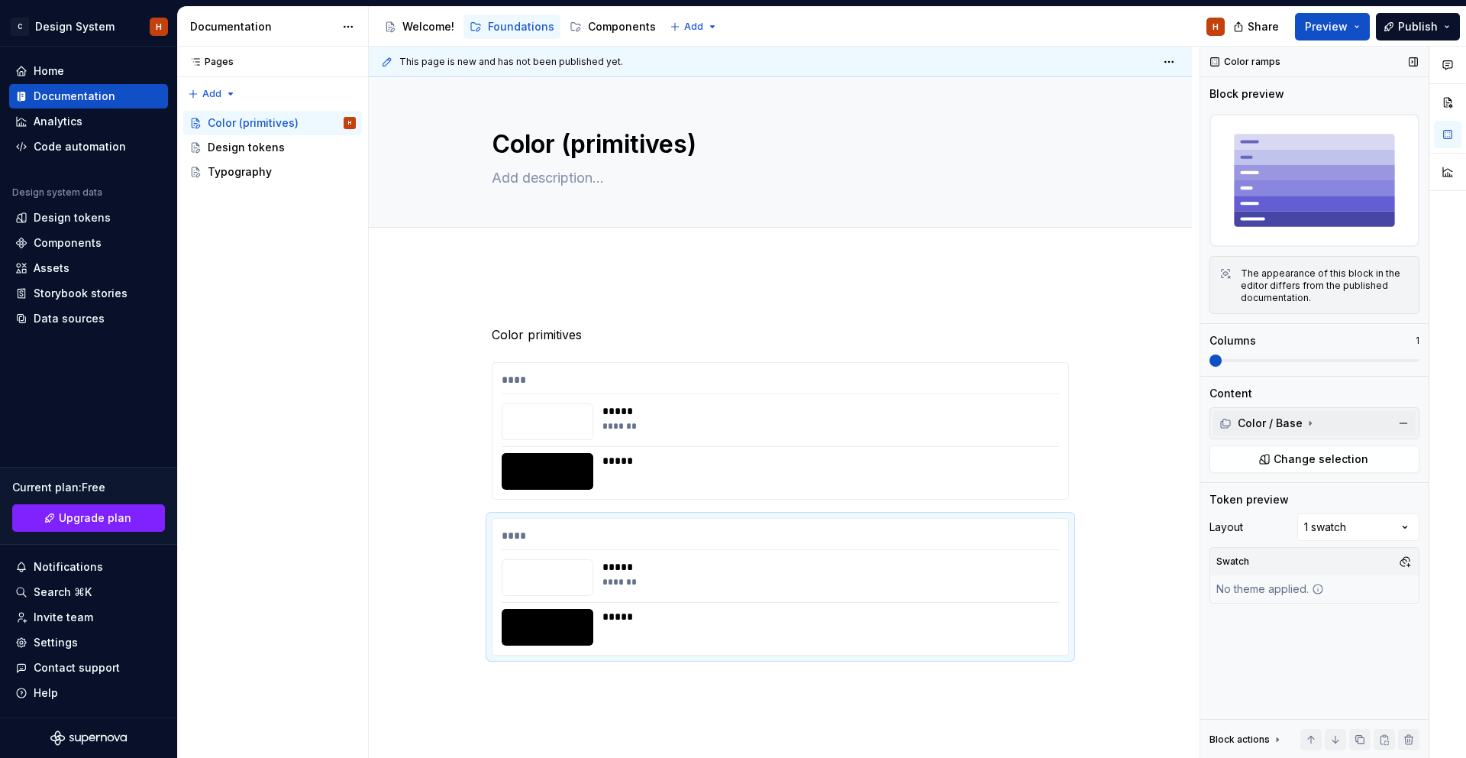
click at [1291, 427] on div "Color / Base" at bounding box center [1261, 422] width 83 height 15
click at [1292, 467] on button "Change selection" at bounding box center [1315, 477] width 210 height 27
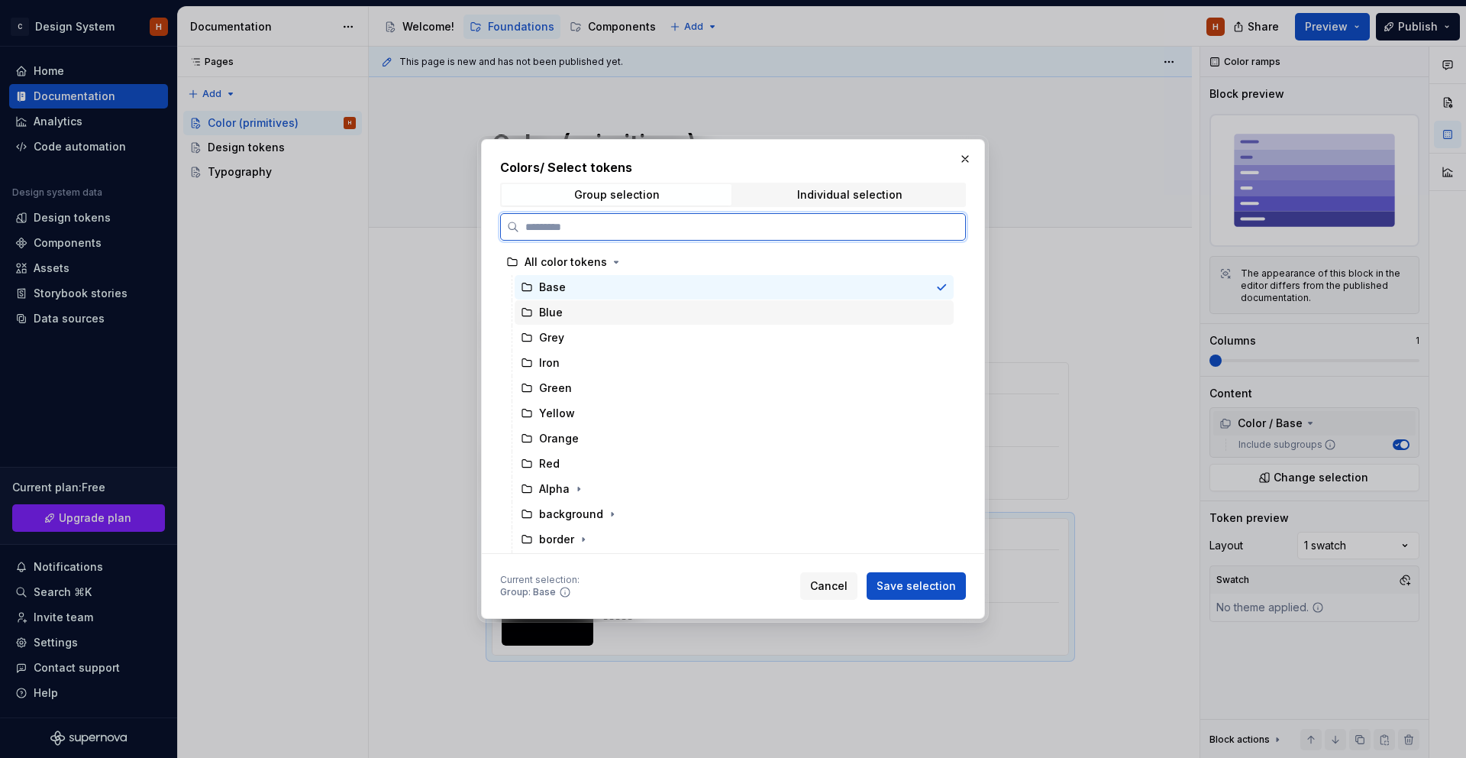
click at [551, 315] on div "Blue" at bounding box center [551, 312] width 24 height 15
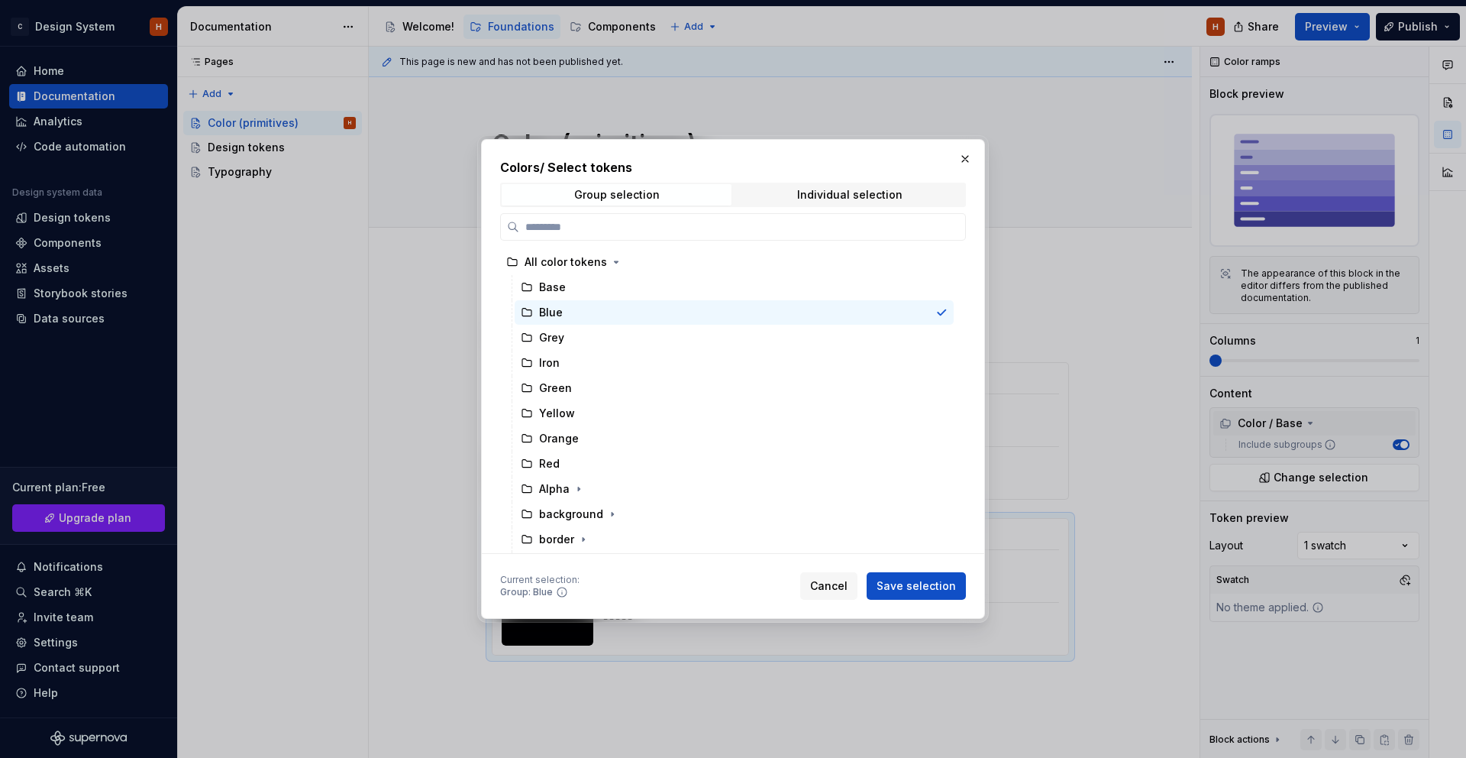
drag, startPoint x: 920, startPoint y: 576, endPoint x: 846, endPoint y: 513, distance: 96.4
click at [919, 576] on button "Save selection" at bounding box center [916, 585] width 99 height 27
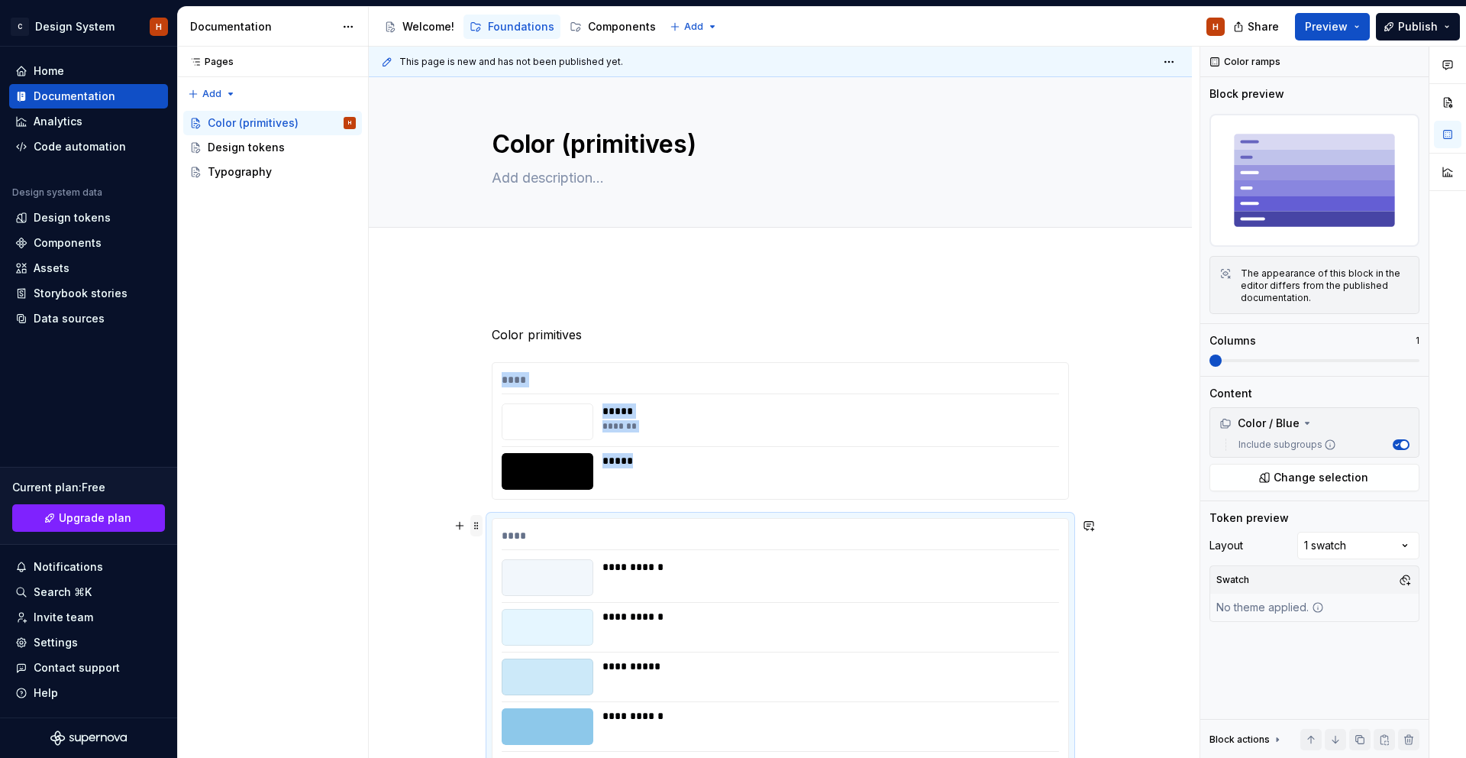
click at [480, 523] on span at bounding box center [476, 525] width 12 height 21
drag, startPoint x: 528, startPoint y: 545, endPoint x: 555, endPoint y: 516, distance: 40.0
click at [529, 545] on div "Duplicate" at bounding box center [552, 549] width 99 height 15
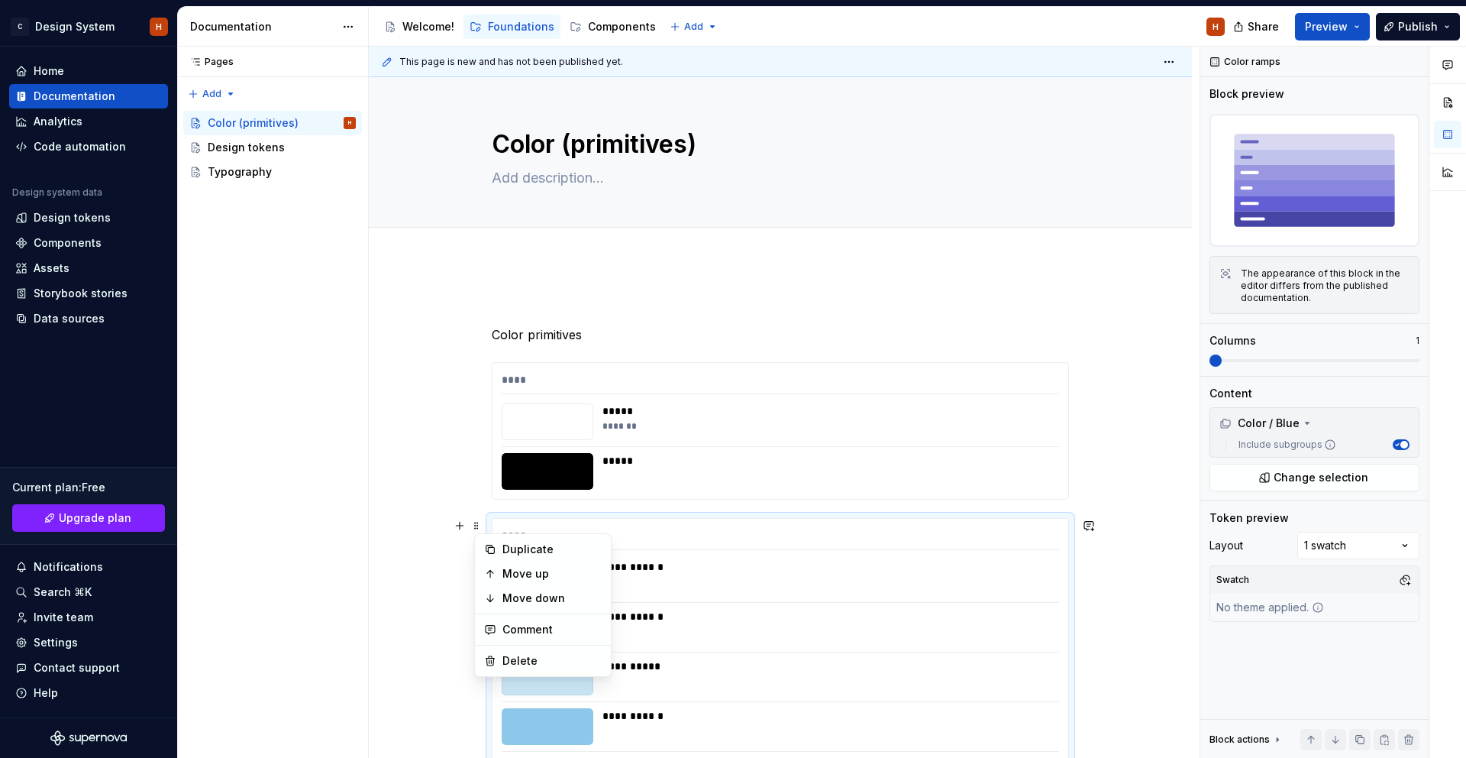
scroll to position [1145, 0]
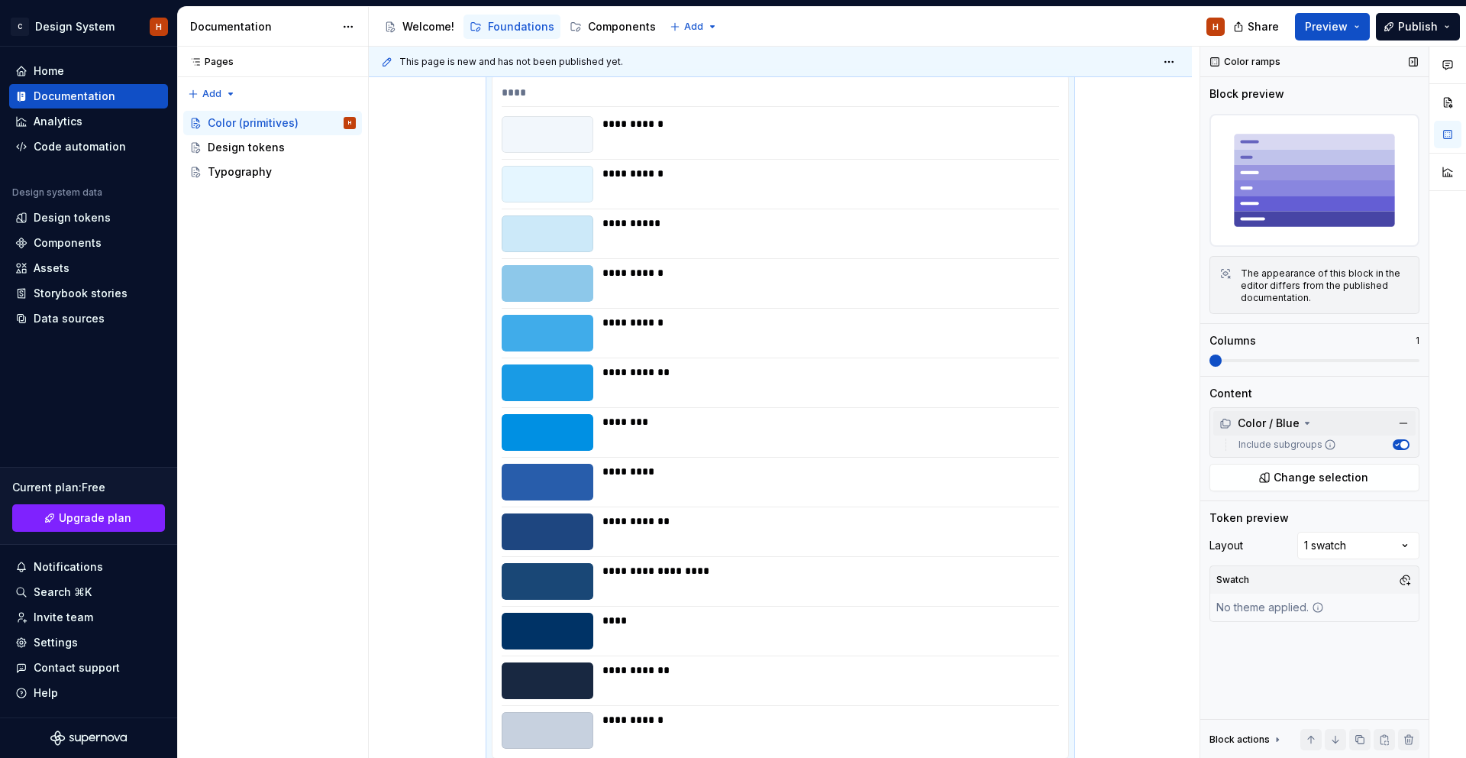
click at [1301, 431] on div "Color / Blue" at bounding box center [1315, 423] width 202 height 24
drag, startPoint x: 1285, startPoint y: 417, endPoint x: 1288, endPoint y: 449, distance: 32.2
click at [1285, 417] on div "Color / Blue" at bounding box center [1260, 422] width 80 height 15
click at [1285, 461] on div "Color / Blue Include subgroups Change selection" at bounding box center [1315, 449] width 210 height 84
click at [1285, 465] on button "Change selection" at bounding box center [1315, 477] width 210 height 27
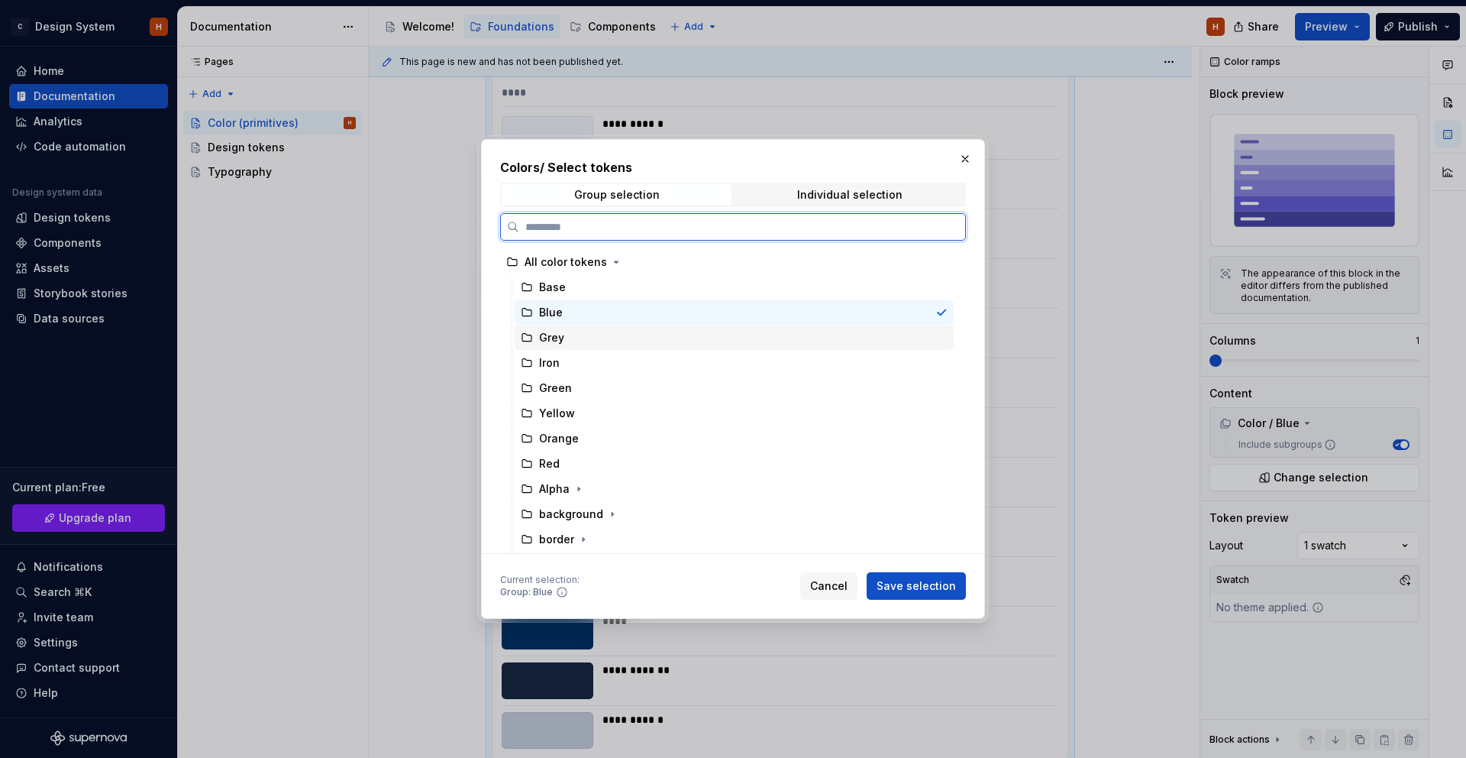
click at [633, 340] on div "Grey" at bounding box center [734, 337] width 439 height 24
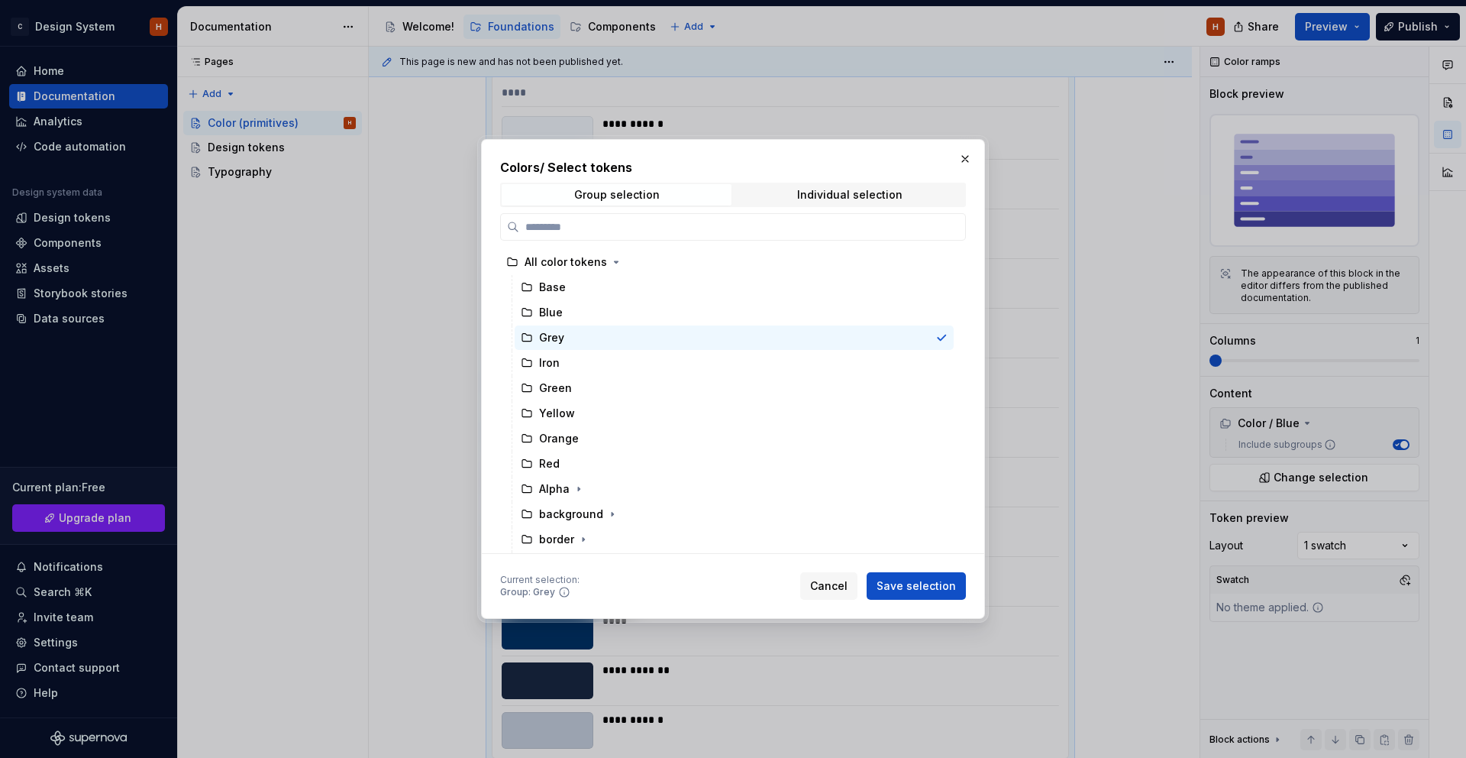
click at [917, 589] on span "Save selection" at bounding box center [916, 585] width 79 height 15
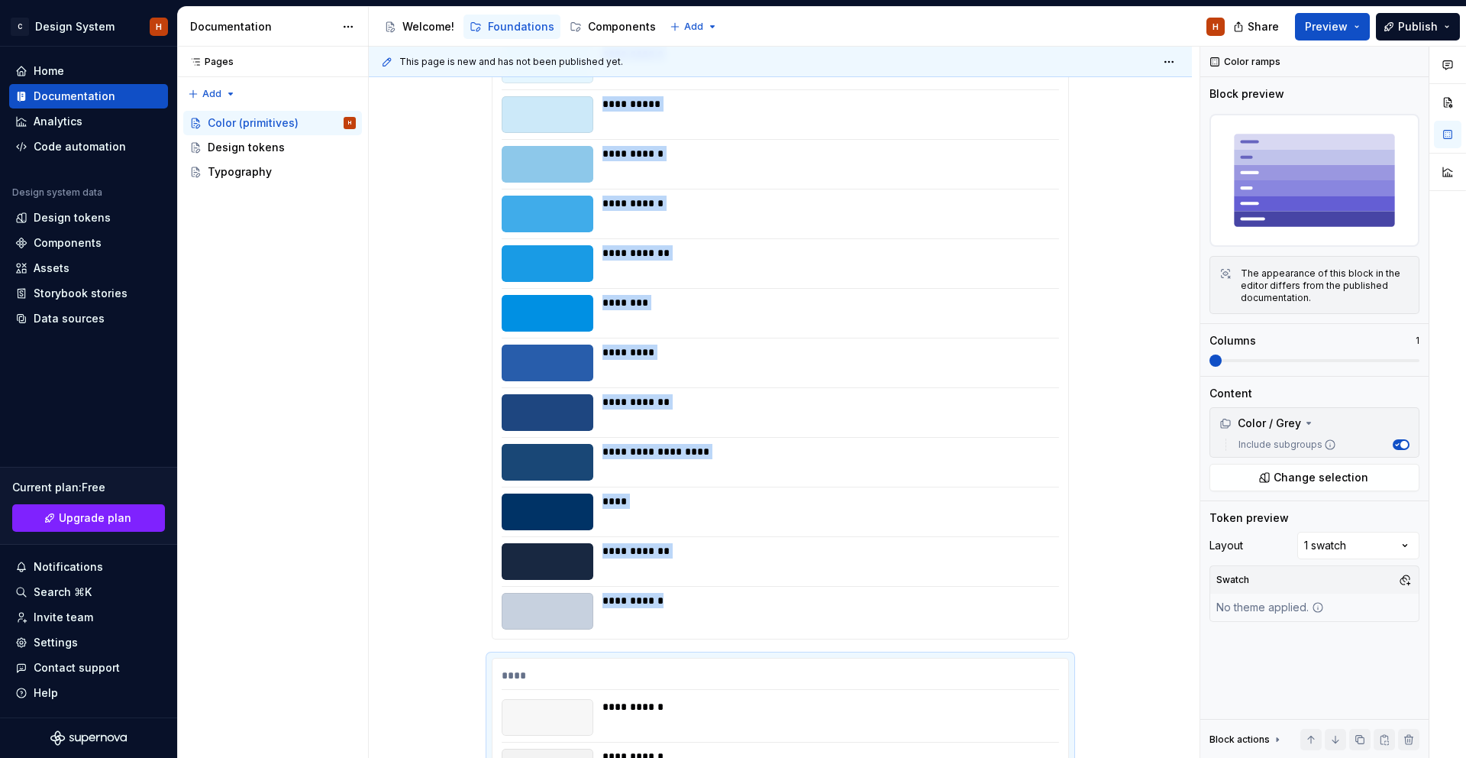
scroll to position [803, 0]
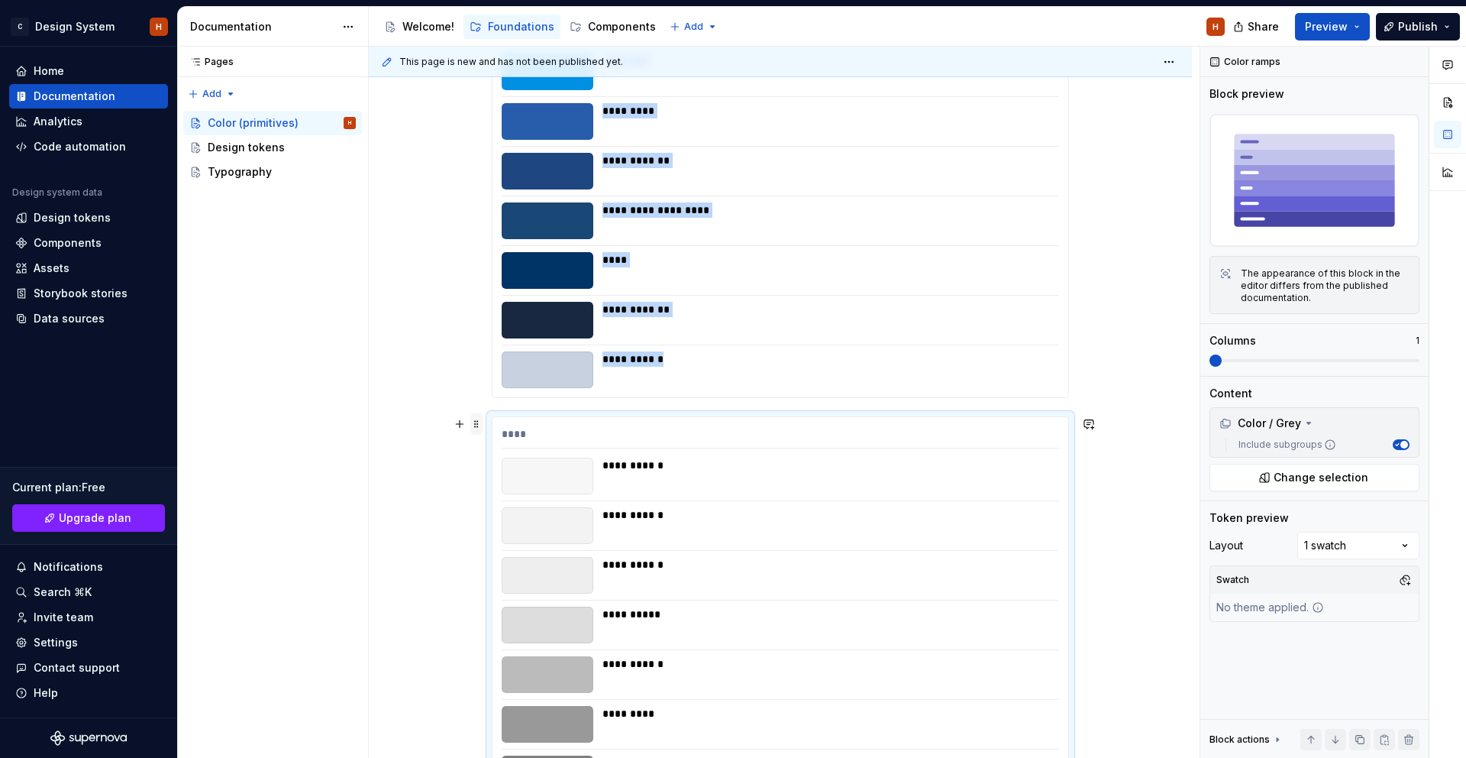
click at [479, 428] on span at bounding box center [476, 423] width 12 height 21
click at [505, 446] on div "Duplicate" at bounding box center [552, 447] width 99 height 15
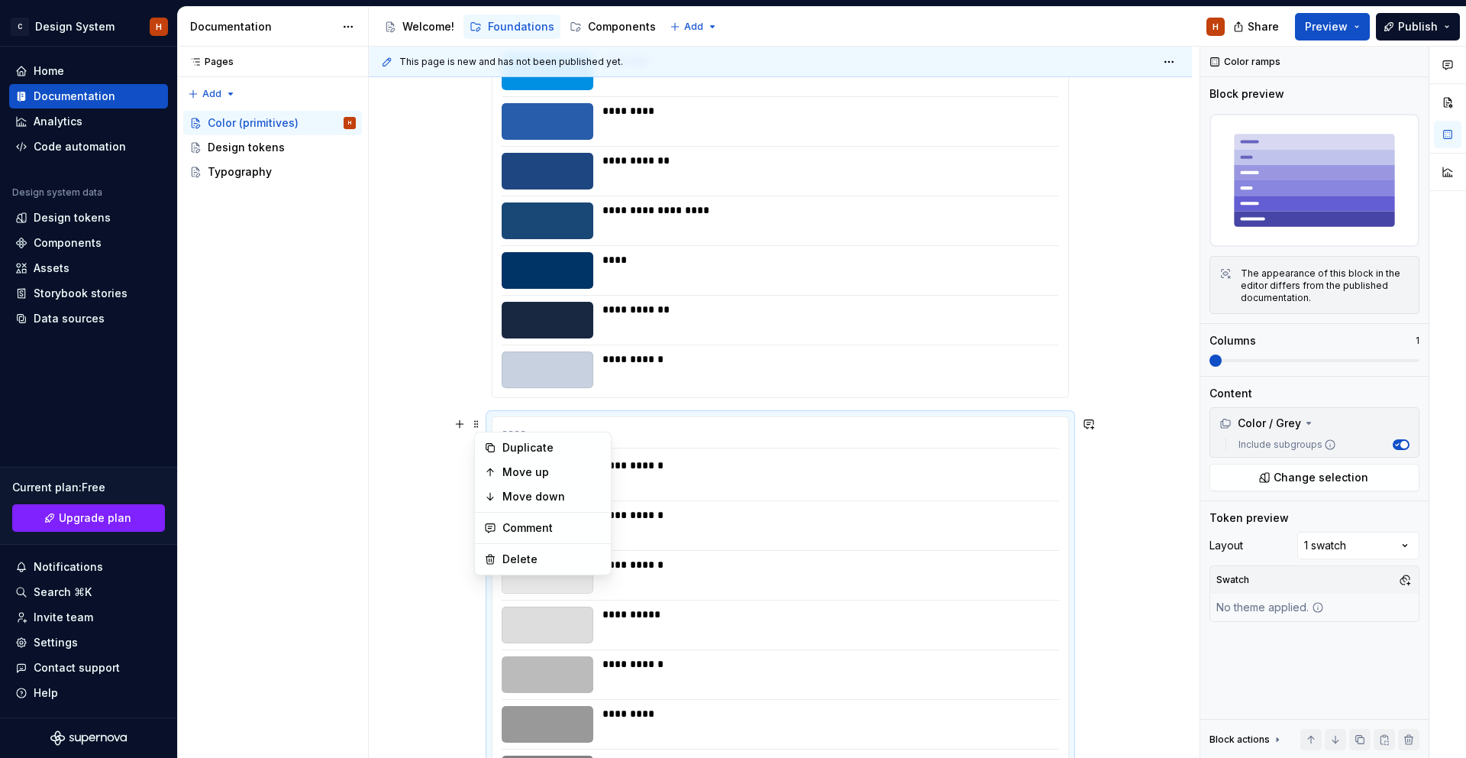
scroll to position [1450, 0]
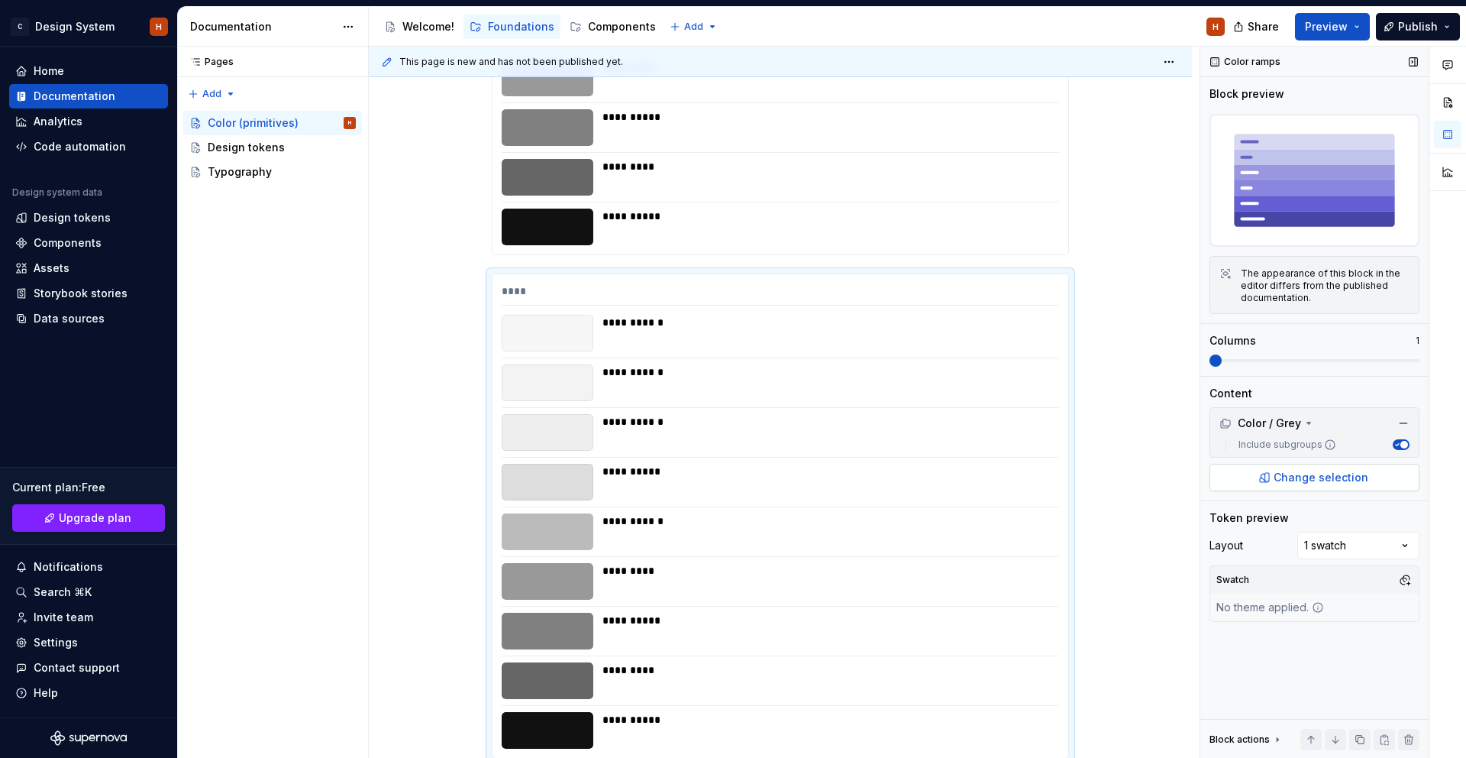
click at [1294, 467] on button "Change selection" at bounding box center [1315, 477] width 210 height 27
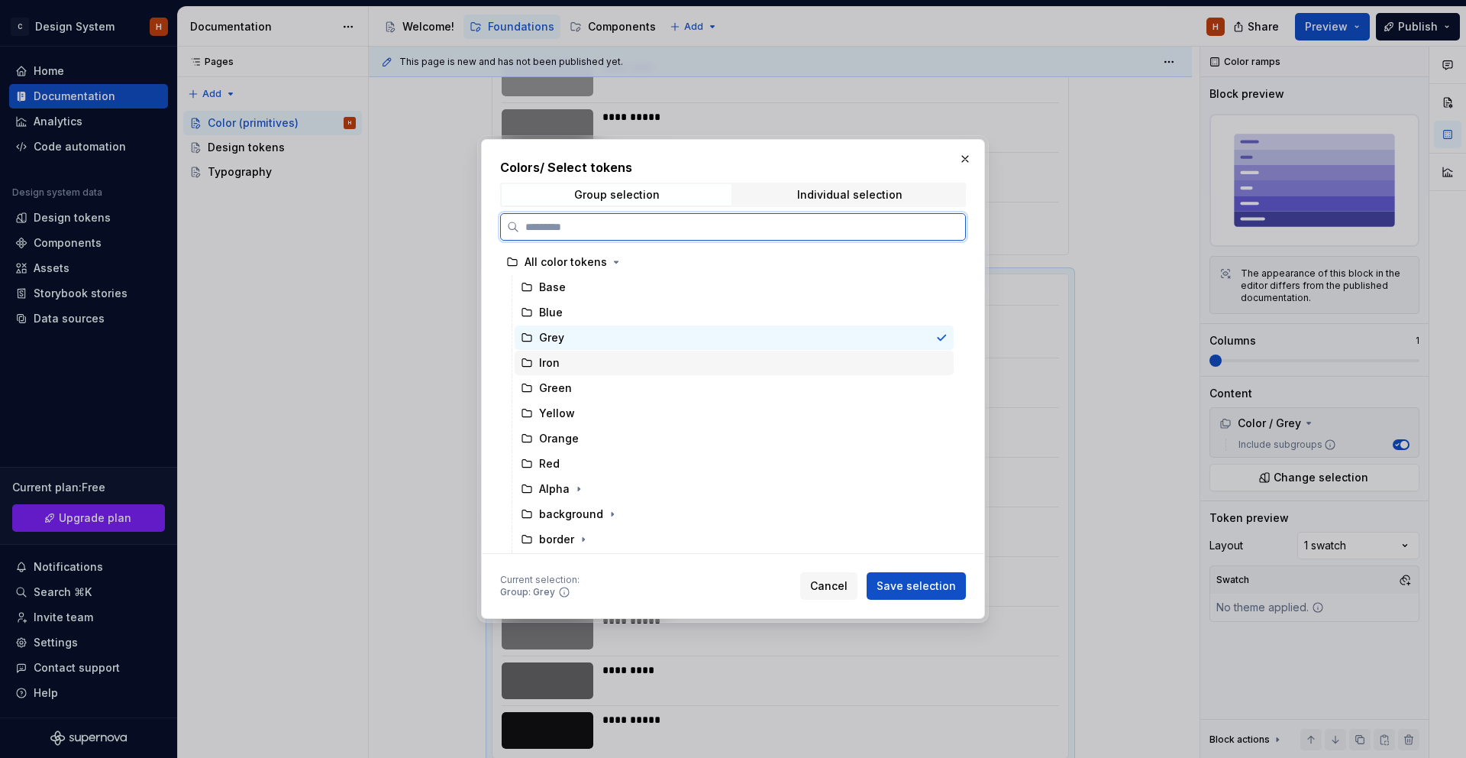
click at [570, 360] on div "Iron" at bounding box center [734, 363] width 439 height 24
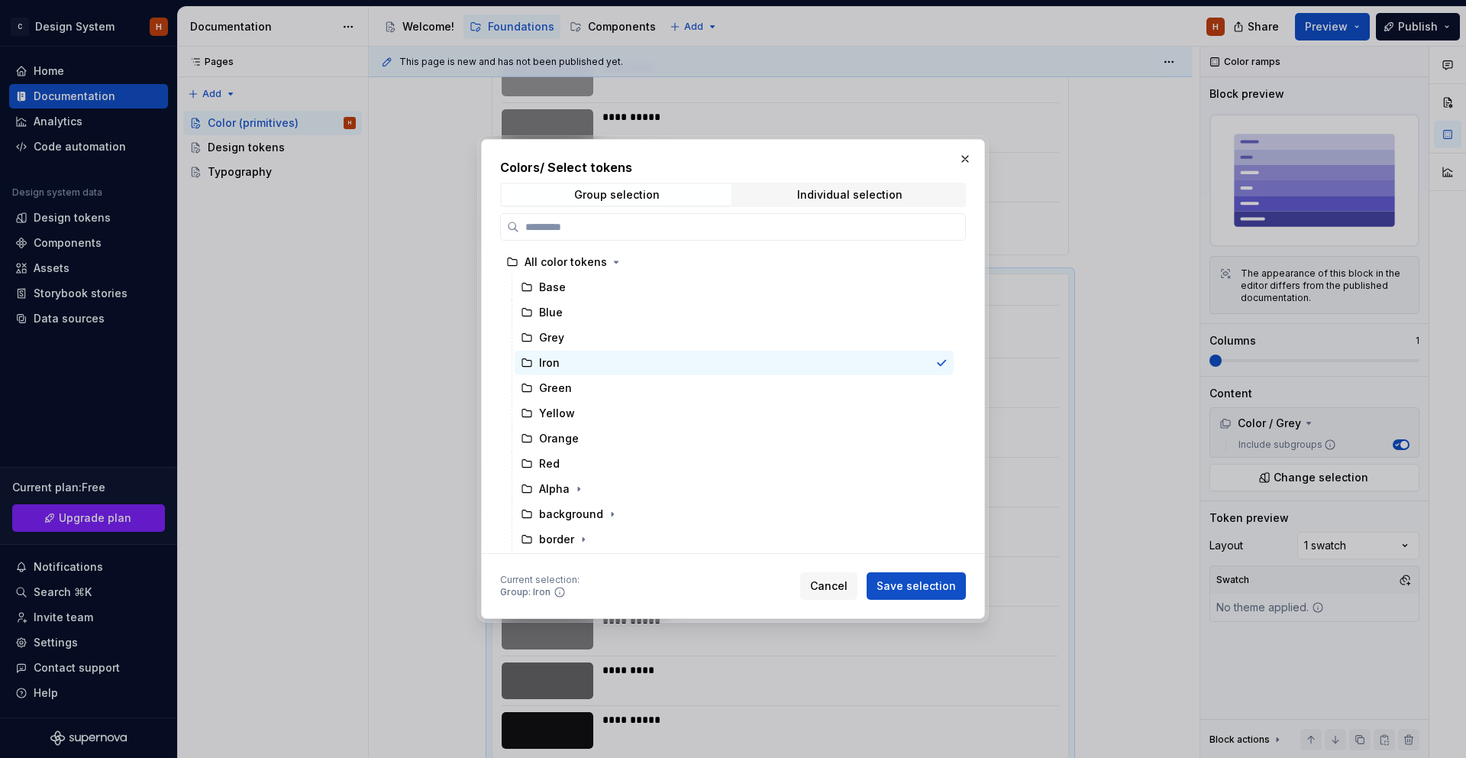
drag, startPoint x: 923, startPoint y: 585, endPoint x: 739, endPoint y: 459, distance: 222.4
click at [922, 584] on span "Save selection" at bounding box center [916, 585] width 79 height 15
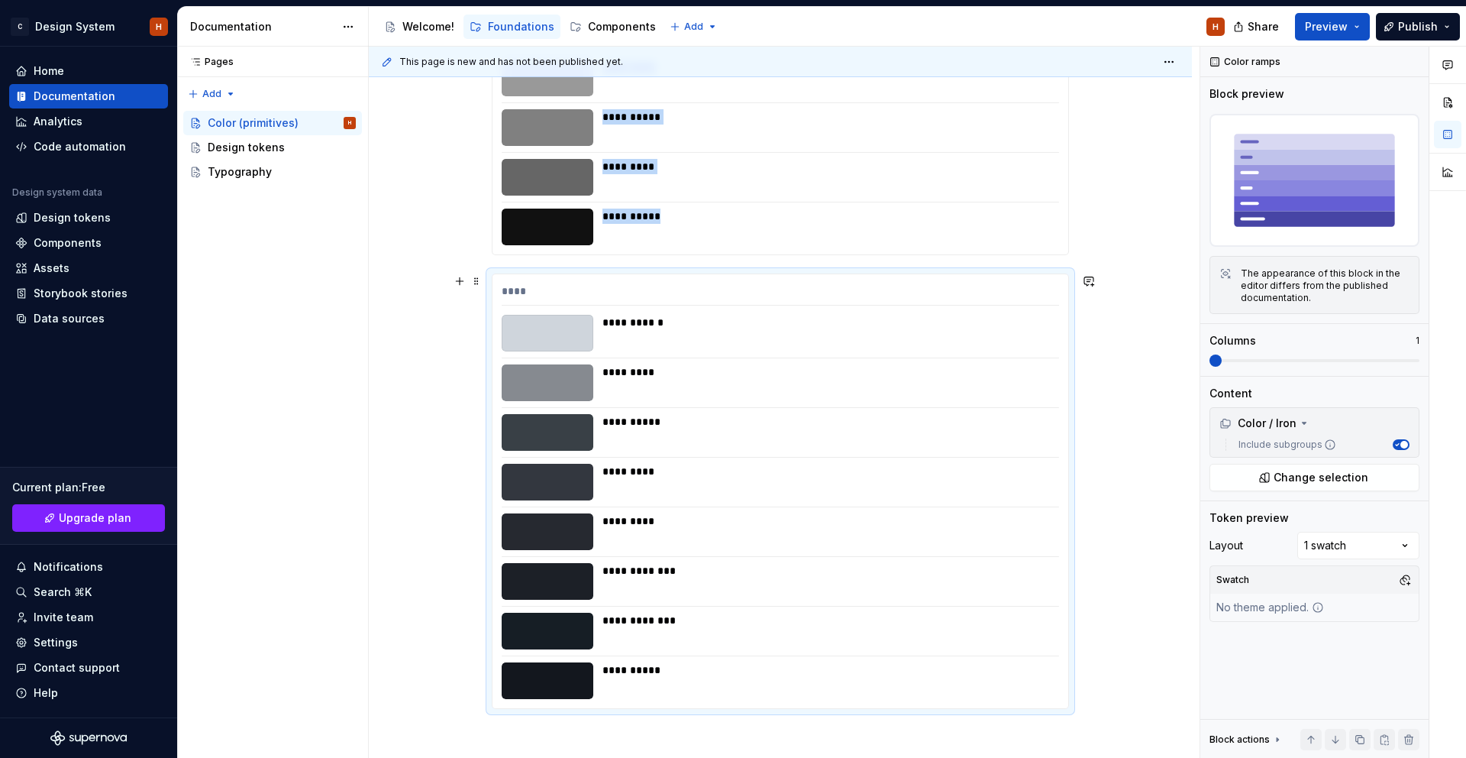
scroll to position [1532, 0]
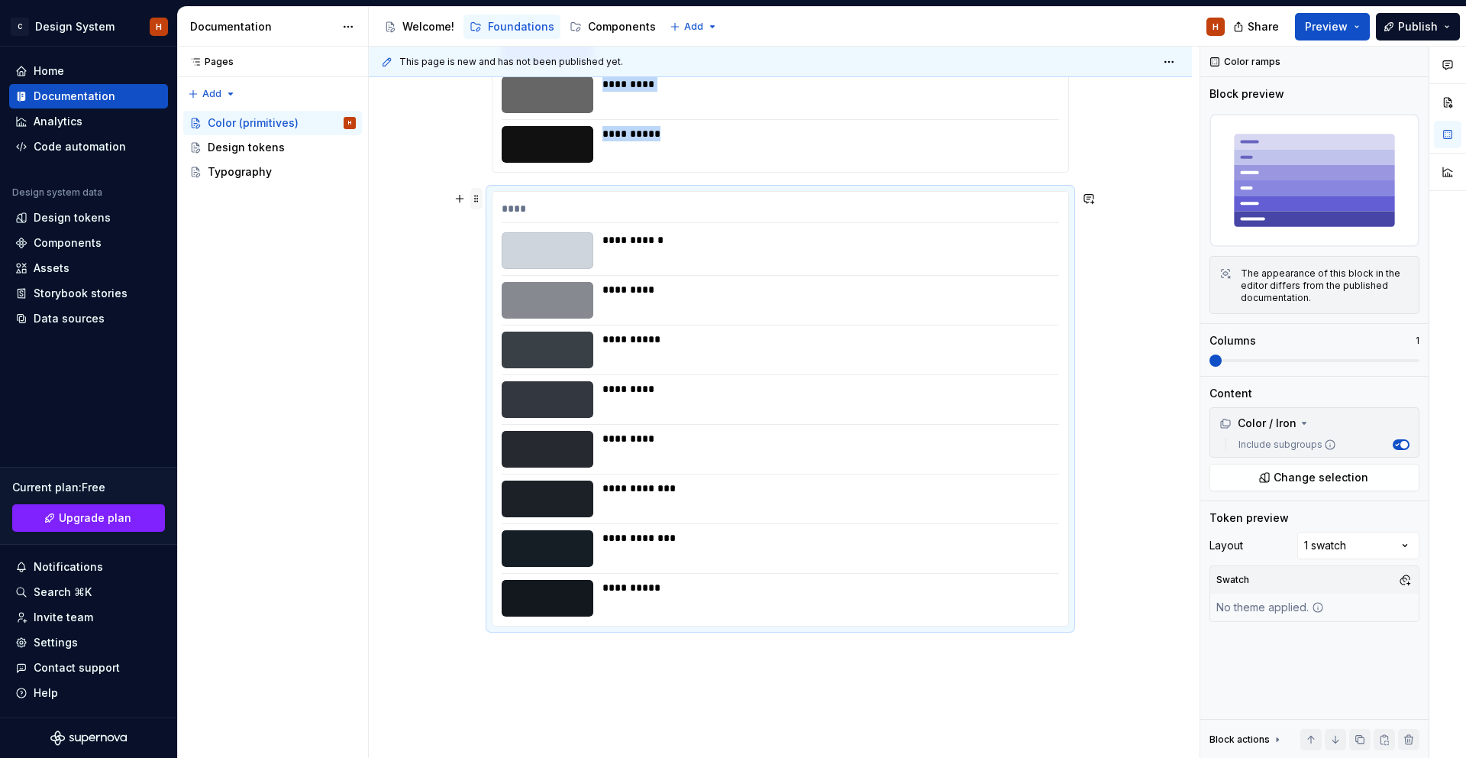
click at [480, 196] on span at bounding box center [476, 198] width 12 height 21
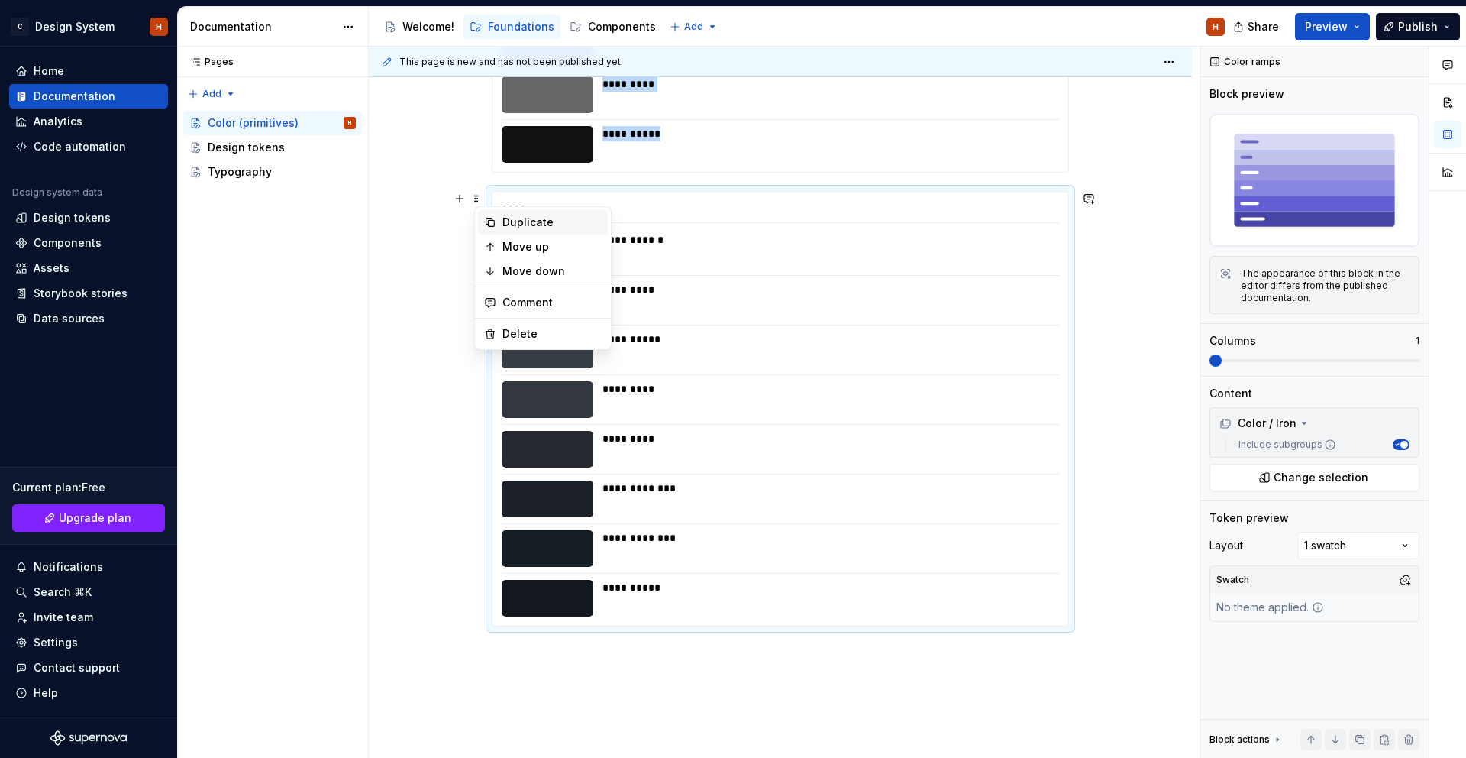
click at [523, 219] on div "Duplicate" at bounding box center [552, 222] width 99 height 15
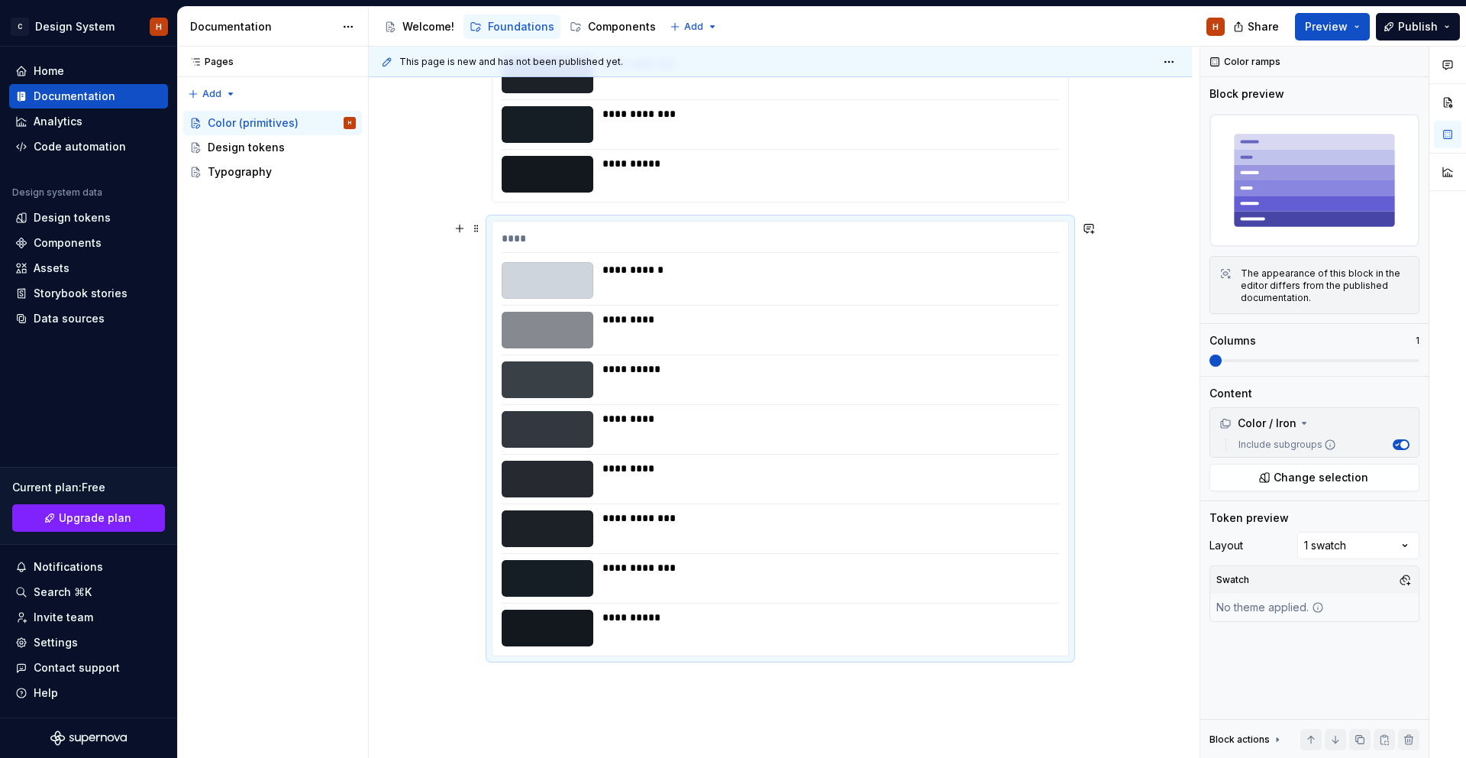
scroll to position [1955, 0]
click at [1443, 363] on div "Comments Open comments No comments yet Select ‘Comment’ from the block context …" at bounding box center [1334, 403] width 266 height 712
click at [1210, 356] on span at bounding box center [1216, 360] width 12 height 12
click at [1398, 546] on div "Comments Open comments No comments yet Select ‘Comment’ from the block context …" at bounding box center [1334, 403] width 266 height 712
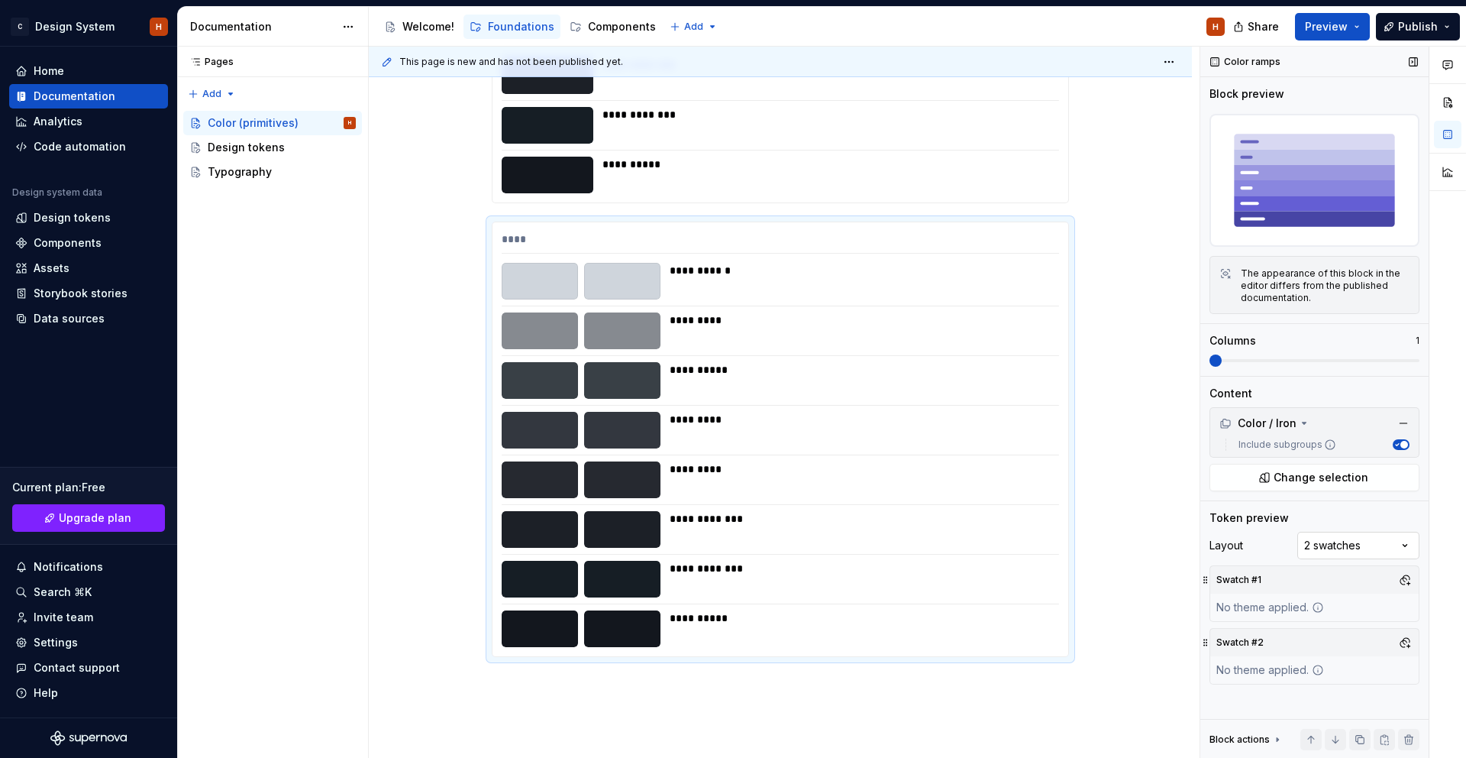
click at [1356, 545] on div "Comments Open comments No comments yet Select ‘Comment’ from the block context …" at bounding box center [1334, 403] width 266 height 712
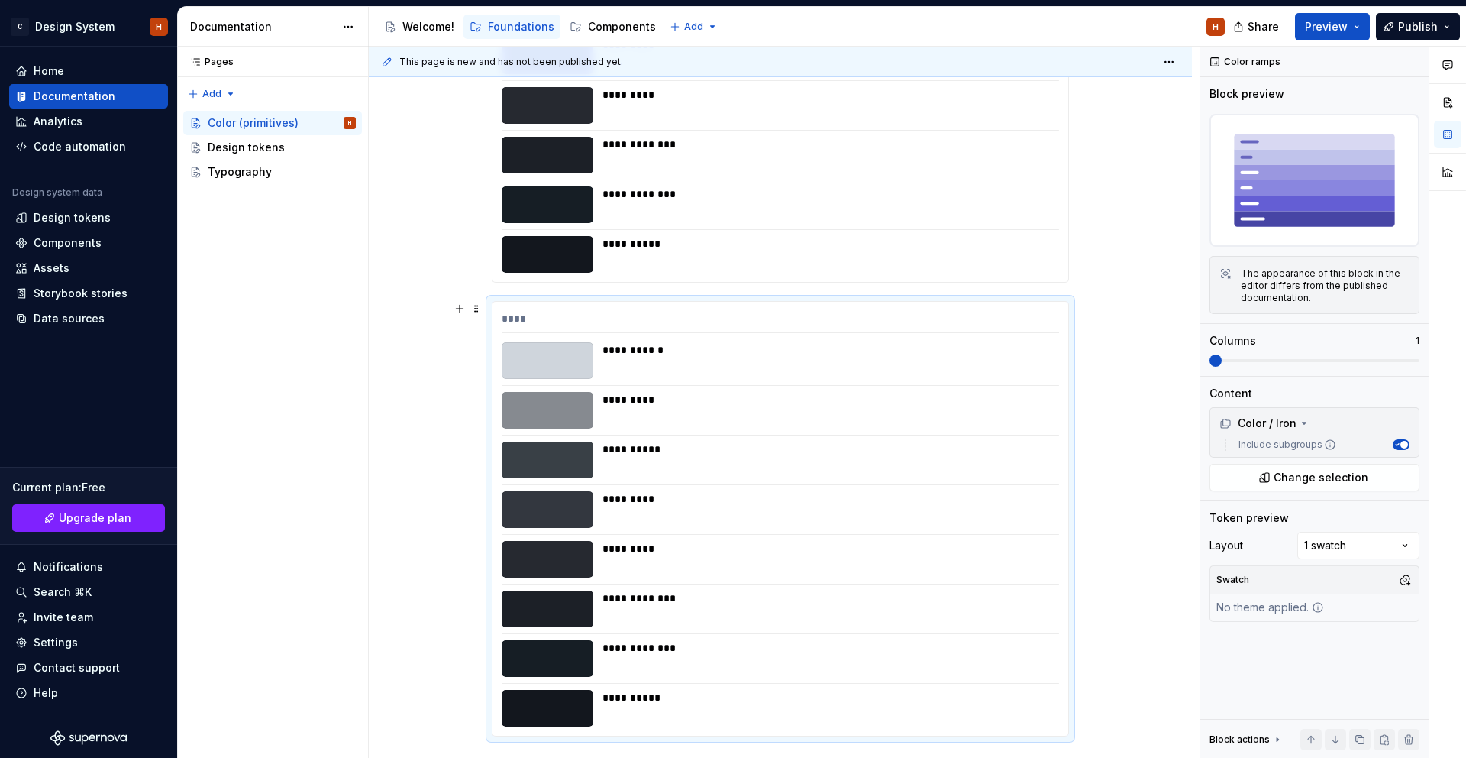
scroll to position [1895, 0]
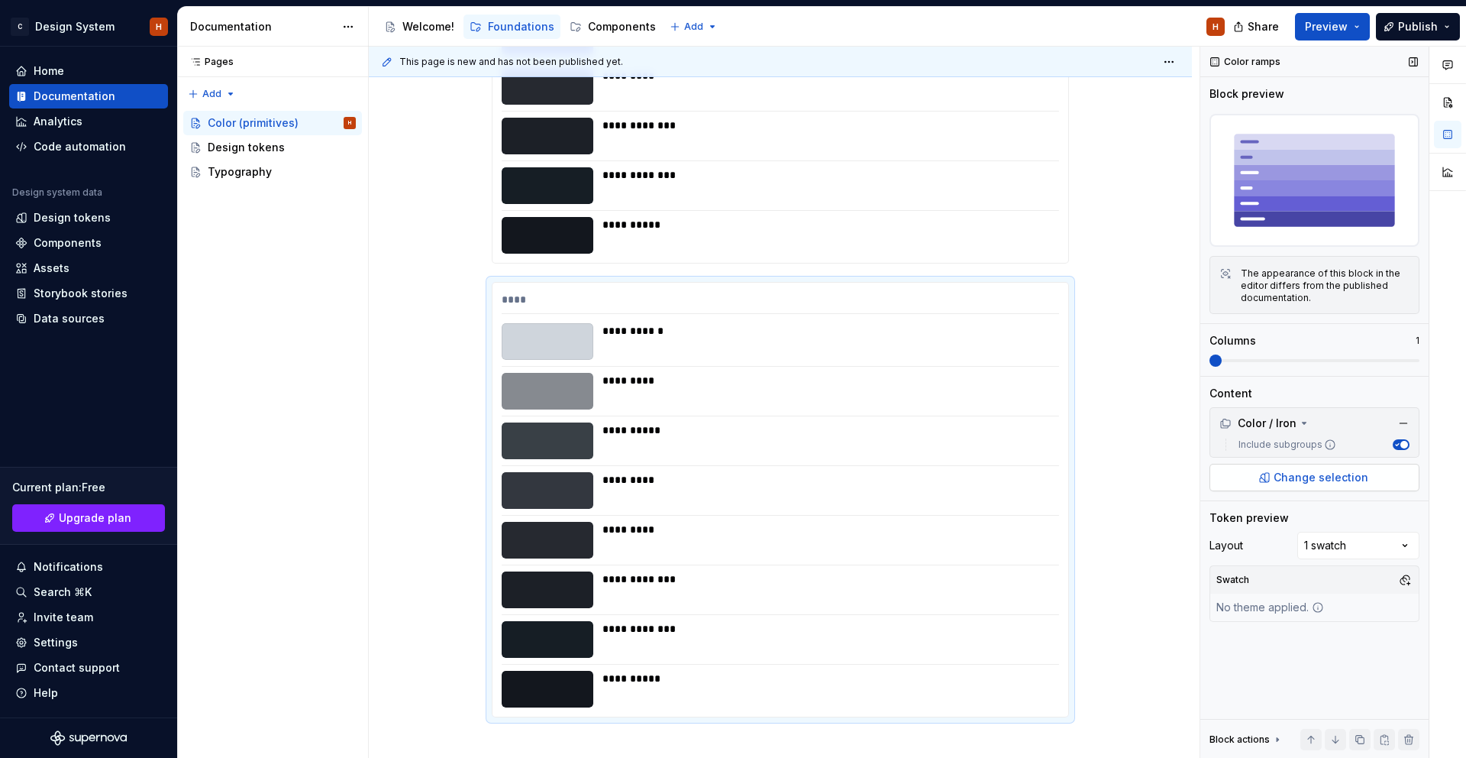
click at [1314, 474] on span "Change selection" at bounding box center [1321, 477] width 95 height 15
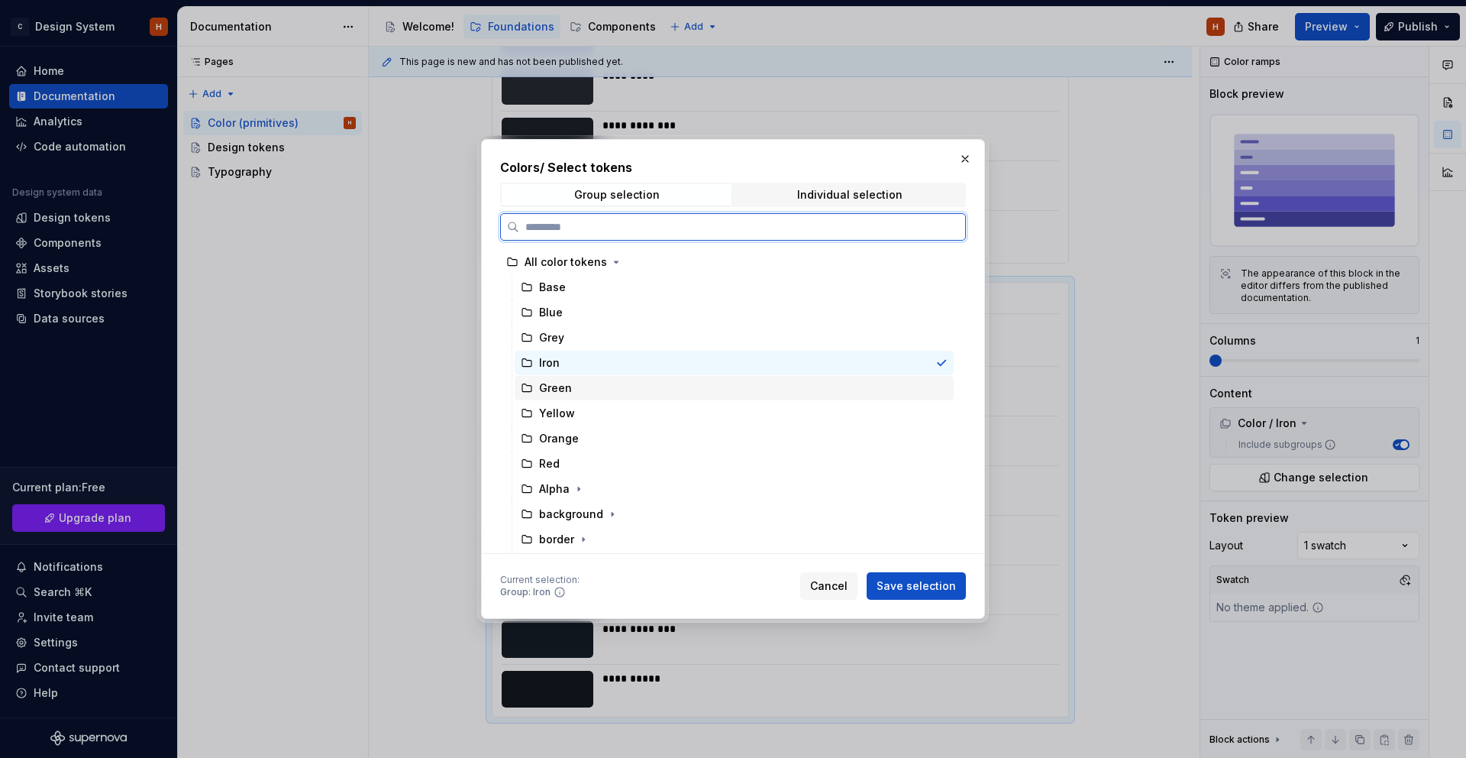
click at [781, 398] on div "Green" at bounding box center [734, 388] width 439 height 24
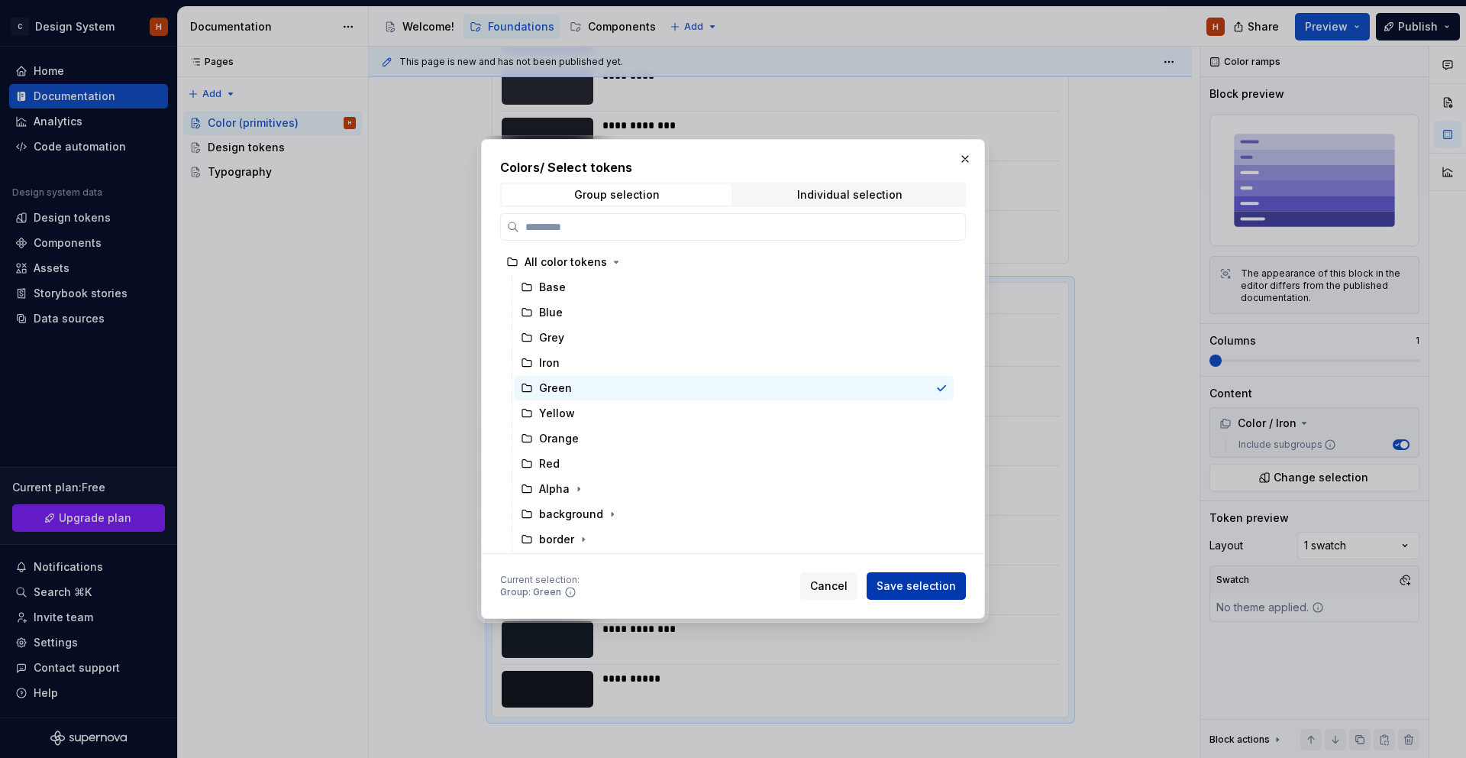
click at [913, 593] on span "Save selection" at bounding box center [916, 585] width 79 height 15
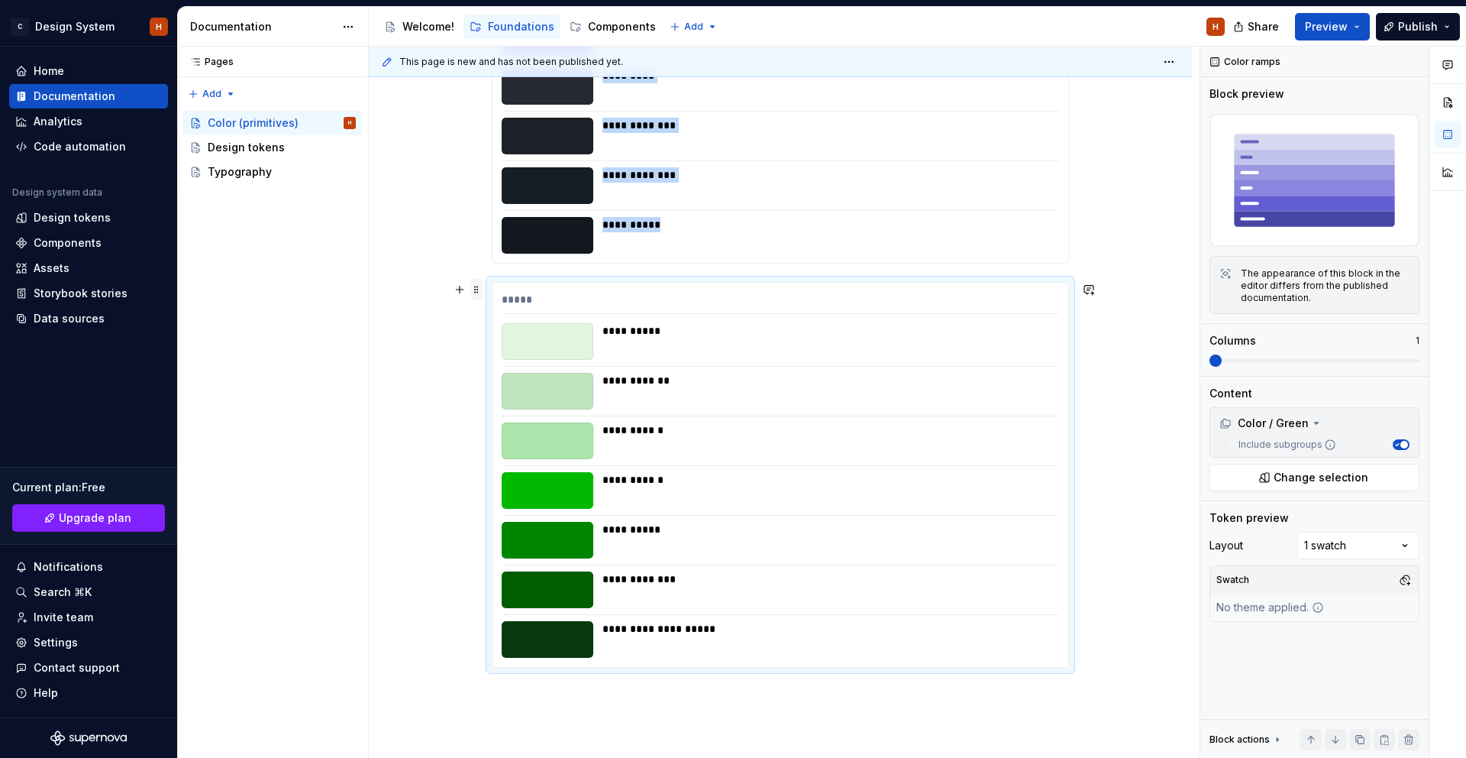
click at [480, 292] on span at bounding box center [476, 289] width 12 height 21
click at [516, 309] on div "Duplicate" at bounding box center [552, 313] width 99 height 15
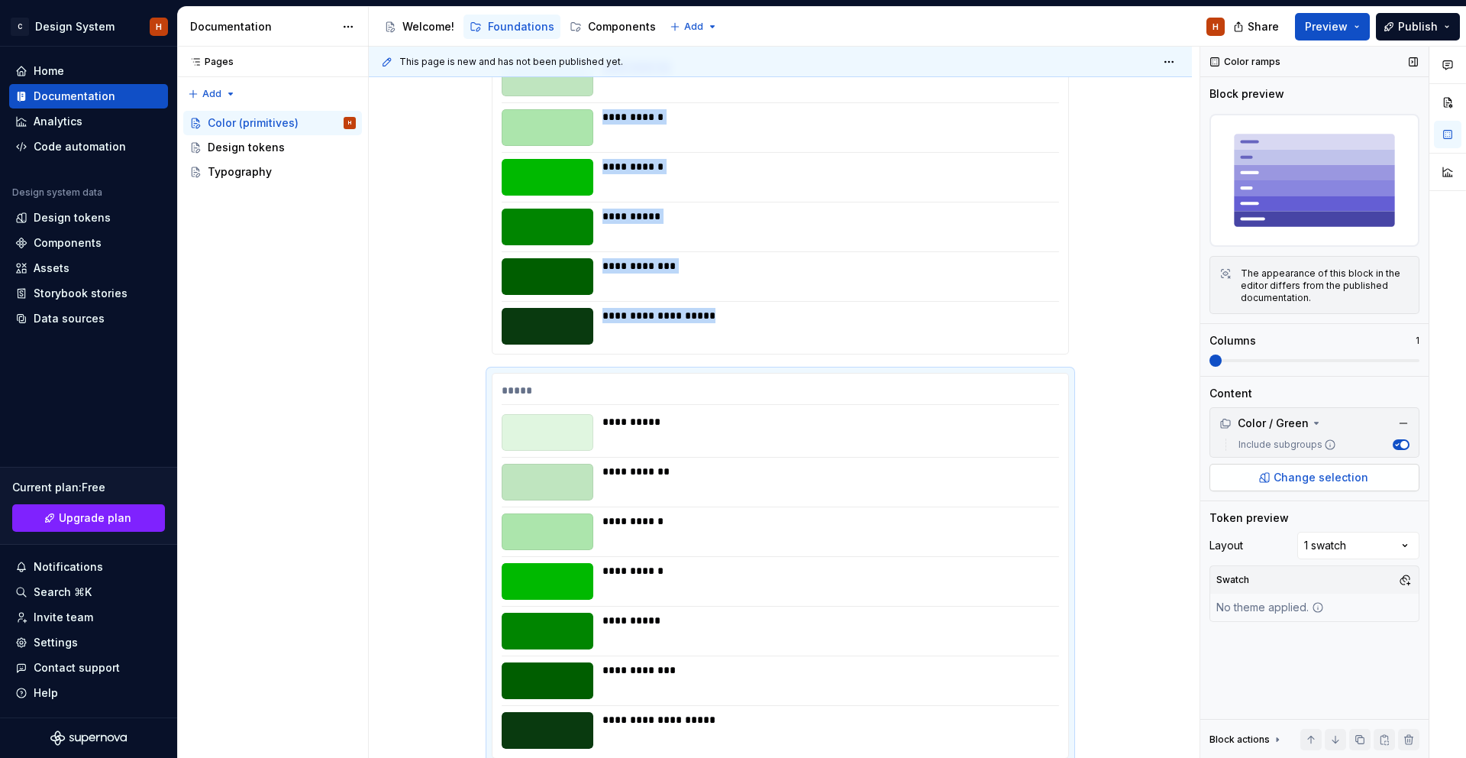
click at [1338, 470] on span "Change selection" at bounding box center [1321, 477] width 95 height 15
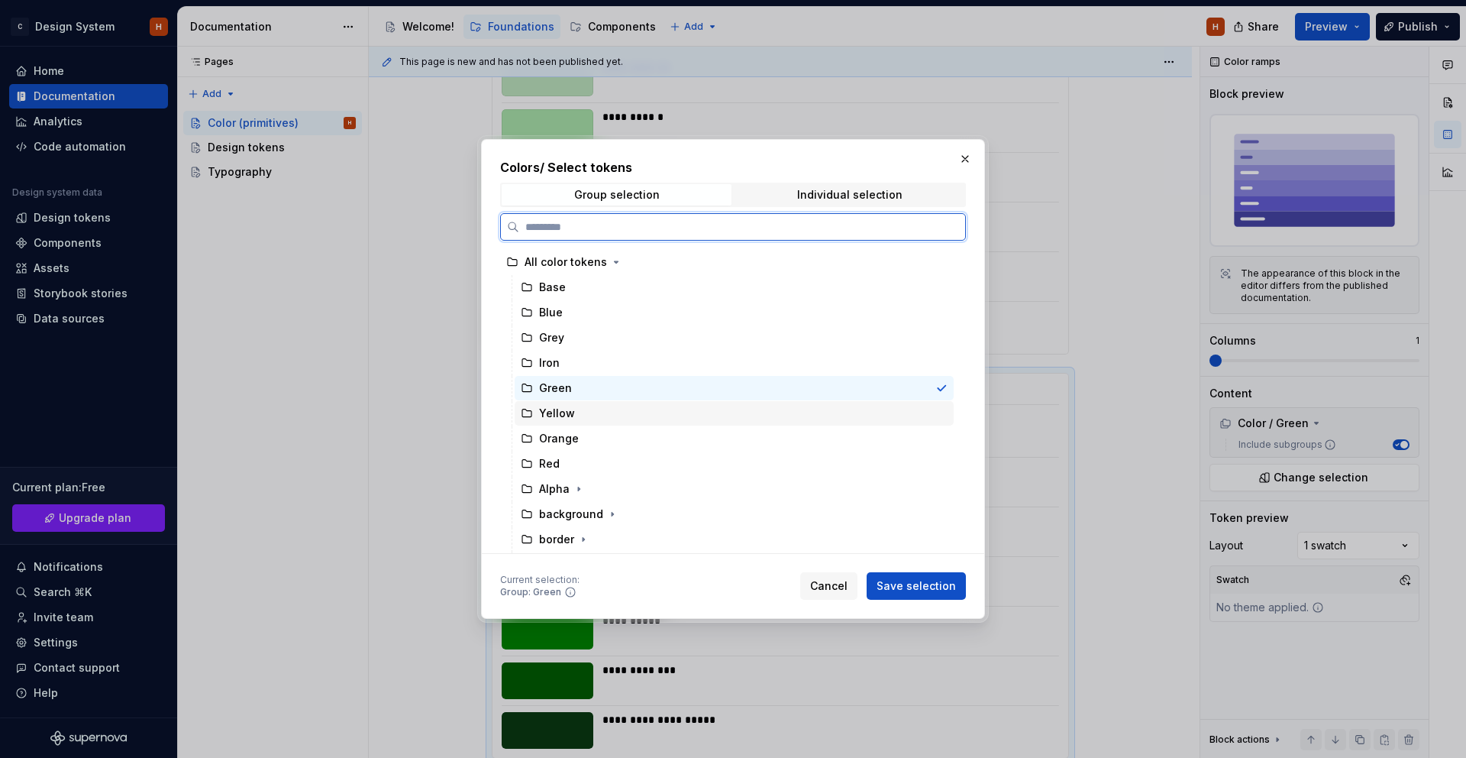
drag, startPoint x: 643, startPoint y: 412, endPoint x: 778, endPoint y: 474, distance: 148.7
click at [643, 412] on div "Yellow" at bounding box center [734, 413] width 439 height 24
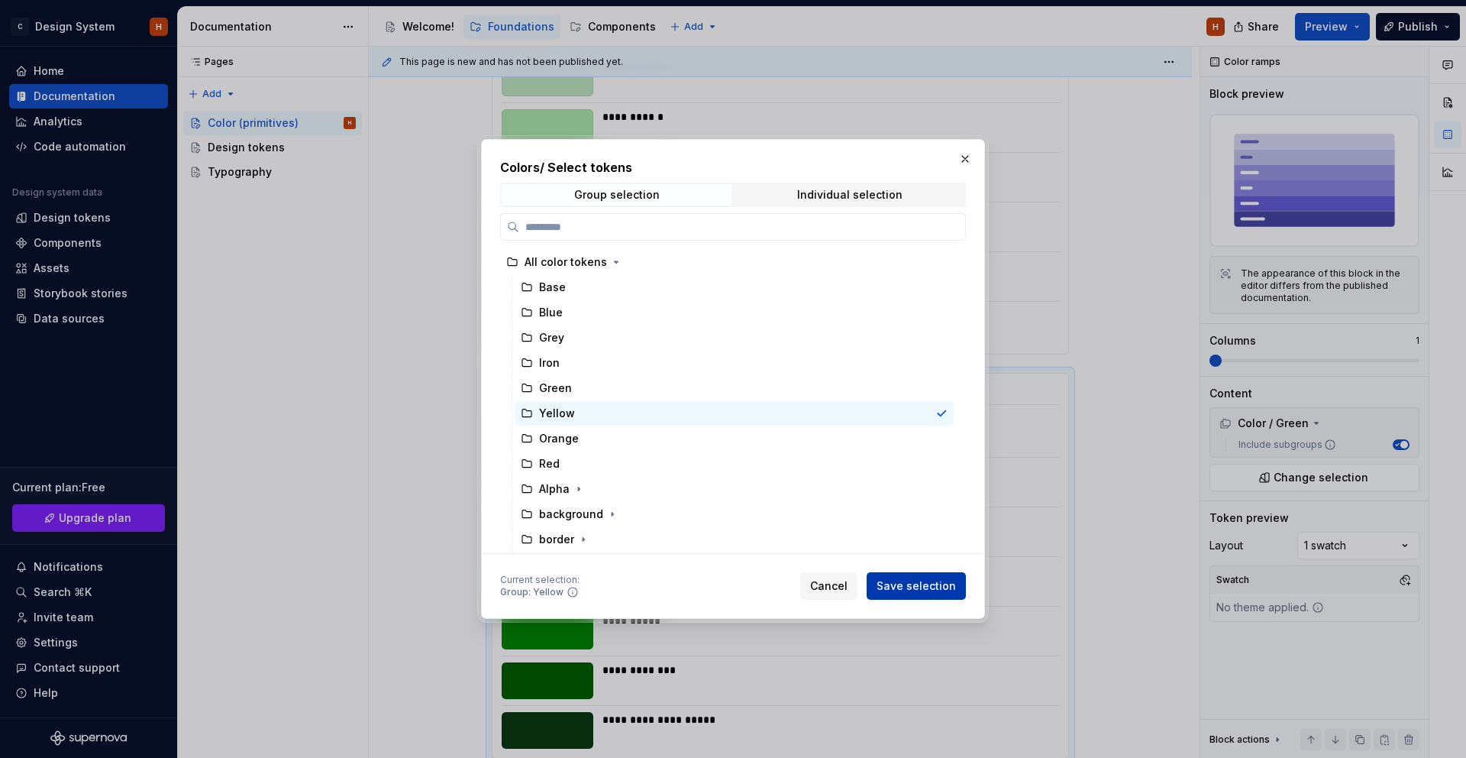
click at [909, 579] on span "Save selection" at bounding box center [916, 585] width 79 height 15
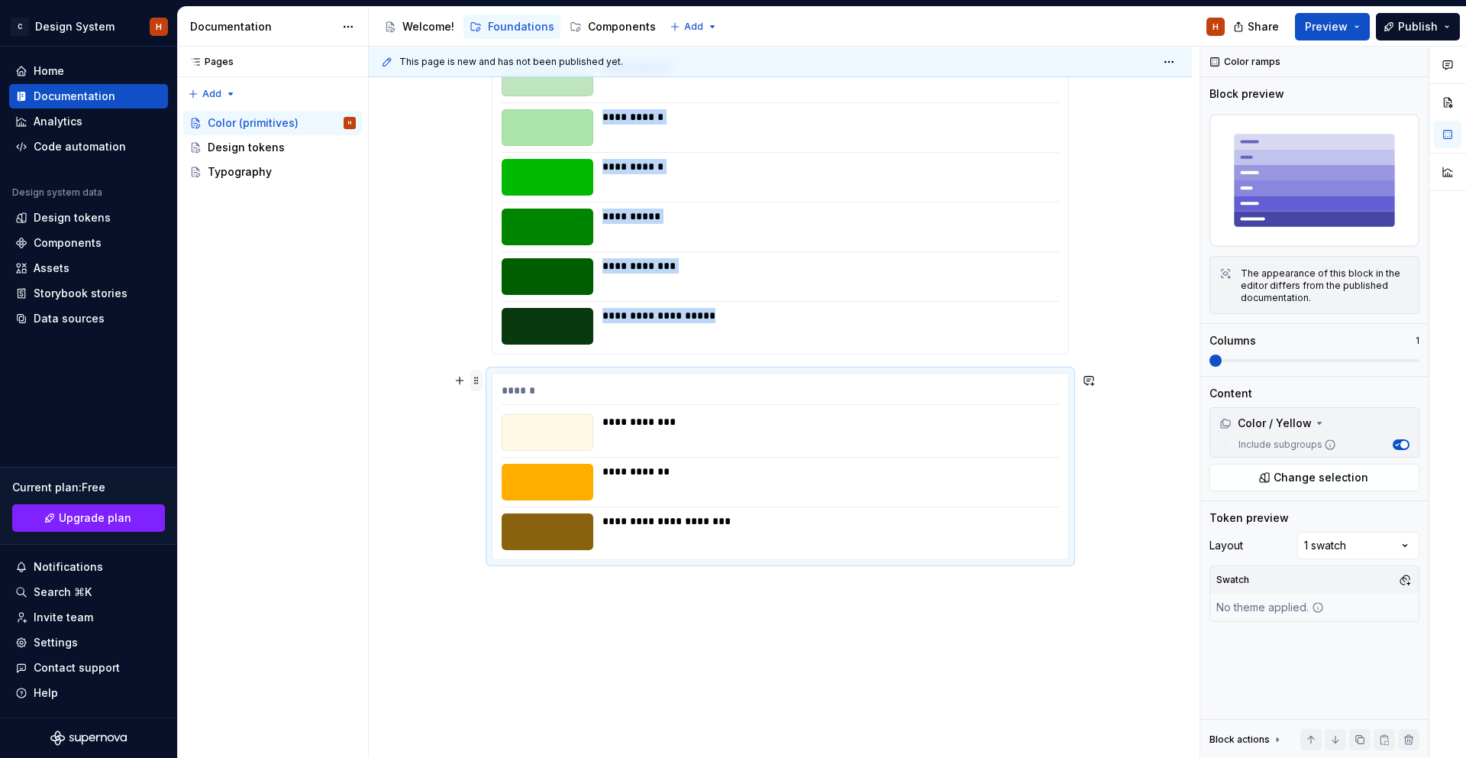
click at [477, 379] on span at bounding box center [476, 380] width 12 height 21
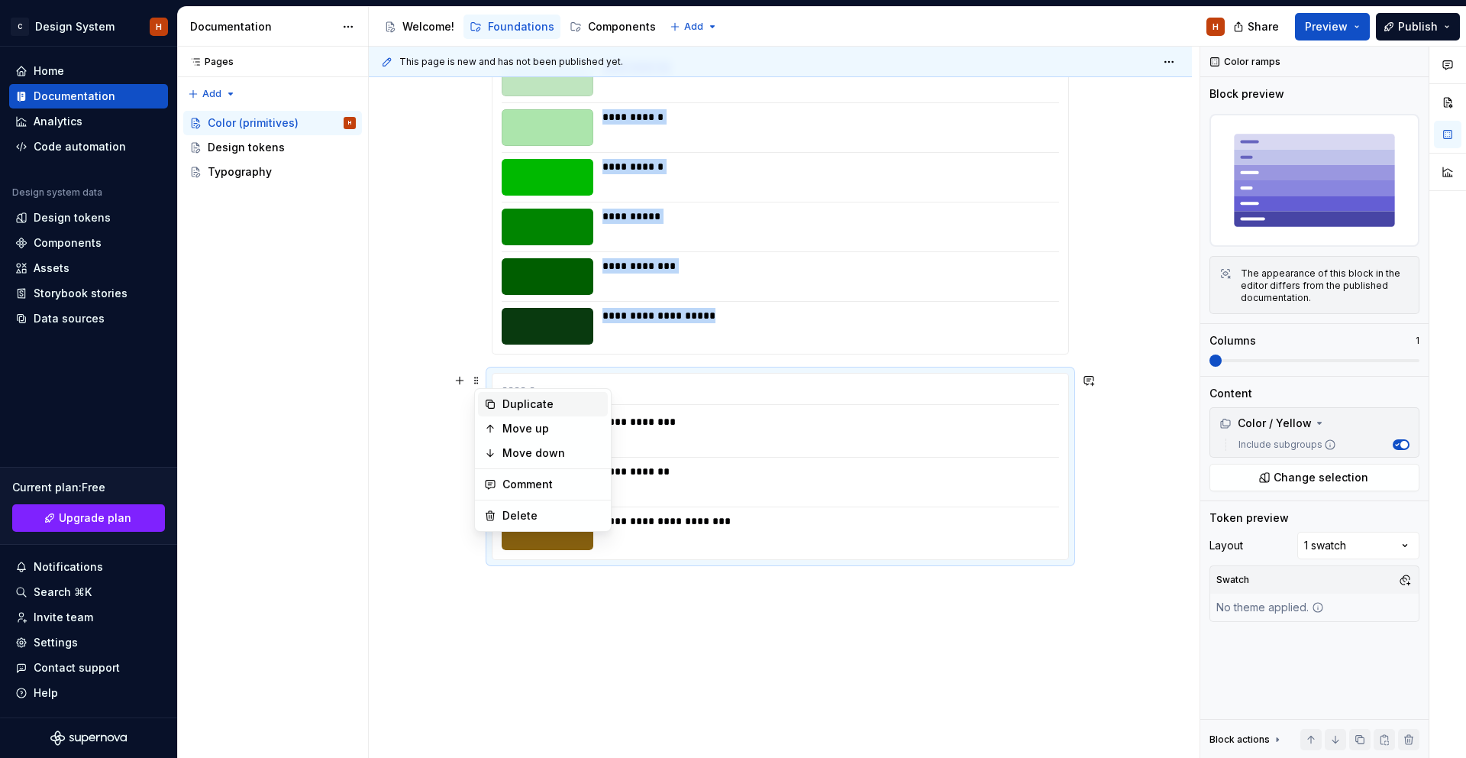
click at [515, 404] on div "Duplicate" at bounding box center [552, 403] width 99 height 15
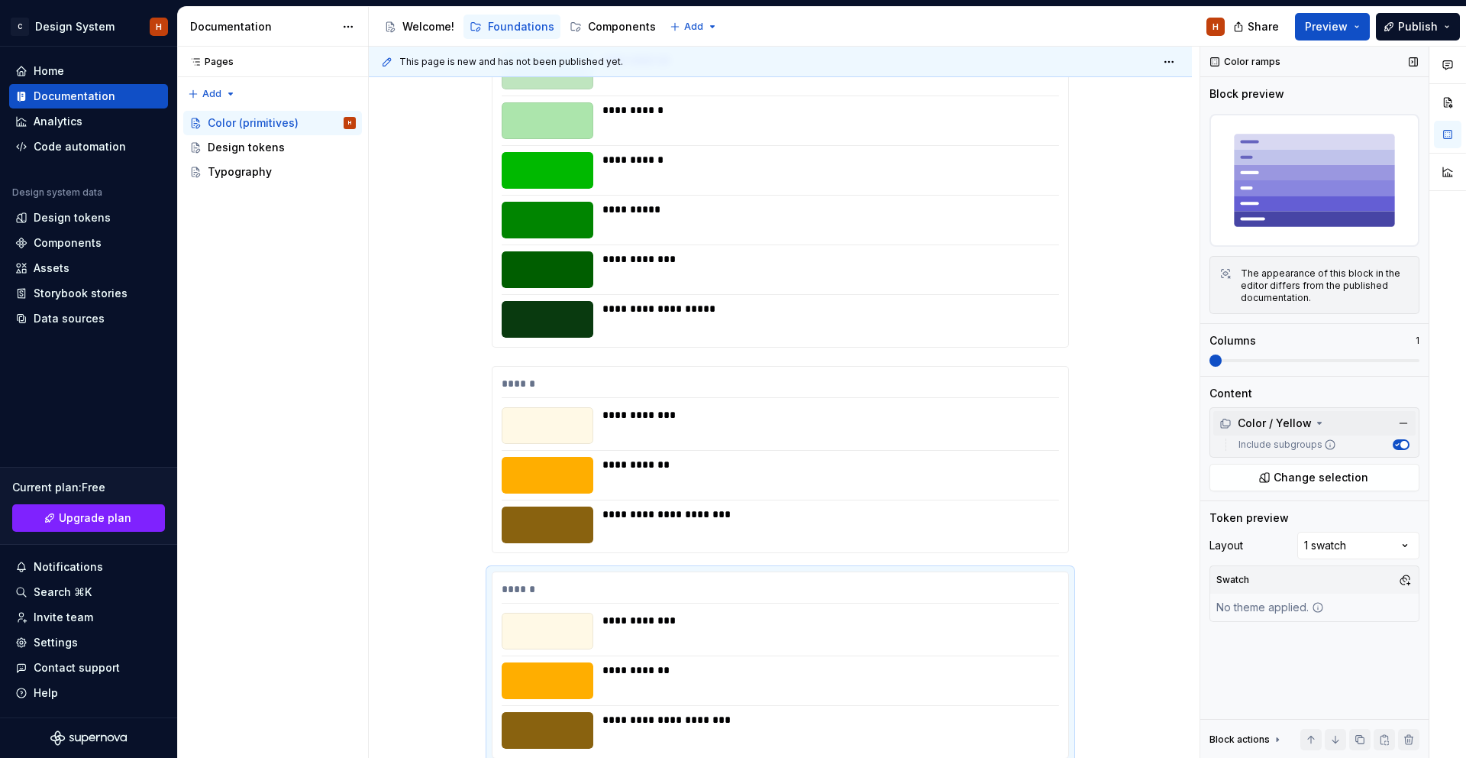
click at [1304, 423] on div "Color / Yellow" at bounding box center [1266, 422] width 92 height 15
click at [1304, 422] on div "Color / Yellow" at bounding box center [1266, 422] width 92 height 15
click at [1295, 473] on span "Change selection" at bounding box center [1321, 477] width 95 height 15
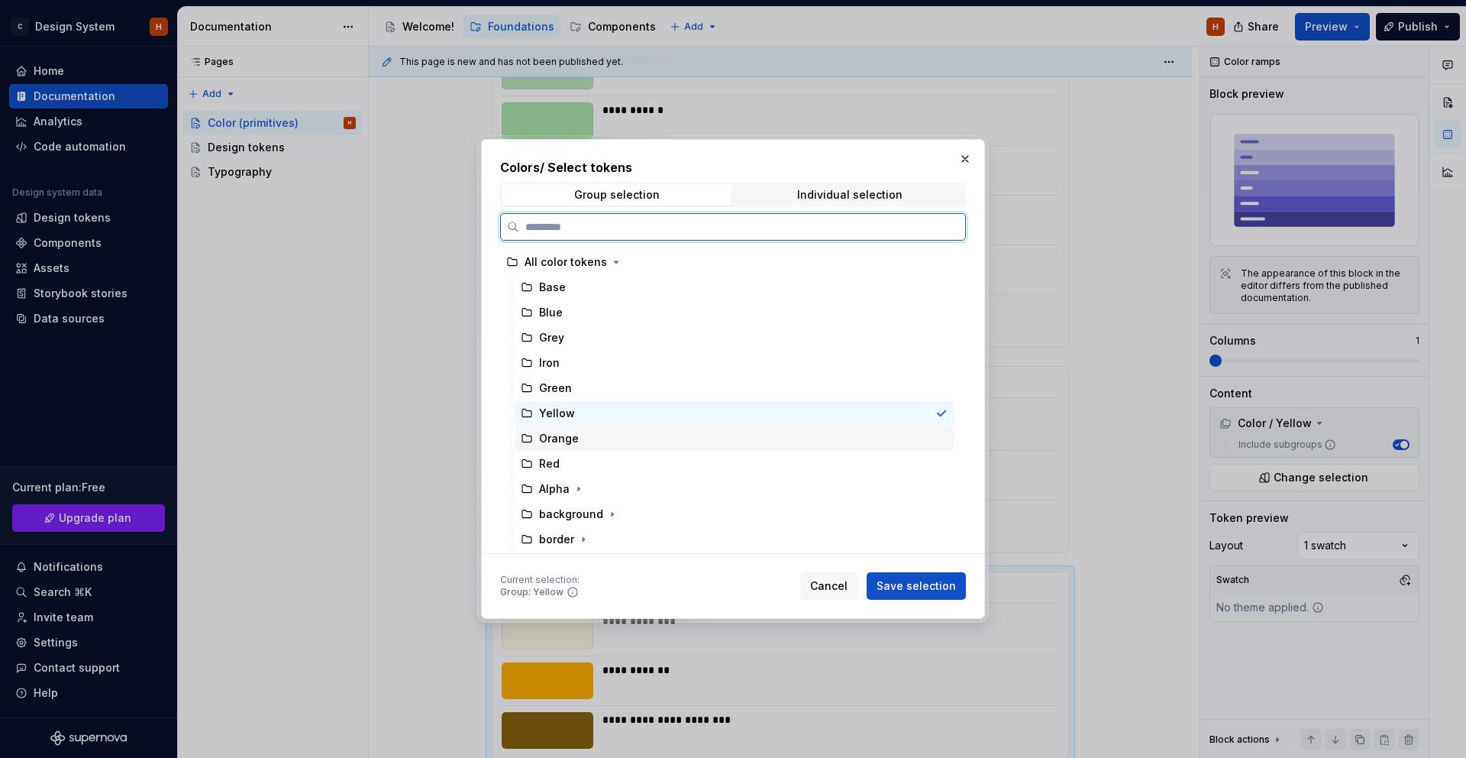
drag, startPoint x: 677, startPoint y: 441, endPoint x: 686, endPoint y: 444, distance: 8.9
click at [678, 441] on div "Orange" at bounding box center [734, 438] width 439 height 24
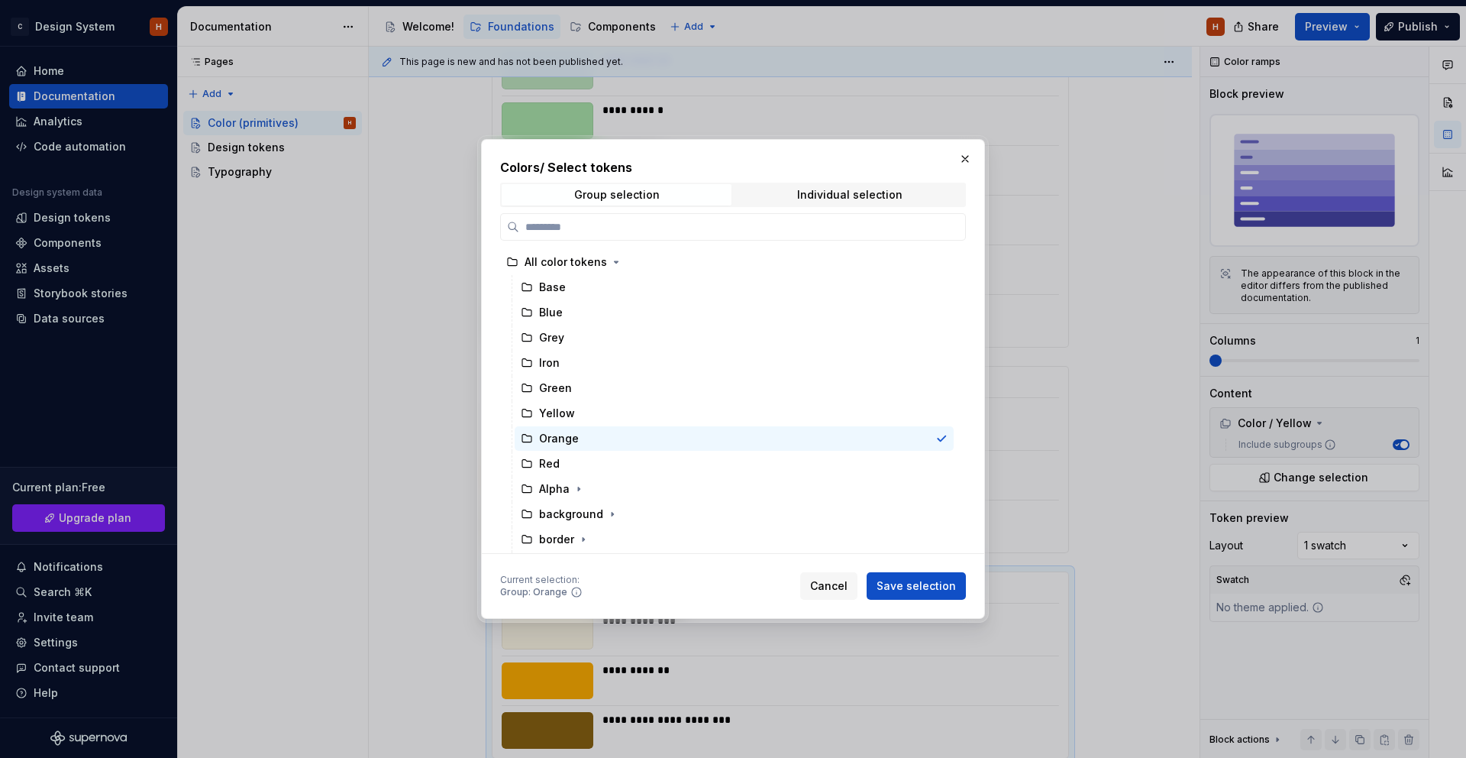
click at [904, 584] on span "Save selection" at bounding box center [916, 585] width 79 height 15
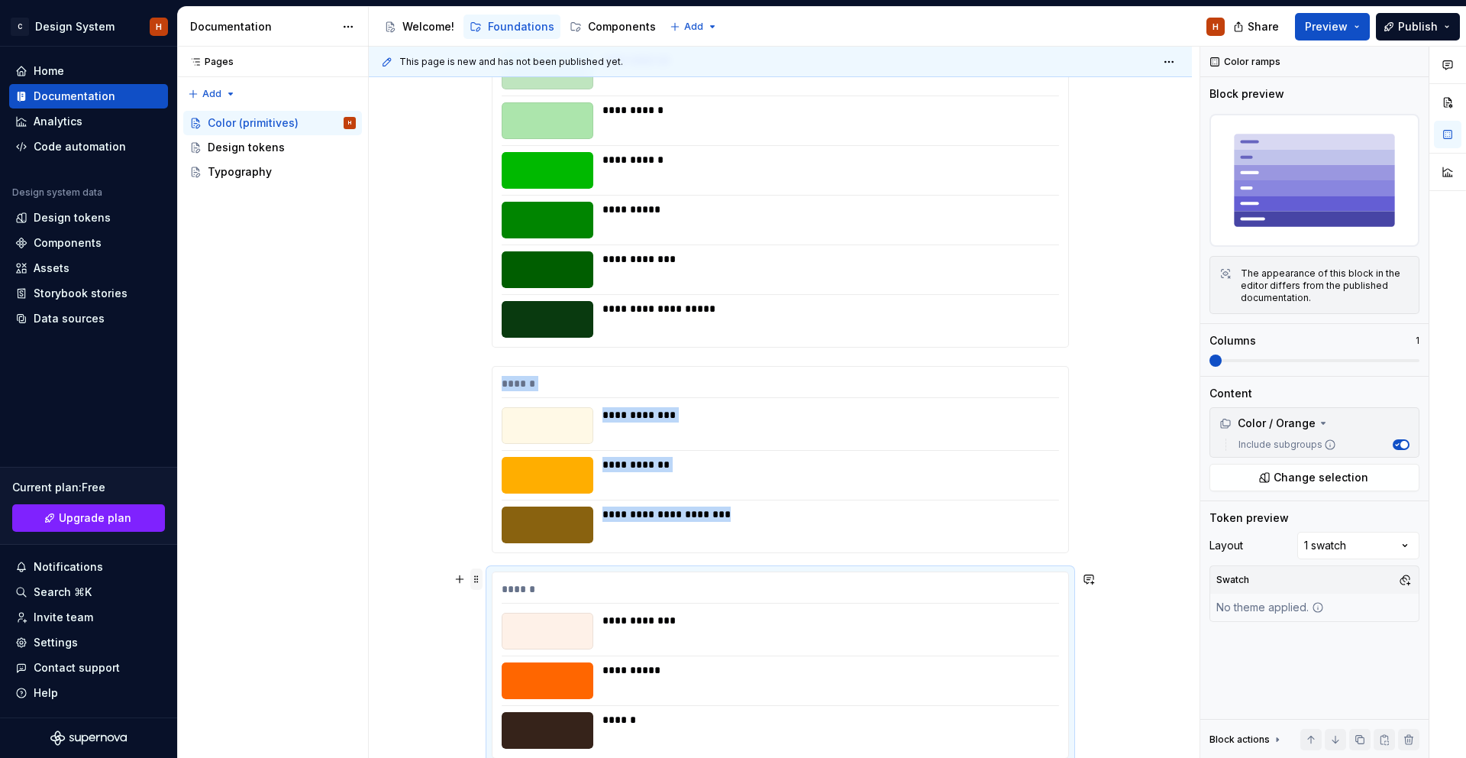
drag, startPoint x: 477, startPoint y: 581, endPoint x: 486, endPoint y: 577, distance: 9.9
click at [477, 581] on span at bounding box center [476, 578] width 12 height 21
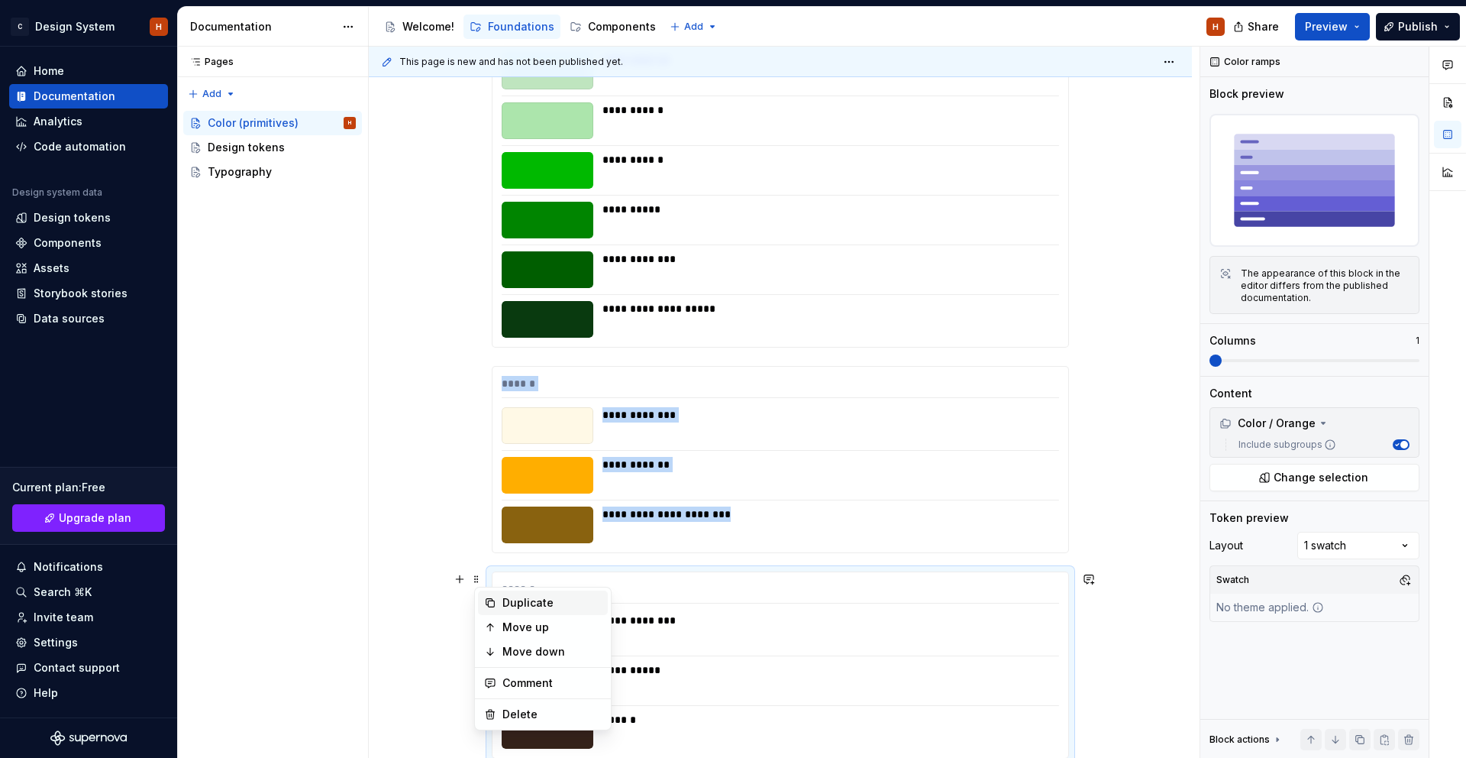
click at [533, 598] on div "Duplicate" at bounding box center [552, 602] width 99 height 15
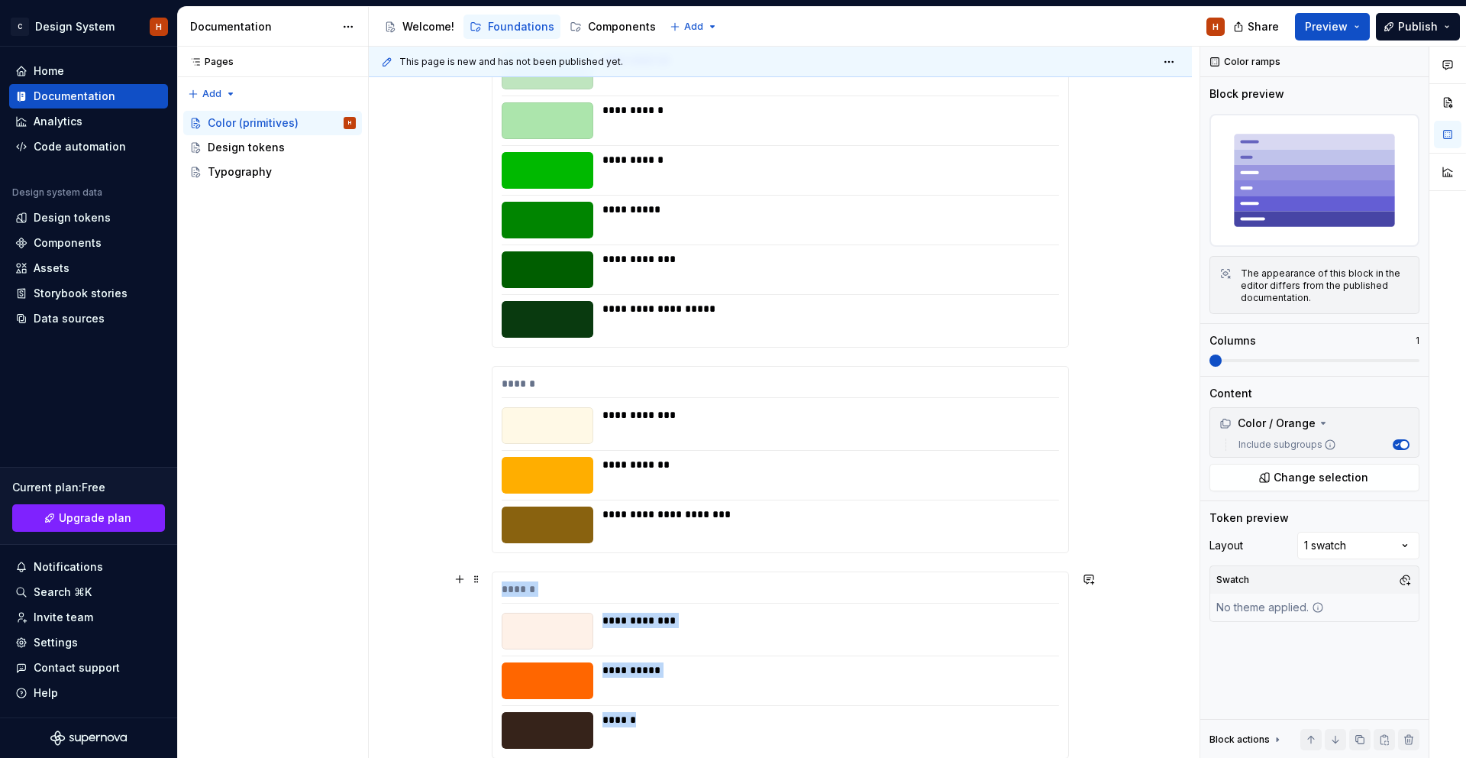
scroll to position [2420, 0]
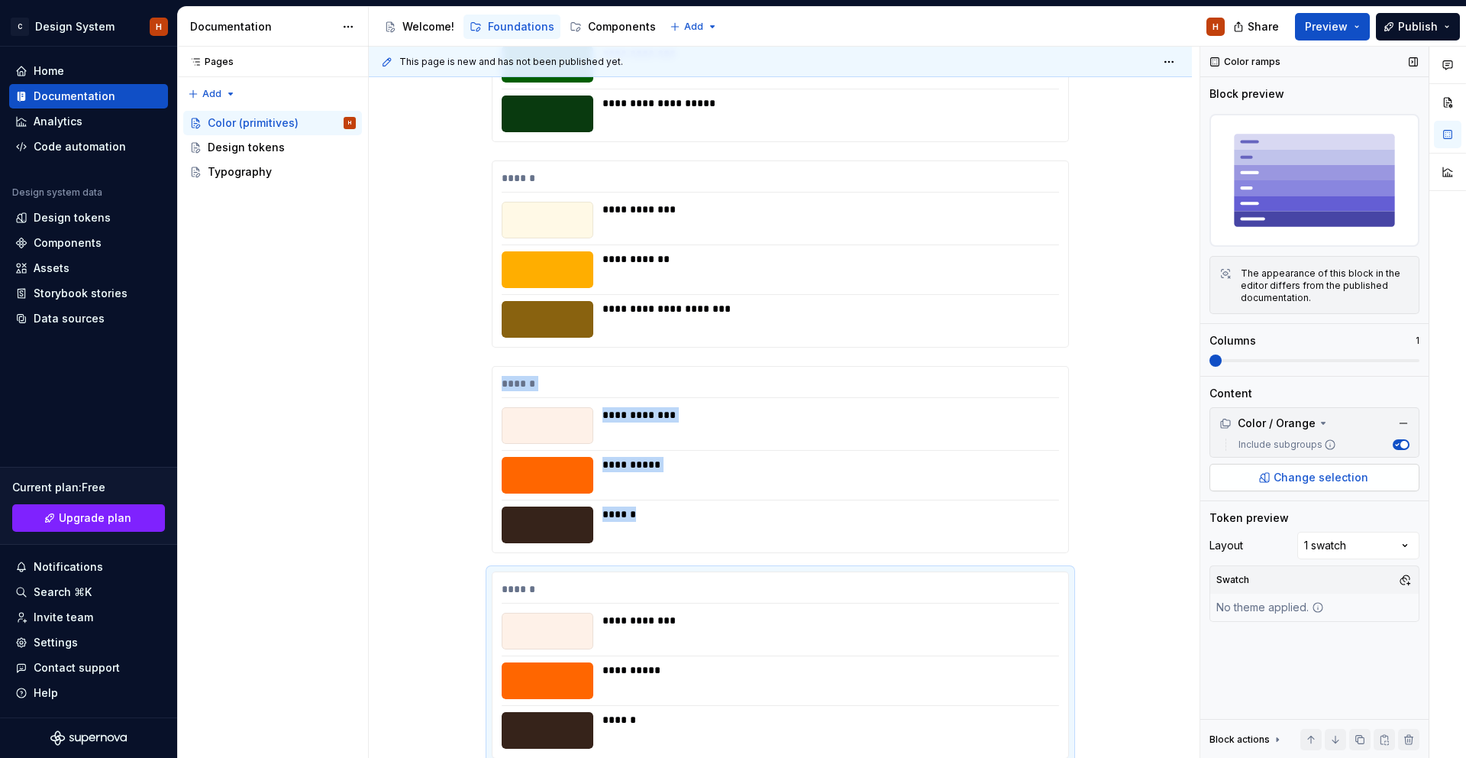
click at [1288, 481] on span "Change selection" at bounding box center [1321, 477] width 95 height 15
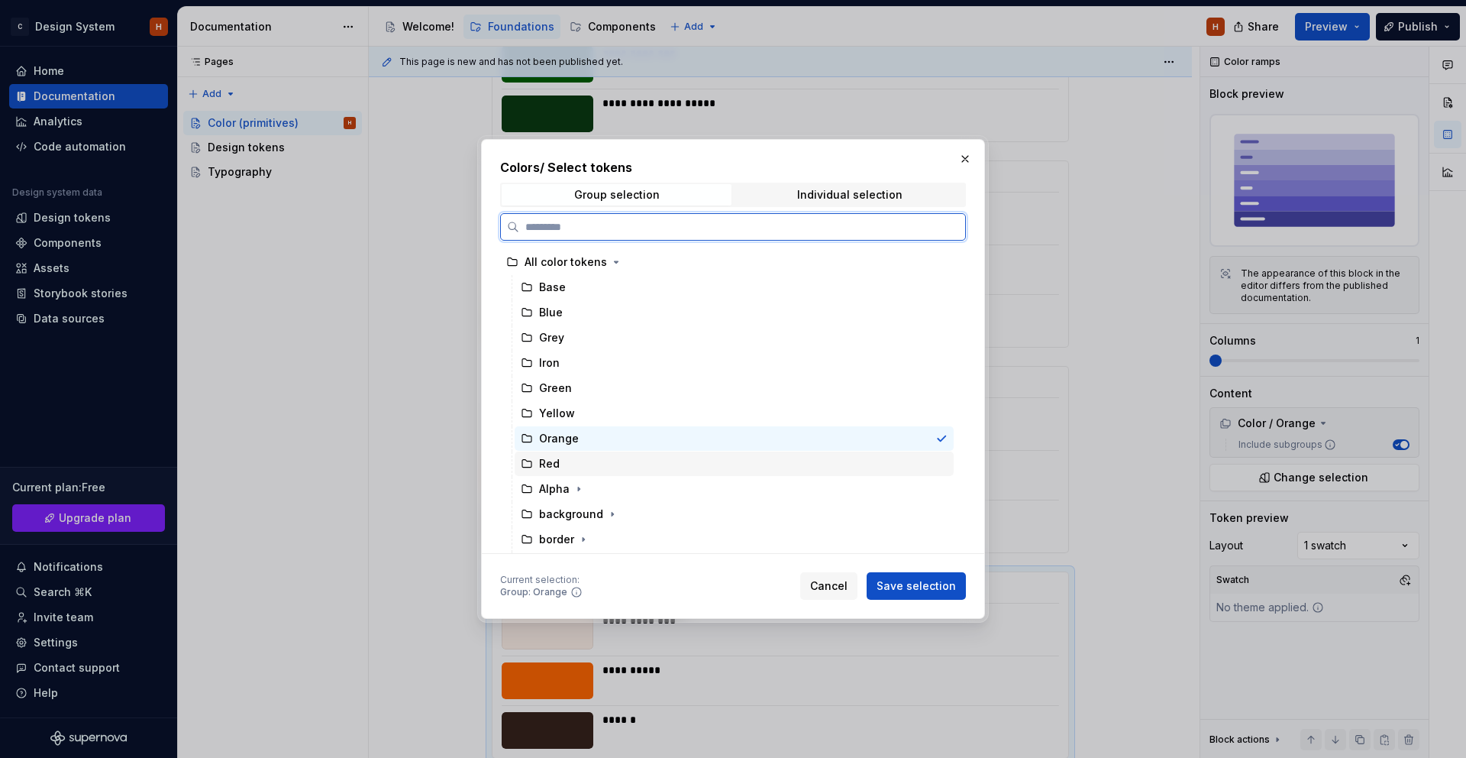
drag, startPoint x: 681, startPoint y: 465, endPoint x: 689, endPoint y: 467, distance: 8.7
click at [681, 465] on div "Red" at bounding box center [734, 463] width 439 height 24
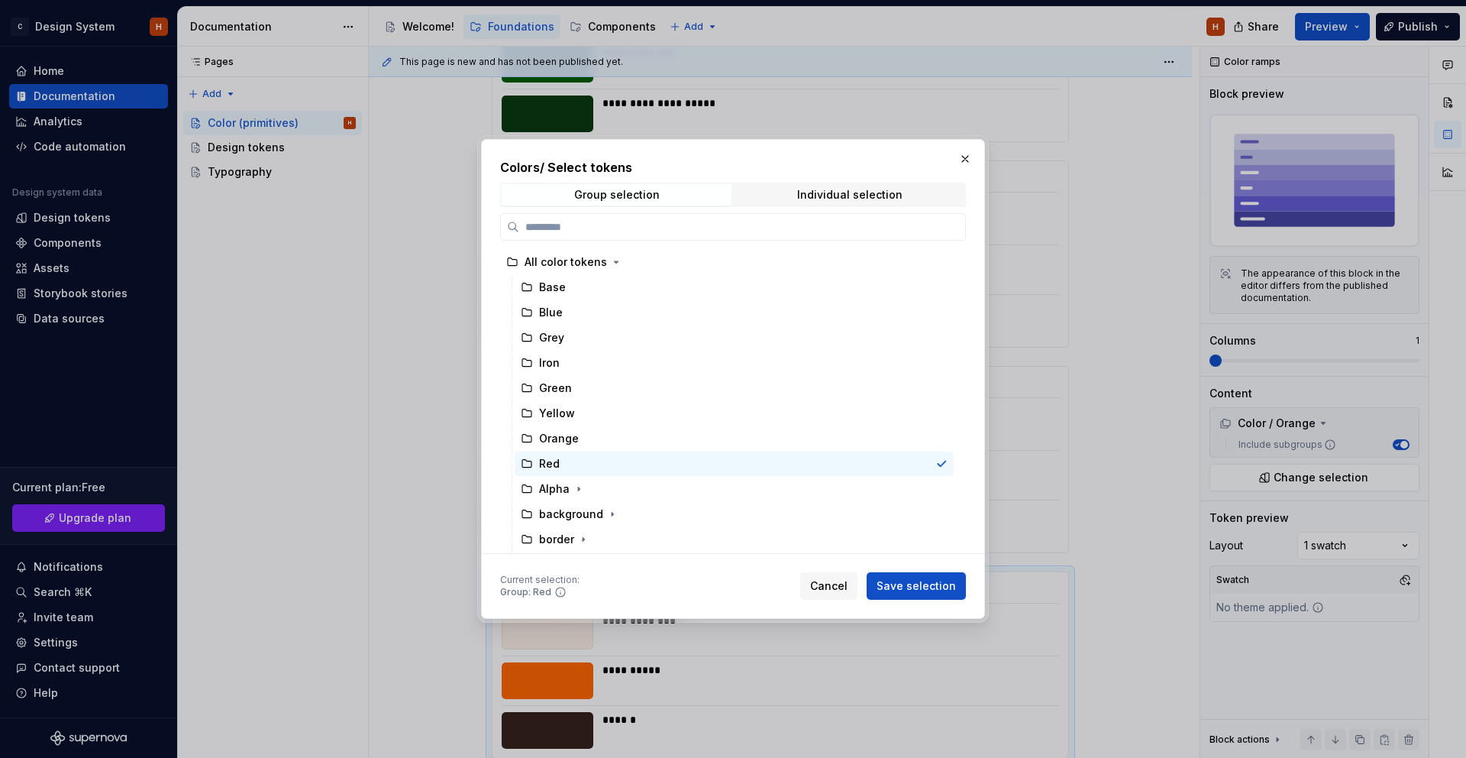
click at [929, 580] on span "Save selection" at bounding box center [916, 585] width 79 height 15
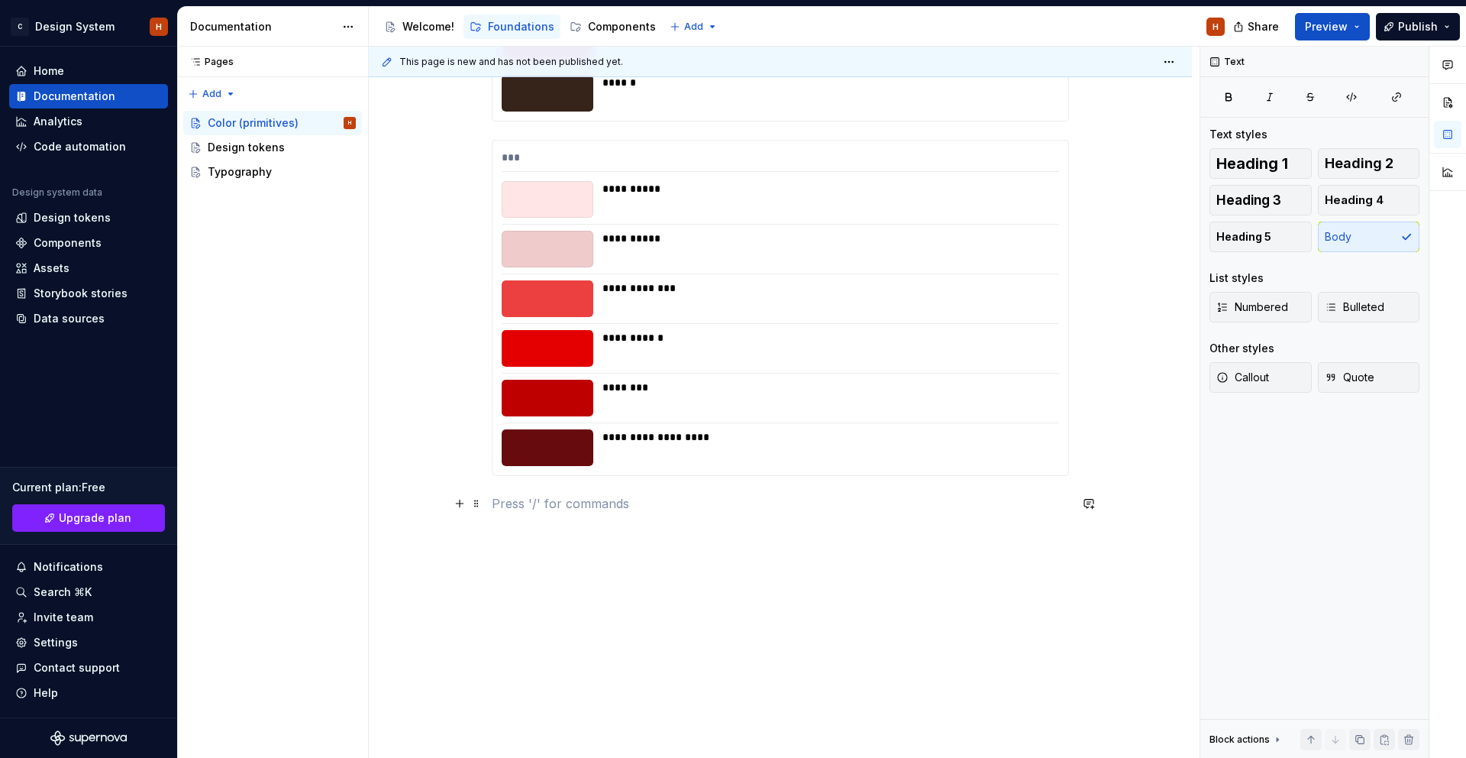
click at [703, 502] on p at bounding box center [780, 503] width 577 height 18
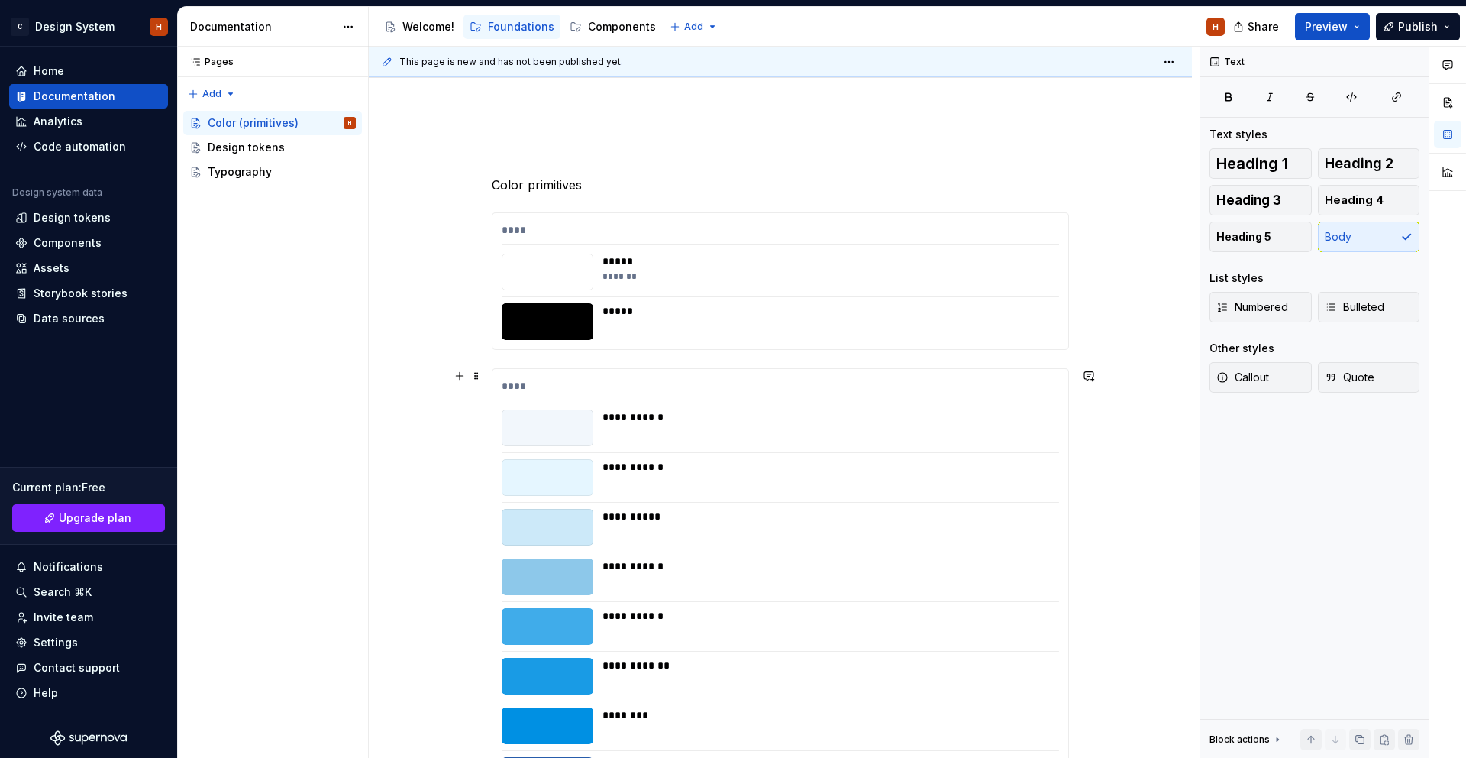
scroll to position [0, 0]
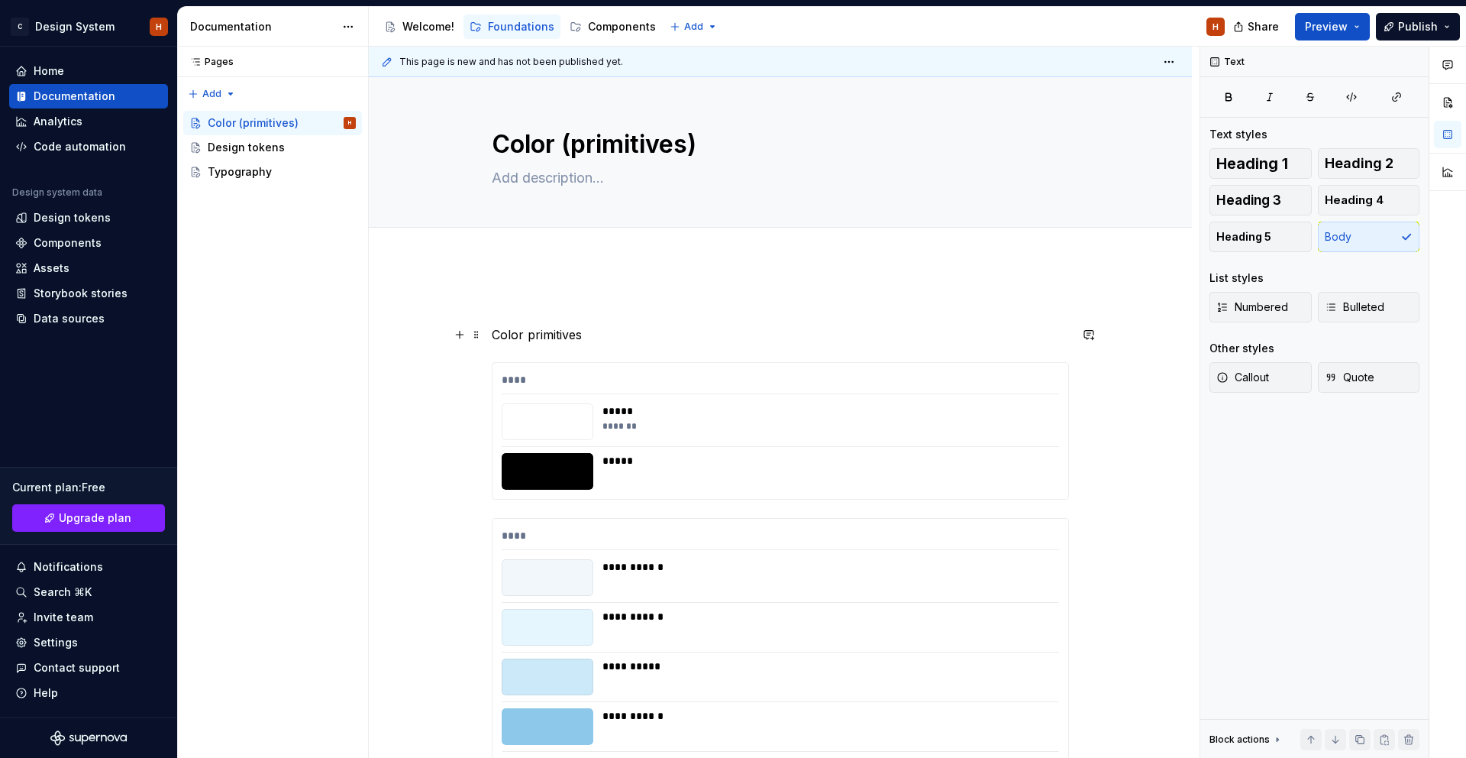
click at [590, 328] on p "Color primitives" at bounding box center [780, 334] width 577 height 18
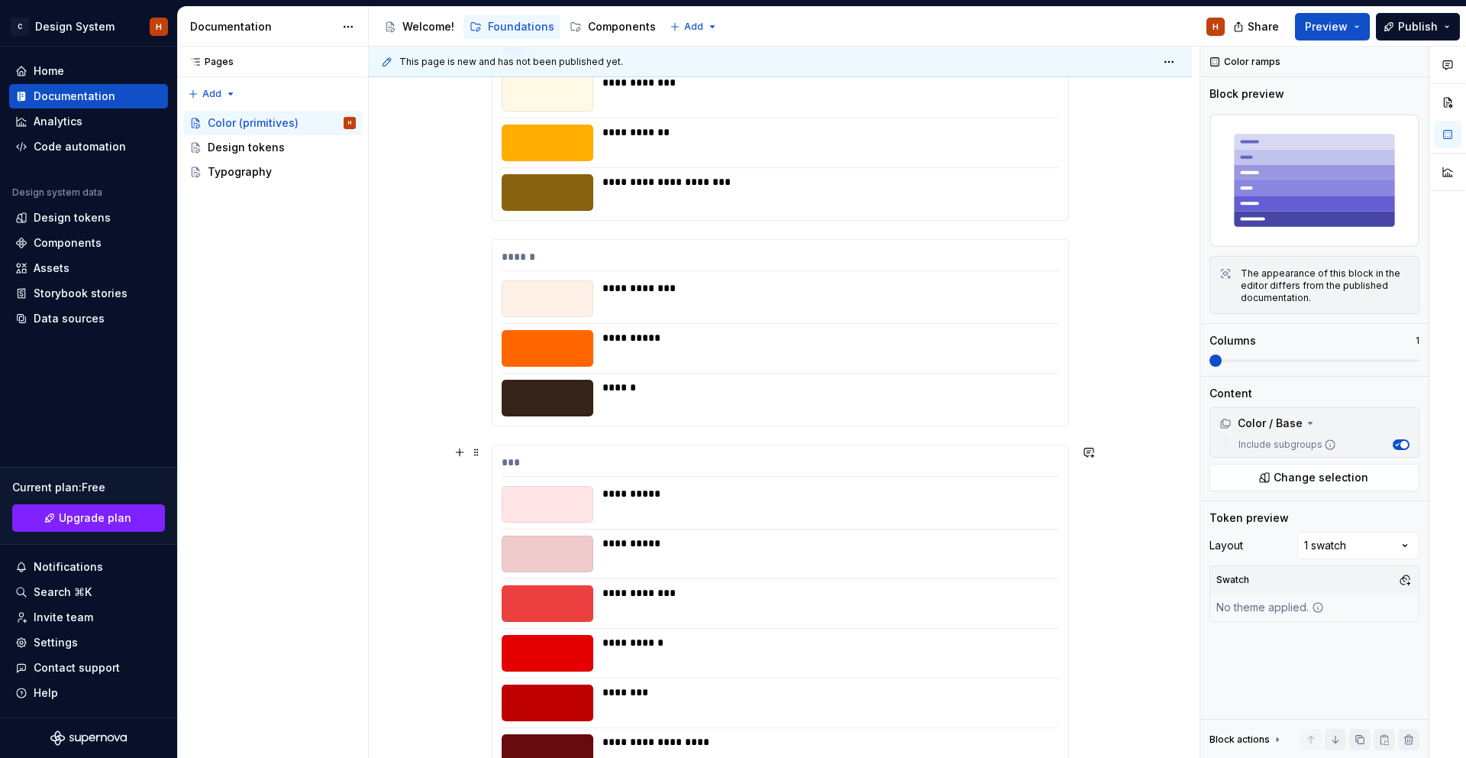
scroll to position [2788, 0]
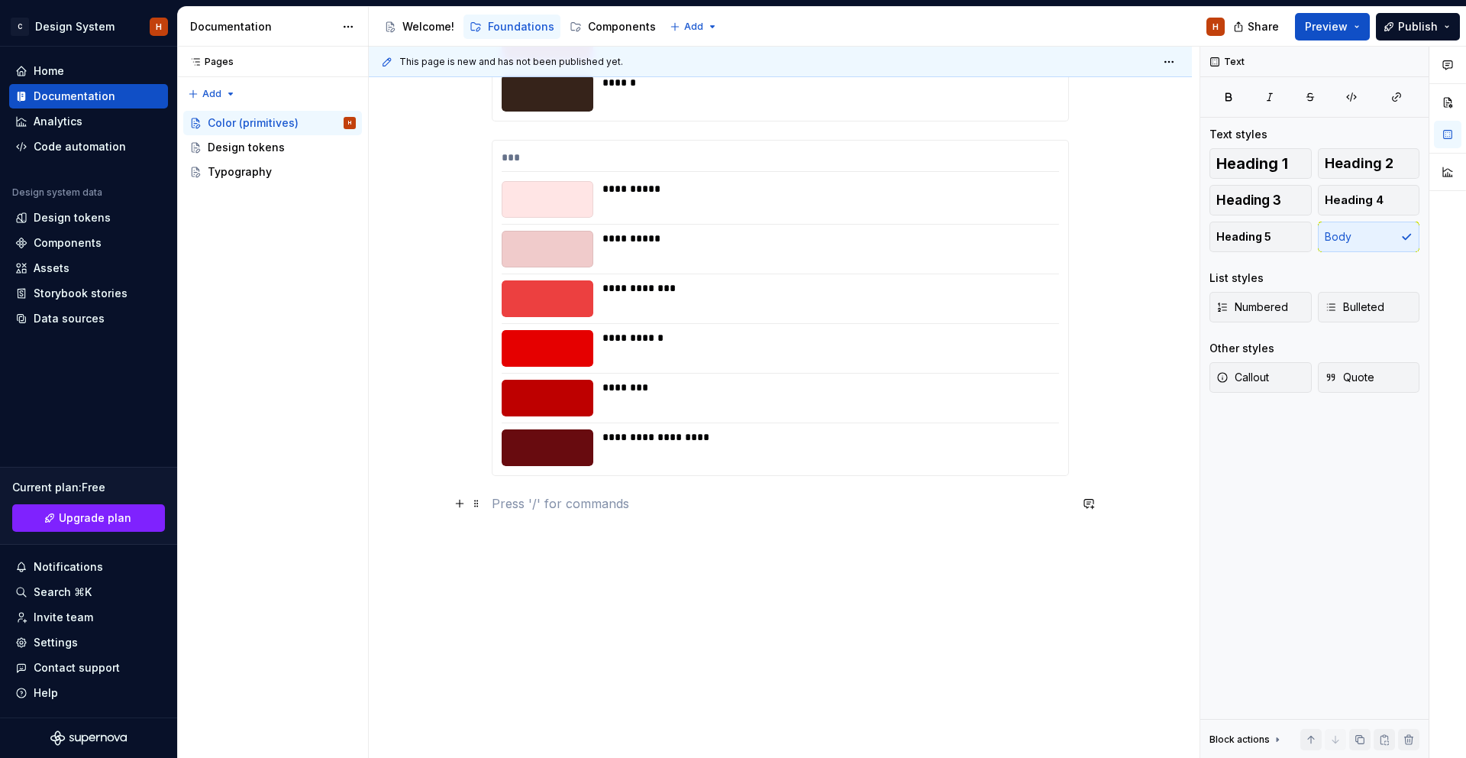
click at [593, 501] on p at bounding box center [780, 503] width 577 height 18
click at [620, 475] on button "button" at bounding box center [616, 474] width 21 height 21
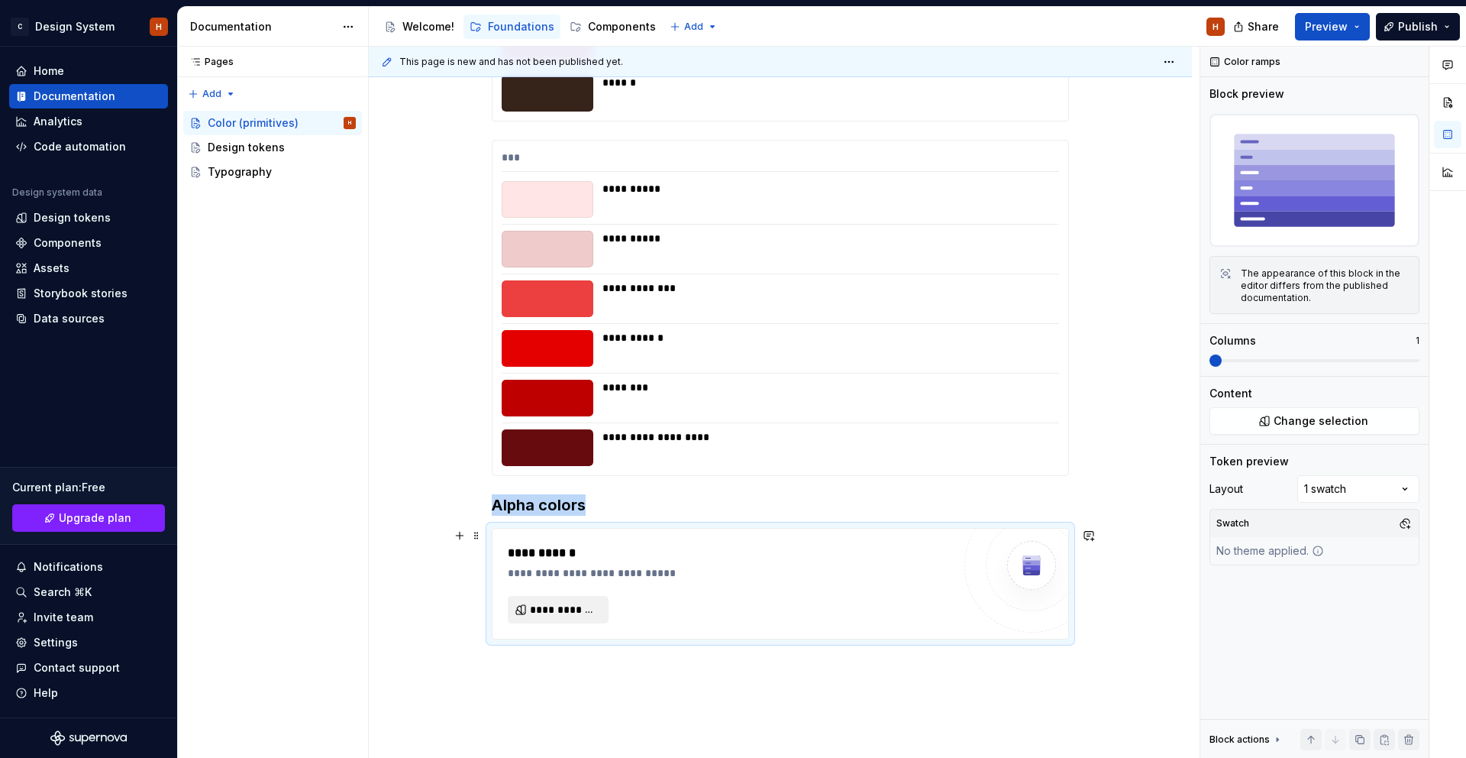
click at [577, 596] on button "**********" at bounding box center [558, 609] width 101 height 27
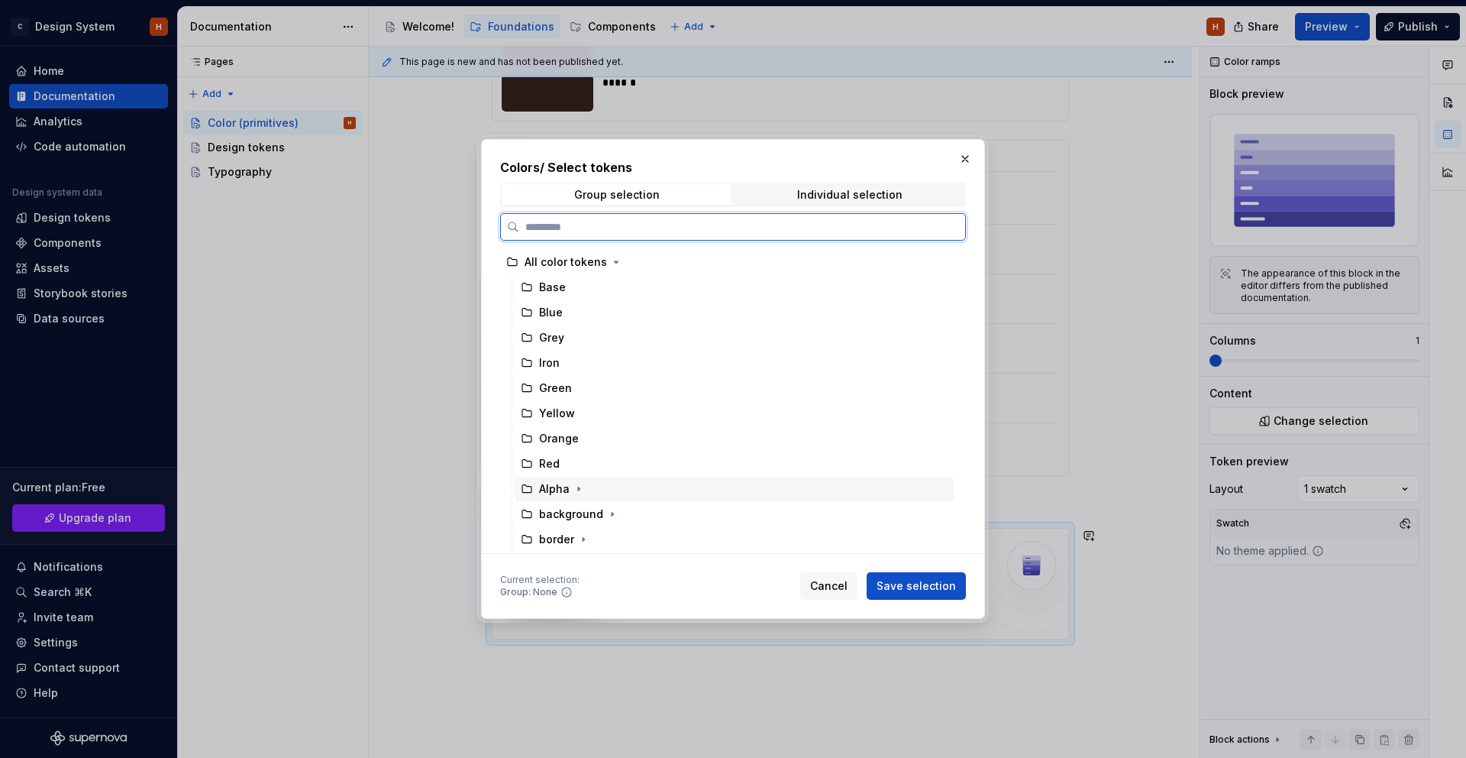
click at [611, 489] on div "Alpha" at bounding box center [734, 489] width 439 height 24
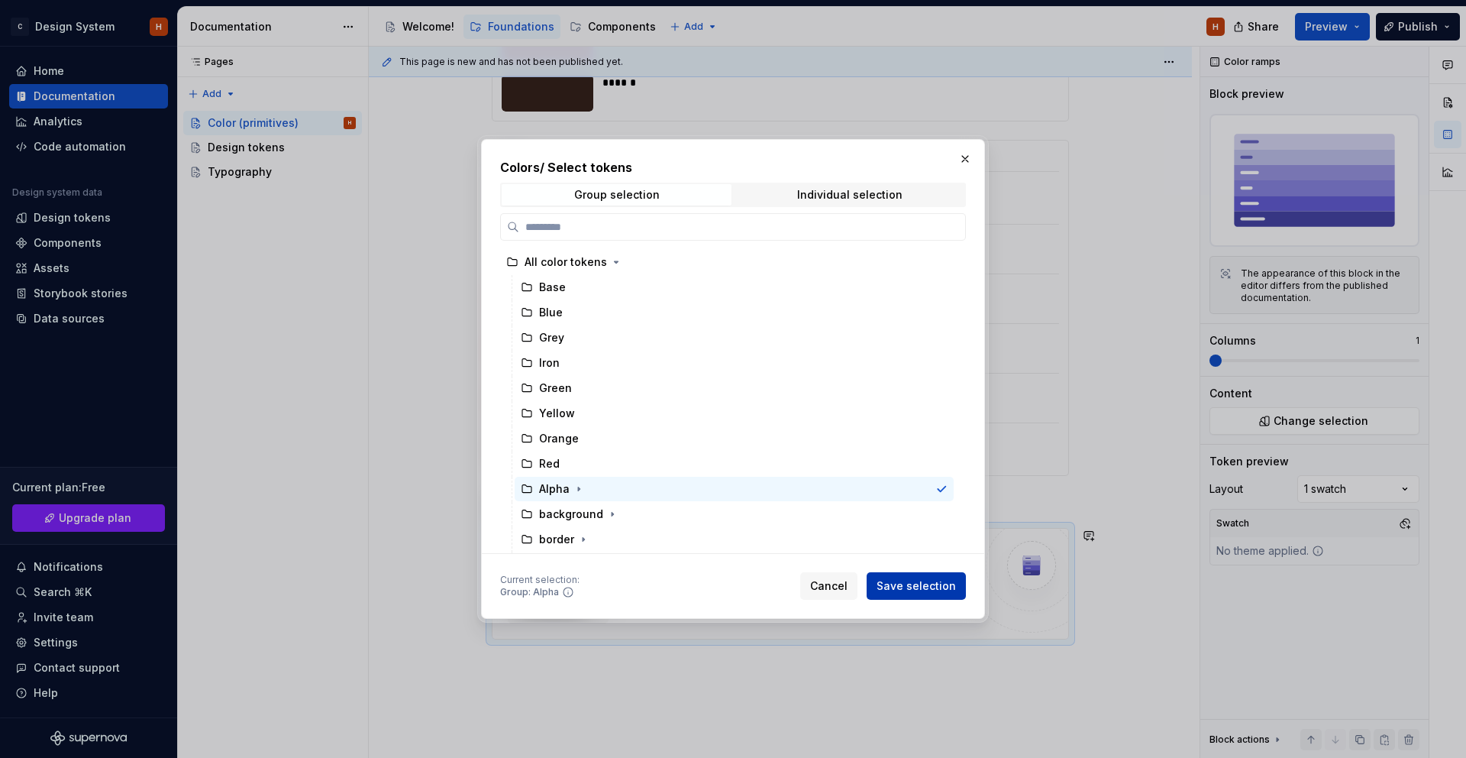
click at [897, 580] on span "Save selection" at bounding box center [916, 585] width 79 height 15
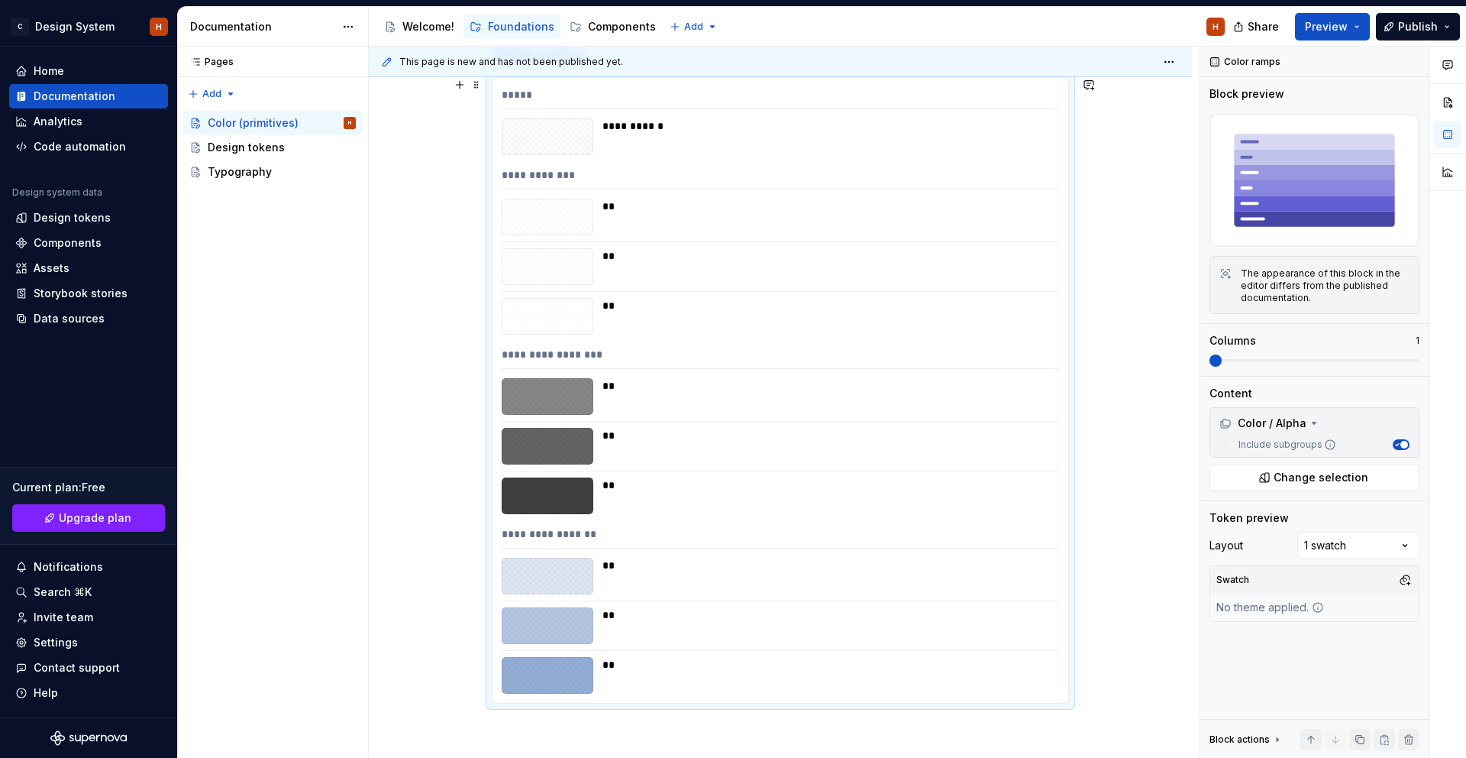
scroll to position [3429, 0]
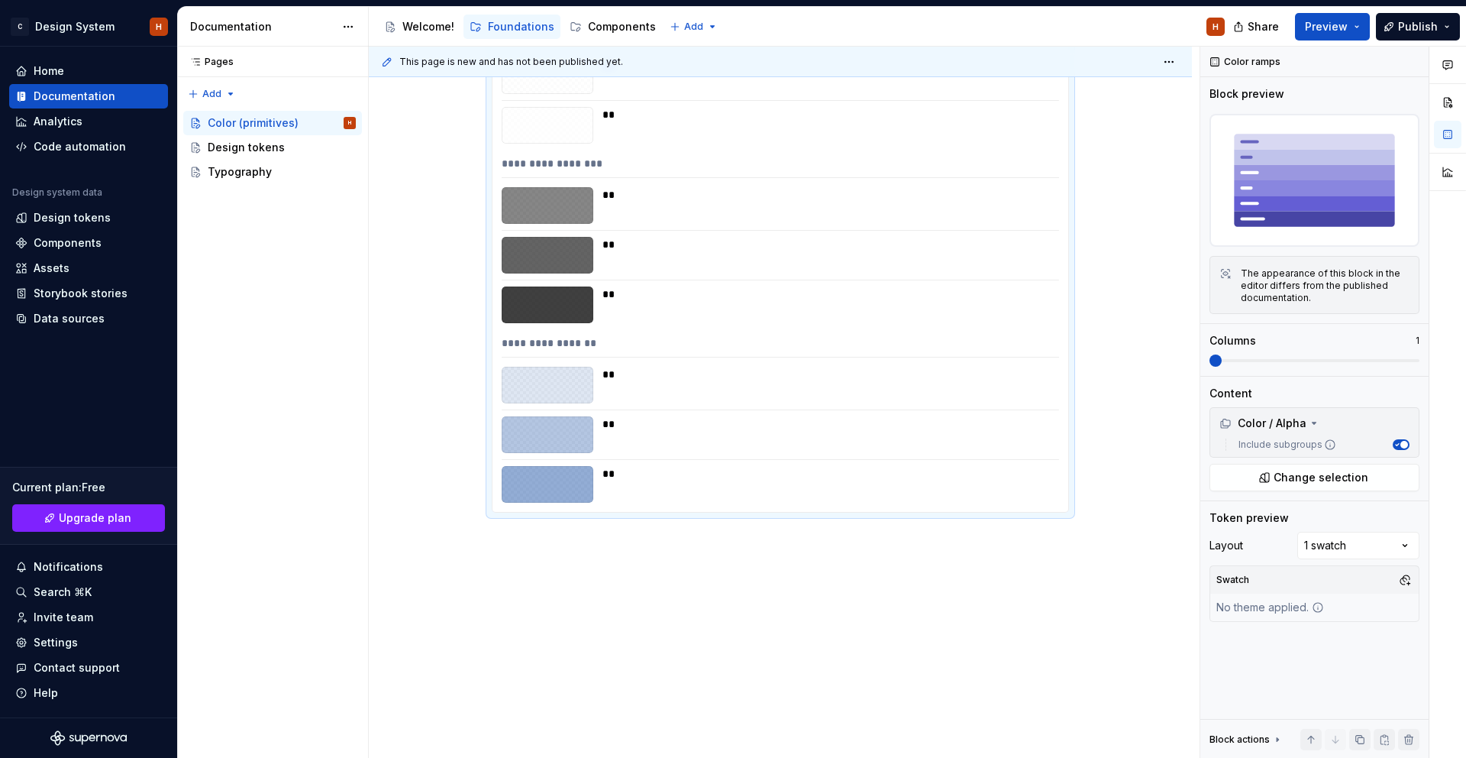
click at [756, 581] on div "**********" at bounding box center [784, 403] width 831 height 712
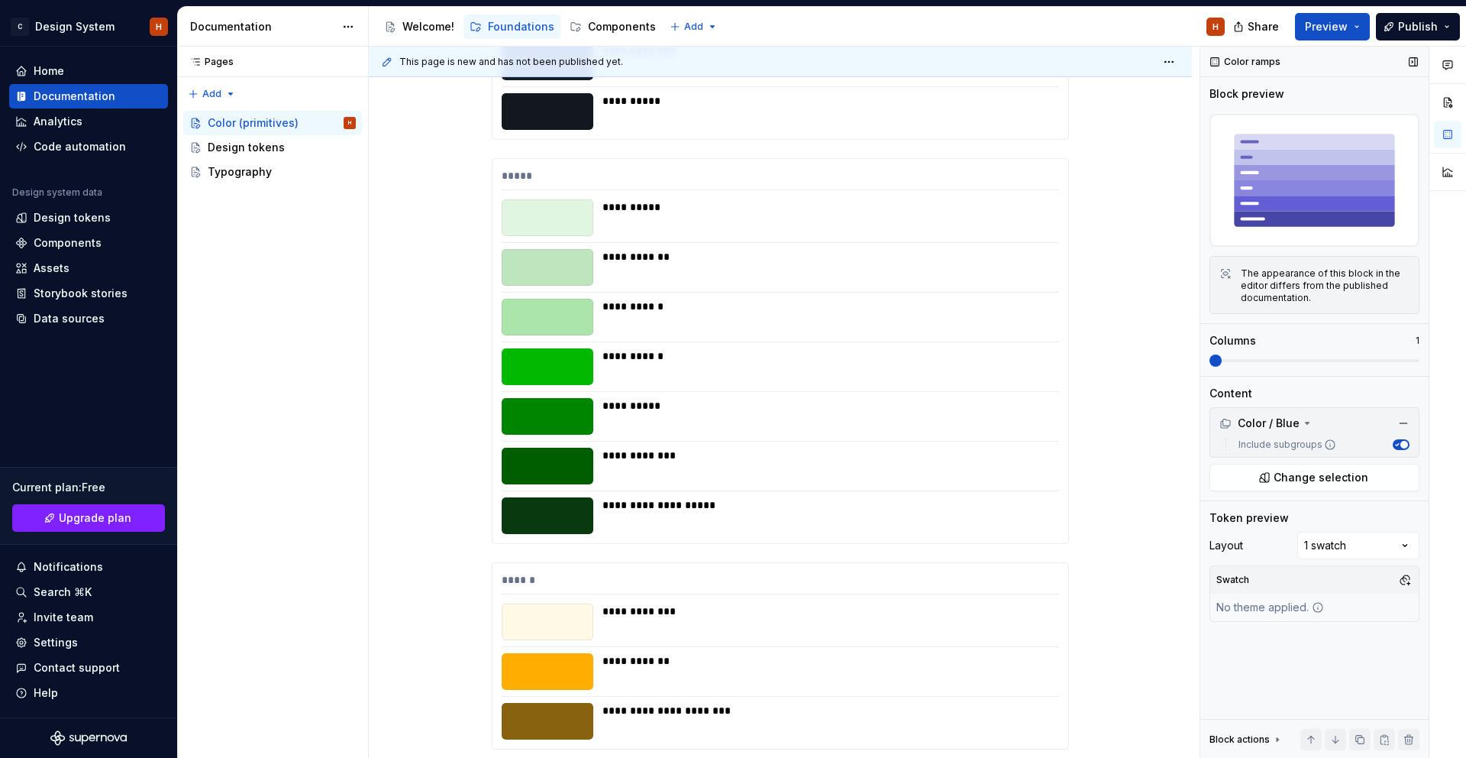
scroll to position [1741, 0]
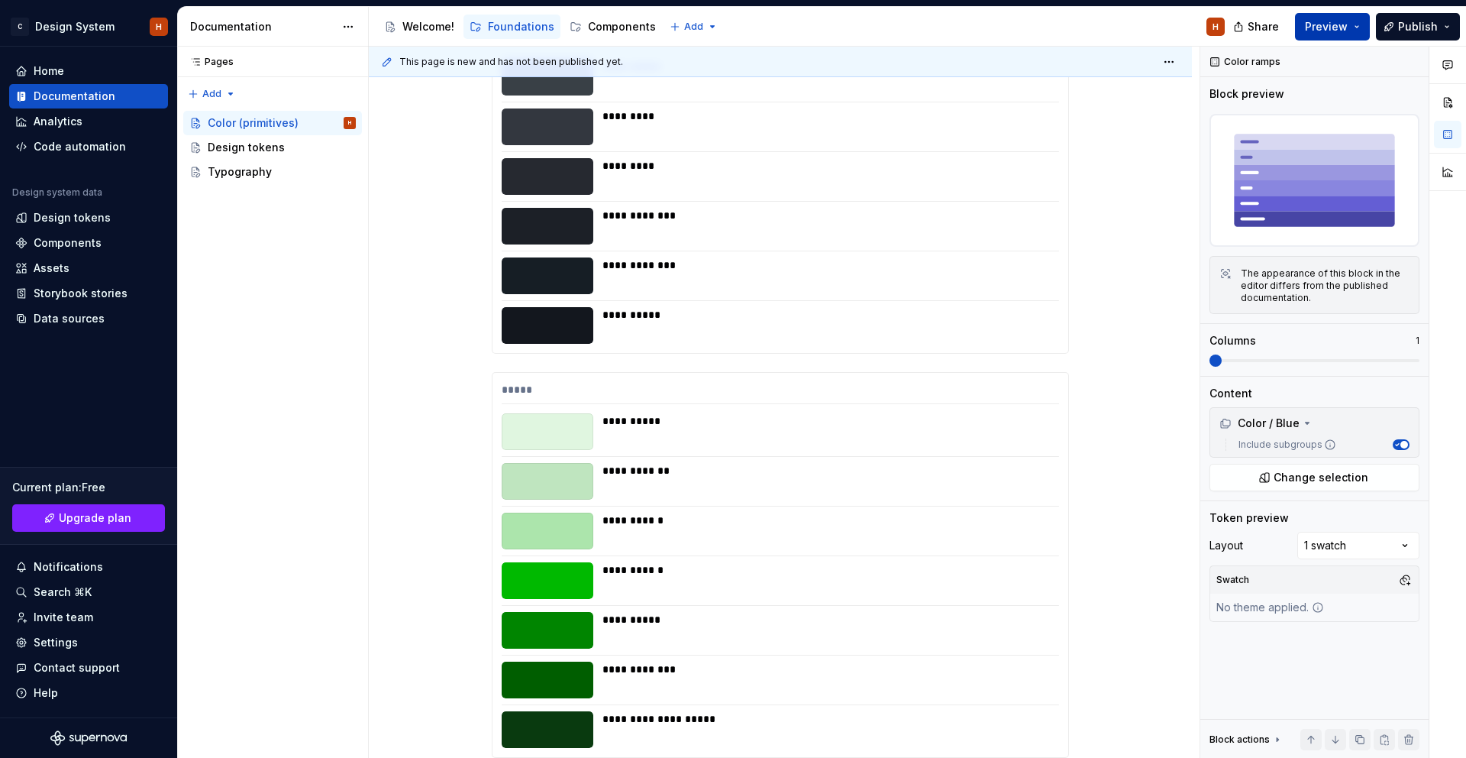
click at [1344, 31] on span "Preview" at bounding box center [1326, 26] width 43 height 15
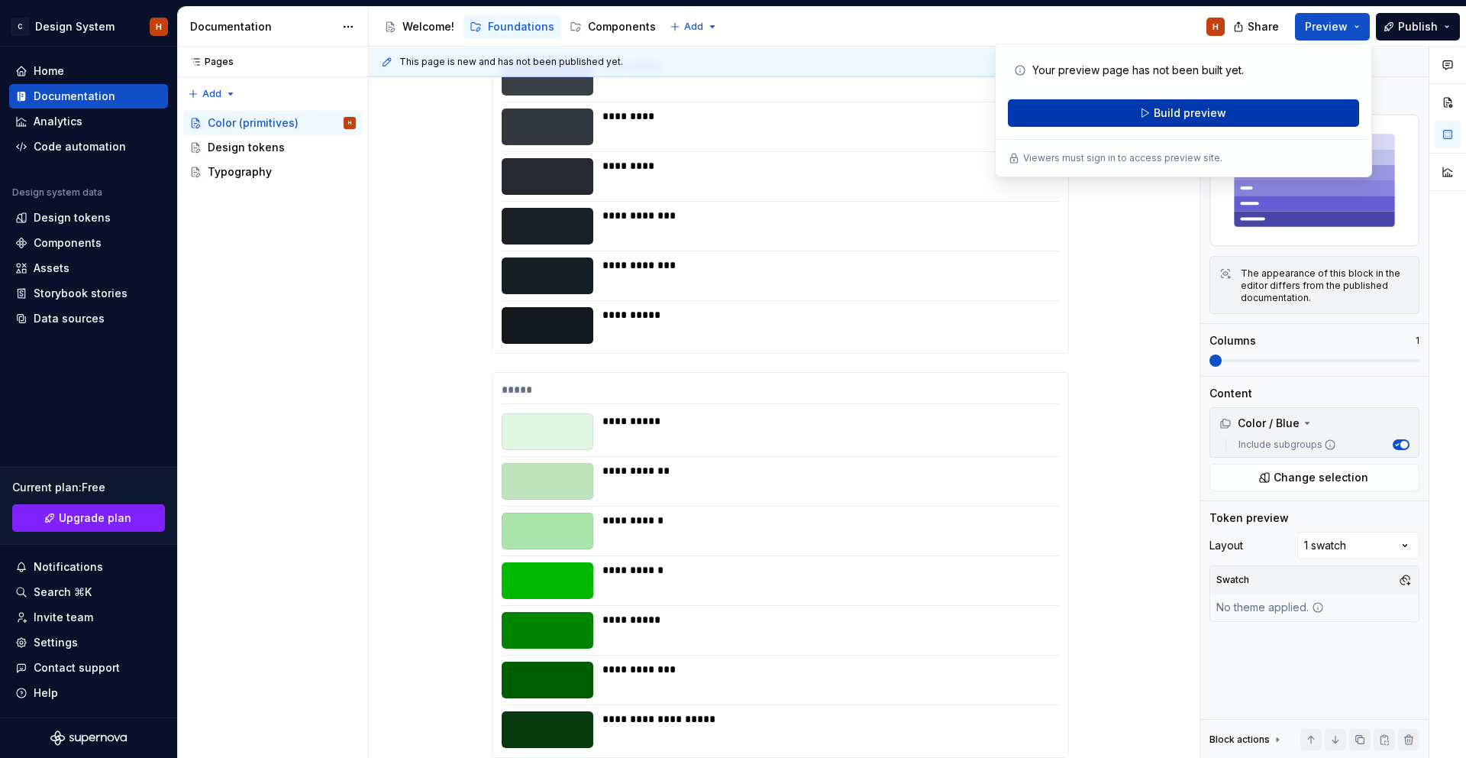
click at [1267, 108] on button "Build preview" at bounding box center [1183, 112] width 351 height 27
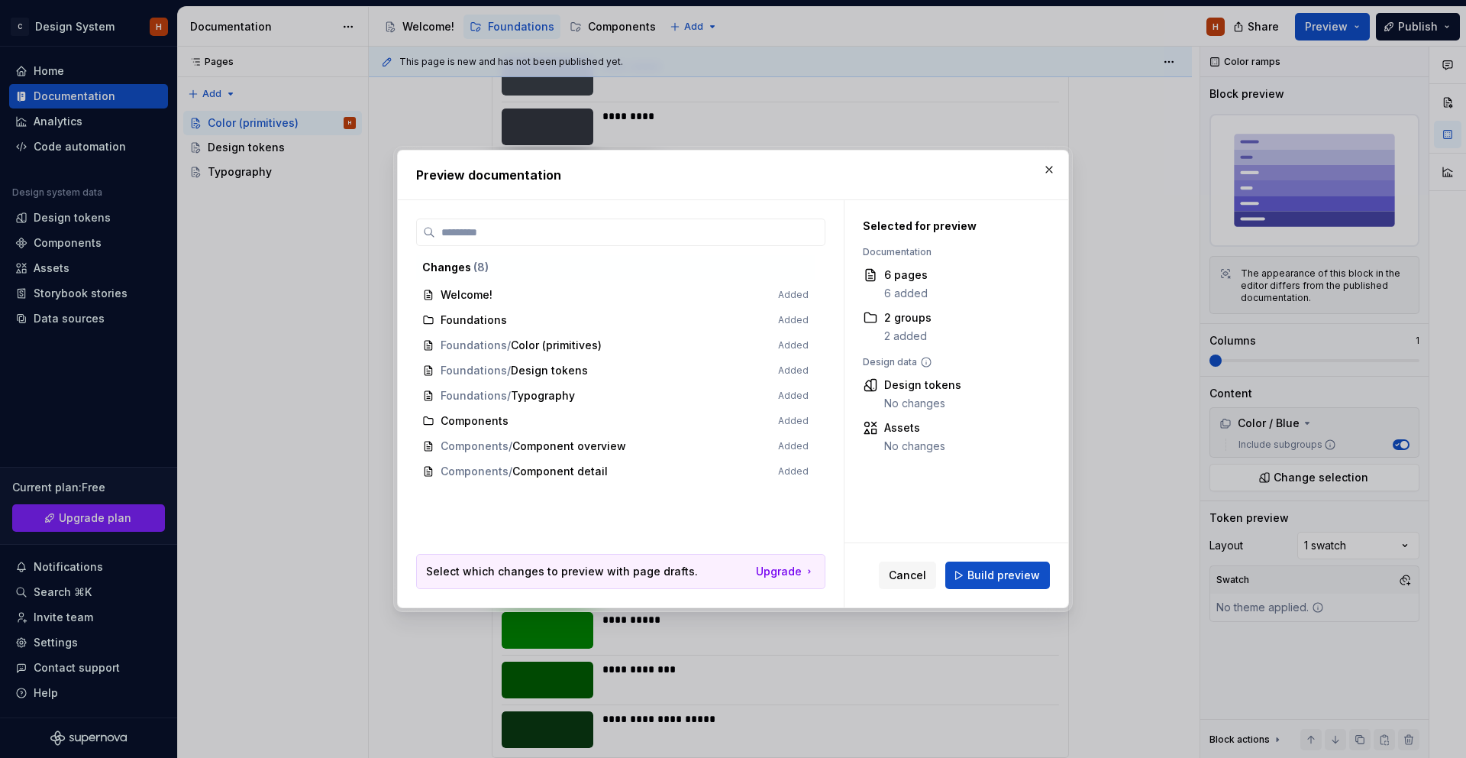
click at [1005, 575] on span "Build preview" at bounding box center [1004, 574] width 73 height 15
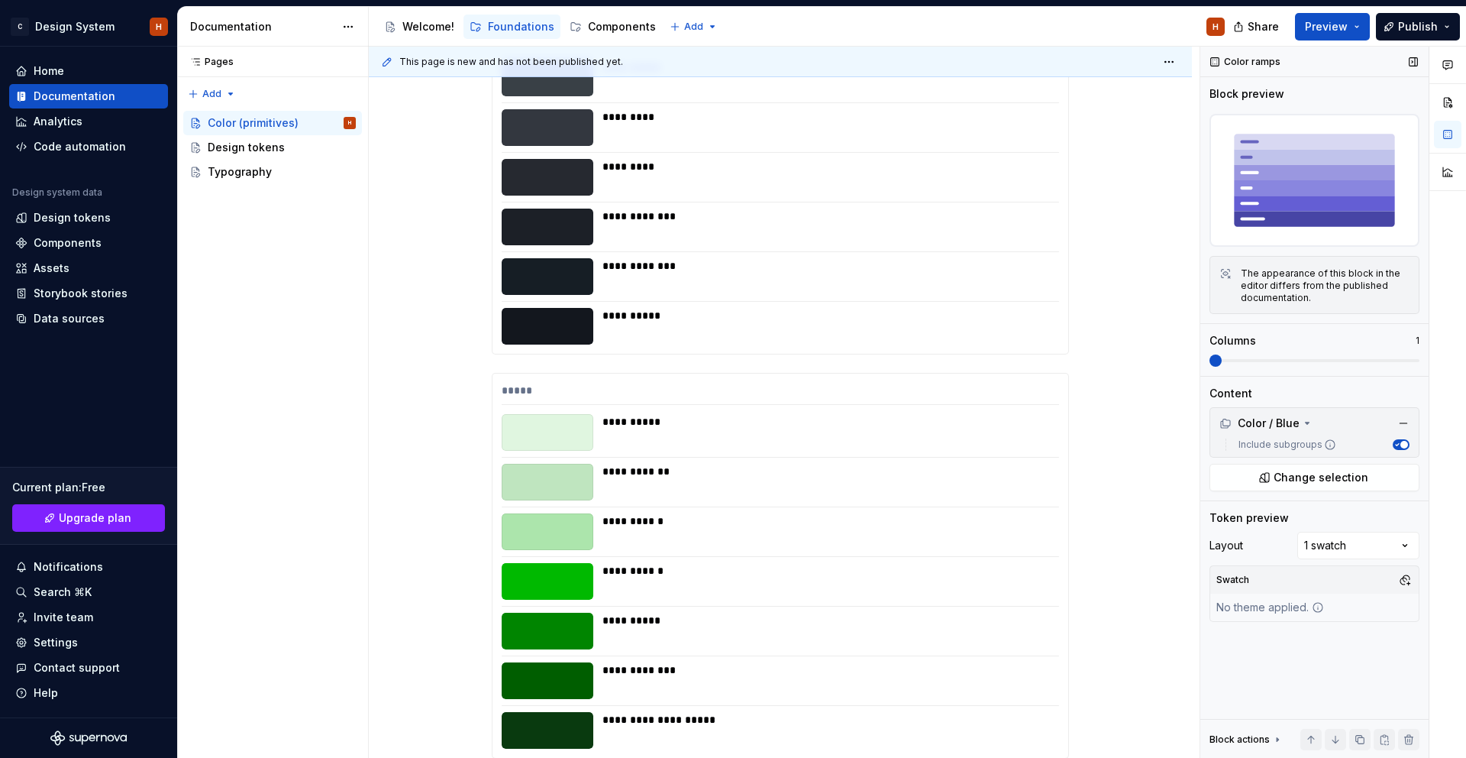
scroll to position [407, 0]
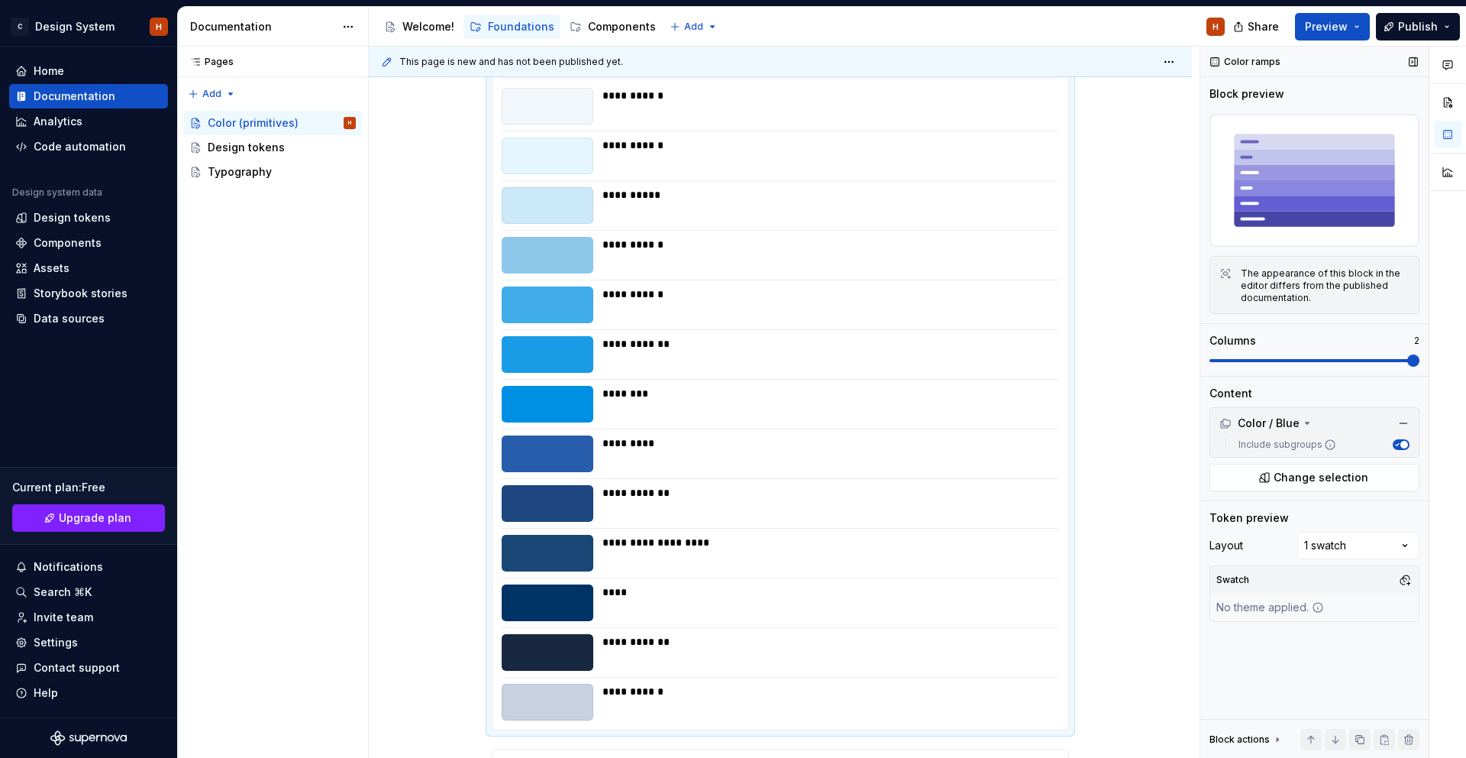
click at [1389, 357] on span at bounding box center [1315, 360] width 210 height 12
click at [1333, 33] on span "Preview" at bounding box center [1326, 26] width 43 height 15
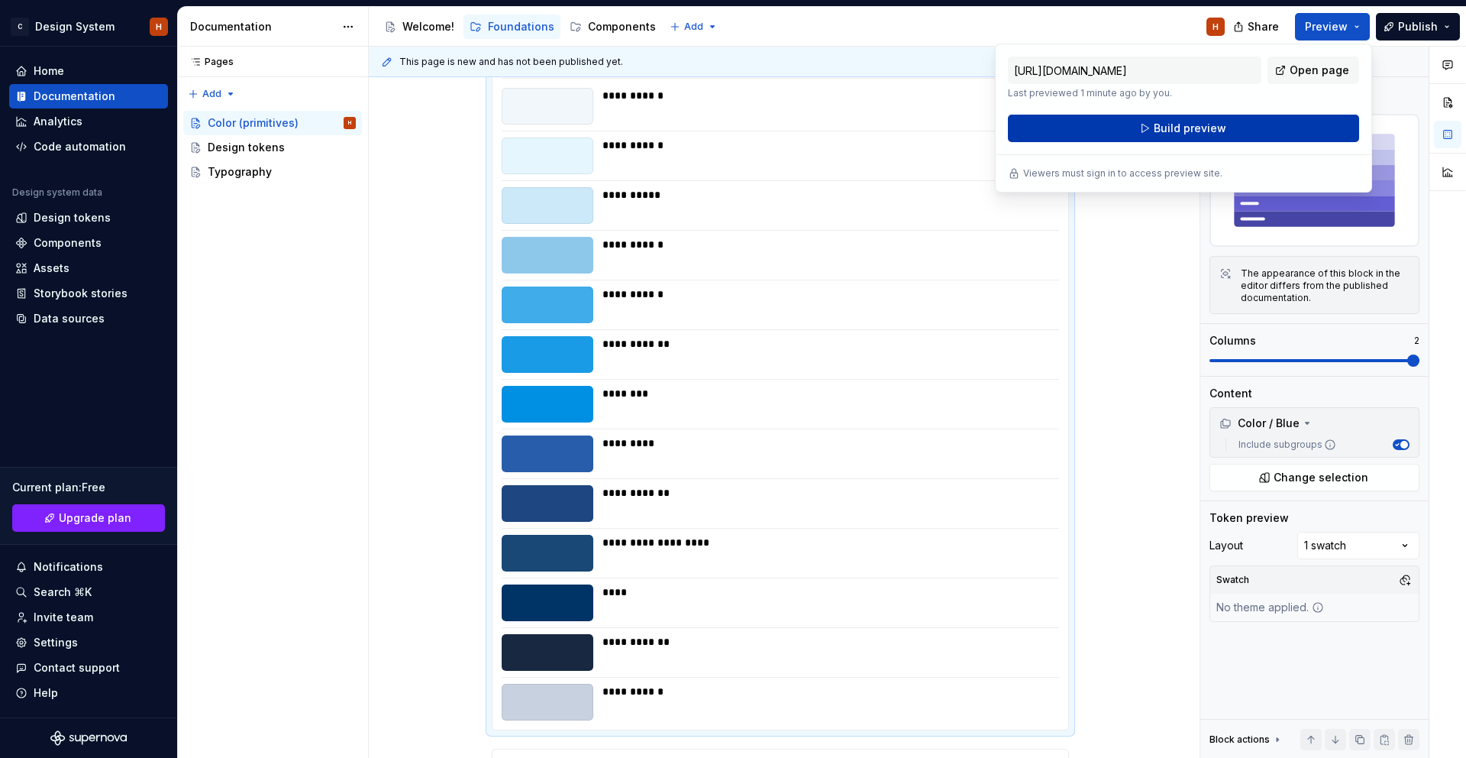
click at [1213, 127] on span "Build preview" at bounding box center [1190, 128] width 73 height 15
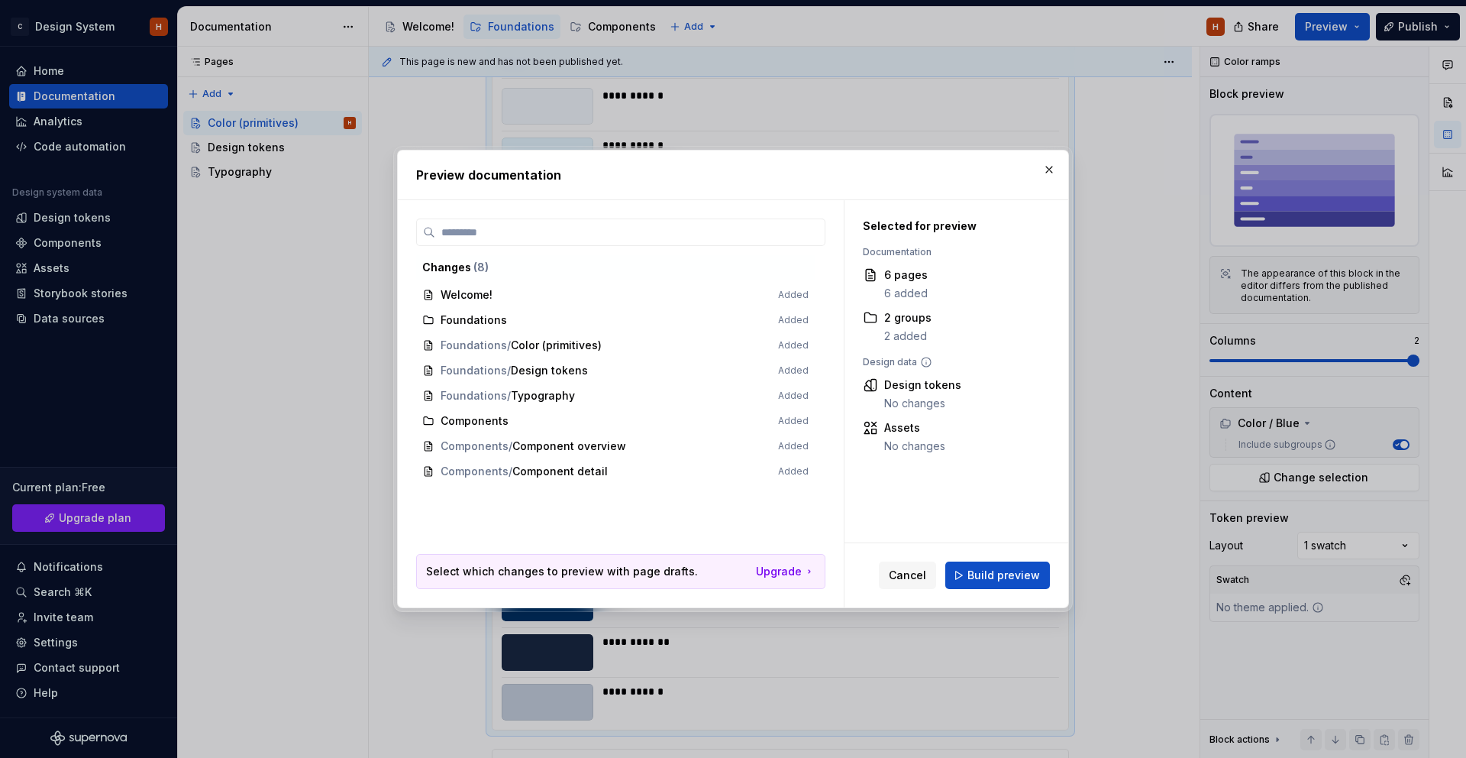
click at [982, 580] on span "Build preview" at bounding box center [1004, 574] width 73 height 15
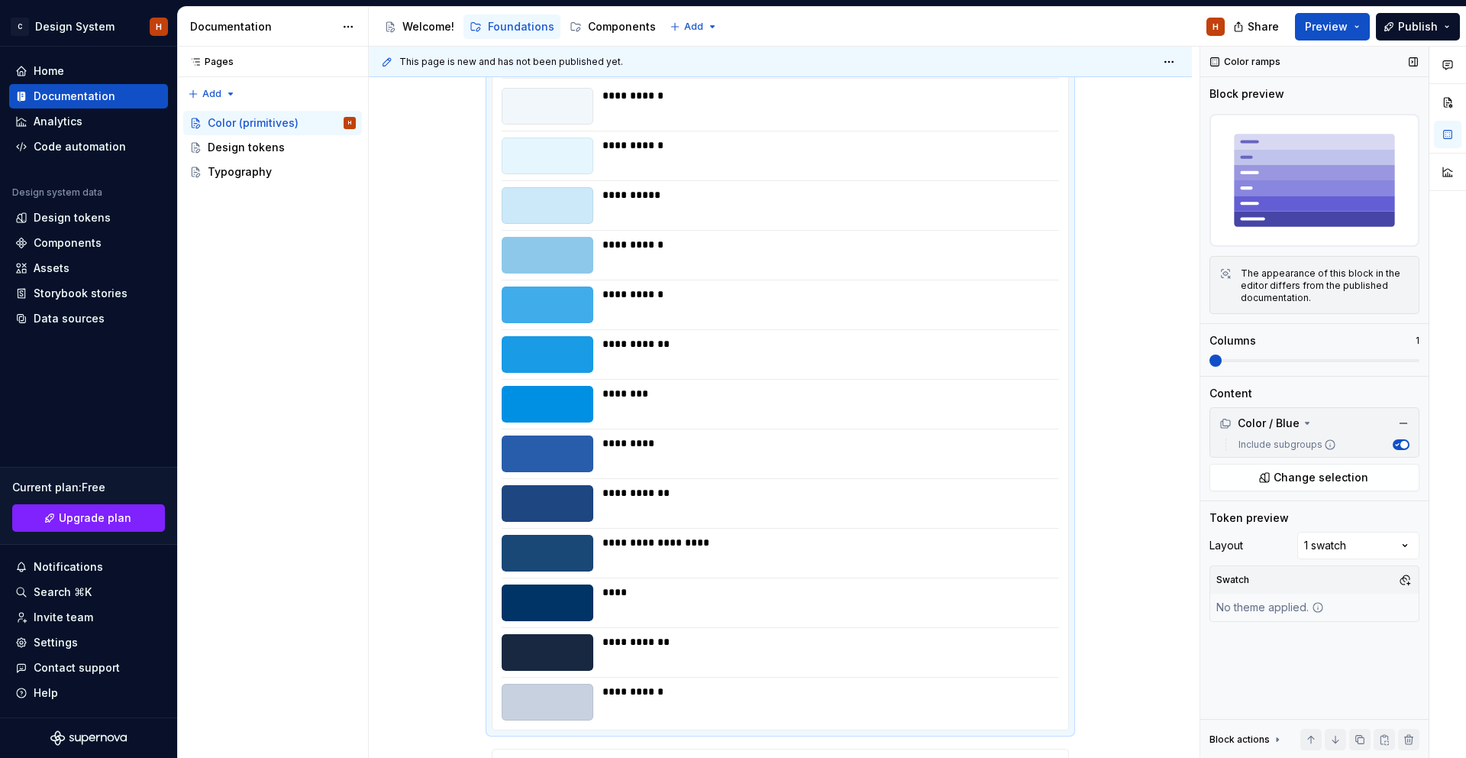
click at [1214, 346] on div "Columns 1" at bounding box center [1315, 350] width 210 height 34
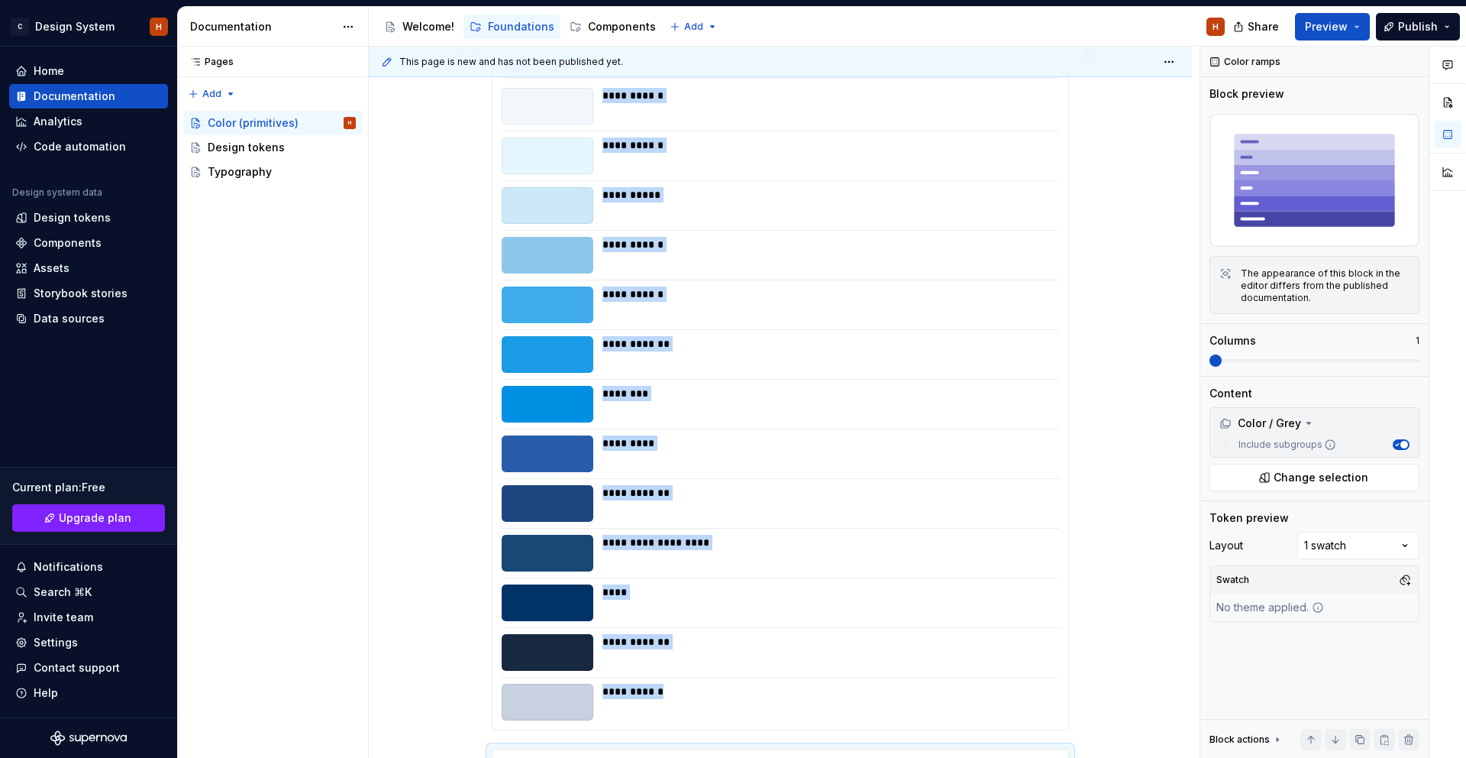
scroll to position [882, 0]
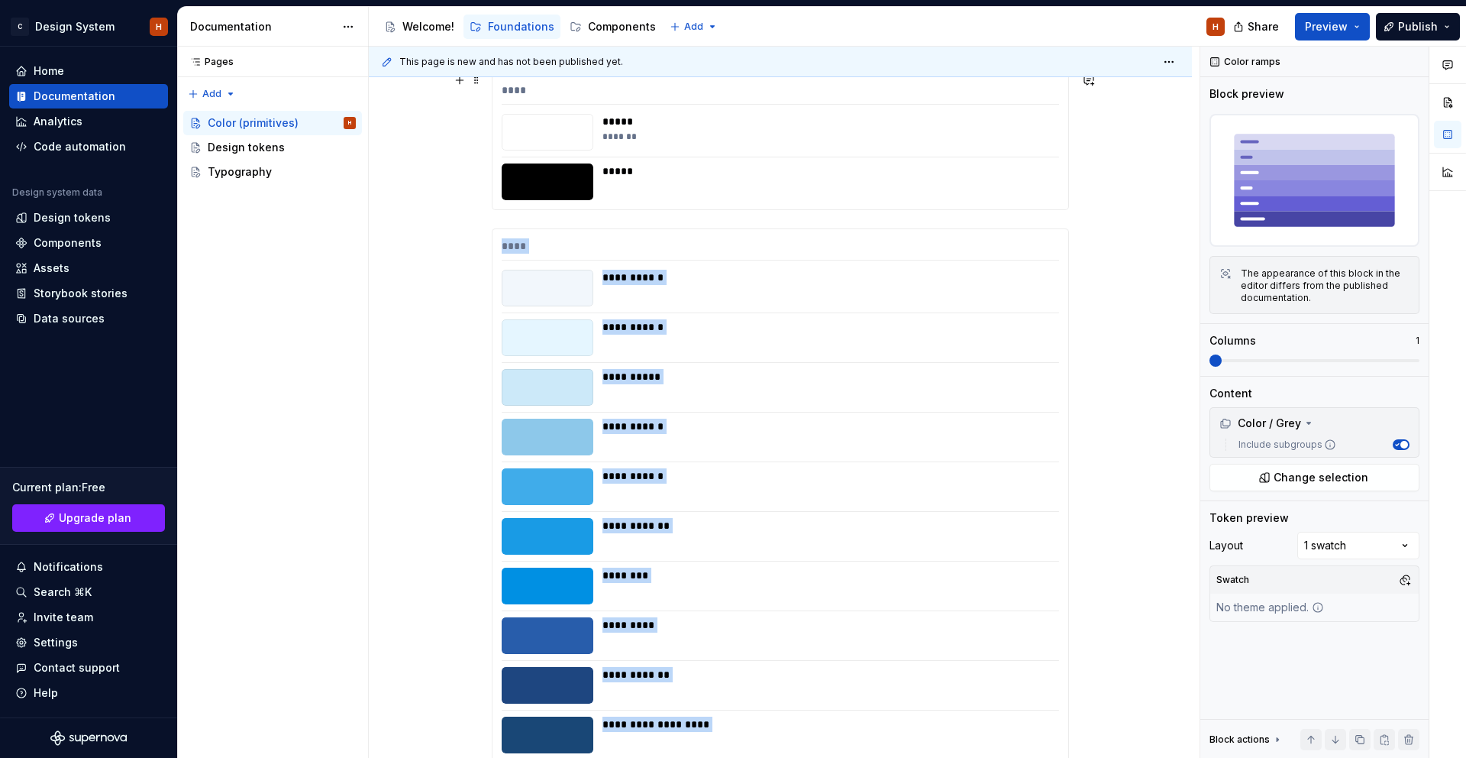
scroll to position [0, 0]
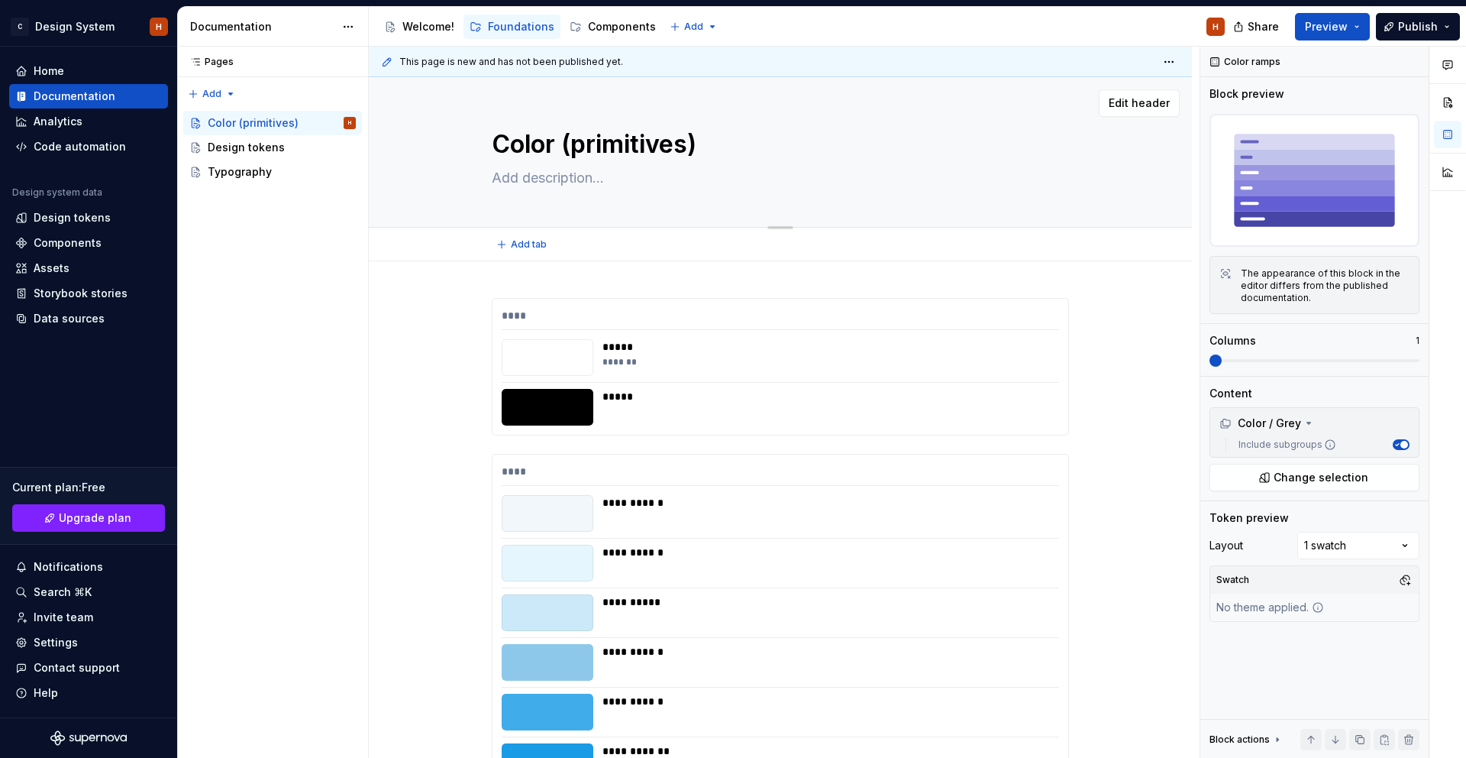
click at [558, 176] on textarea at bounding box center [777, 178] width 577 height 24
paste textarea "Primitive colors are the swatches we use as base for our color palette. These c…"
type textarea "*"
type textarea "Primitive colors are the swatches we use as base for our color palette. These c…"
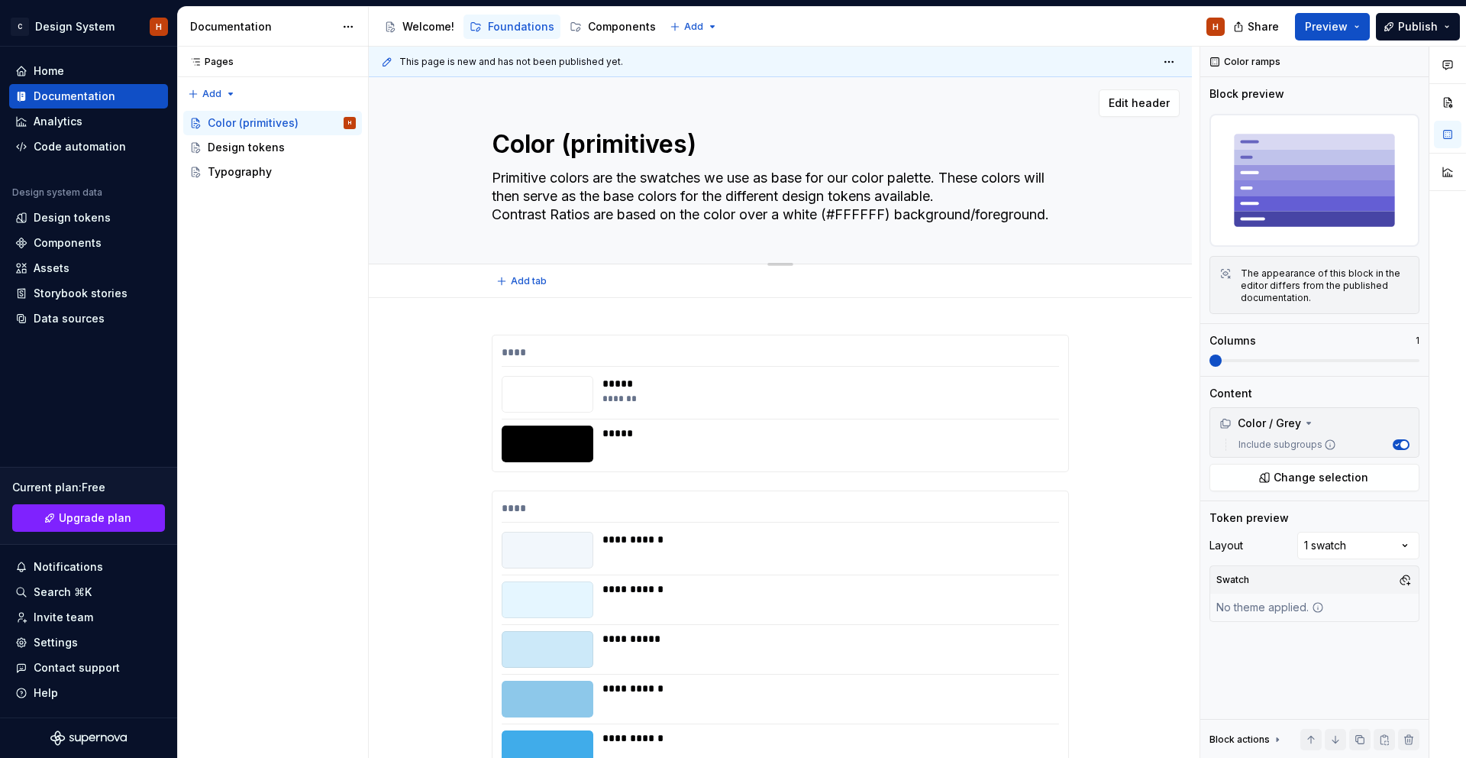
type textarea "*"
type textarea "Primitive colors are the swatches we use as base for our color palette. These c…"
click at [1075, 212] on div "Color (primitives) Primitive colors are the swatches we use as base for our col…" at bounding box center [780, 170] width 701 height 186
click at [1056, 215] on textarea "Primitive colors are the swatches we use as base for our color palette. These c…" at bounding box center [777, 196] width 577 height 61
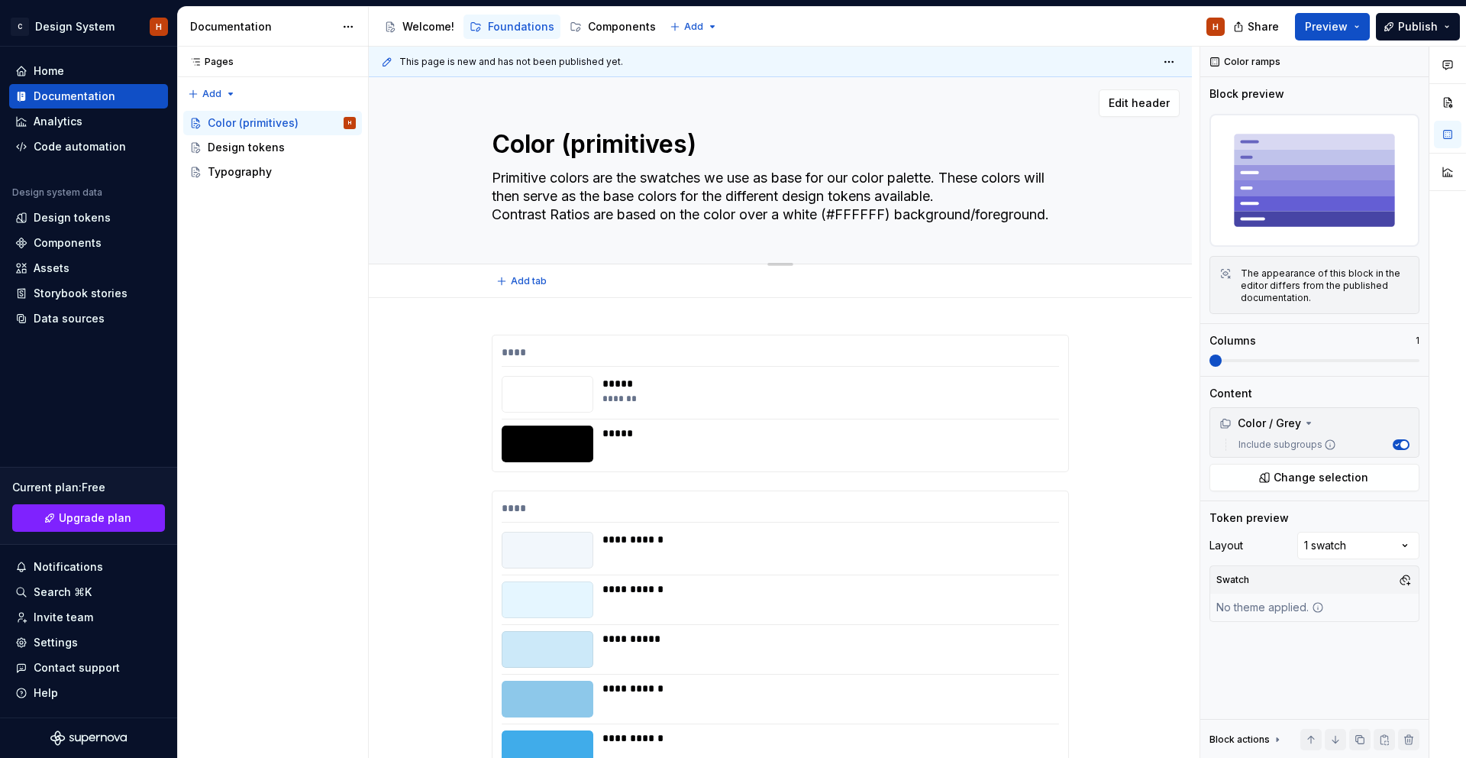
click at [1056, 215] on textarea "Primitive colors are the swatches we use as base for our color palette. These c…" at bounding box center [777, 196] width 577 height 61
type textarea "*"
type textarea "Primitive colors are the swatches we use as base for our color palette. These c…"
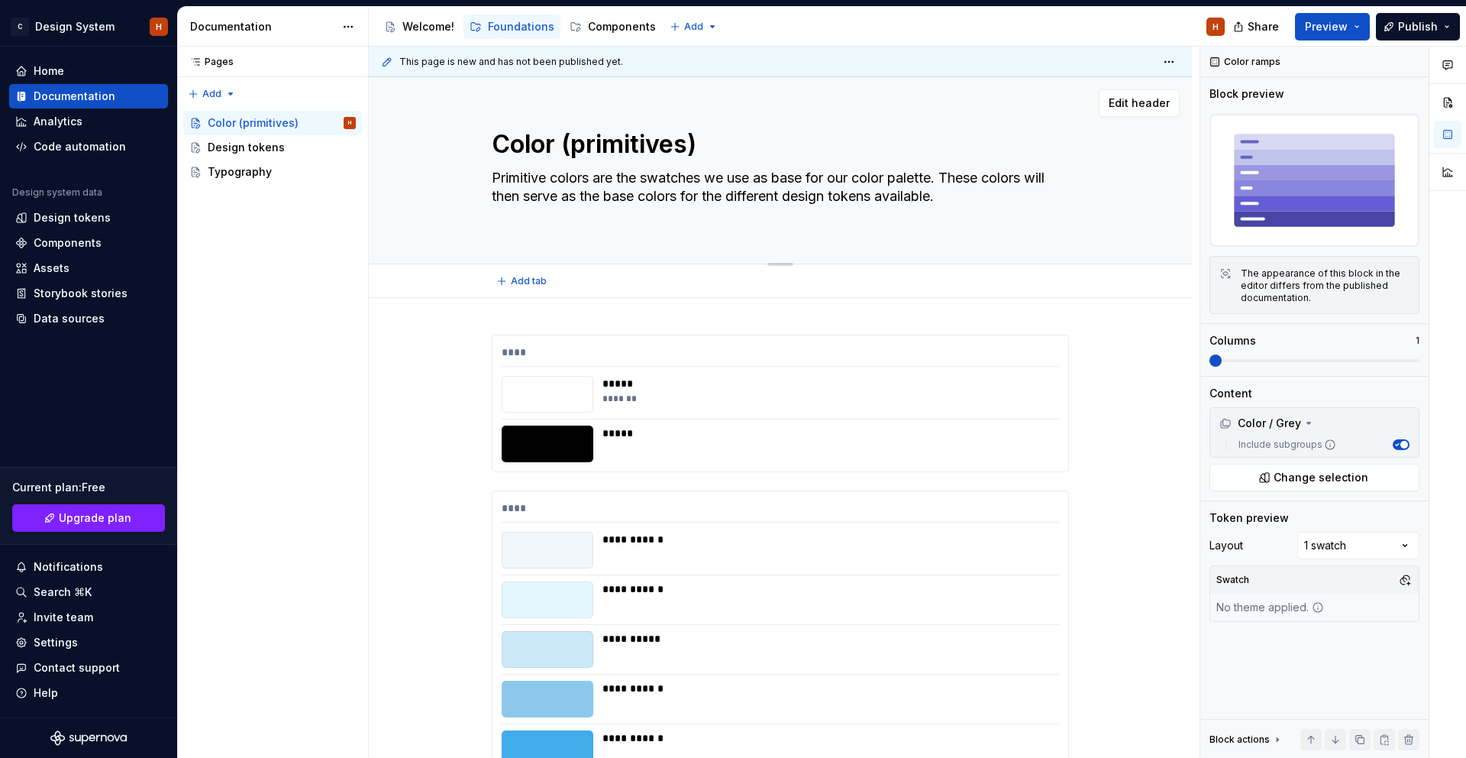
type textarea "*"
type textarea "Primitive colors are the swatches we use as base for our color palette. These c…"
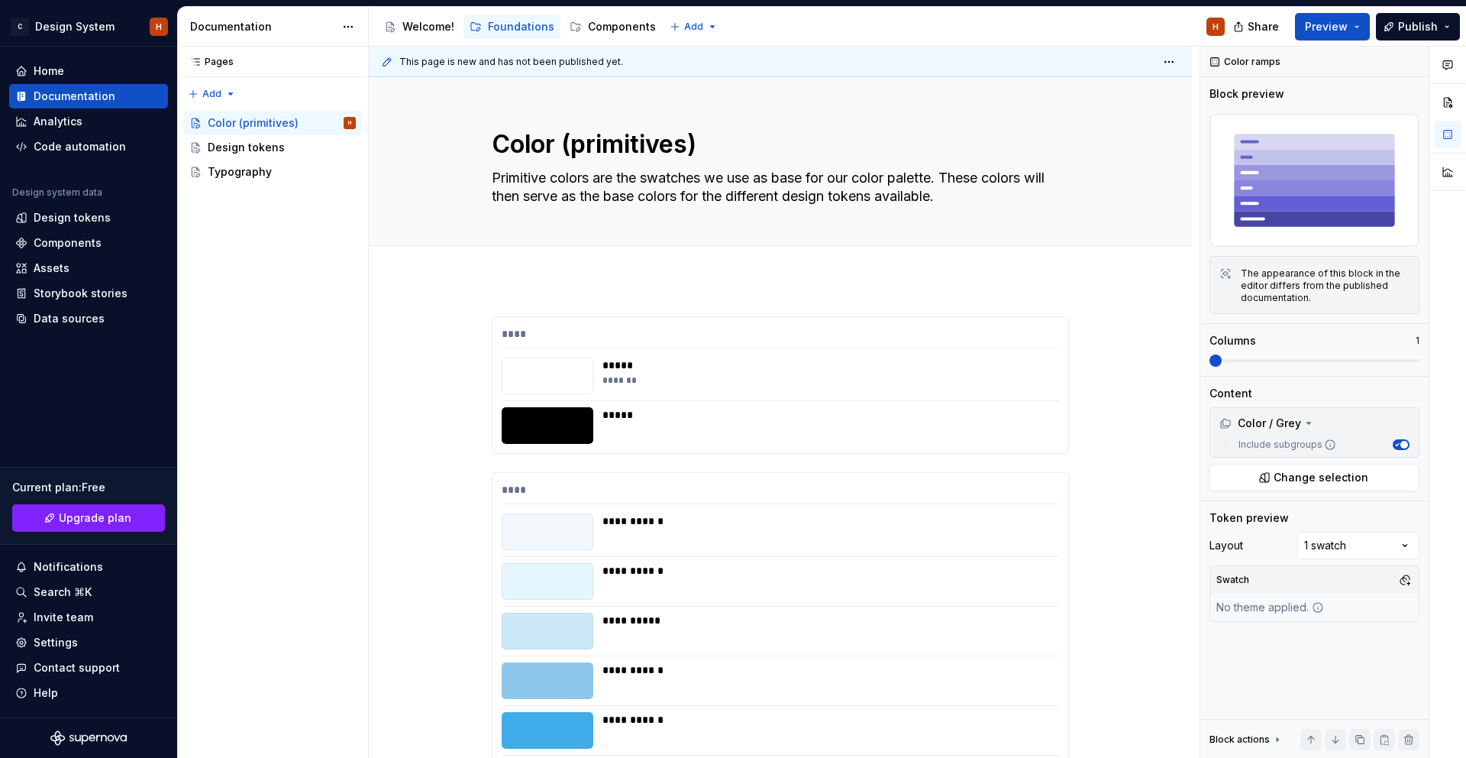
type textarea "*"
type textarea "Primitive colors are the swatches we use as base for our color palette. These c…"
click at [804, 177] on textarea "Primitive colors are the swatches we use as base for our color palette. These c…" at bounding box center [777, 187] width 577 height 43
click at [979, 202] on textarea "Primitive colors are the swatches we use as base for our color palette. These c…" at bounding box center [777, 187] width 577 height 43
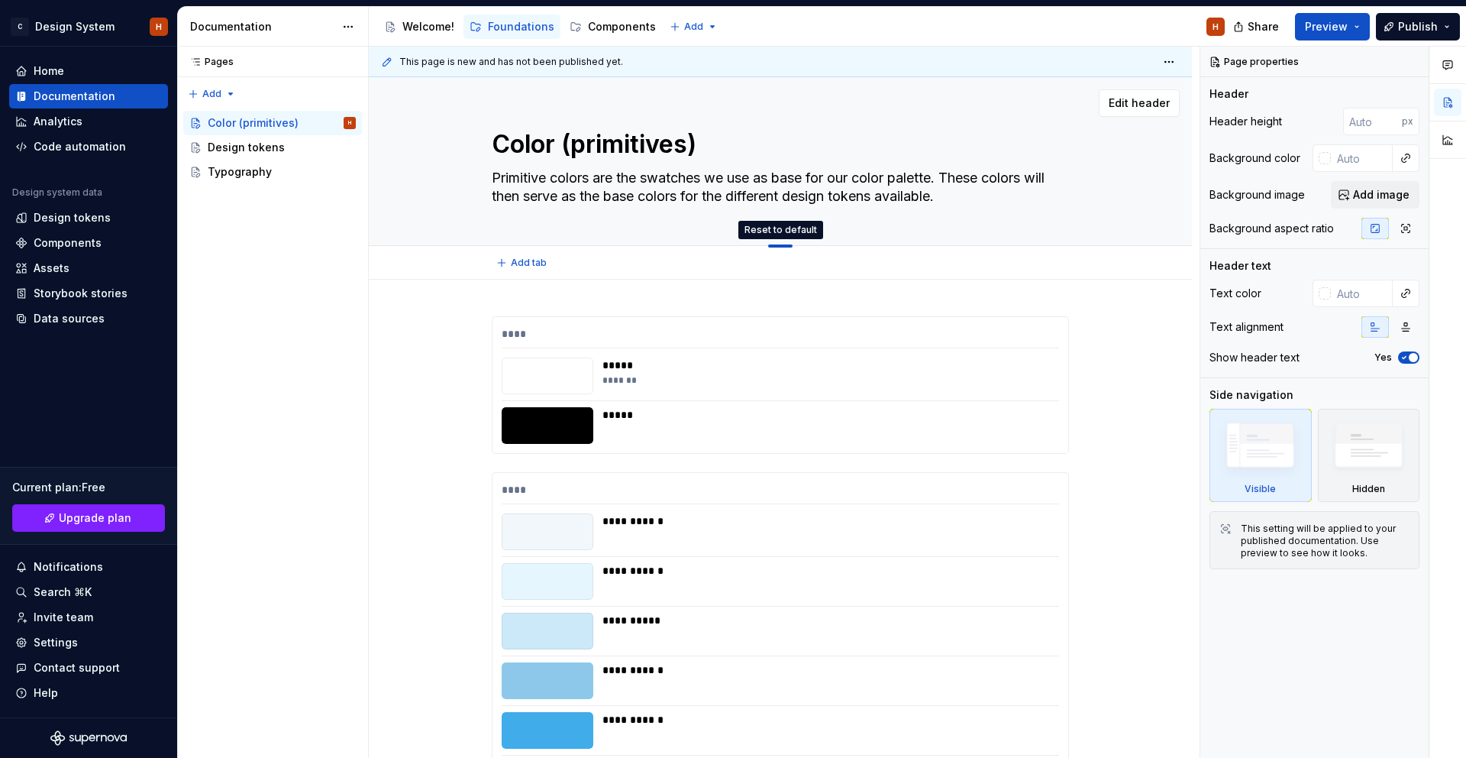
drag, startPoint x: 781, startPoint y: 241, endPoint x: 781, endPoint y: 209, distance: 32.1
drag, startPoint x: 782, startPoint y: 245, endPoint x: 789, endPoint y: 44, distance: 201.0
click at [1401, 324] on icon "button" at bounding box center [1406, 327] width 12 height 12
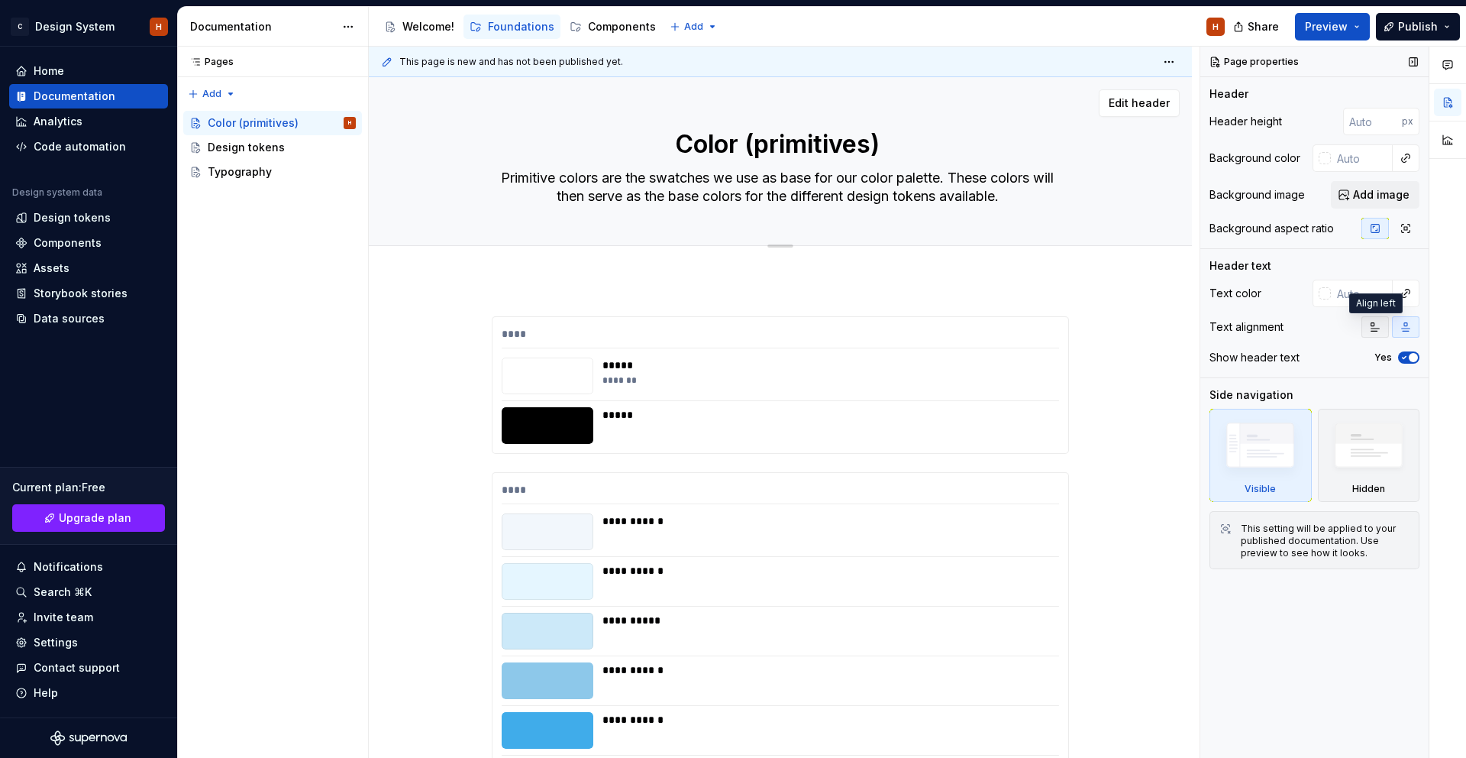
click at [1366, 328] on button "button" at bounding box center [1375, 326] width 27 height 21
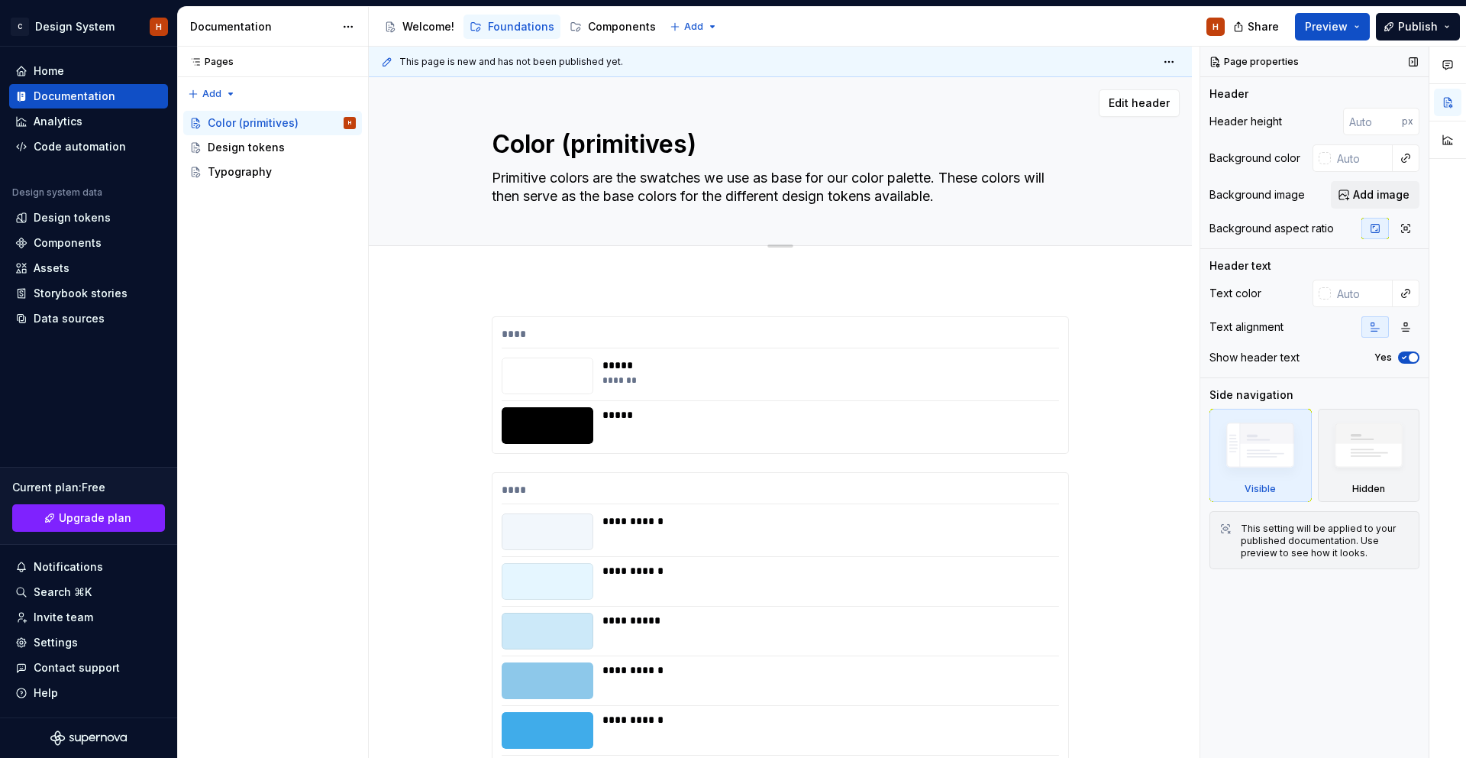
click at [1401, 359] on icon "button" at bounding box center [1404, 357] width 12 height 9
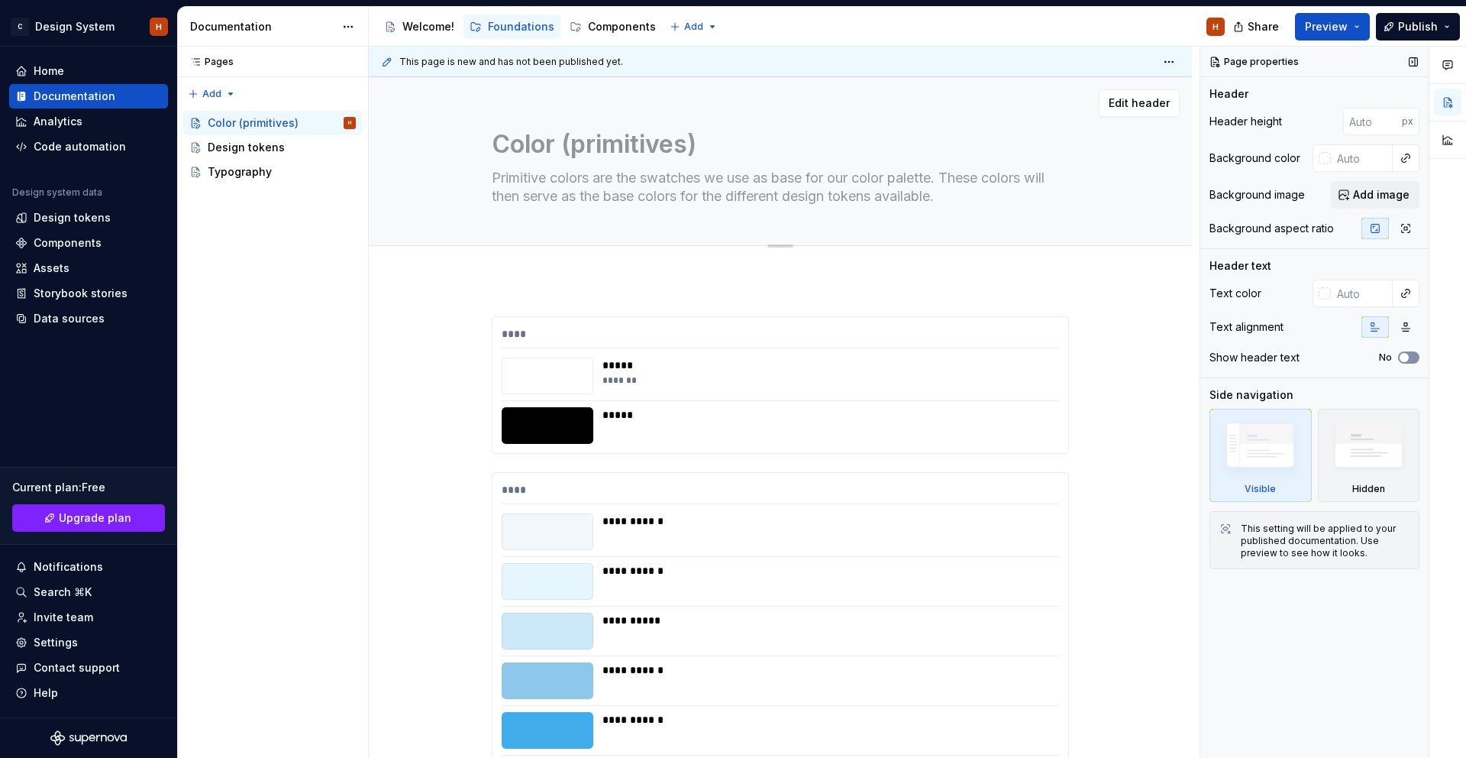
click at [1403, 357] on span "button" at bounding box center [1404, 357] width 9 height 9
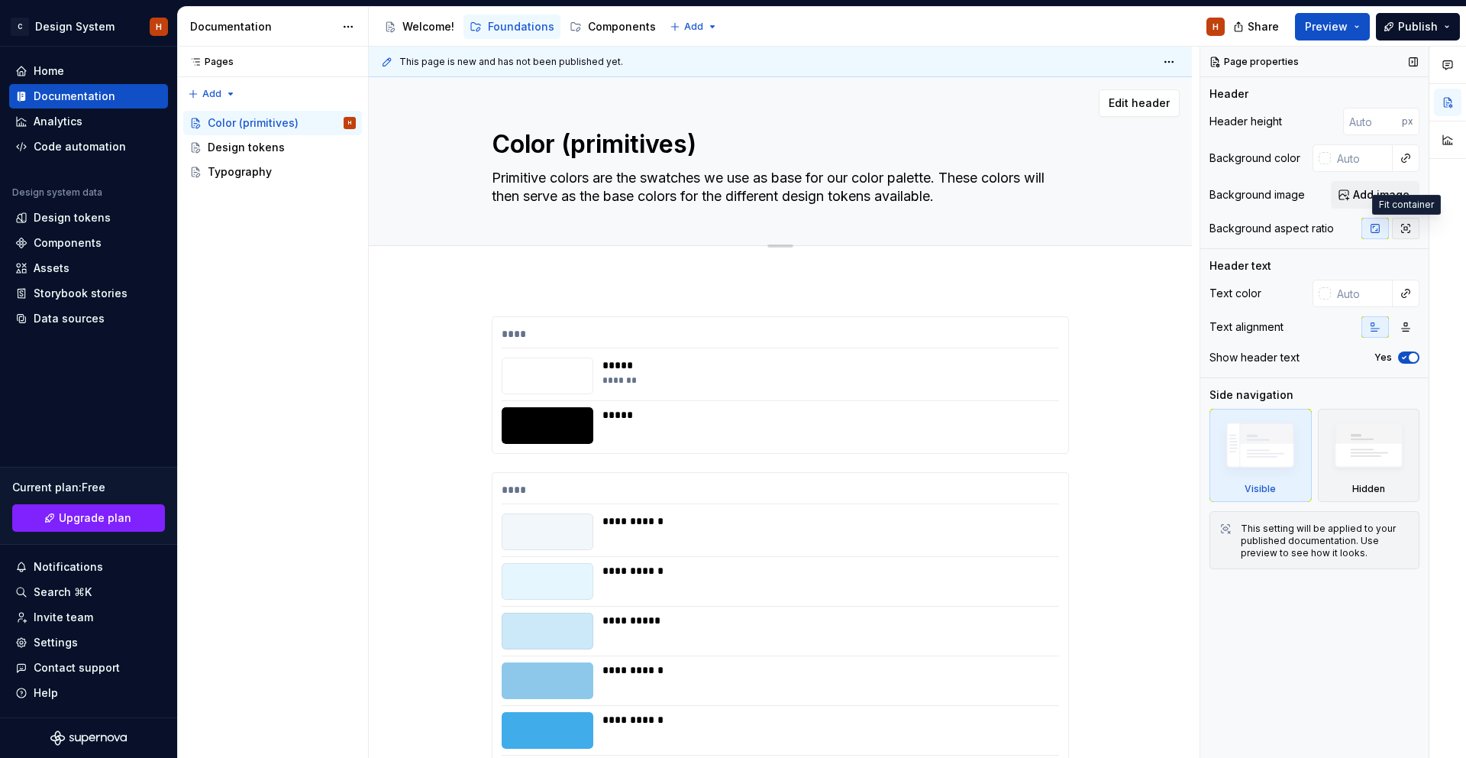
click at [1411, 230] on button "button" at bounding box center [1405, 228] width 27 height 21
click at [1376, 229] on icon "button" at bounding box center [1375, 228] width 12 height 12
type textarea "*"
click at [85, 147] on div "Code automation" at bounding box center [80, 146] width 92 height 15
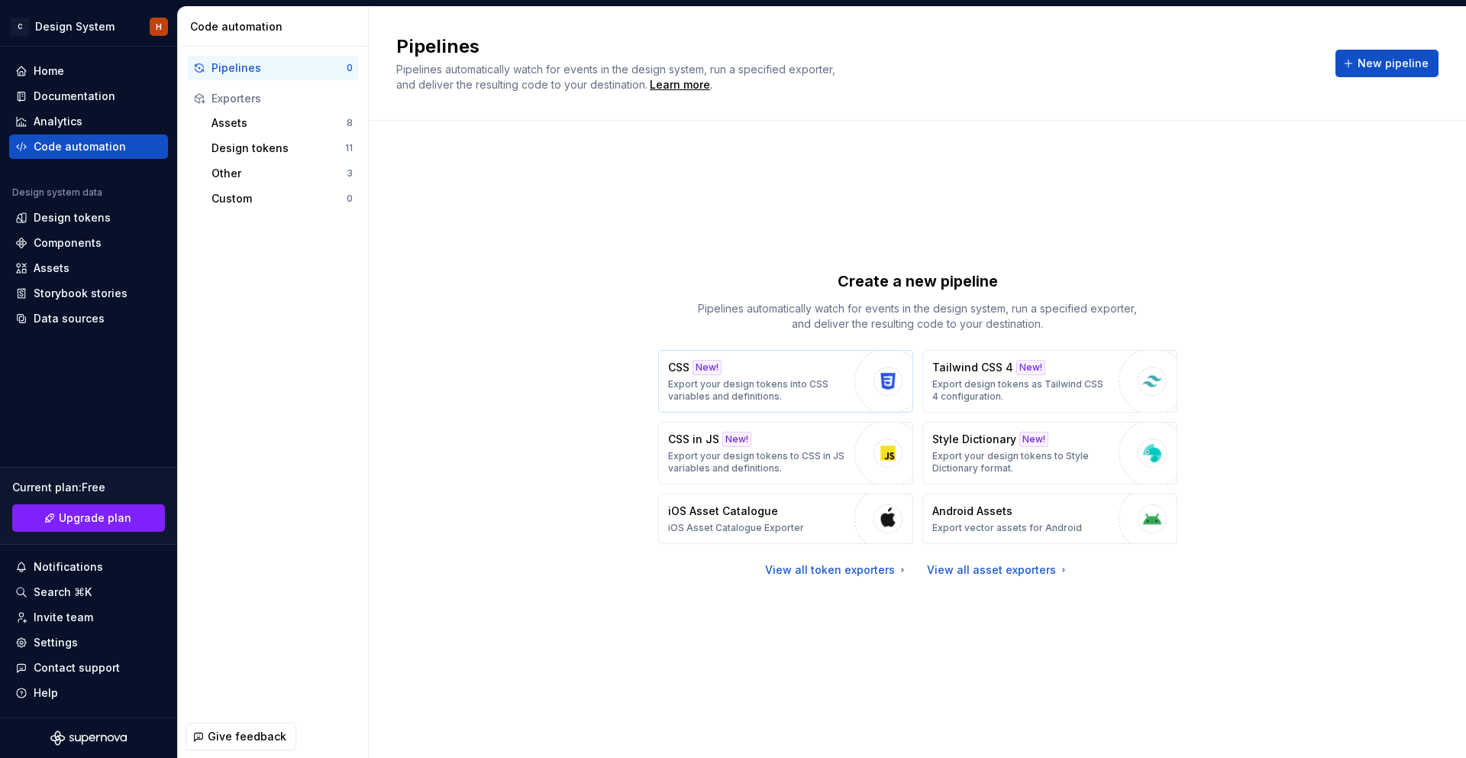
click at [798, 370] on div "CSS New! Export your design tokens into CSS variables and definitions." at bounding box center [757, 381] width 179 height 43
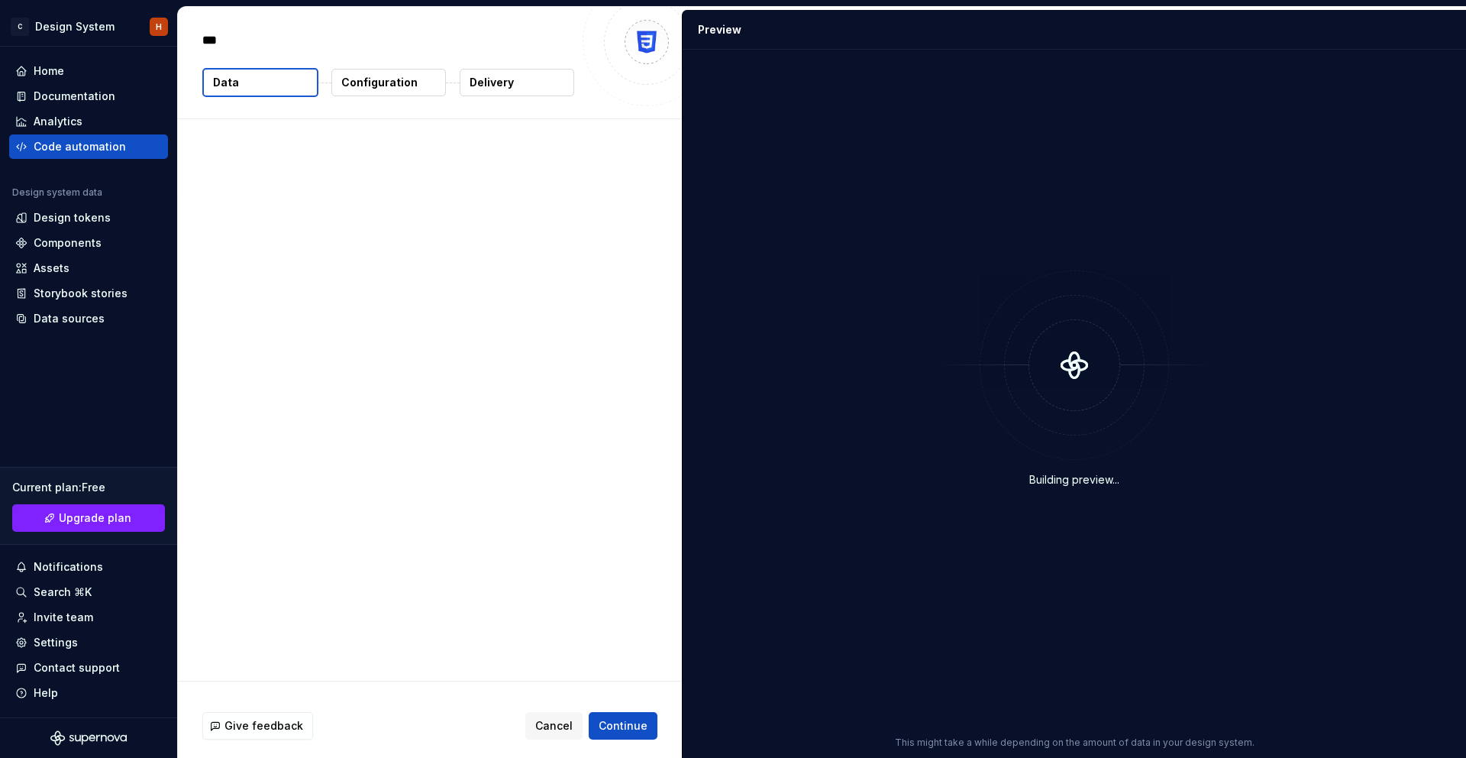
type textarea "*"
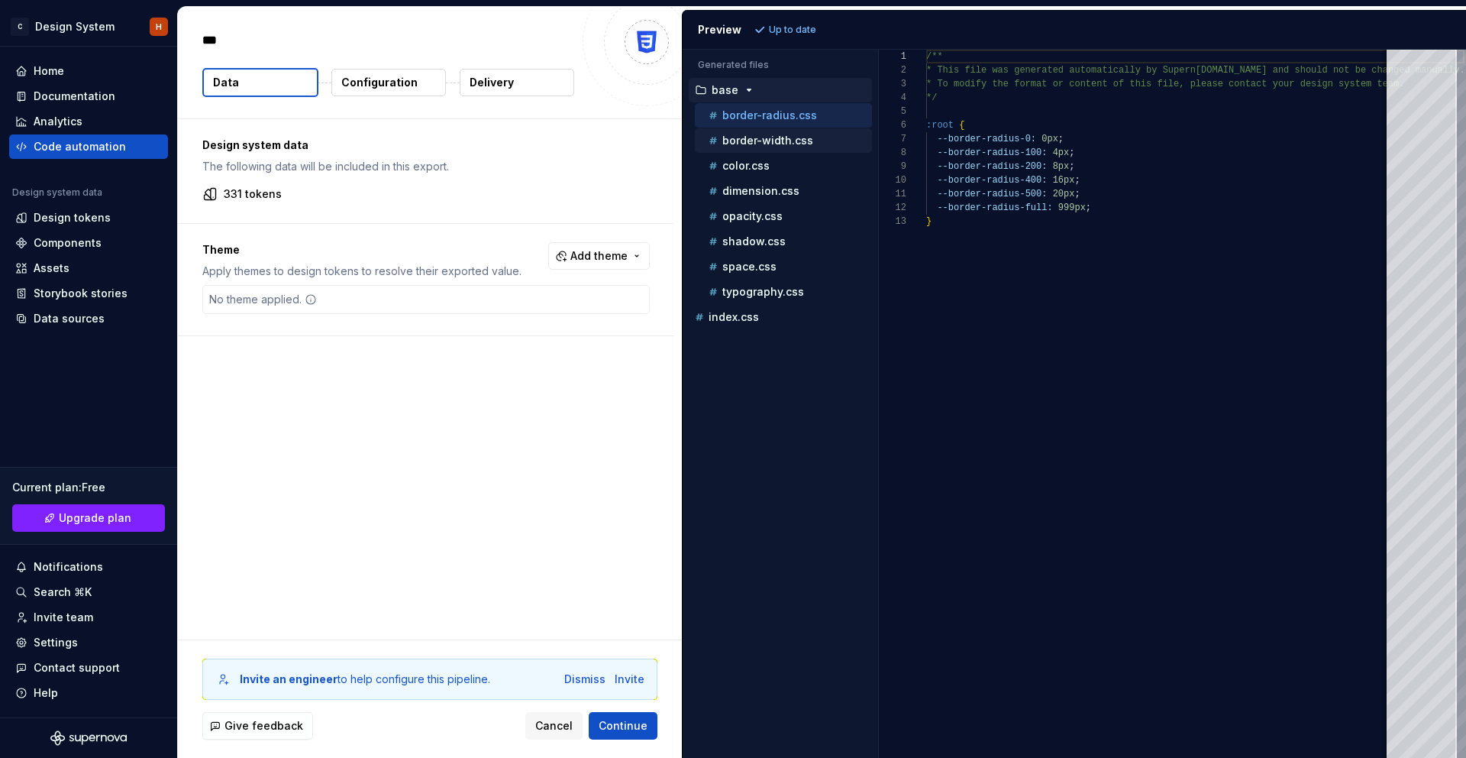
click at [765, 147] on div "border-width.css" at bounding box center [789, 140] width 166 height 15
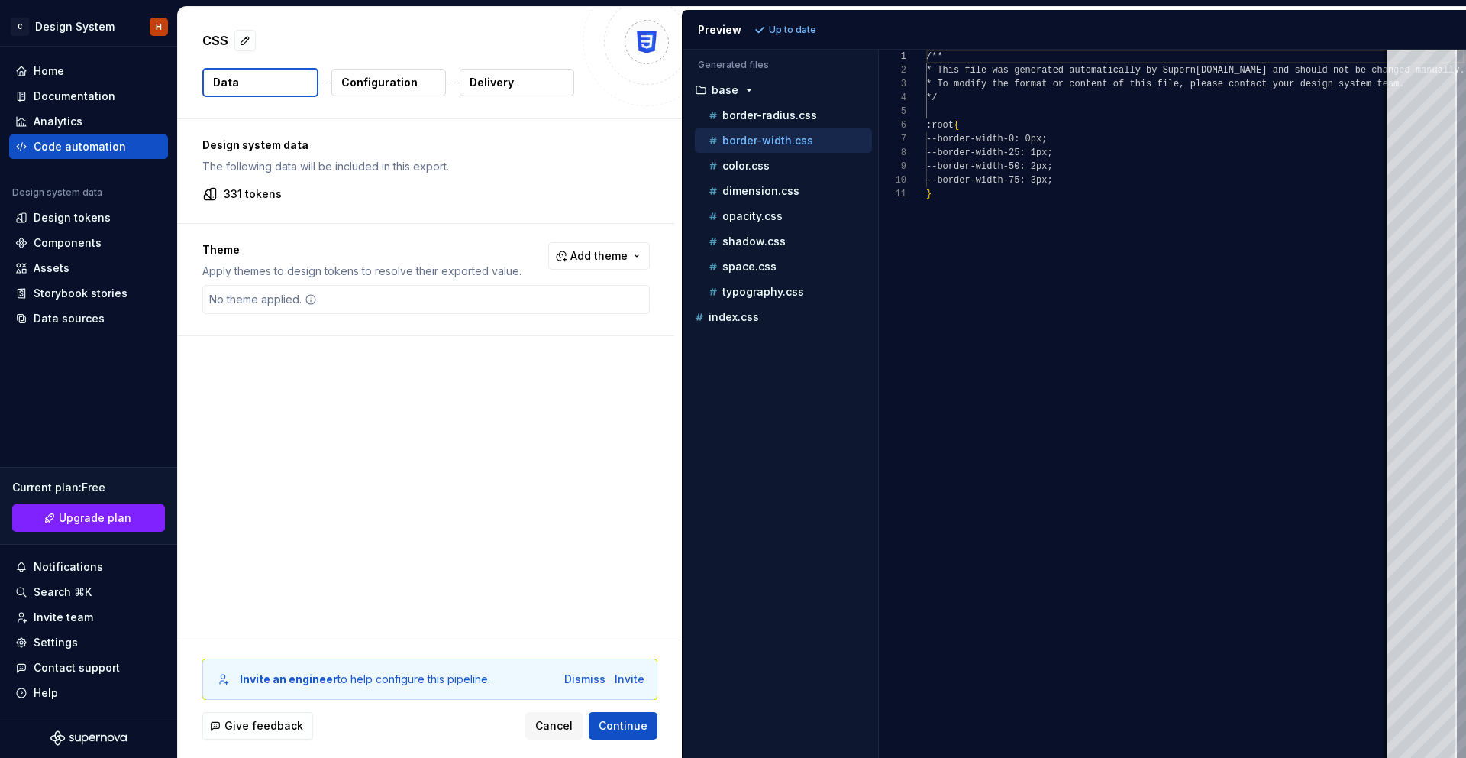
scroll to position [137, 0]
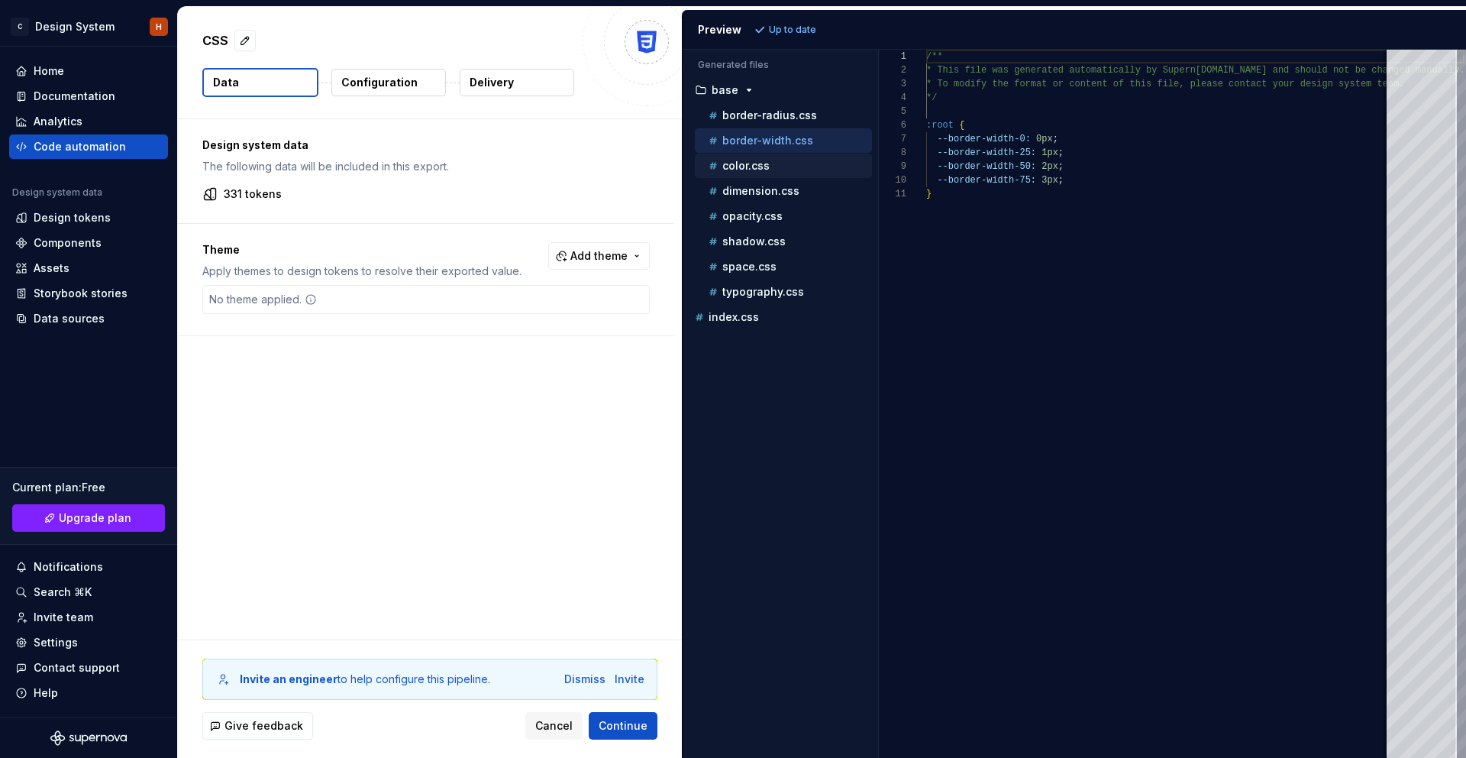
click at [751, 167] on p "color.css" at bounding box center [746, 166] width 47 height 12
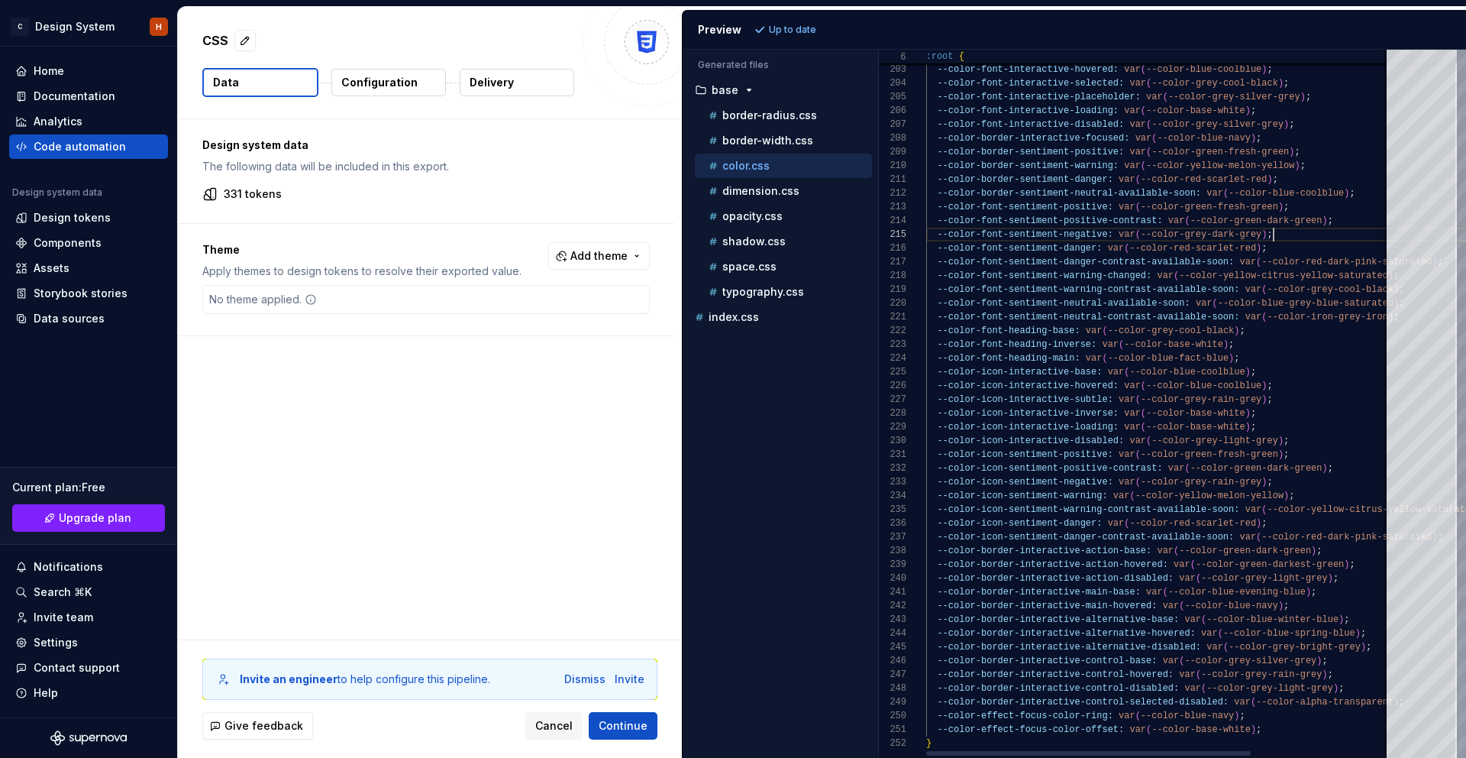
scroll to position [55, 348]
click at [1321, 236] on div "--color-font-sentiment-negative: var ( --color-grey-dark-grey ) ;" at bounding box center [1258, 235] width 665 height 14
type textarea "**********"
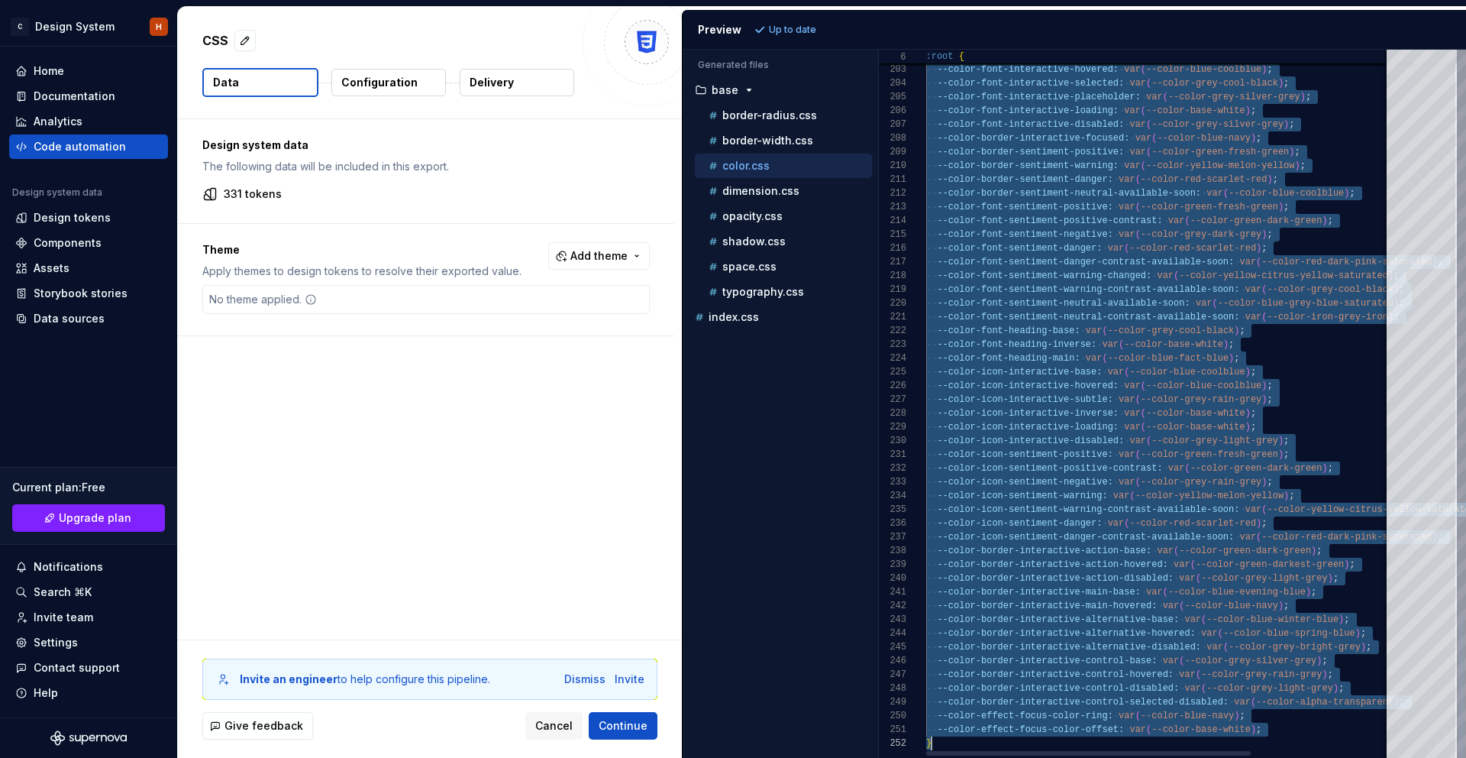
scroll to position [0, 5]
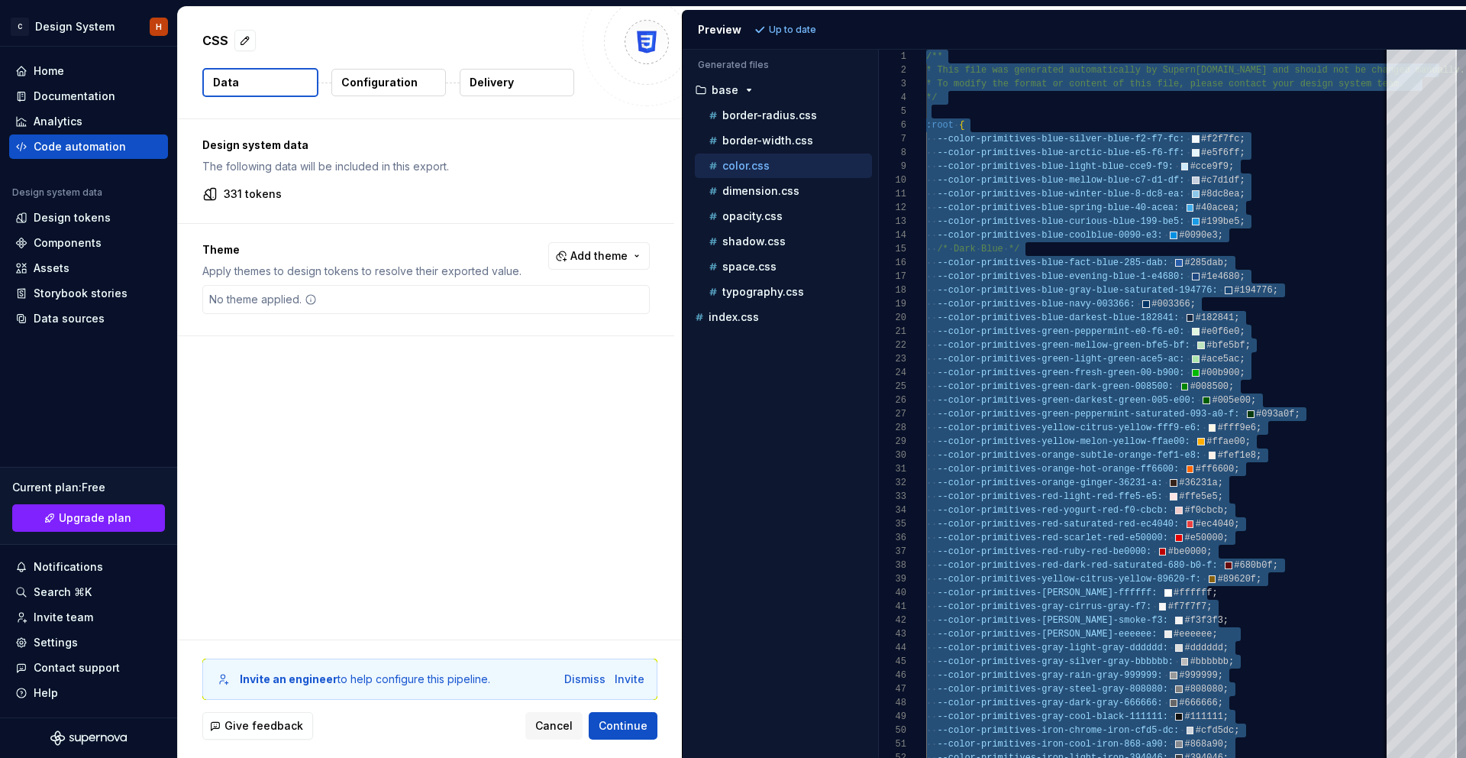
click at [445, 97] on div "CSS Data Configuration Delivery" at bounding box center [430, 63] width 504 height 112
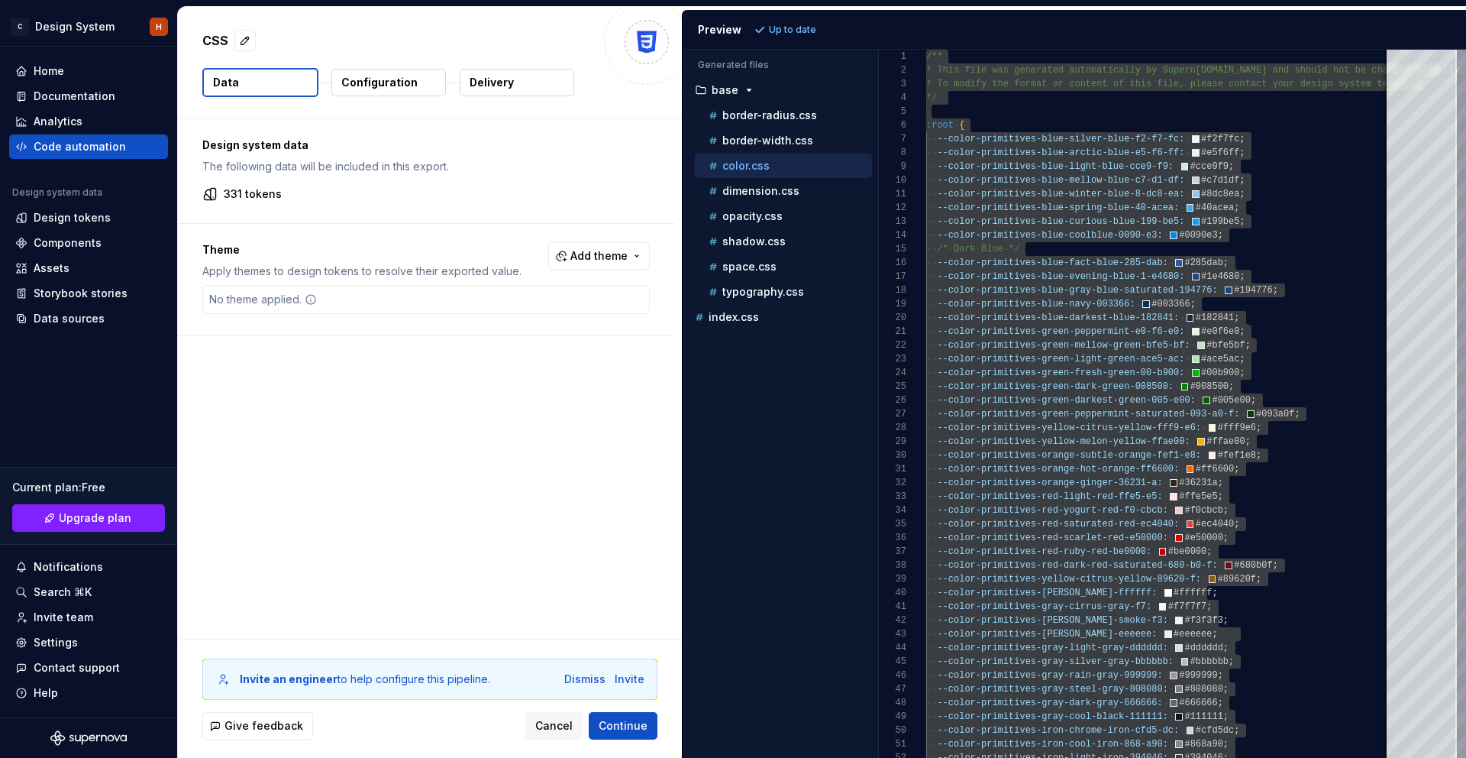
click at [409, 82] on p "Configuration" at bounding box center [379, 82] width 76 height 15
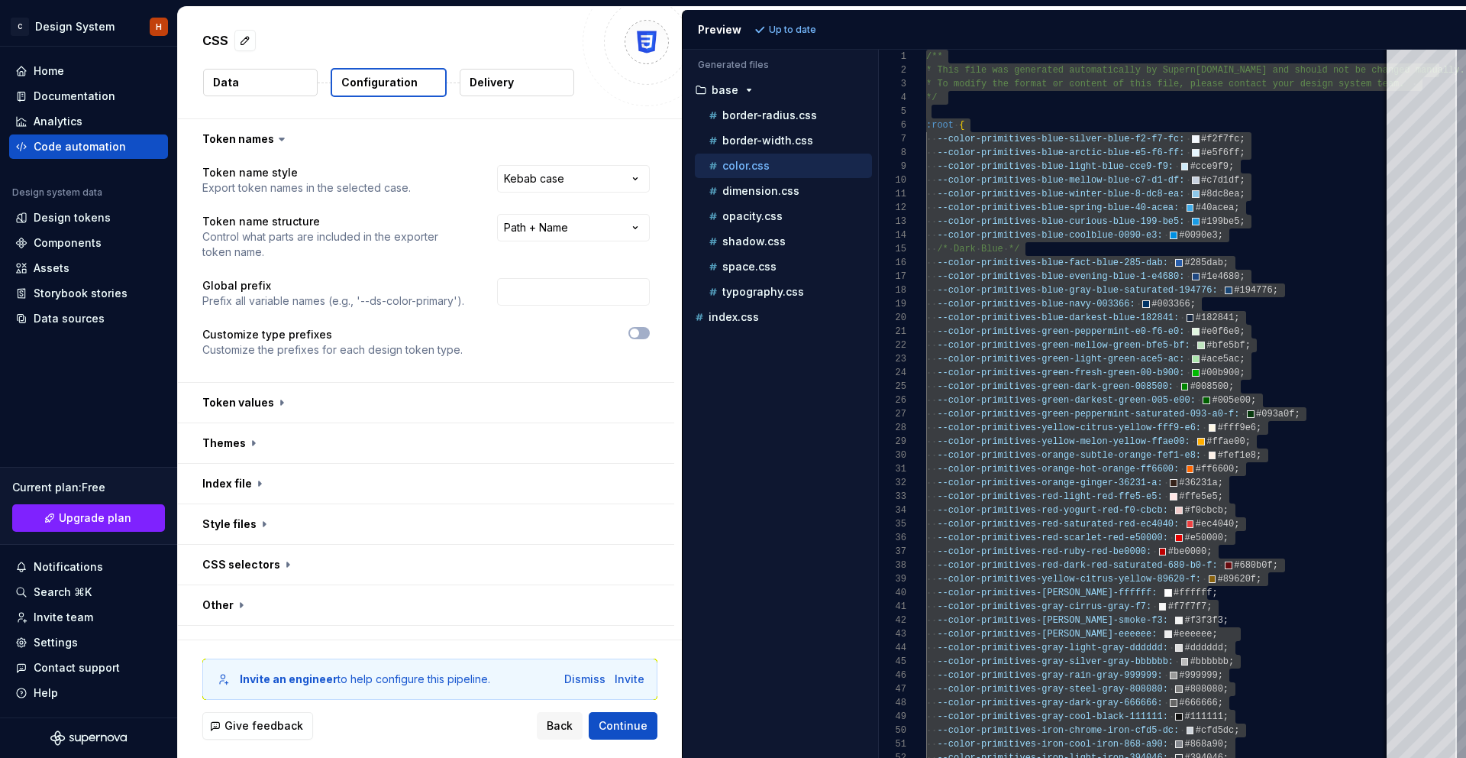
click at [516, 86] on button "Delivery" at bounding box center [517, 82] width 115 height 27
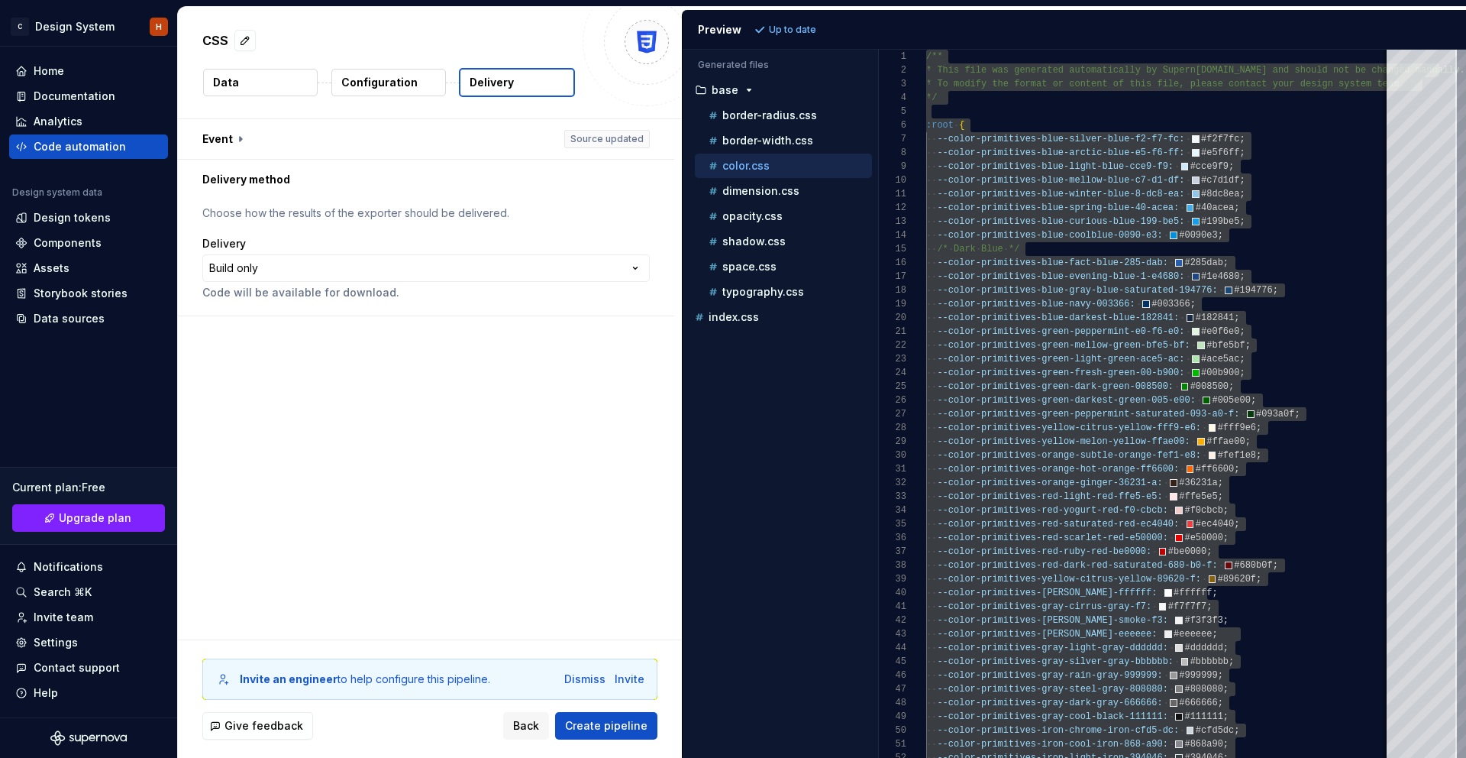
click at [428, 79] on button "Configuration" at bounding box center [388, 82] width 115 height 27
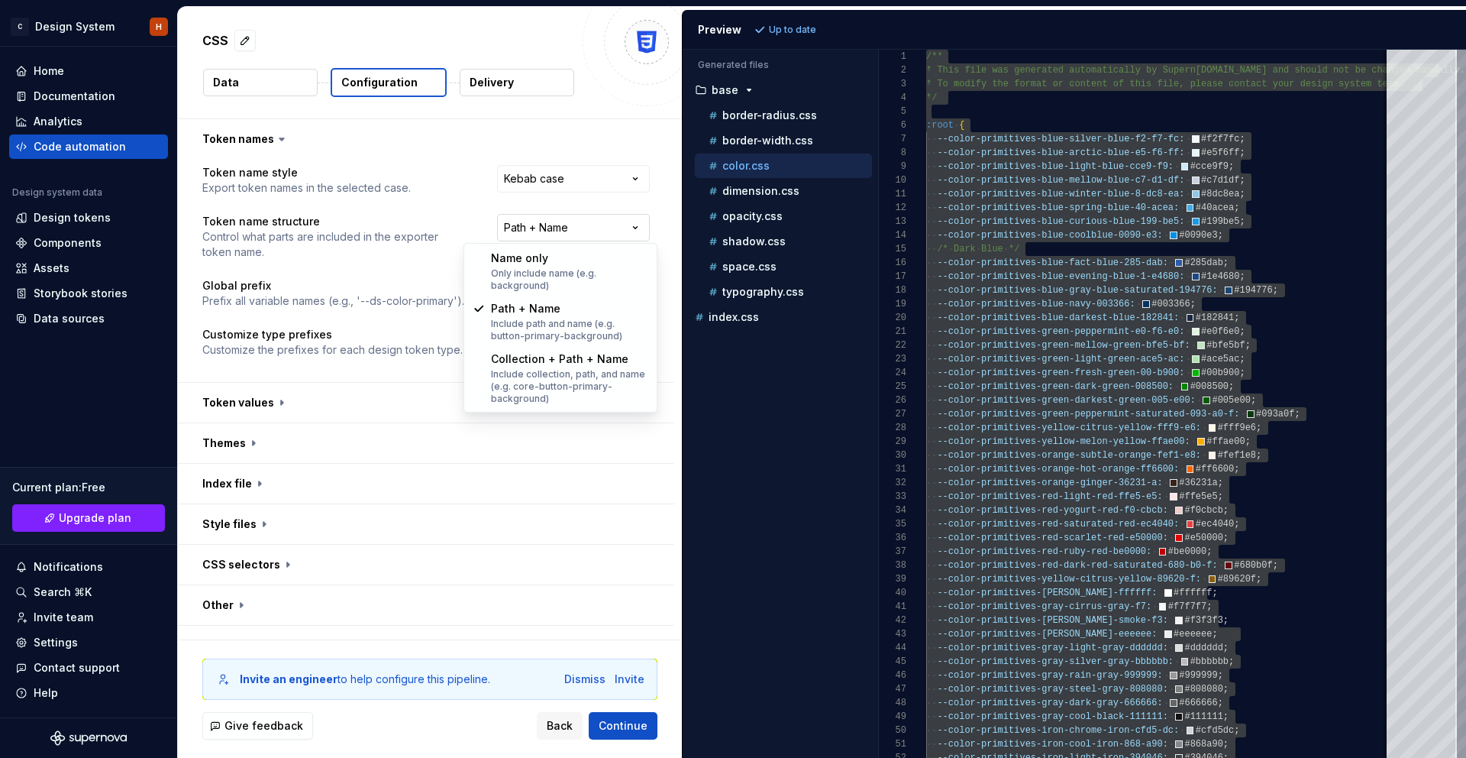
click at [590, 224] on html "**********" at bounding box center [733, 379] width 1466 height 758
select select "********"
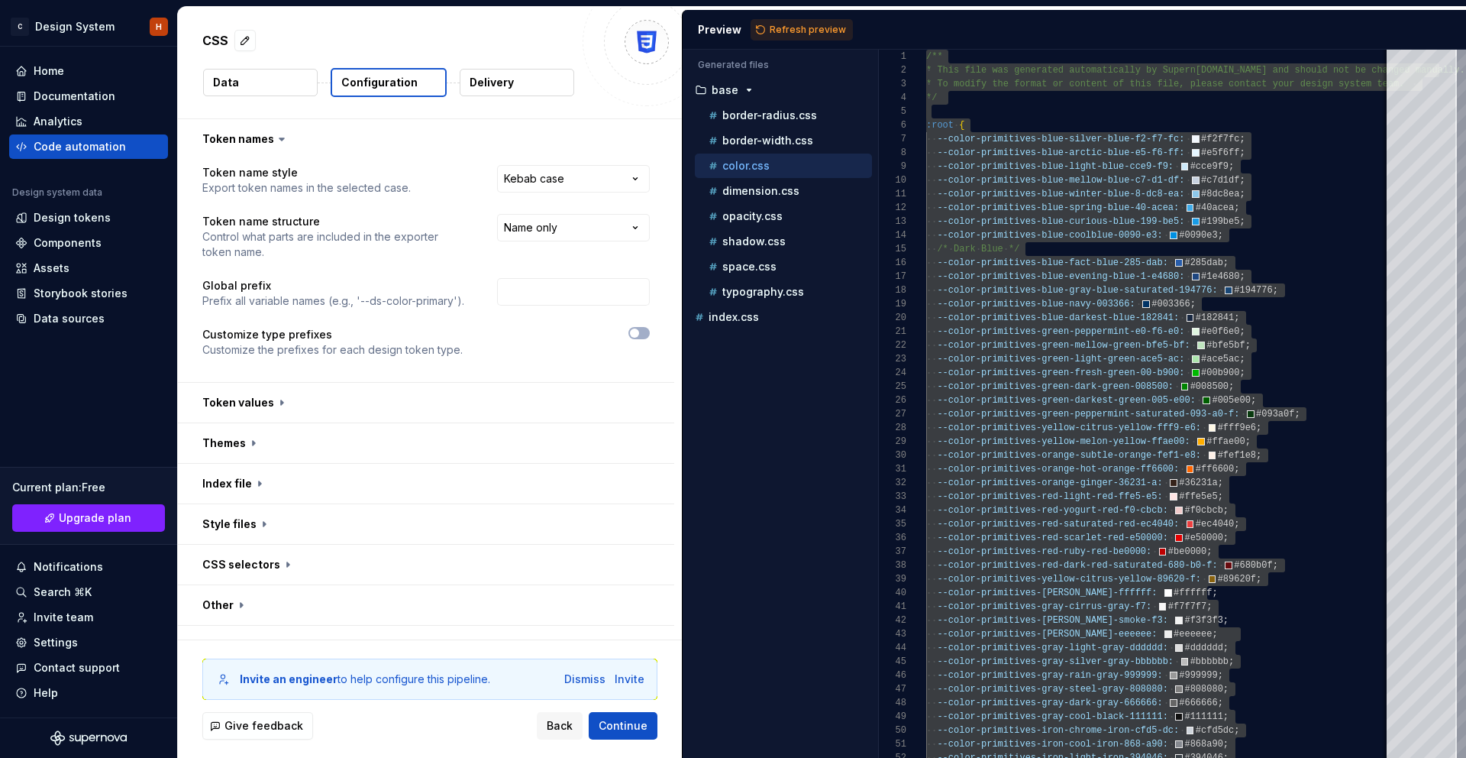
click at [772, 24] on span "Refresh preview" at bounding box center [808, 30] width 76 height 12
type textarea "**********"
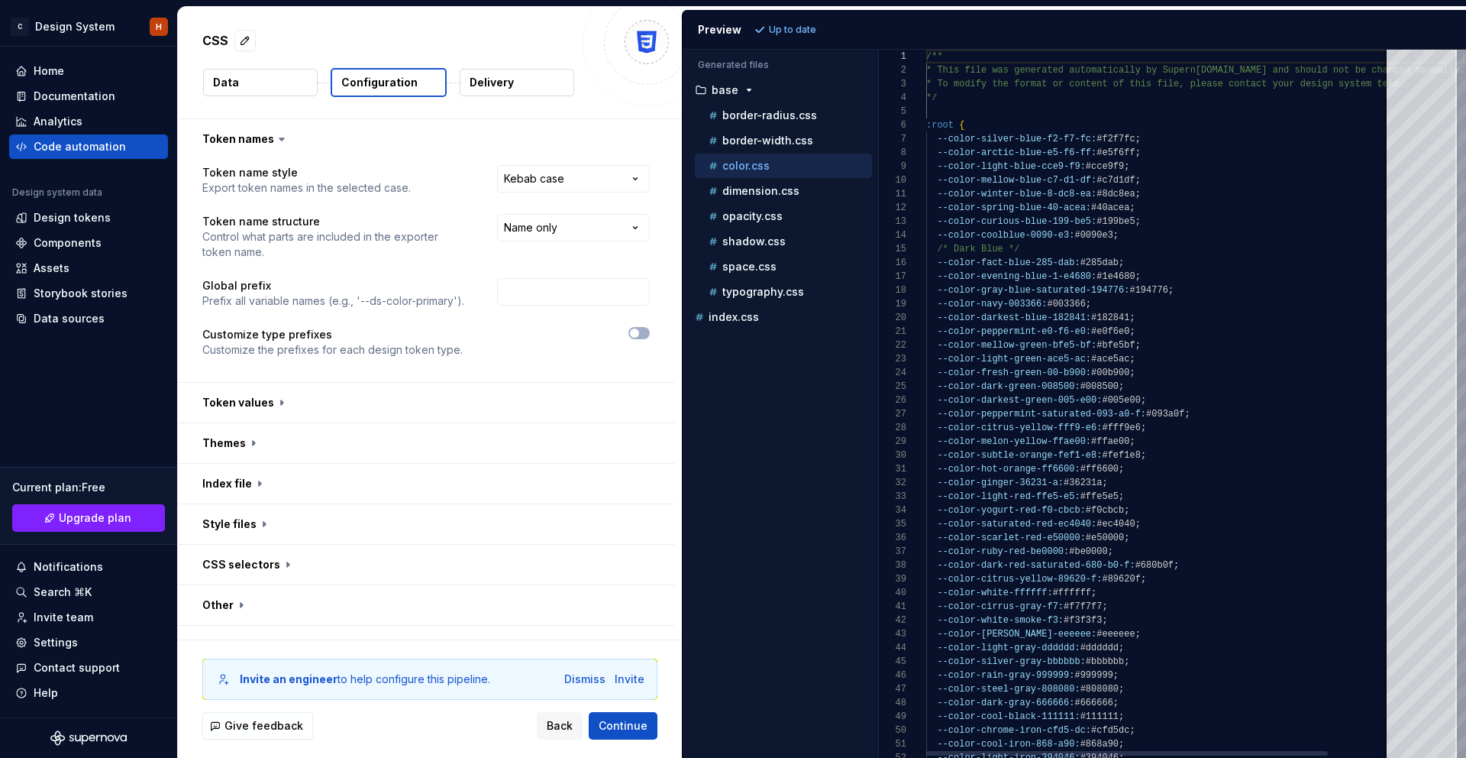
scroll to position [137, 0]
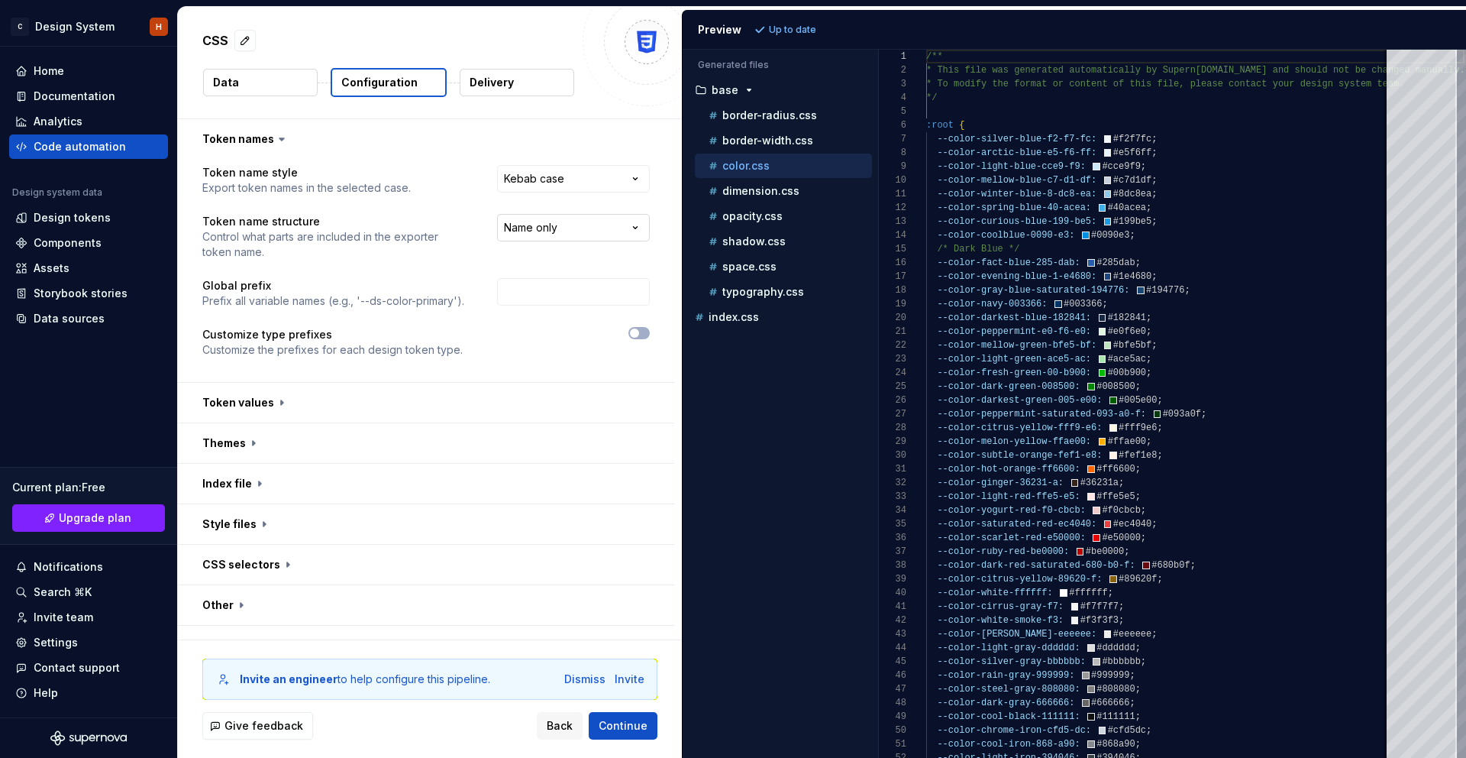
click at [571, 223] on html "**********" at bounding box center [733, 379] width 1466 height 758
click at [565, 131] on html "**********" at bounding box center [733, 379] width 1466 height 758
click at [357, 411] on button "button" at bounding box center [426, 403] width 496 height 40
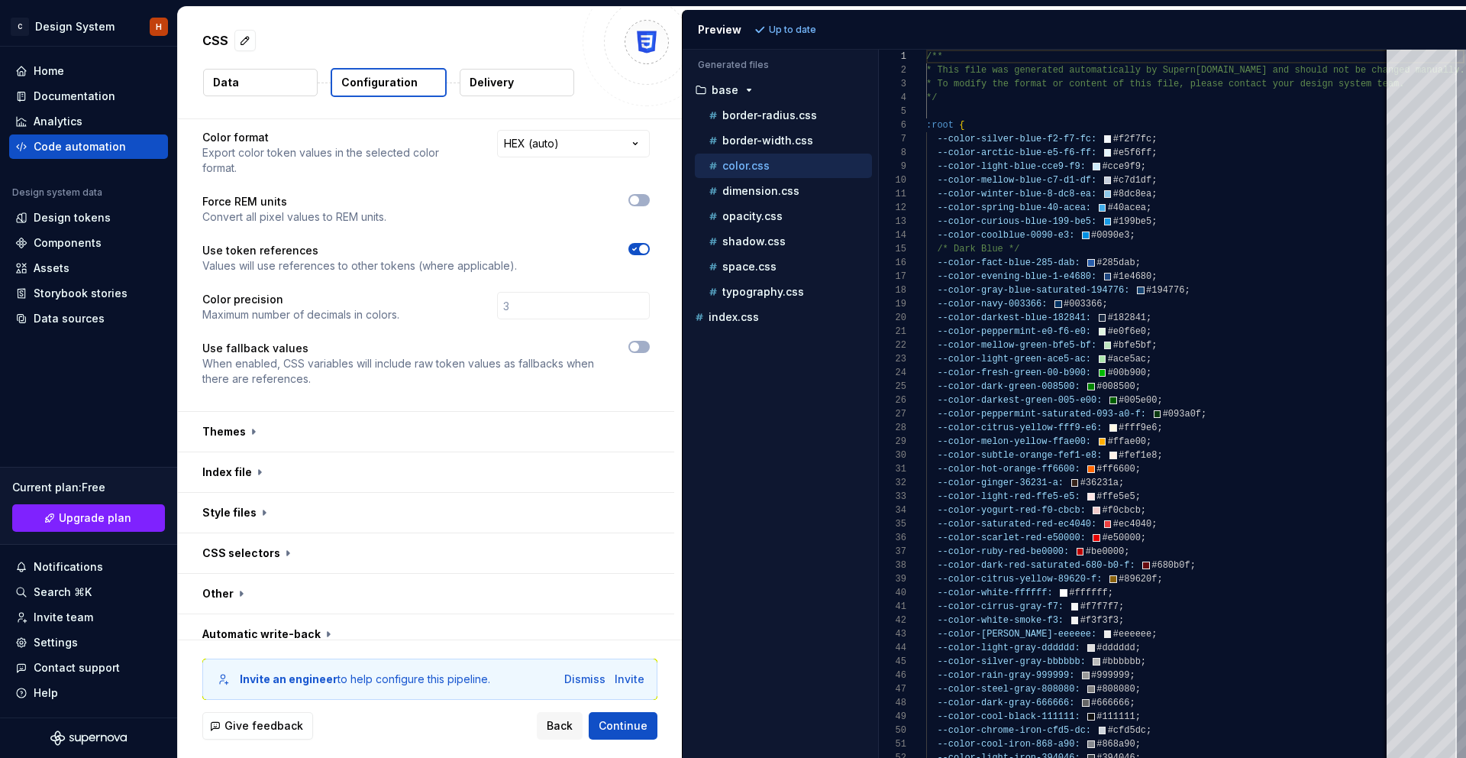
scroll to position [0, 0]
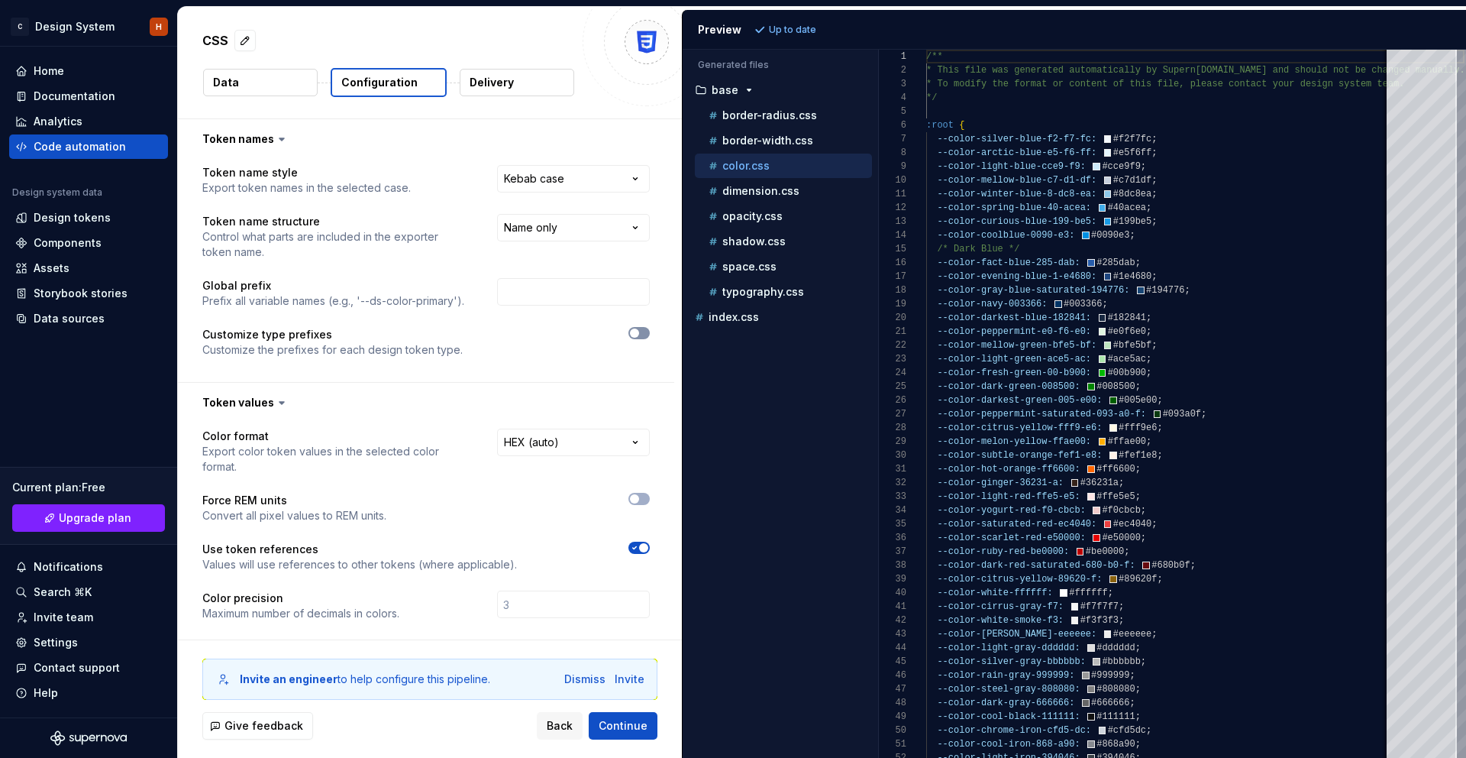
drag, startPoint x: 627, startPoint y: 334, endPoint x: 653, endPoint y: 336, distance: 26.1
click at [629, 335] on div at bounding box center [570, 333] width 160 height 12
click at [650, 336] on button "button" at bounding box center [639, 333] width 21 height 12
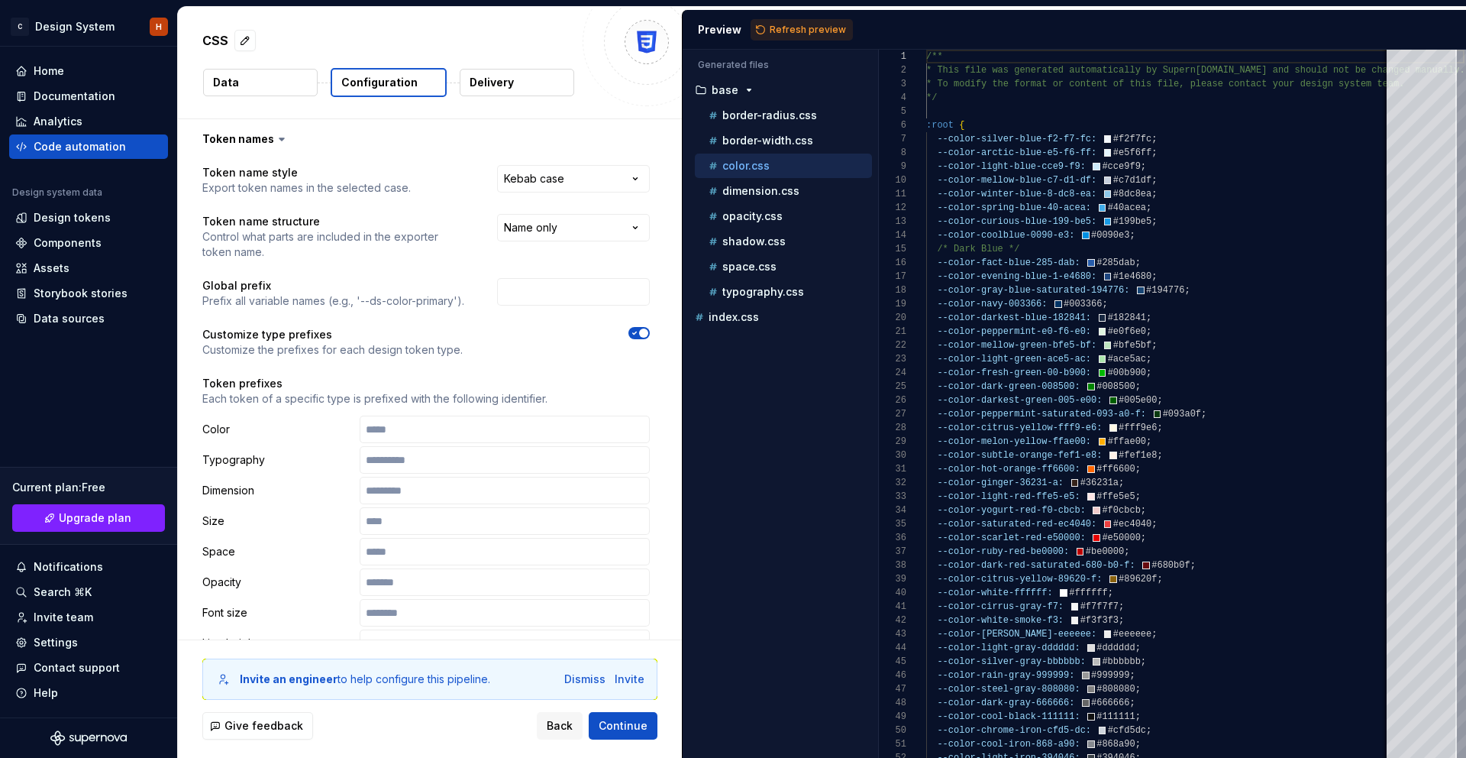
click at [637, 333] on icon "button" at bounding box center [635, 333] width 4 height 2
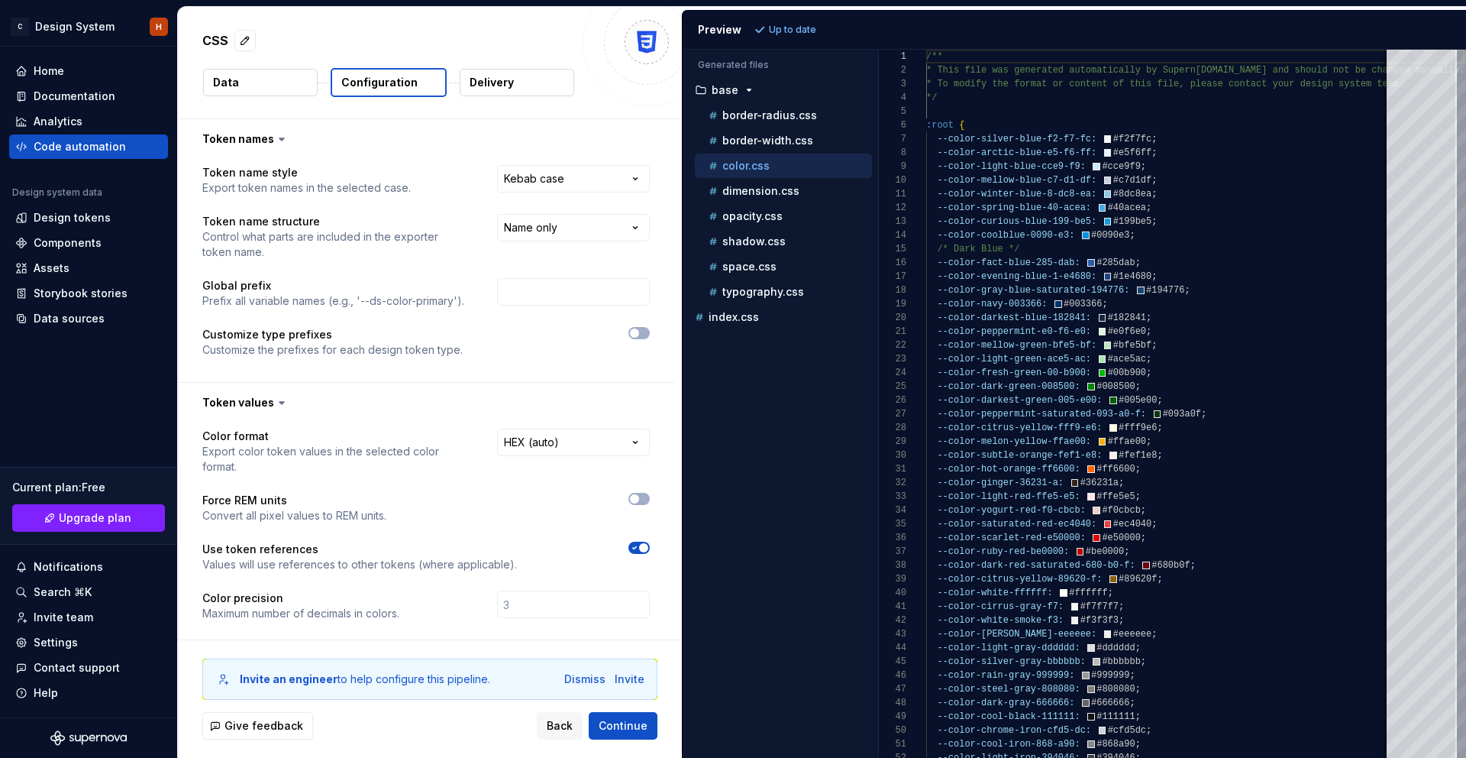
click at [510, 89] on p "Delivery" at bounding box center [492, 82] width 44 height 15
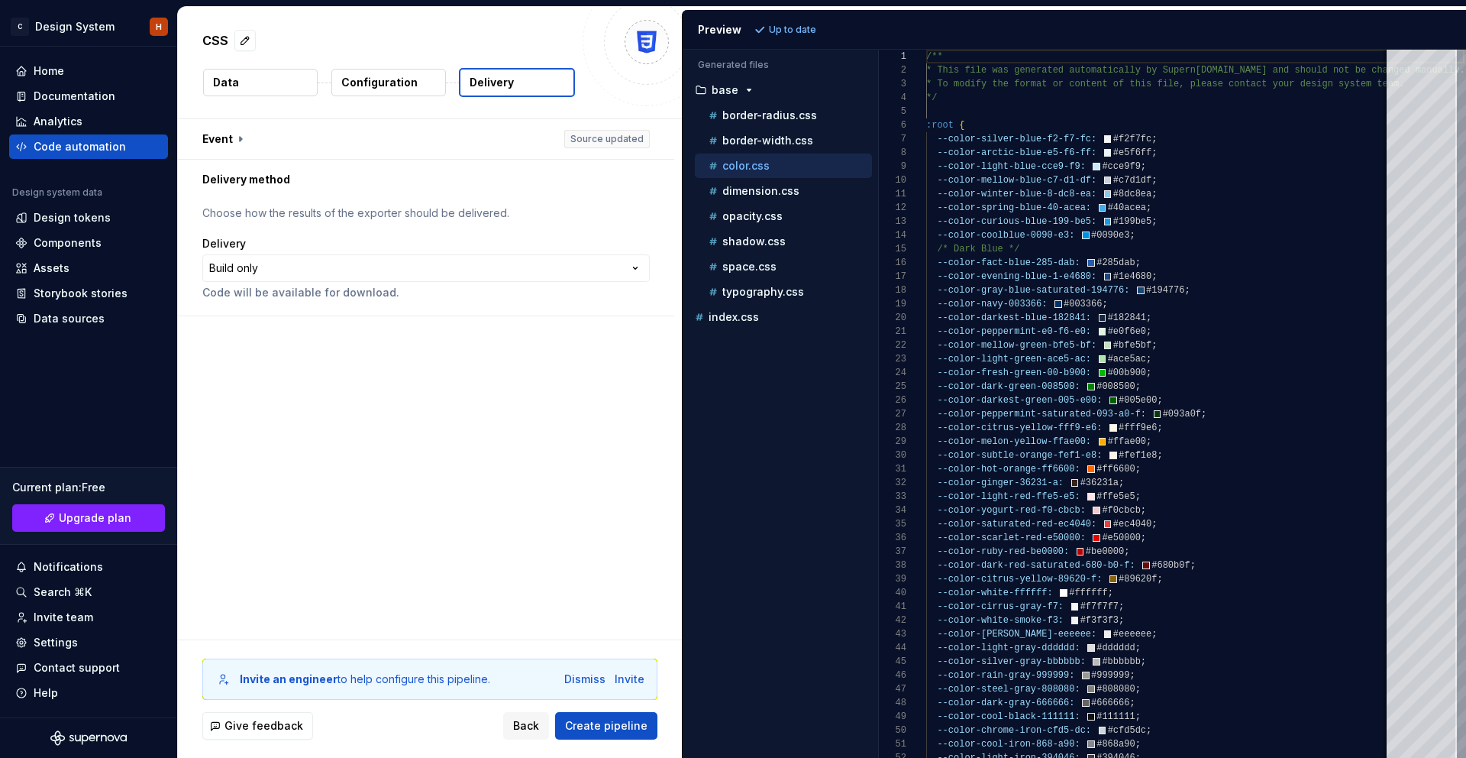
click at [244, 79] on button "Data" at bounding box center [260, 82] width 115 height 27
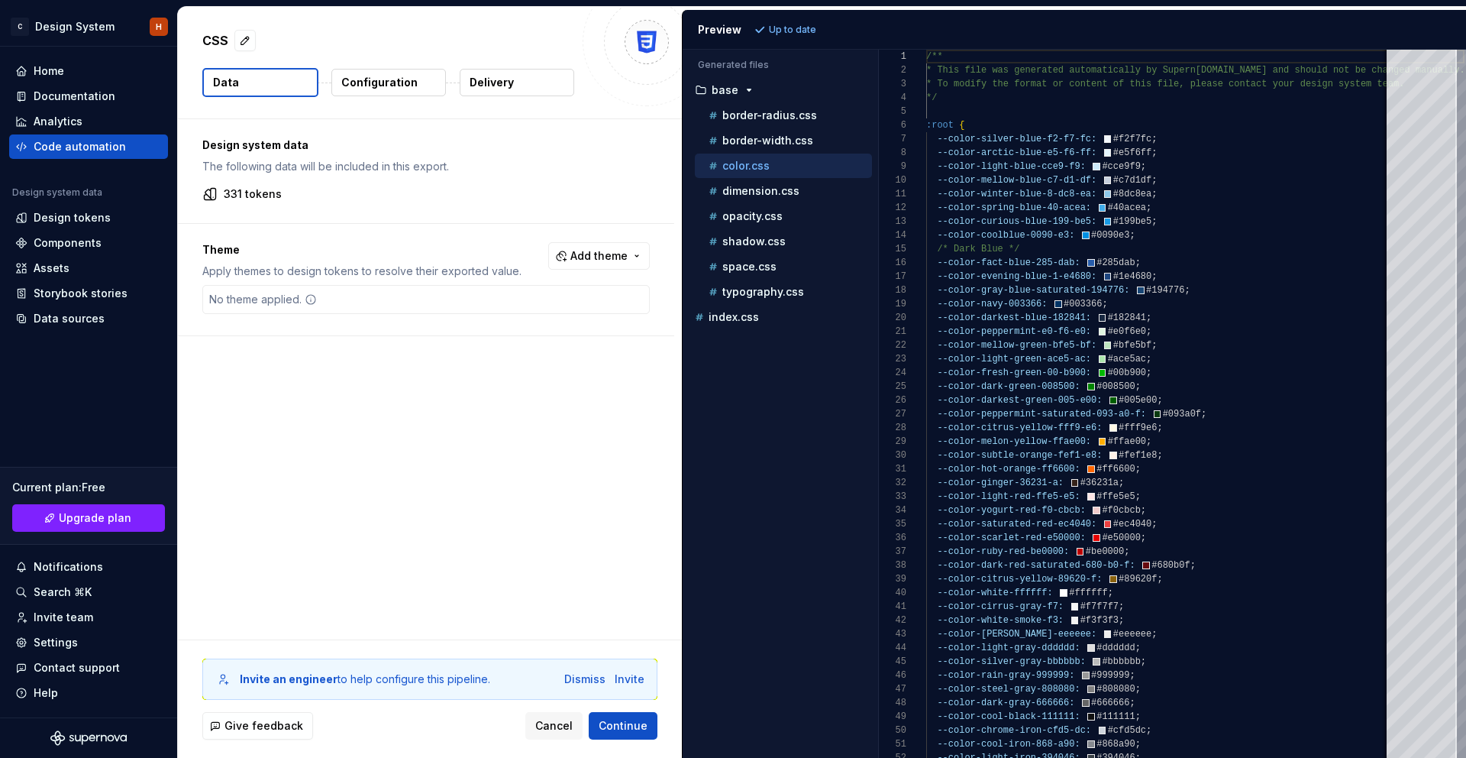
click at [390, 75] on p "Configuration" at bounding box center [379, 82] width 76 height 15
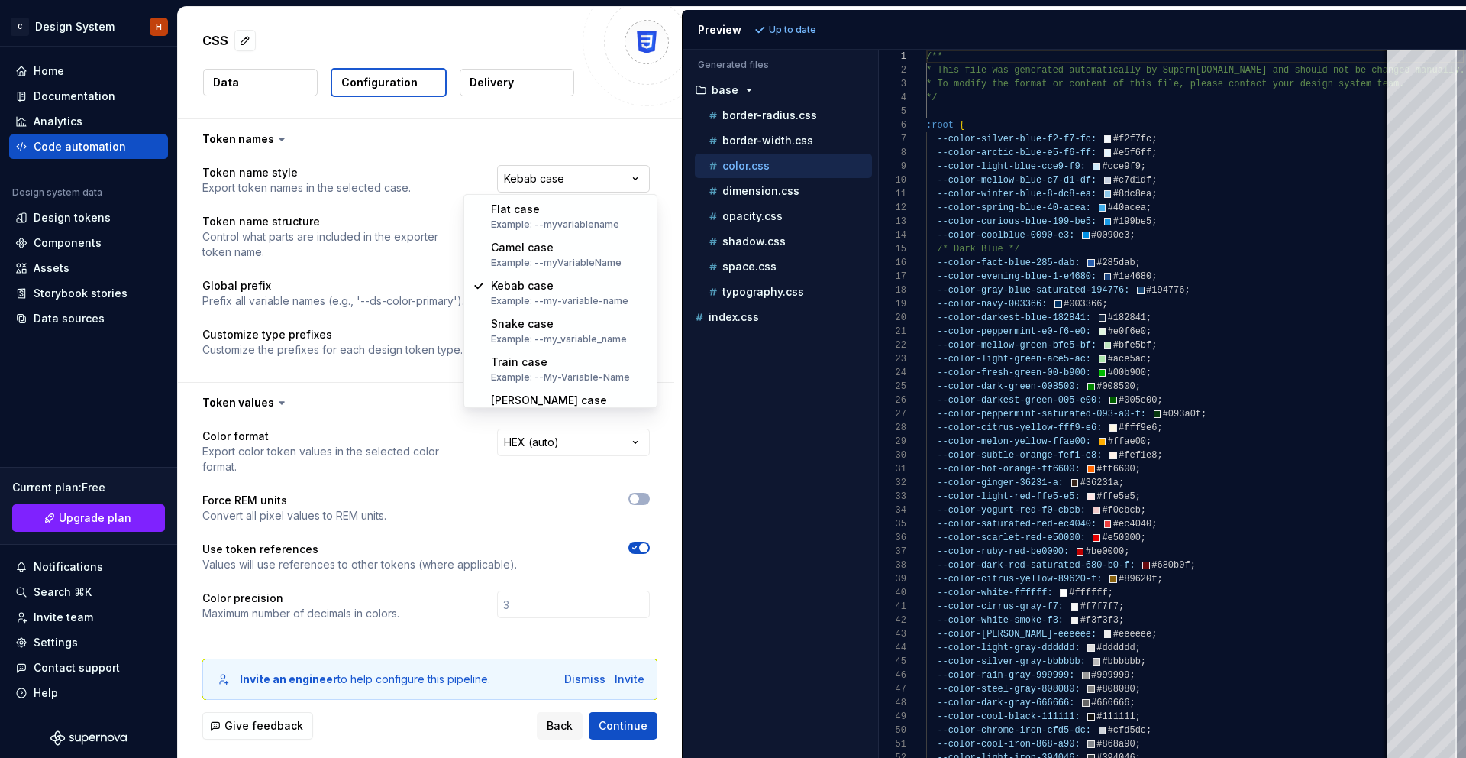
click at [570, 179] on html "**********" at bounding box center [733, 379] width 1466 height 758
click at [438, 181] on html "**********" at bounding box center [733, 379] width 1466 height 758
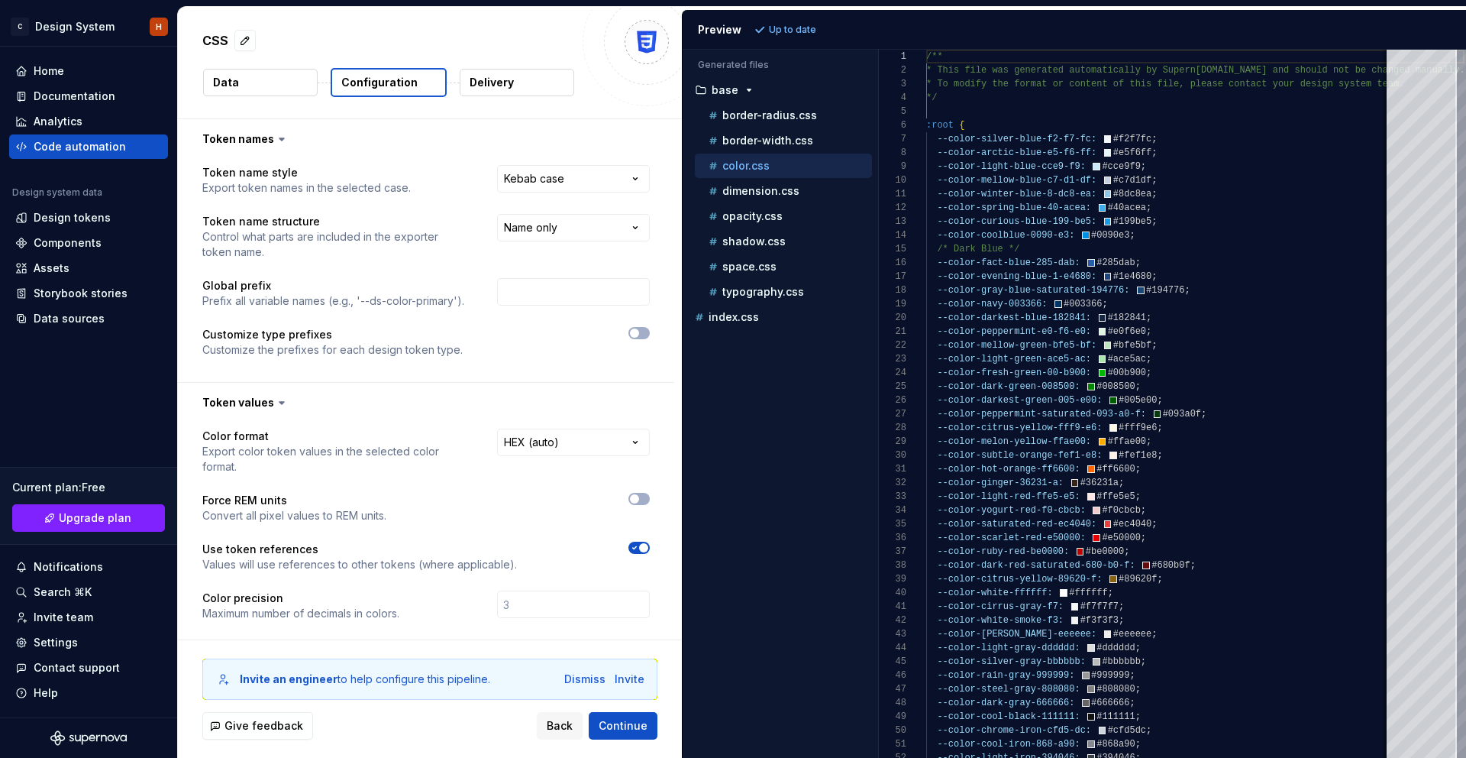
scroll to position [42, 0]
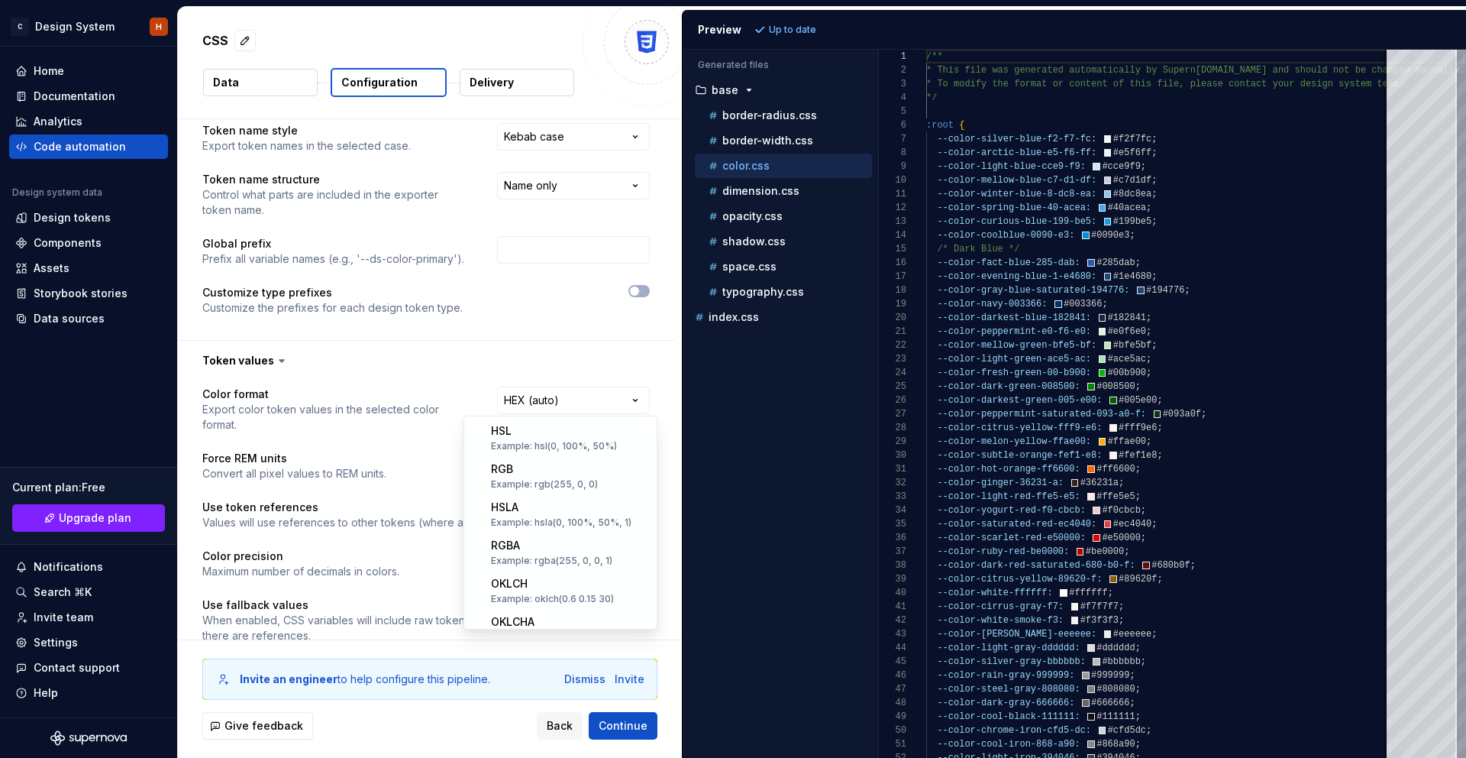
click at [589, 398] on html "**********" at bounding box center [733, 379] width 1466 height 758
click at [541, 317] on html "**********" at bounding box center [733, 379] width 1466 height 758
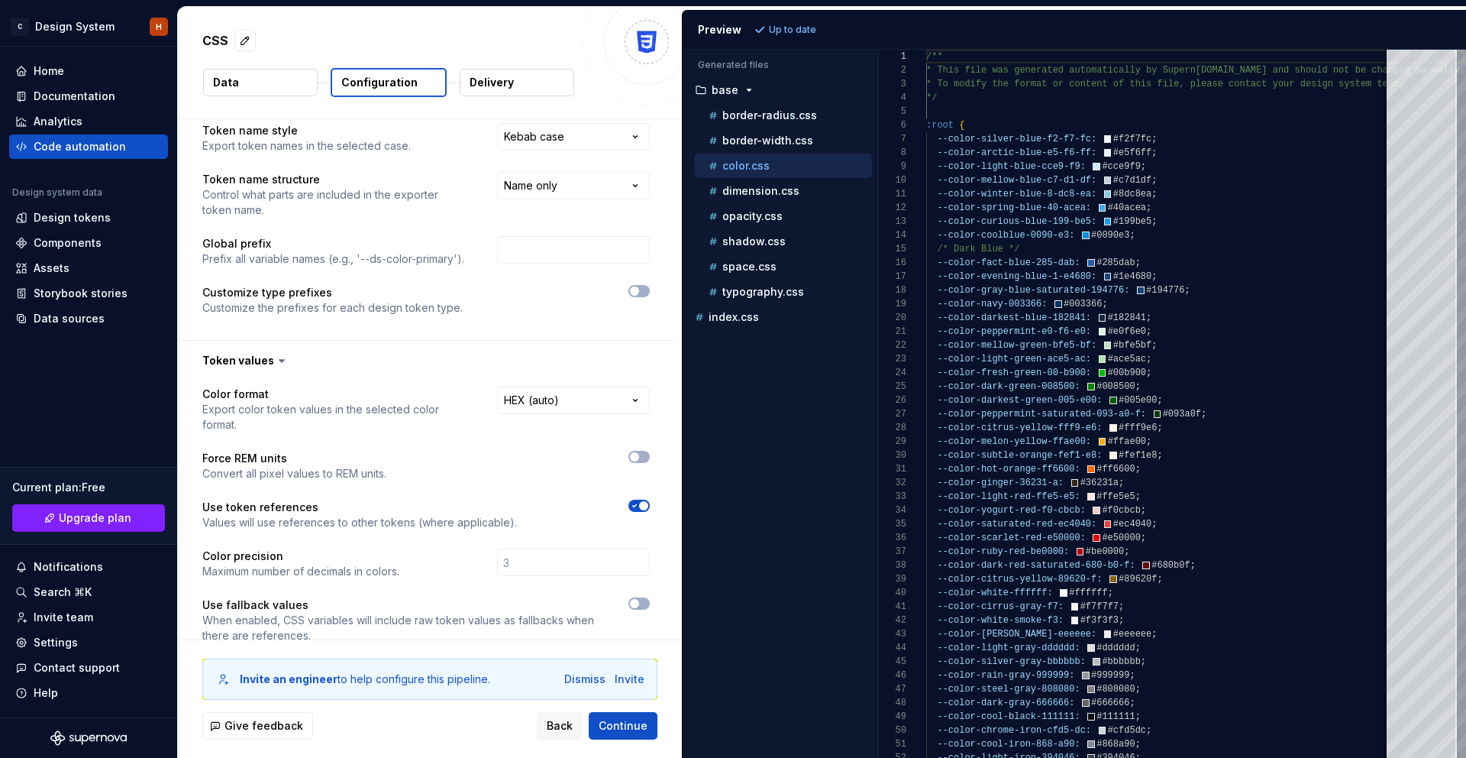
click at [648, 501] on span "button" at bounding box center [643, 505] width 9 height 9
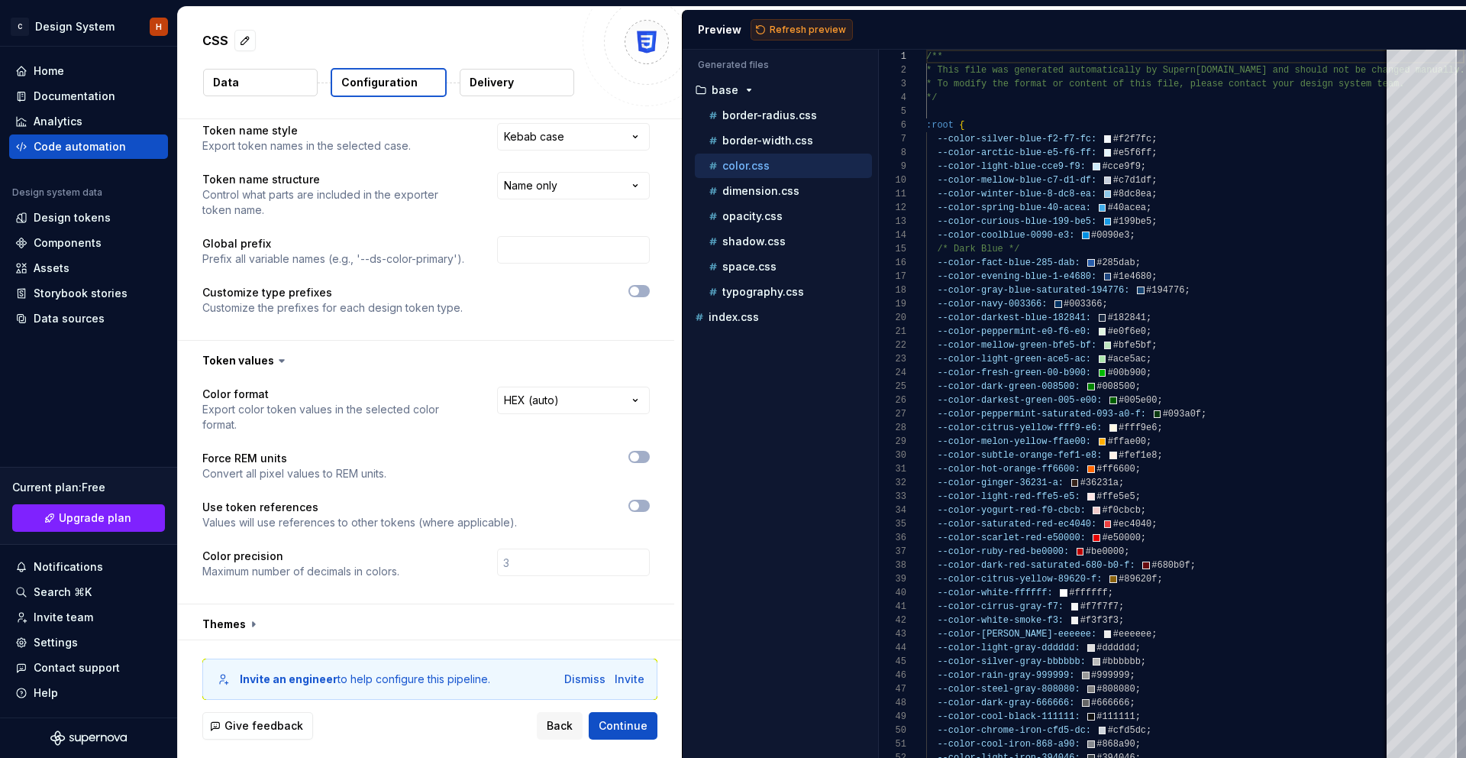
click at [803, 34] on span "Refresh preview" at bounding box center [808, 30] width 76 height 12
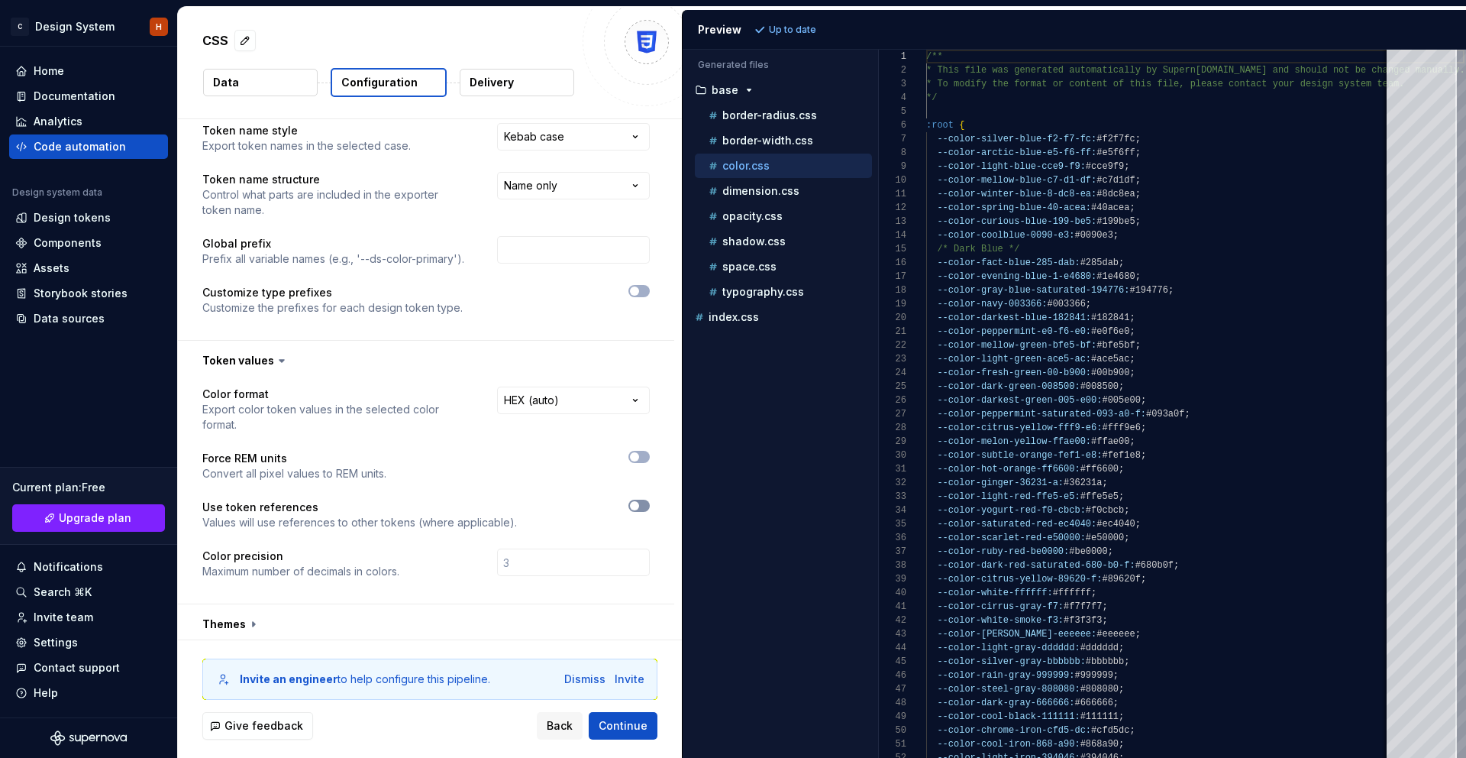
click at [641, 501] on icon "button" at bounding box center [635, 505] width 12 height 9
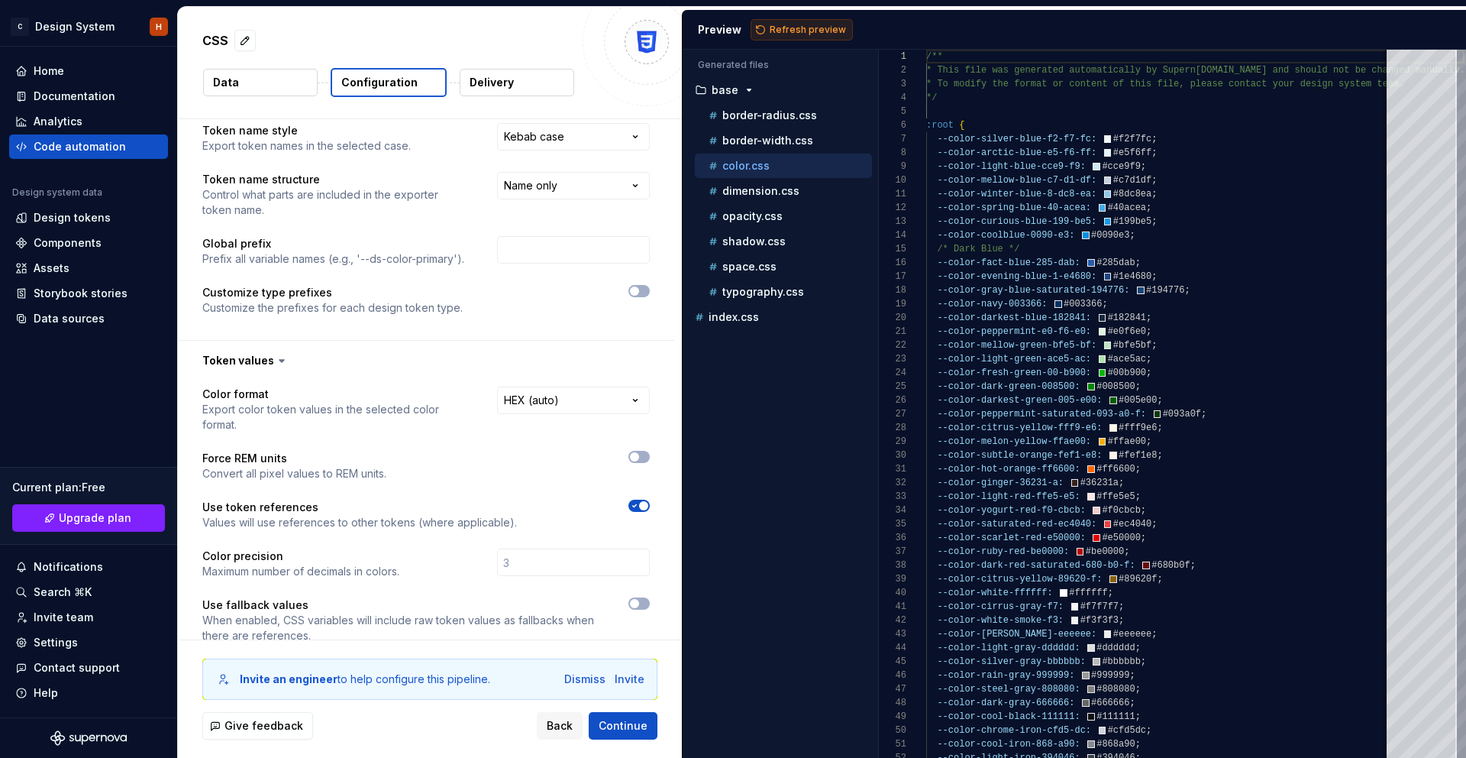
click at [779, 30] on span "Refresh preview" at bounding box center [808, 30] width 76 height 12
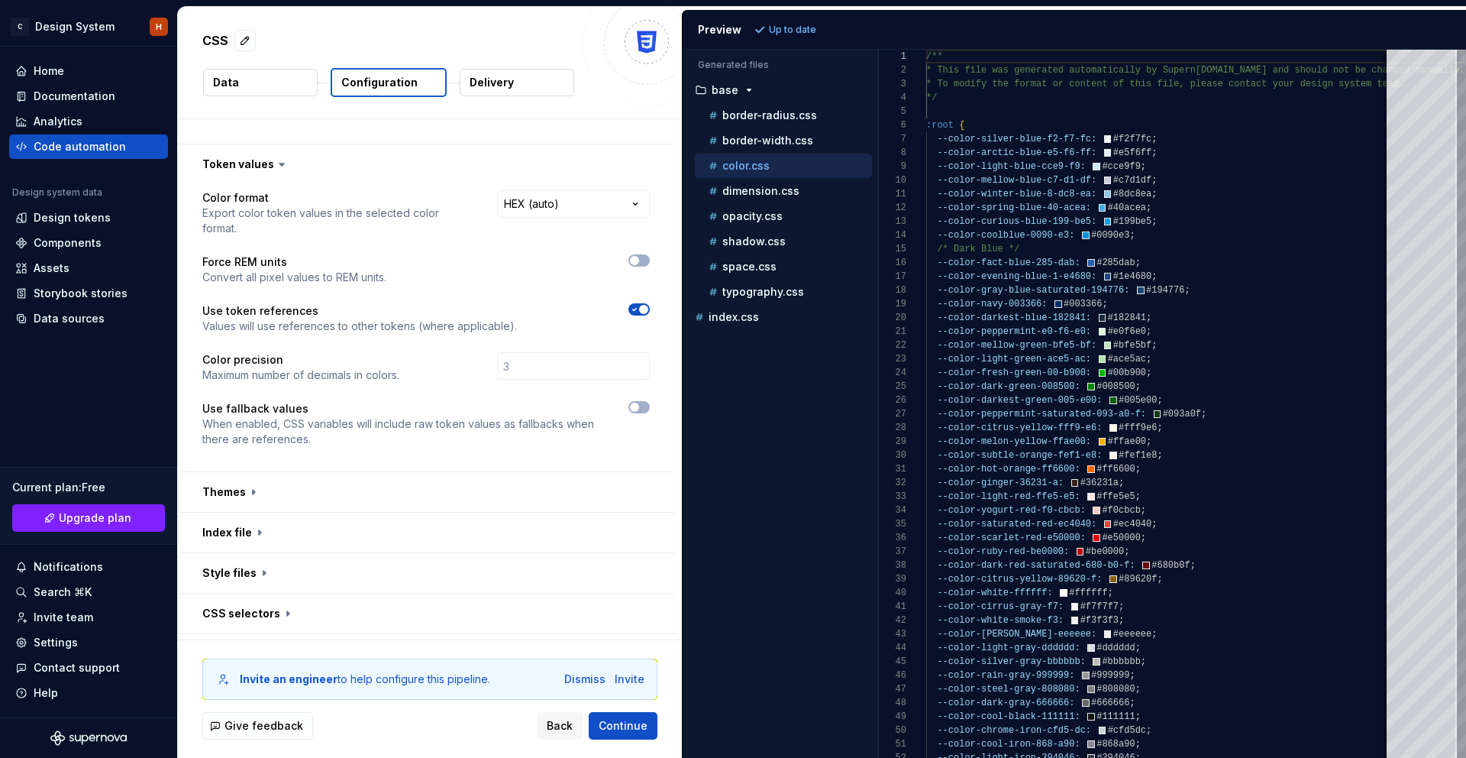
scroll to position [299, 0]
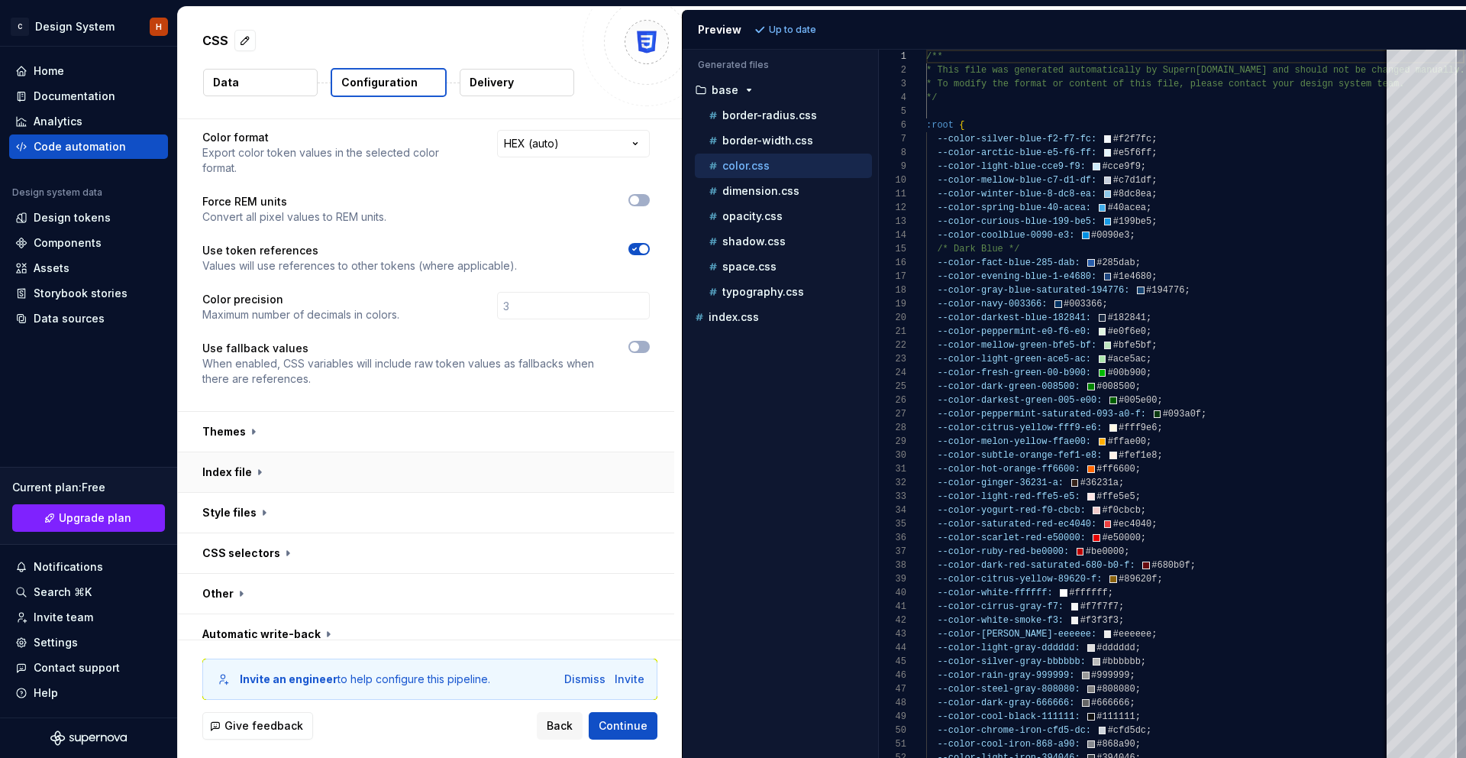
click at [316, 452] on button "button" at bounding box center [426, 472] width 496 height 40
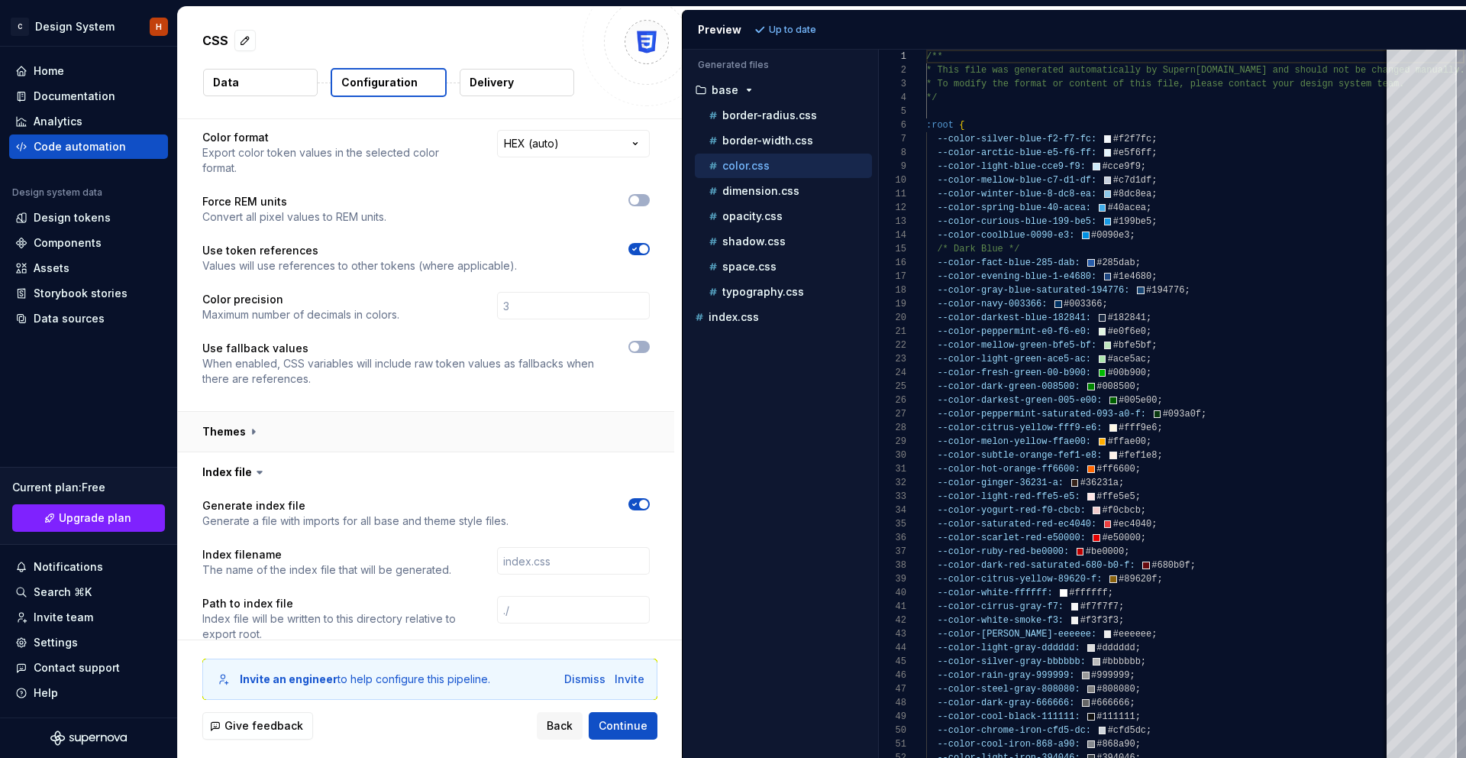
click at [319, 412] on button "button" at bounding box center [426, 432] width 496 height 40
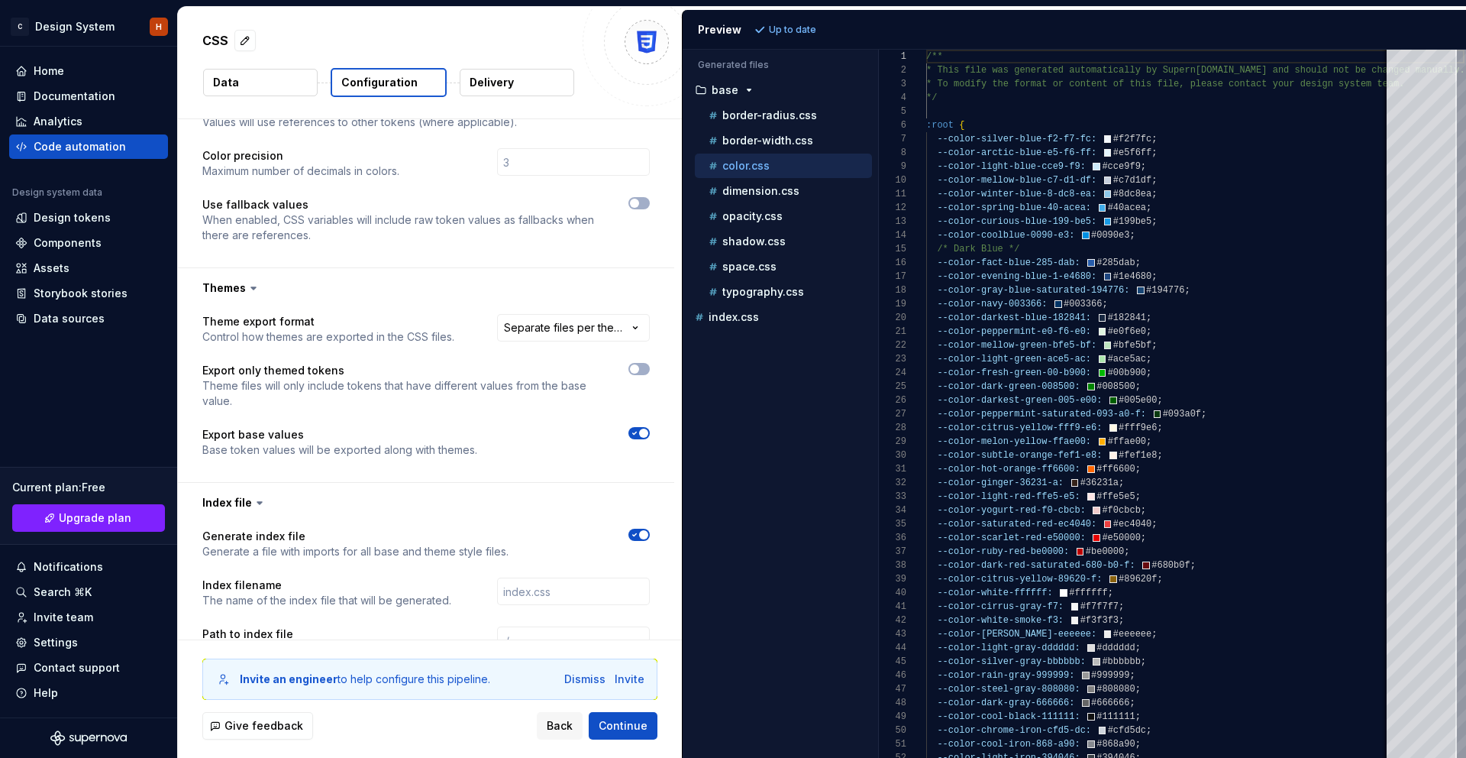
scroll to position [486, 0]
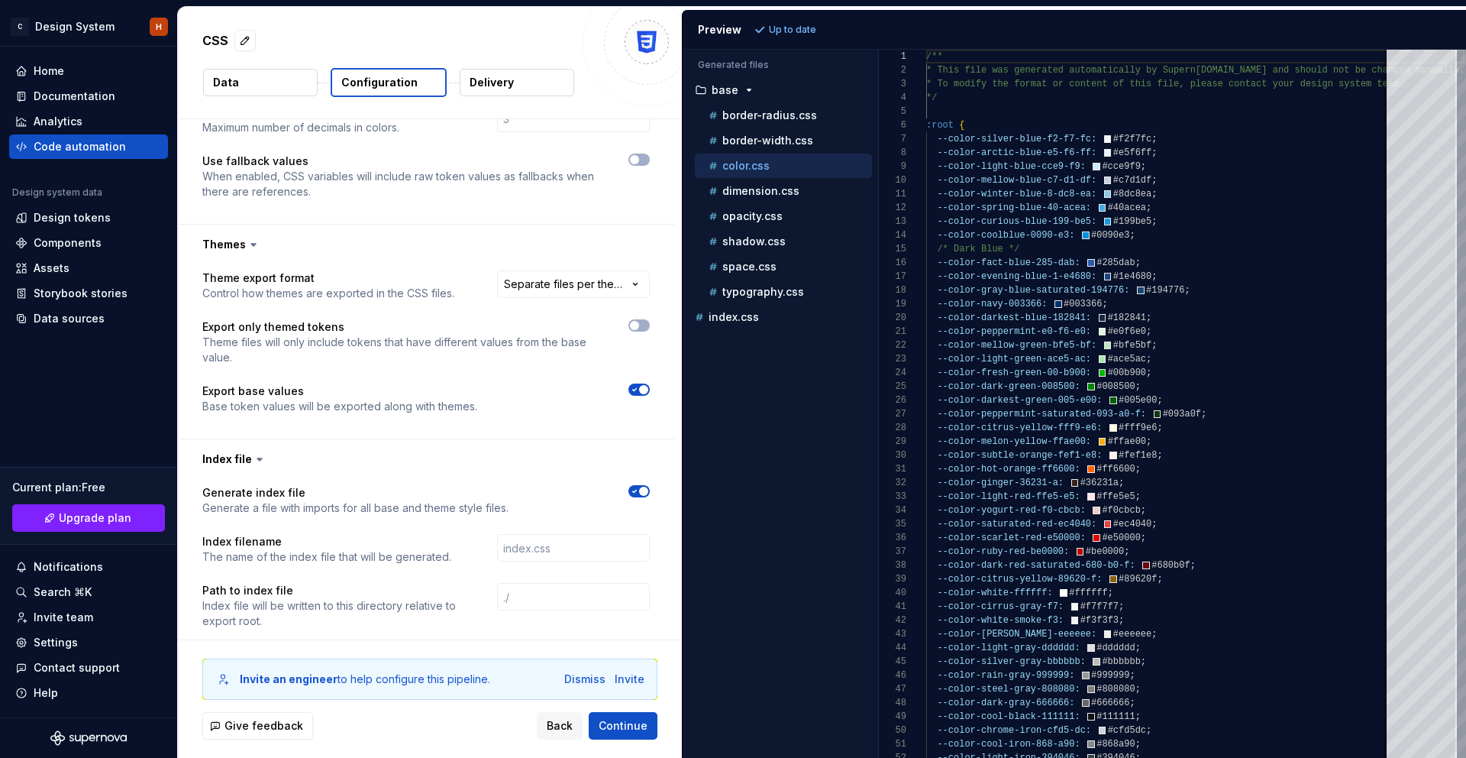
click at [648, 385] on span "button" at bounding box center [643, 389] width 9 height 9
click at [820, 31] on span "Refresh preview" at bounding box center [808, 30] width 76 height 12
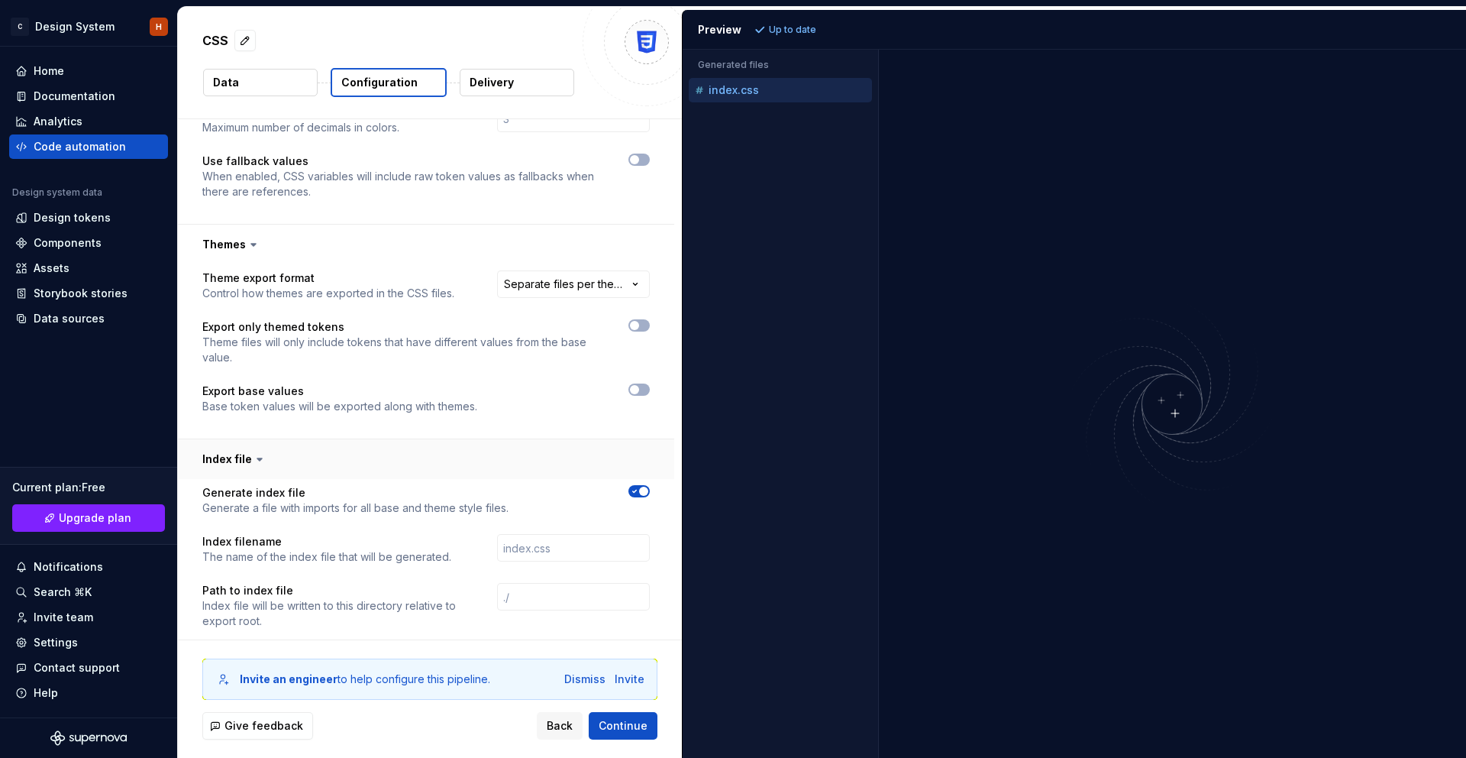
drag, startPoint x: 642, startPoint y: 474, endPoint x: 645, endPoint y: 441, distance: 33.7
click at [641, 487] on icon "button" at bounding box center [635, 491] width 12 height 9
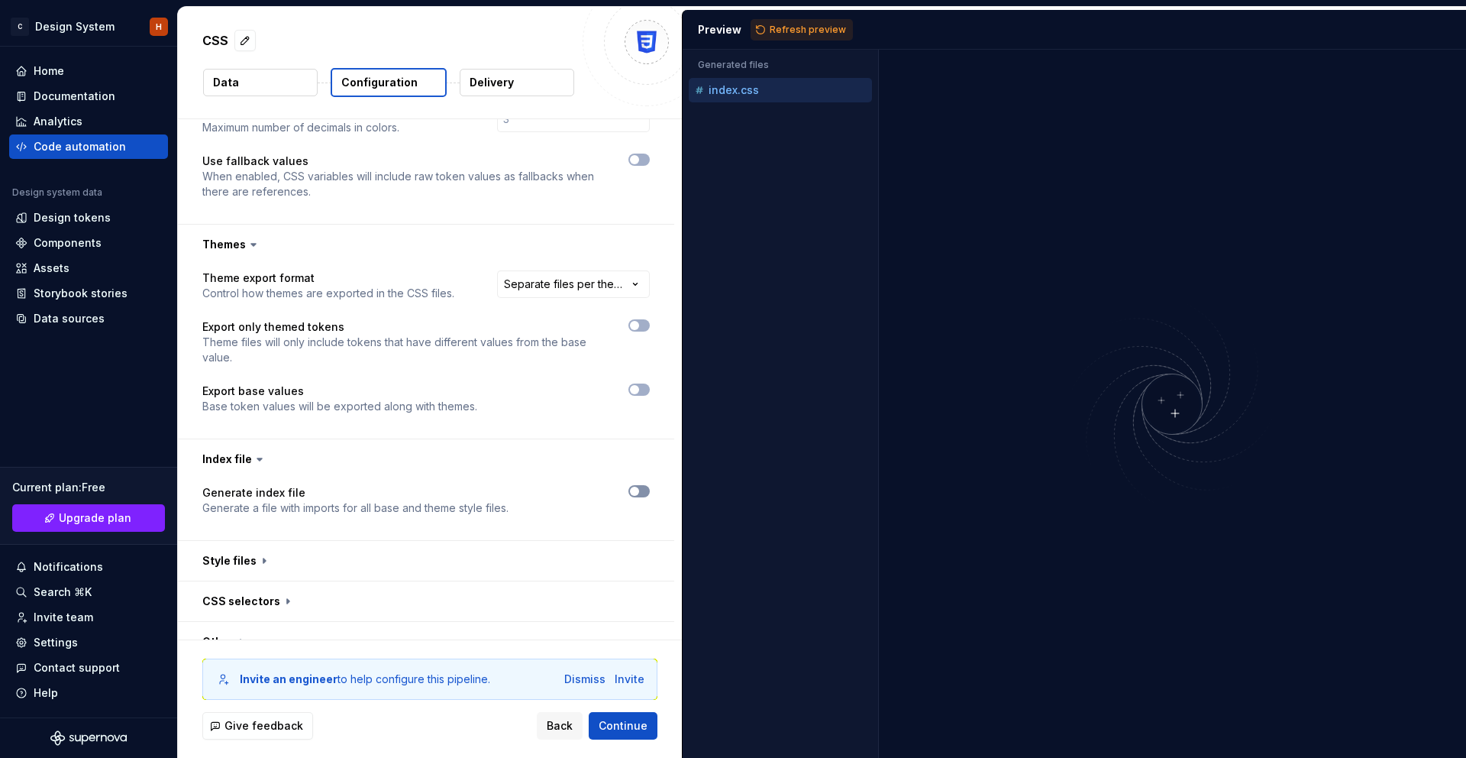
click at [650, 485] on button "button" at bounding box center [639, 491] width 21 height 12
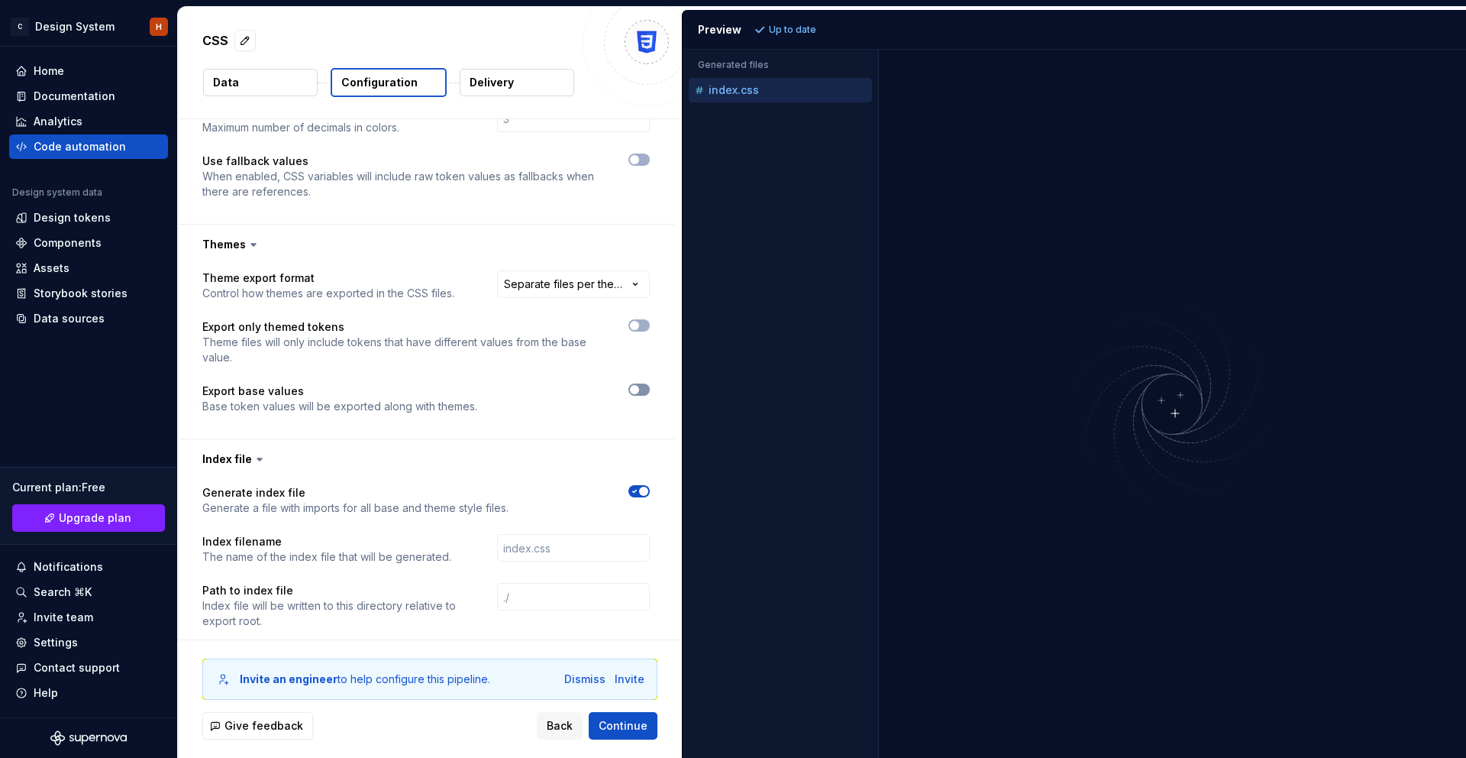
click at [650, 383] on button "button" at bounding box center [639, 389] width 21 height 12
click at [627, 262] on html "**********" at bounding box center [733, 379] width 1466 height 758
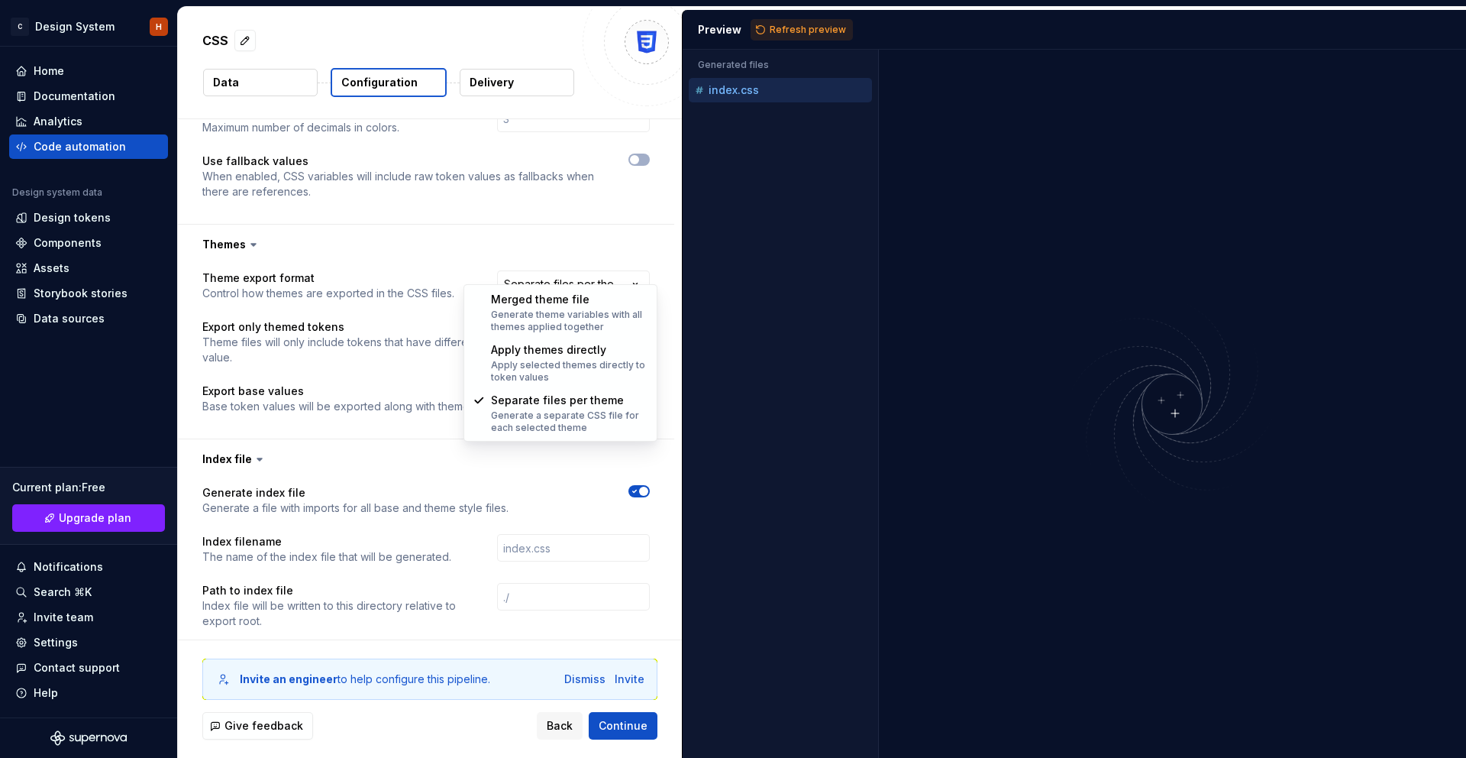
click at [627, 262] on html "**********" at bounding box center [733, 379] width 1466 height 758
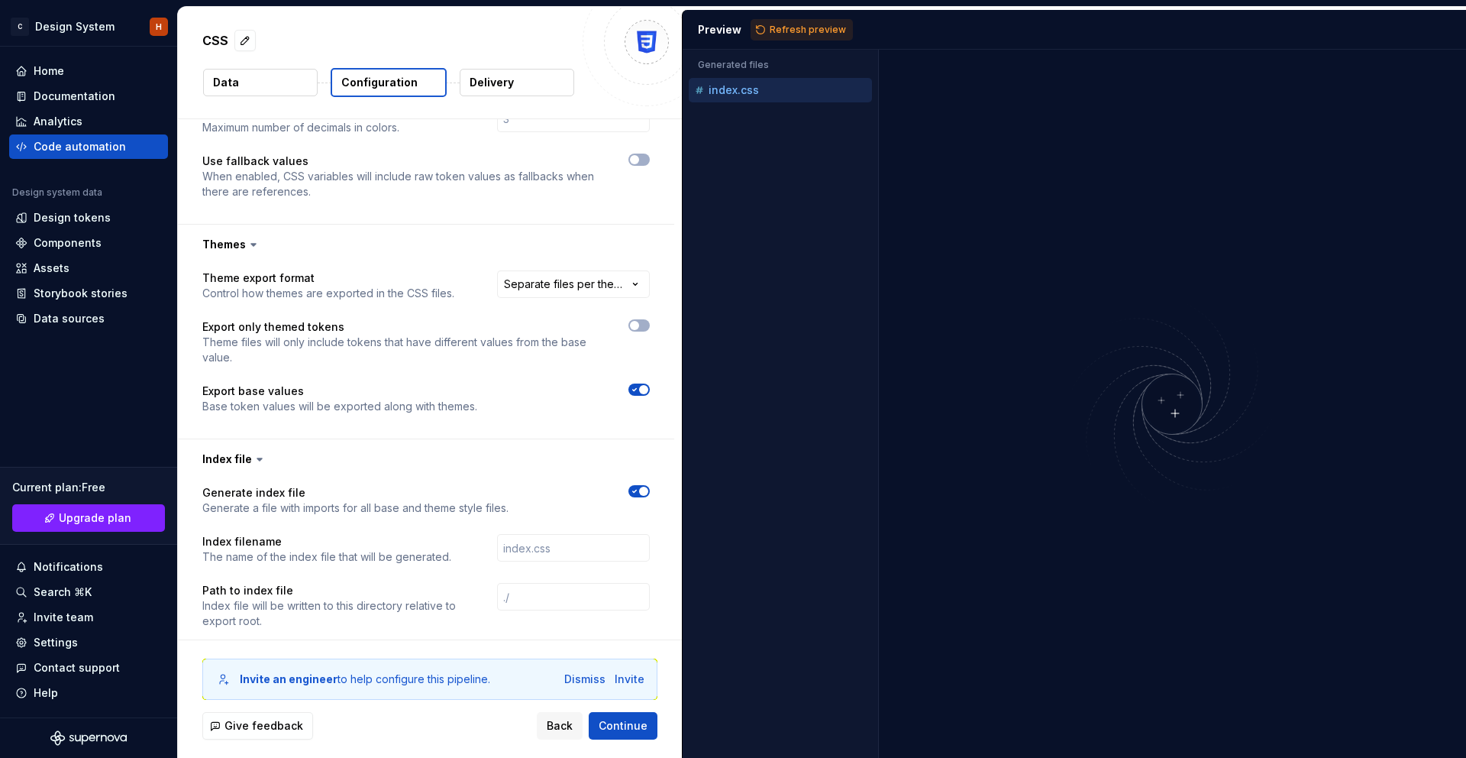
click at [829, 25] on span "Refresh preview" at bounding box center [808, 30] width 76 height 12
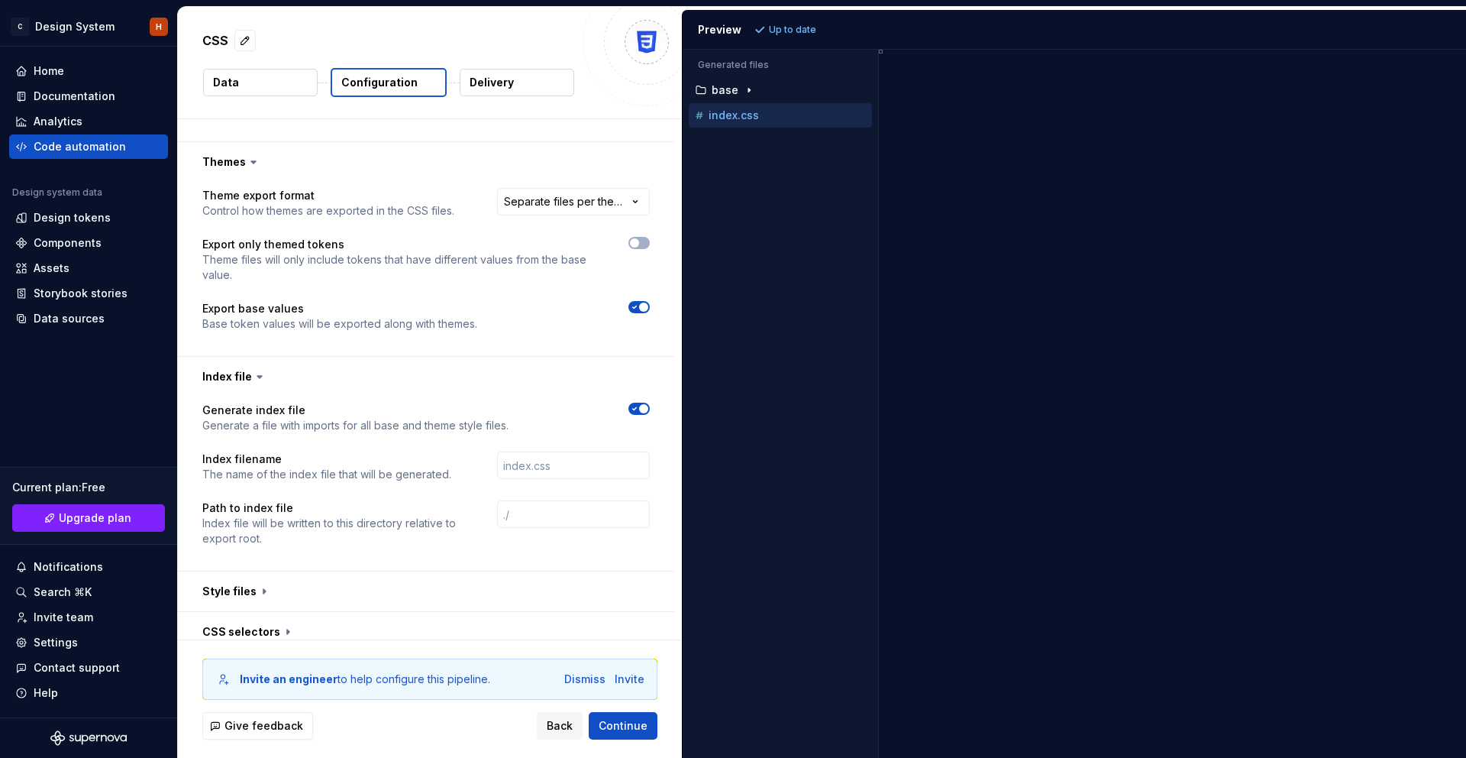
scroll to position [647, 0]
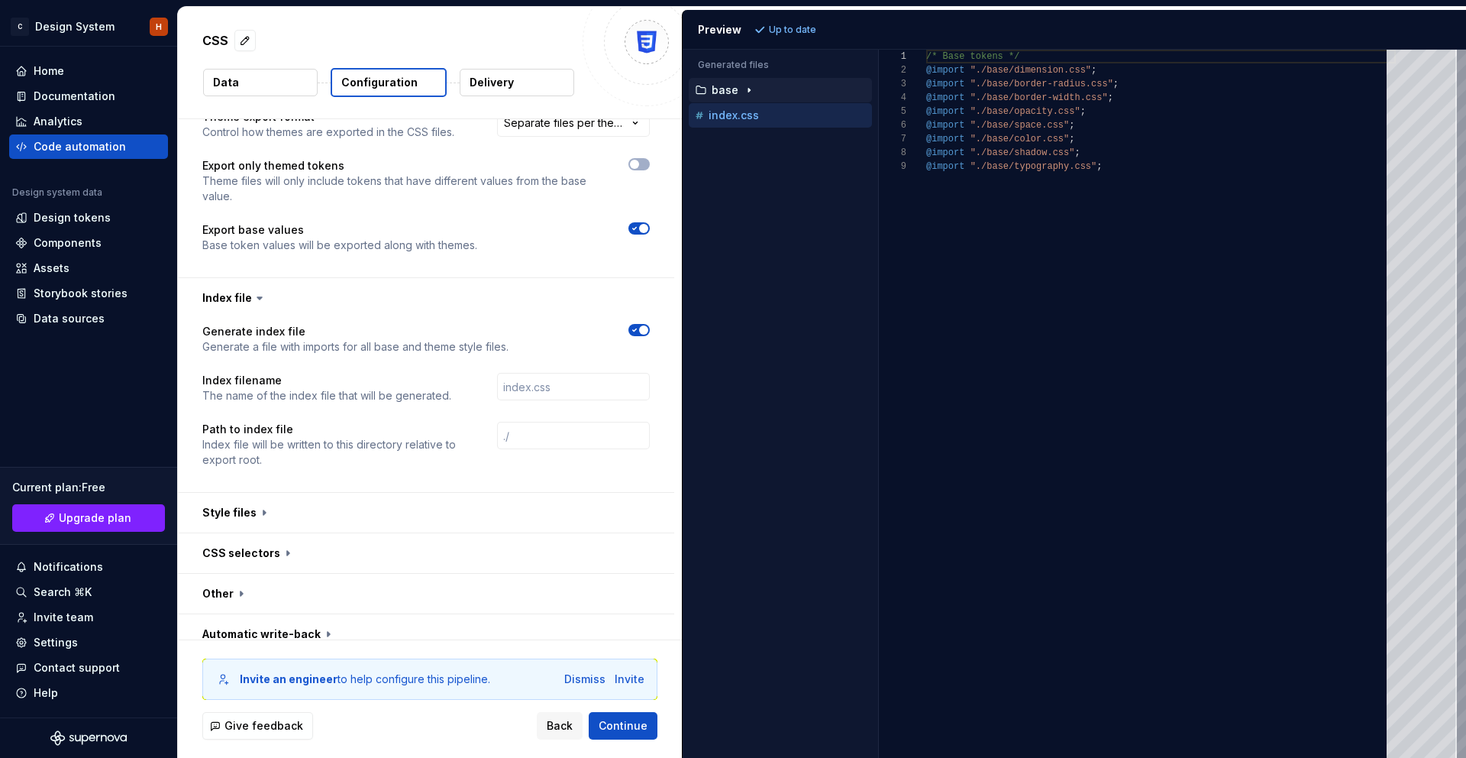
click at [735, 89] on p "base" at bounding box center [725, 90] width 27 height 12
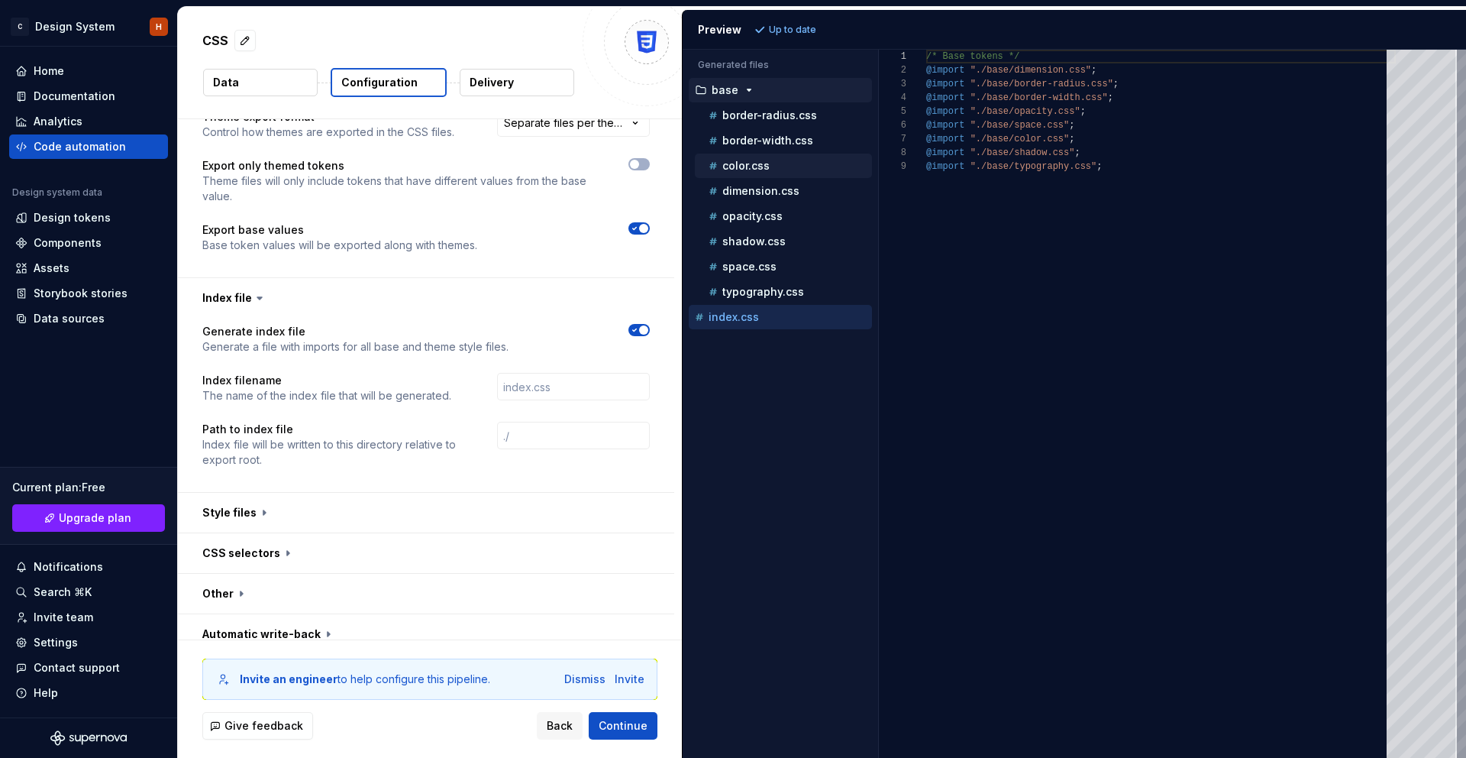
click at [768, 164] on p "color.css" at bounding box center [746, 166] width 47 height 12
type textarea "**********"
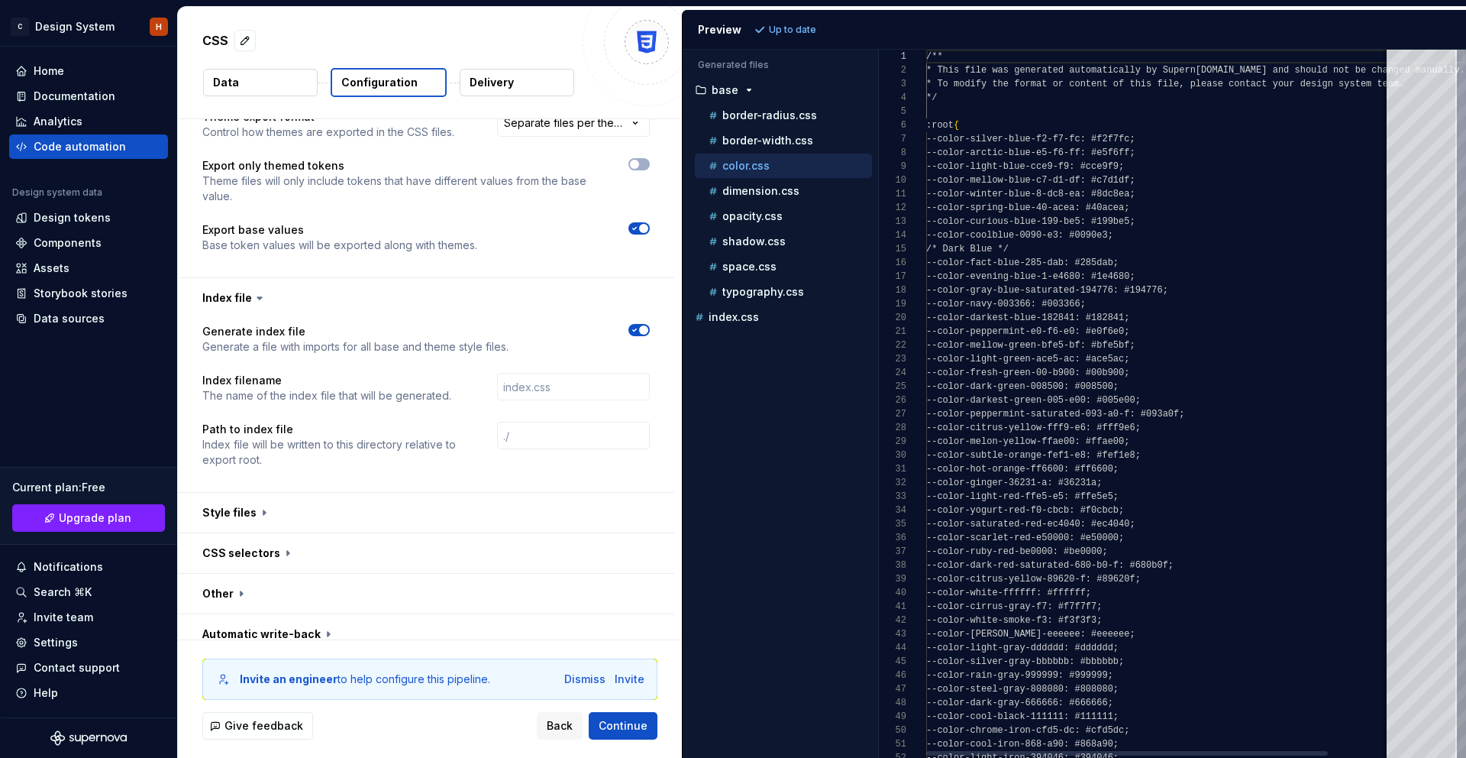
scroll to position [137, 0]
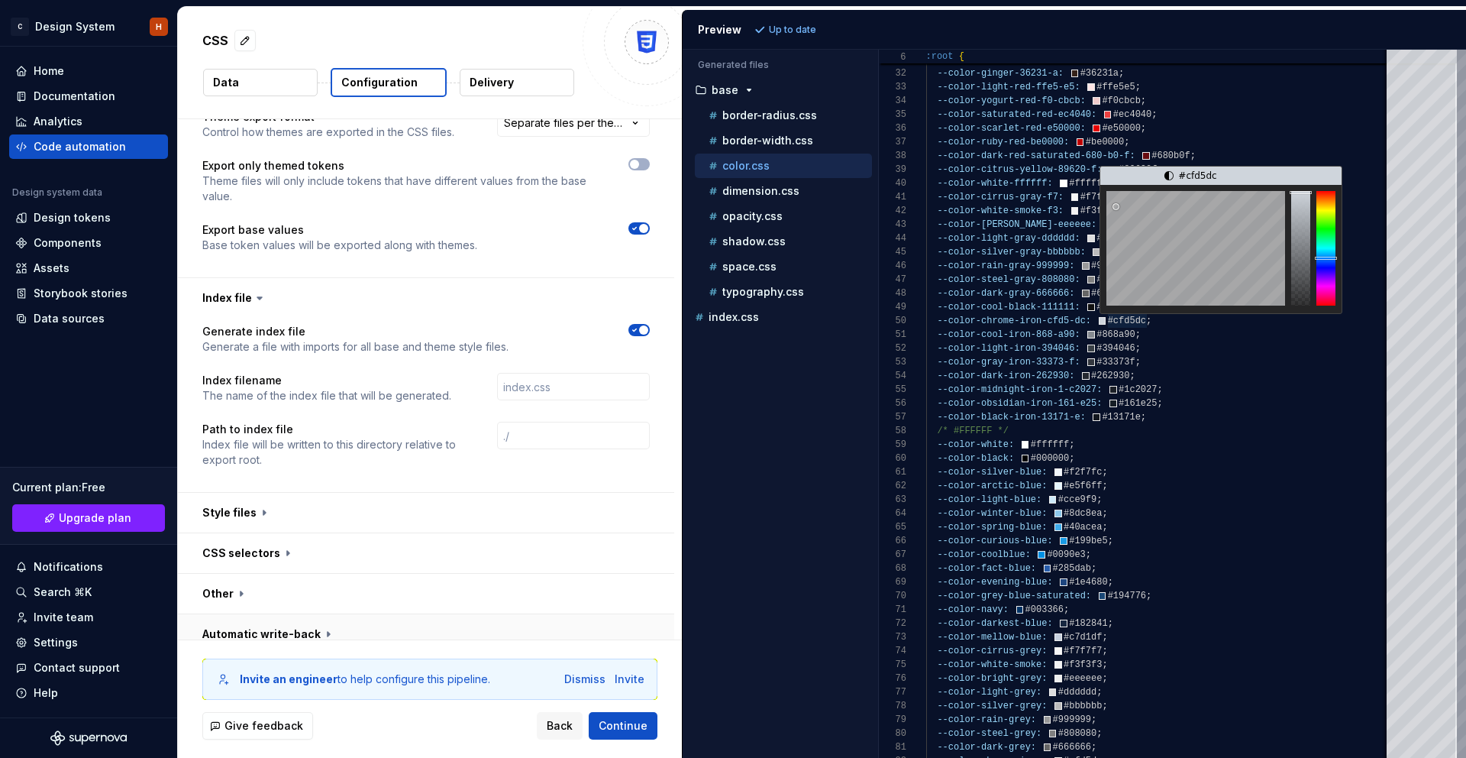
click at [366, 616] on button "button" at bounding box center [426, 634] width 496 height 40
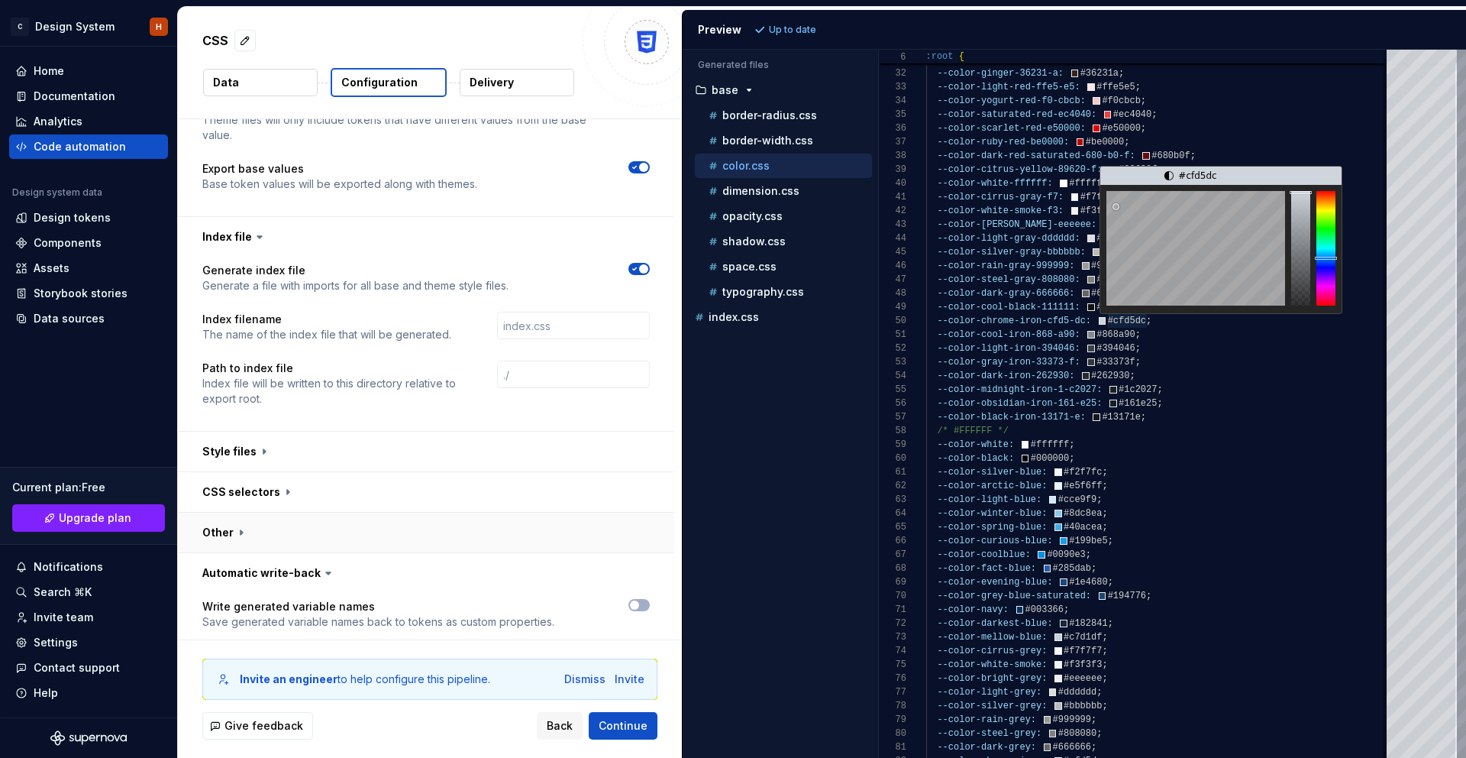
click at [360, 512] on button "button" at bounding box center [426, 532] width 496 height 40
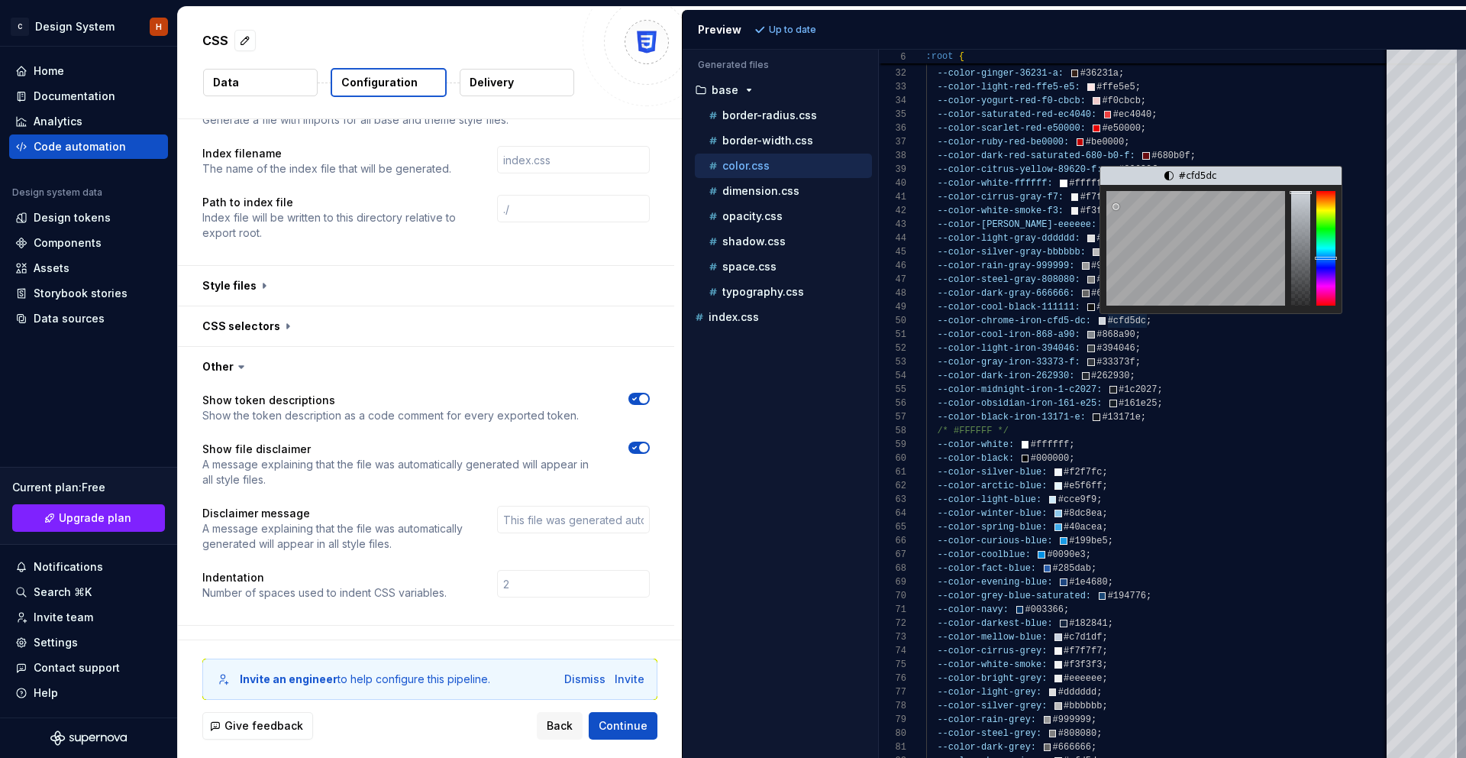
scroll to position [874, 0]
click at [300, 306] on button "button" at bounding box center [426, 326] width 496 height 40
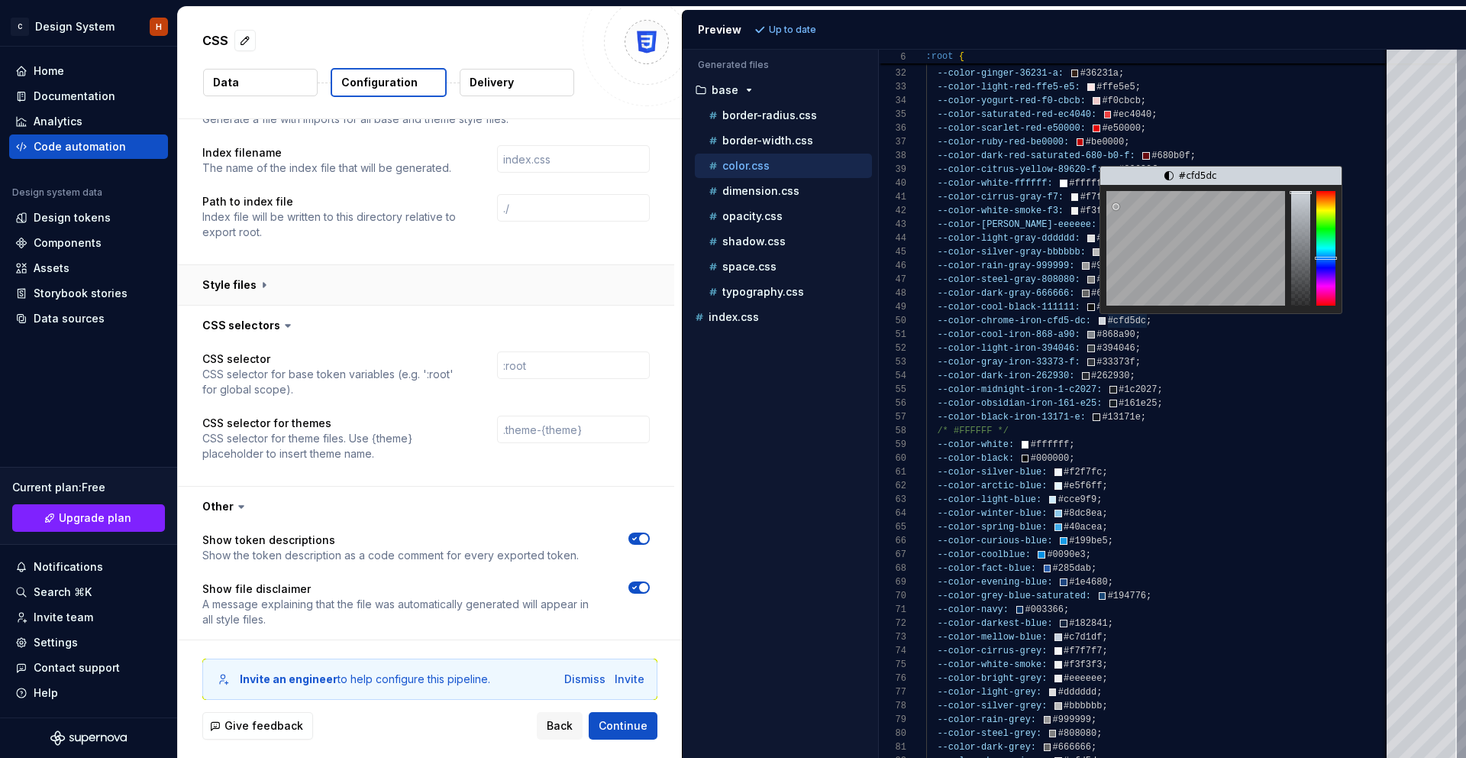
click at [287, 272] on button "button" at bounding box center [426, 285] width 496 height 40
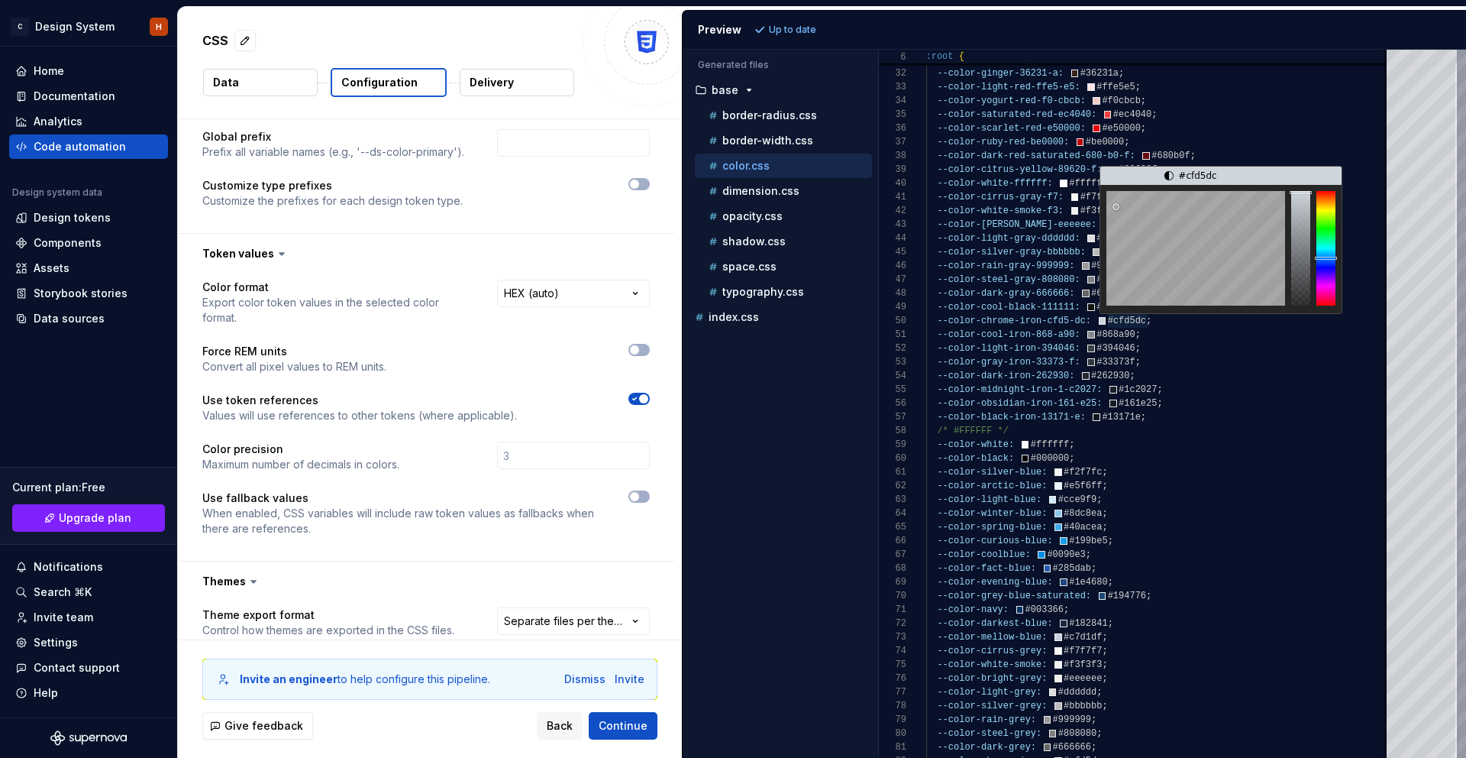
scroll to position [0, 0]
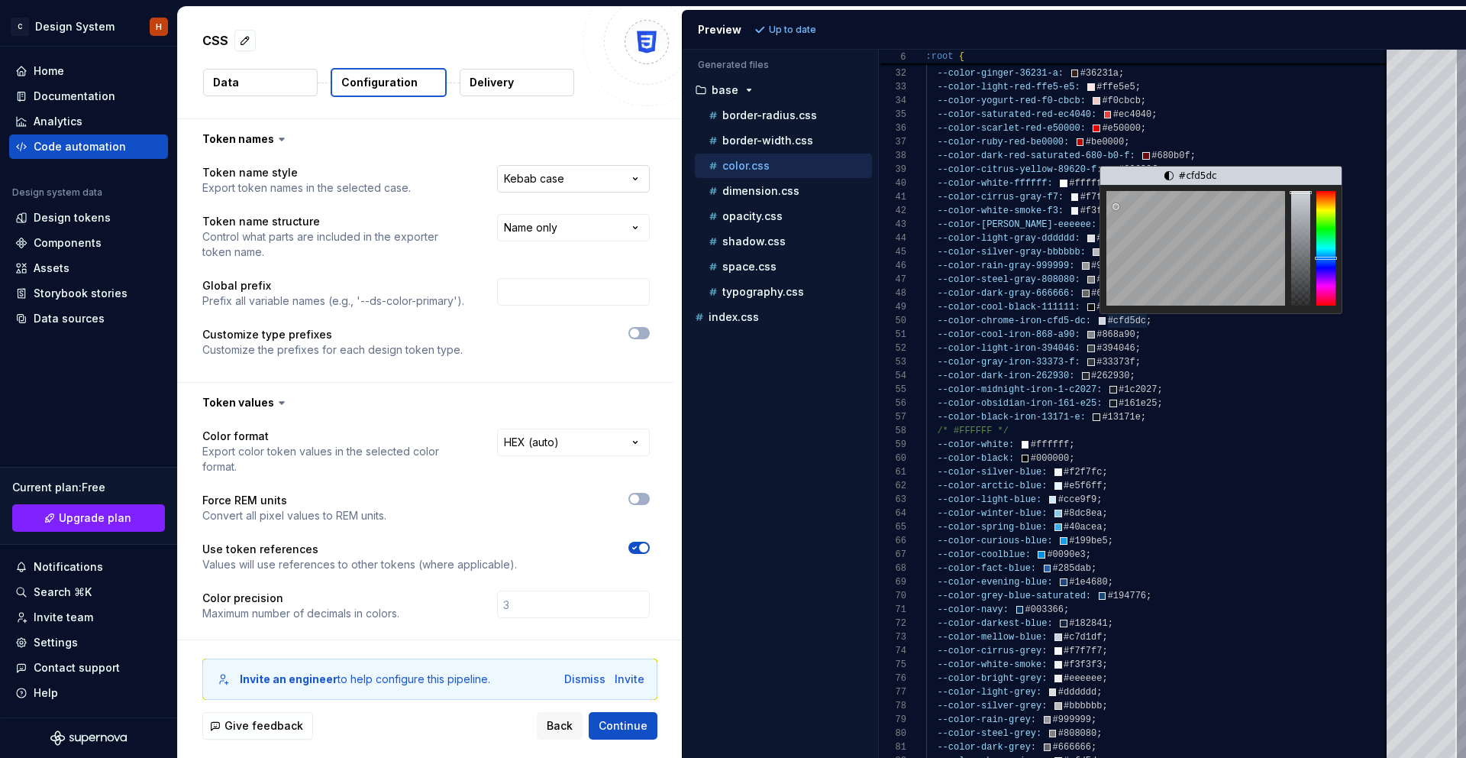
click at [523, 182] on html "**********" at bounding box center [733, 379] width 1466 height 758
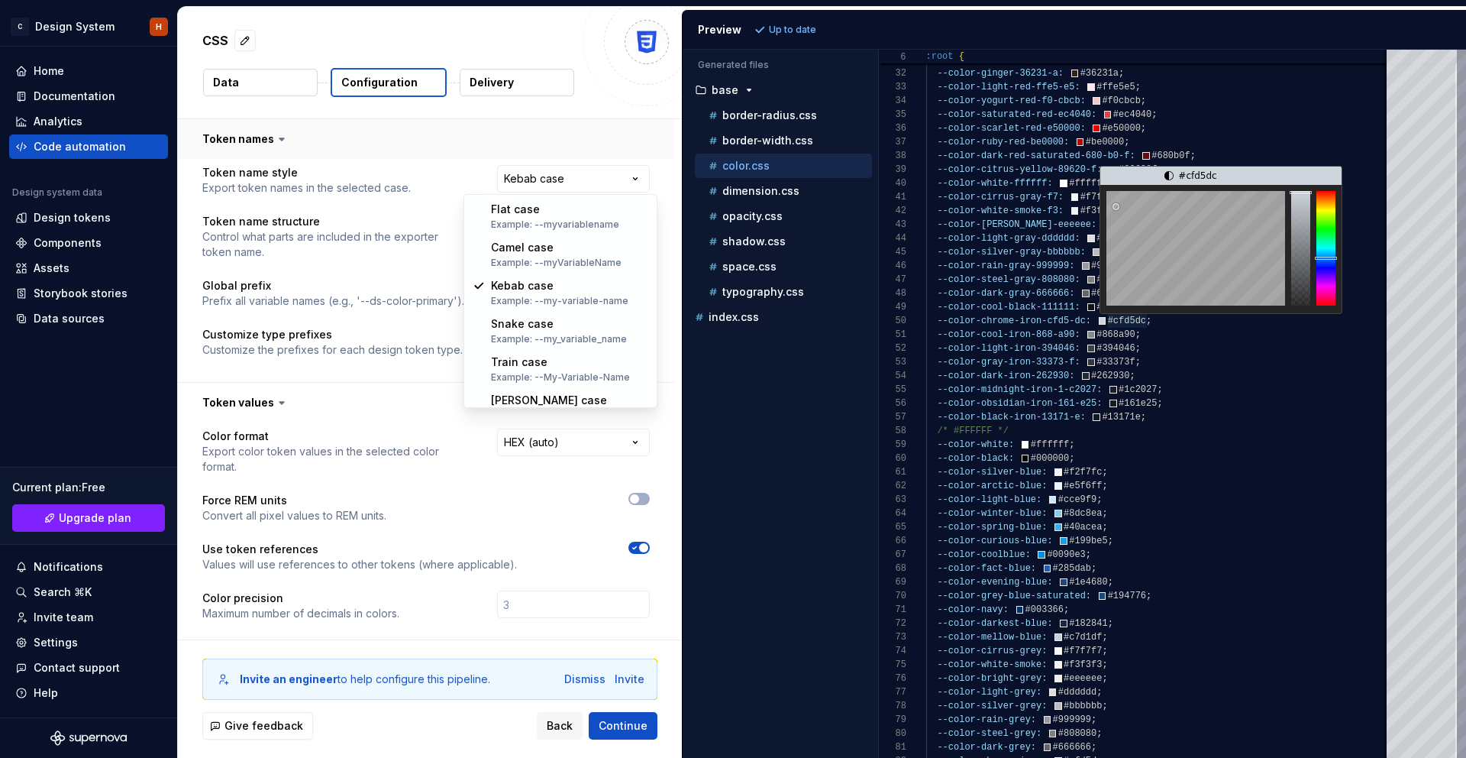
click at [534, 144] on html "**********" at bounding box center [733, 379] width 1466 height 758
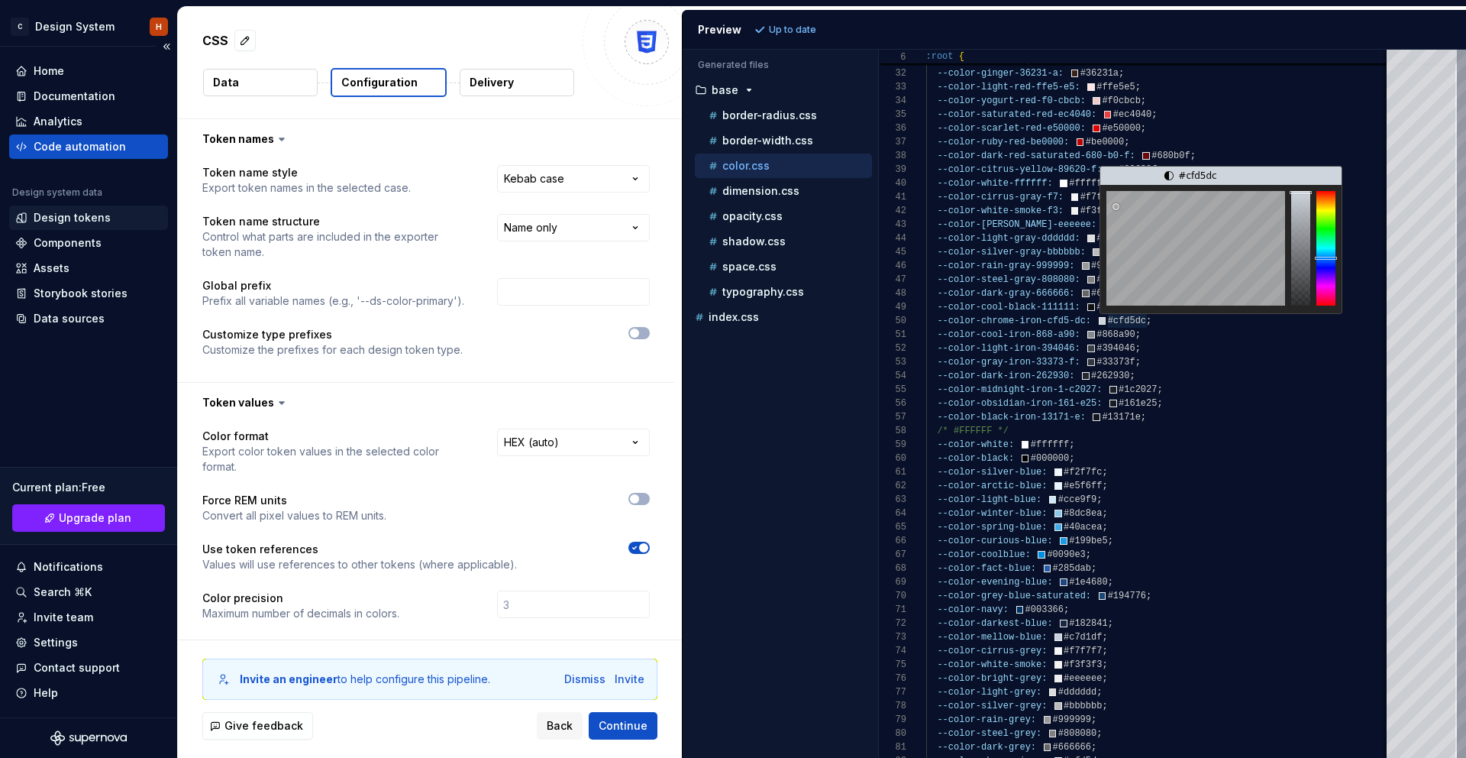
click at [72, 215] on div "Design tokens" at bounding box center [72, 217] width 77 height 15
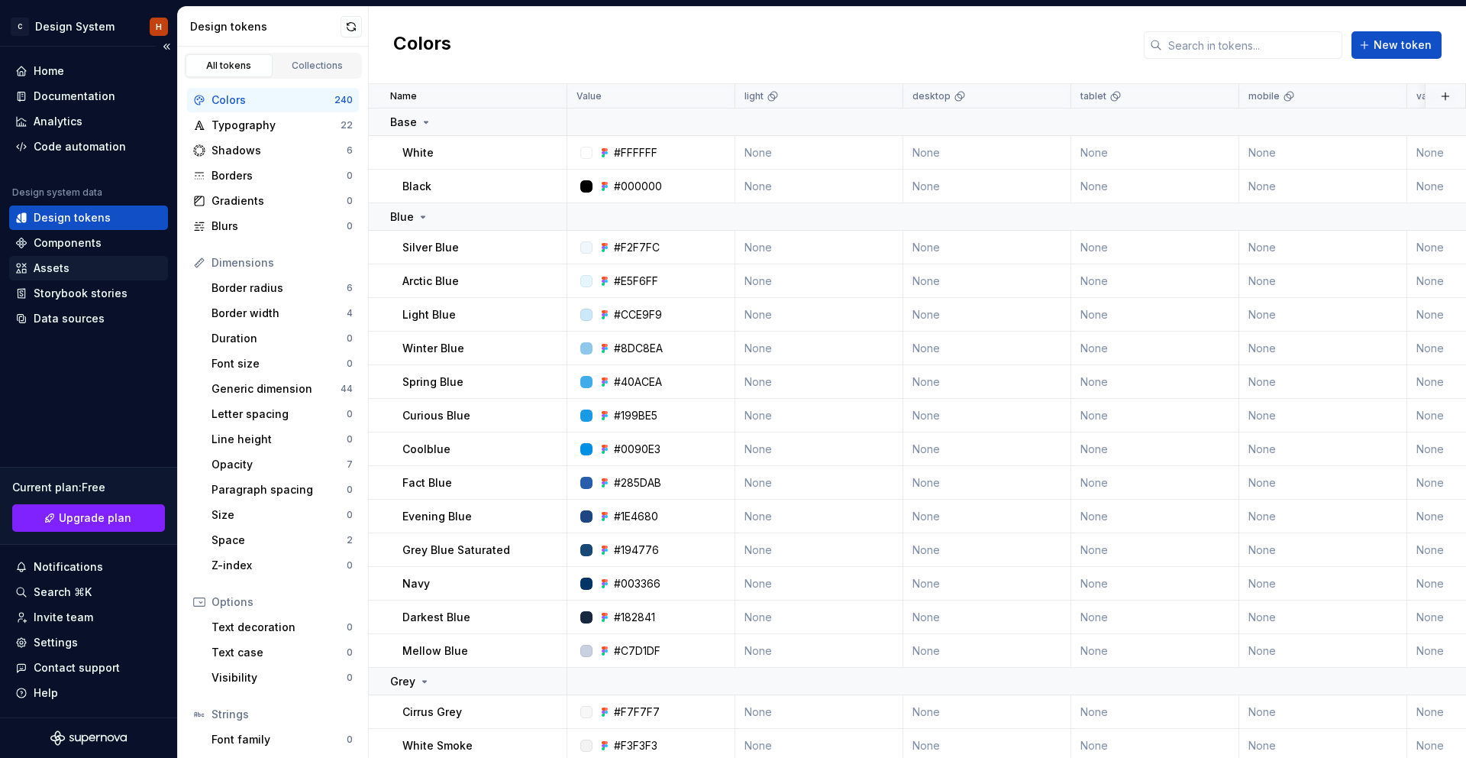
click at [75, 270] on div "Assets" at bounding box center [88, 267] width 147 height 15
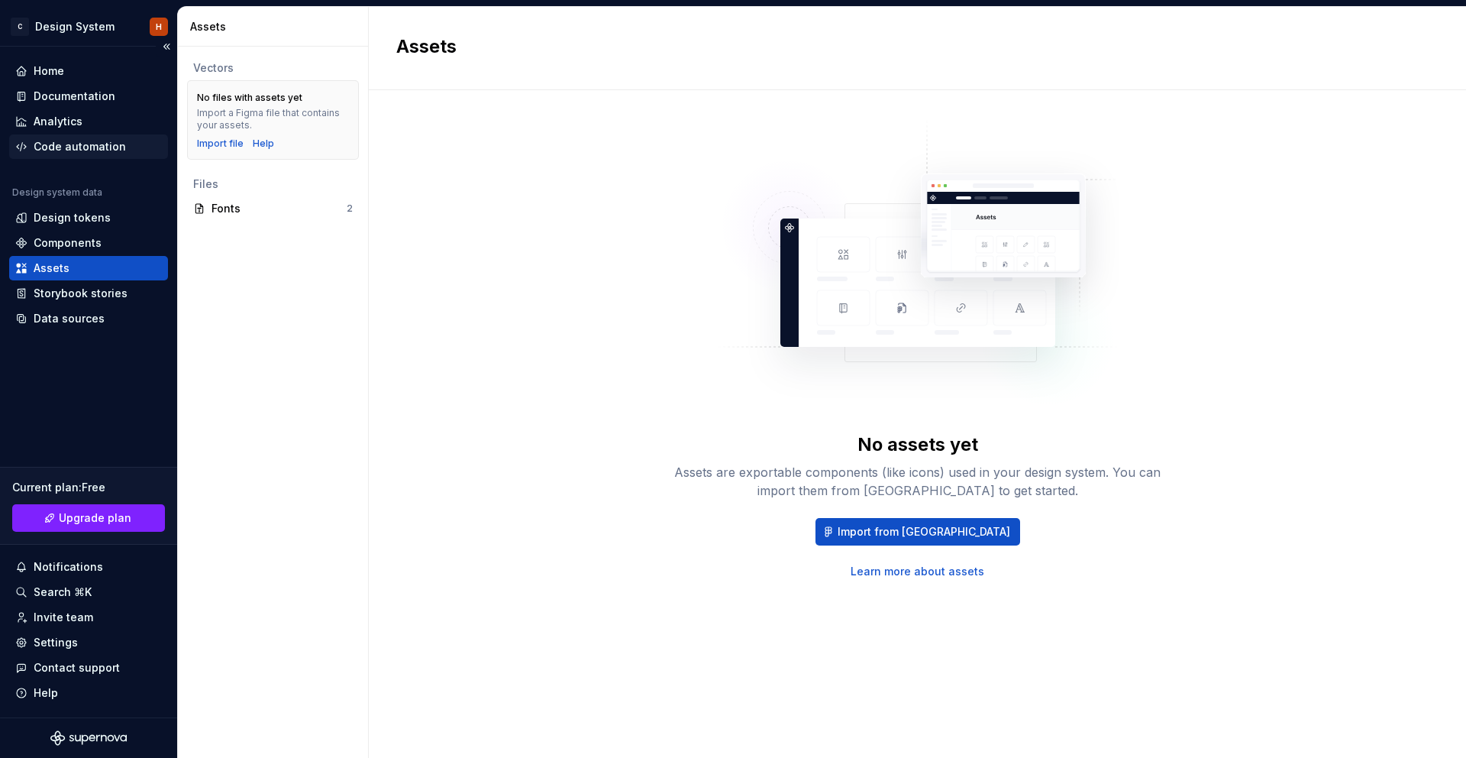
click at [66, 156] on div "Code automation" at bounding box center [88, 146] width 159 height 24
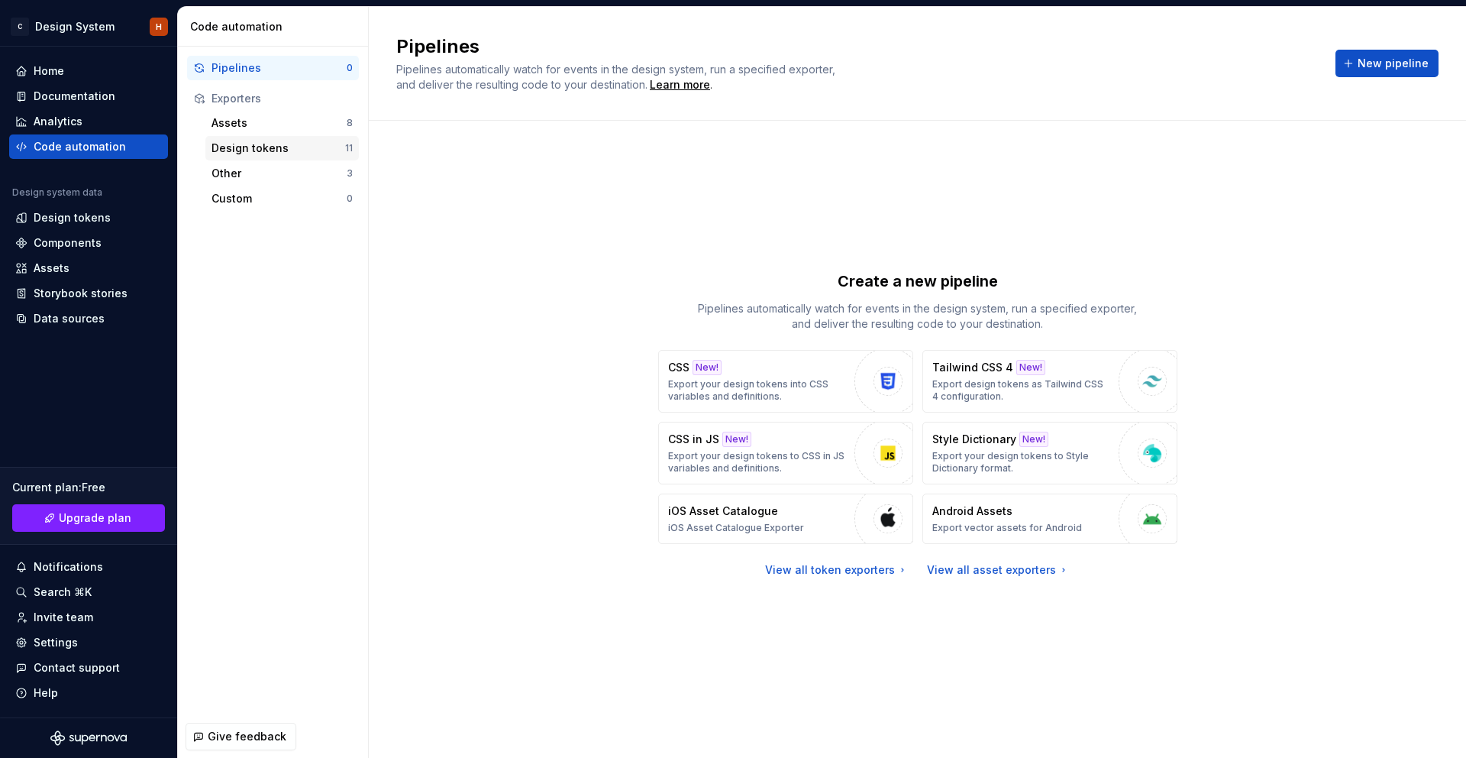
click at [263, 148] on div "Design tokens" at bounding box center [279, 148] width 134 height 15
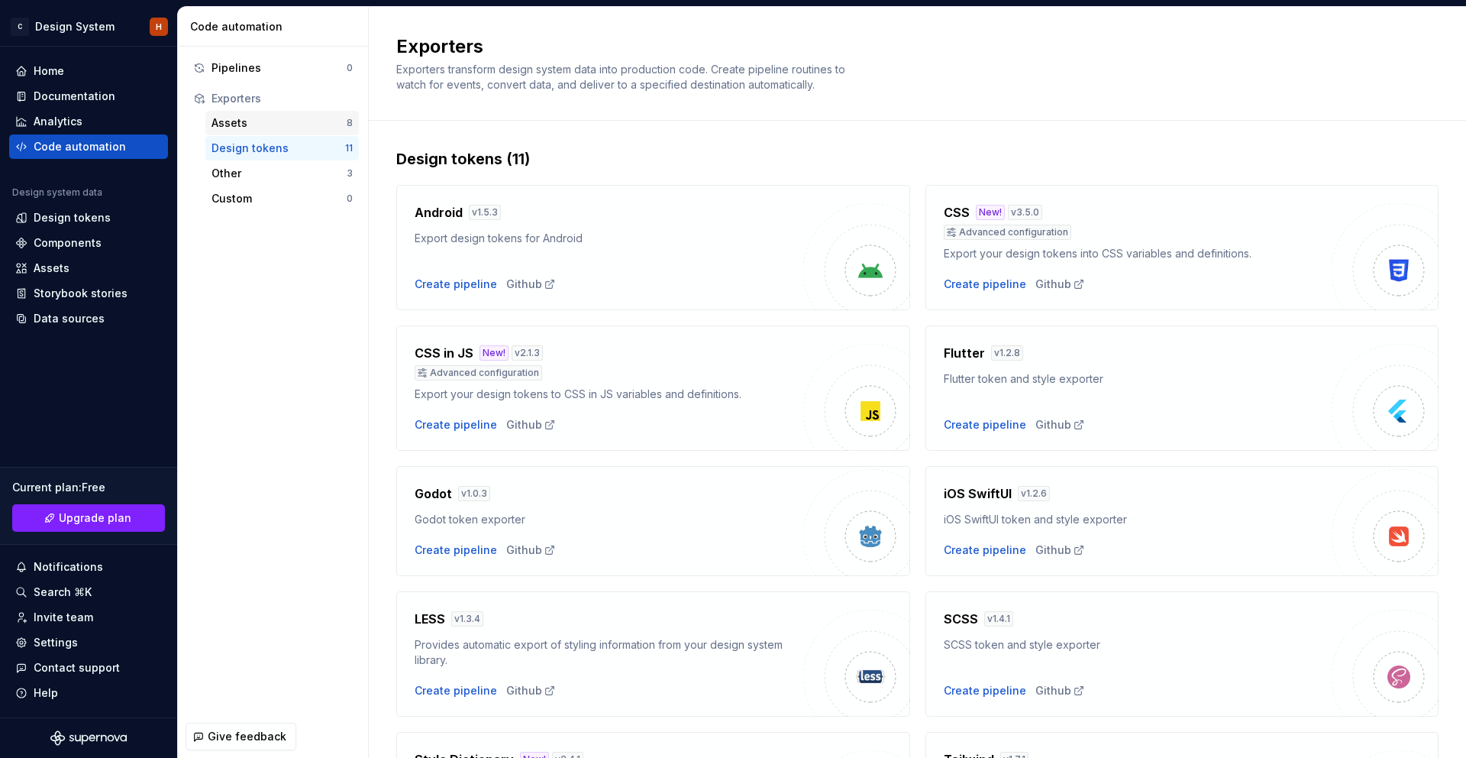
click at [288, 121] on div "Assets" at bounding box center [279, 122] width 135 height 15
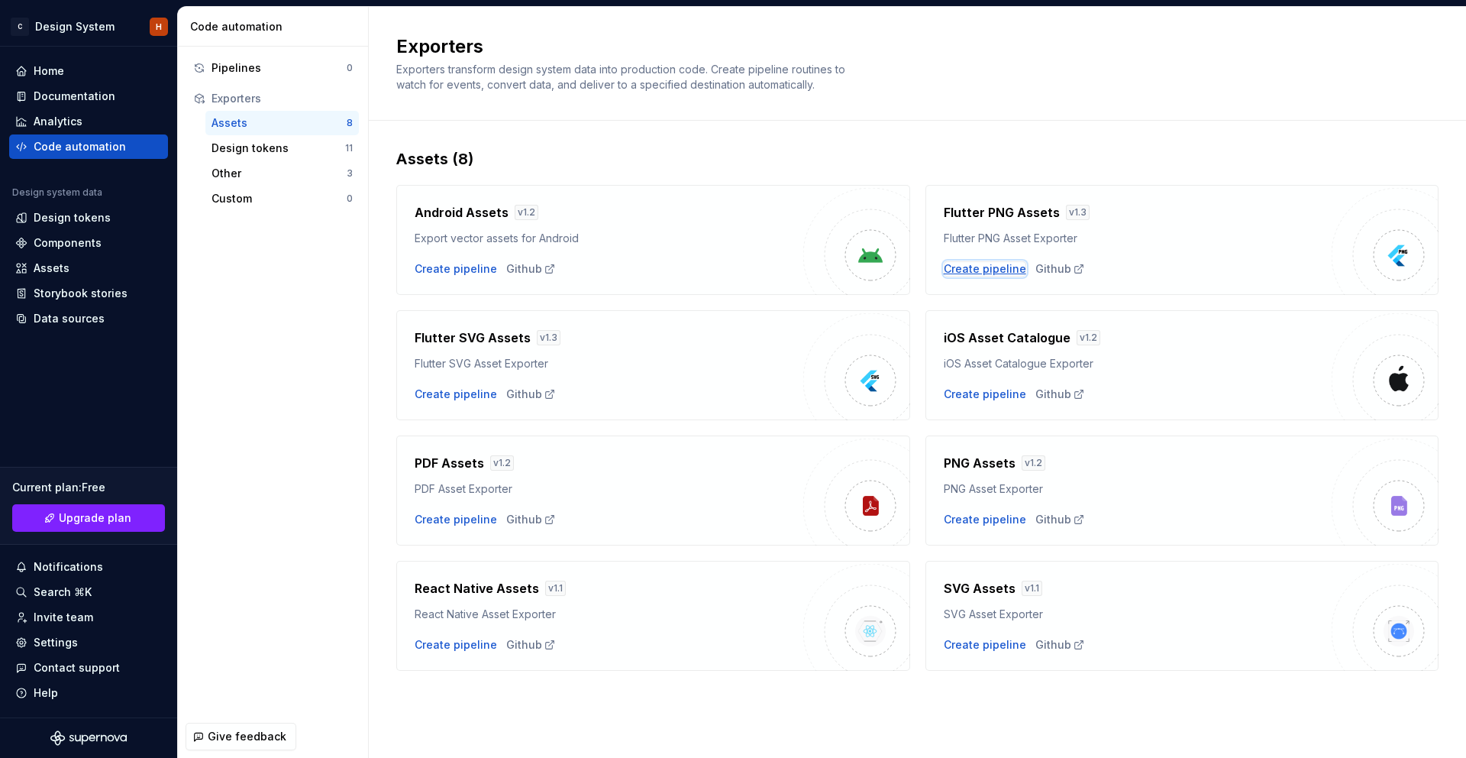
click at [981, 271] on div "Create pipeline" at bounding box center [985, 268] width 82 height 15
click at [264, 152] on div "Design tokens" at bounding box center [279, 148] width 134 height 15
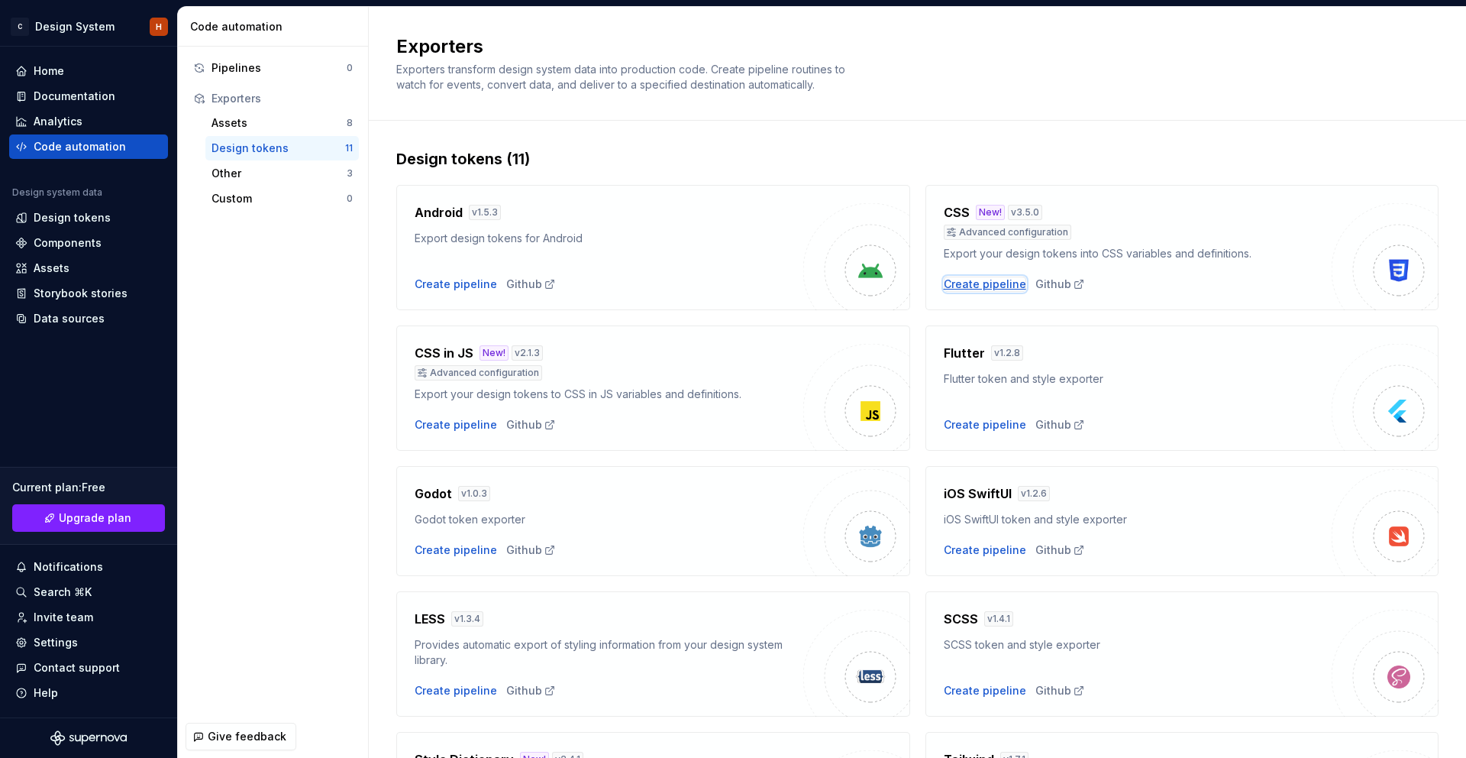
click at [993, 286] on div "Create pipeline" at bounding box center [985, 283] width 82 height 15
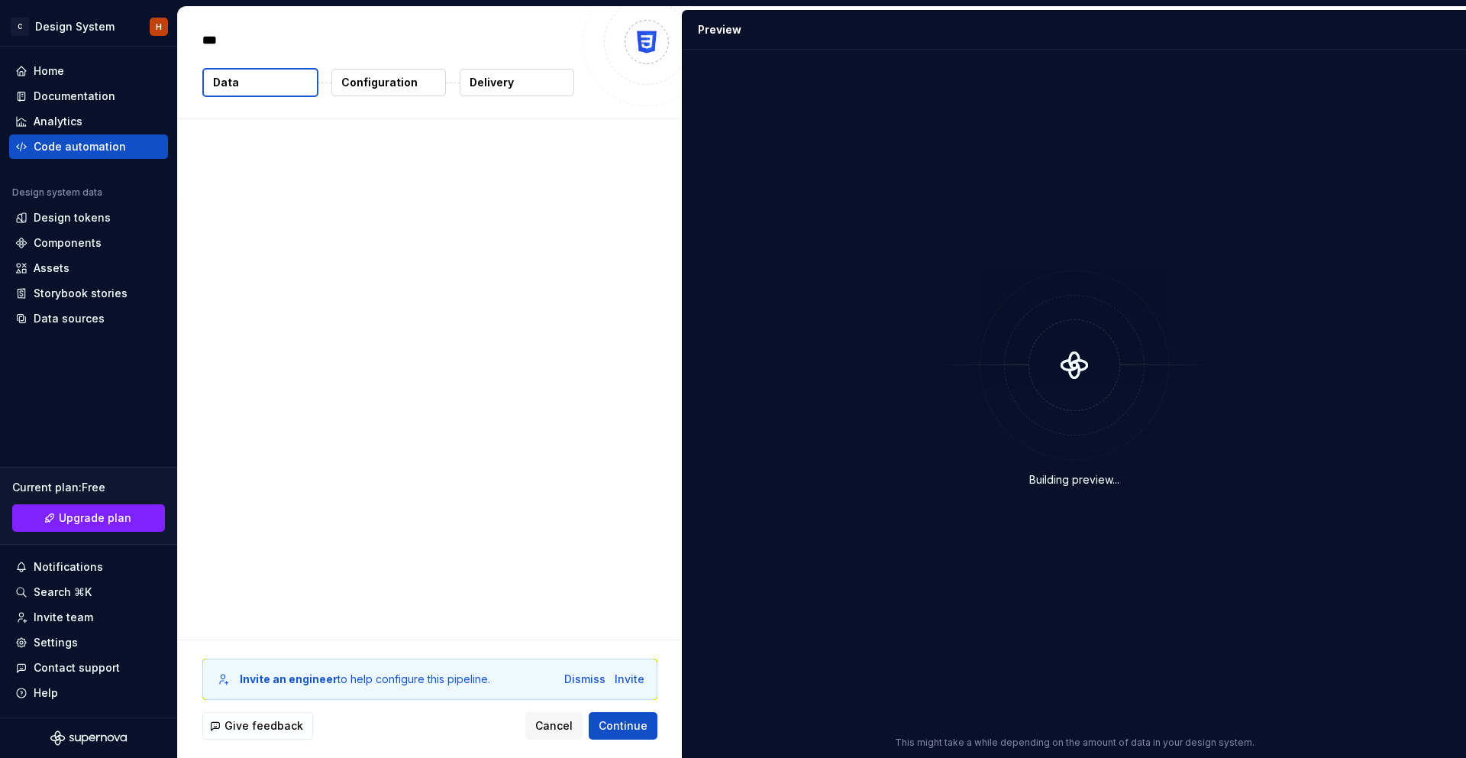
type textarea "*"
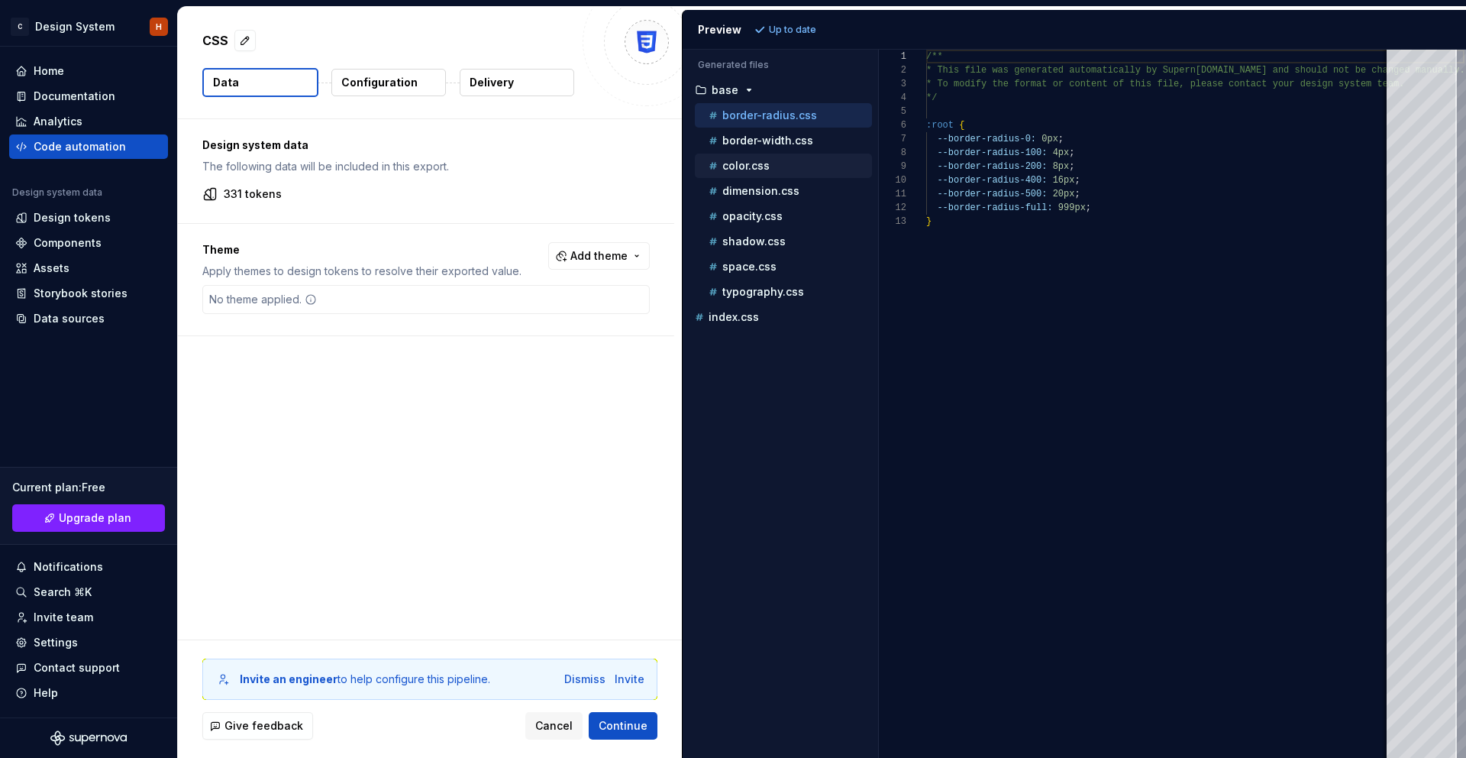
click at [786, 160] on div "color.css" at bounding box center [789, 165] width 166 height 15
type textarea "**********"
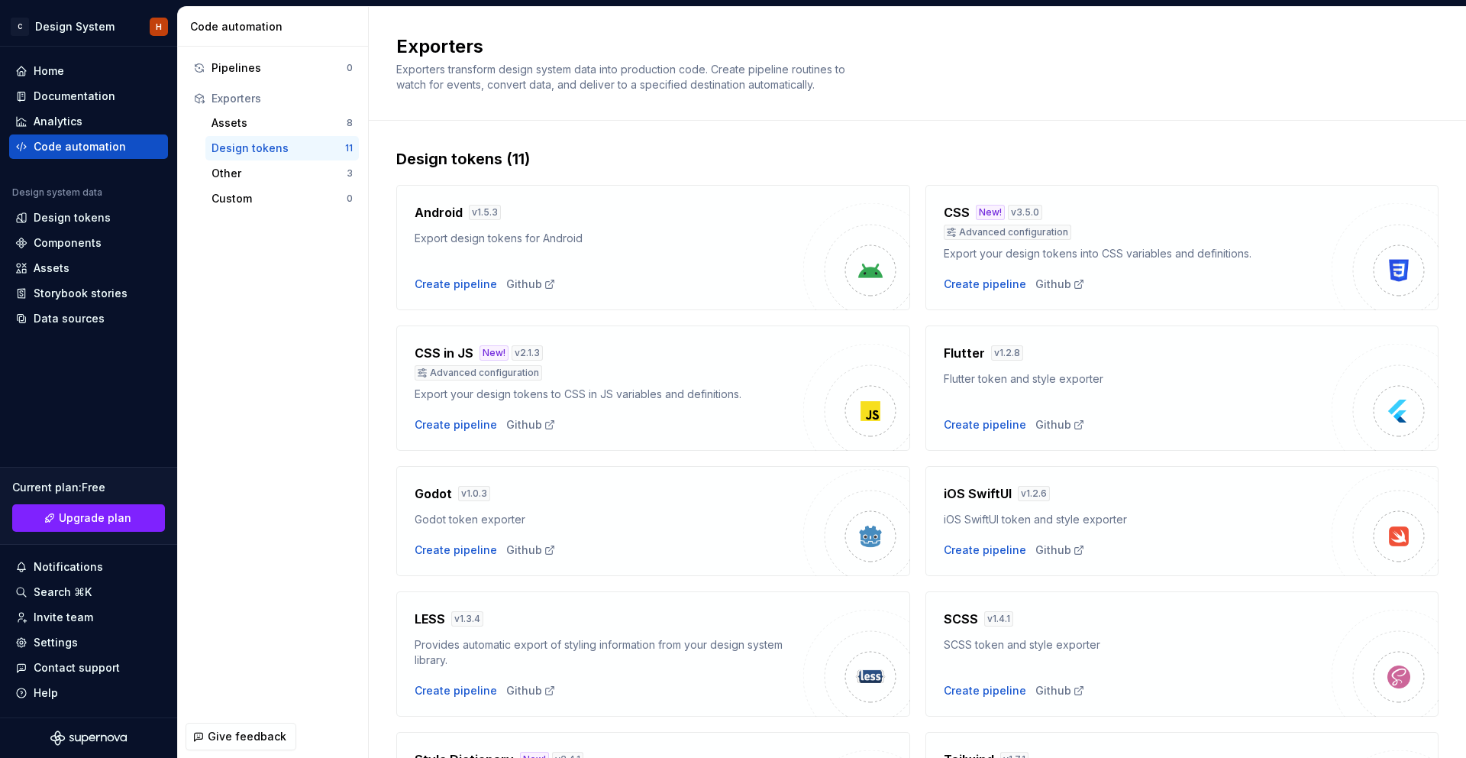
type textarea "*"
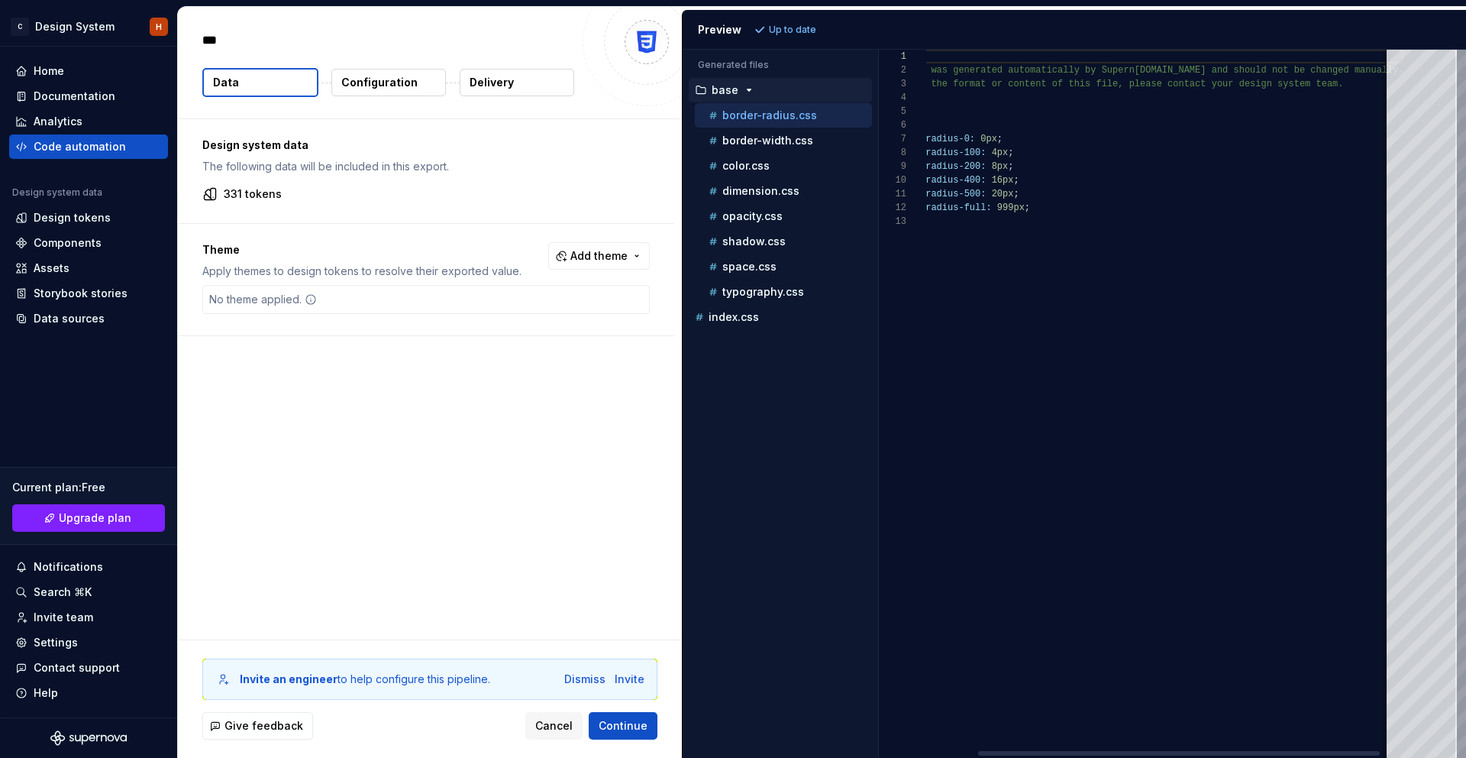
type textarea "**********"
click at [1088, 84] on div "/** * This file was generated automatically by Supern ova.io and should not be …" at bounding box center [1134, 404] width 538 height 708
click at [312, 203] on div "Design system data The following data will be included in this export. 331 toke…" at bounding box center [426, 171] width 496 height 104
click at [365, 76] on p "Configuration" at bounding box center [379, 82] width 76 height 15
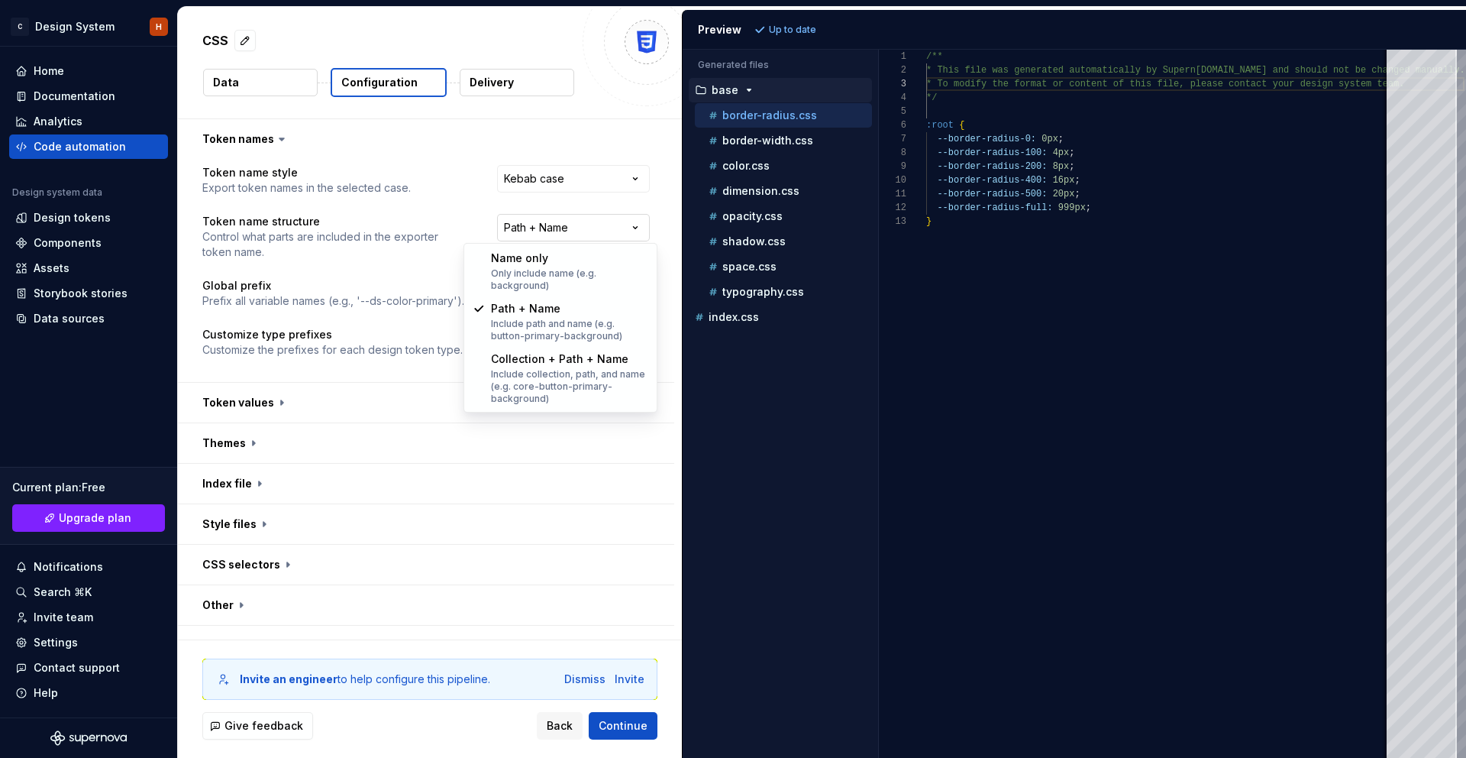
click at [564, 224] on html "**********" at bounding box center [733, 379] width 1466 height 758
select select "**********"
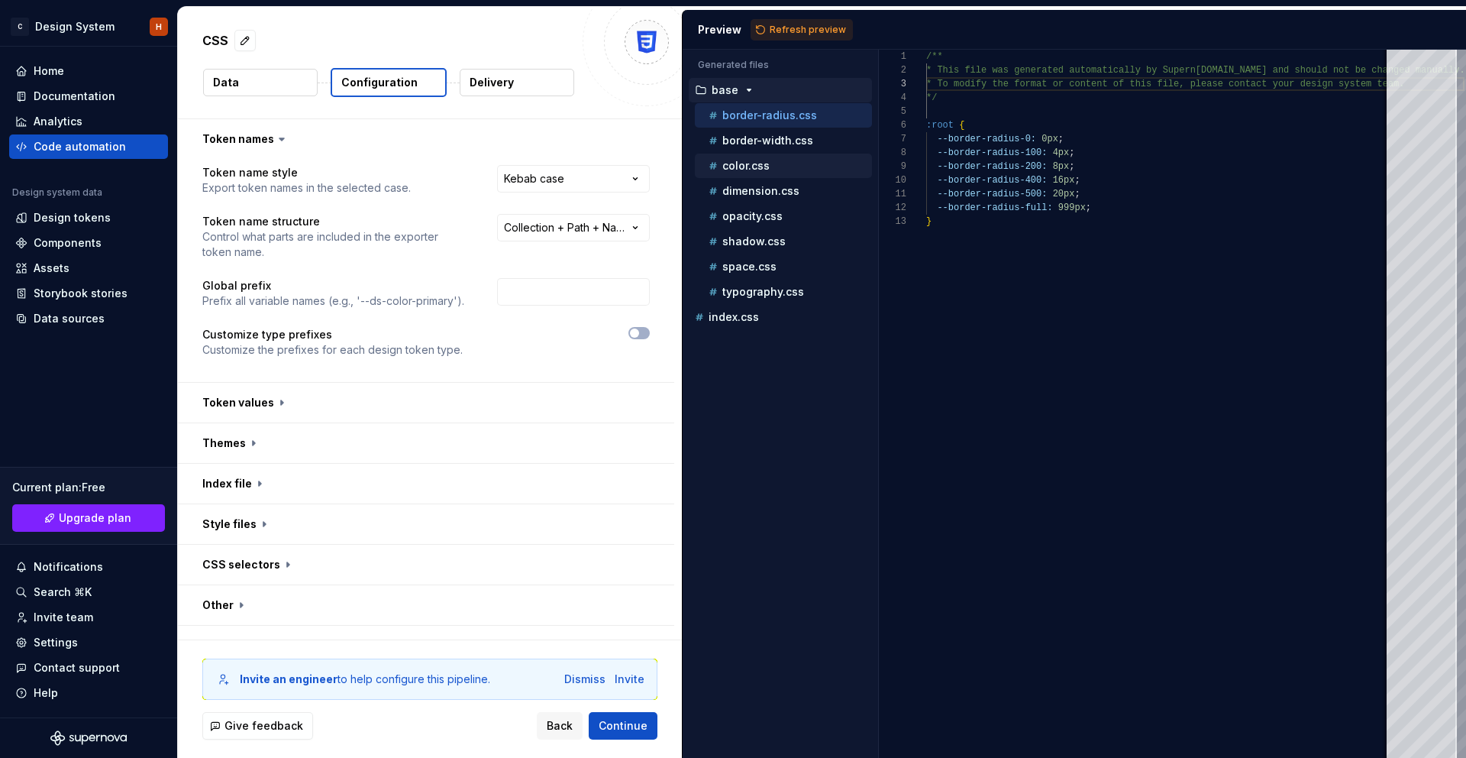
click at [754, 168] on p "color.css" at bounding box center [746, 166] width 47 height 12
type textarea "**********"
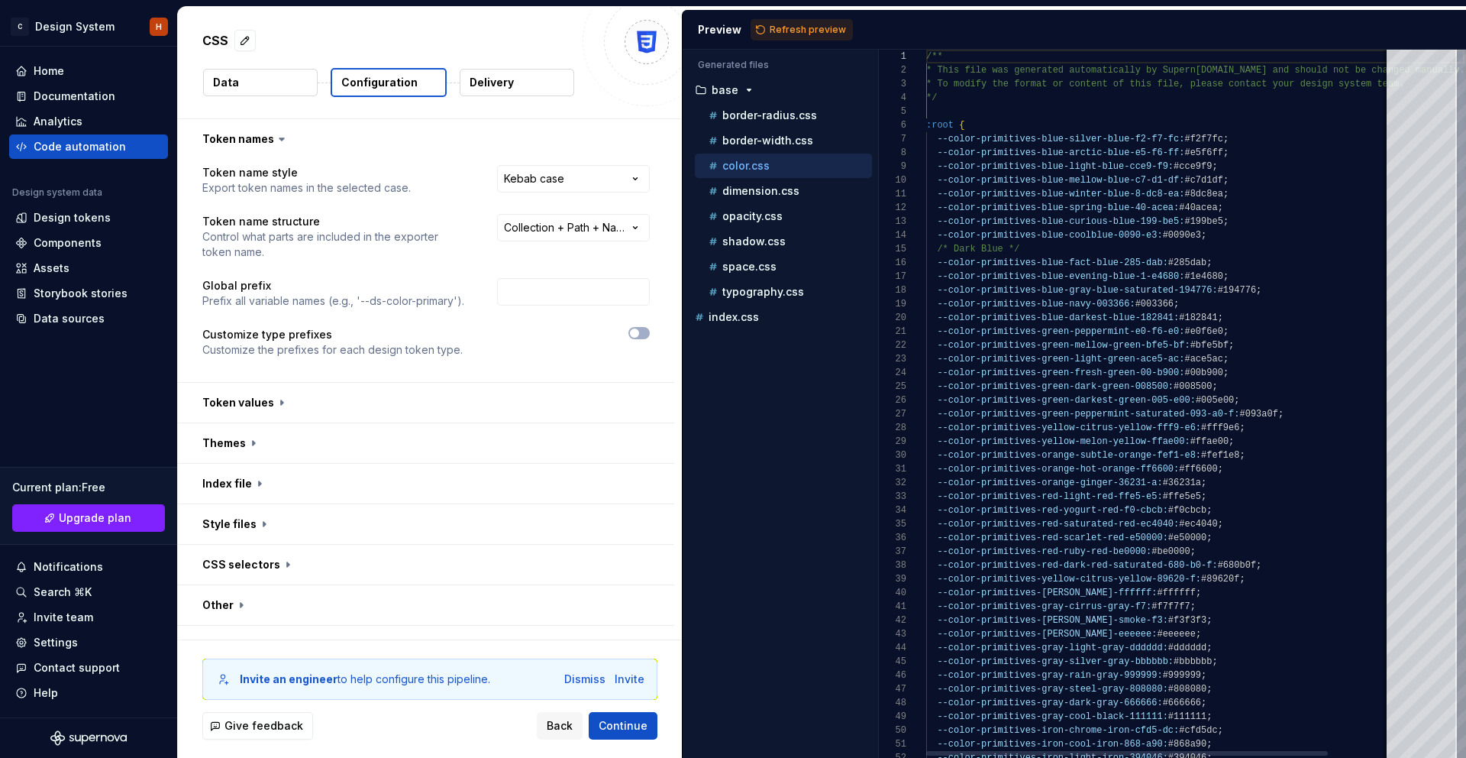
scroll to position [137, 0]
click at [792, 29] on span "Refresh preview" at bounding box center [808, 30] width 76 height 12
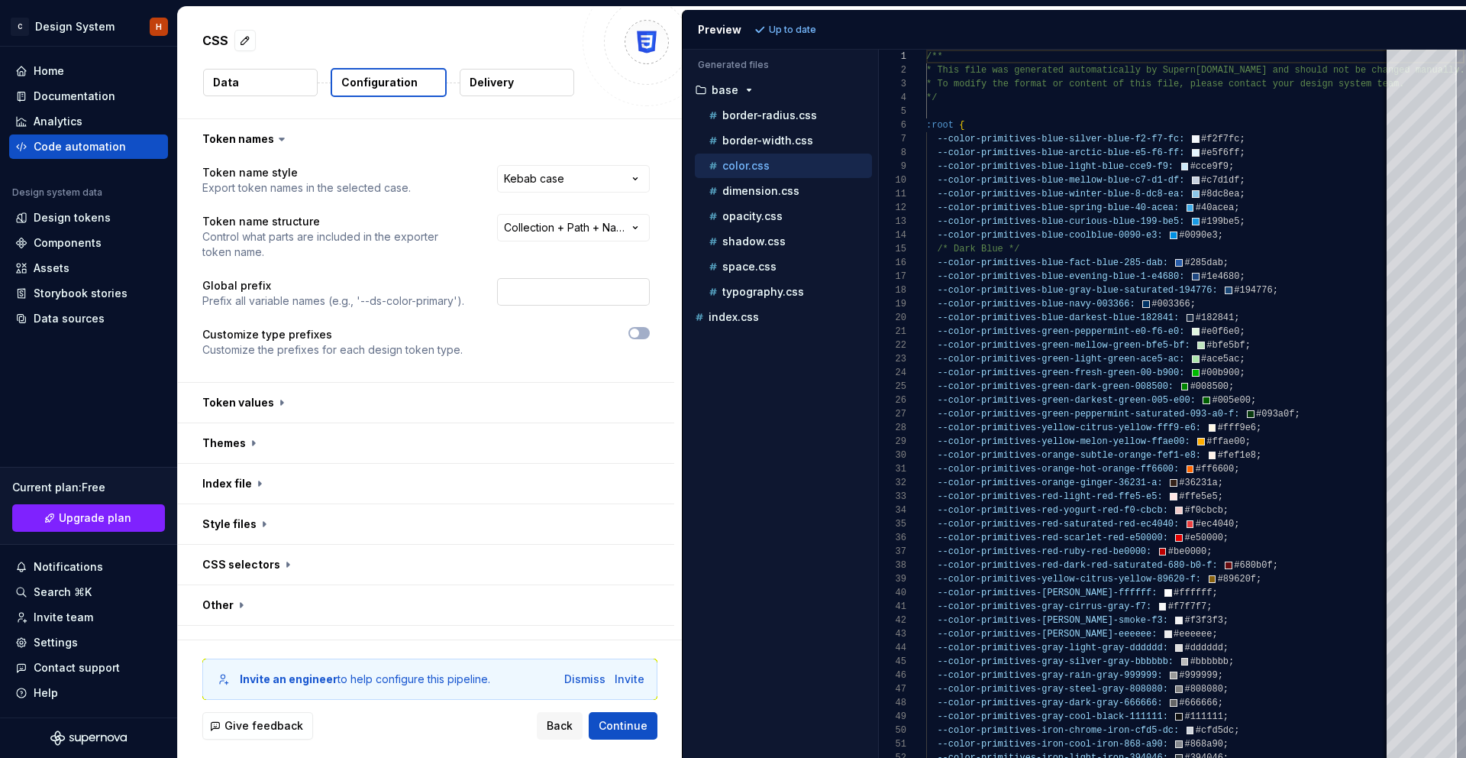
click at [510, 292] on input "text" at bounding box center [573, 291] width 153 height 27
type input "ds"
click at [794, 26] on span "Refresh preview" at bounding box center [808, 30] width 76 height 12
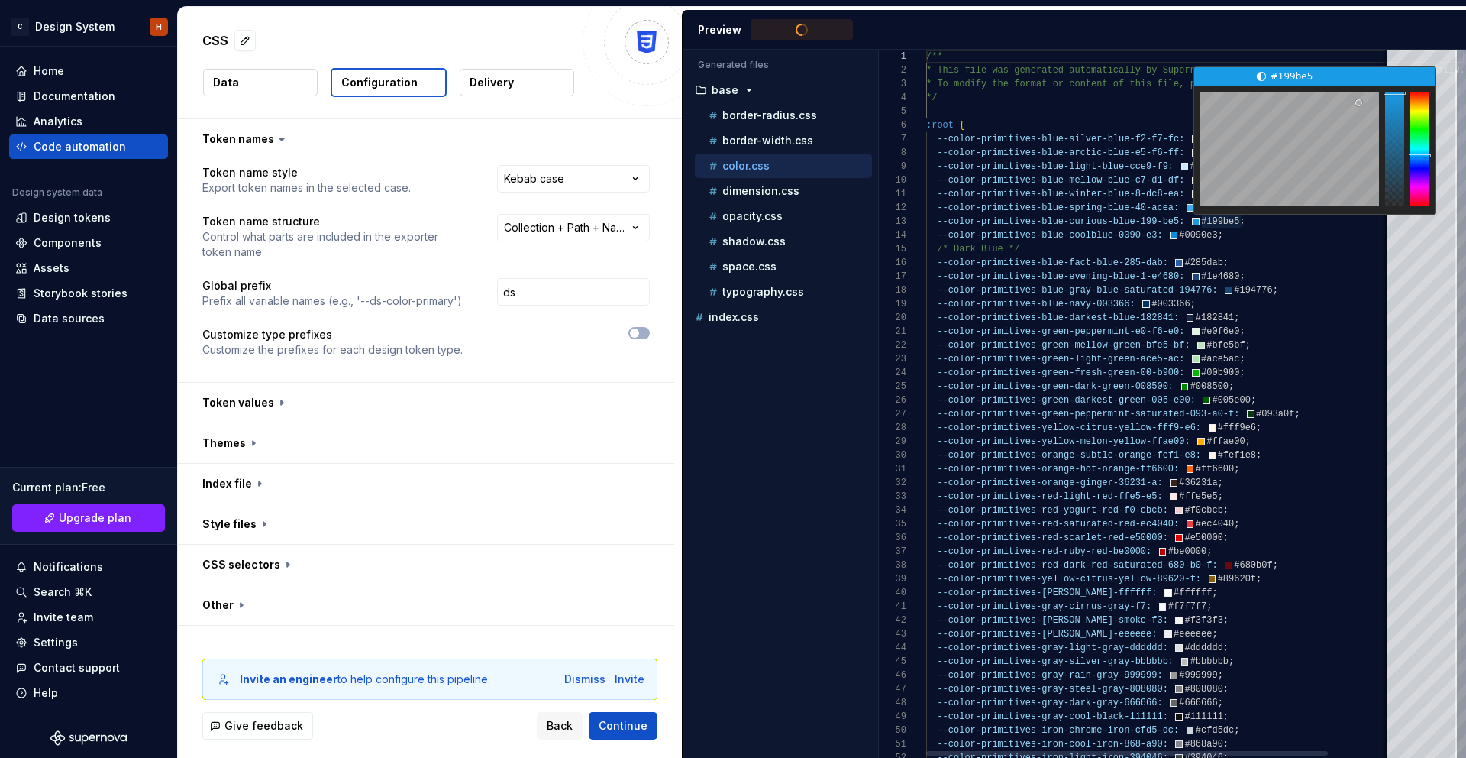
type textarea "**********"
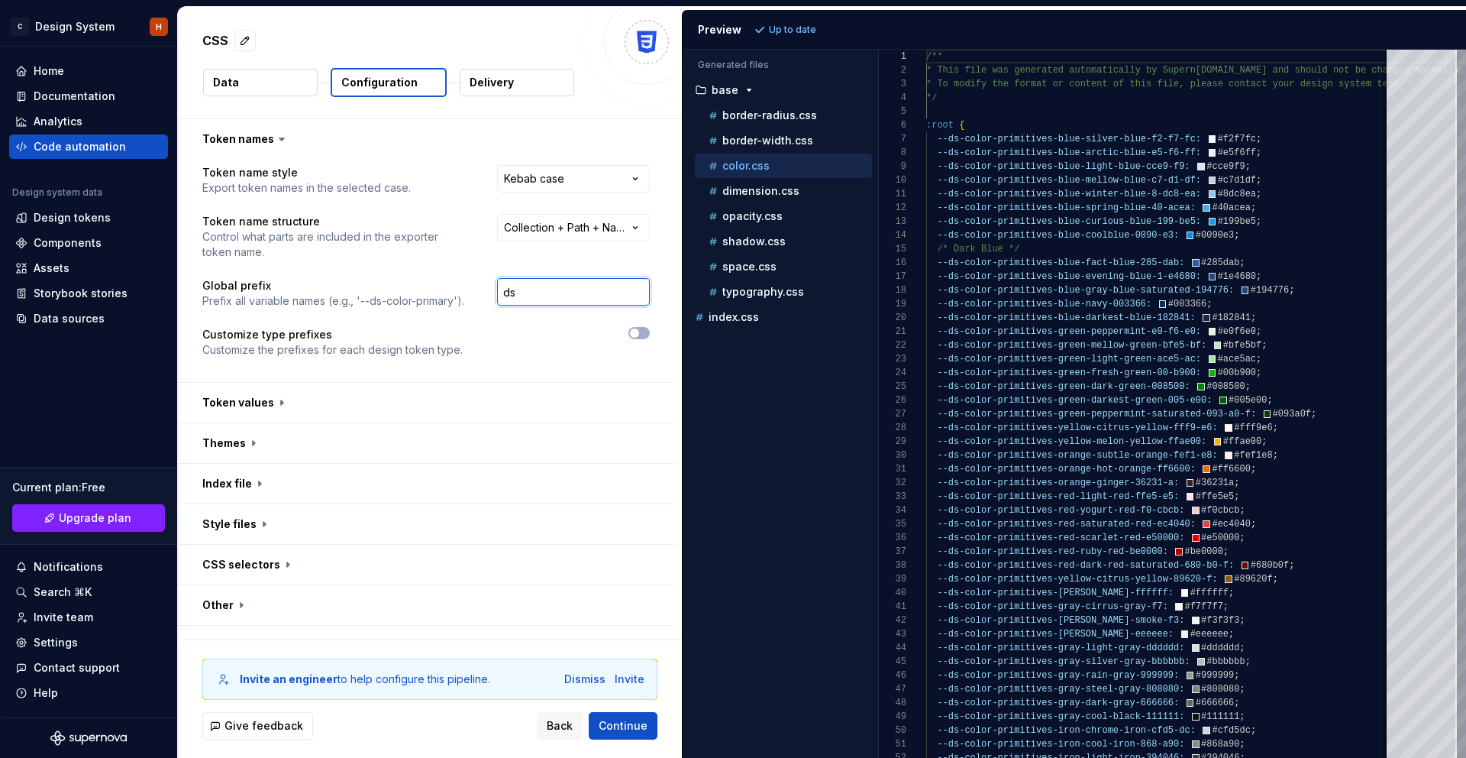
click at [574, 293] on input "ds" at bounding box center [573, 291] width 153 height 27
click at [540, 390] on button "button" at bounding box center [426, 403] width 496 height 40
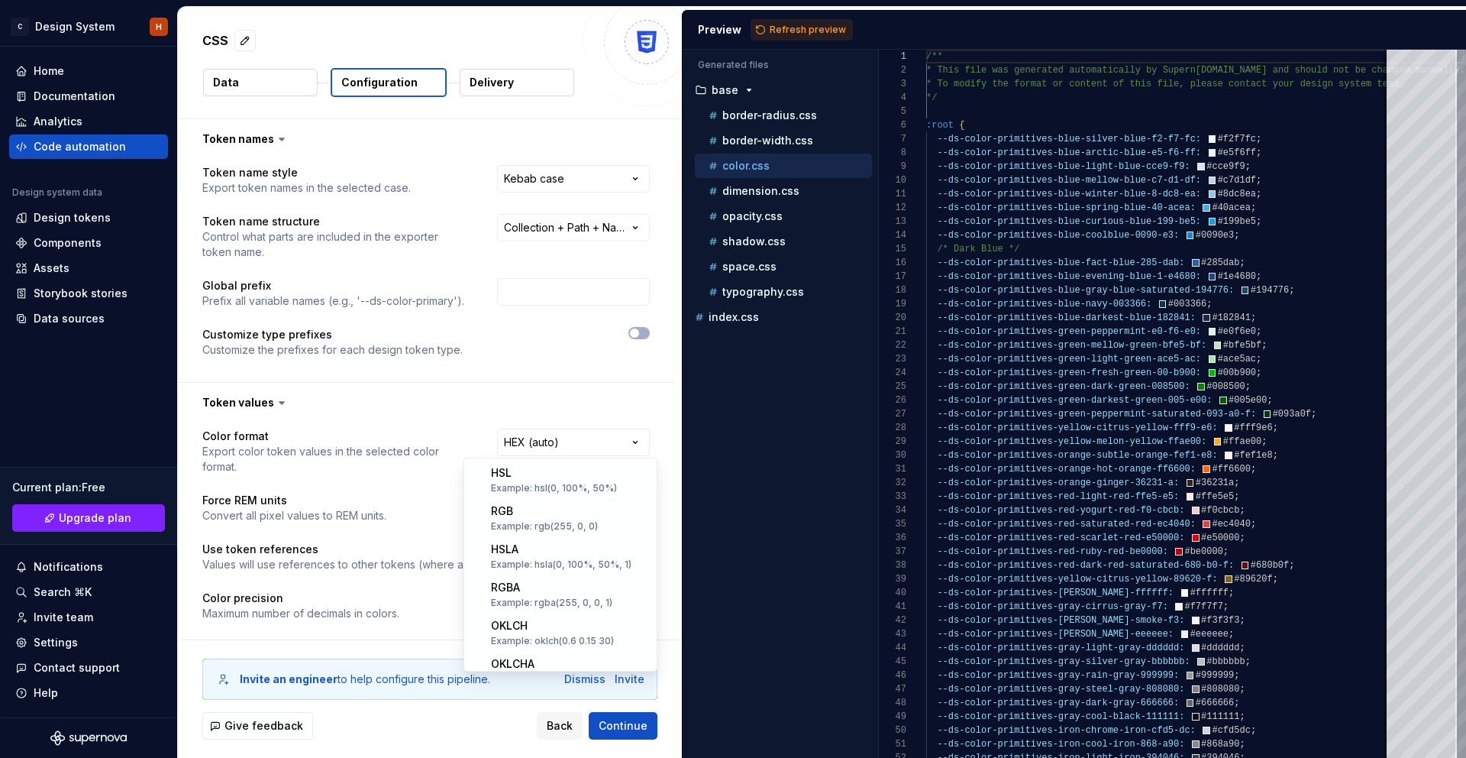
click at [543, 451] on html "**********" at bounding box center [733, 379] width 1466 height 758
select select "***"
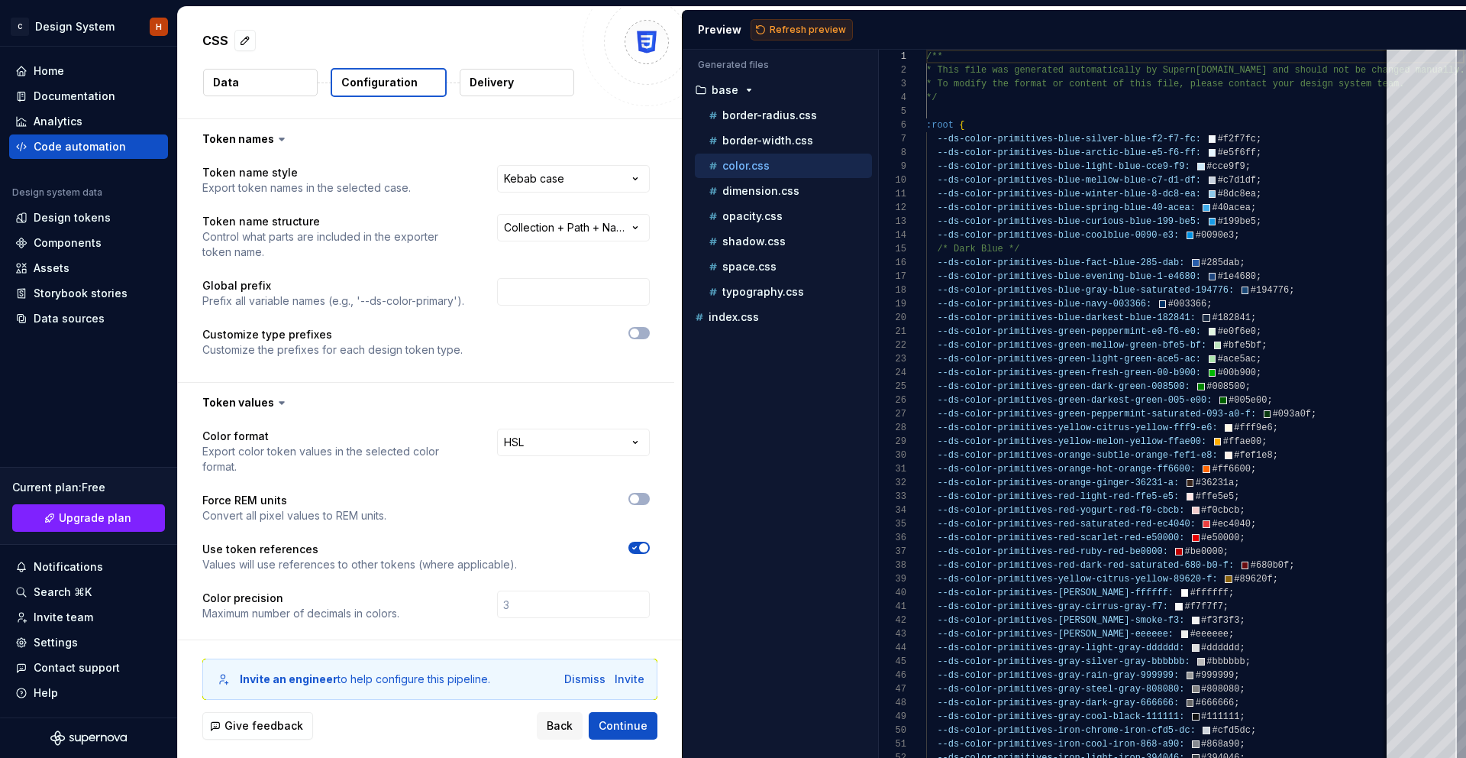
click at [804, 21] on button "Refresh preview" at bounding box center [802, 29] width 102 height 21
type textarea "**********"
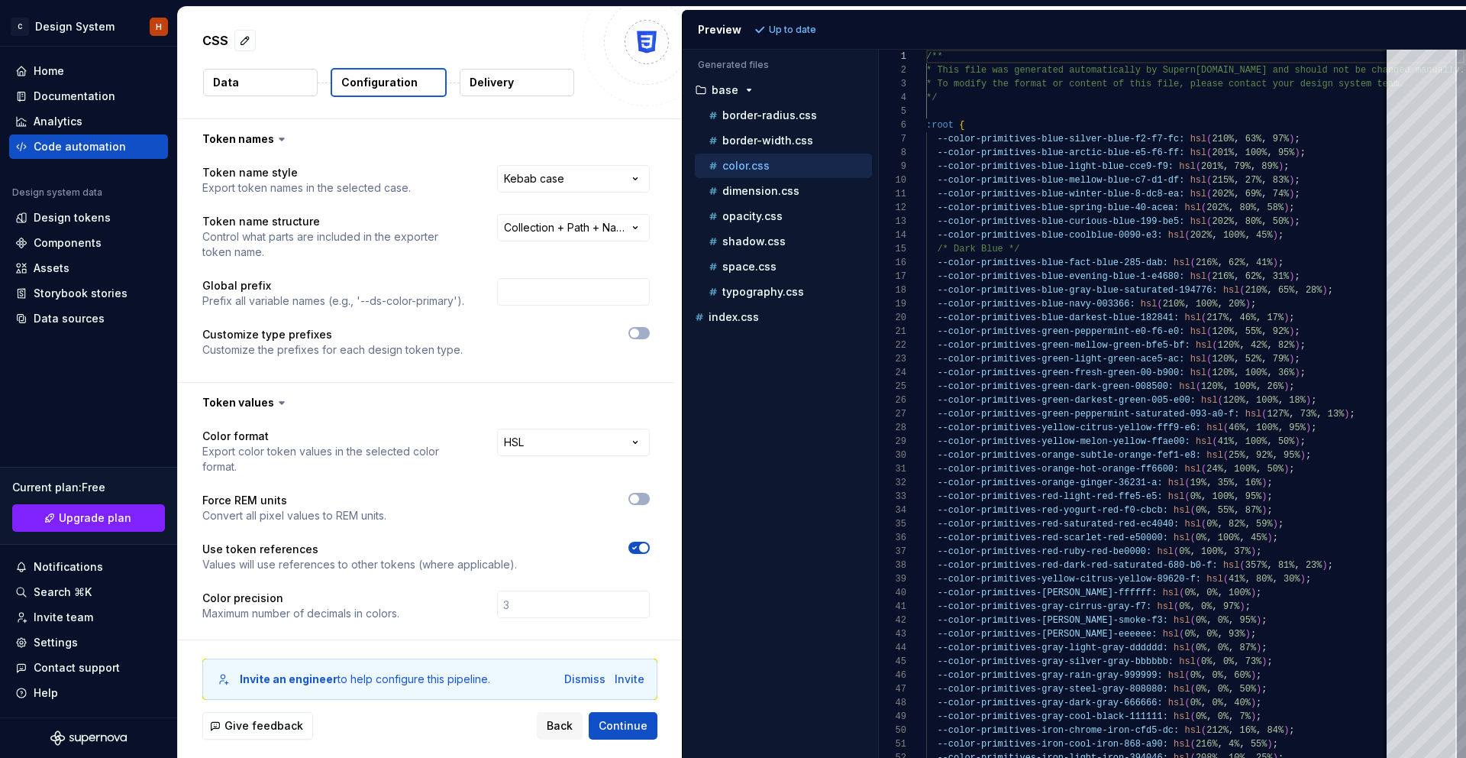
click at [640, 543] on icon "button" at bounding box center [635, 547] width 12 height 9
click at [787, 27] on span "Refresh preview" at bounding box center [808, 30] width 76 height 12
click at [606, 448] on html "**********" at bounding box center [733, 379] width 1466 height 758
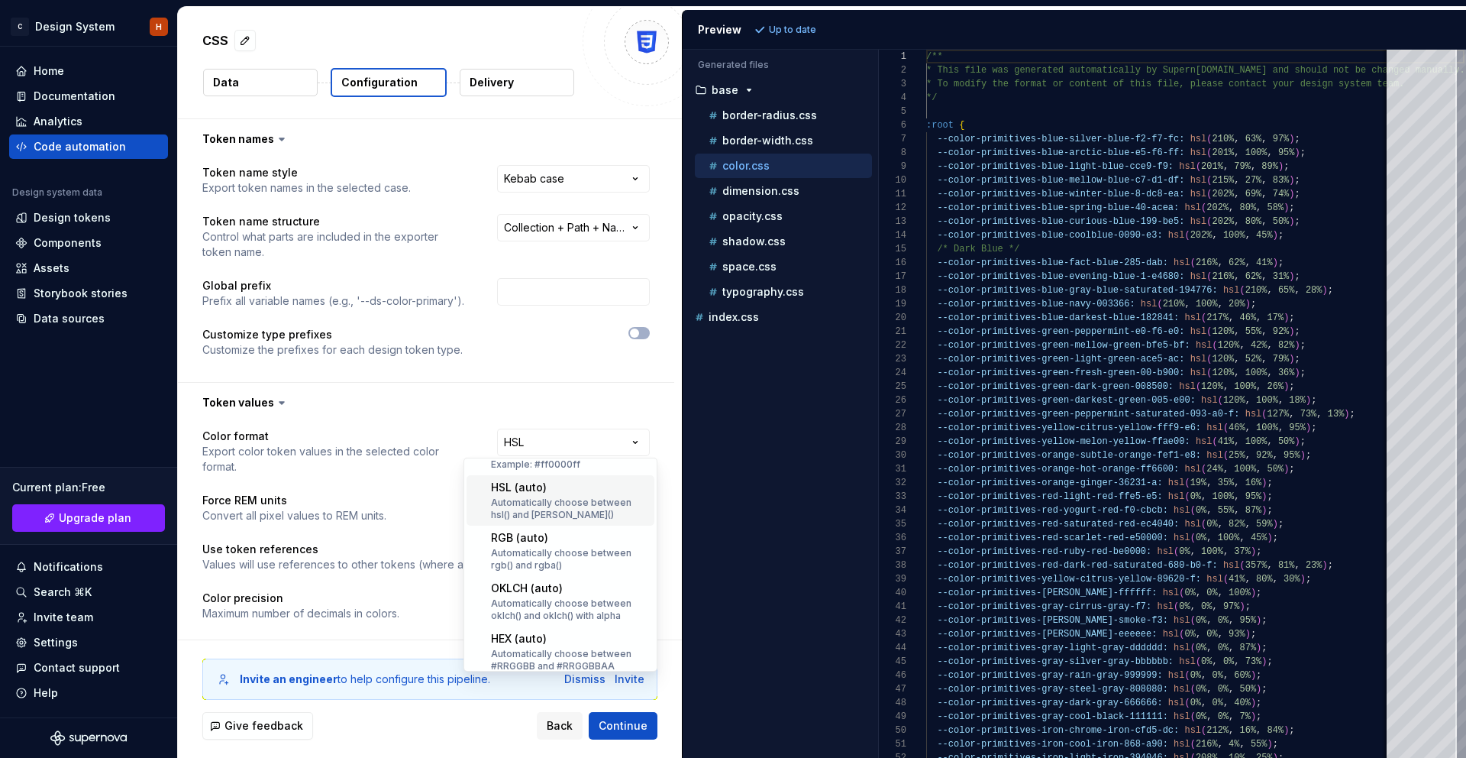
scroll to position [299, 0]
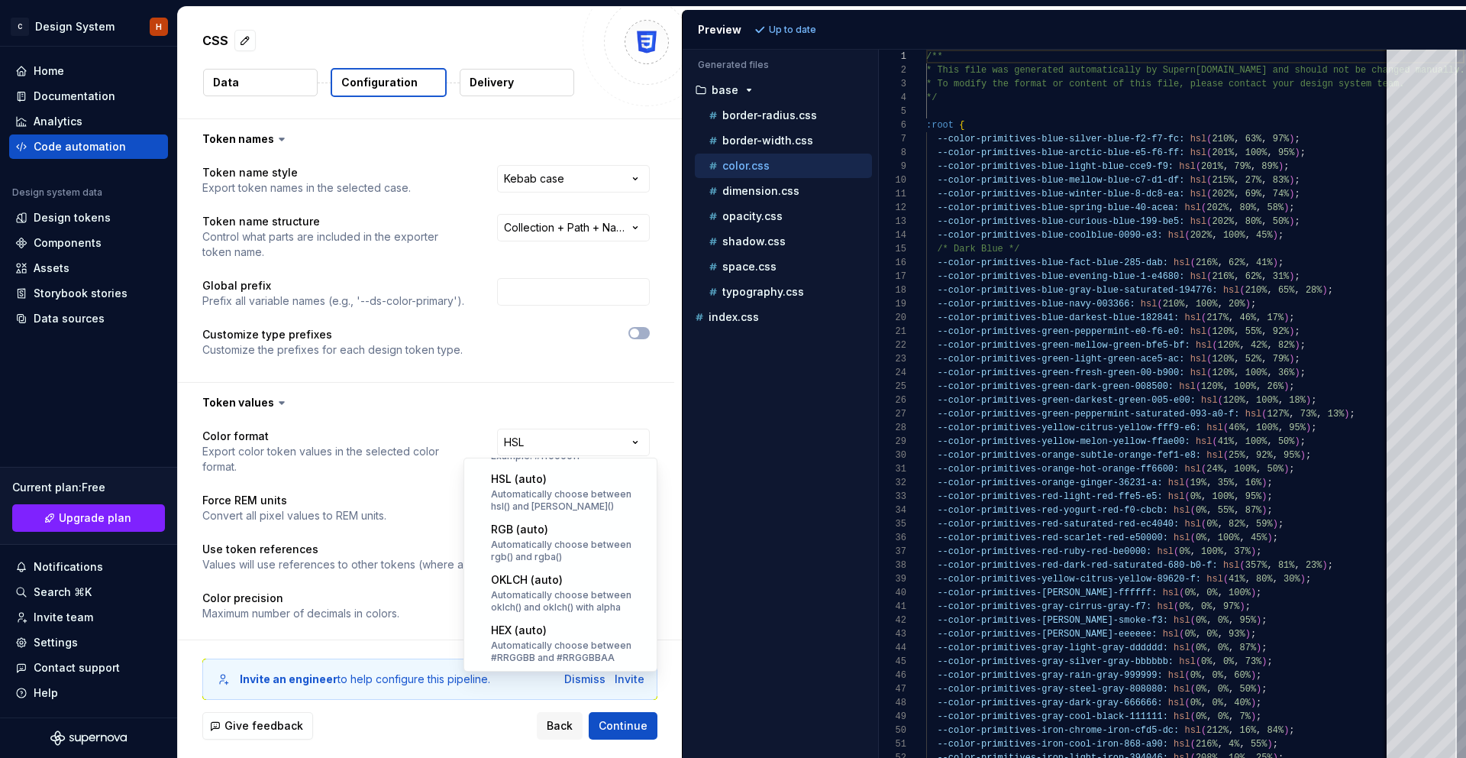
select select "**********"
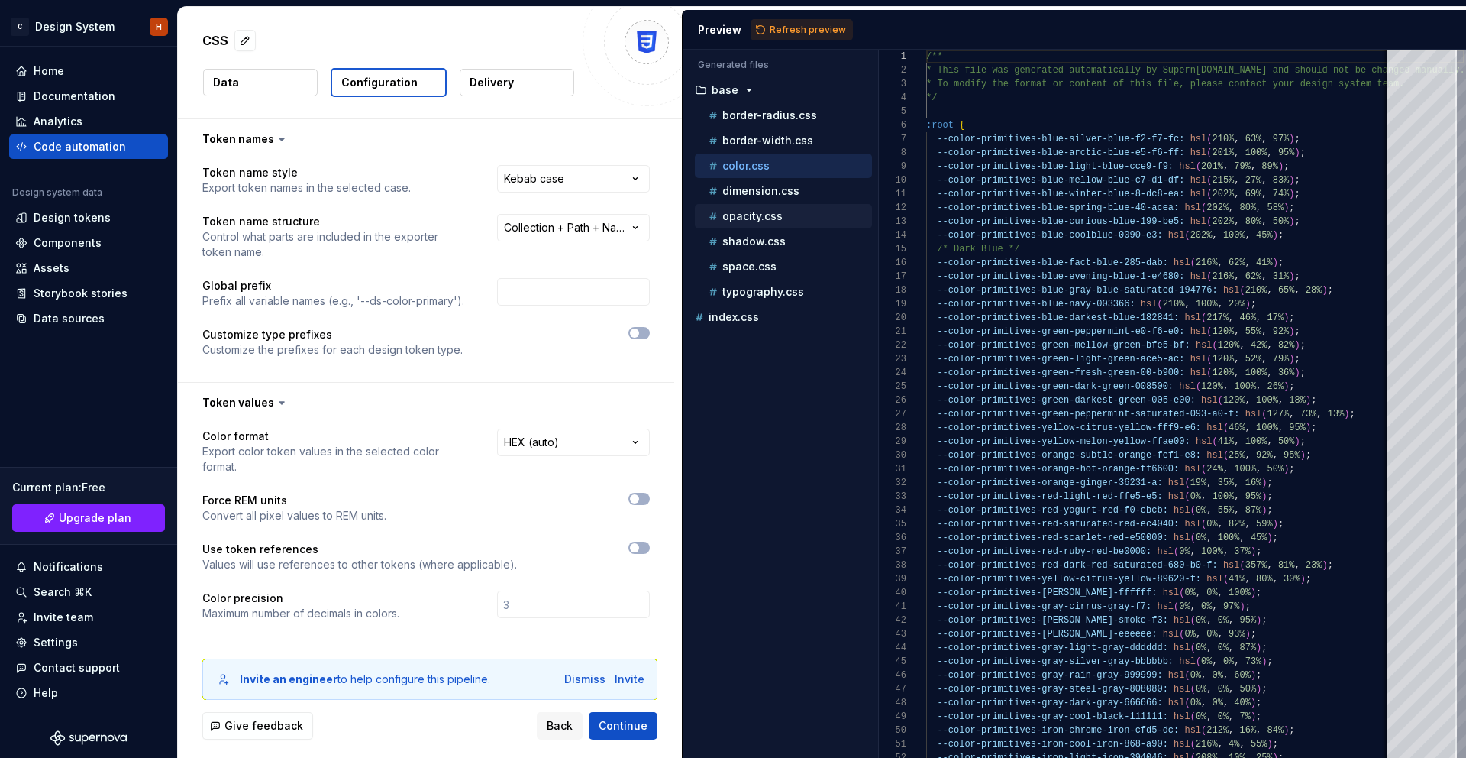
drag, startPoint x: 778, startPoint y: 33, endPoint x: 731, endPoint y: 207, distance: 180.3
click at [778, 33] on span "Refresh preview" at bounding box center [808, 30] width 76 height 12
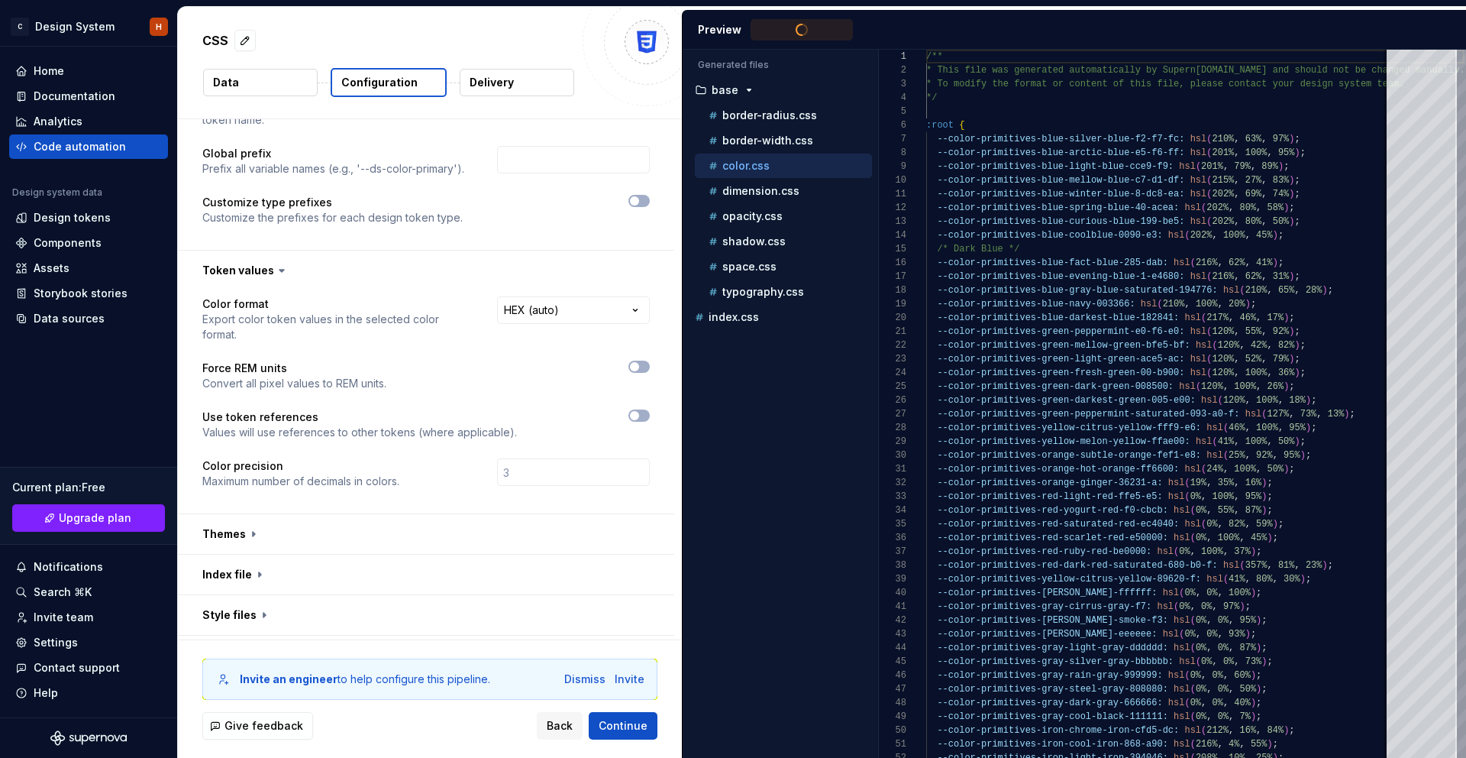
type textarea "**********"
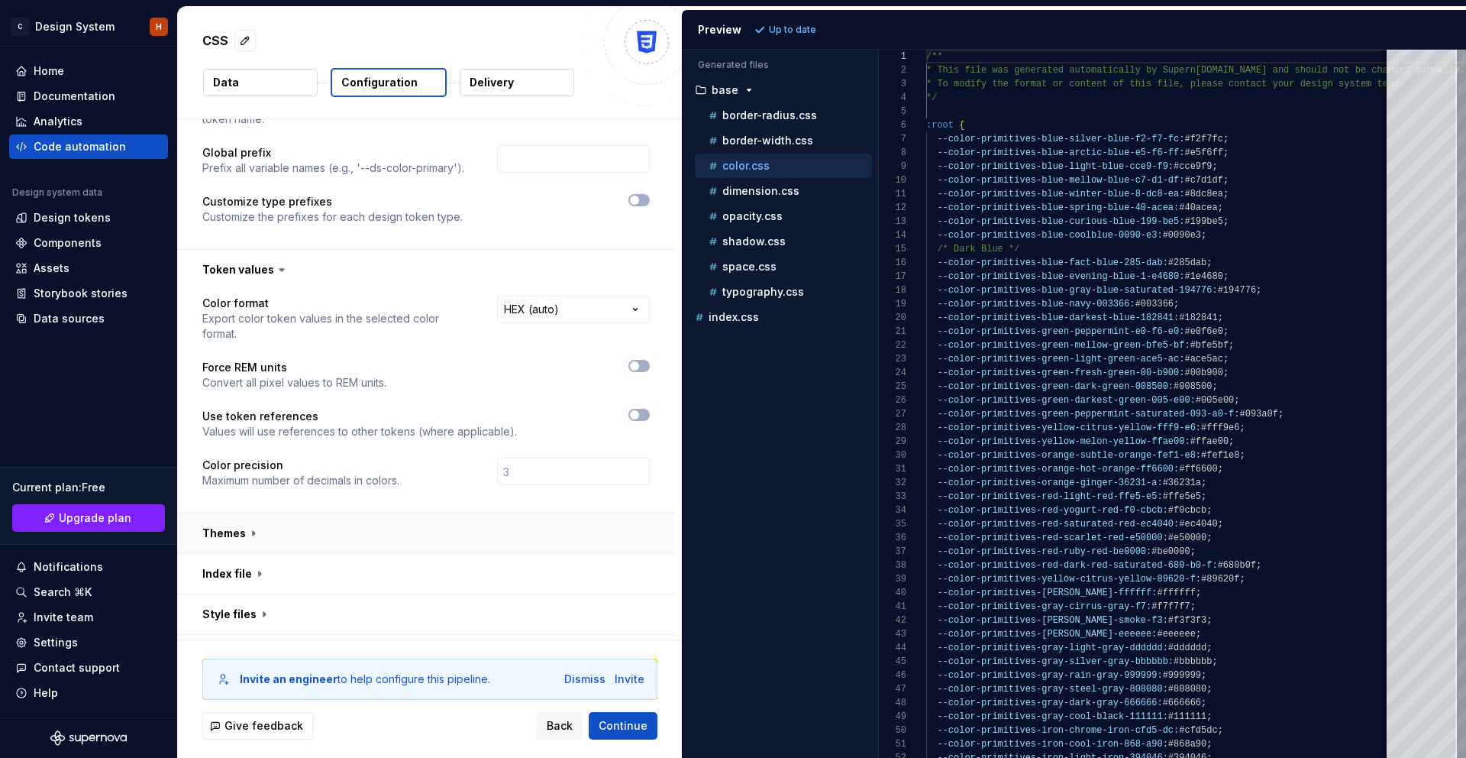
scroll to position [234, 0]
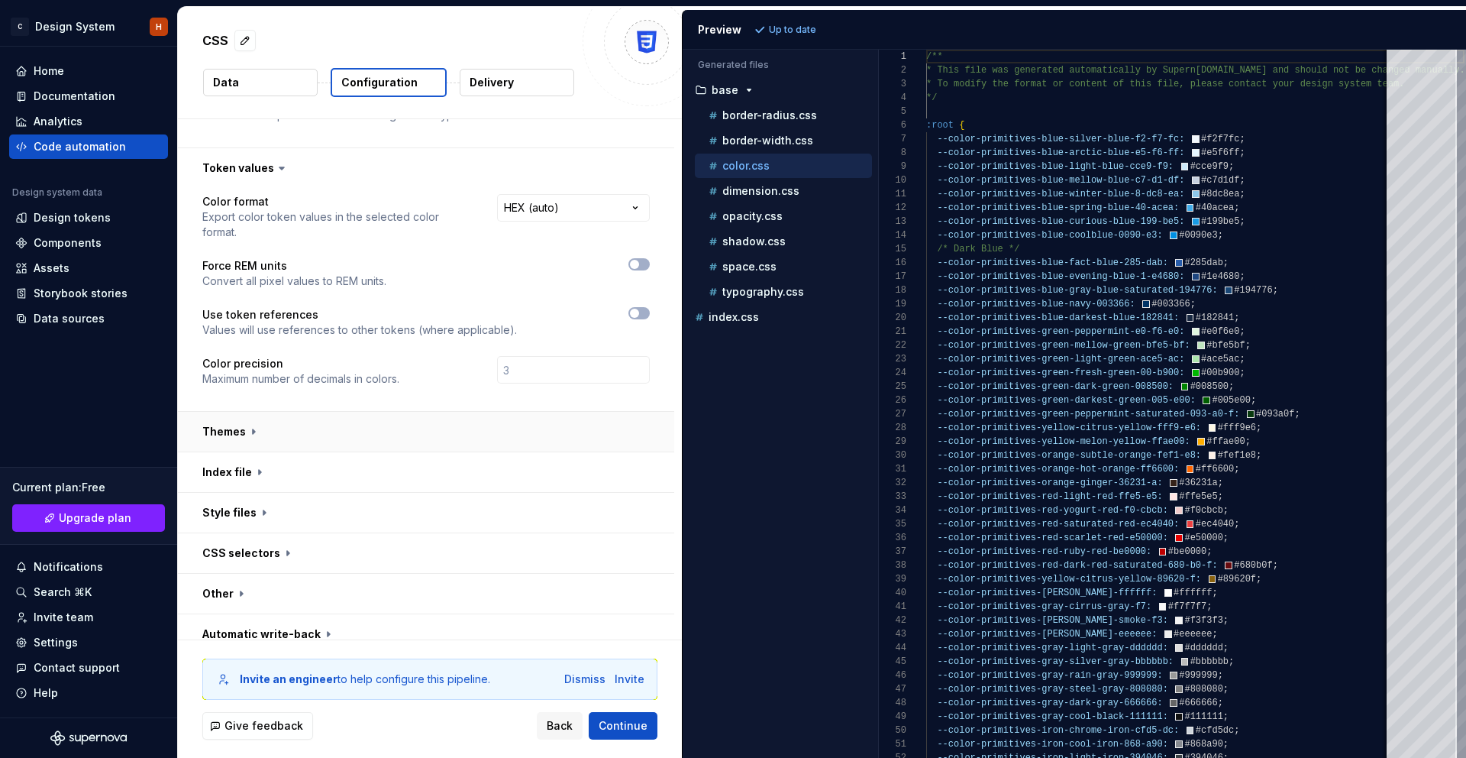
click at [367, 429] on button "button" at bounding box center [426, 432] width 496 height 40
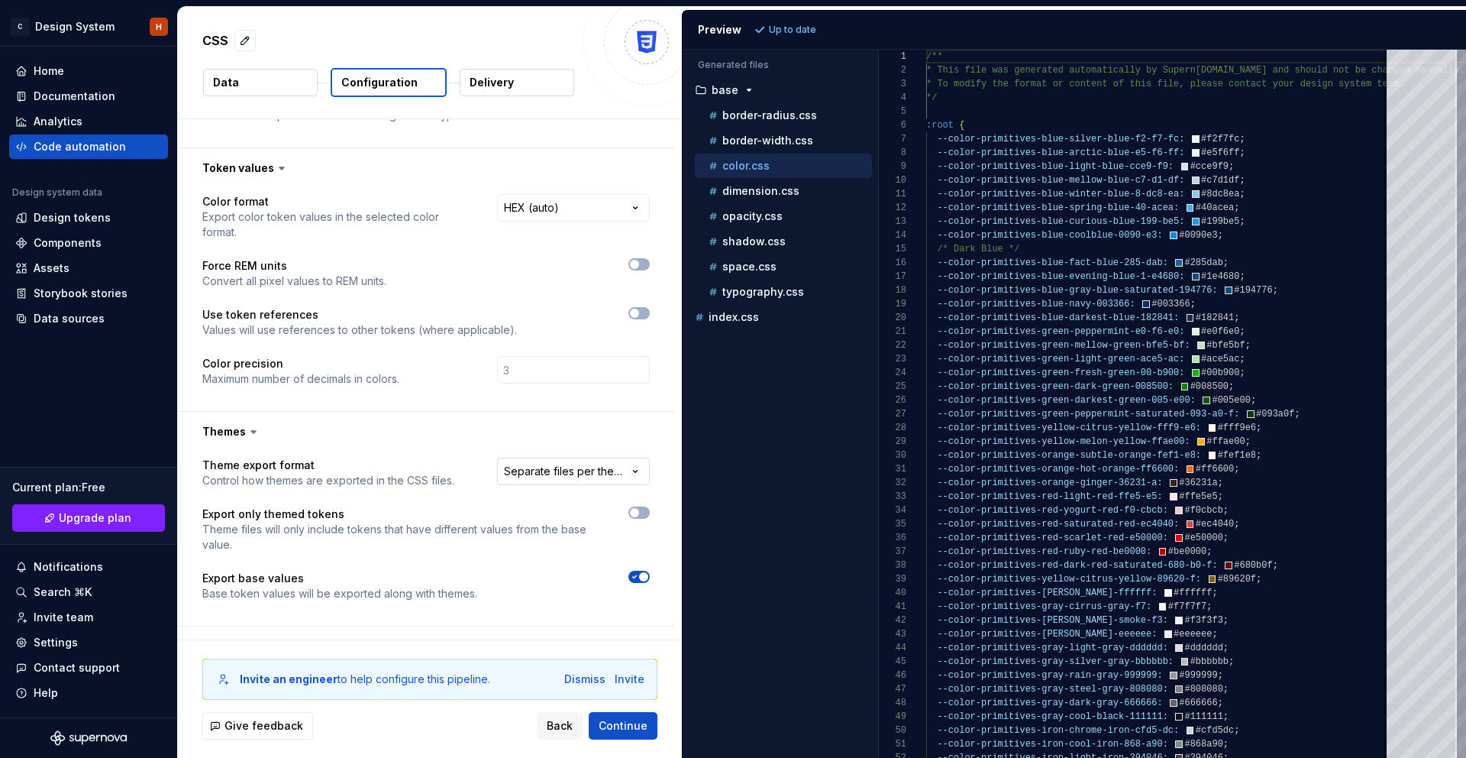
click at [610, 456] on html "**********" at bounding box center [733, 379] width 1466 height 758
drag, startPoint x: 610, startPoint y: 456, endPoint x: 566, endPoint y: 438, distance: 47.7
click at [609, 455] on html "**********" at bounding box center [733, 379] width 1466 height 758
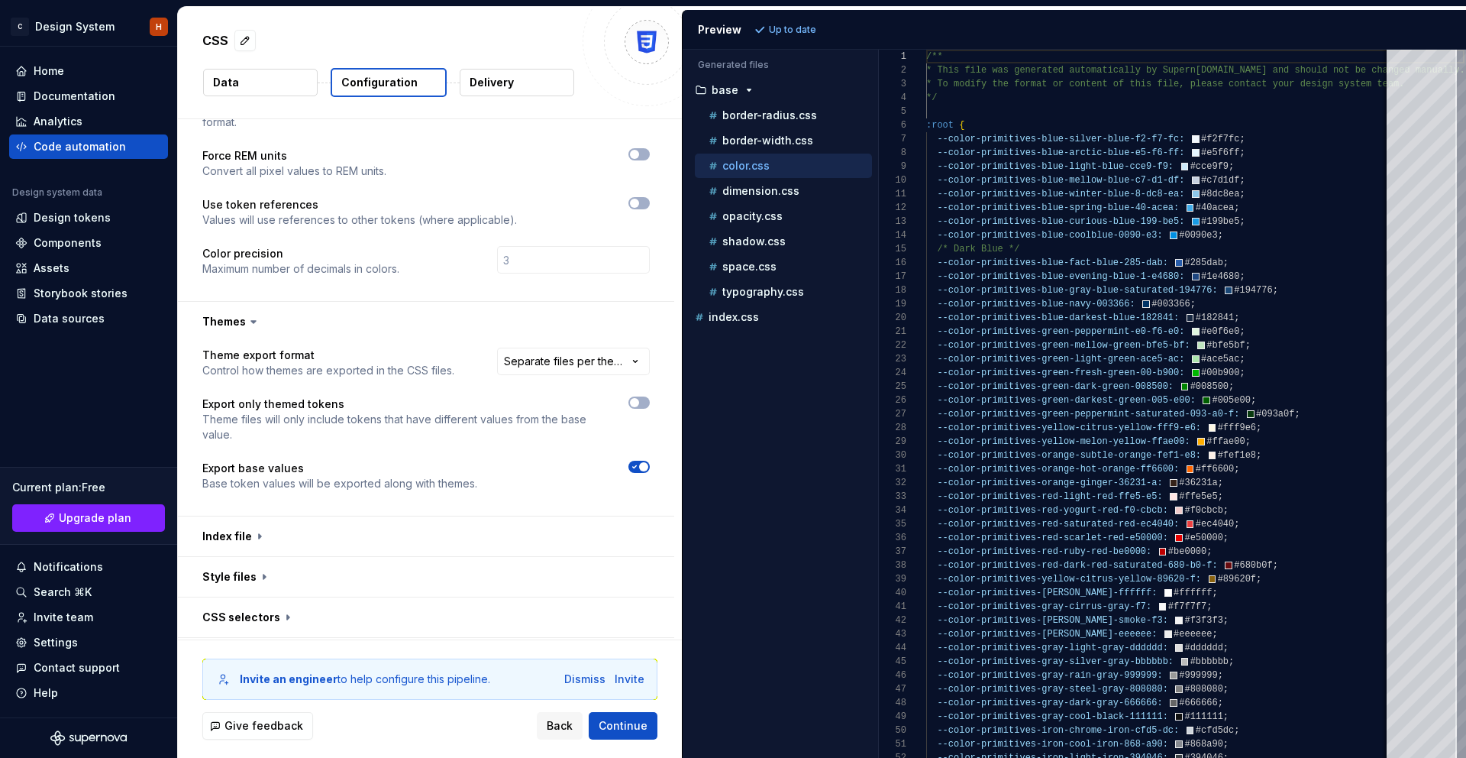
scroll to position [409, 0]
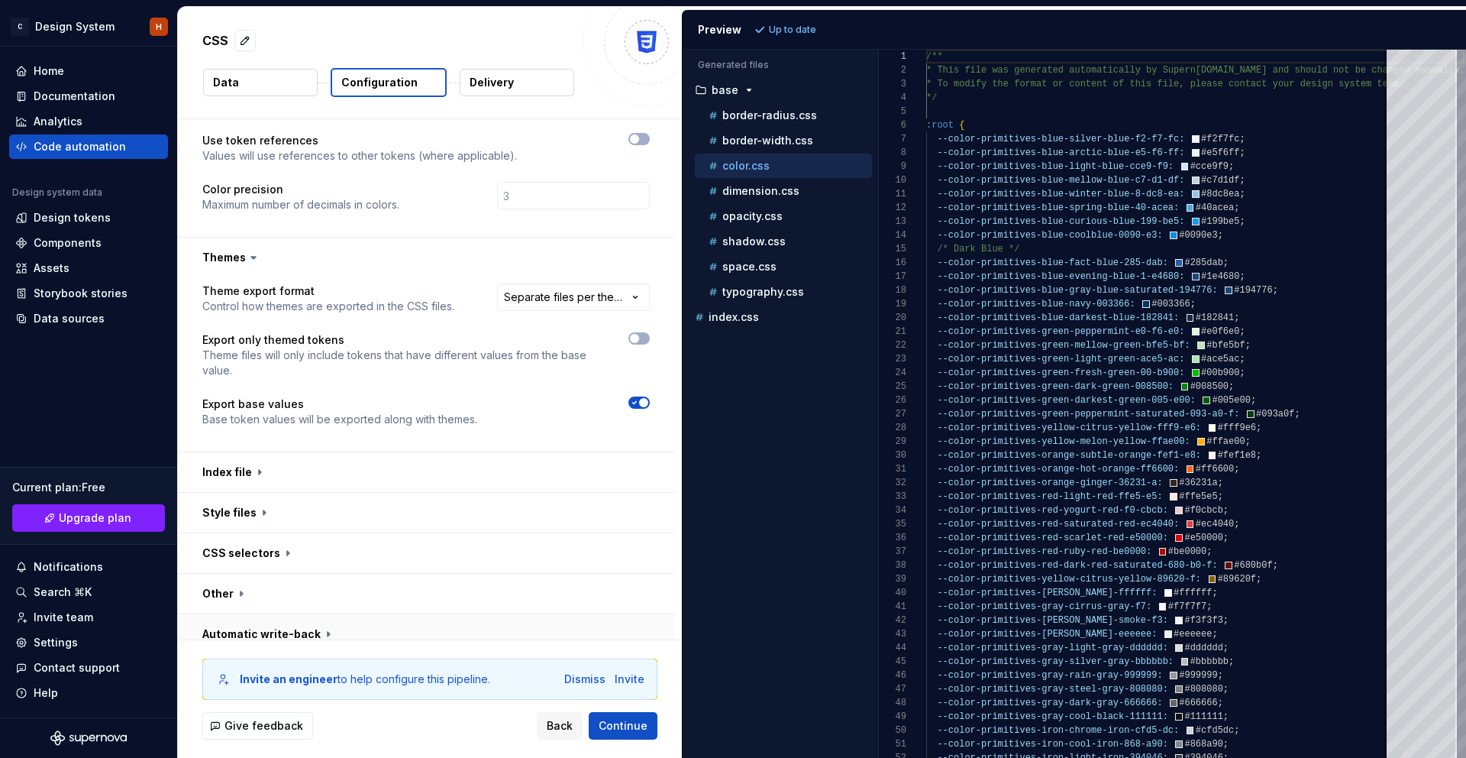
click at [465, 633] on button "button" at bounding box center [426, 634] width 496 height 40
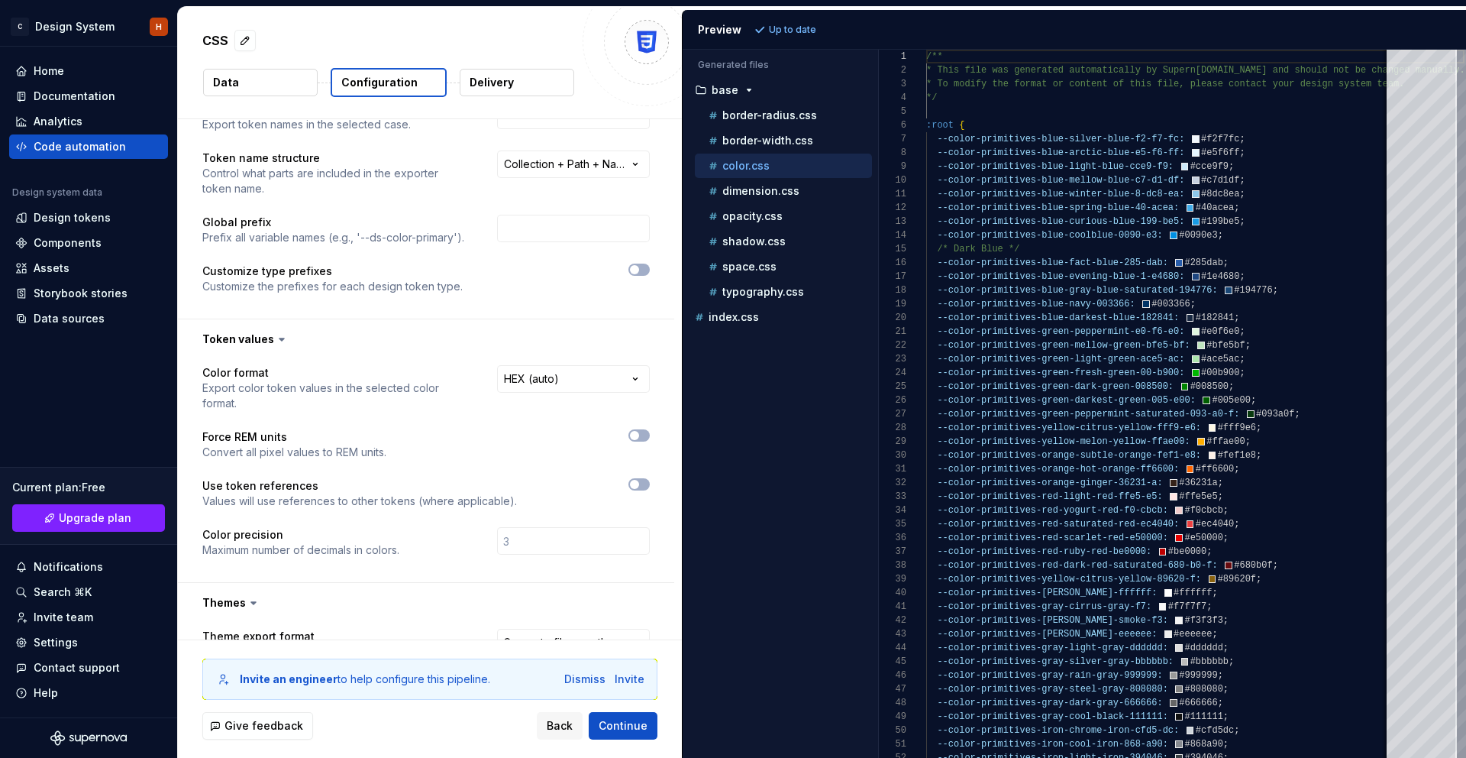
scroll to position [0, 0]
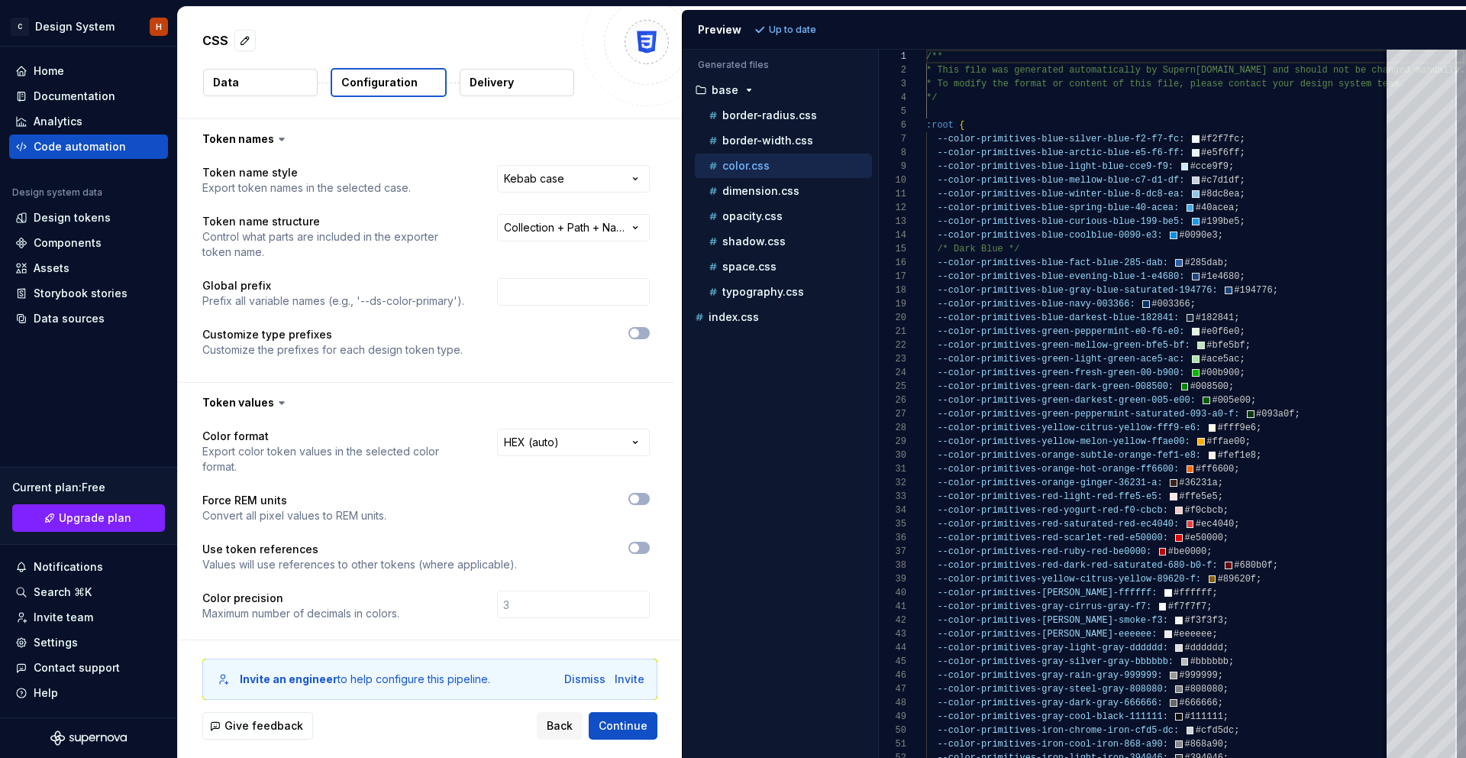
click at [522, 66] on div "CSS Data Configuration Delivery" at bounding box center [430, 63] width 504 height 112
click at [519, 75] on button "Delivery" at bounding box center [517, 82] width 115 height 27
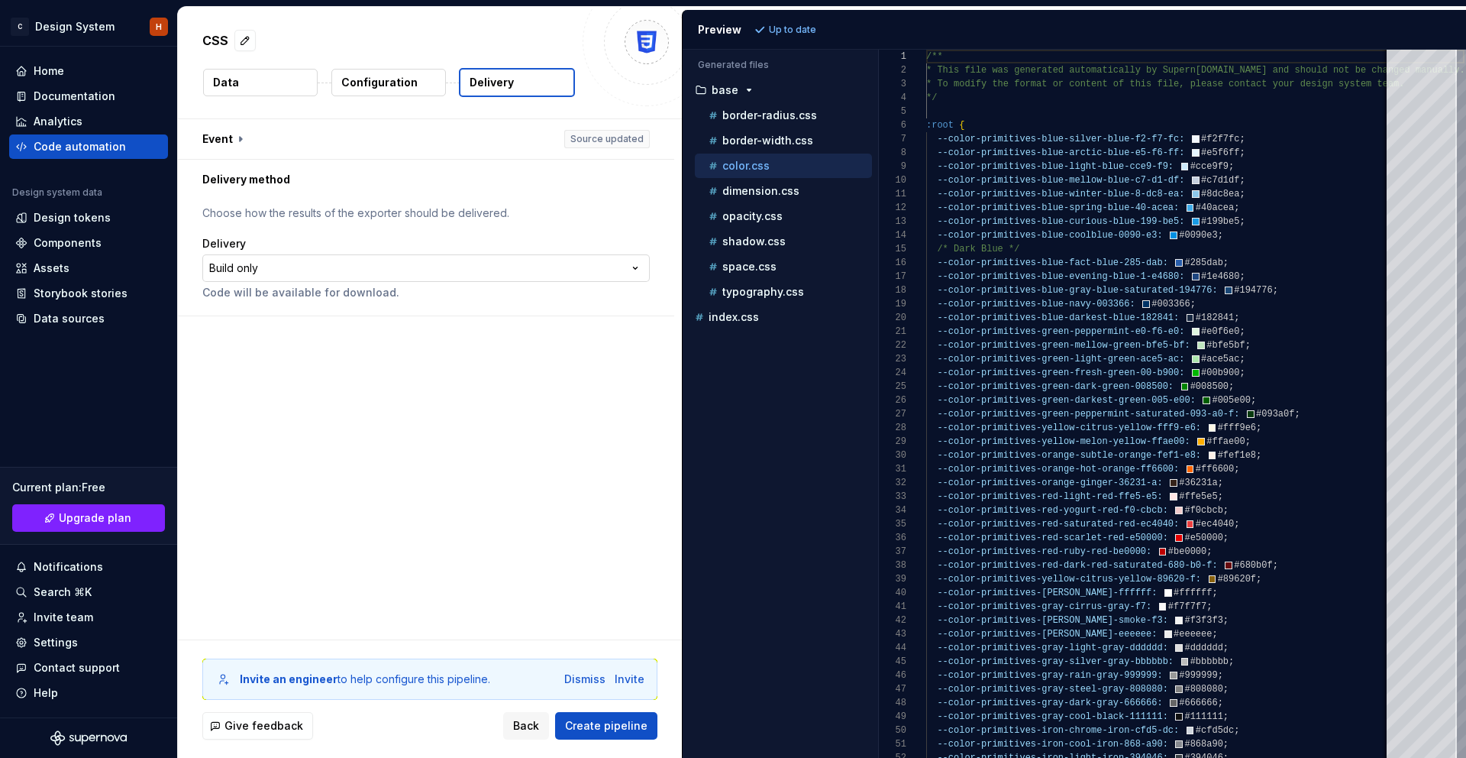
click at [267, 270] on html "**********" at bounding box center [733, 379] width 1466 height 758
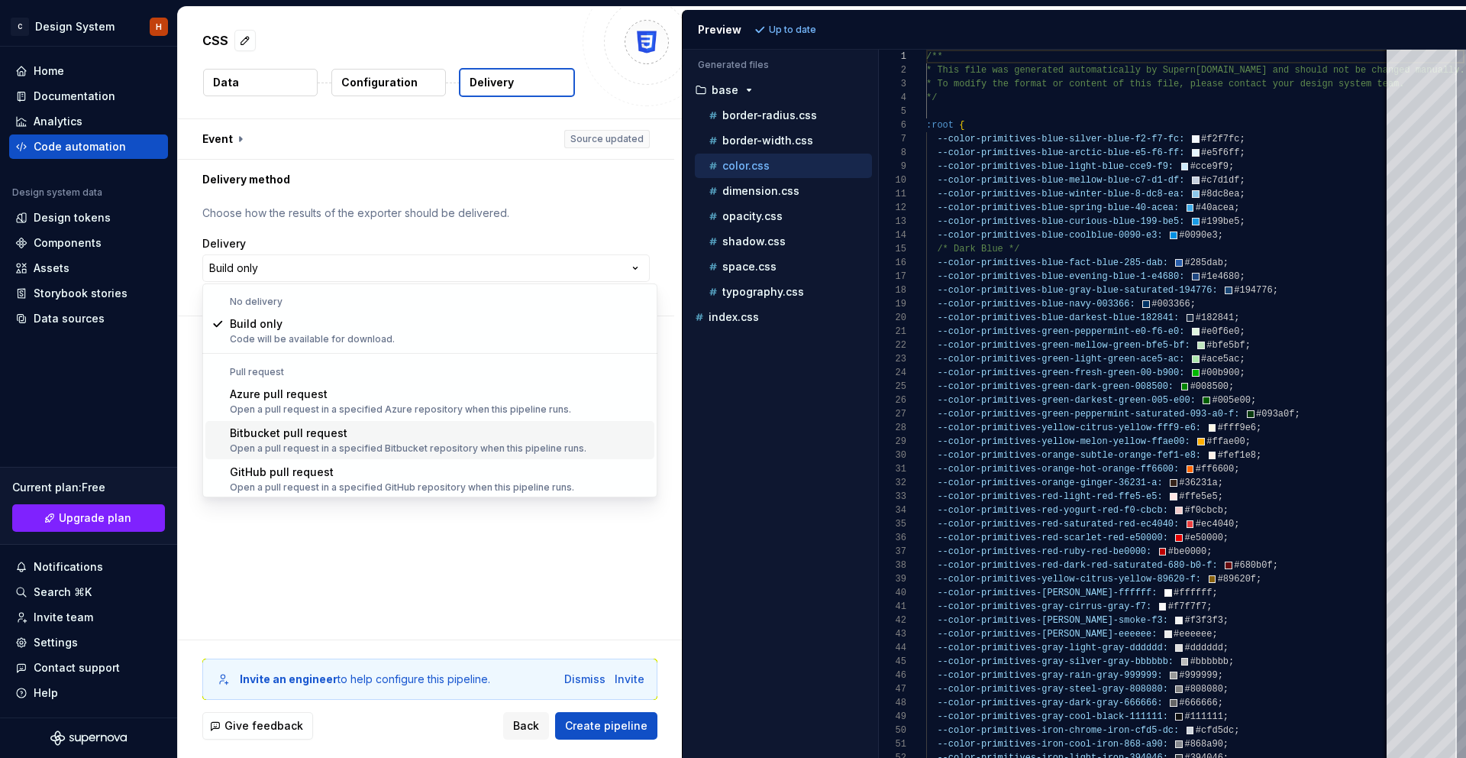
scroll to position [43, 0]
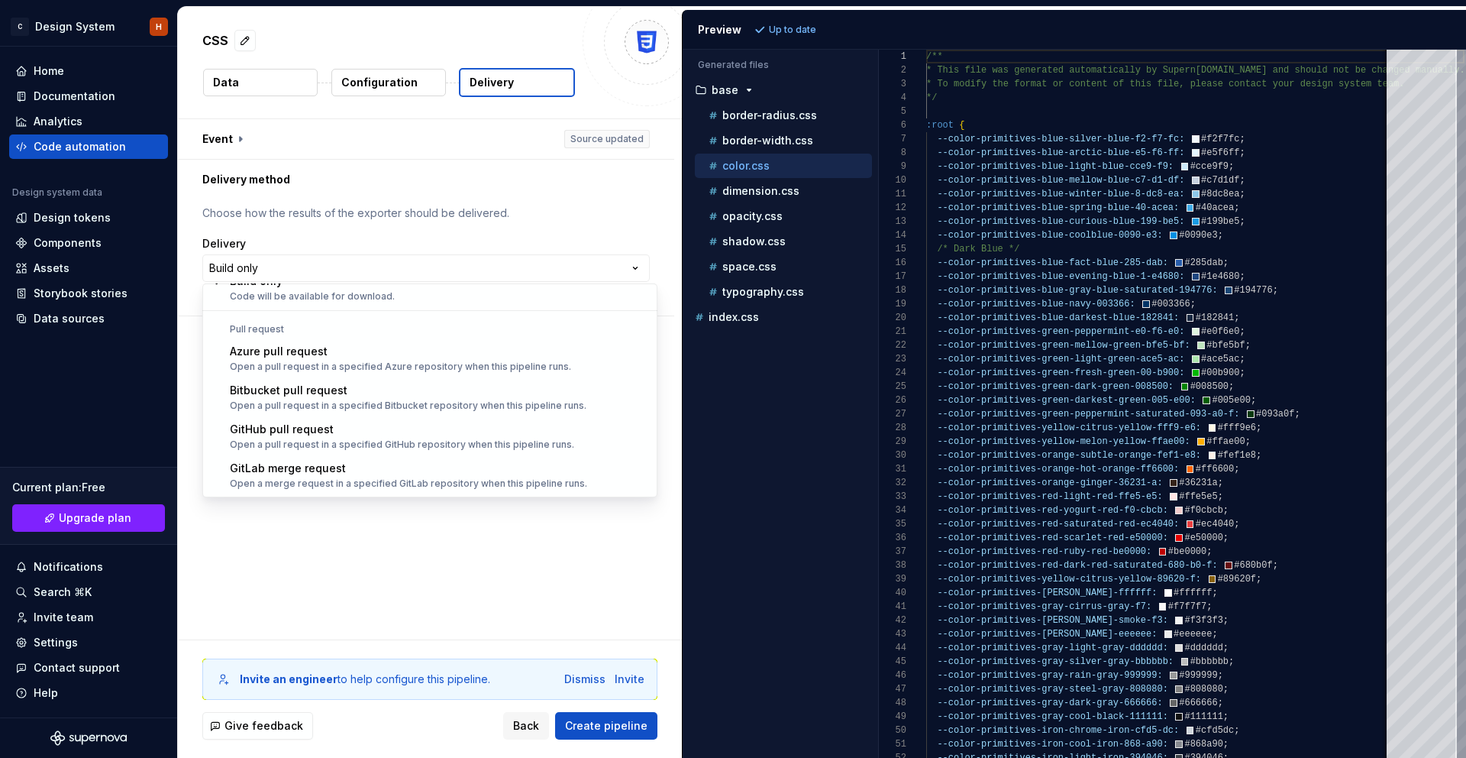
drag, startPoint x: 390, startPoint y: 555, endPoint x: 386, endPoint y: 535, distance: 21.1
click at [390, 554] on html "**********" at bounding box center [733, 379] width 1466 height 758
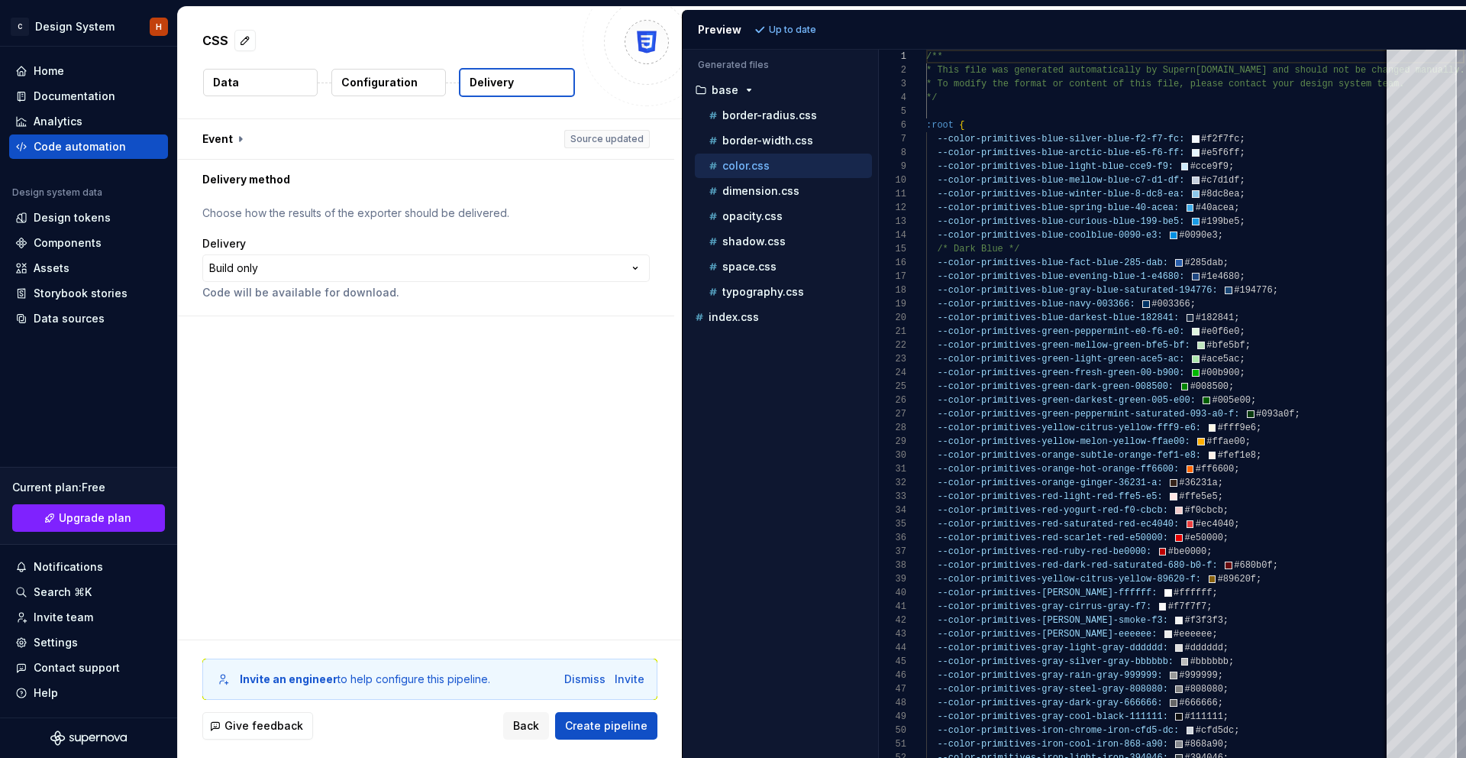
click at [601, 730] on span "Create pipeline" at bounding box center [606, 725] width 82 height 15
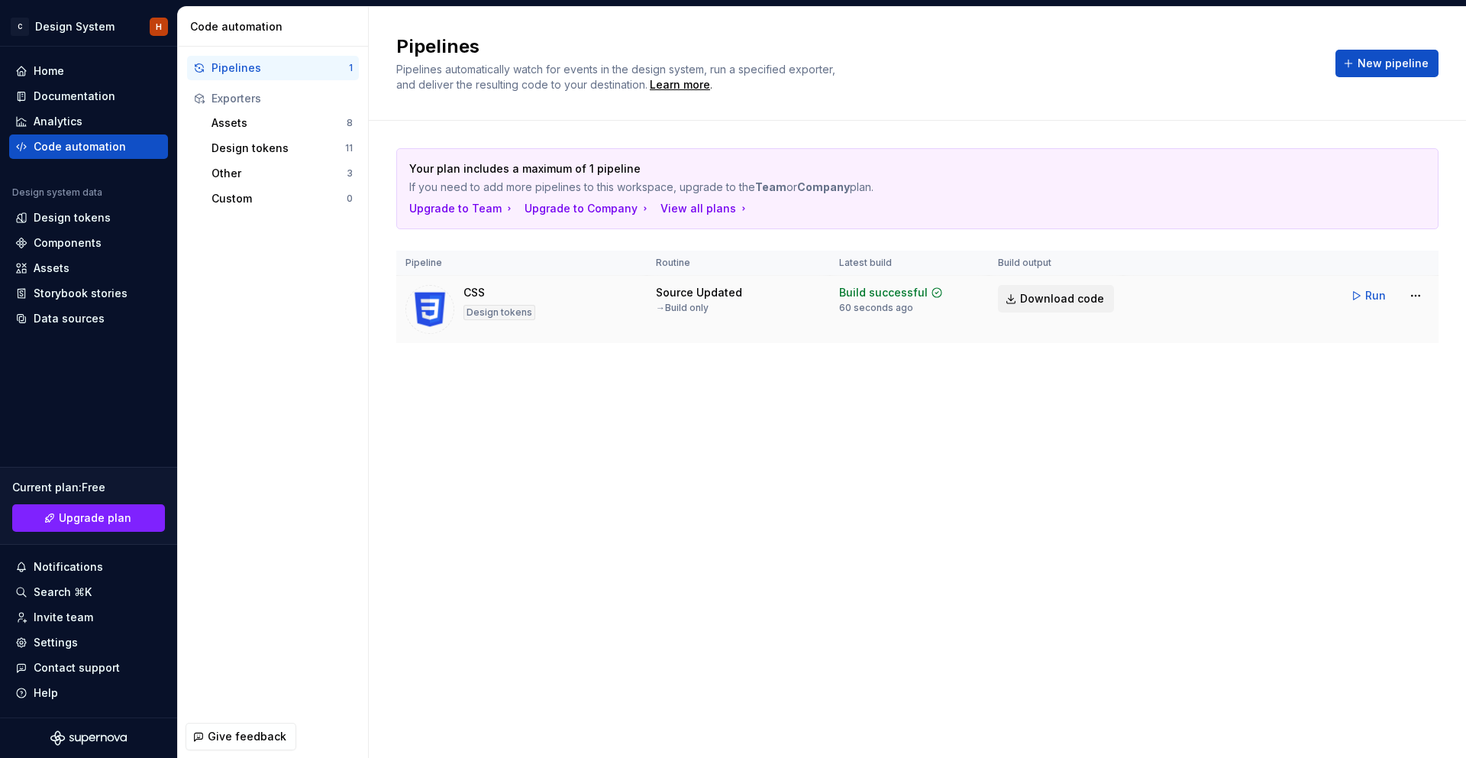
click at [1063, 299] on span "Download code" at bounding box center [1062, 298] width 84 height 15
click at [1039, 380] on div "Your plan includes a maximum of 1 pipeline If you need to add more pipelines to…" at bounding box center [917, 261] width 1043 height 280
click at [82, 213] on div "Design tokens" at bounding box center [72, 217] width 77 height 15
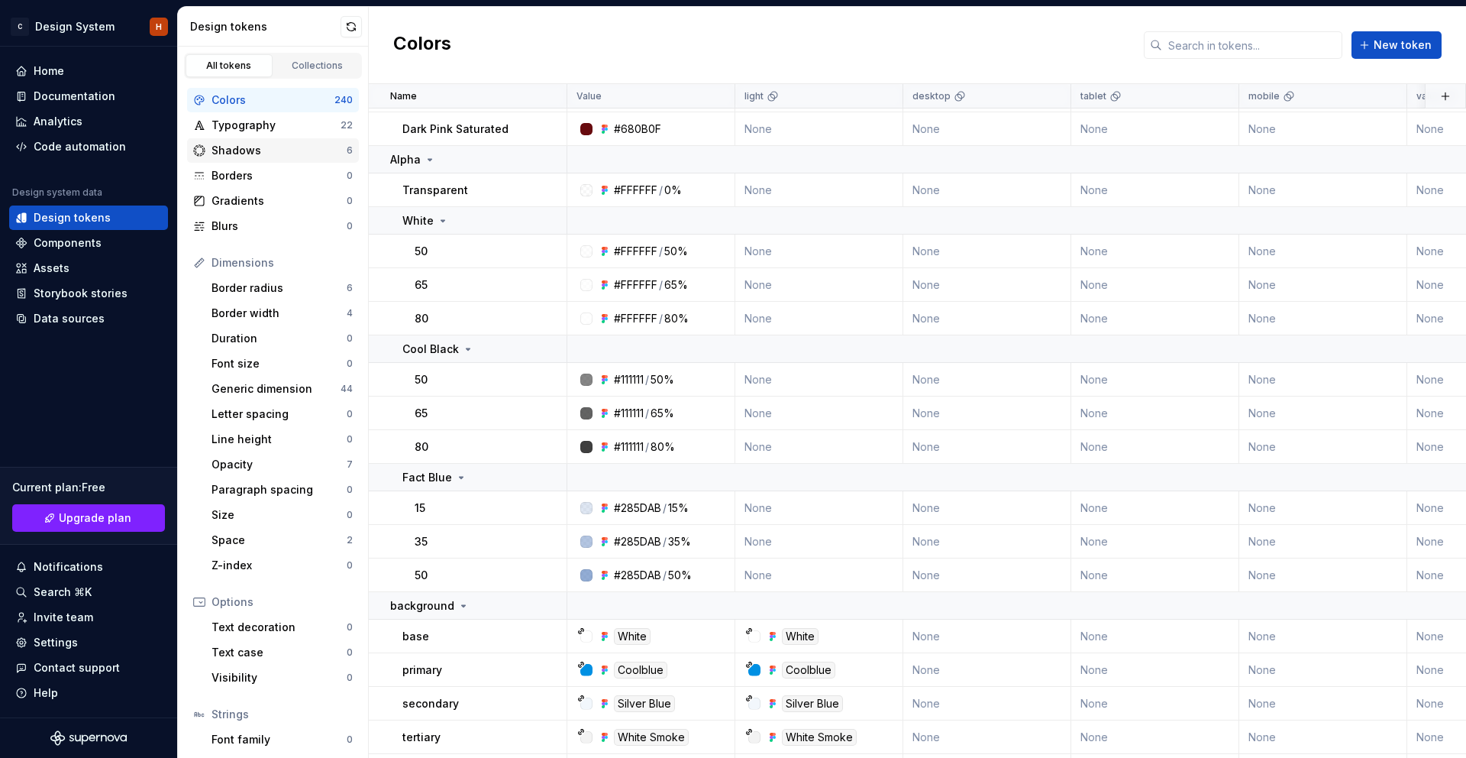
click at [261, 154] on div "Shadows" at bounding box center [279, 150] width 135 height 15
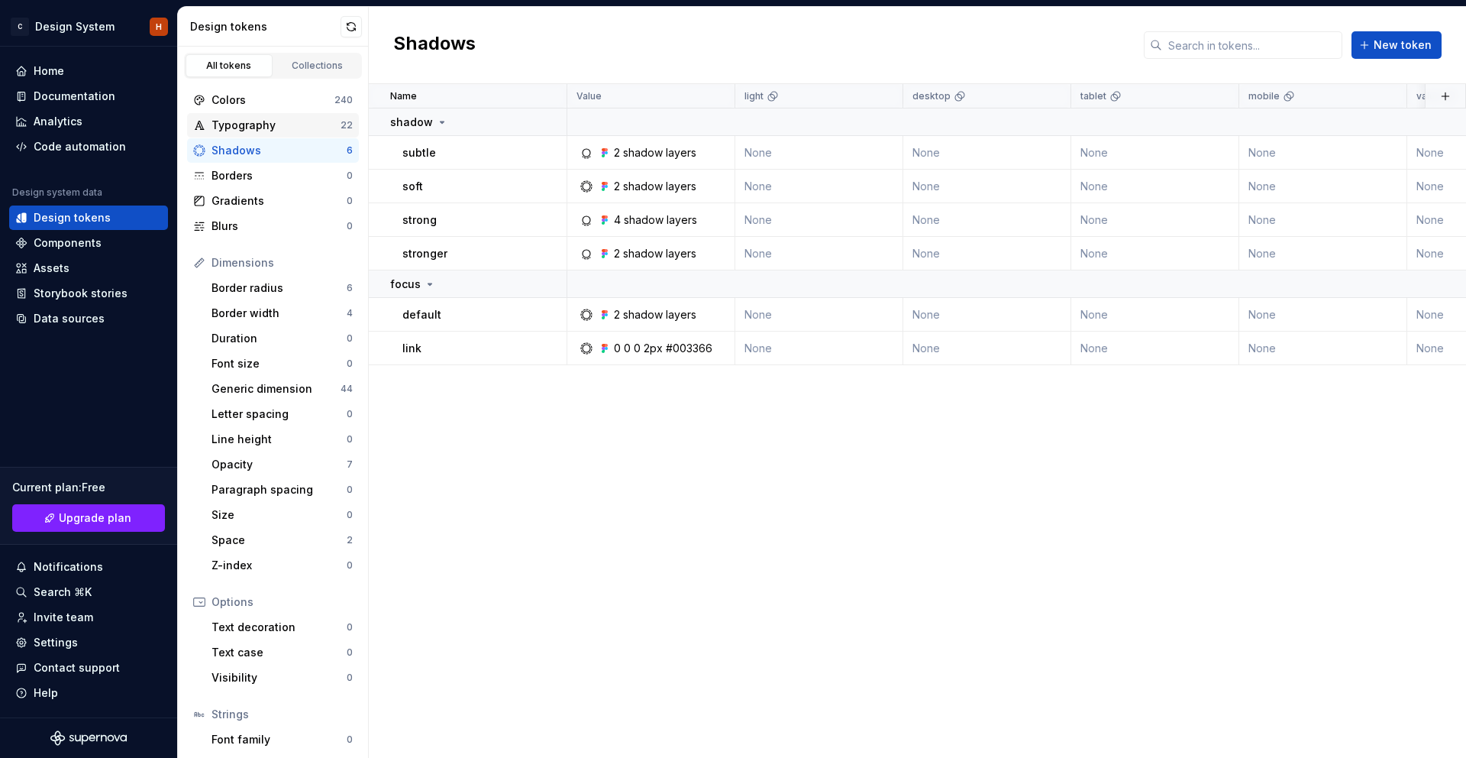
click at [263, 127] on div "Typography" at bounding box center [276, 125] width 129 height 15
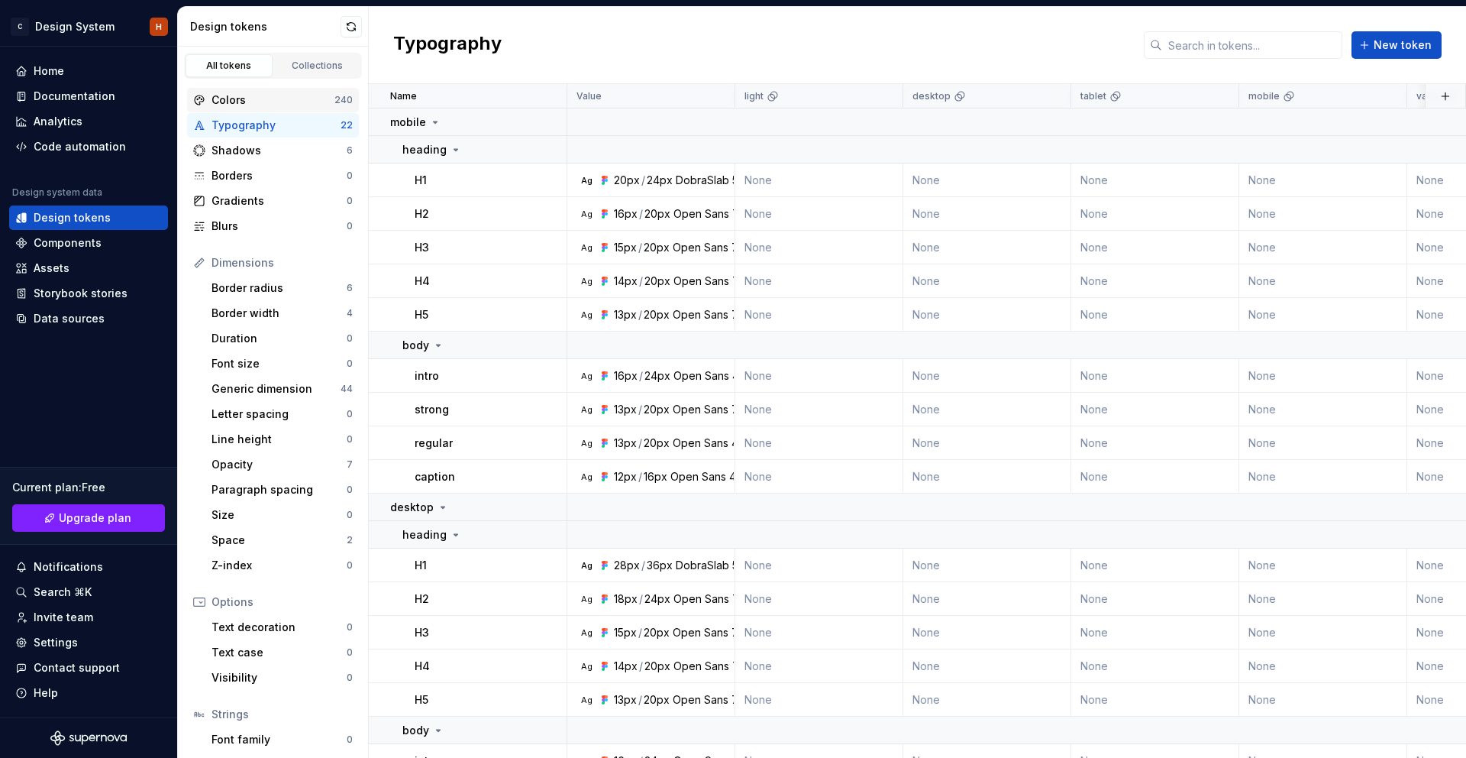
click at [244, 108] on div "Colors 240" at bounding box center [273, 100] width 172 height 24
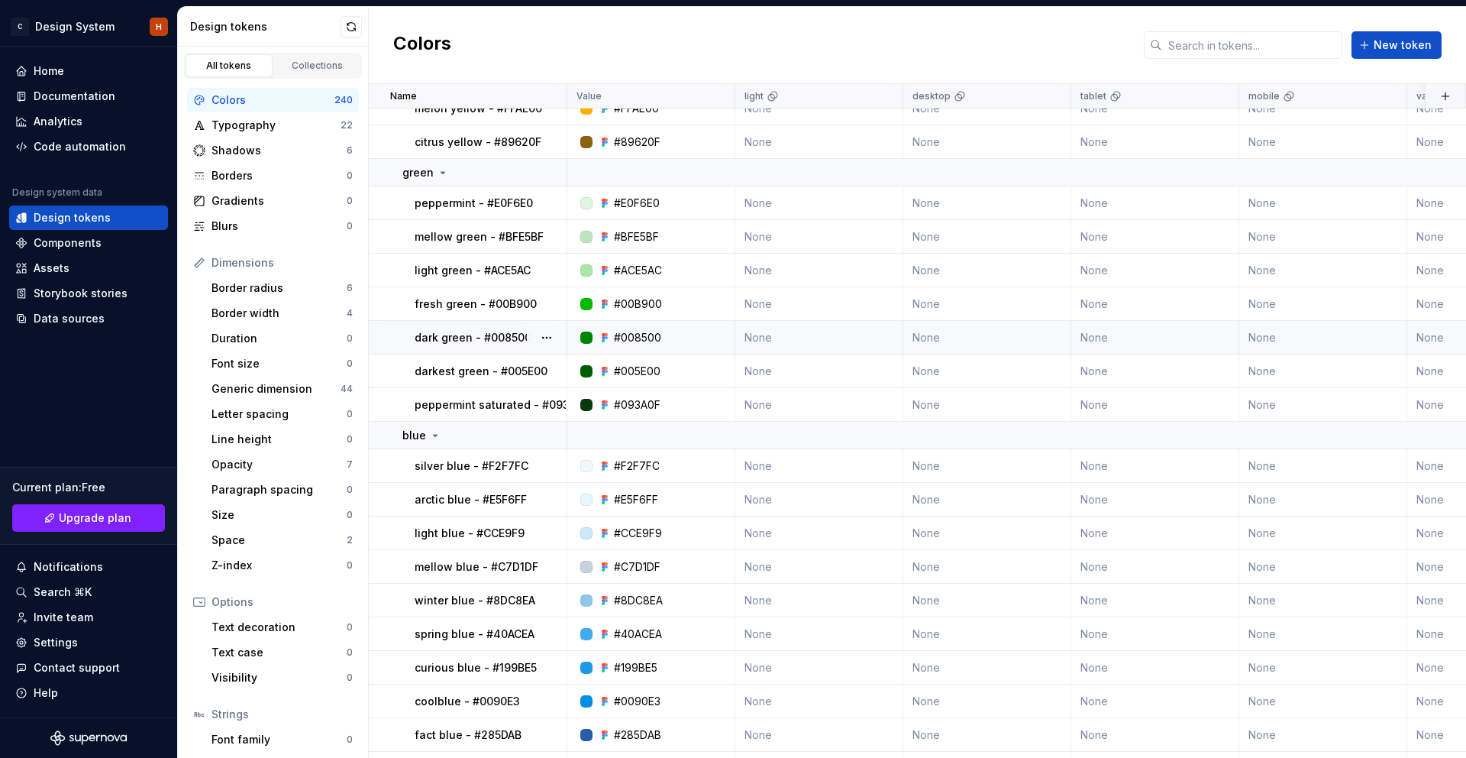
scroll to position [8846, 0]
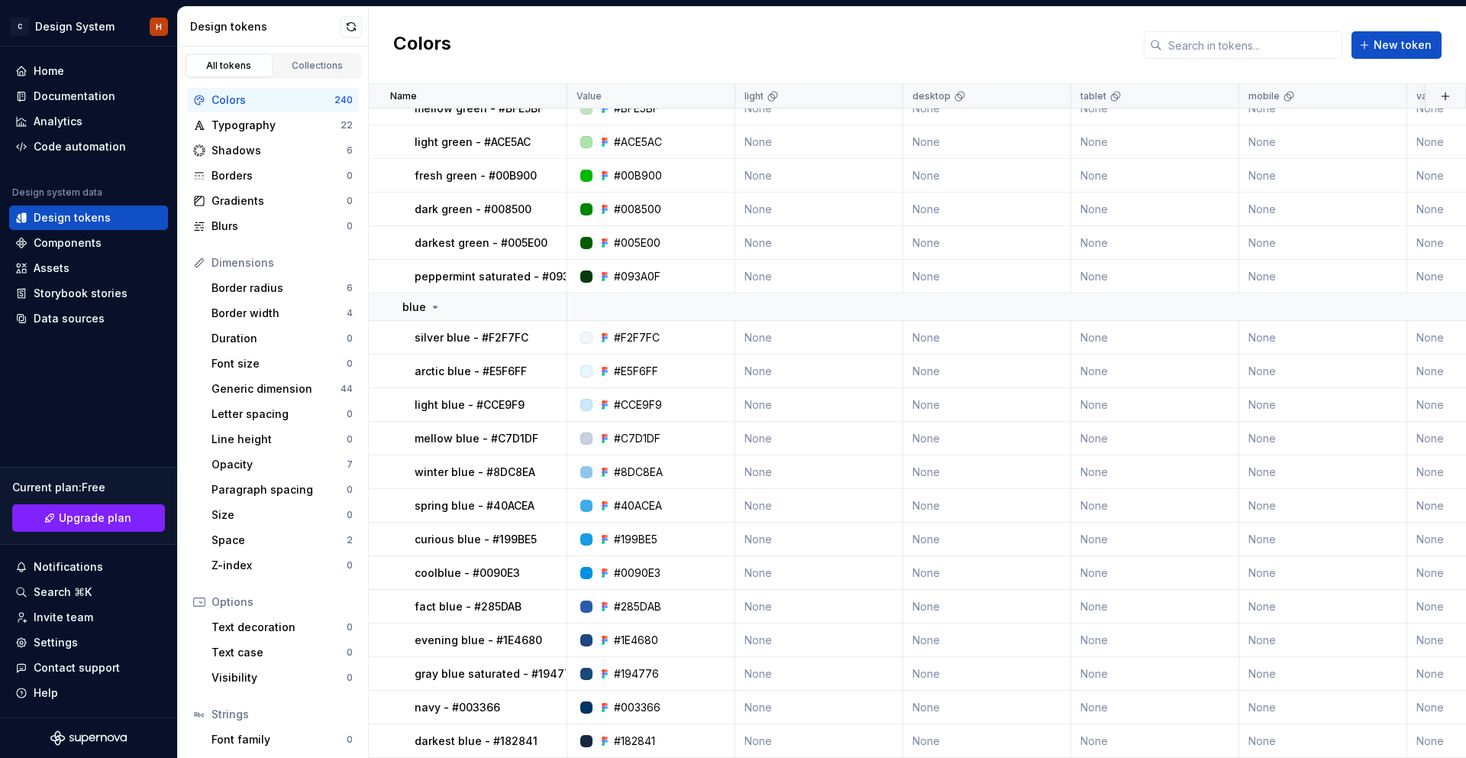
drag, startPoint x: 457, startPoint y: 303, endPoint x: 478, endPoint y: 305, distance: 20.7
click at [457, 303] on div "blue" at bounding box center [483, 306] width 163 height 15
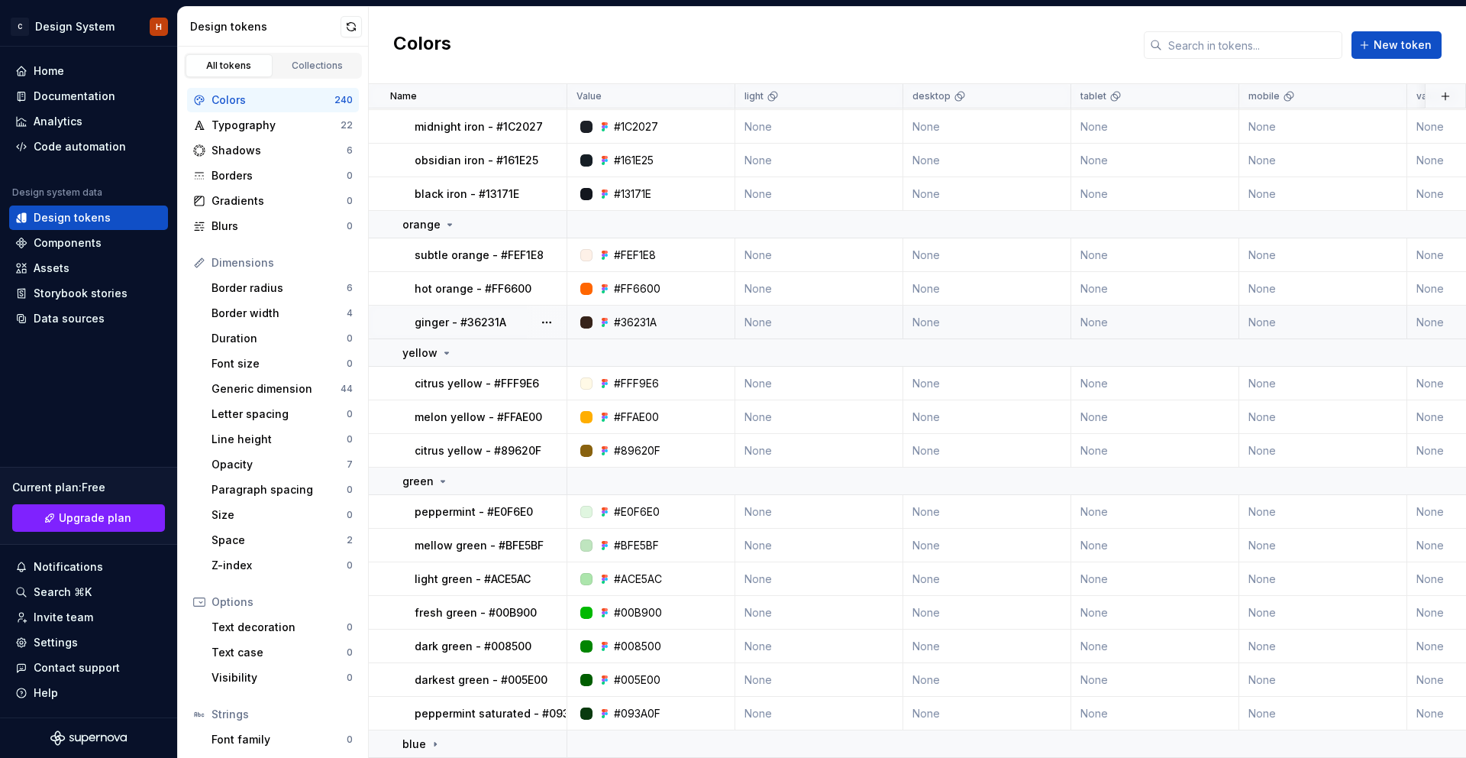
scroll to position [8409, 0]
click at [549, 745] on button "button" at bounding box center [546, 743] width 21 height 21
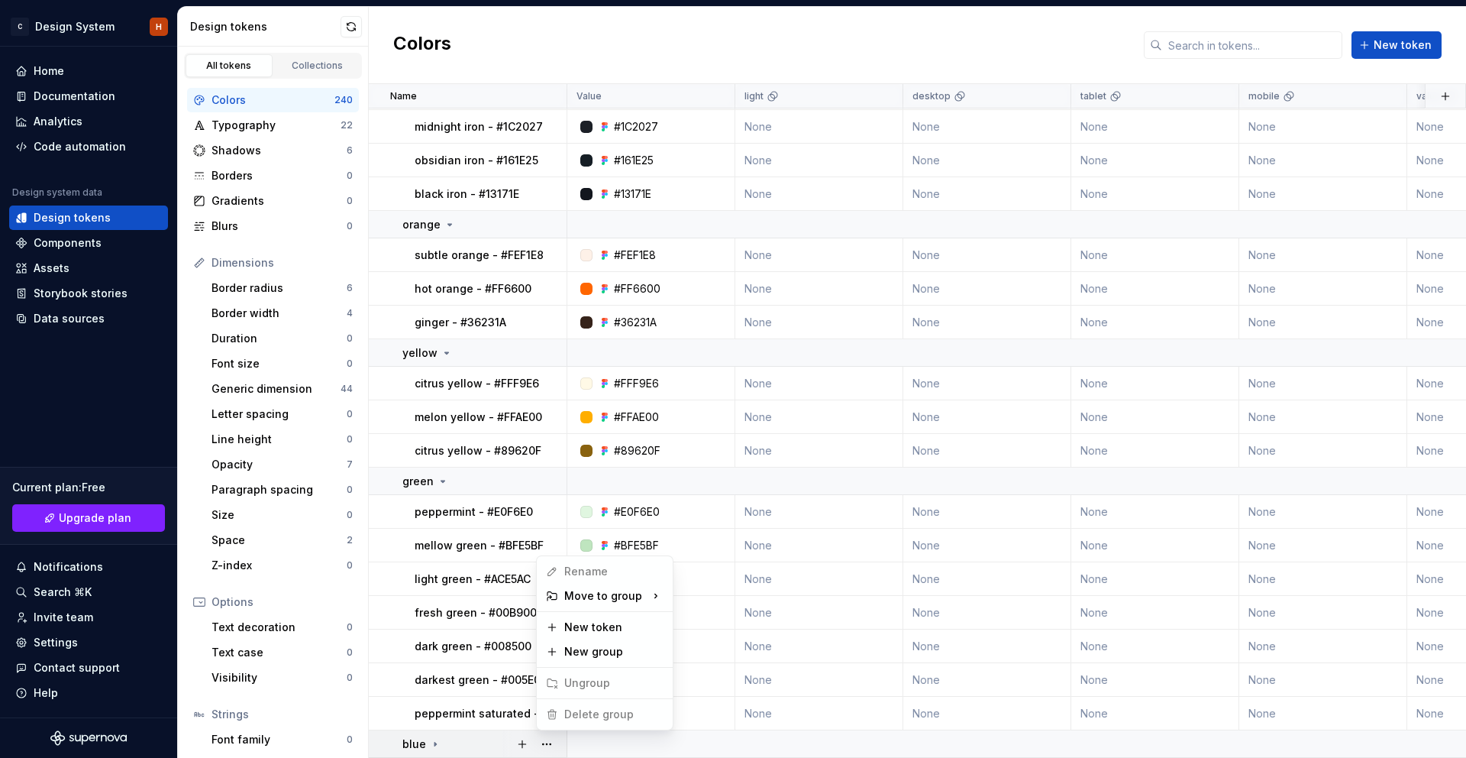
click at [589, 716] on span "Delete group" at bounding box center [590, 714] width 100 height 24
click at [95, 312] on html "C Design System H Home Documentation Analytics Code automation Design system da…" at bounding box center [733, 379] width 1466 height 758
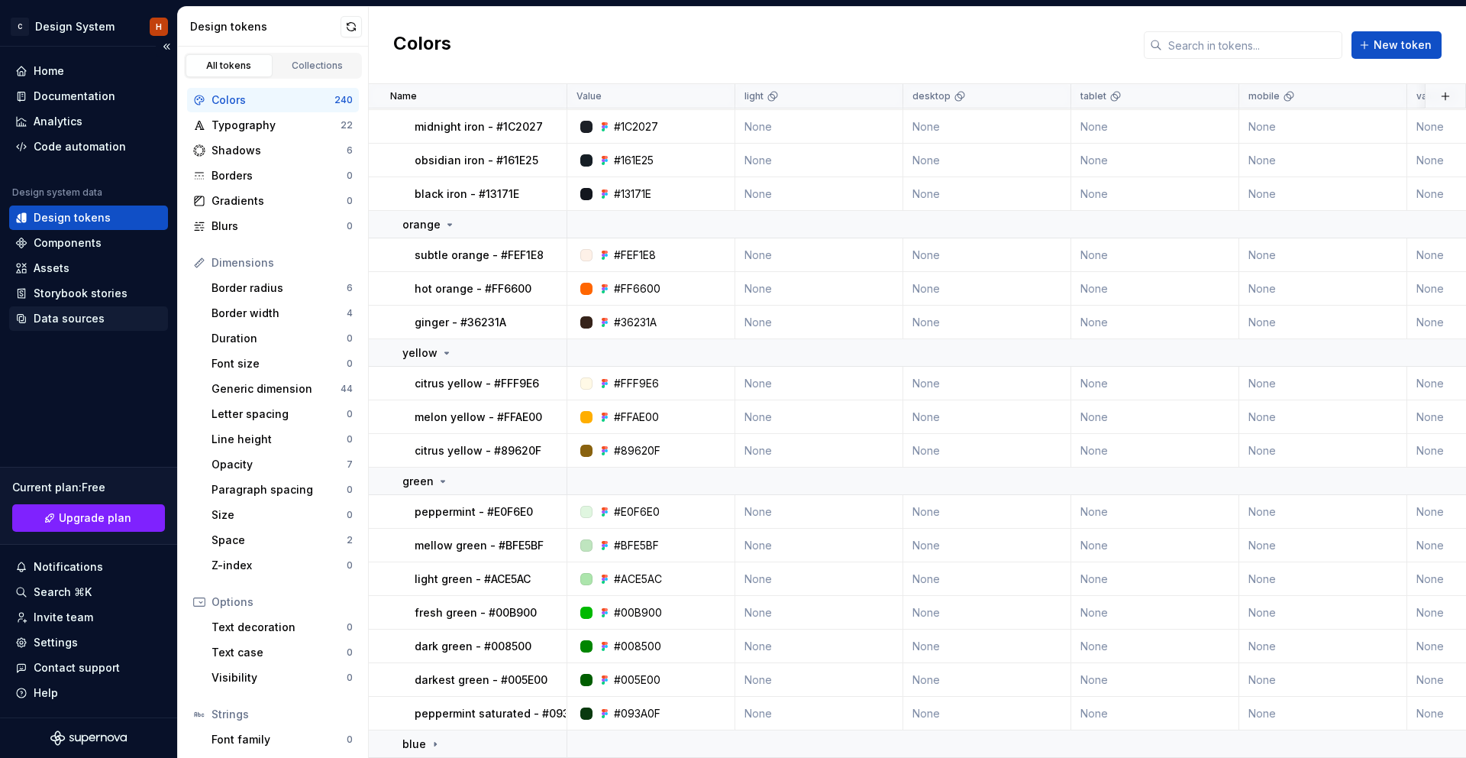
click at [84, 312] on div "Data sources" at bounding box center [69, 318] width 71 height 15
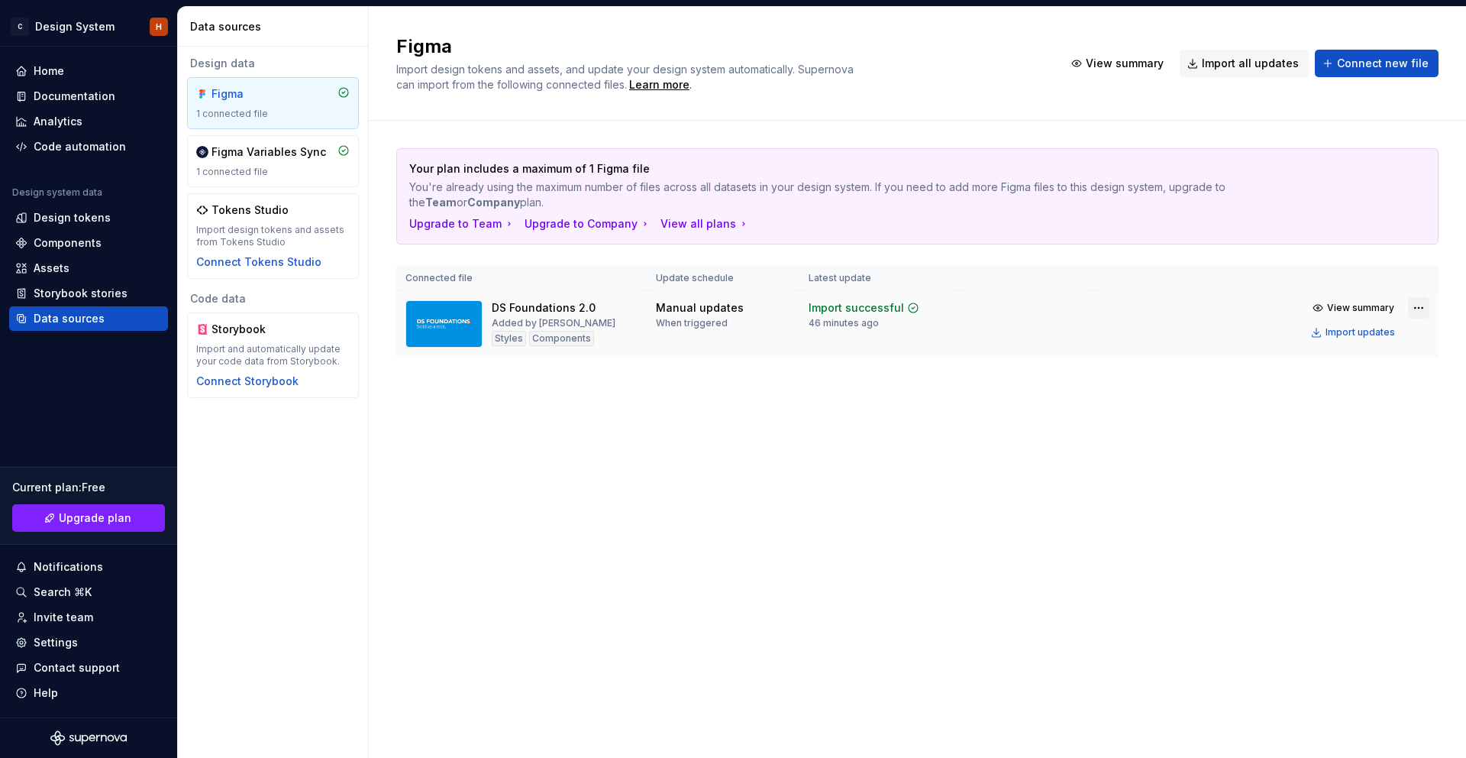
click at [1415, 302] on html "C Design System H Home Documentation Analytics Code automation Design system da…" at bounding box center [733, 379] width 1466 height 758
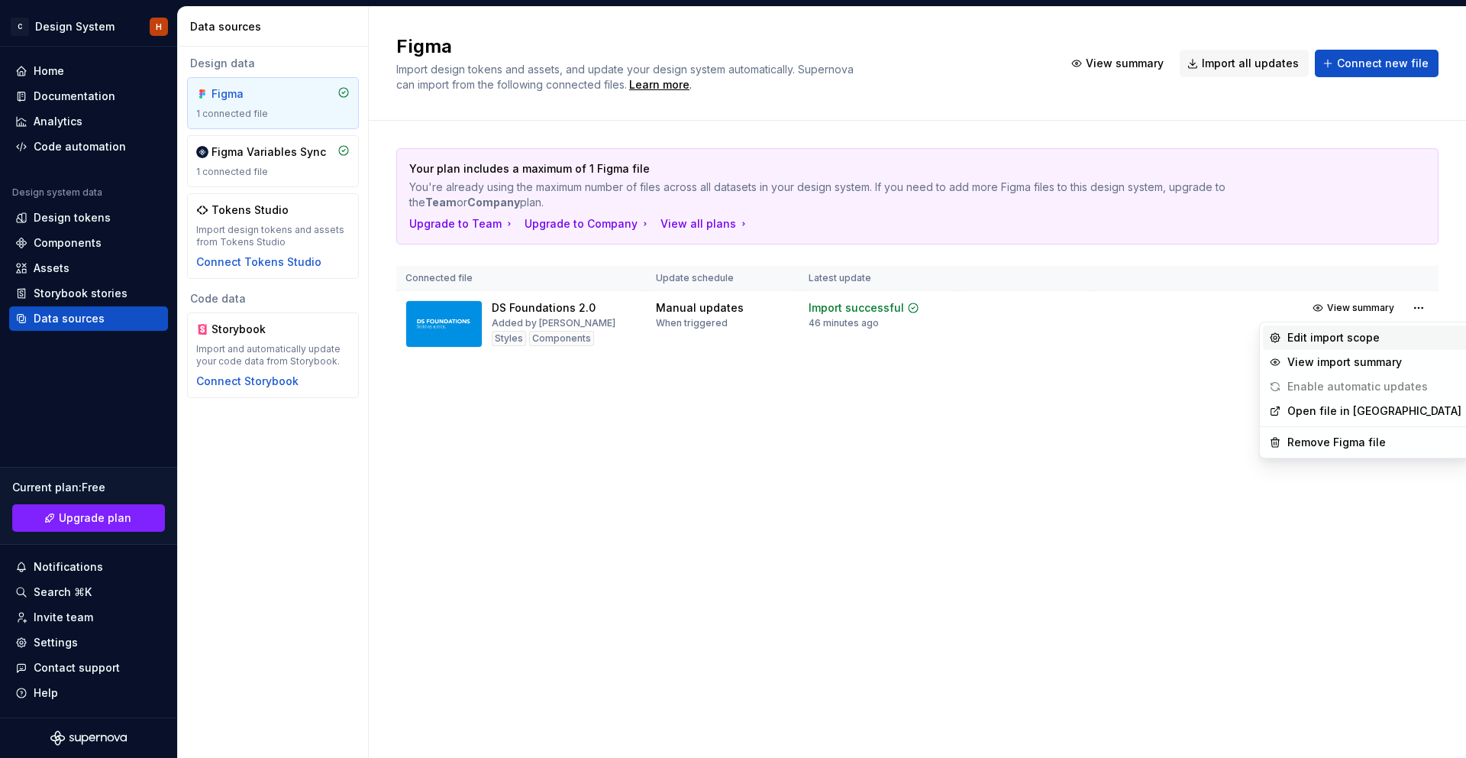
click at [1382, 340] on div "Edit import scope" at bounding box center [1375, 337] width 174 height 15
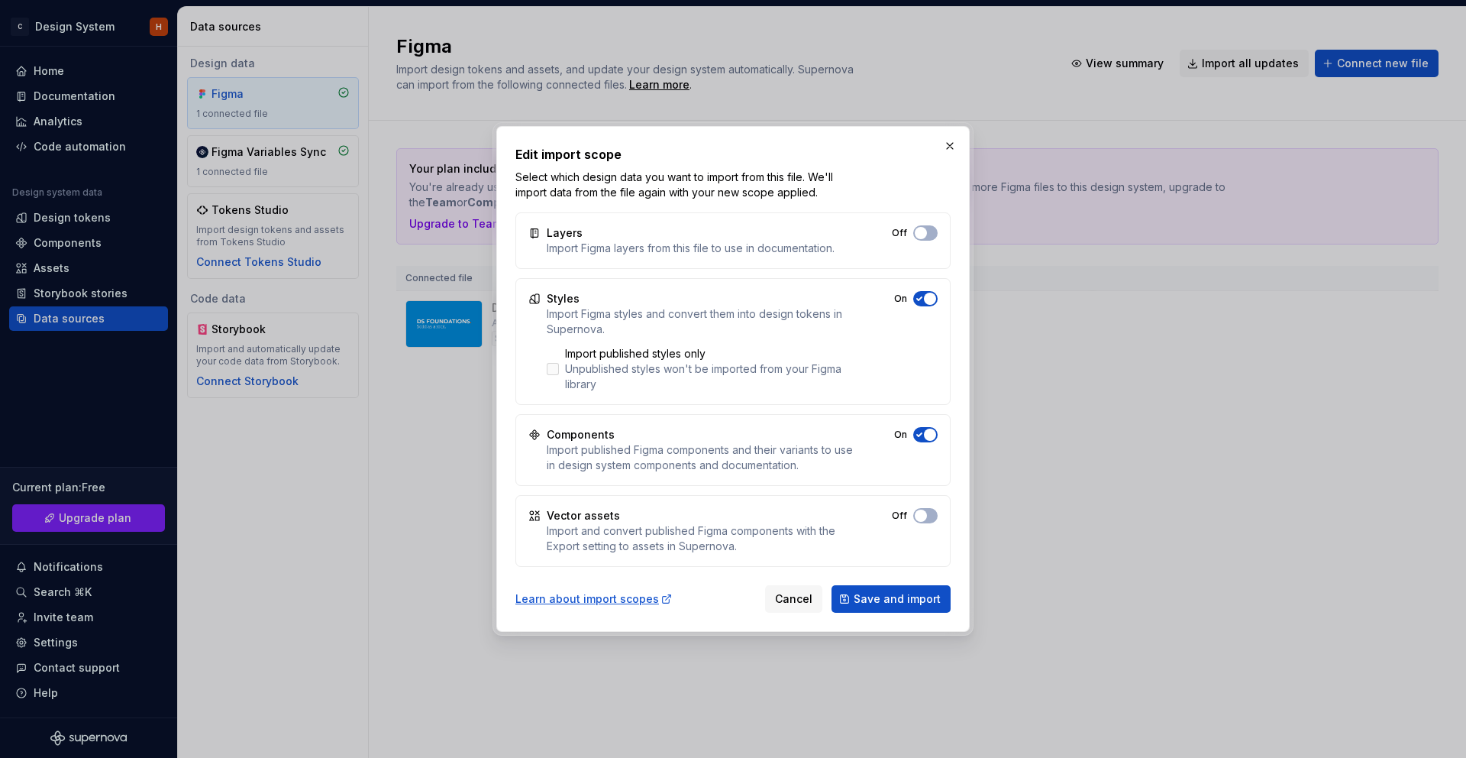
click at [558, 376] on label "Import published styles only Unpublished styles won't be imported from your Fig…" at bounding box center [701, 369] width 308 height 46
click at [918, 296] on icon "button" at bounding box center [919, 298] width 12 height 9
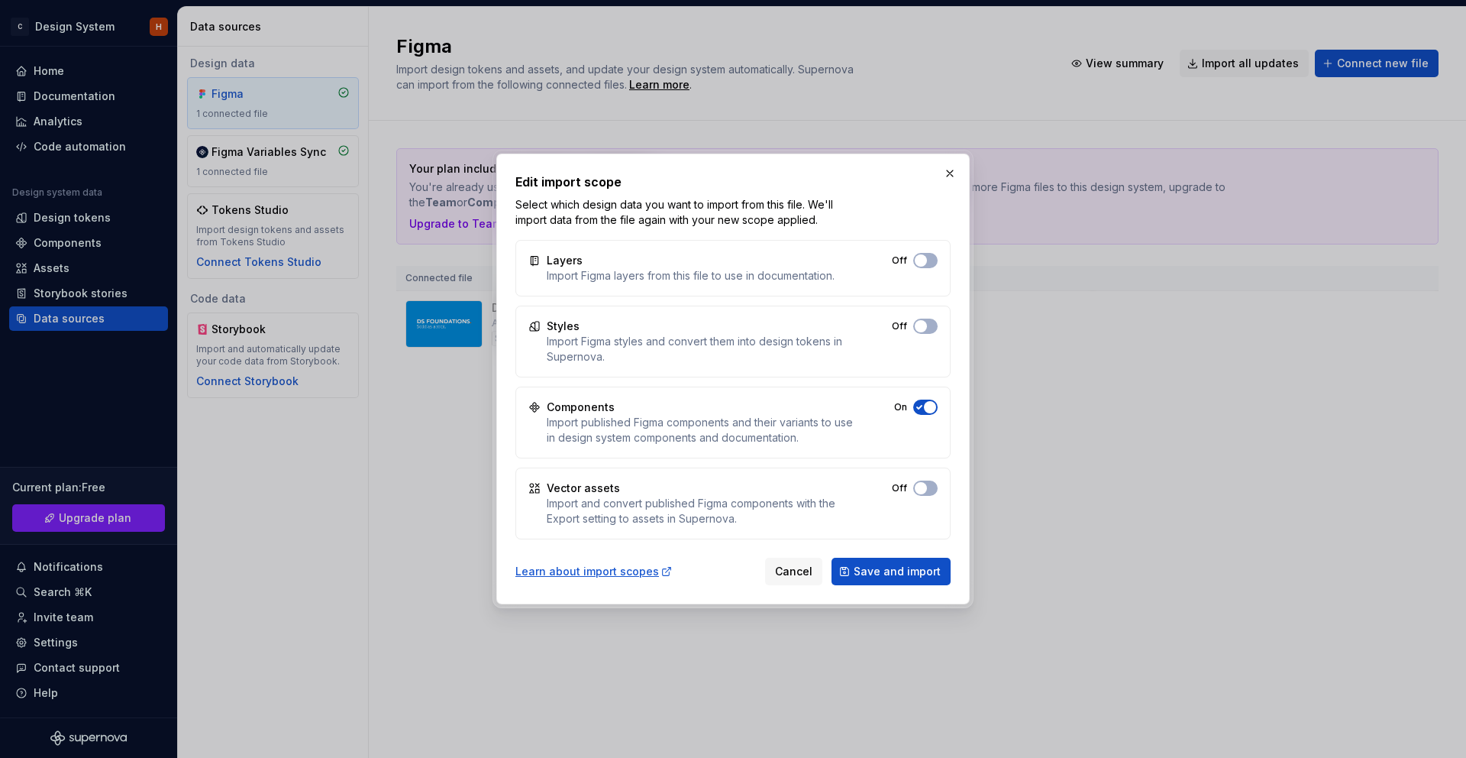
click at [929, 407] on span "button" at bounding box center [930, 407] width 12 height 12
click at [897, 567] on span "Save and import" at bounding box center [897, 571] width 87 height 15
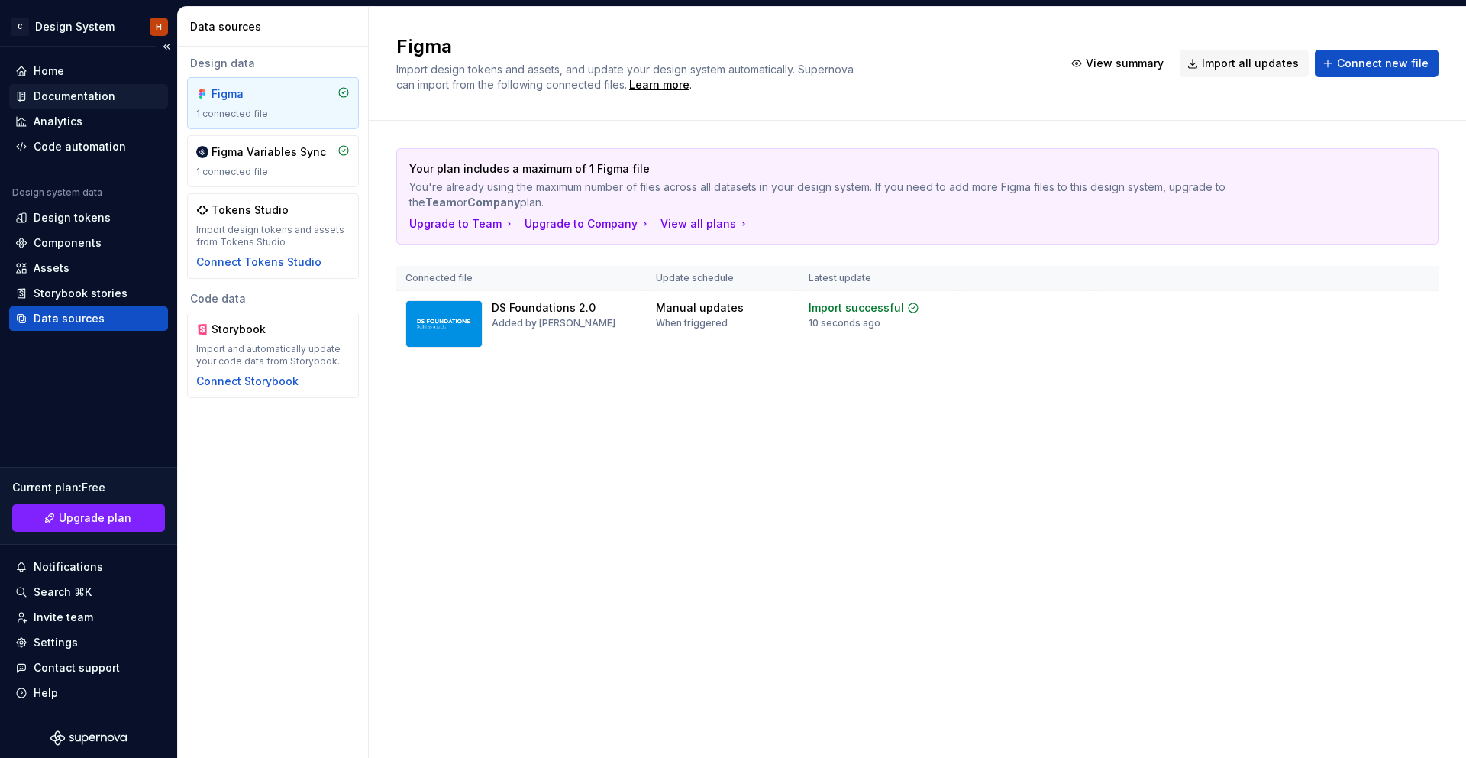
click at [67, 99] on div "Documentation" at bounding box center [75, 96] width 82 height 15
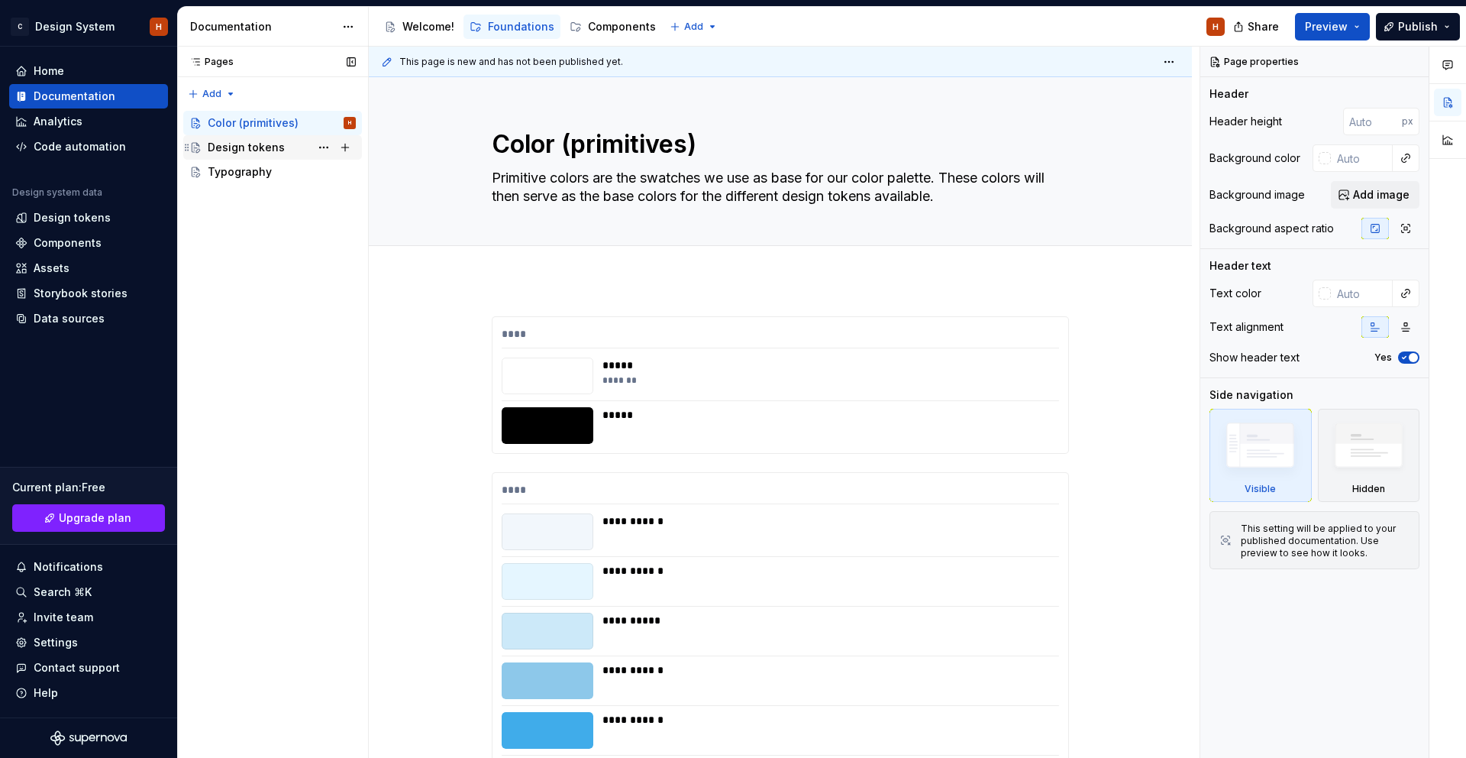
click at [257, 147] on div "Design tokens" at bounding box center [246, 147] width 77 height 15
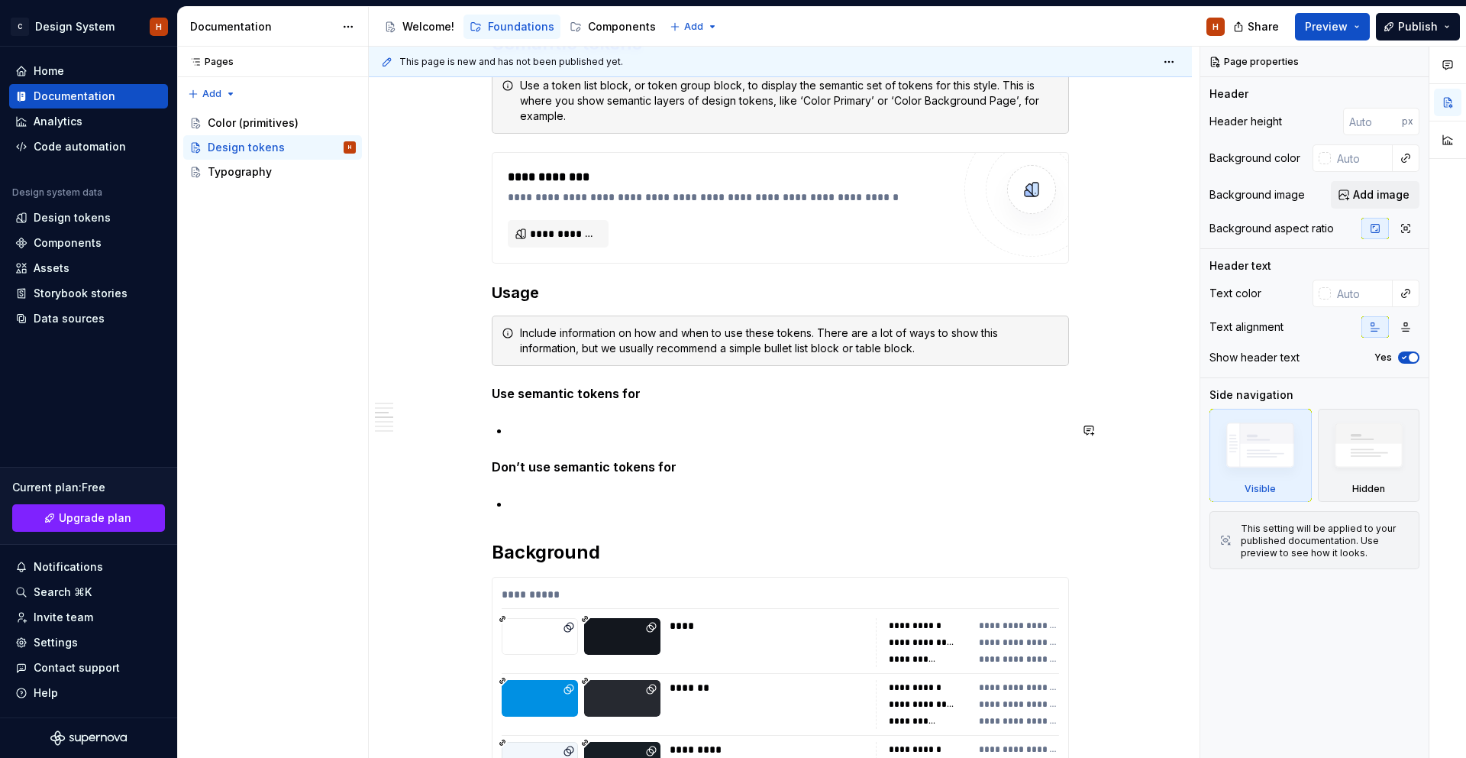
scroll to position [558, 0]
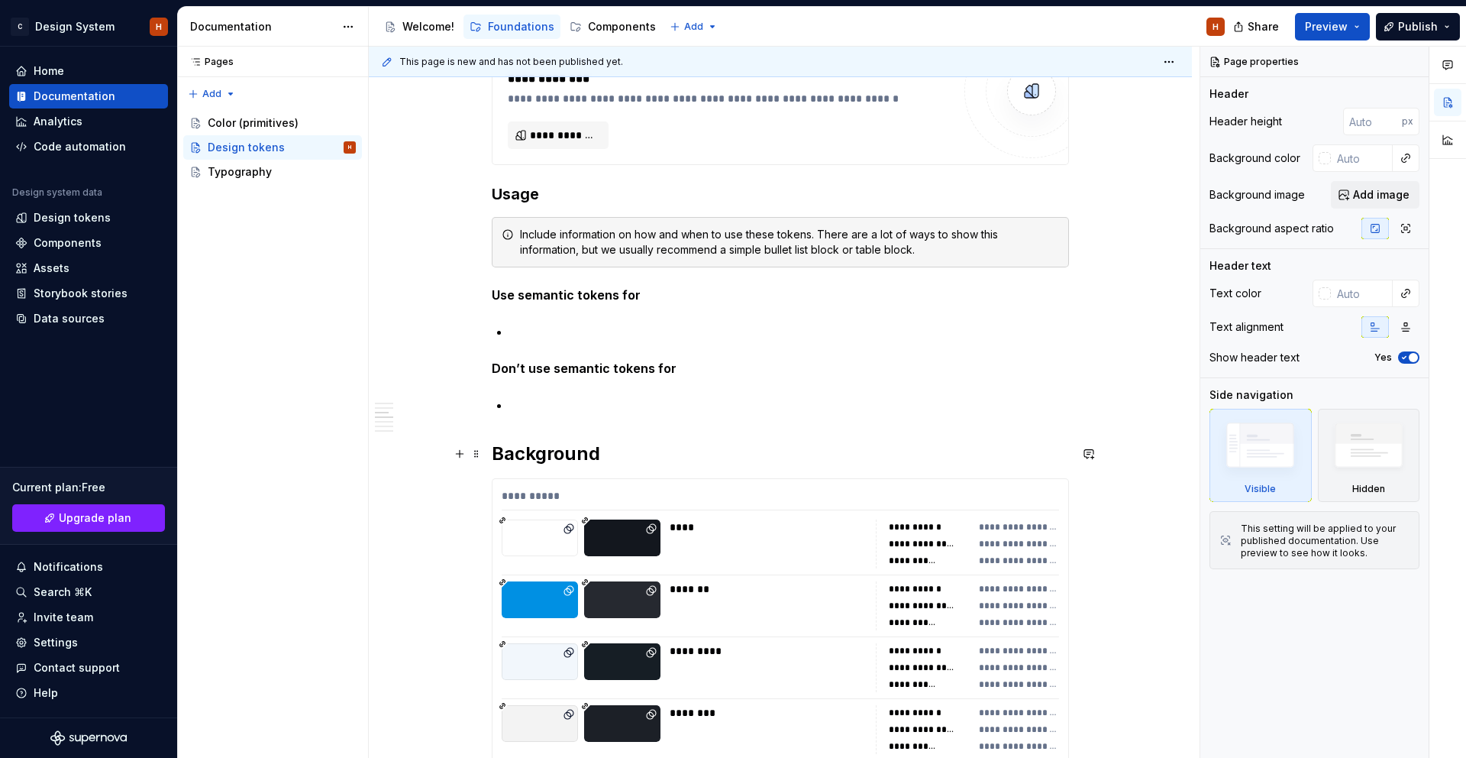
type textarea "*"
click at [656, 459] on h2 "Background" at bounding box center [780, 453] width 577 height 24
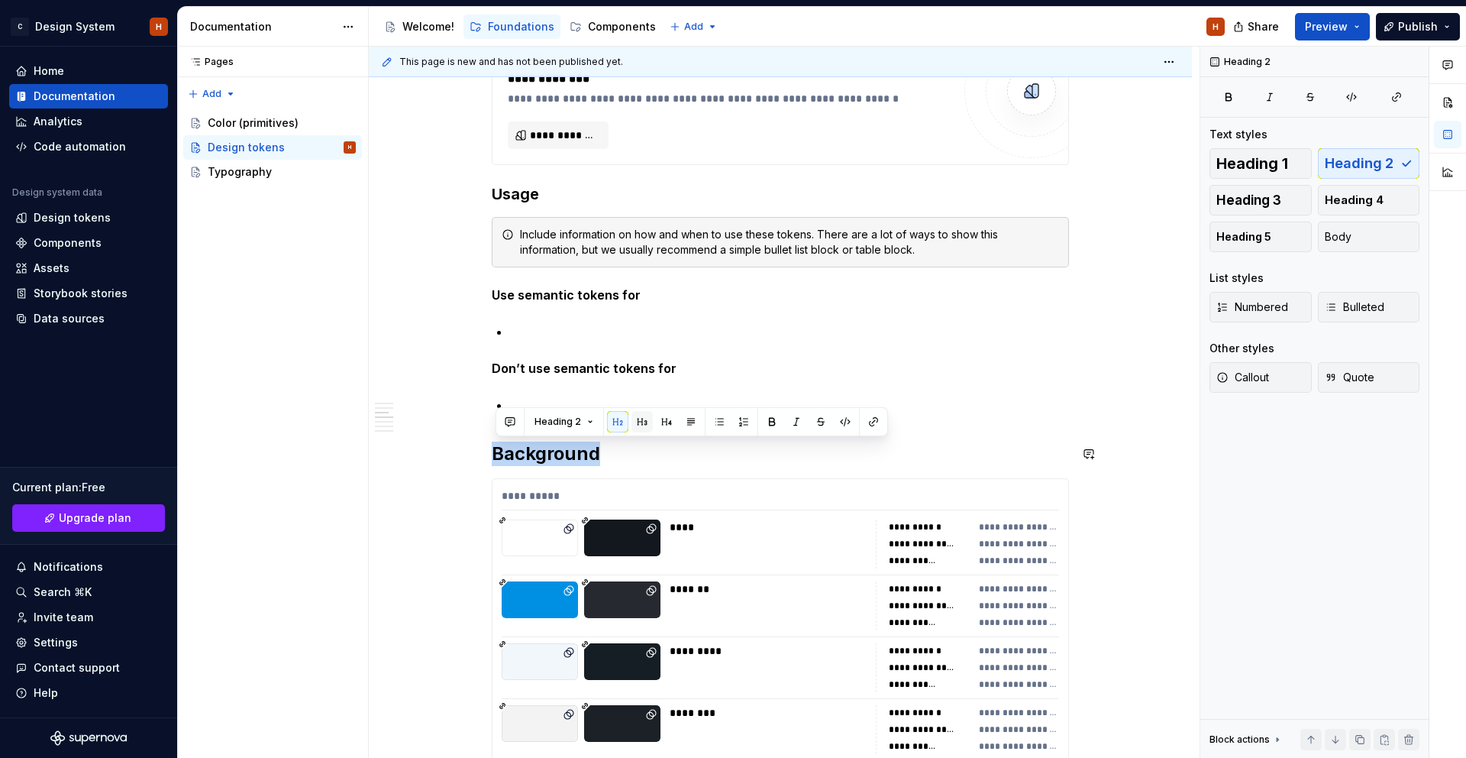
click at [640, 422] on button "button" at bounding box center [642, 421] width 21 height 21
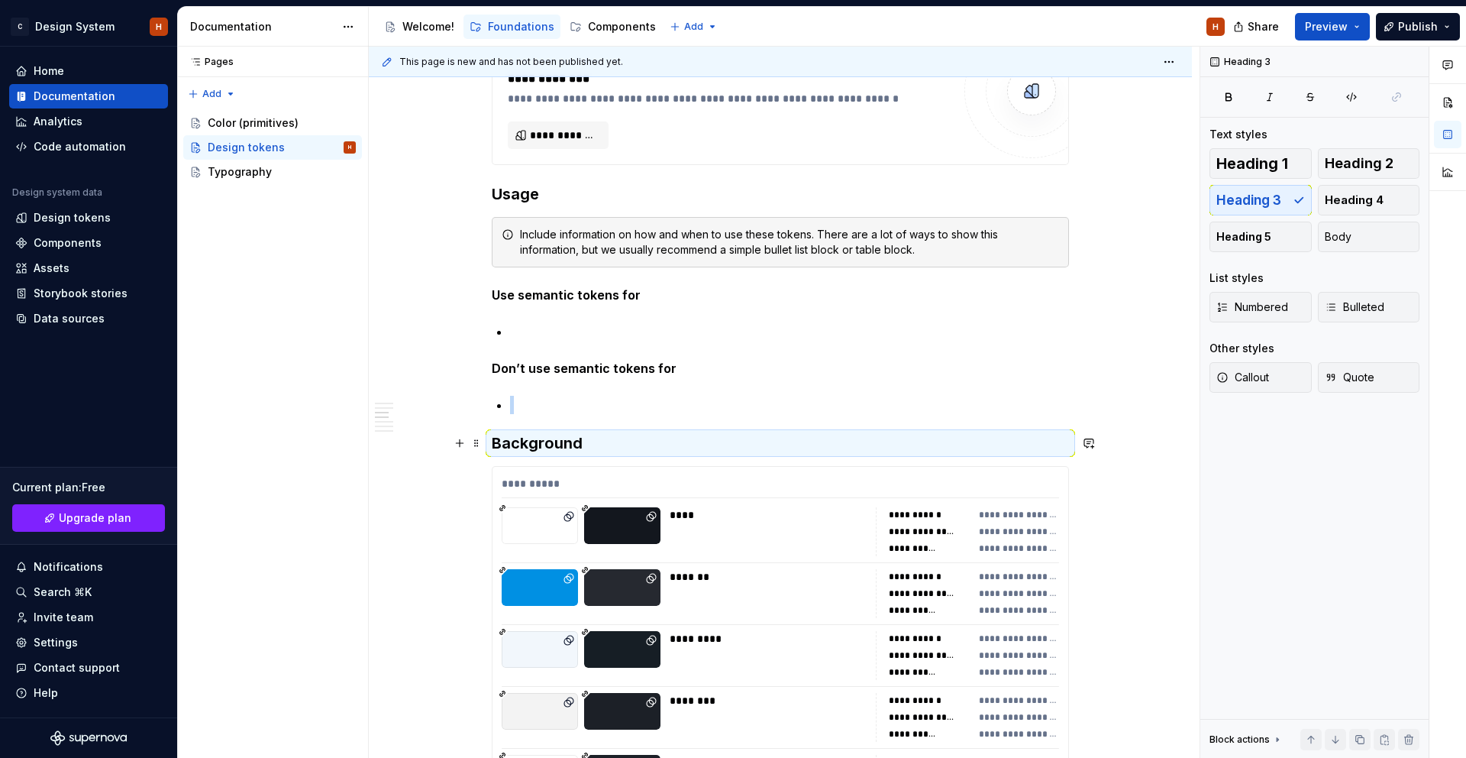
click at [631, 446] on h3 "Background" at bounding box center [780, 442] width 577 height 21
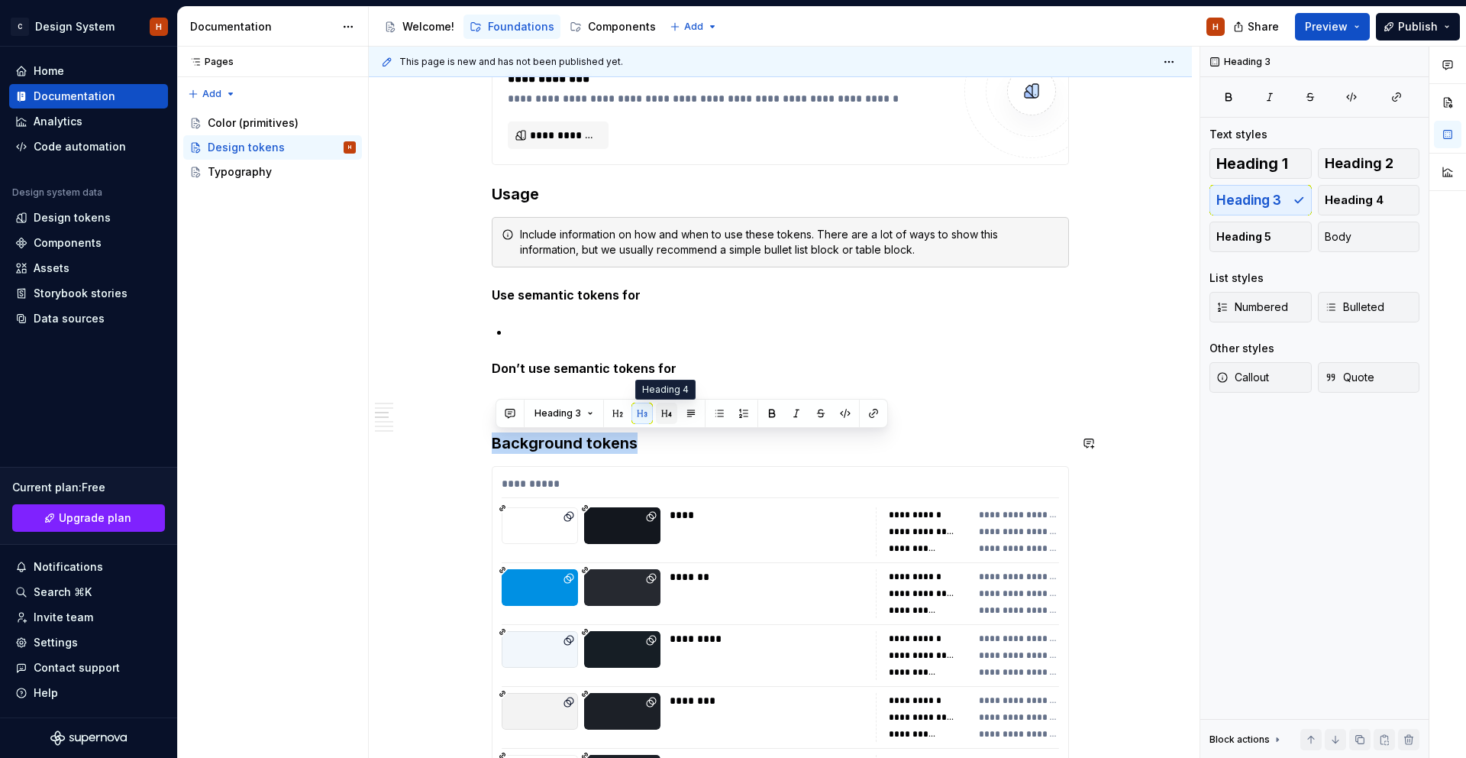
click at [668, 409] on button "button" at bounding box center [666, 412] width 21 height 21
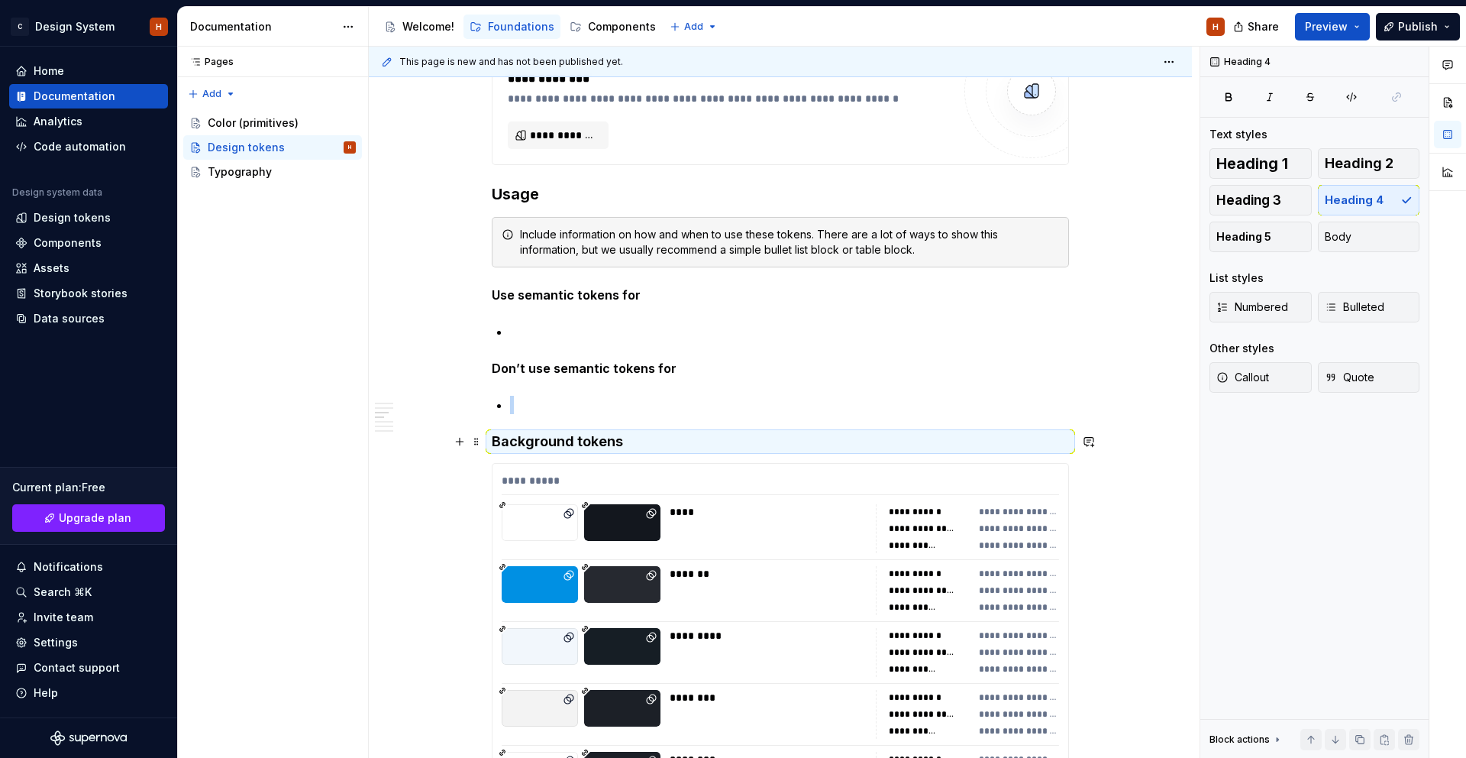
click at [662, 435] on h4 "Background tokens" at bounding box center [780, 441] width 577 height 18
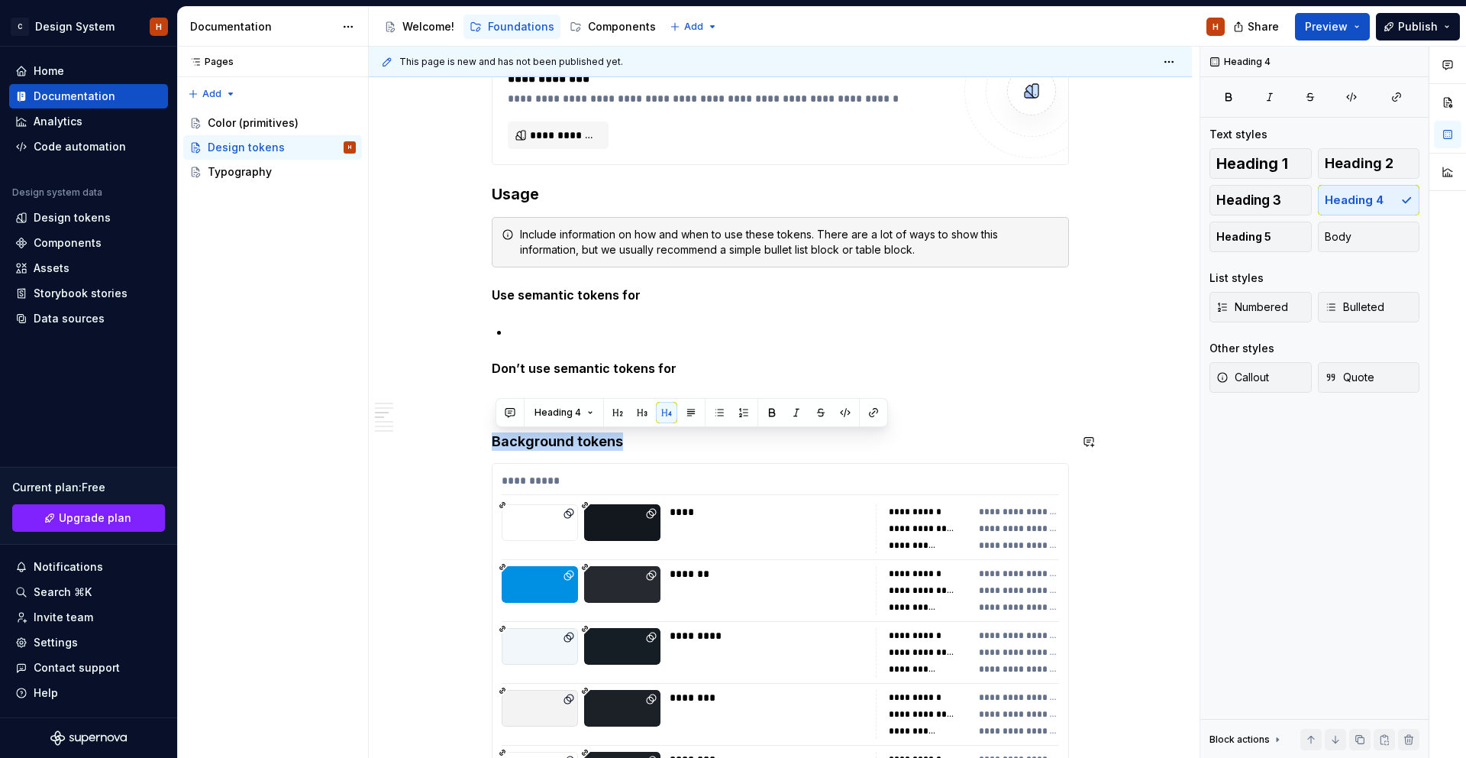
click at [642, 422] on button "button" at bounding box center [642, 412] width 21 height 21
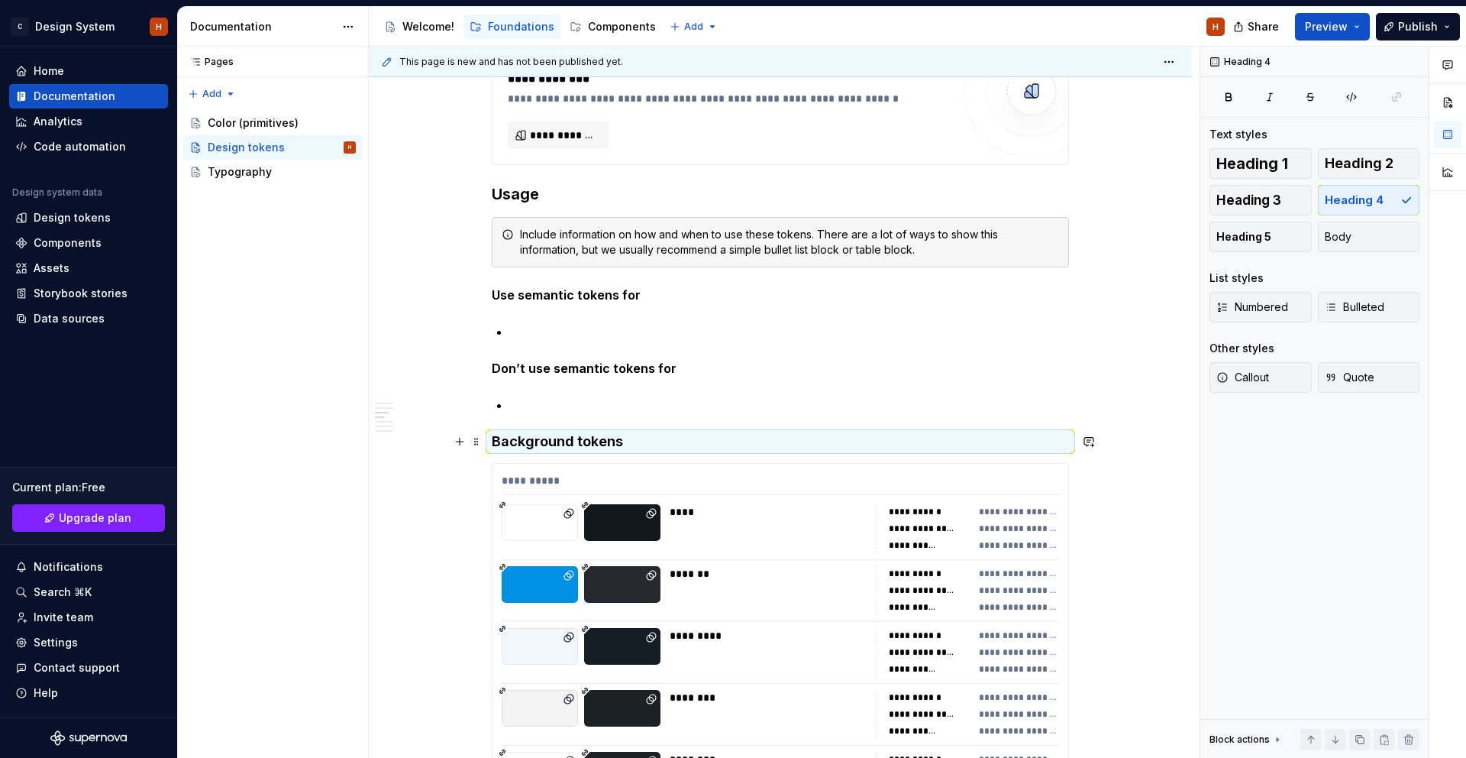
click at [644, 438] on h4 "Background tokens" at bounding box center [780, 441] width 577 height 18
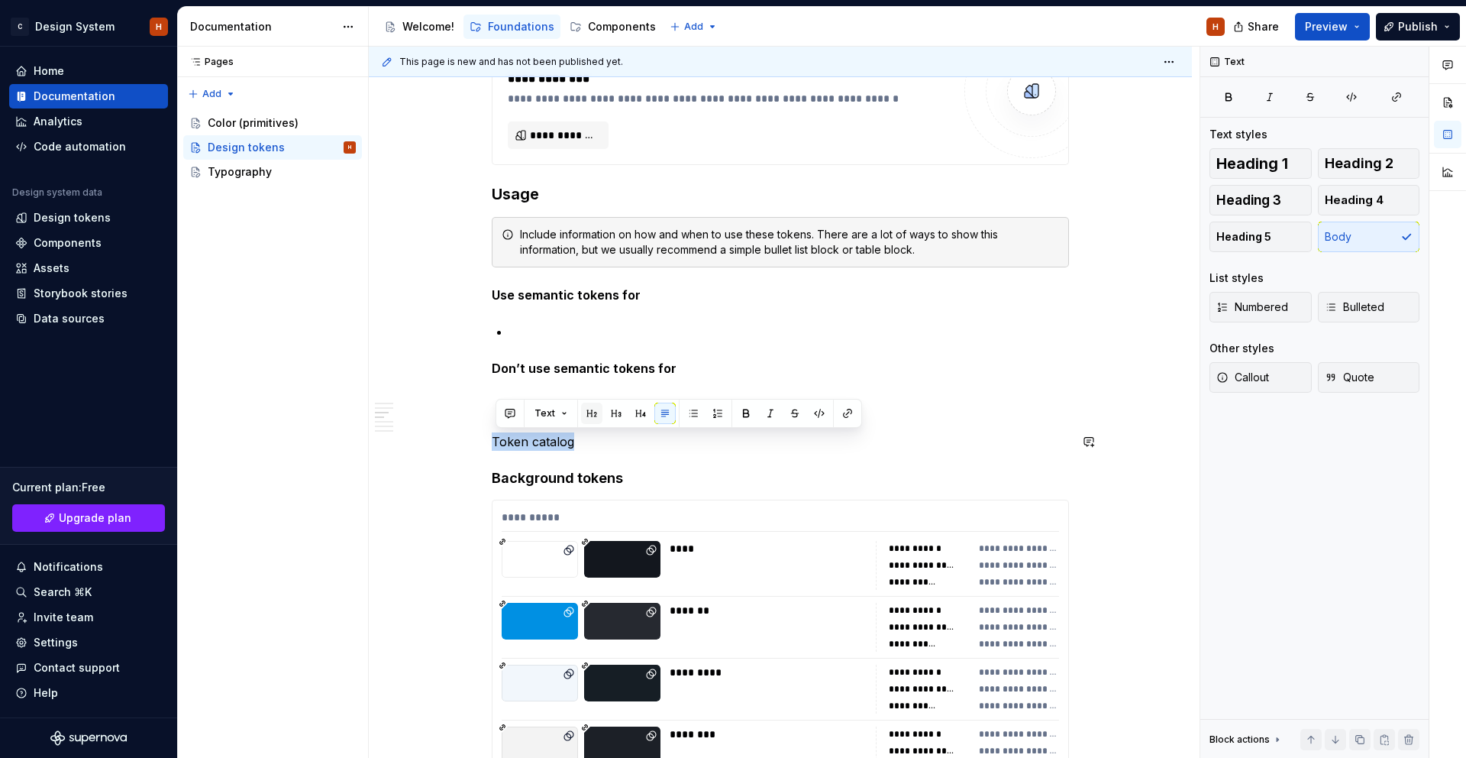
click at [594, 414] on button "button" at bounding box center [591, 412] width 21 height 21
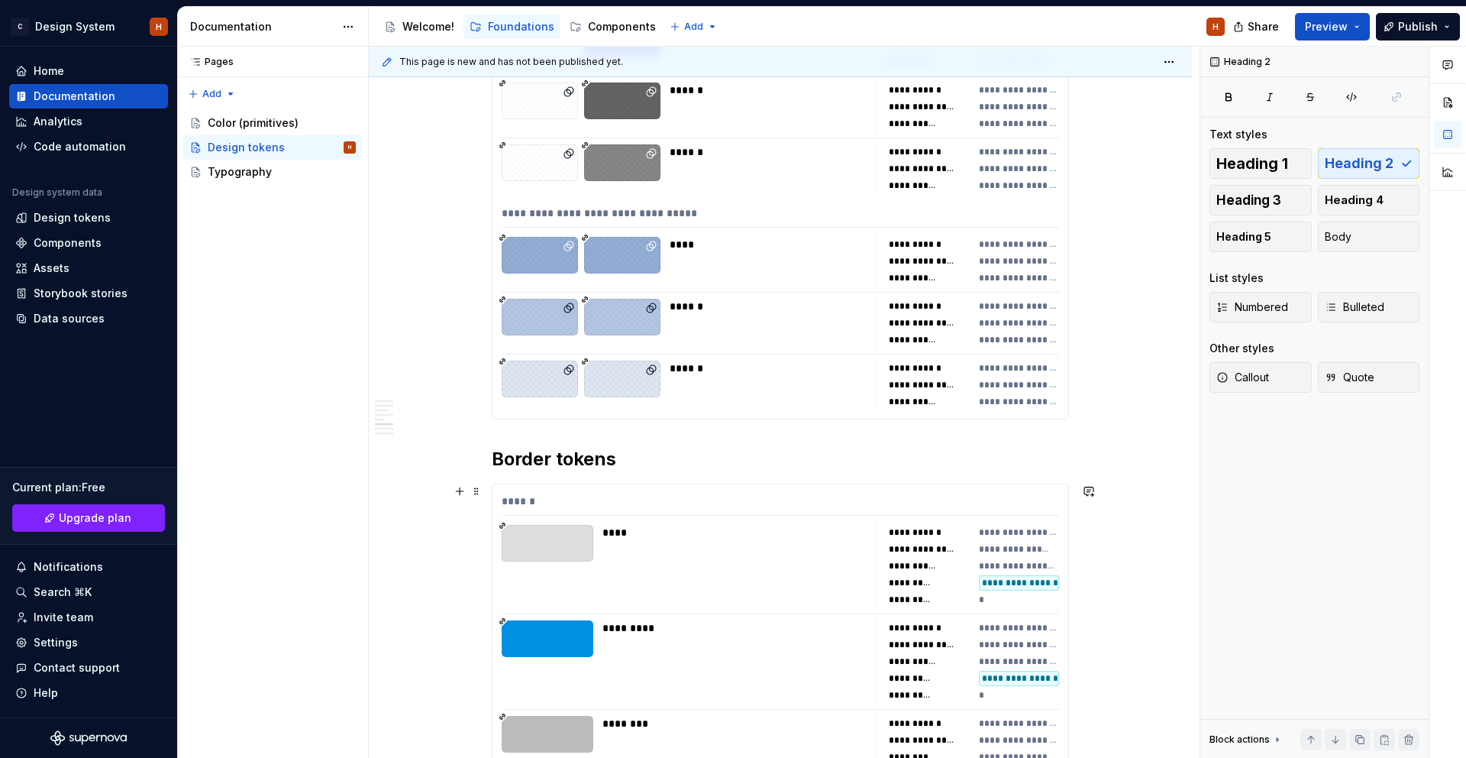
scroll to position [4402, 0]
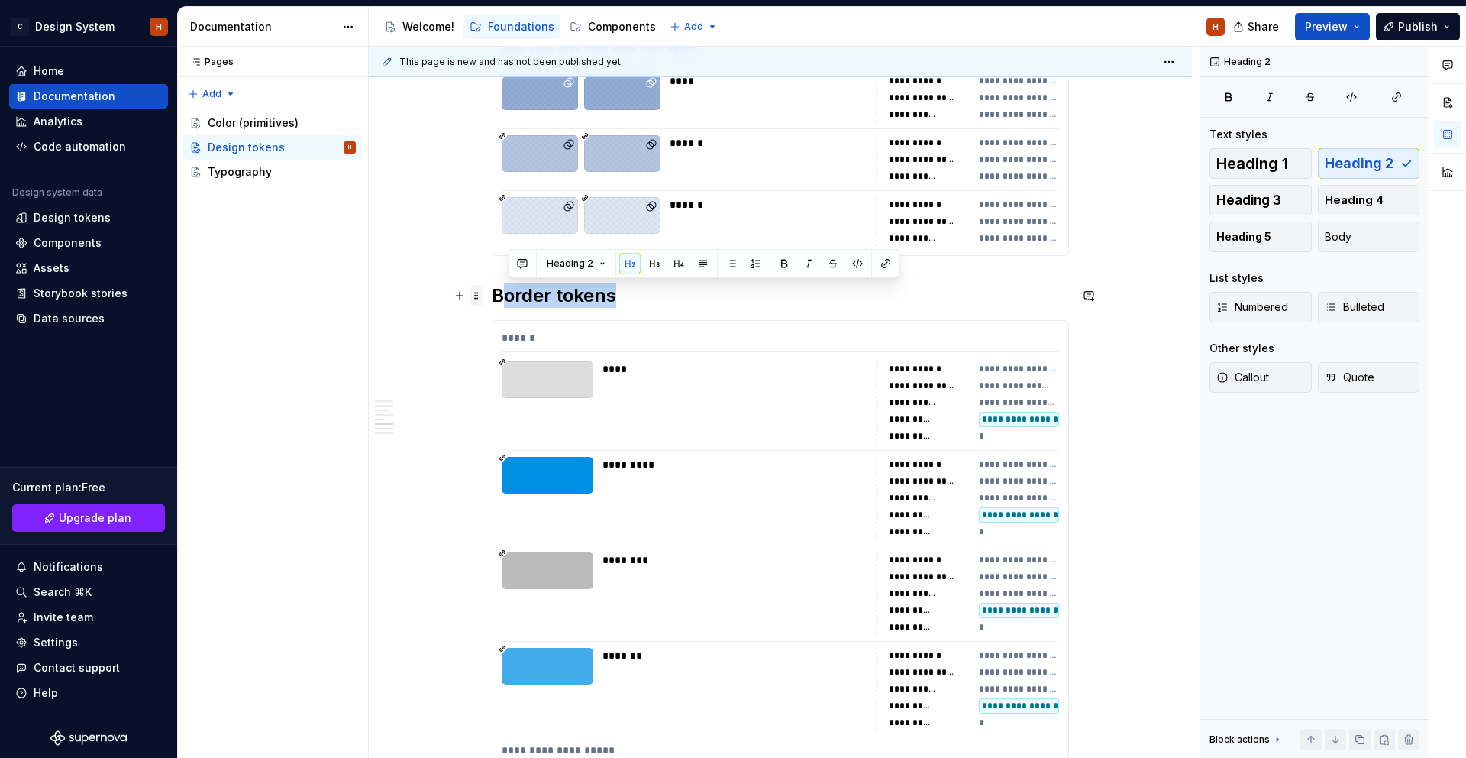
drag, startPoint x: 633, startPoint y: 294, endPoint x: 478, endPoint y: 290, distance: 155.1
drag, startPoint x: 675, startPoint y: 267, endPoint x: 678, endPoint y: 302, distance: 34.5
click at [674, 267] on button "button" at bounding box center [678, 263] width 21 height 21
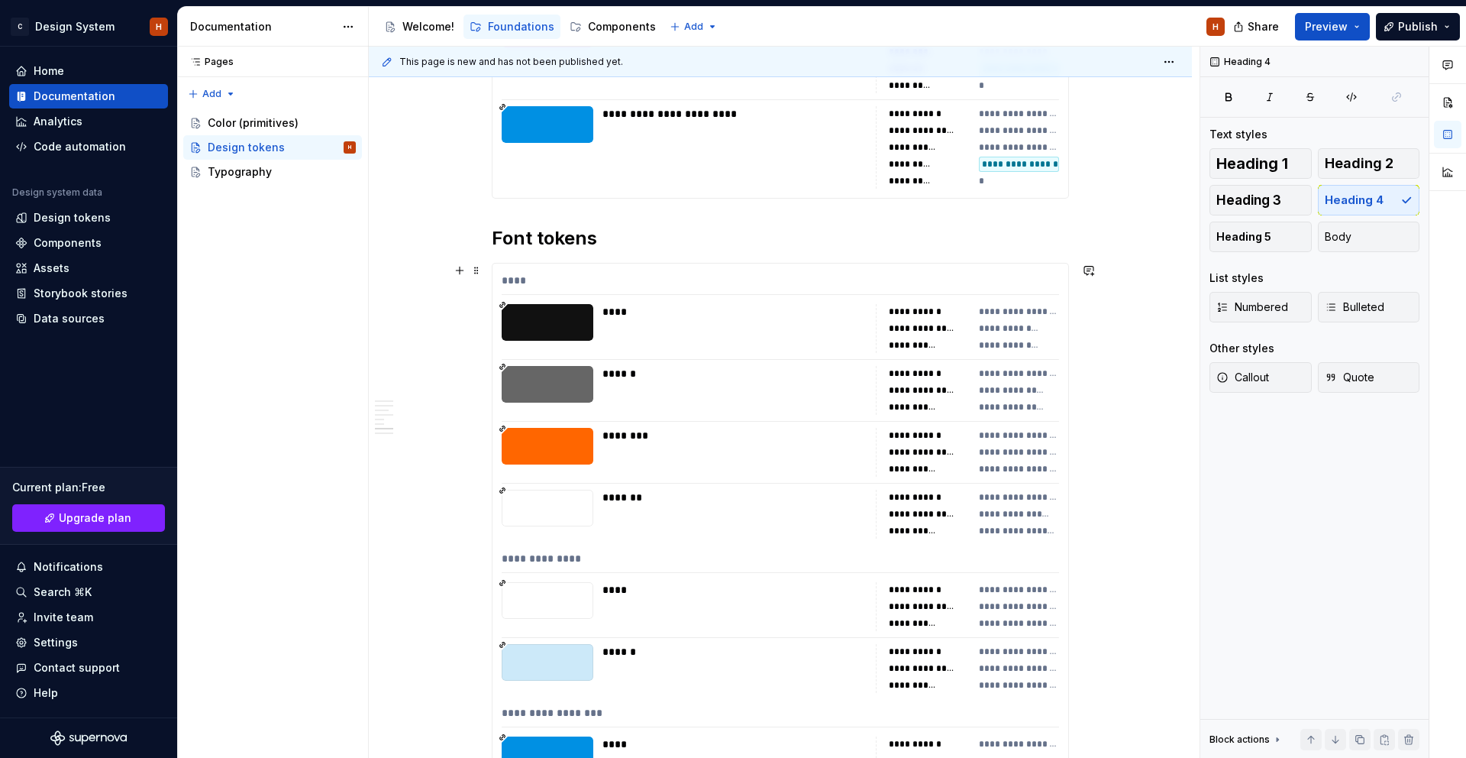
scroll to position [7160, 0]
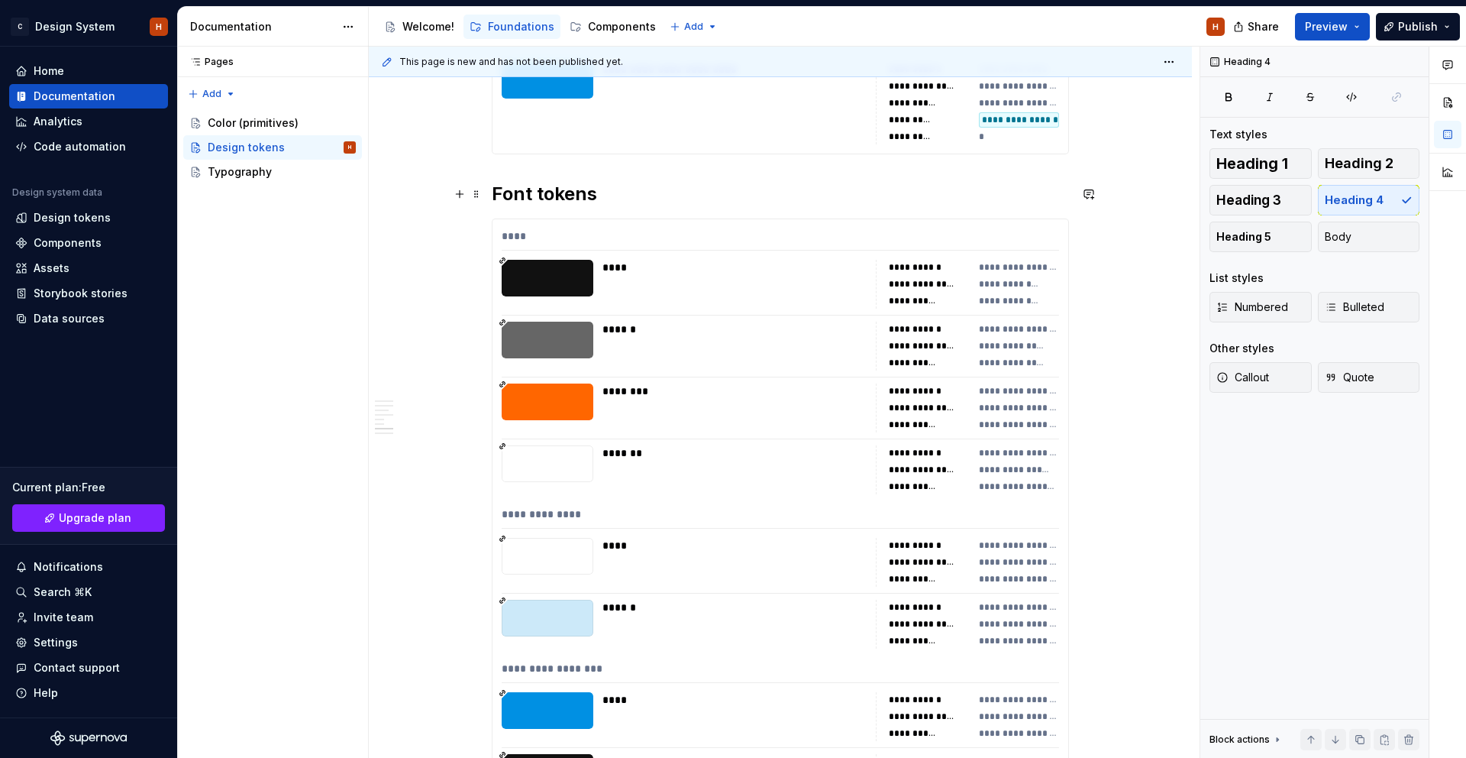
click at [616, 199] on h2 "Font tokens" at bounding box center [780, 194] width 577 height 24
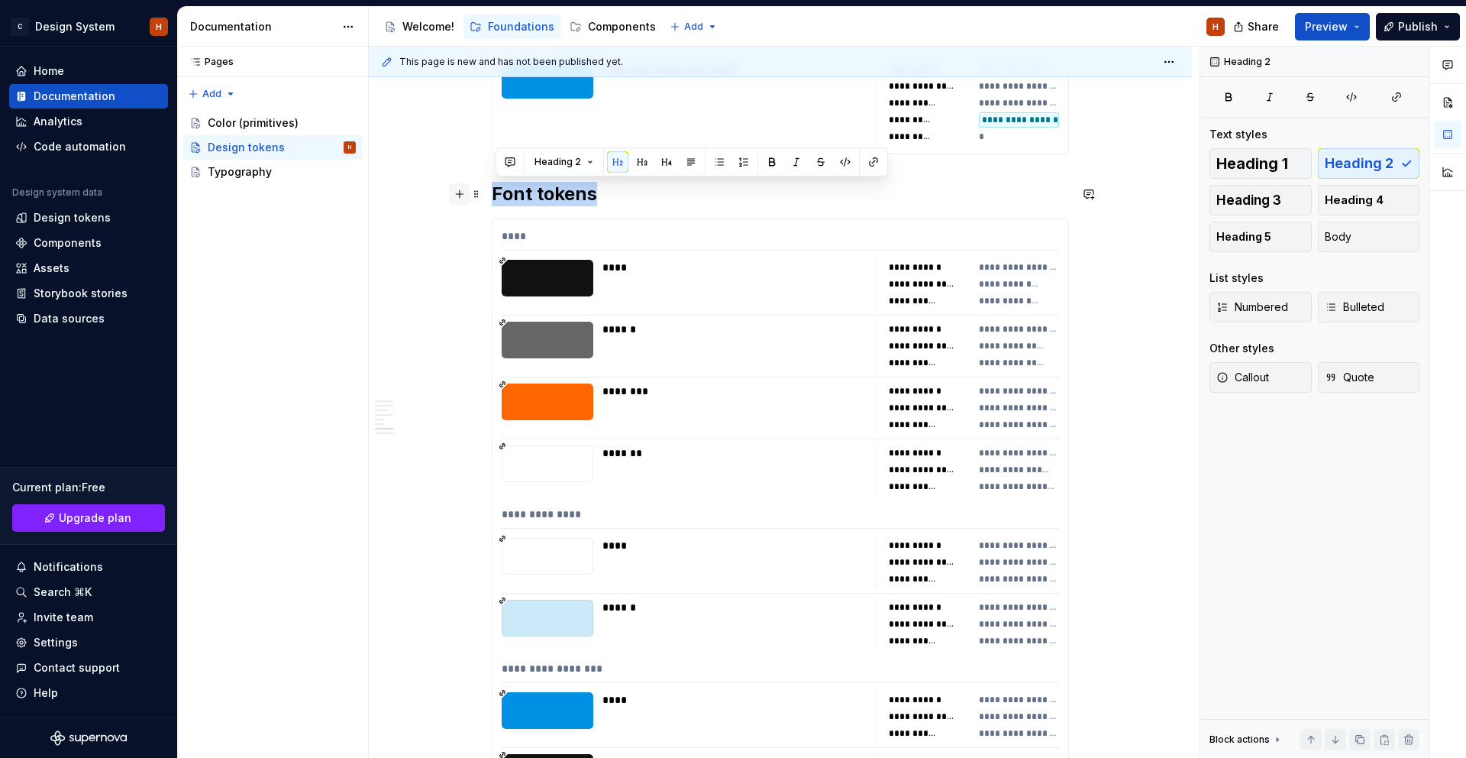
drag, startPoint x: 498, startPoint y: 186, endPoint x: 454, endPoint y: 186, distance: 43.5
click at [661, 166] on button "button" at bounding box center [666, 161] width 21 height 21
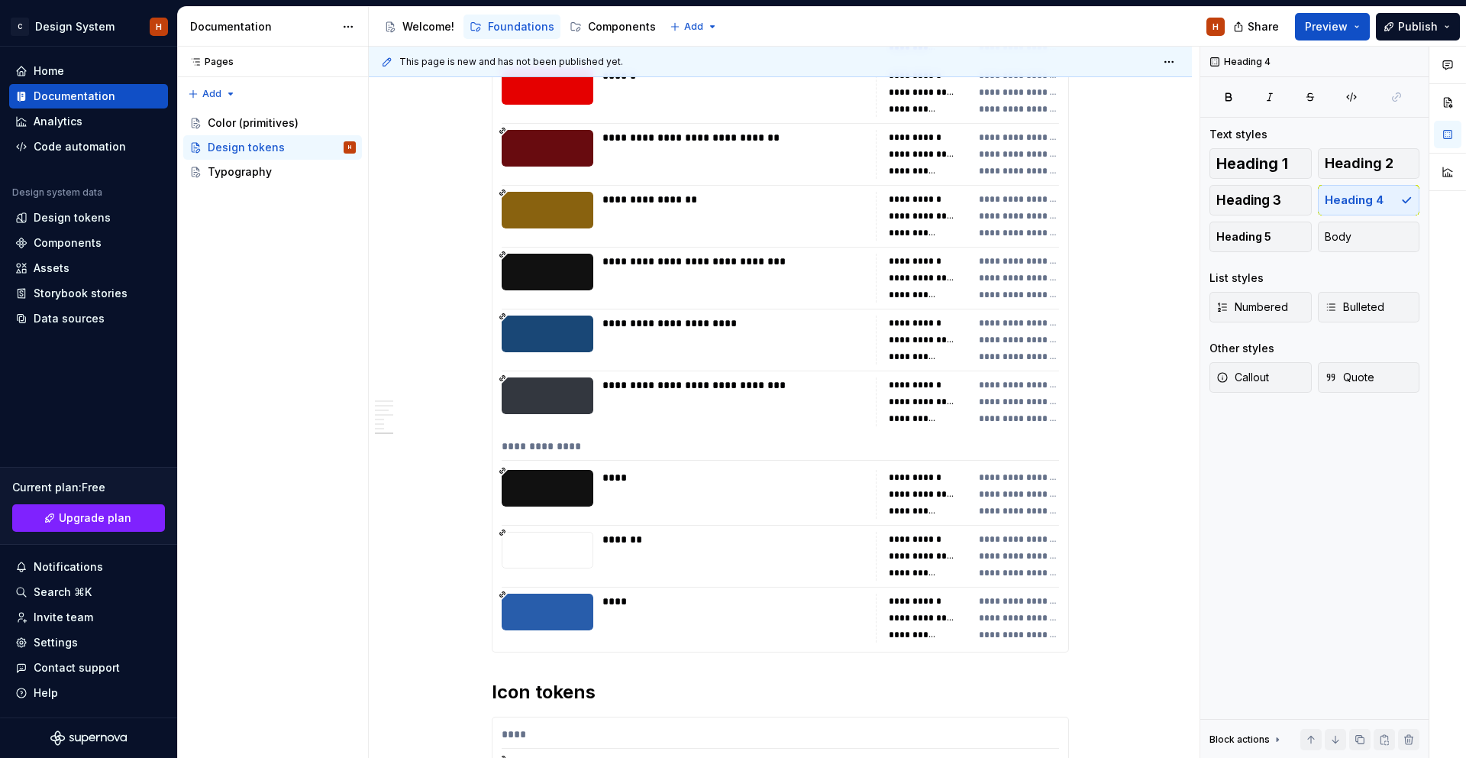
scroll to position [8733, 0]
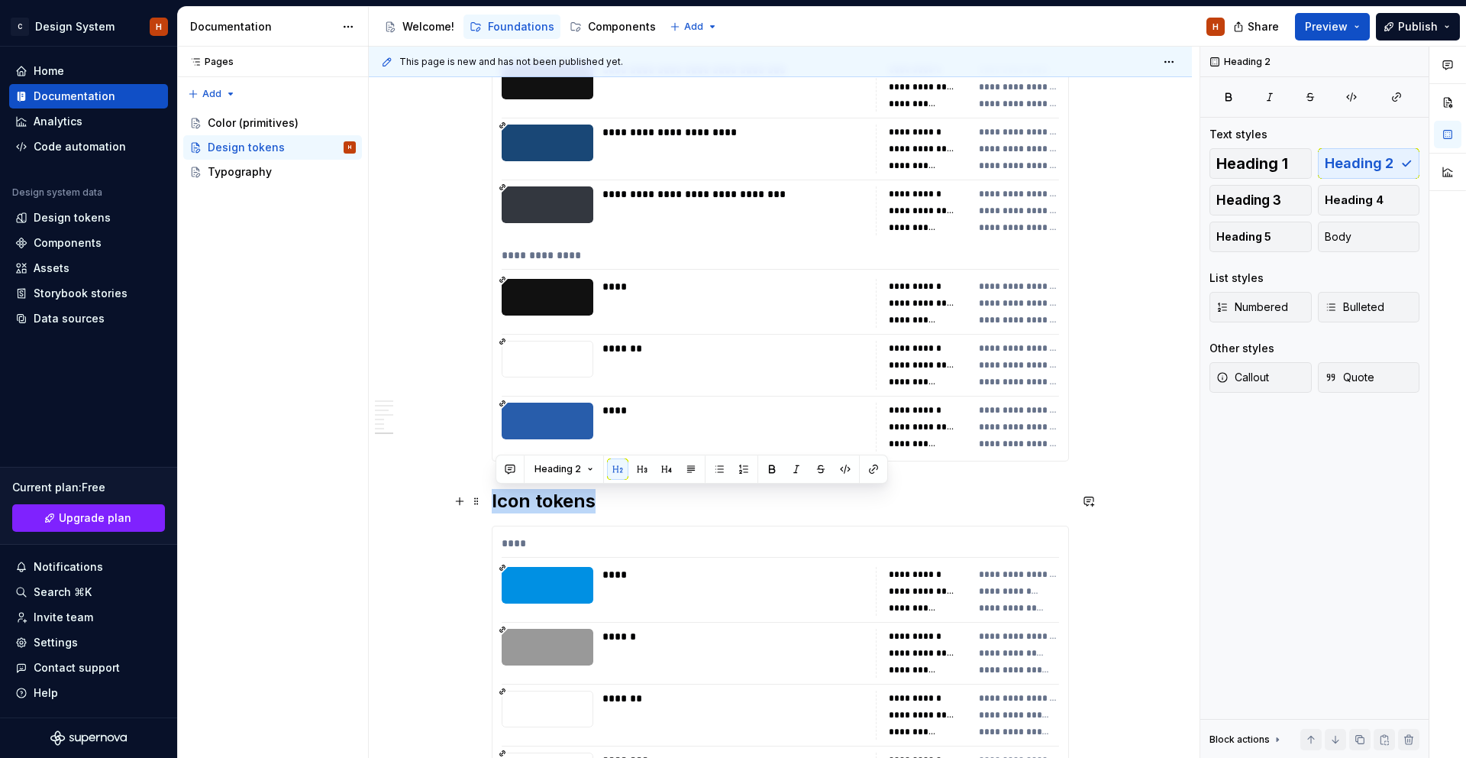
drag, startPoint x: 545, startPoint y: 496, endPoint x: 442, endPoint y: 491, distance: 102.5
click at [664, 470] on button "button" at bounding box center [666, 468] width 21 height 21
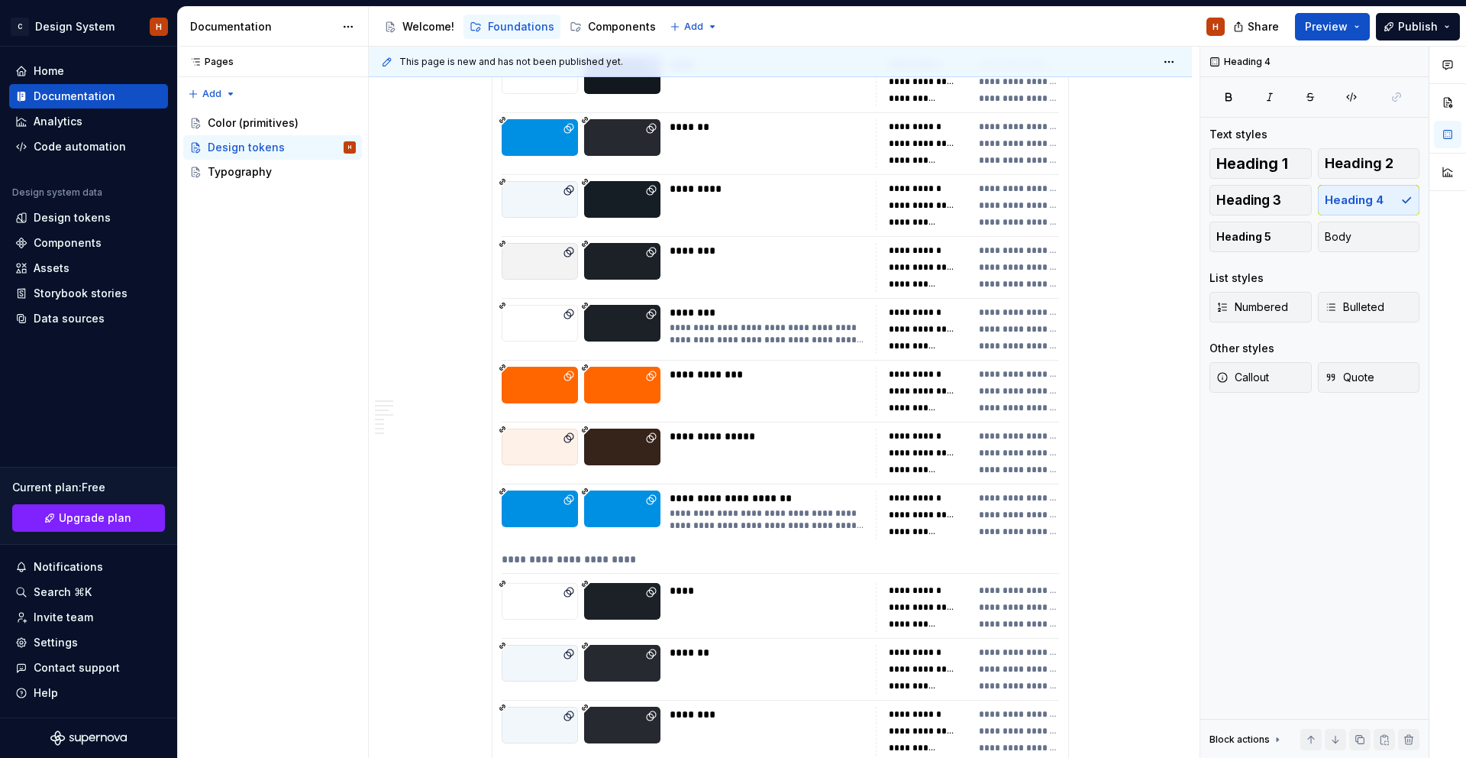
scroll to position [655, 0]
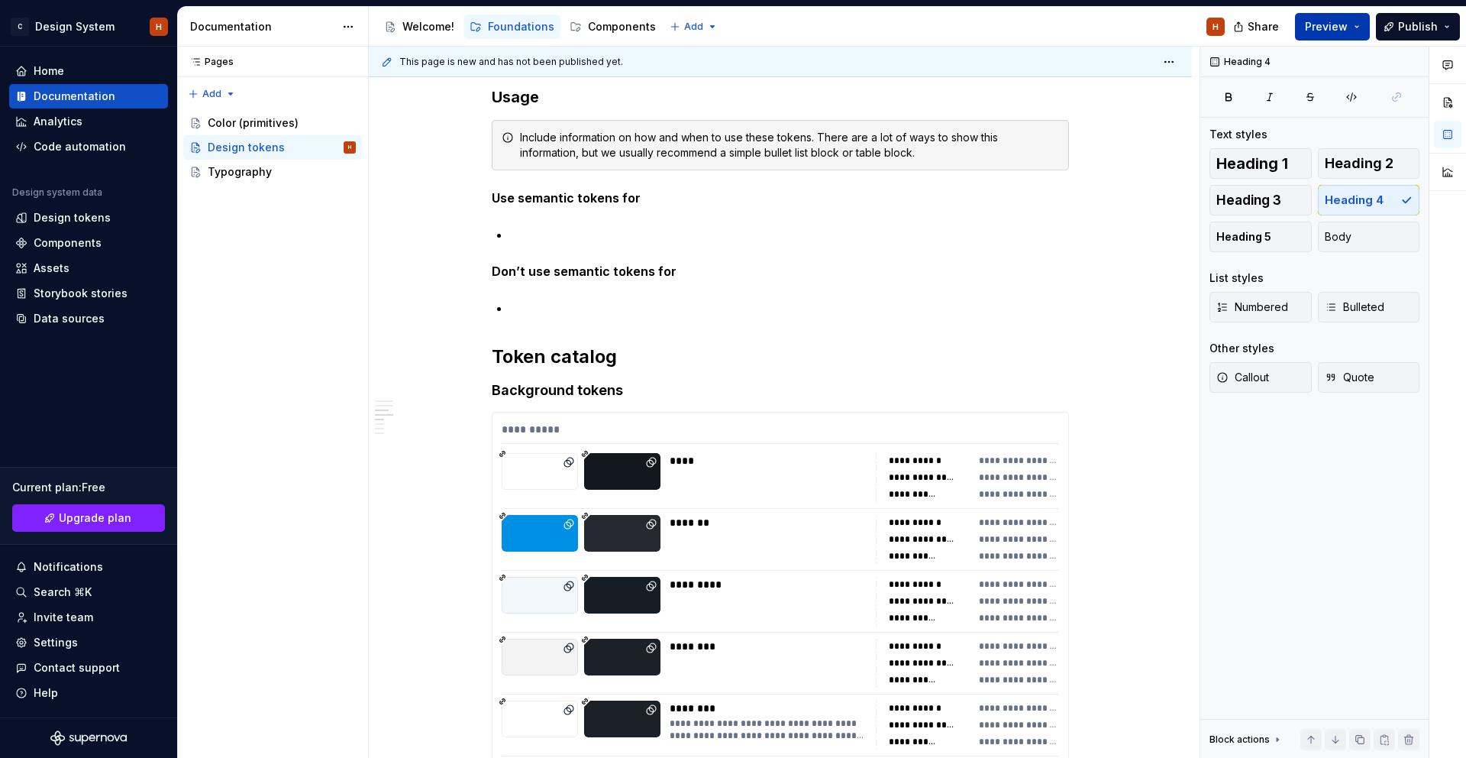
click at [1337, 22] on span "Preview" at bounding box center [1326, 26] width 43 height 15
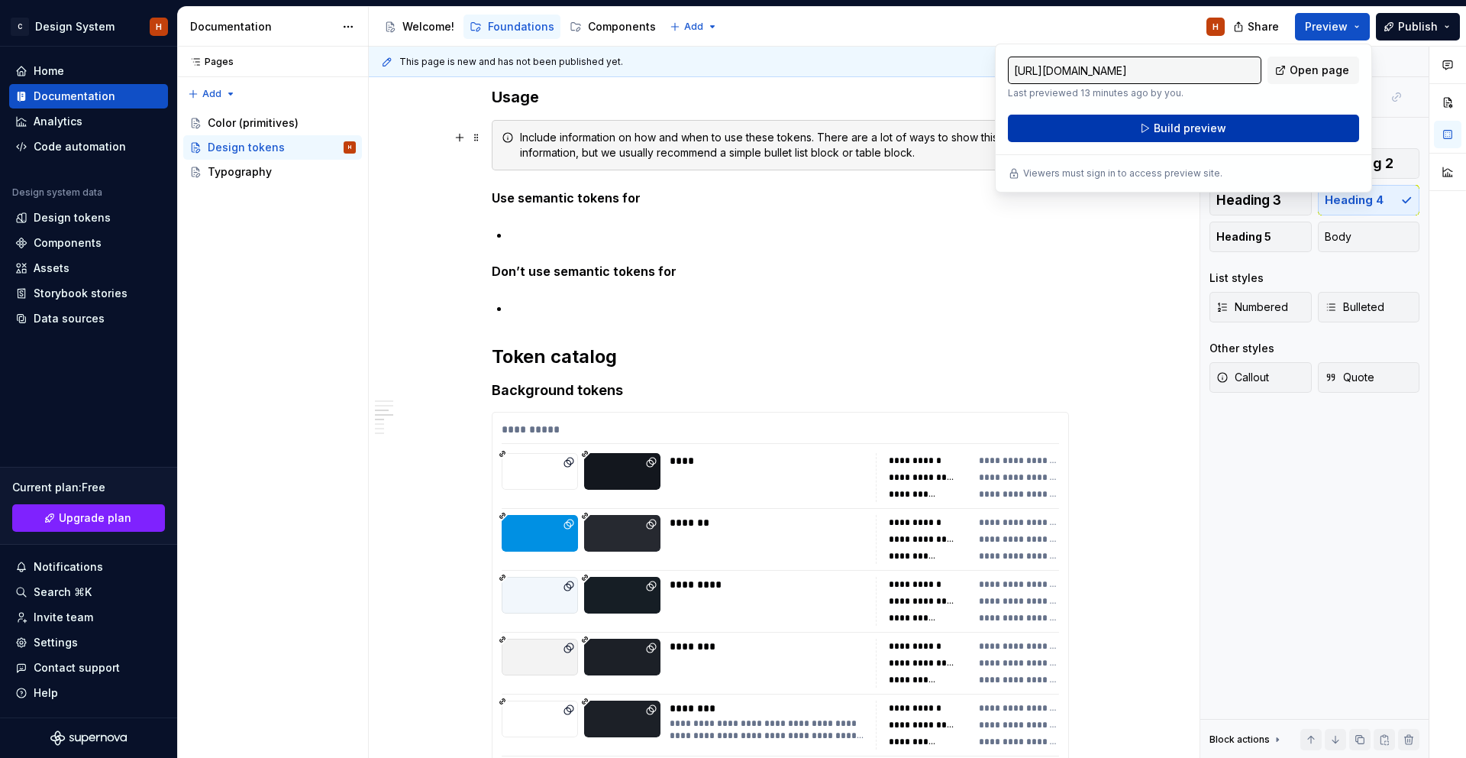
click at [1191, 128] on span "Build preview" at bounding box center [1190, 128] width 73 height 15
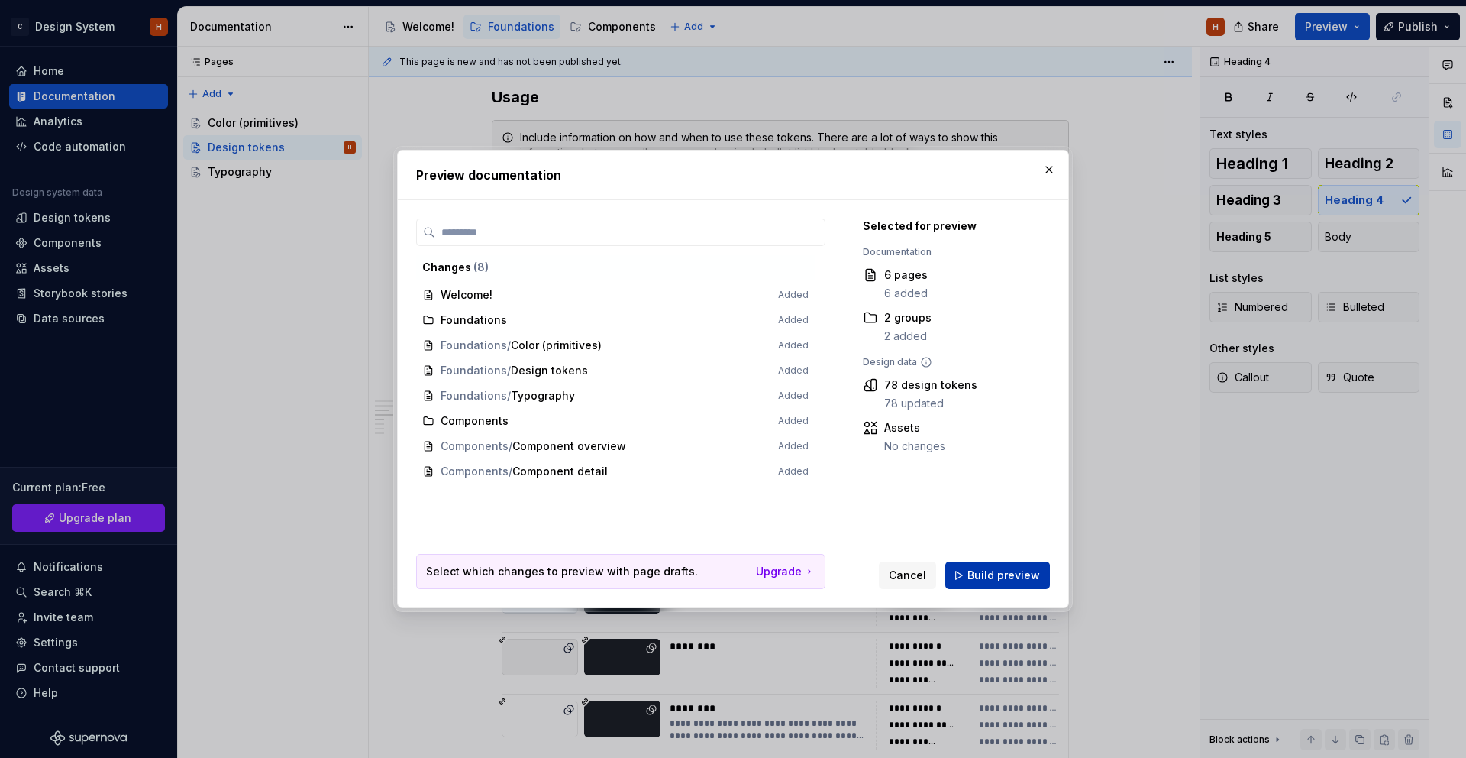
click at [987, 570] on span "Build preview" at bounding box center [1004, 574] width 73 height 15
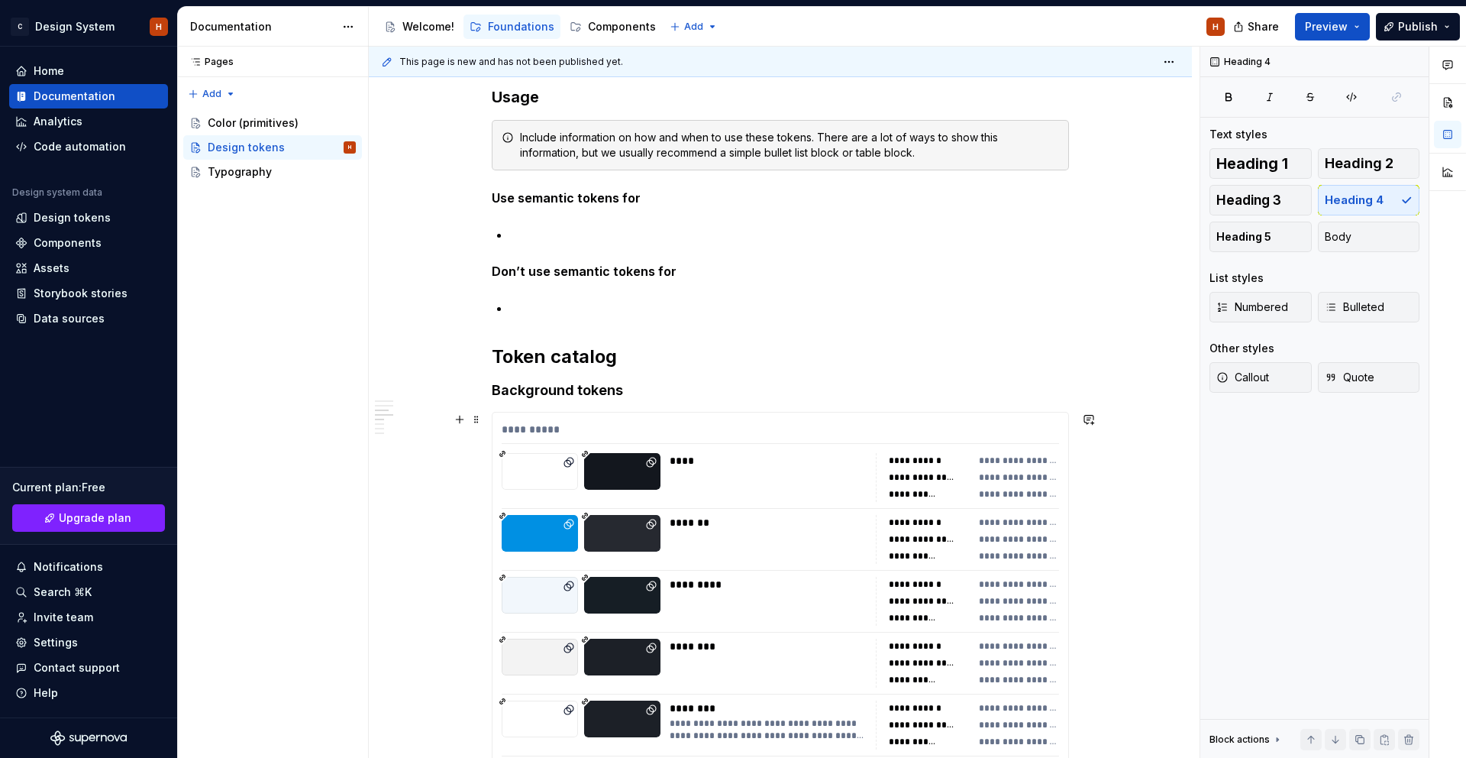
click at [920, 459] on div "**********" at bounding box center [916, 460] width 55 height 12
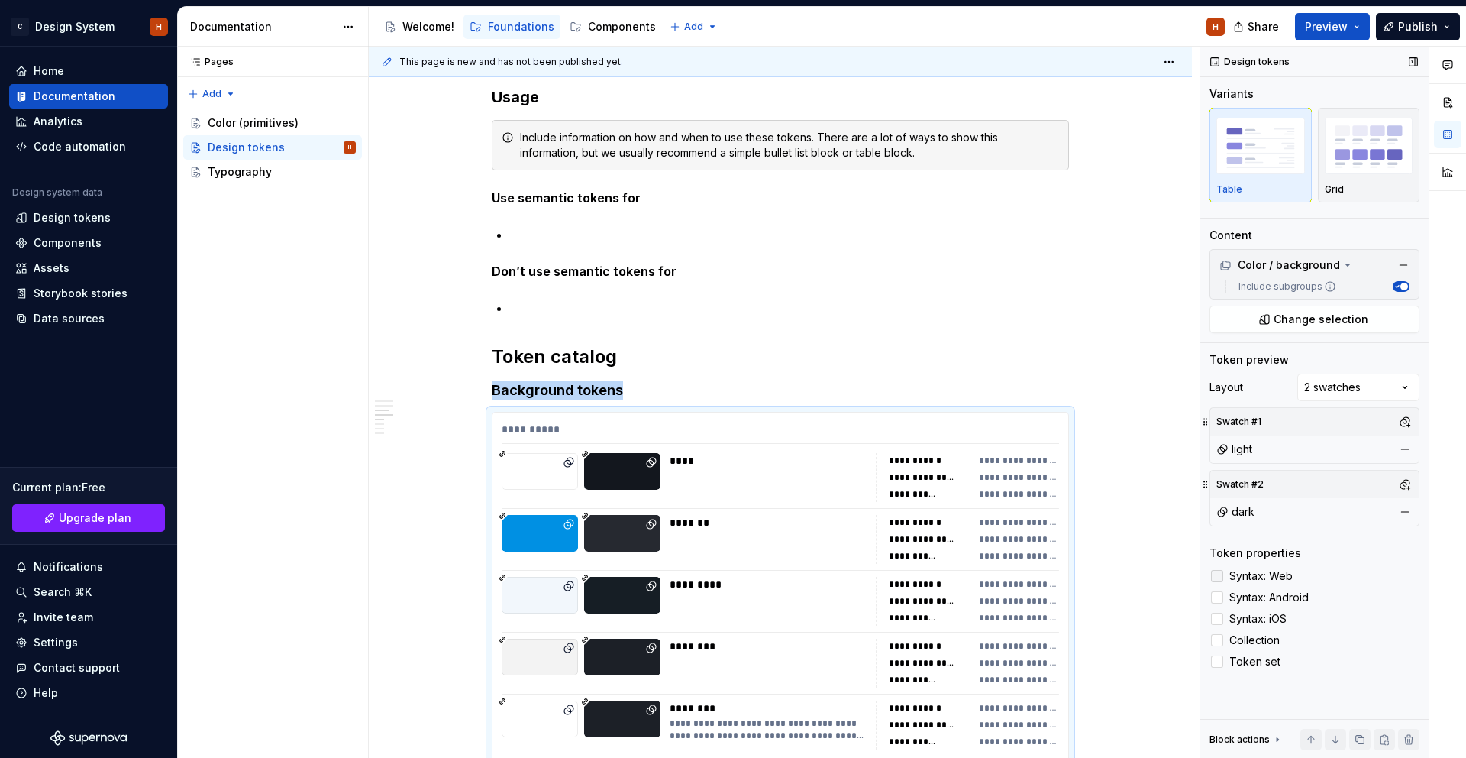
click at [1269, 571] on span "Syntax: Web" at bounding box center [1261, 576] width 63 height 12
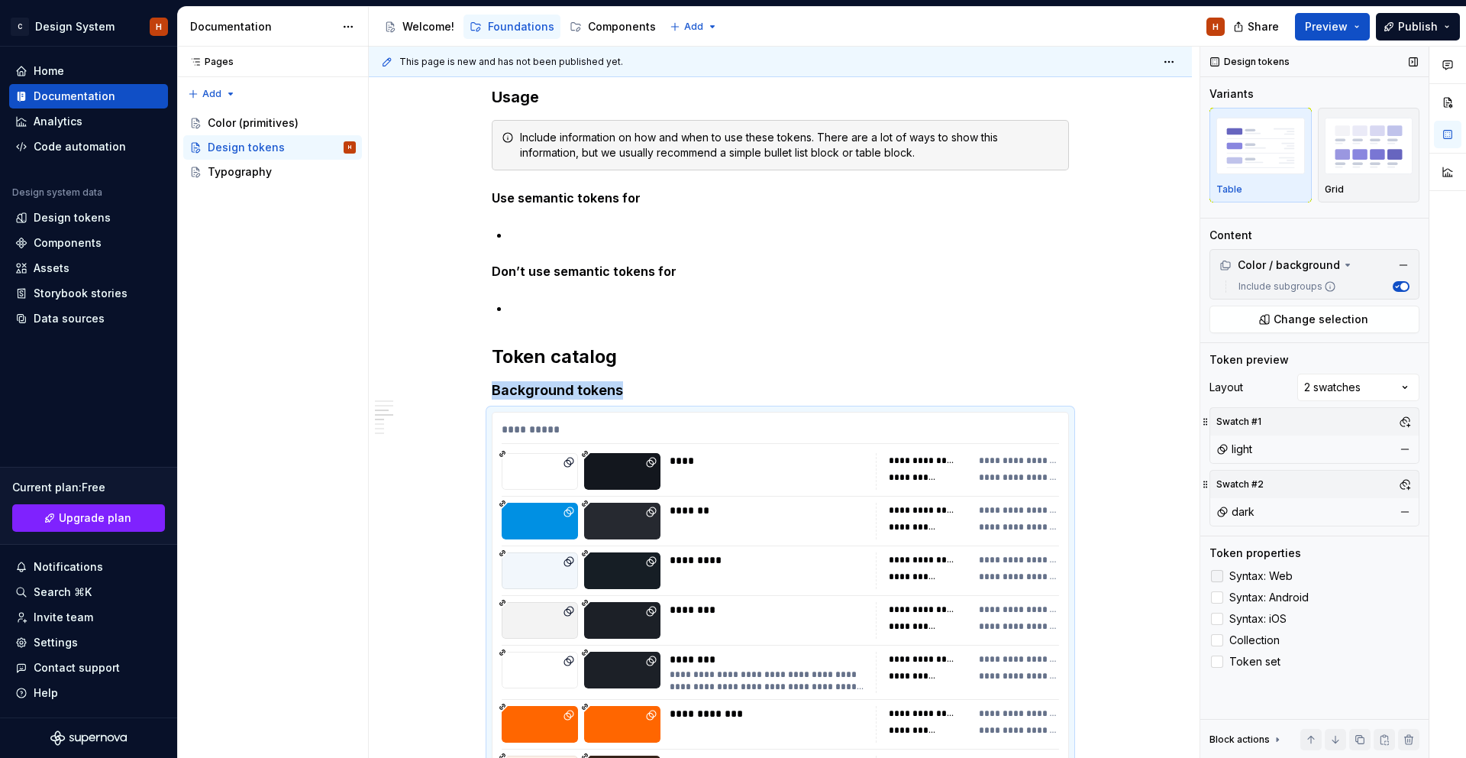
click at [1269, 573] on span "Syntax: Web" at bounding box center [1261, 576] width 63 height 12
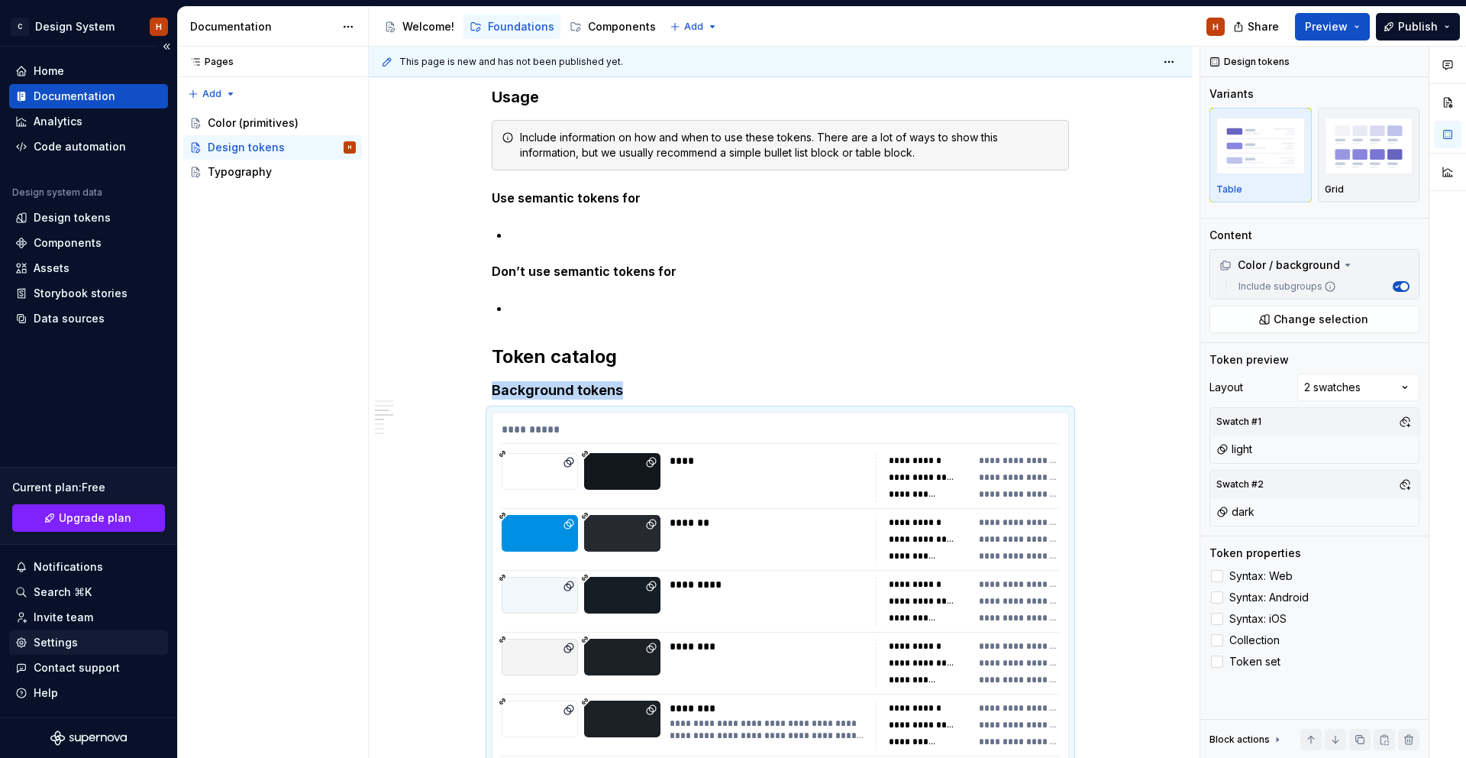
click at [61, 639] on div "Settings" at bounding box center [56, 642] width 44 height 15
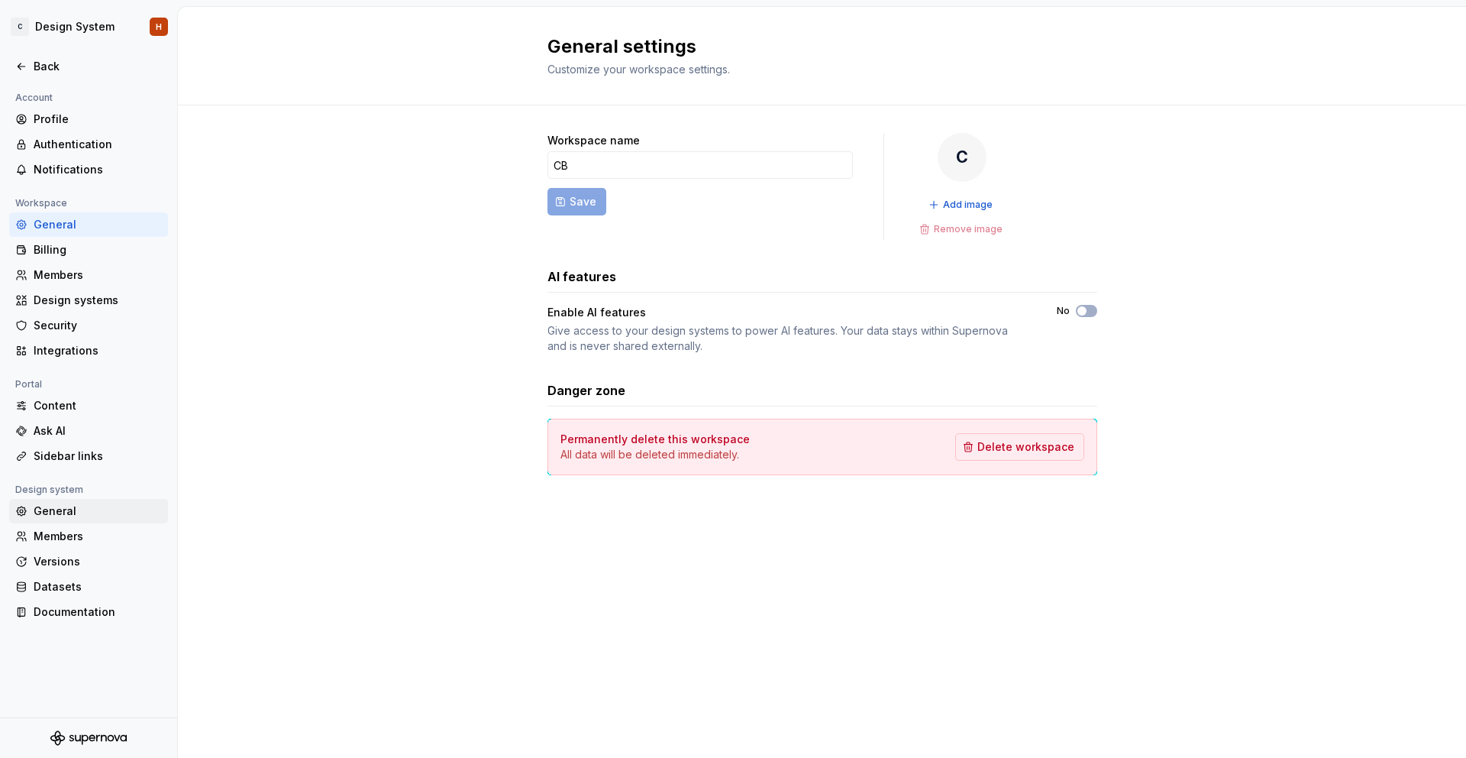
click at [74, 505] on div "General" at bounding box center [98, 510] width 128 height 15
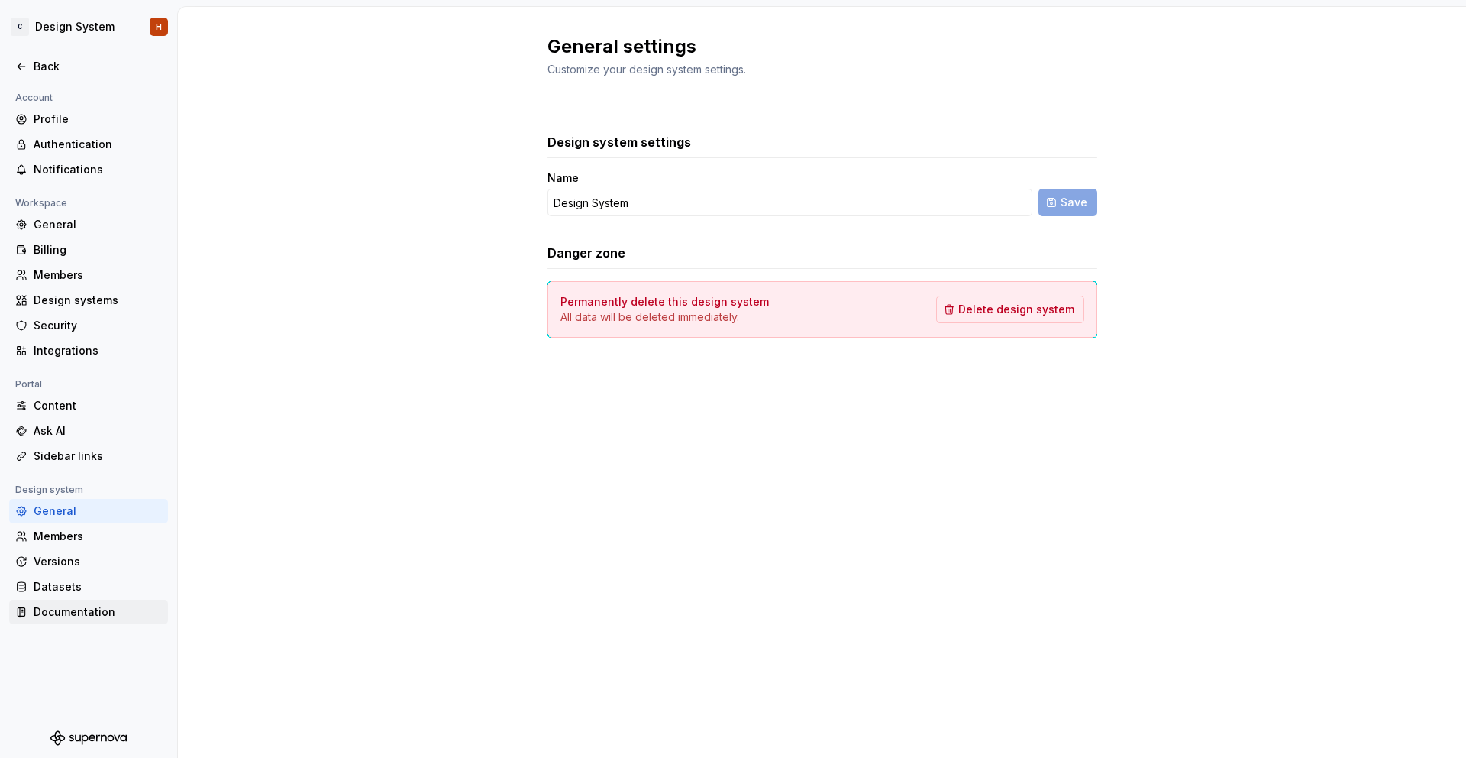
click at [124, 609] on div "Documentation" at bounding box center [98, 611] width 128 height 15
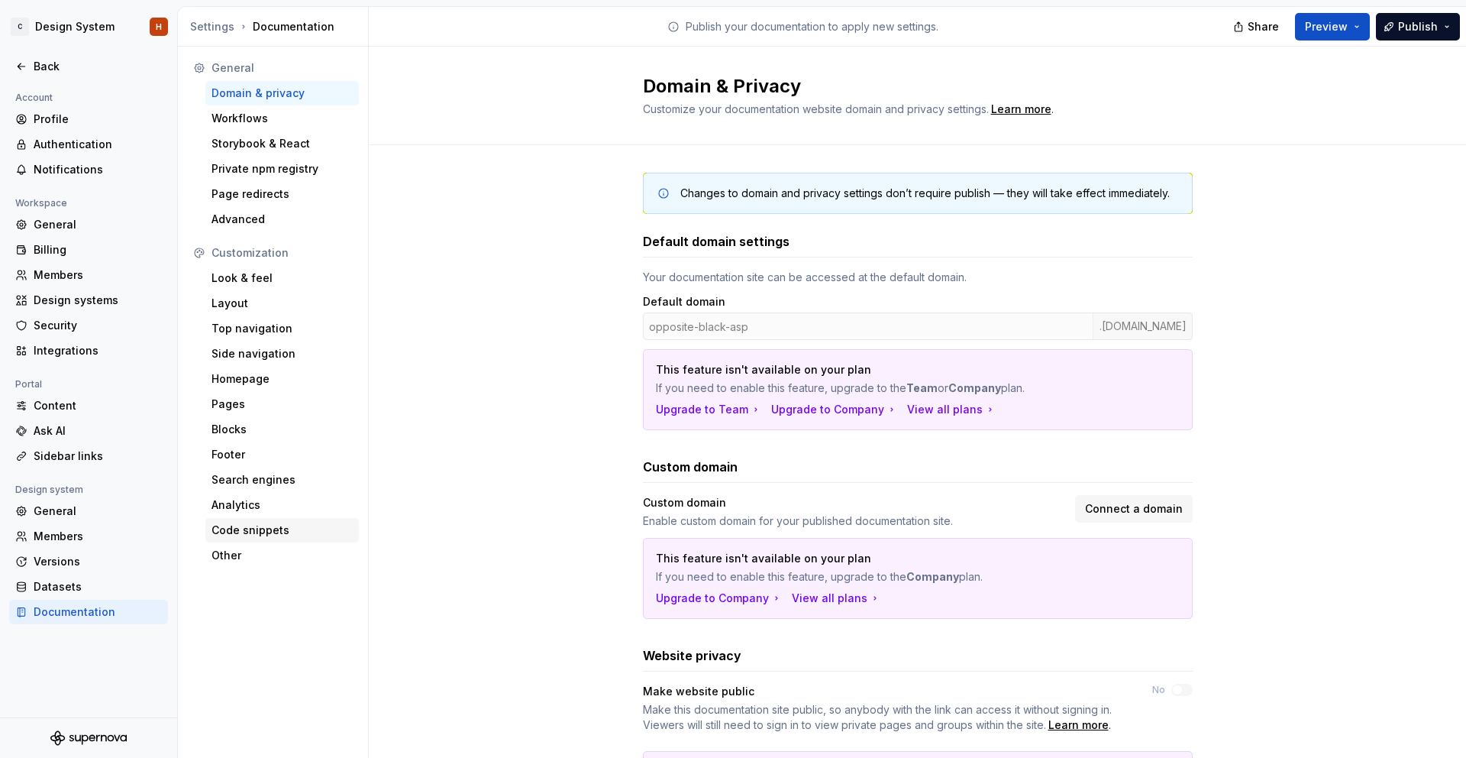
click at [279, 525] on div "Code snippets" at bounding box center [282, 529] width 141 height 15
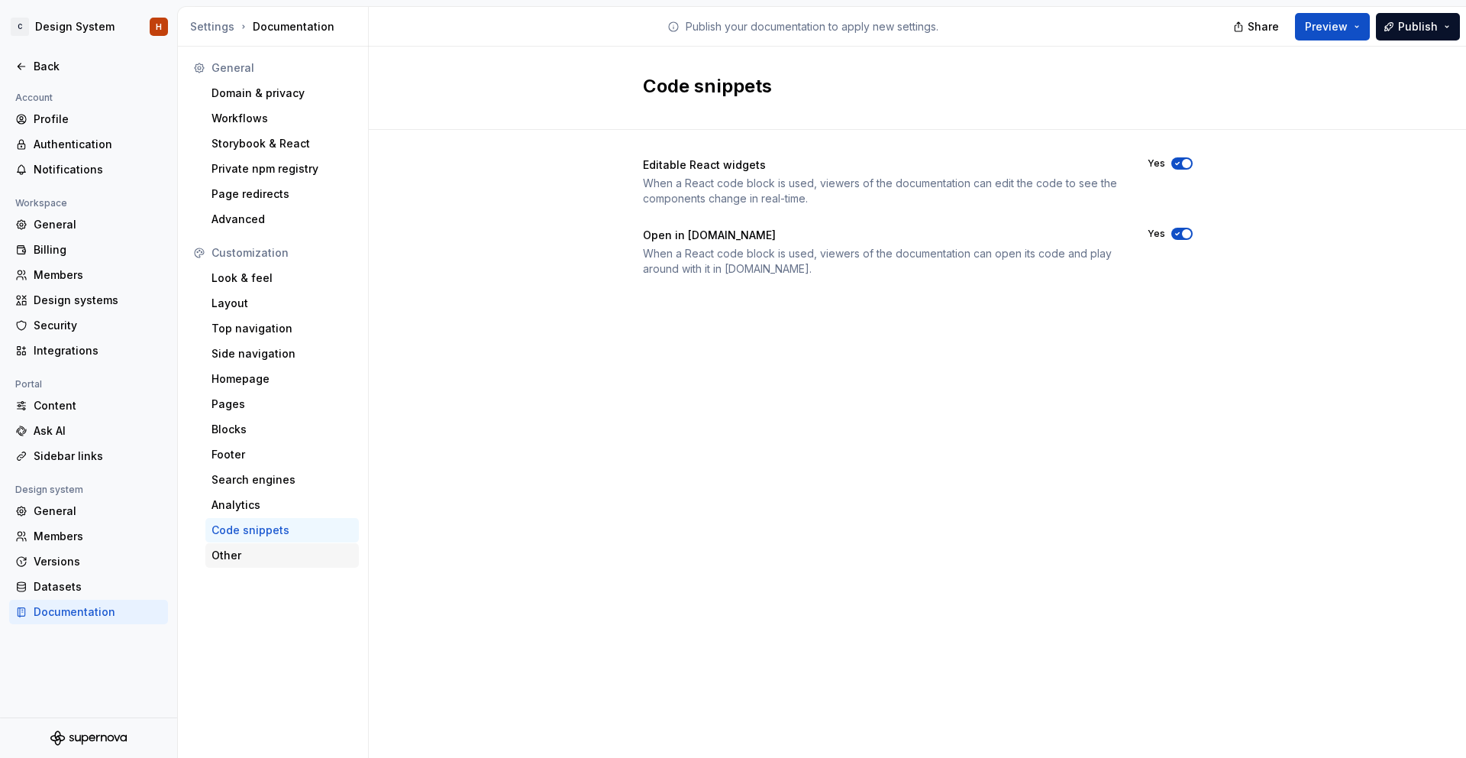
click at [253, 558] on div "Other" at bounding box center [282, 555] width 141 height 15
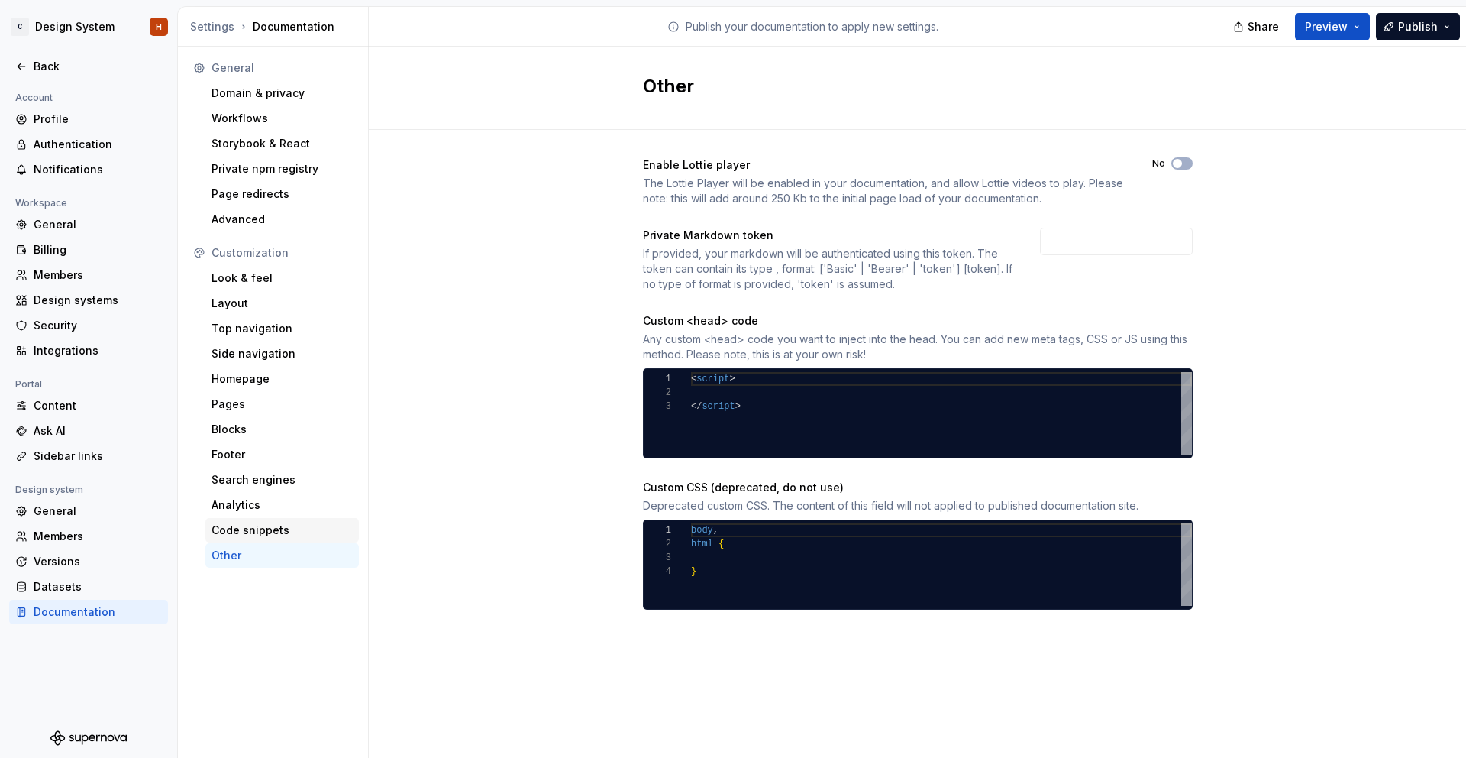
click at [253, 531] on div "Code snippets" at bounding box center [282, 529] width 141 height 15
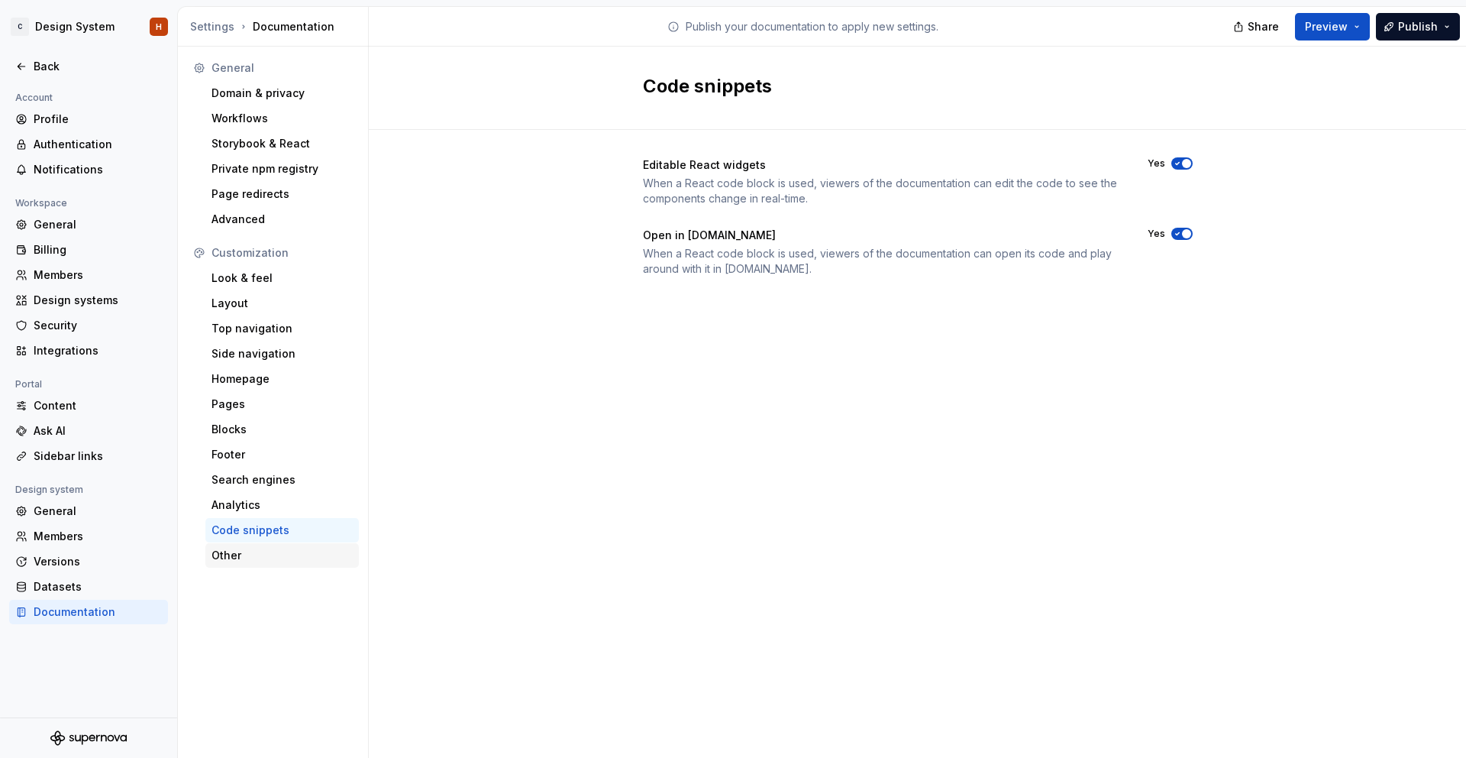
click at [253, 564] on div "Other" at bounding box center [282, 555] width 154 height 24
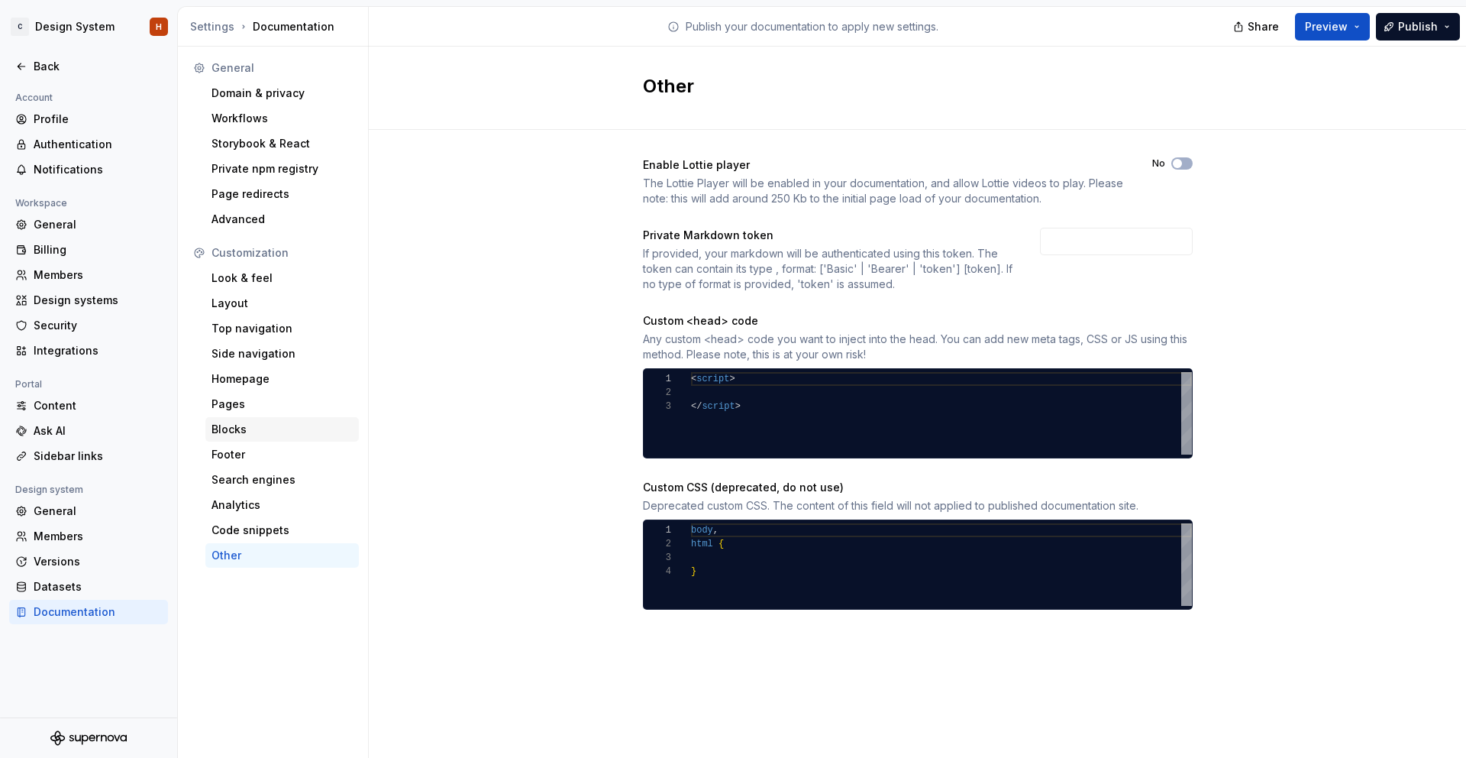
click at [213, 432] on div "Blocks" at bounding box center [282, 429] width 141 height 15
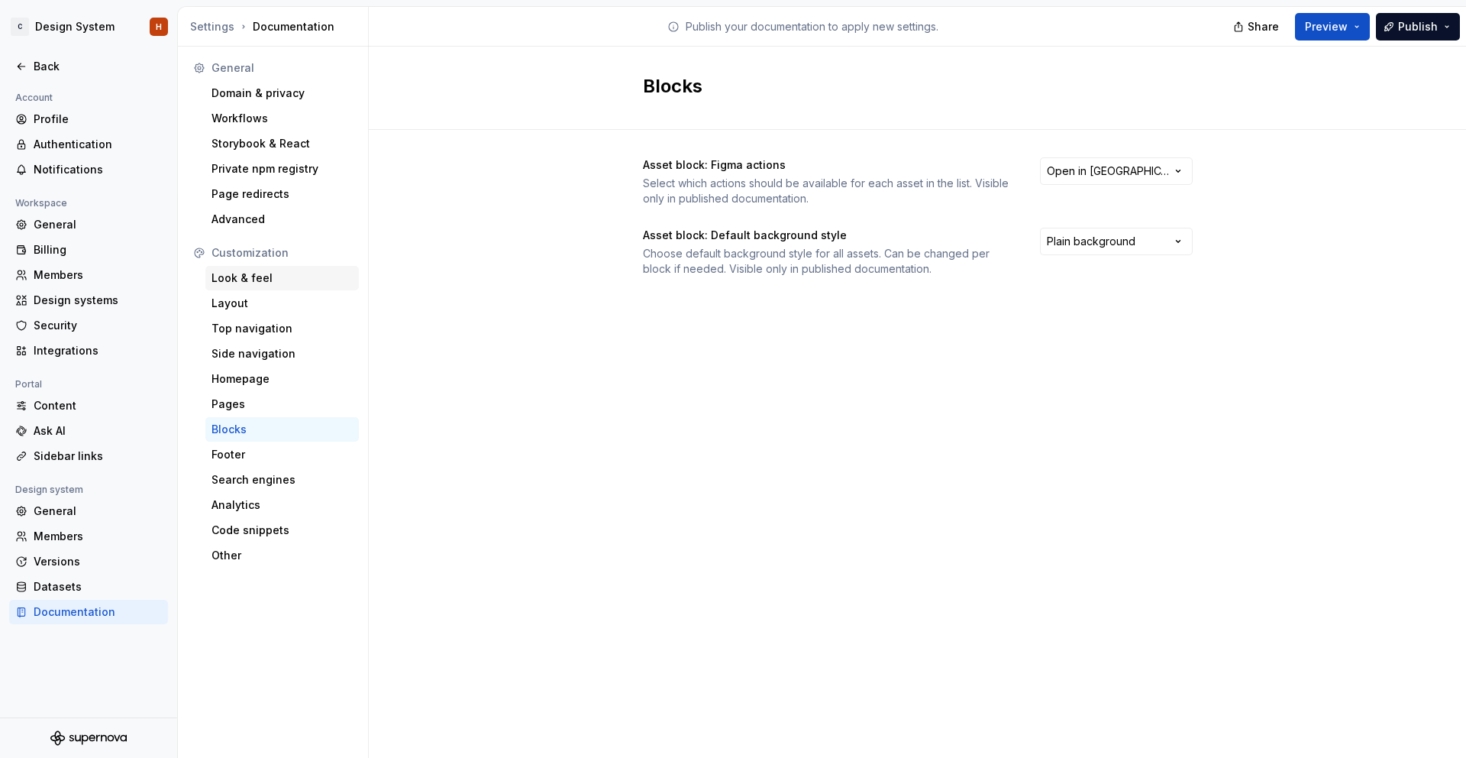
click at [241, 283] on div "Look & feel" at bounding box center [282, 277] width 141 height 15
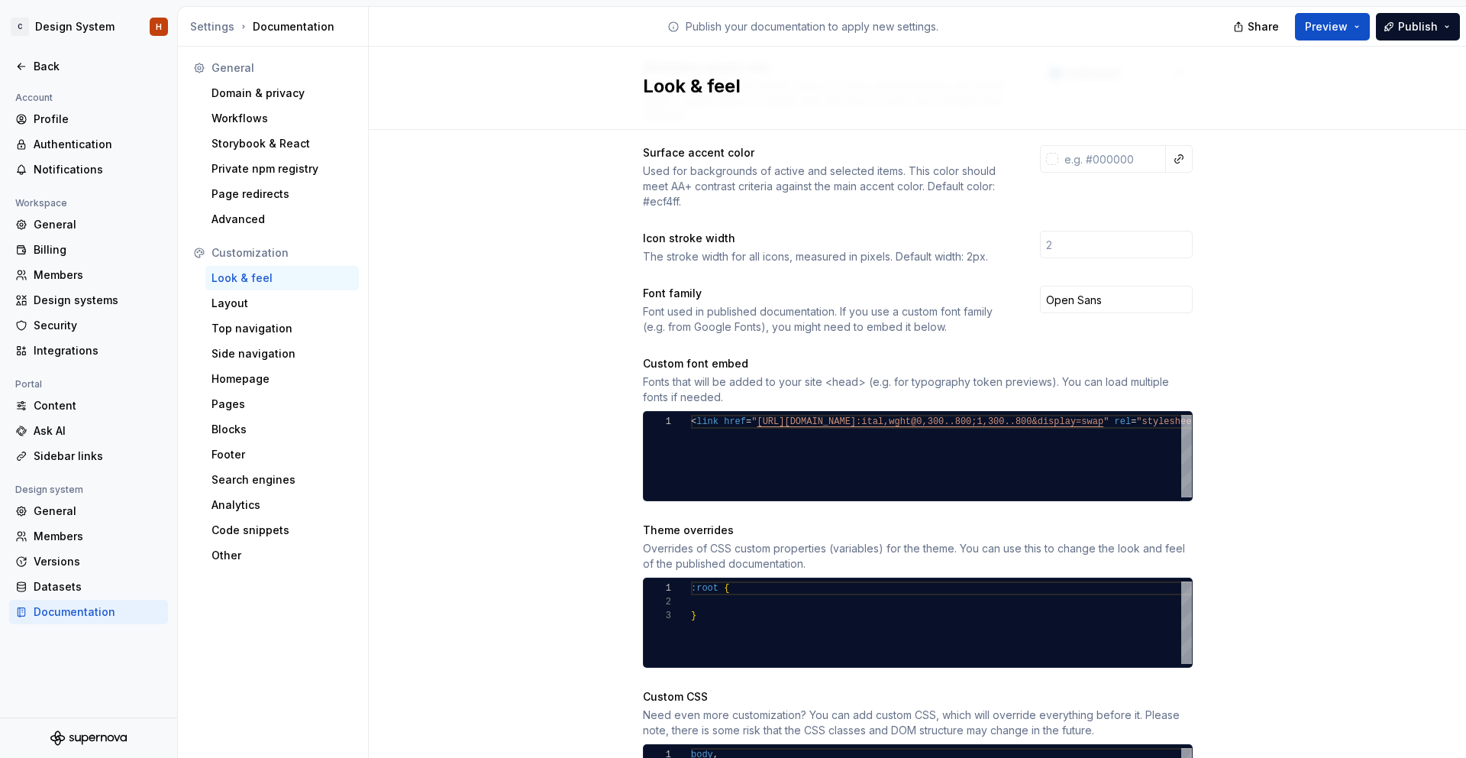
scroll to position [503, 0]
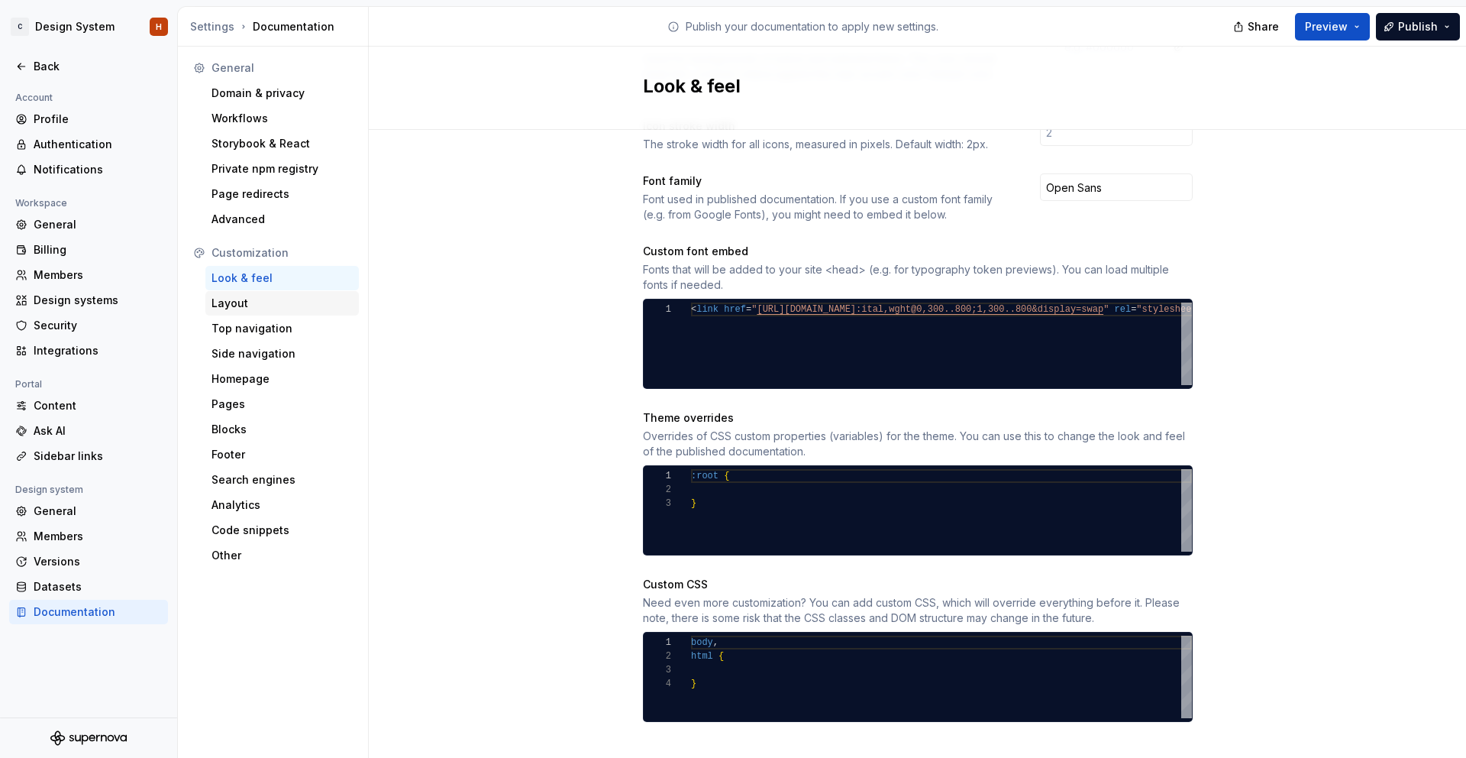
click at [235, 309] on div "Layout" at bounding box center [282, 303] width 141 height 15
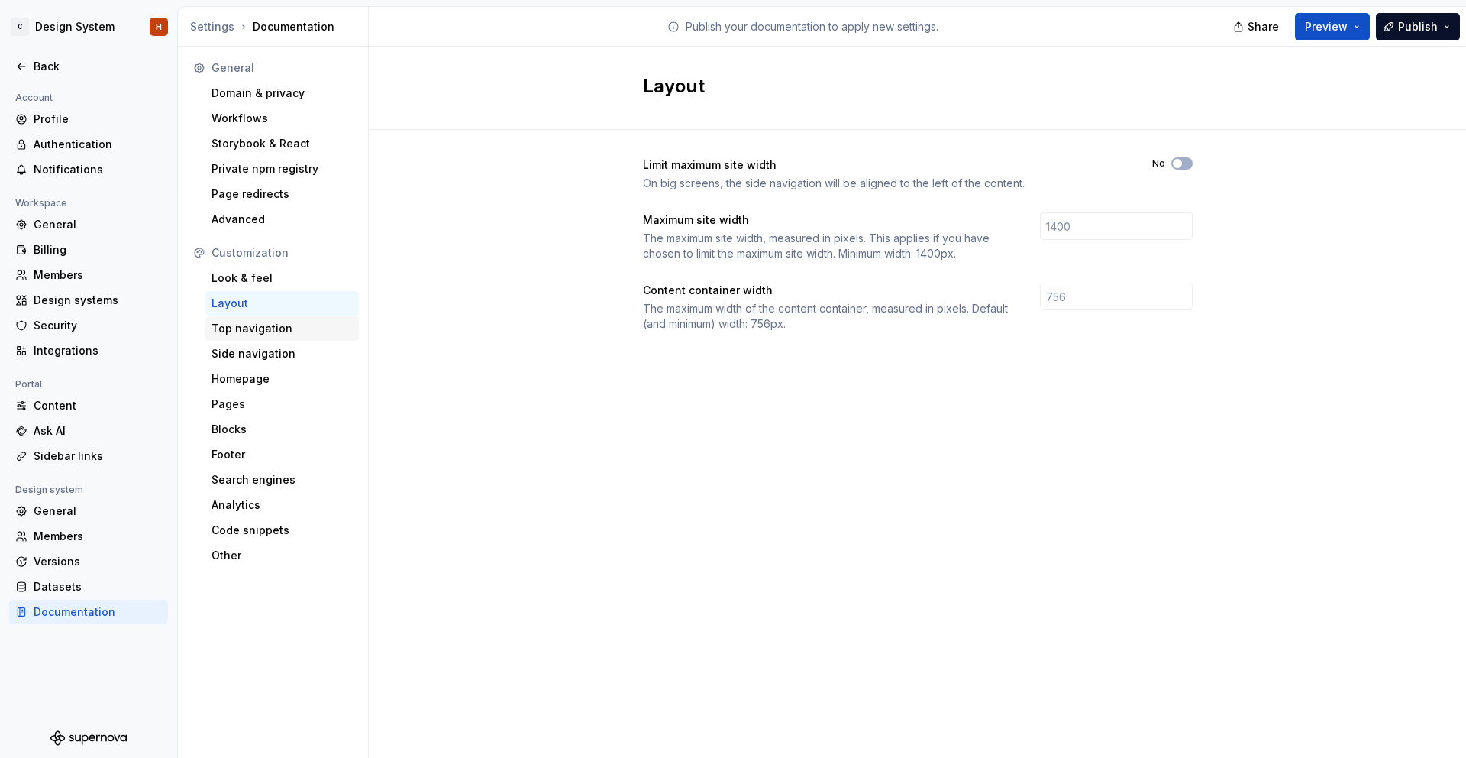
click at [245, 328] on div "Top navigation" at bounding box center [282, 328] width 141 height 15
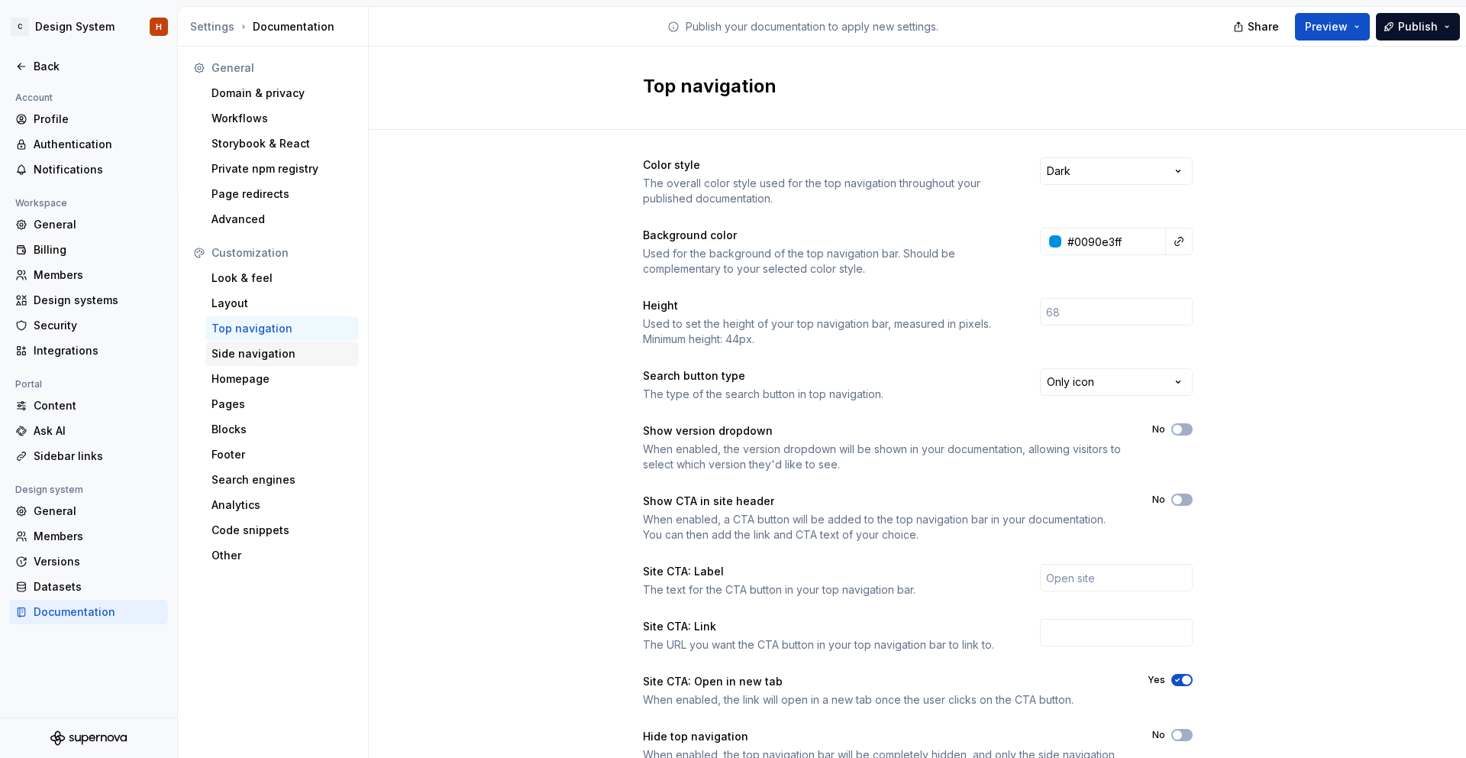
drag, startPoint x: 282, startPoint y: 351, endPoint x: 339, endPoint y: 354, distance: 57.4
click at [282, 351] on div "Side navigation" at bounding box center [282, 353] width 141 height 15
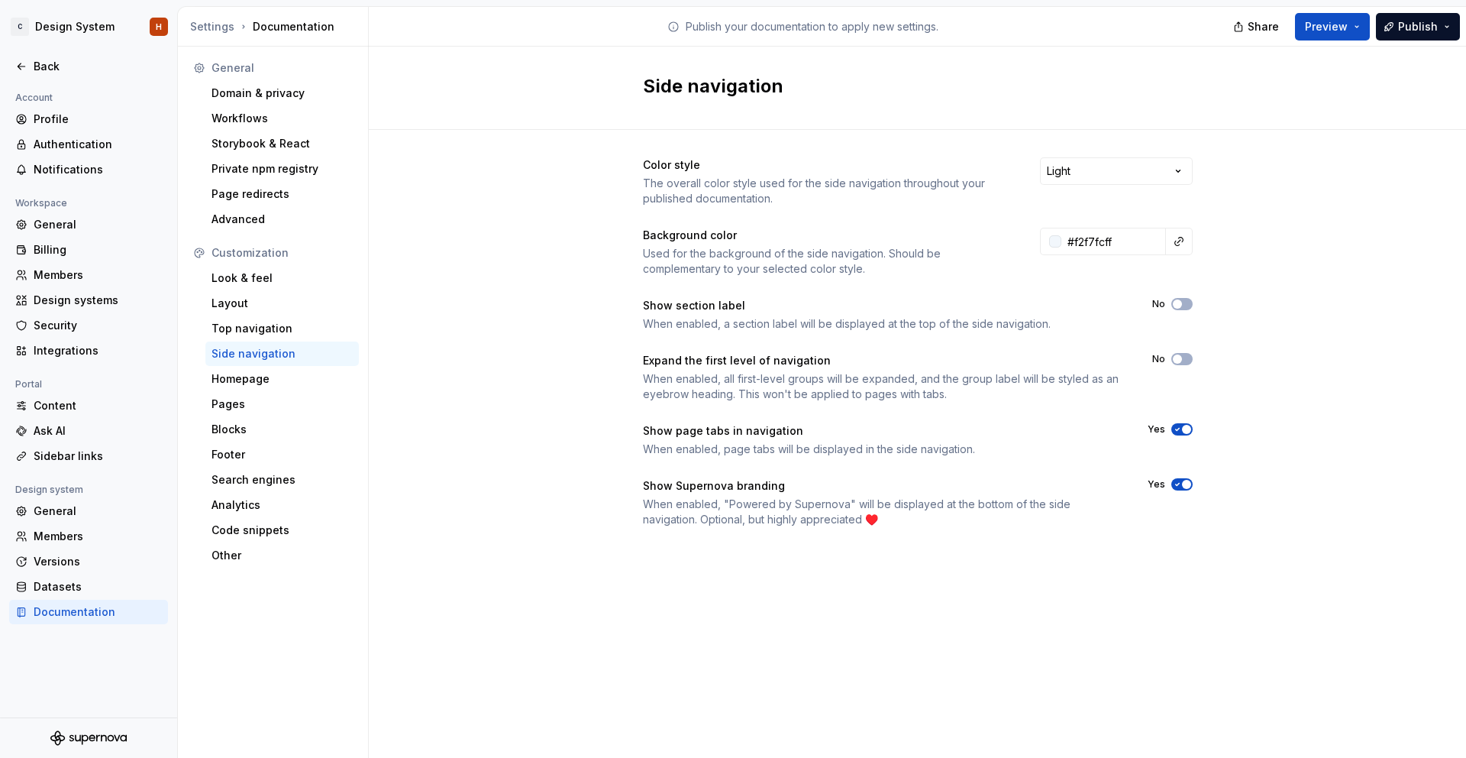
click at [1173, 482] on icon "button" at bounding box center [1178, 484] width 12 height 9
click at [257, 380] on div "Homepage" at bounding box center [282, 378] width 141 height 15
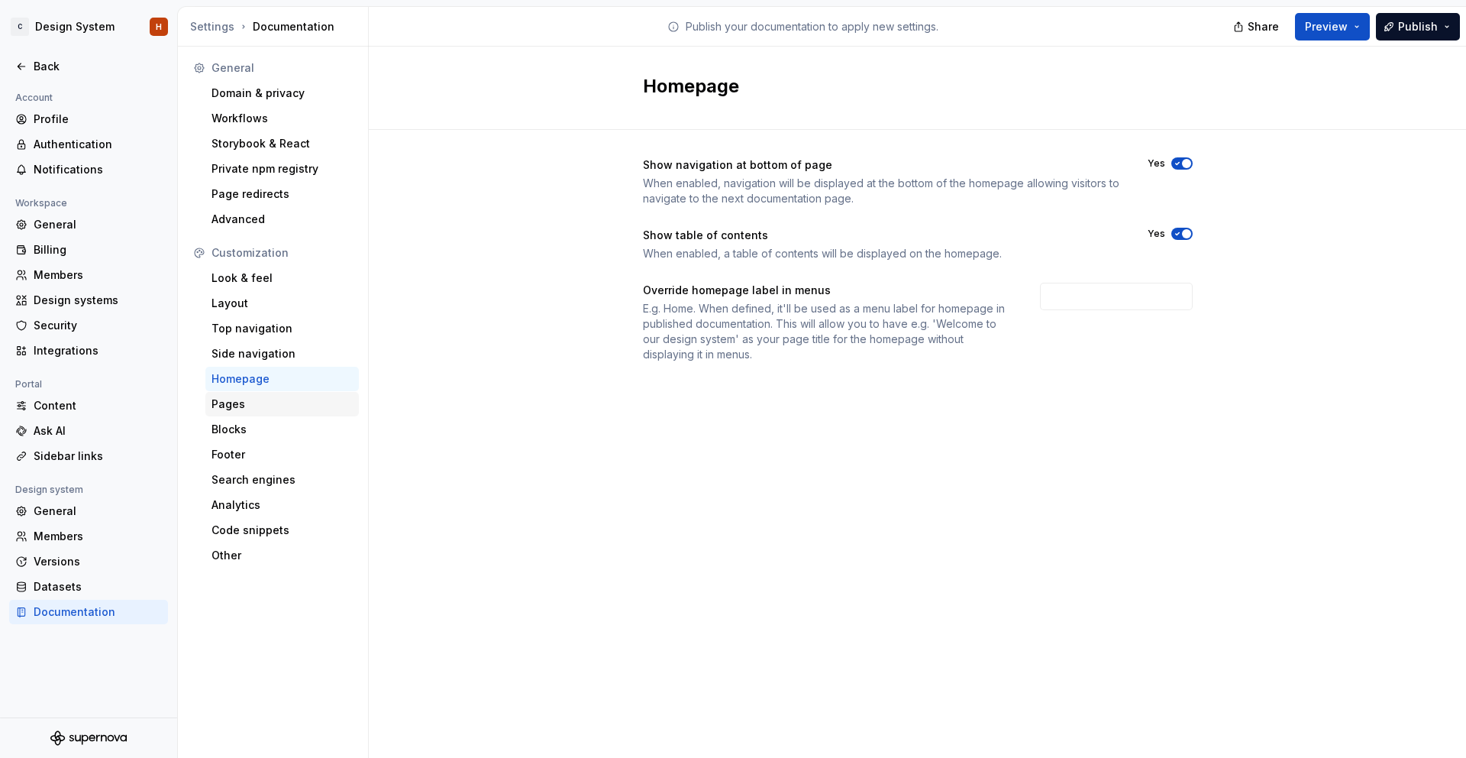
click at [244, 403] on div "Pages" at bounding box center [282, 403] width 141 height 15
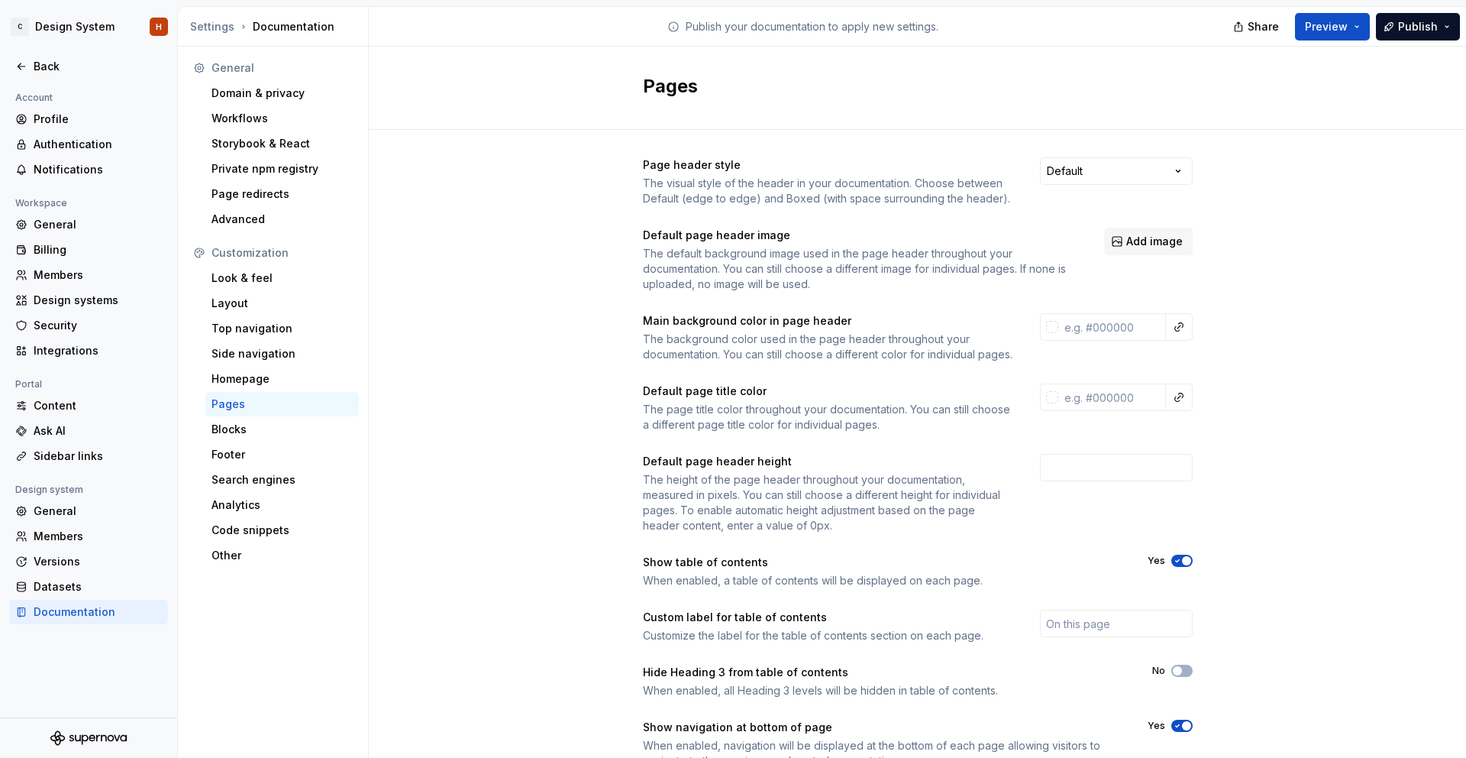
scroll to position [77, 0]
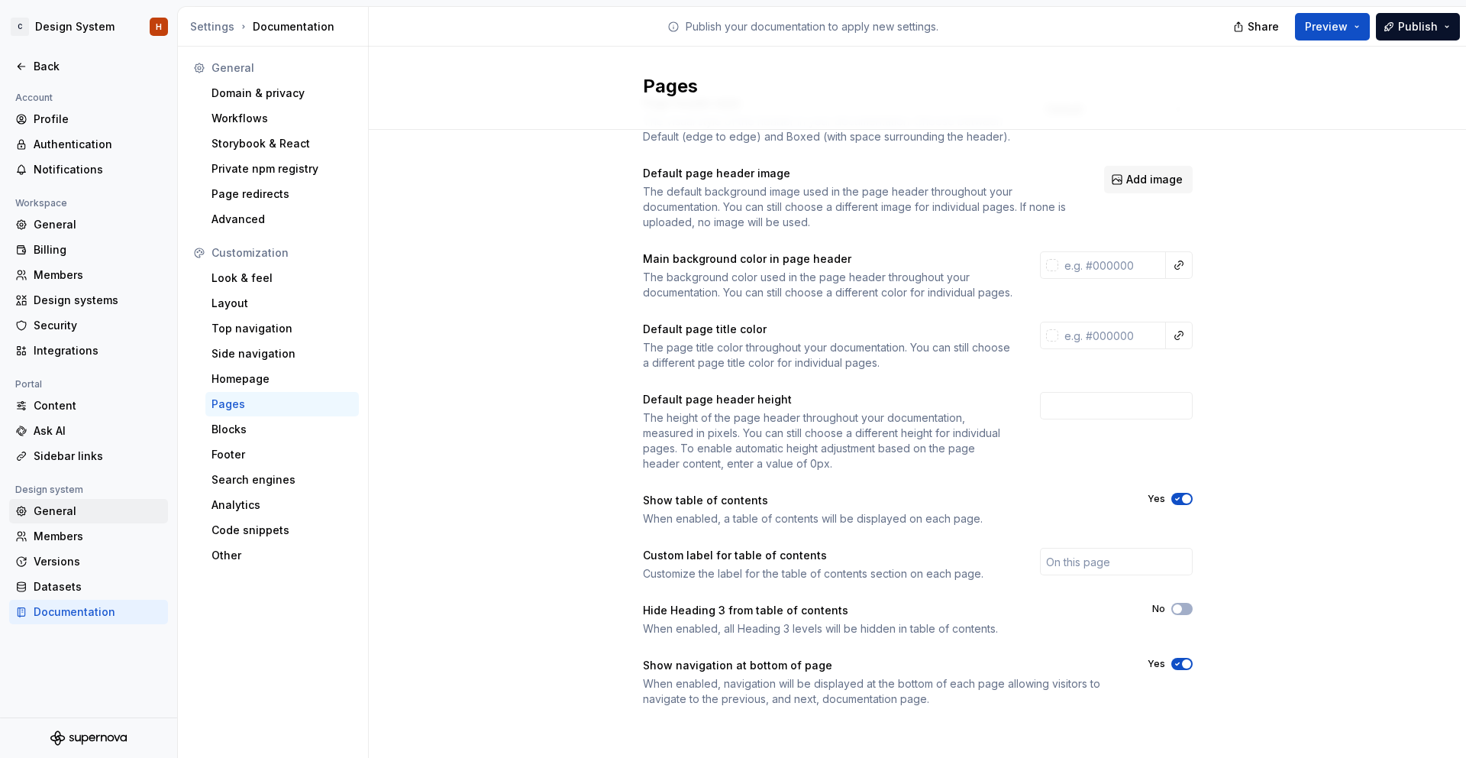
click at [82, 504] on div "General" at bounding box center [98, 510] width 128 height 15
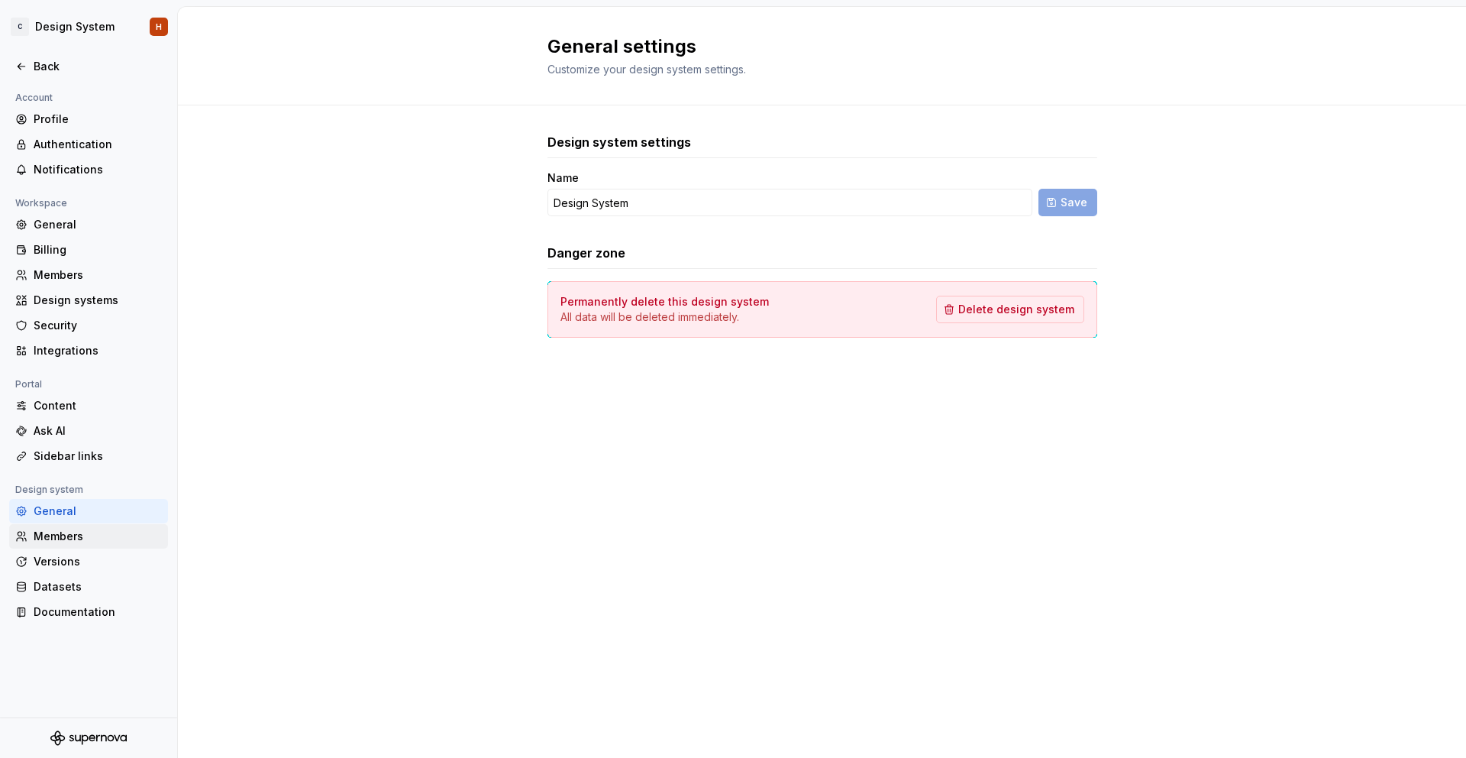
click at [79, 527] on div "Members" at bounding box center [88, 536] width 159 height 24
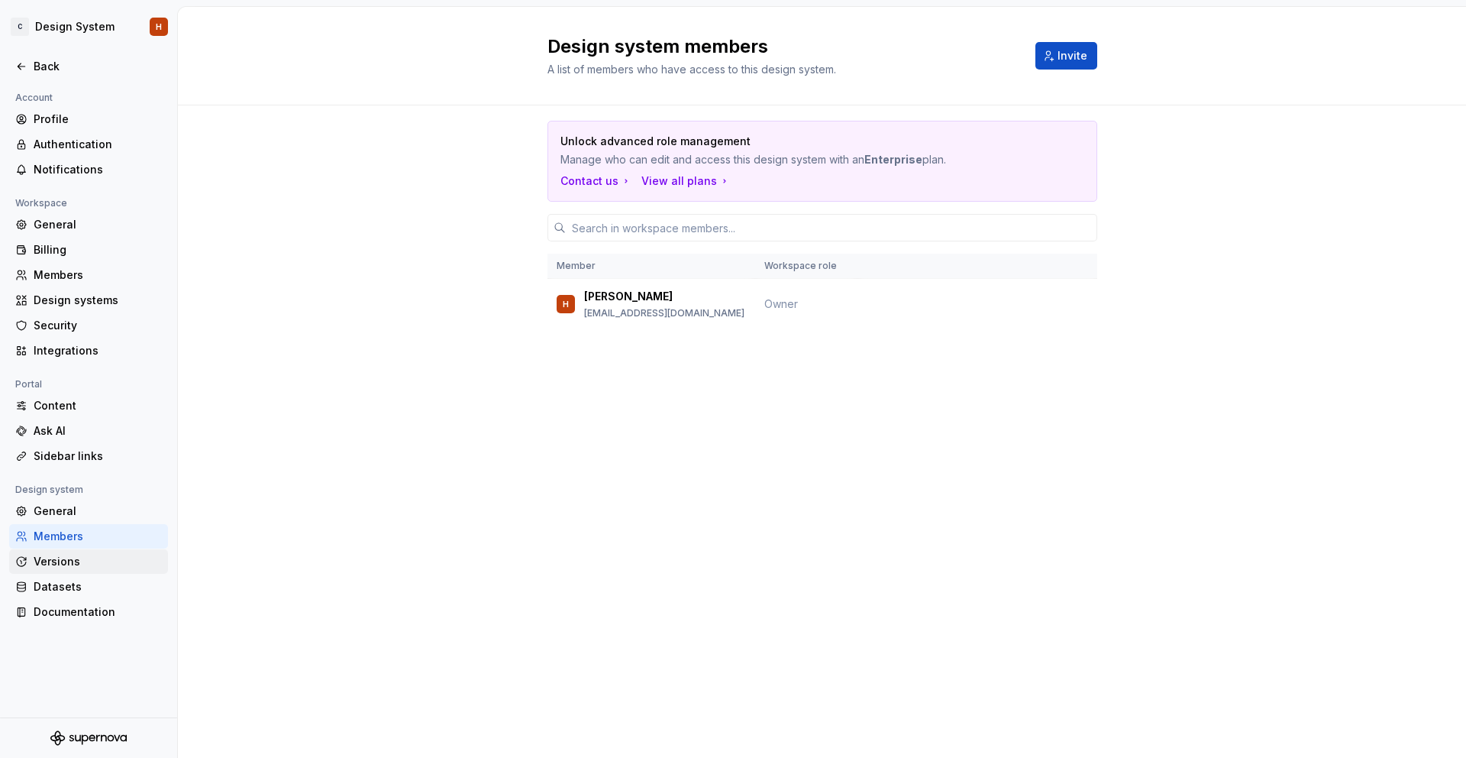
click at [101, 560] on div "Versions" at bounding box center [98, 561] width 128 height 15
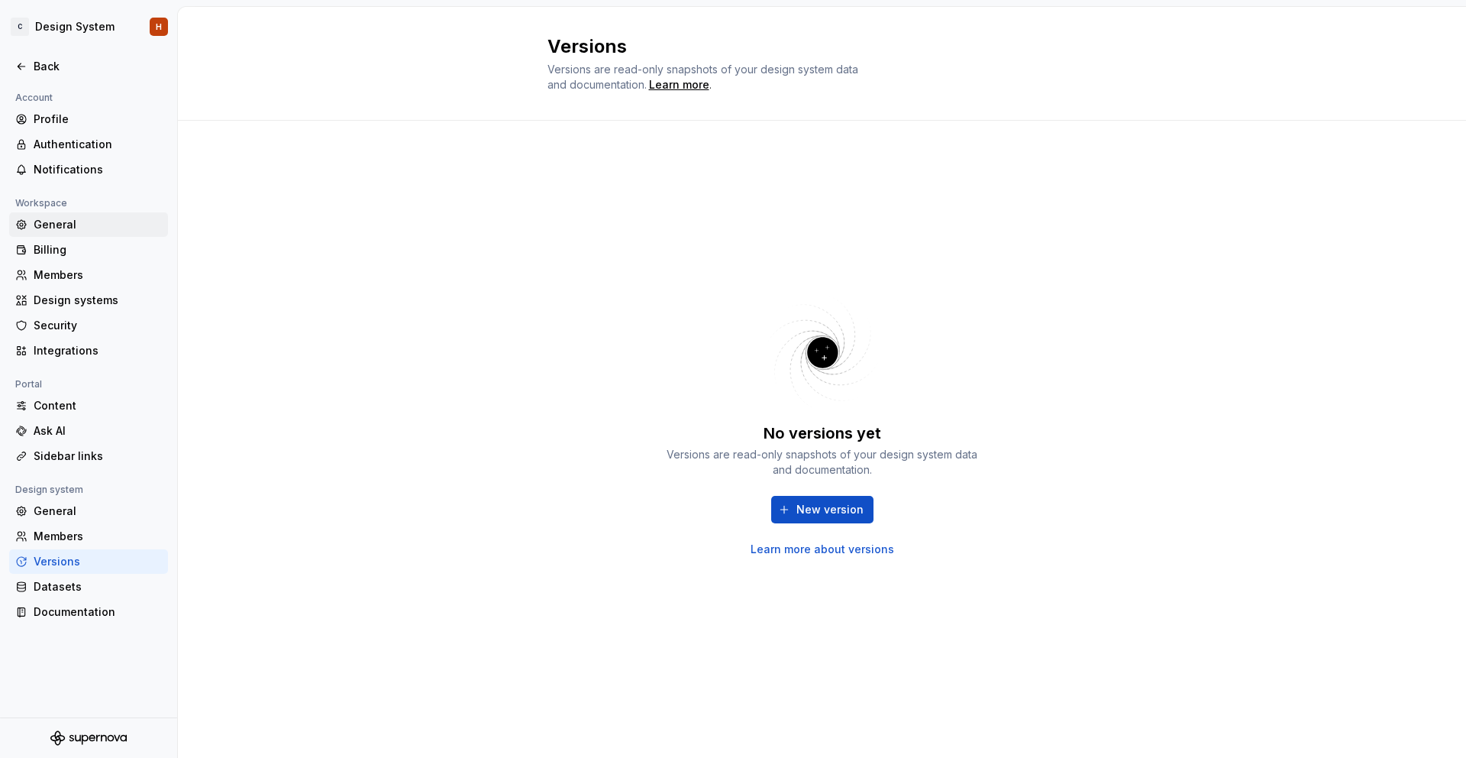
click at [88, 227] on div "General" at bounding box center [98, 224] width 128 height 15
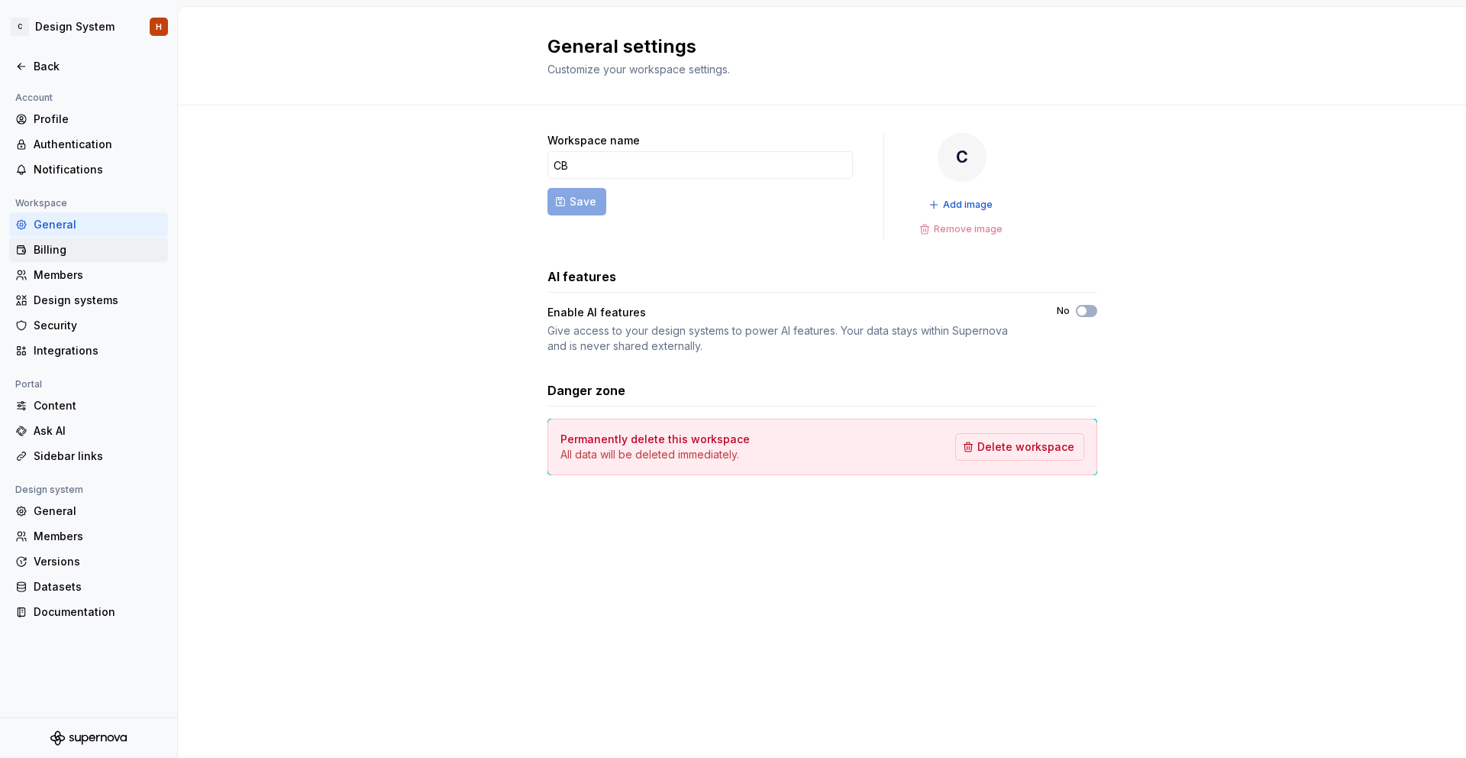
click at [81, 245] on div "Billing" at bounding box center [98, 249] width 128 height 15
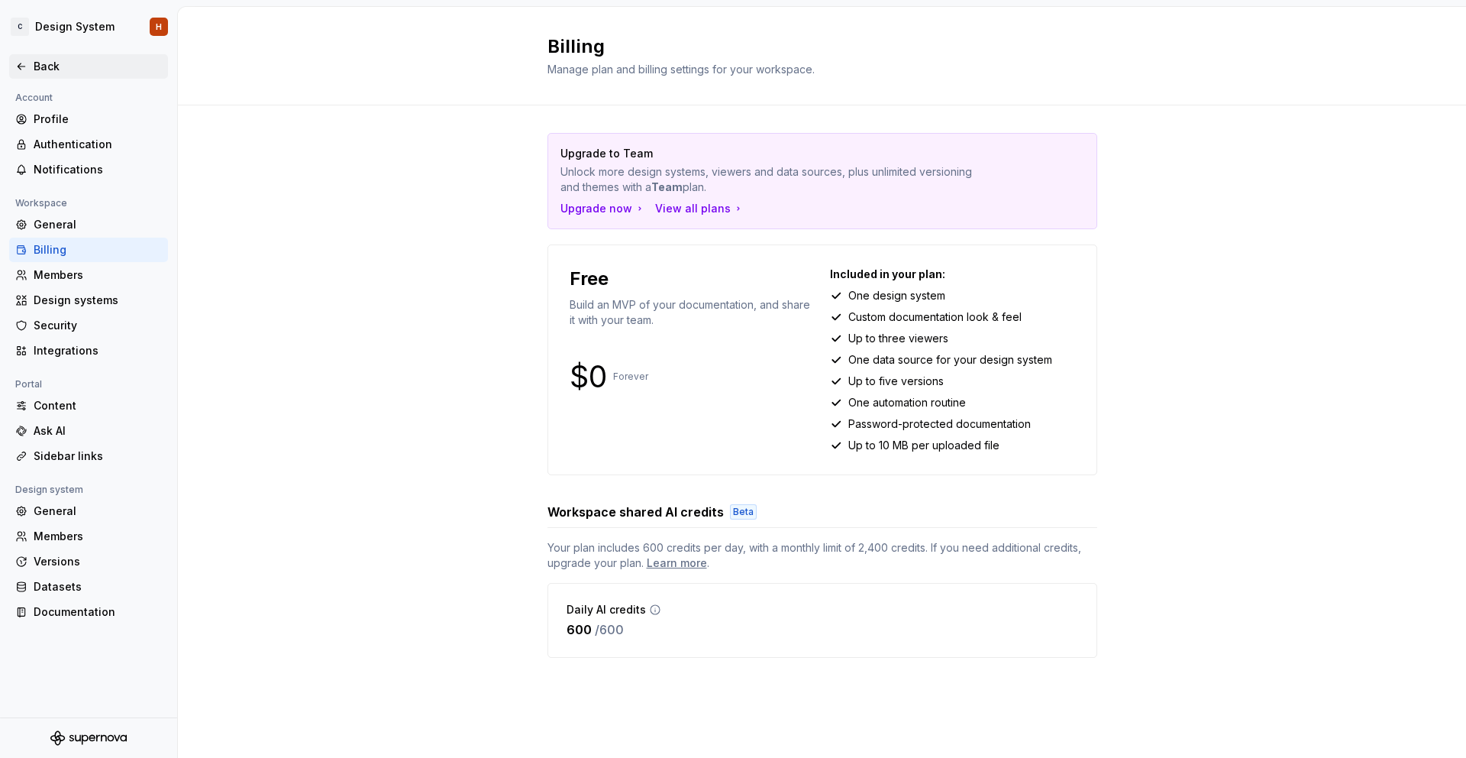
click at [22, 71] on icon at bounding box center [21, 66] width 12 height 12
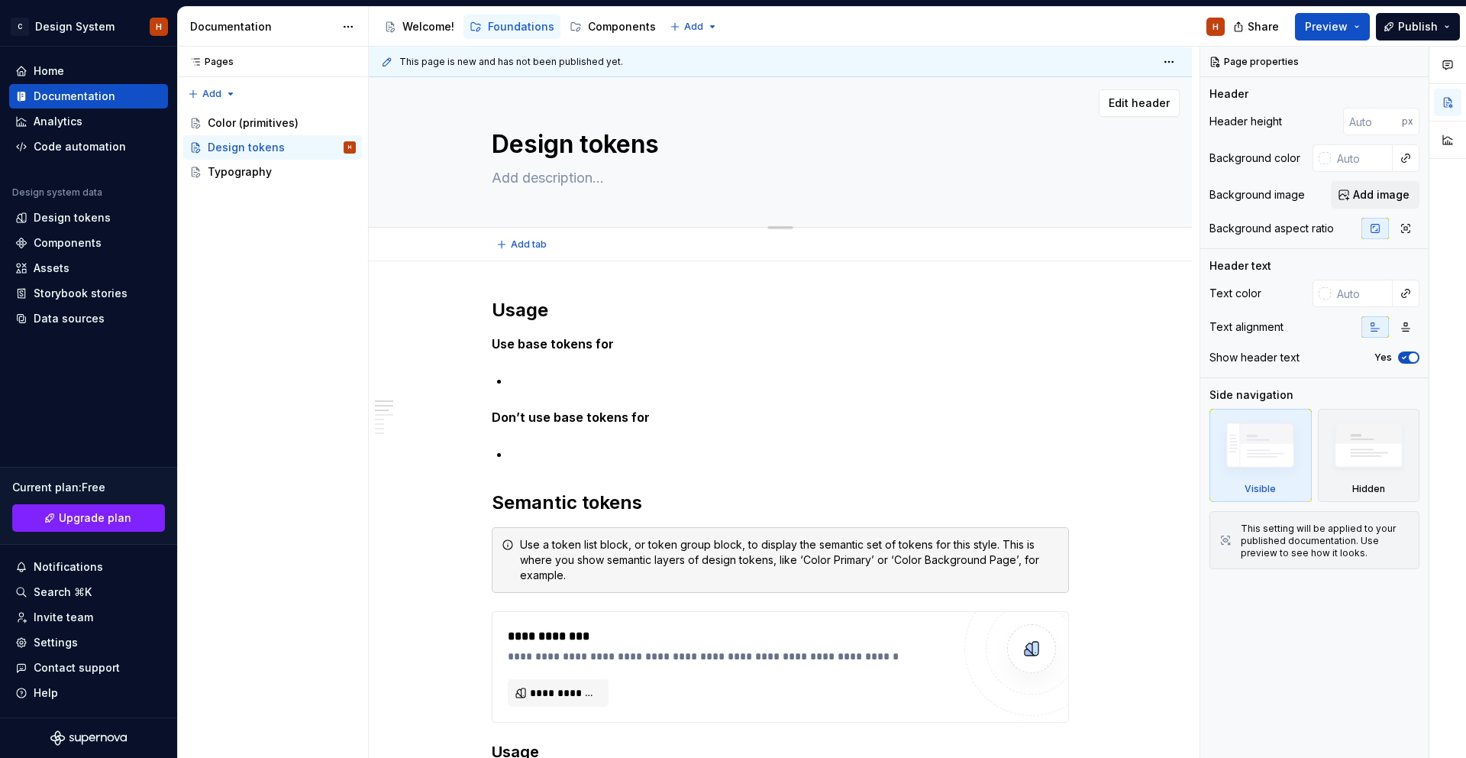
click at [569, 174] on textarea at bounding box center [777, 178] width 577 height 24
paste textarea "Design Tokens are the design decisions represented as small data pieces. Using …"
type textarea "*"
type textarea "Design Tokens are the design decisions represented as small data pieces. Using …"
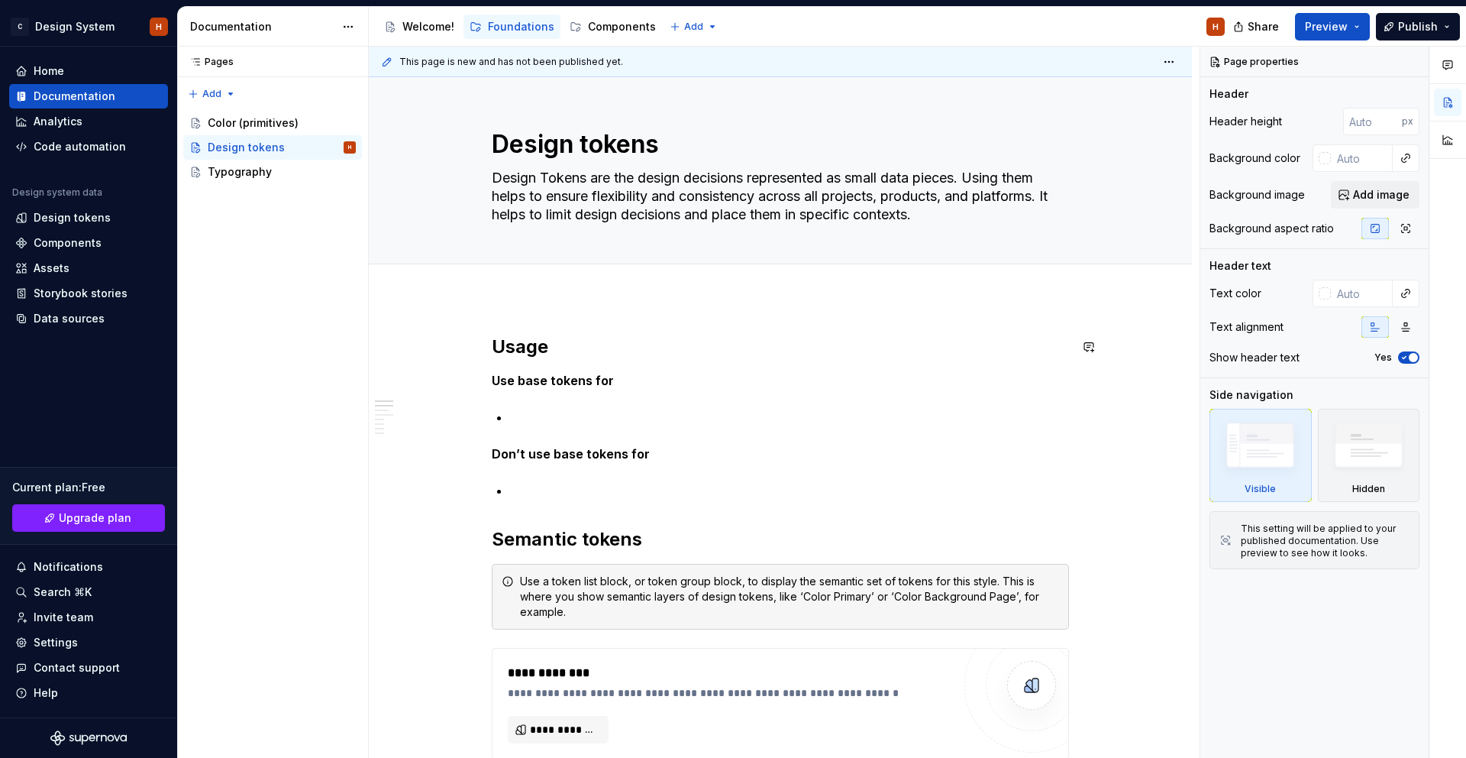
type textarea "*"
type textarea "Design Tokens are the design decisions represented as small data pieces. Using …"
click at [1049, 286] on div "Add tab" at bounding box center [780, 280] width 577 height 21
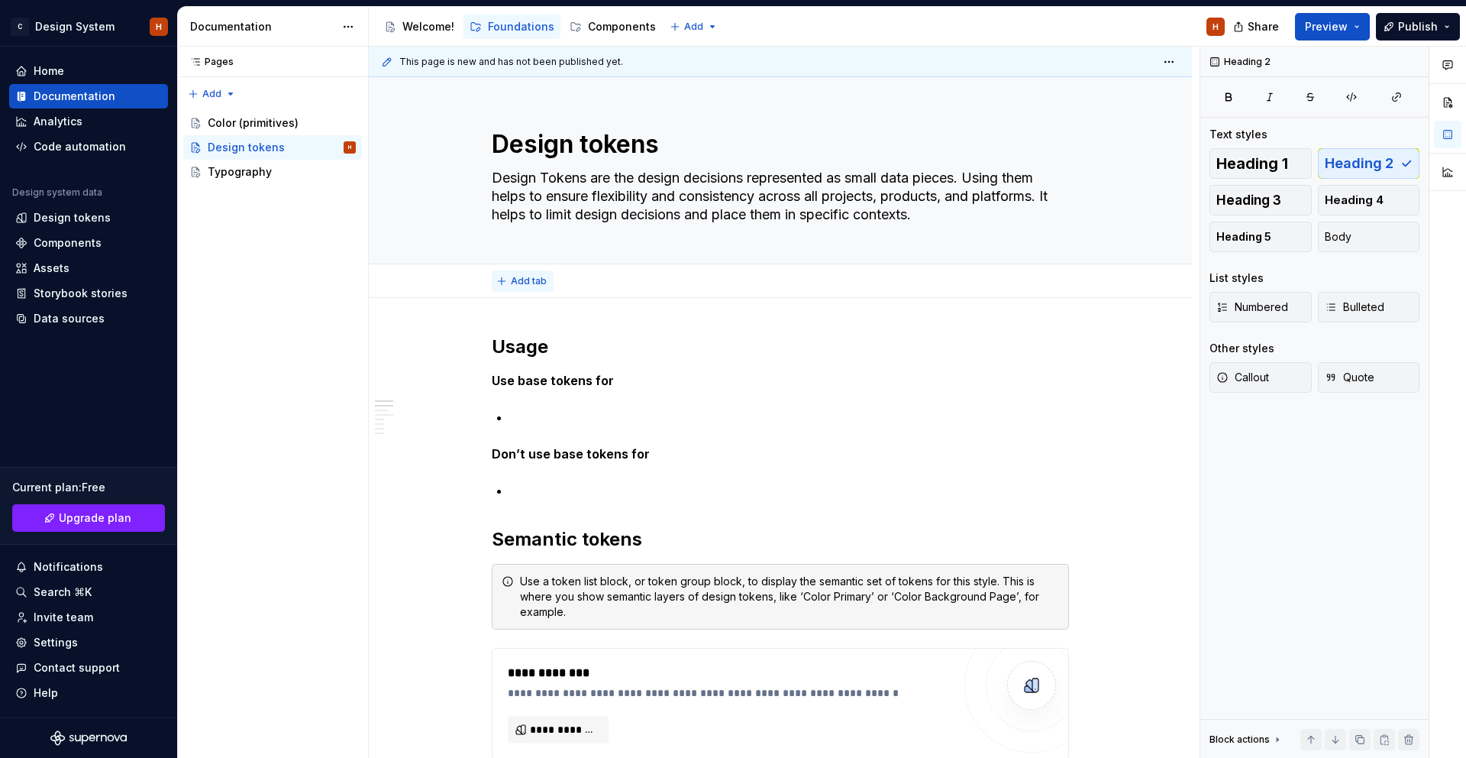
click at [538, 278] on span "Add tab" at bounding box center [529, 281] width 36 height 12
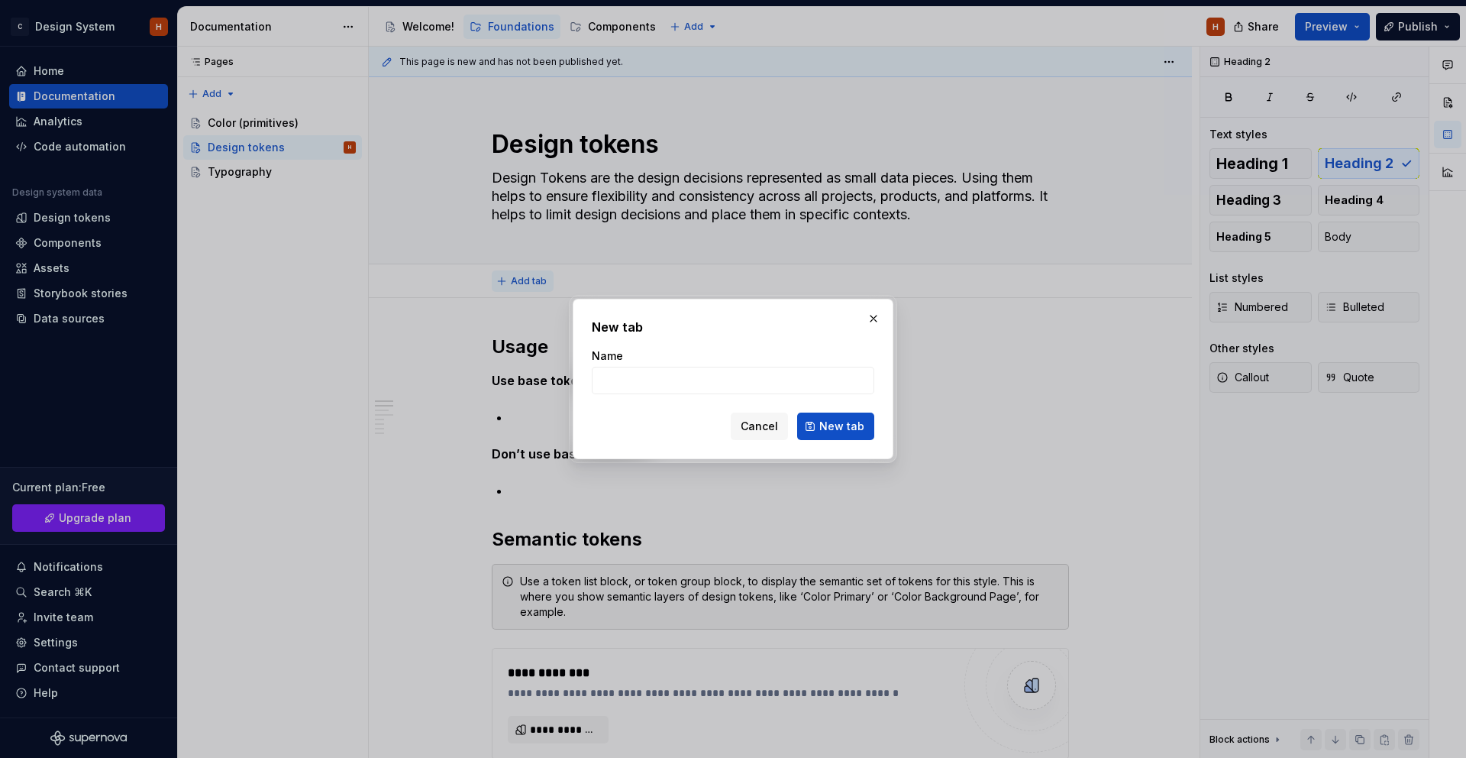
type textarea "*"
type input "Usage"
click button "New tab" at bounding box center [835, 425] width 77 height 27
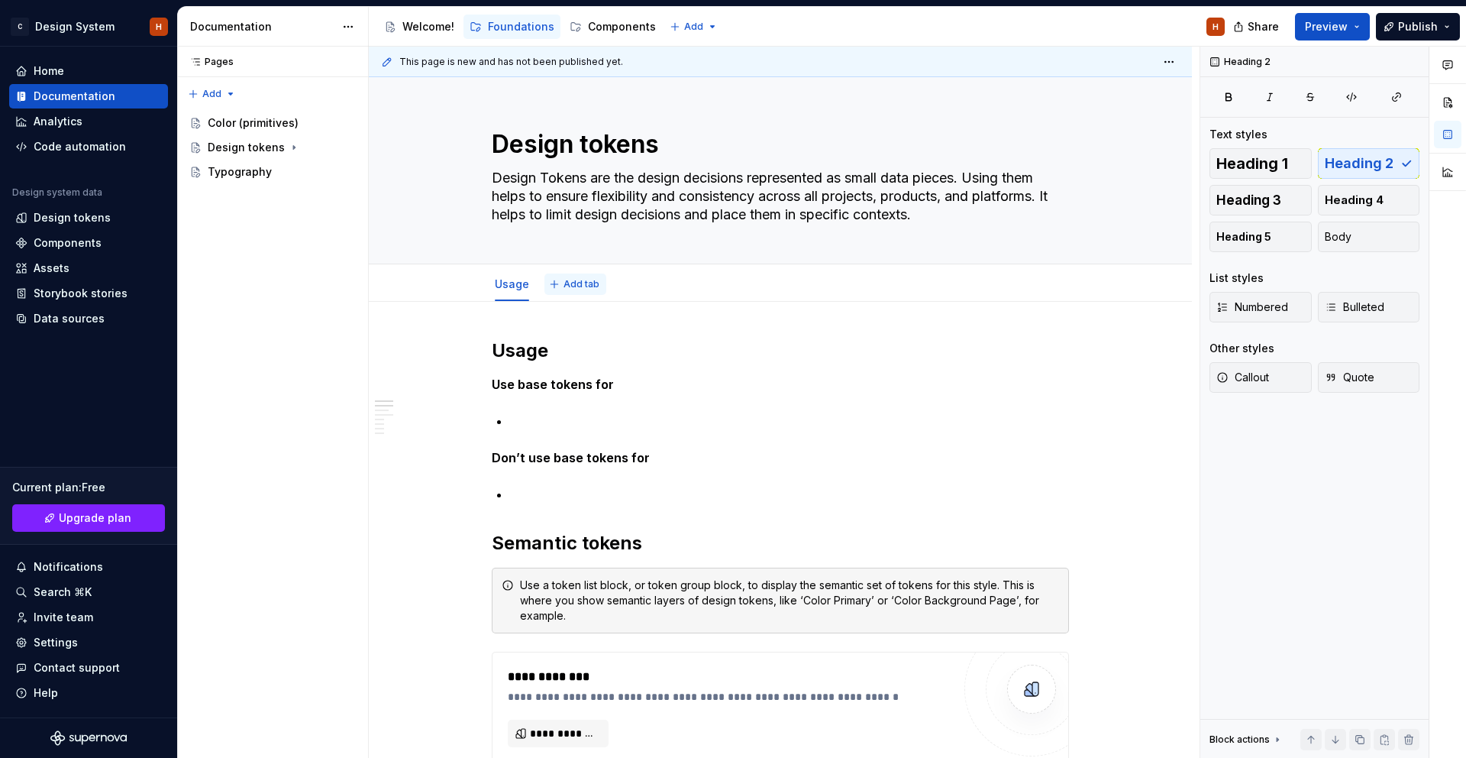
type textarea "*"
click at [570, 282] on span "Add tab" at bounding box center [582, 284] width 36 height 12
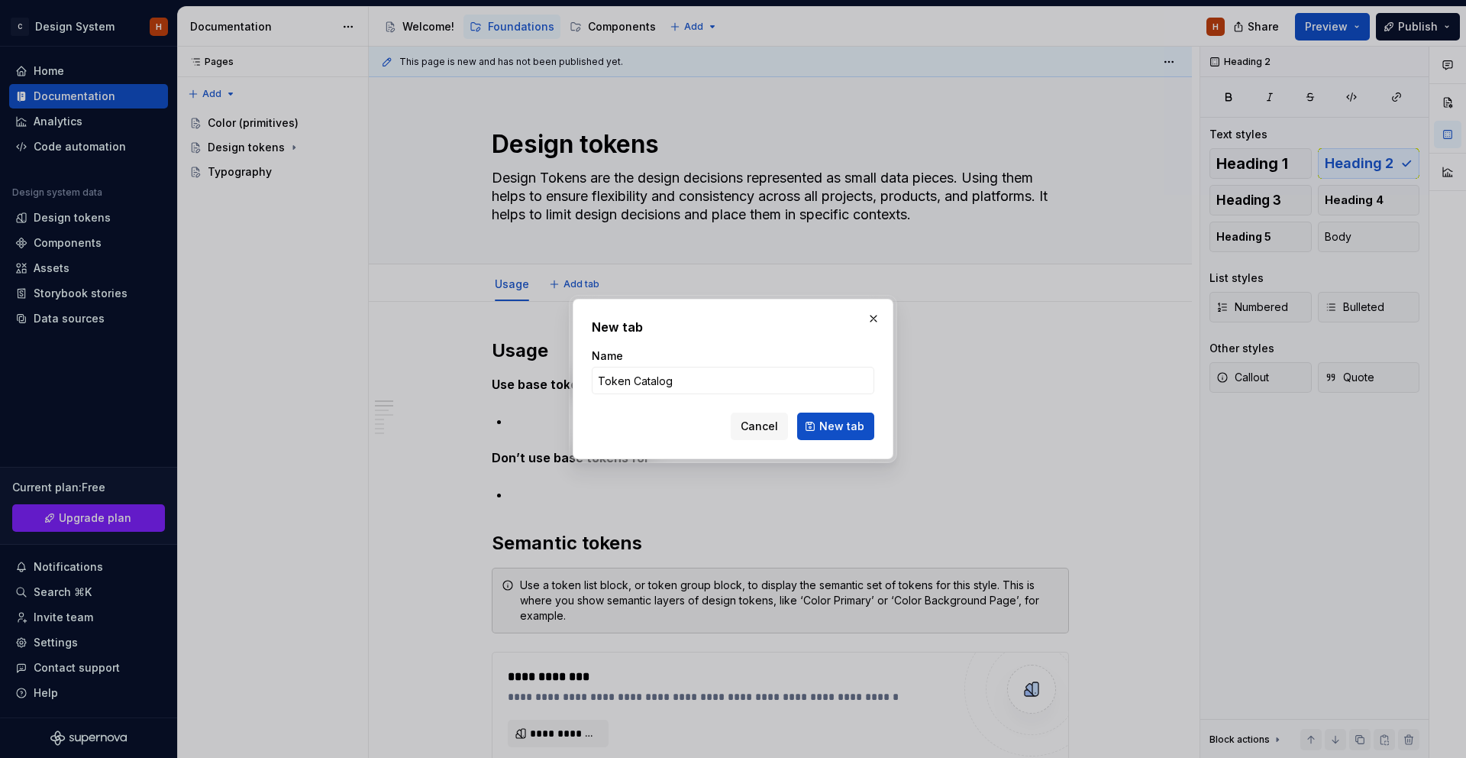
type input "Token catalog"
click button "New tab" at bounding box center [835, 425] width 77 height 27
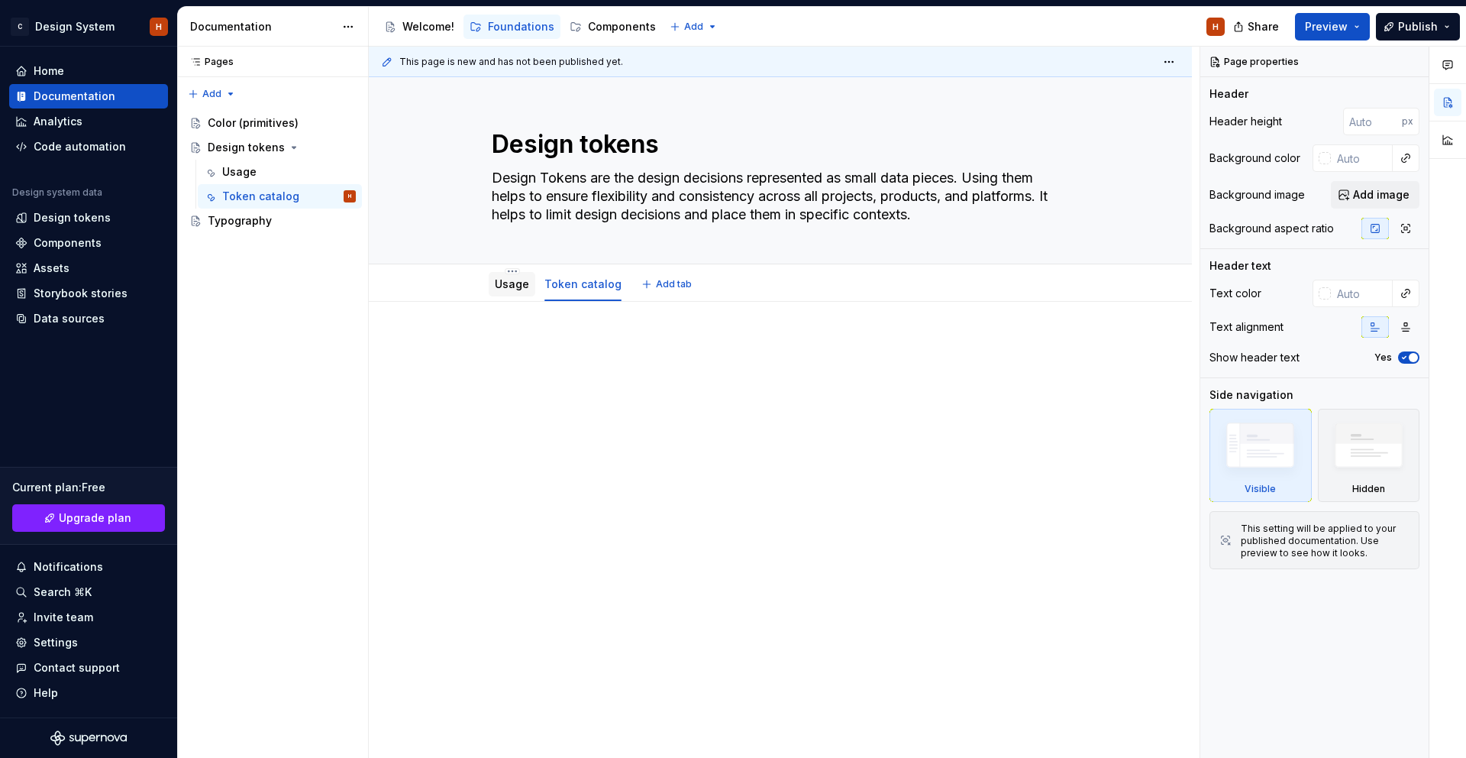
click at [515, 286] on link "Usage" at bounding box center [512, 283] width 34 height 13
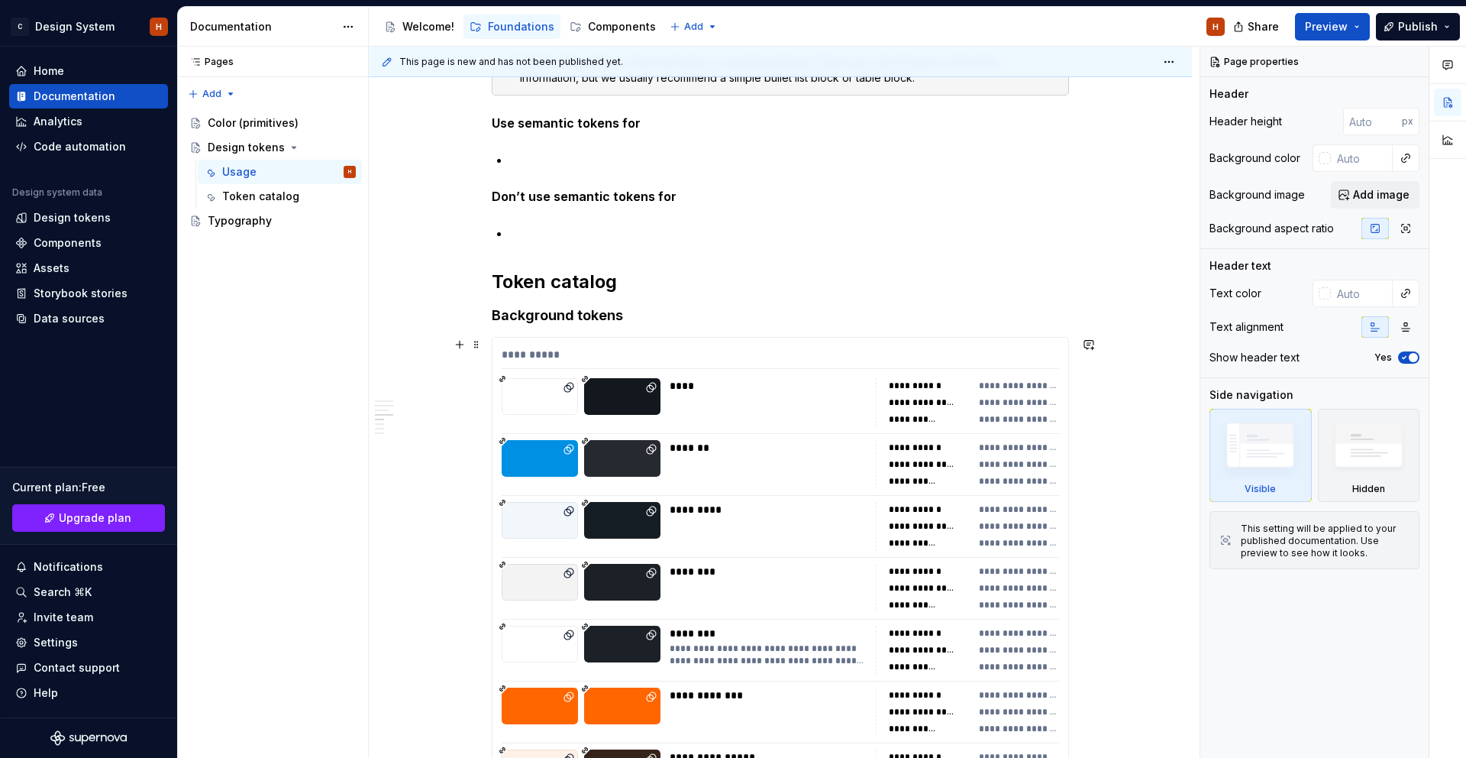
scroll to position [768, 0]
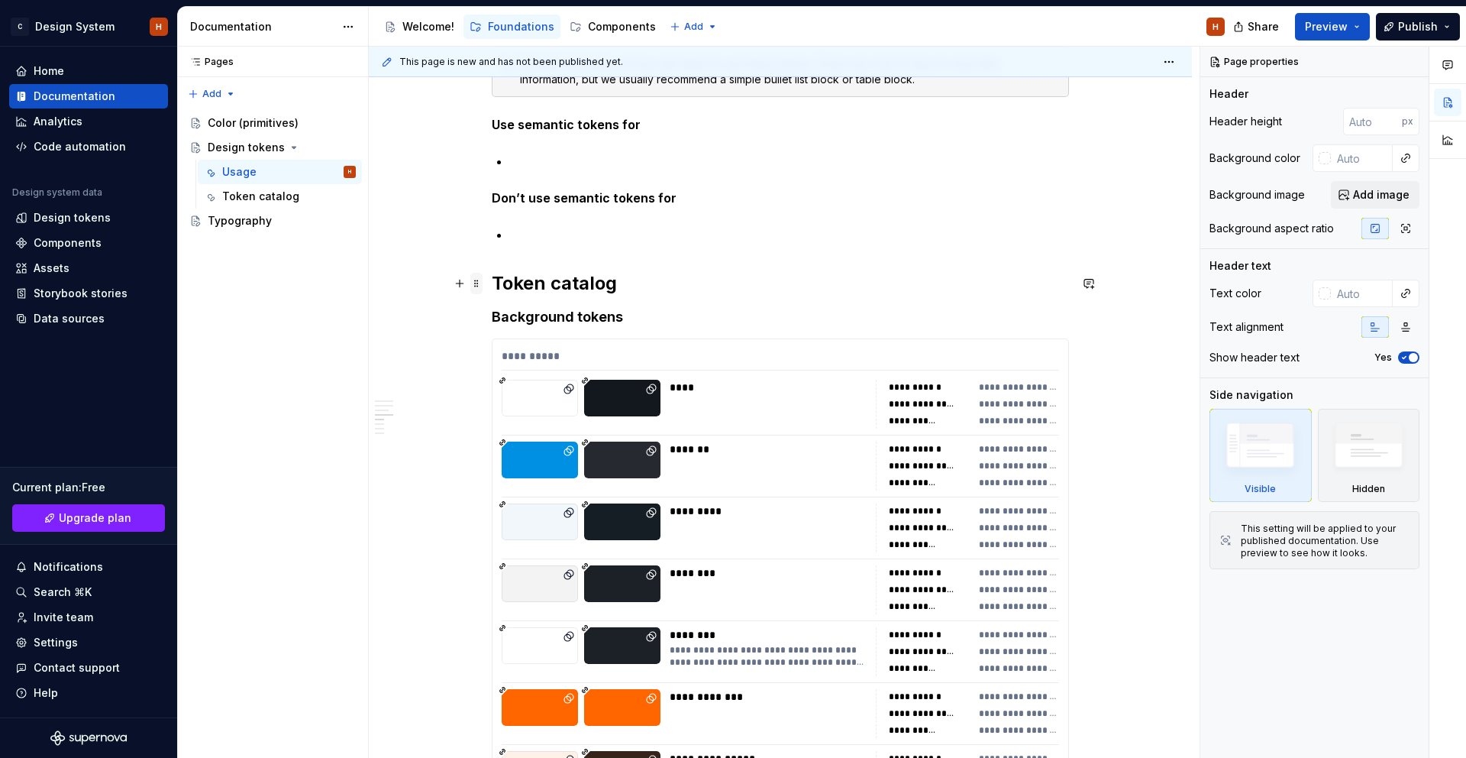
click at [478, 280] on span at bounding box center [476, 283] width 12 height 21
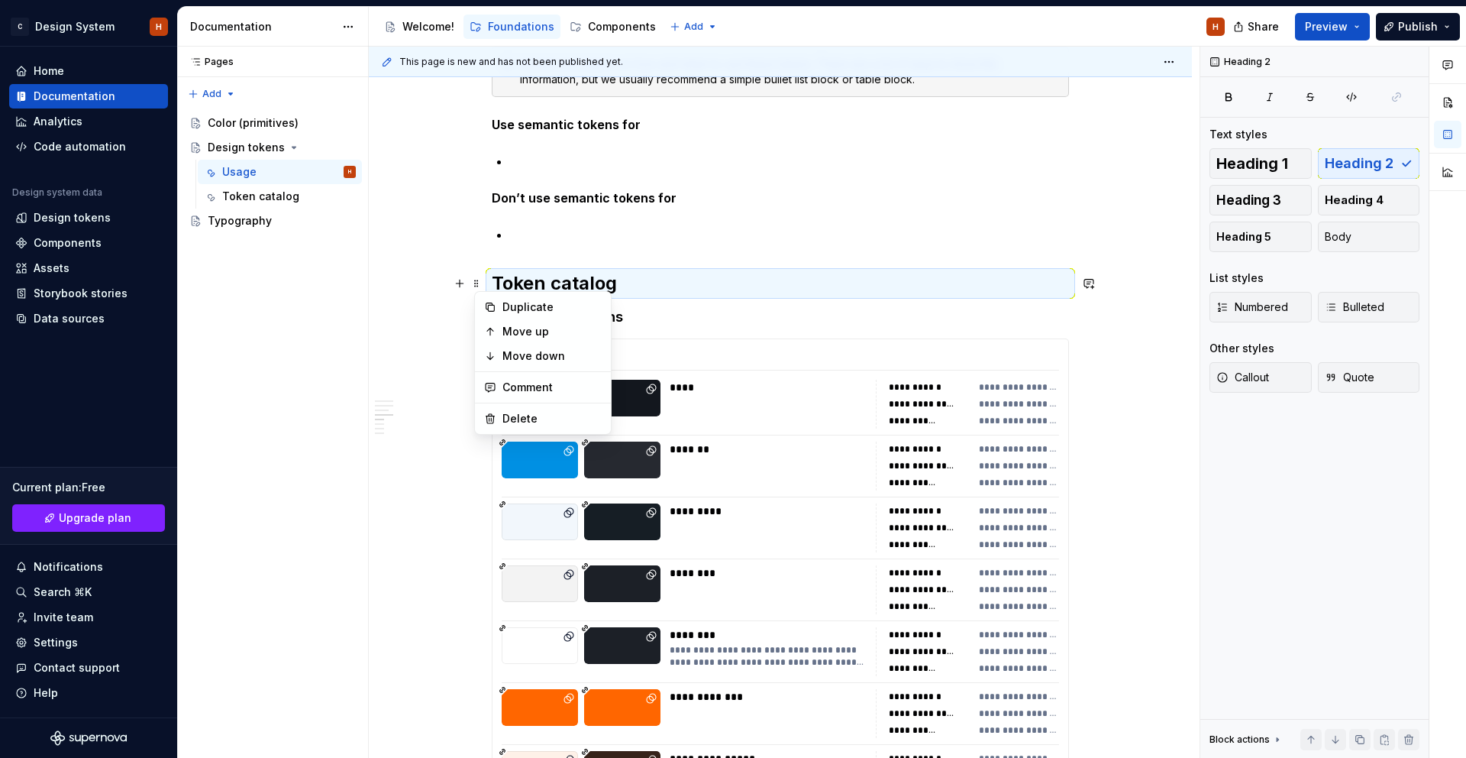
click at [503, 277] on h2 "Token catalog" at bounding box center [780, 283] width 577 height 24
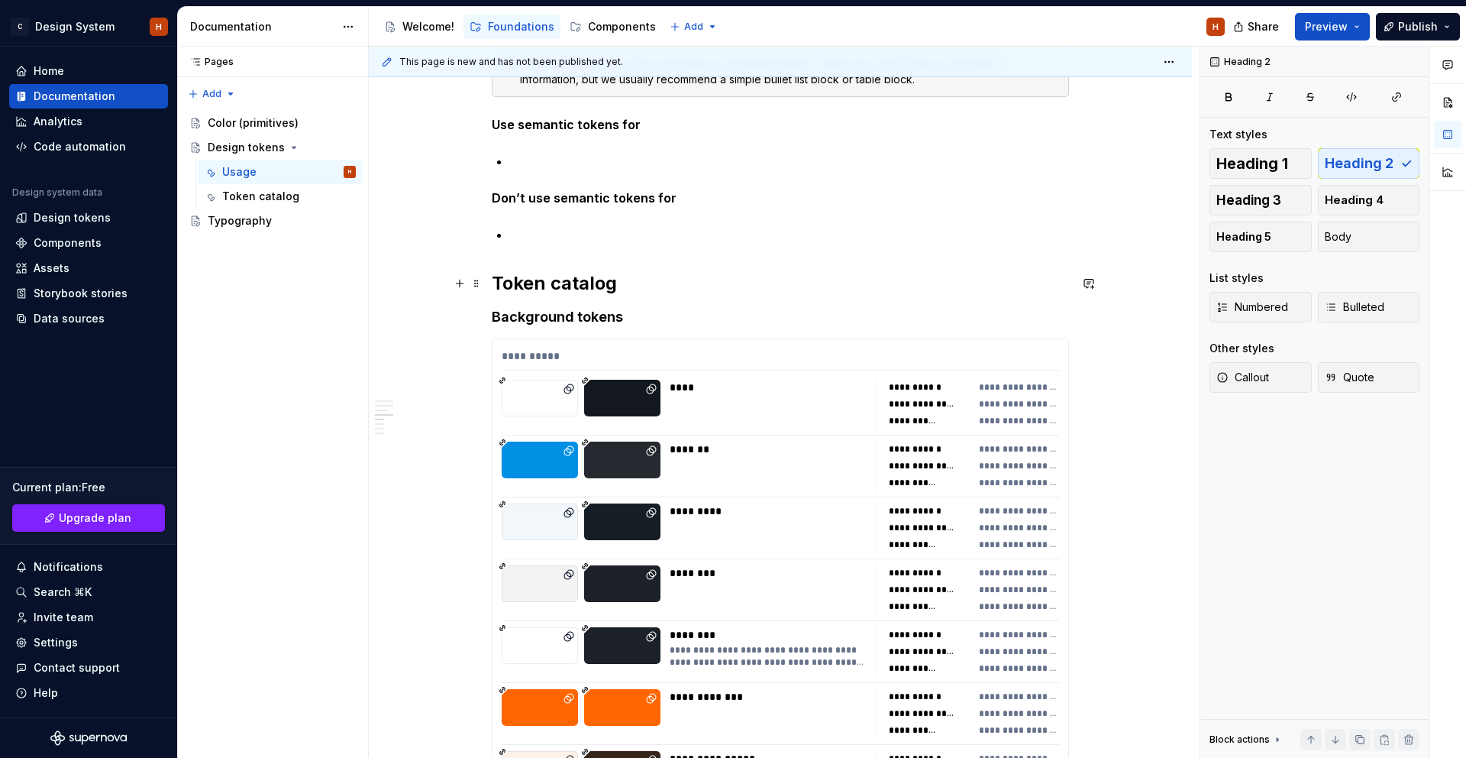
click at [497, 277] on h2 "Token catalog" at bounding box center [780, 283] width 577 height 24
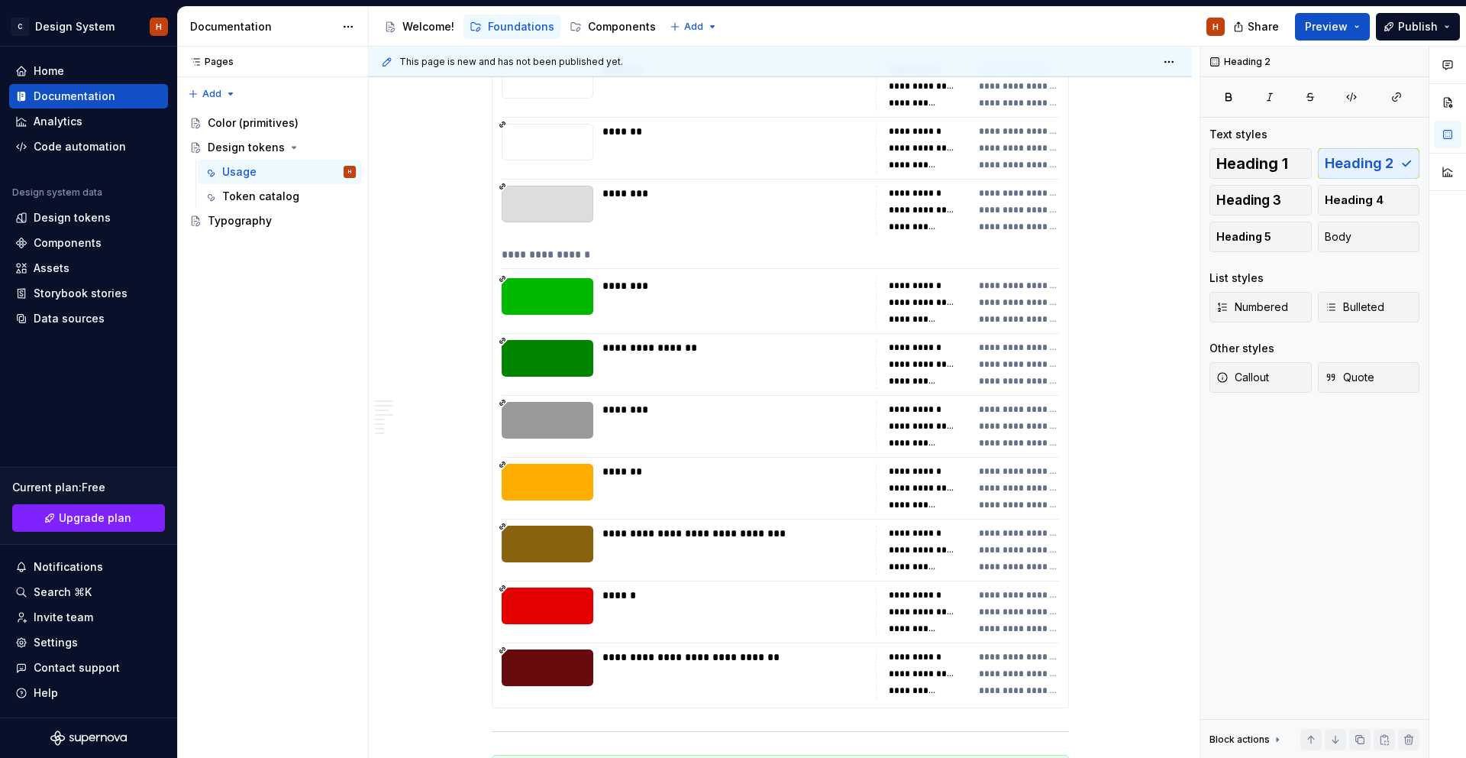
scroll to position [10102, 0]
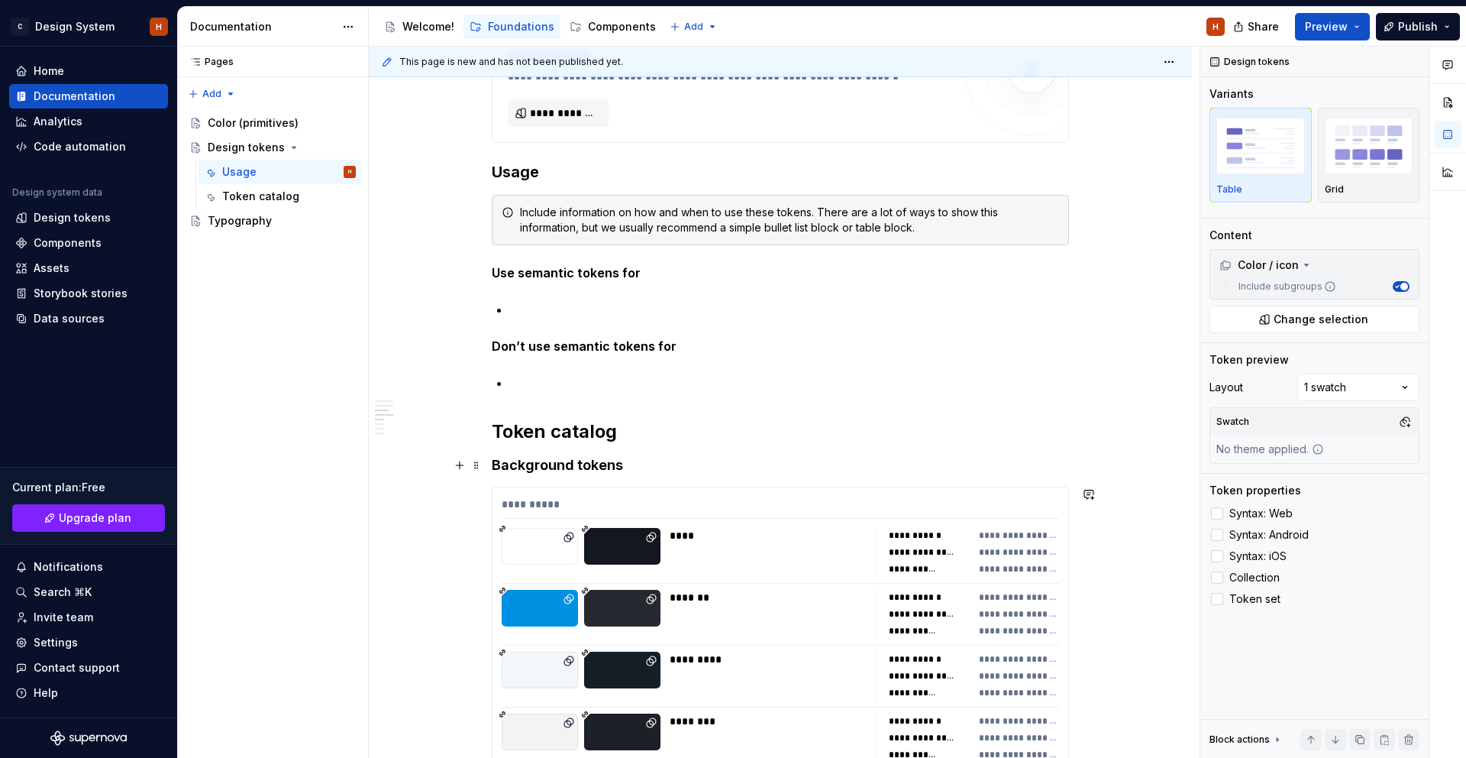
scroll to position [543, 0]
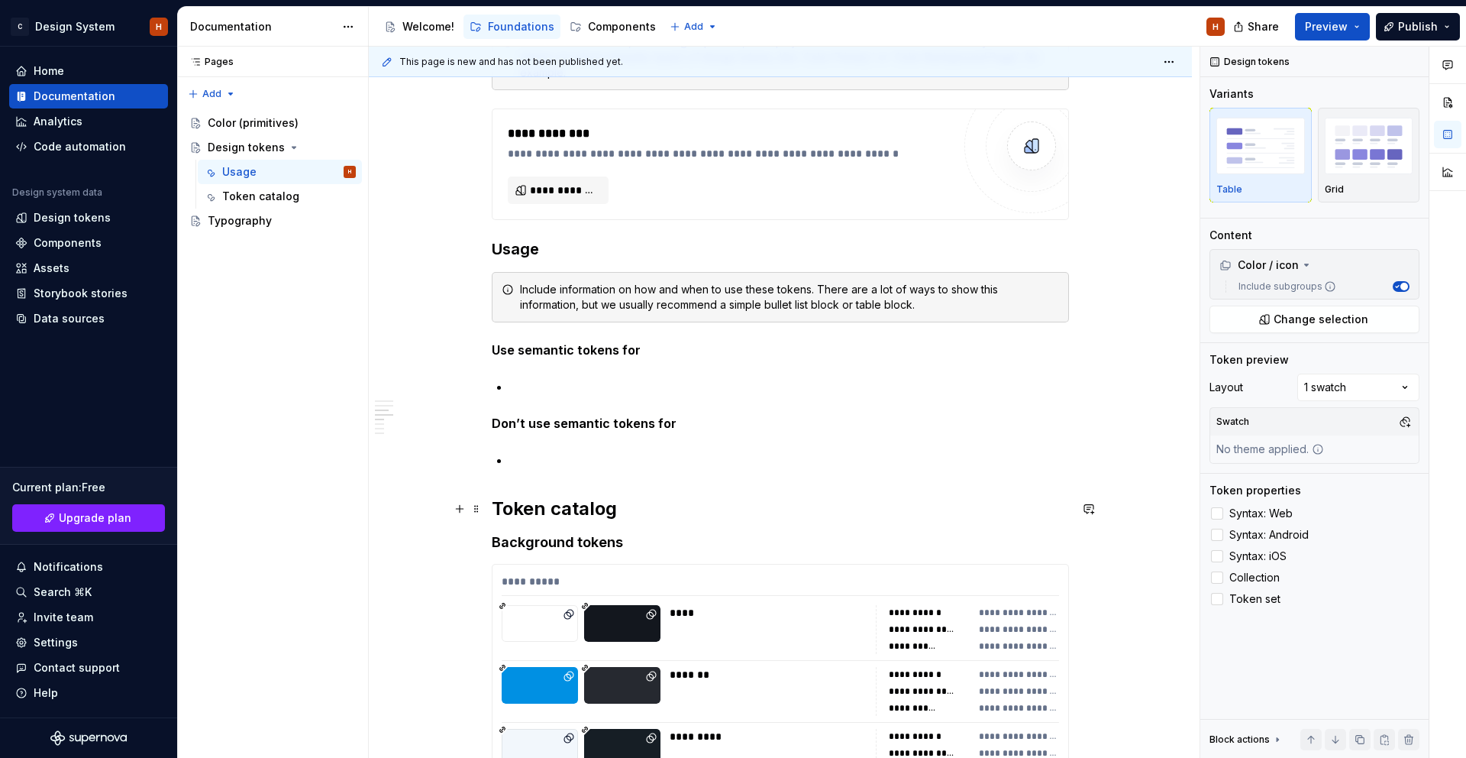
click at [537, 511] on h2 "Token catalog" at bounding box center [780, 508] width 577 height 24
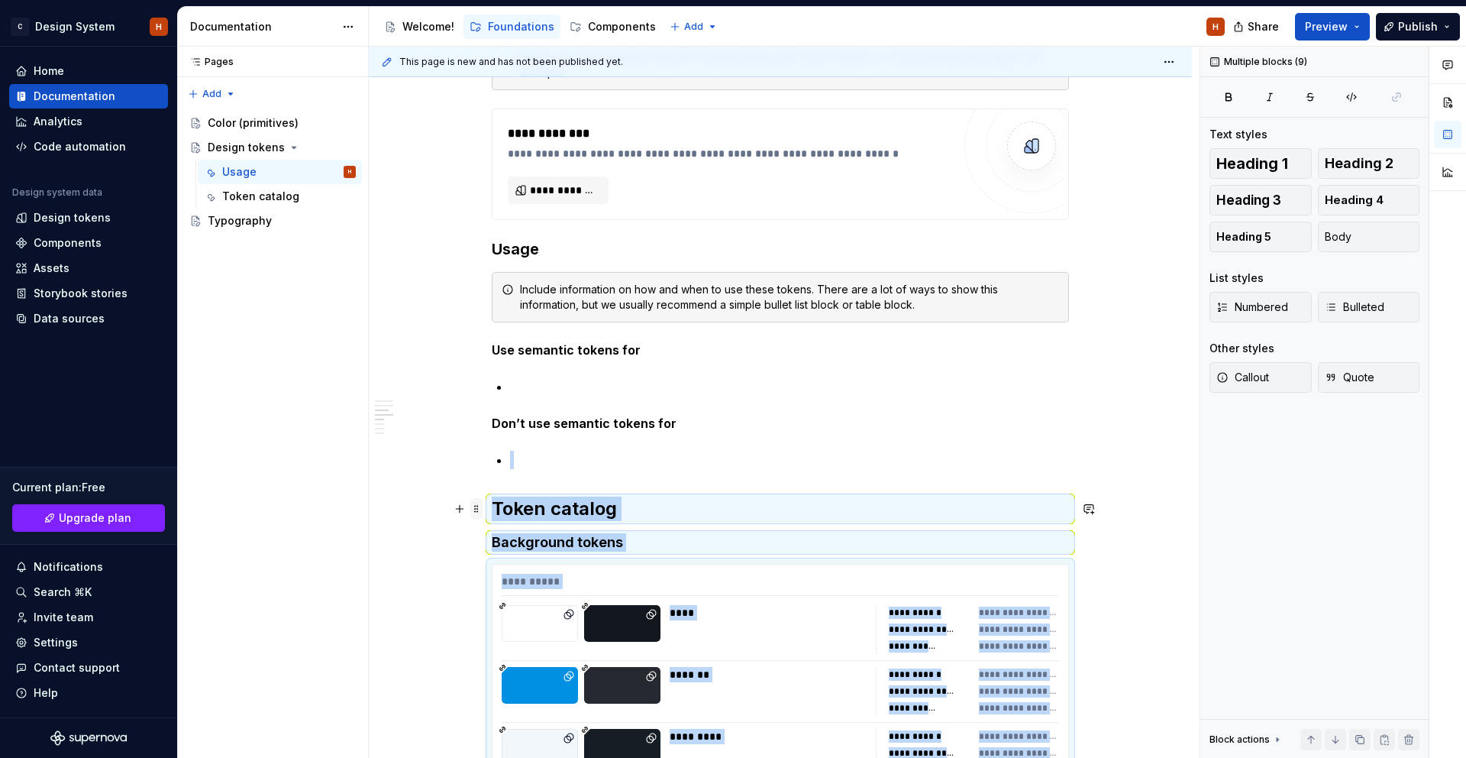
click at [483, 508] on span at bounding box center [476, 508] width 12 height 21
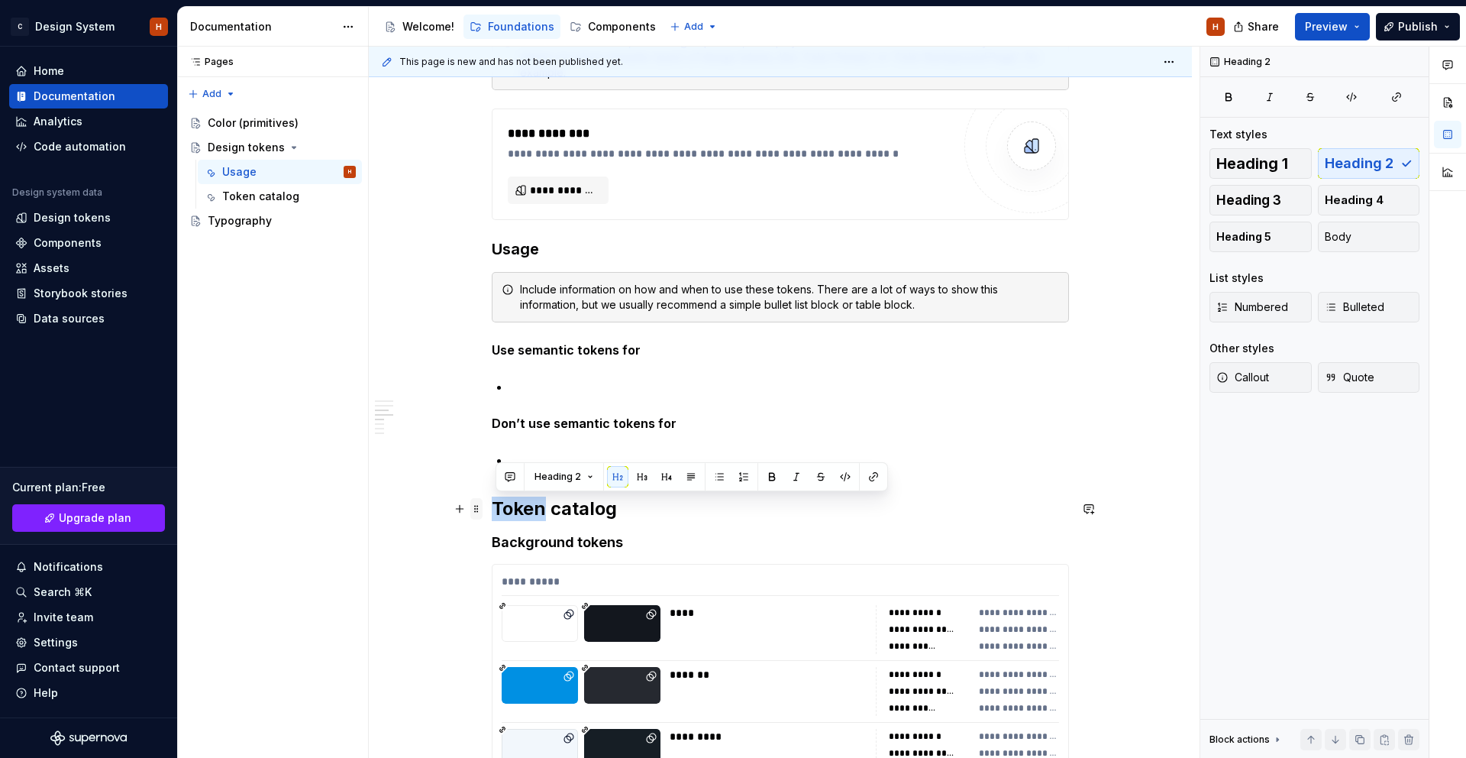
click at [481, 509] on span at bounding box center [476, 508] width 12 height 21
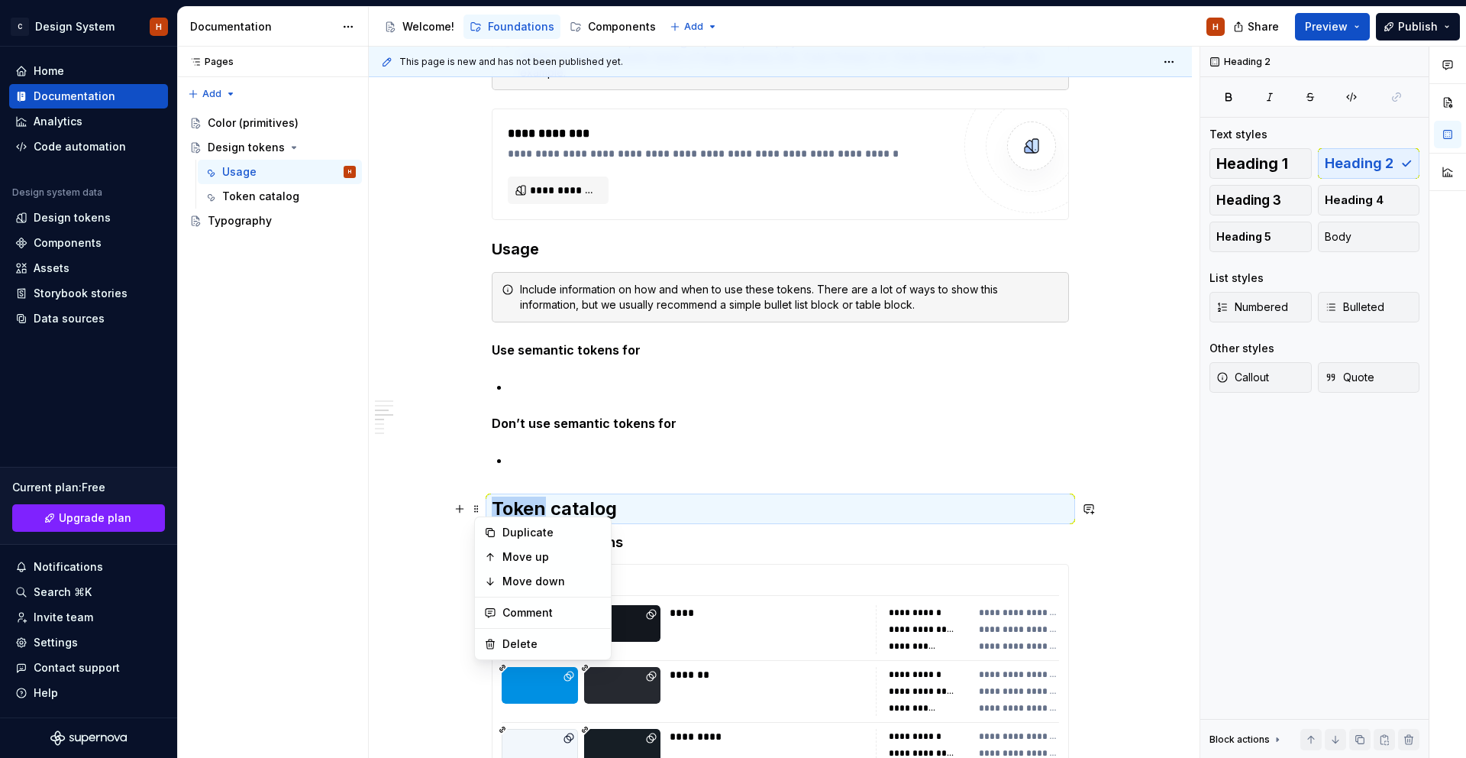
drag, startPoint x: 551, startPoint y: 506, endPoint x: 539, endPoint y: 506, distance: 12.2
click at [551, 506] on h2 "Token catalog" at bounding box center [780, 508] width 577 height 24
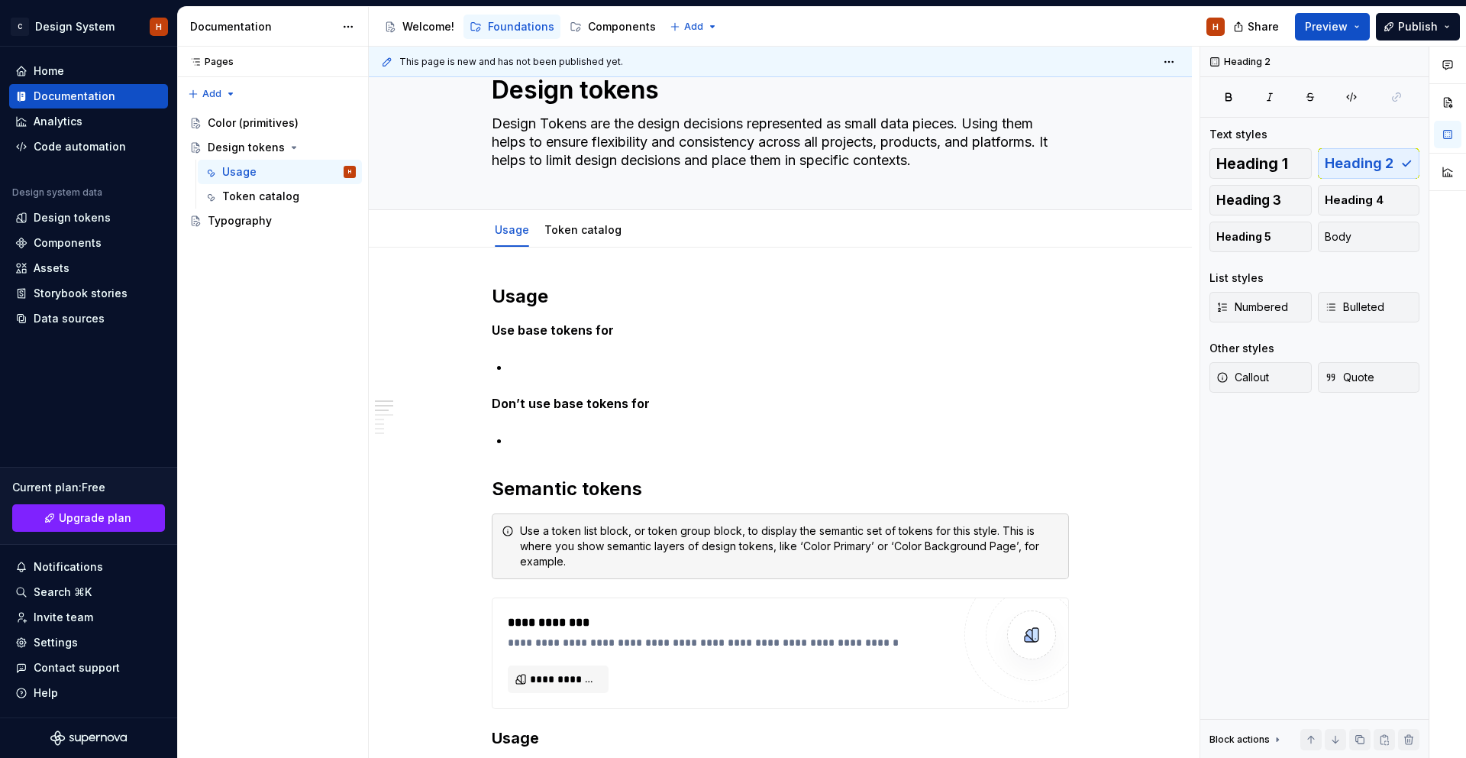
scroll to position [43, 0]
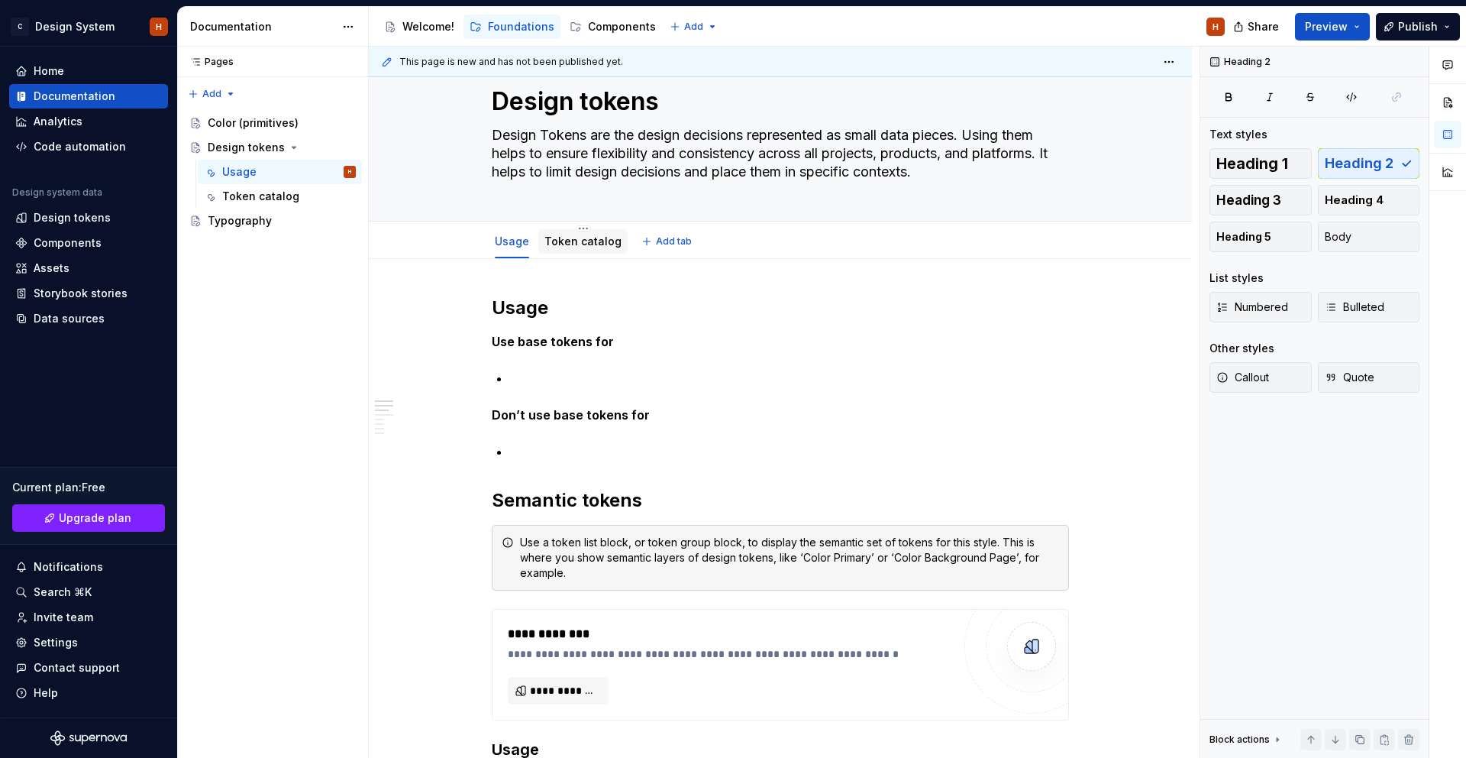
click at [582, 238] on link "Token catalog" at bounding box center [583, 240] width 77 height 13
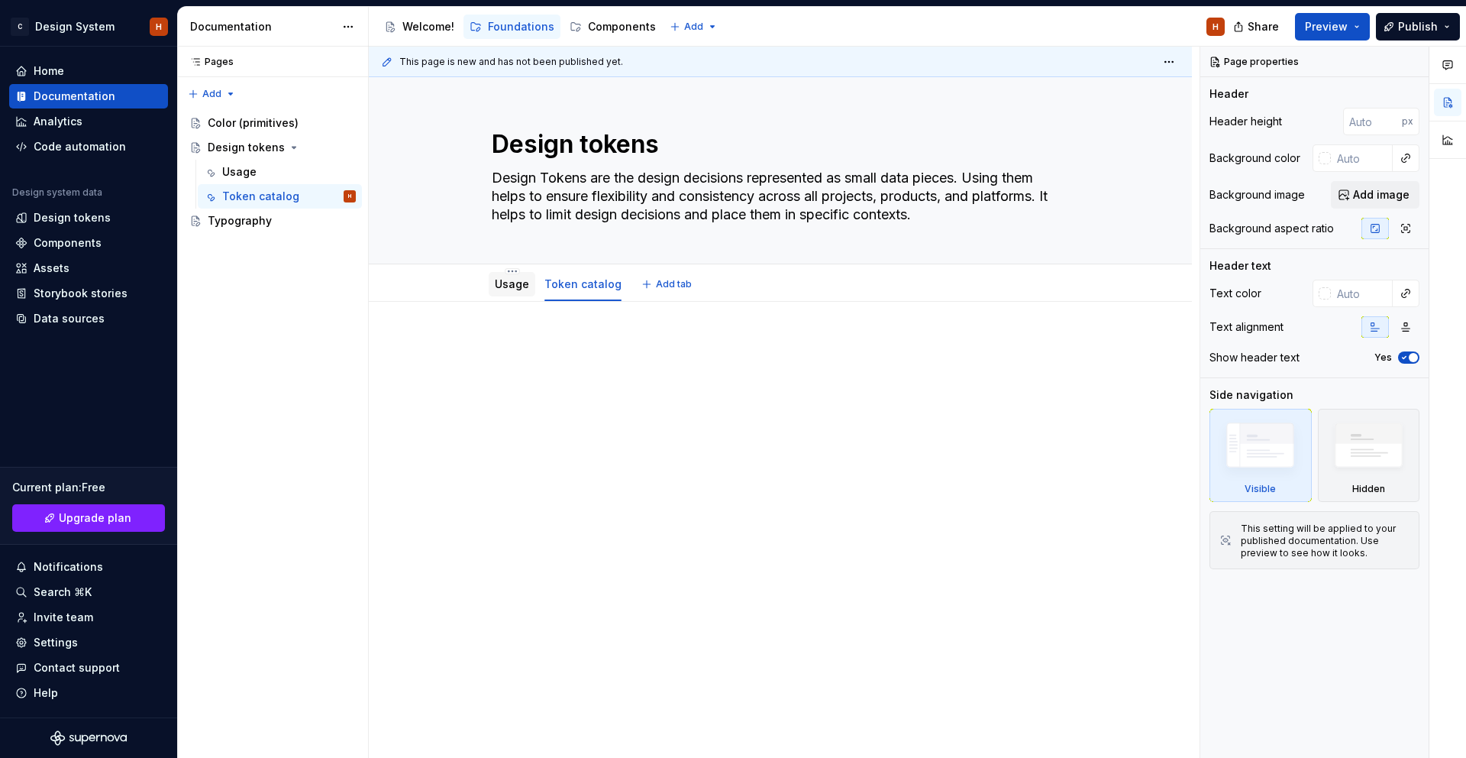
click at [516, 288] on link "Usage" at bounding box center [512, 283] width 34 height 13
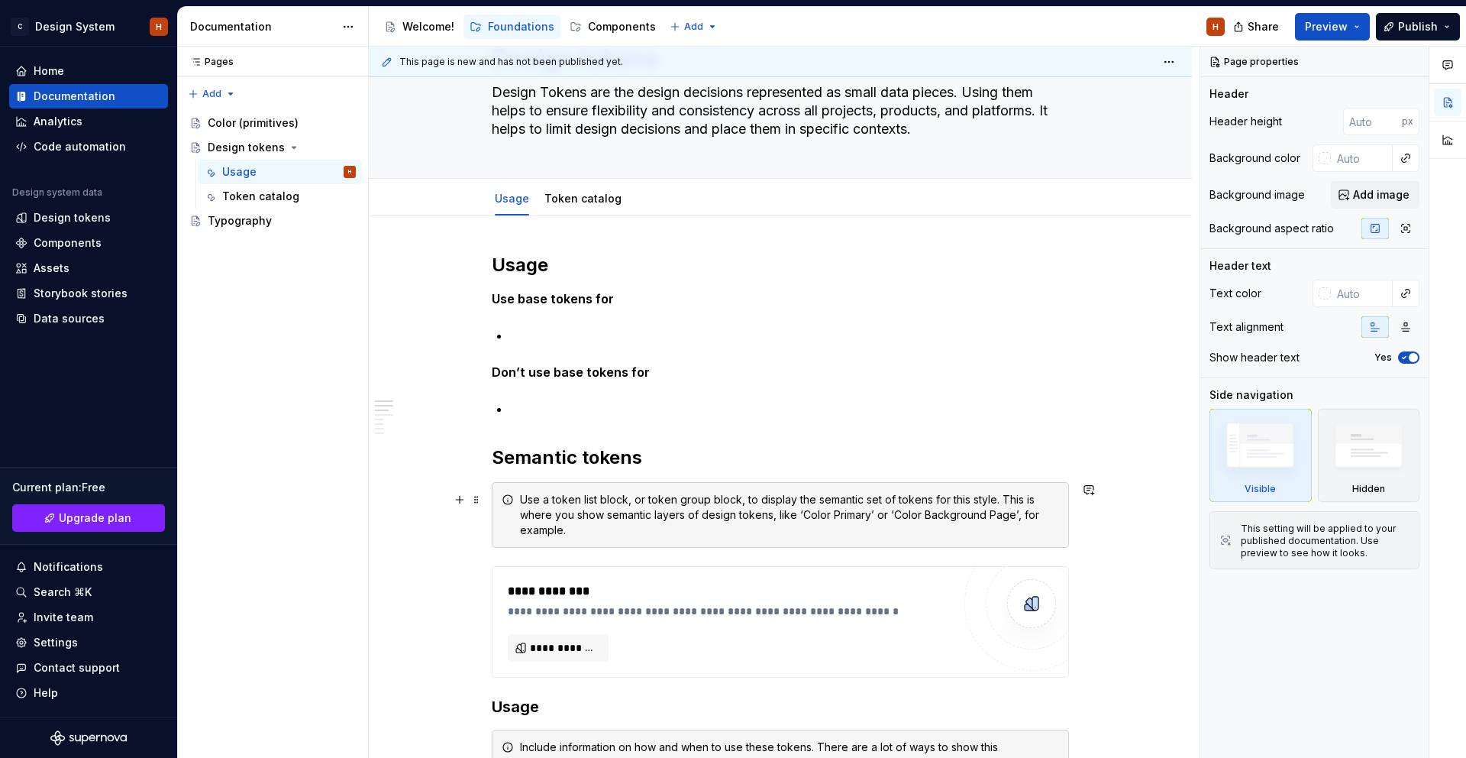
scroll to position [99, 0]
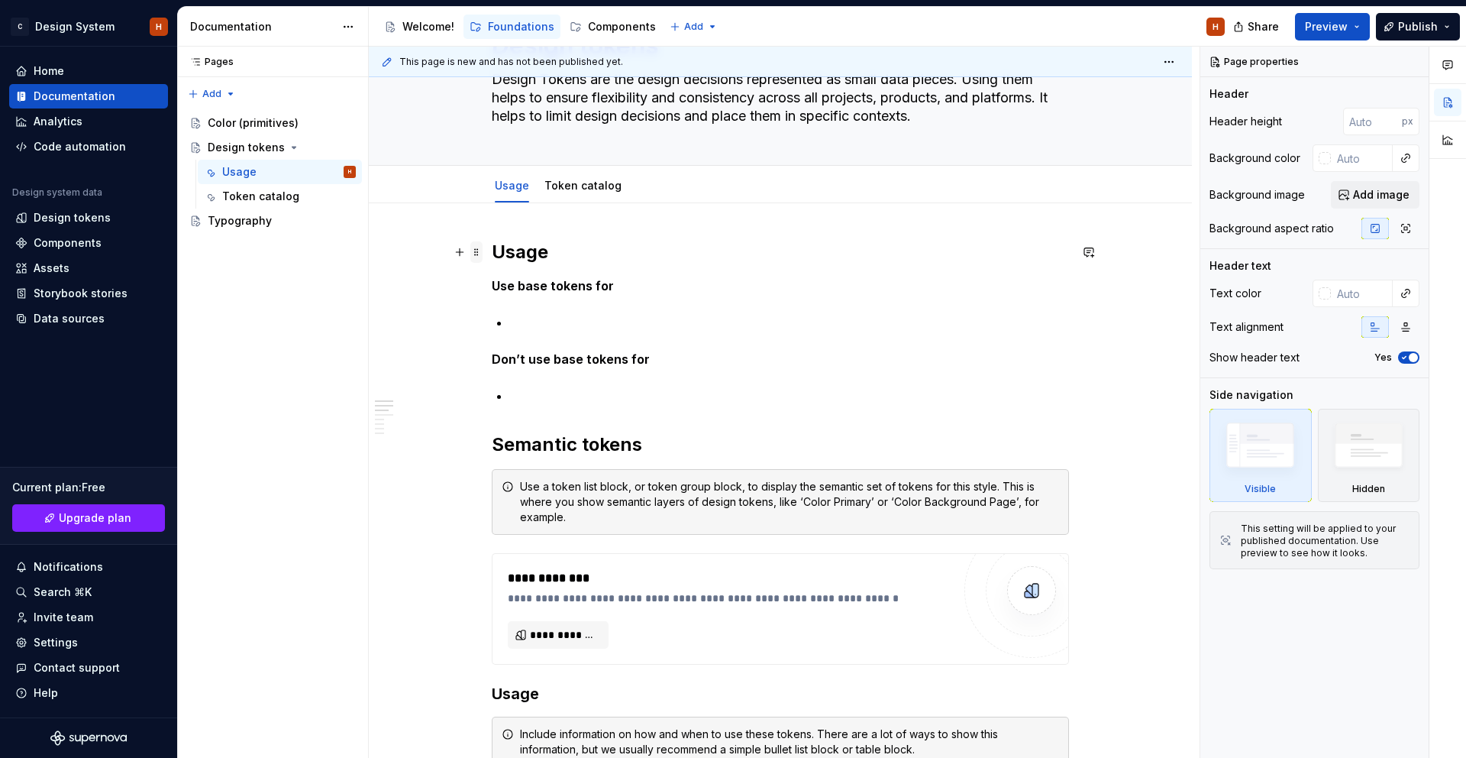
click at [483, 251] on span at bounding box center [476, 251] width 12 height 21
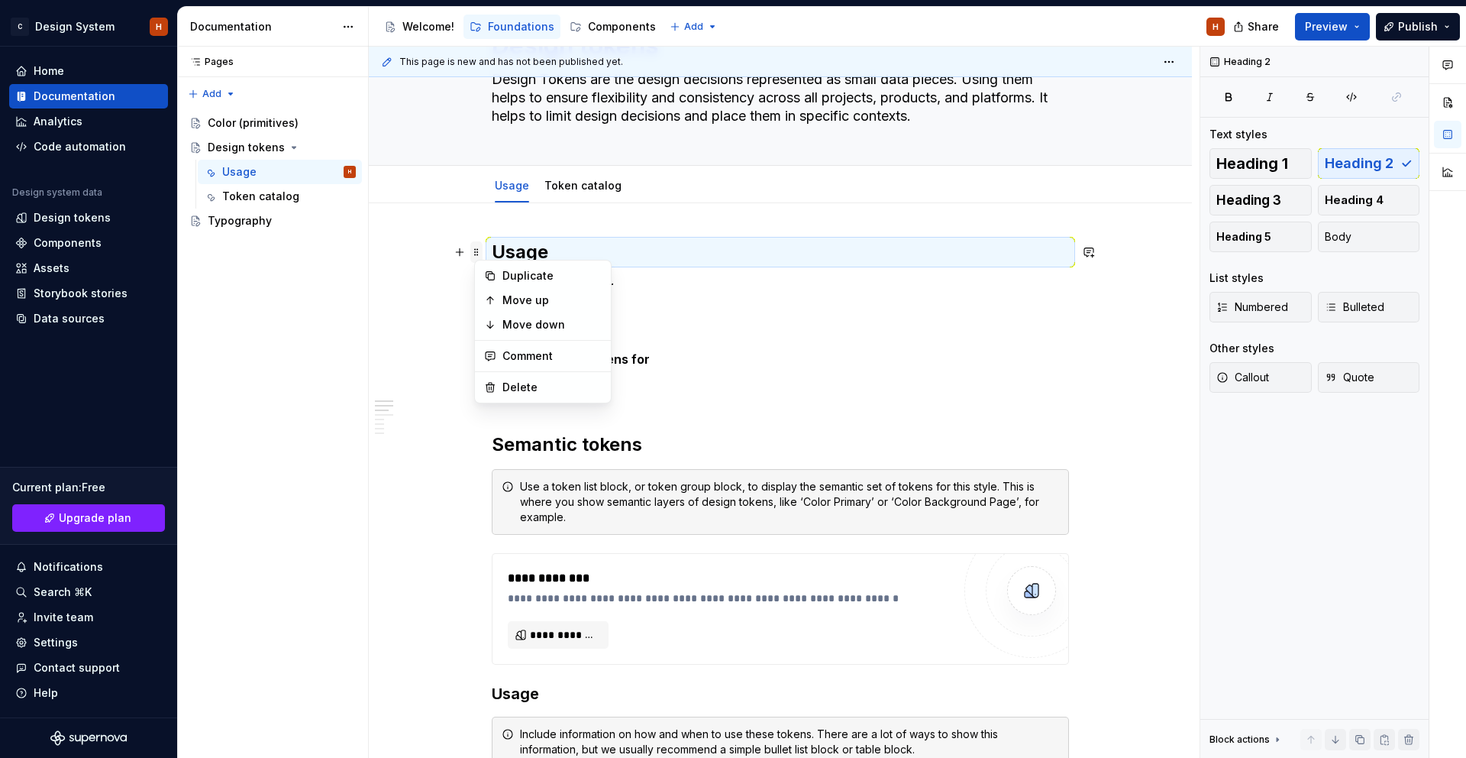
click at [483, 251] on span at bounding box center [476, 251] width 12 height 21
click at [468, 254] on button "button" at bounding box center [459, 251] width 21 height 21
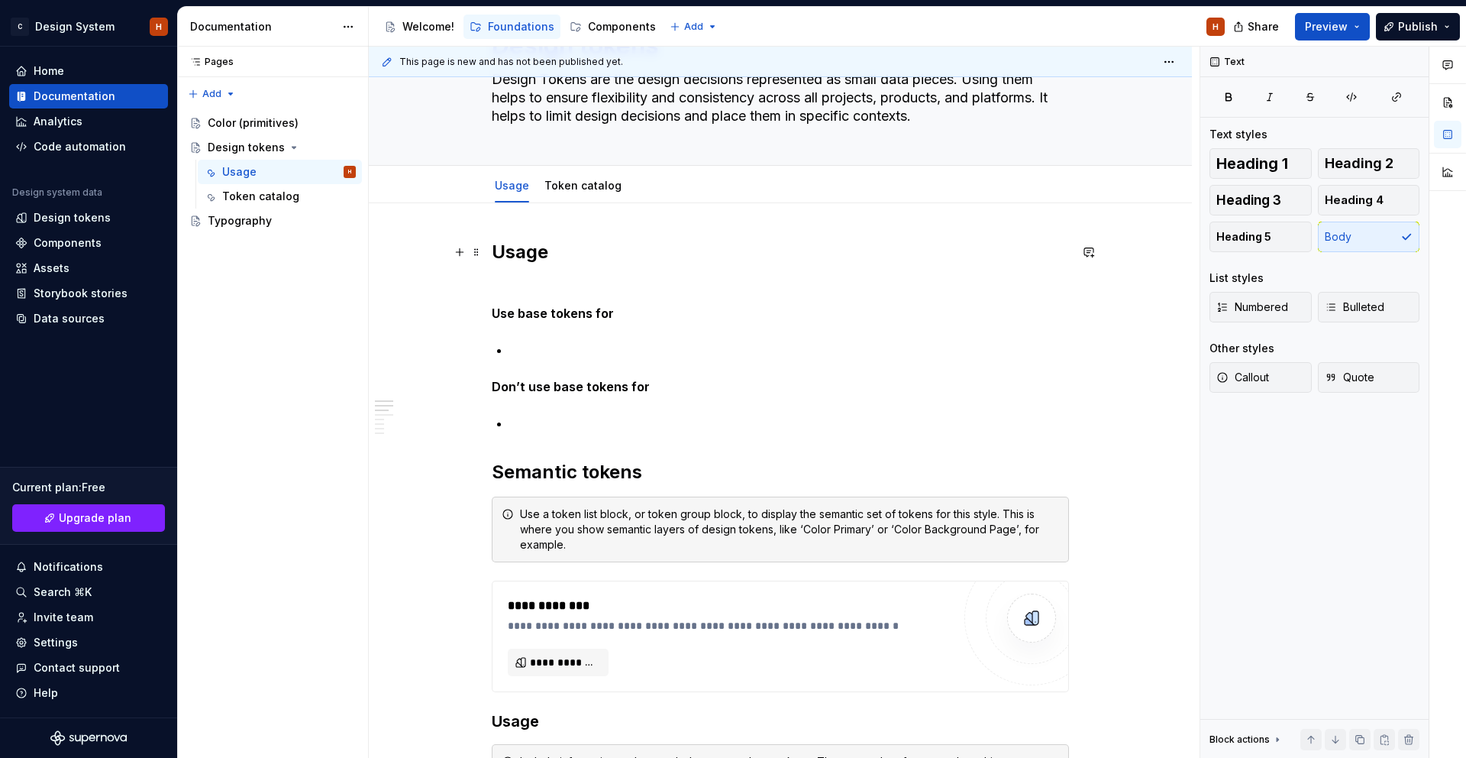
click at [506, 277] on p at bounding box center [780, 285] width 577 height 18
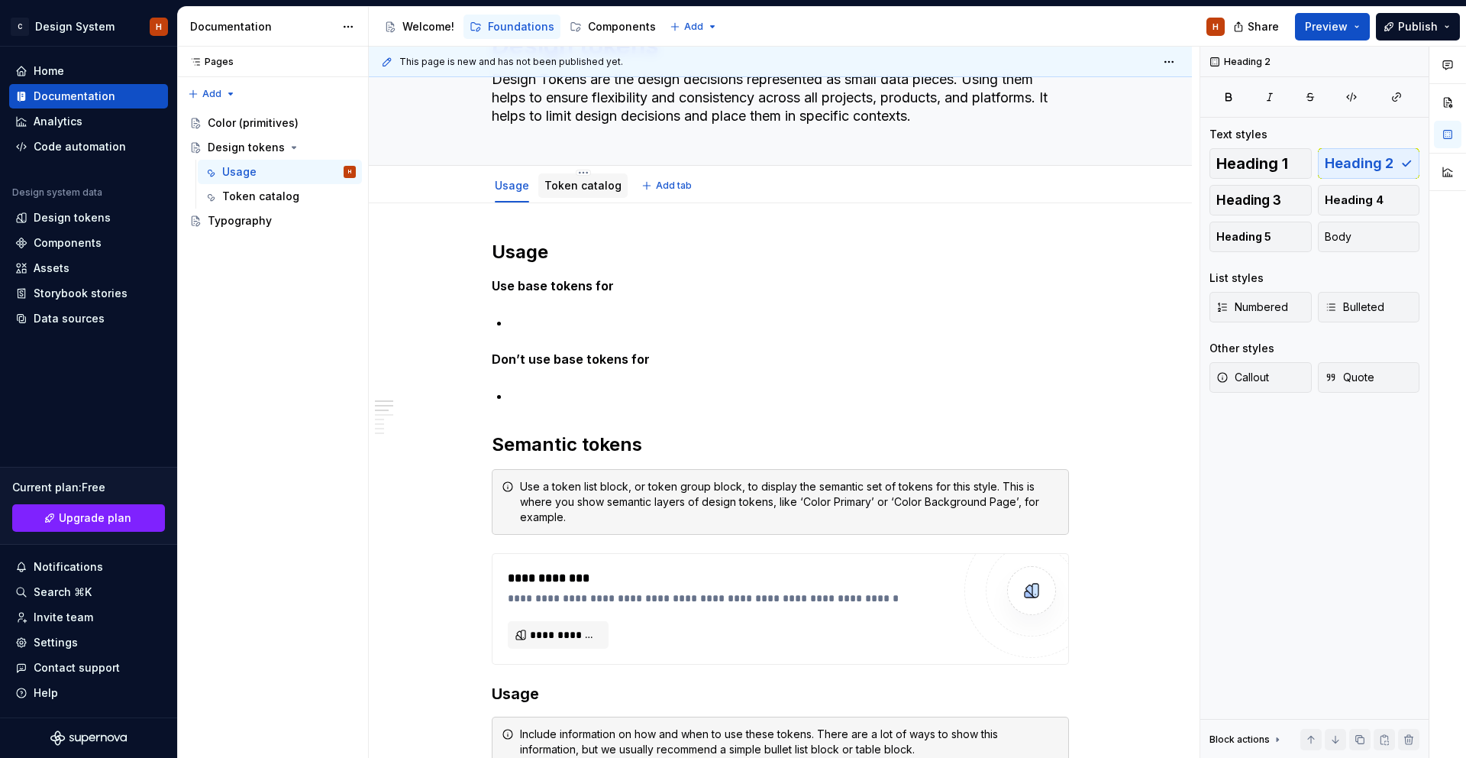
click at [574, 183] on link "Token catalog" at bounding box center [583, 185] width 77 height 13
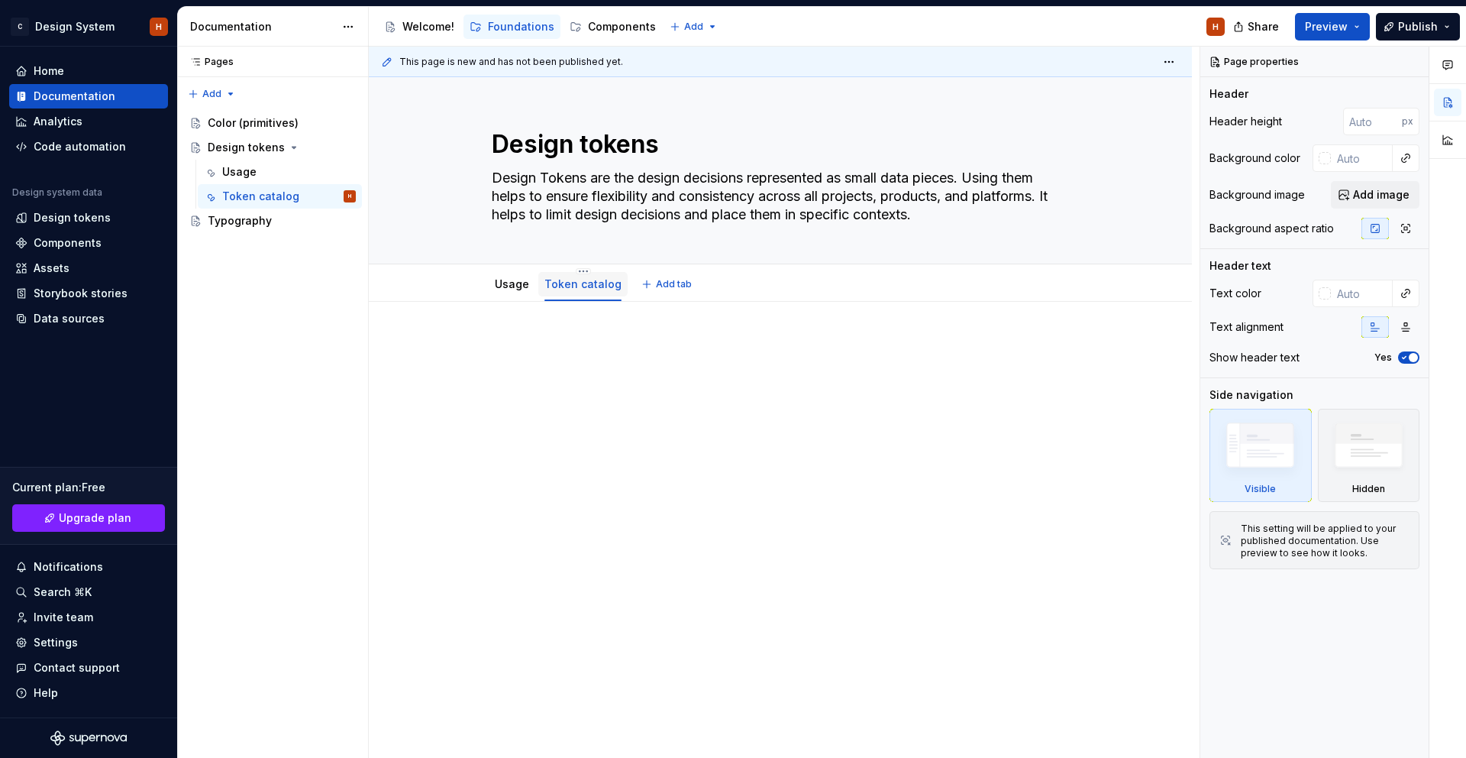
click at [588, 283] on link "Token catalog" at bounding box center [583, 283] width 77 height 13
click at [590, 284] on link "Token catalog" at bounding box center [583, 283] width 77 height 13
click at [583, 272] on html "C Design System H Home Documentation Analytics Code automation Design system da…" at bounding box center [733, 379] width 1466 height 758
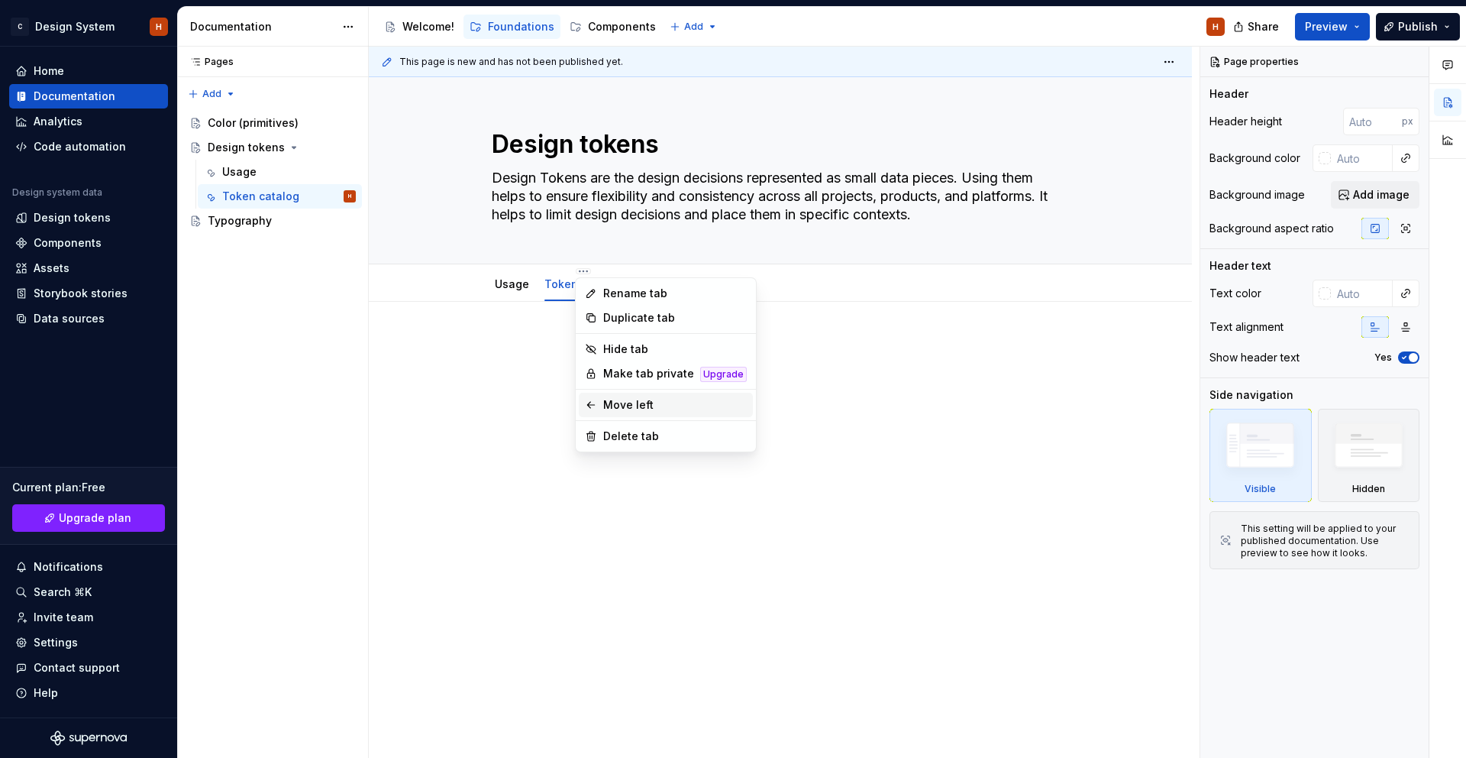
drag, startPoint x: 654, startPoint y: 406, endPoint x: 646, endPoint y: 394, distance: 14.4
click at [654, 406] on div "Move left" at bounding box center [675, 404] width 144 height 15
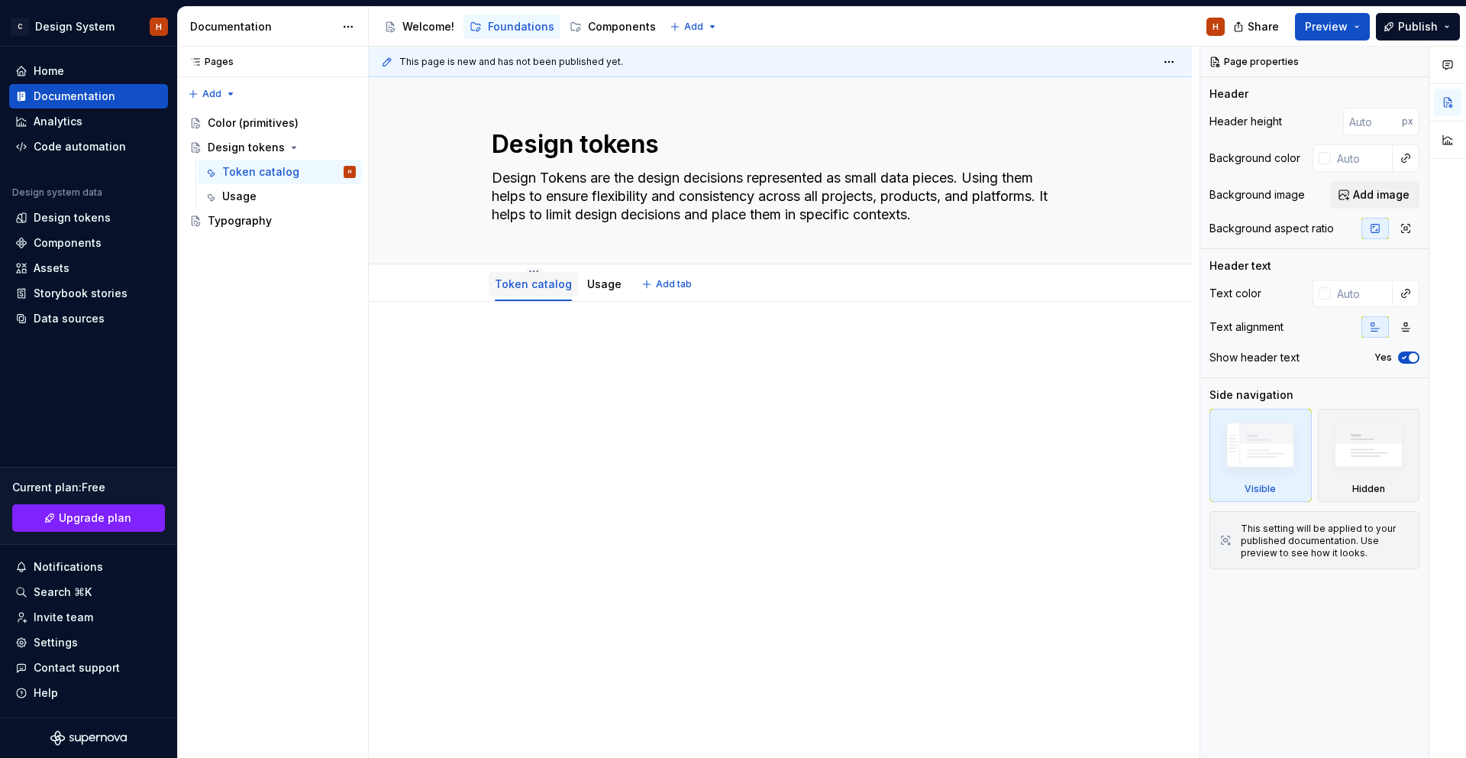
click at [546, 282] on link "Token catalog" at bounding box center [533, 283] width 77 height 13
click at [533, 269] on html "C Design System H Home Documentation Analytics Code automation Design system da…" at bounding box center [733, 379] width 1466 height 758
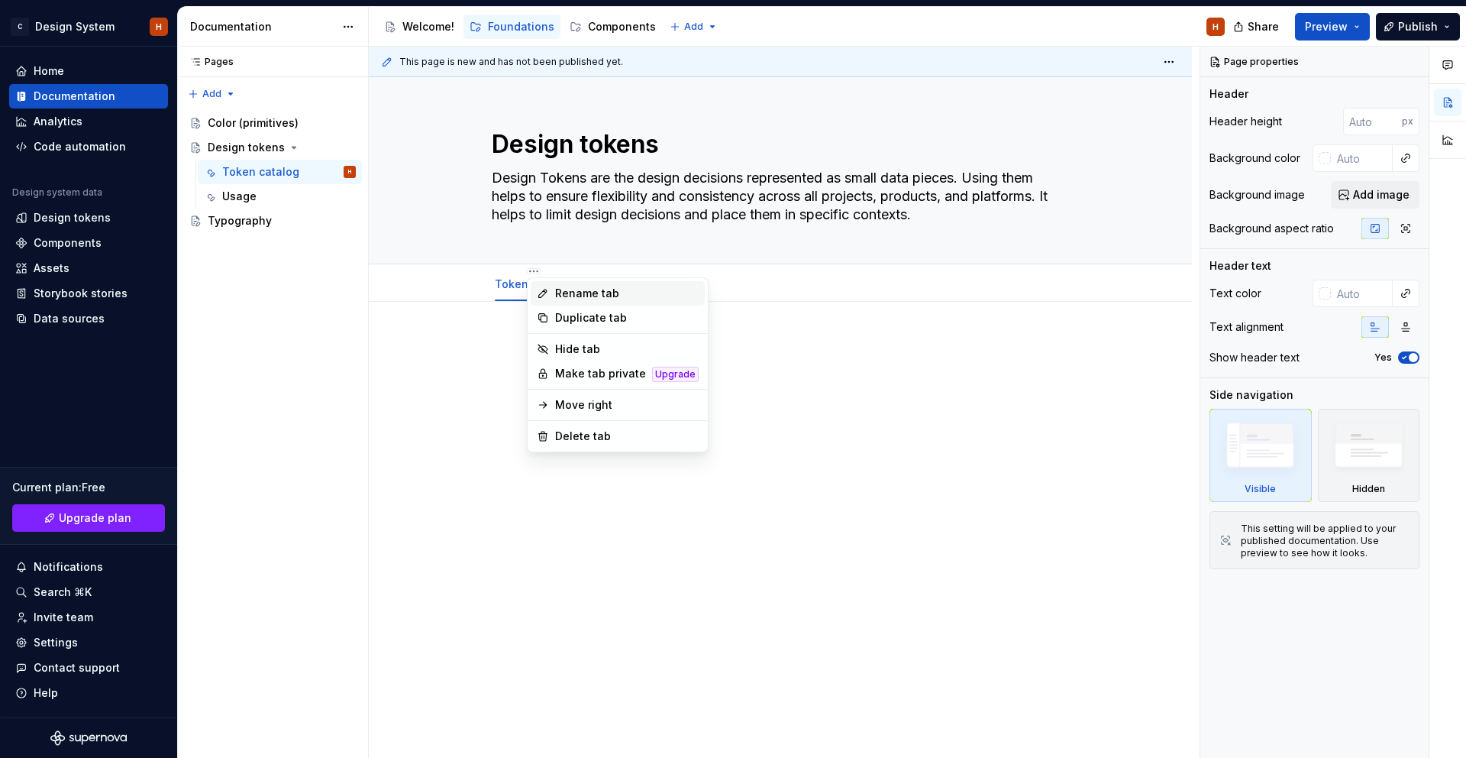
click at [565, 290] on div "Rename tab" at bounding box center [627, 293] width 144 height 15
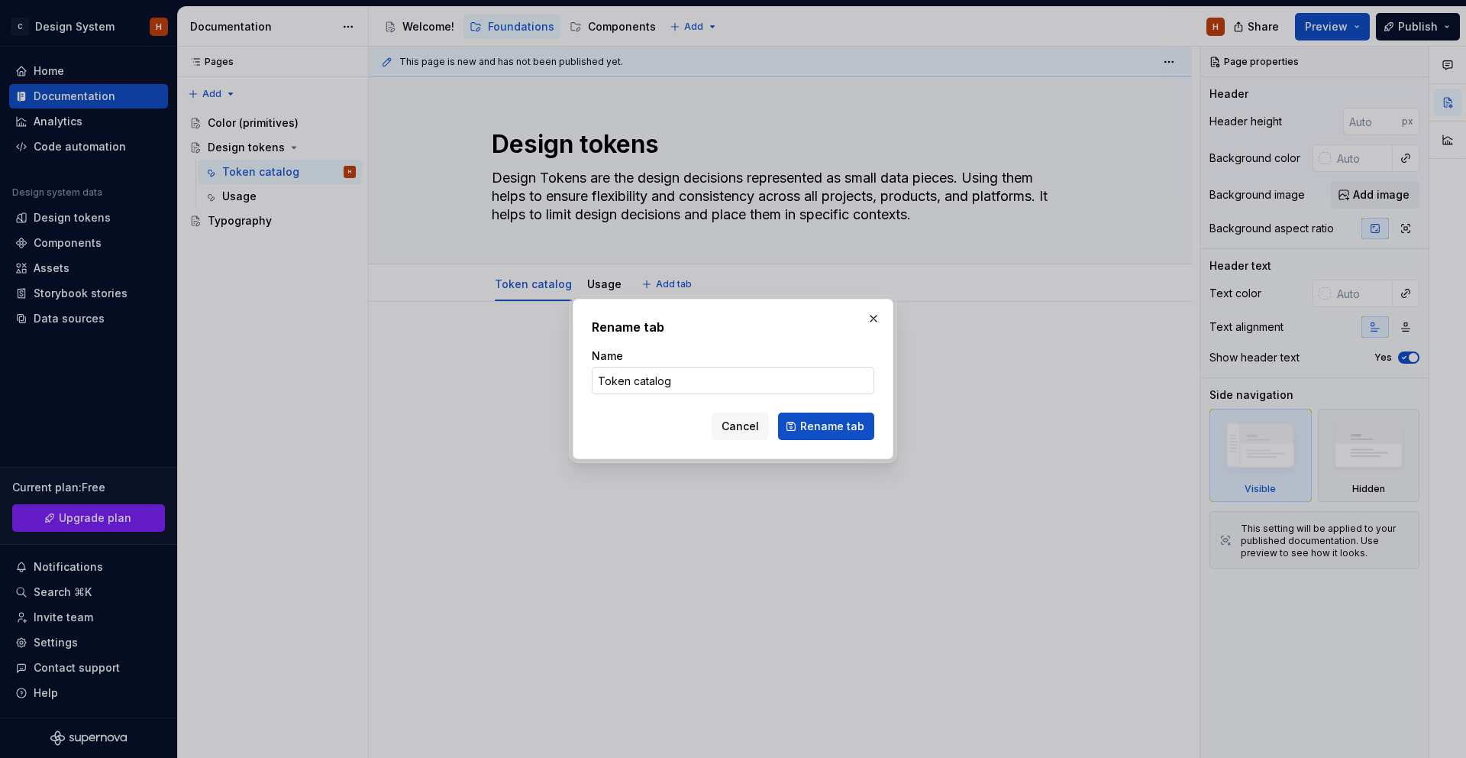
type textarea "*"
click at [679, 380] on input "Token catalog" at bounding box center [733, 380] width 283 height 27
type input "Usage"
click button "Rename tab" at bounding box center [826, 425] width 96 height 27
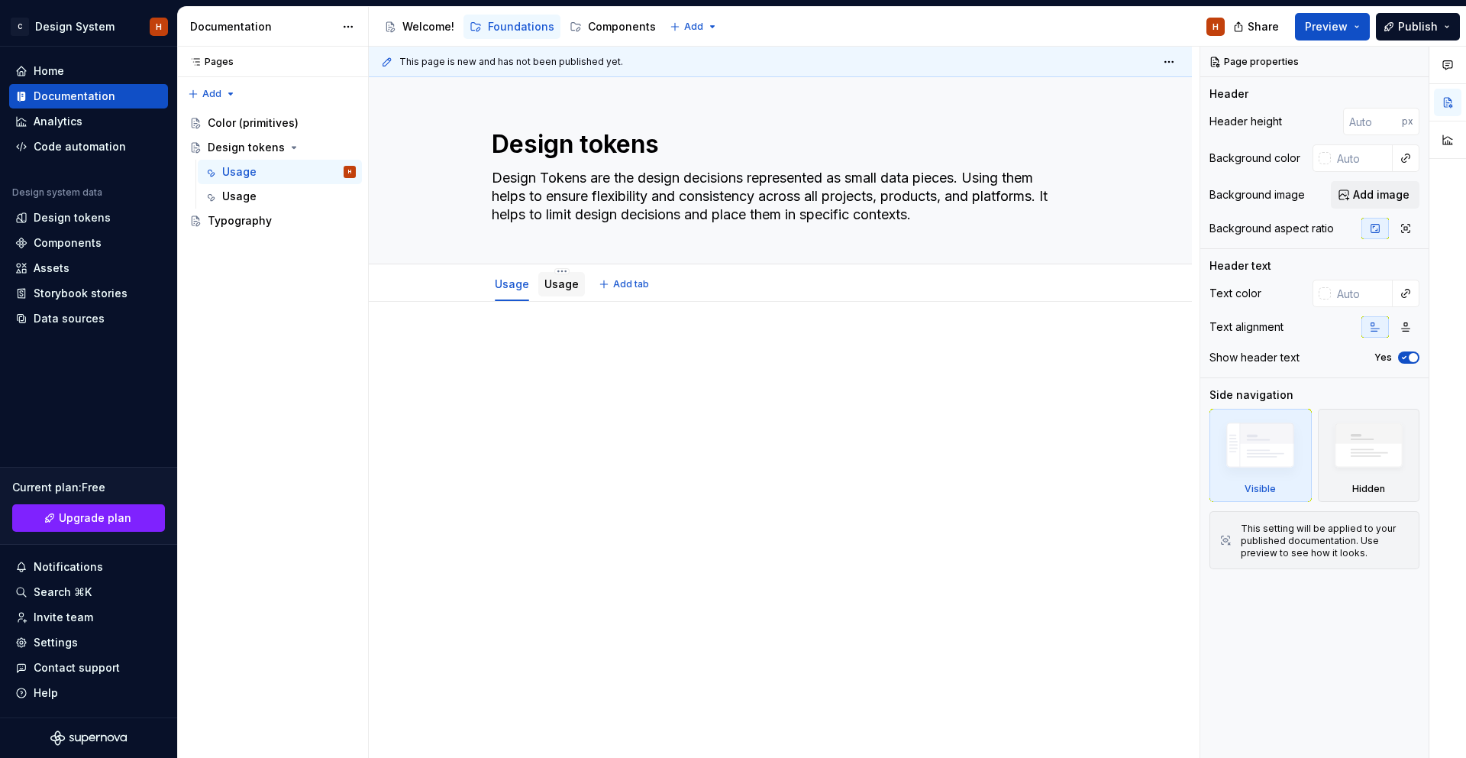
click at [572, 280] on link "Usage" at bounding box center [562, 283] width 34 height 13
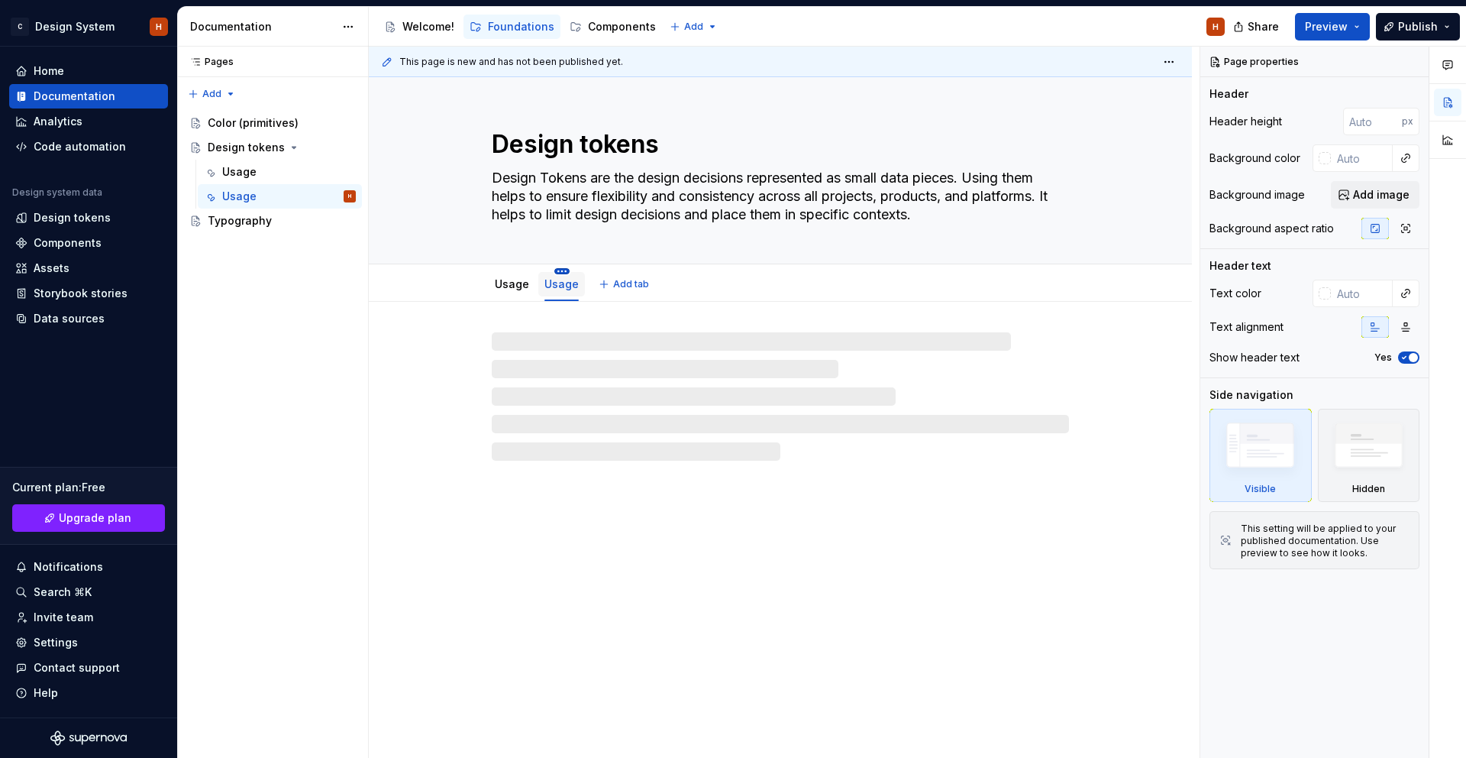
click at [561, 269] on html "C Design System H Home Documentation Analytics Code automation Design system da…" at bounding box center [733, 379] width 1466 height 758
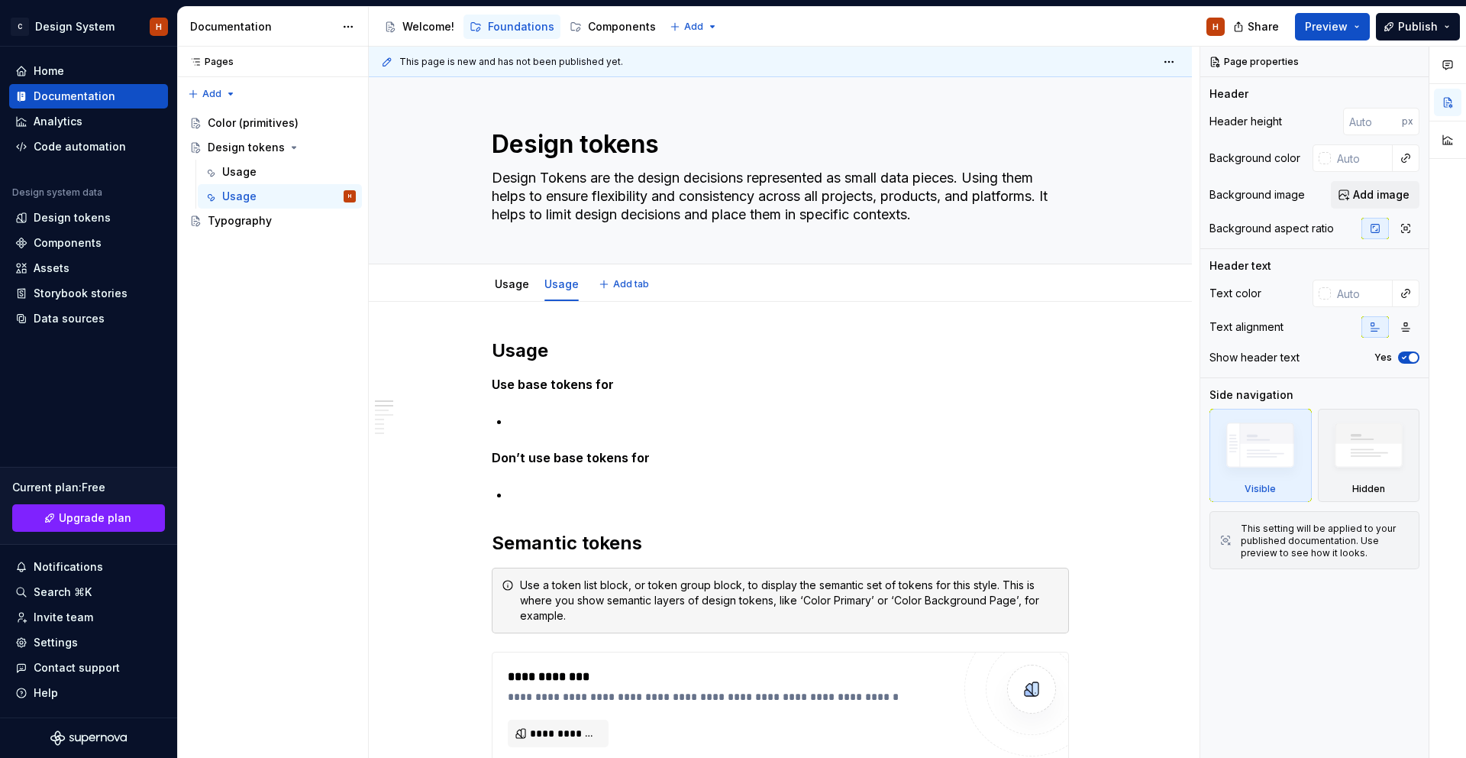
drag, startPoint x: 474, startPoint y: 299, endPoint x: 576, endPoint y: 286, distance: 102.4
click at [474, 299] on html "C Design System H Home Documentation Analytics Code automation Design system da…" at bounding box center [733, 379] width 1466 height 758
click at [564, 271] on html "C Design System H Home Documentation Analytics Code automation Design system da…" at bounding box center [733, 379] width 1466 height 758
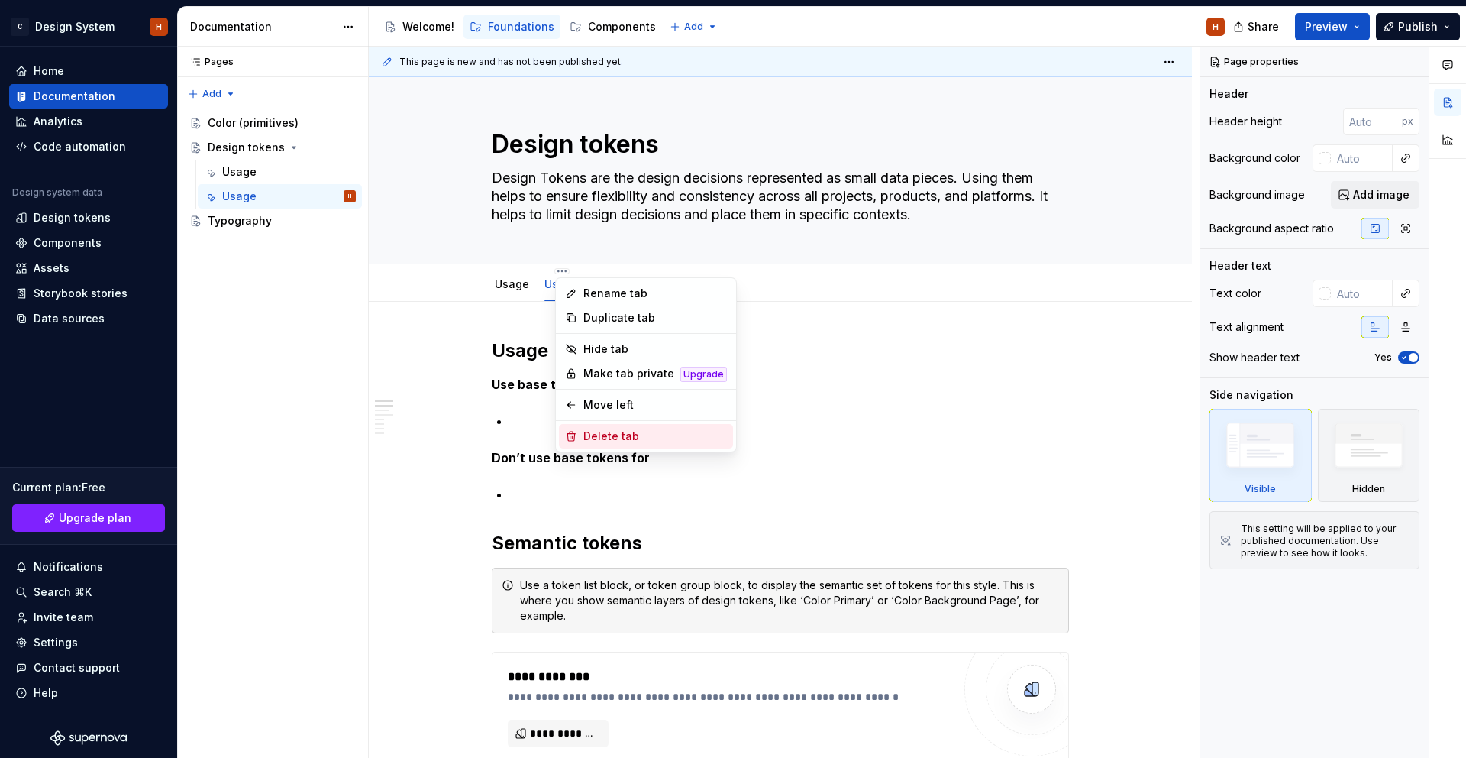
click at [613, 436] on div "Delete tab" at bounding box center [656, 435] width 144 height 15
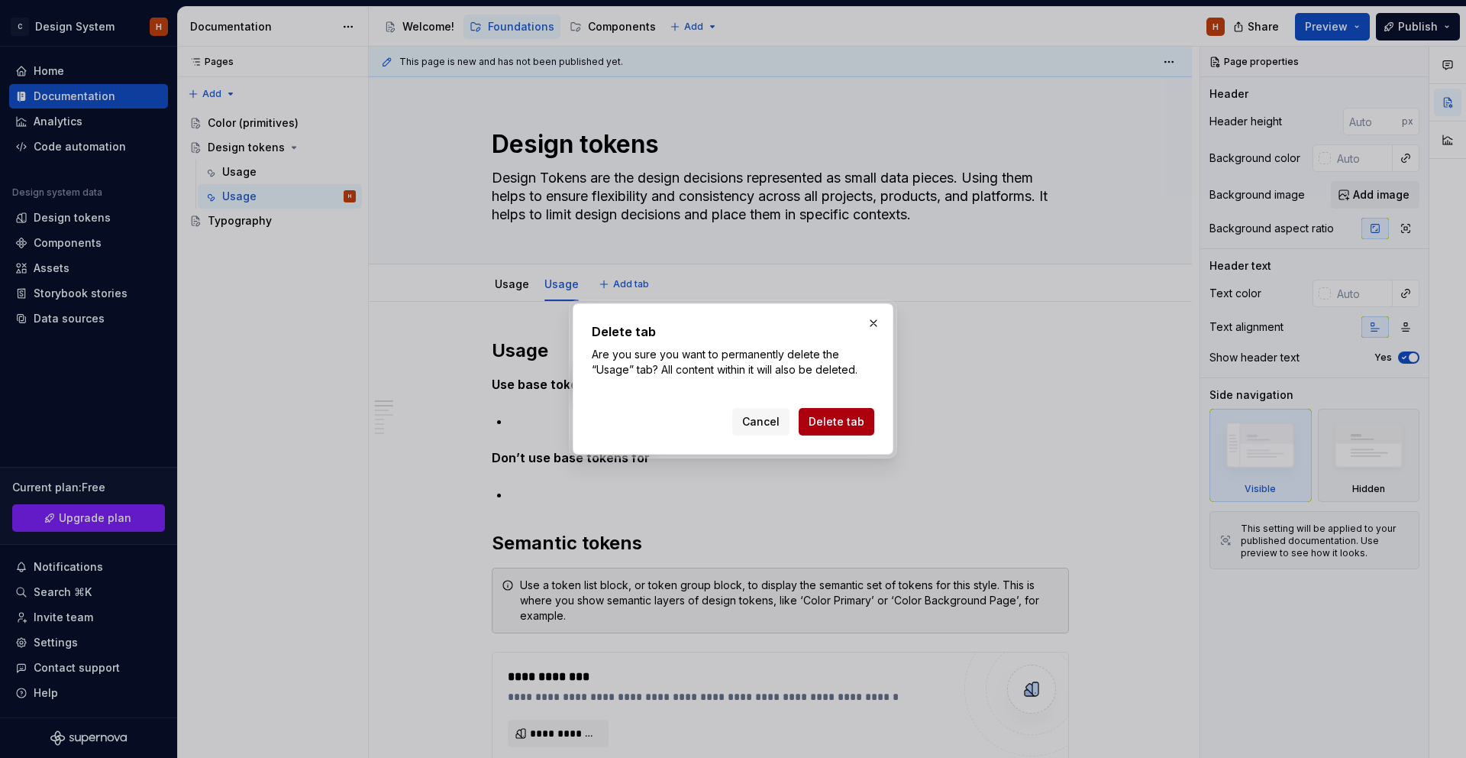
click at [832, 419] on span "Delete tab" at bounding box center [837, 421] width 56 height 15
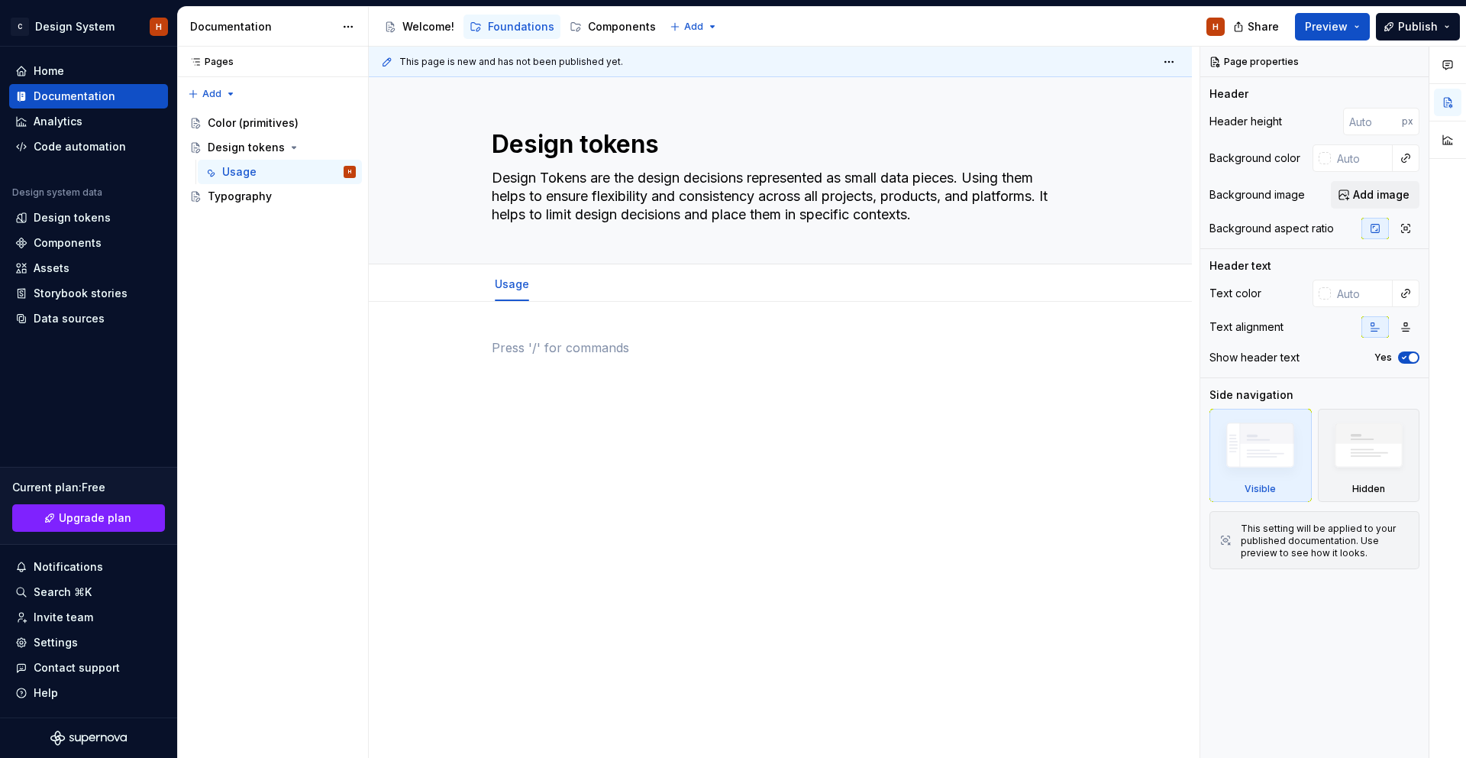
drag, startPoint x: 644, startPoint y: 361, endPoint x: 584, endPoint y: 312, distance: 77.5
click at [640, 357] on div at bounding box center [780, 367] width 577 height 58
click at [517, 288] on link "Usage" at bounding box center [512, 283] width 34 height 13
drag, startPoint x: 770, startPoint y: 403, endPoint x: 709, endPoint y: 350, distance: 81.2
click at [765, 394] on div at bounding box center [780, 376] width 577 height 76
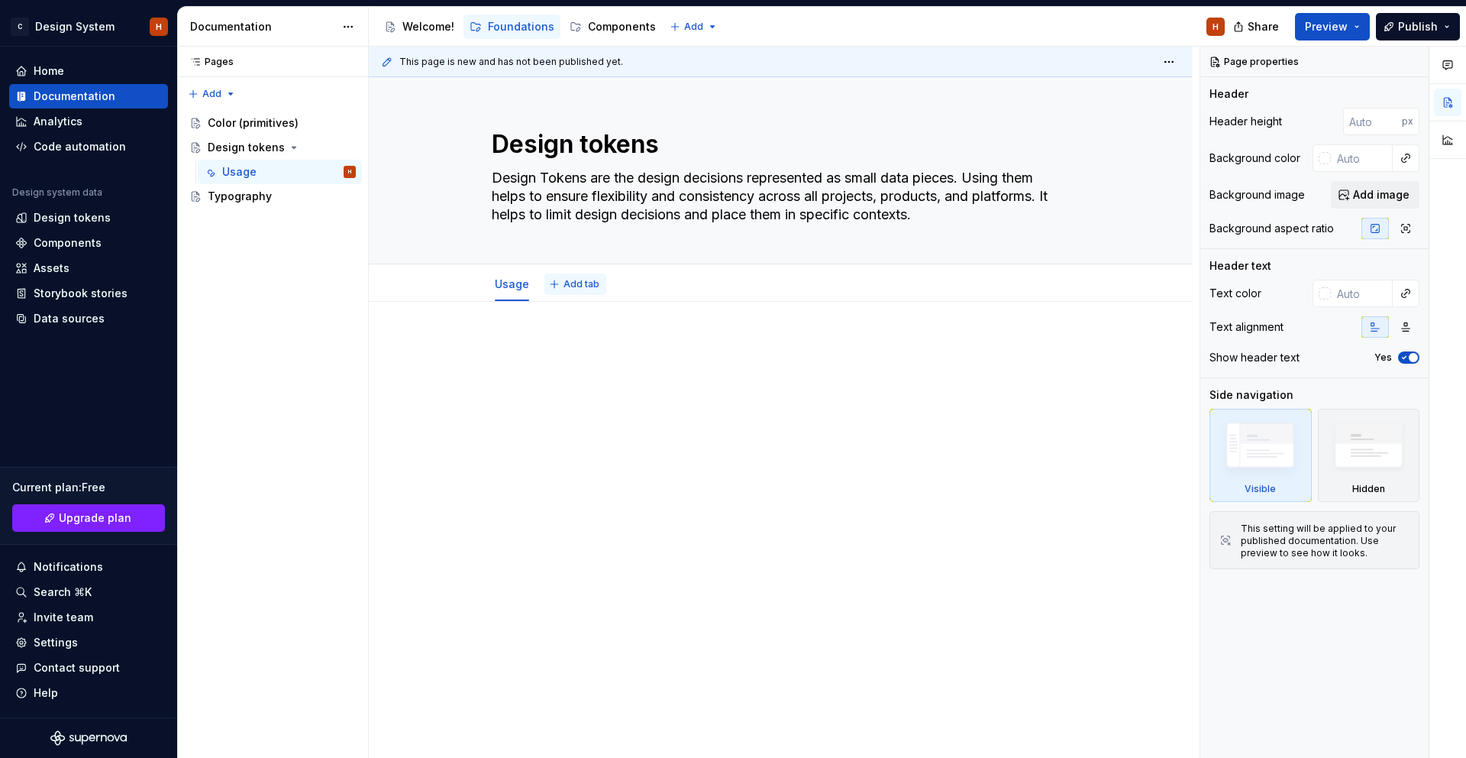
click at [572, 286] on span "Add tab" at bounding box center [582, 284] width 36 height 12
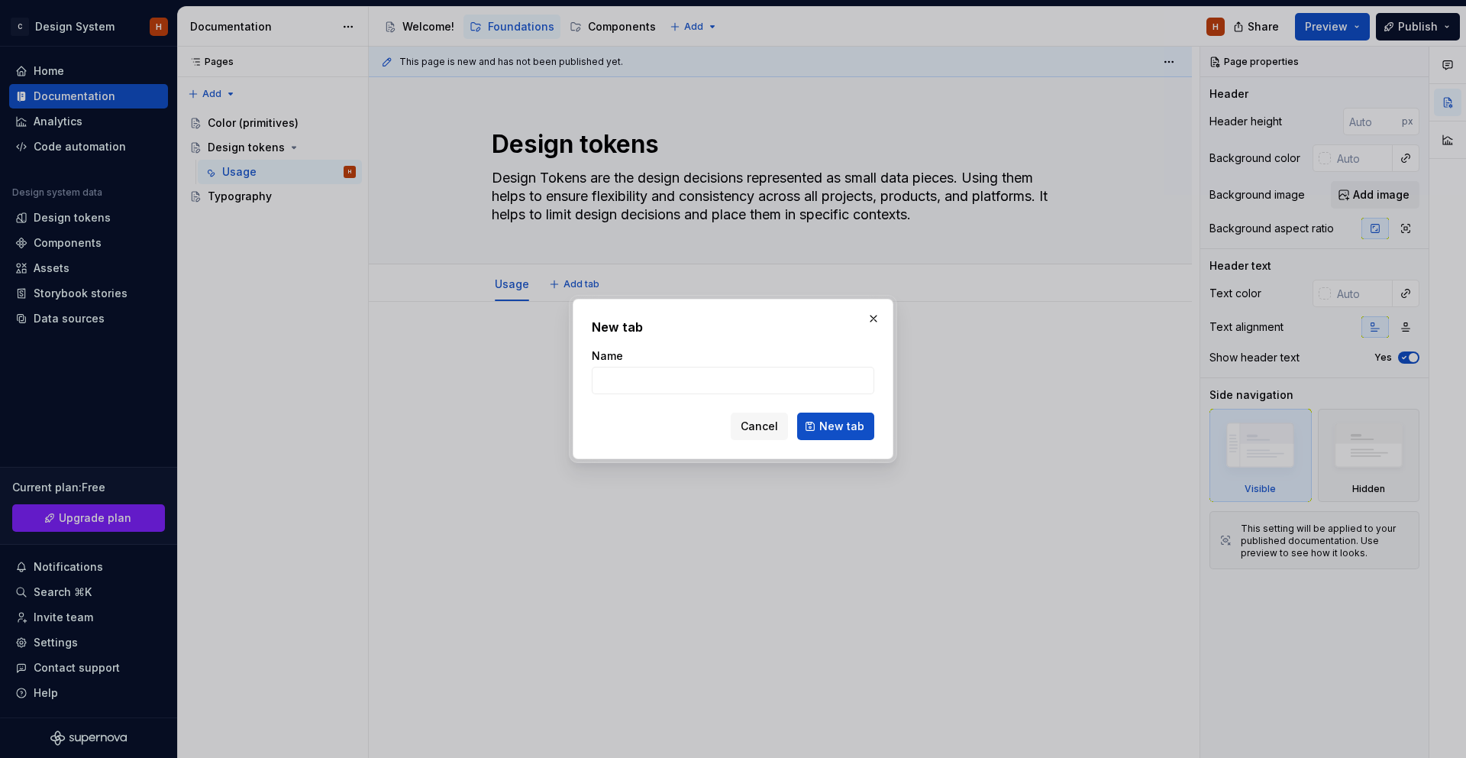
drag, startPoint x: 764, startPoint y: 435, endPoint x: 604, endPoint y: 357, distance: 177.3
click at [764, 434] on button "Cancel" at bounding box center [759, 425] width 57 height 27
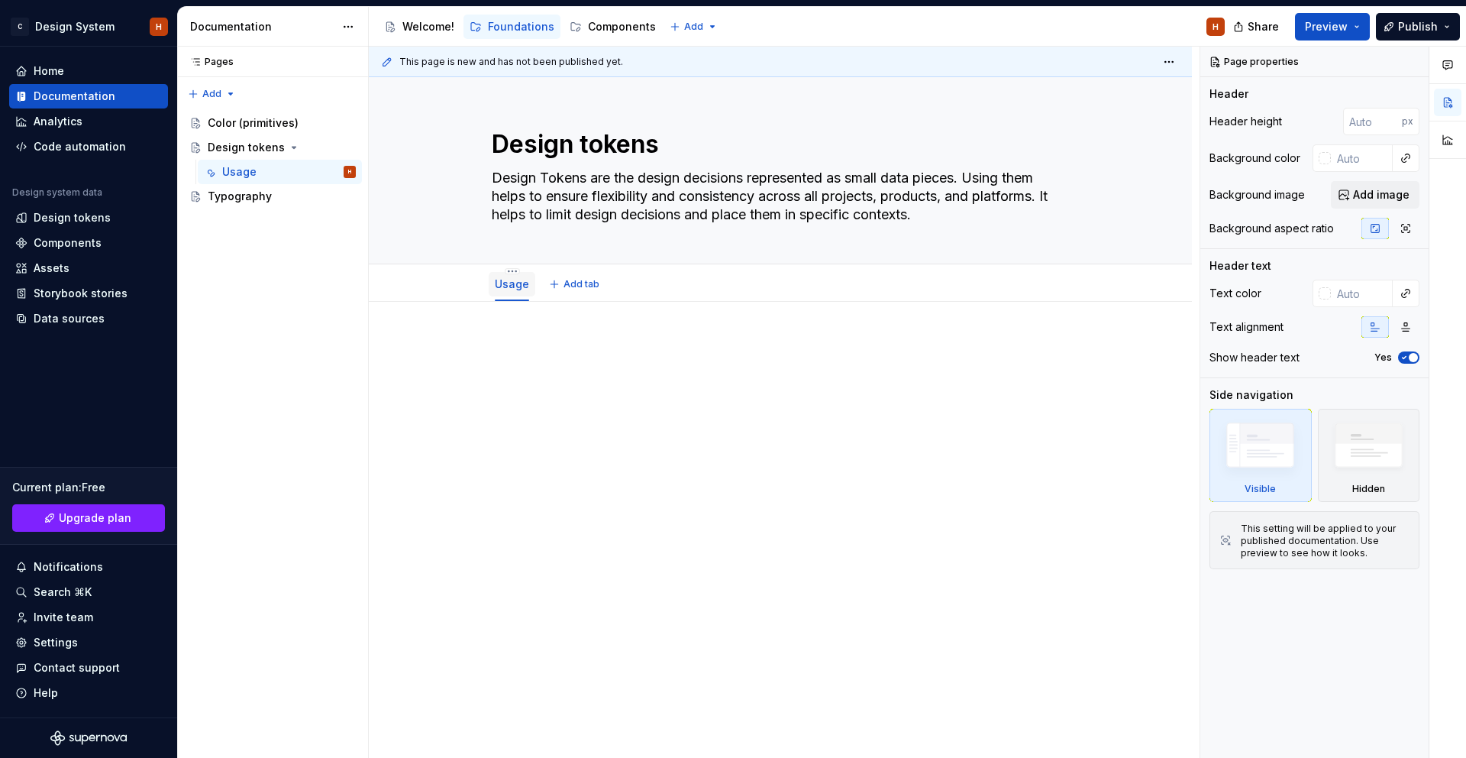
click at [526, 292] on div "Usage" at bounding box center [512, 284] width 34 height 18
click at [518, 272] on html "C Design System H Home Documentation Analytics Code automation Design system da…" at bounding box center [733, 379] width 1466 height 758
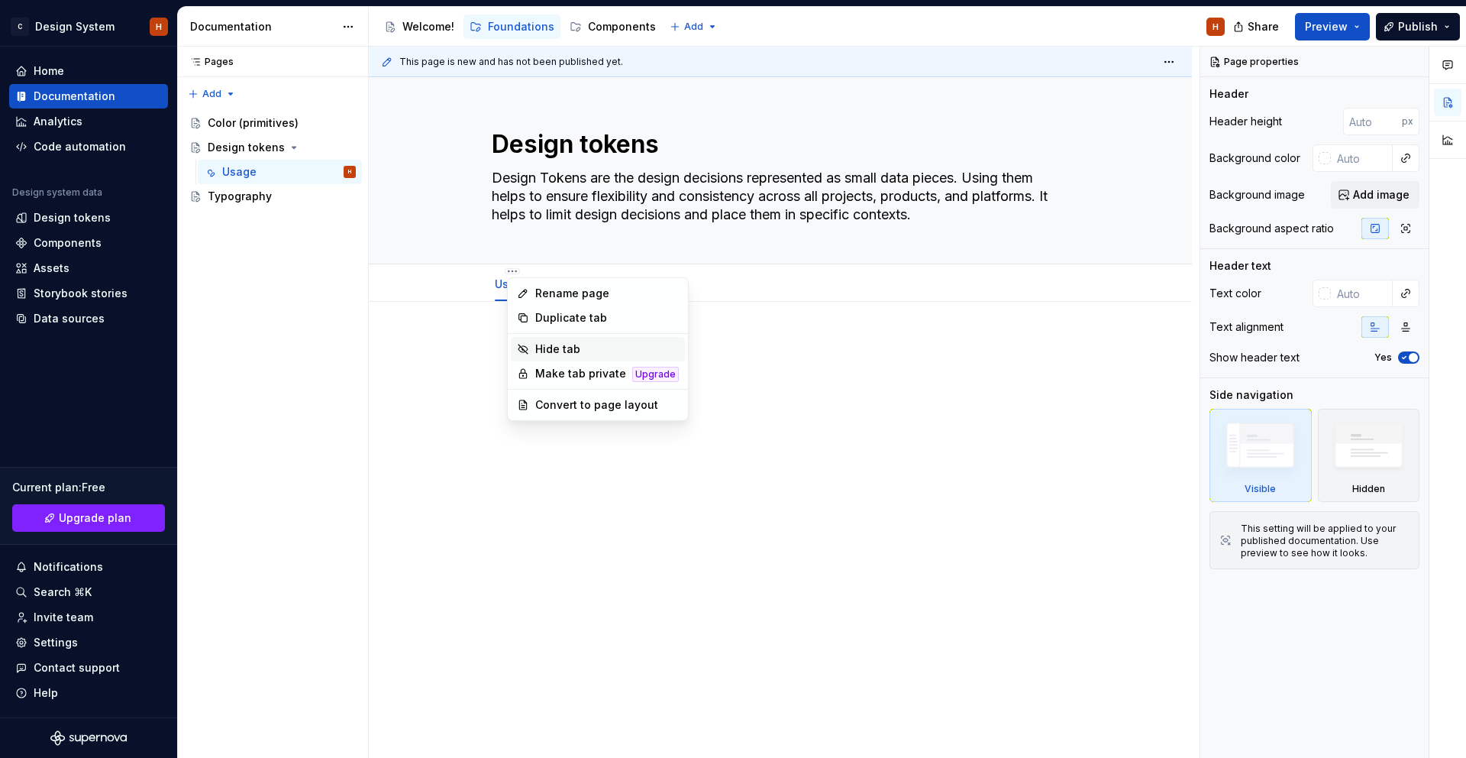
click at [574, 347] on div "Hide tab" at bounding box center [607, 348] width 144 height 15
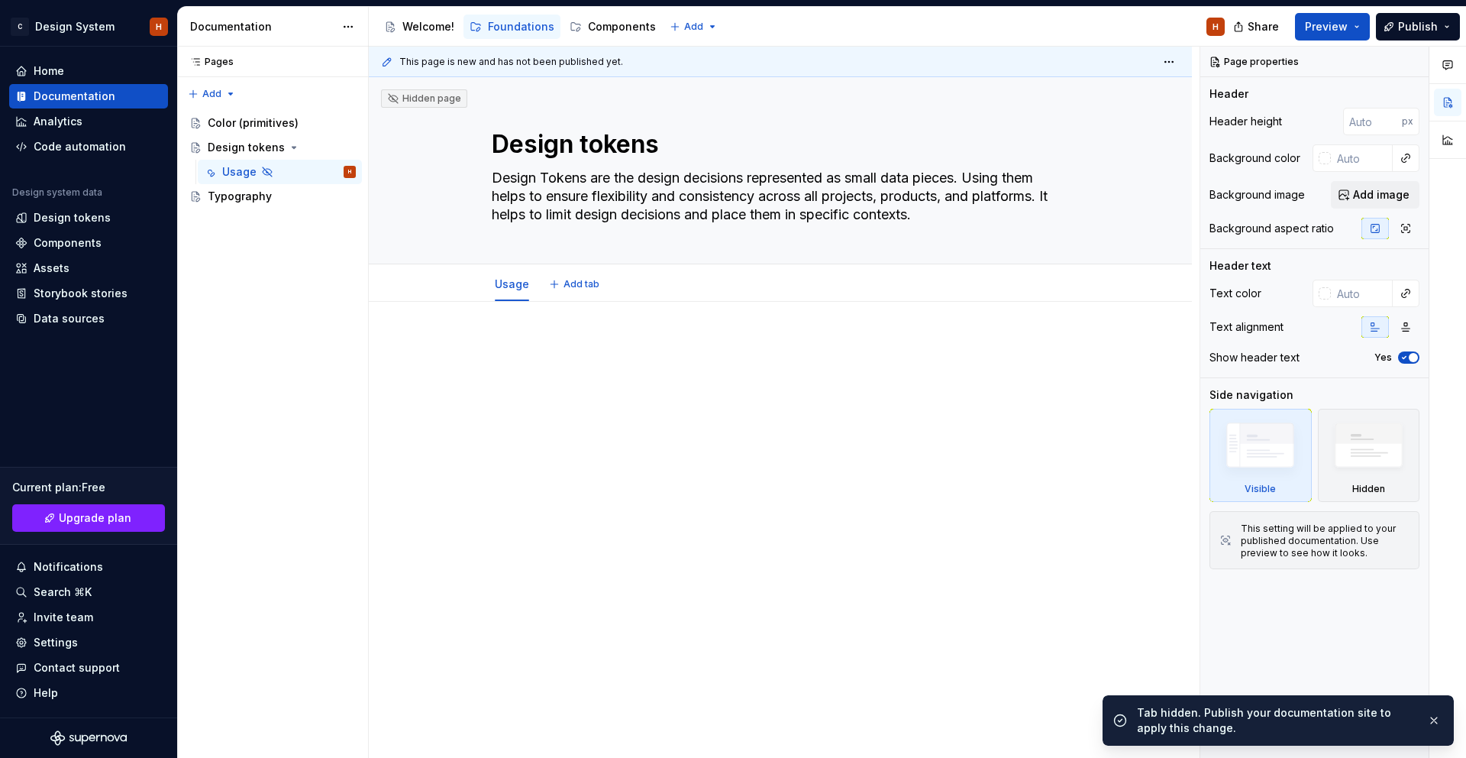
click at [657, 299] on div "Usage Add tab" at bounding box center [781, 284] width 596 height 34
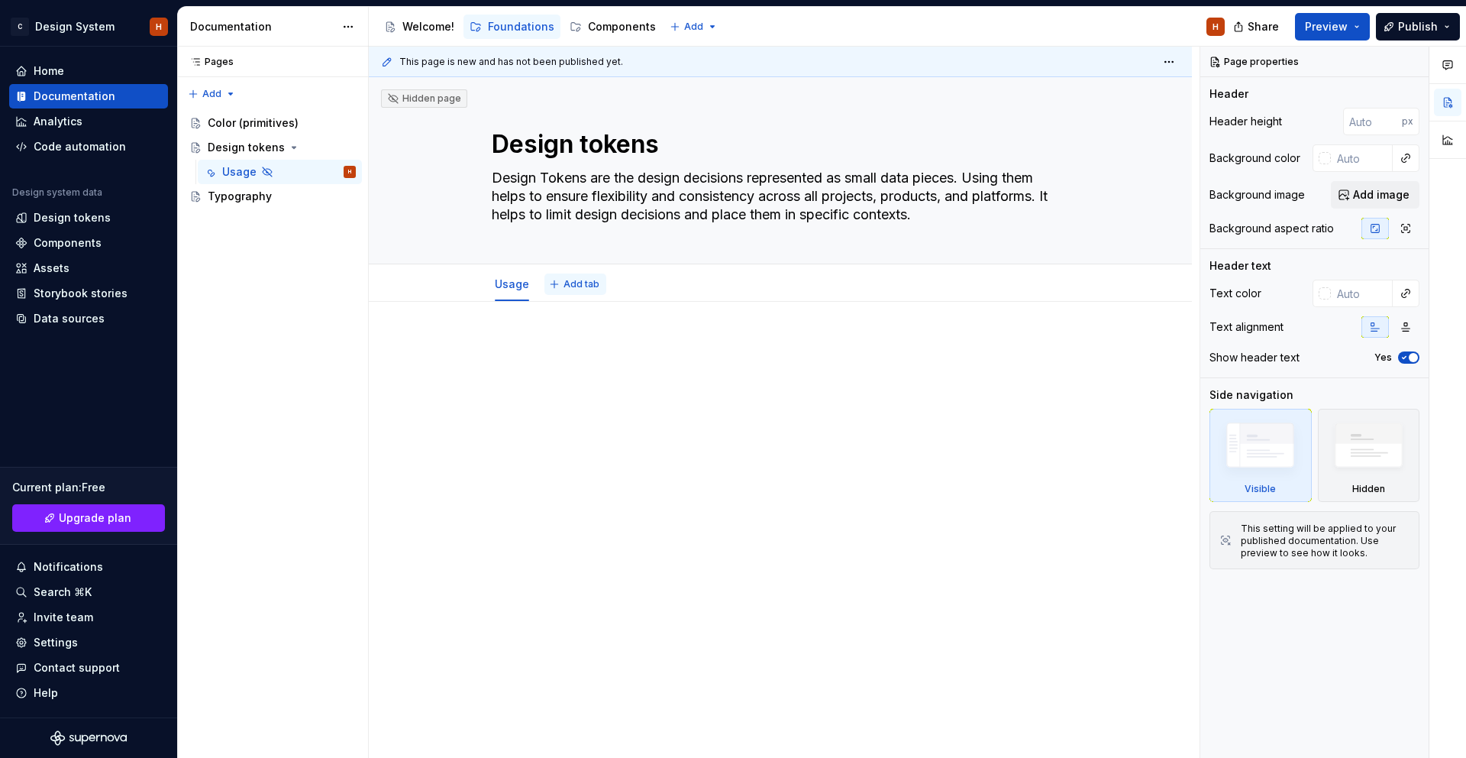
click at [564, 283] on button "Add tab" at bounding box center [576, 283] width 62 height 21
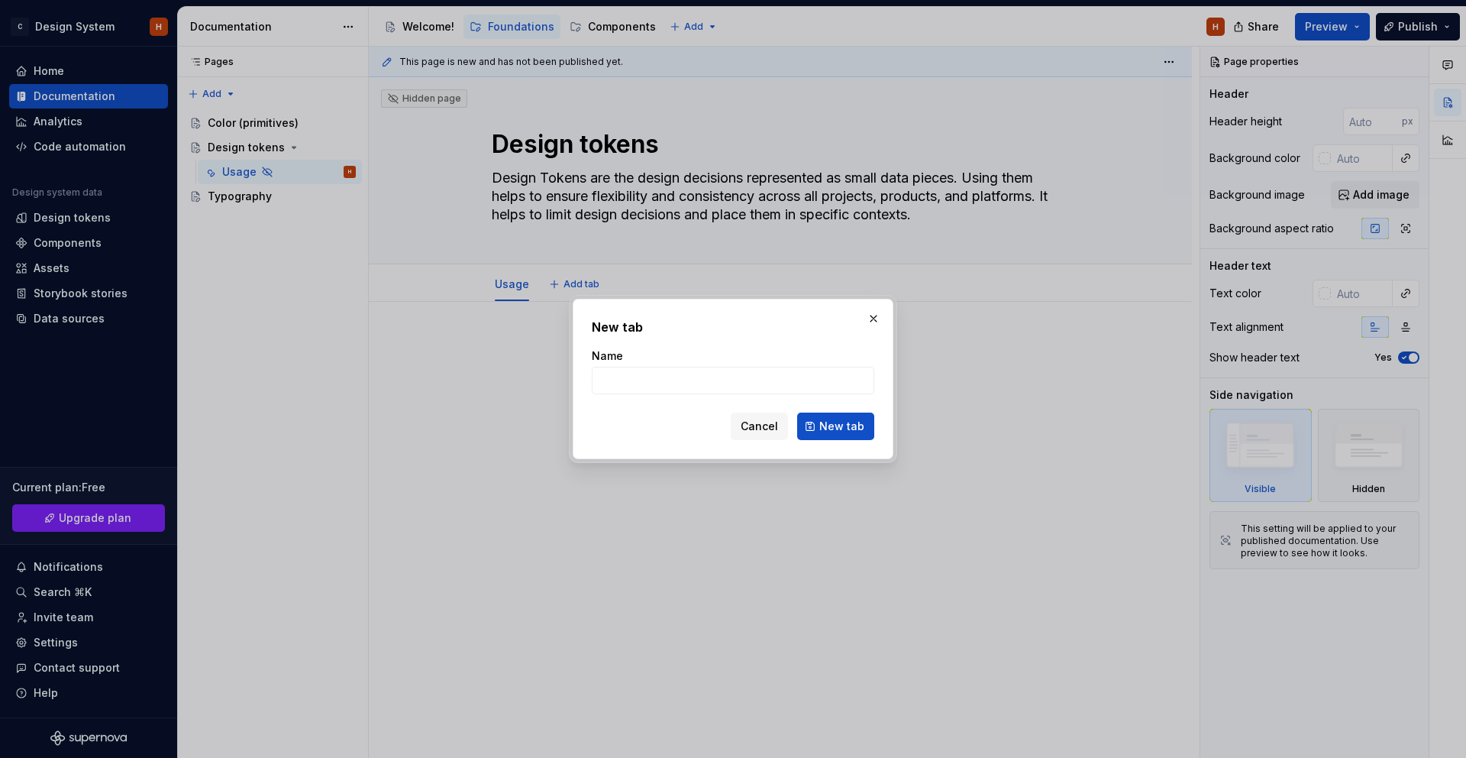
click at [868, 312] on button "button" at bounding box center [873, 318] width 21 height 21
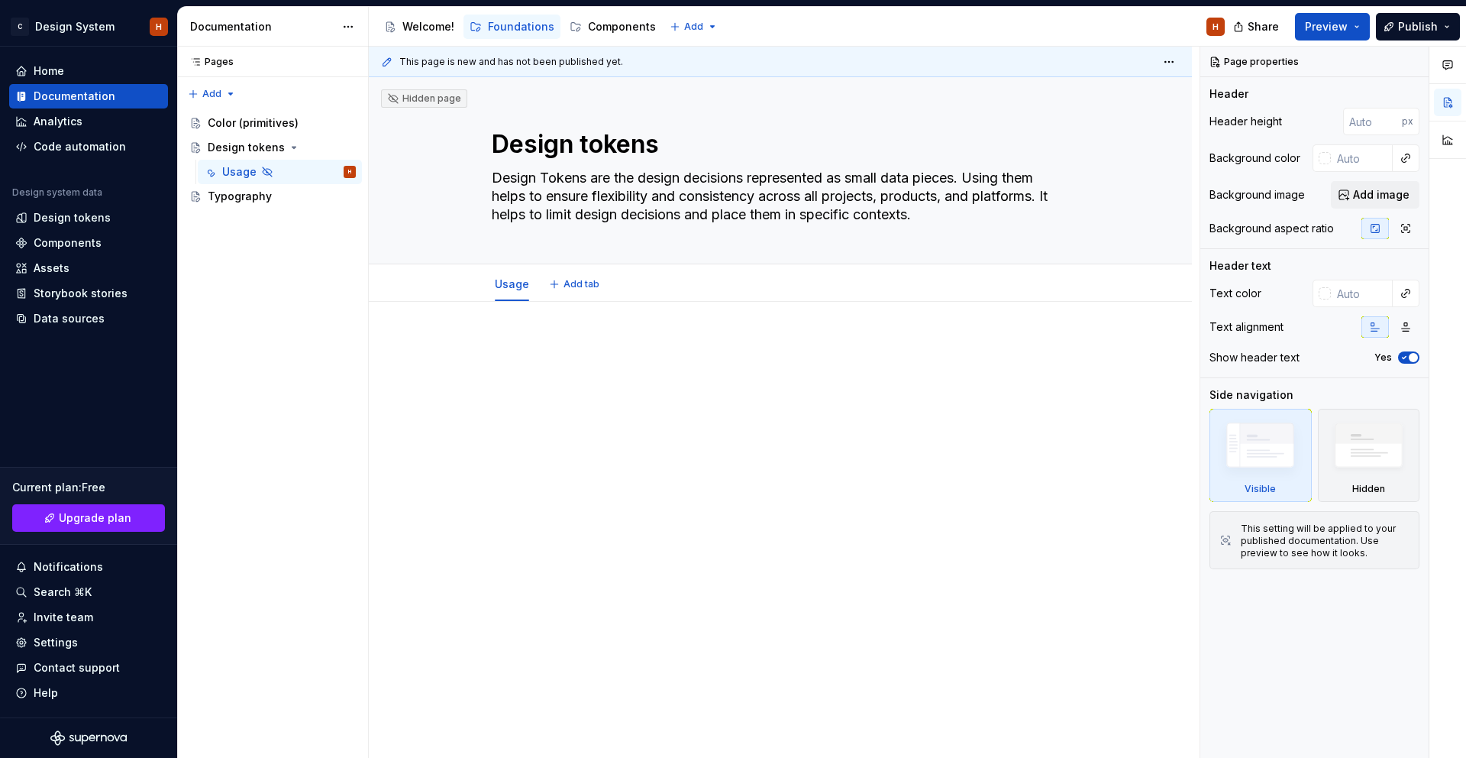
click at [722, 290] on div "Usage Add tab" at bounding box center [781, 284] width 596 height 34
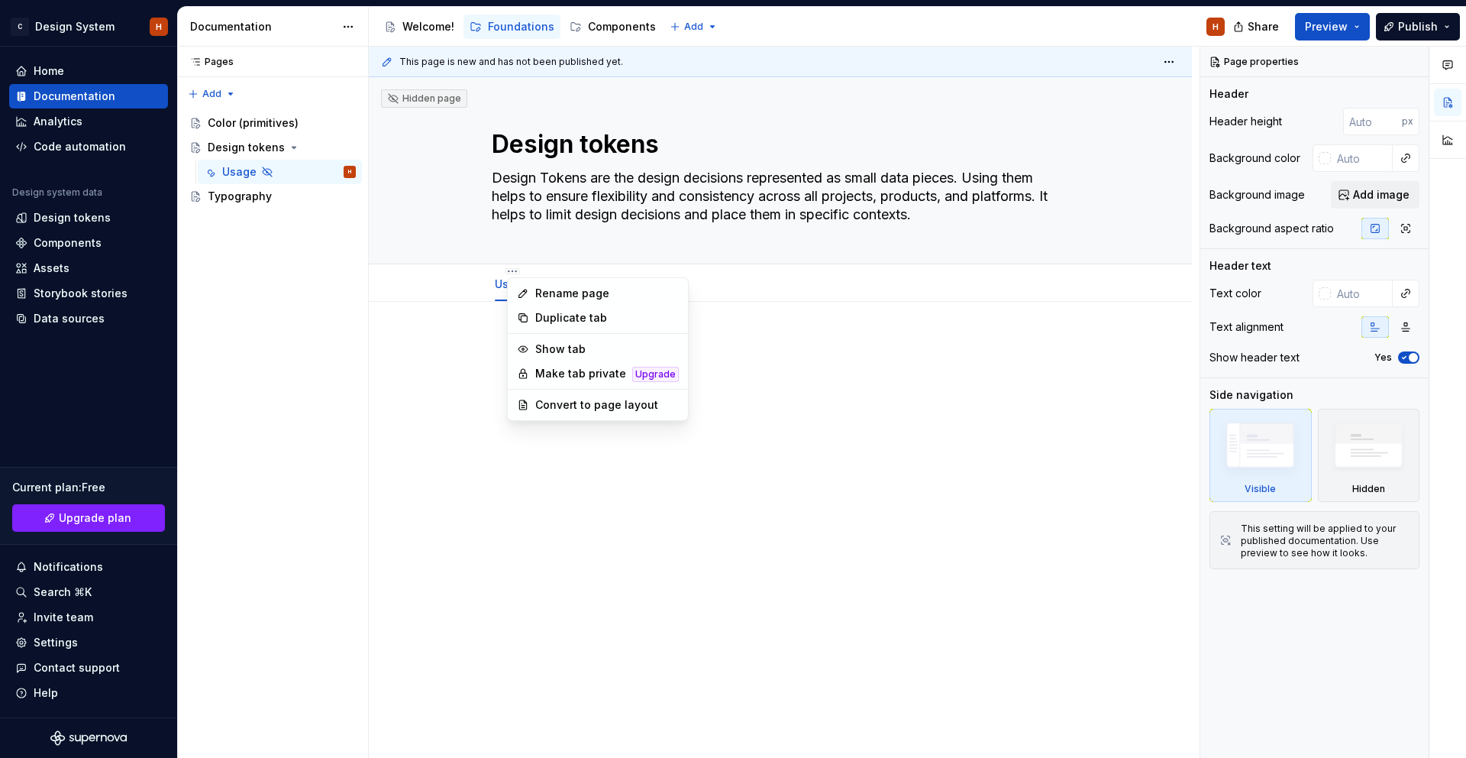
click at [510, 272] on html "C Design System H Home Documentation Analytics Code automation Design system da…" at bounding box center [733, 379] width 1466 height 758
click at [600, 401] on div "Convert to page layout" at bounding box center [607, 404] width 144 height 15
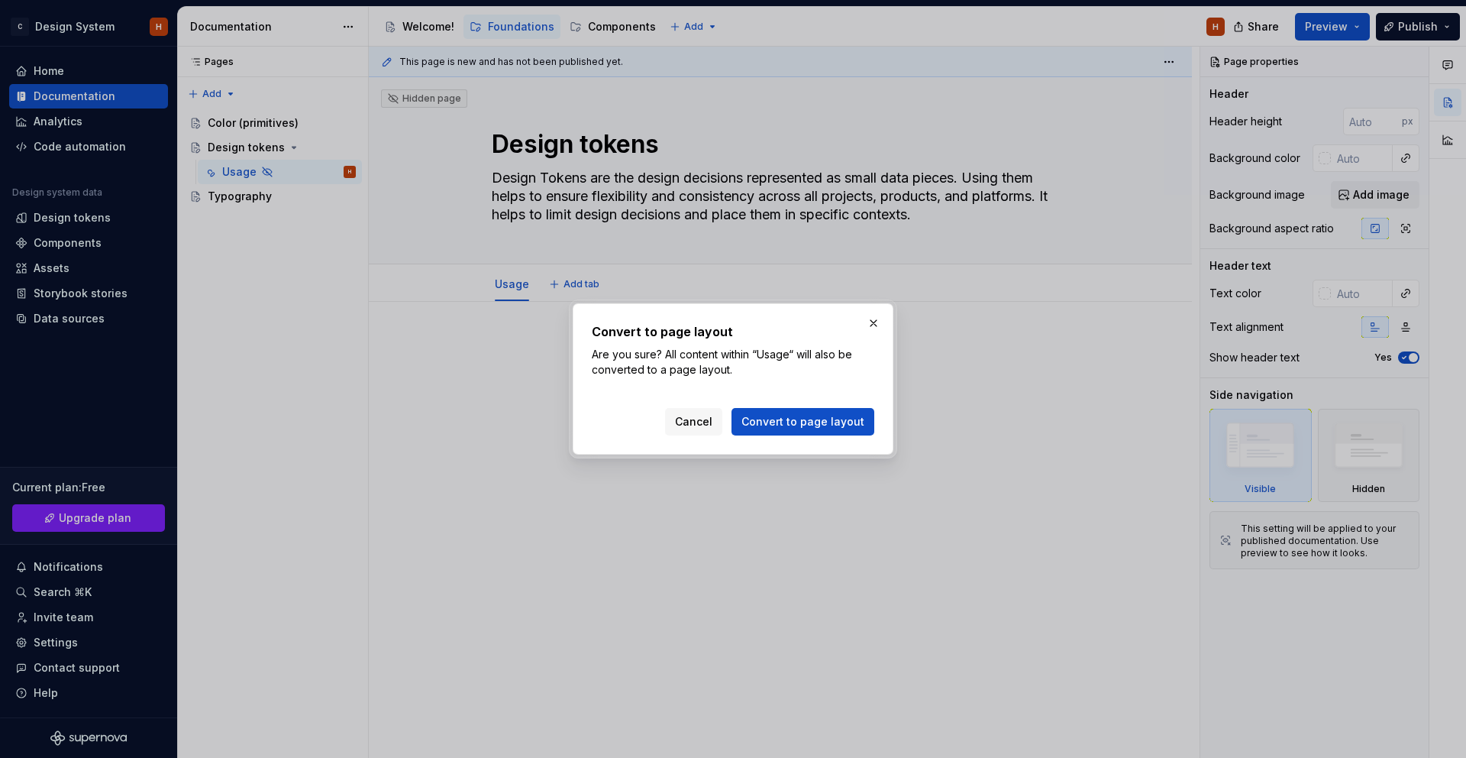
click at [766, 424] on span "Convert to page layout" at bounding box center [803, 421] width 123 height 15
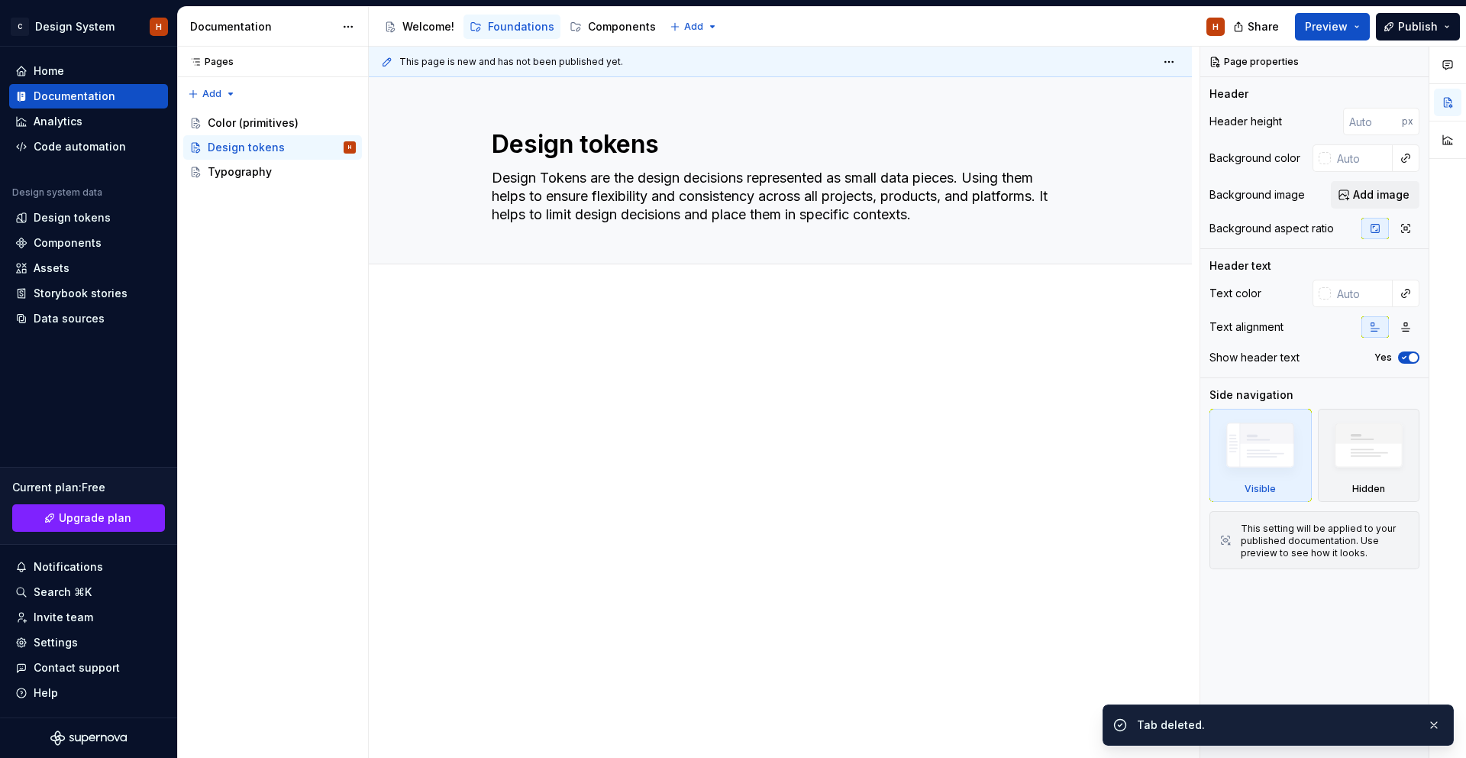
click at [569, 375] on div at bounding box center [780, 364] width 577 height 58
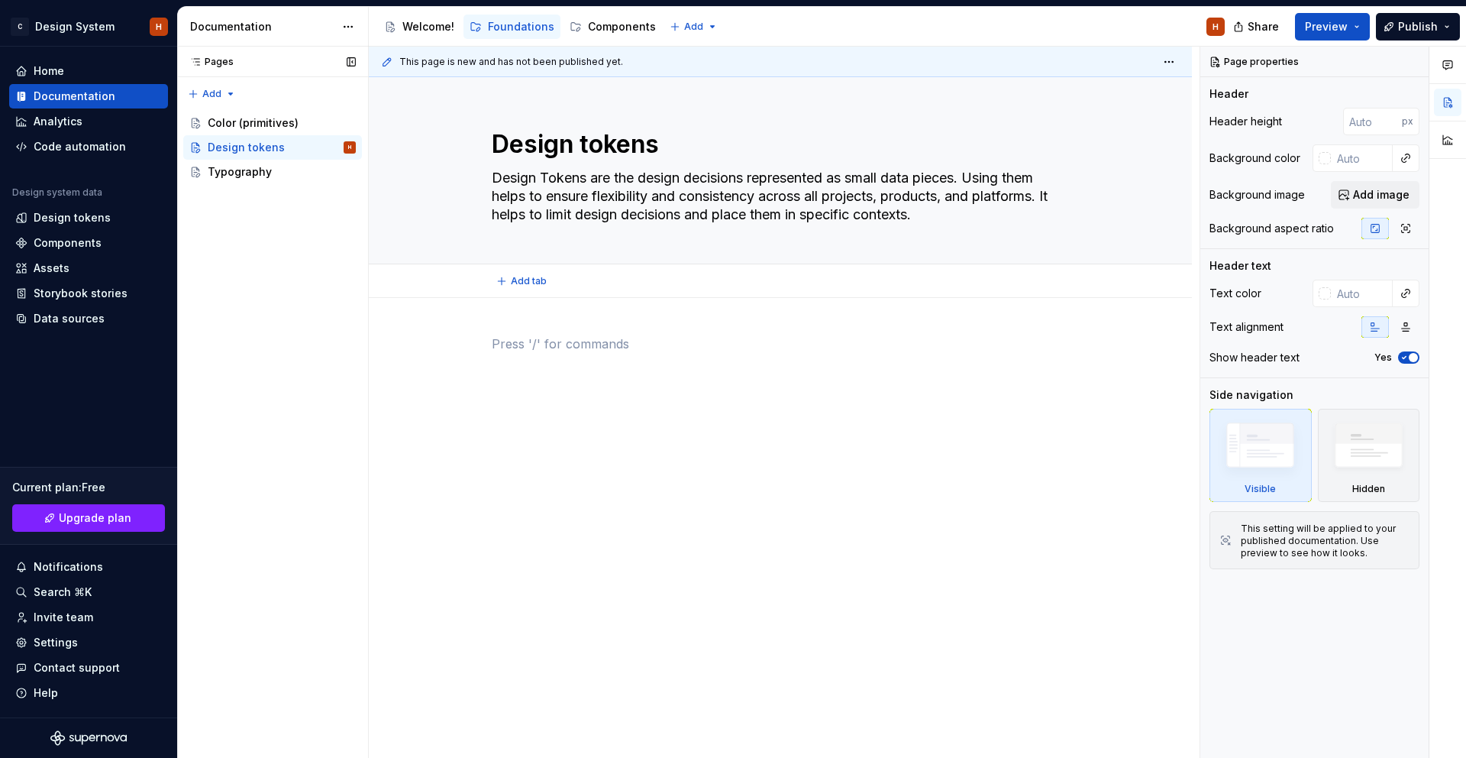
type textarea "*"
click at [525, 310] on div at bounding box center [780, 468] width 823 height 341
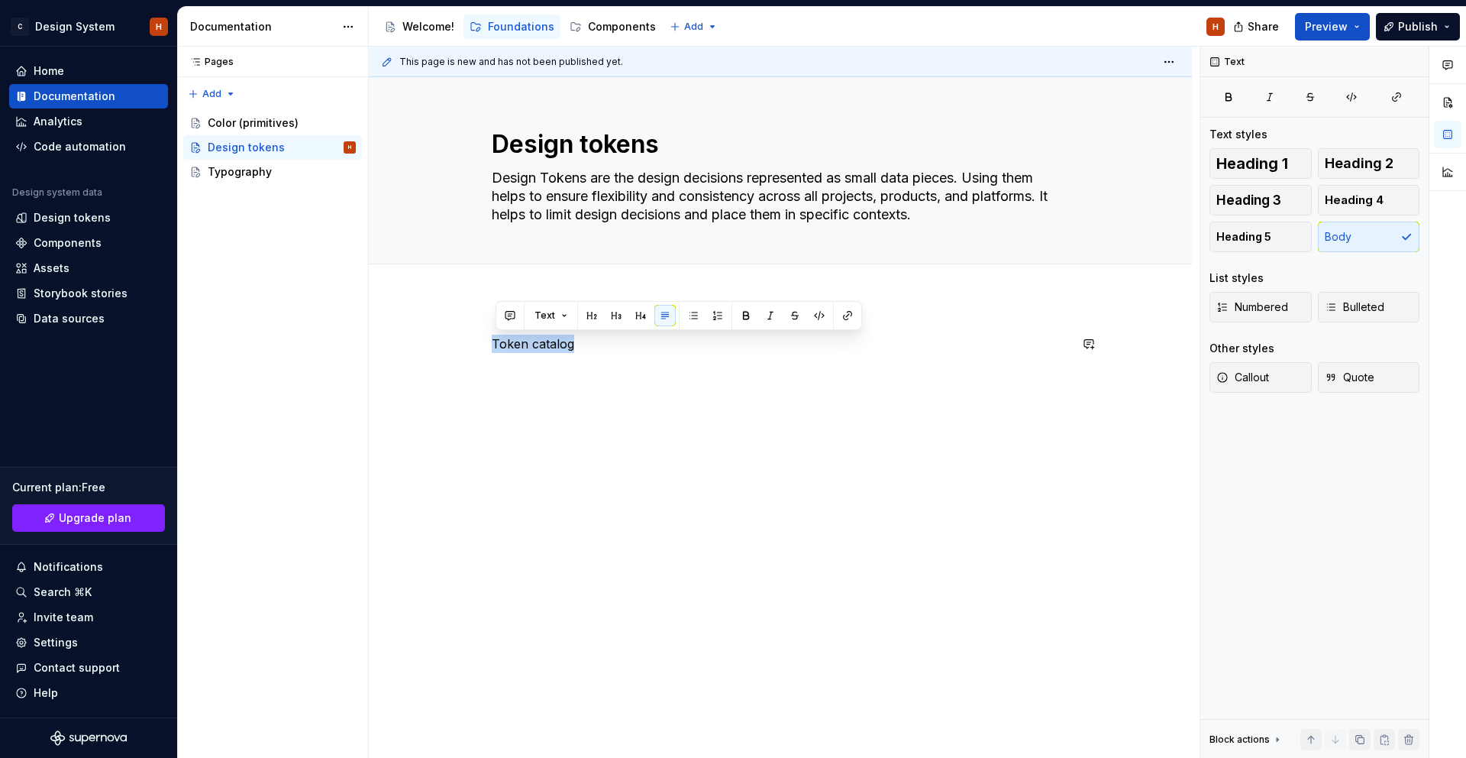
click at [617, 322] on button "button" at bounding box center [616, 315] width 21 height 21
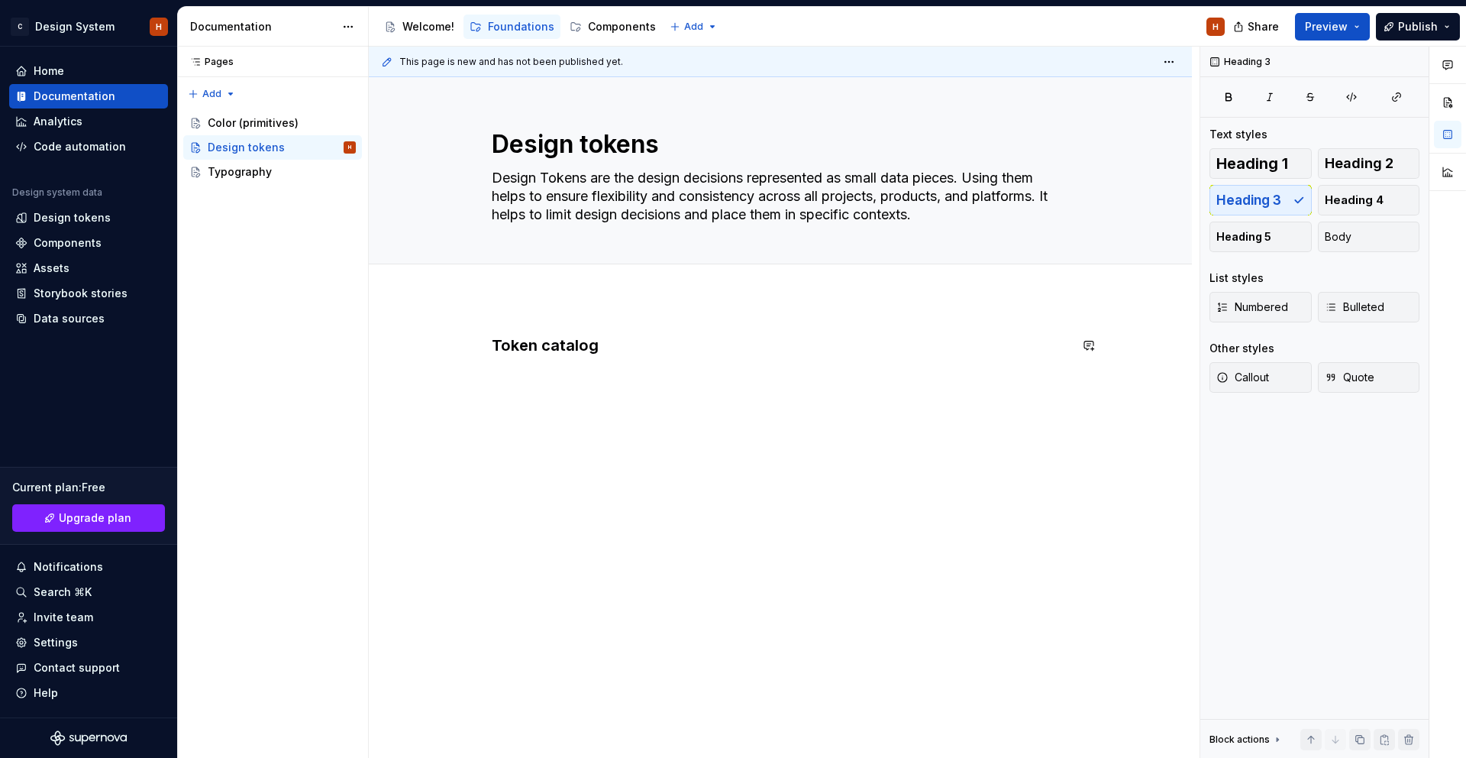
click at [585, 388] on div "Token catalog" at bounding box center [780, 364] width 577 height 58
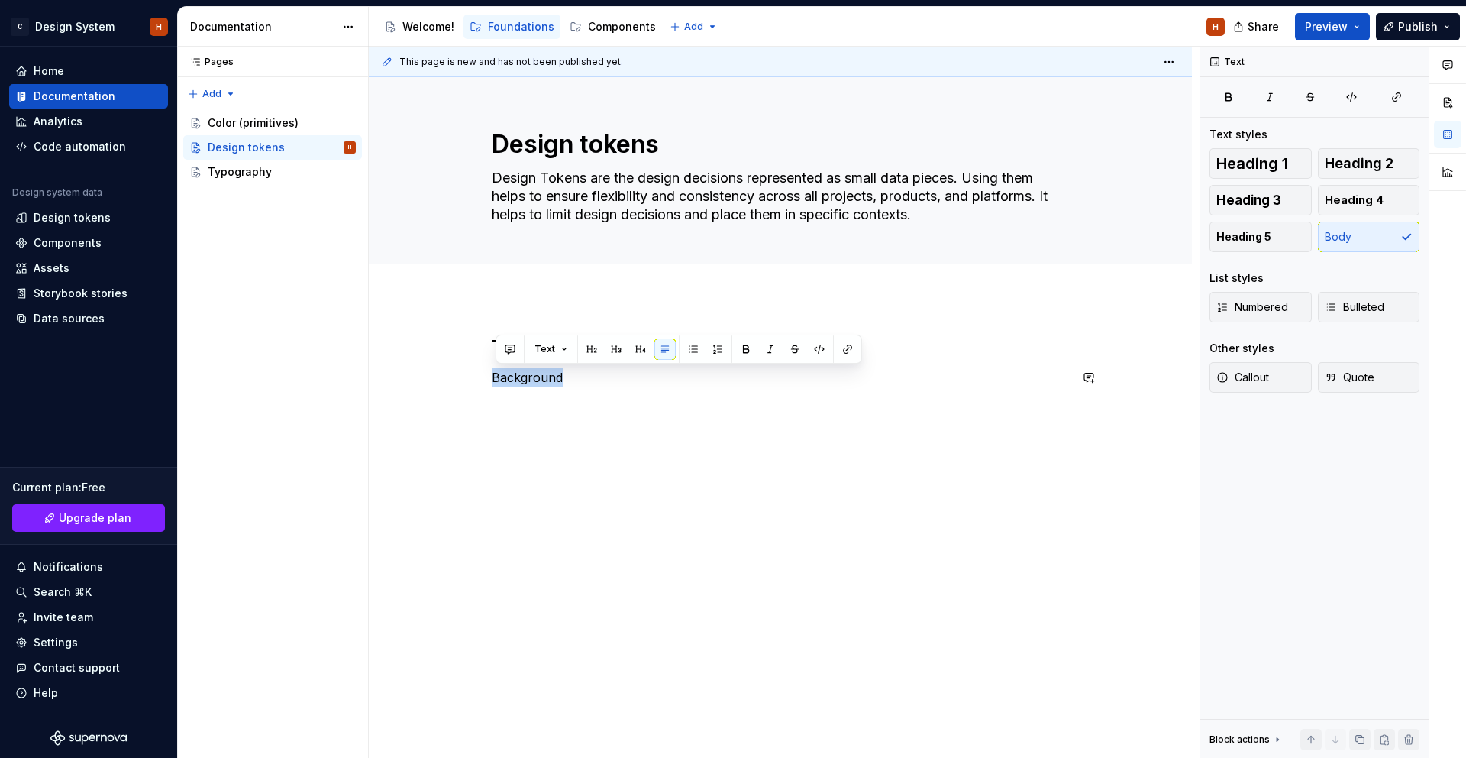
click at [619, 352] on button "button" at bounding box center [616, 348] width 21 height 21
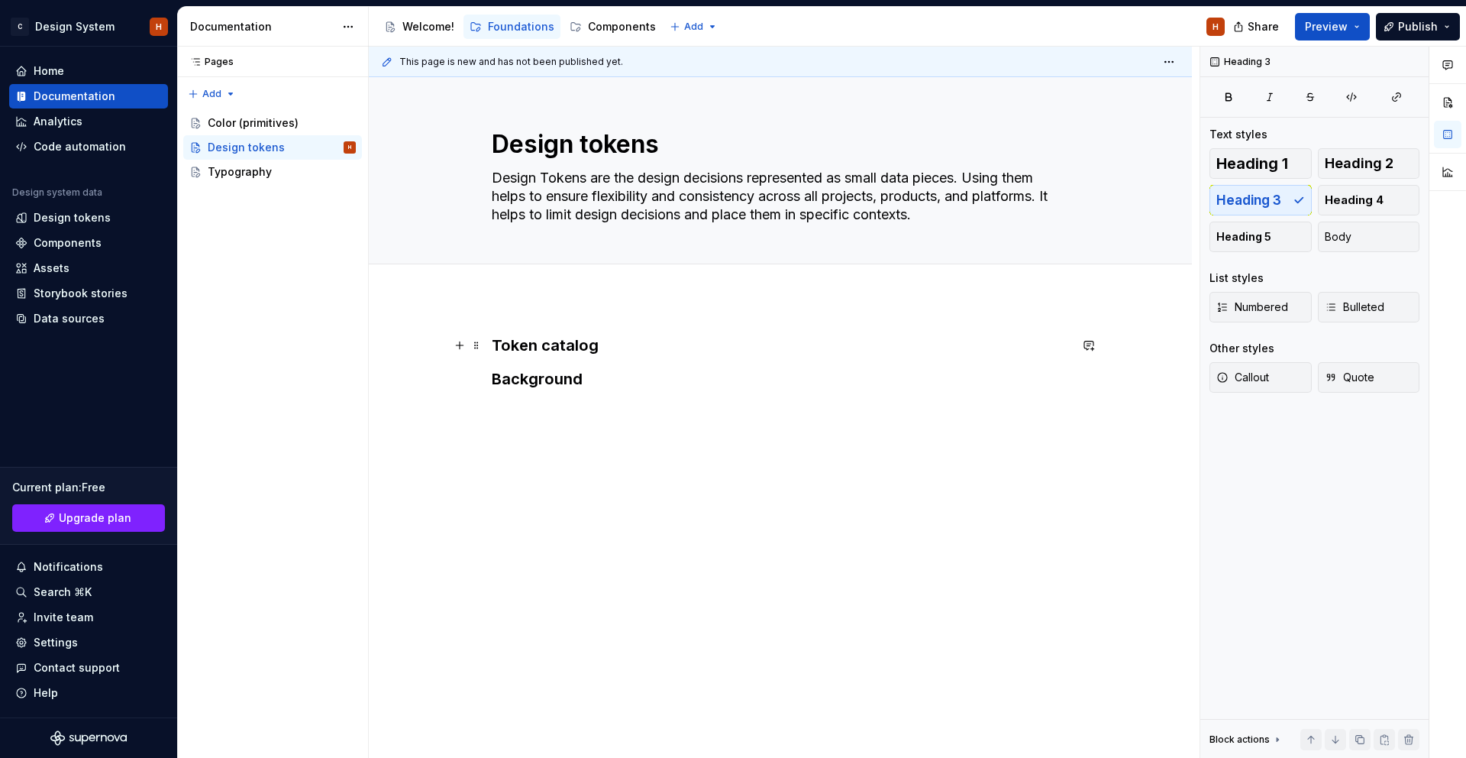
click at [612, 346] on h3 "Token catalog" at bounding box center [780, 345] width 577 height 21
click at [558, 347] on h3 "Token catalog" at bounding box center [780, 345] width 577 height 21
click at [558, 346] on h3 "Token catalog" at bounding box center [780, 345] width 577 height 21
click at [567, 383] on h3 "Background" at bounding box center [780, 378] width 577 height 21
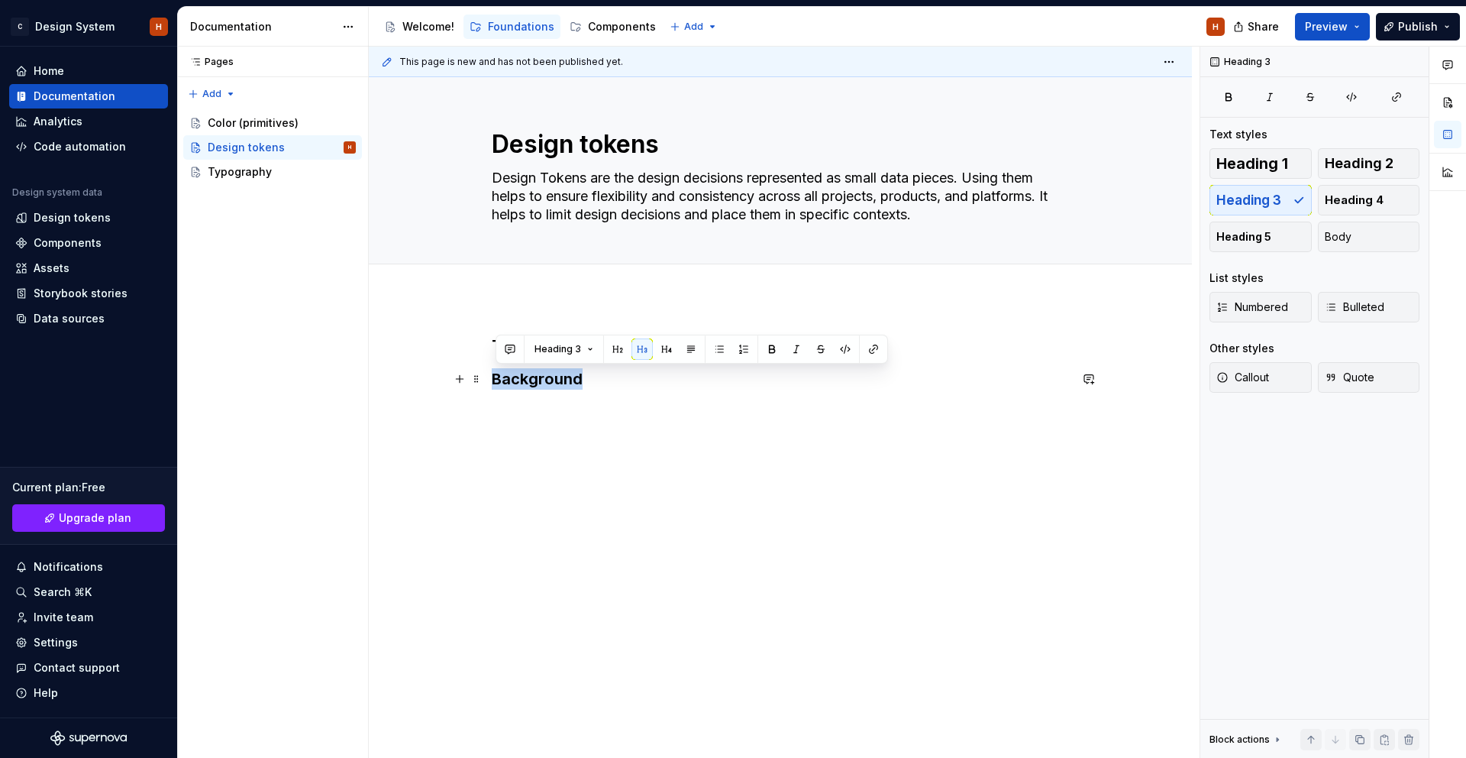
click at [567, 383] on h3 "Background" at bounding box center [780, 378] width 577 height 21
drag, startPoint x: 670, startPoint y: 347, endPoint x: 658, endPoint y: 362, distance: 19.1
click at [669, 347] on button "button" at bounding box center [666, 348] width 21 height 21
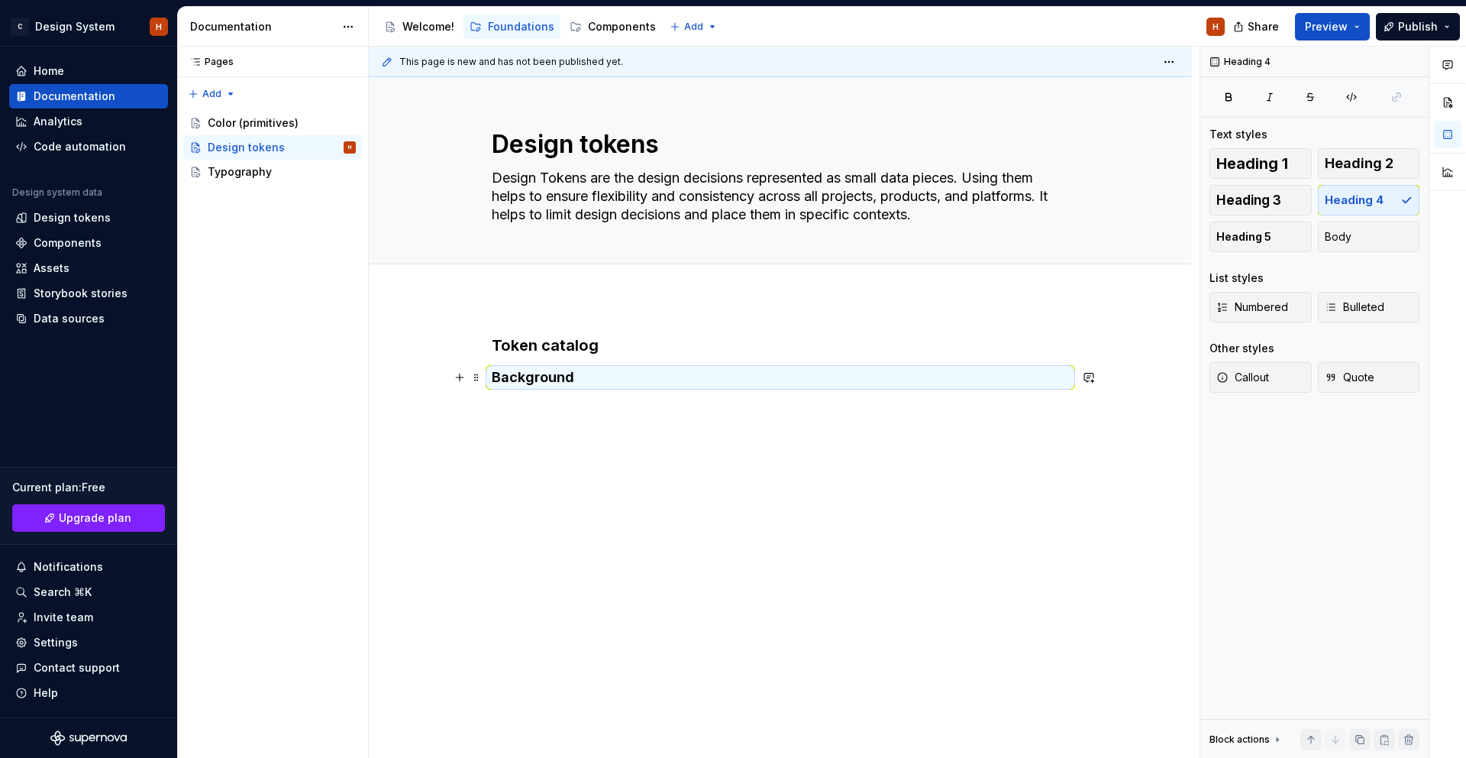
click at [643, 373] on h4 "Background" at bounding box center [780, 377] width 577 height 18
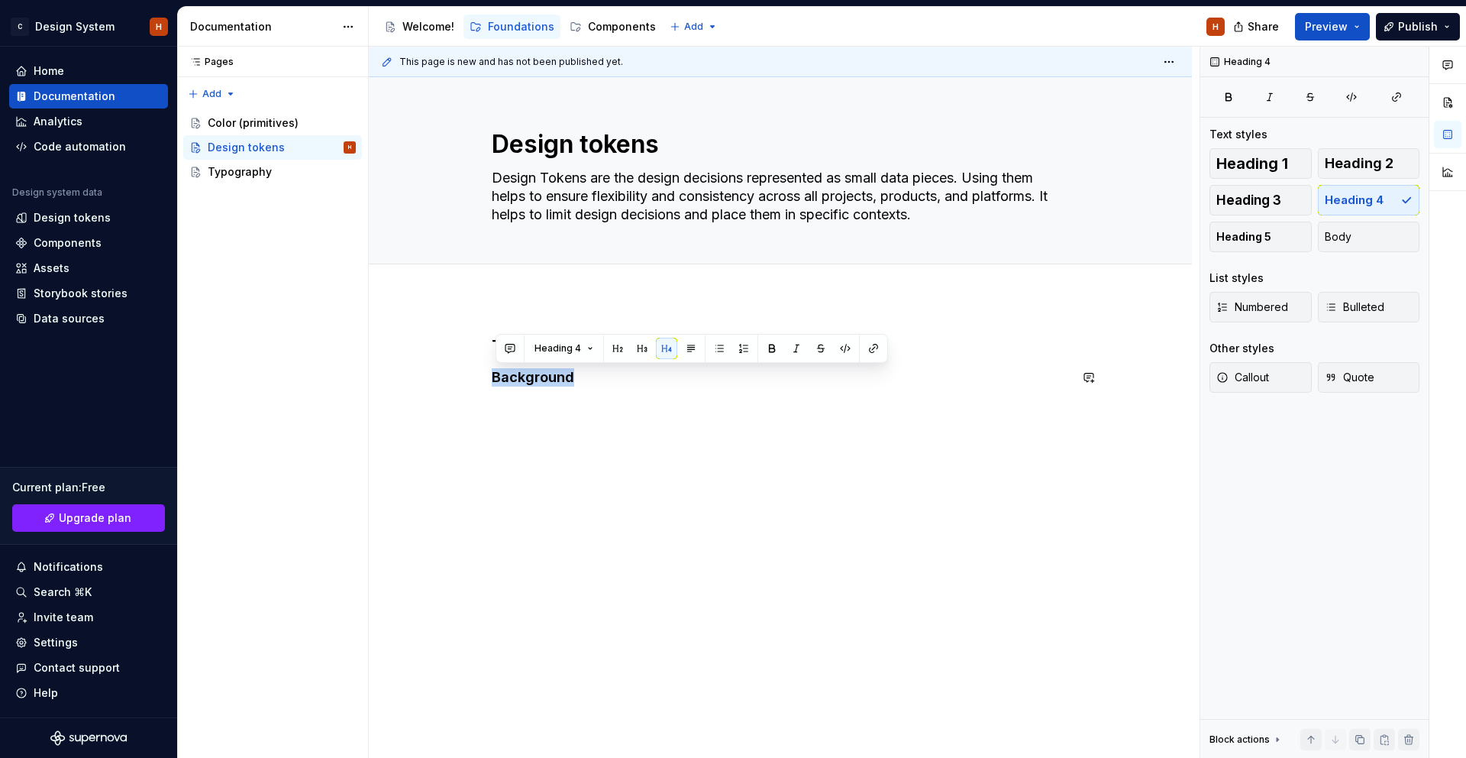
click at [629, 399] on div "Token catalog Background" at bounding box center [780, 373] width 577 height 76
click at [616, 412] on div "Token catalog Background" at bounding box center [780, 468] width 823 height 341
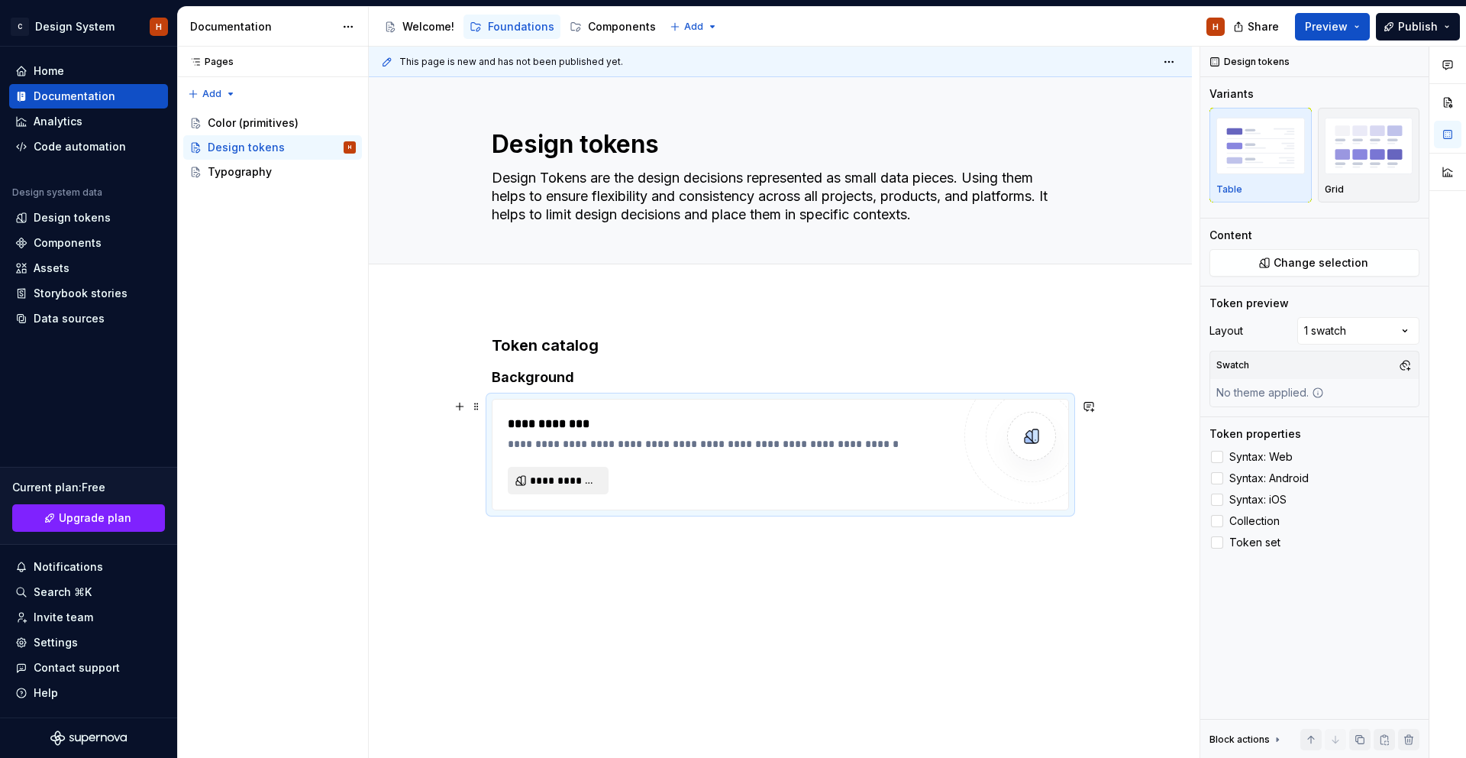
click at [548, 490] on button "**********" at bounding box center [558, 480] width 101 height 27
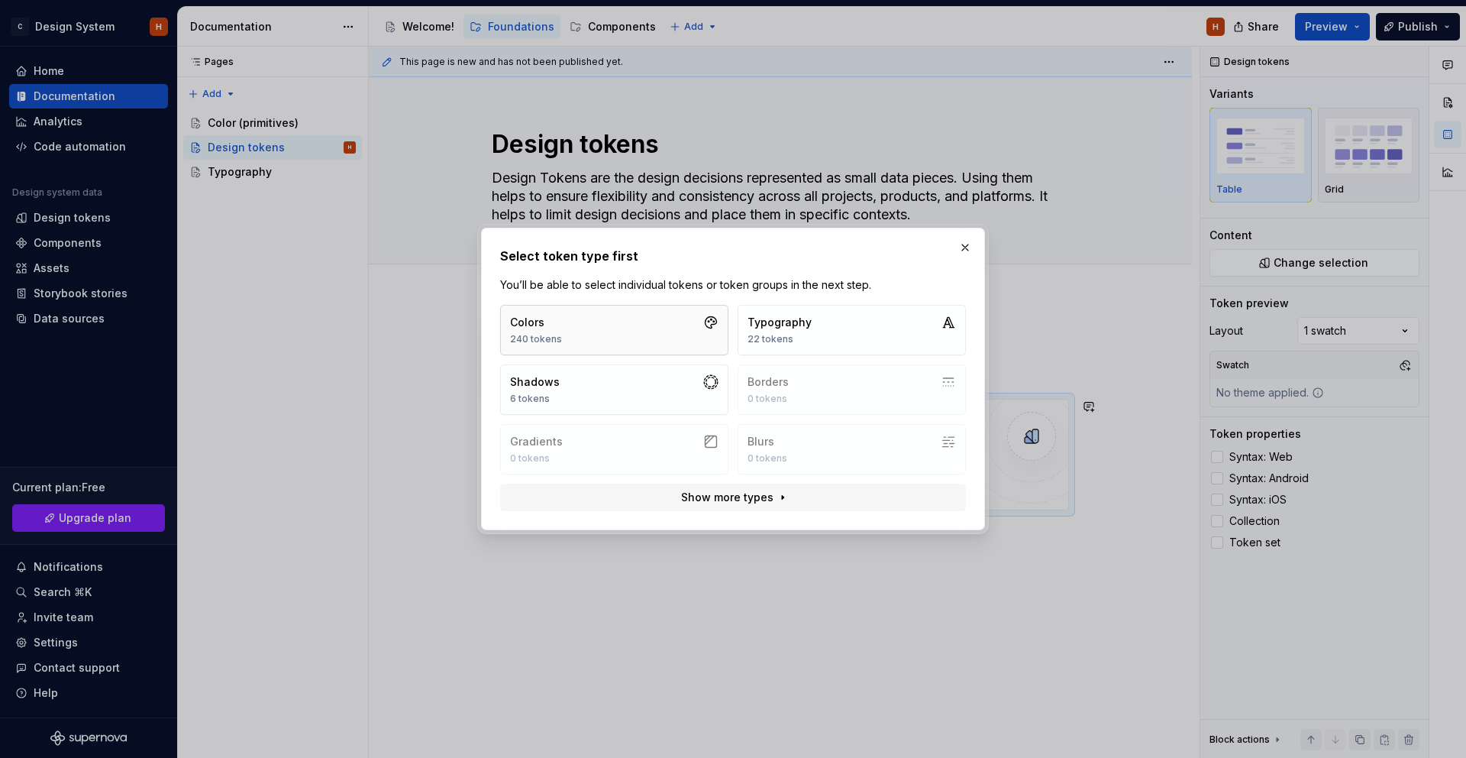
click at [642, 348] on button "Colors 240 tokens" at bounding box center [614, 330] width 228 height 50
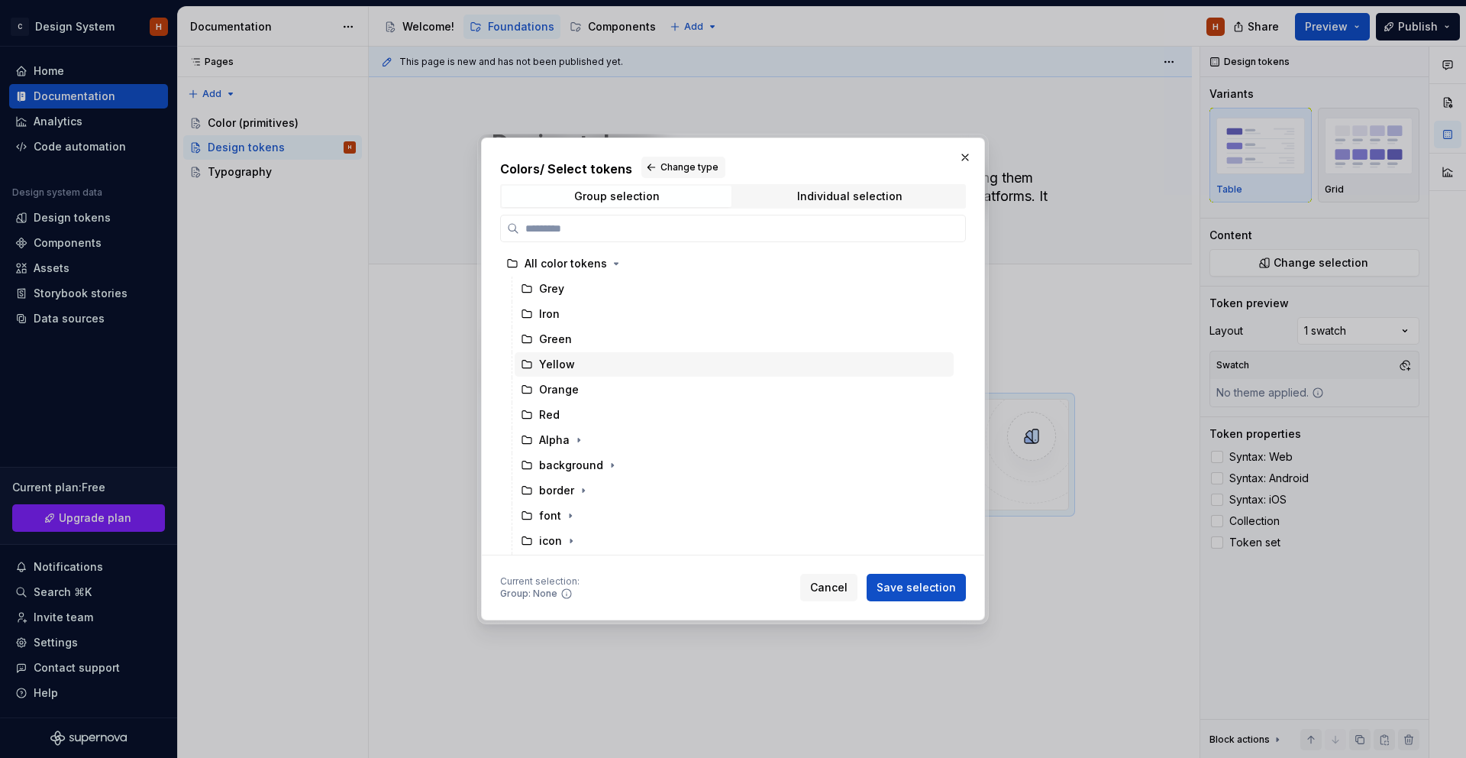
scroll to position [100, 0]
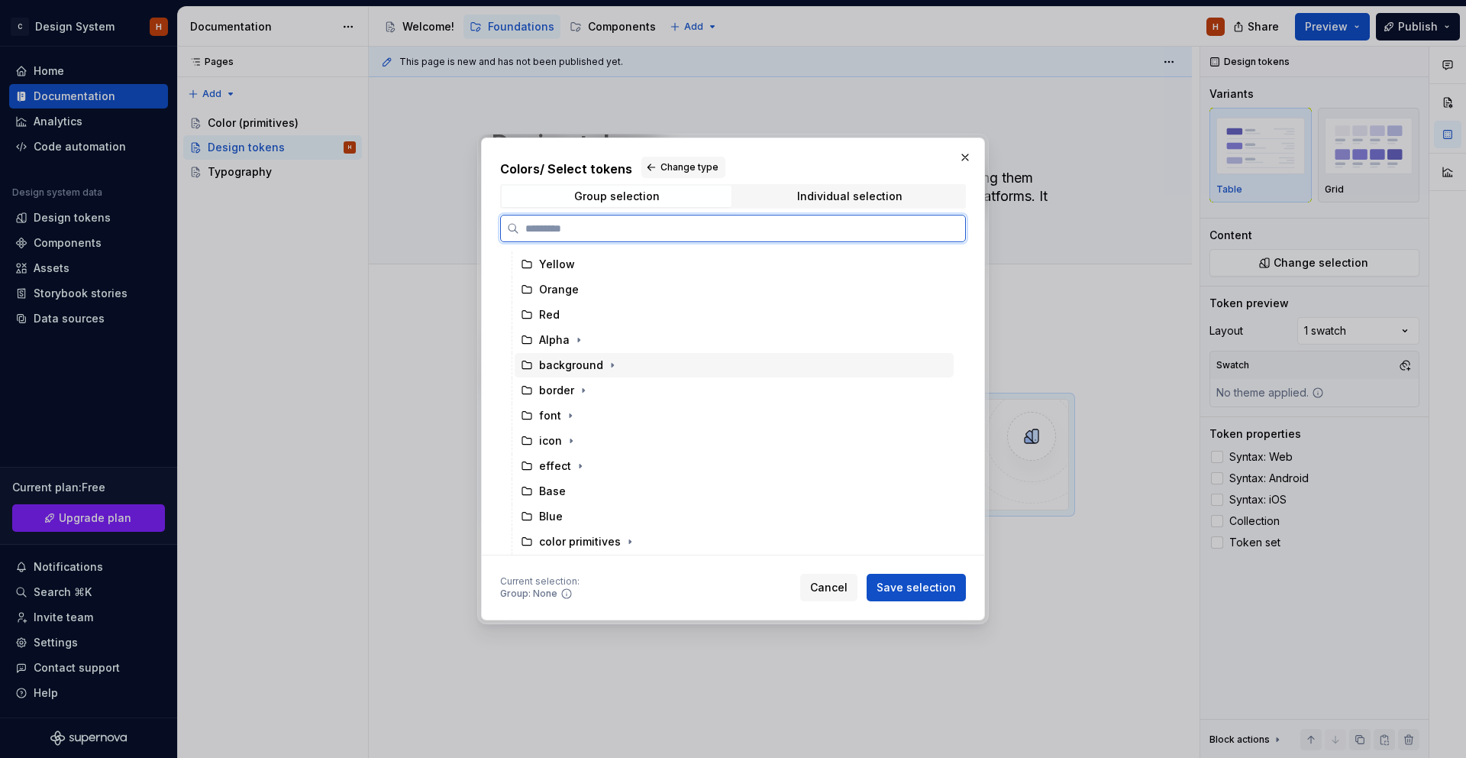
click at [588, 364] on div "background" at bounding box center [571, 364] width 64 height 15
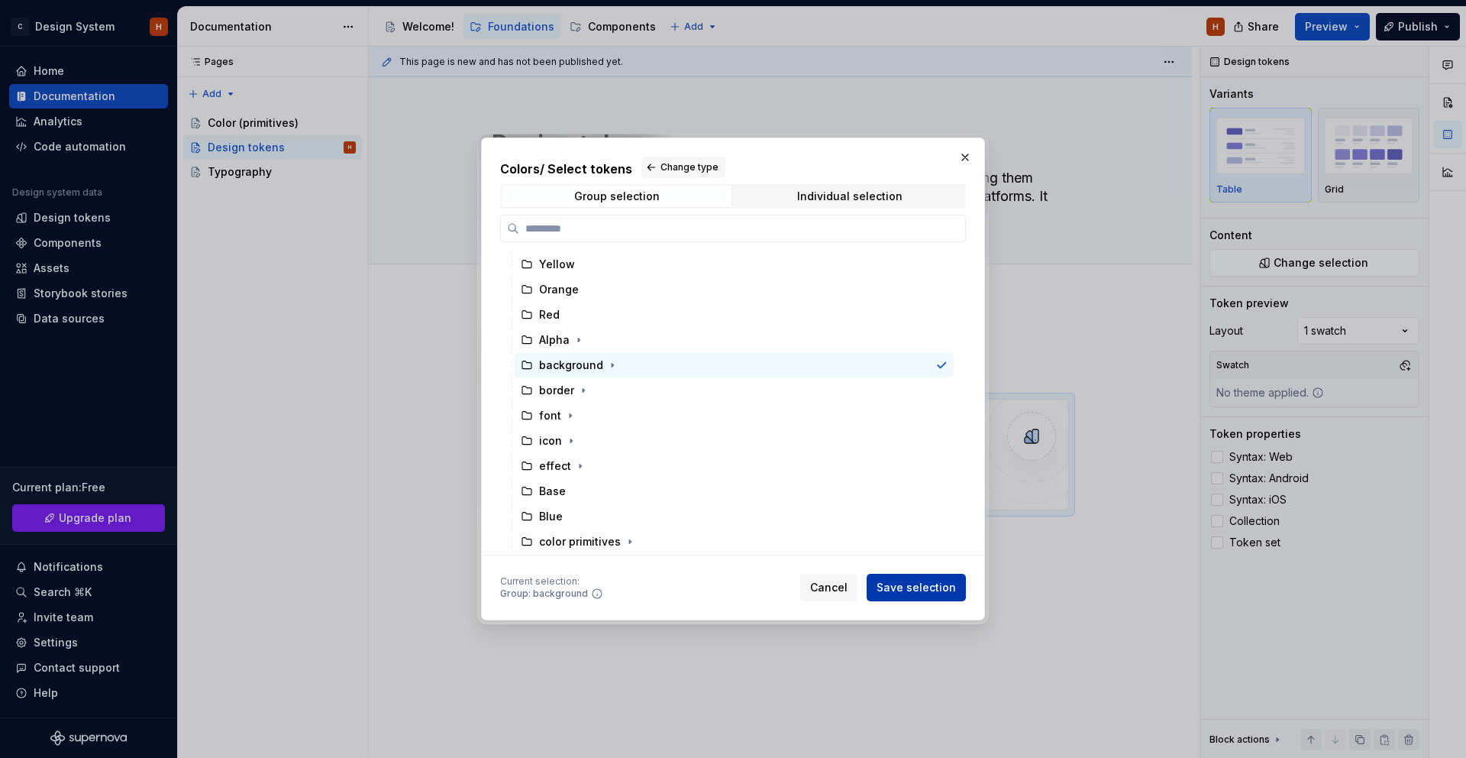
click at [913, 590] on span "Save selection" at bounding box center [916, 587] width 79 height 15
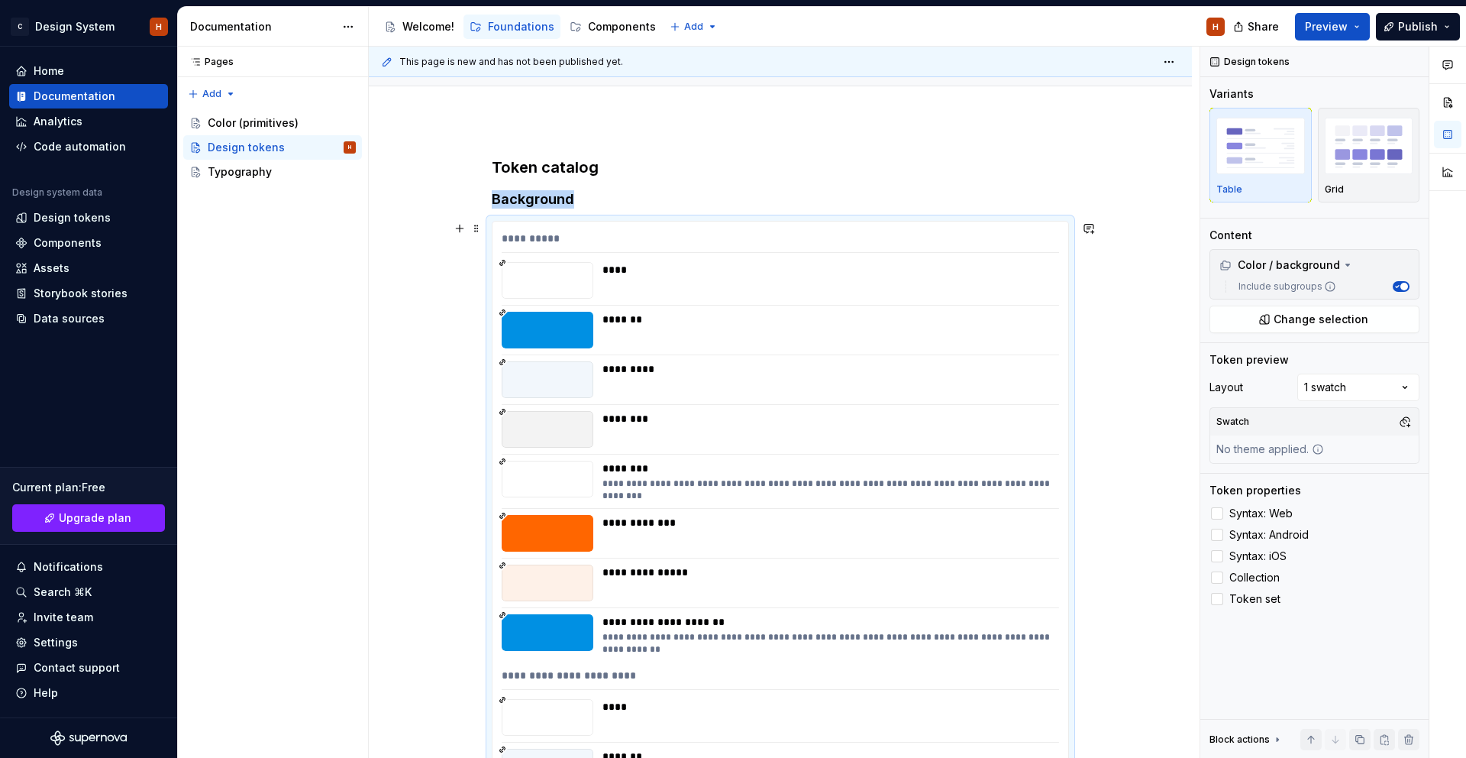
scroll to position [0, 0]
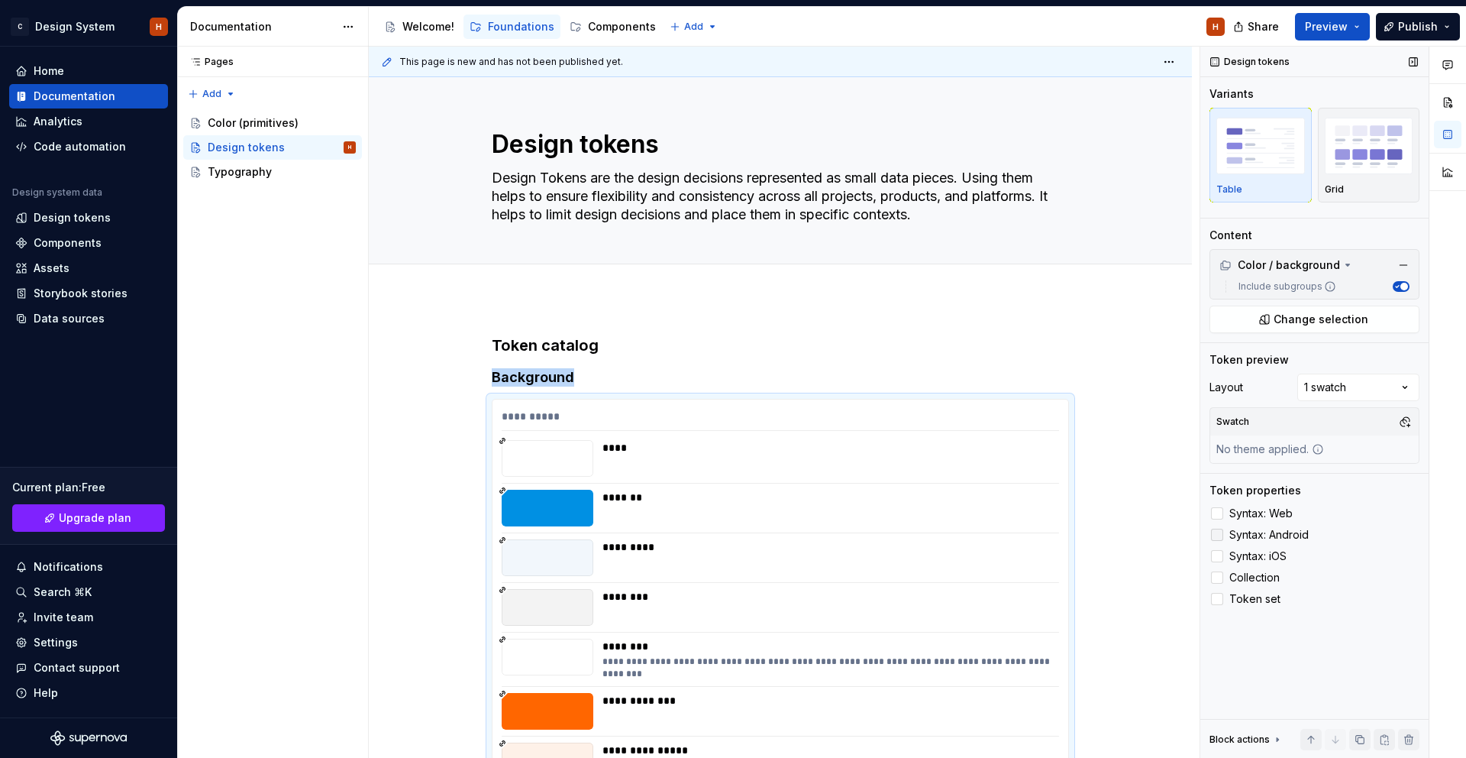
drag, startPoint x: 1241, startPoint y: 512, endPoint x: 1239, endPoint y: 532, distance: 19.2
click at [1241, 513] on span "Syntax: Web" at bounding box center [1261, 513] width 63 height 12
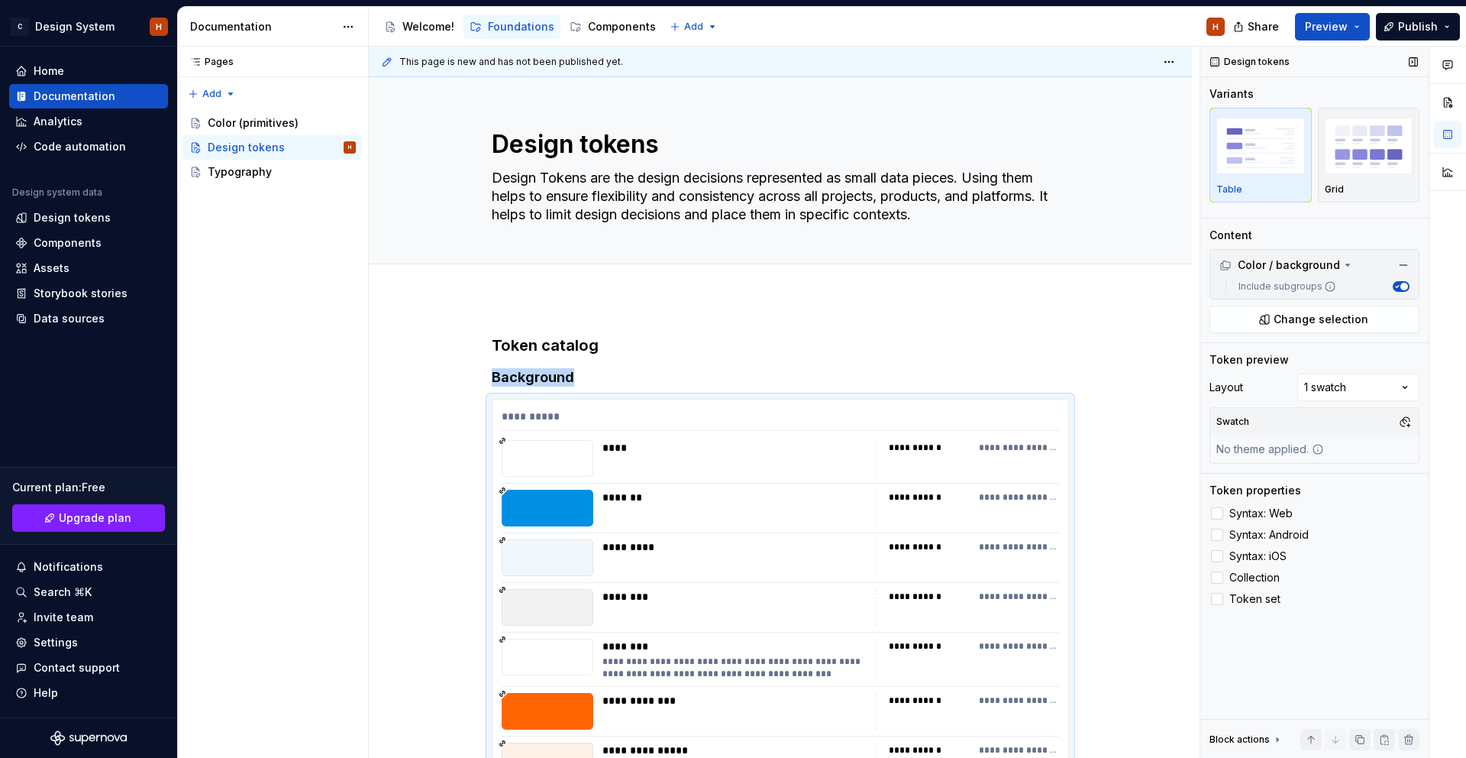
drag, startPoint x: 1239, startPoint y: 532, endPoint x: 1240, endPoint y: 545, distance: 12.2
click at [1239, 533] on span "Syntax: Android" at bounding box center [1269, 535] width 79 height 12
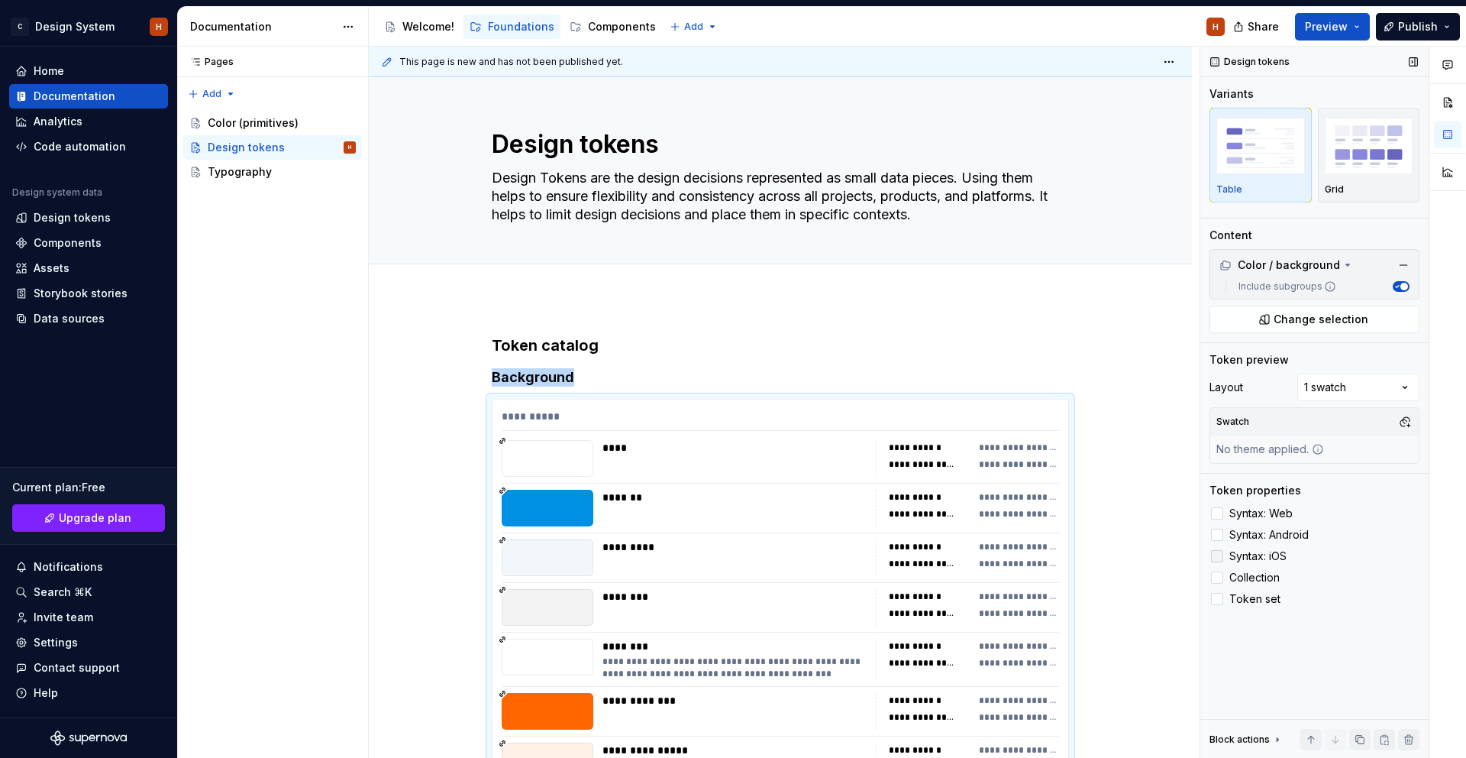
click at [1240, 553] on span "Syntax: iOS" at bounding box center [1258, 556] width 57 height 12
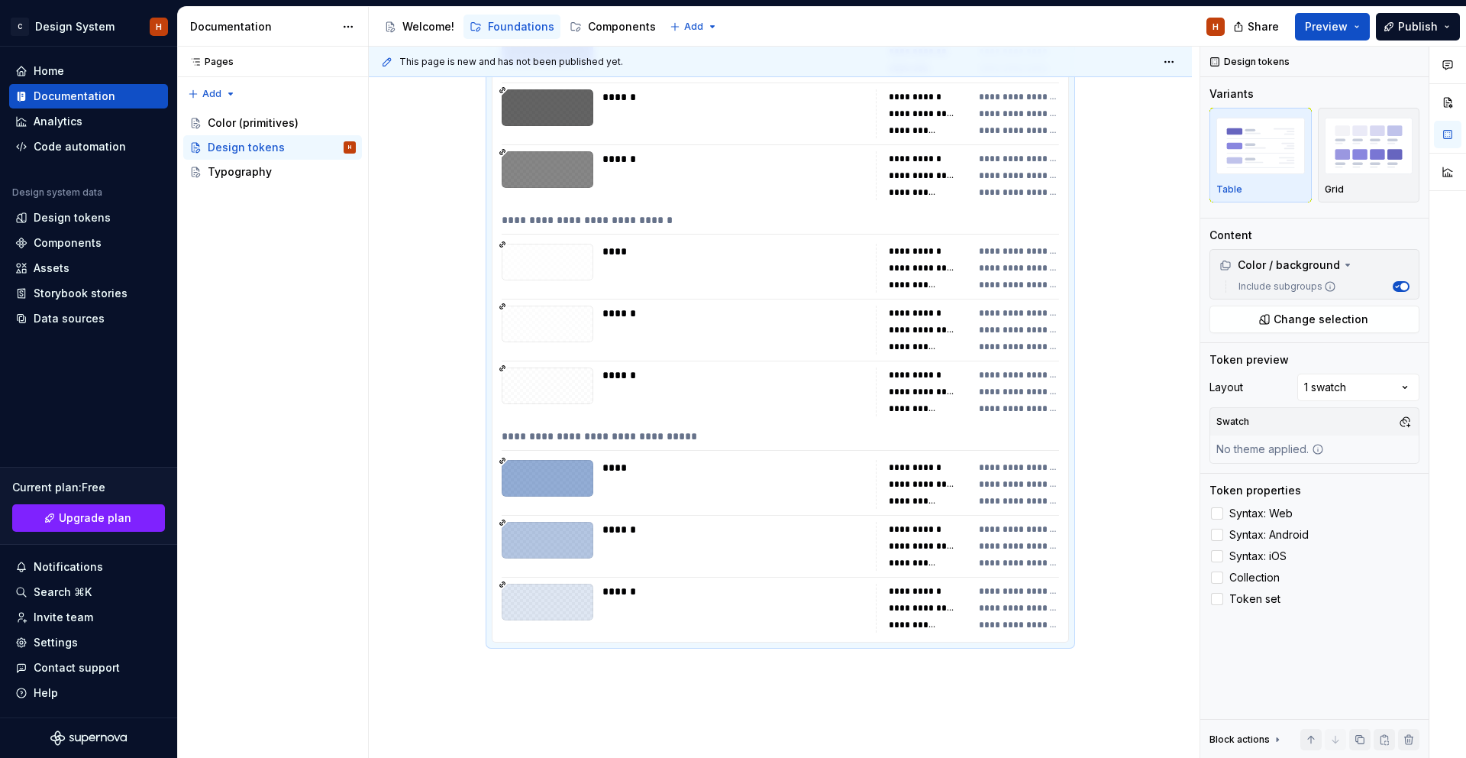
scroll to position [3477, 0]
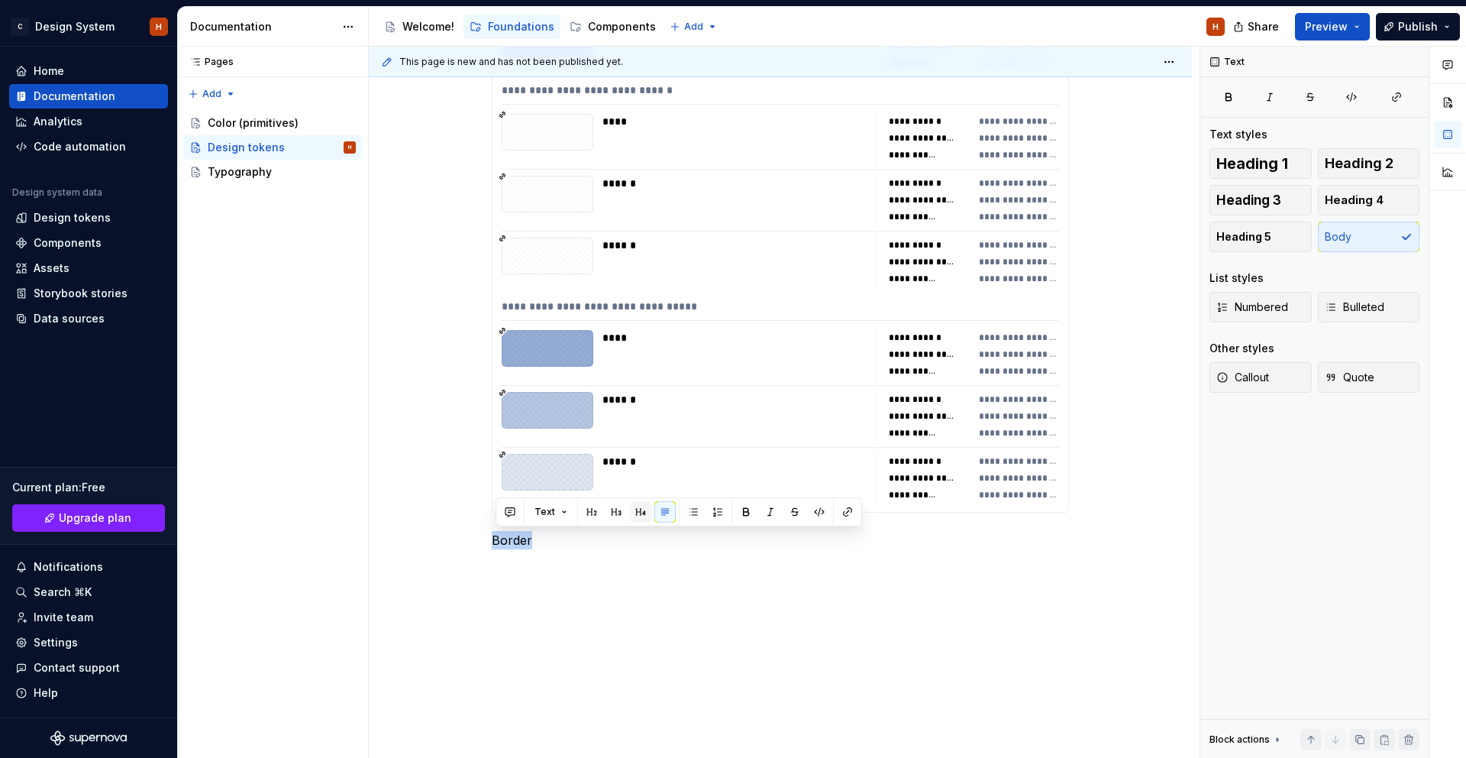
drag, startPoint x: 623, startPoint y: 511, endPoint x: 633, endPoint y: 512, distance: 10.0
click at [626, 512] on div "Text" at bounding box center [678, 511] width 359 height 21
click at [633, 511] on button "button" at bounding box center [640, 511] width 21 height 21
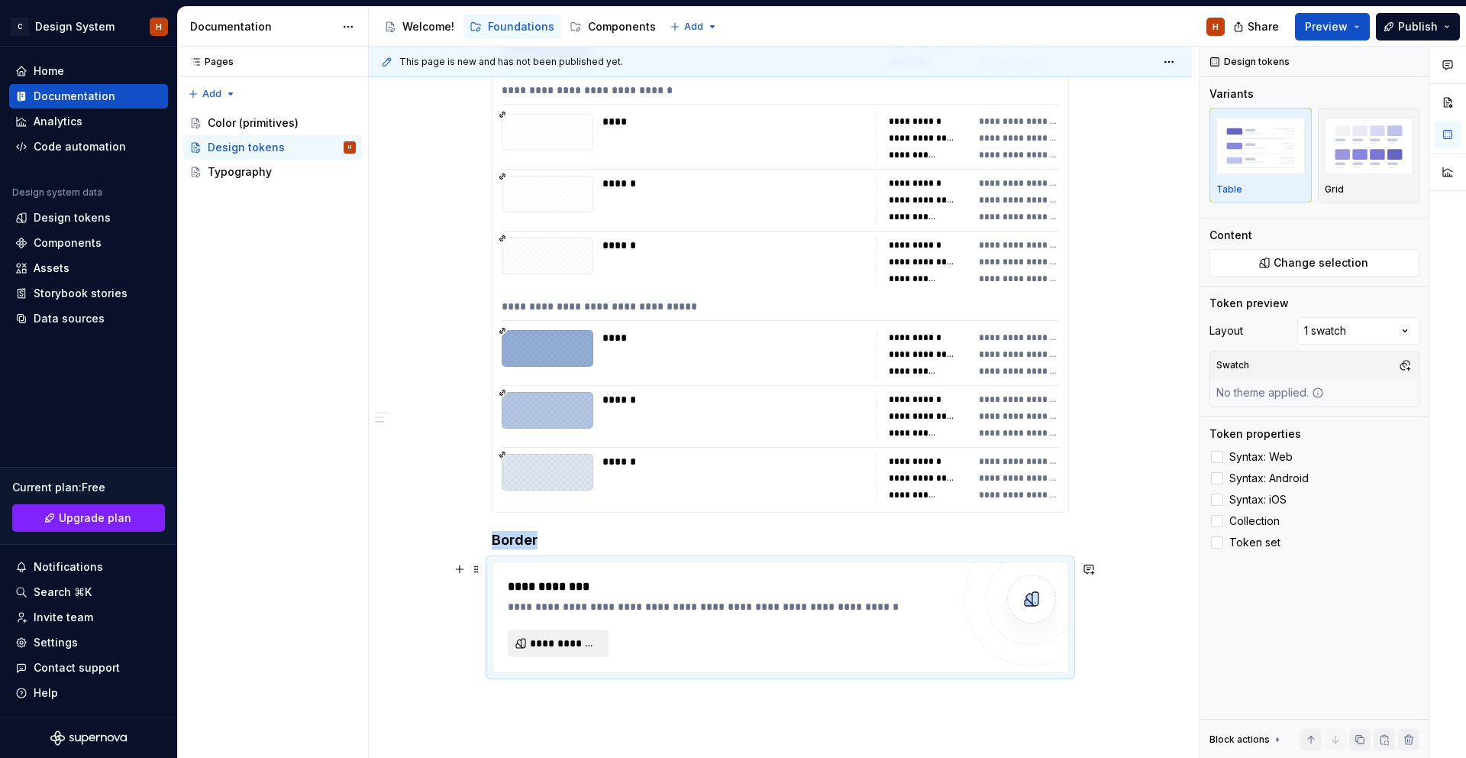
click at [558, 653] on button "**********" at bounding box center [558, 642] width 101 height 27
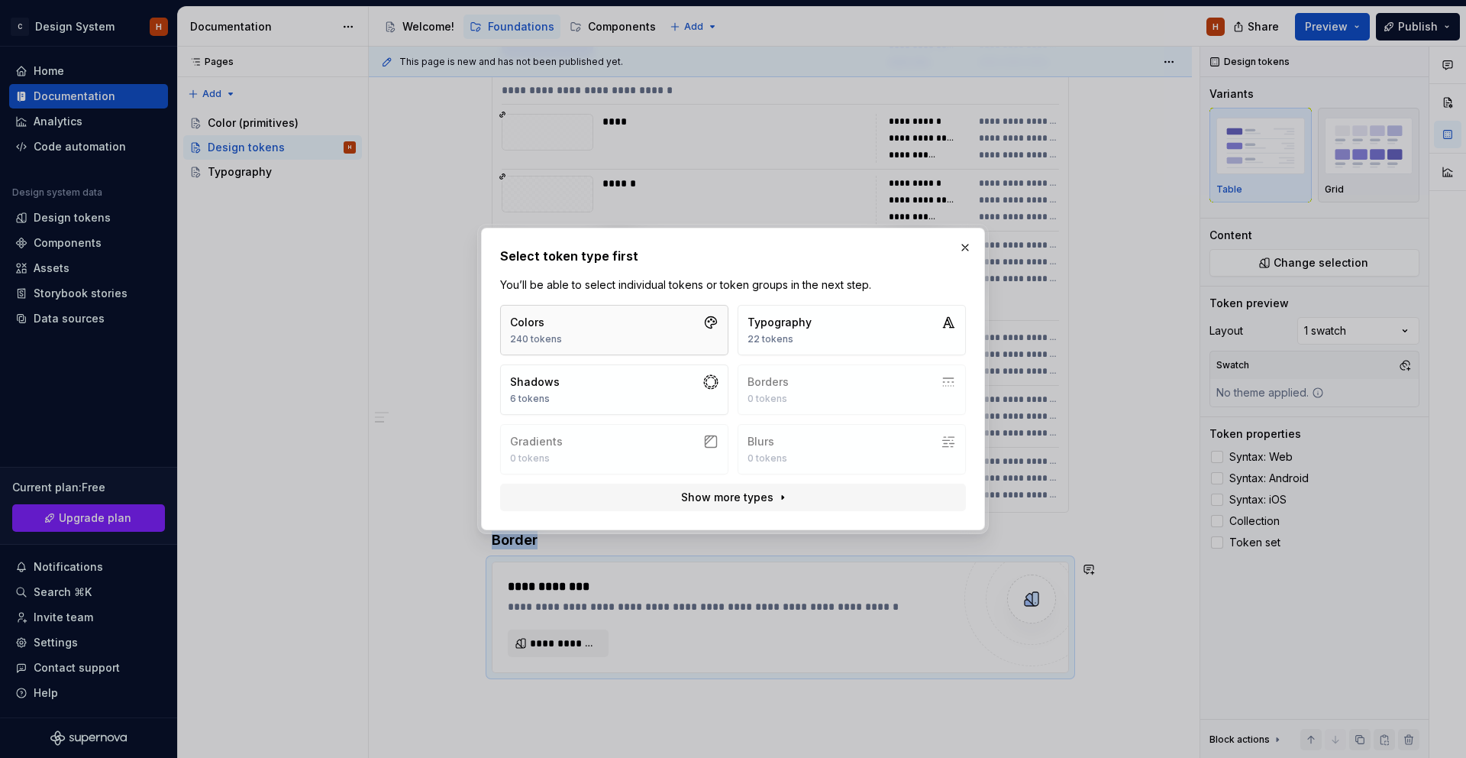
click at [629, 331] on button "Colors 240 tokens" at bounding box center [614, 330] width 228 height 50
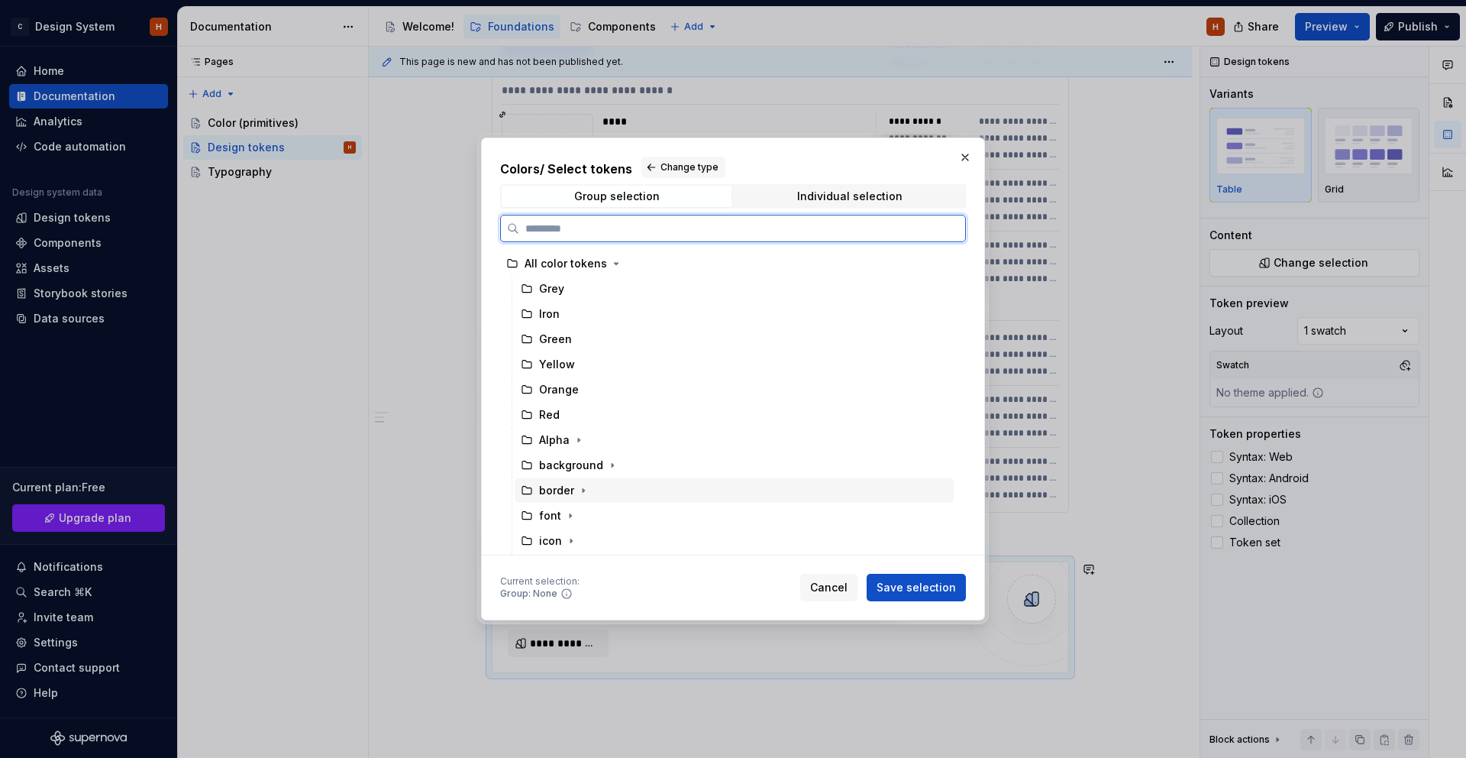
click at [670, 487] on div "border" at bounding box center [734, 490] width 439 height 24
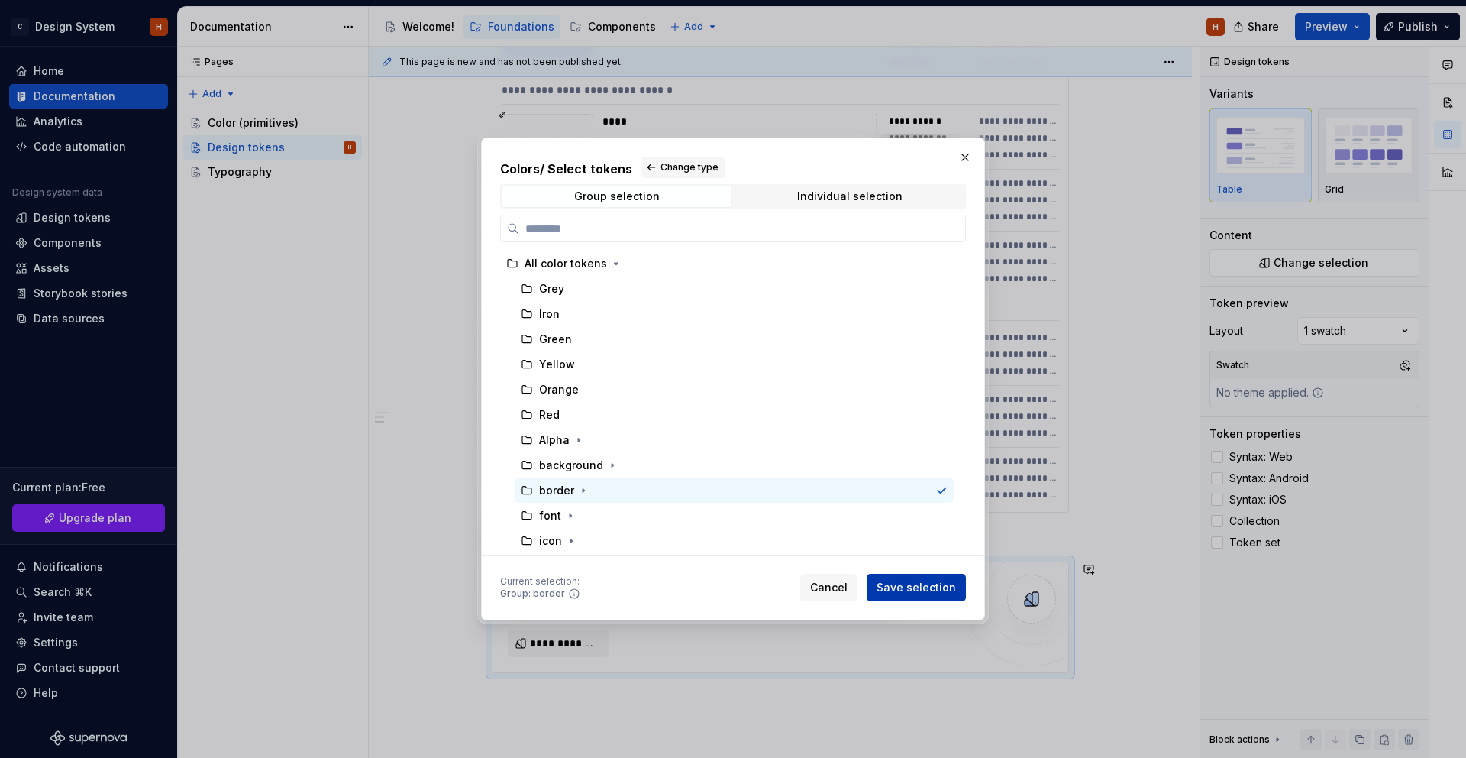
click at [933, 588] on span "Save selection" at bounding box center [916, 587] width 79 height 15
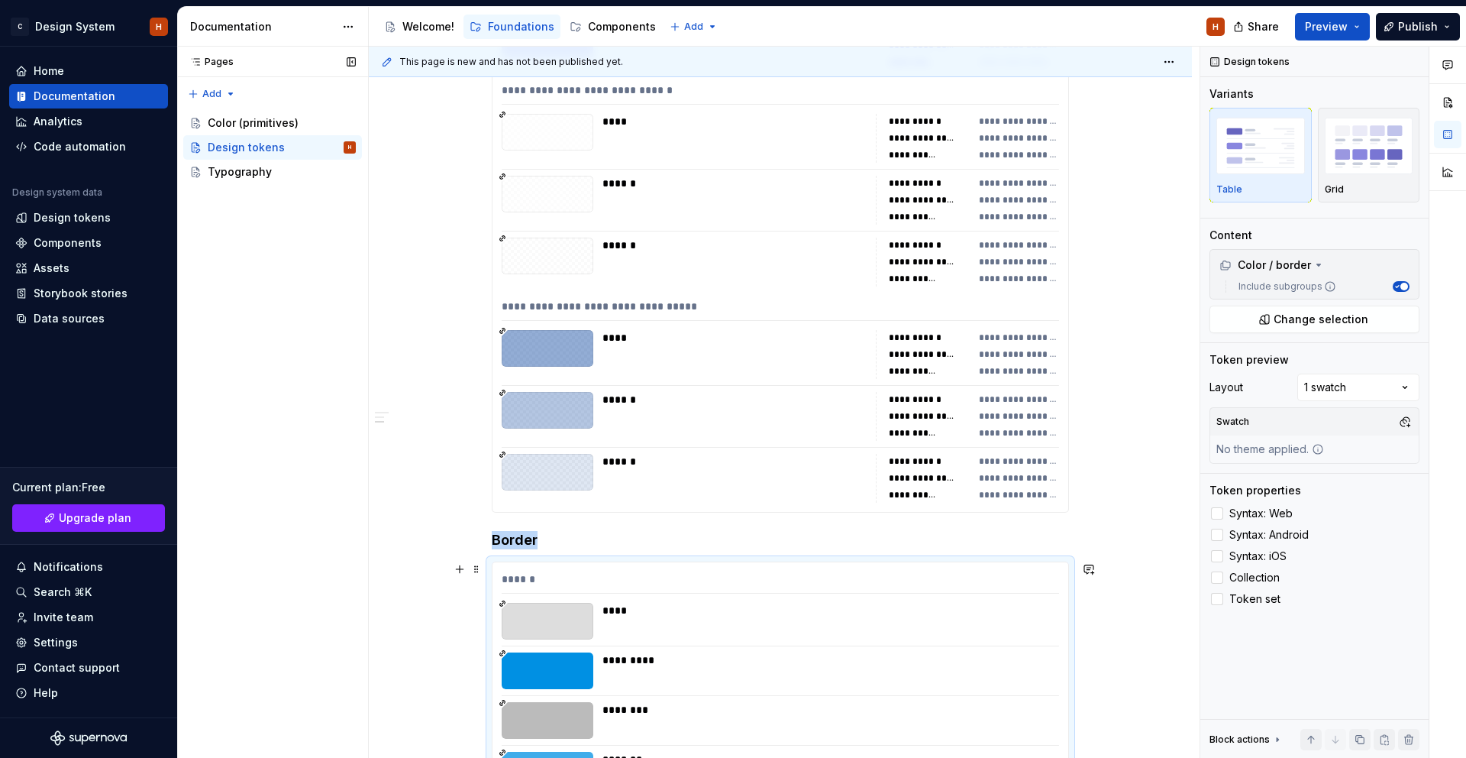
scroll to position [3992, 0]
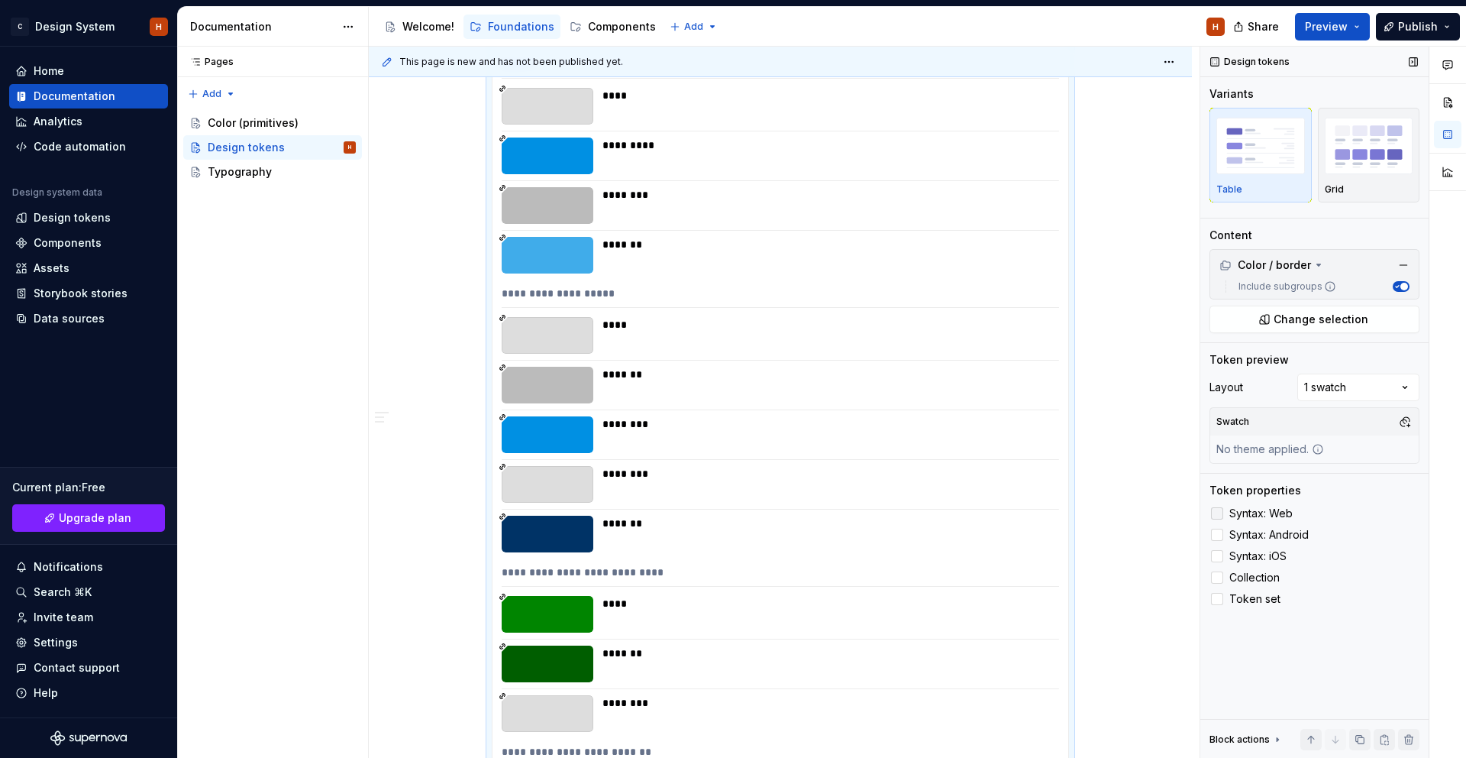
click at [1238, 520] on label "Syntax: Web" at bounding box center [1315, 513] width 210 height 18
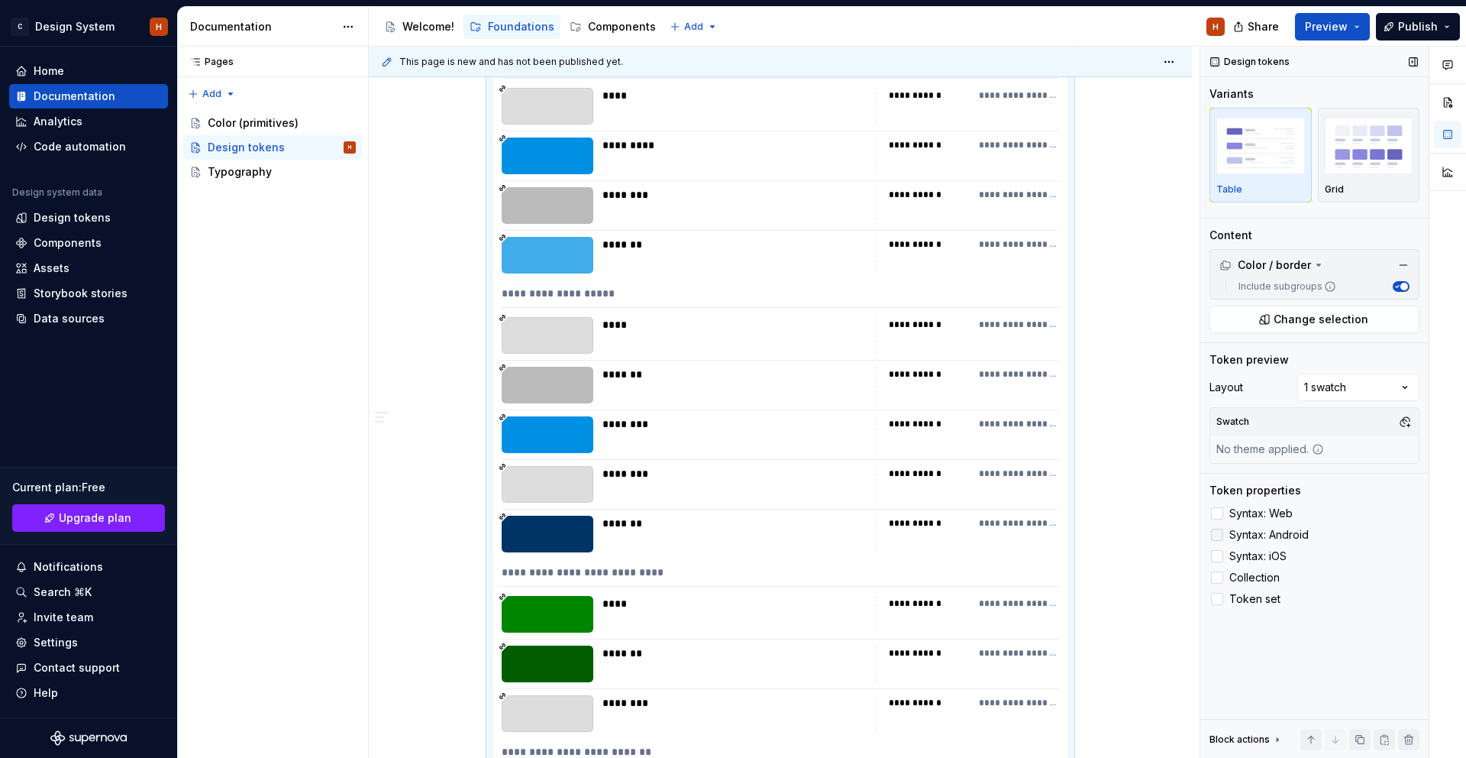
click at [1244, 537] on span "Syntax: Android" at bounding box center [1269, 535] width 79 height 12
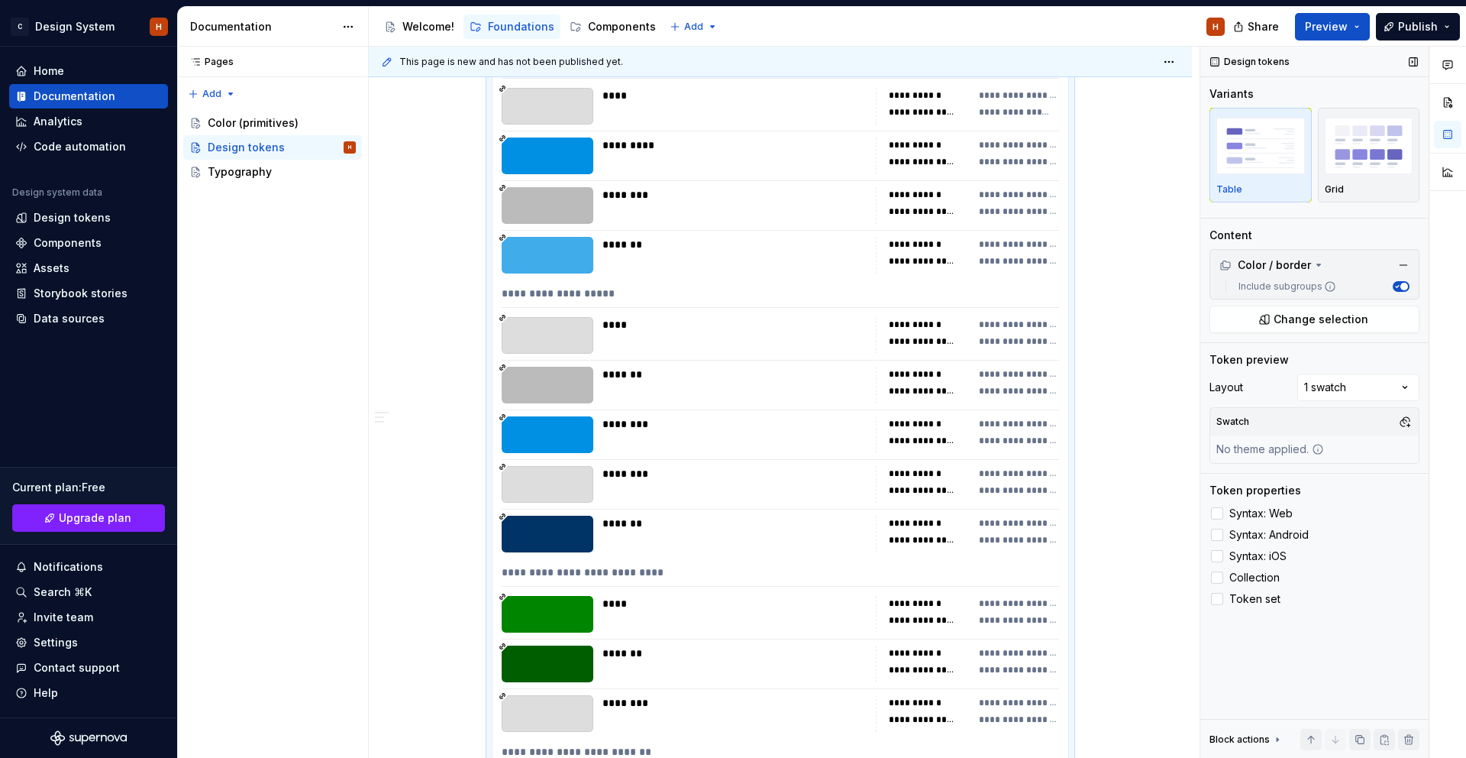
drag, startPoint x: 1243, startPoint y: 551, endPoint x: 1233, endPoint y: 565, distance: 17.6
click at [1243, 551] on span "Syntax: iOS" at bounding box center [1258, 556] width 57 height 12
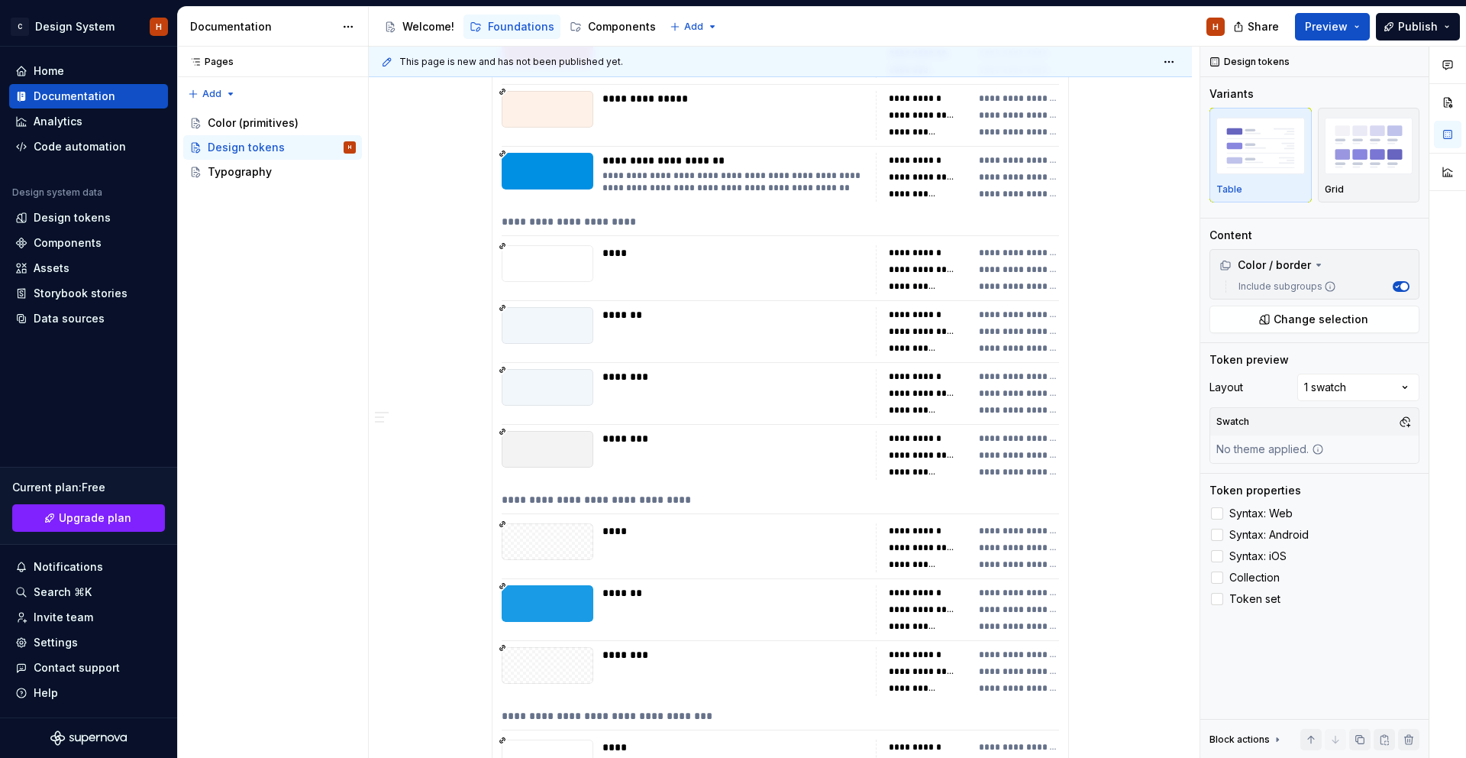
scroll to position [0, 0]
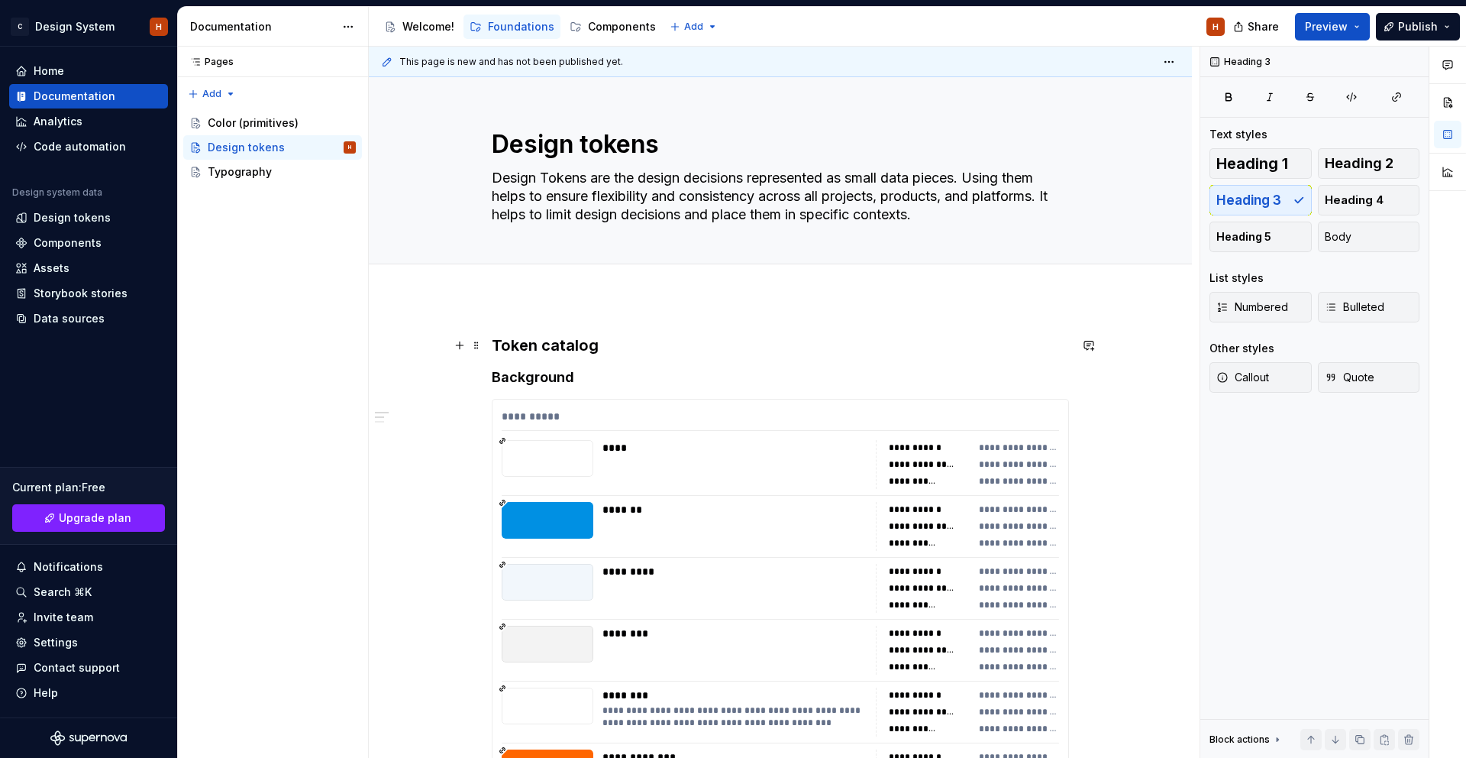
click at [501, 346] on h3 "Token catalog" at bounding box center [780, 345] width 577 height 21
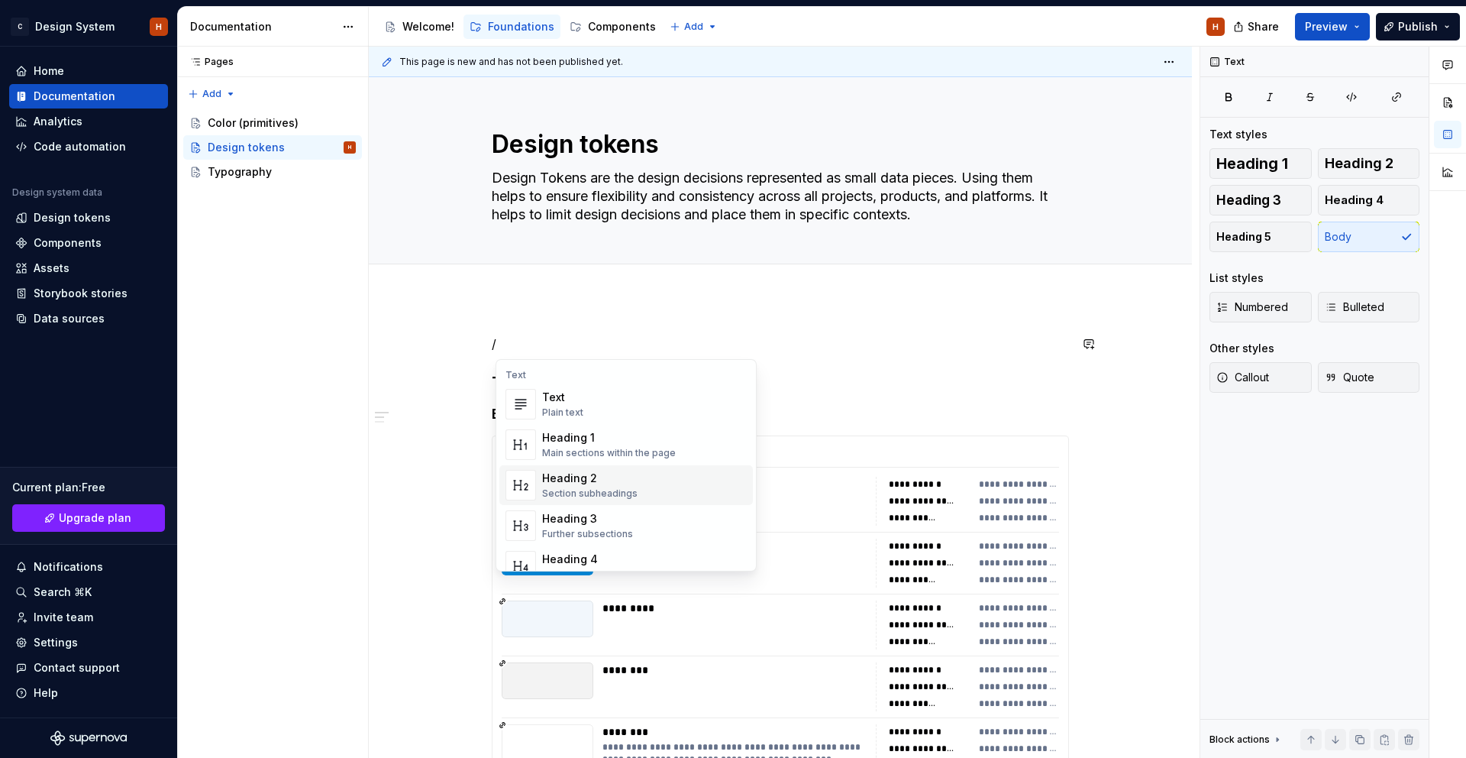
click at [606, 483] on div "Heading 2" at bounding box center [589, 477] width 95 height 15
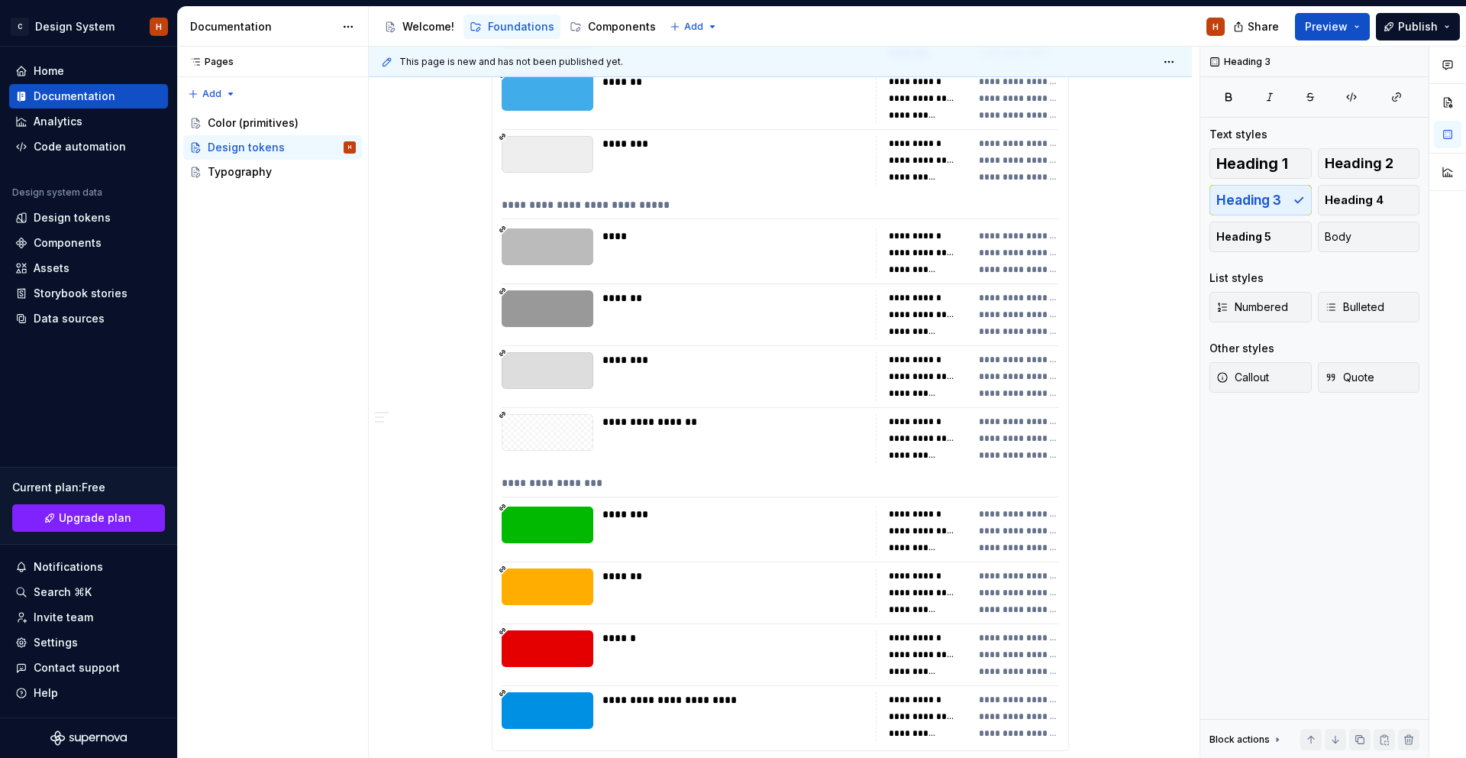
scroll to position [5294, 0]
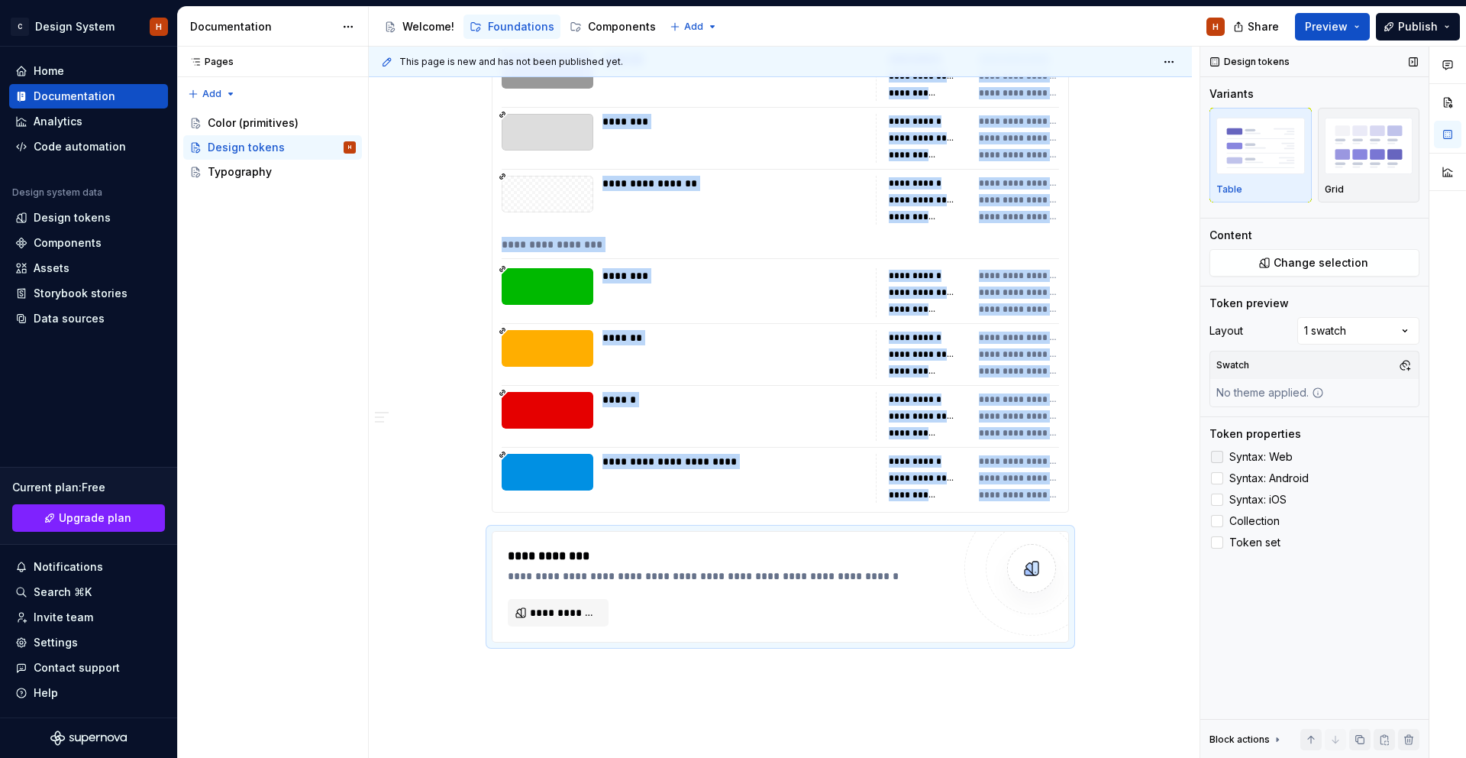
drag, startPoint x: 1269, startPoint y: 460, endPoint x: 1262, endPoint y: 481, distance: 22.7
click at [1269, 460] on span "Syntax: Web" at bounding box center [1261, 457] width 63 height 12
click at [1262, 482] on span "Syntax: Android" at bounding box center [1269, 478] width 79 height 12
drag, startPoint x: 1258, startPoint y: 495, endPoint x: 1249, endPoint y: 502, distance: 11.5
click at [1258, 495] on span "Syntax: iOS" at bounding box center [1258, 499] width 57 height 12
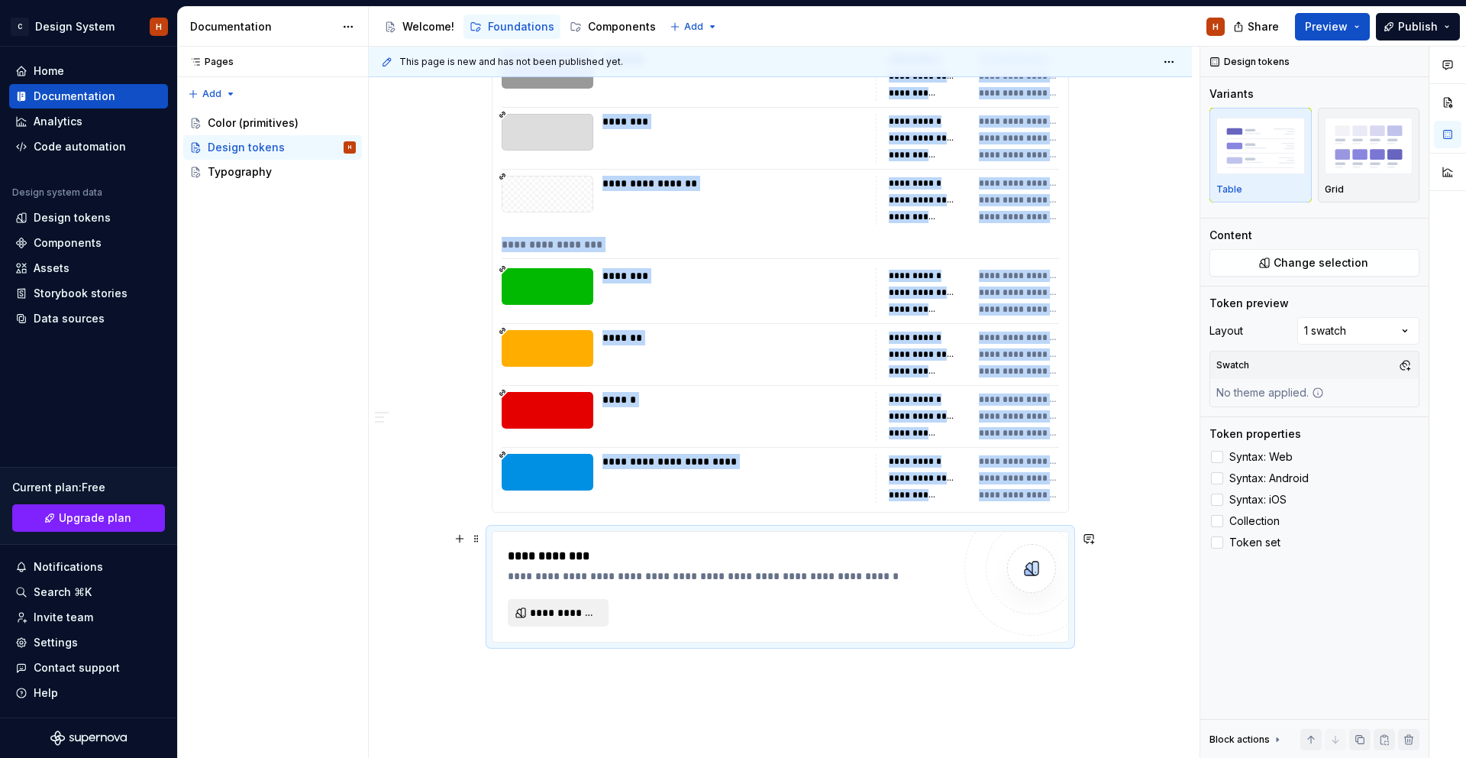
click at [580, 605] on span "**********" at bounding box center [564, 612] width 69 height 15
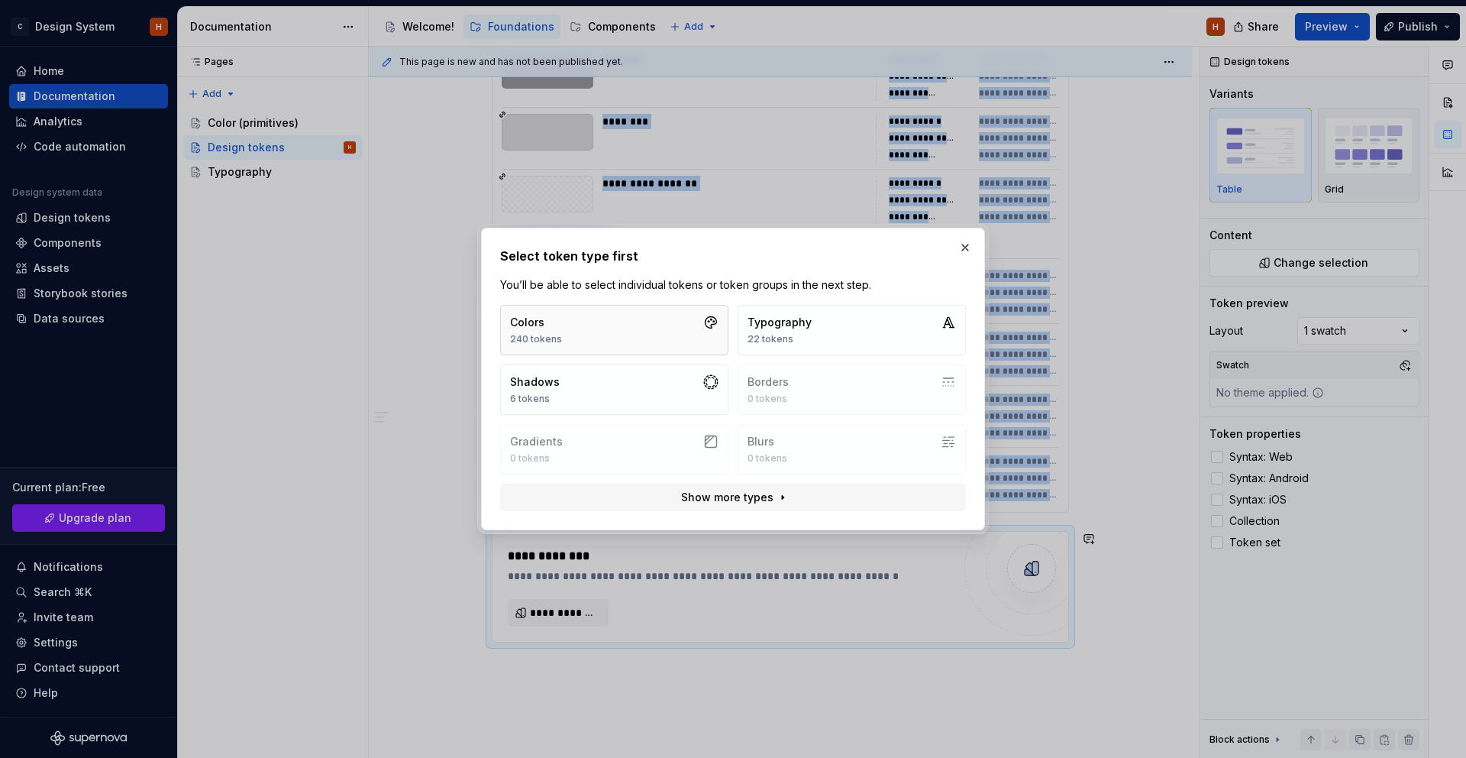
click at [632, 333] on button "Colors 240 tokens" at bounding box center [614, 330] width 228 height 50
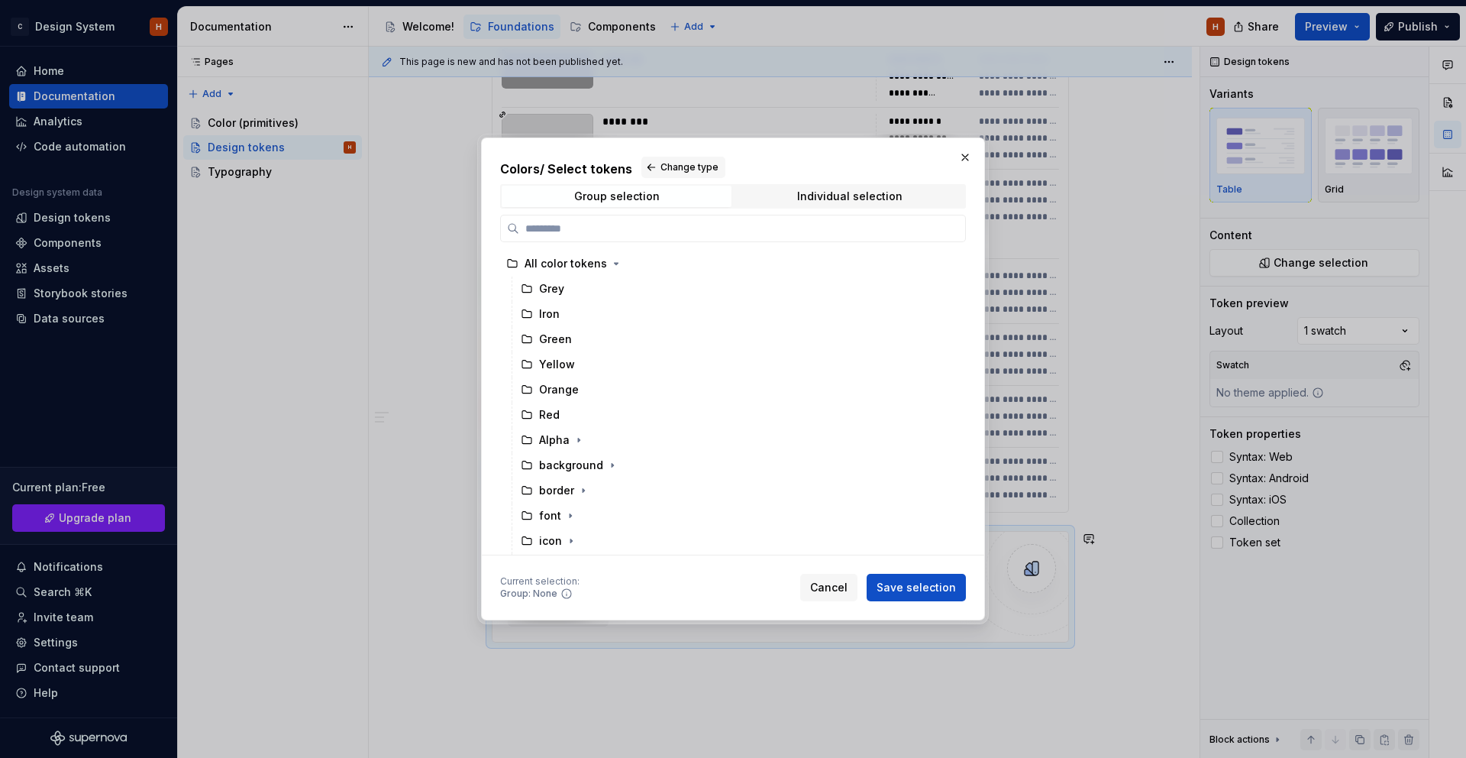
drag, startPoint x: 836, startPoint y: 583, endPoint x: 642, endPoint y: 551, distance: 196.5
click at [828, 583] on span "Cancel" at bounding box center [828, 587] width 37 height 15
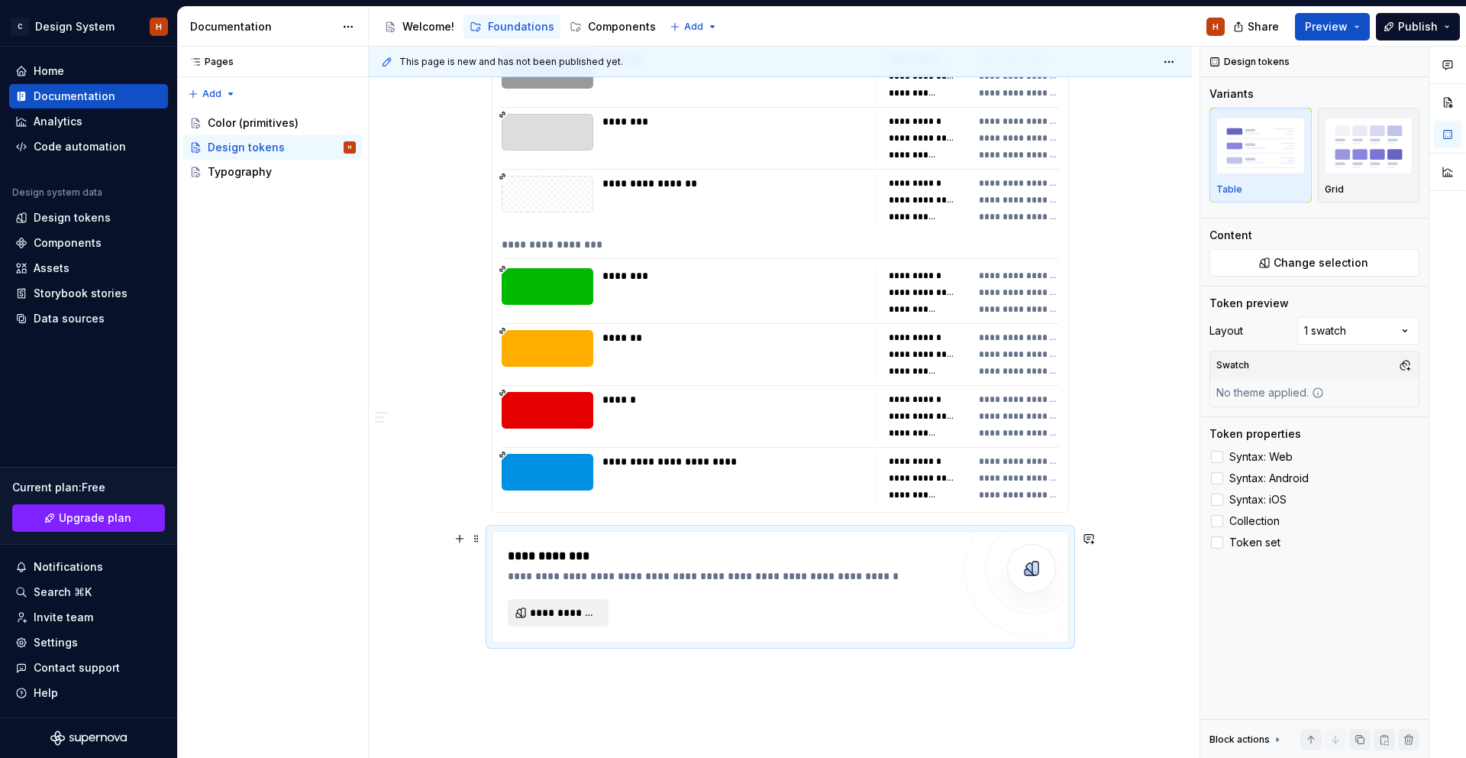
click at [551, 608] on span "**********" at bounding box center [564, 612] width 69 height 15
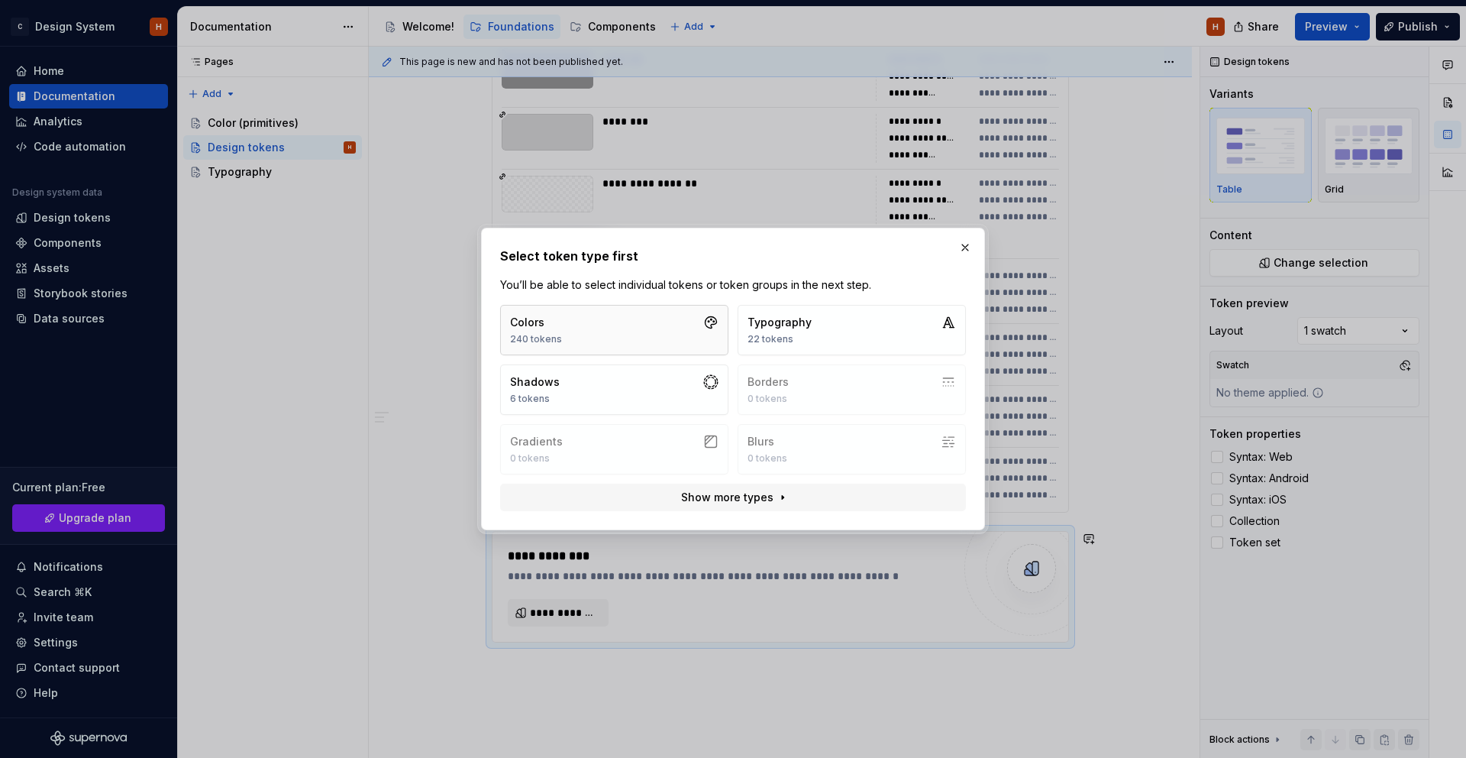
click at [576, 331] on button "Colors 240 tokens" at bounding box center [614, 330] width 228 height 50
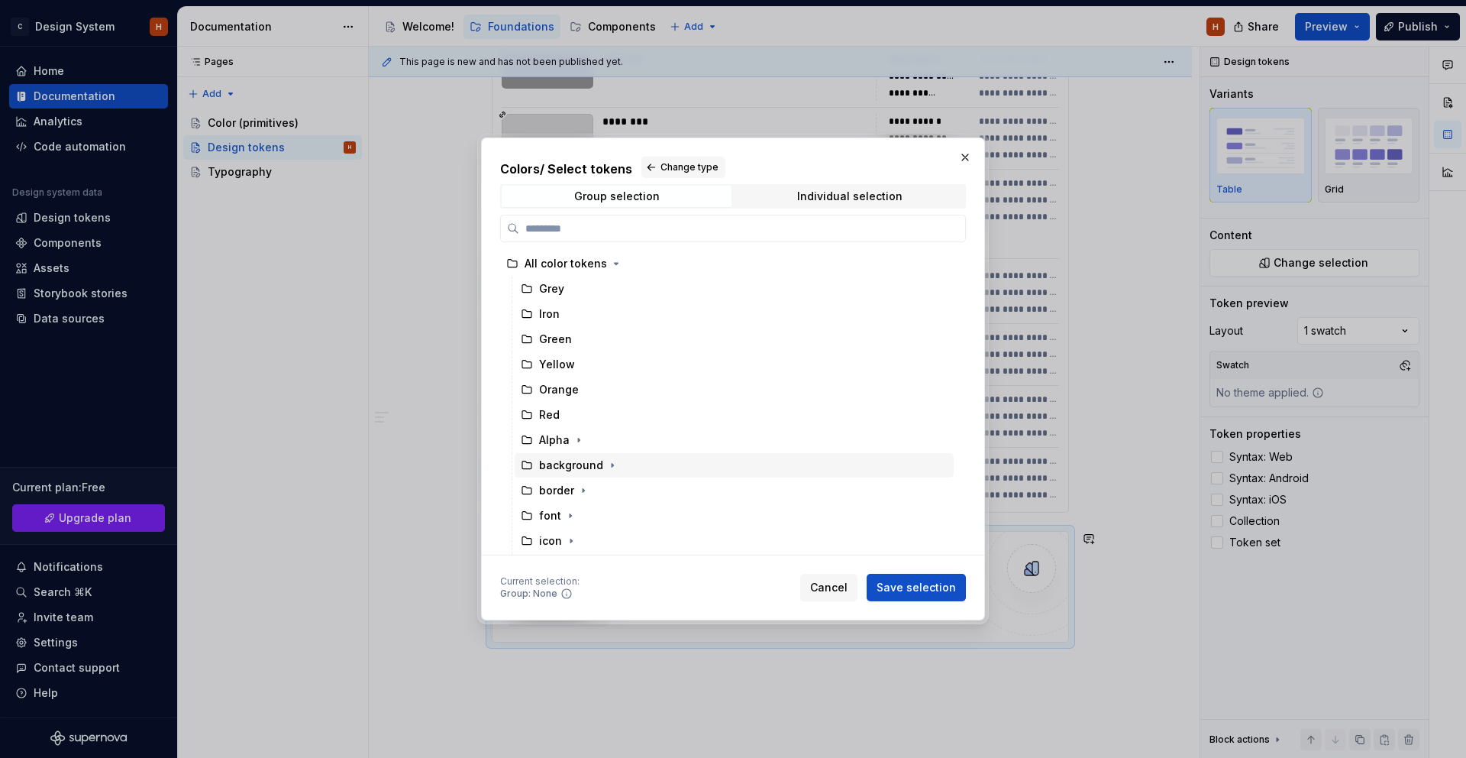
scroll to position [100, 0]
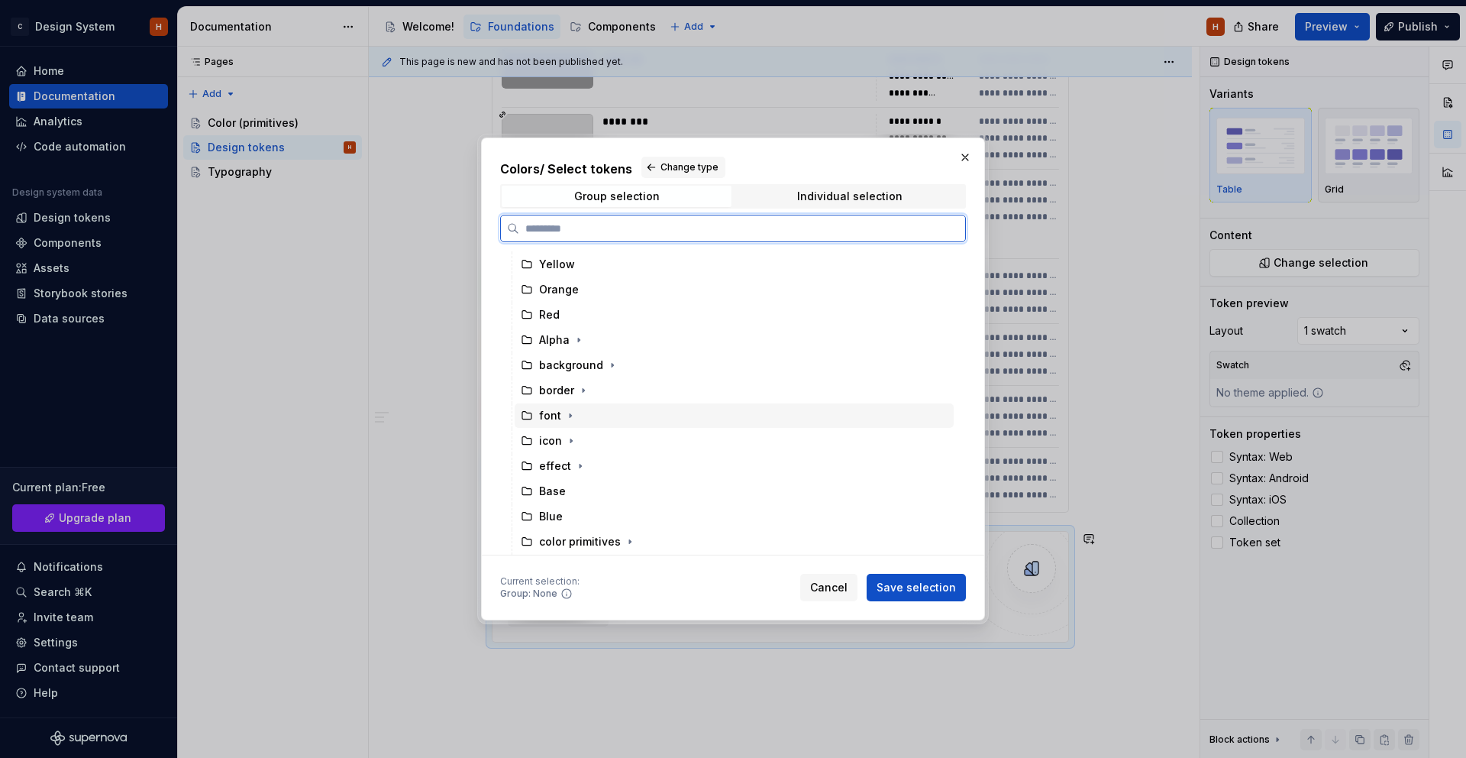
click at [584, 415] on div "font" at bounding box center [734, 415] width 439 height 24
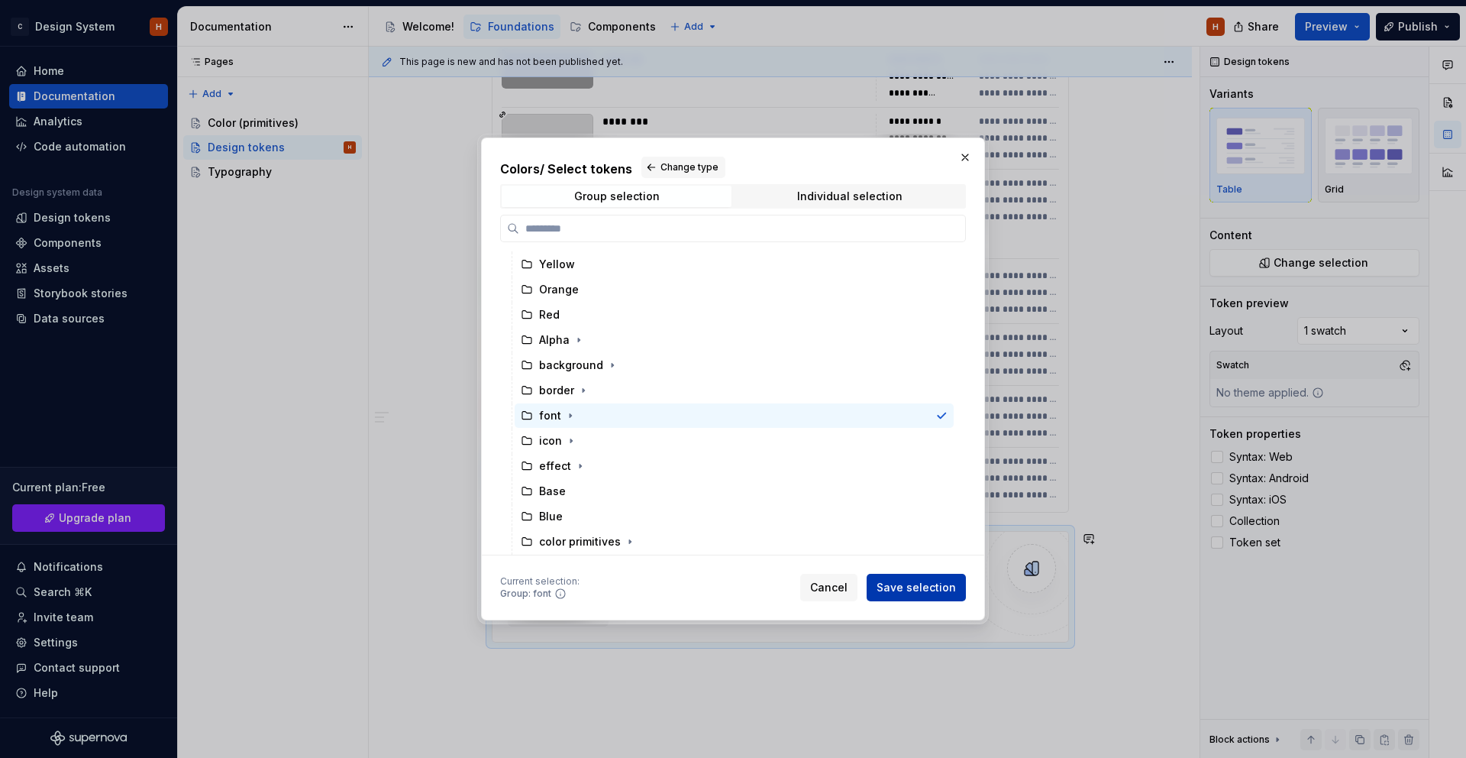
click at [929, 581] on span "Save selection" at bounding box center [916, 587] width 79 height 15
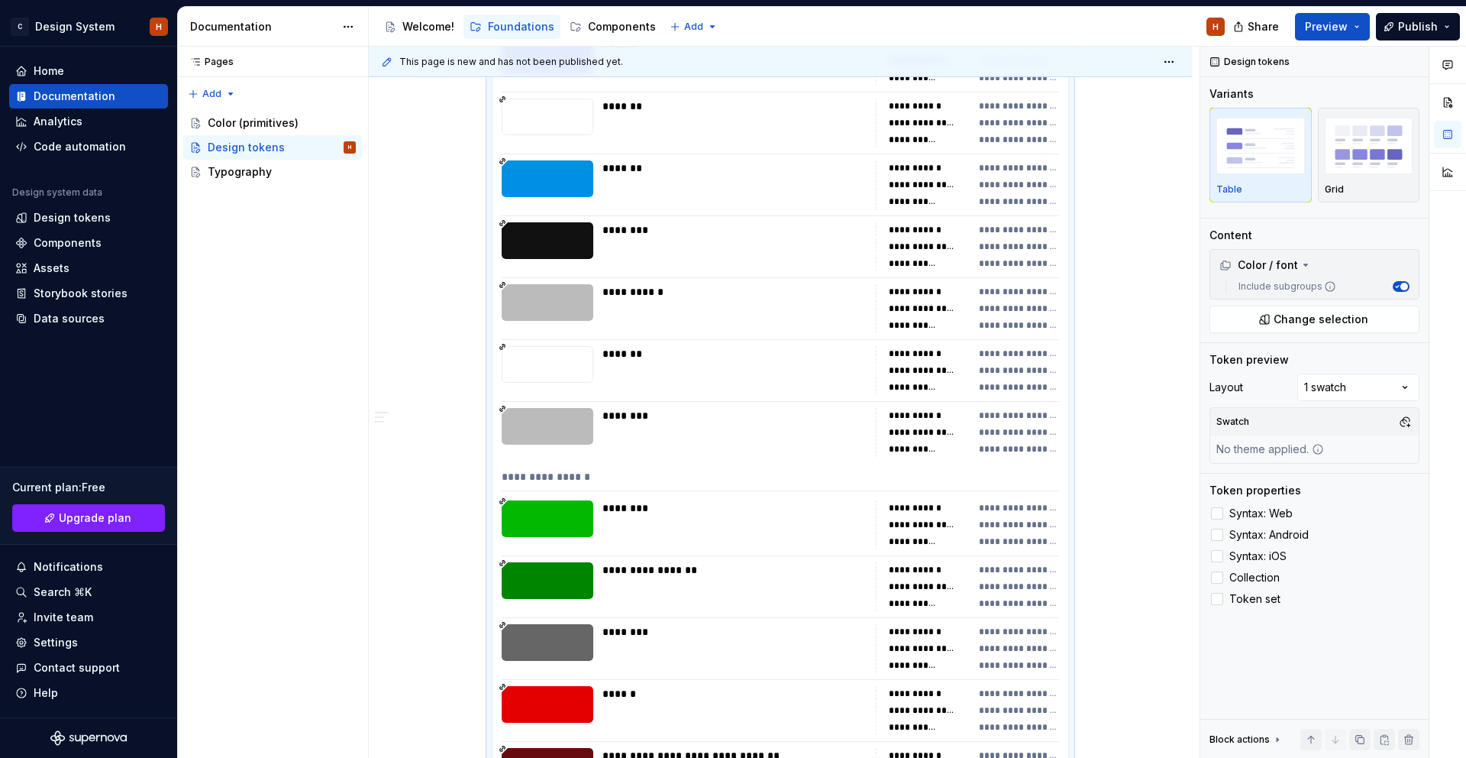
scroll to position [7143, 0]
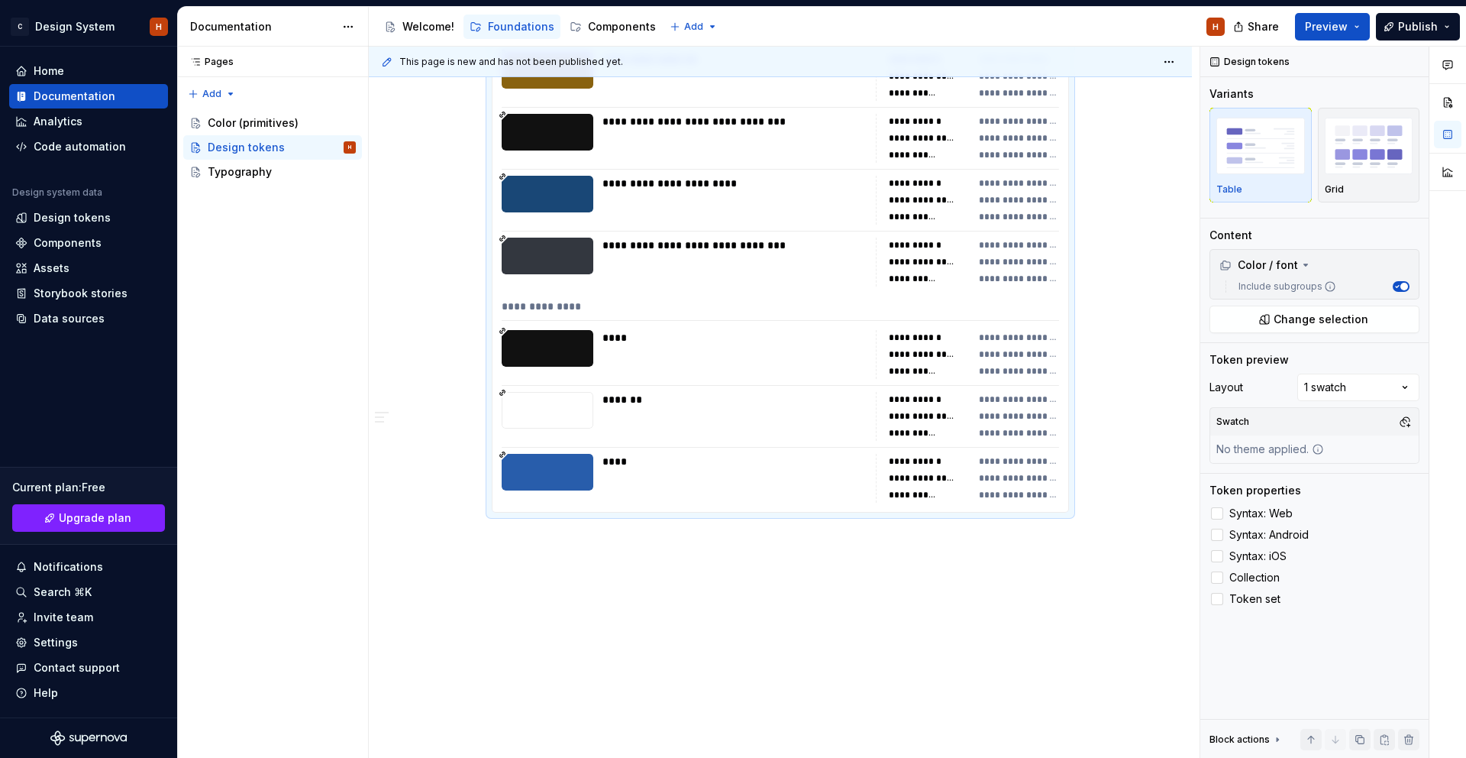
click at [584, 561] on div "**********" at bounding box center [784, 403] width 831 height 712
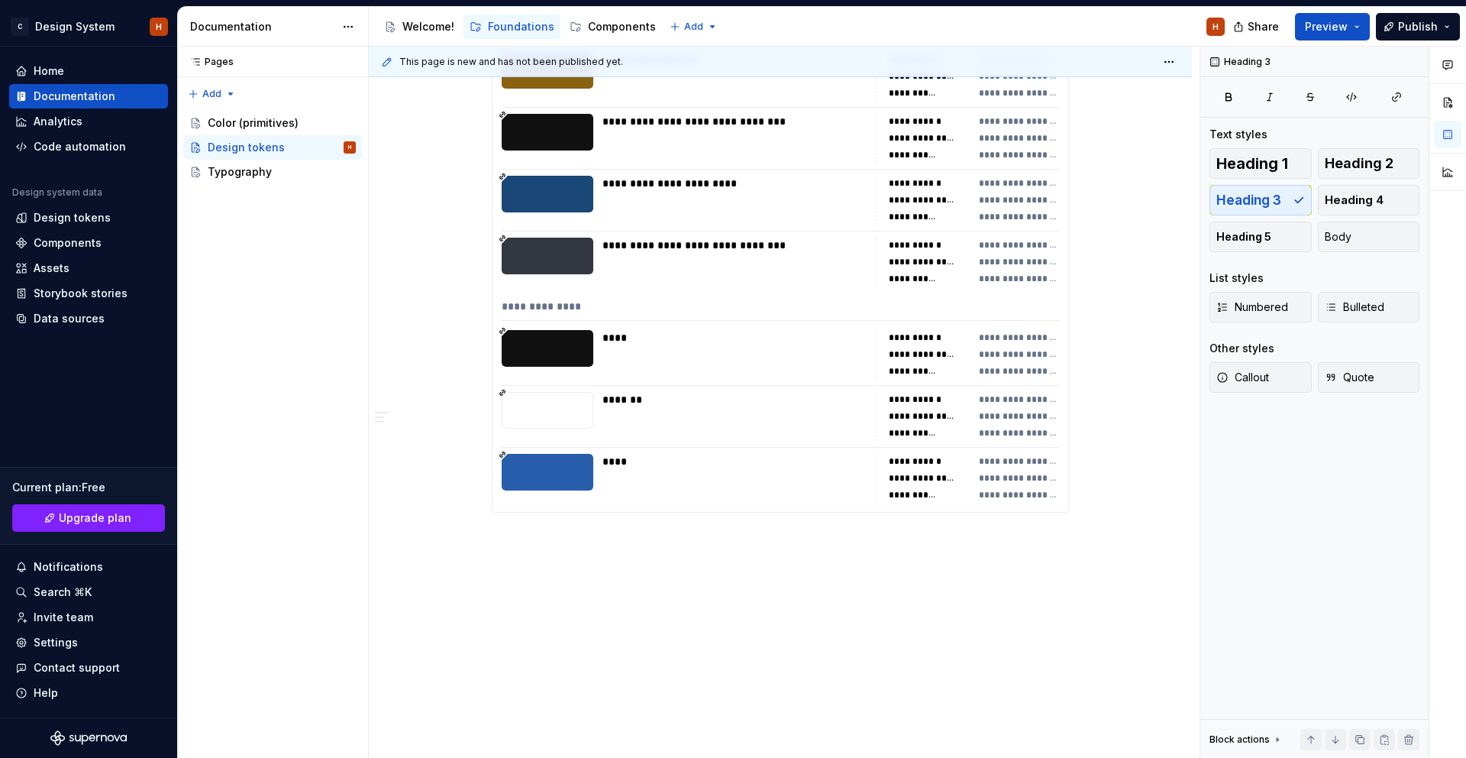
click at [600, 535] on div "**********" at bounding box center [784, 403] width 831 height 712
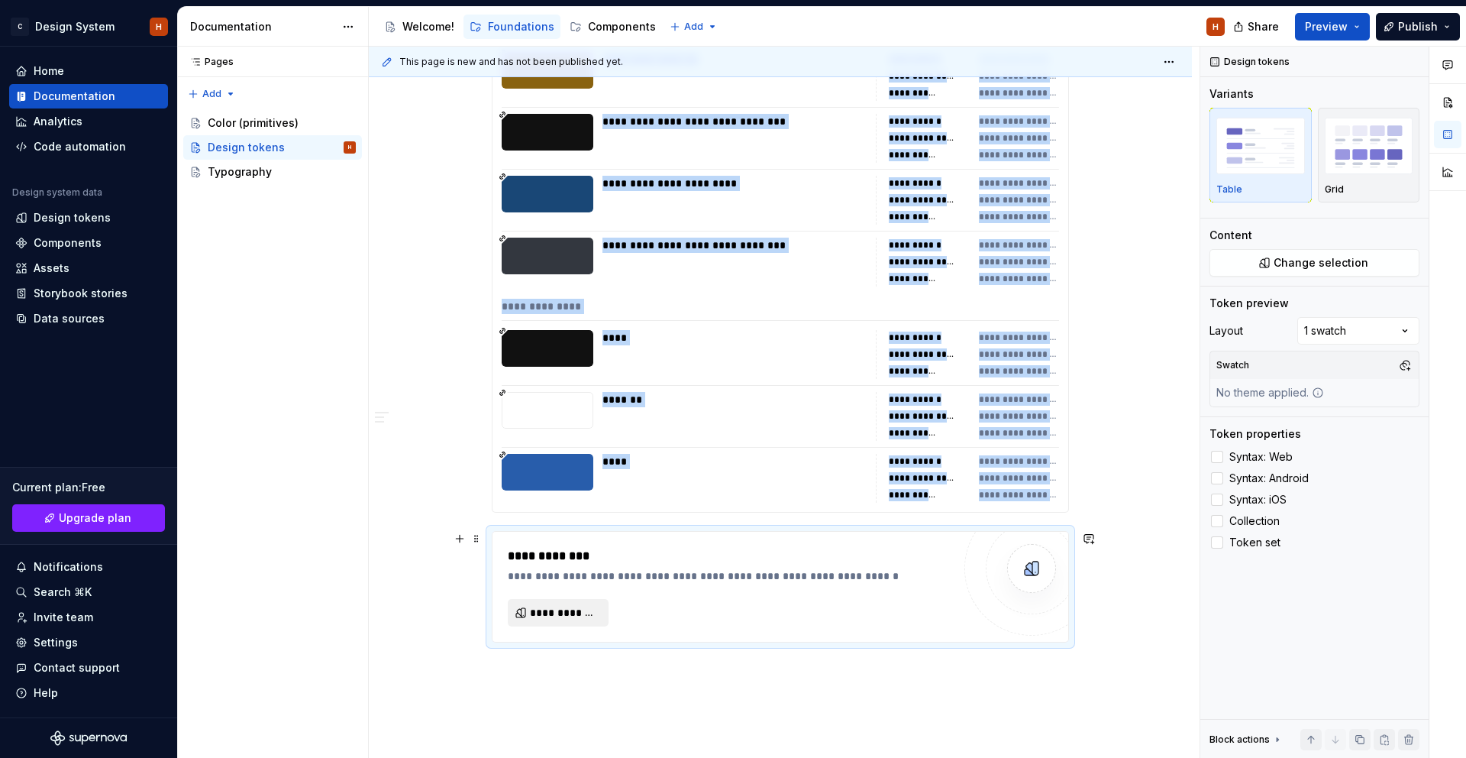
click at [603, 612] on button "**********" at bounding box center [558, 612] width 101 height 27
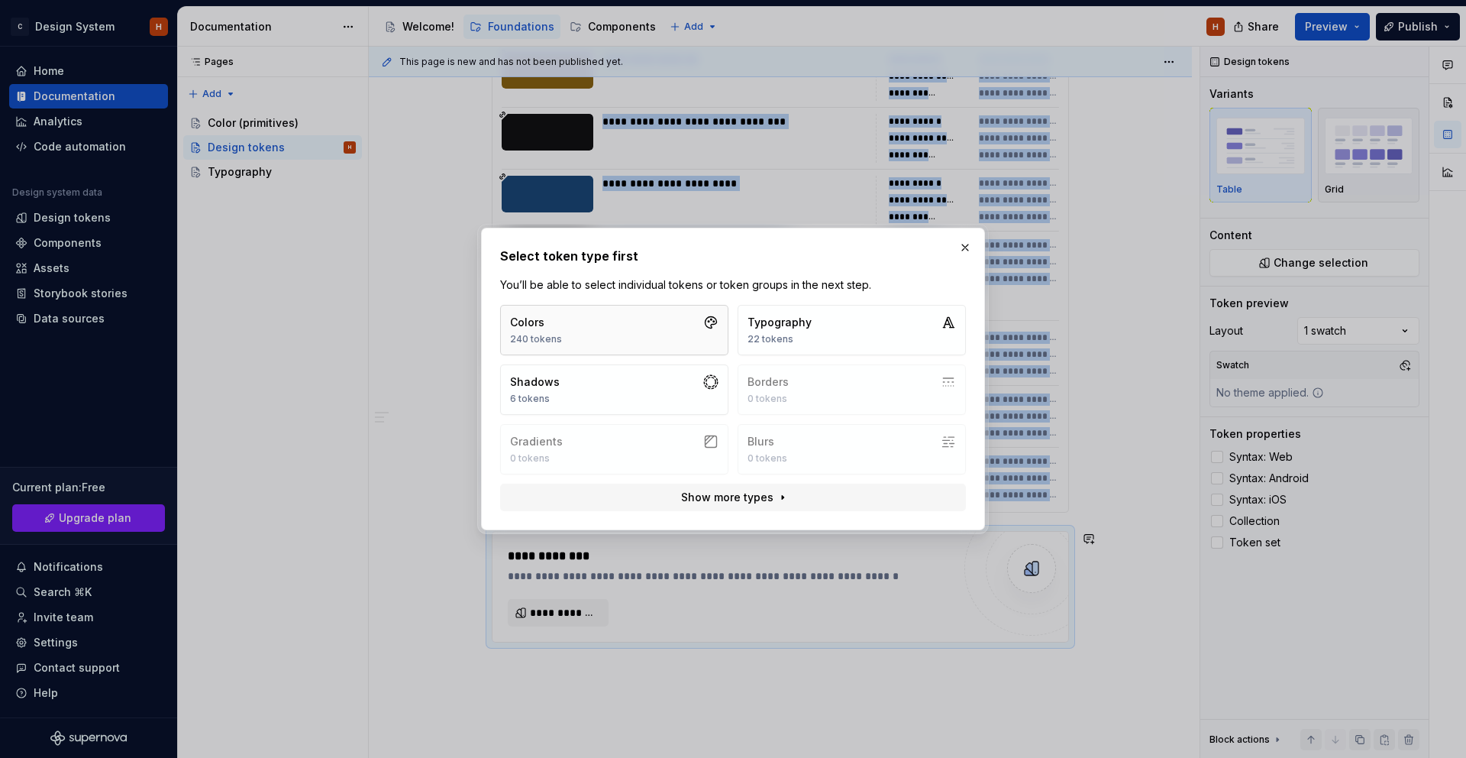
click at [615, 336] on button "Colors 240 tokens" at bounding box center [614, 330] width 228 height 50
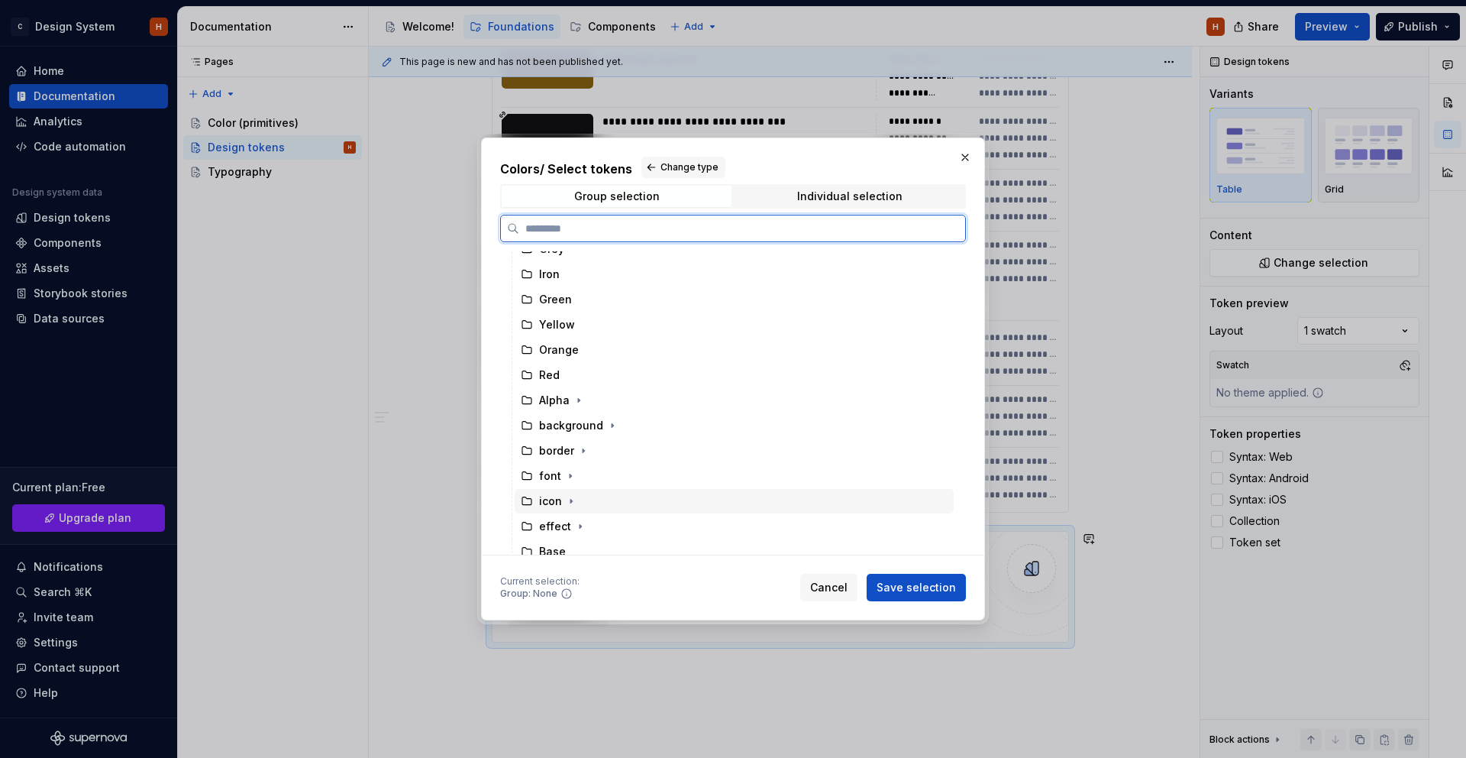
click at [588, 502] on div "icon" at bounding box center [734, 501] width 439 height 24
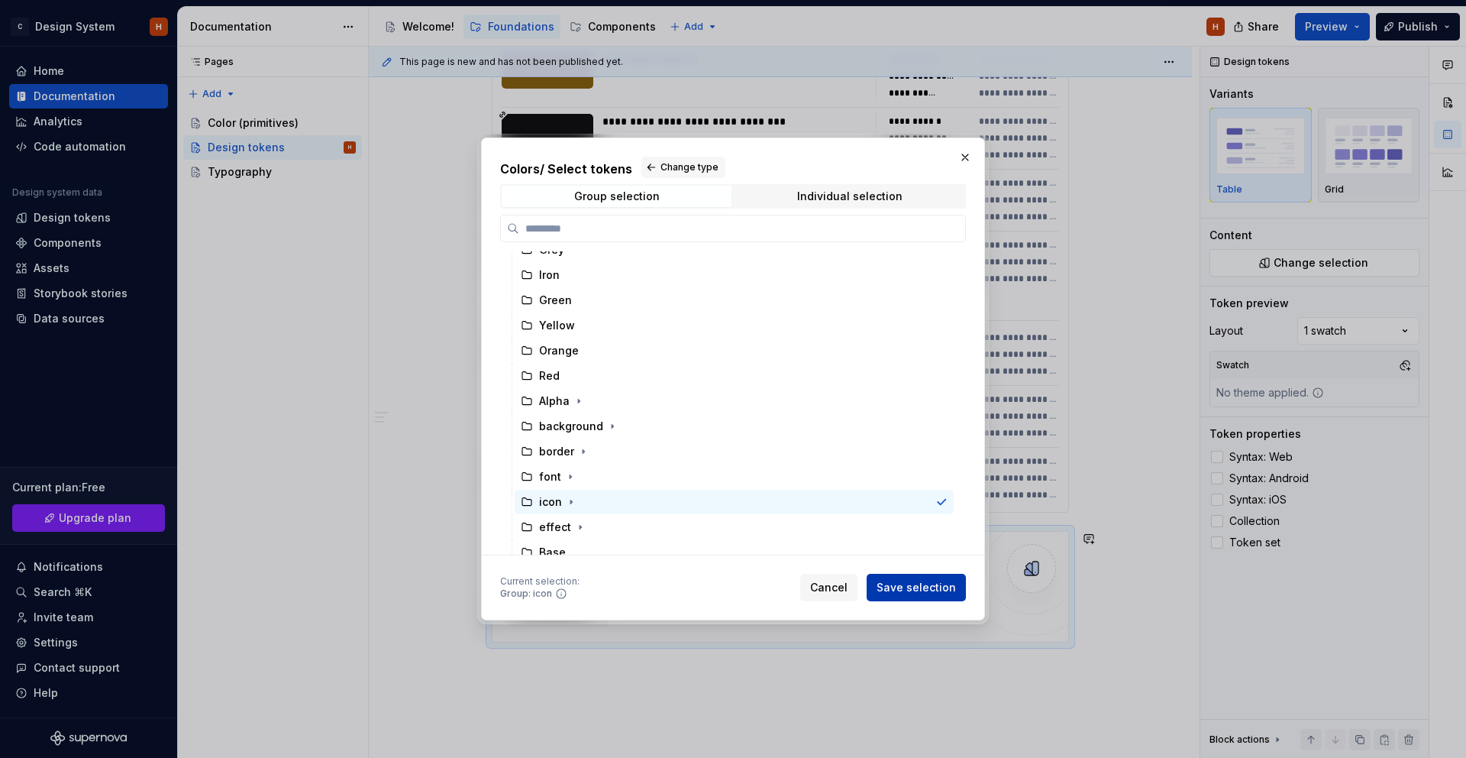
click at [932, 587] on span "Save selection" at bounding box center [916, 587] width 79 height 15
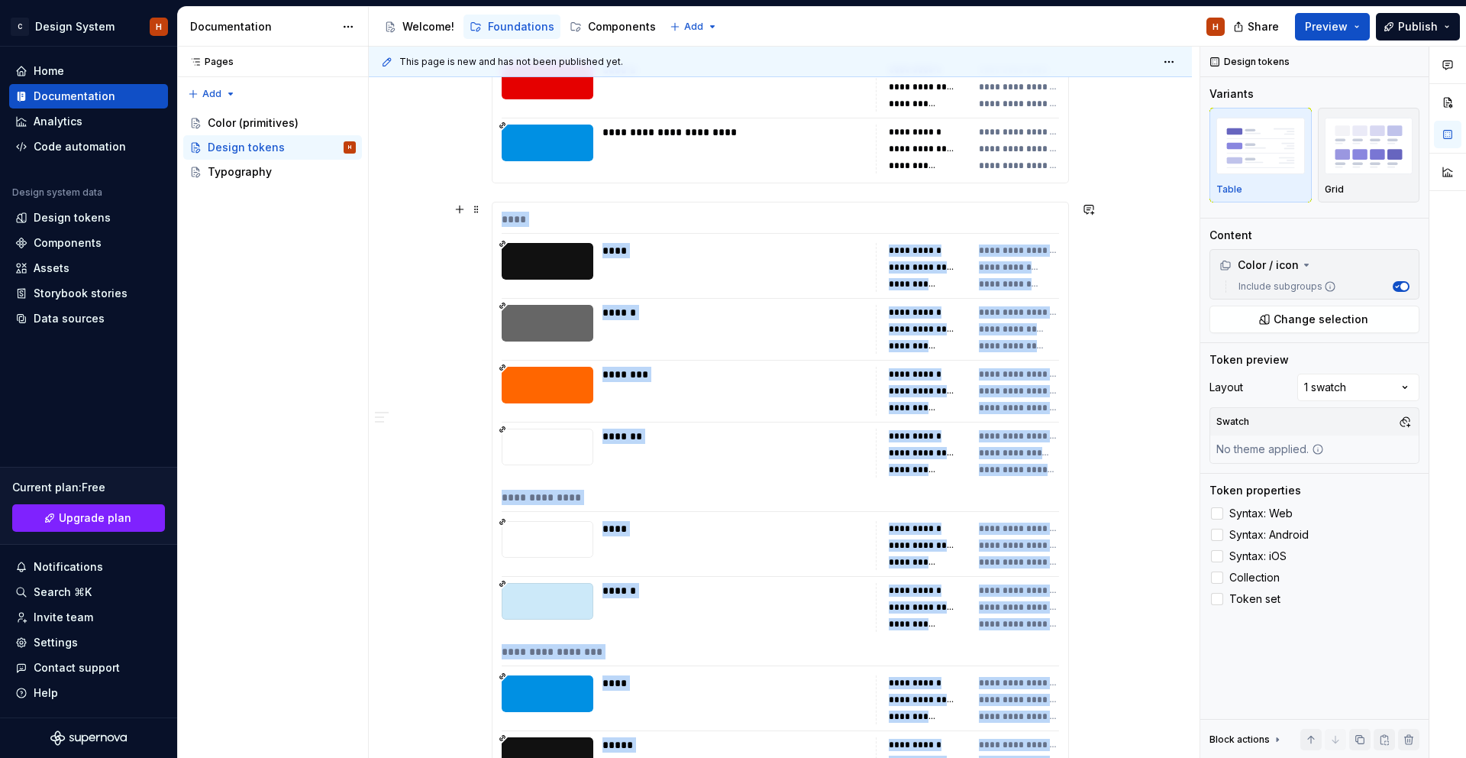
scroll to position [5615, 0]
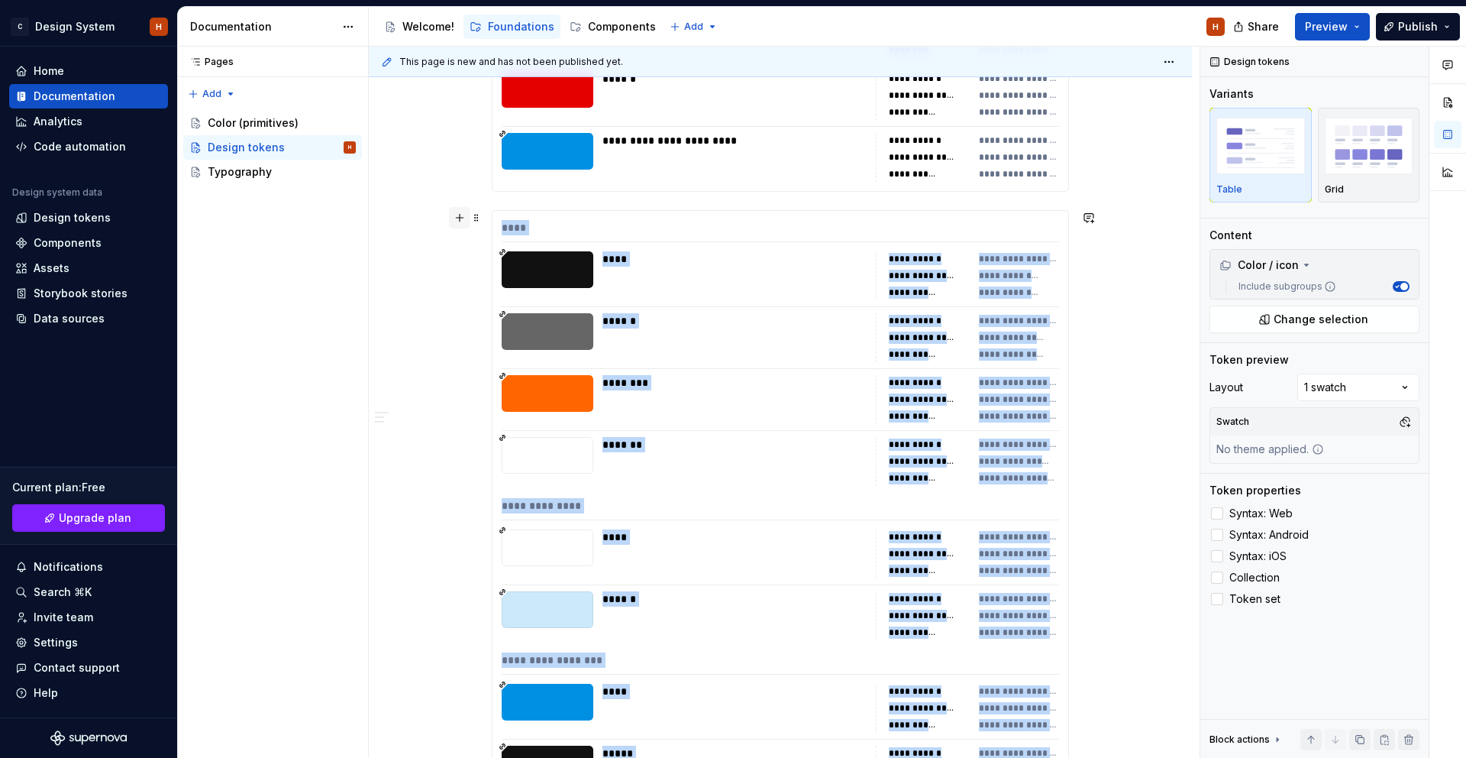
click at [470, 218] on button "button" at bounding box center [459, 217] width 21 height 21
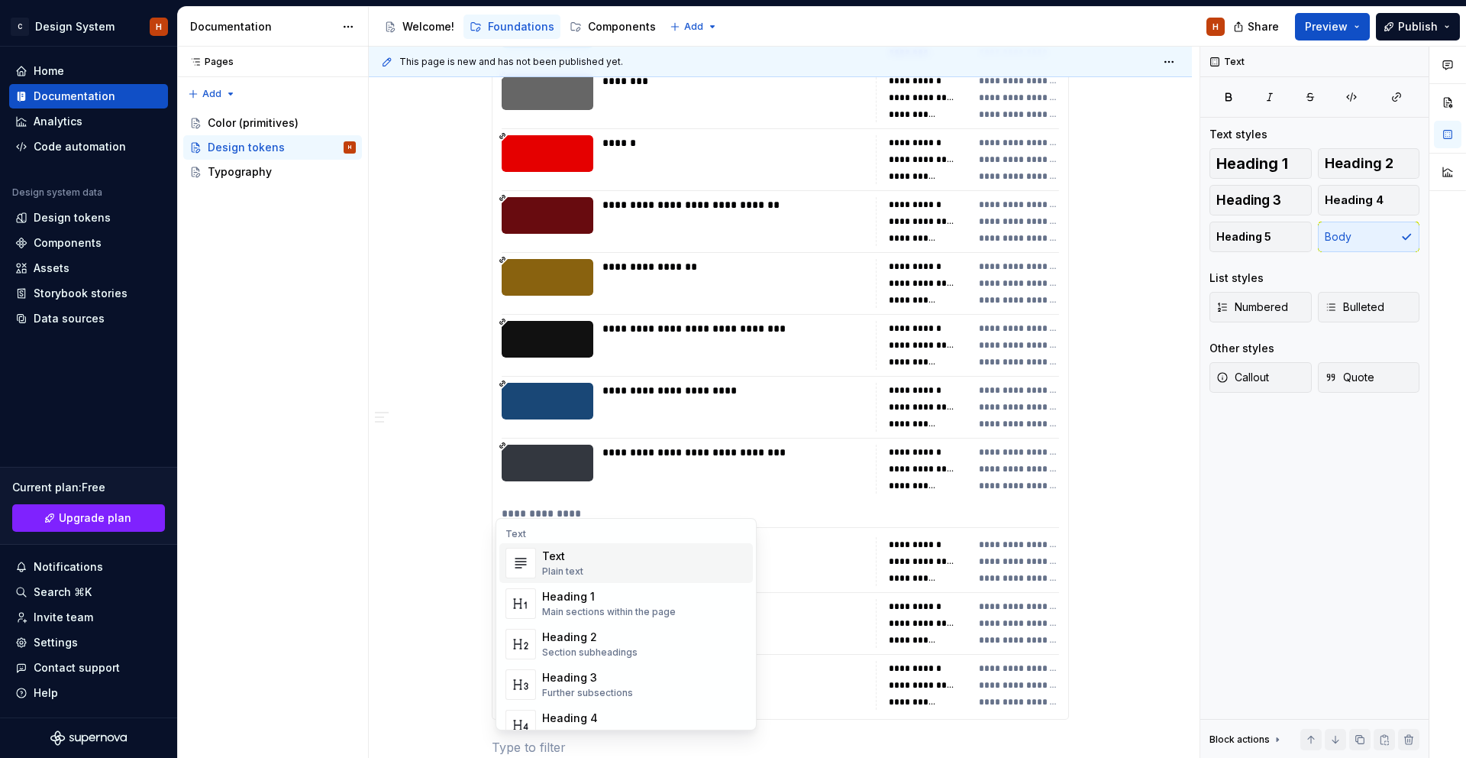
scroll to position [7009, 0]
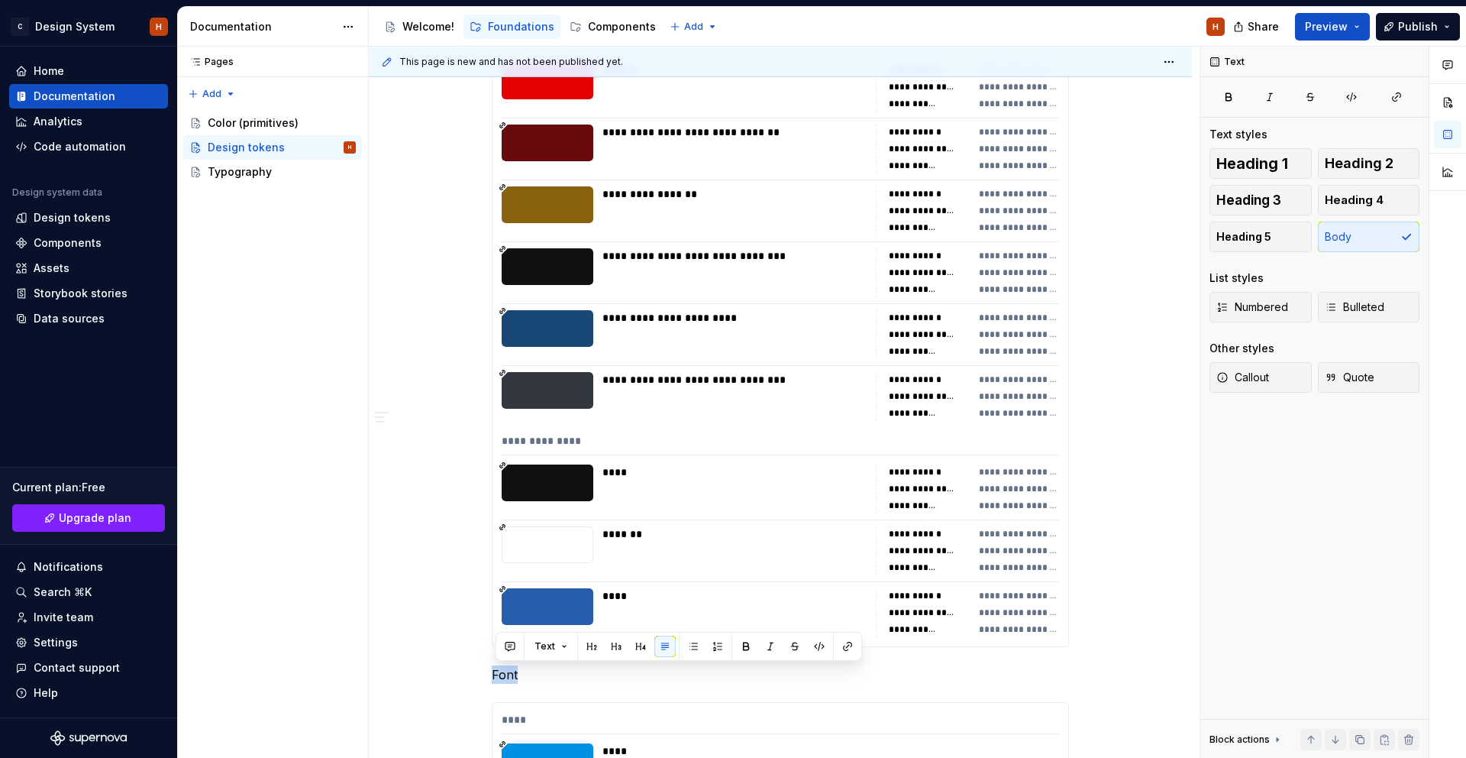
drag, startPoint x: 642, startPoint y: 646, endPoint x: 641, endPoint y: 635, distance: 11.5
click at [642, 646] on button "button" at bounding box center [640, 645] width 21 height 21
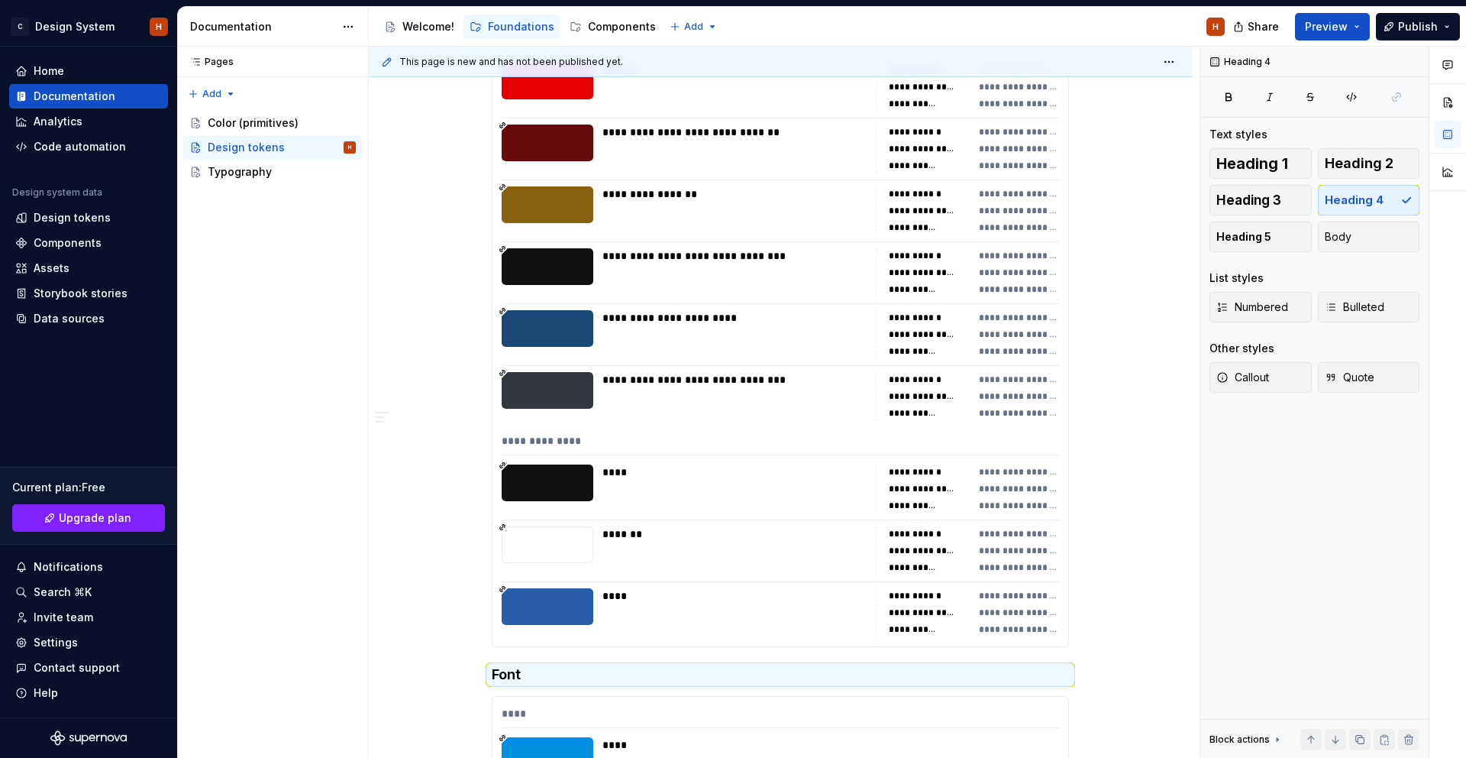
drag, startPoint x: 1133, startPoint y: 638, endPoint x: 1045, endPoint y: 615, distance: 91.7
click at [1133, 638] on div "**********" at bounding box center [784, 403] width 831 height 712
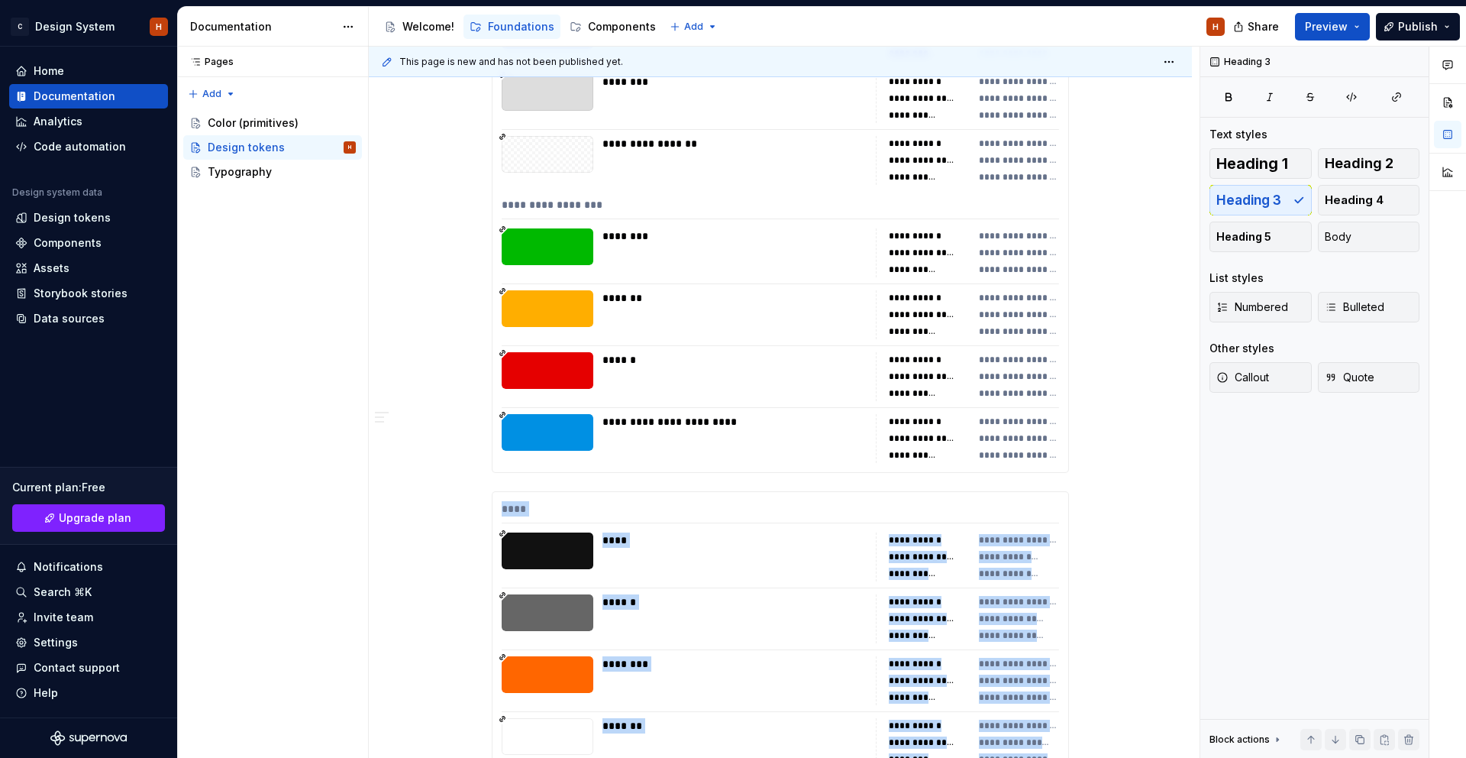
scroll to position [5245, 0]
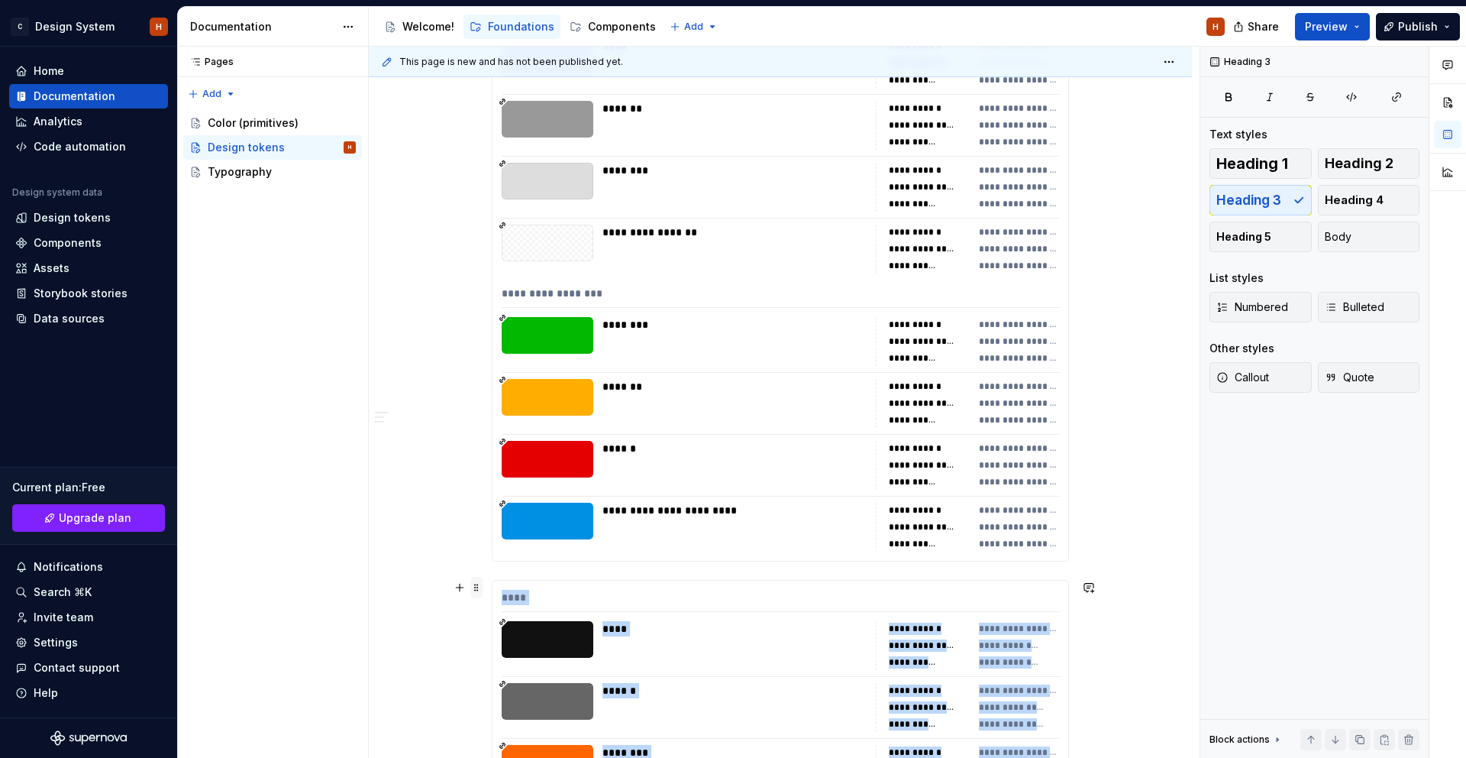
click at [480, 590] on span at bounding box center [476, 587] width 12 height 21
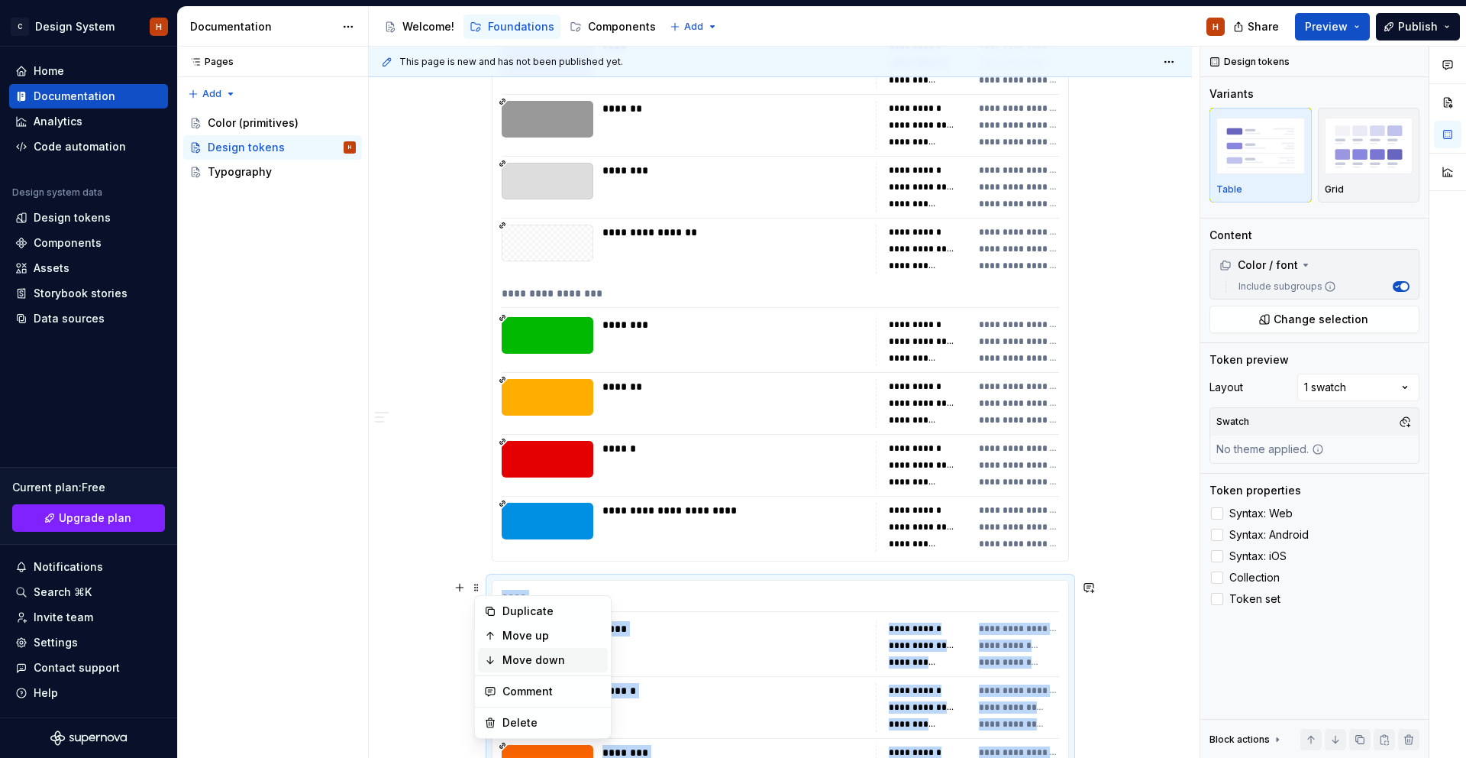
click at [537, 658] on div "Move down" at bounding box center [552, 659] width 99 height 15
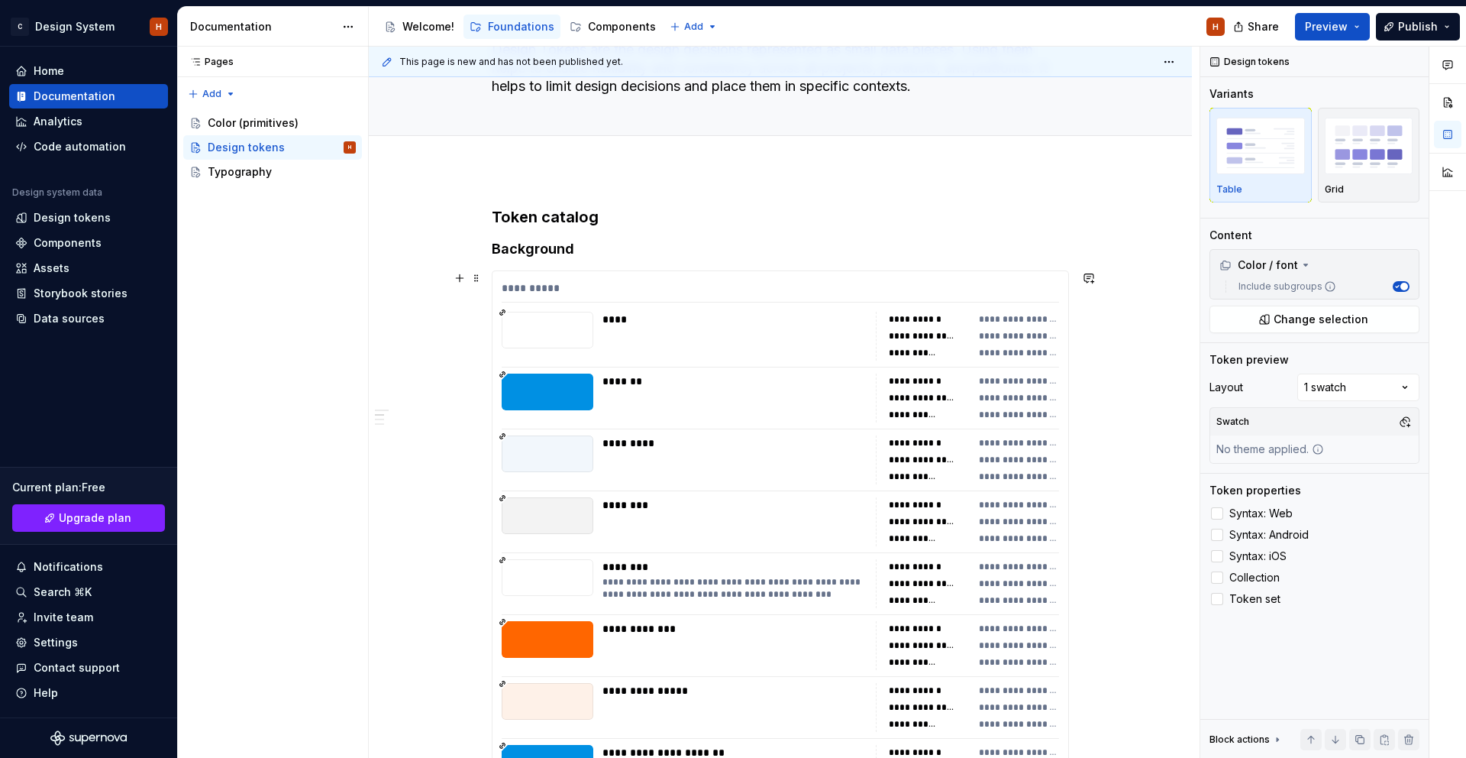
scroll to position [0, 0]
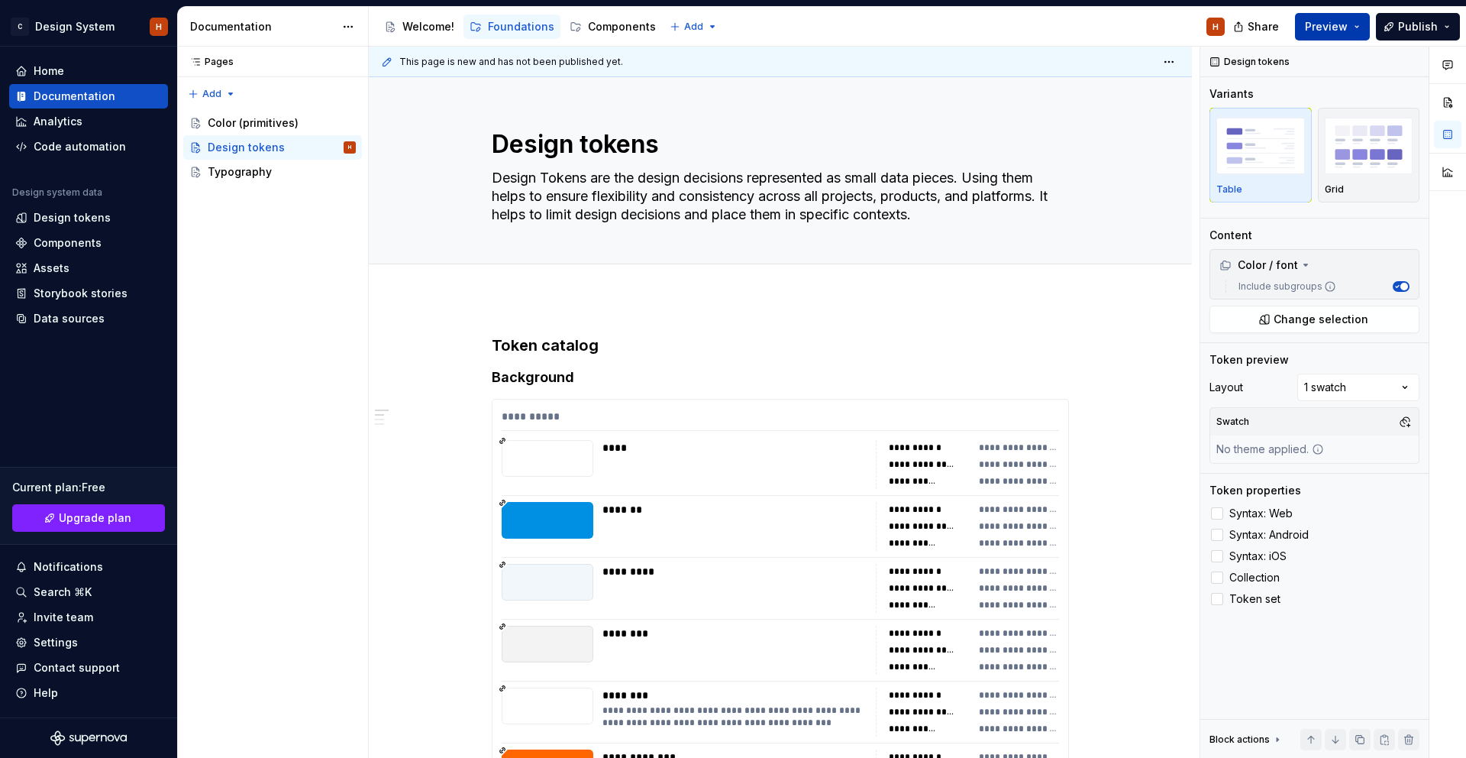
click at [1320, 20] on span "Preview" at bounding box center [1326, 26] width 43 height 15
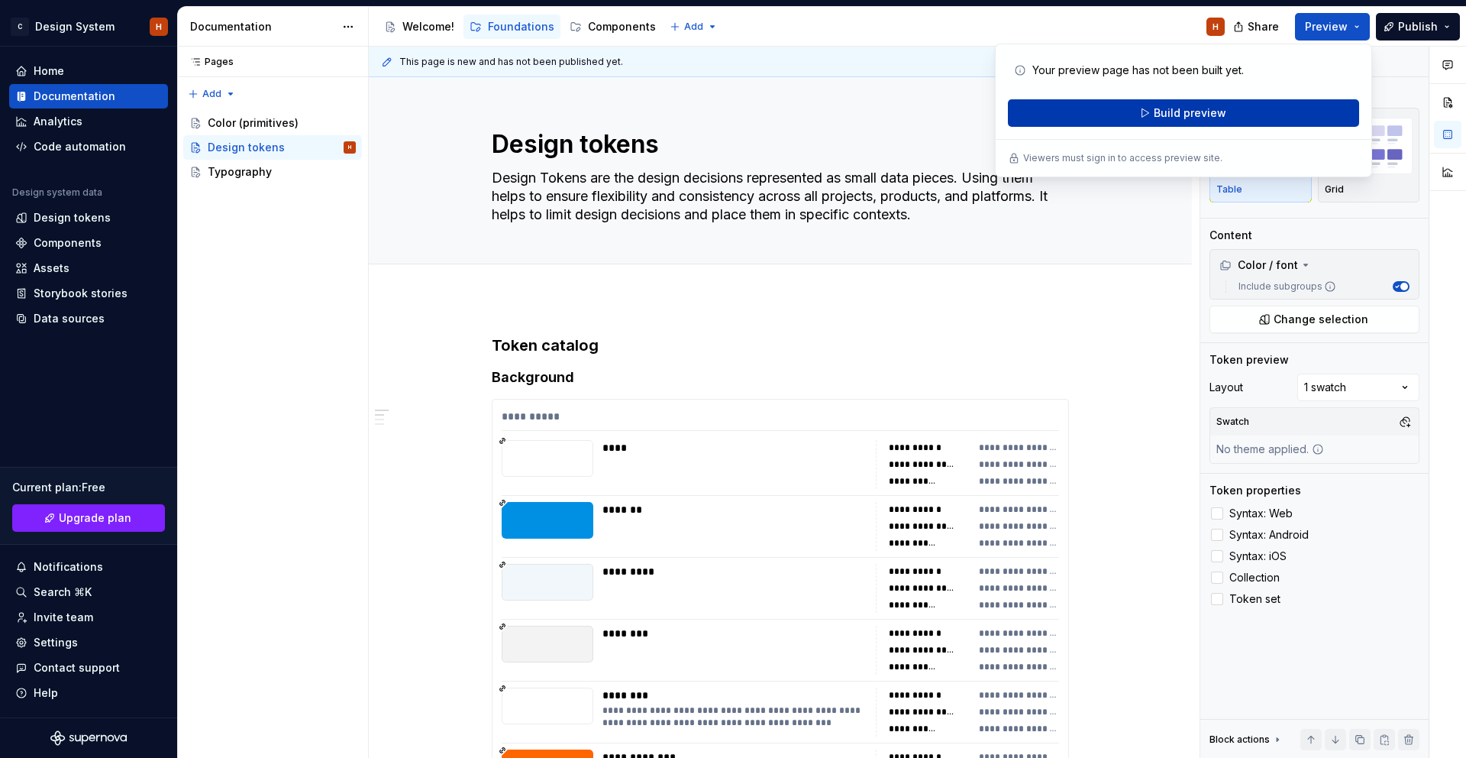
click at [1301, 121] on button "Build preview" at bounding box center [1183, 112] width 351 height 27
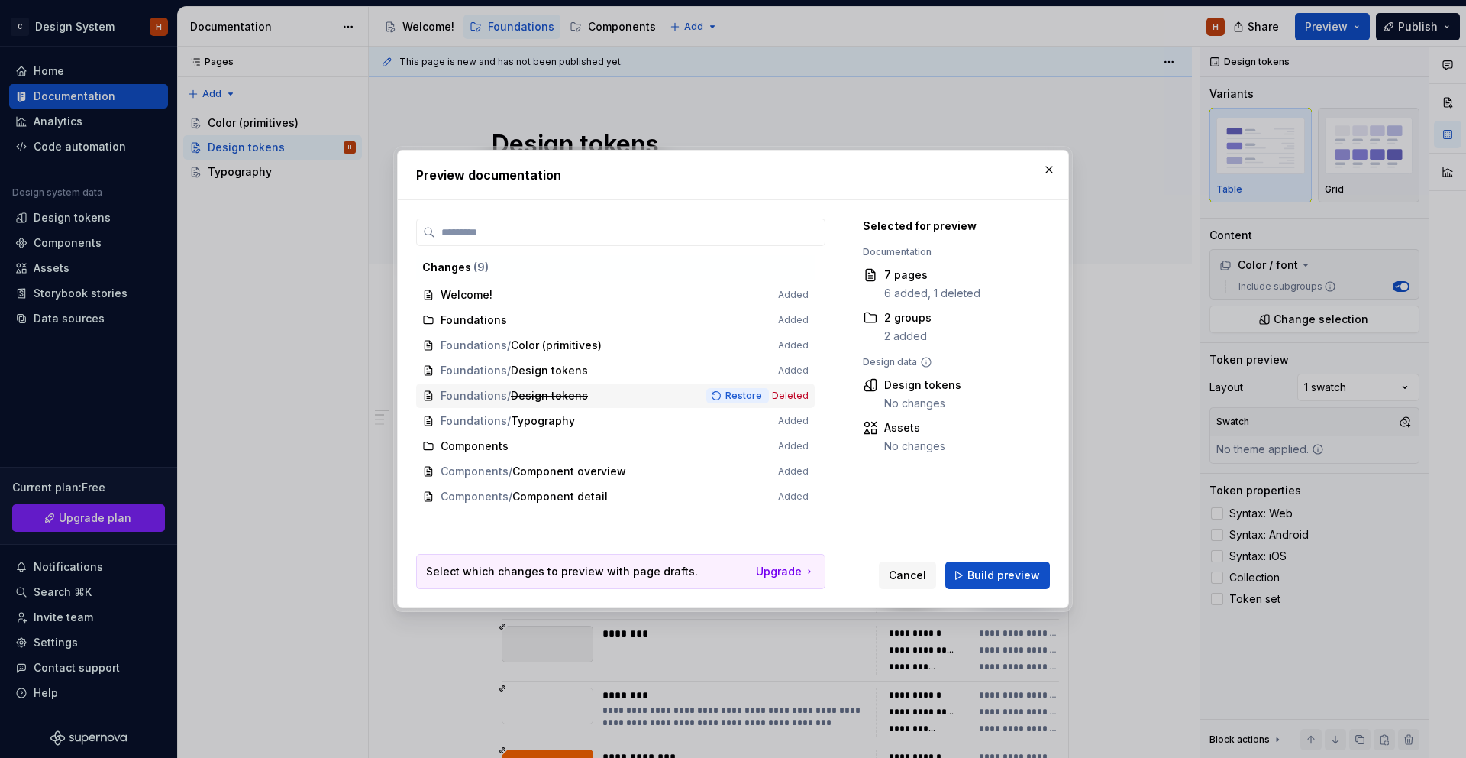
click at [749, 394] on span "Restore" at bounding box center [744, 396] width 37 height 12
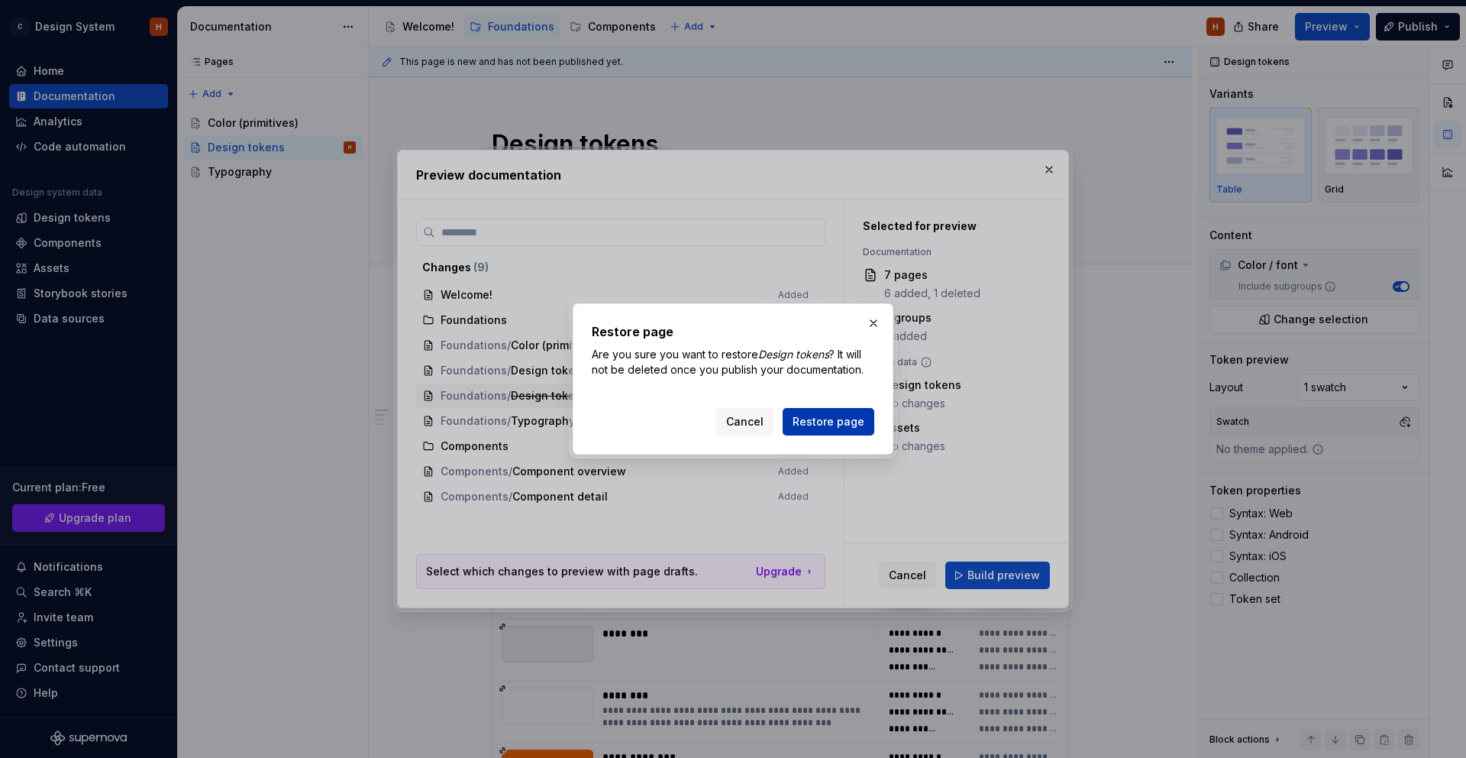
click at [825, 428] on span "Restore page" at bounding box center [829, 421] width 72 height 15
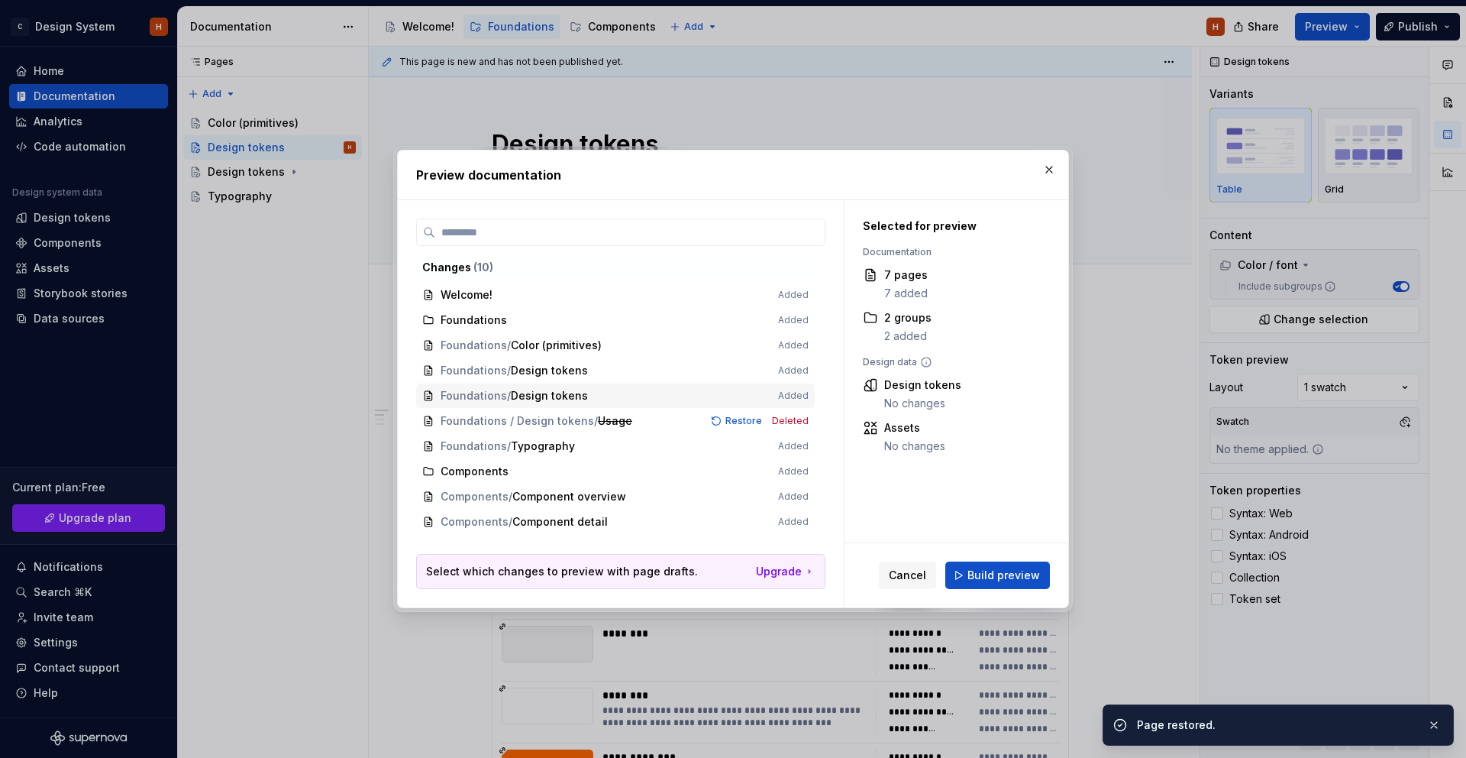
click at [1003, 580] on span "Build preview" at bounding box center [1004, 574] width 73 height 15
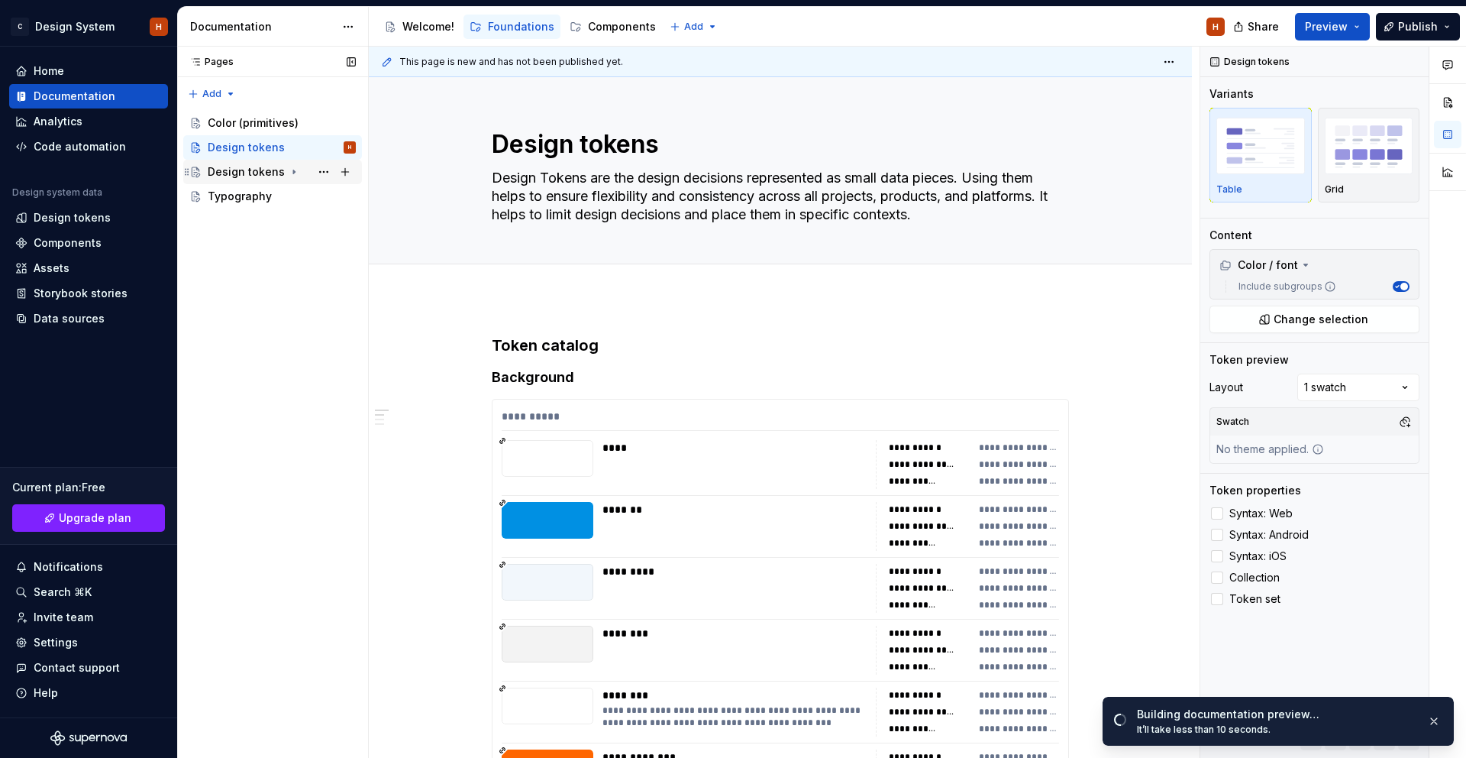
click at [279, 170] on div "Design tokens" at bounding box center [246, 171] width 77 height 15
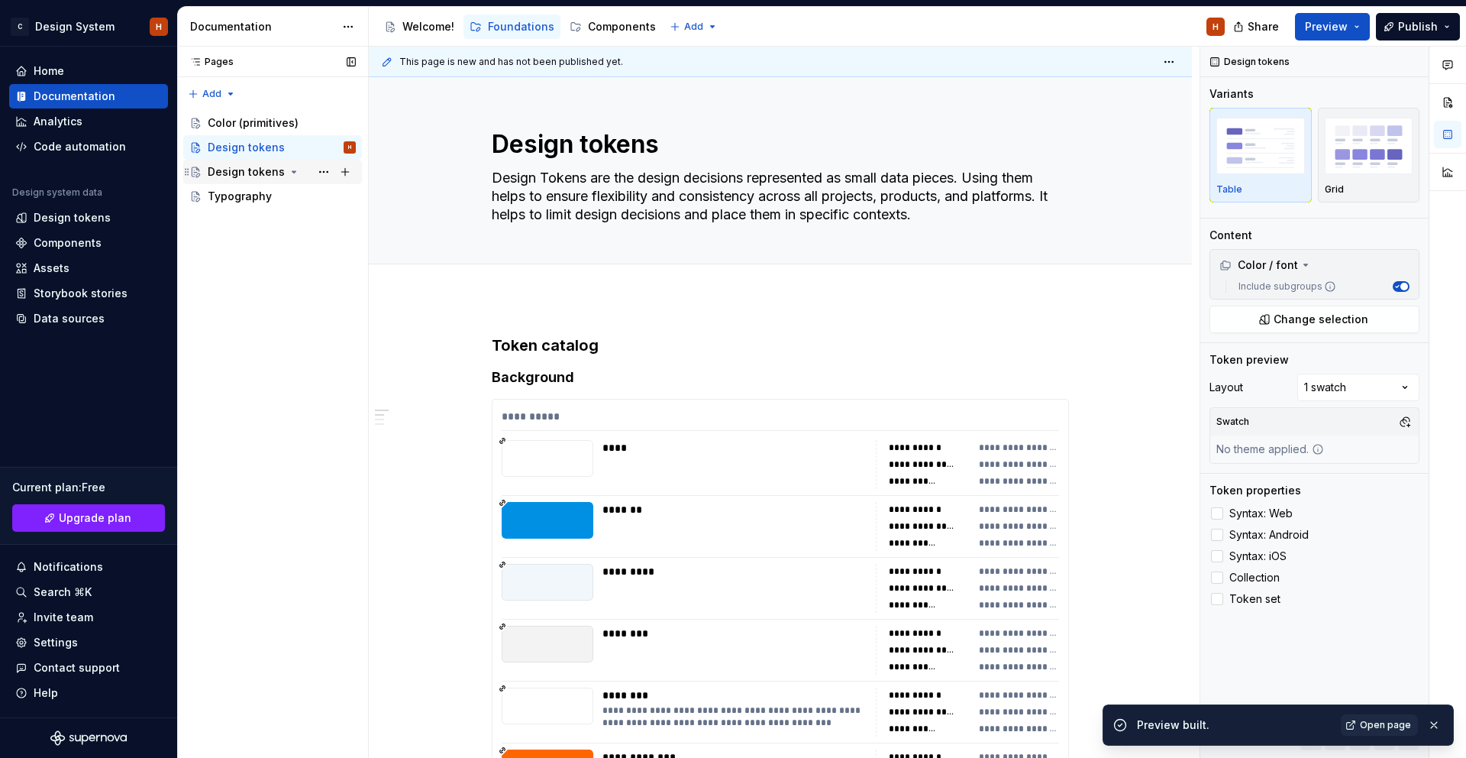
click at [264, 179] on div "Design tokens" at bounding box center [246, 171] width 77 height 15
click at [268, 170] on div "Design tokens" at bounding box center [246, 171] width 77 height 15
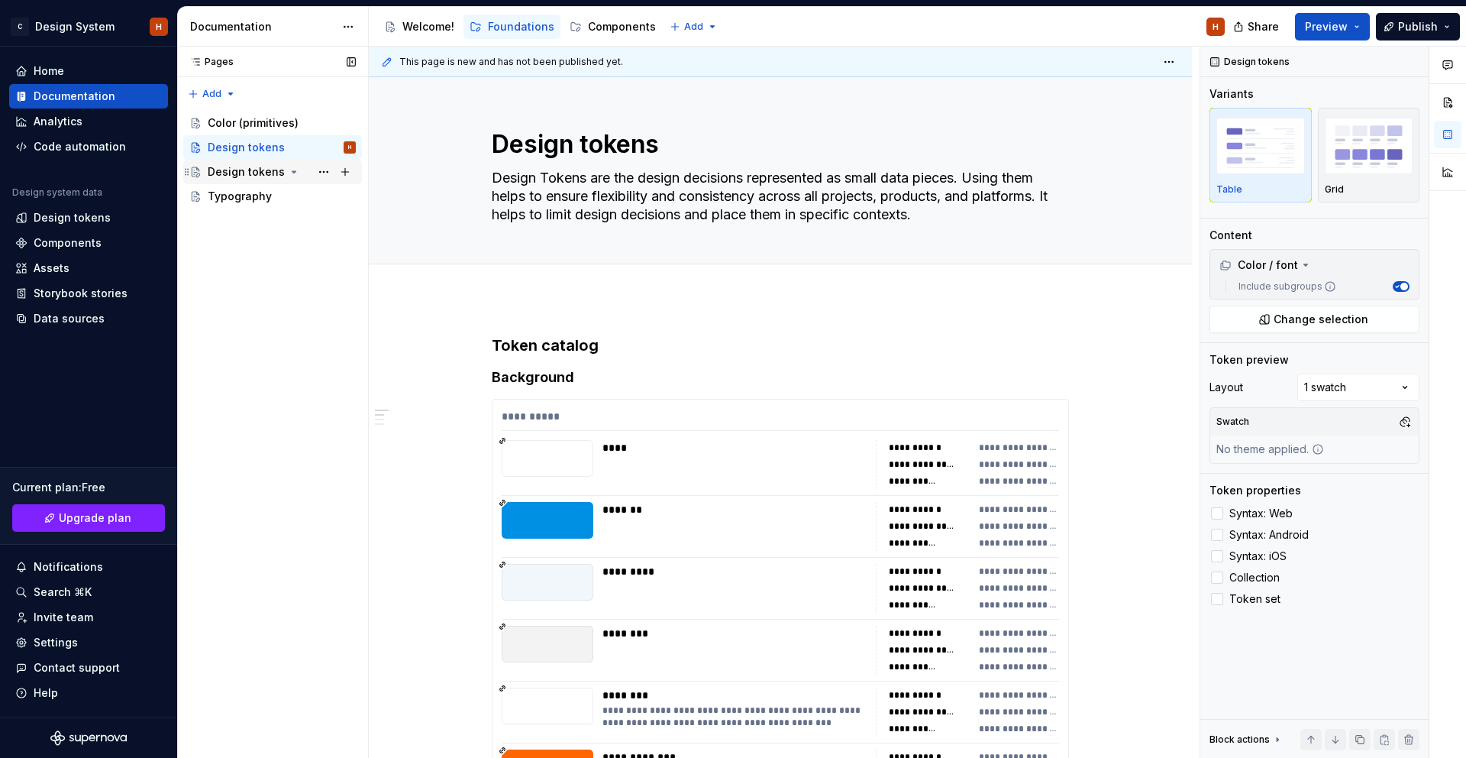
click at [293, 172] on icon "Page tree" at bounding box center [295, 172] width 4 height 2
click at [292, 173] on icon "Page tree" at bounding box center [294, 172] width 12 height 12
click at [260, 172] on div "Design tokens" at bounding box center [246, 171] width 77 height 15
click at [286, 137] on div "Design tokens H" at bounding box center [282, 147] width 148 height 21
click at [286, 124] on div "Color (primitives)" at bounding box center [253, 122] width 91 height 15
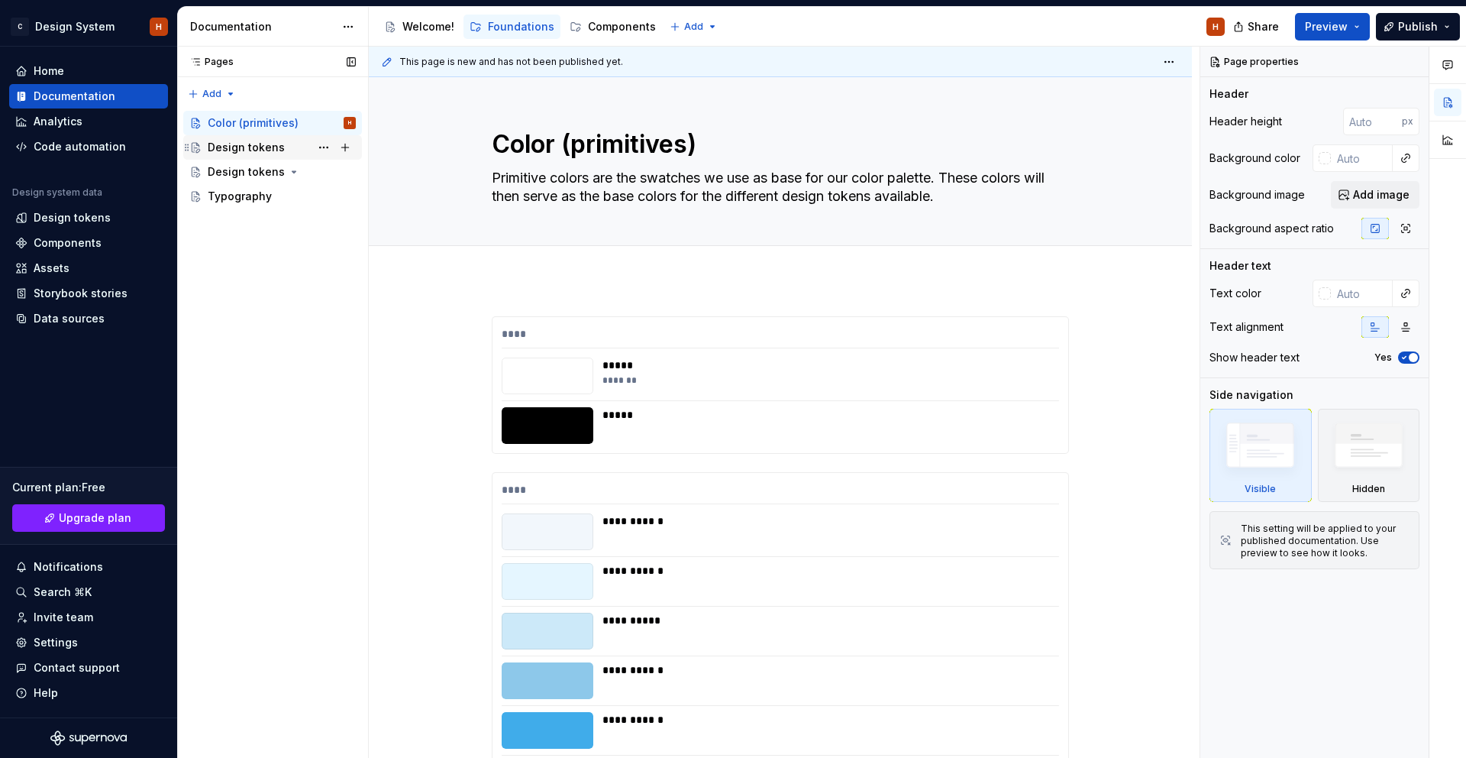
click at [273, 148] on div "Design tokens" at bounding box center [246, 147] width 77 height 15
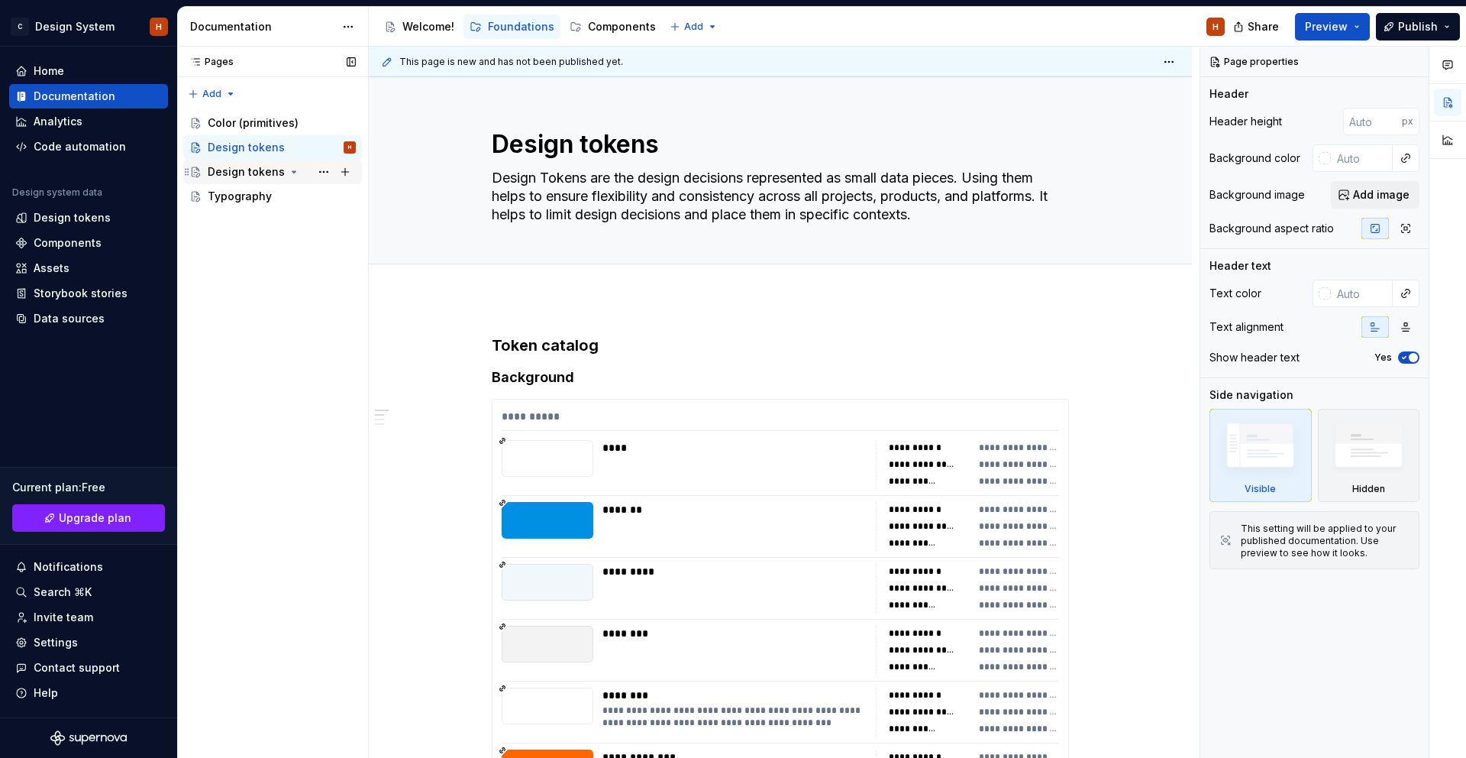
click at [263, 168] on div "Design tokens" at bounding box center [246, 171] width 77 height 15
click at [1353, 34] on button "Preview" at bounding box center [1332, 26] width 75 height 27
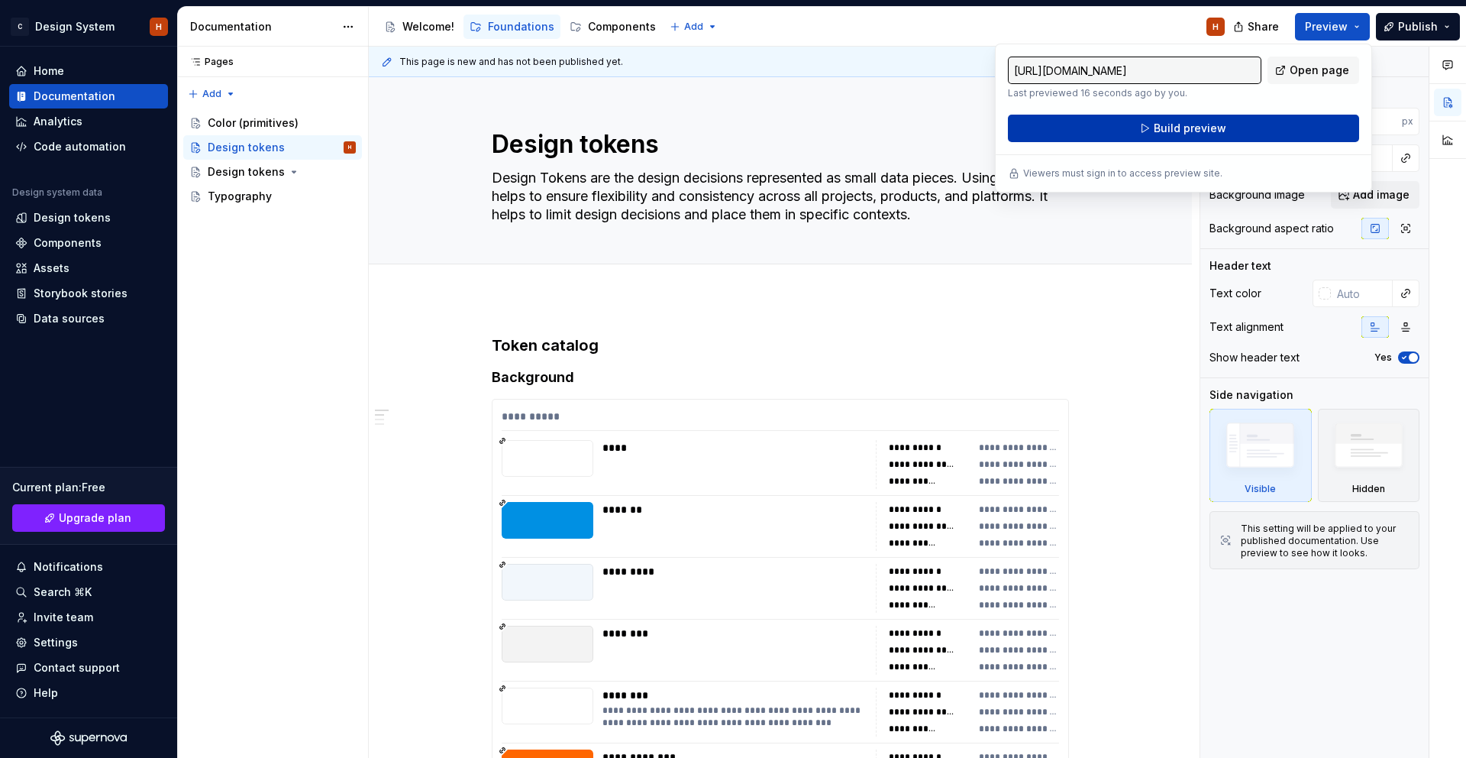
click at [1188, 128] on span "Build preview" at bounding box center [1190, 128] width 73 height 15
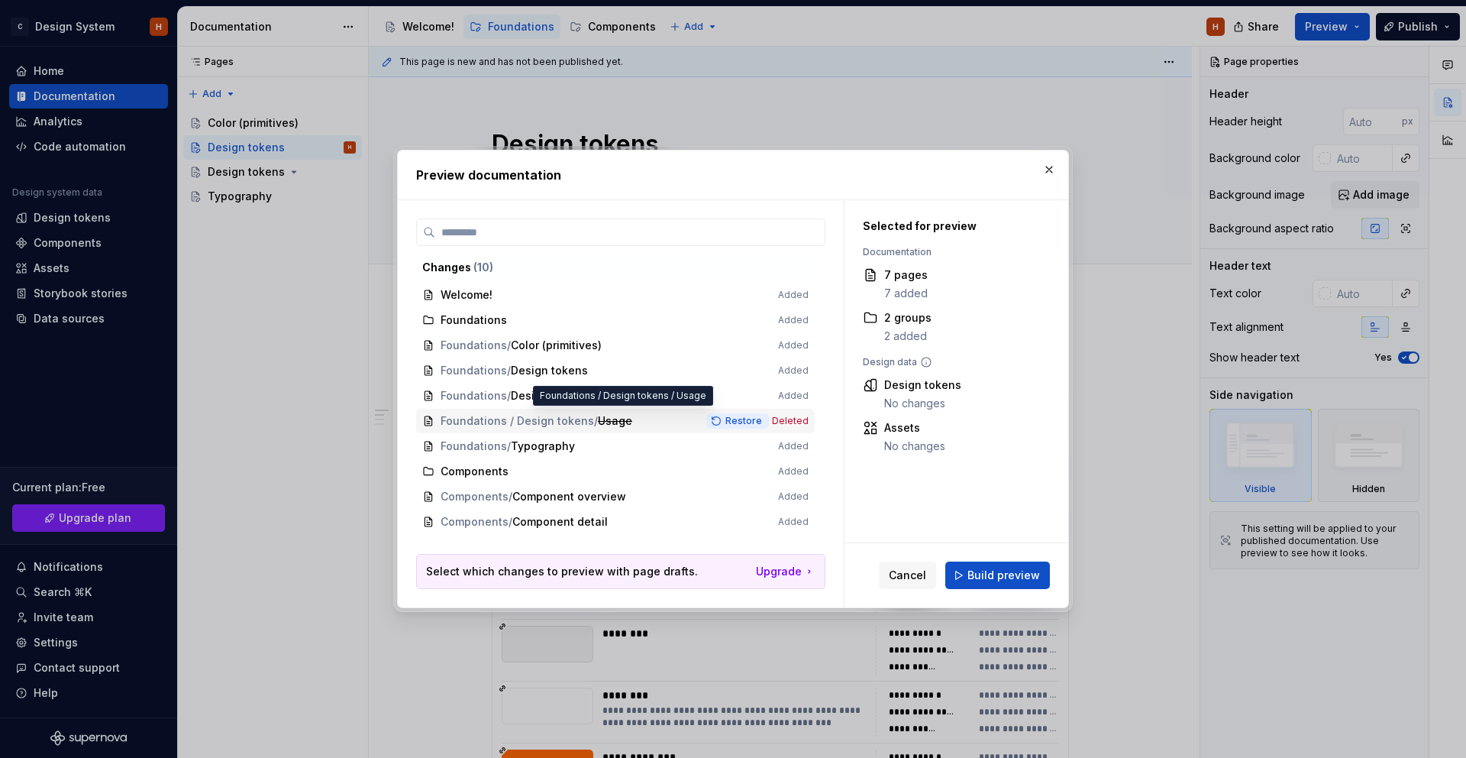
click at [735, 422] on button "Restore" at bounding box center [737, 420] width 63 height 15
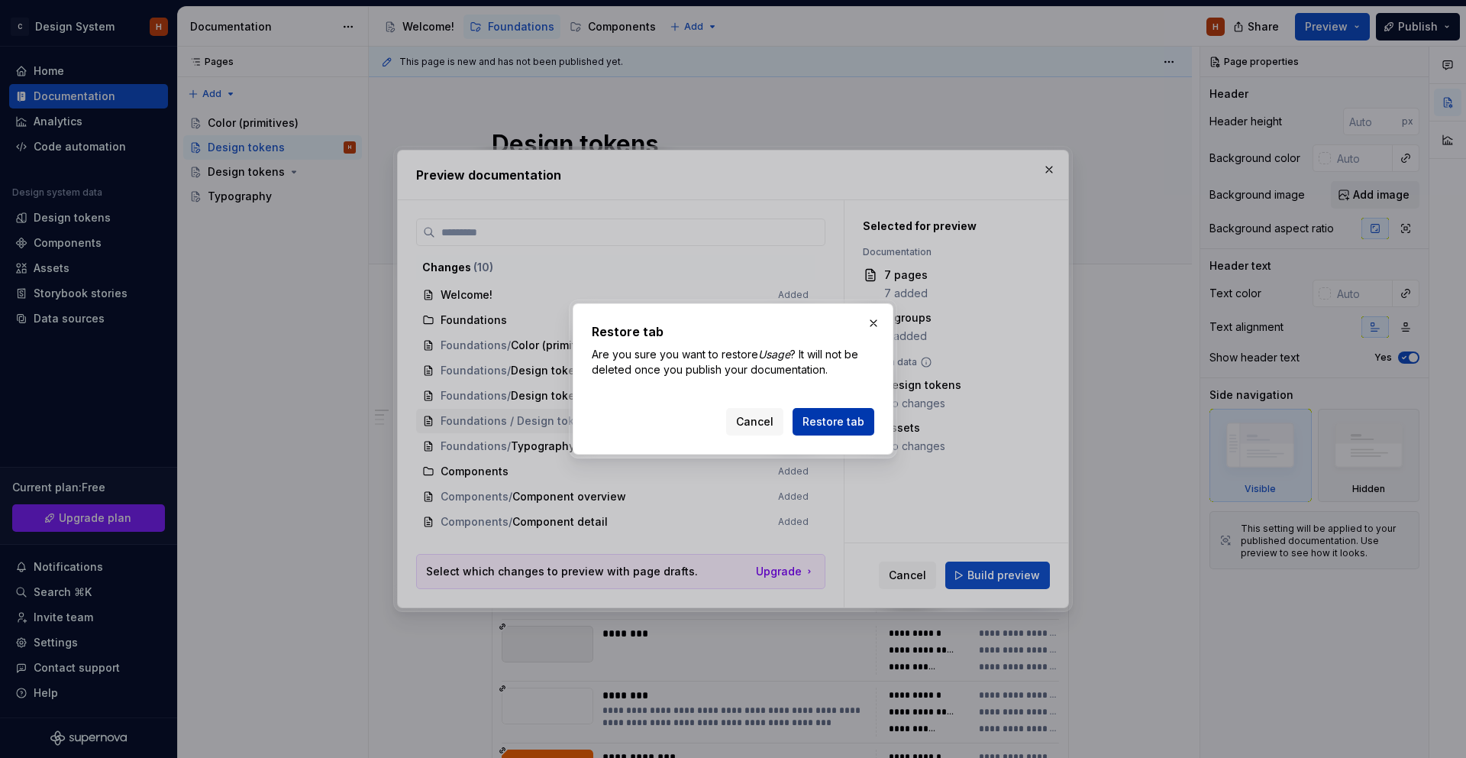
click at [858, 425] on span "Restore tab" at bounding box center [834, 421] width 62 height 15
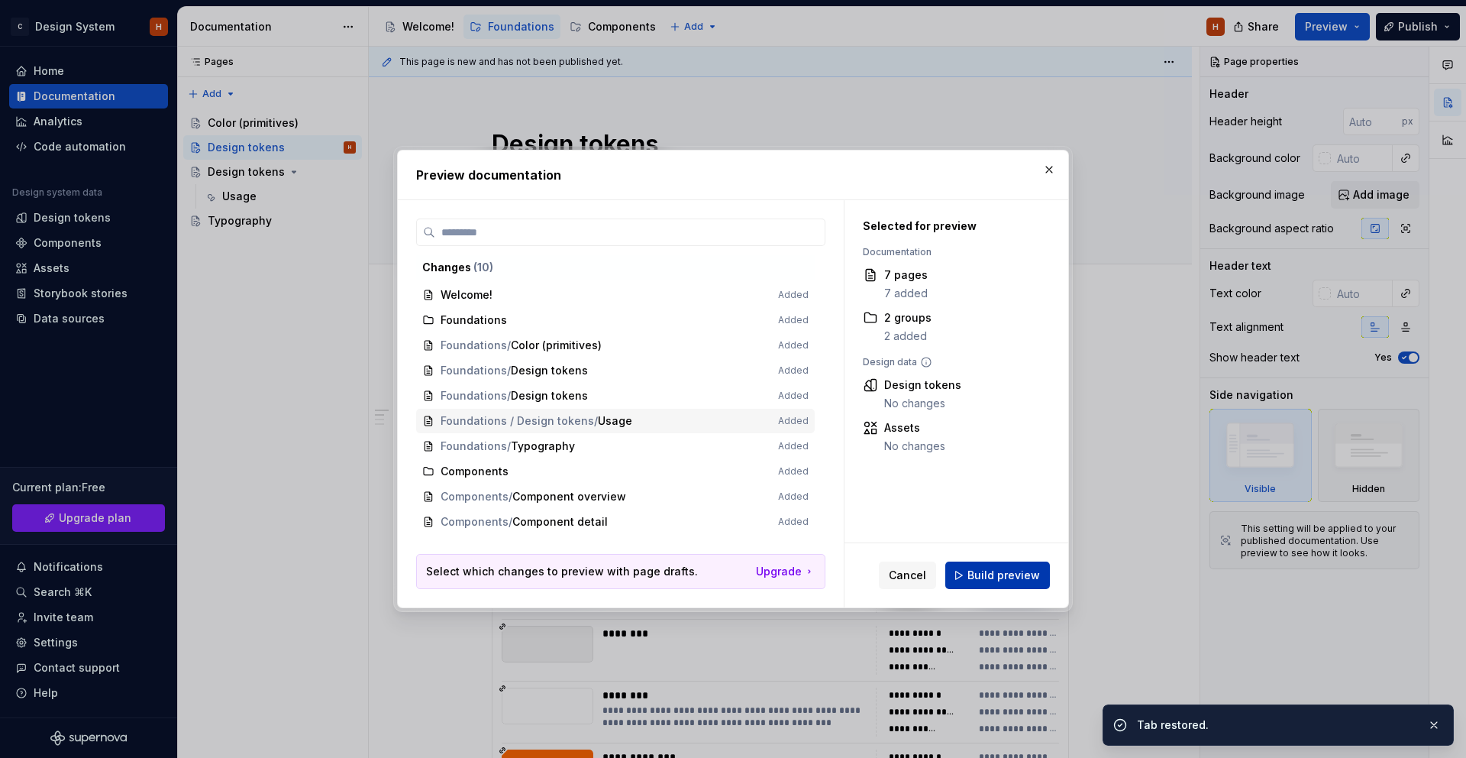
click at [995, 583] on button "Build preview" at bounding box center [998, 574] width 105 height 27
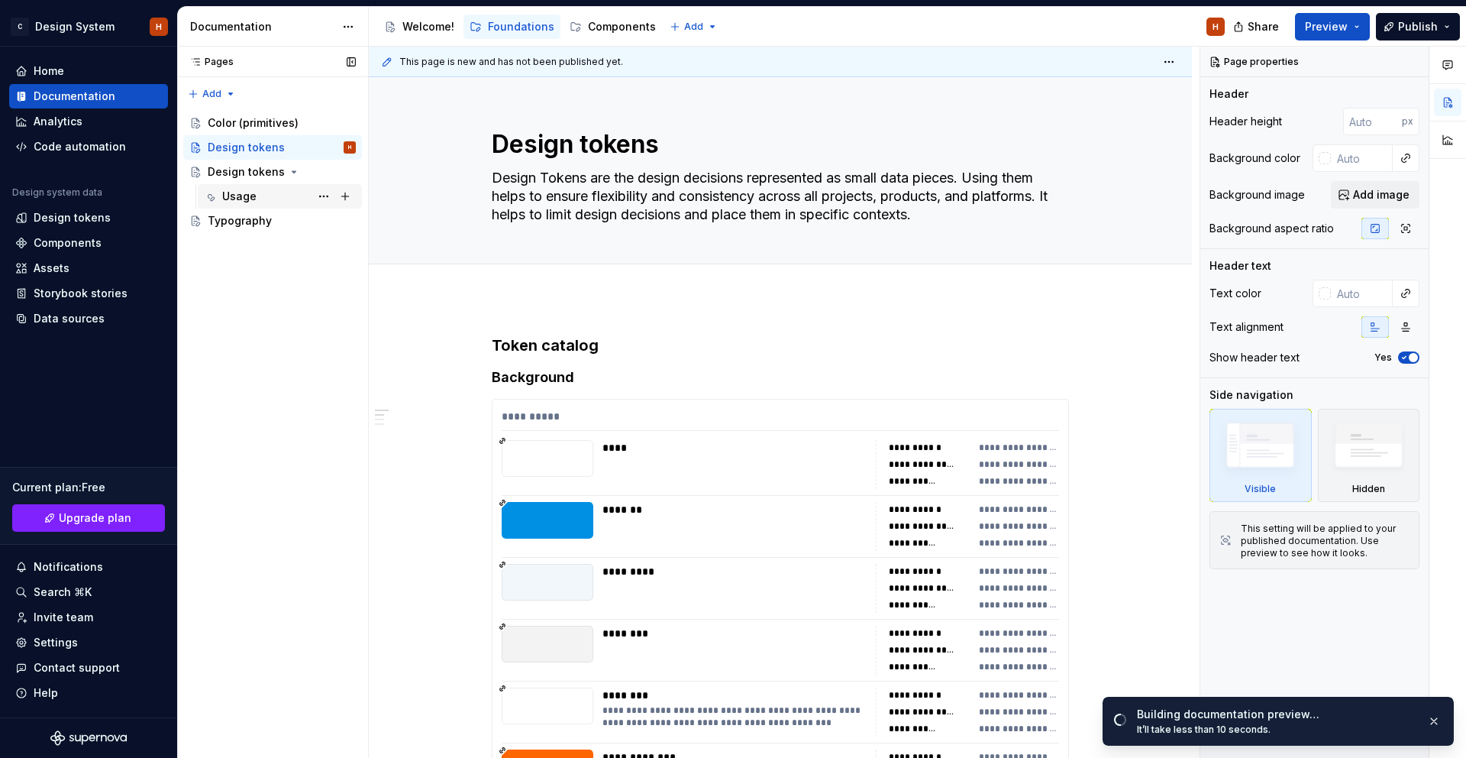
click at [250, 195] on div "Usage" at bounding box center [239, 196] width 34 height 15
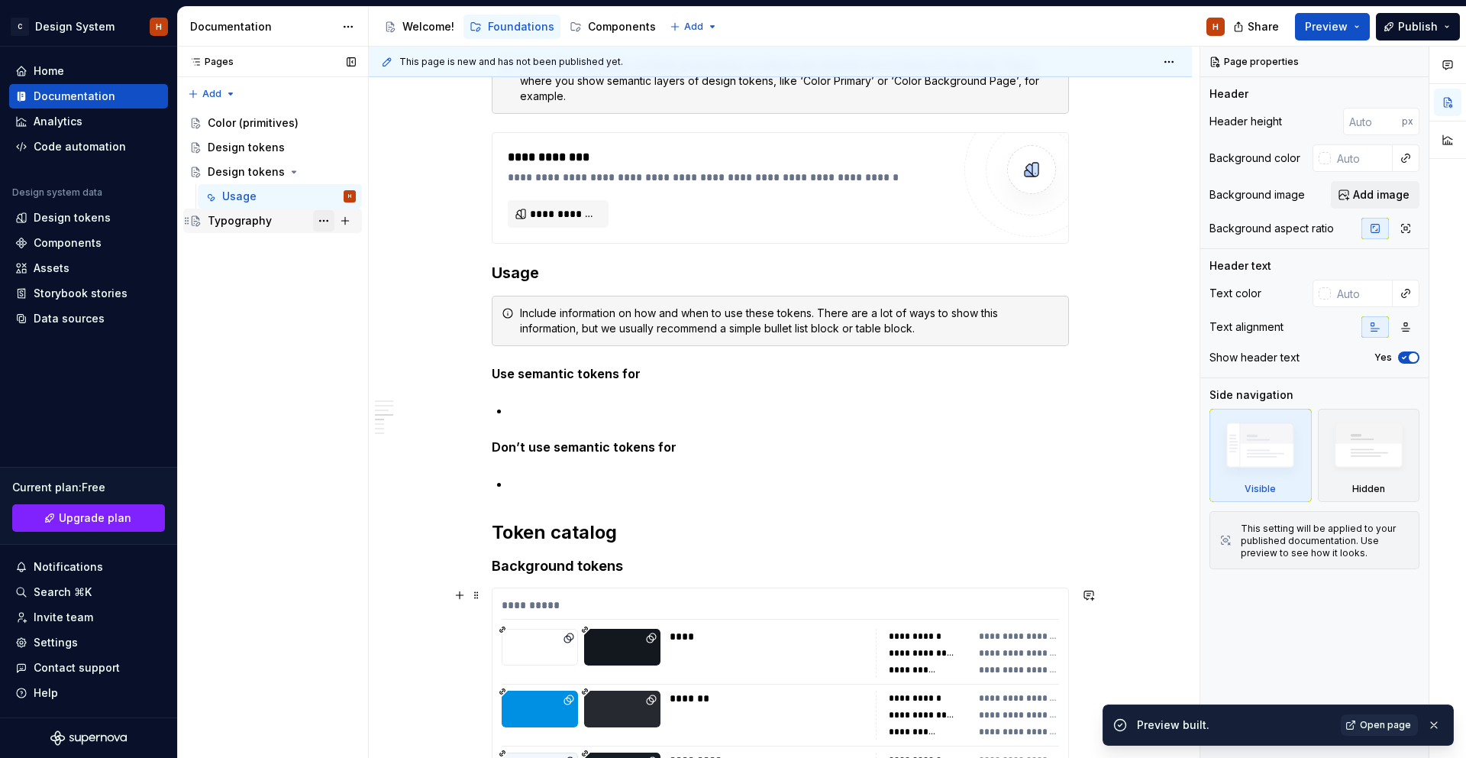
scroll to position [86, 0]
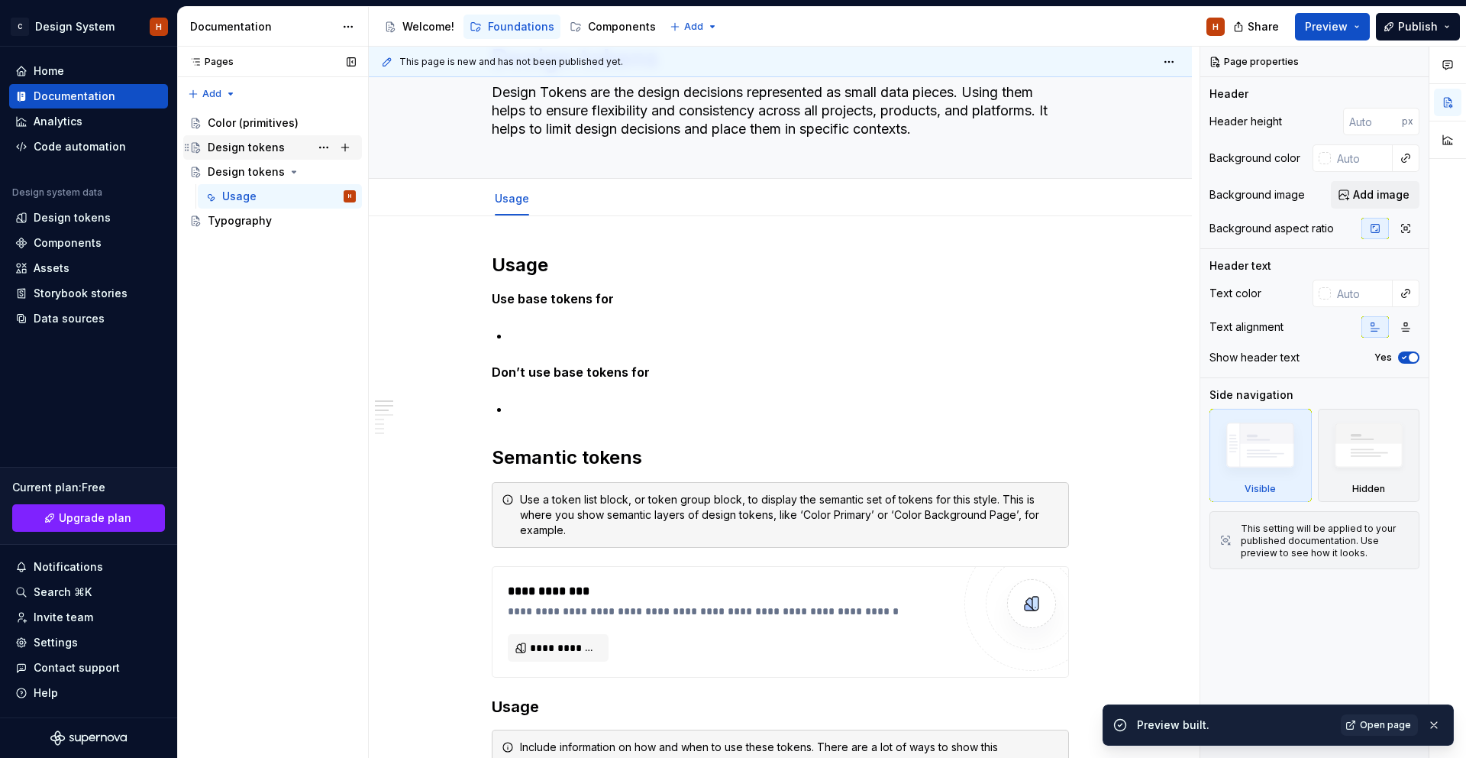
click at [280, 157] on div "Design tokens" at bounding box center [282, 147] width 148 height 21
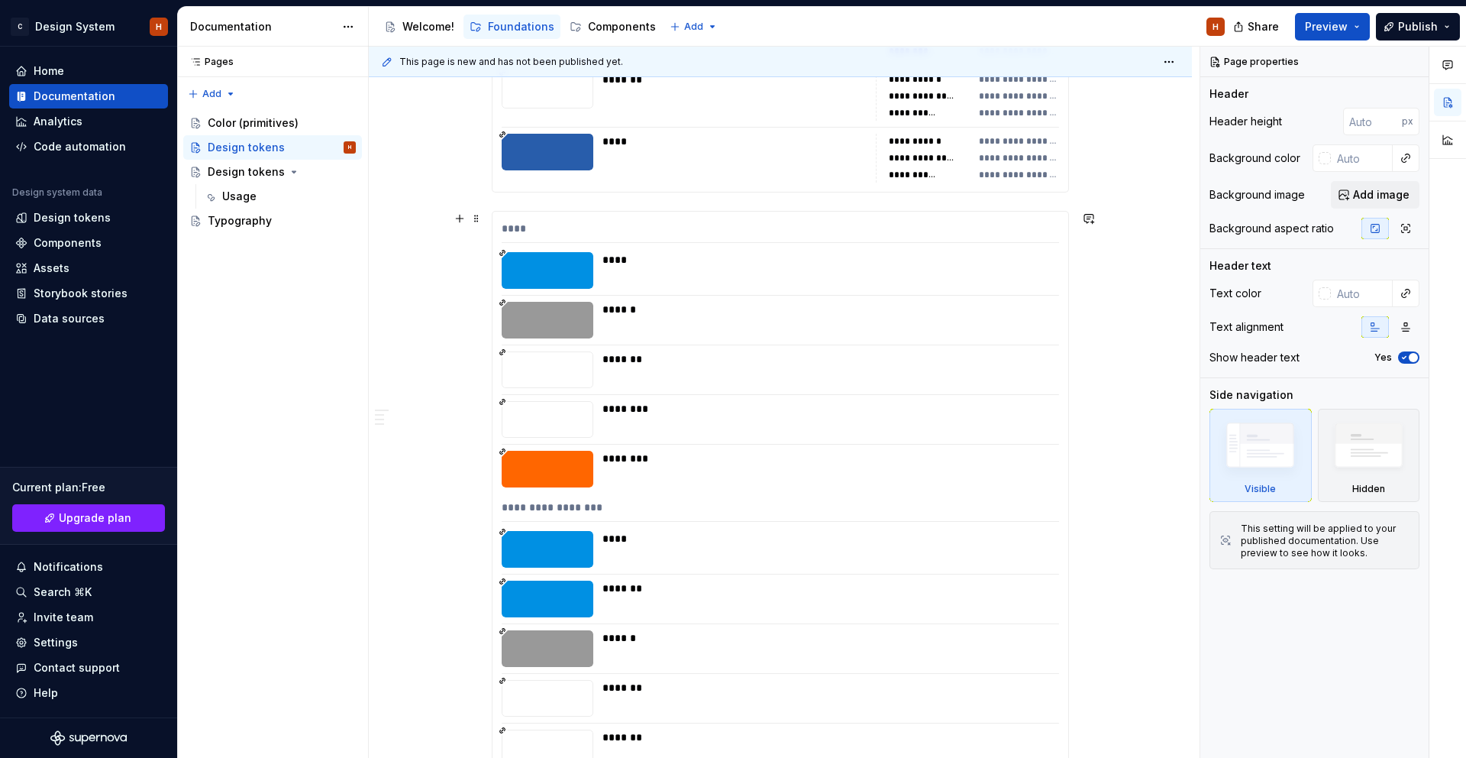
scroll to position [7337, 0]
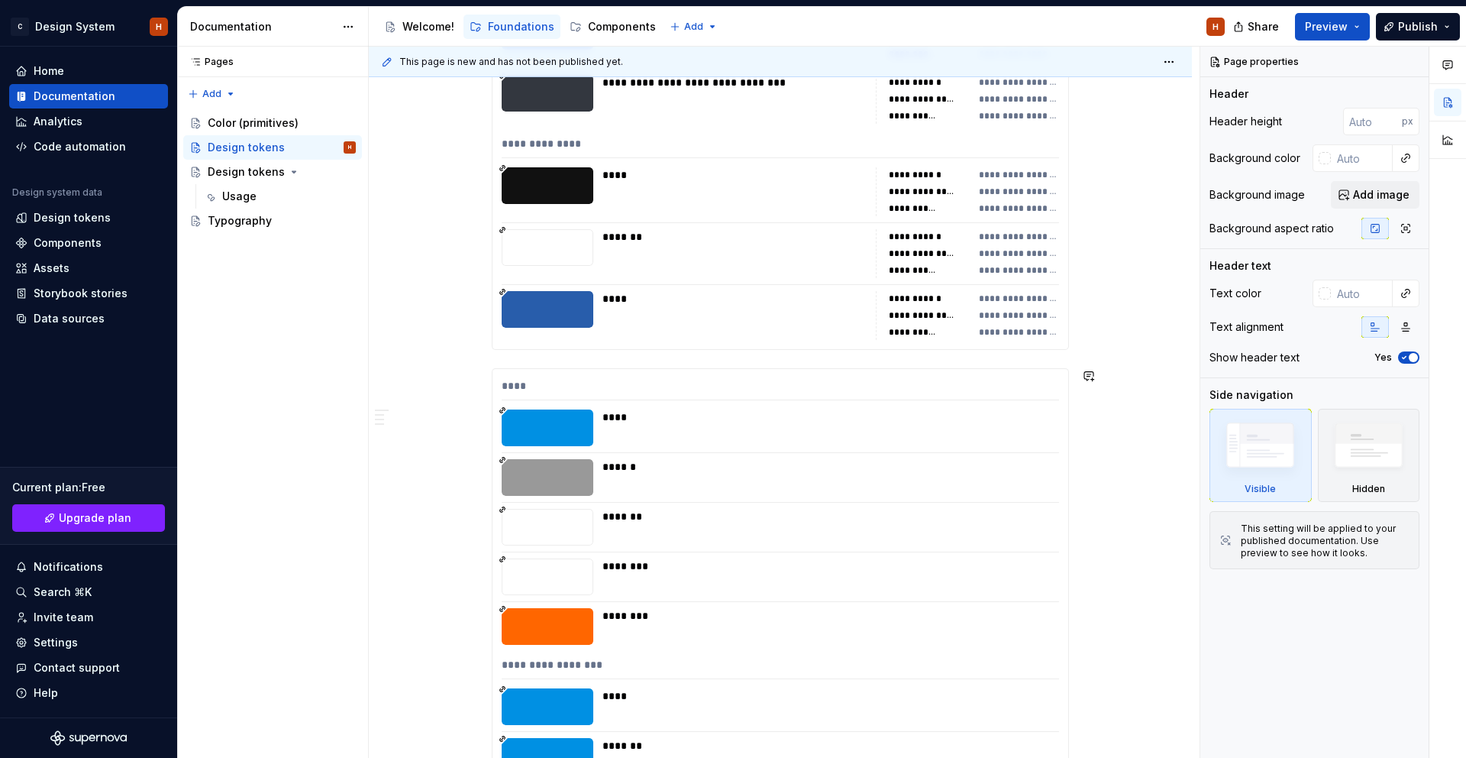
click at [468, 376] on button "button" at bounding box center [459, 375] width 21 height 21
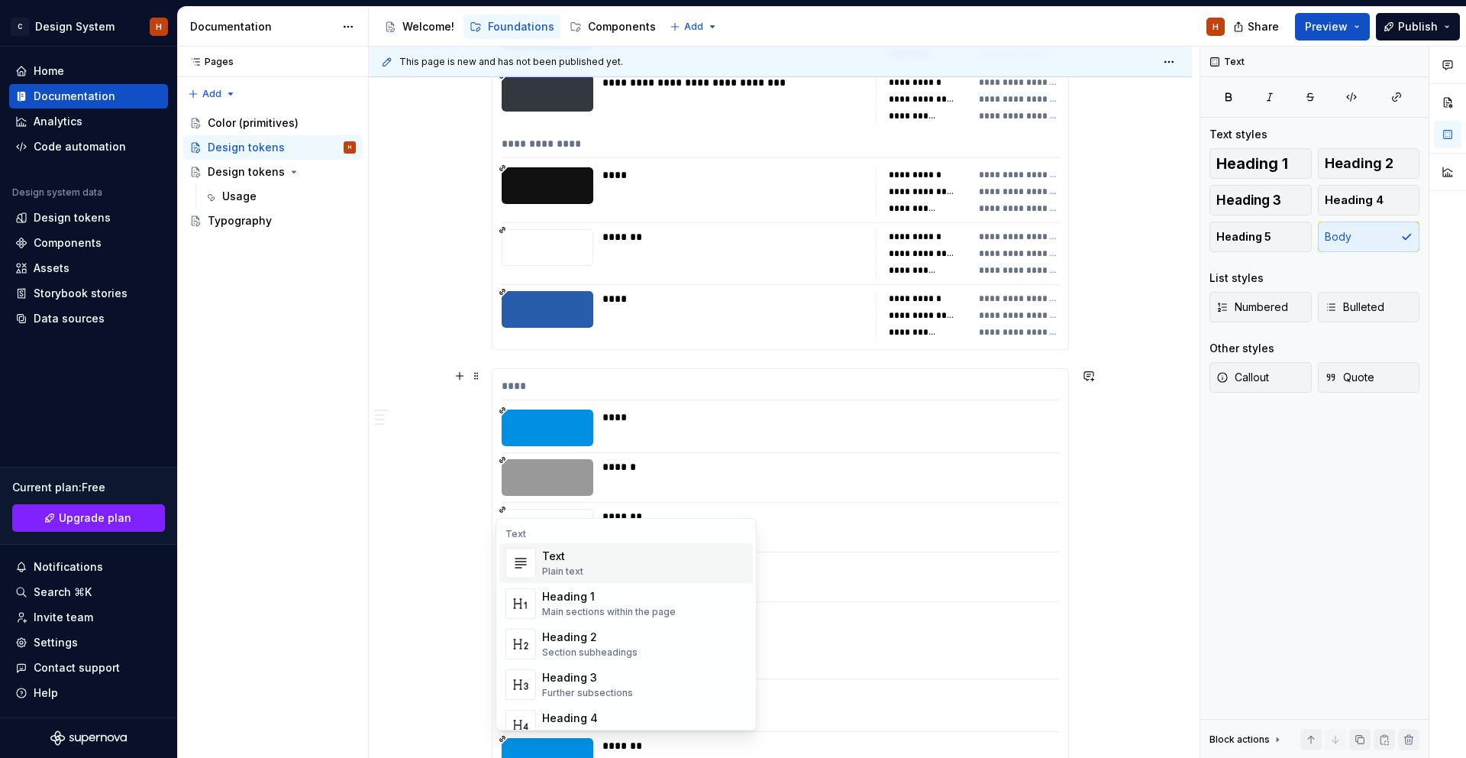
scroll to position [7978, 0]
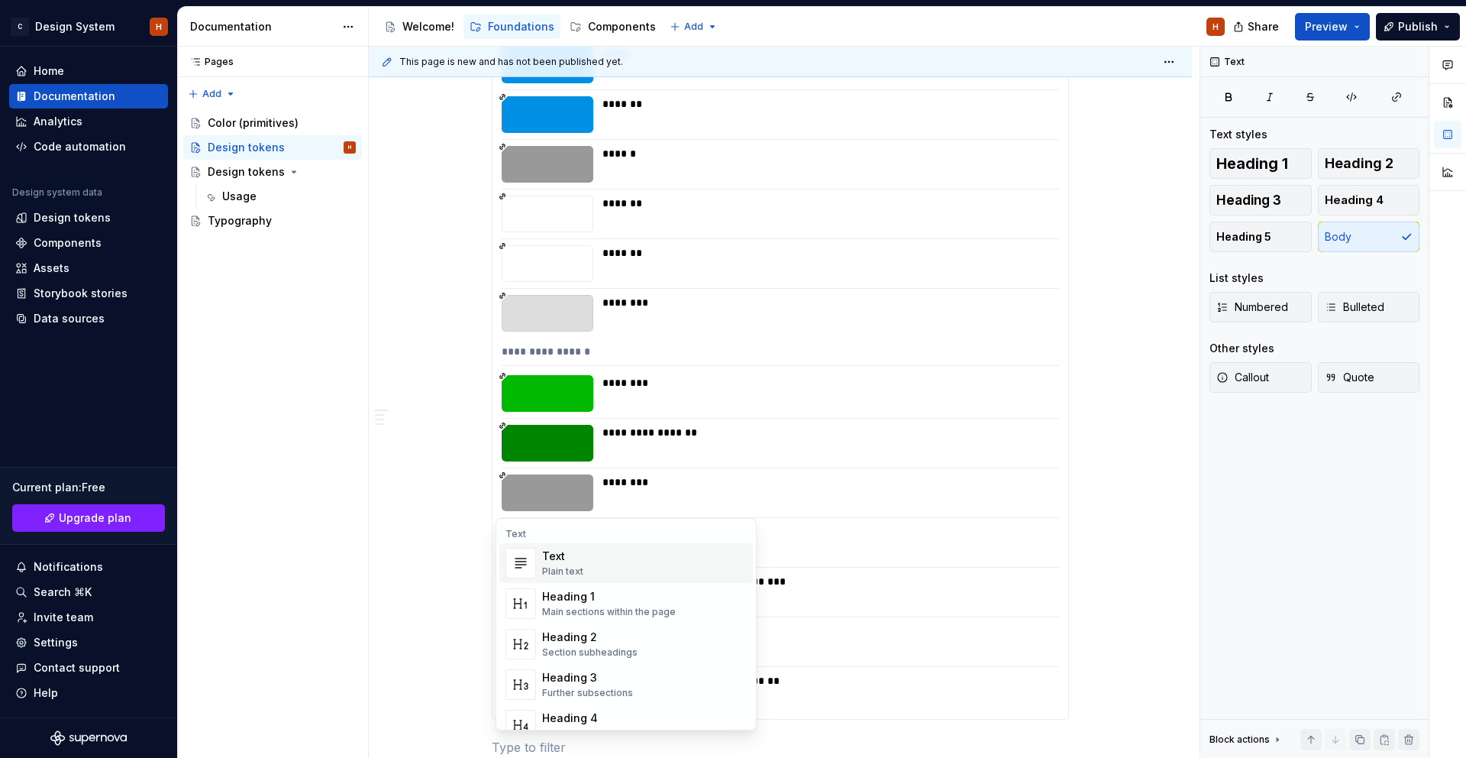
type textarea "*"
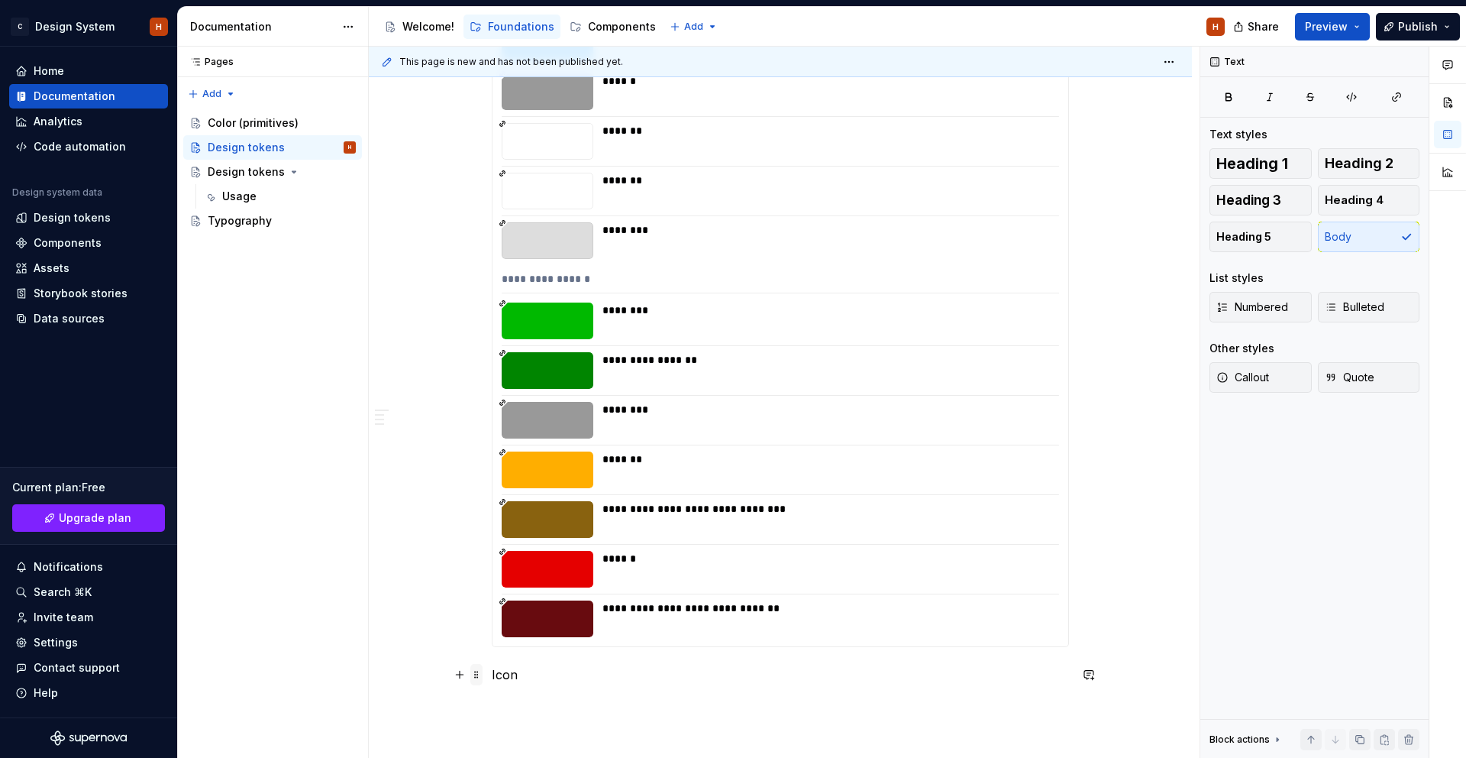
click at [480, 677] on span at bounding box center [476, 674] width 12 height 21
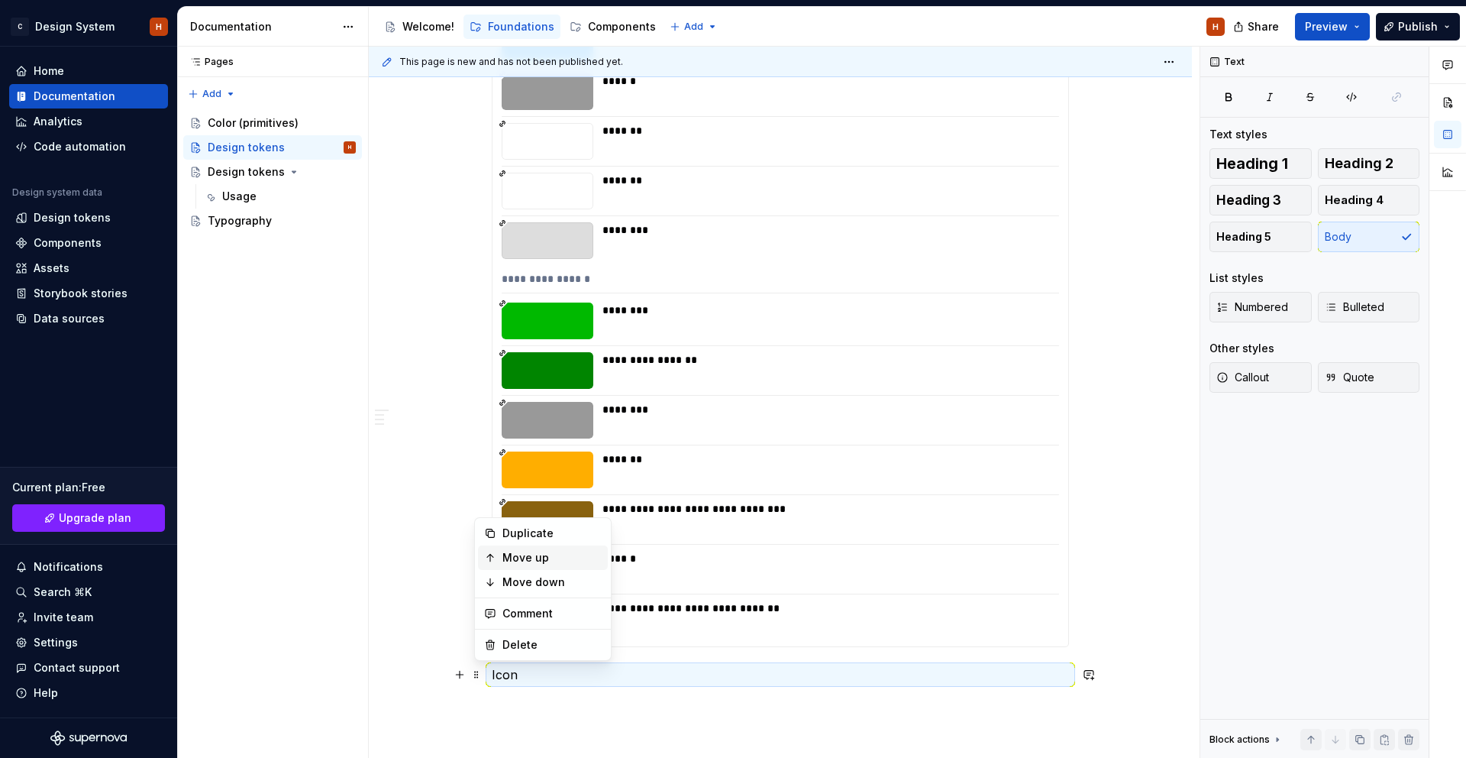
click at [538, 559] on div "Move up" at bounding box center [552, 557] width 99 height 15
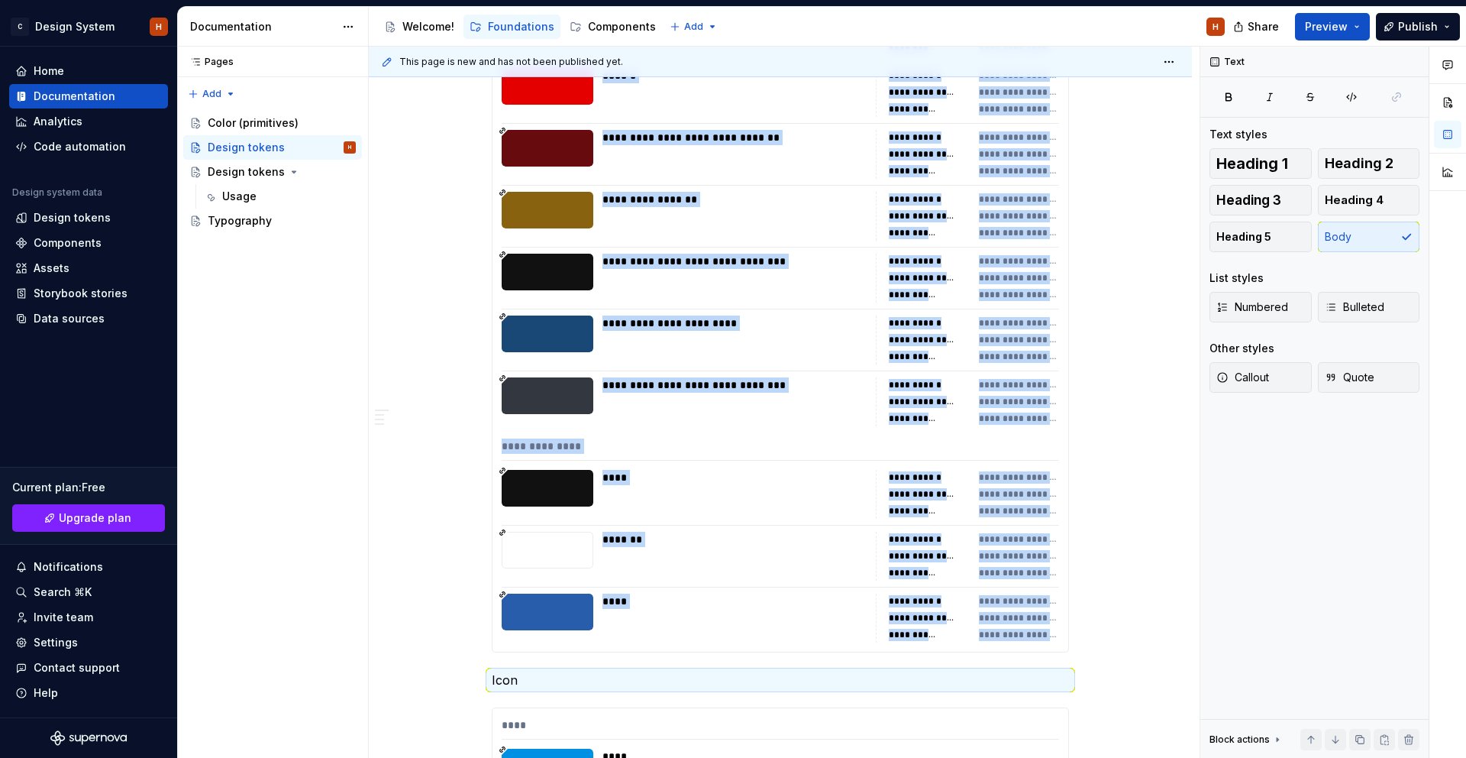
scroll to position [7249, 0]
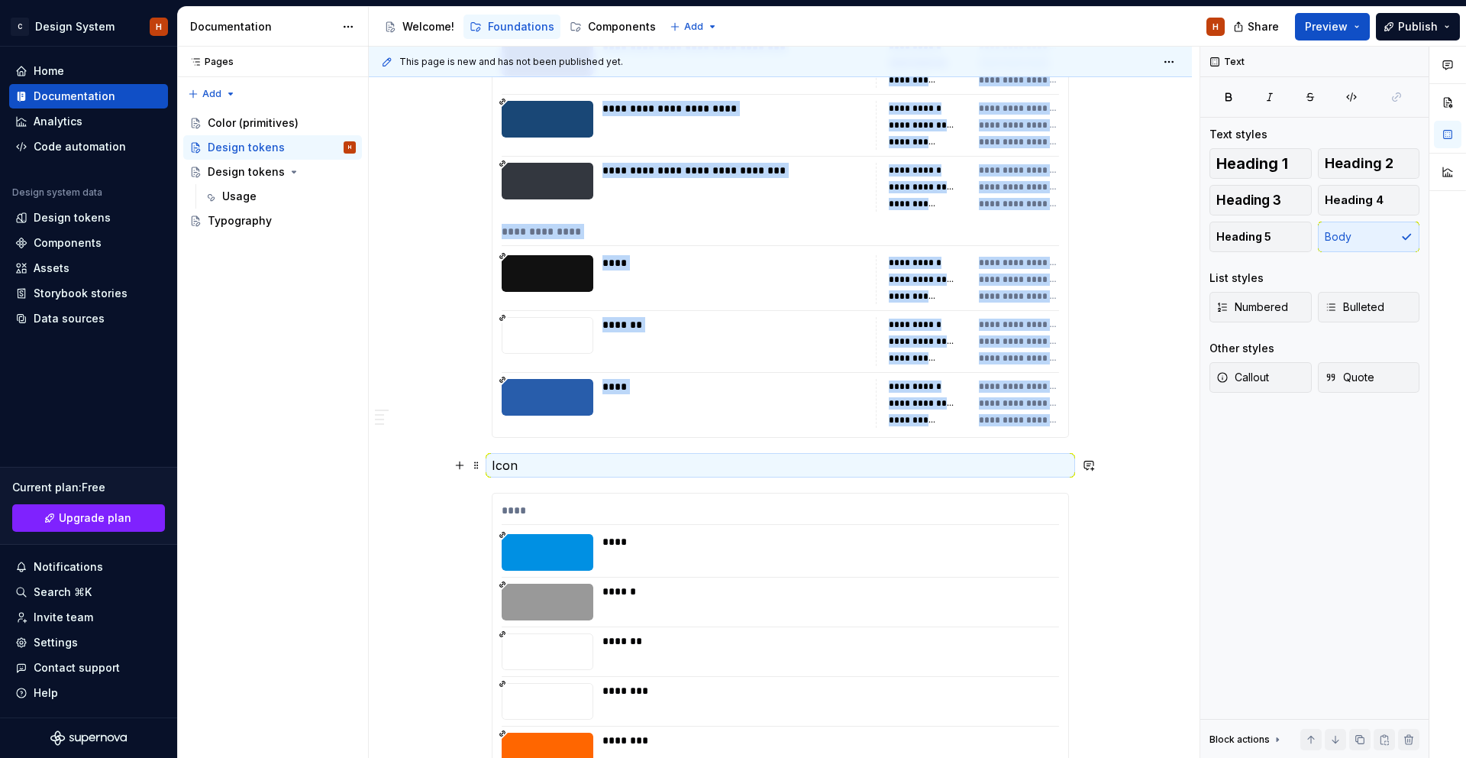
click at [532, 468] on p "Icon" at bounding box center [780, 465] width 577 height 18
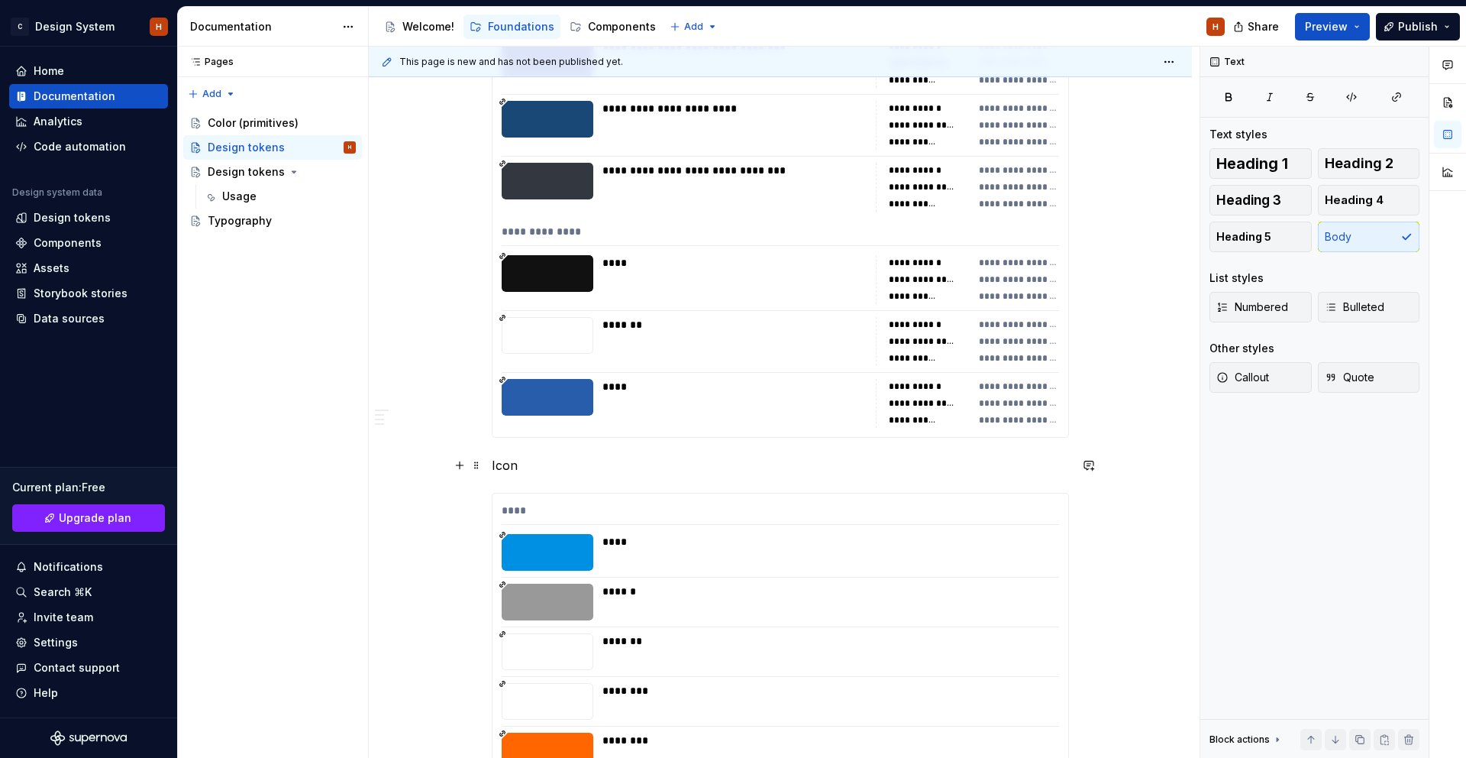
click at [518, 468] on p "Icon" at bounding box center [780, 465] width 577 height 18
click at [505, 467] on p "Icon" at bounding box center [780, 465] width 577 height 18
click at [506, 467] on p "Icon" at bounding box center [780, 465] width 577 height 18
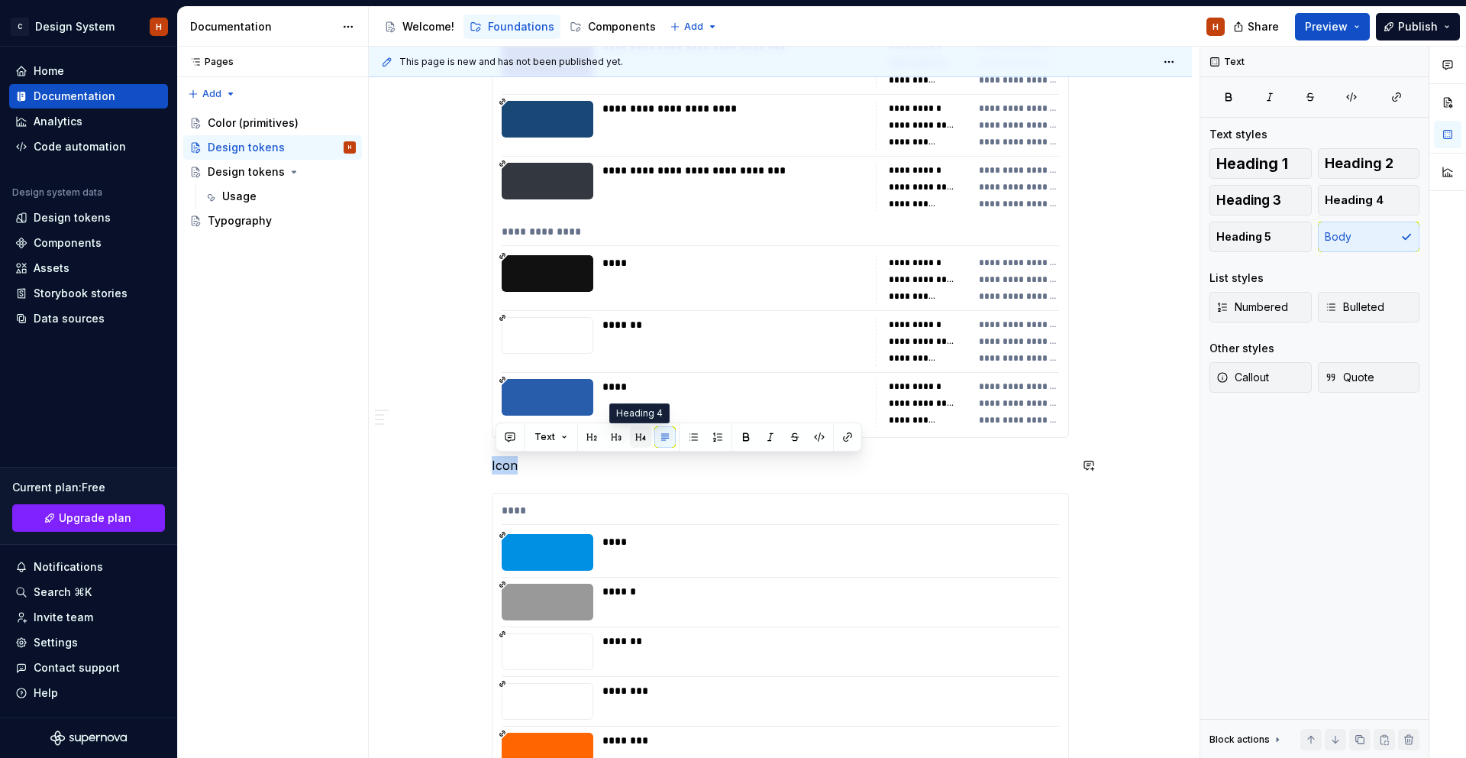
click at [639, 437] on button "button" at bounding box center [640, 436] width 21 height 21
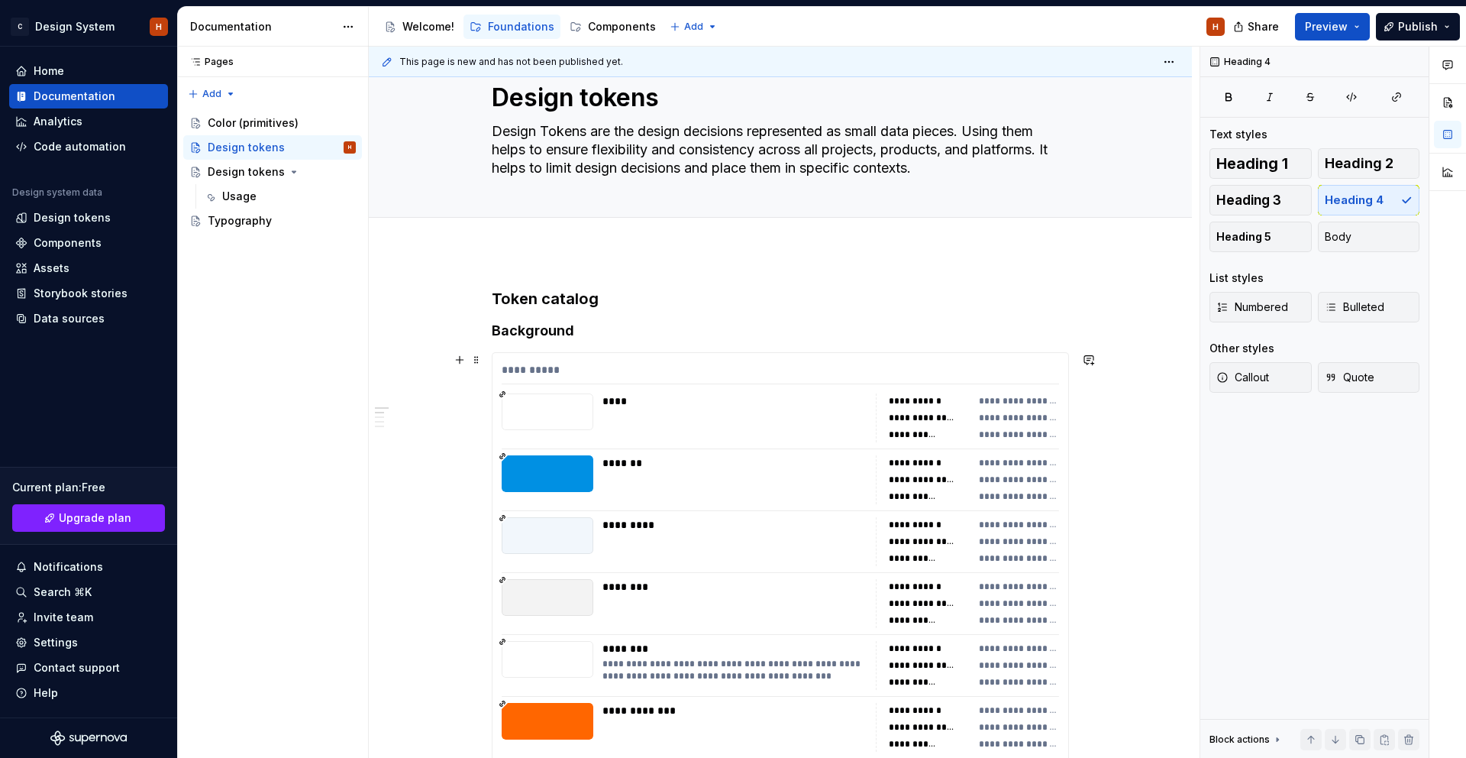
scroll to position [0, 0]
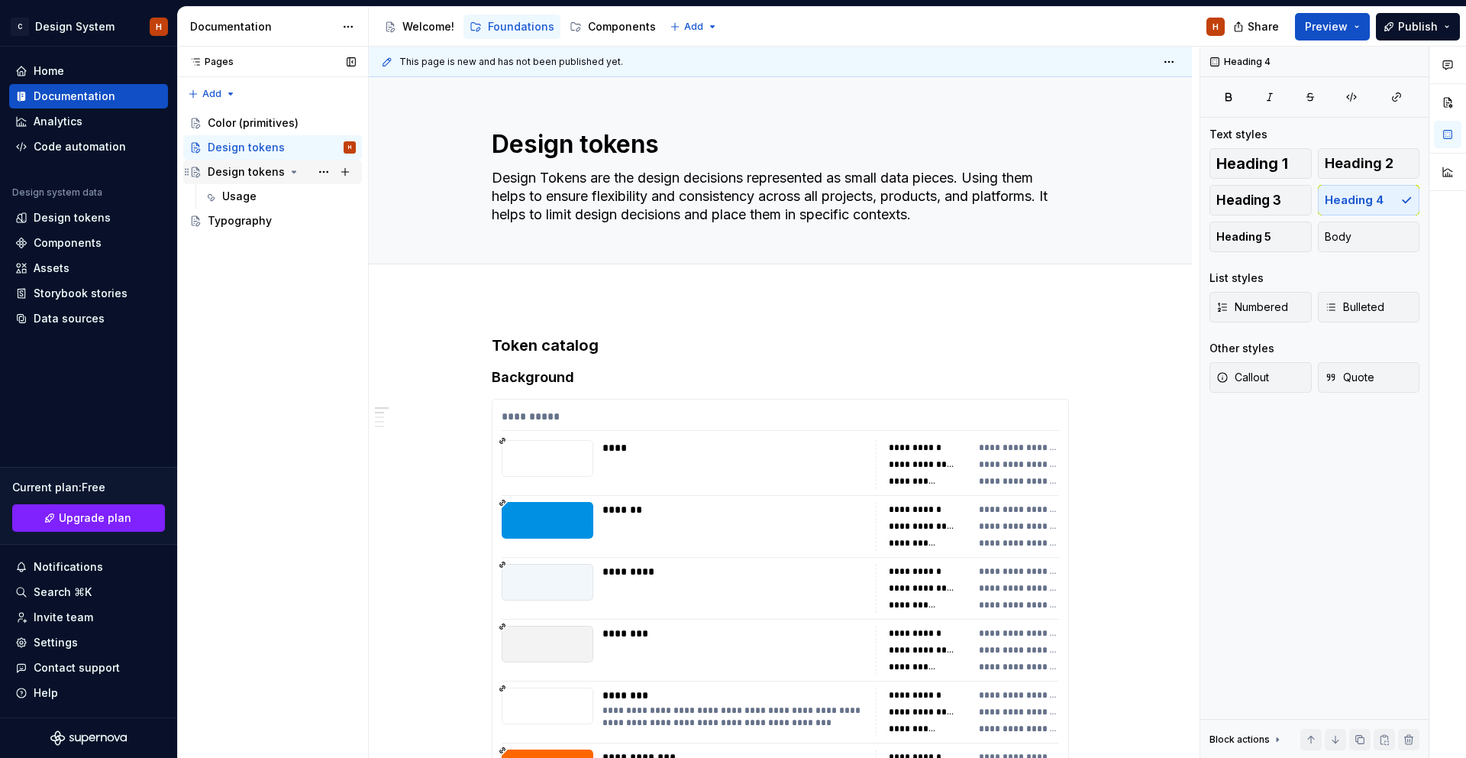
drag, startPoint x: 313, startPoint y: 170, endPoint x: 300, endPoint y: 171, distance: 13.0
click at [300, 171] on div "Design tokens" at bounding box center [282, 171] width 148 height 21
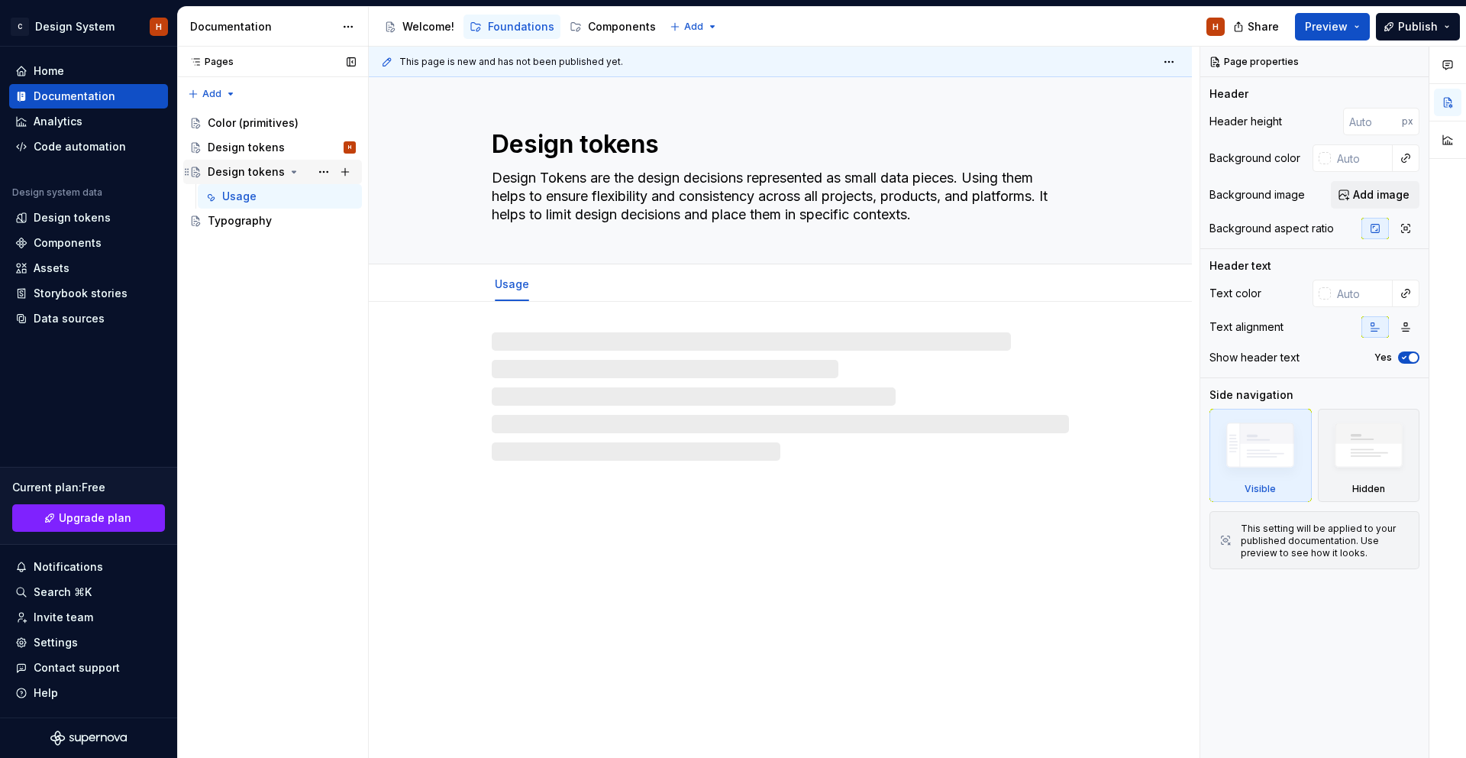
click at [265, 171] on div "Design tokens" at bounding box center [246, 171] width 77 height 15
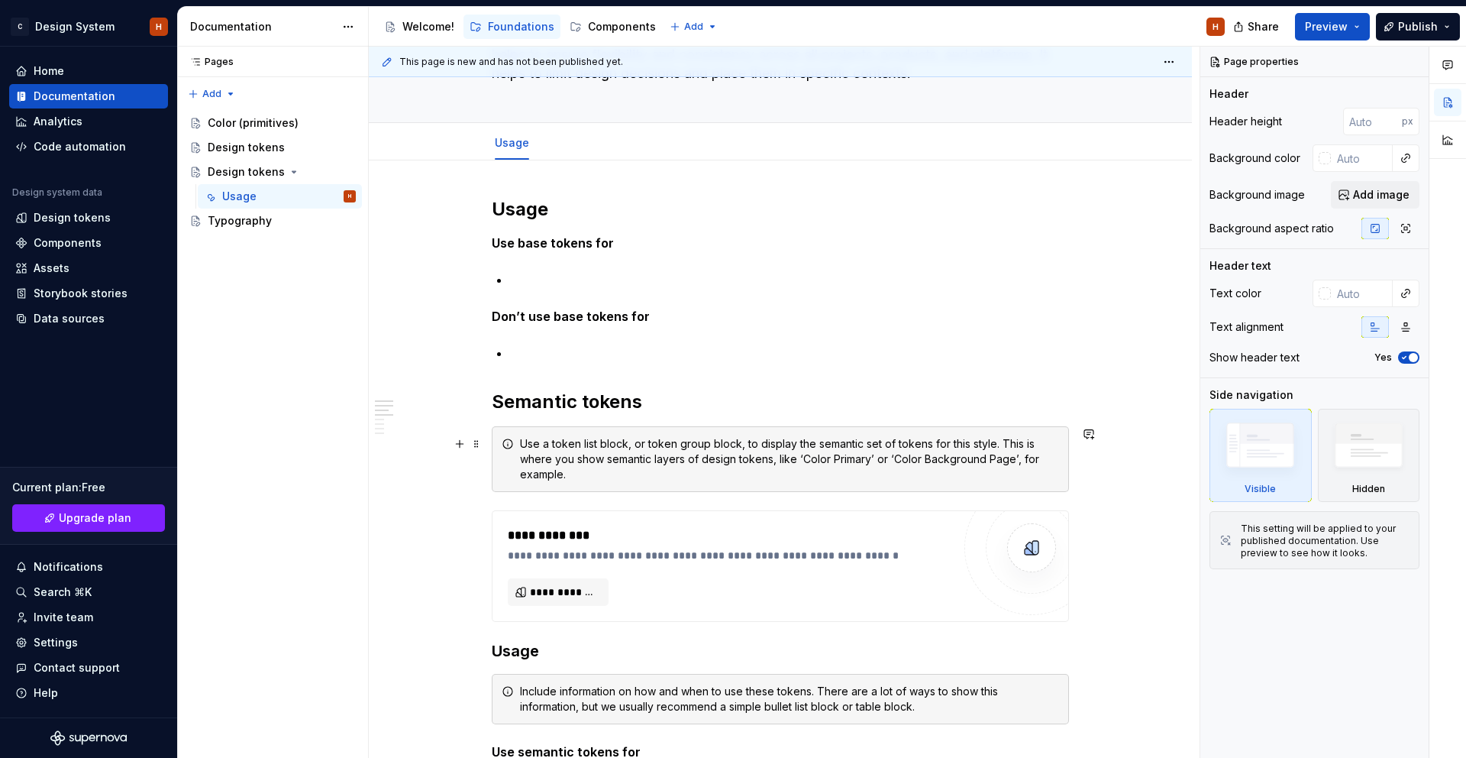
scroll to position [286, 0]
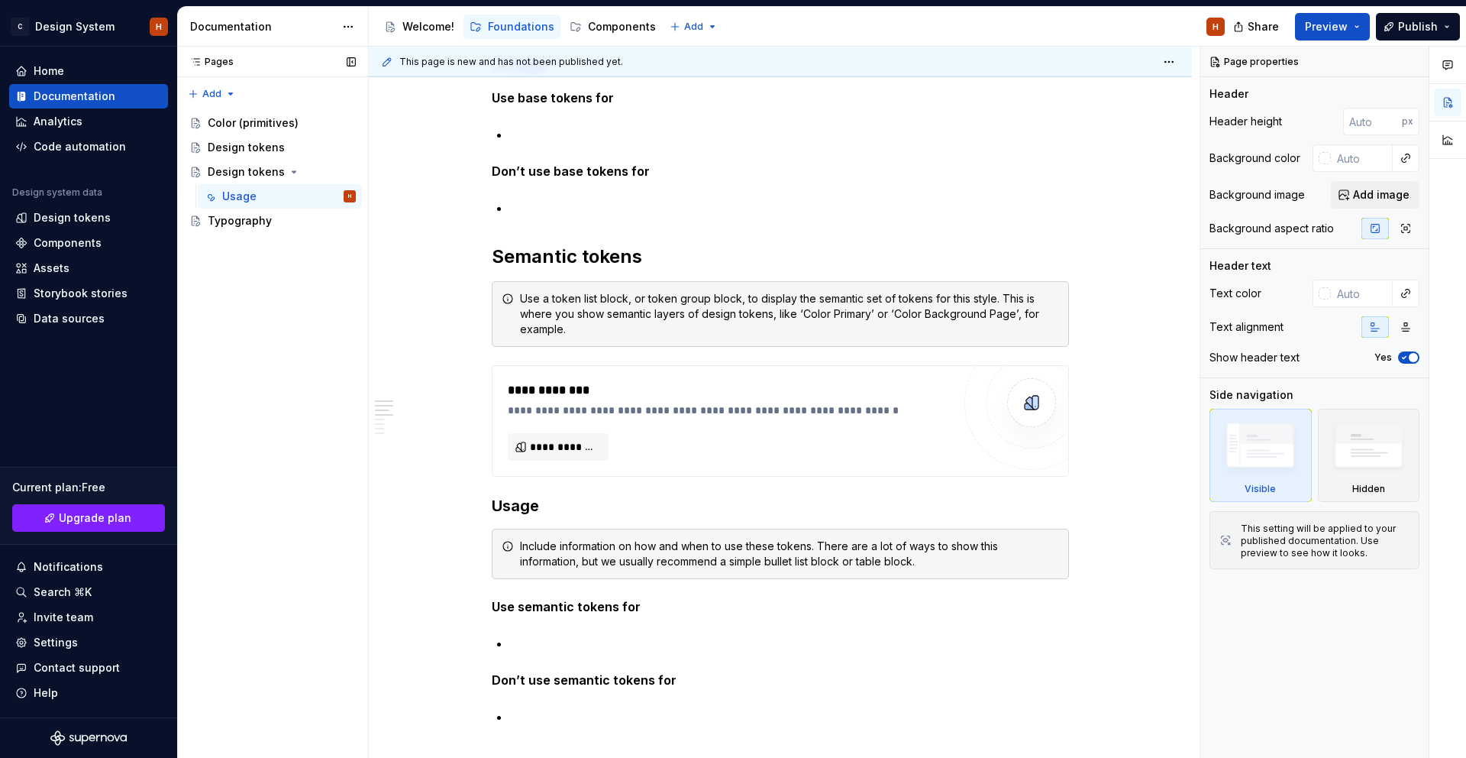
click at [0, 0] on button "Page tree" at bounding box center [0, 0] width 0 height 0
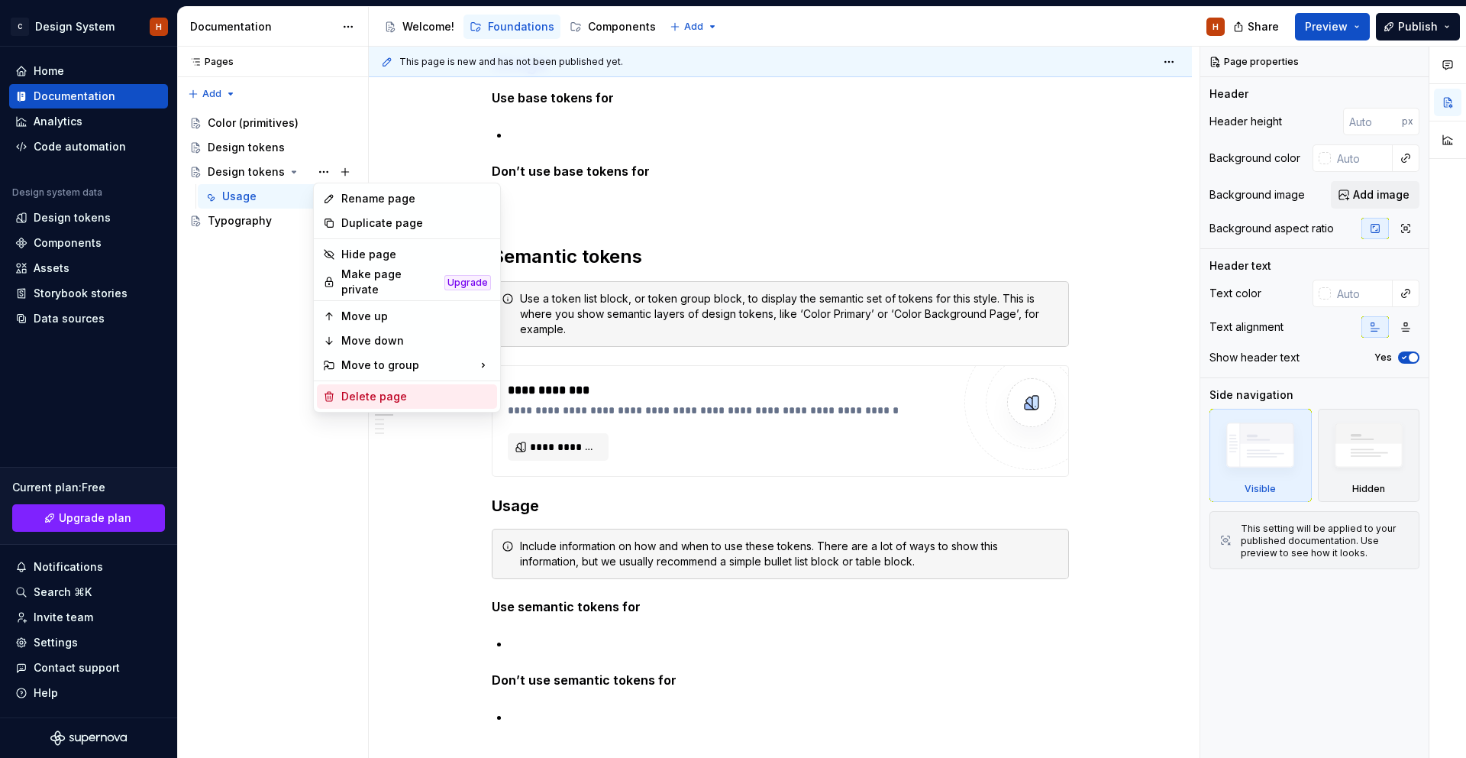
click at [383, 390] on div "Delete page" at bounding box center [416, 396] width 150 height 15
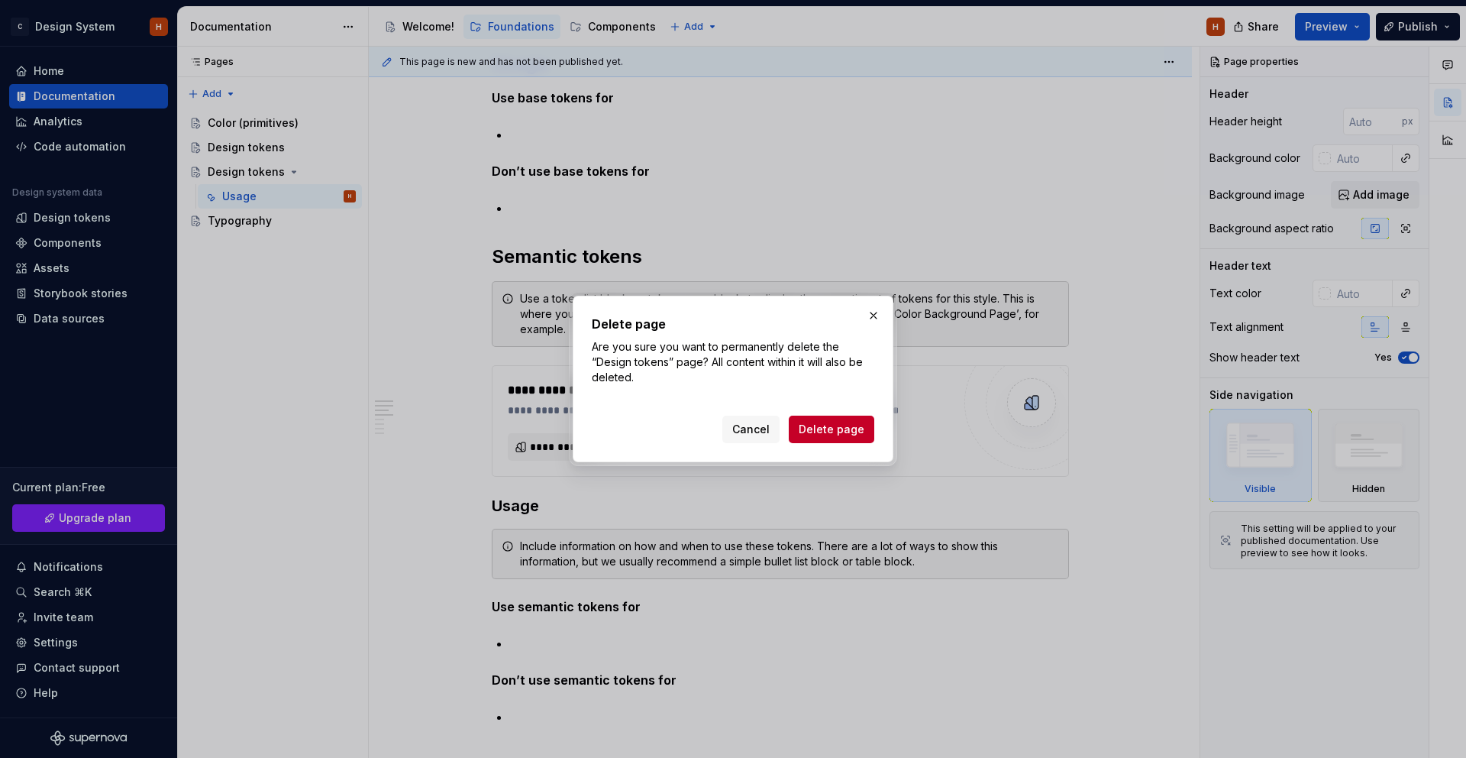
click at [827, 430] on span "Delete page" at bounding box center [832, 429] width 66 height 15
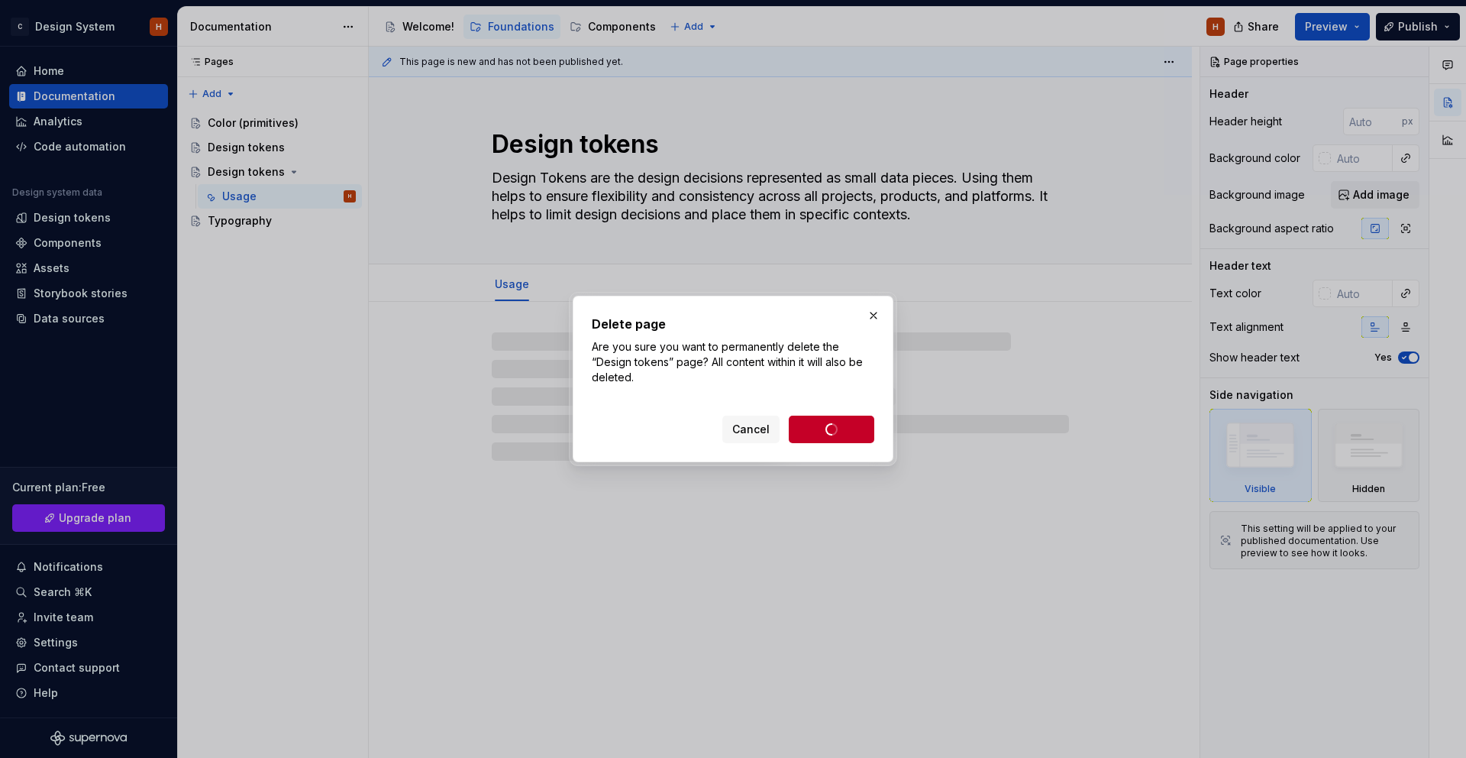
scroll to position [0, 0]
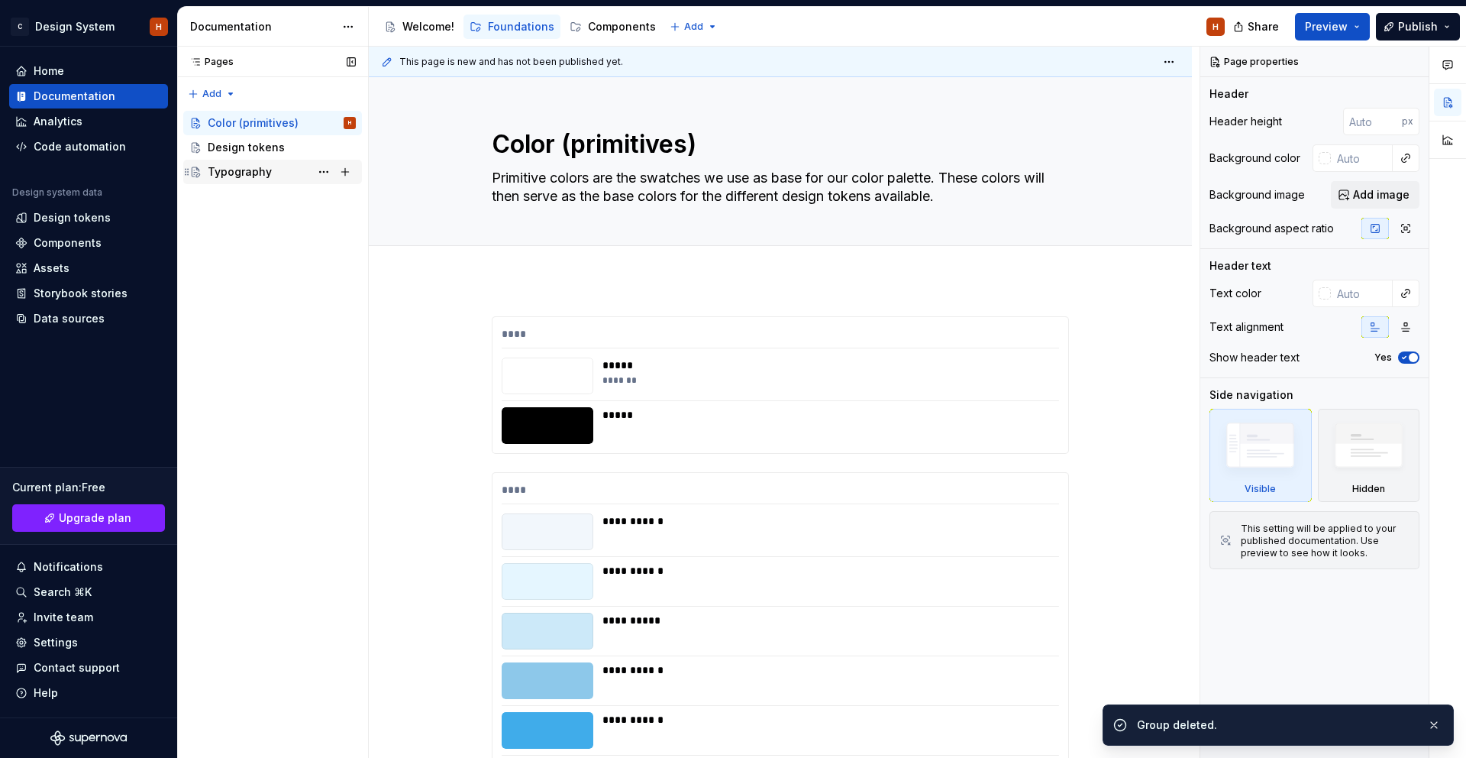
click at [241, 169] on div "Typography" at bounding box center [240, 171] width 64 height 15
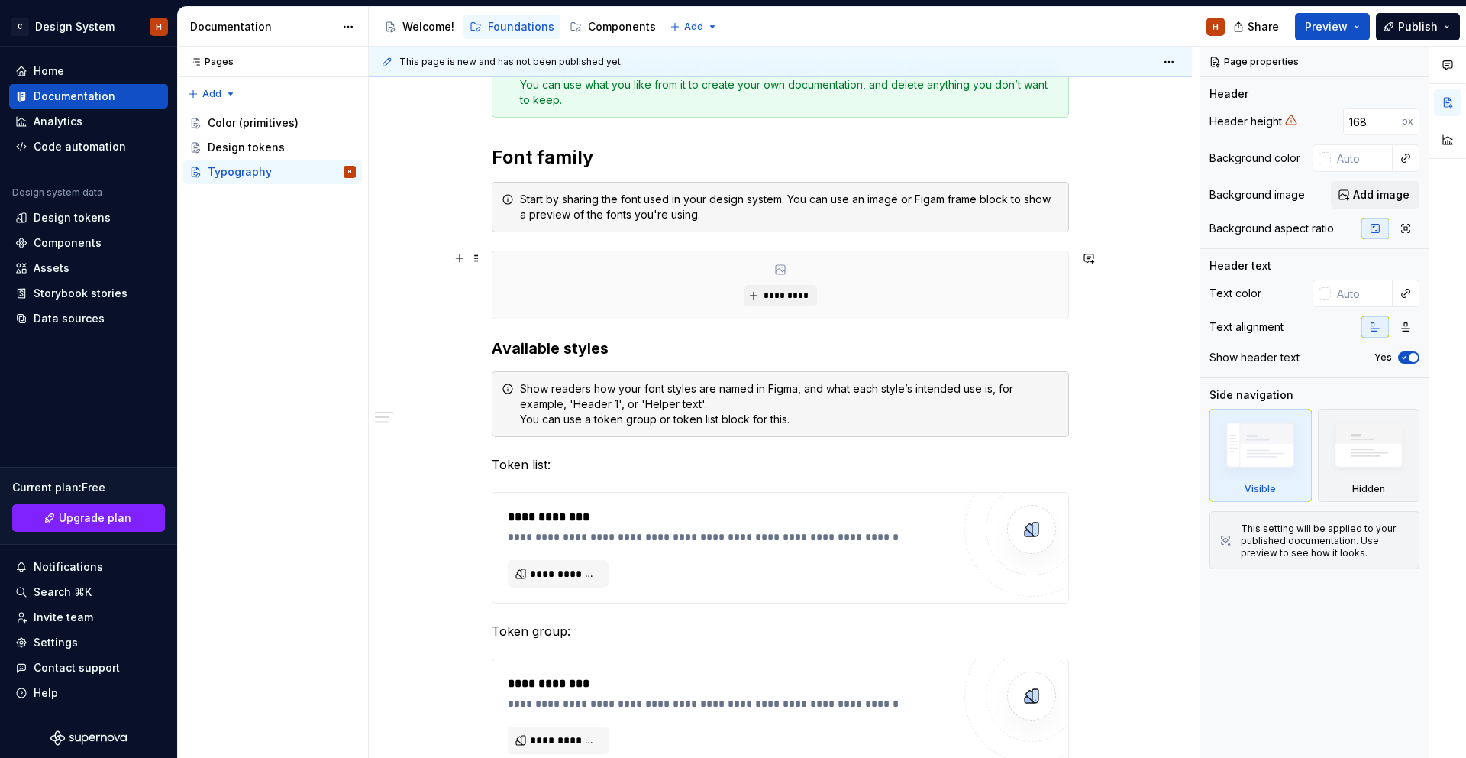
scroll to position [299, 0]
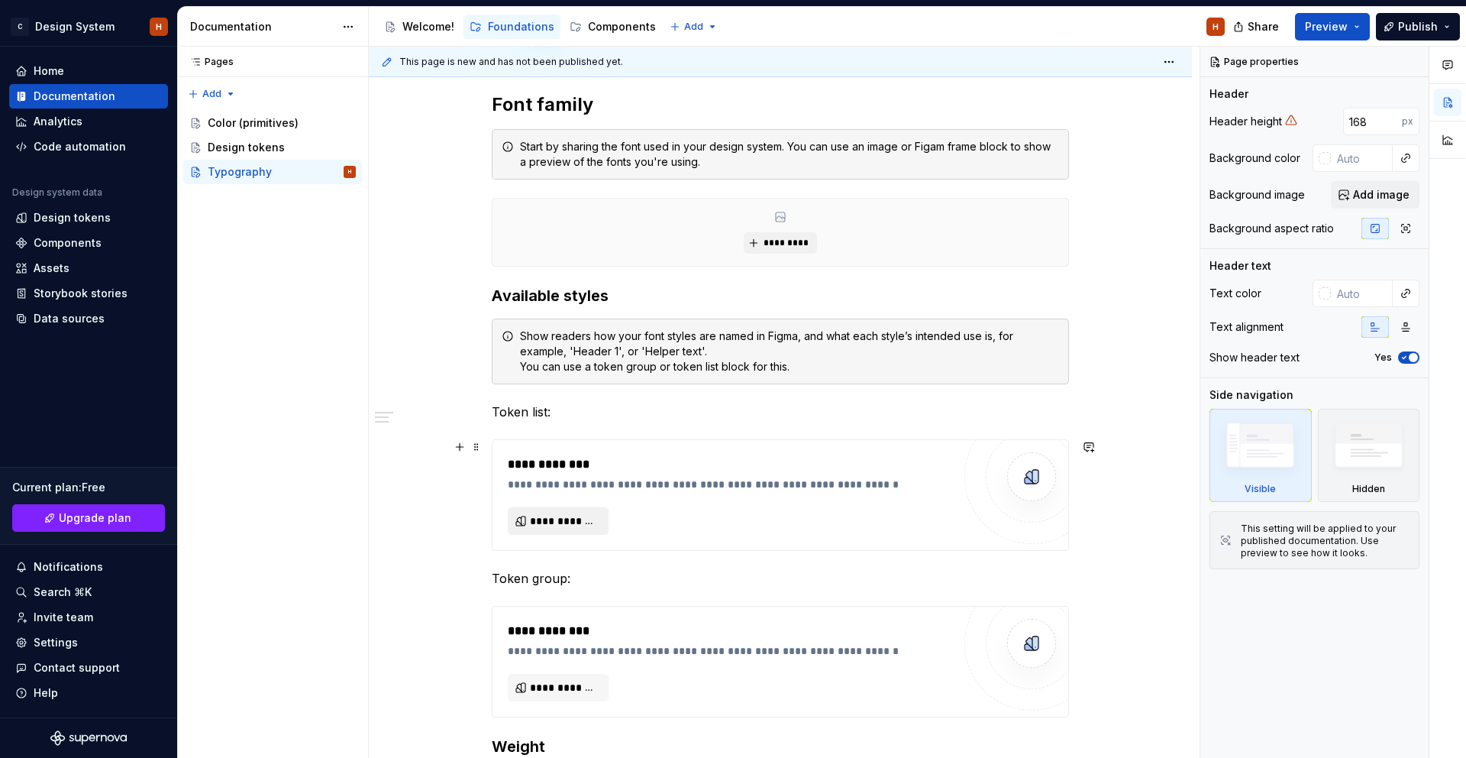
type textarea "*"
click at [575, 519] on span "**********" at bounding box center [564, 520] width 69 height 15
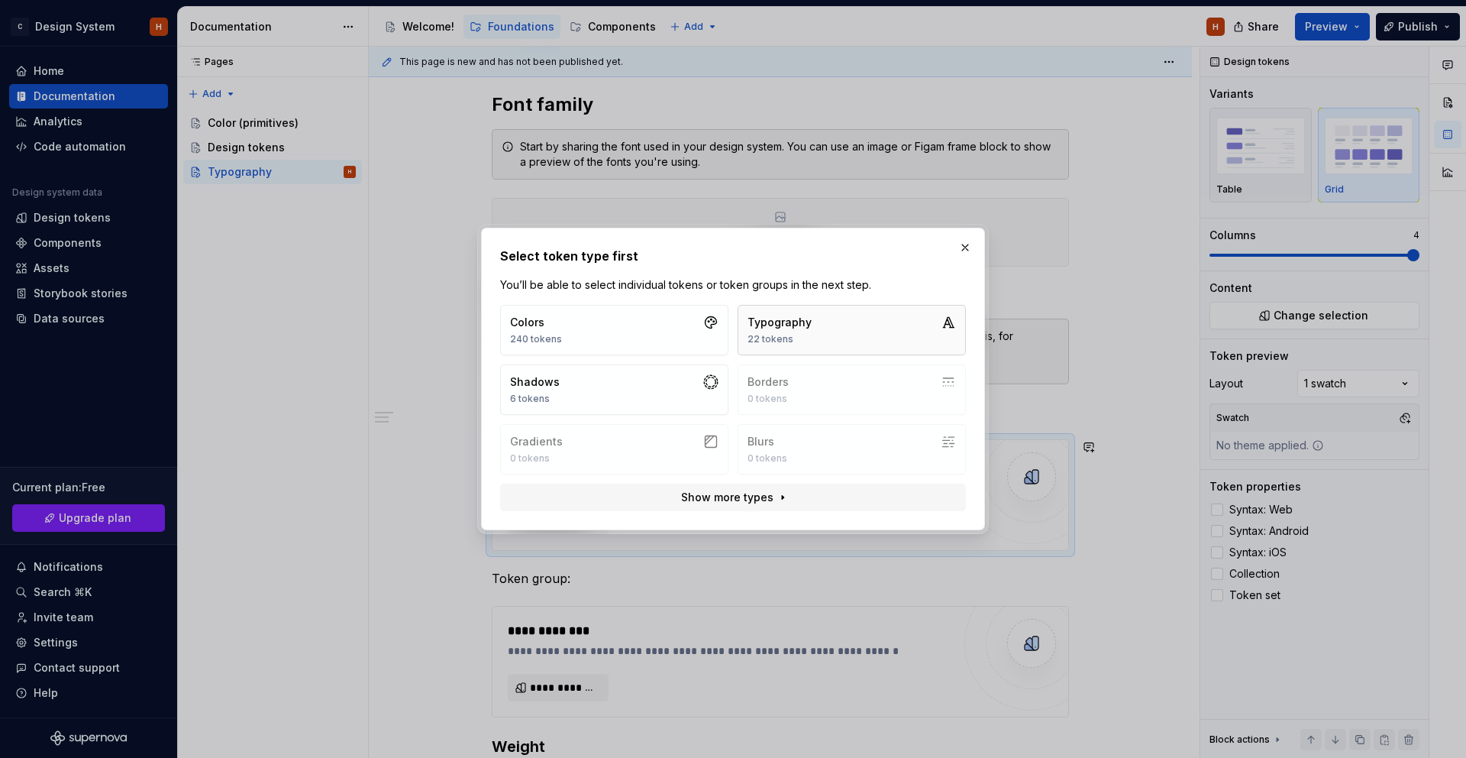
click at [813, 325] on button "Typography 22 tokens" at bounding box center [852, 330] width 228 height 50
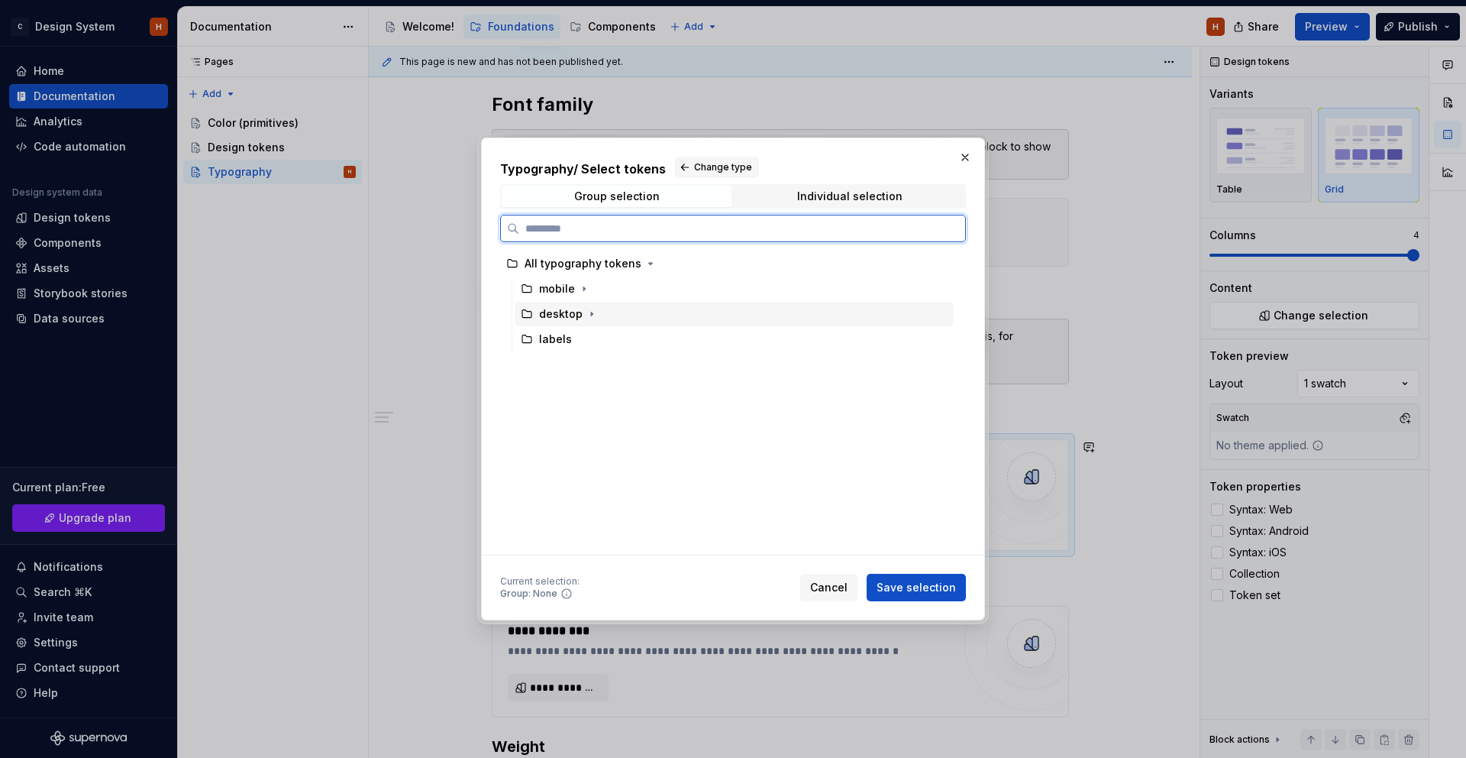
click at [559, 317] on div "desktop" at bounding box center [561, 313] width 44 height 15
click at [556, 287] on div "mobile" at bounding box center [557, 288] width 36 height 15
drag, startPoint x: 555, startPoint y: 309, endPoint x: 582, endPoint y: 329, distance: 33.8
click at [555, 309] on div "desktop" at bounding box center [561, 313] width 44 height 15
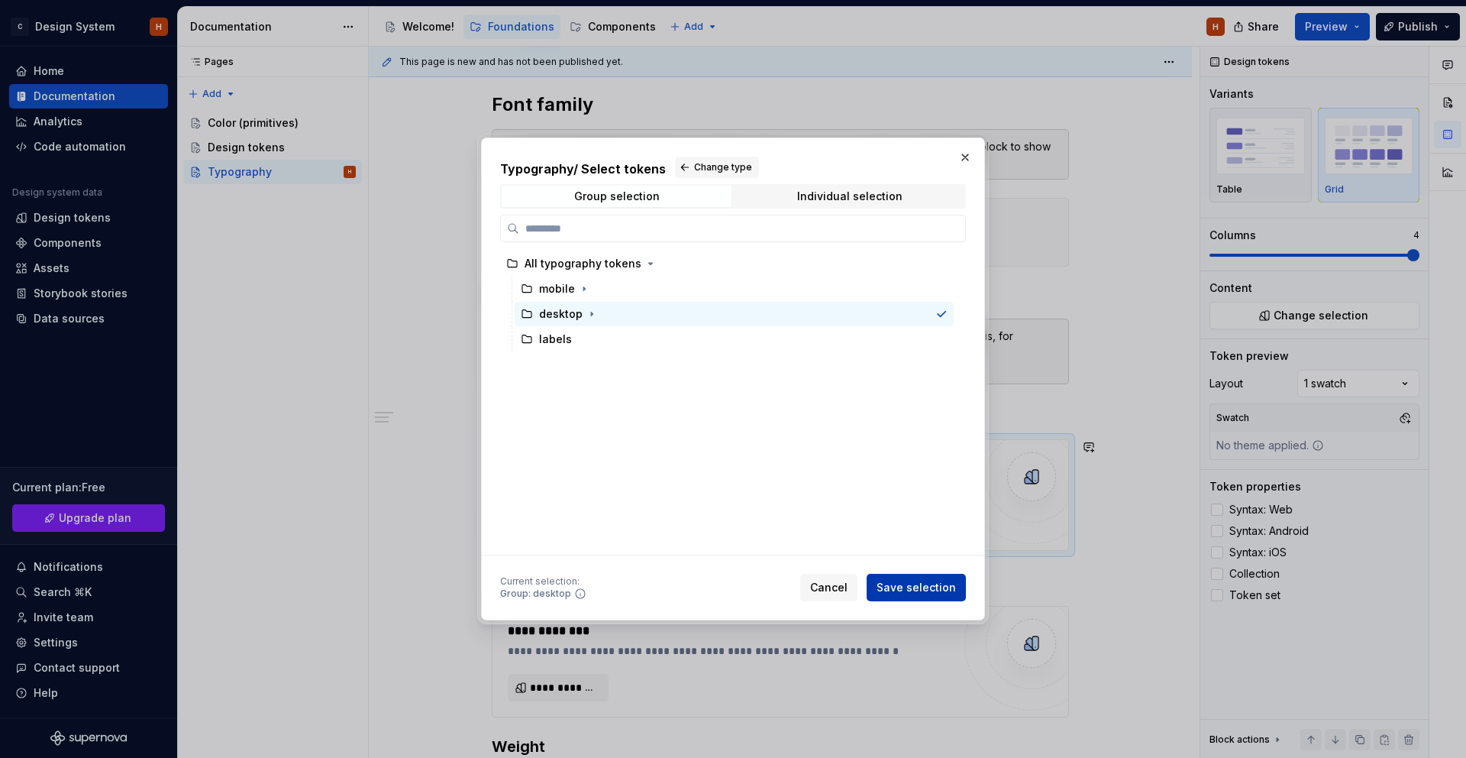
click at [942, 583] on span "Save selection" at bounding box center [916, 587] width 79 height 15
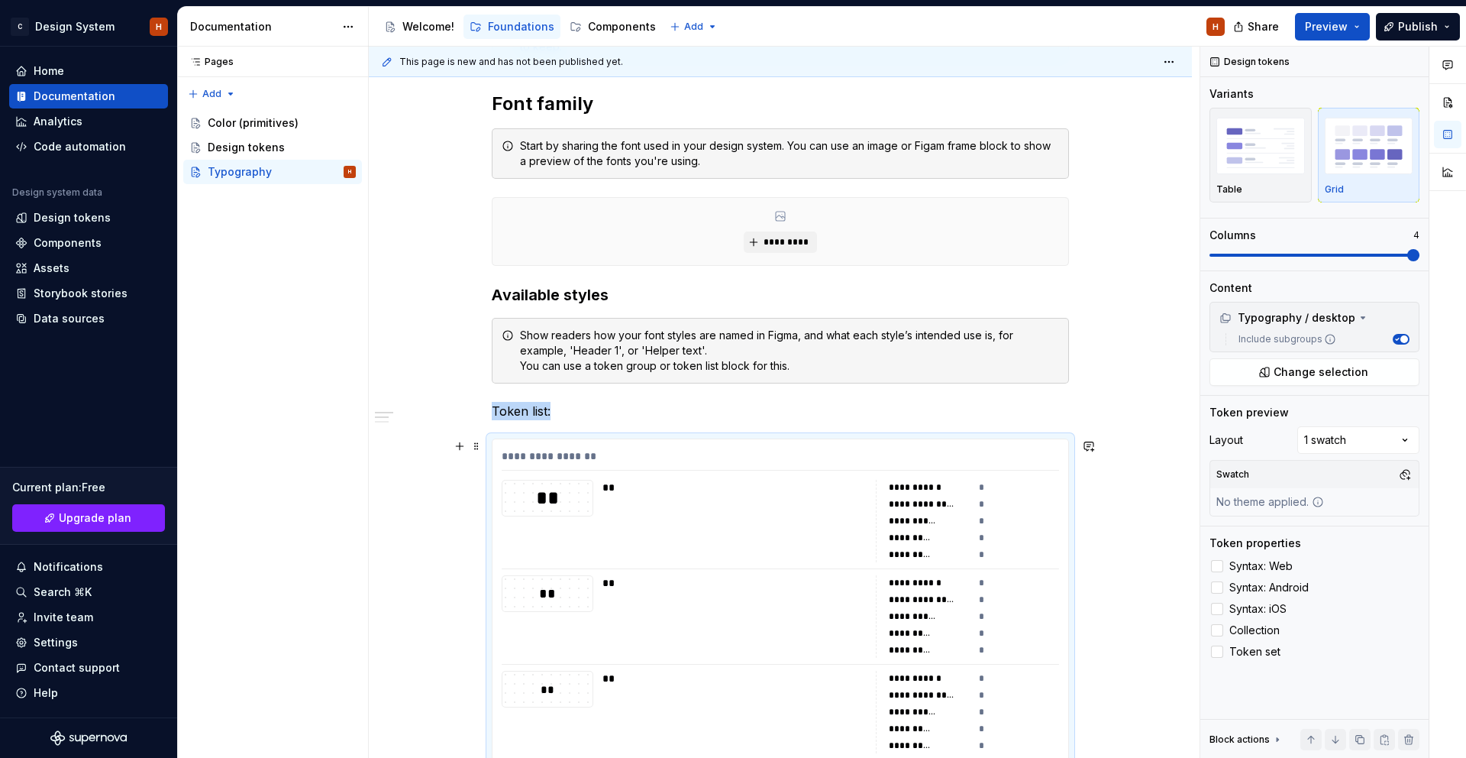
scroll to position [284, 0]
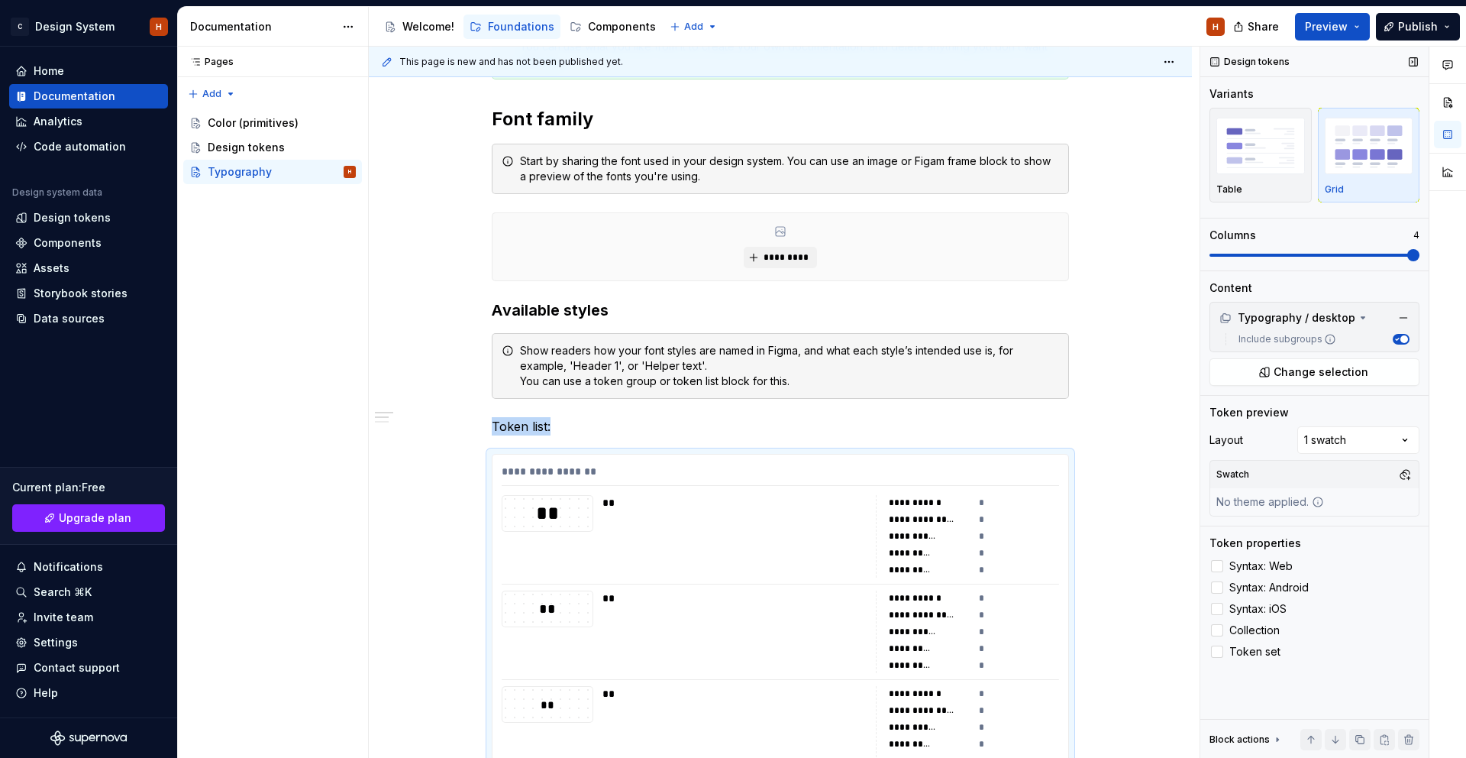
click at [1249, 645] on span "Token set" at bounding box center [1255, 651] width 51 height 12
click at [1249, 628] on span "Collection" at bounding box center [1255, 630] width 50 height 12
click at [1069, 348] on div "Show readers how your font styles are named in Figma, and what each style’s int…" at bounding box center [780, 366] width 577 height 66
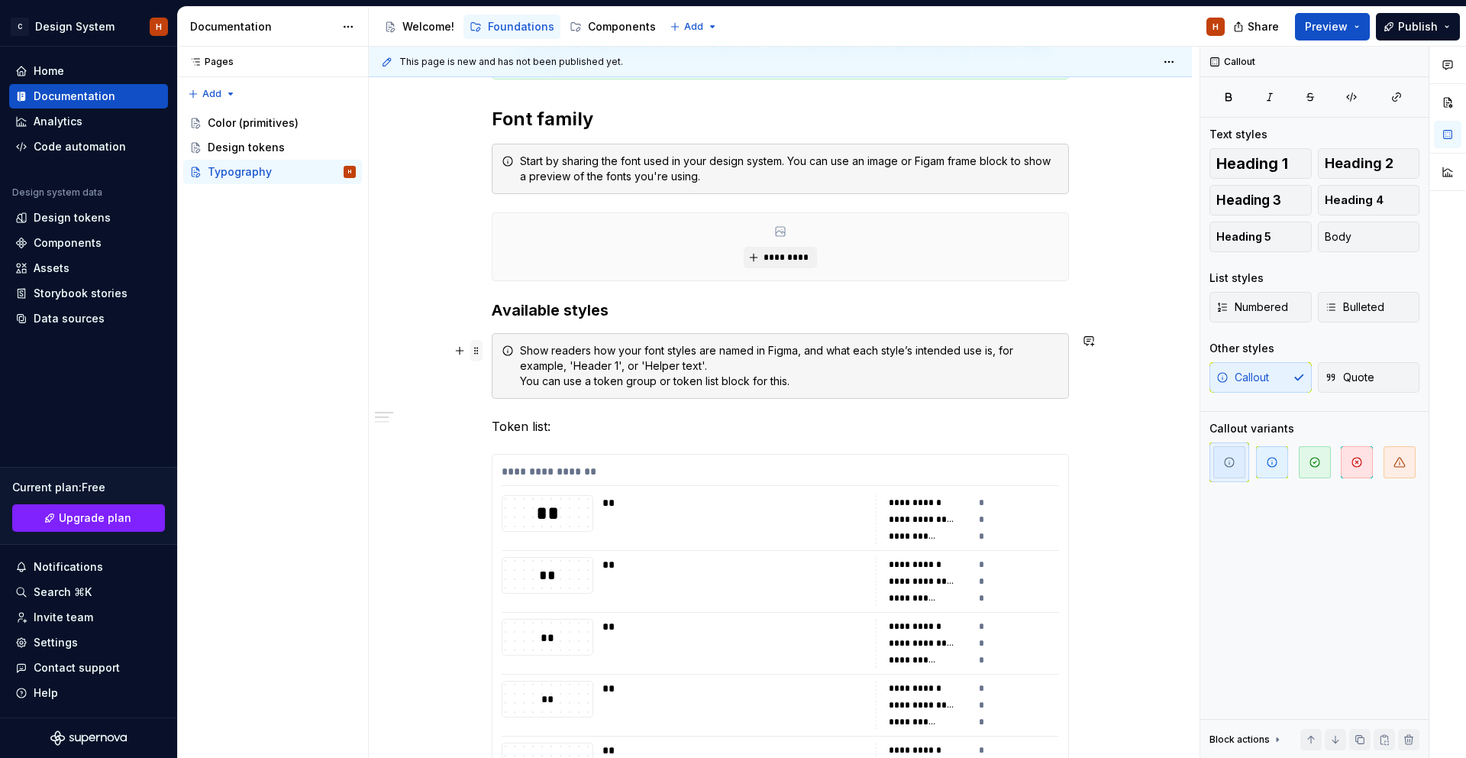
click at [481, 350] on span at bounding box center [476, 350] width 12 height 21
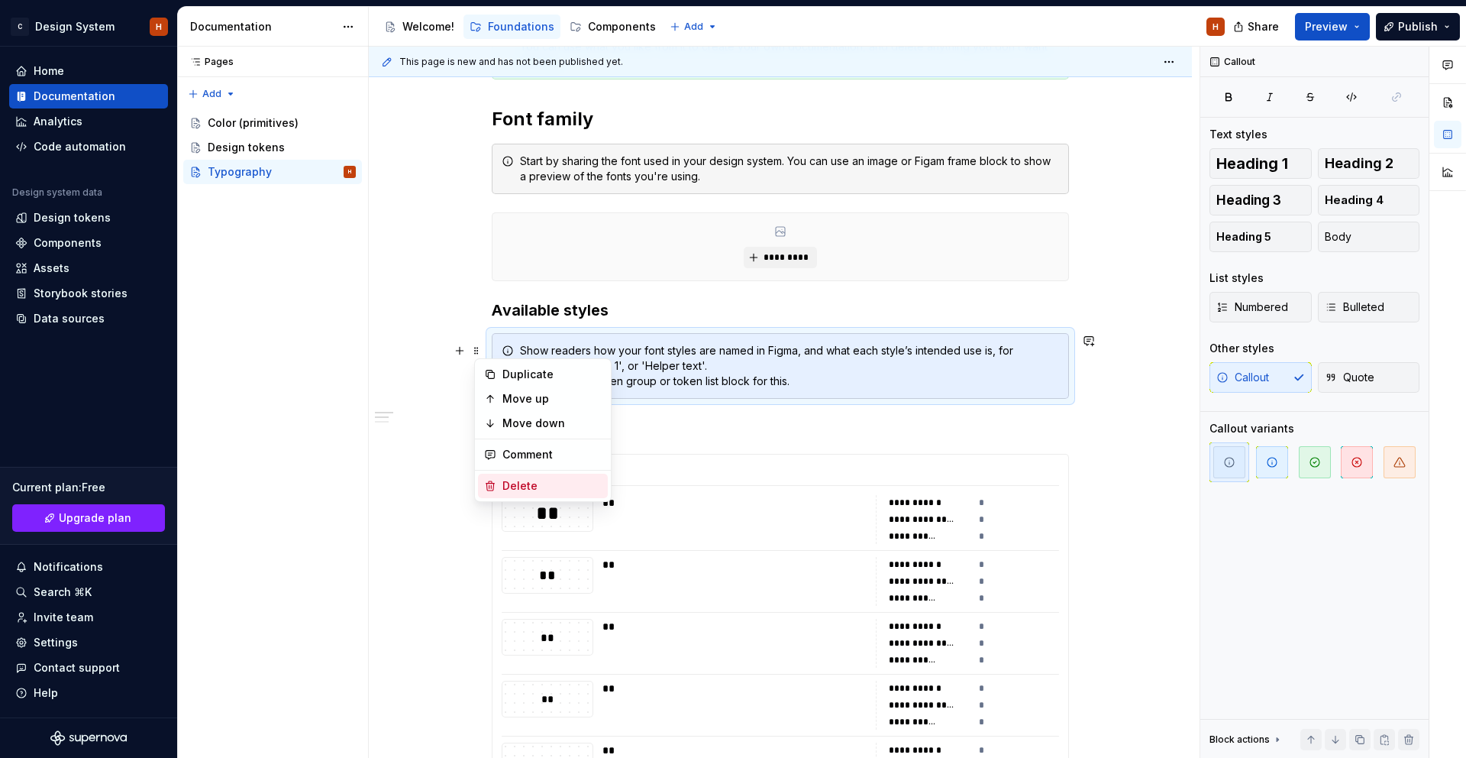
click at [534, 477] on div "Delete" at bounding box center [543, 486] width 130 height 24
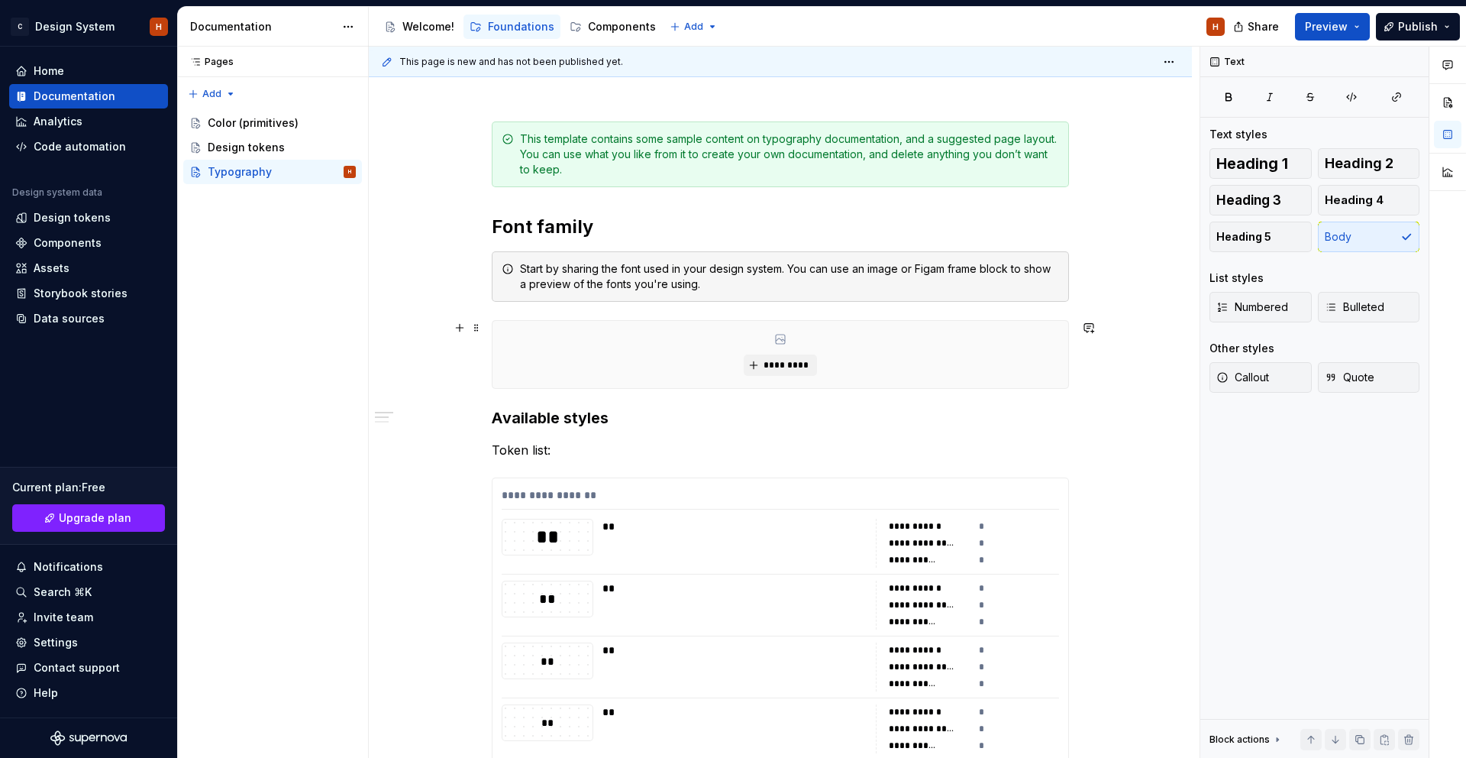
scroll to position [173, 0]
click at [480, 270] on span at bounding box center [476, 271] width 12 height 21
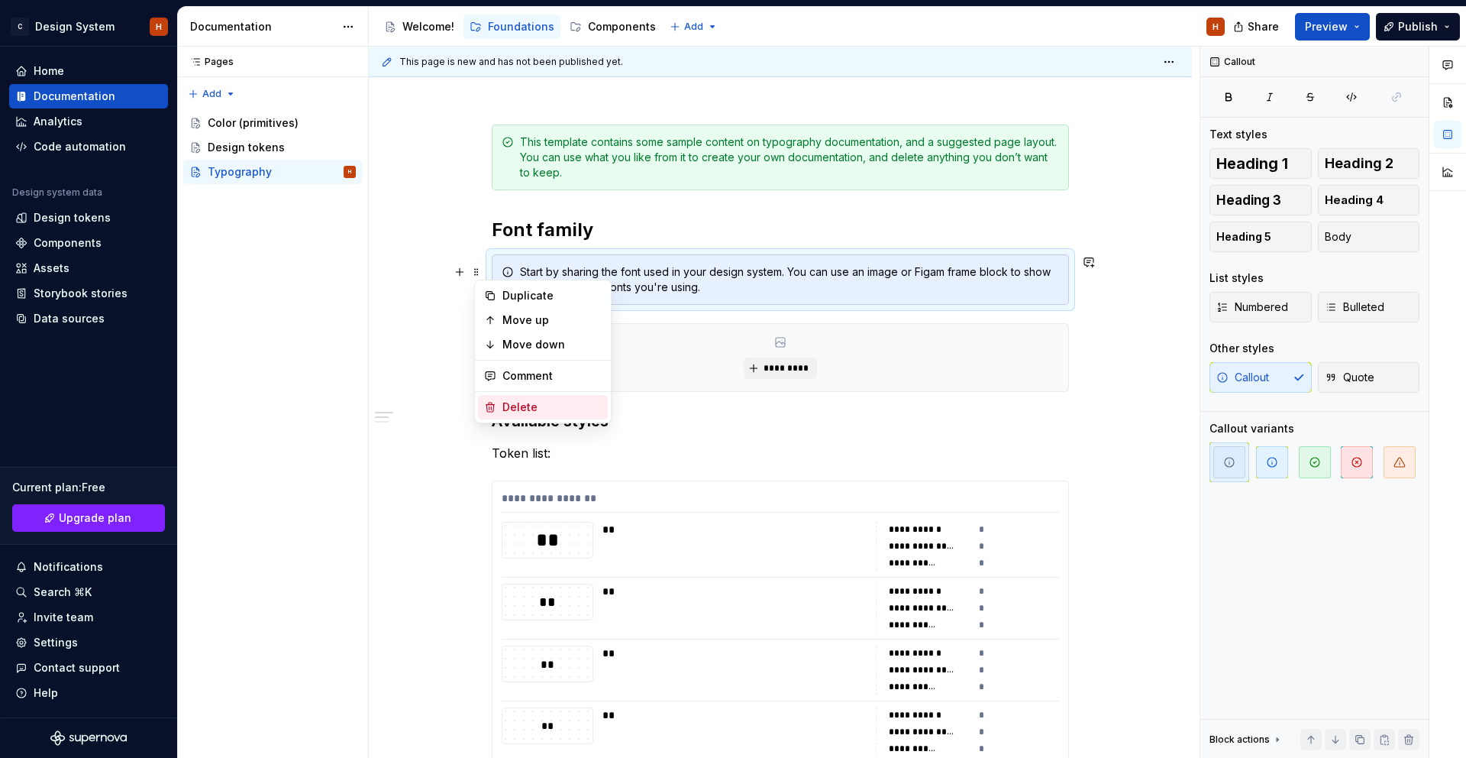
click at [507, 398] on div "Delete" at bounding box center [543, 407] width 130 height 24
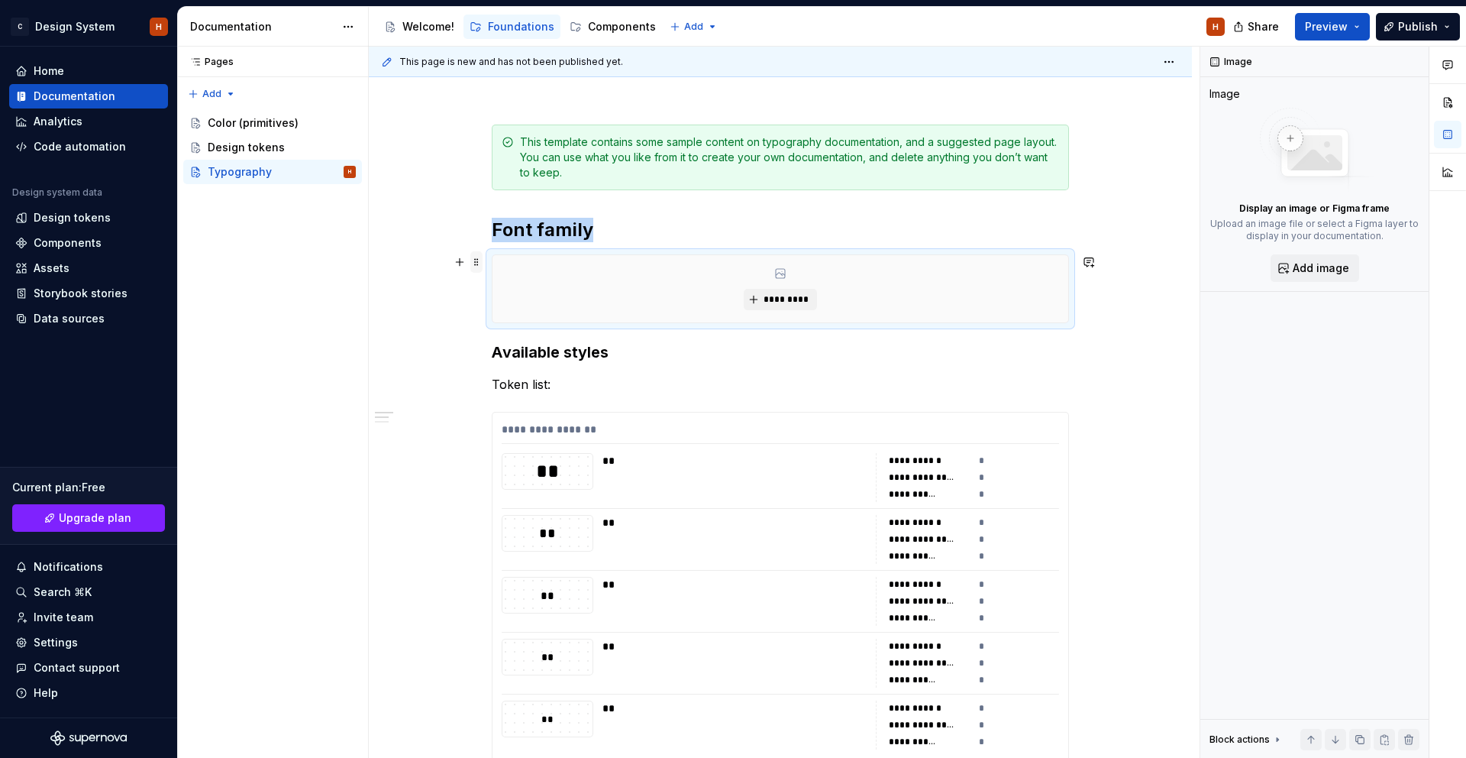
click at [482, 265] on span at bounding box center [476, 261] width 12 height 21
click at [501, 390] on div "Delete" at bounding box center [543, 397] width 130 height 24
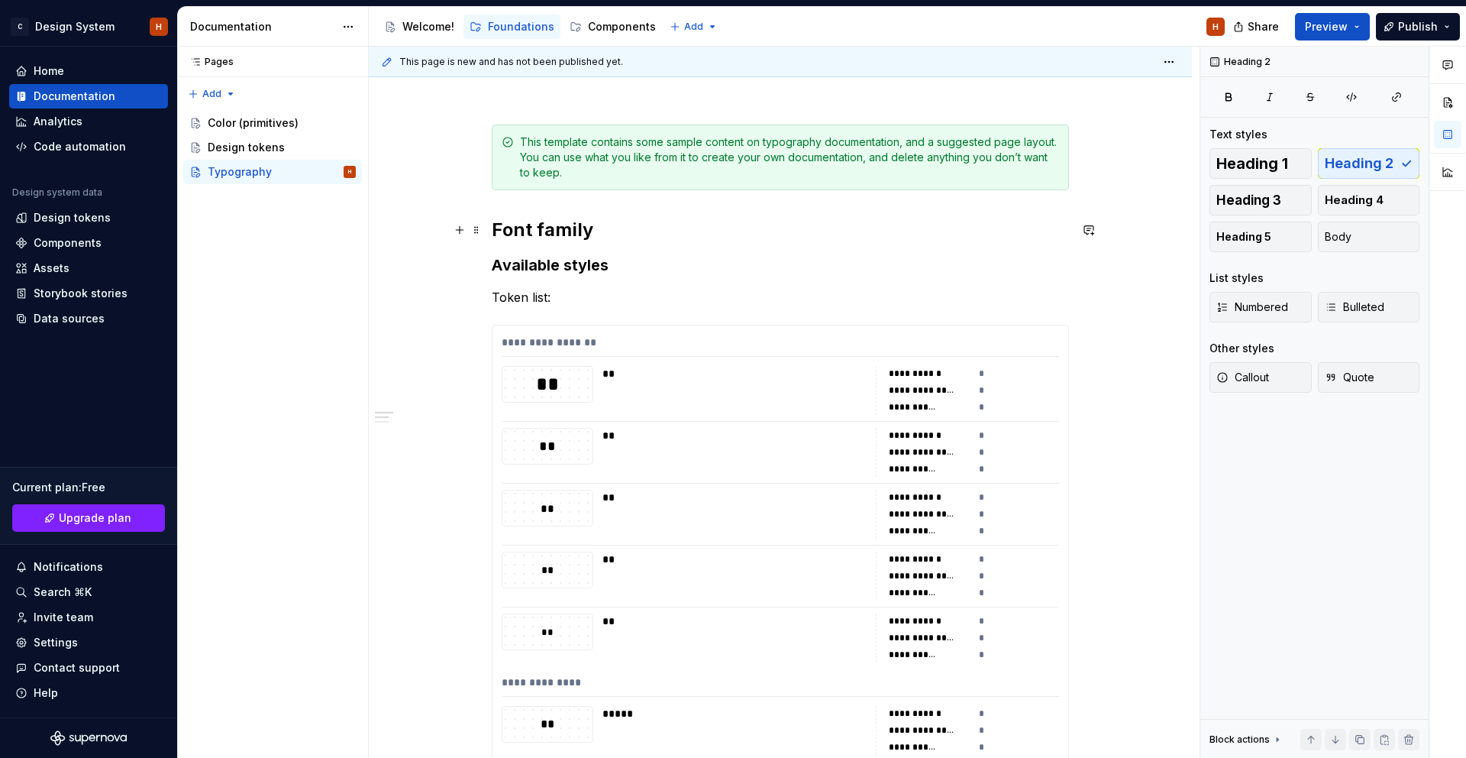
click at [619, 235] on h2 "Font family" at bounding box center [780, 230] width 577 height 24
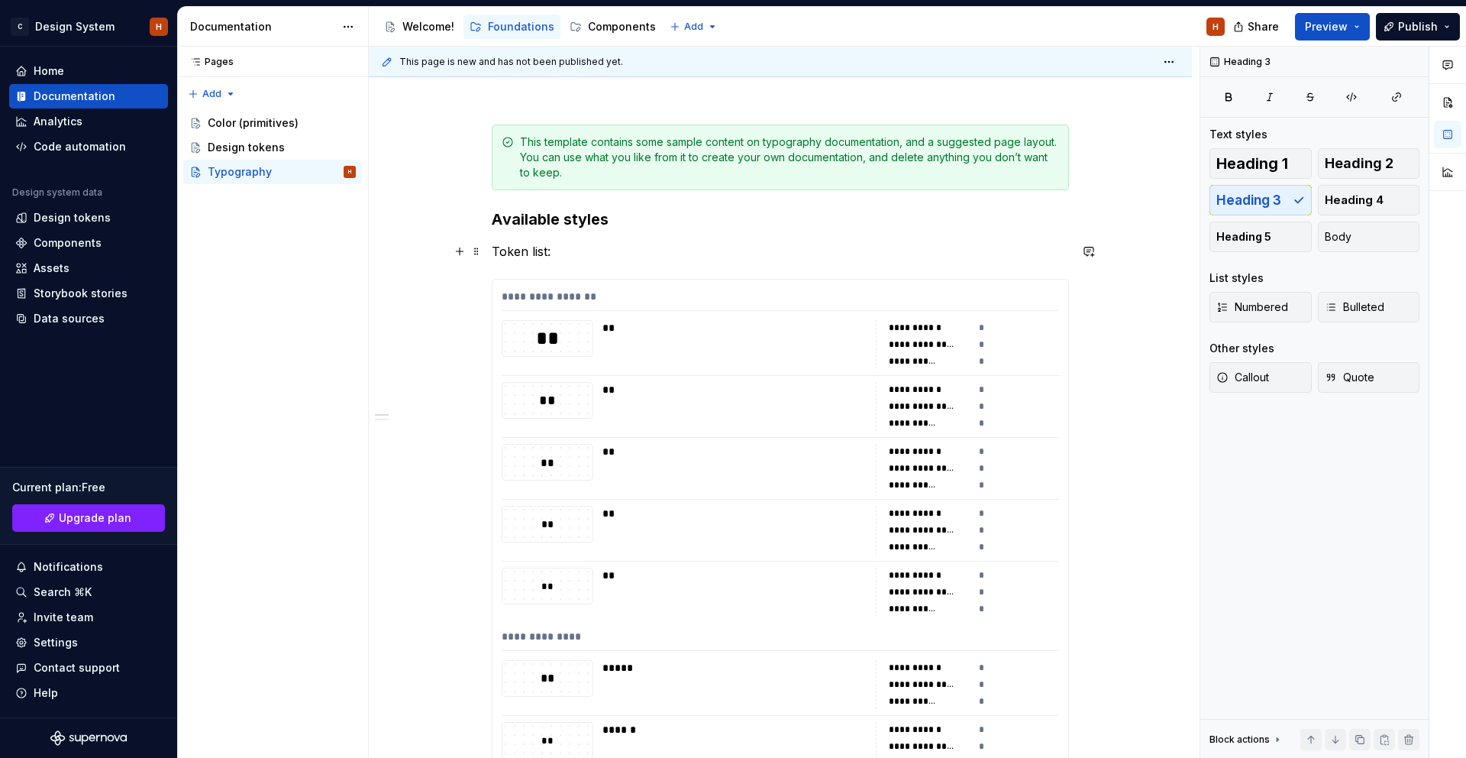
click at [583, 247] on p "Token list:" at bounding box center [780, 251] width 577 height 18
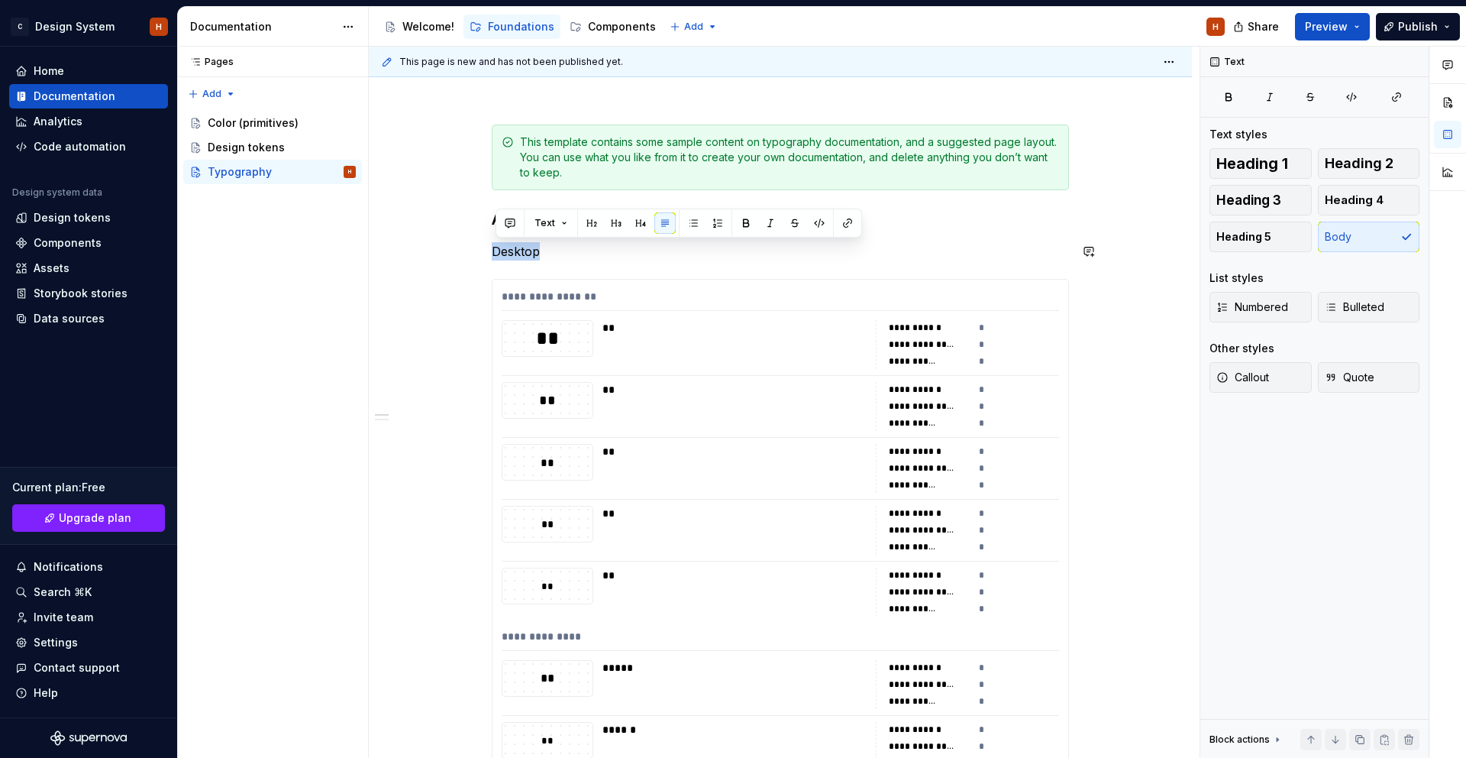
click at [638, 223] on button "button" at bounding box center [640, 222] width 21 height 21
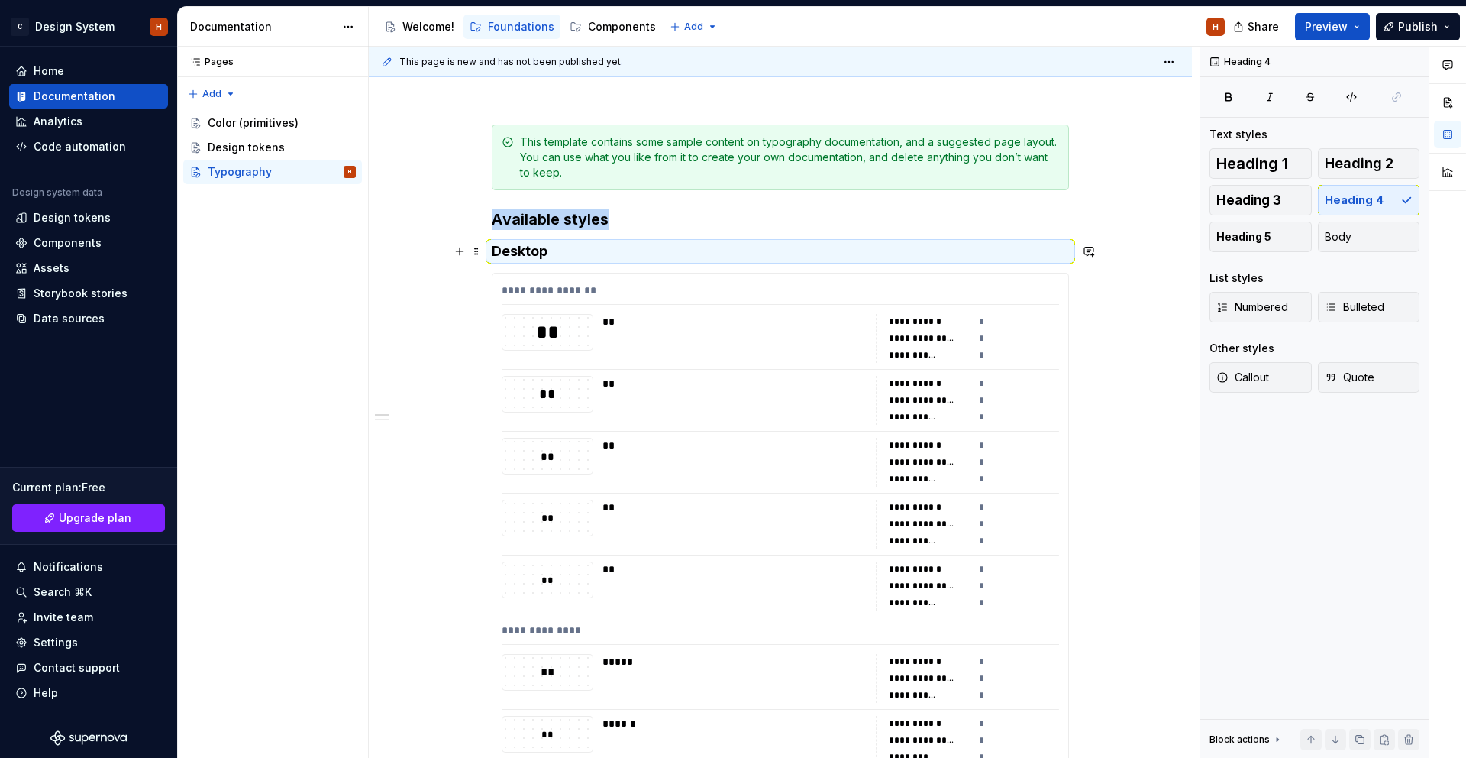
click at [613, 249] on h4 "Desktop" at bounding box center [780, 251] width 577 height 18
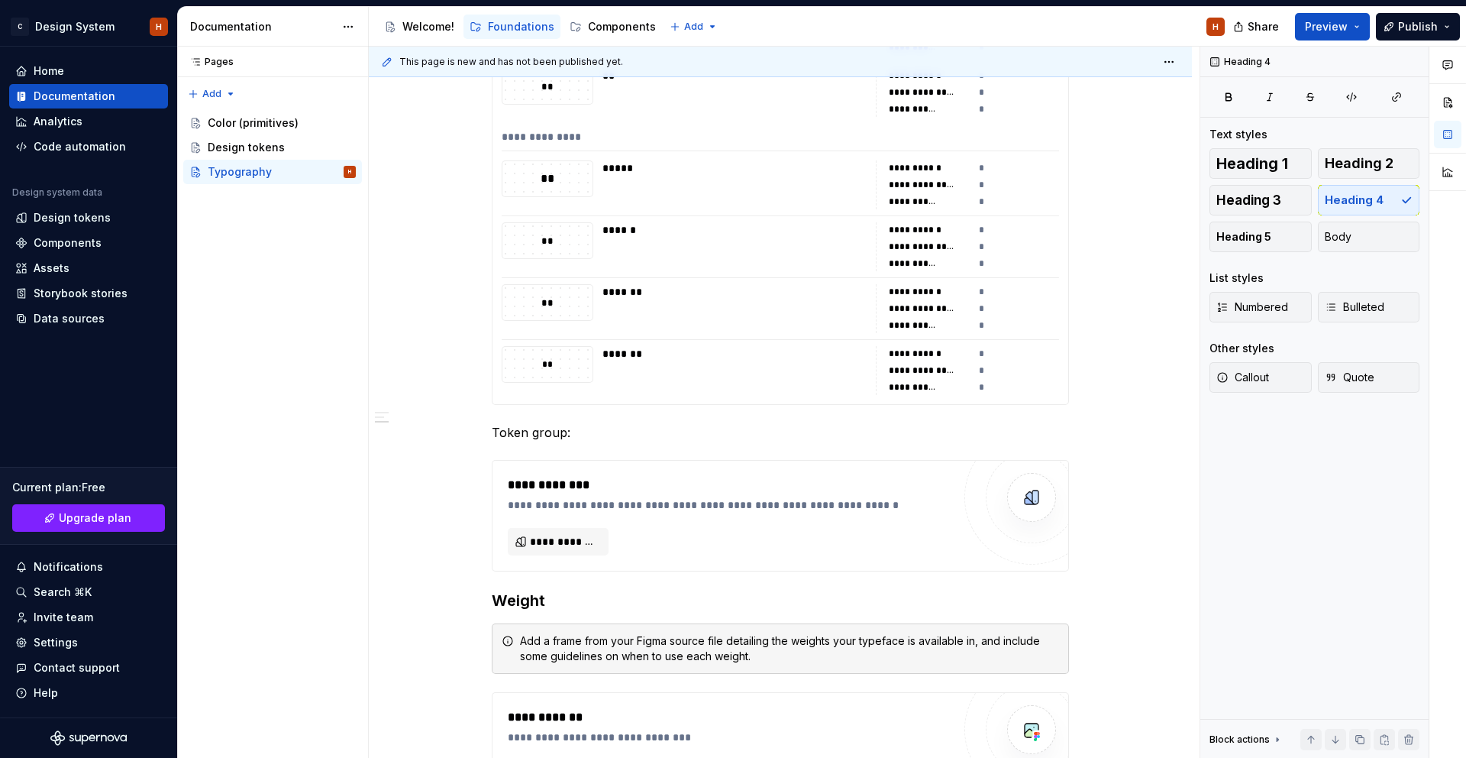
scroll to position [680, 0]
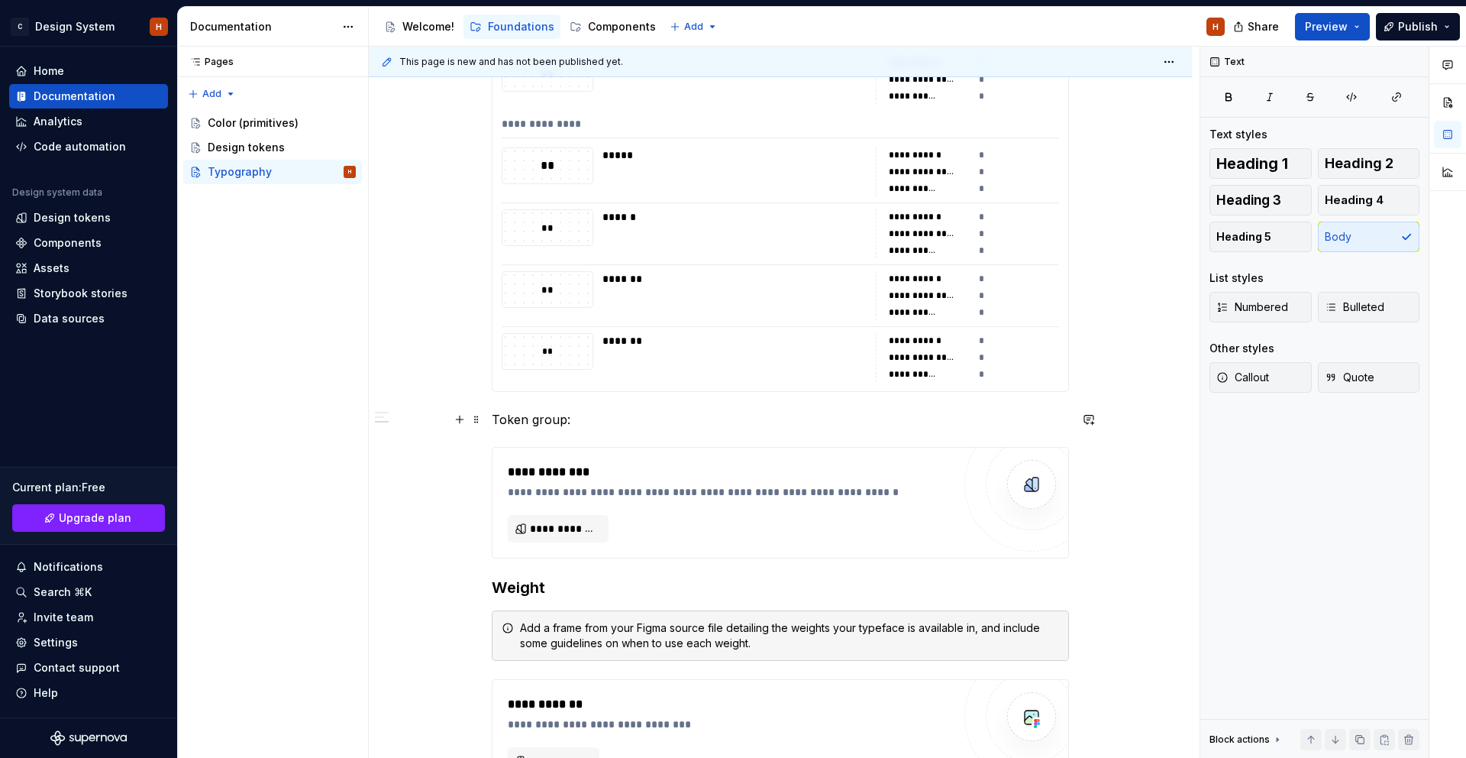
click at [581, 420] on p "Token group:" at bounding box center [780, 419] width 577 height 18
click at [636, 393] on button "button" at bounding box center [640, 390] width 21 height 21
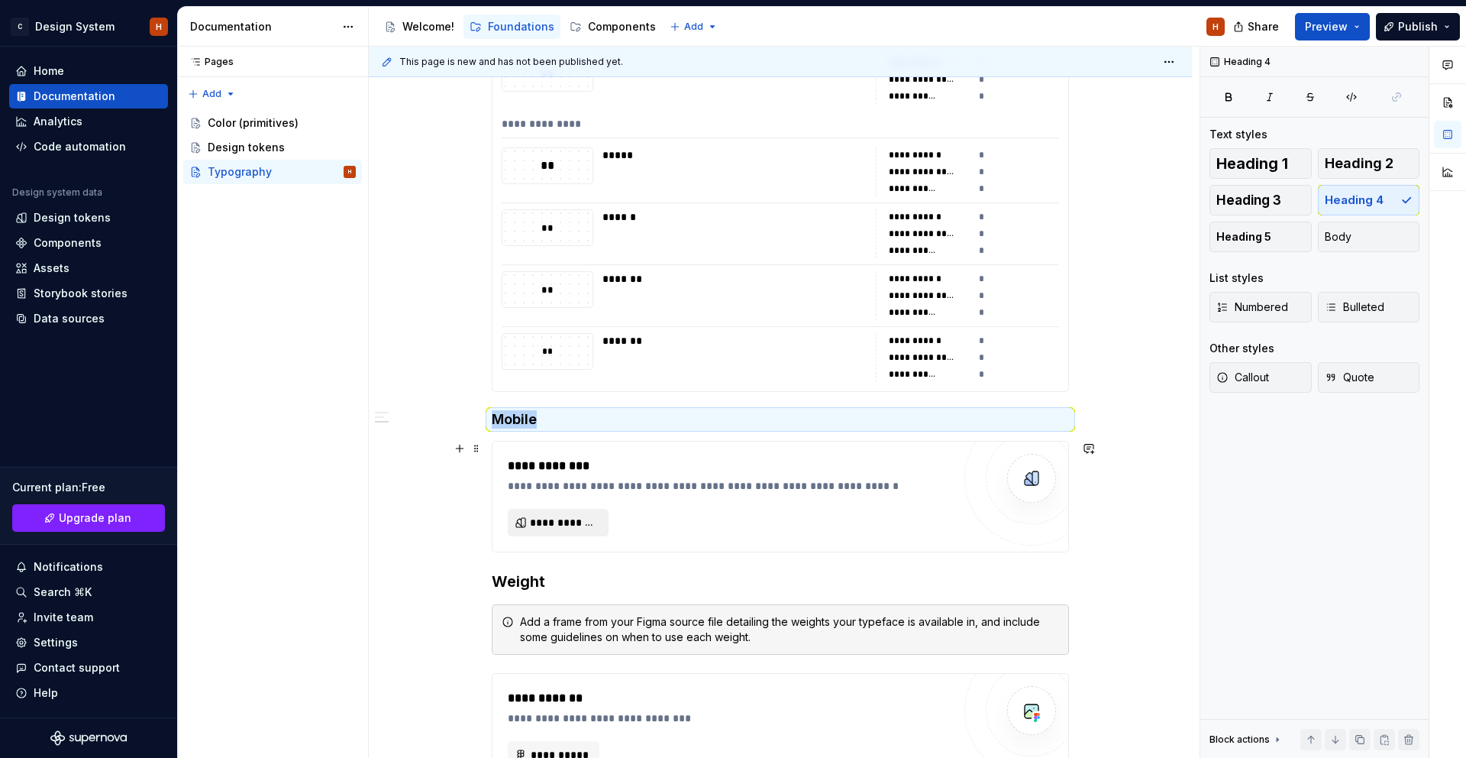
click at [576, 516] on span "**********" at bounding box center [564, 522] width 69 height 15
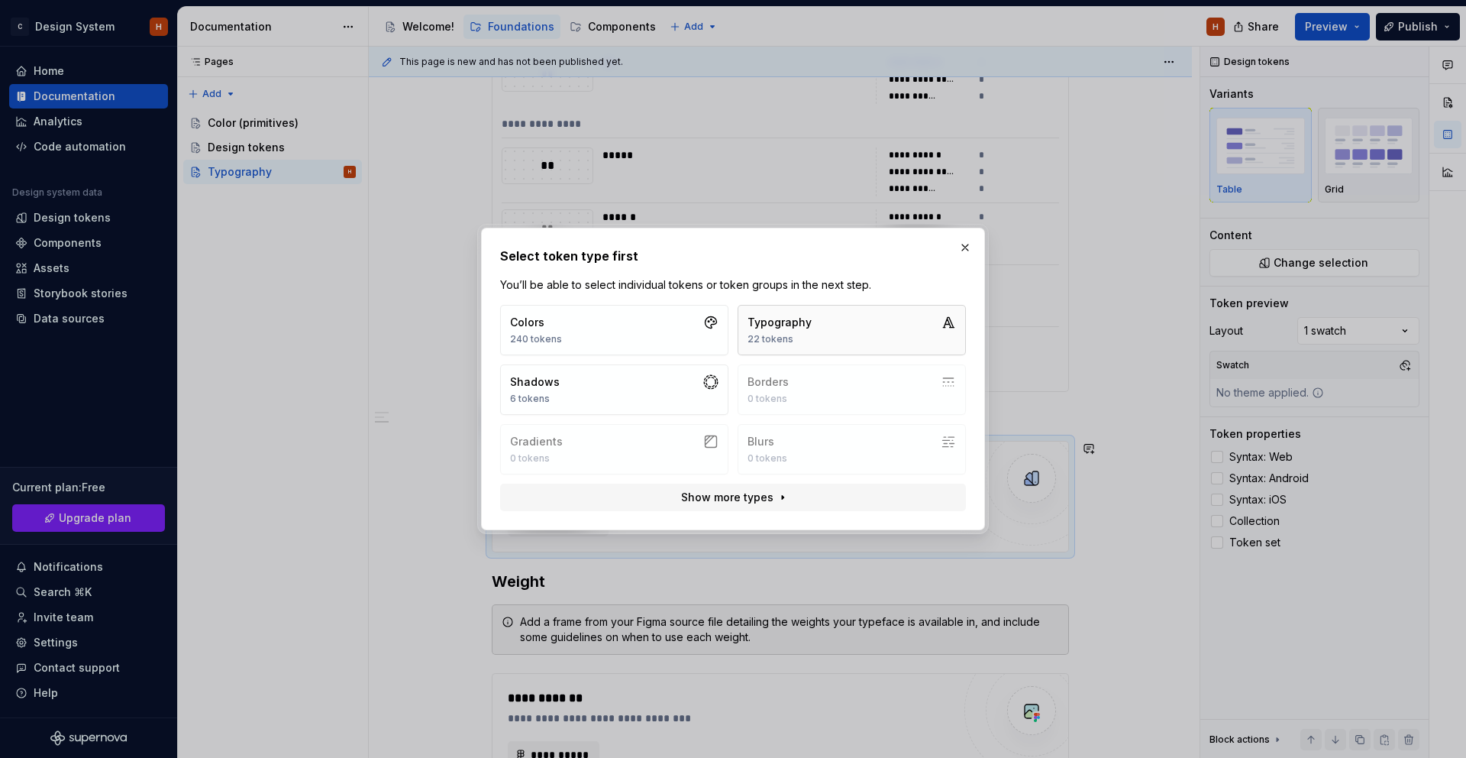
click at [861, 320] on button "Typography 22 tokens" at bounding box center [852, 330] width 228 height 50
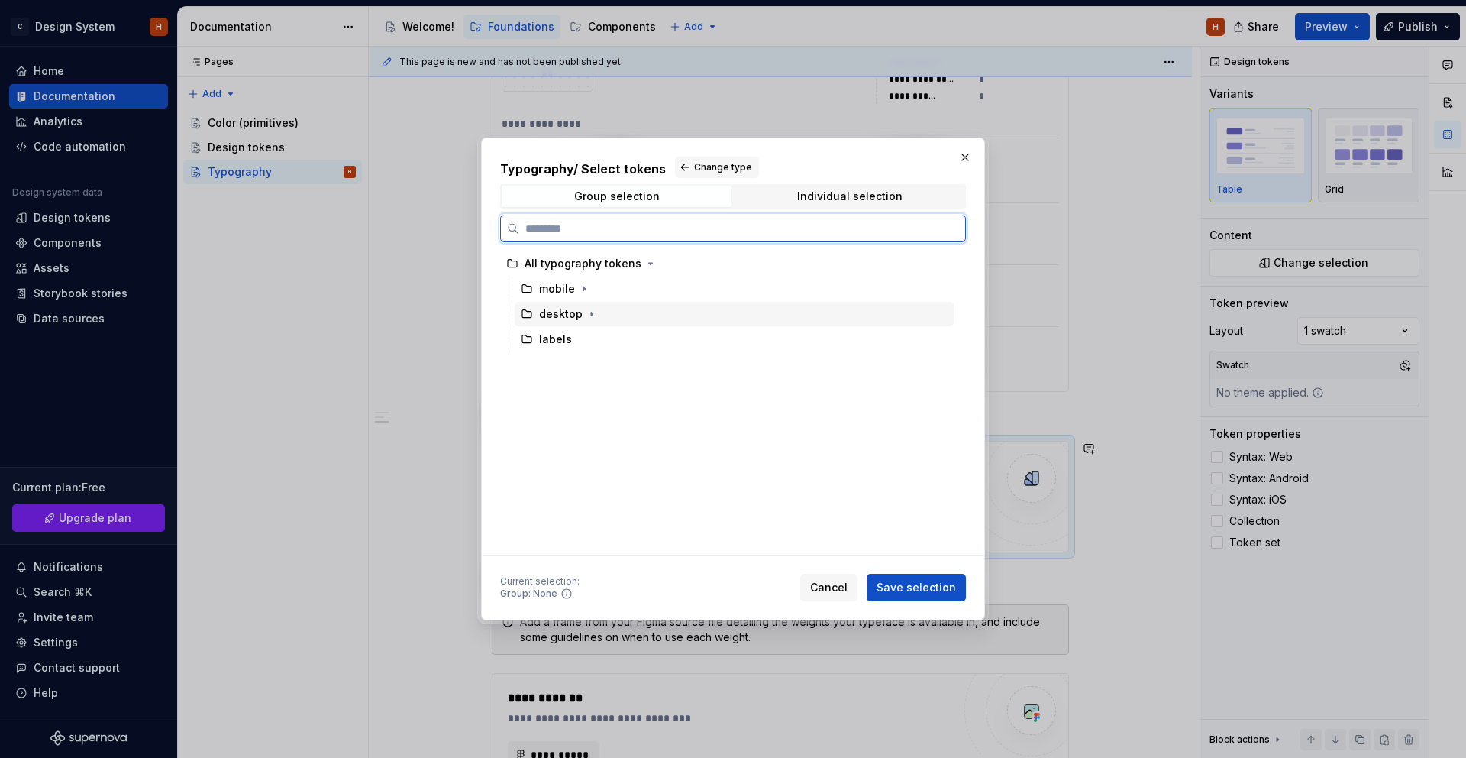
click at [601, 295] on div "mobile" at bounding box center [734, 288] width 439 height 24
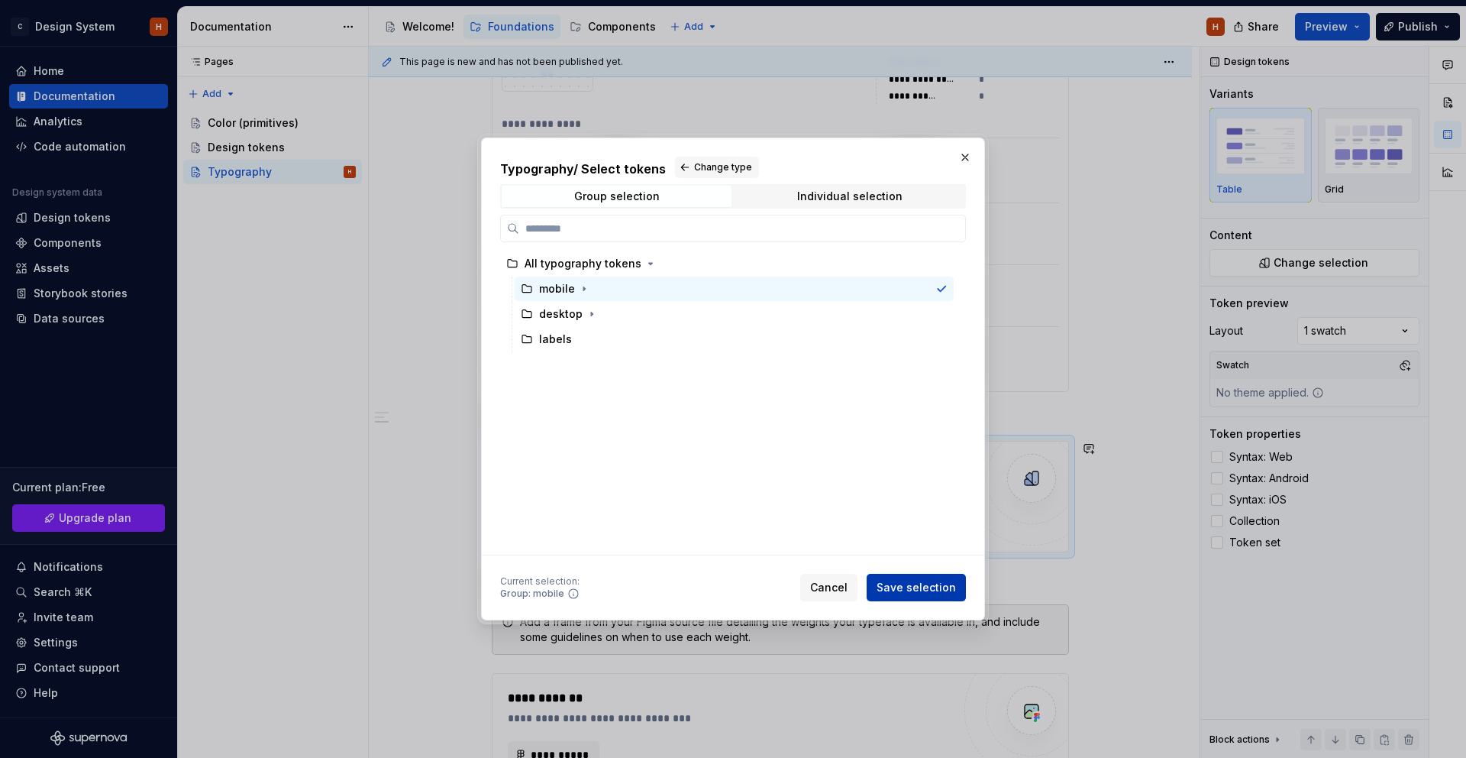
click at [928, 590] on span "Save selection" at bounding box center [916, 587] width 79 height 15
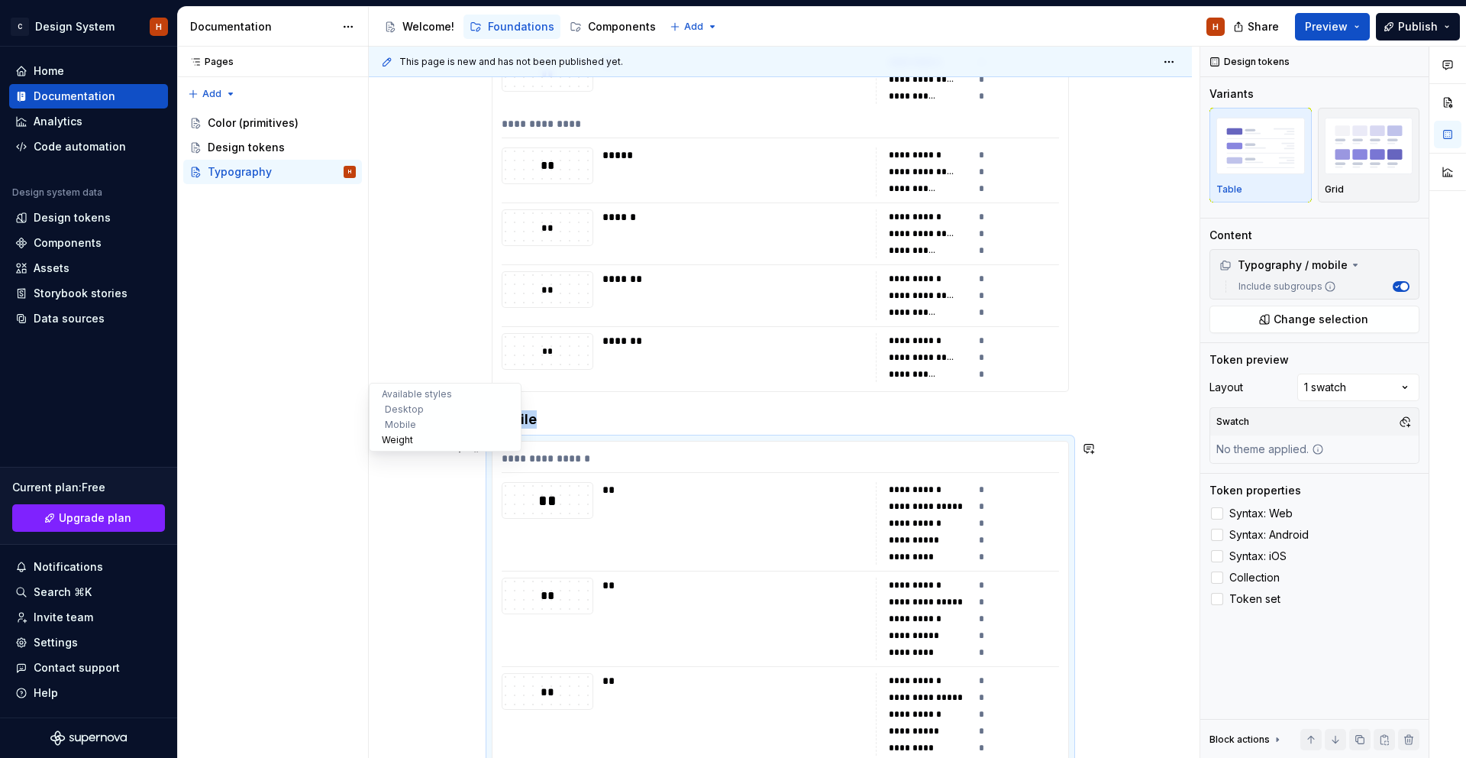
scroll to position [1074, 0]
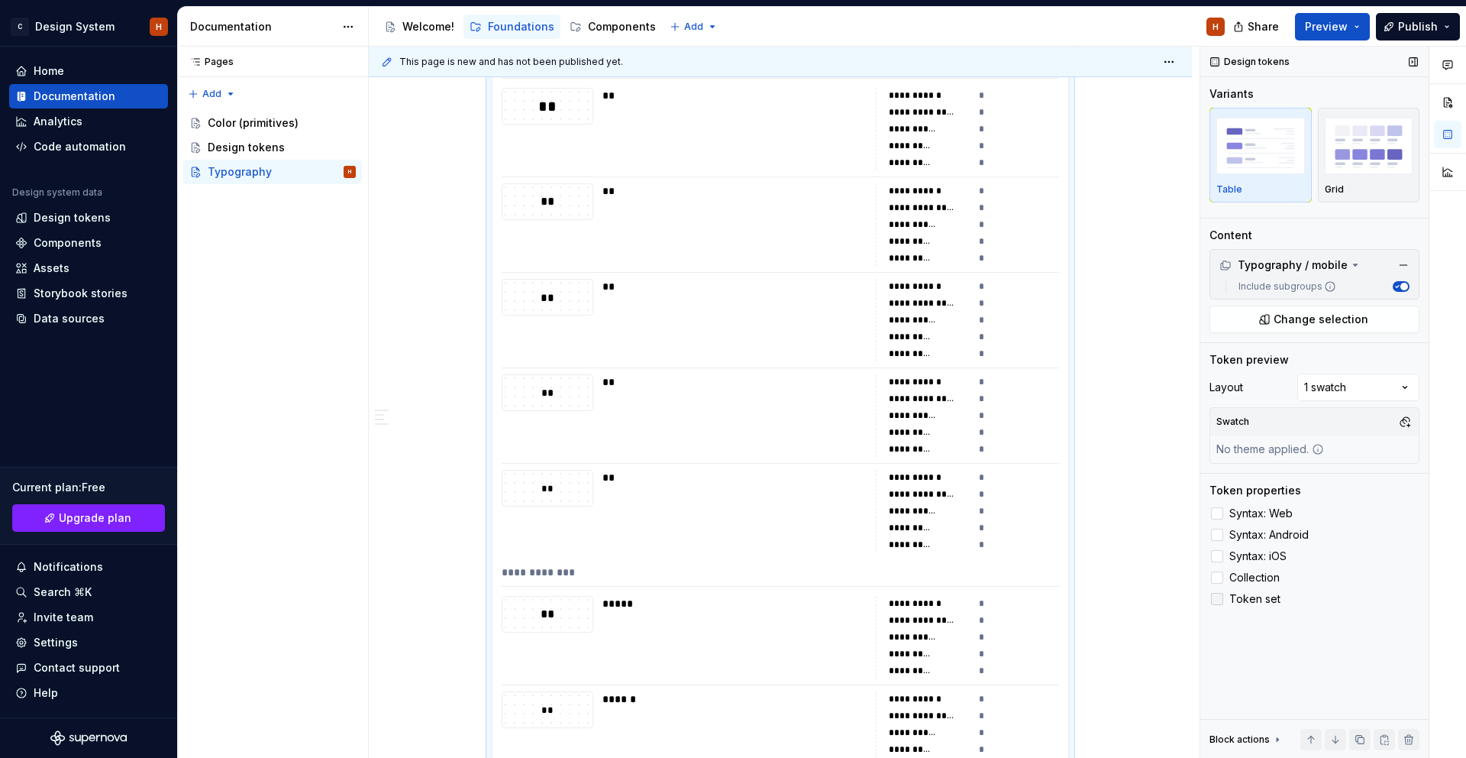
drag, startPoint x: 1253, startPoint y: 576, endPoint x: 1248, endPoint y: 600, distance: 24.1
click at [1253, 577] on span "Collection" at bounding box center [1255, 577] width 50 height 12
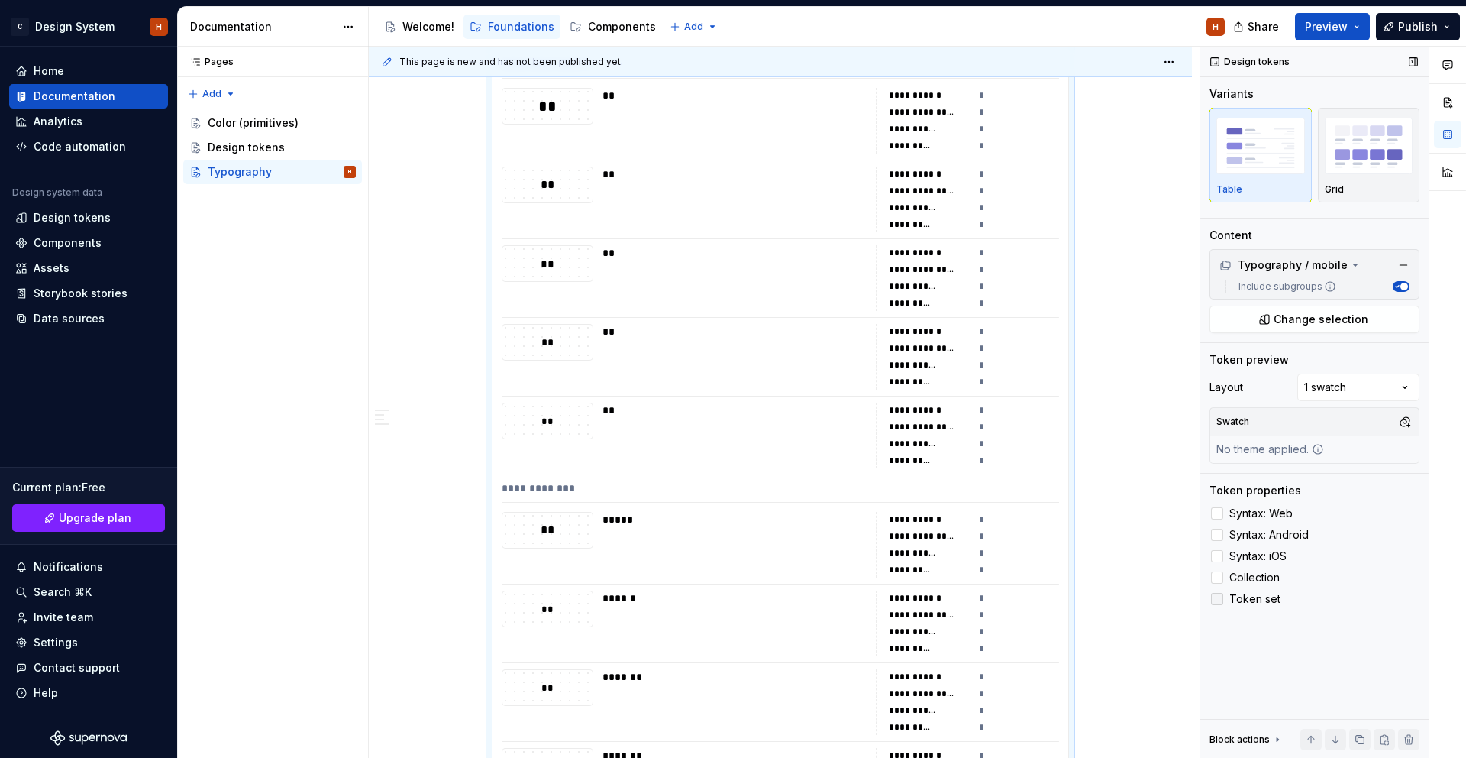
click at [1248, 600] on span "Token set" at bounding box center [1255, 599] width 51 height 12
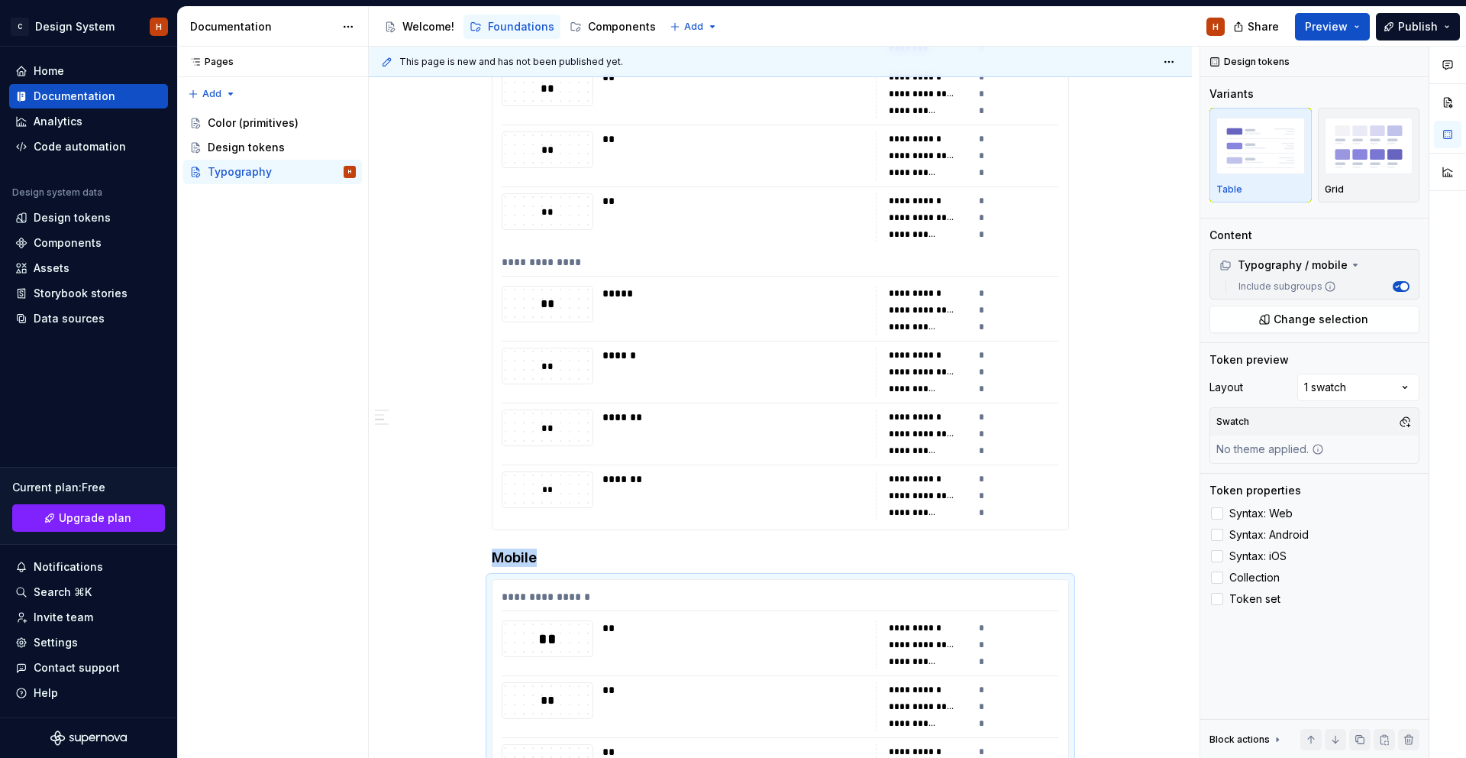
scroll to position [532, 0]
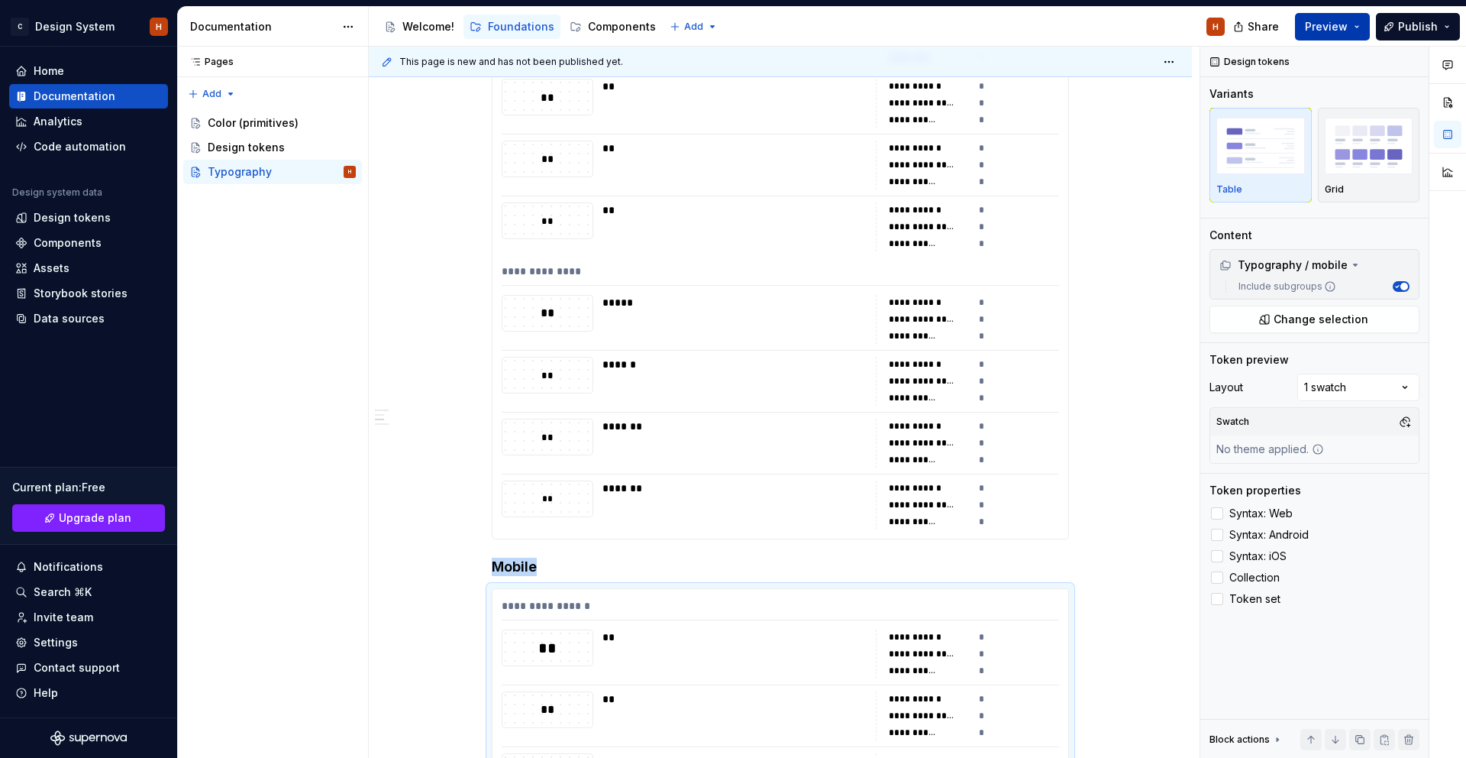
click at [1349, 16] on button "Preview" at bounding box center [1332, 26] width 75 height 27
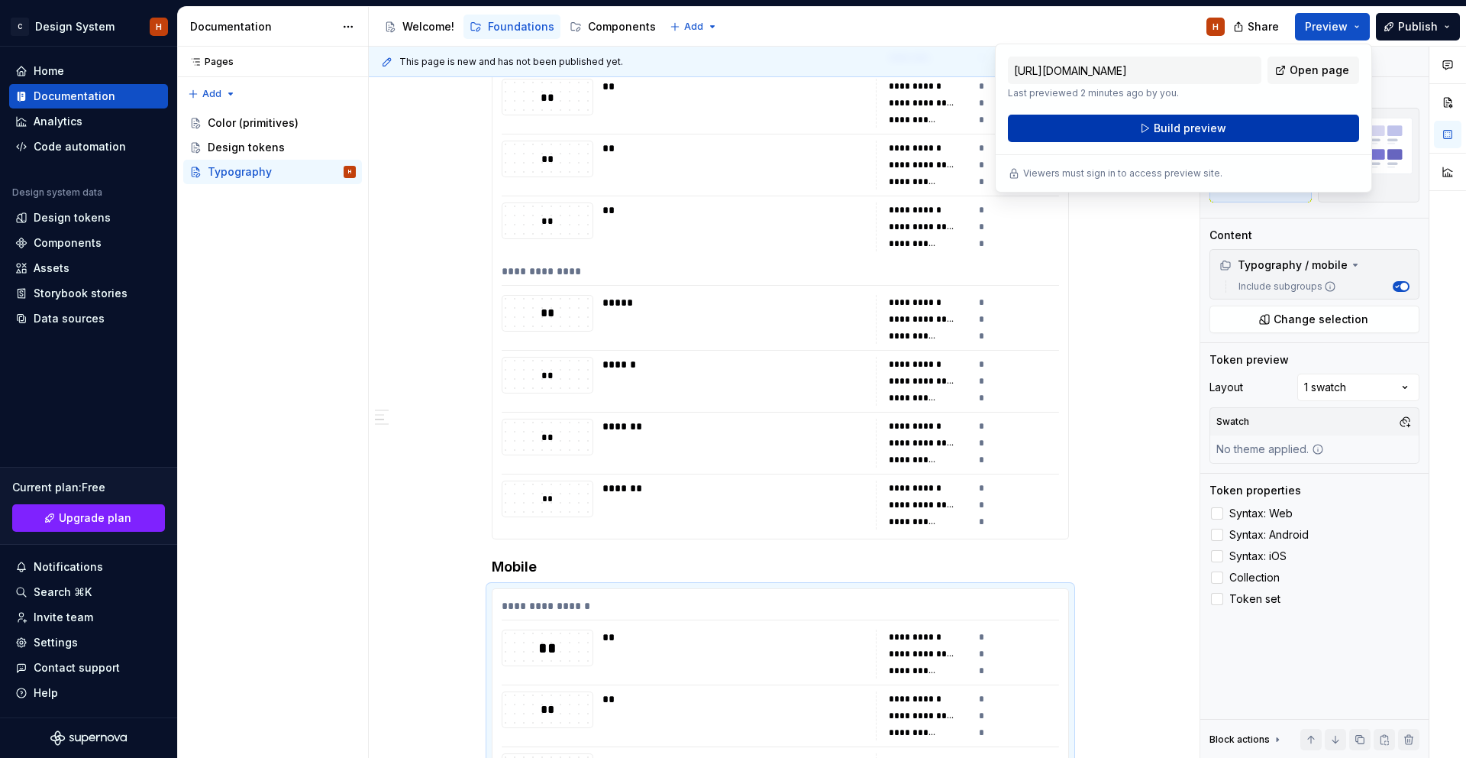
click at [1198, 129] on span "Build preview" at bounding box center [1190, 128] width 73 height 15
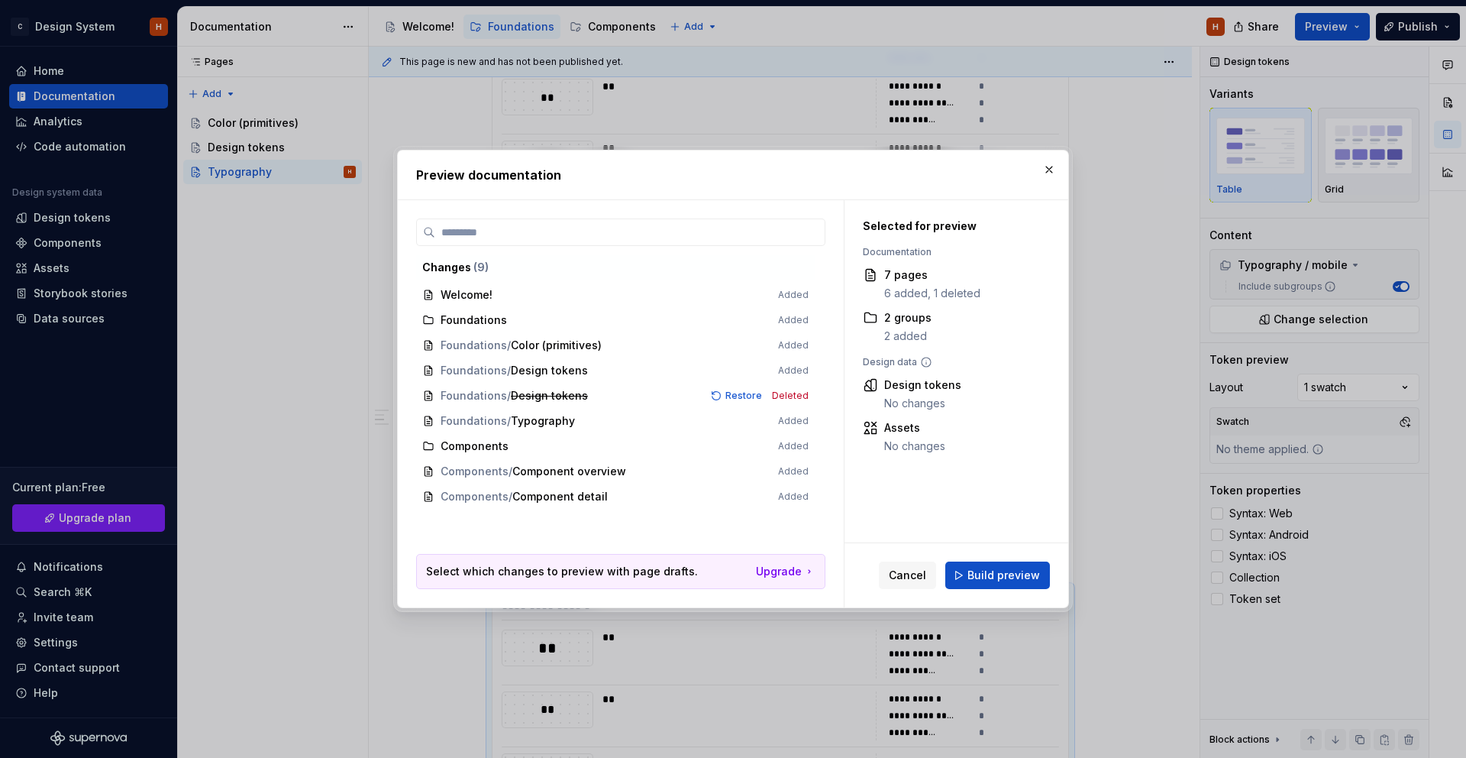
click at [1019, 570] on span "Build preview" at bounding box center [1004, 574] width 73 height 15
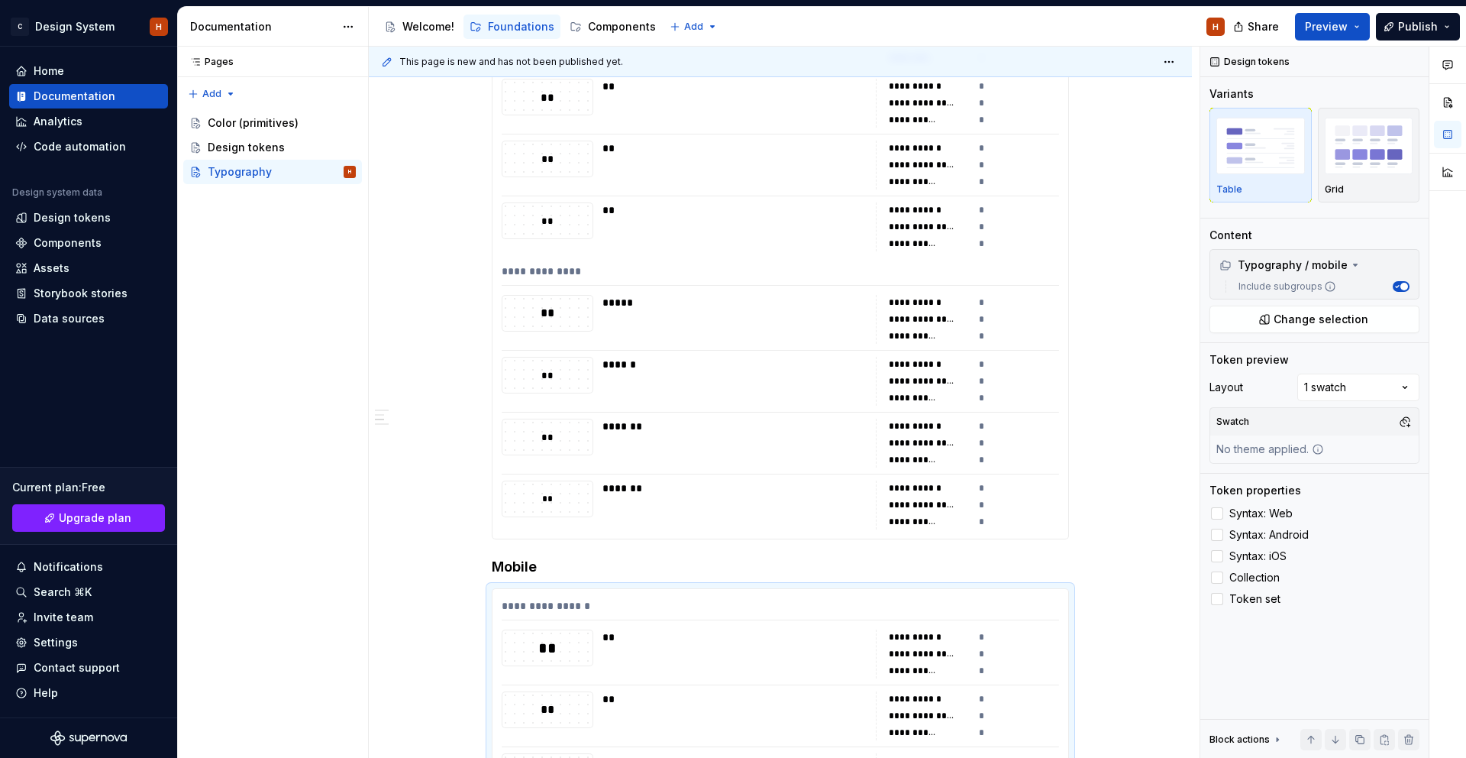
scroll to position [0, 0]
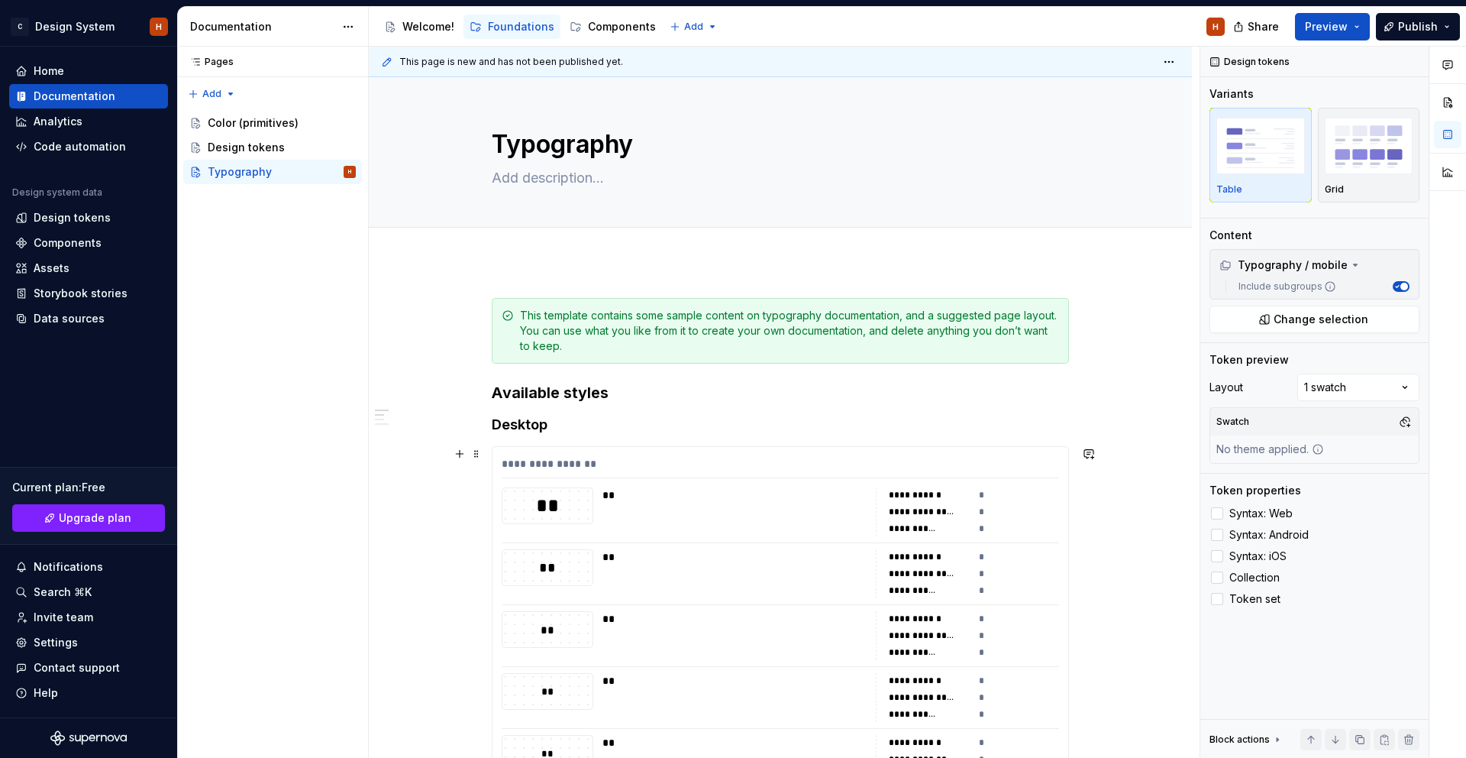
click at [787, 461] on div "**********" at bounding box center [781, 467] width 558 height 22
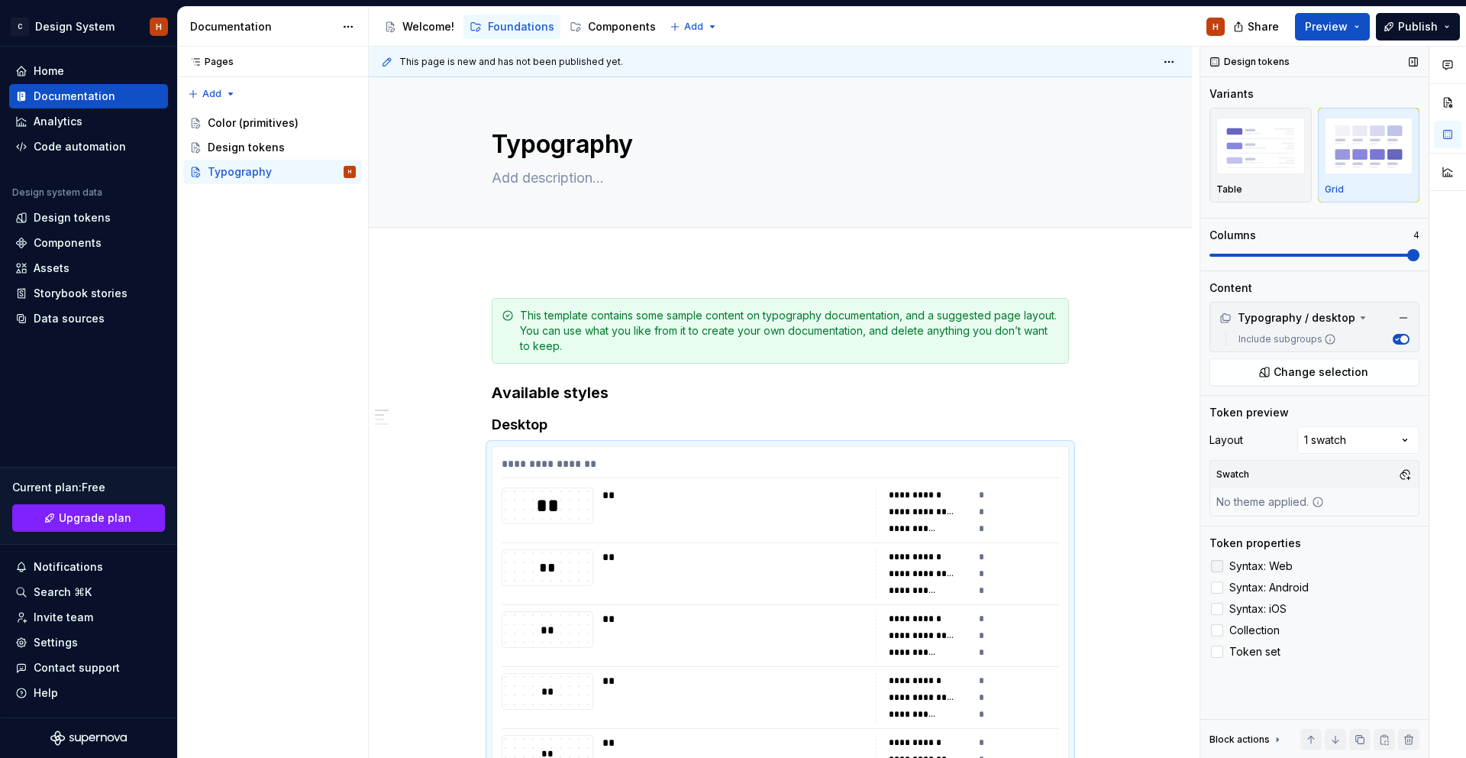
click at [1259, 567] on span "Syntax: Web" at bounding box center [1261, 566] width 63 height 12
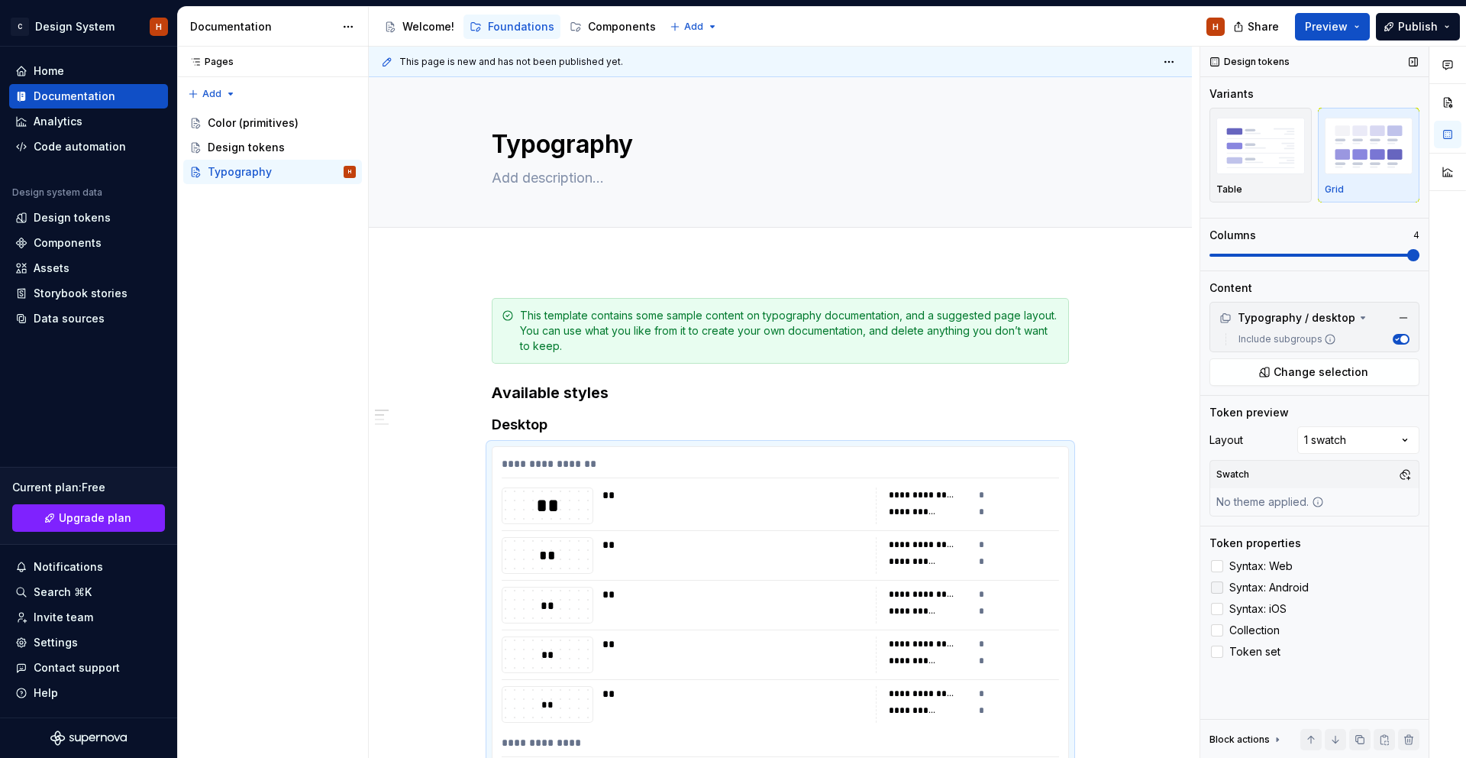
click at [1256, 582] on span "Syntax: Android" at bounding box center [1269, 587] width 79 height 12
click at [1252, 597] on div "Syntax: Web Syntax: Android Syntax: iOS Collection Token set" at bounding box center [1315, 609] width 210 height 104
drag, startPoint x: 1251, startPoint y: 603, endPoint x: 1253, endPoint y: 593, distance: 9.4
click at [1252, 603] on span "Syntax: iOS" at bounding box center [1258, 609] width 57 height 12
click at [1350, 434] on div "Comments Open comments No comments yet Select ‘Comment’ from the block context …" at bounding box center [1334, 403] width 266 height 712
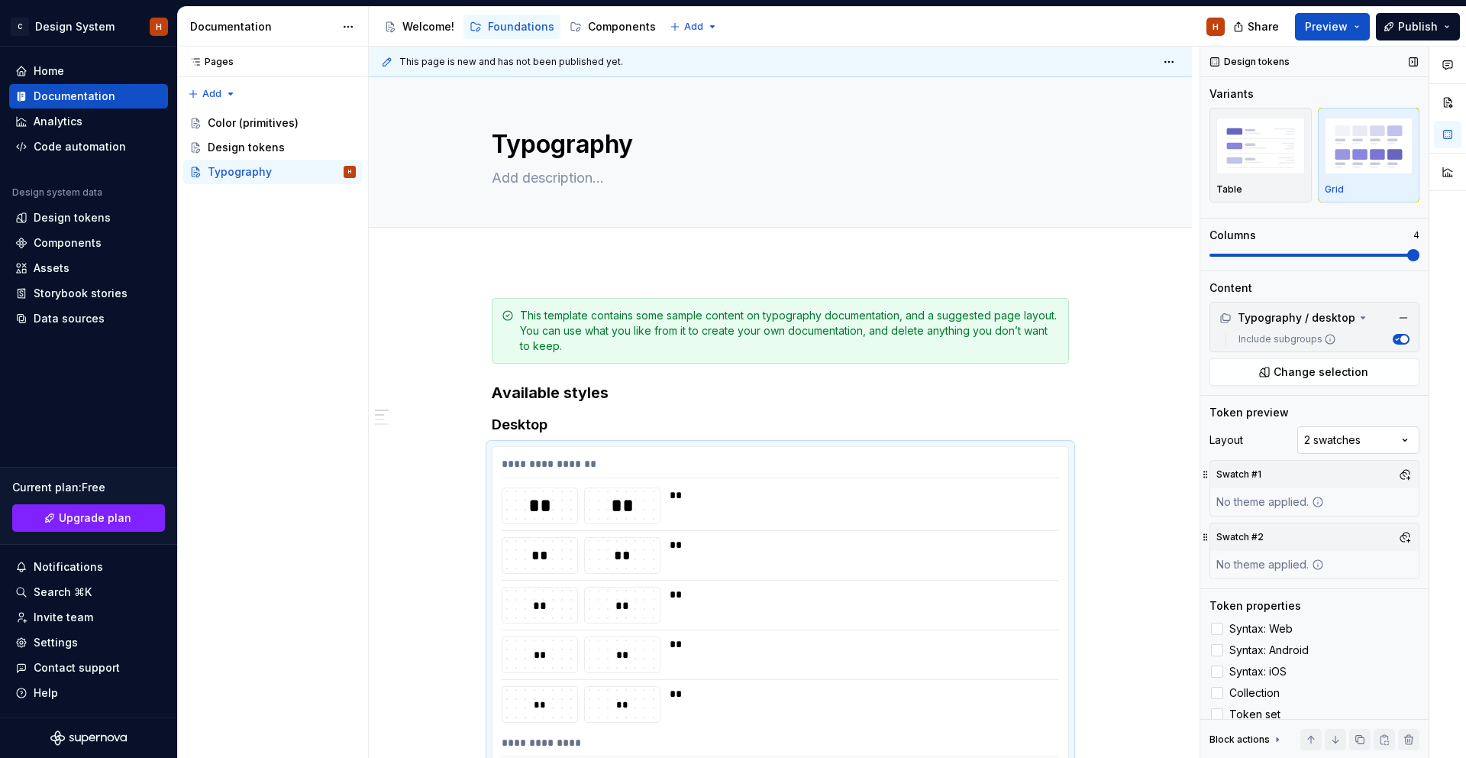
click at [1347, 442] on div "Comments Open comments No comments yet Select ‘Comment’ from the block context …" at bounding box center [1334, 403] width 266 height 712
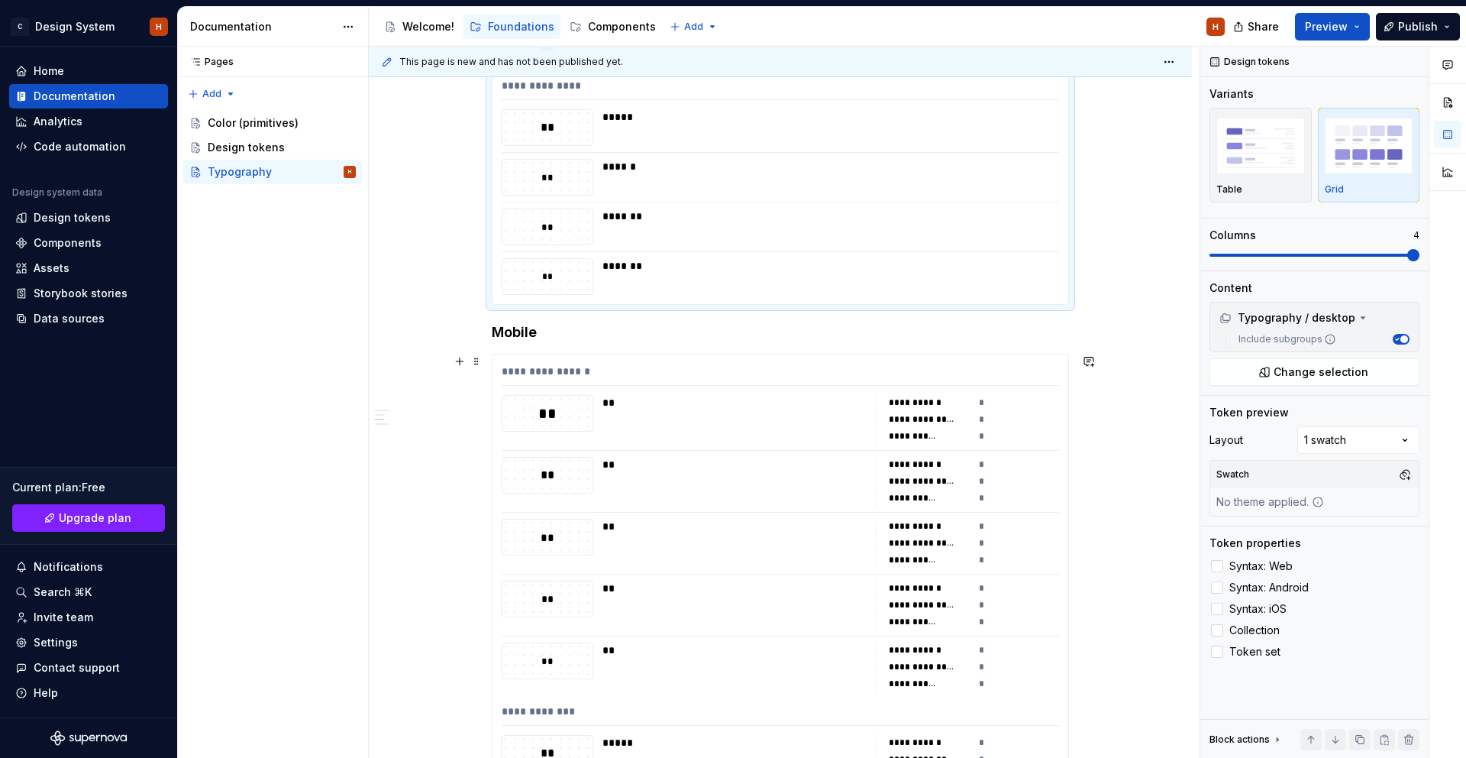
scroll to position [700, 0]
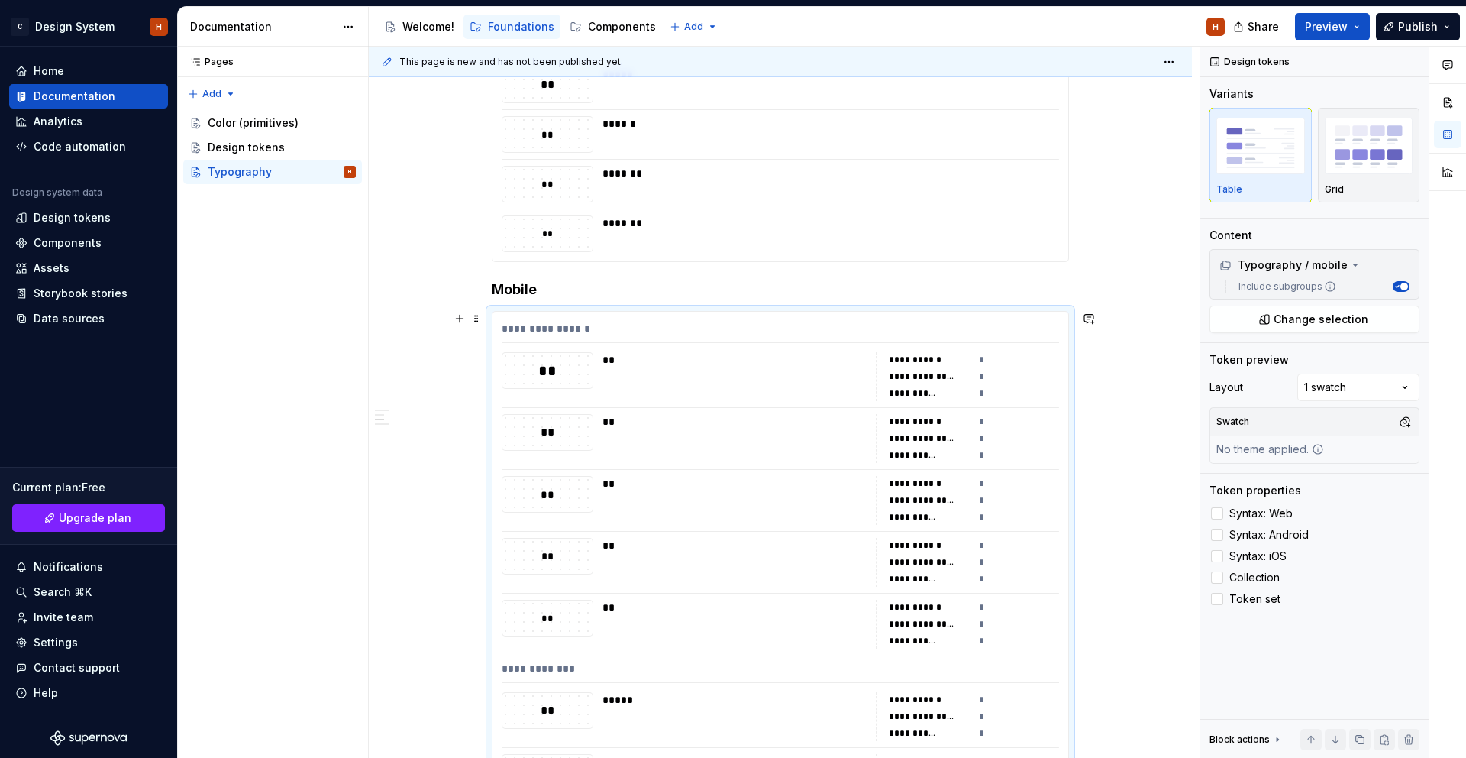
click at [900, 357] on div "**********" at bounding box center [916, 360] width 55 height 12
click at [1232, 512] on span "Syntax: Web" at bounding box center [1261, 513] width 63 height 12
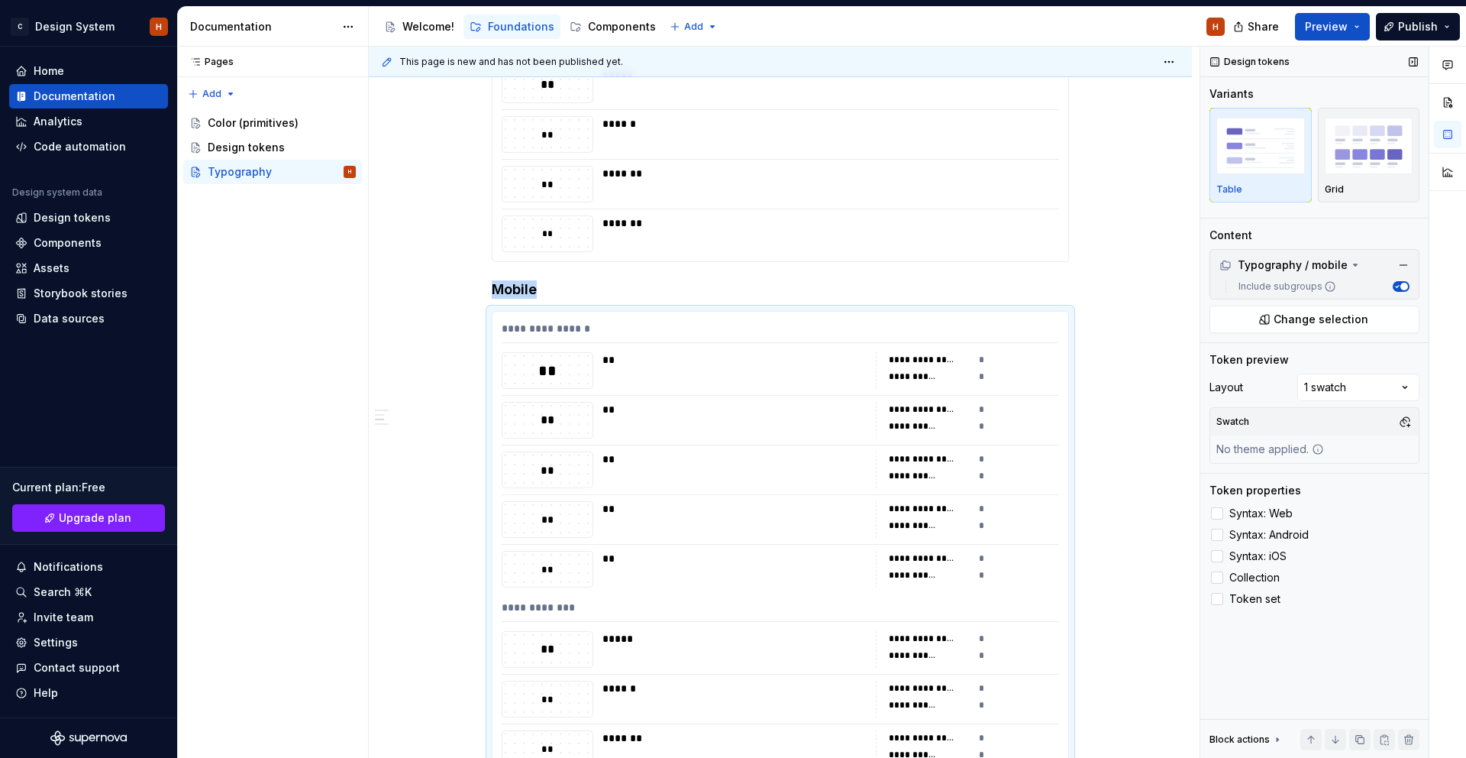
drag, startPoint x: 1233, startPoint y: 529, endPoint x: 1235, endPoint y: 545, distance: 15.4
click at [1233, 530] on span "Syntax: Android" at bounding box center [1269, 535] width 79 height 12
click at [1235, 551] on span "Syntax: iOS" at bounding box center [1258, 556] width 57 height 12
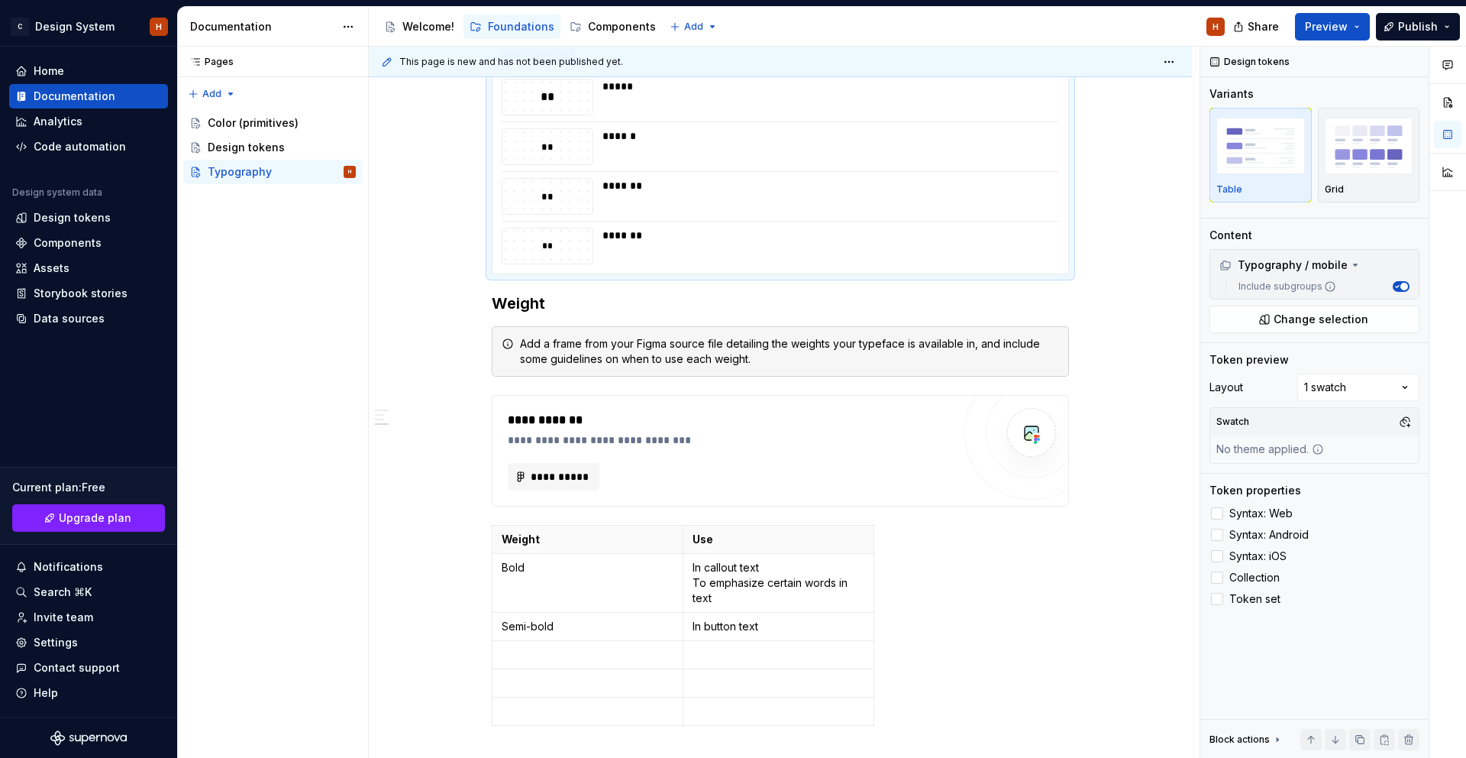
scroll to position [1294, 0]
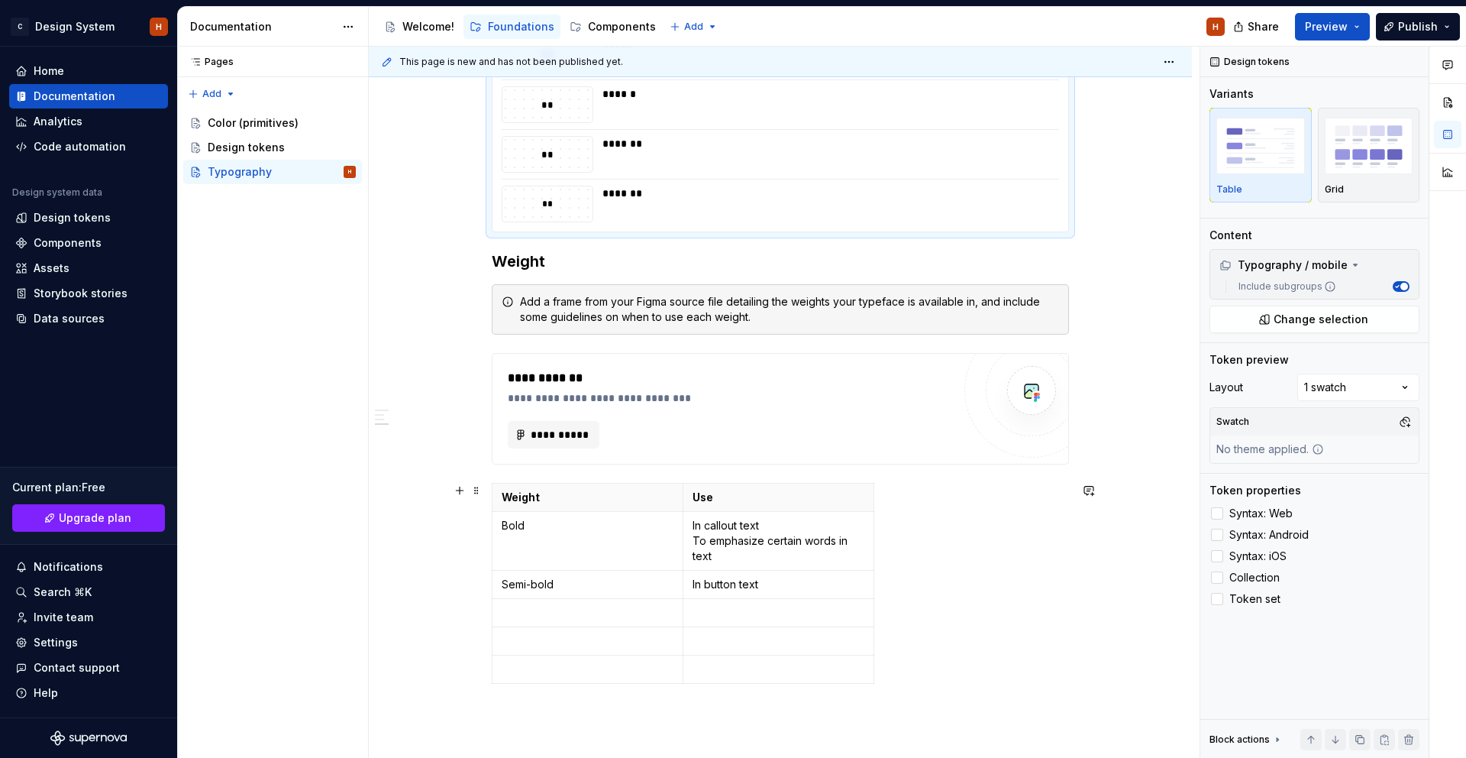
click at [946, 506] on div "Weight Use Bold In callout text To emphasize certain words in text Semi-bold In…" at bounding box center [780, 586] width 577 height 207
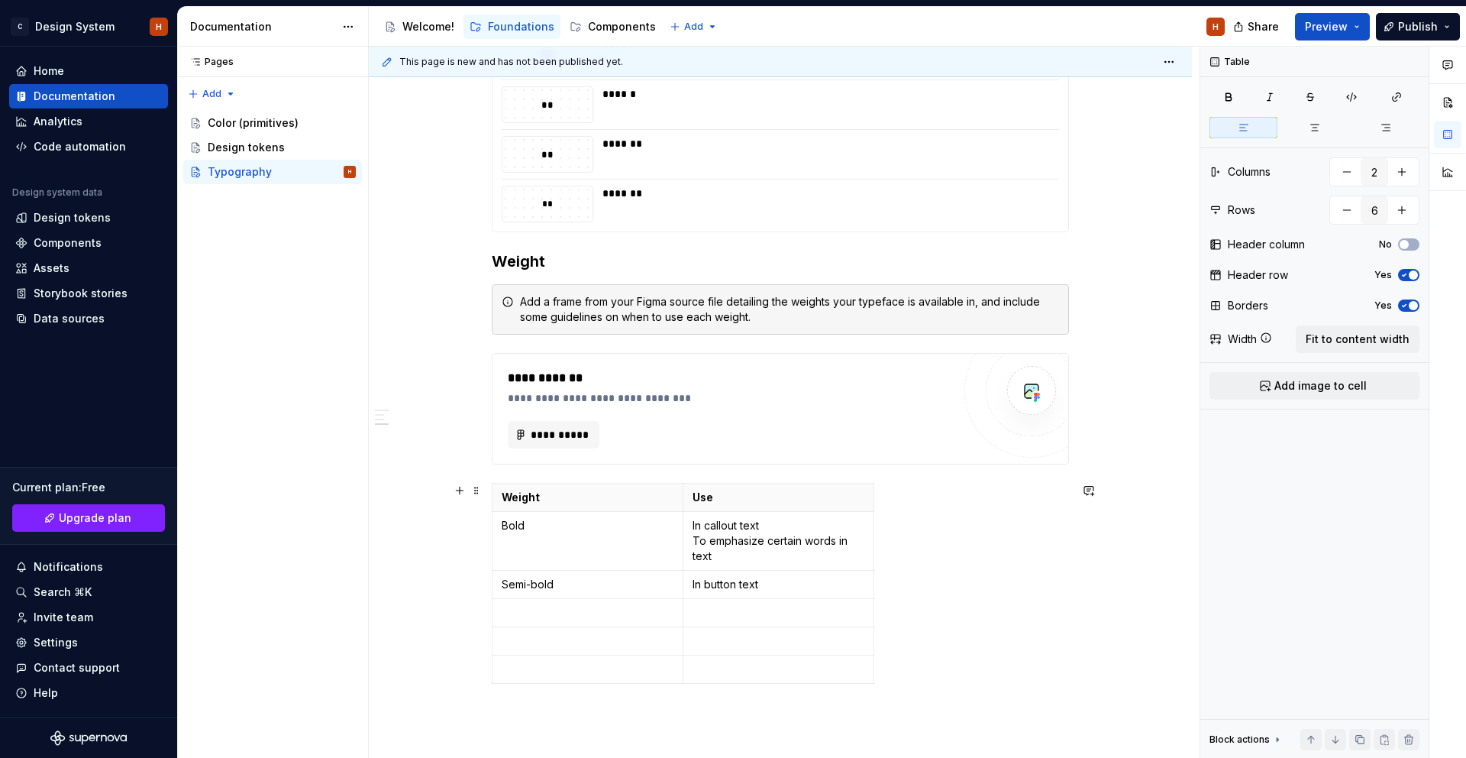
scroll to position [1295, 0]
click at [475, 298] on span at bounding box center [476, 300] width 12 height 21
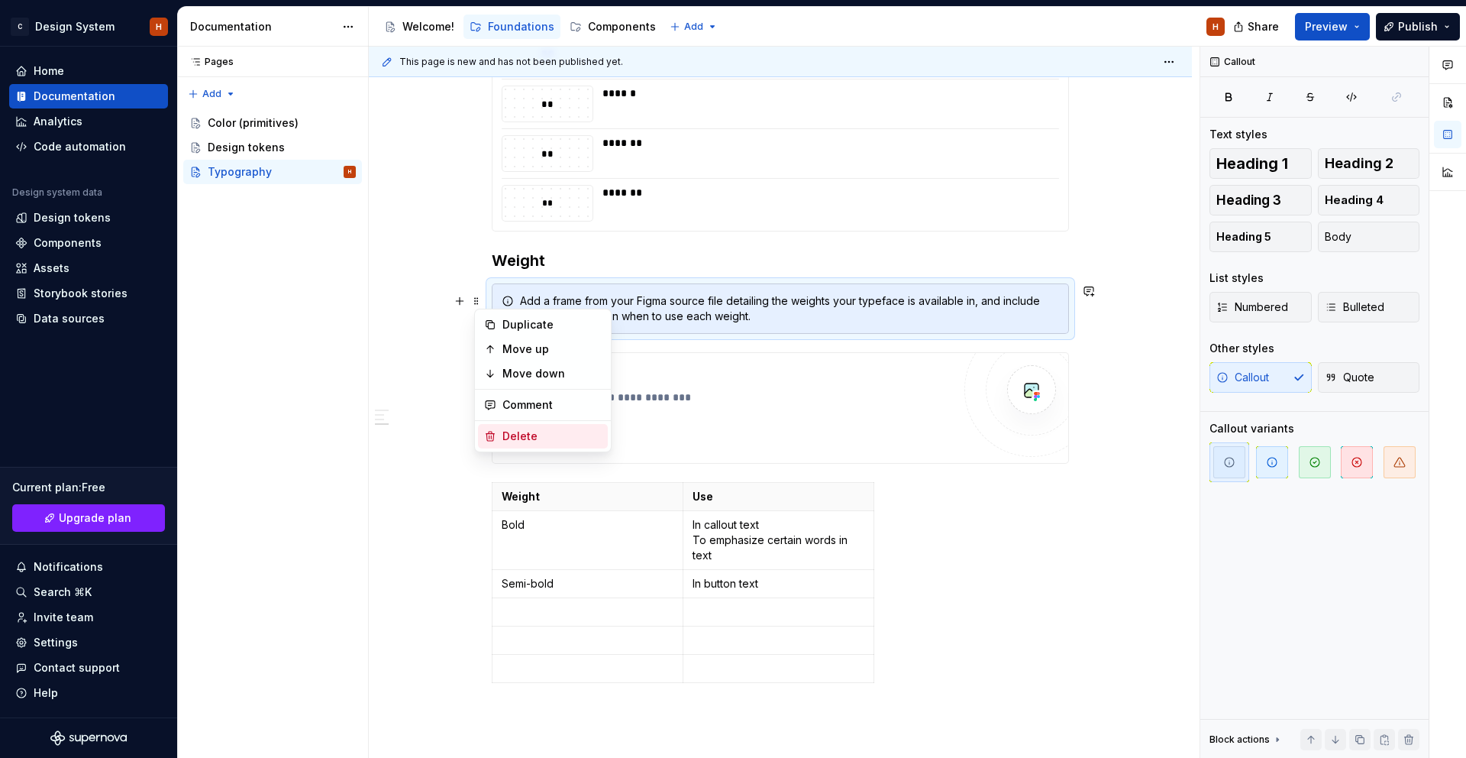
click at [534, 443] on div "Delete" at bounding box center [543, 436] width 130 height 24
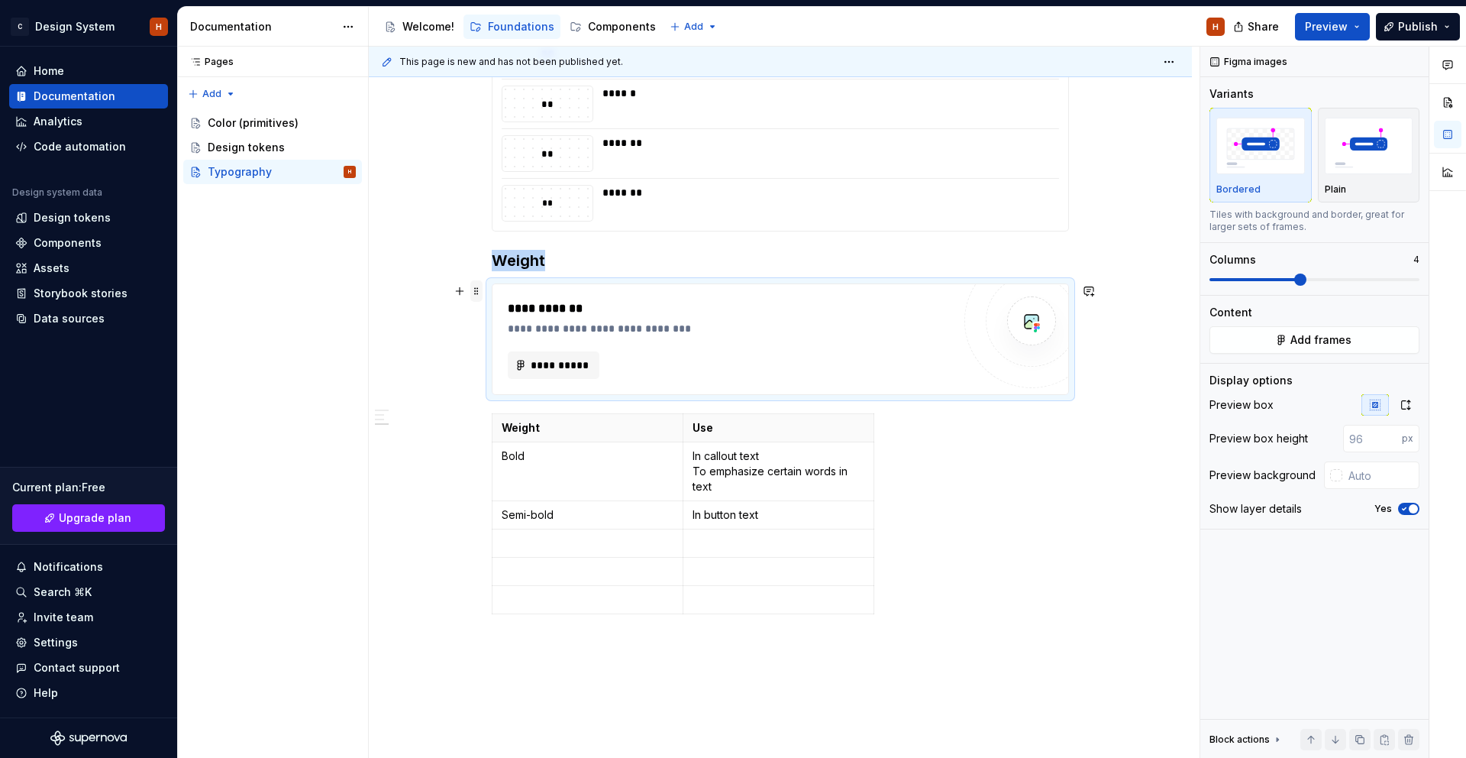
click at [483, 293] on span at bounding box center [476, 290] width 12 height 21
click at [519, 419] on div "Delete" at bounding box center [552, 426] width 99 height 15
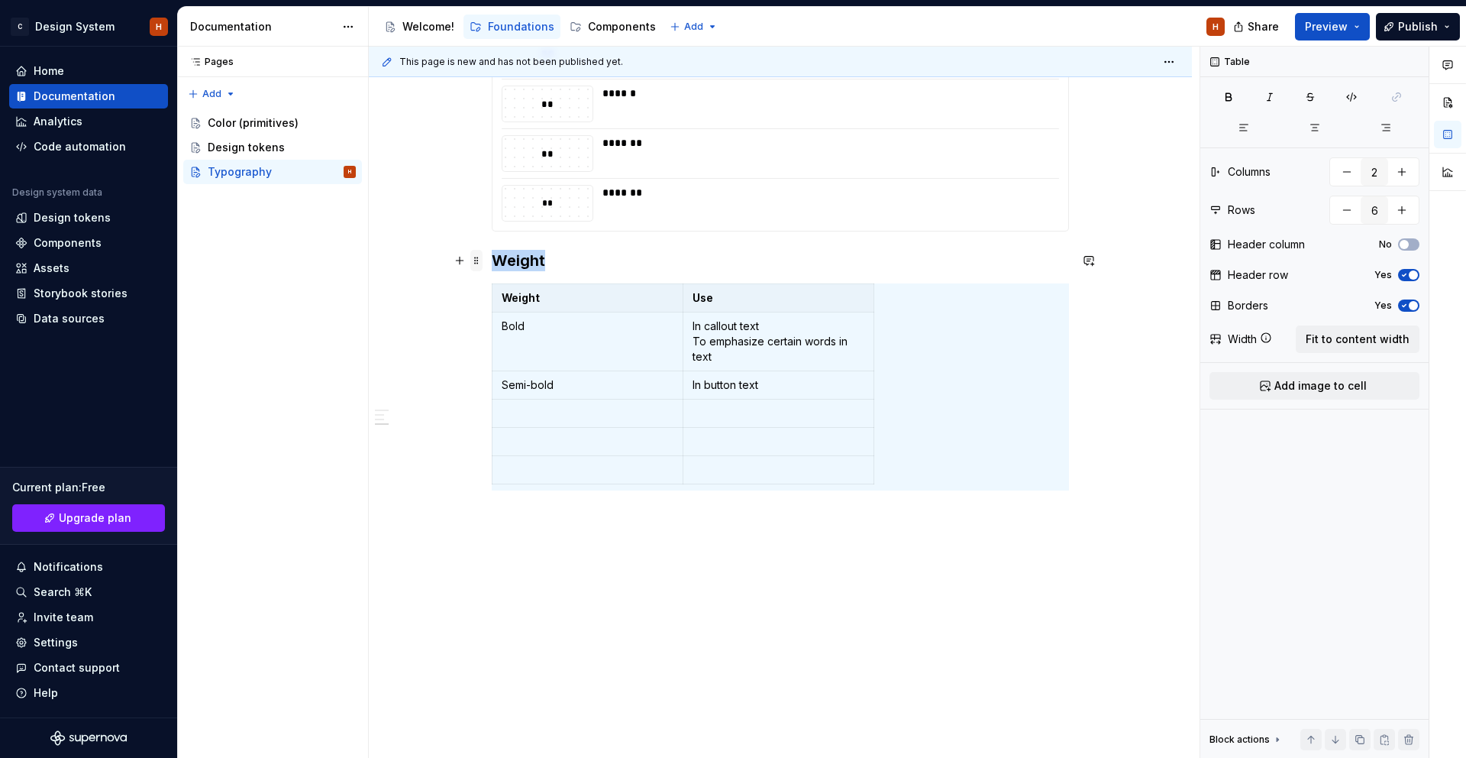
click at [483, 259] on span at bounding box center [476, 260] width 12 height 21
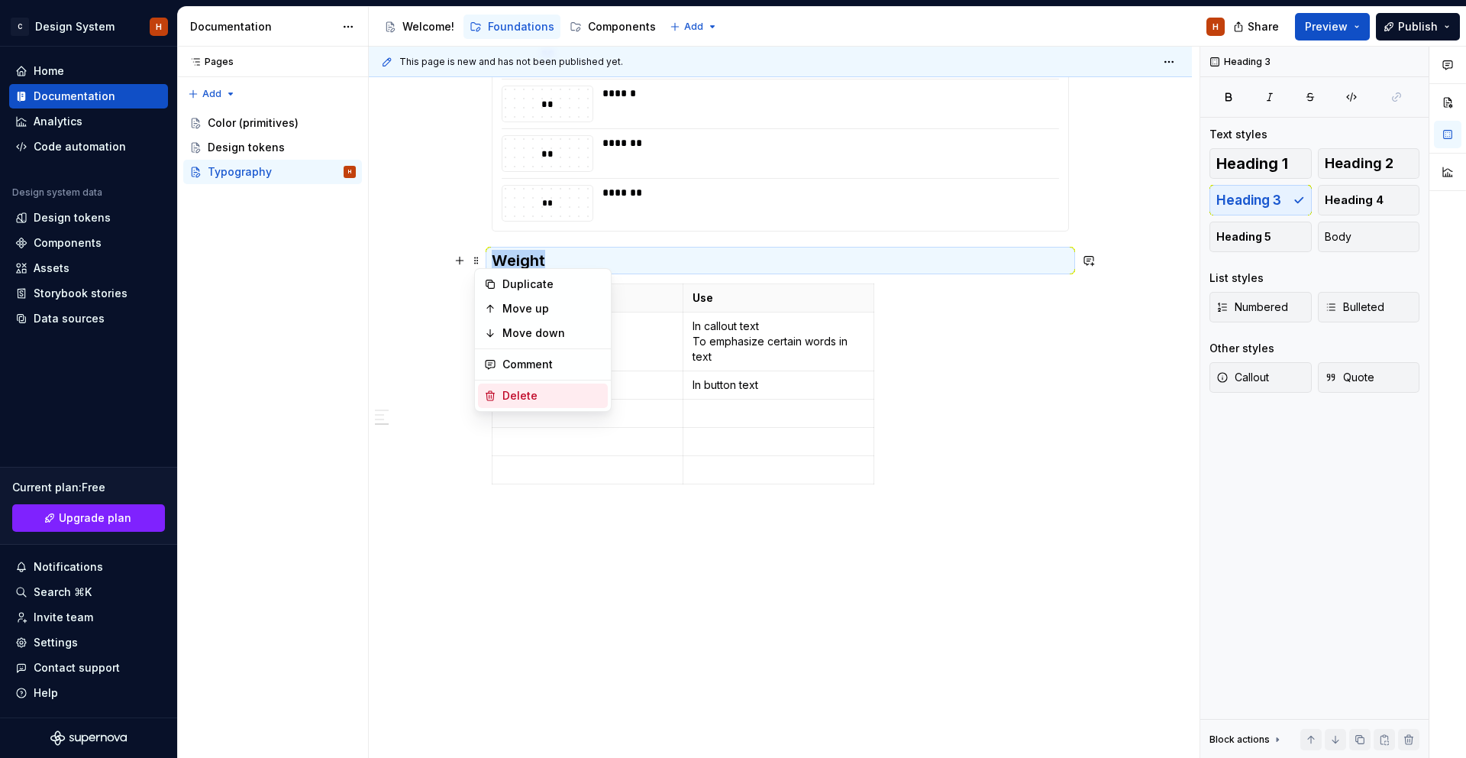
drag, startPoint x: 507, startPoint y: 393, endPoint x: 489, endPoint y: 315, distance: 80.0
click at [509, 389] on div "Delete" at bounding box center [552, 395] width 99 height 15
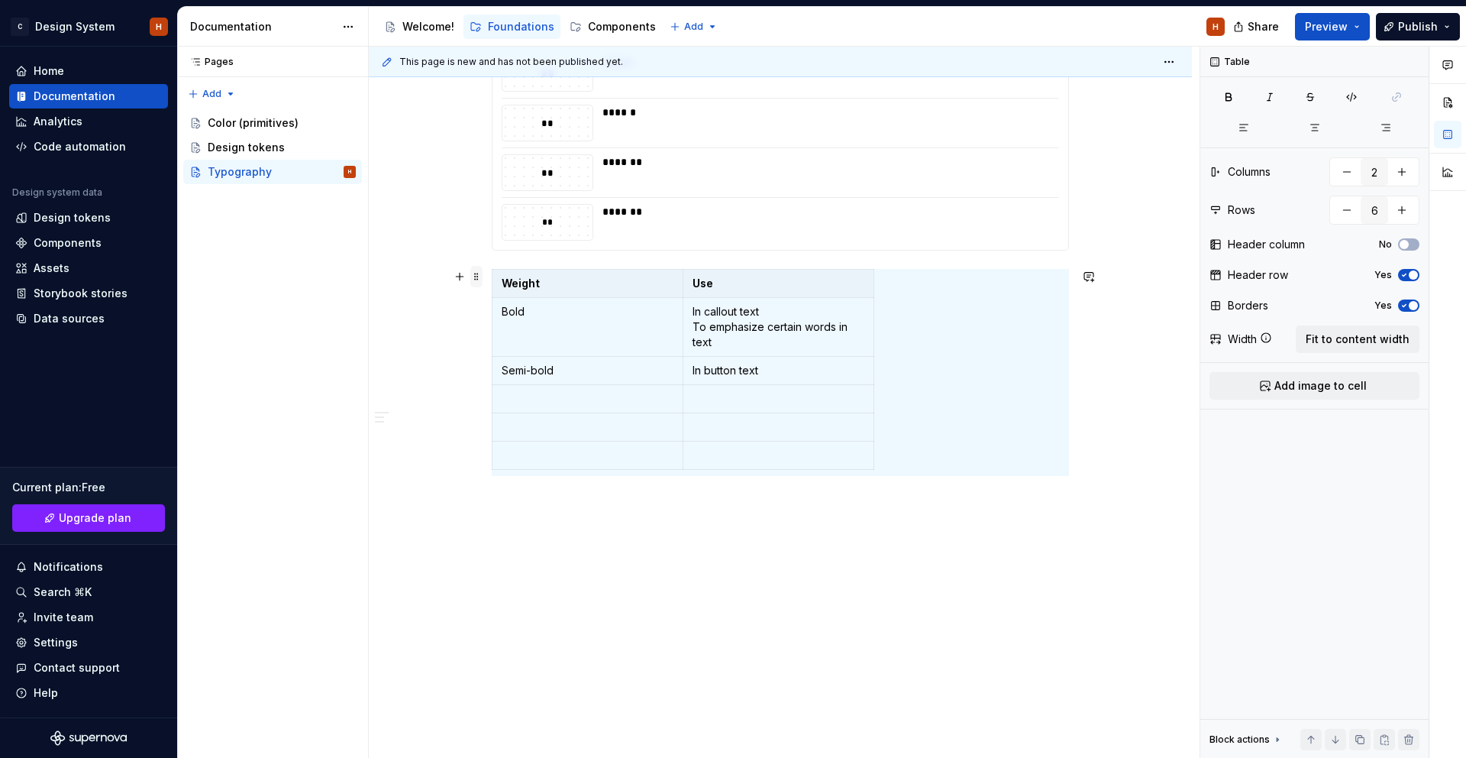
click at [479, 277] on span at bounding box center [476, 276] width 12 height 21
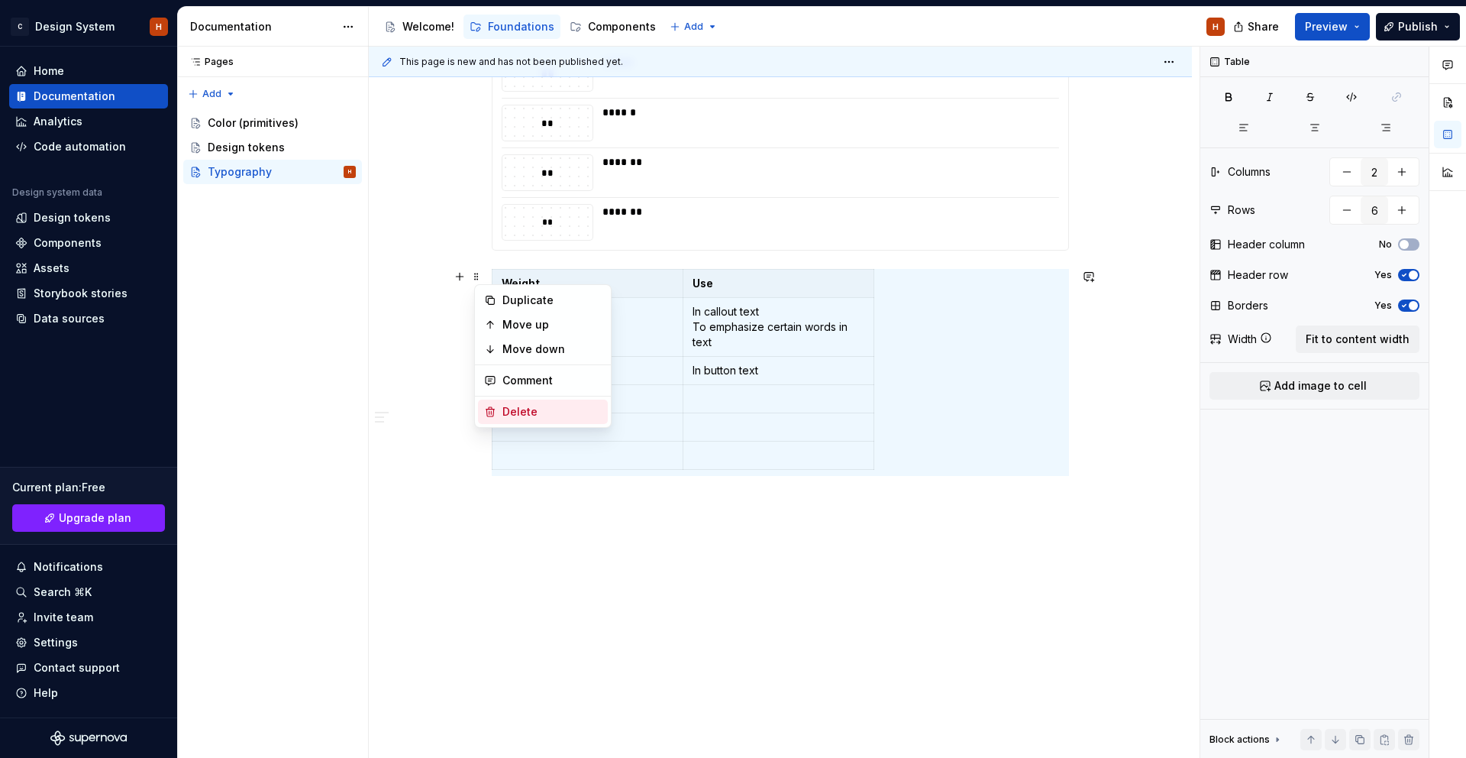
click at [503, 406] on div "Delete" at bounding box center [552, 411] width 99 height 15
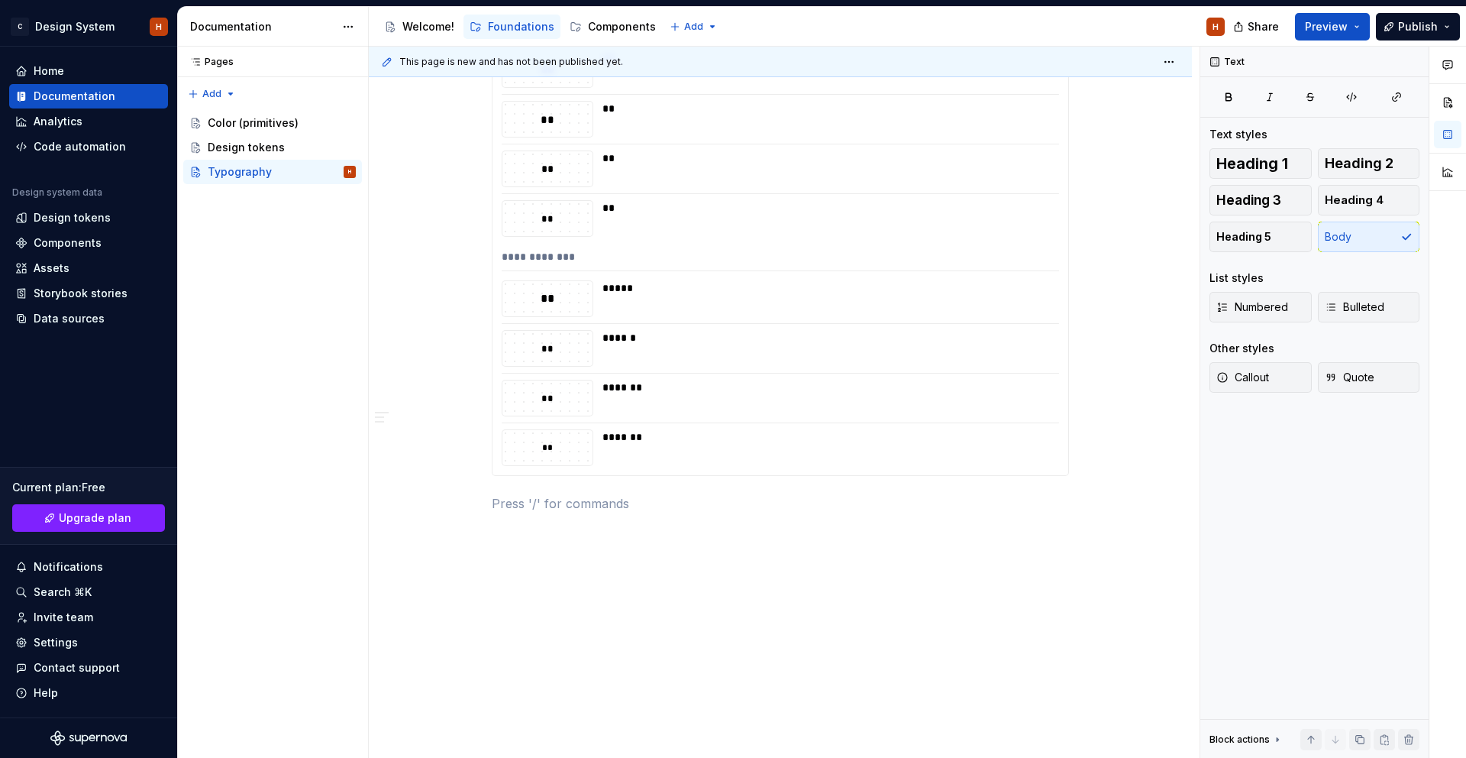
click at [1354, 44] on div "Share Preview Publish" at bounding box center [1351, 26] width 229 height 39
click at [1348, 28] on span "Preview" at bounding box center [1326, 26] width 43 height 15
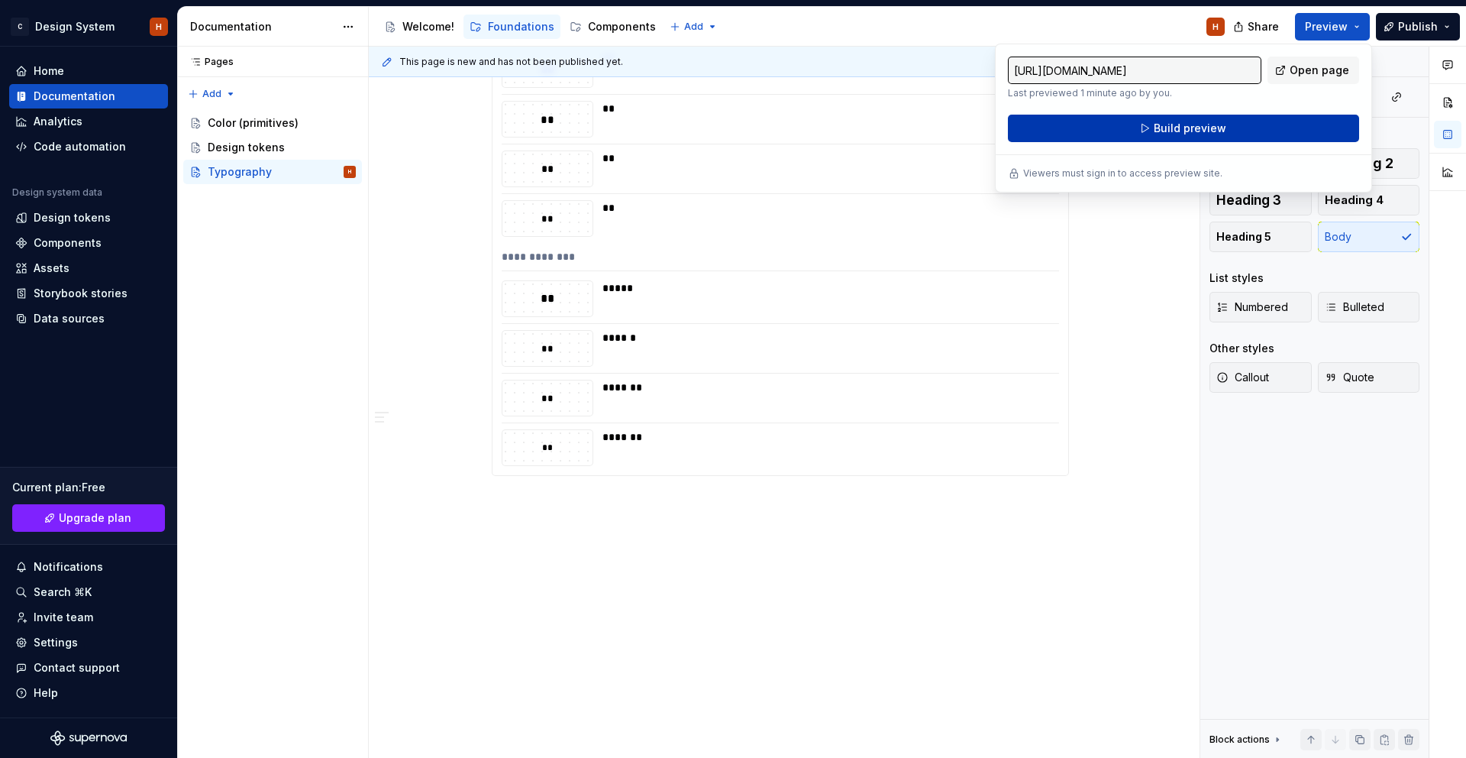
click at [1193, 126] on span "Build preview" at bounding box center [1190, 128] width 73 height 15
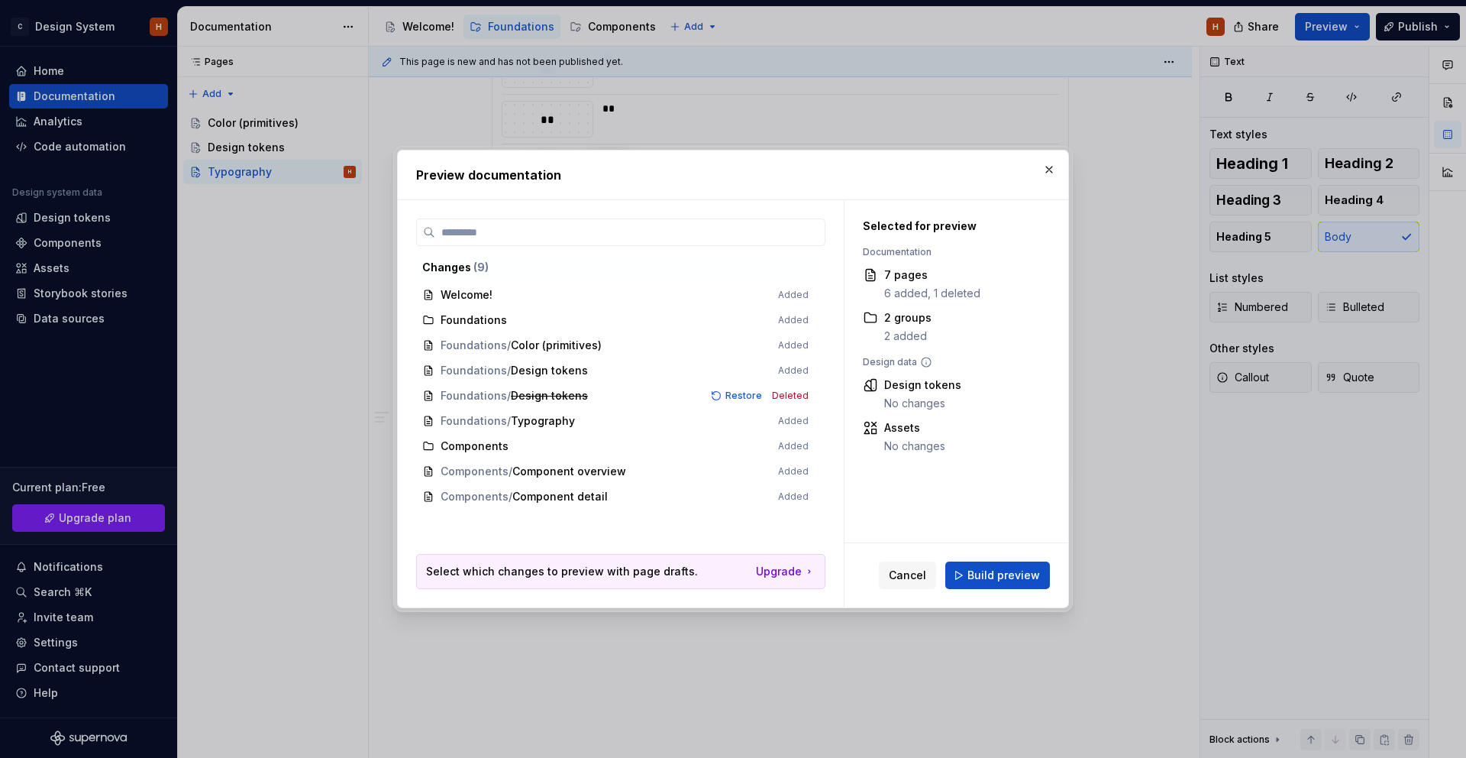
drag, startPoint x: 1009, startPoint y: 576, endPoint x: 1071, endPoint y: 540, distance: 71.5
click at [1008, 575] on span "Build preview" at bounding box center [1004, 574] width 73 height 15
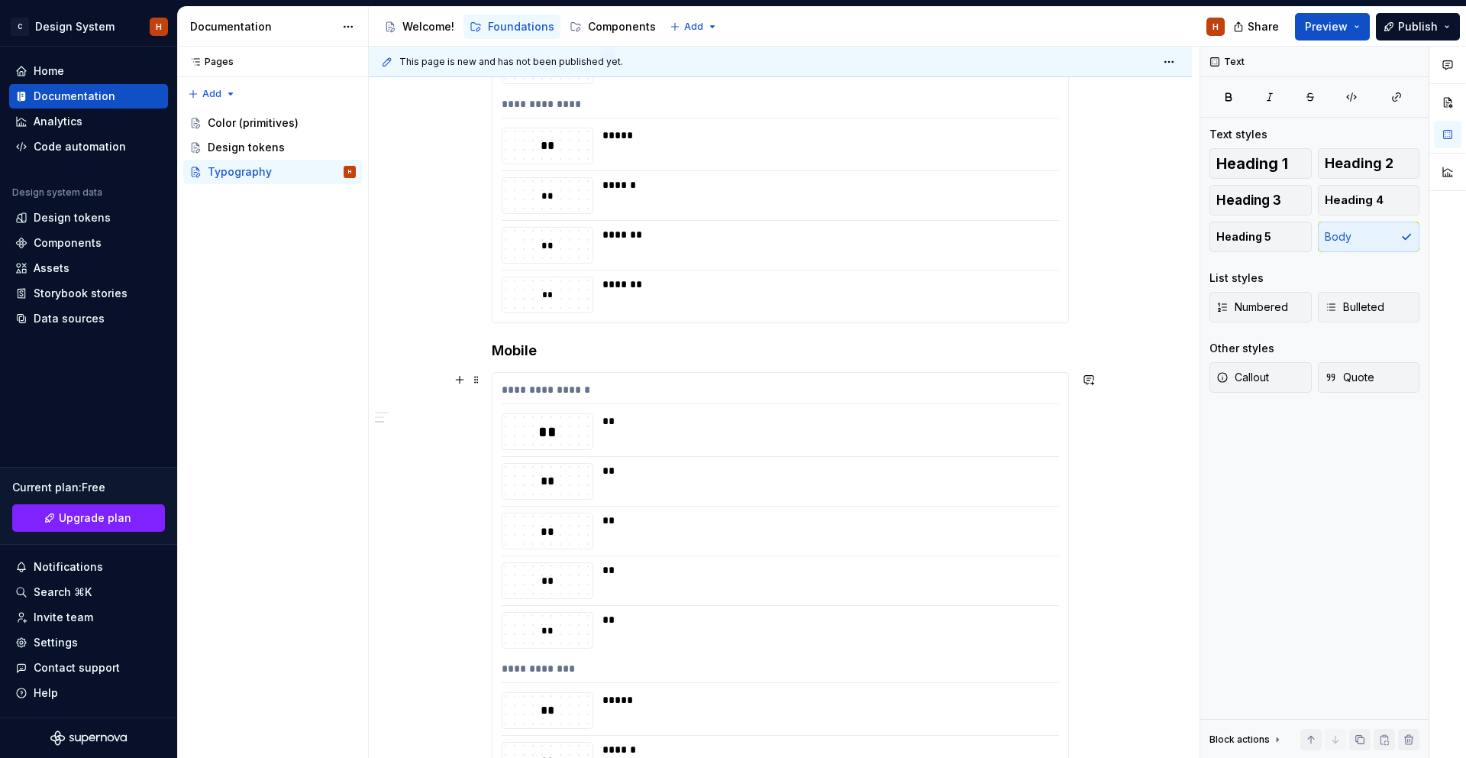
scroll to position [0, 0]
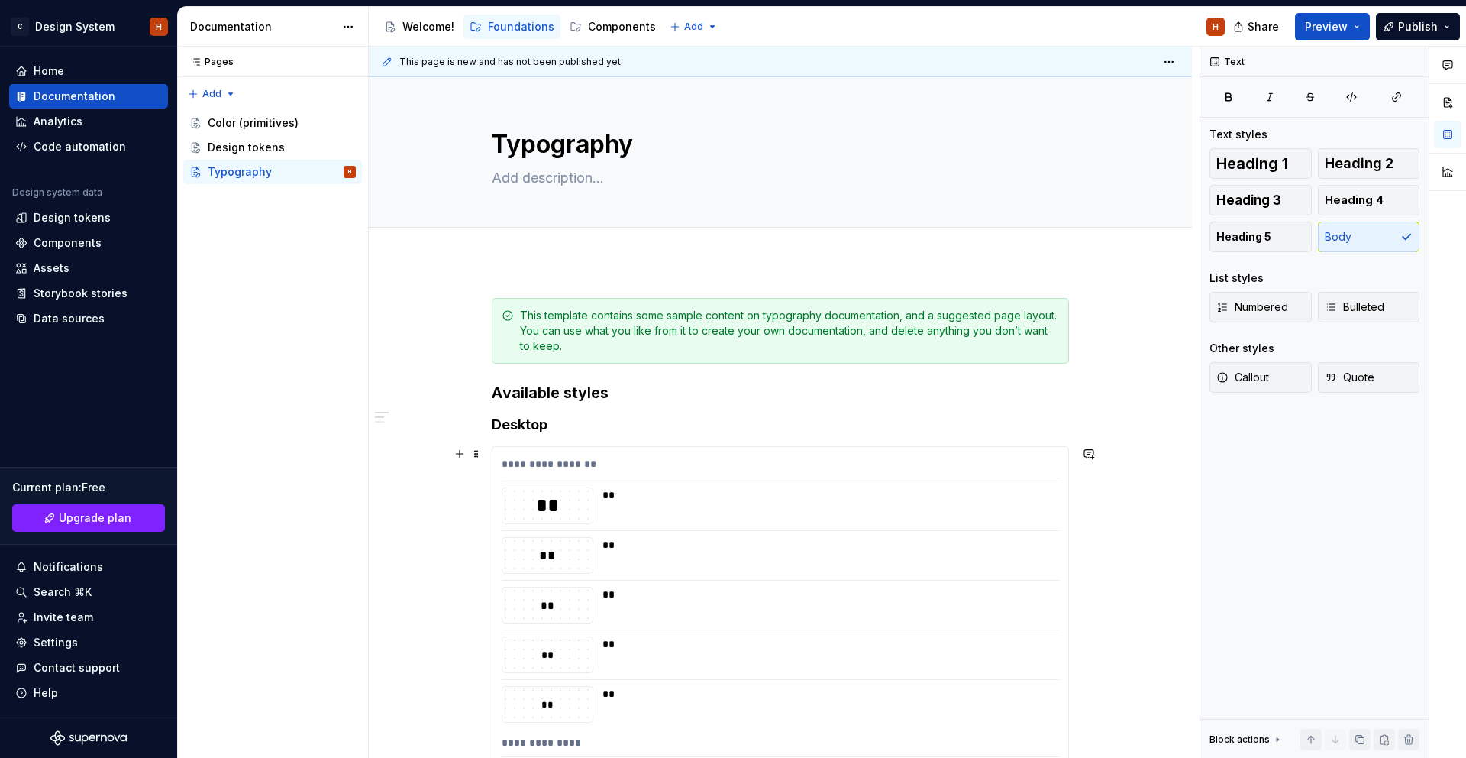
click at [867, 476] on div "**********" at bounding box center [781, 467] width 558 height 22
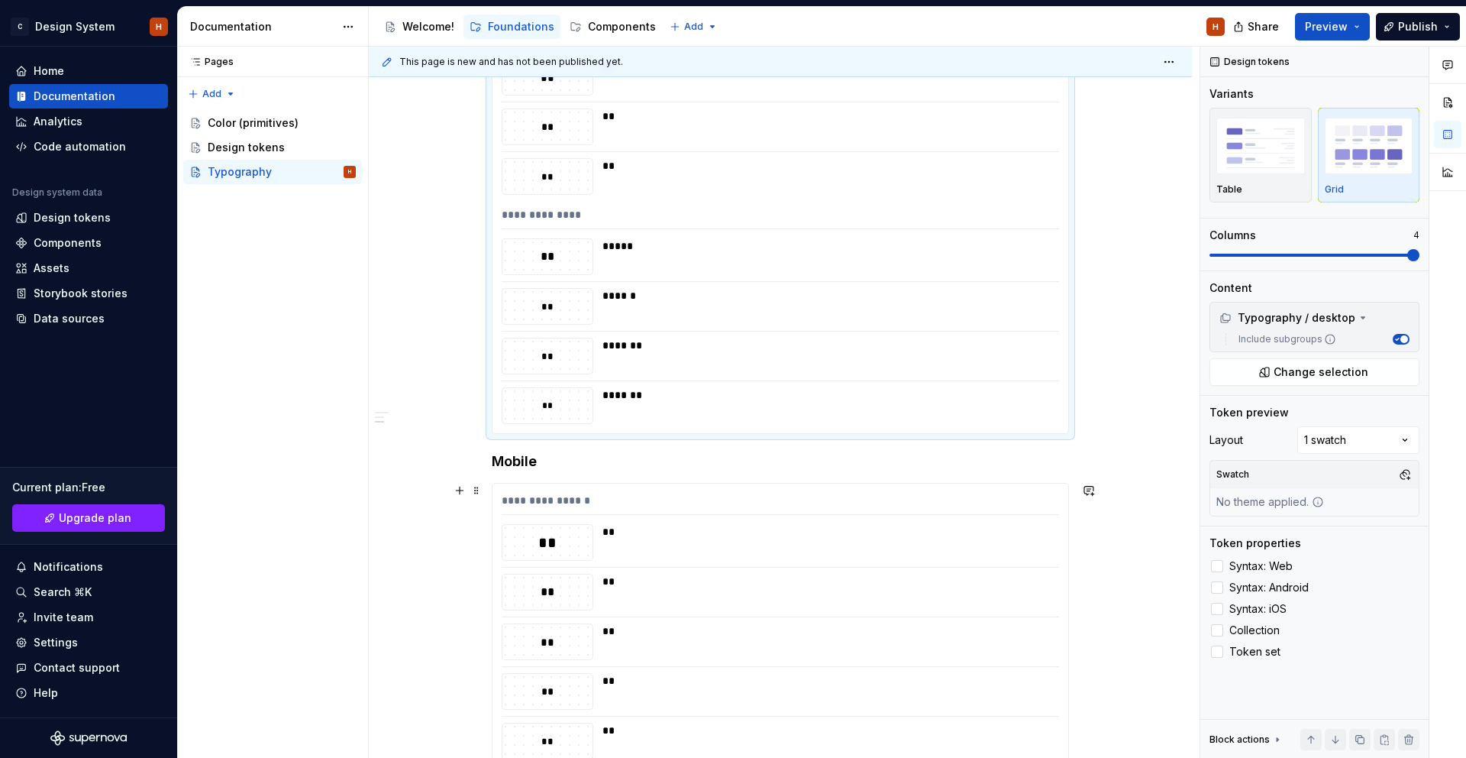
scroll to position [659, 0]
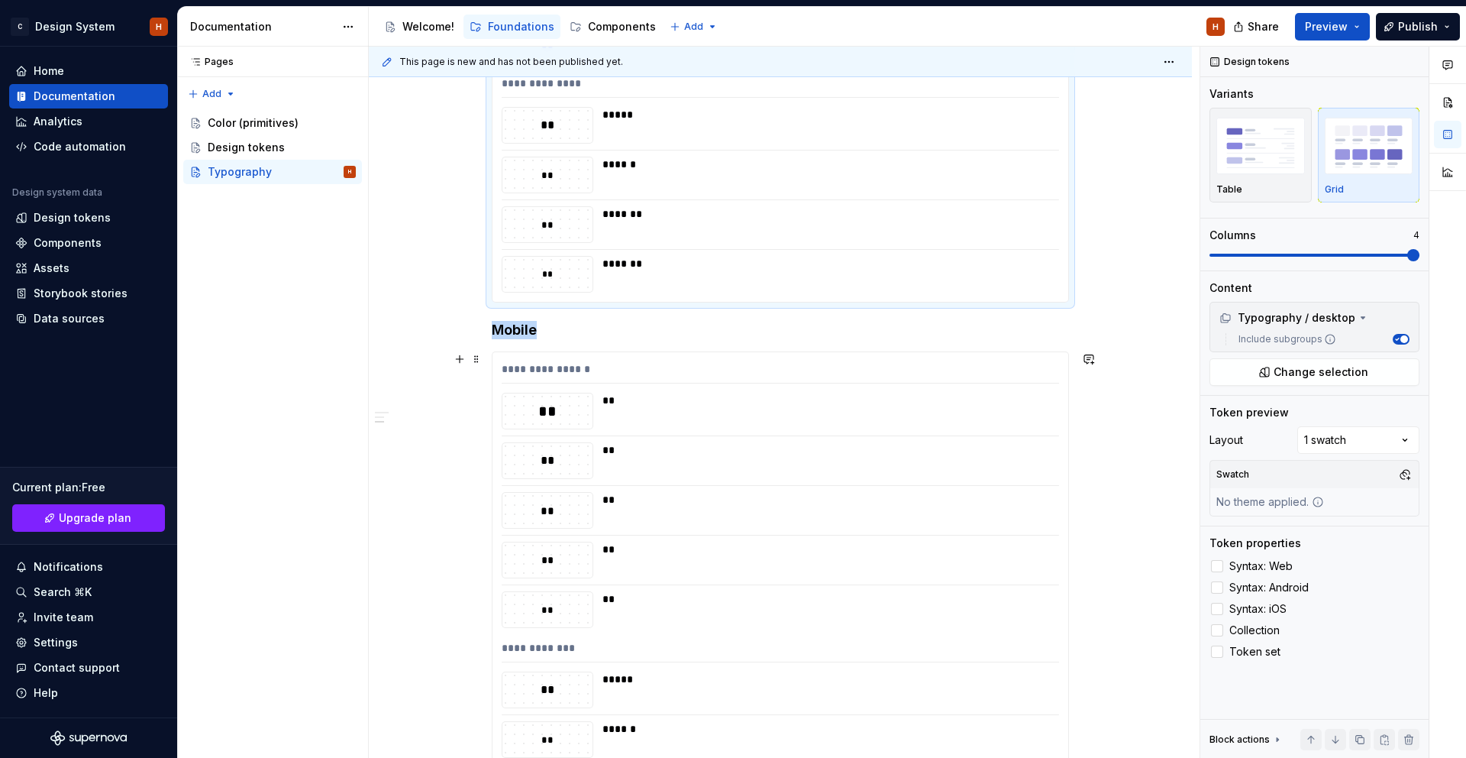
click at [1023, 445] on div "**" at bounding box center [827, 449] width 448 height 15
click at [1024, 222] on div "*******" at bounding box center [827, 224] width 448 height 37
click at [1277, 183] on div "Table" at bounding box center [1261, 189] width 89 height 12
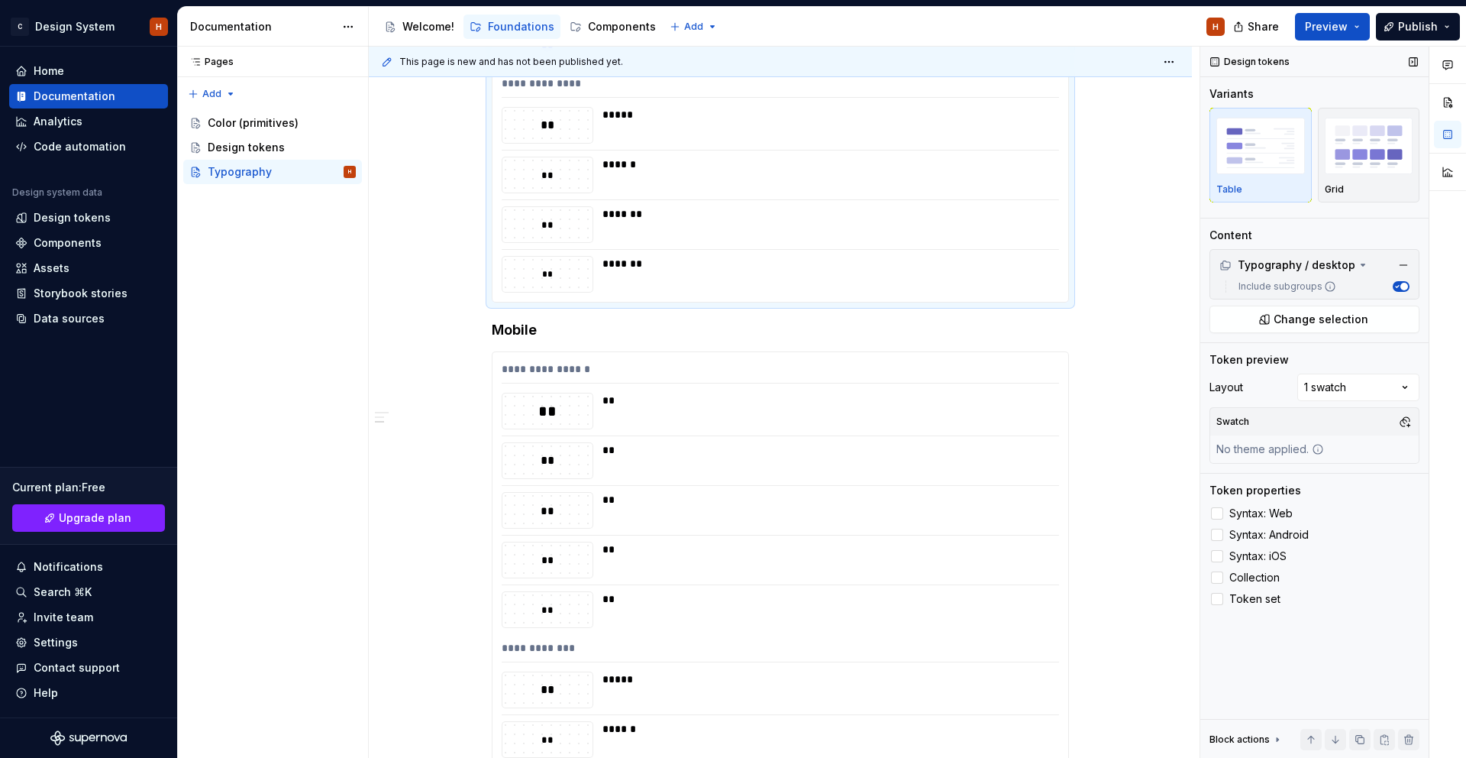
scroll to position [399, 0]
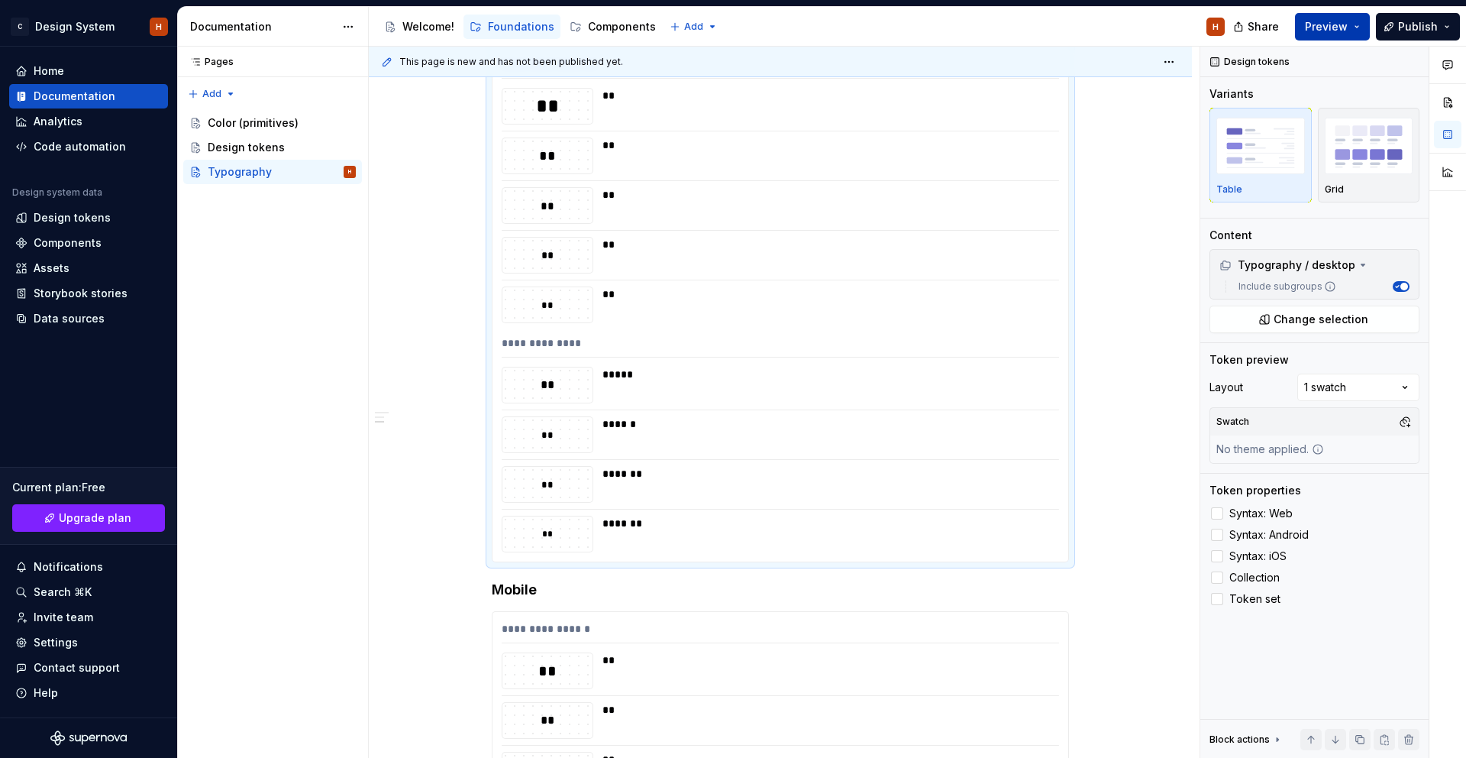
click at [1339, 30] on span "Preview" at bounding box center [1326, 26] width 43 height 15
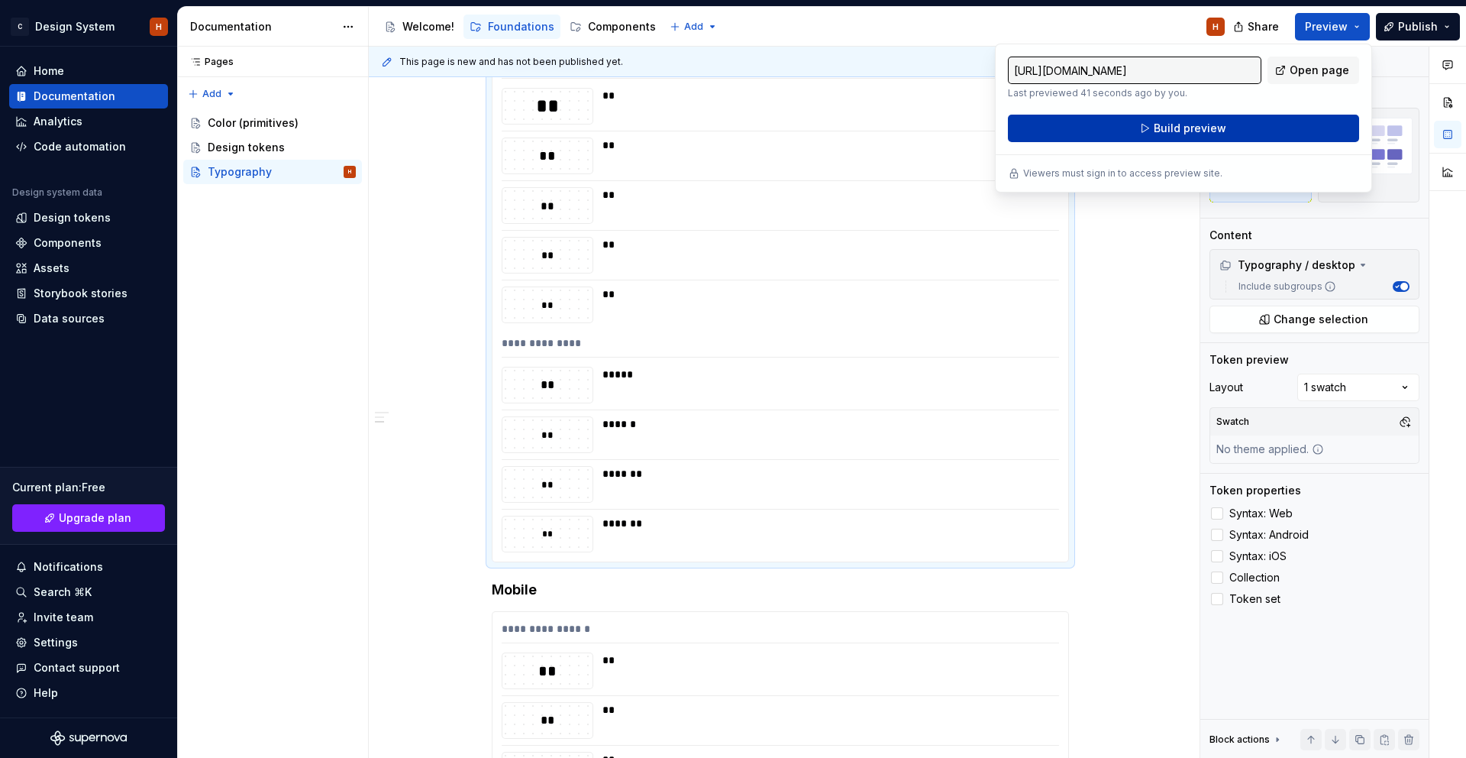
click at [1306, 121] on button "Build preview" at bounding box center [1183, 128] width 351 height 27
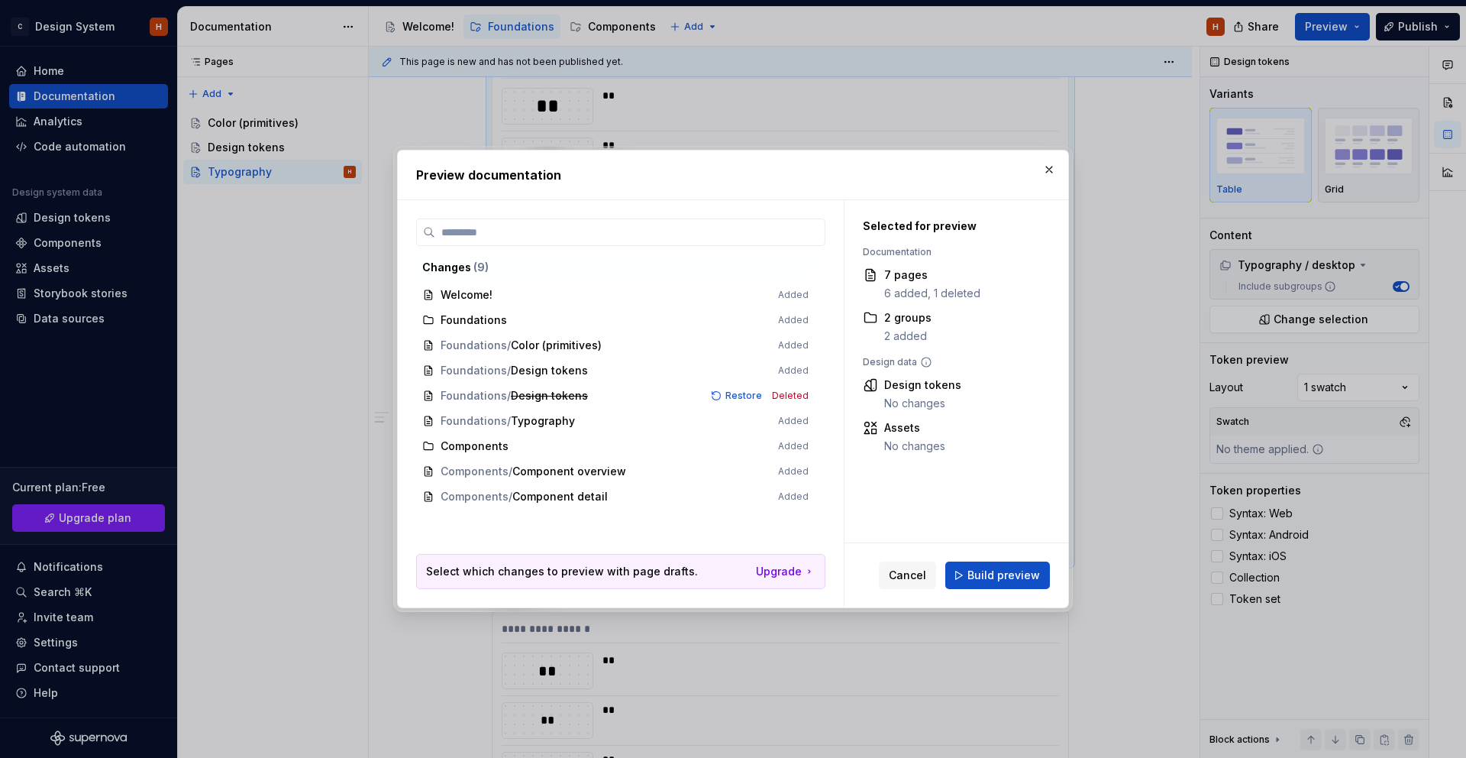
click at [998, 574] on span "Build preview" at bounding box center [1004, 574] width 73 height 15
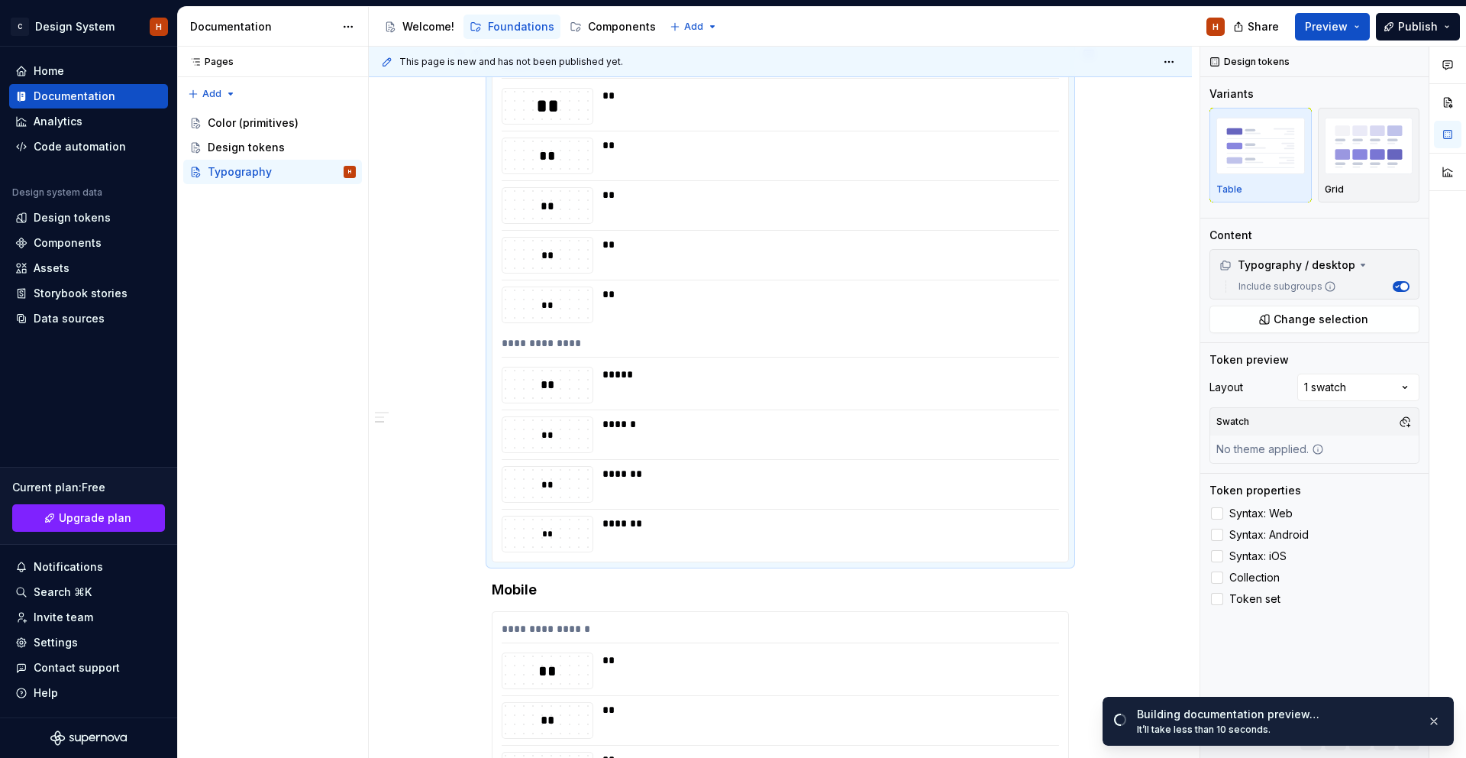
scroll to position [0, 0]
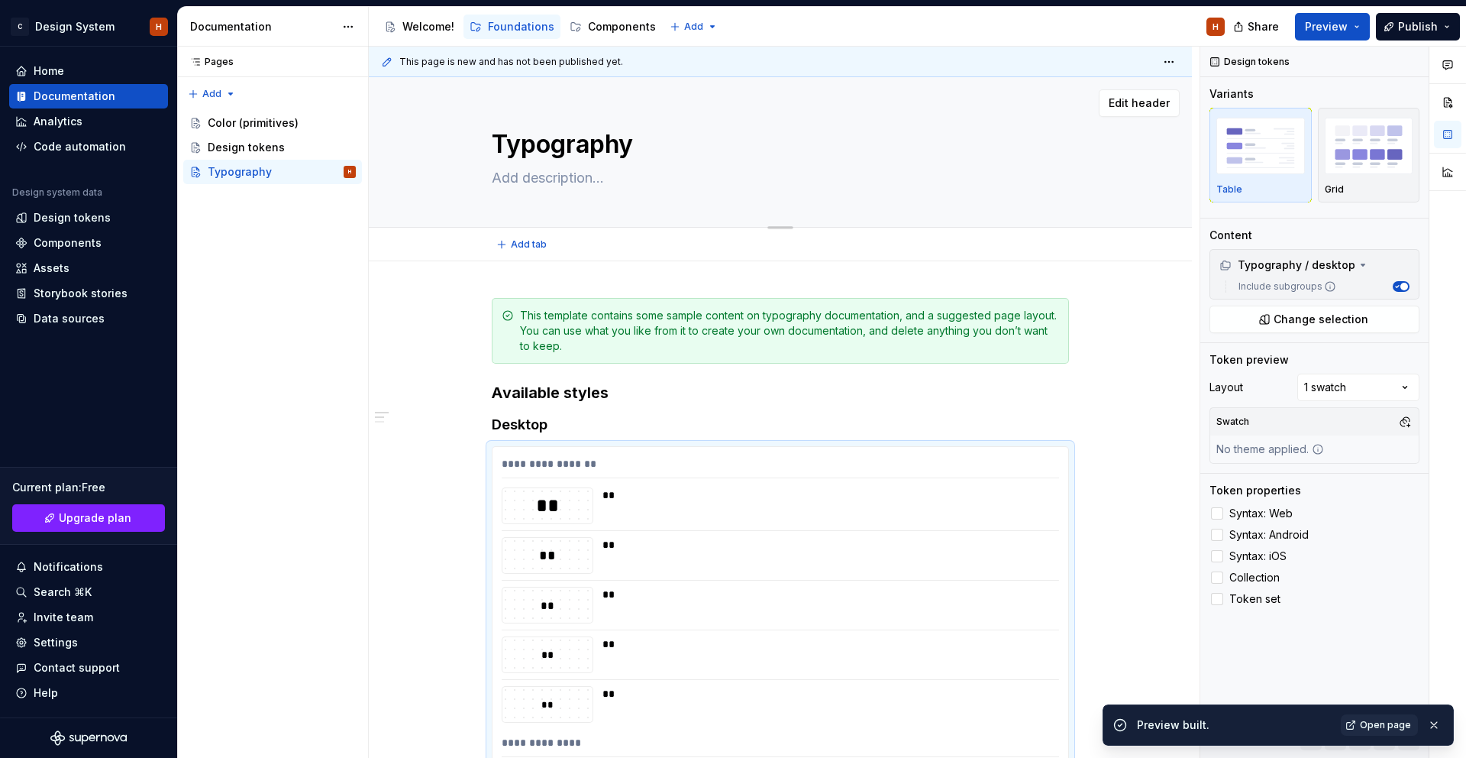
click at [777, 115] on div "Edit header" at bounding box center [774, 102] width 811 height 27
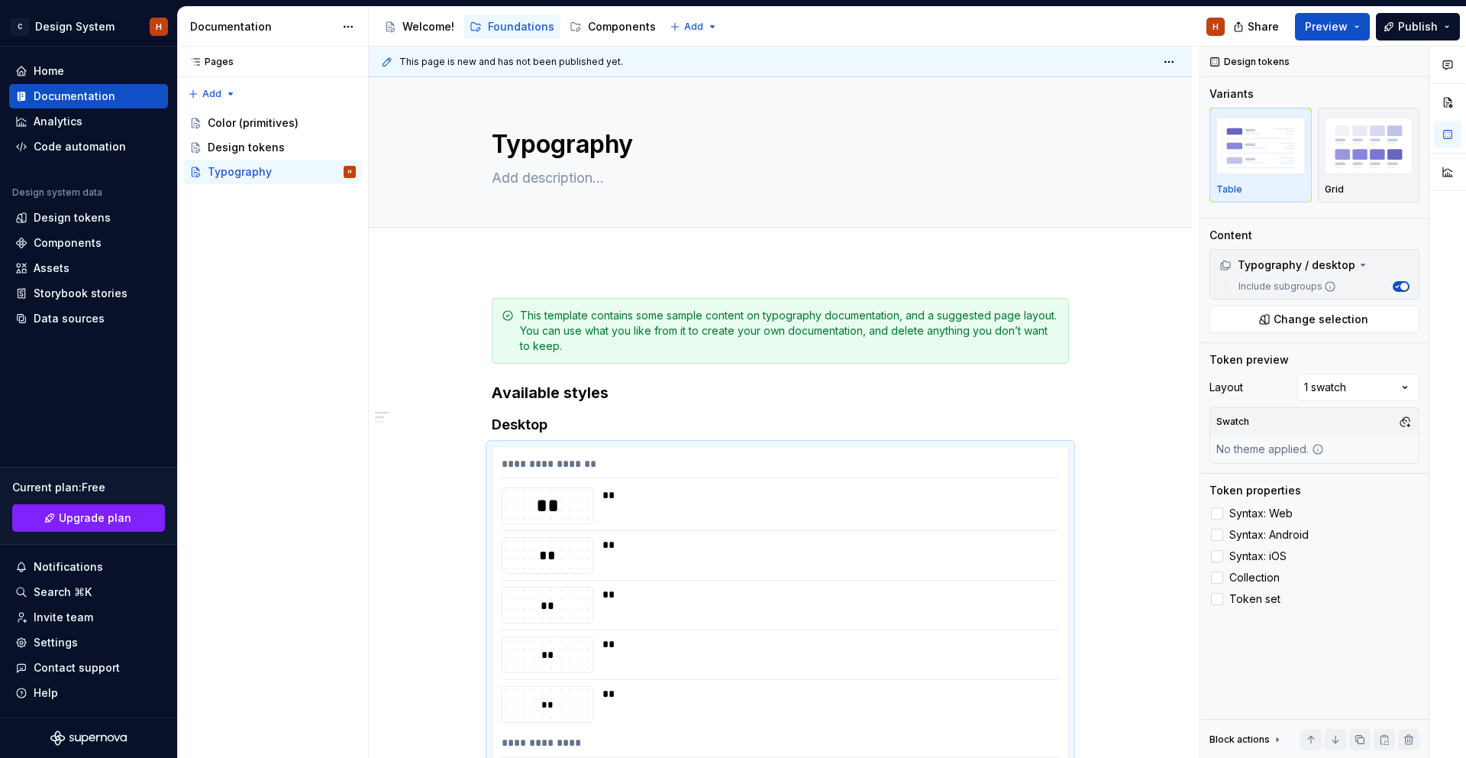
type textarea "*"
